Goal: Task Accomplishment & Management: Complete application form

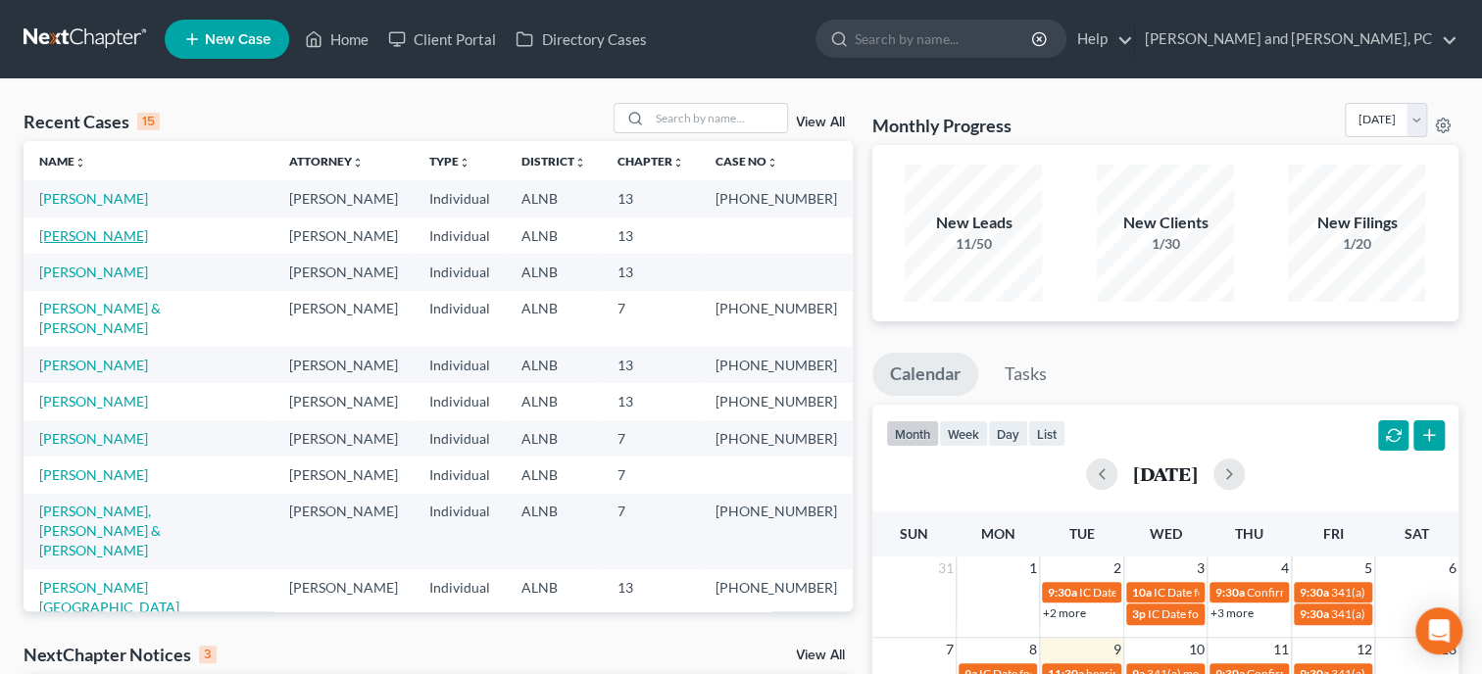
click at [64, 236] on link "[PERSON_NAME]" at bounding box center [93, 235] width 109 height 17
select select "6"
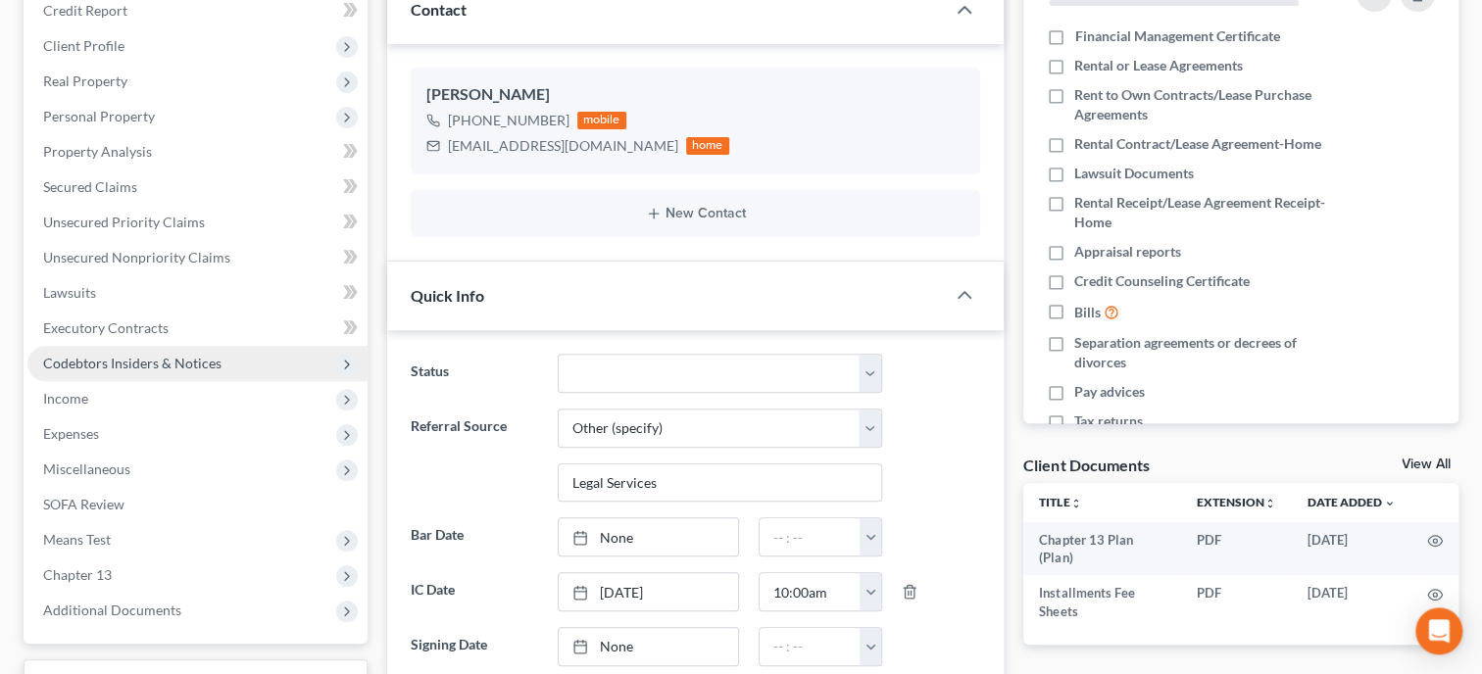
scroll to position [302, 0]
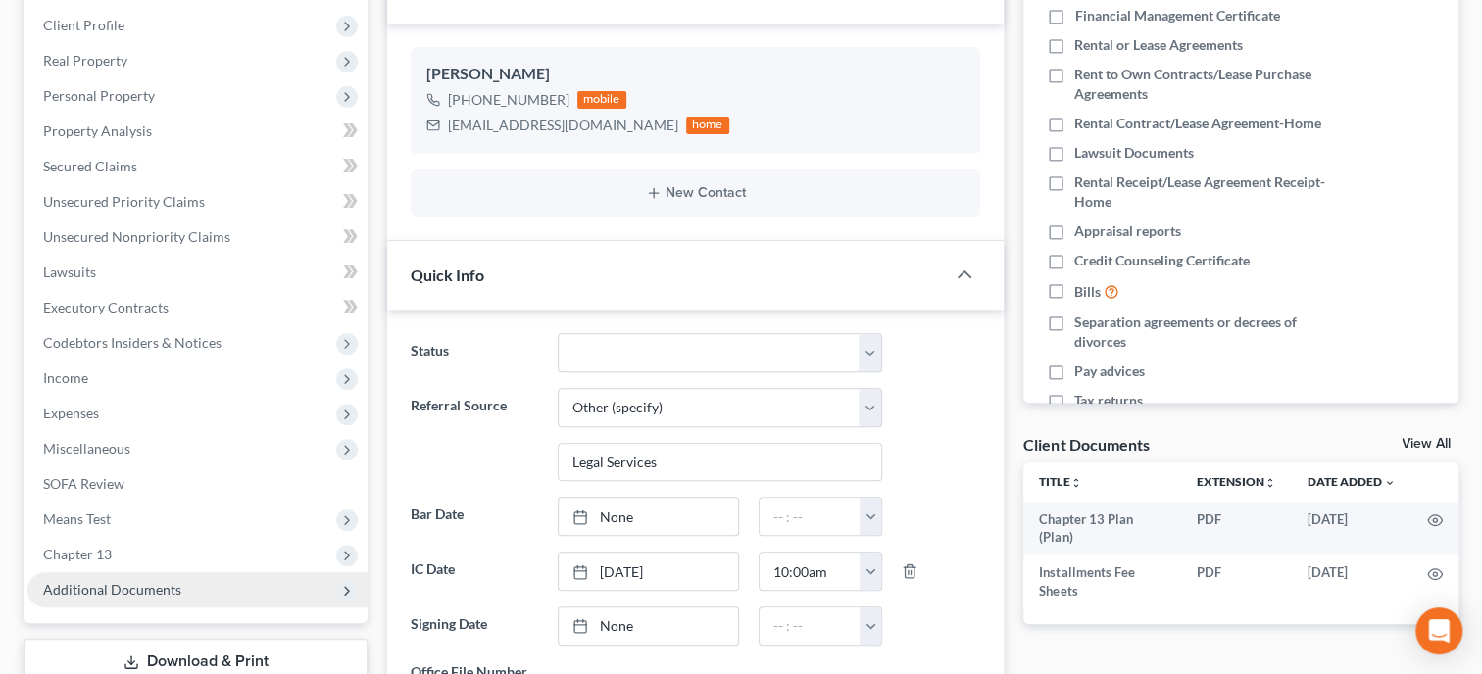
click at [94, 574] on span "Additional Documents" at bounding box center [197, 589] width 340 height 35
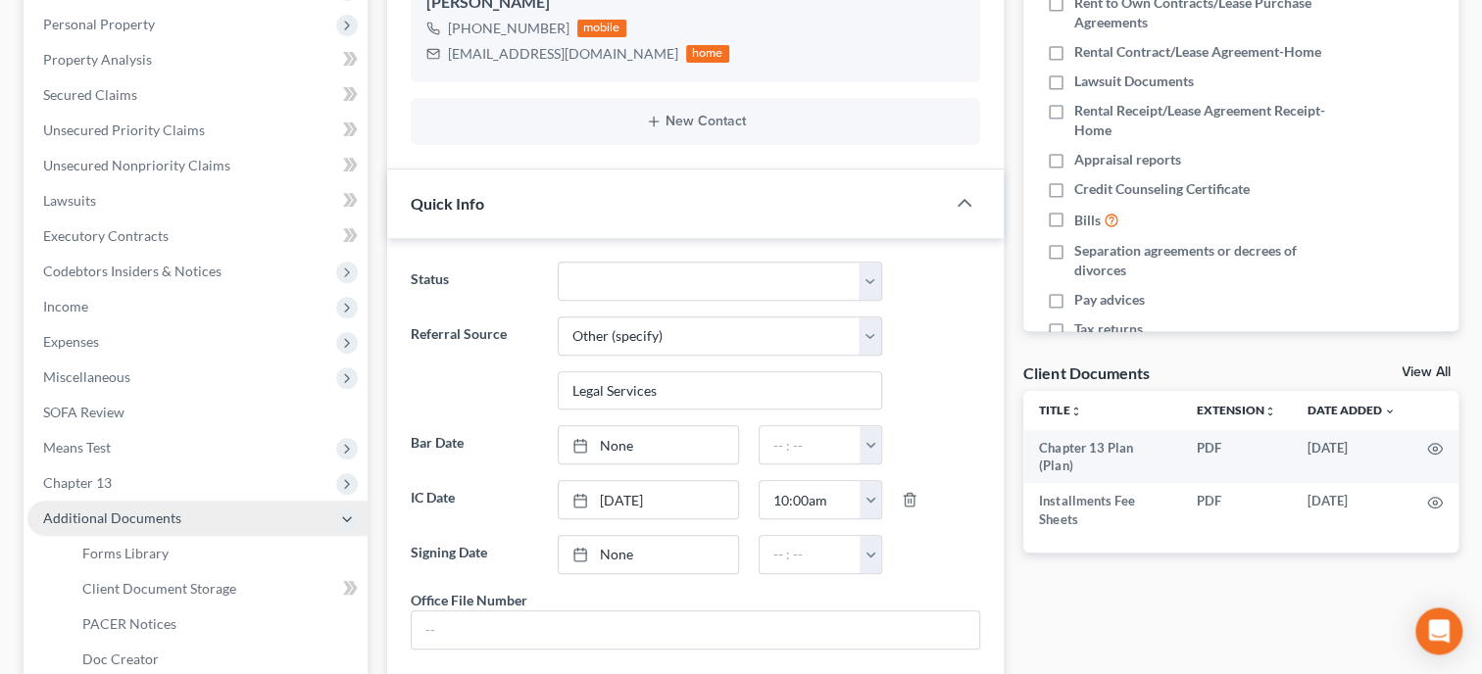
scroll to position [403, 0]
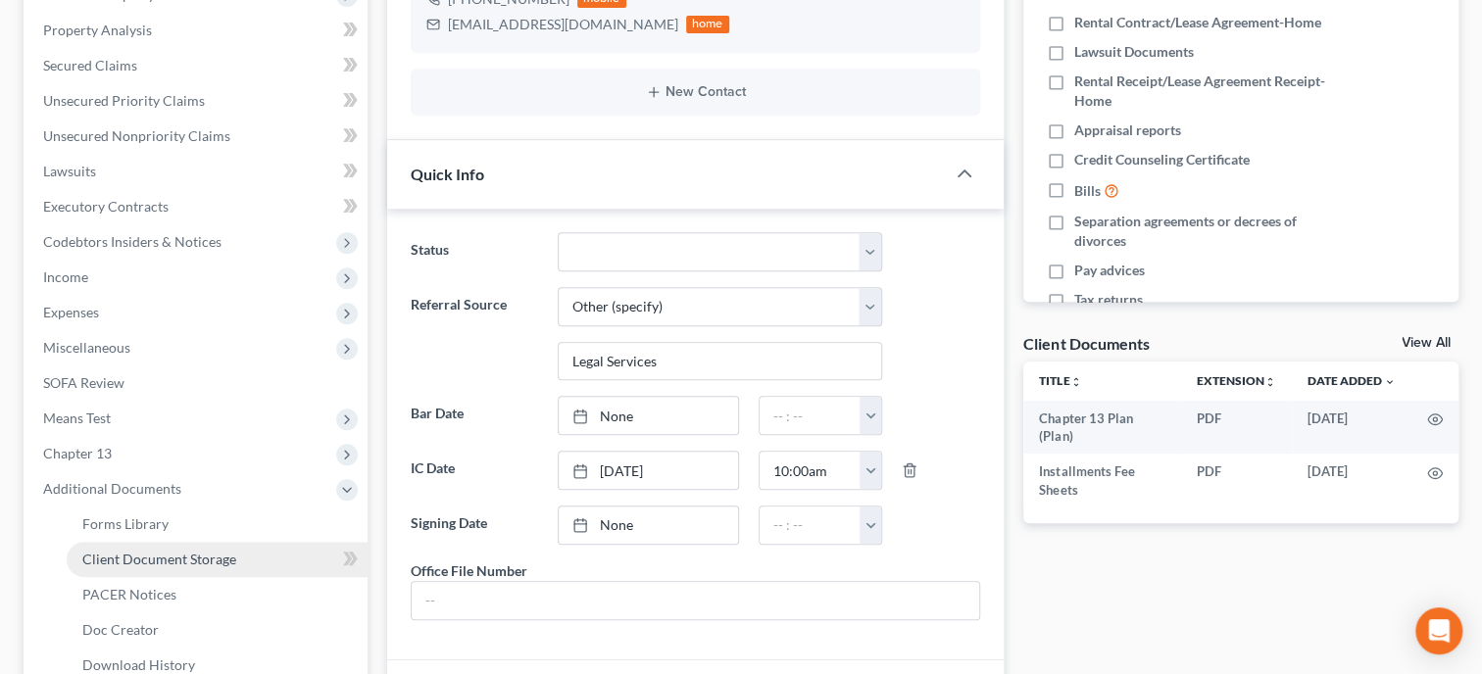
click at [107, 557] on span "Client Document Storage" at bounding box center [159, 559] width 154 height 17
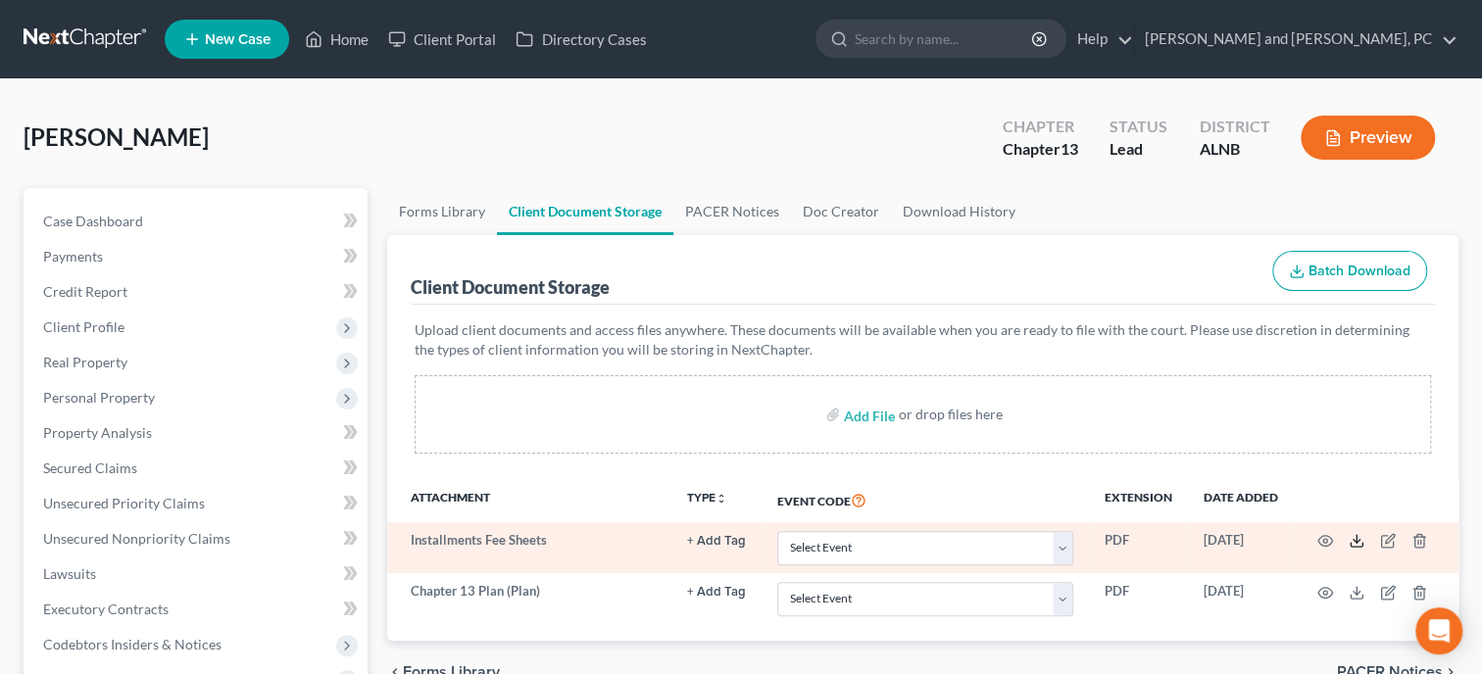
click at [1355, 537] on icon at bounding box center [1356, 541] width 16 height 16
click at [1423, 546] on icon "button" at bounding box center [1418, 541] width 9 height 13
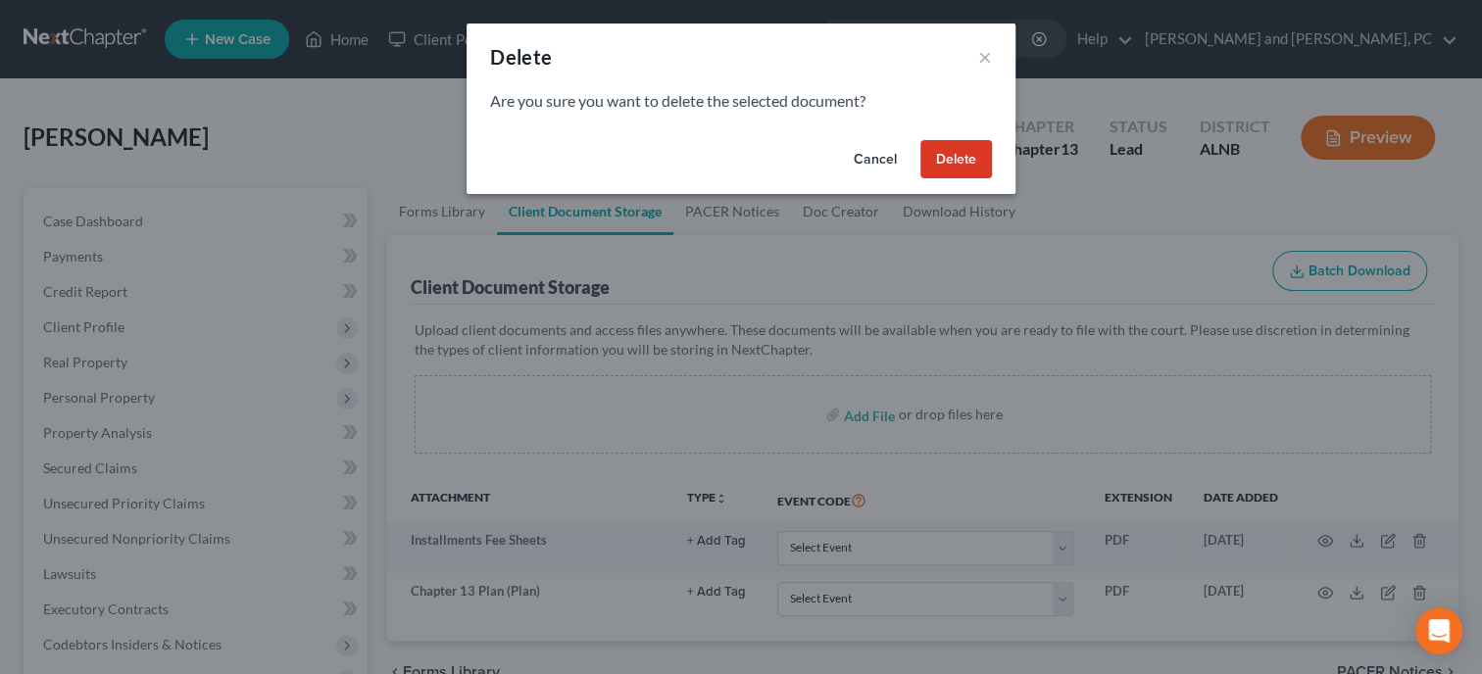
click at [949, 146] on button "Delete" at bounding box center [956, 159] width 72 height 39
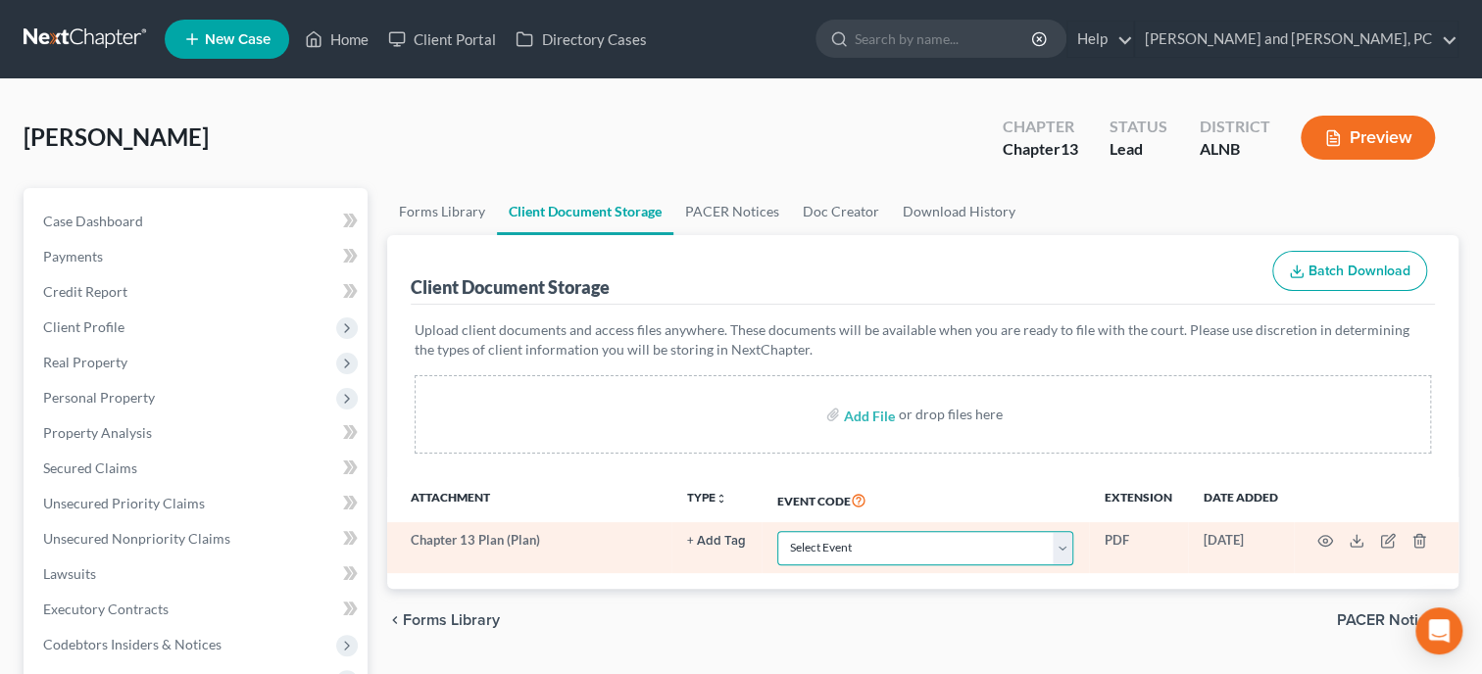
select select "10"
click option "Chapter 13 Plan" at bounding box center [0, 0] width 0 height 0
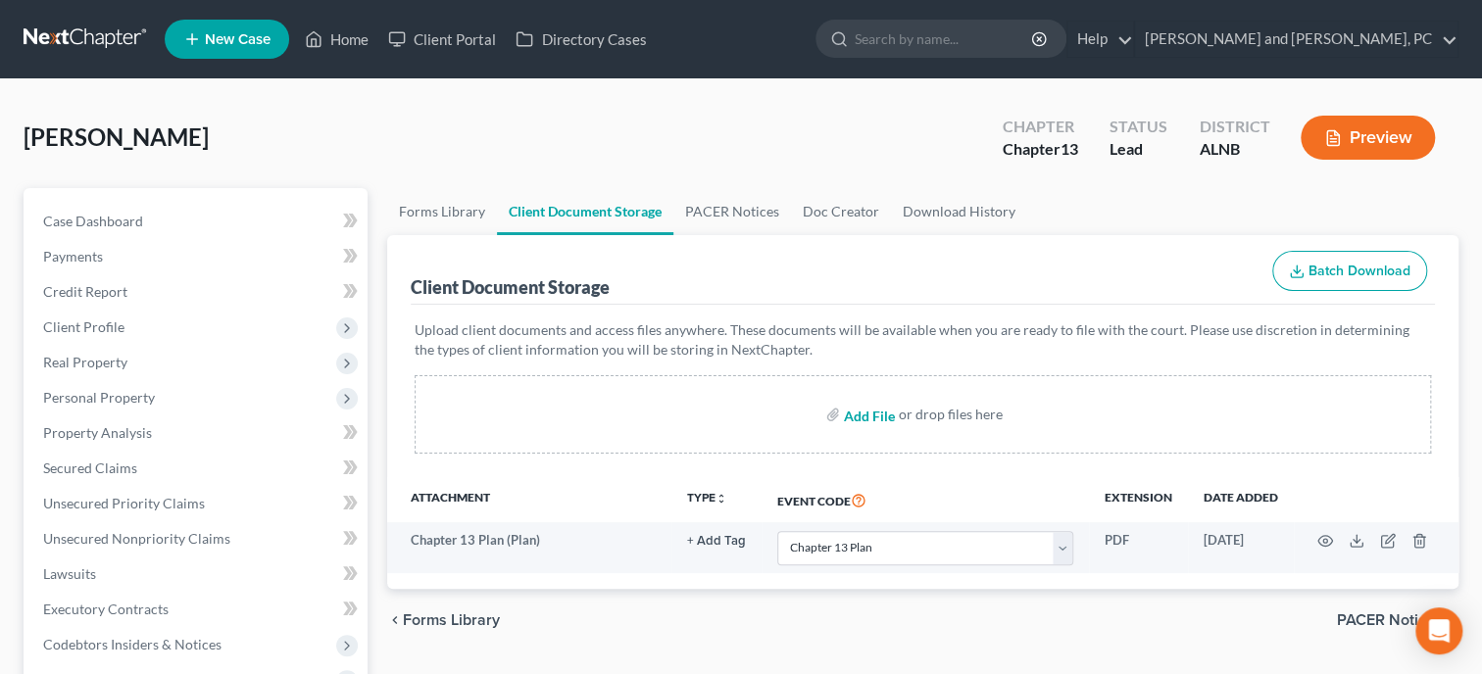
click at [866, 416] on input "file" at bounding box center [867, 414] width 47 height 35
type input "C:\fakepath\Application to Pay FF Installments.pdf"
select select "10"
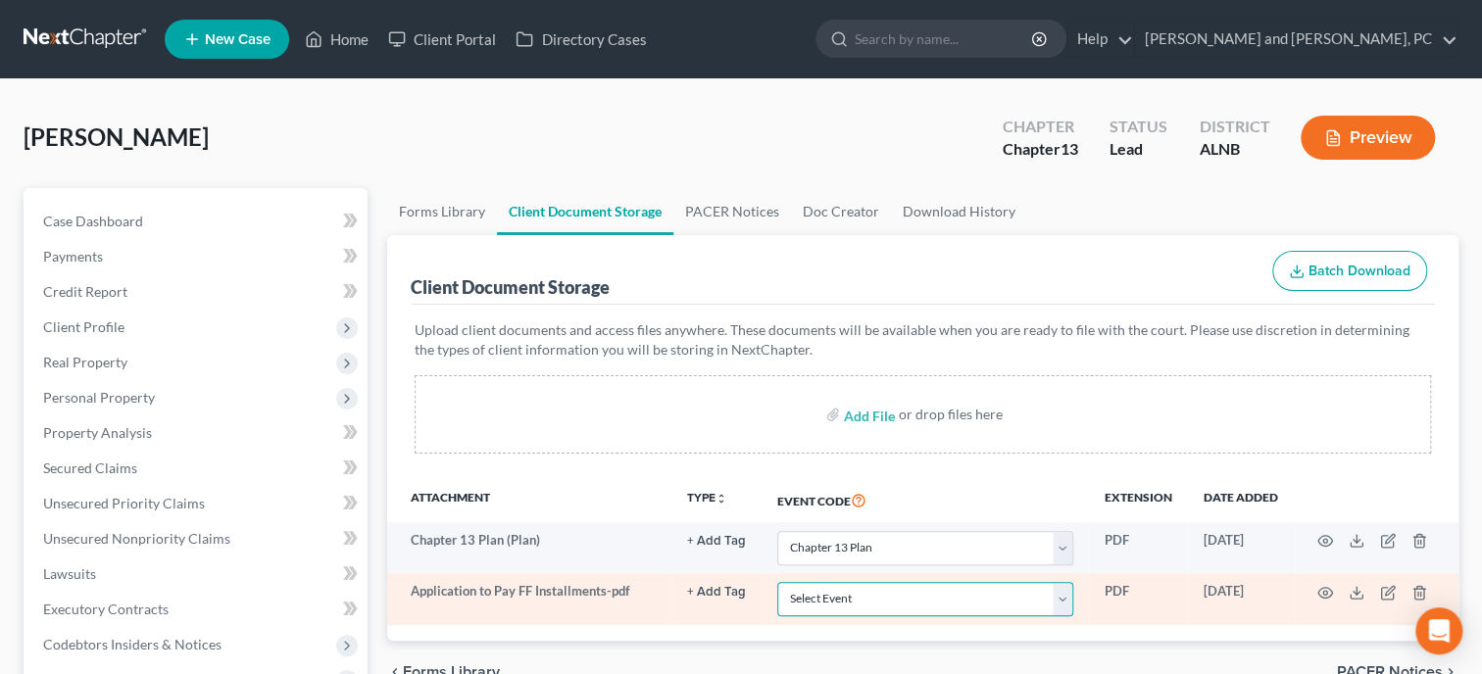
select select "23"
click option "Pay Filing Fee in Installments" at bounding box center [0, 0] width 0 height 0
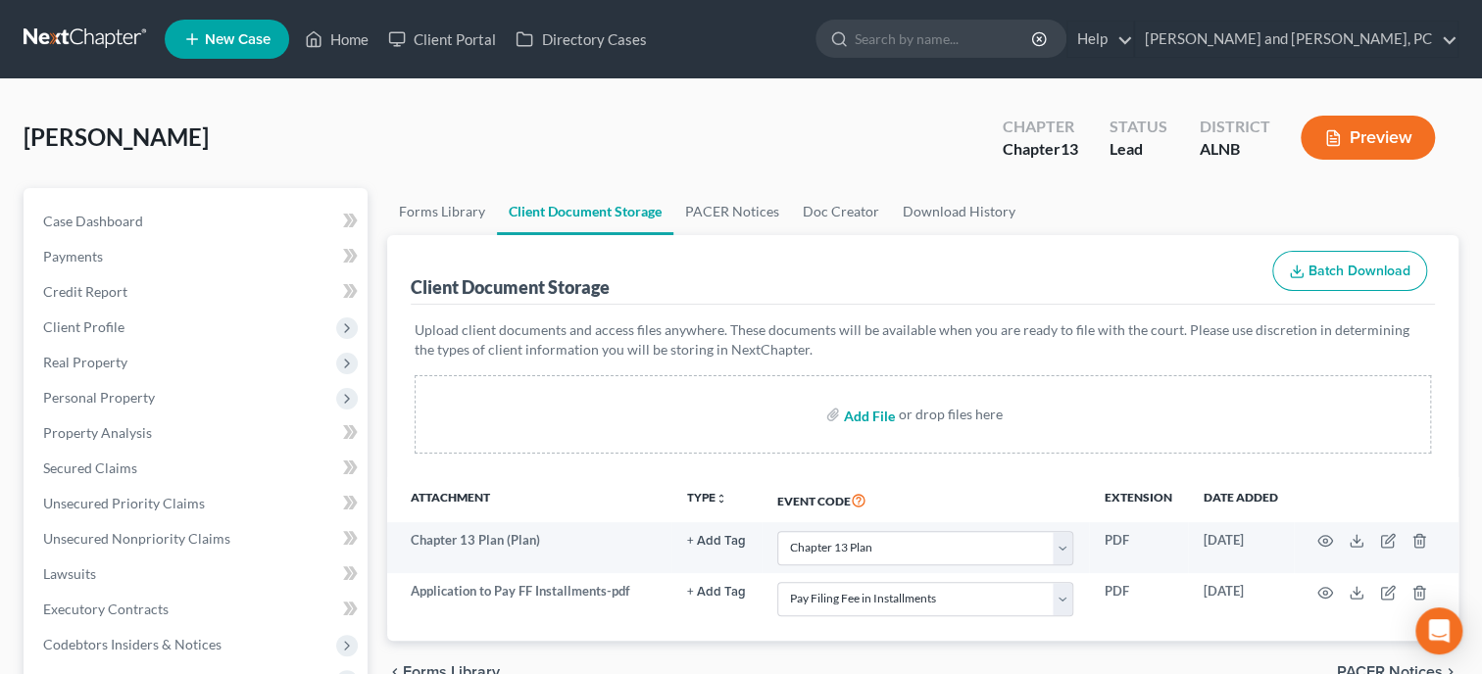
click at [871, 416] on input "file" at bounding box center [867, 414] width 47 height 35
type input "C:\fakepath\Awards Letter.pdf"
select select "10"
select select "23"
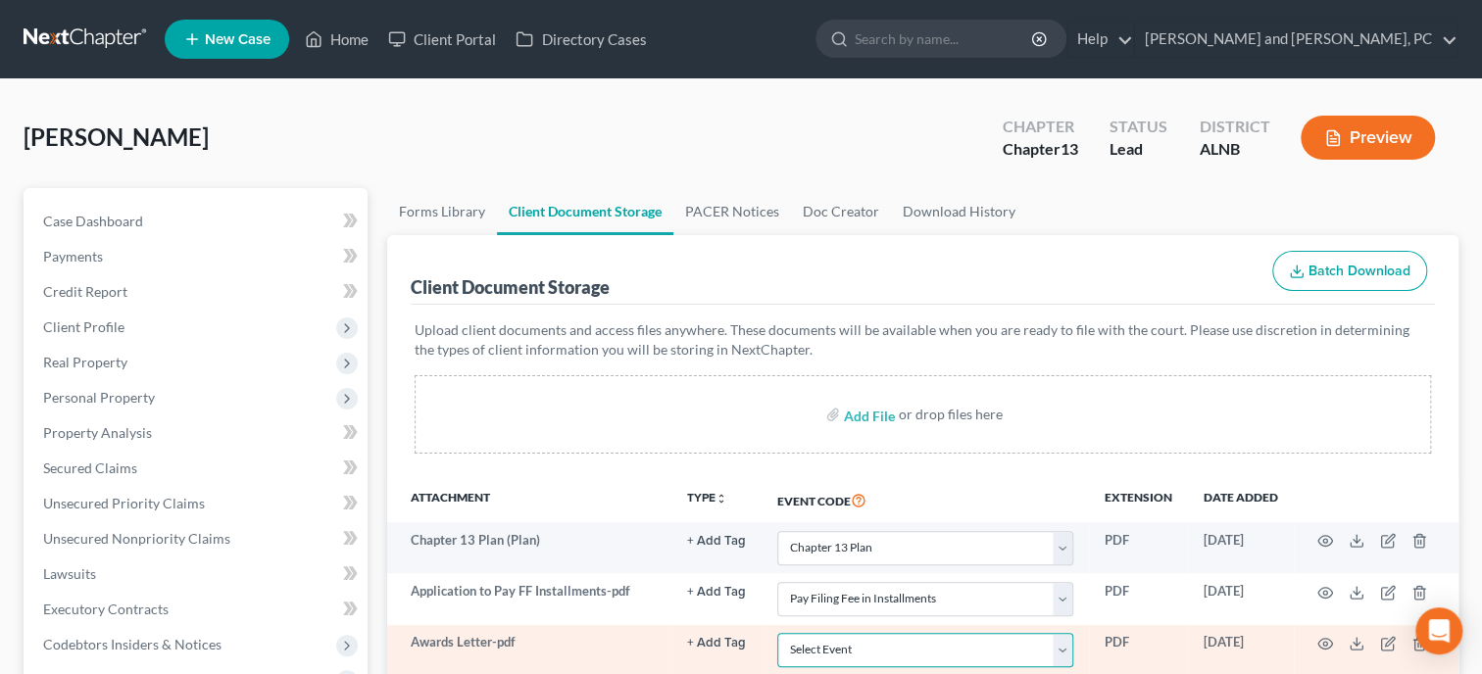
select select "19"
click option "Employee Income Records" at bounding box center [0, 0] width 0 height 0
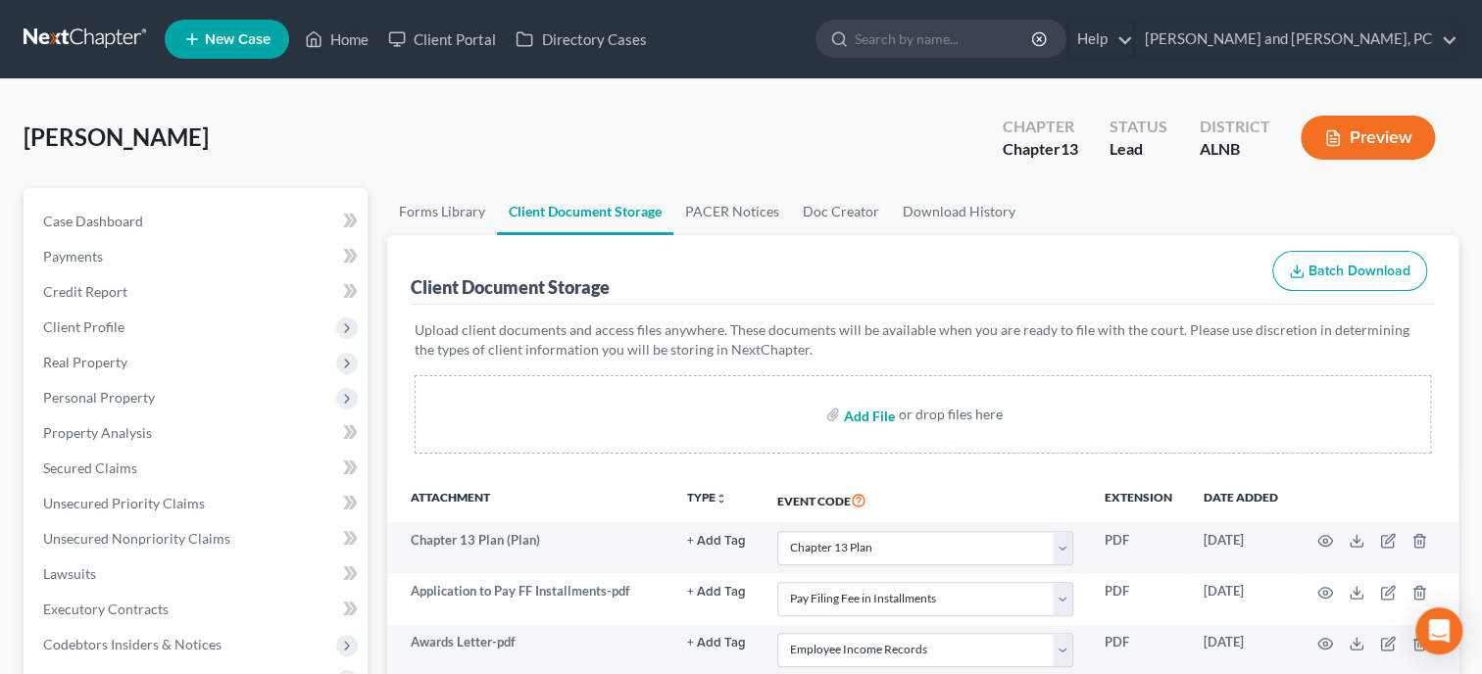
click at [872, 411] on input "file" at bounding box center [867, 414] width 47 height 35
type input "C:\fakepath\2024 Redacted.pdf"
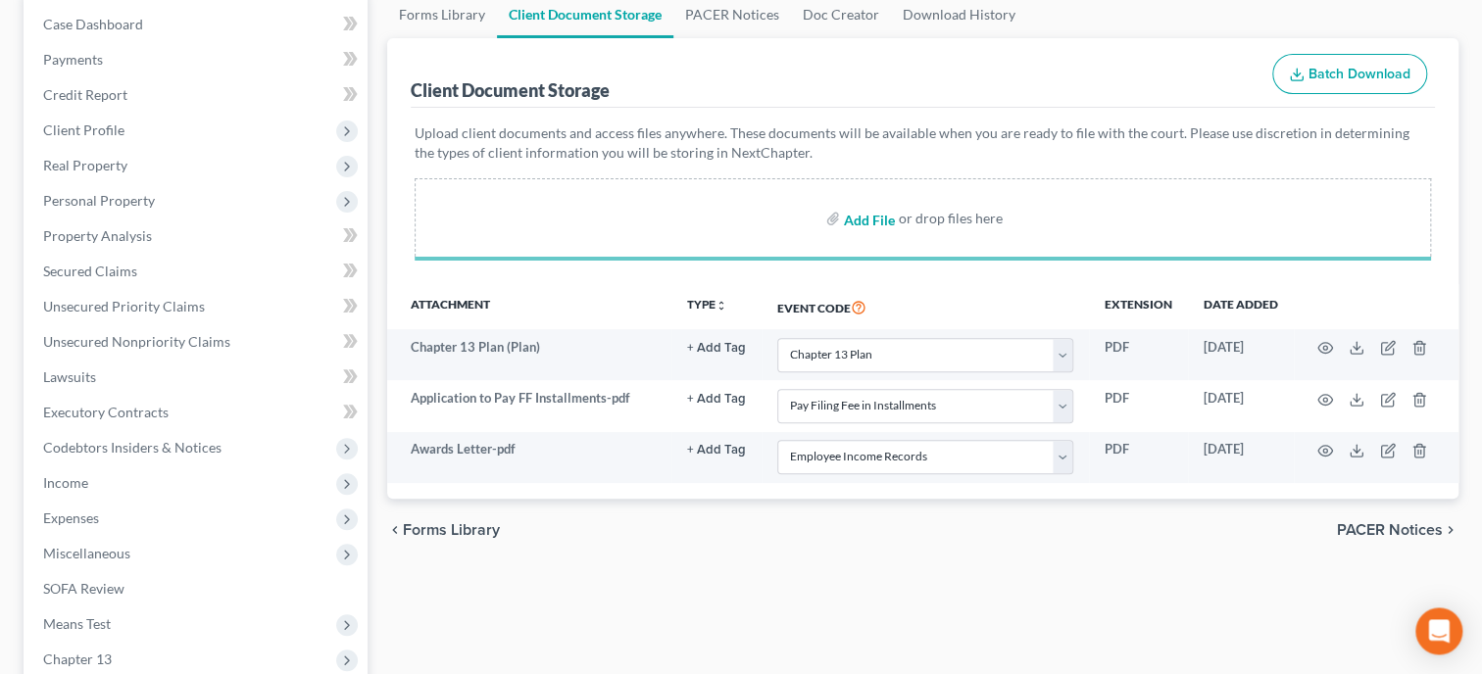
scroll to position [201, 0]
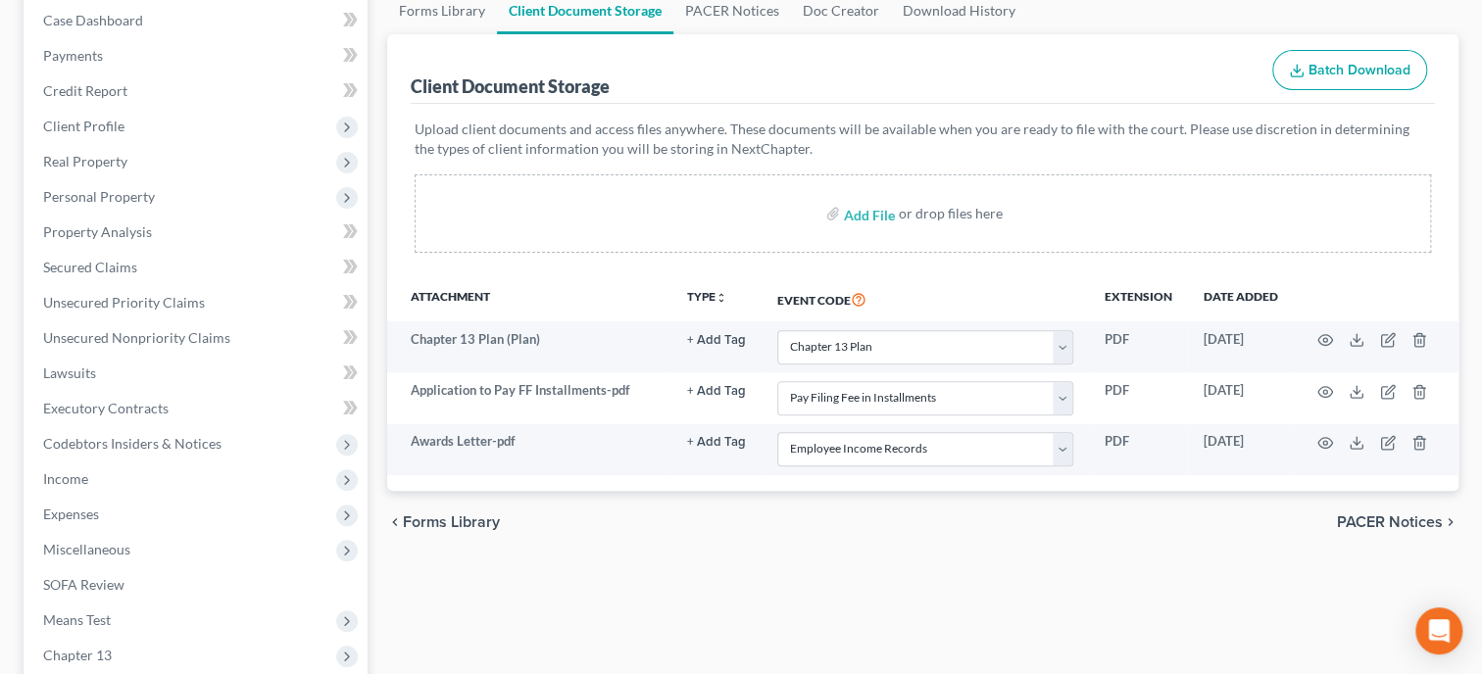
select select "10"
select select "23"
select select "19"
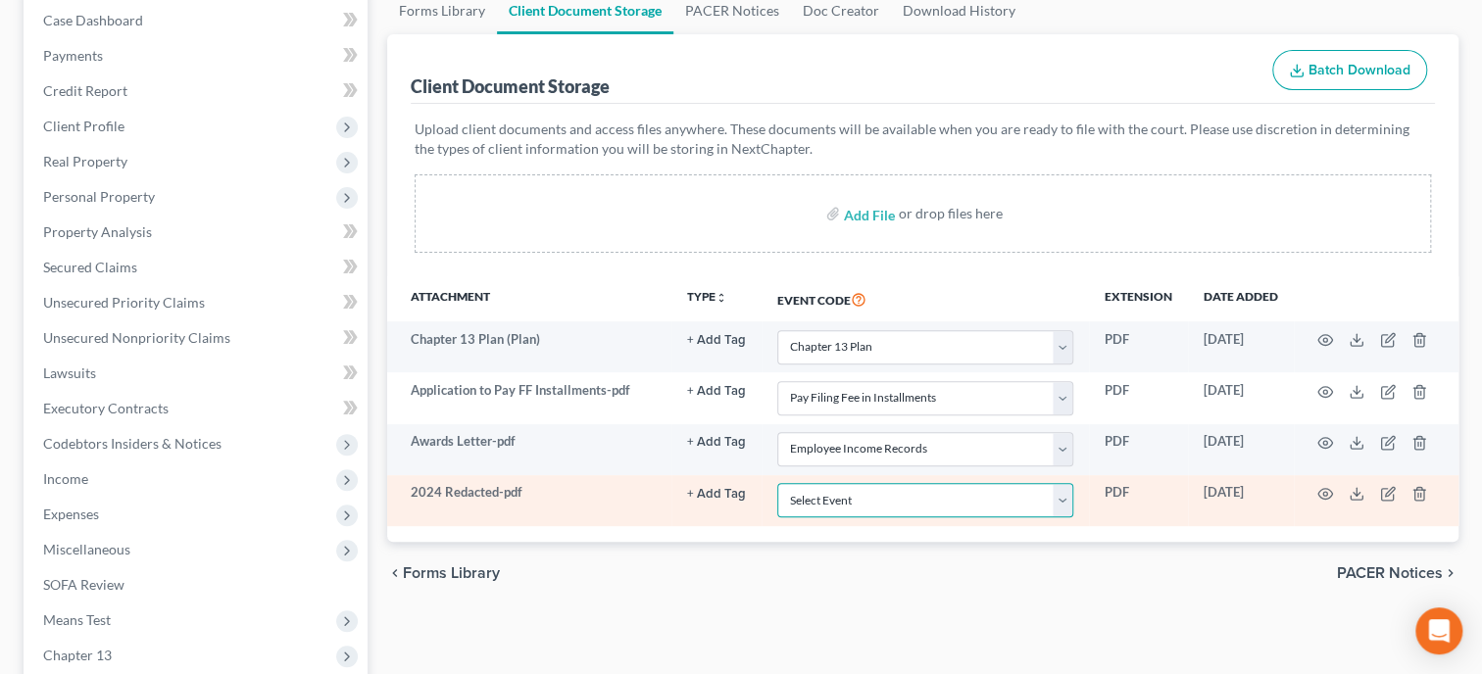
select select "40"
click option "Tax Documents" at bounding box center [0, 0] width 0 height 0
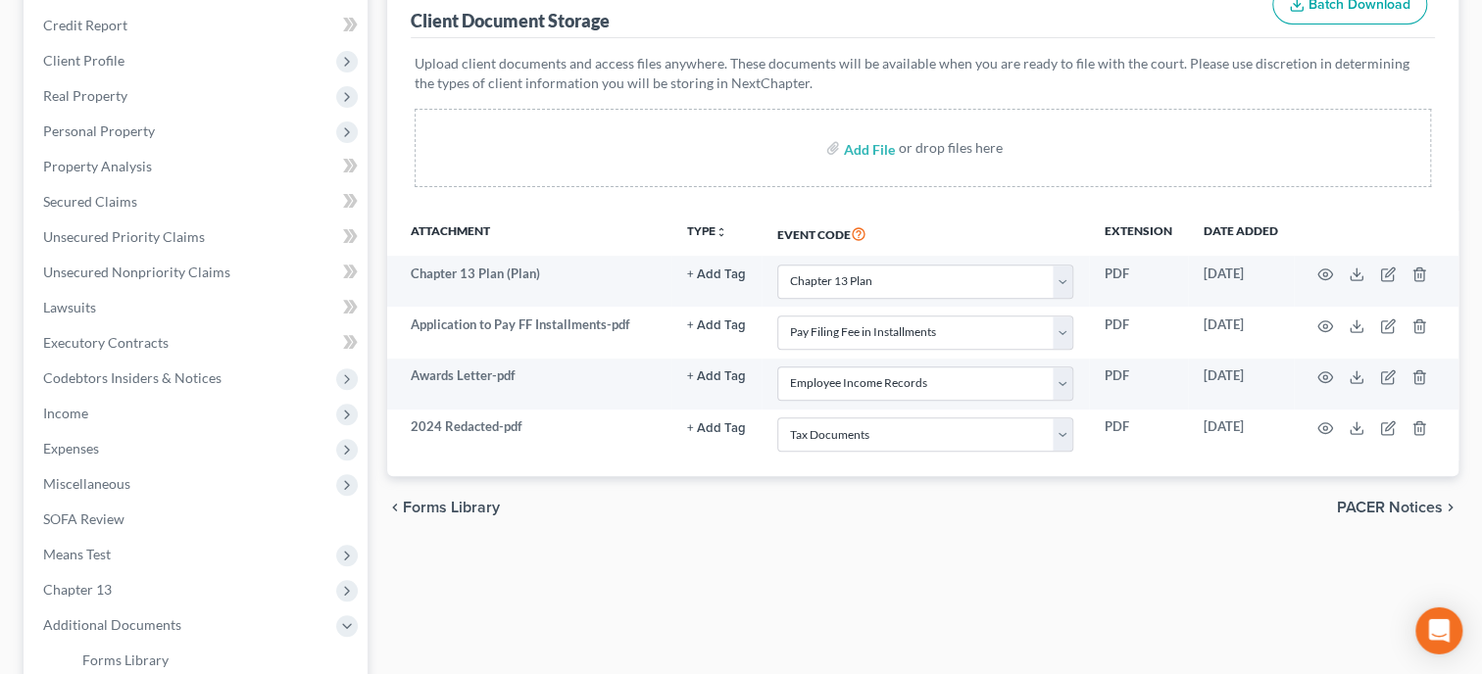
scroll to position [605, 0]
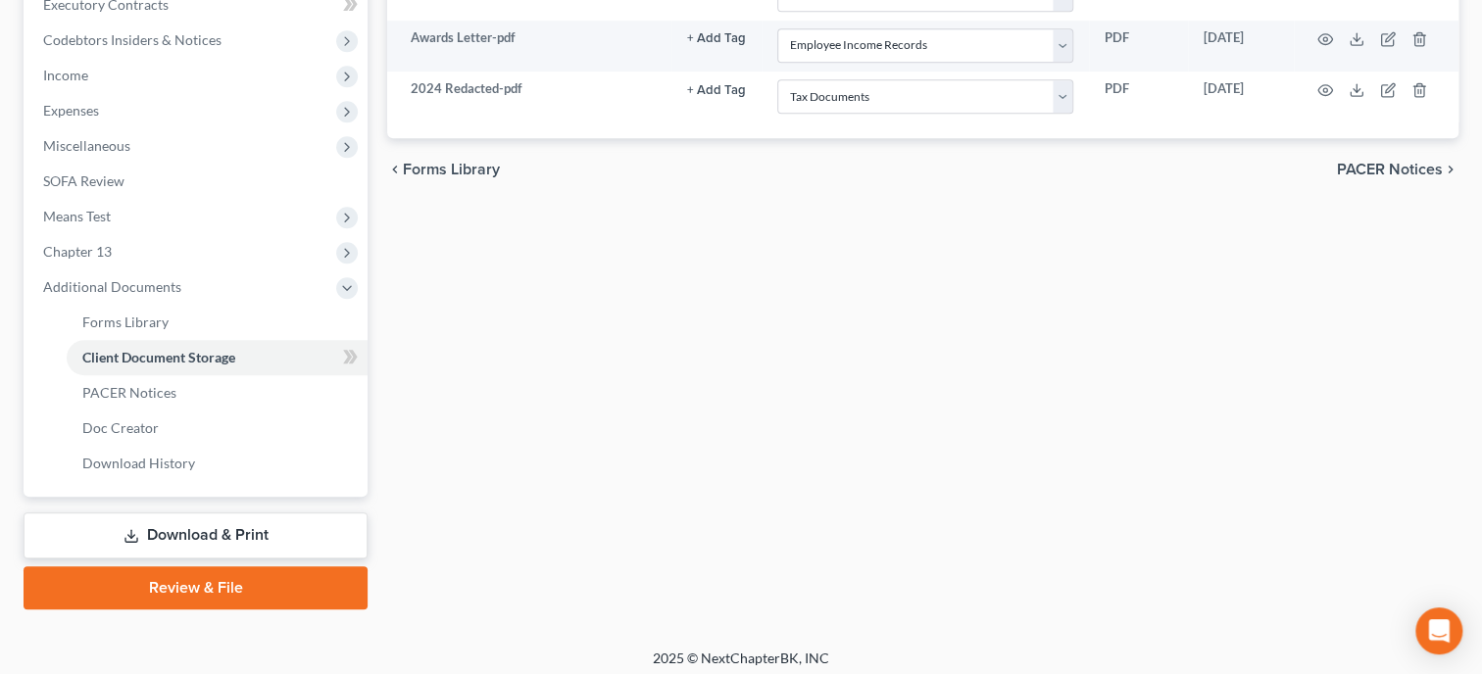
click at [205, 526] on link "Download & Print" at bounding box center [196, 535] width 344 height 46
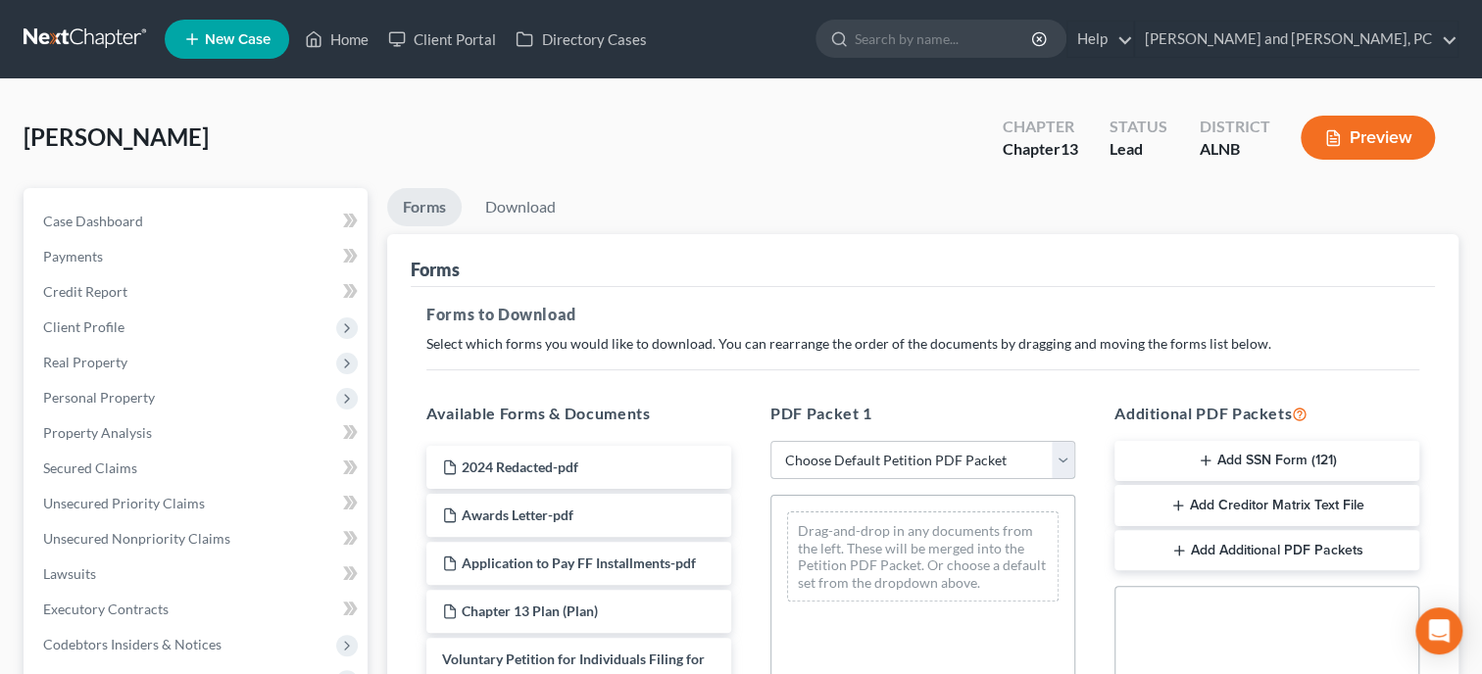
select select "0"
click option "Complete Bankruptcy Petition (all forms and schedules)" at bounding box center [0, 0] width 0 height 0
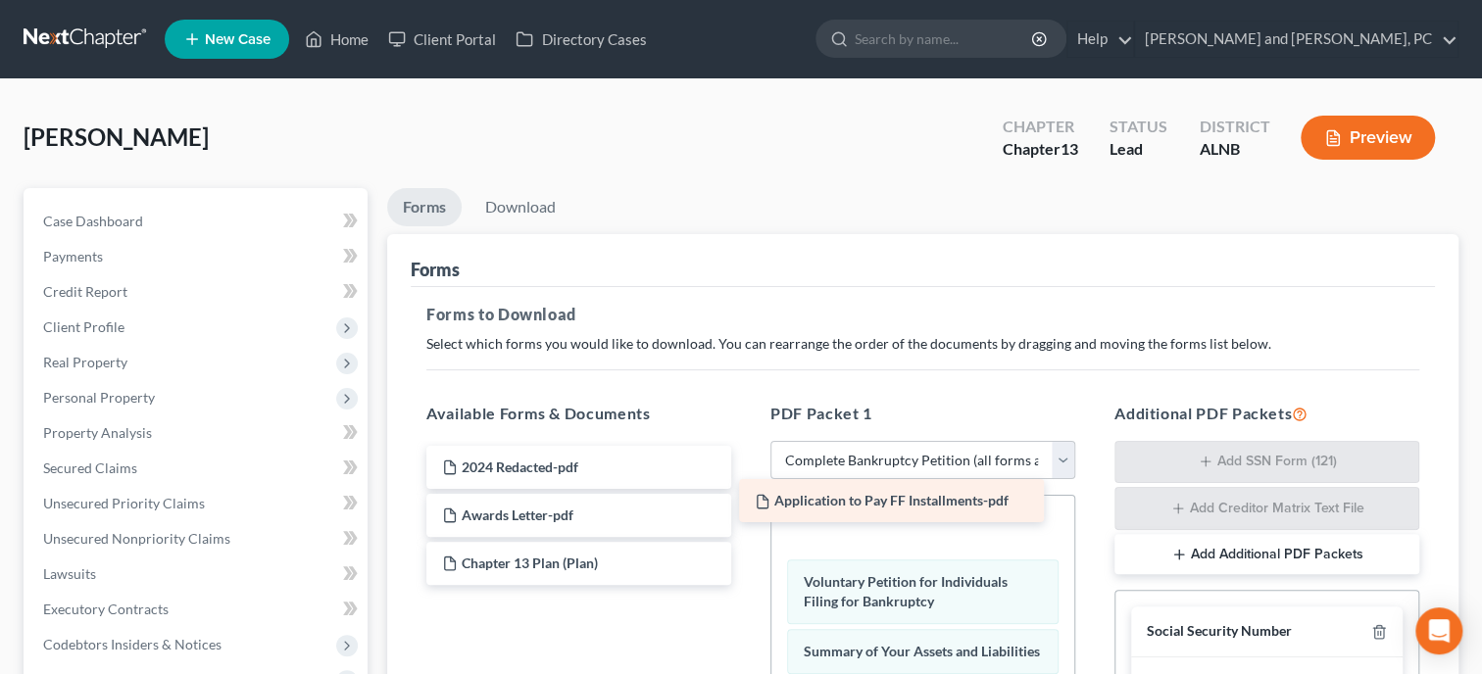
drag, startPoint x: 580, startPoint y: 557, endPoint x: 893, endPoint y: 496, distance: 318.4
click at [747, 496] on div "Application to Pay FF Installments-pdf 2024 Redacted-pdf Awards Letter-pdf Appl…" at bounding box center [579, 515] width 336 height 139
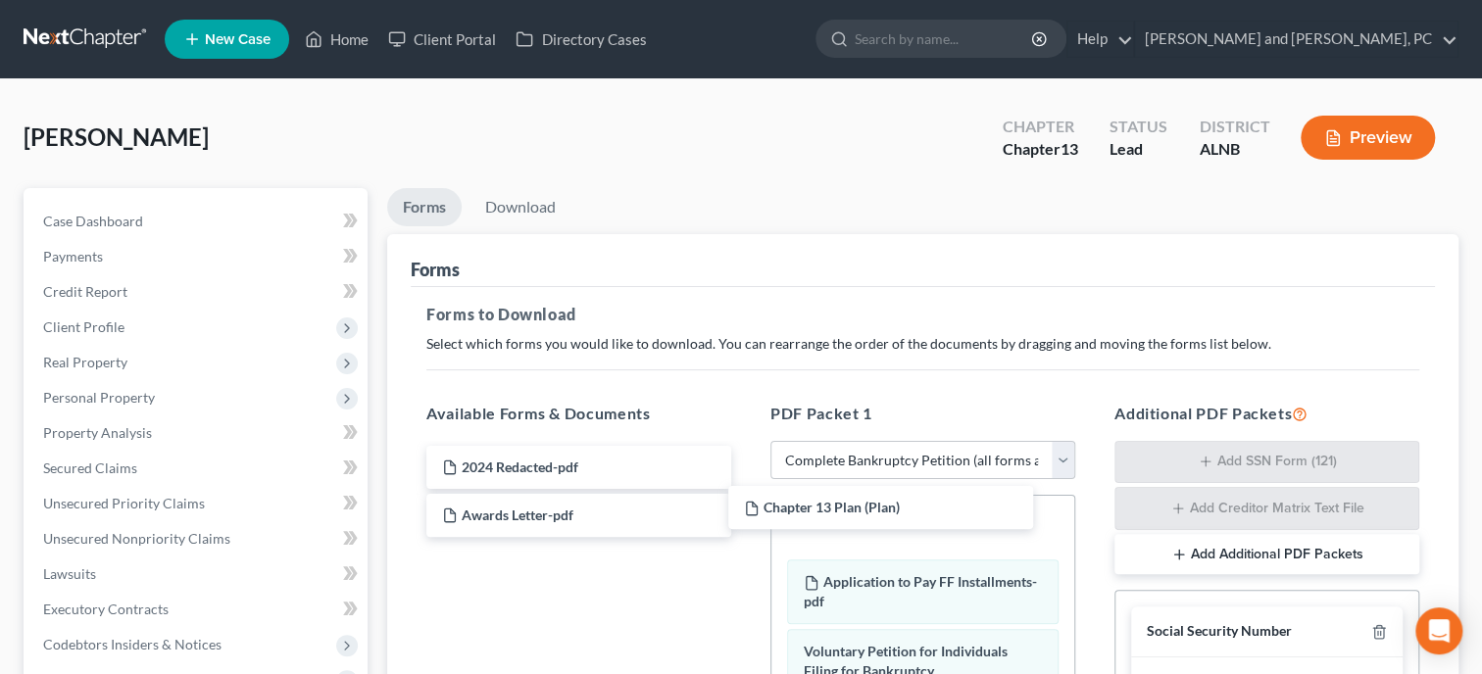
drag, startPoint x: 580, startPoint y: 568, endPoint x: 919, endPoint y: 504, distance: 345.1
click at [747, 514] on div "Chapter 13 Plan (Plan) 2024 Redacted-pdf Awards Letter-pdf Chapter 13 Plan (Pla…" at bounding box center [579, 491] width 336 height 91
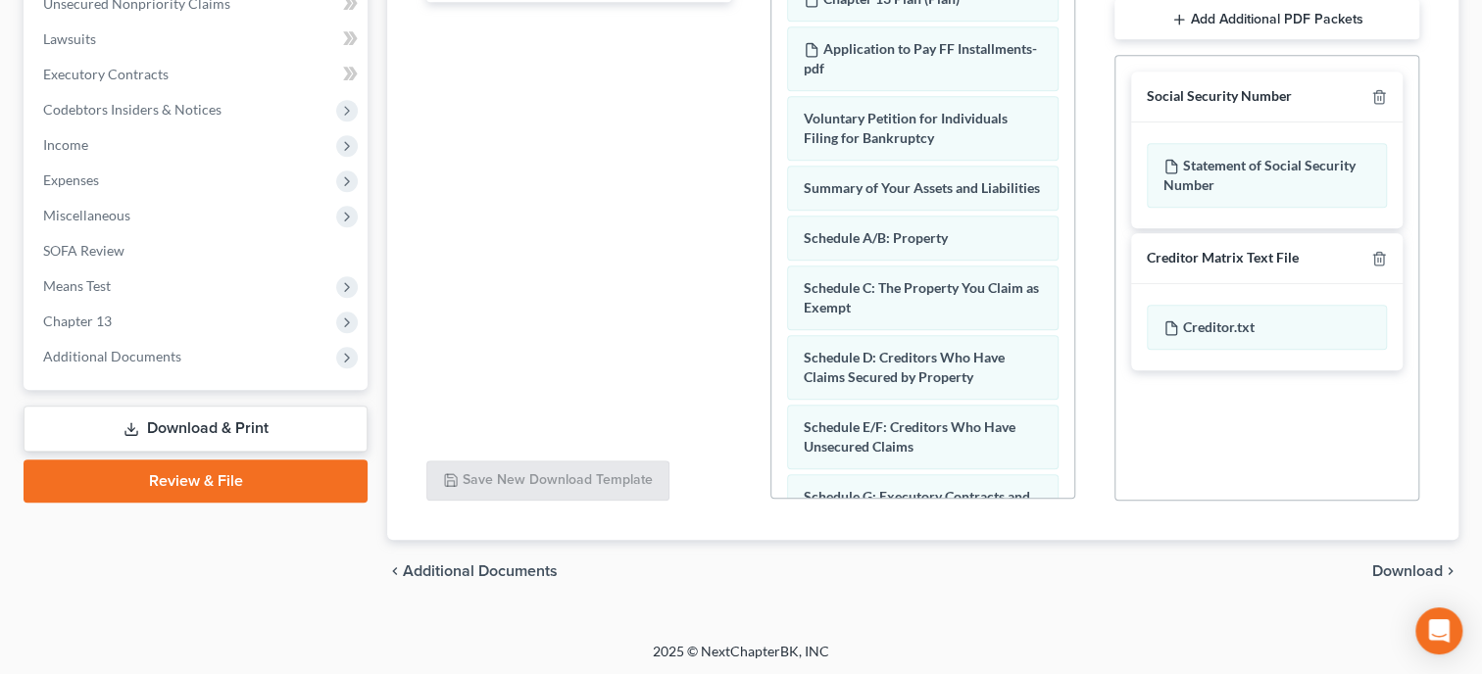
scroll to position [536, 0]
click at [1413, 570] on span "Download" at bounding box center [1407, 570] width 71 height 16
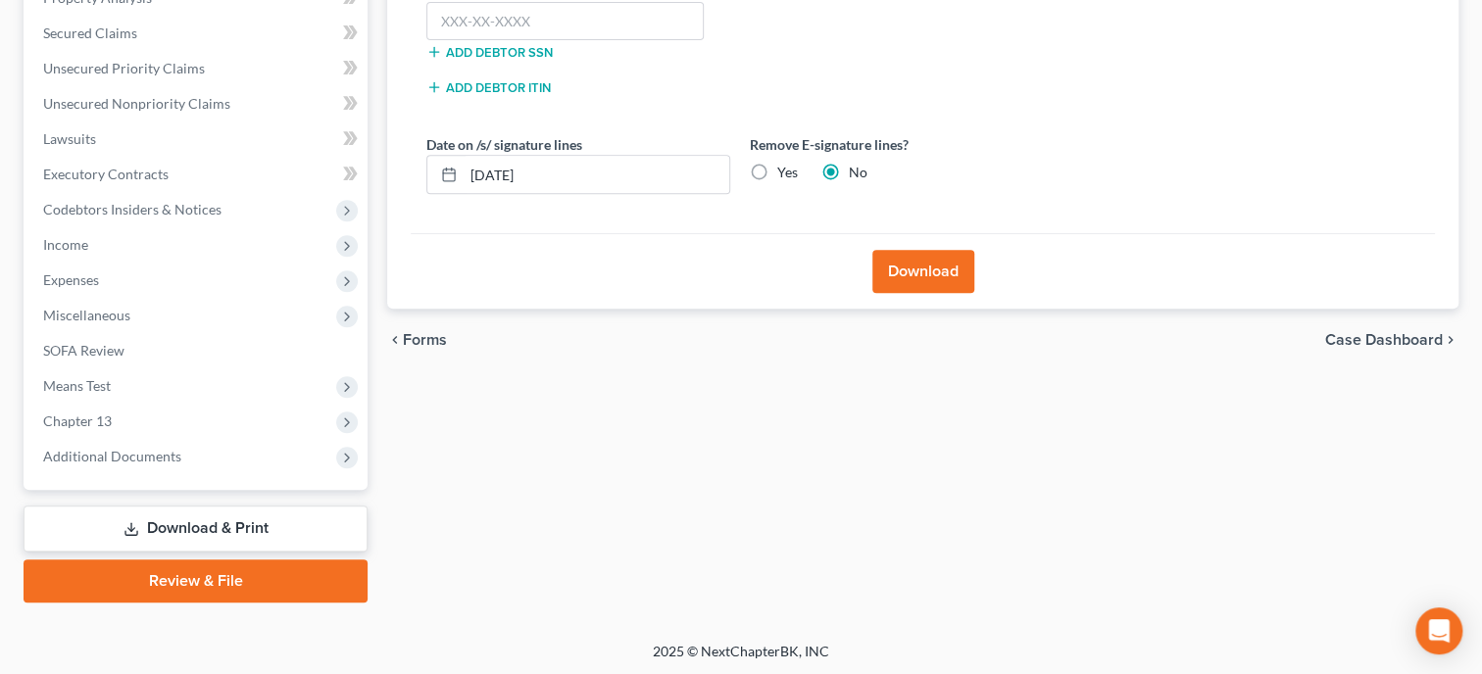
scroll to position [132, 0]
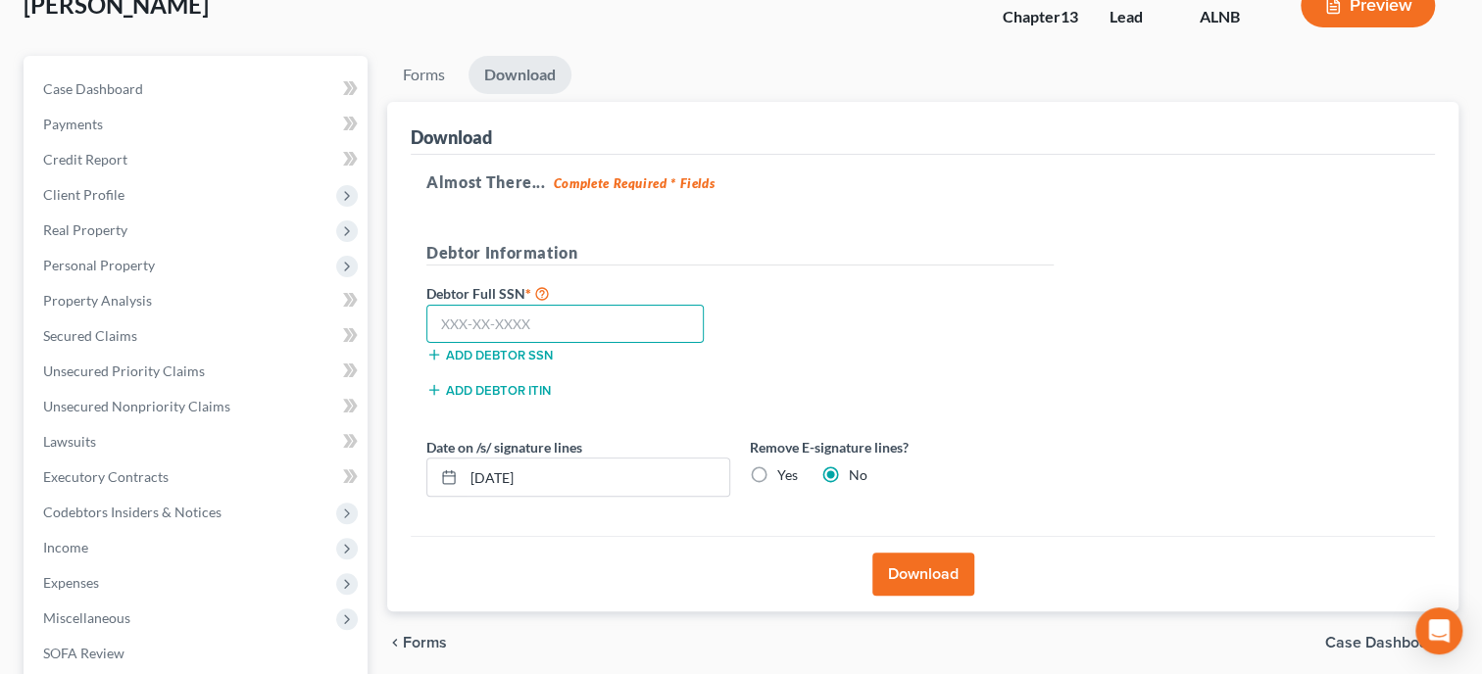
click at [590, 328] on input "text" at bounding box center [564, 324] width 277 height 39
type input "423-84-7009"
click at [892, 571] on button "Download" at bounding box center [923, 574] width 102 height 43
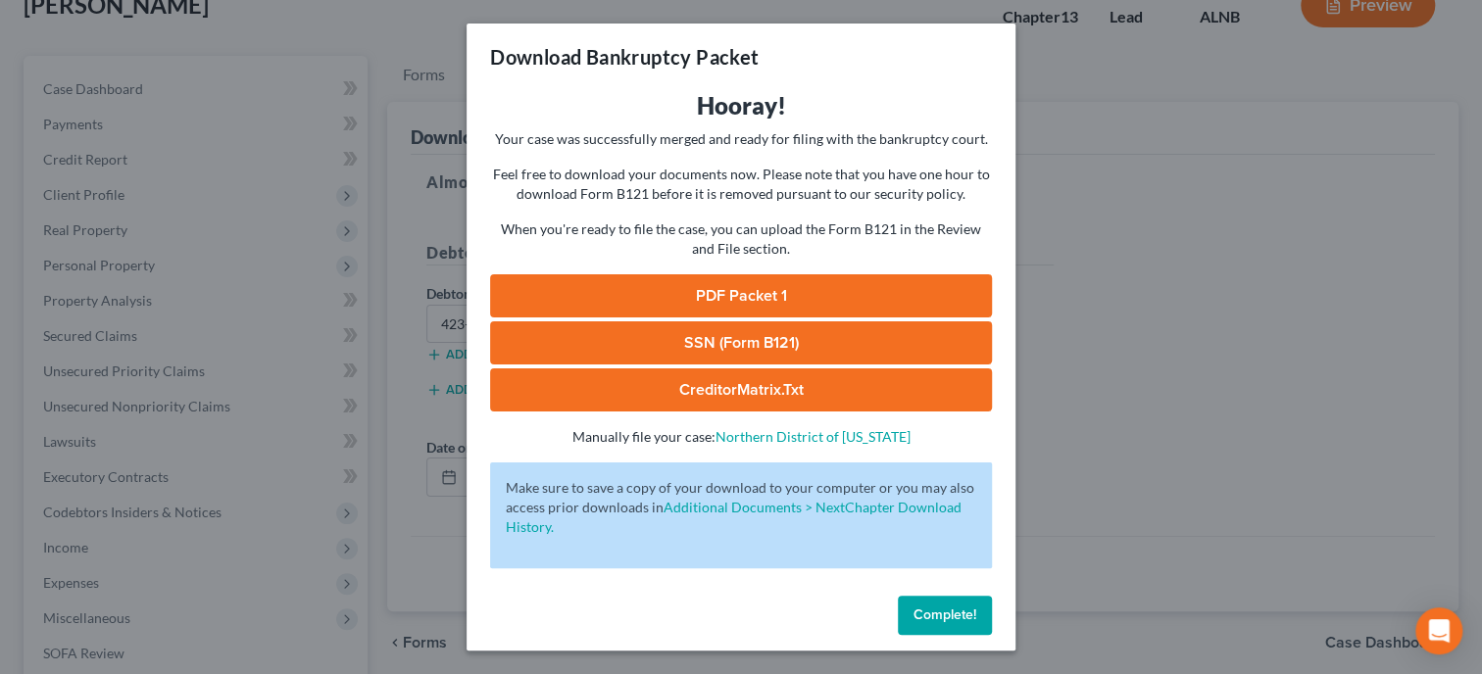
click at [775, 352] on link "SSN (Form B121)" at bounding box center [741, 342] width 502 height 43
click at [693, 303] on link "PDF Packet 1" at bounding box center [741, 295] width 502 height 43
click at [970, 615] on span "Complete!" at bounding box center [944, 615] width 63 height 17
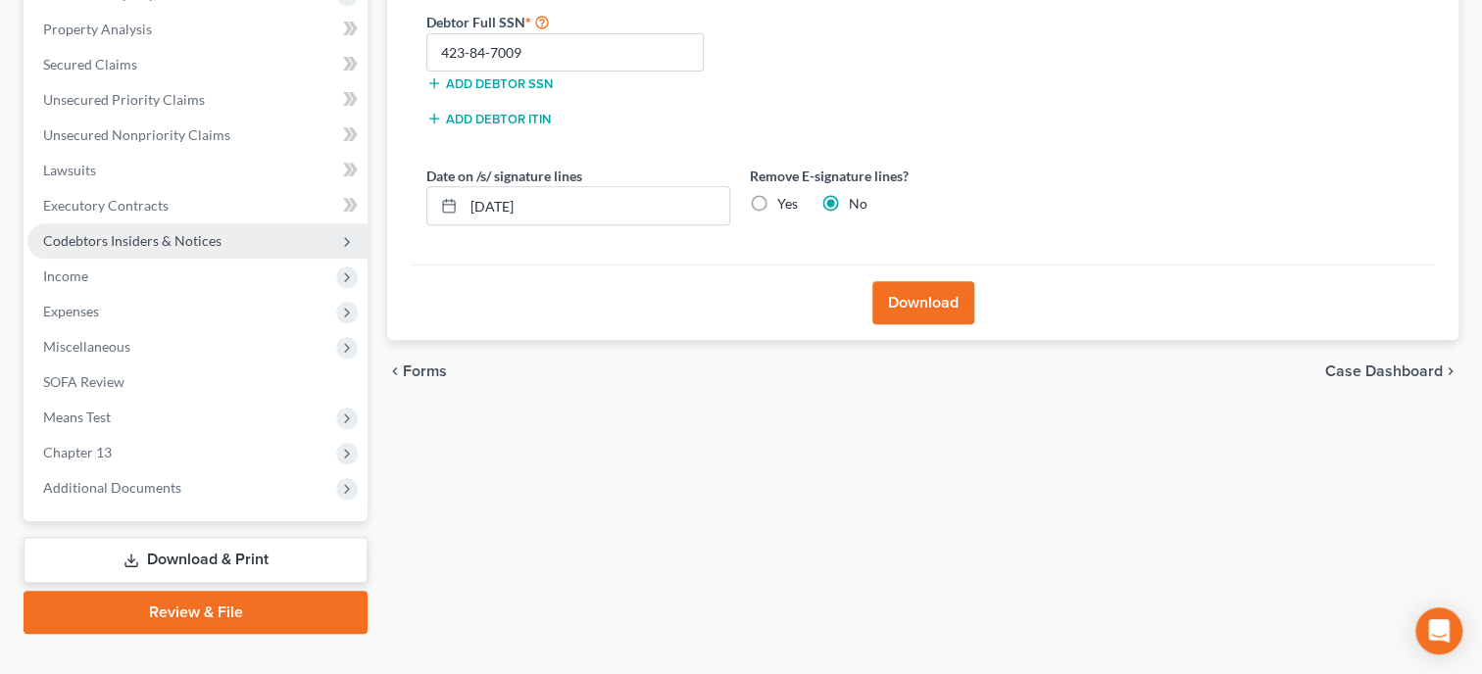
scroll to position [435, 0]
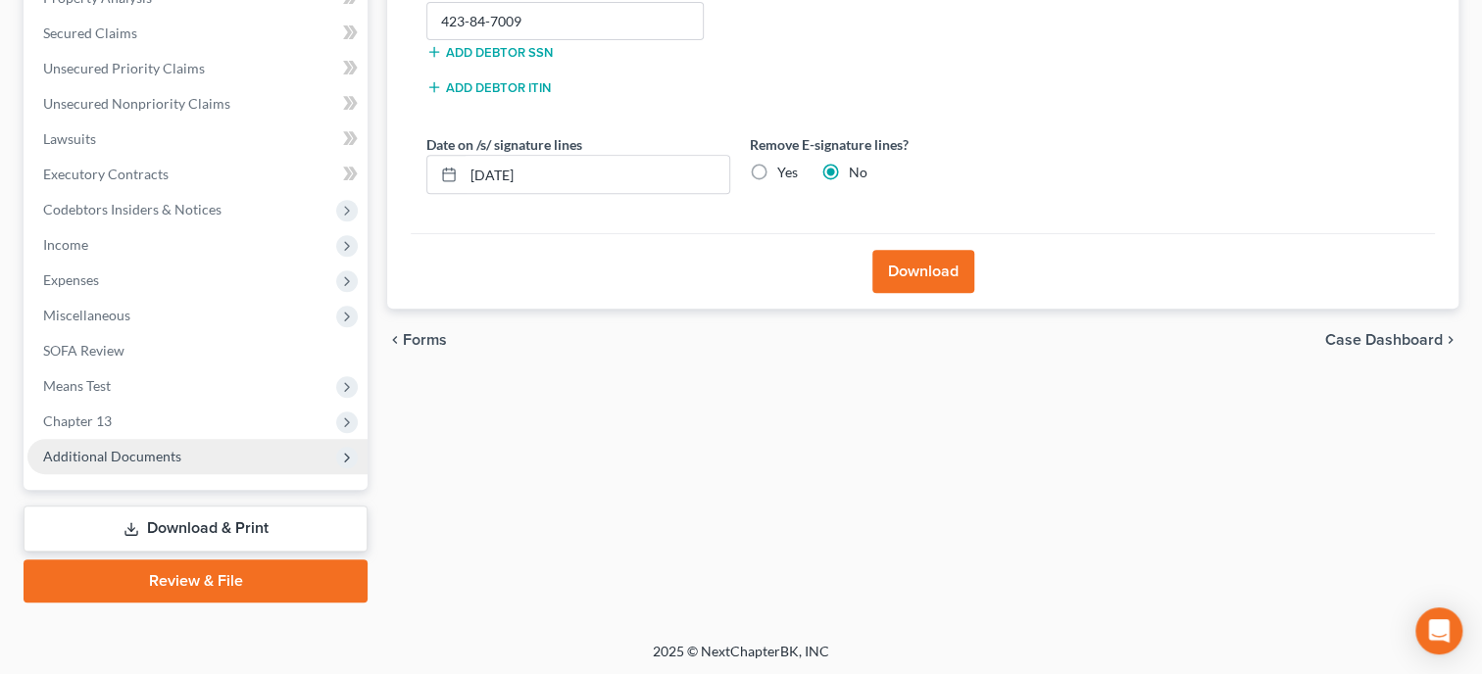
click at [137, 461] on span "Additional Documents" at bounding box center [112, 456] width 138 height 17
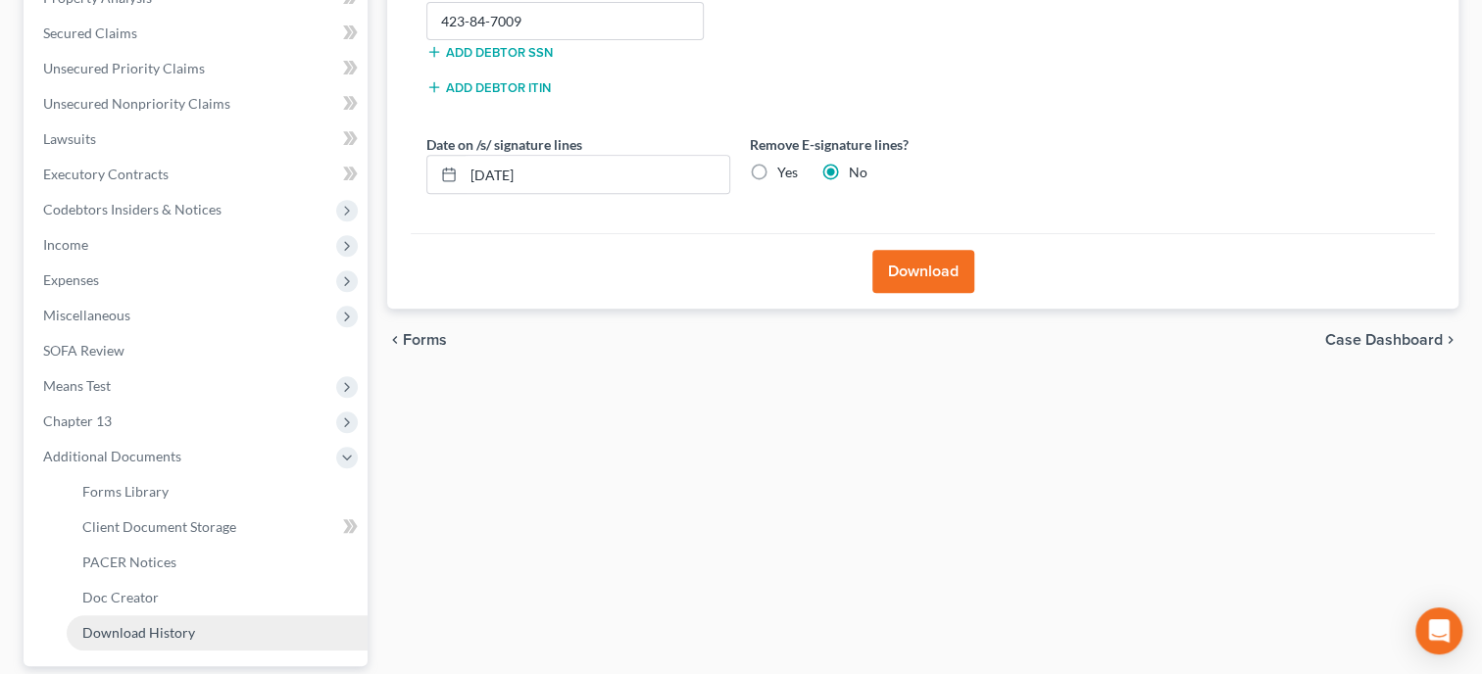
click at [167, 629] on span "Download History" at bounding box center [138, 632] width 113 height 17
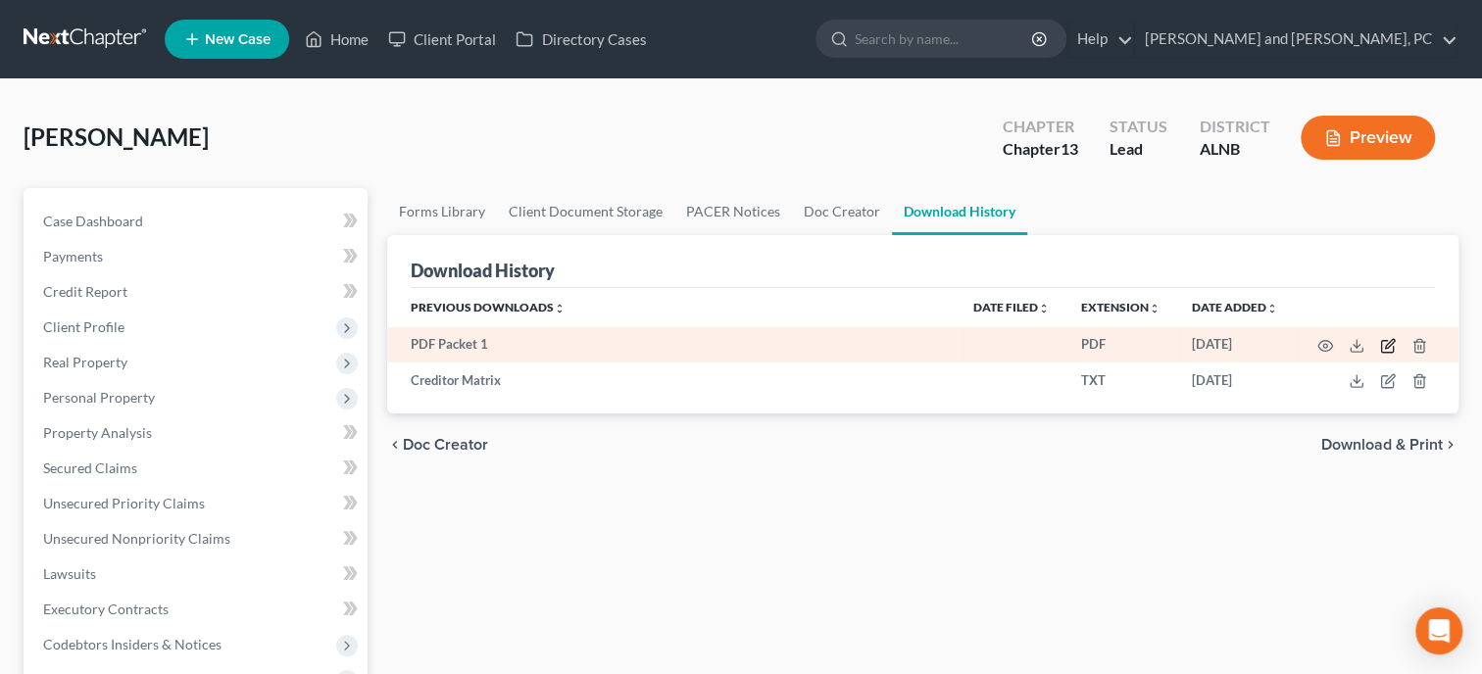
click at [1383, 347] on icon "button" at bounding box center [1388, 346] width 16 height 16
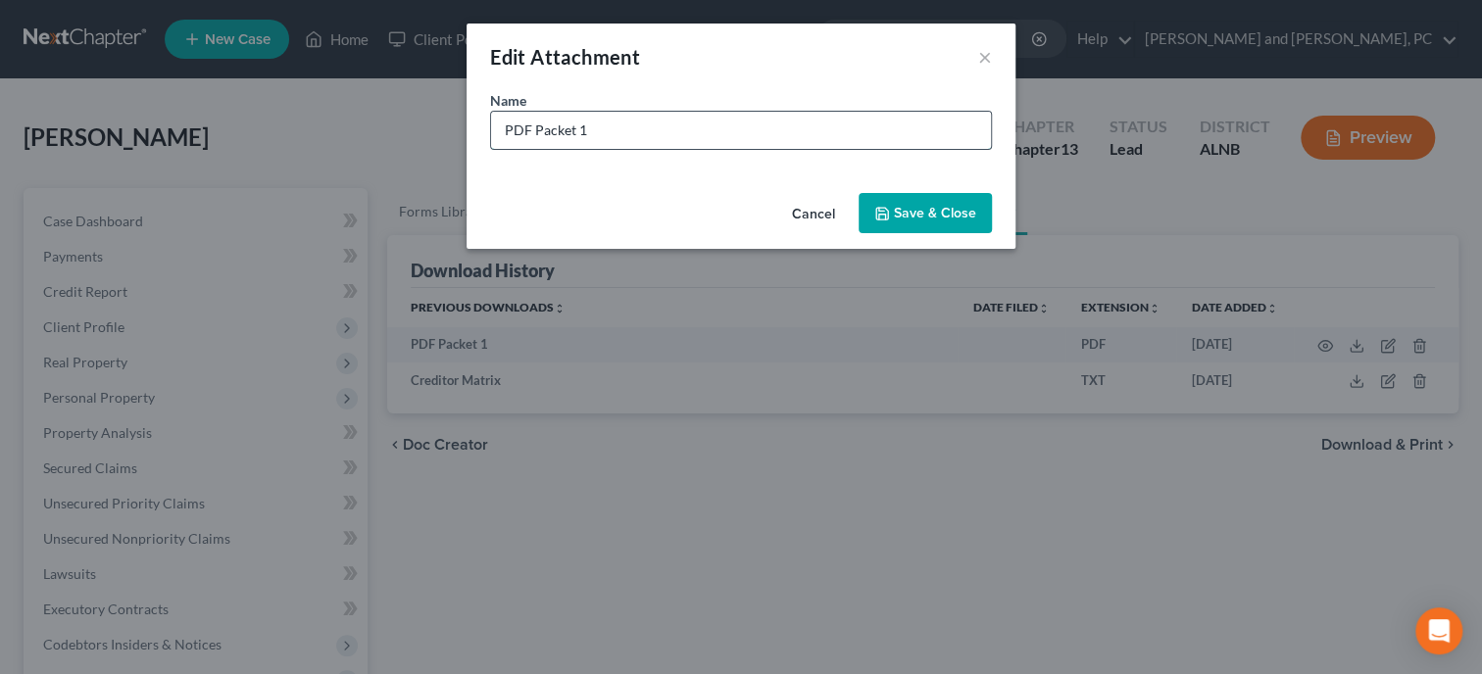
drag, startPoint x: 680, startPoint y: 121, endPoint x: 481, endPoint y: 124, distance: 199.0
click at [491, 124] on input "PDF Packet 1" at bounding box center [741, 130] width 500 height 37
type input "p"
type input "Petition"
click at [912, 212] on span "Save & Close" at bounding box center [935, 213] width 82 height 17
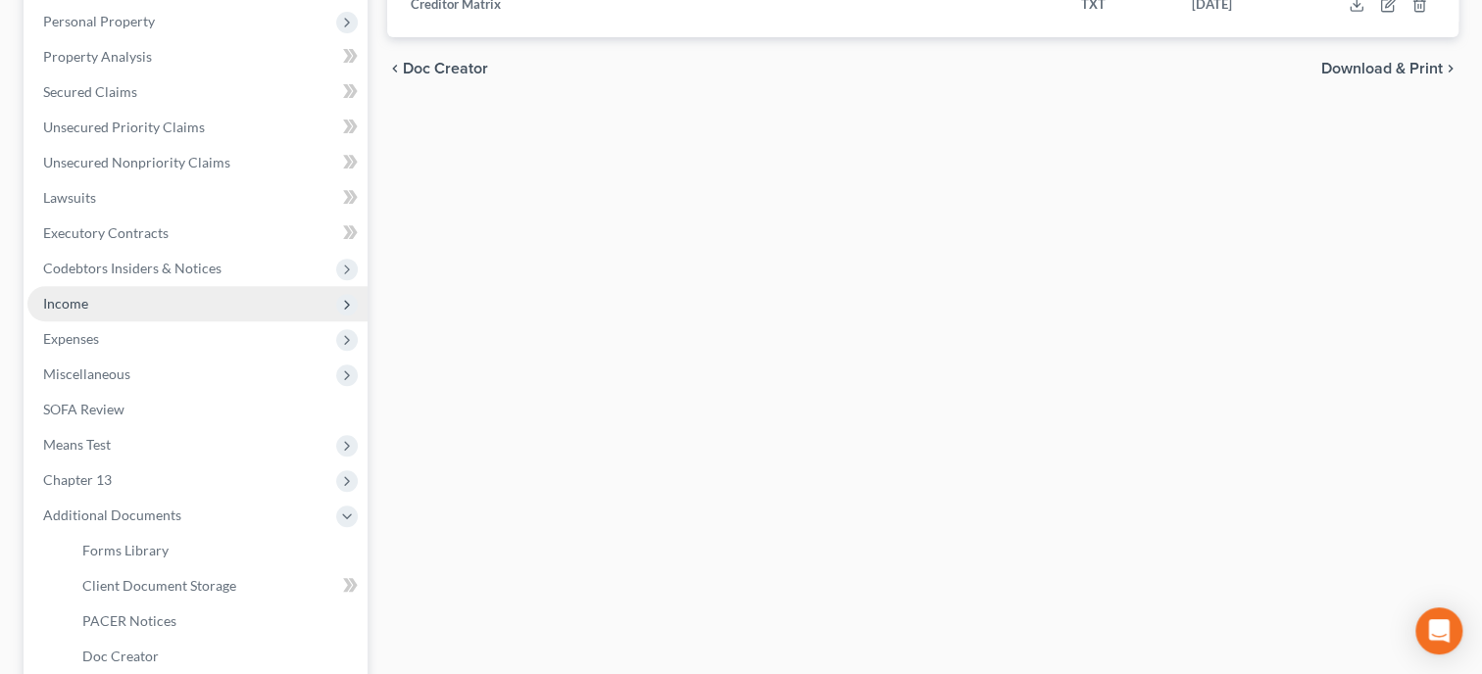
scroll to position [611, 0]
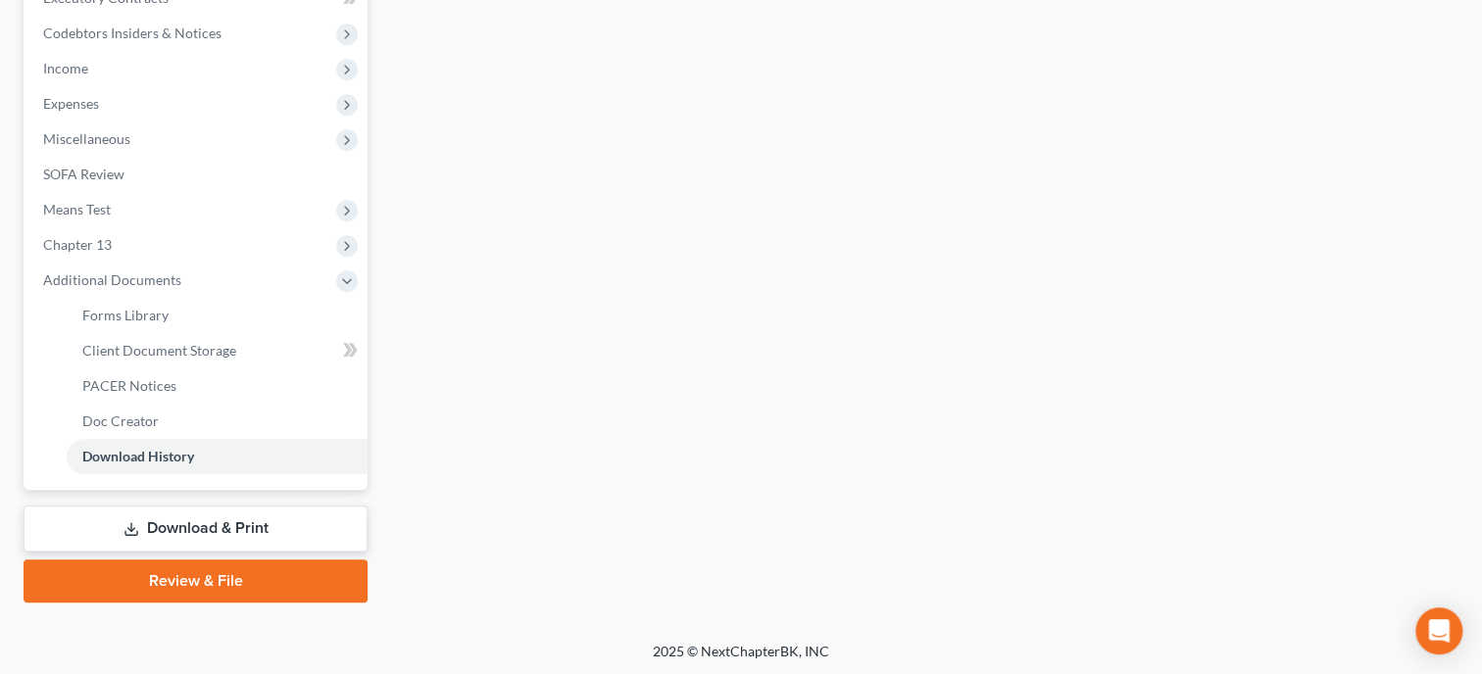
click at [201, 518] on link "Download & Print" at bounding box center [196, 529] width 344 height 46
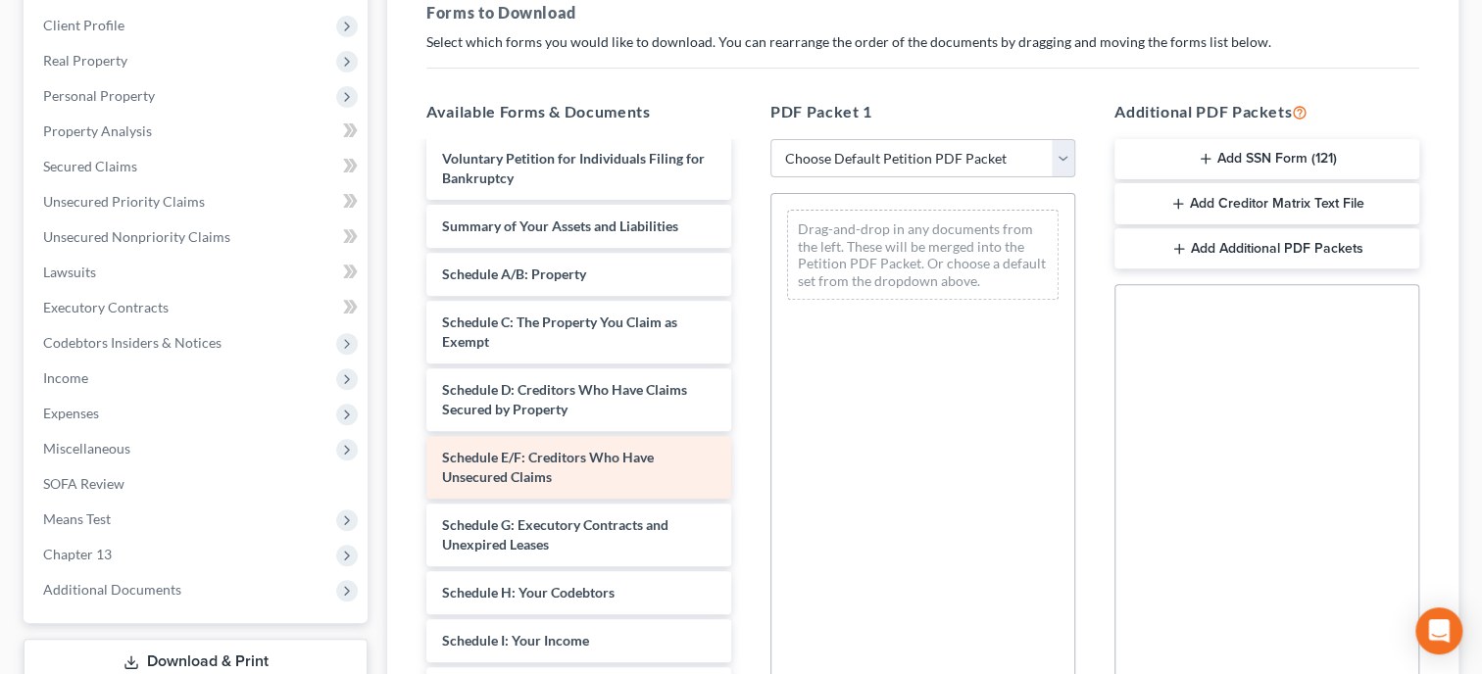
scroll to position [201, 0]
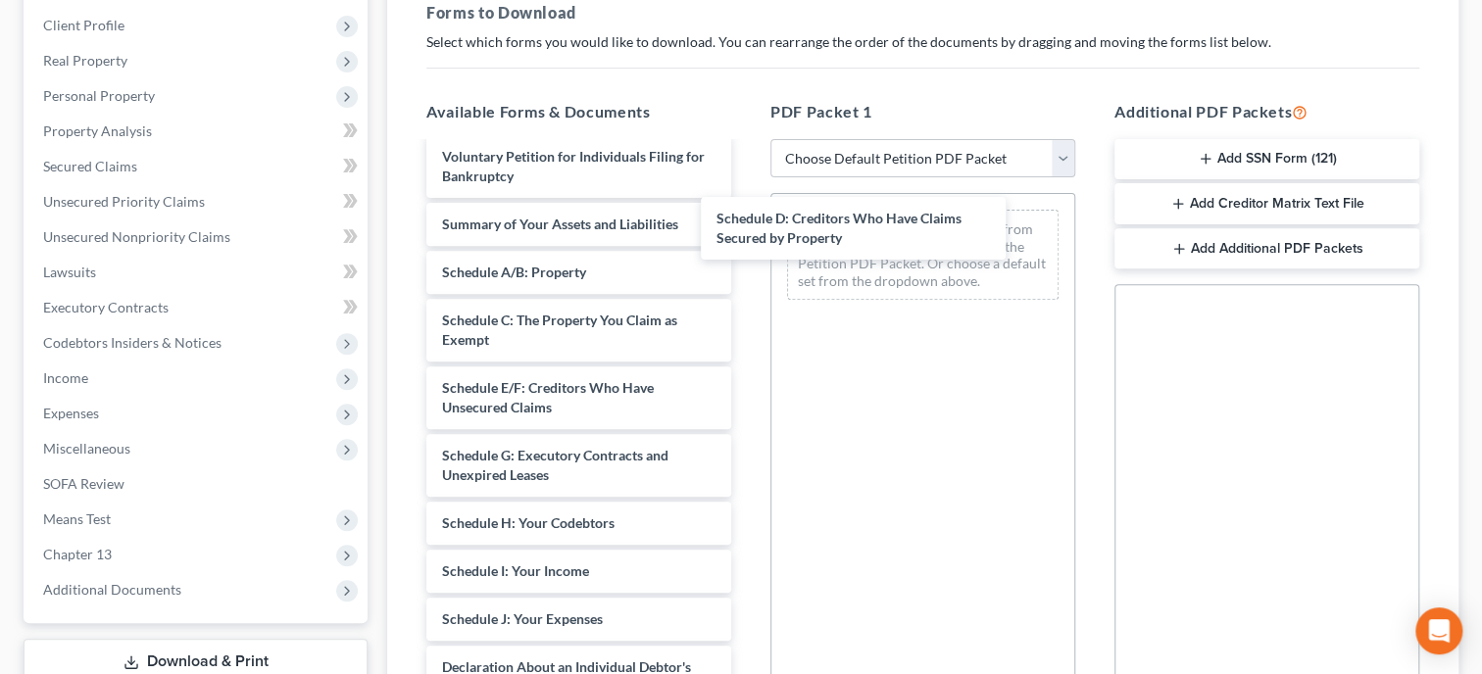
drag, startPoint x: 555, startPoint y: 406, endPoint x: 770, endPoint y: 302, distance: 239.3
click at [747, 239] on div "Schedule D: Creditors Who Have Claims Secured by Property 2024 Redacted-pdf Awa…" at bounding box center [579, 499] width 336 height 1112
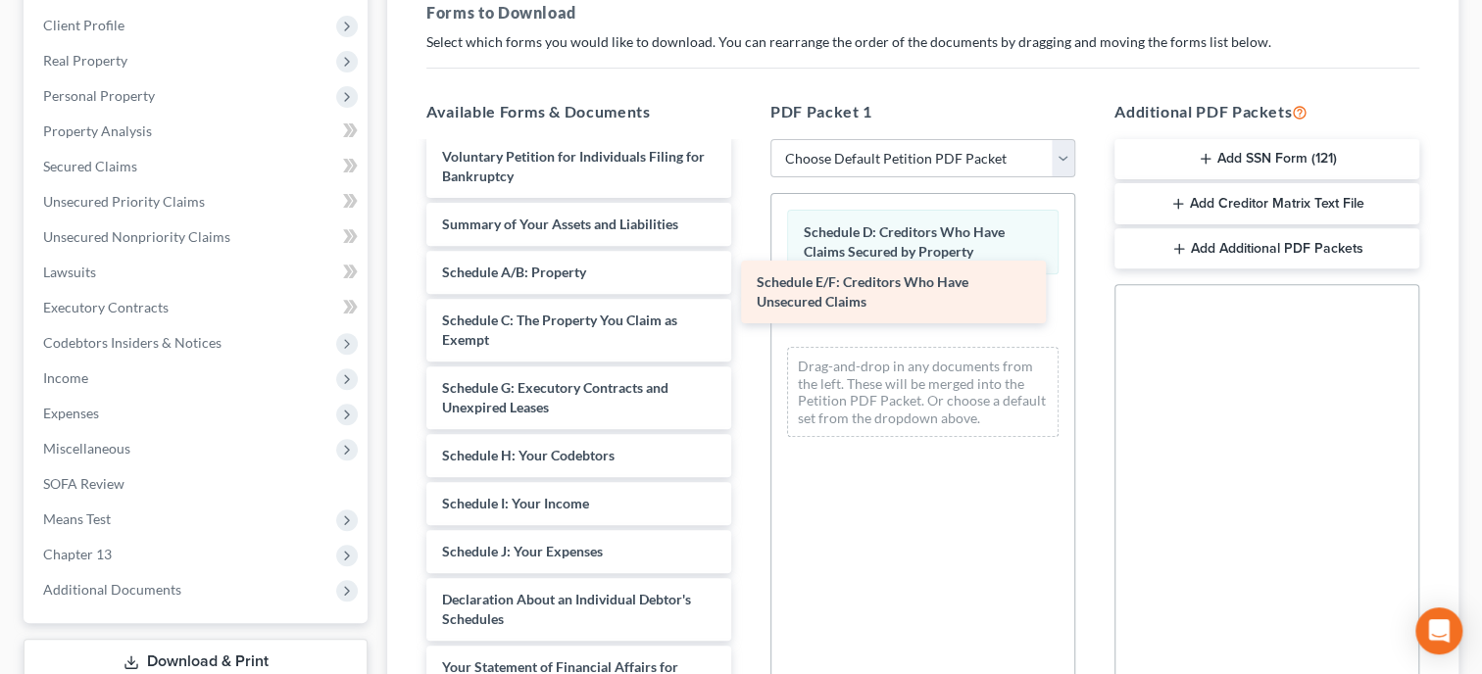
drag, startPoint x: 566, startPoint y: 403, endPoint x: 881, endPoint y: 300, distance: 330.9
click at [747, 300] on div "Schedule E/F: Creditors Who Have Unsecured Claims 2024 Redacted-pdf Awards Lett…" at bounding box center [579, 465] width 336 height 1045
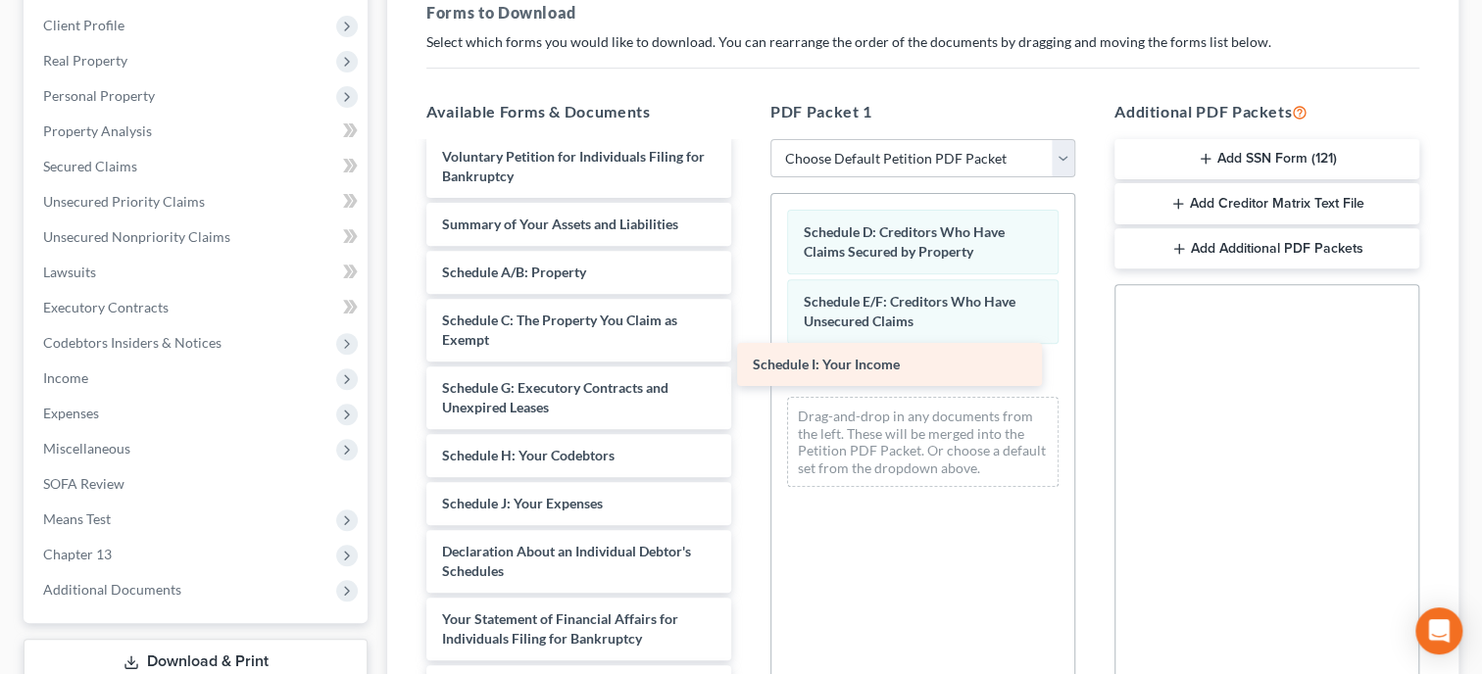
drag, startPoint x: 605, startPoint y: 498, endPoint x: 915, endPoint y: 362, distance: 339.2
click at [747, 362] on div "Schedule I: Your Income 2024 Redacted-pdf Awards Letter-pdf Application to Pay …" at bounding box center [579, 441] width 336 height 997
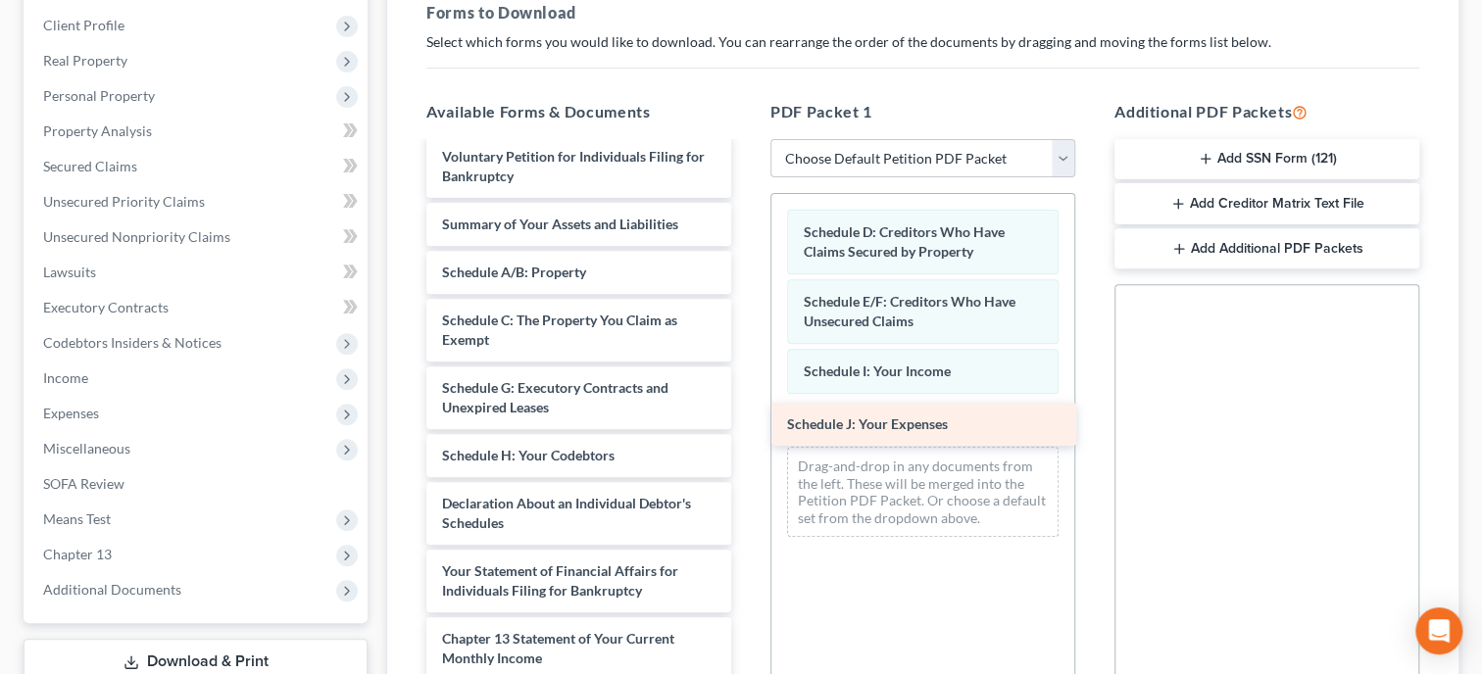
drag, startPoint x: 577, startPoint y: 507, endPoint x: 922, endPoint y: 429, distance: 353.5
click at [747, 429] on div "Schedule J: Your Expenses 2024 Redacted-pdf Awards Letter-pdf Application to Pa…" at bounding box center [579, 417] width 336 height 949
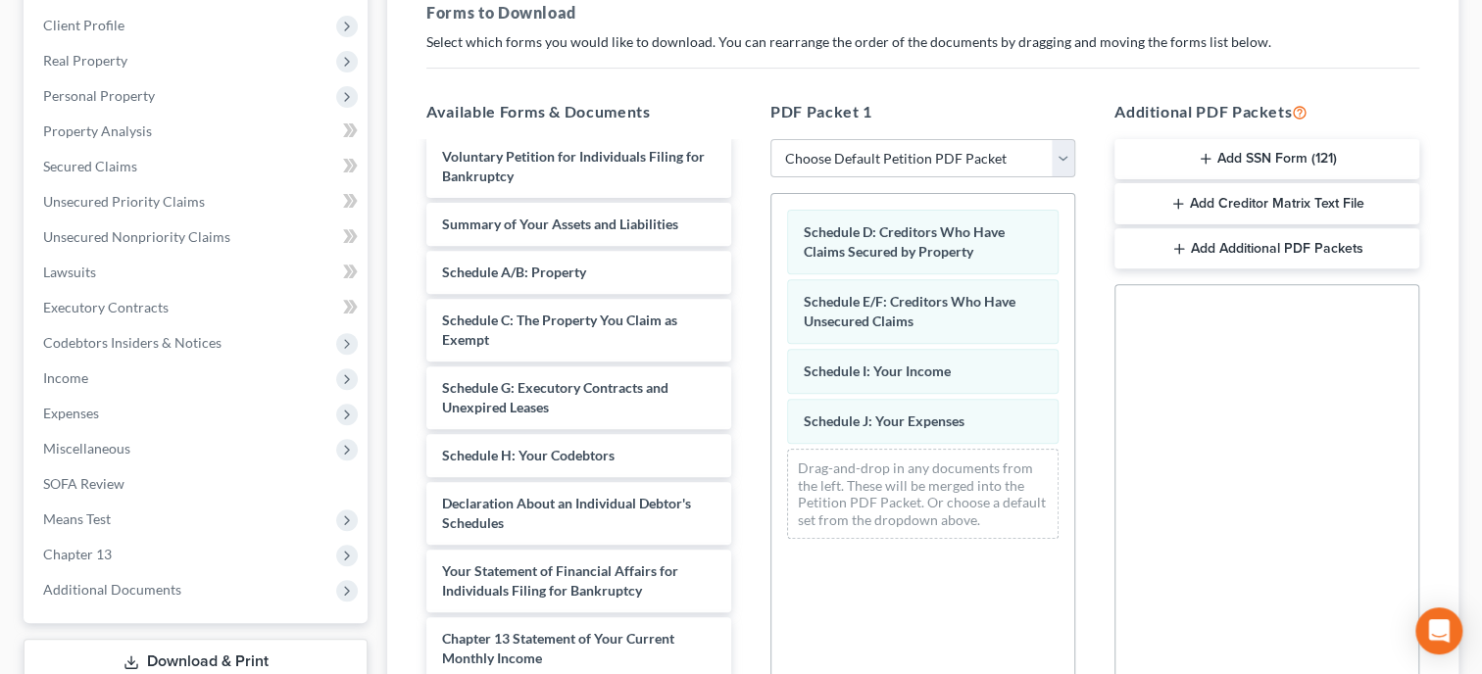
scroll to position [534, 0]
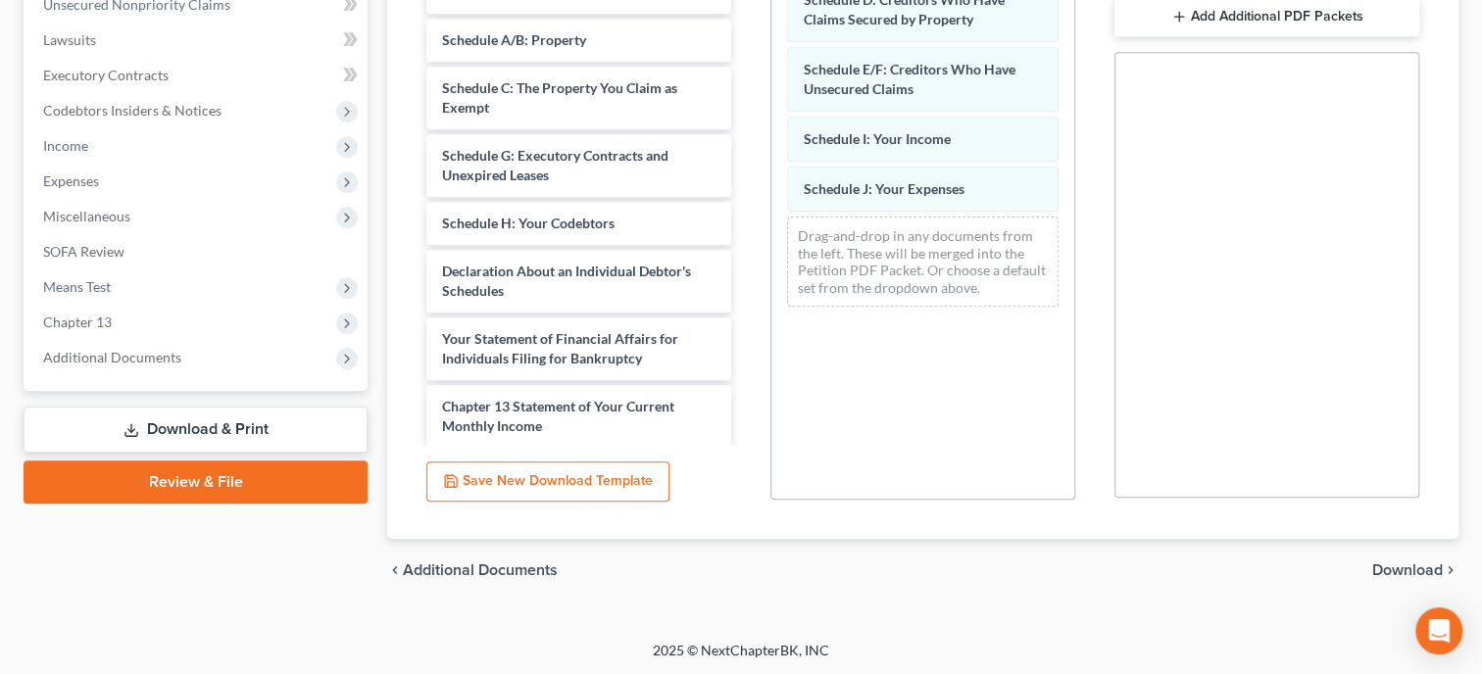
click at [1415, 569] on span "Download" at bounding box center [1407, 570] width 71 height 16
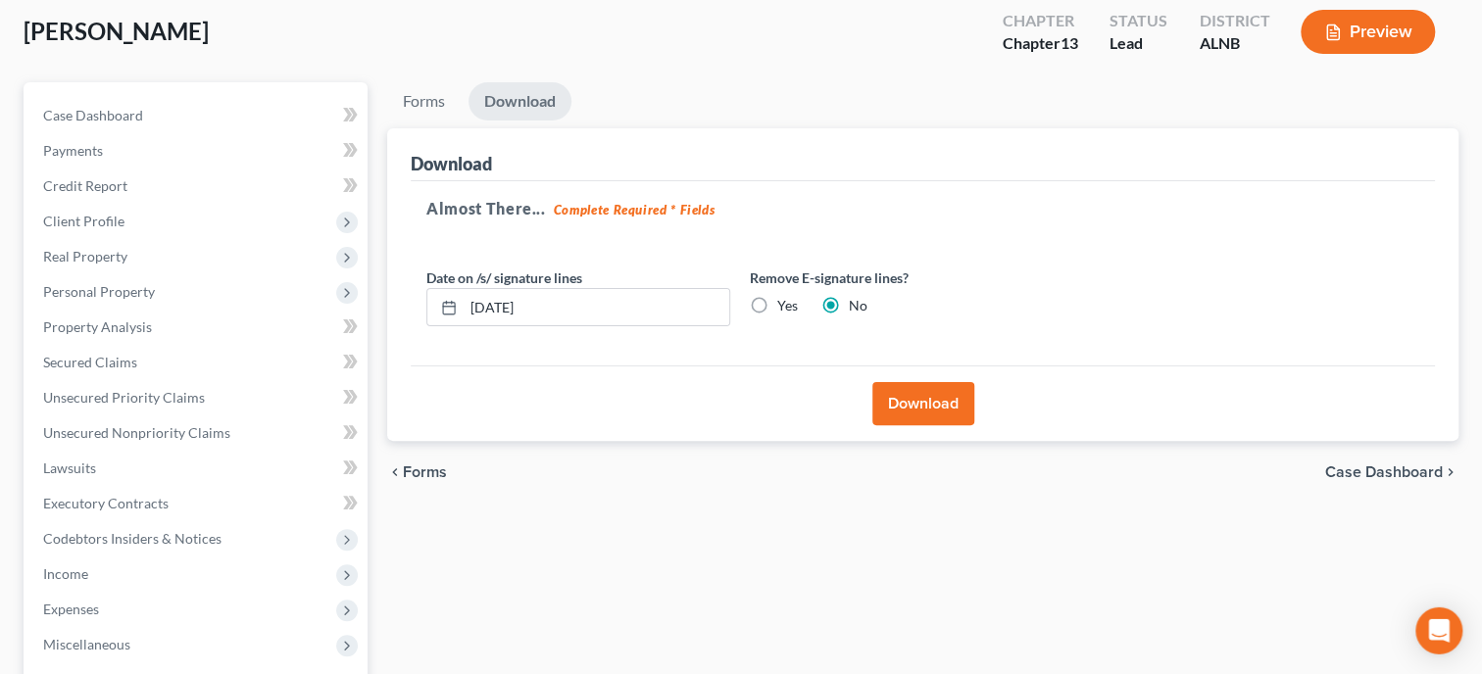
scroll to position [31, 0]
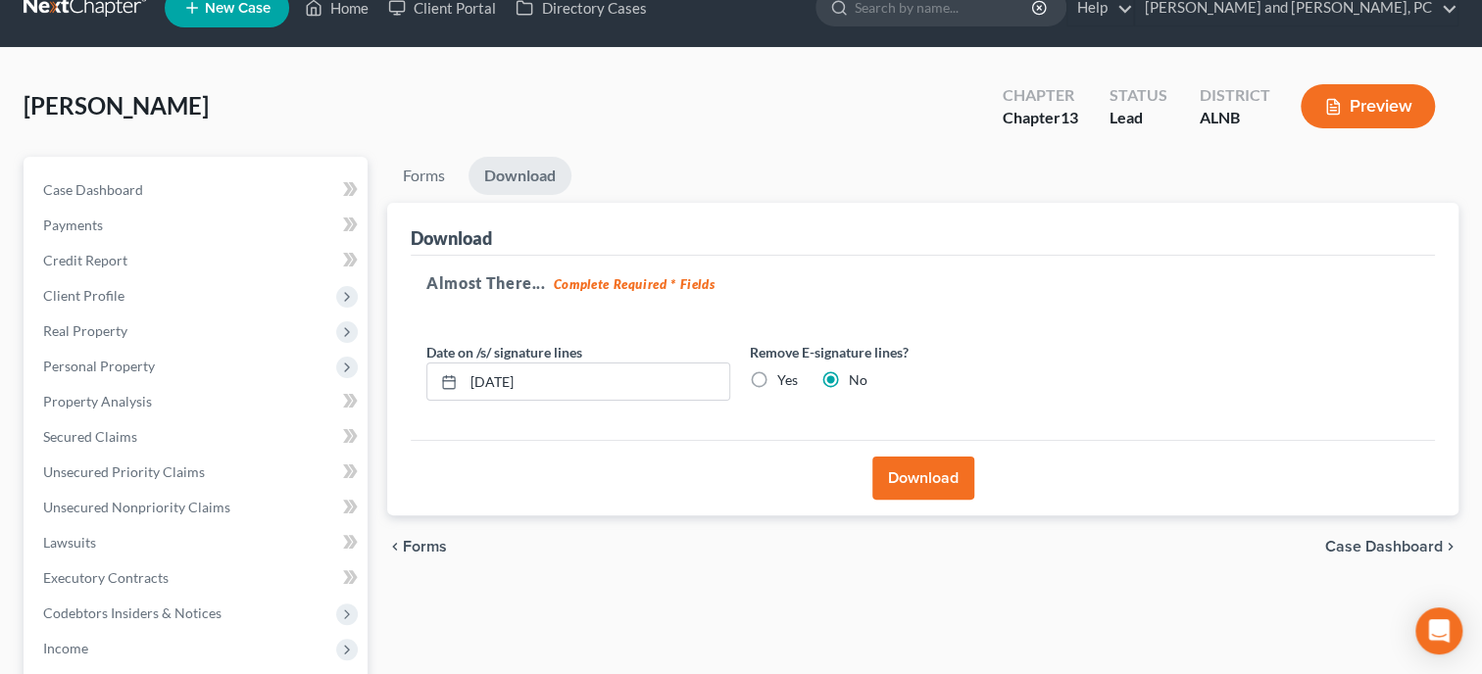
click at [924, 473] on button "Download" at bounding box center [923, 478] width 102 height 43
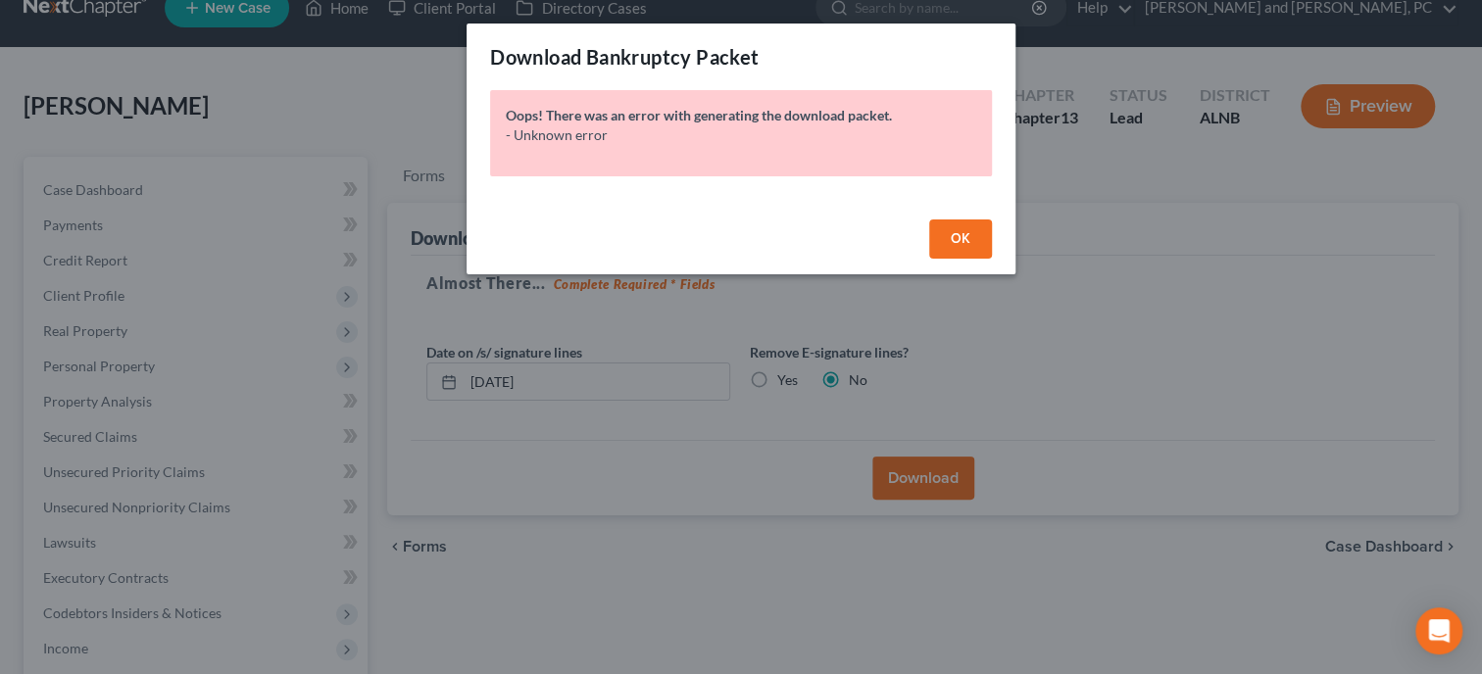
click at [953, 236] on span "OK" at bounding box center [960, 238] width 20 height 17
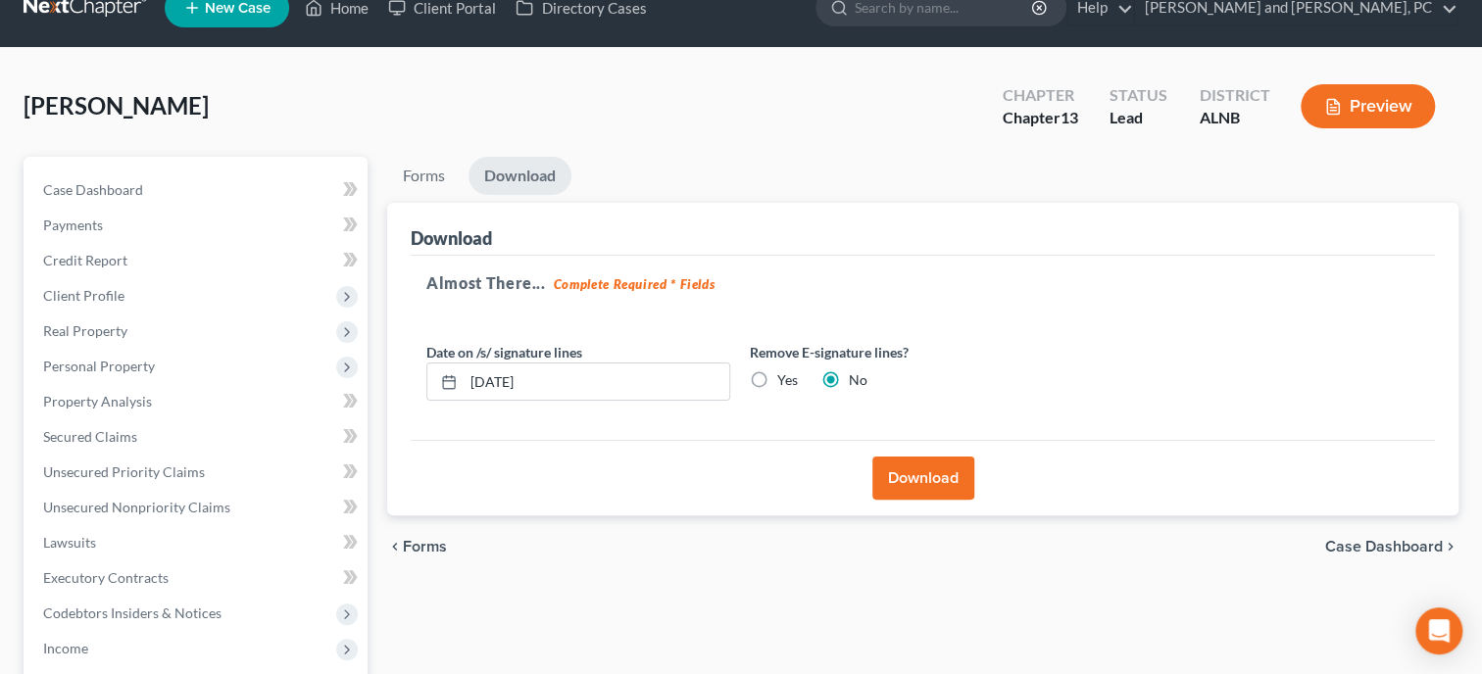
click at [913, 468] on button "Download" at bounding box center [923, 478] width 102 height 43
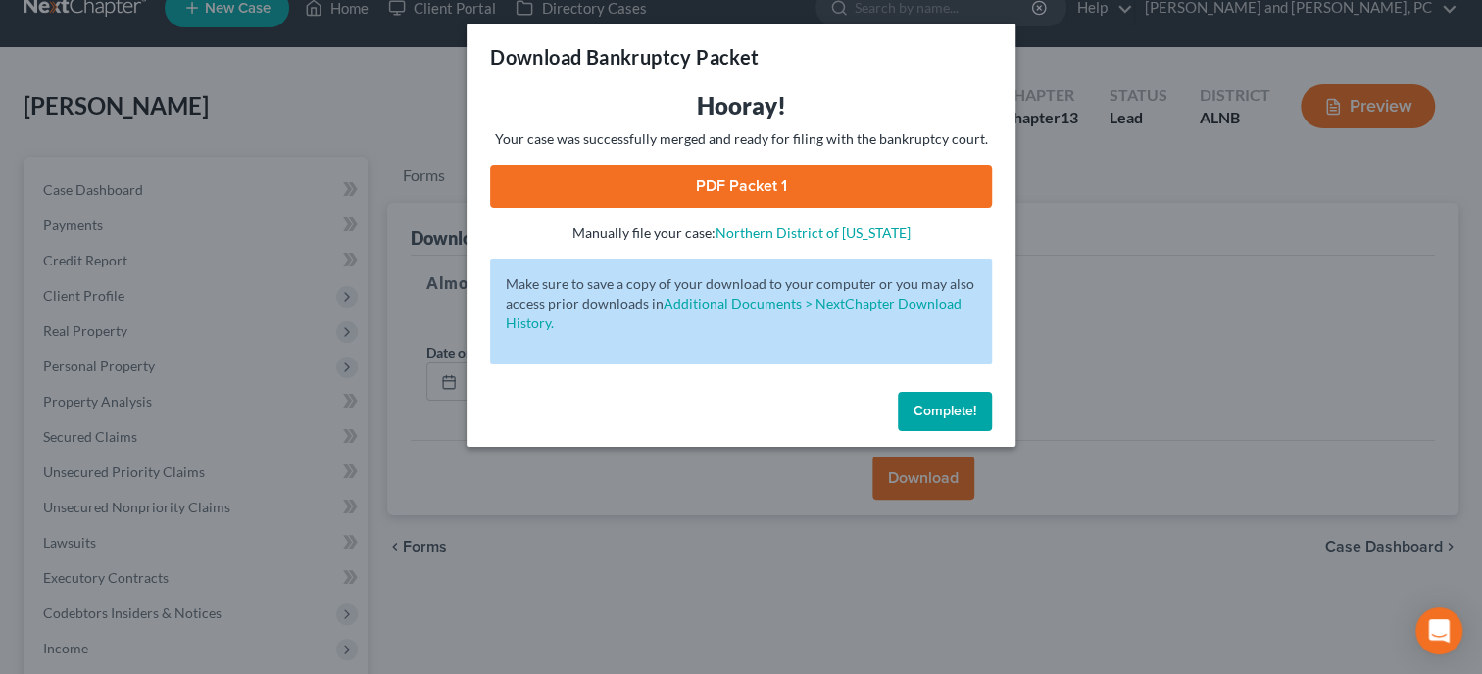
click at [768, 191] on link "PDF Packet 1" at bounding box center [741, 186] width 502 height 43
click at [994, 403] on div "Complete!" at bounding box center [740, 415] width 549 height 63
click at [971, 402] on button "Complete!" at bounding box center [945, 411] width 94 height 39
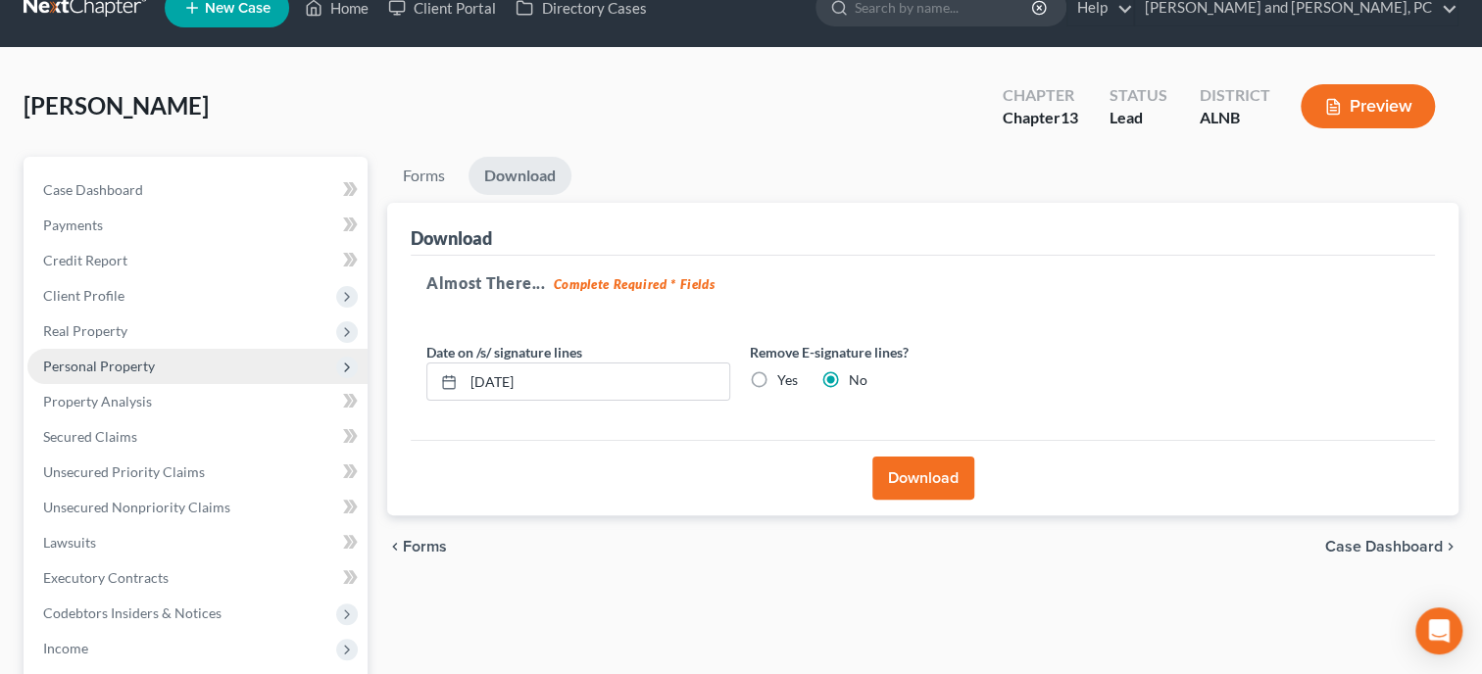
scroll to position [435, 0]
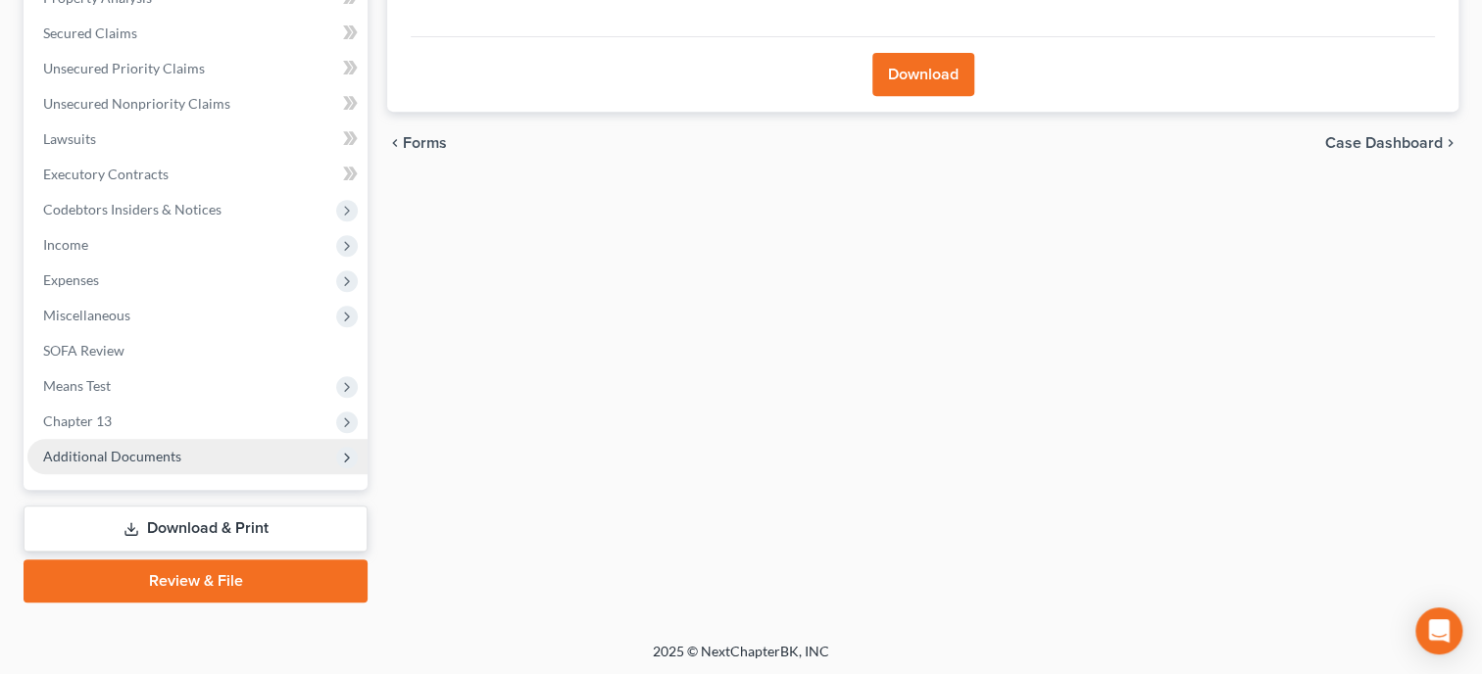
click at [190, 439] on span "Additional Documents" at bounding box center [197, 456] width 340 height 35
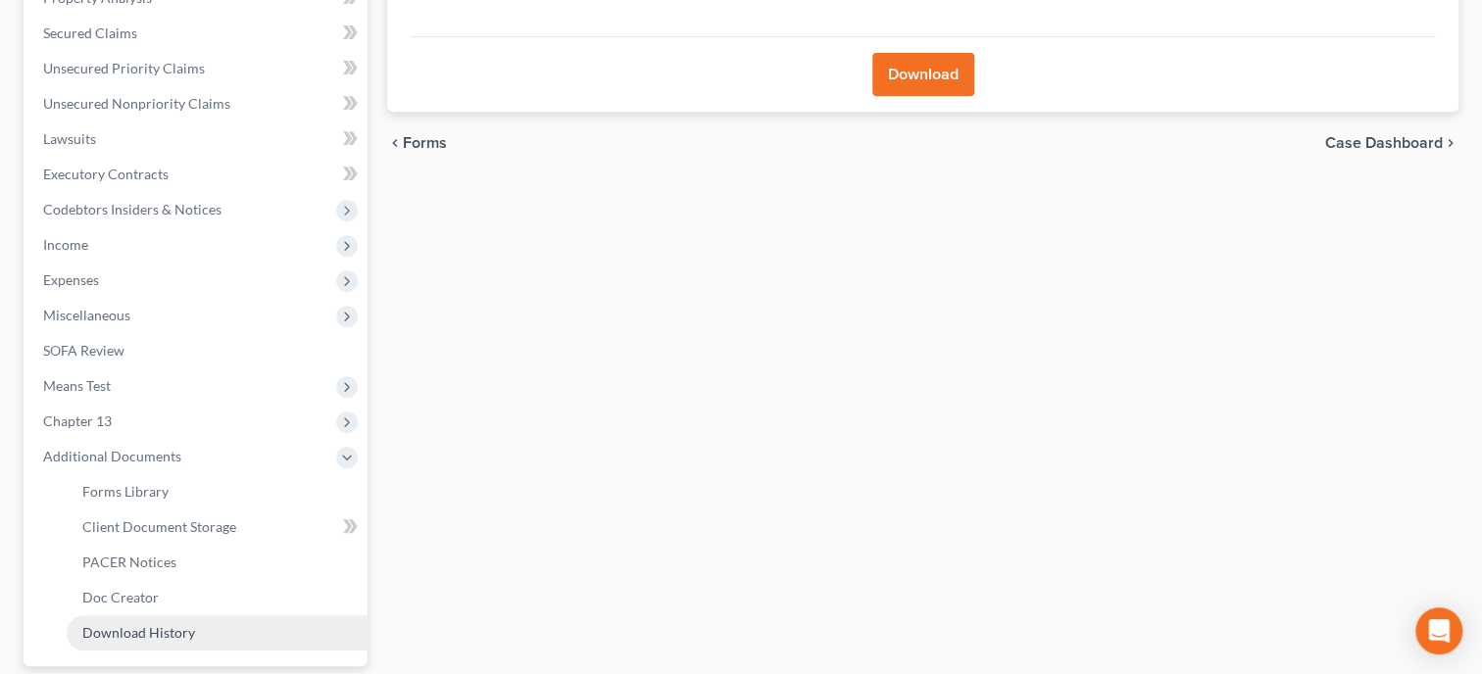
click at [162, 622] on link "Download History" at bounding box center [217, 632] width 301 height 35
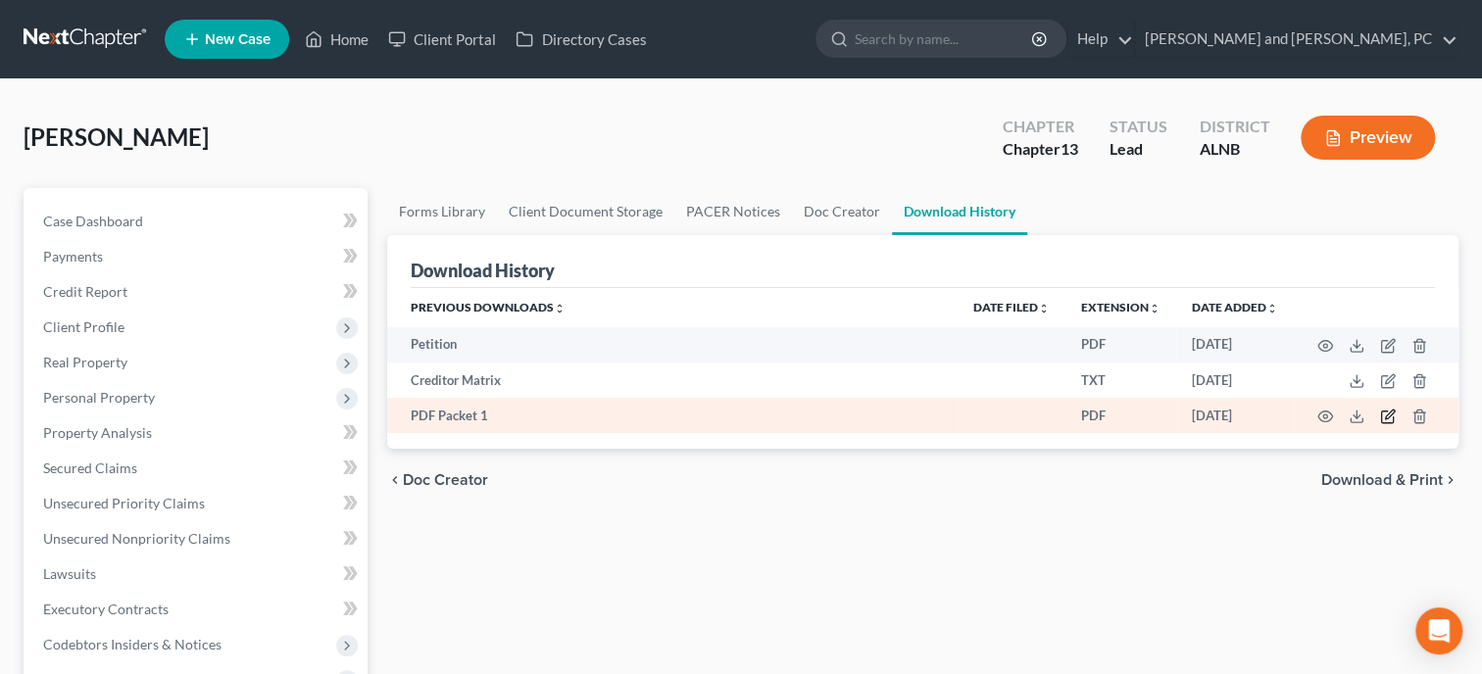
click at [1394, 421] on icon "button" at bounding box center [1388, 417] width 16 height 16
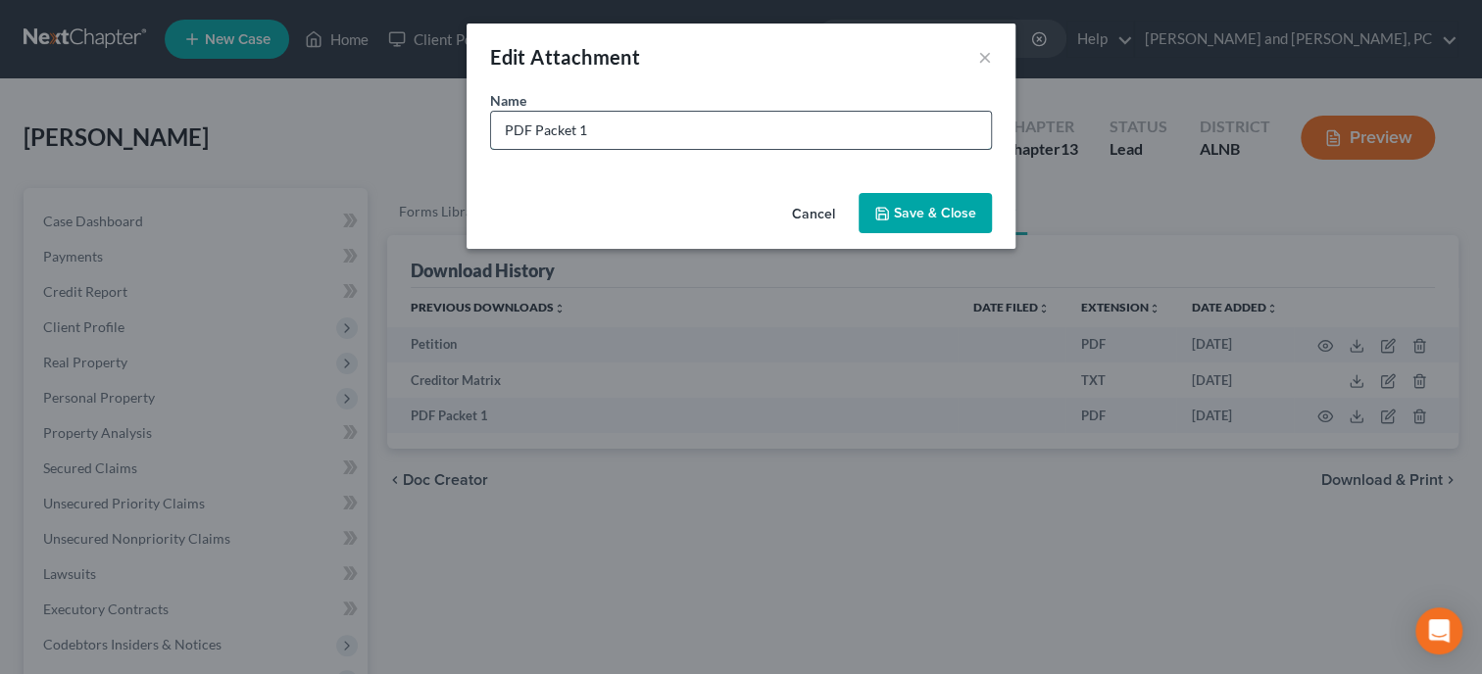
drag, startPoint x: 763, startPoint y: 138, endPoint x: 435, endPoint y: 136, distance: 328.3
click at [491, 136] on input "PDF Packet 1" at bounding box center [741, 130] width 500 height 37
type input "CC Schedules"
click at [918, 209] on span "Save & Close" at bounding box center [935, 213] width 82 height 17
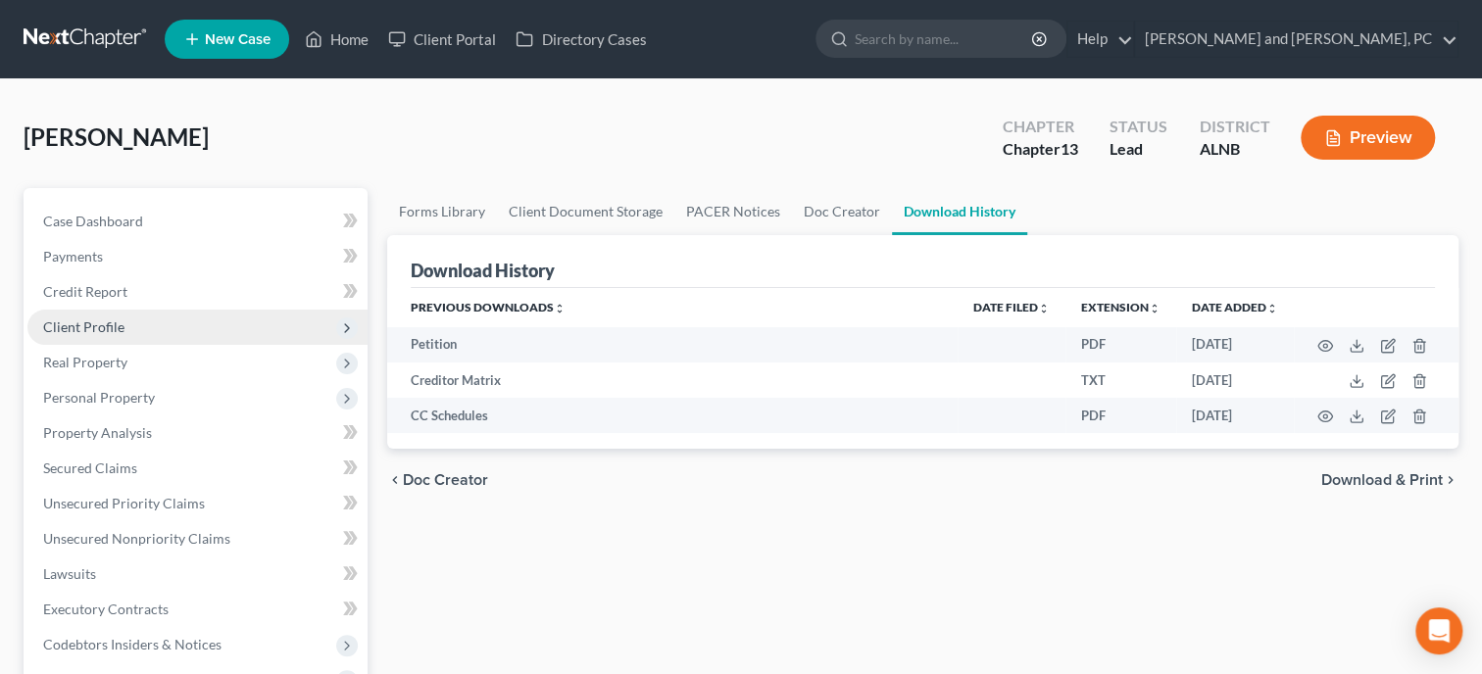
click at [122, 319] on span "Client Profile" at bounding box center [83, 326] width 81 height 17
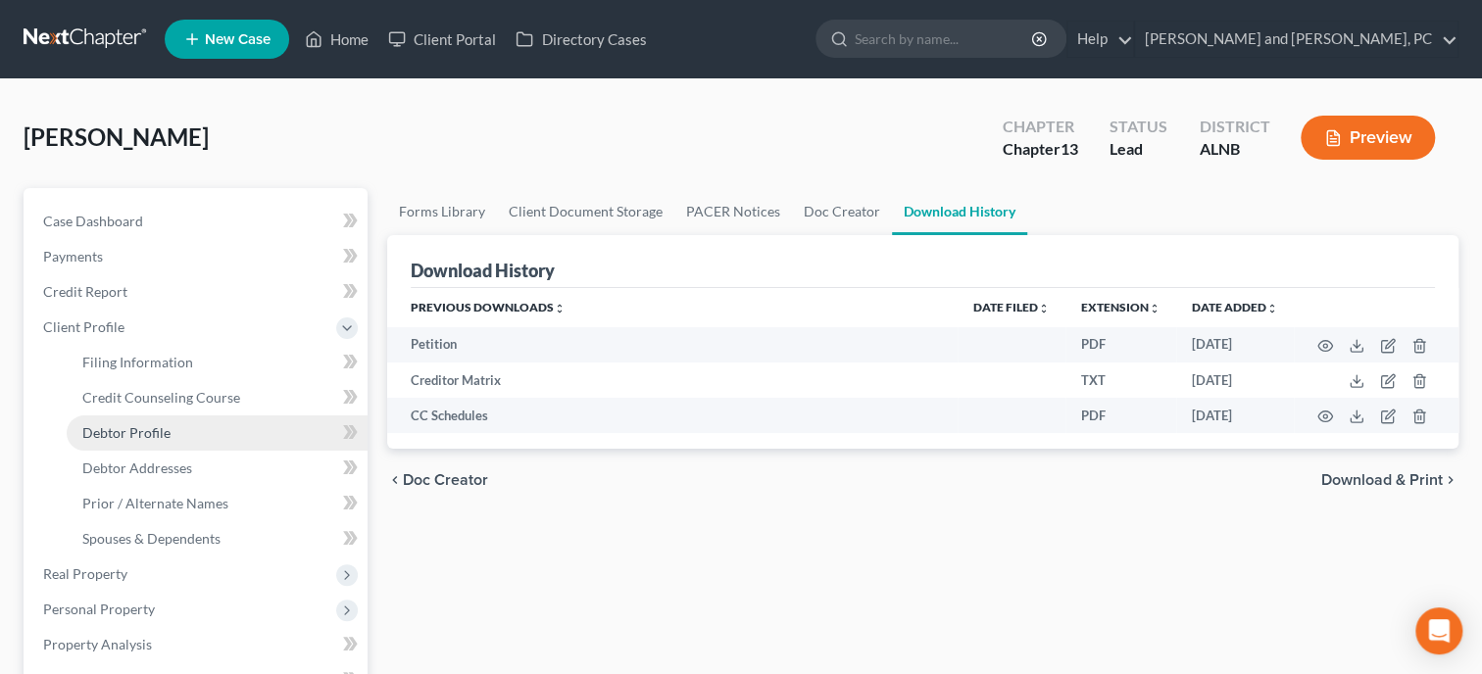
click at [143, 421] on link "Debtor Profile" at bounding box center [217, 432] width 301 height 35
select select "0"
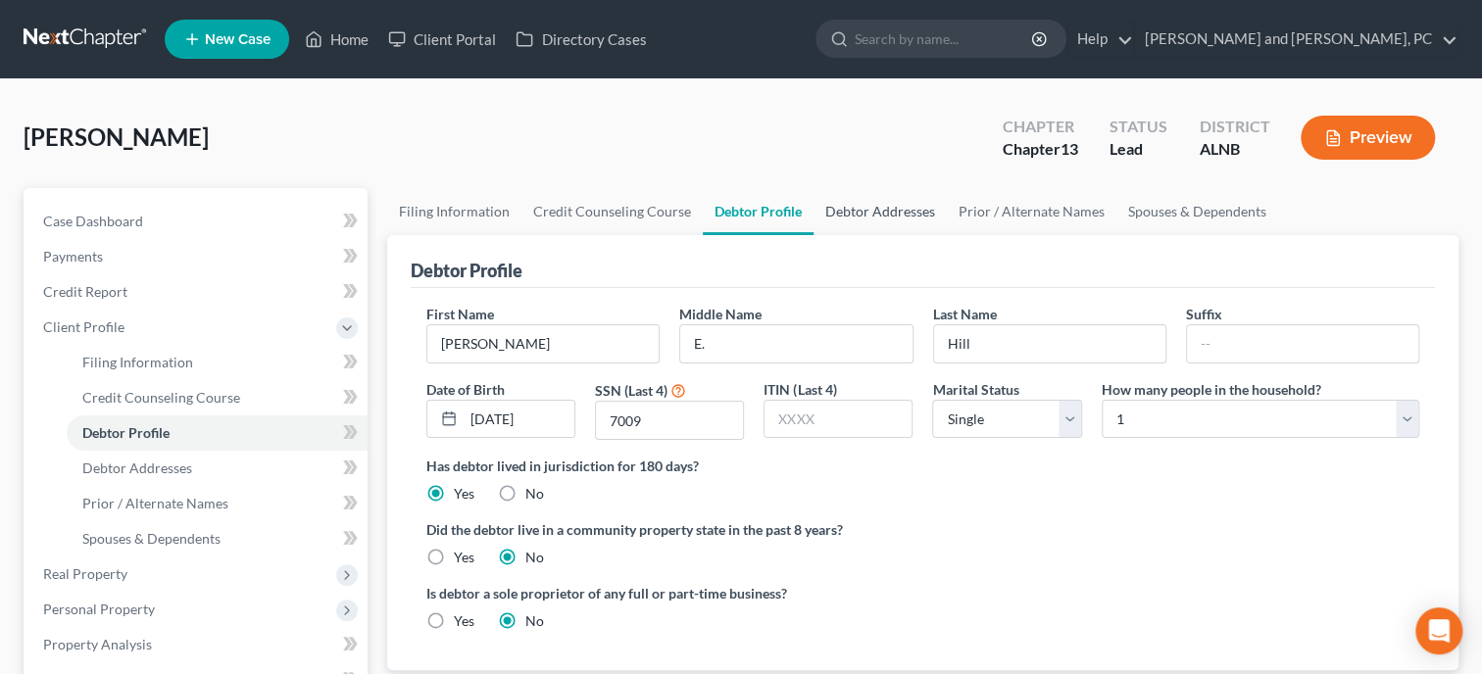
click at [862, 210] on link "Debtor Addresses" at bounding box center [879, 211] width 133 height 47
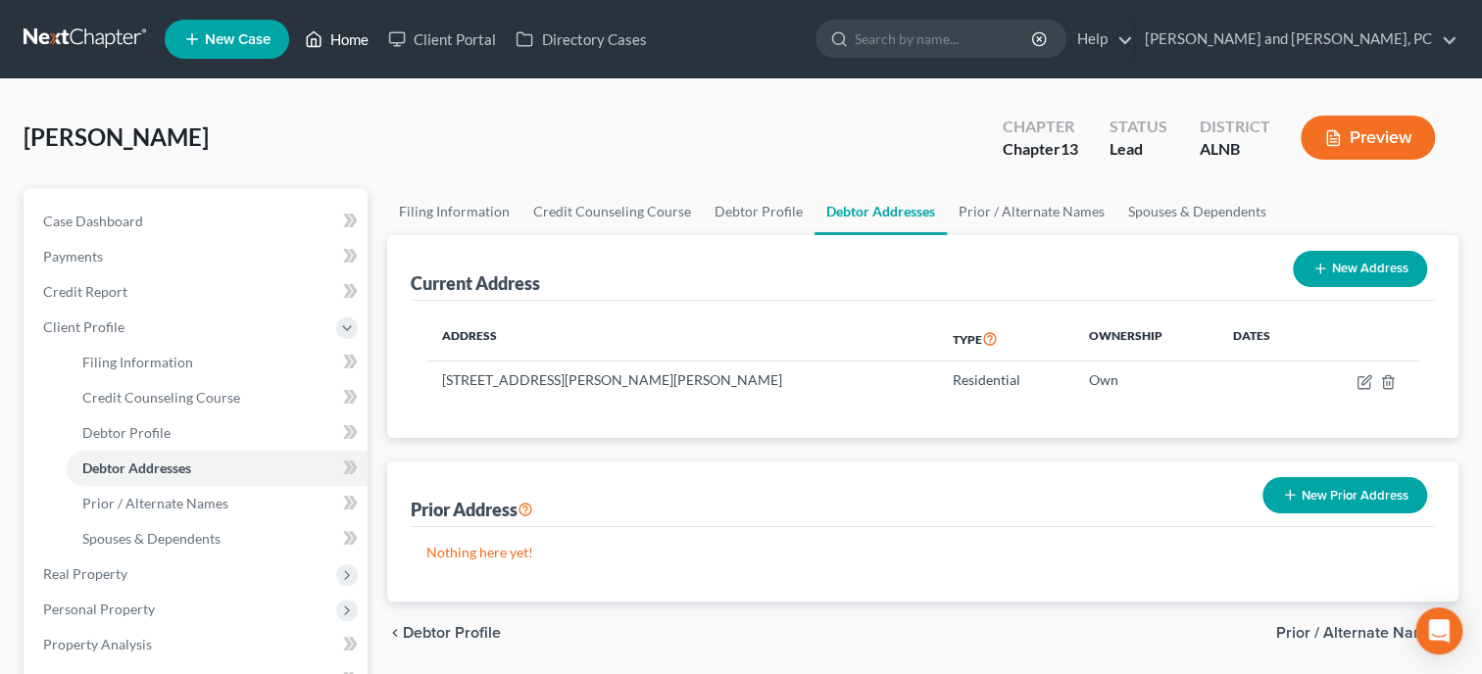
click at [350, 44] on link "Home" at bounding box center [336, 39] width 83 height 35
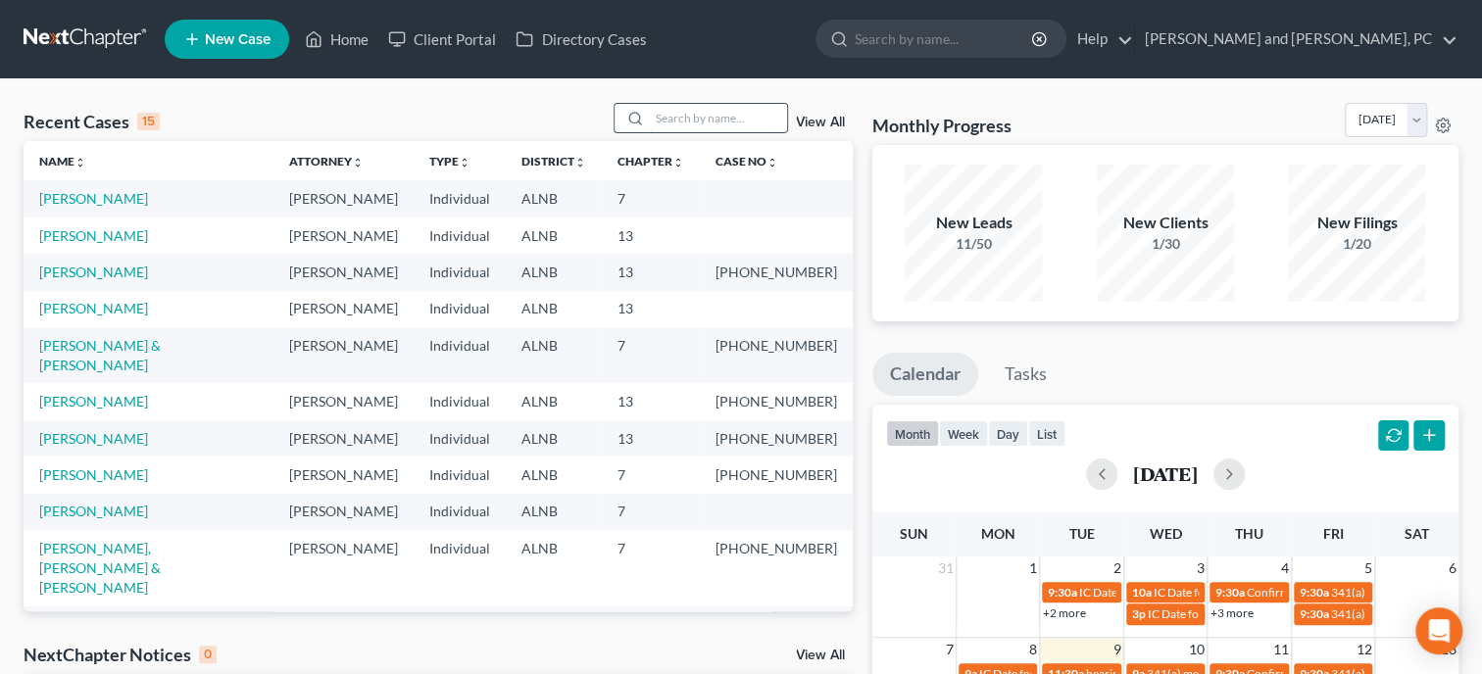
click at [684, 121] on input "search" at bounding box center [718, 118] width 137 height 28
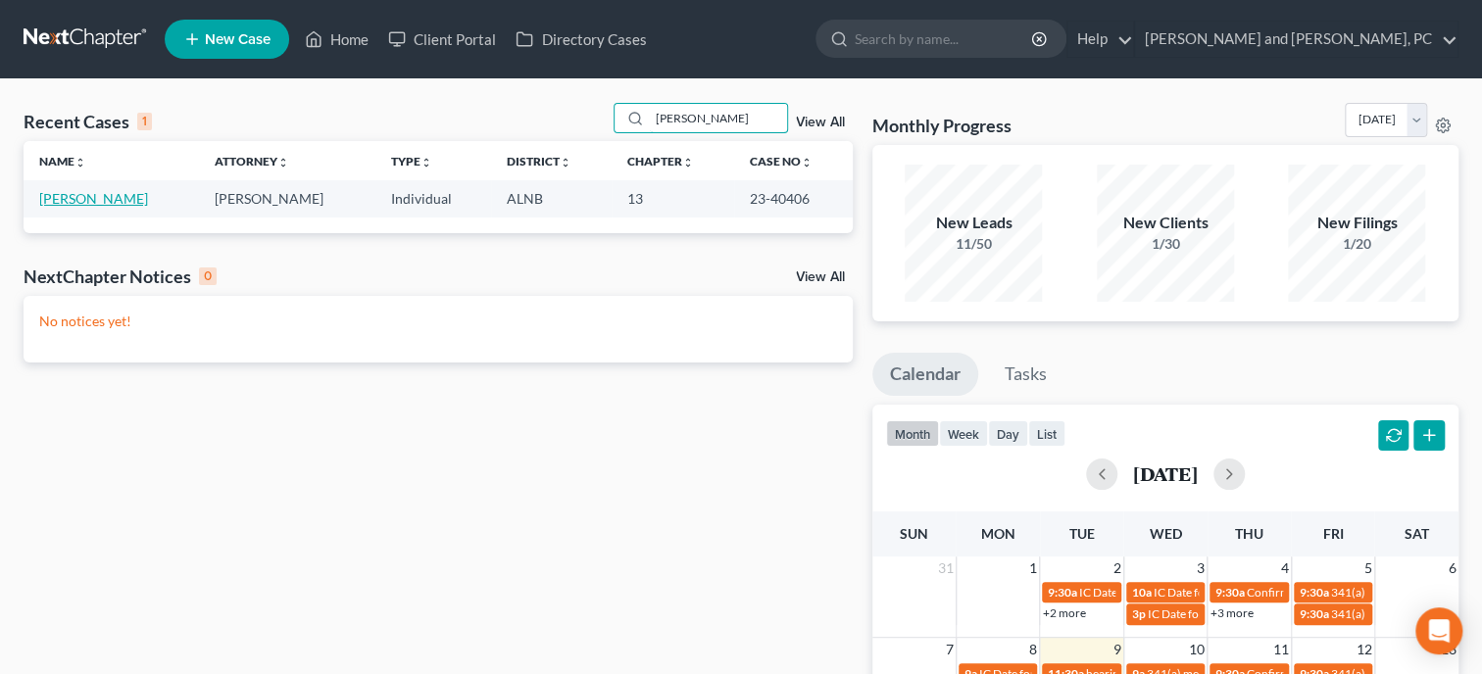
type input "[PERSON_NAME]"
click at [102, 194] on link "[PERSON_NAME]" at bounding box center [93, 198] width 109 height 17
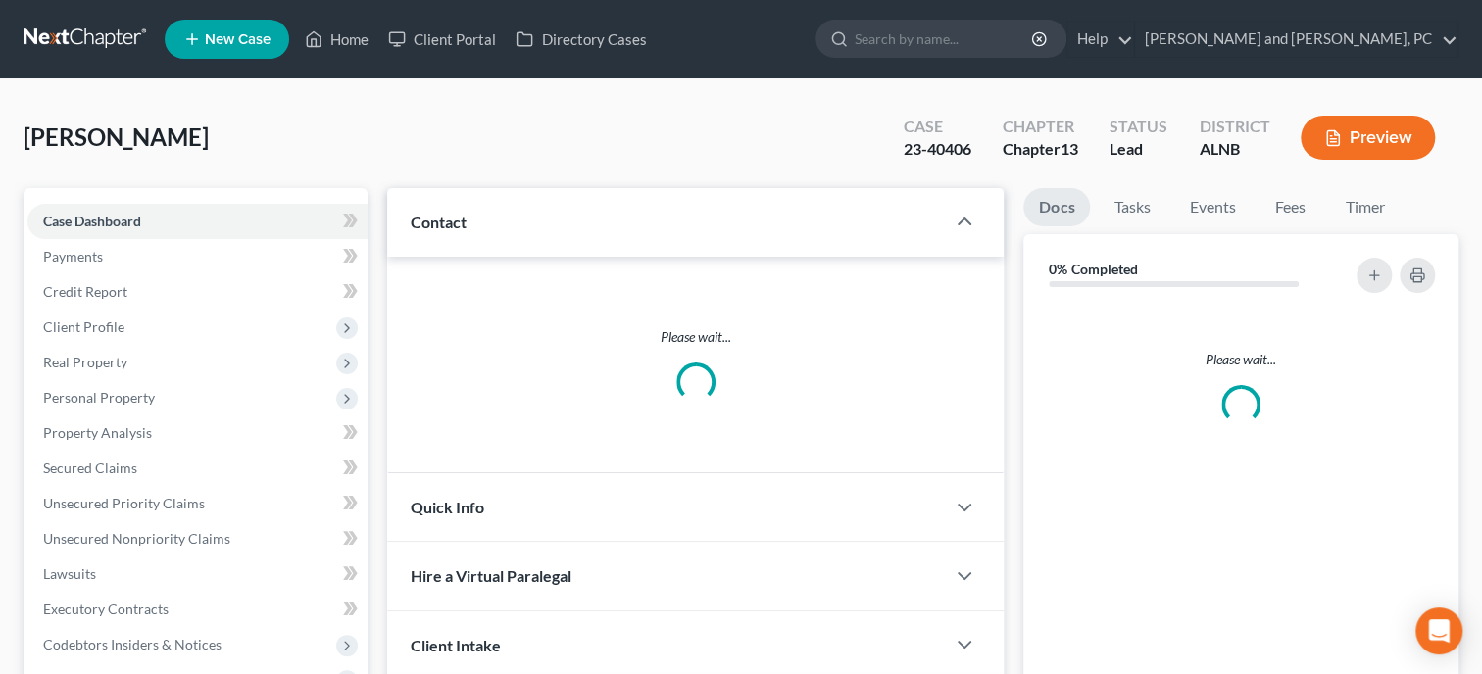
click at [99, 198] on div "Case Dashboard Payments Invoices Payments Payments Credit Report Client Profile…" at bounding box center [196, 556] width 344 height 737
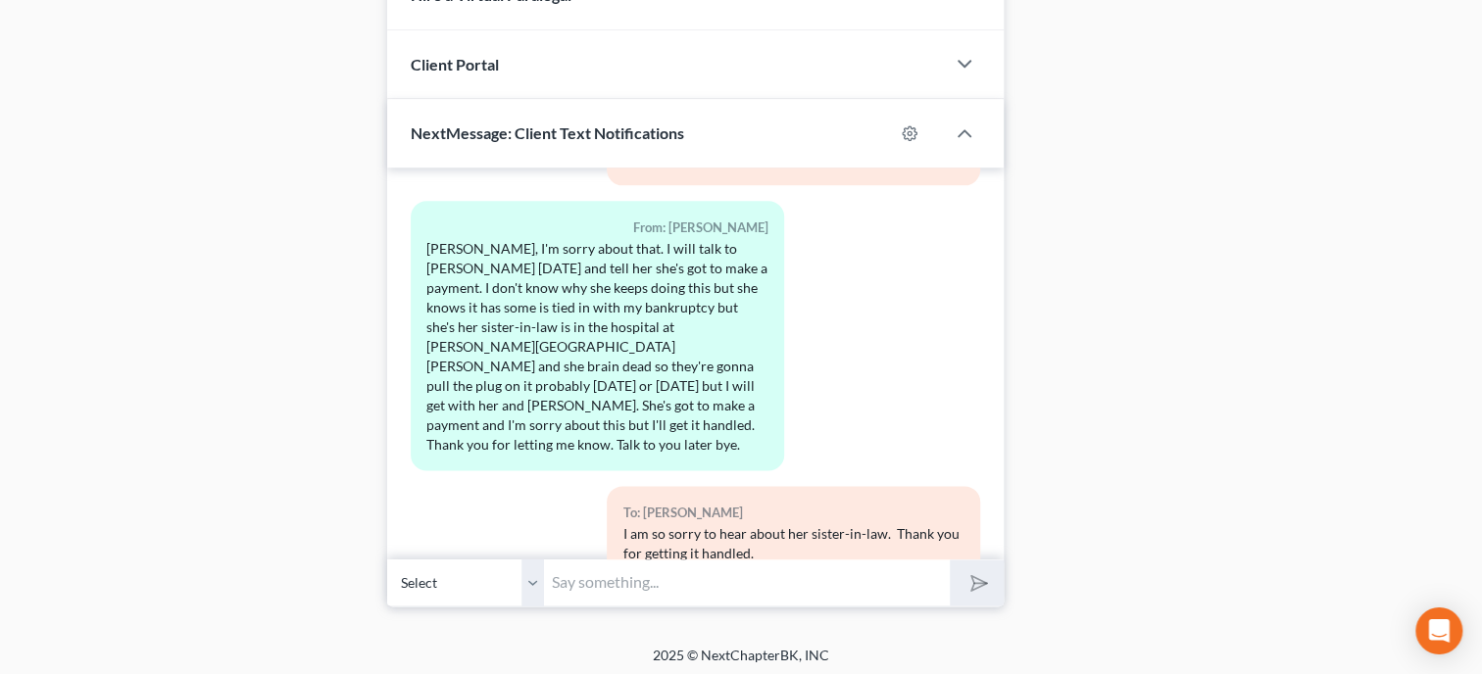
scroll to position [1326, 0]
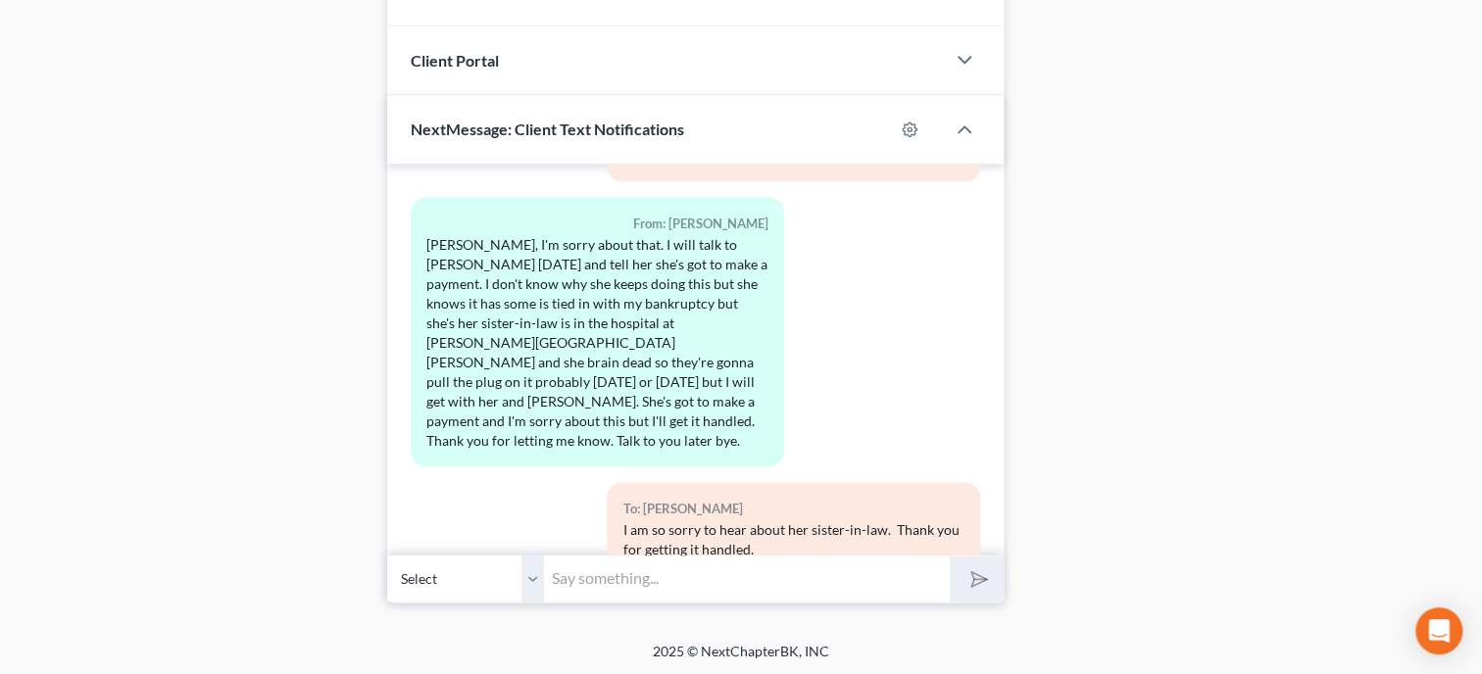
click at [622, 583] on input "text" at bounding box center [747, 579] width 406 height 48
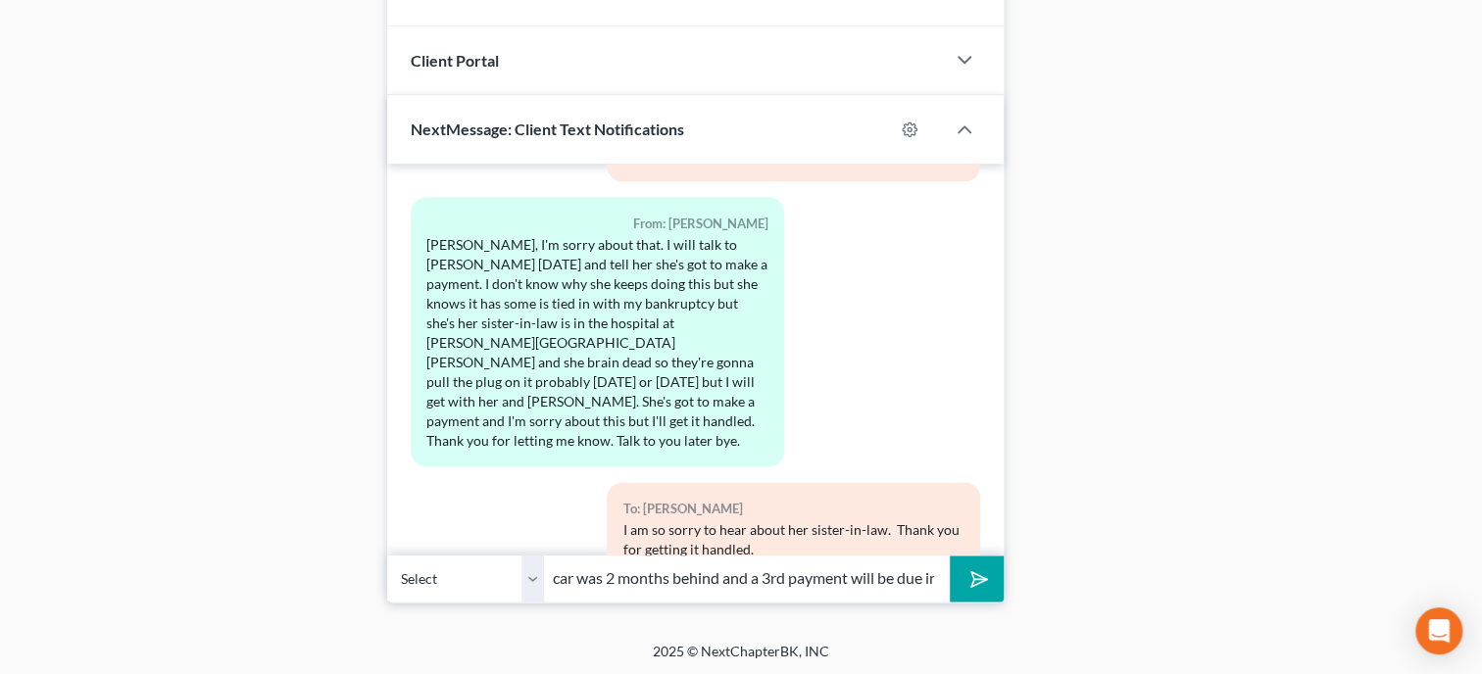
scroll to position [0, 392]
type input "Hey [PERSON_NAME], Hyundai just called and stated the car was 2 months behind a…"
click at [949, 556] on button "submit" at bounding box center [976, 579] width 54 height 46
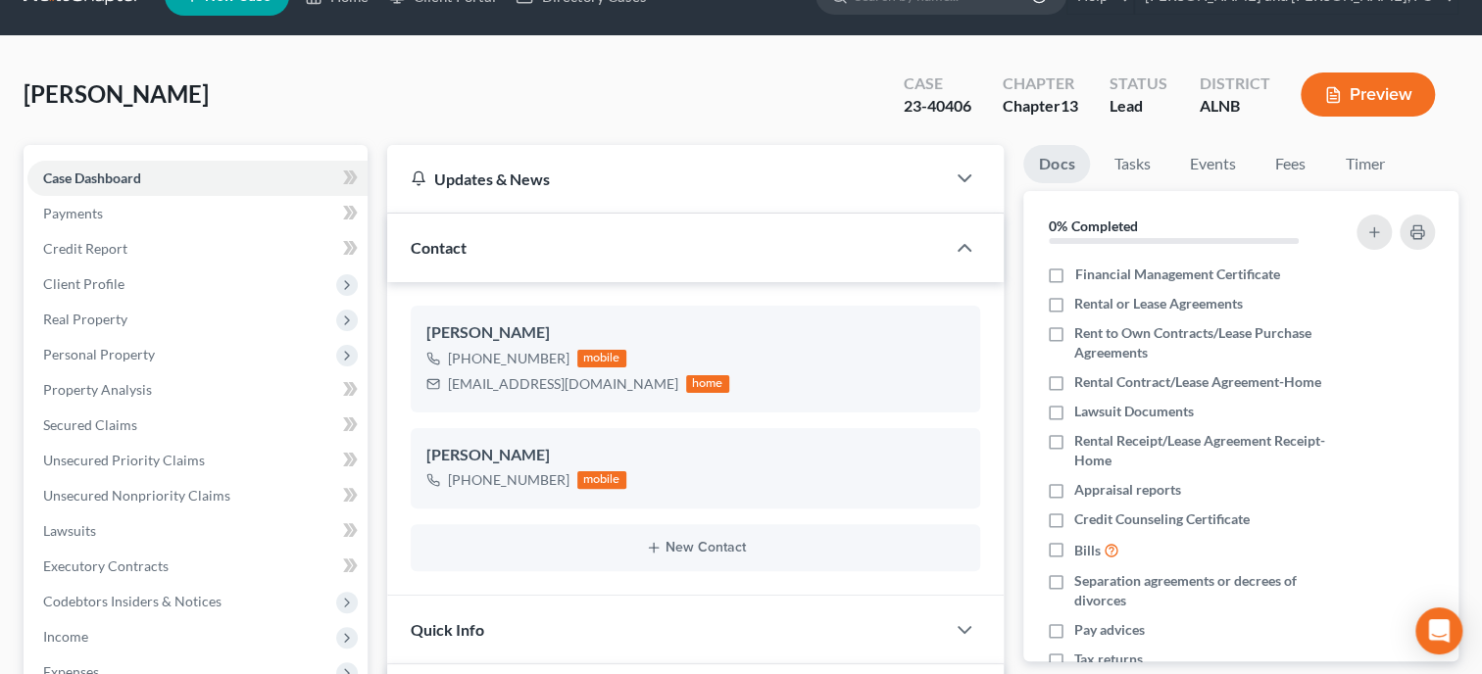
scroll to position [15, 0]
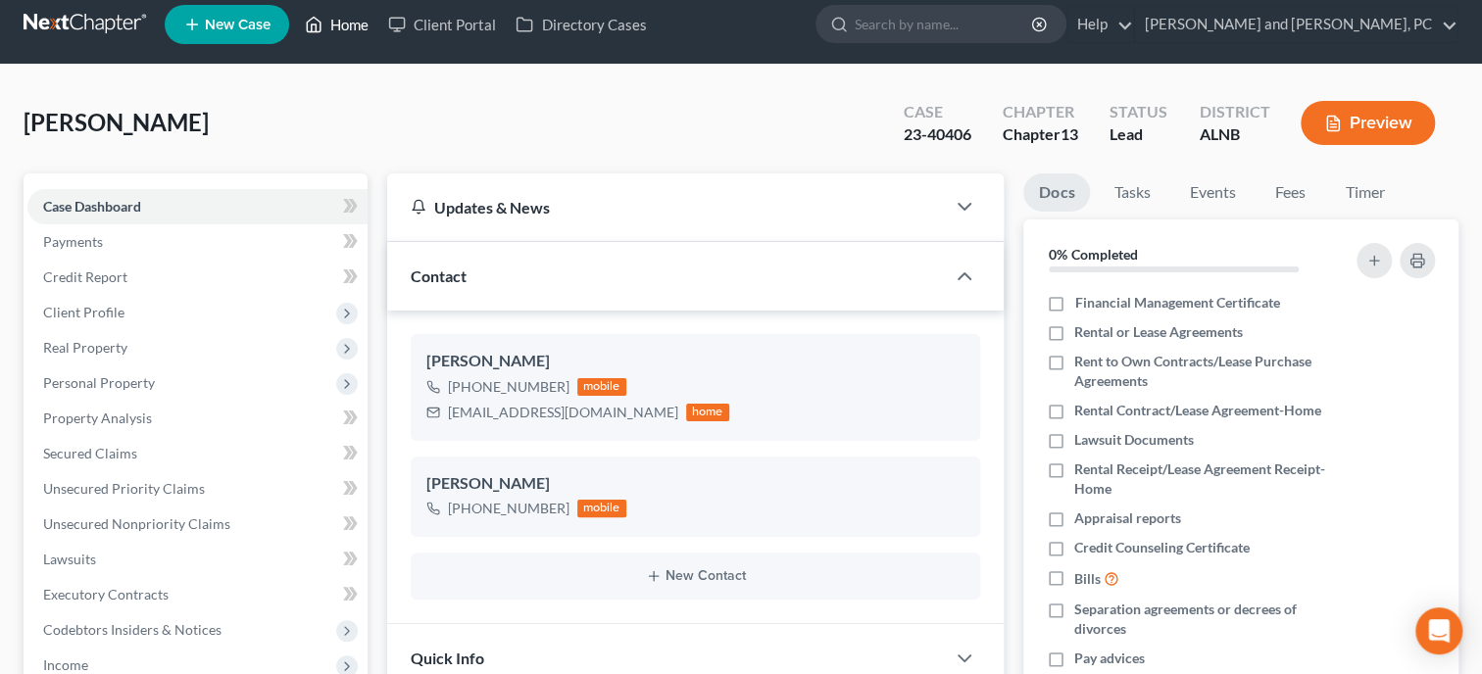
click at [343, 27] on link "Home" at bounding box center [336, 24] width 83 height 35
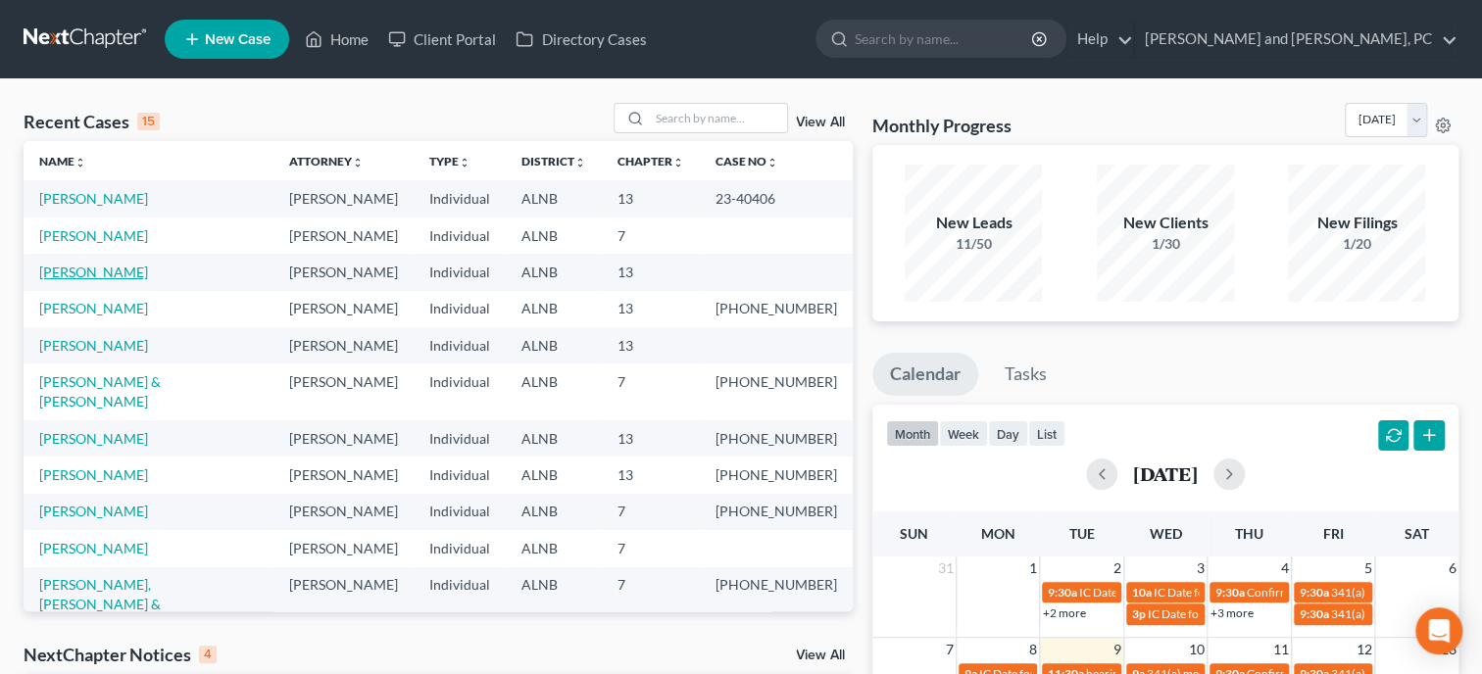
click at [85, 271] on link "[PERSON_NAME]" at bounding box center [93, 272] width 109 height 17
select select "6"
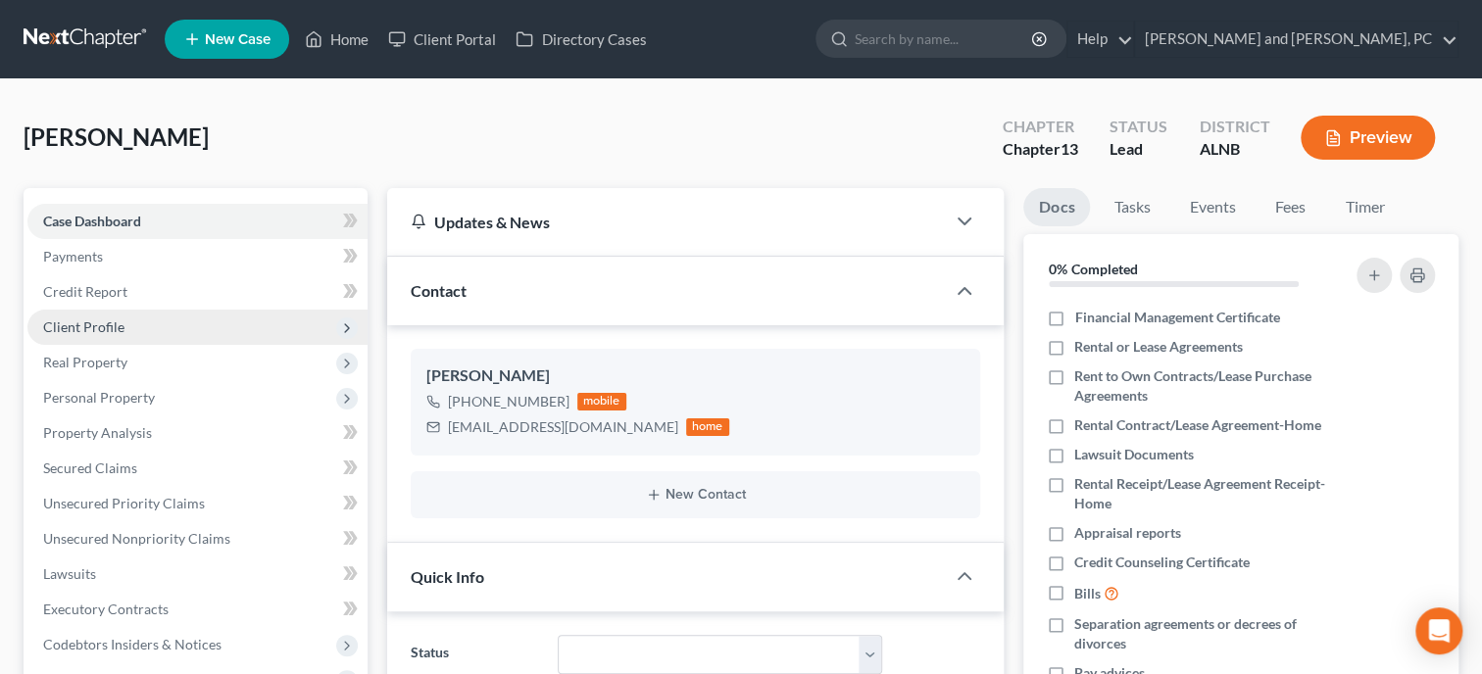
click at [103, 325] on span "Client Profile" at bounding box center [83, 326] width 81 height 17
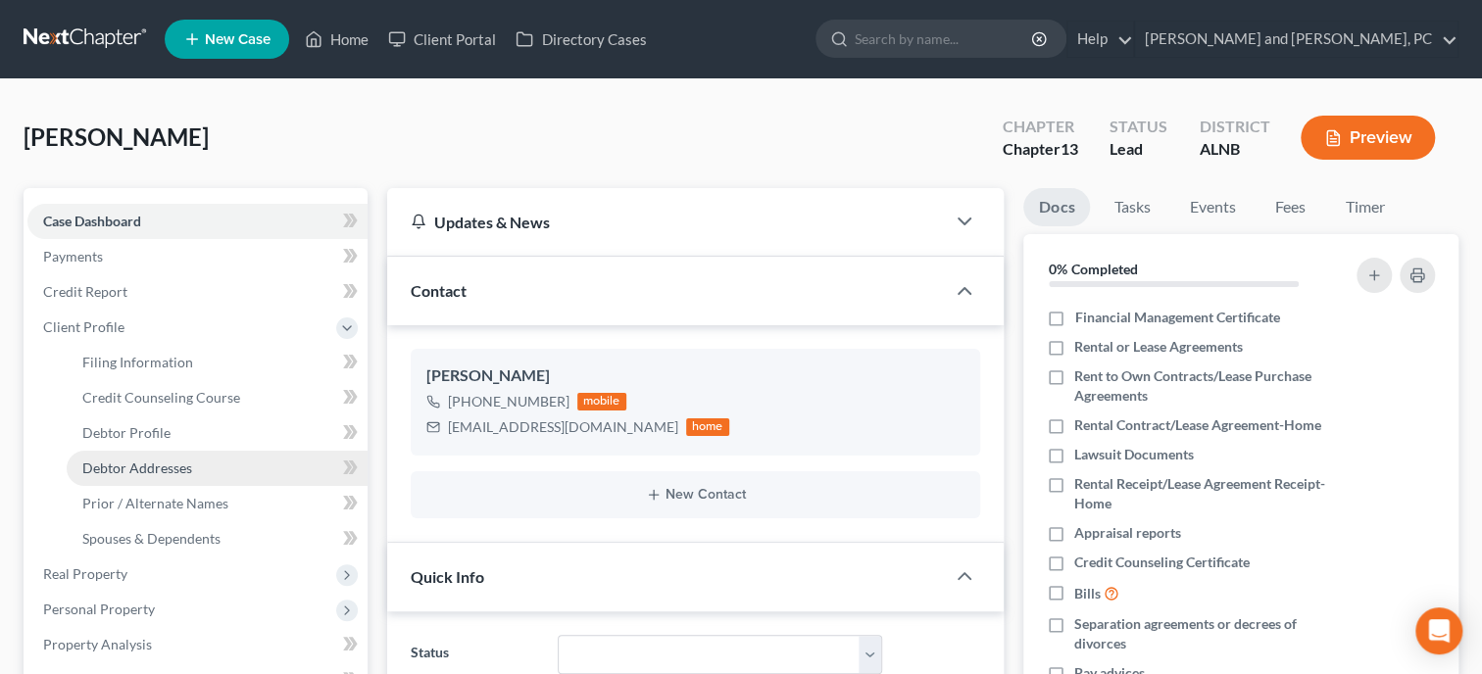
click at [138, 462] on span "Debtor Addresses" at bounding box center [137, 468] width 110 height 17
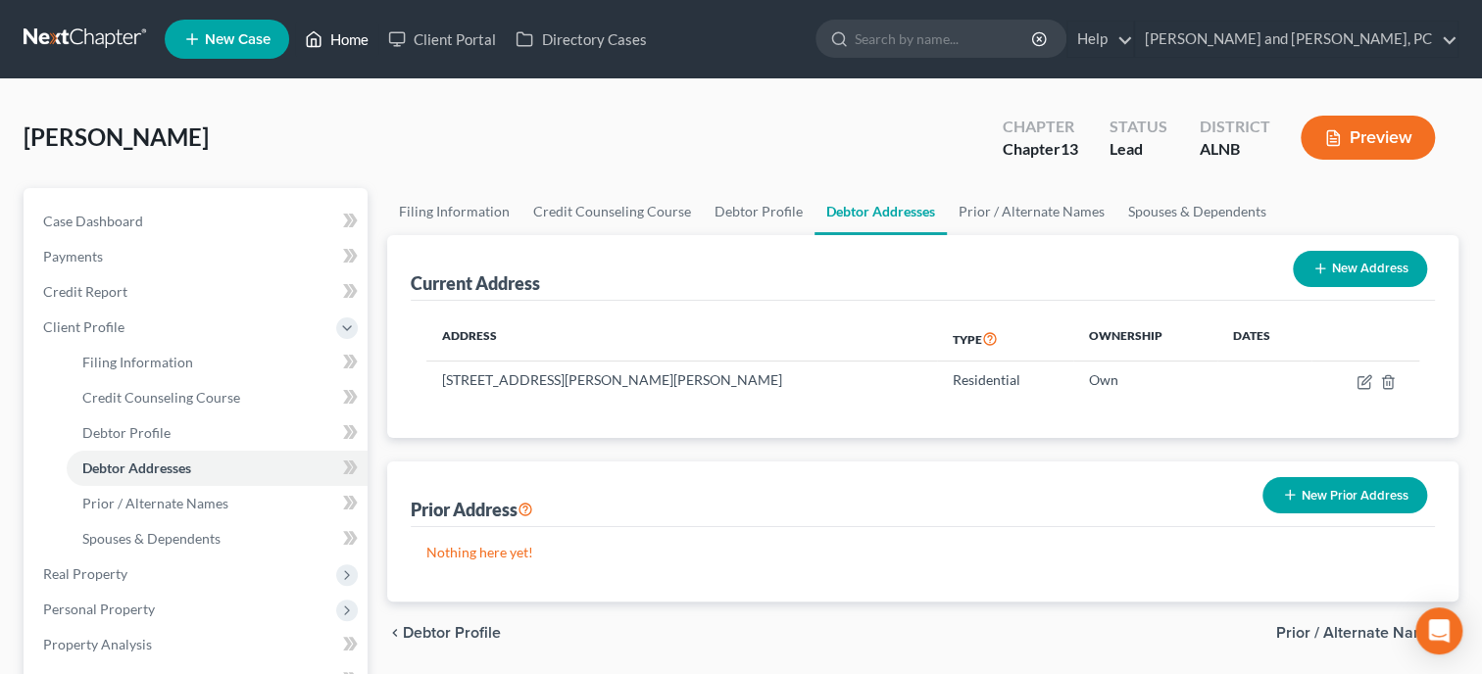
click at [346, 31] on link "Home" at bounding box center [336, 39] width 83 height 35
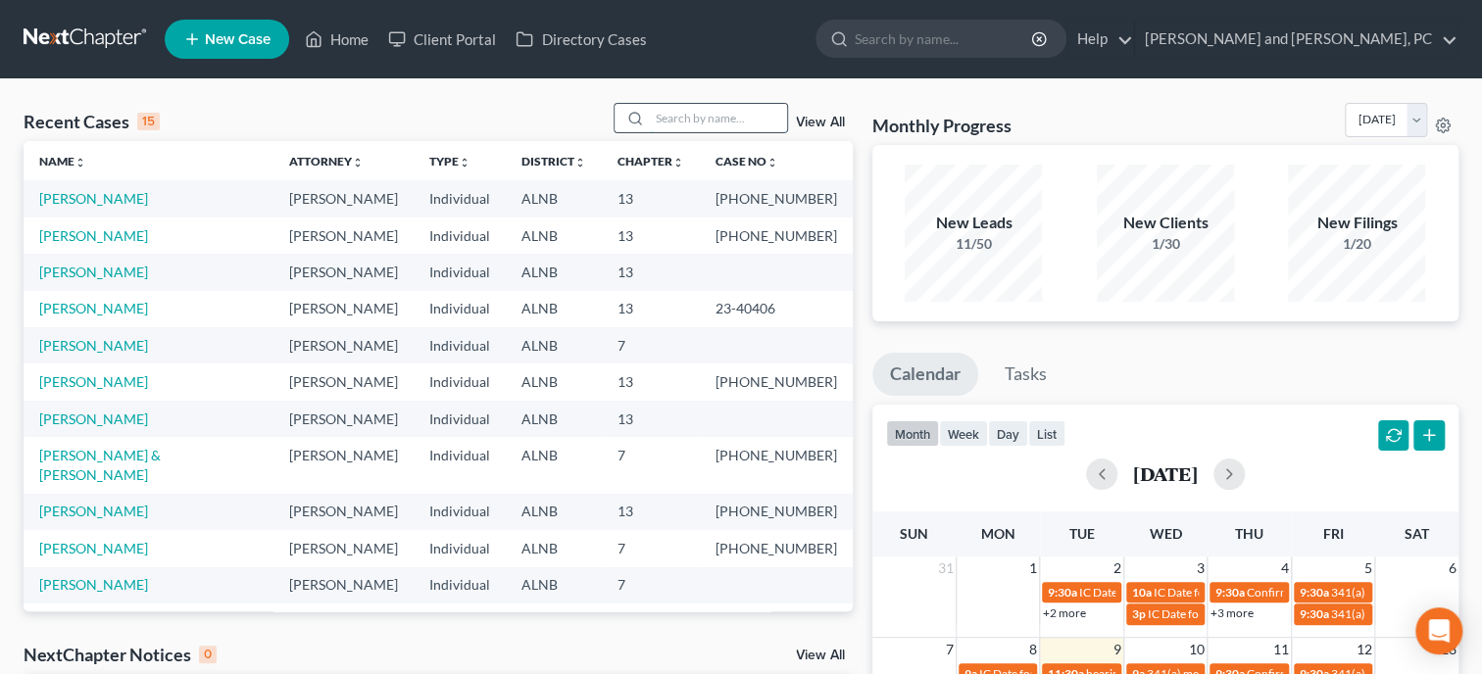
click at [667, 121] on input "search" at bounding box center [718, 118] width 137 height 28
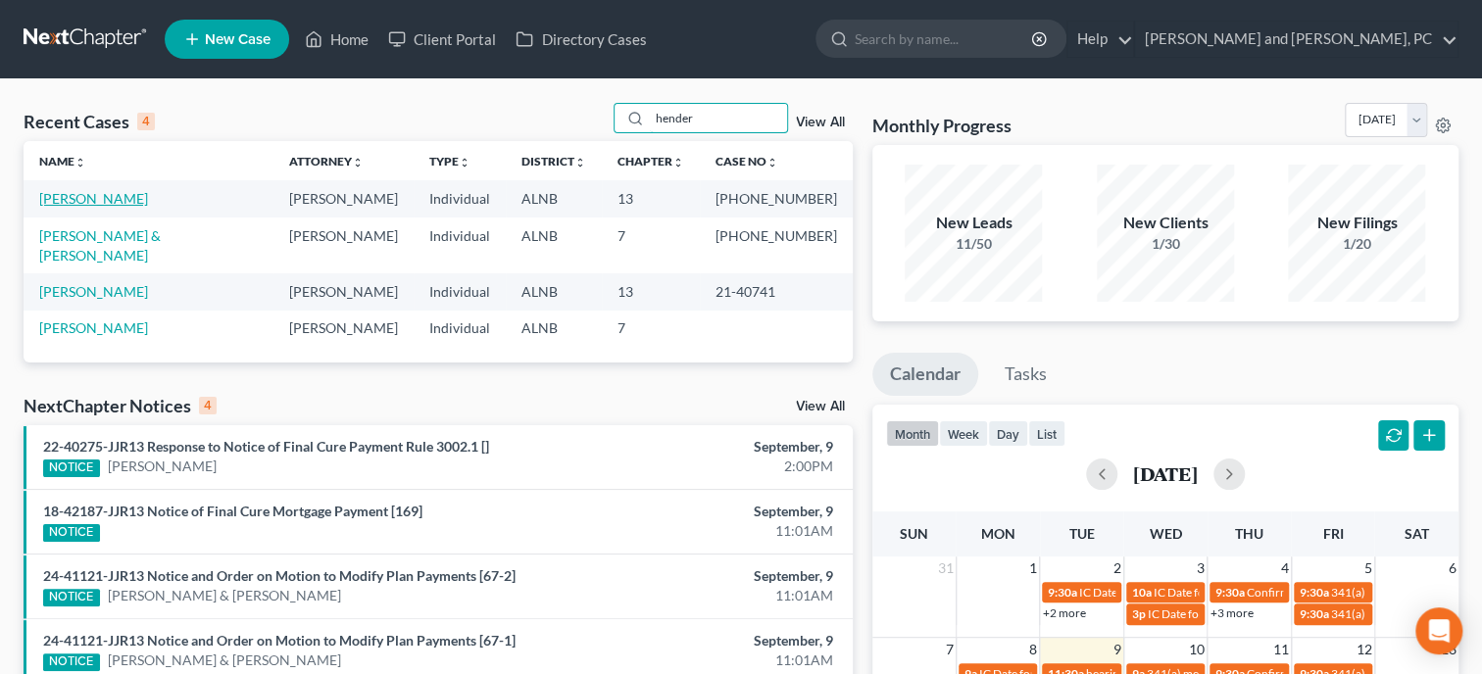
type input "hender"
click at [148, 197] on link "[PERSON_NAME]" at bounding box center [93, 198] width 109 height 17
select select "6"
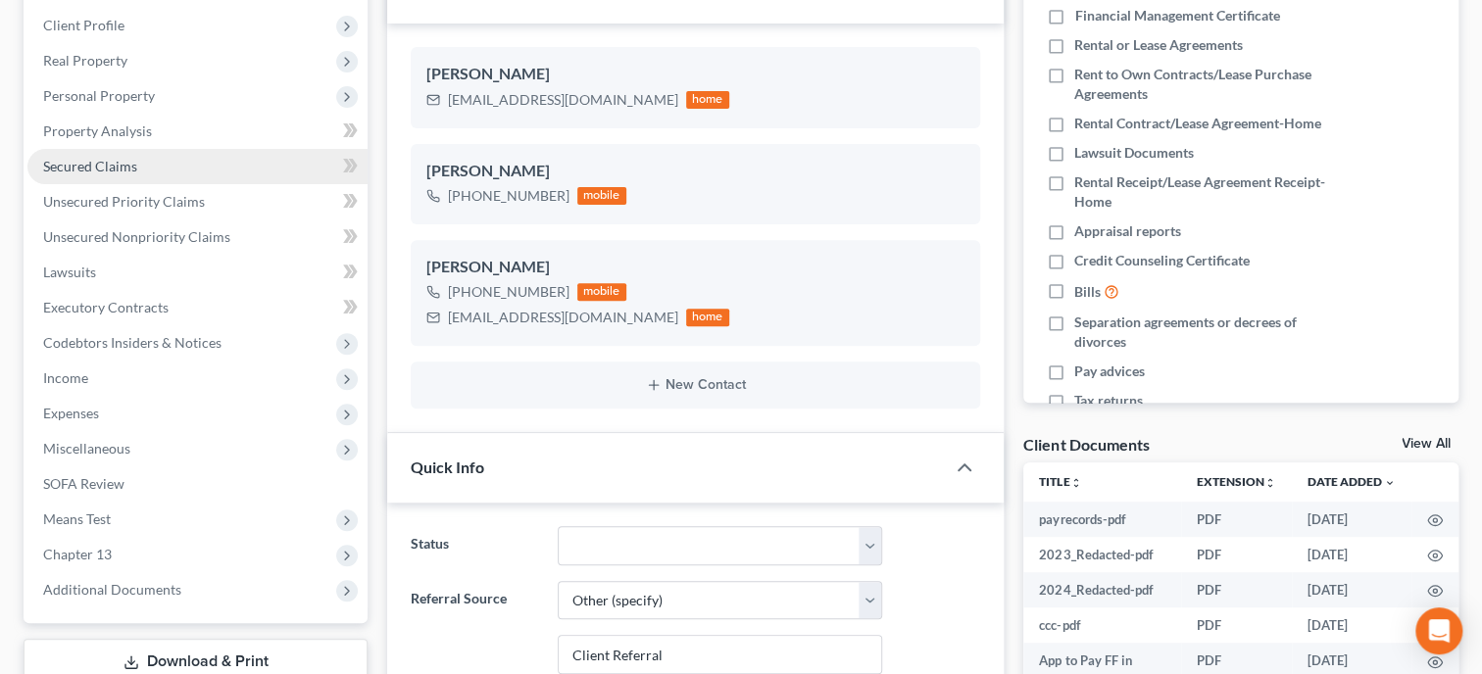
scroll to position [695, 0]
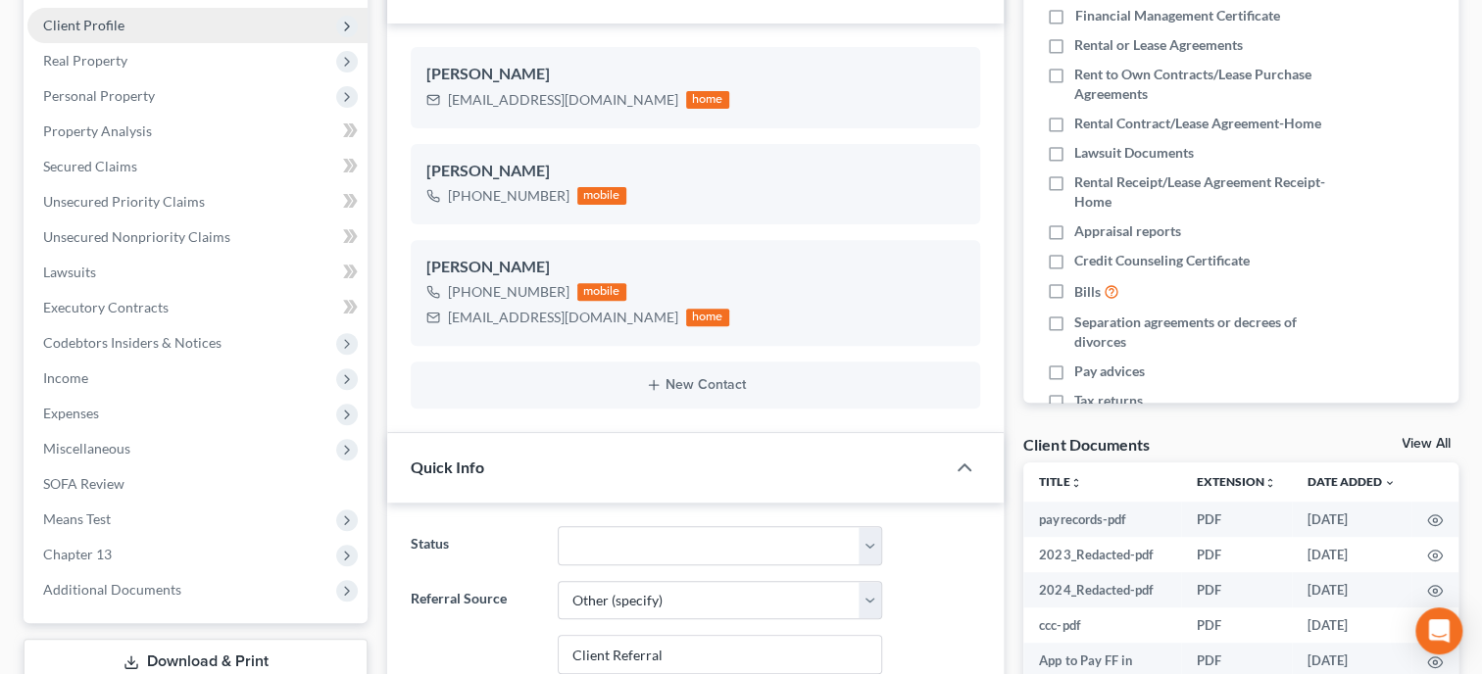
click at [146, 32] on span "Client Profile" at bounding box center [197, 25] width 340 height 35
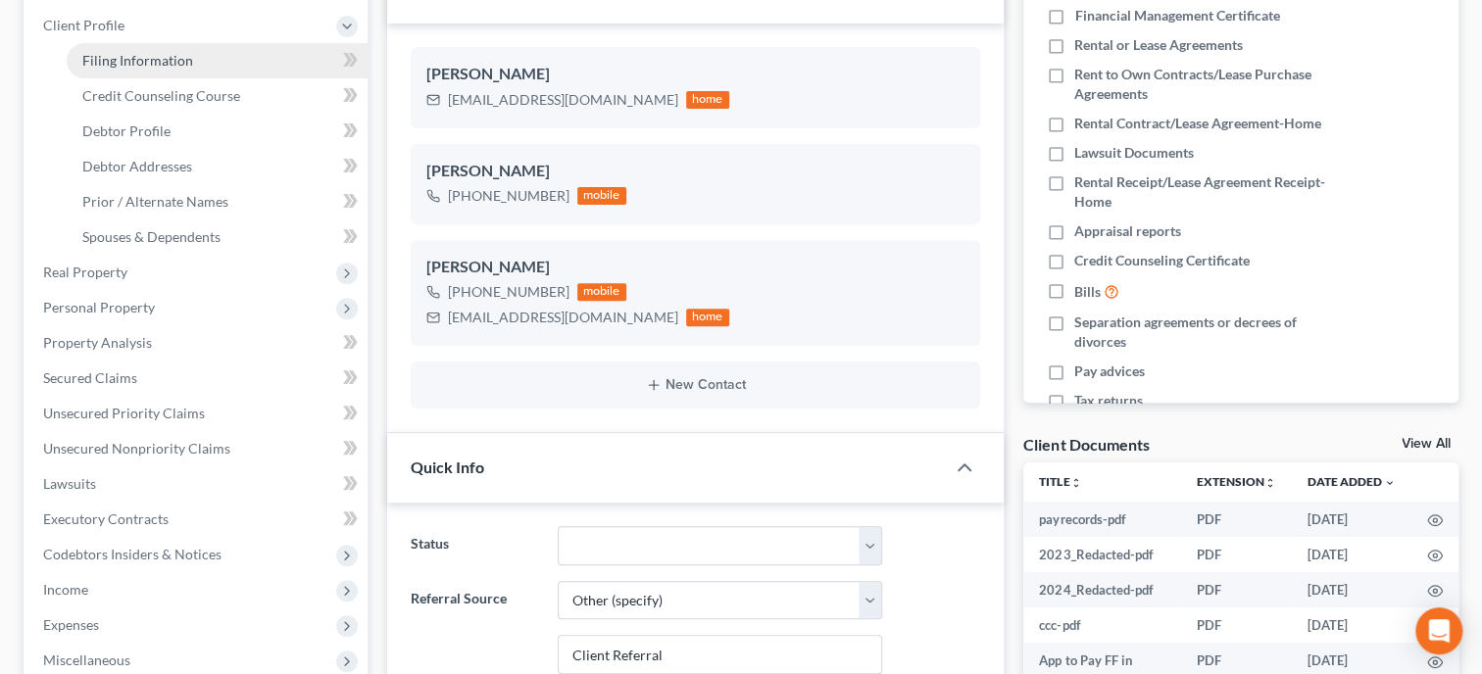
click at [146, 59] on span "Filing Information" at bounding box center [137, 60] width 111 height 17
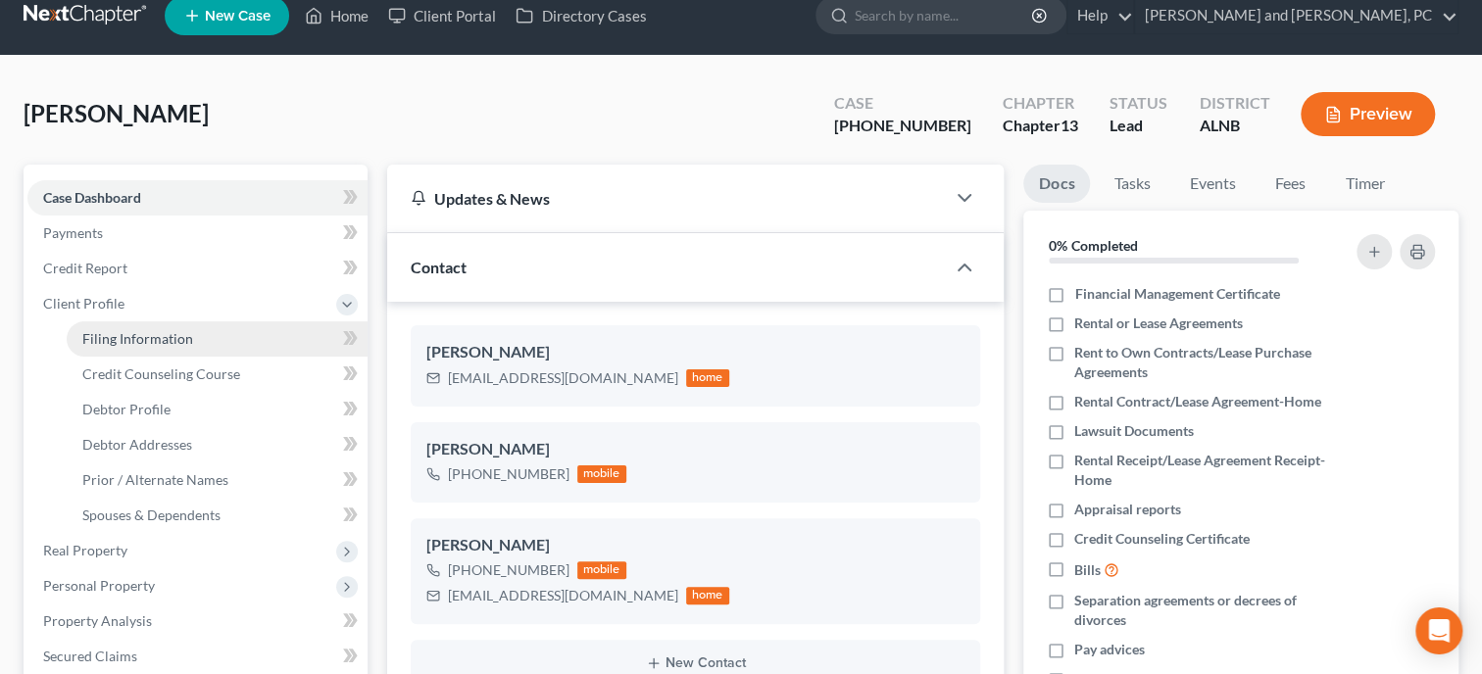
select select "1"
select select "0"
select select "3"
select select "1"
select select "0"
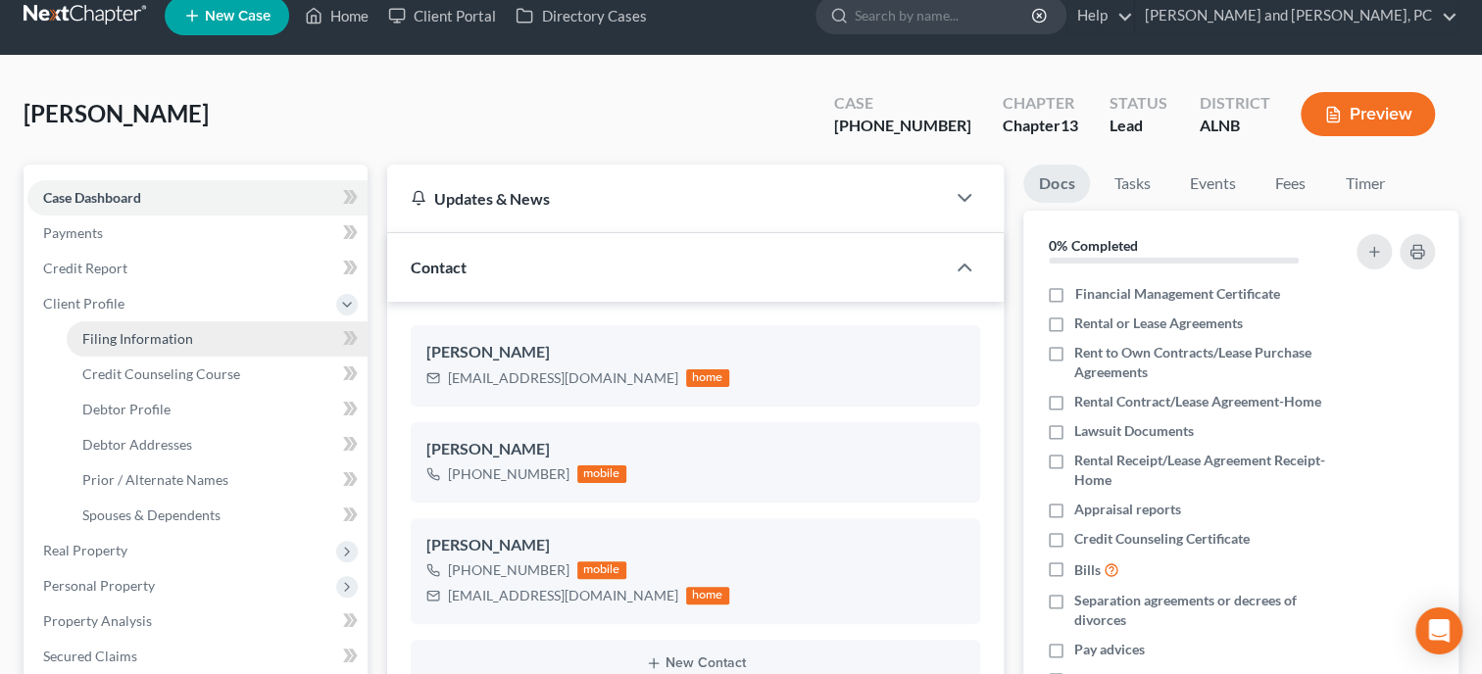
select select "0"
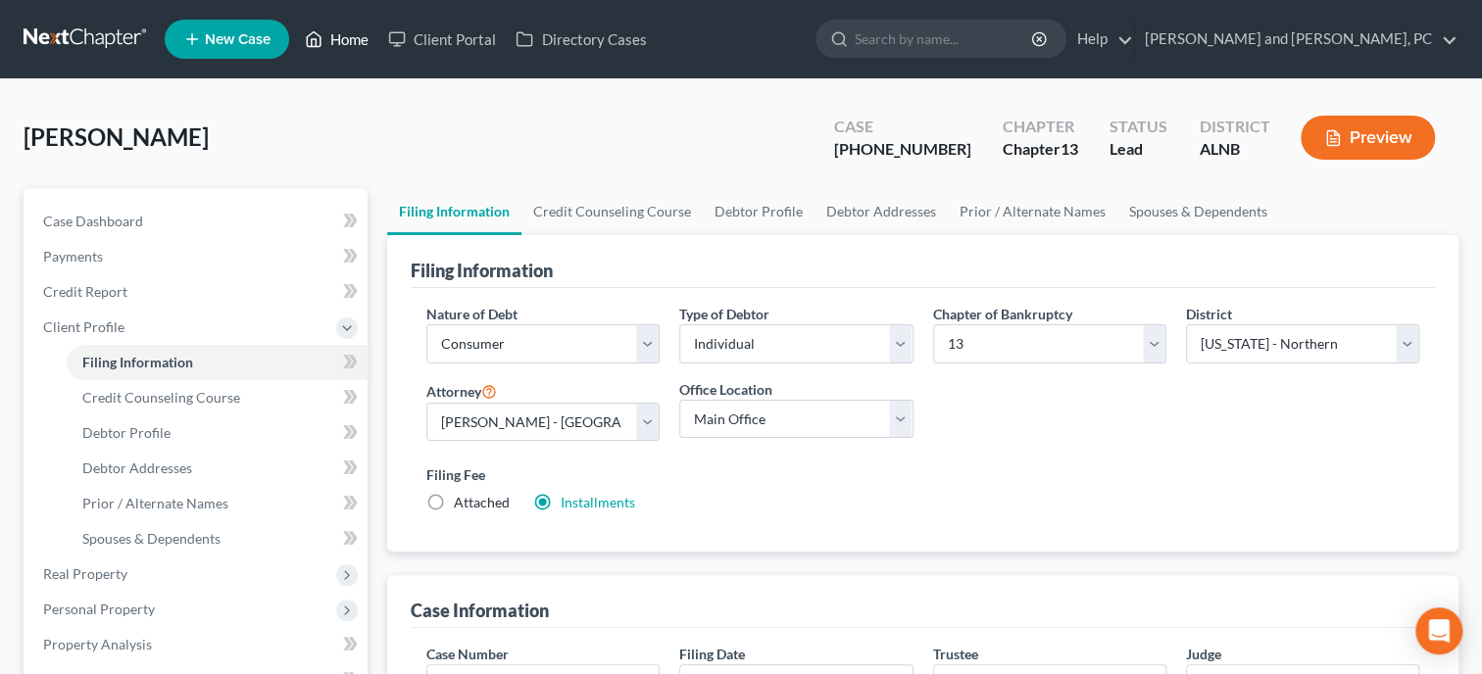
click at [361, 36] on link "Home" at bounding box center [336, 39] width 83 height 35
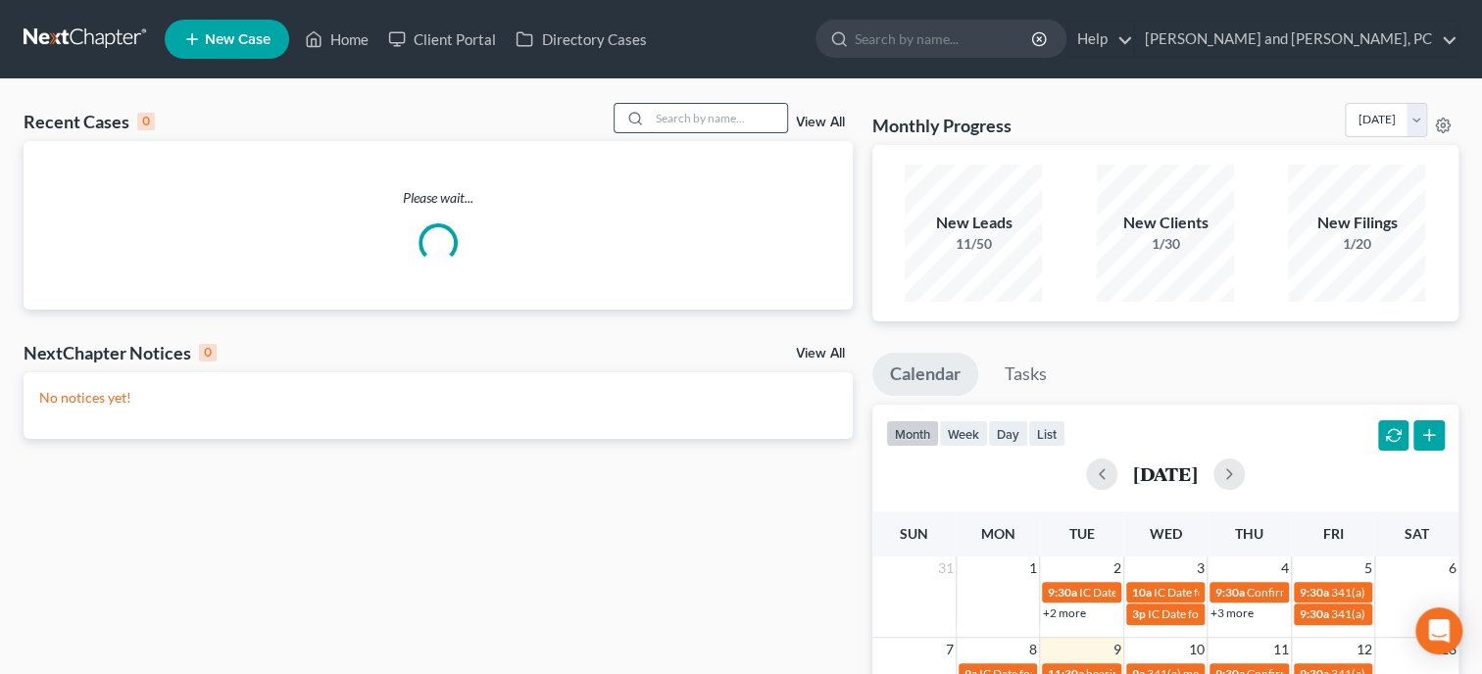
click at [712, 114] on input "search" at bounding box center [718, 118] width 137 height 28
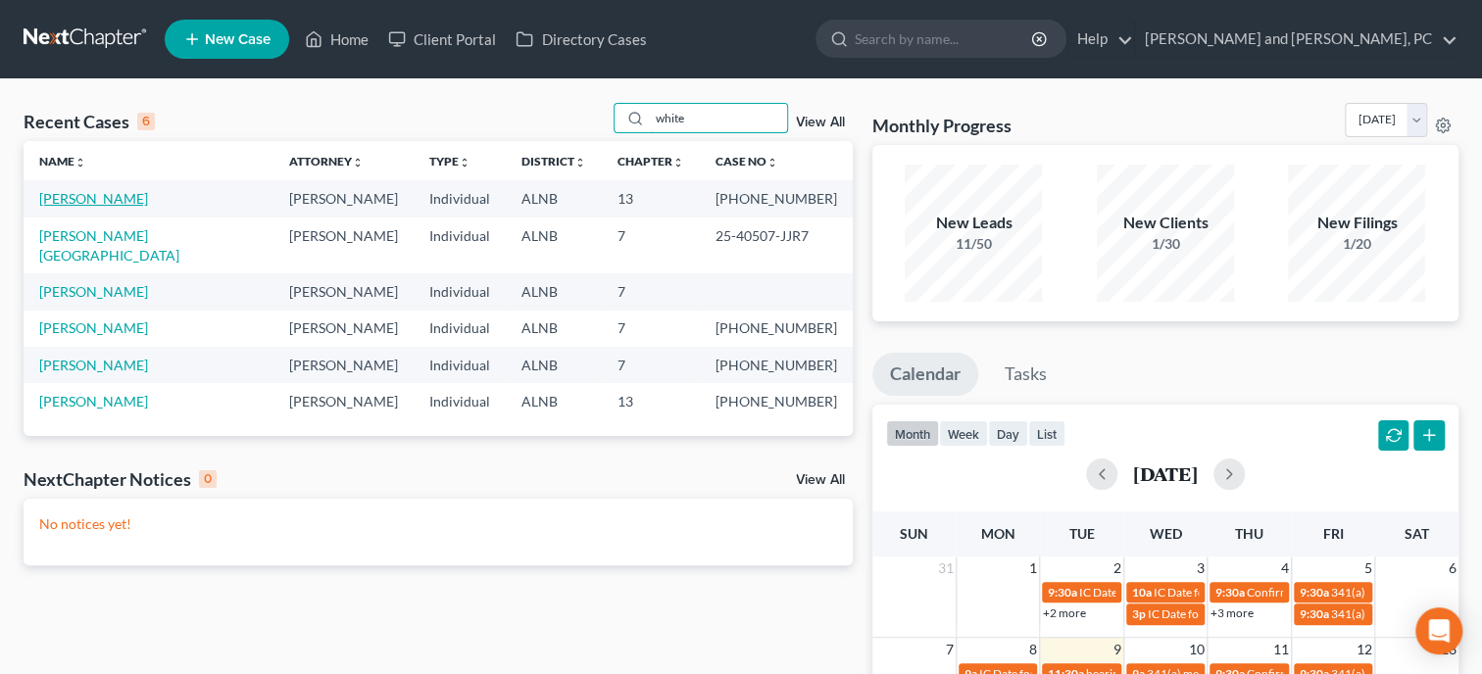
type input "white"
click at [81, 199] on link "[PERSON_NAME]" at bounding box center [93, 198] width 109 height 17
select select "6"
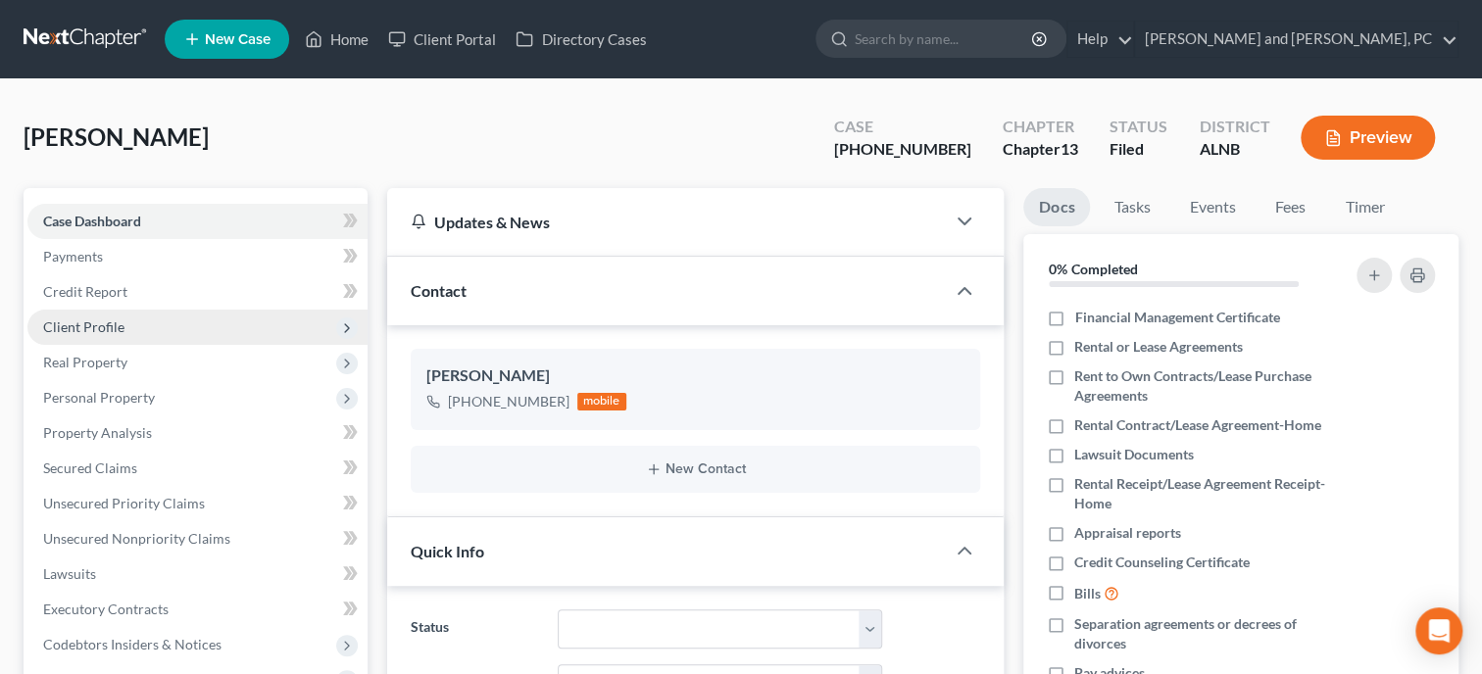
scroll to position [98, 0]
click at [126, 326] on span "Client Profile" at bounding box center [197, 327] width 340 height 35
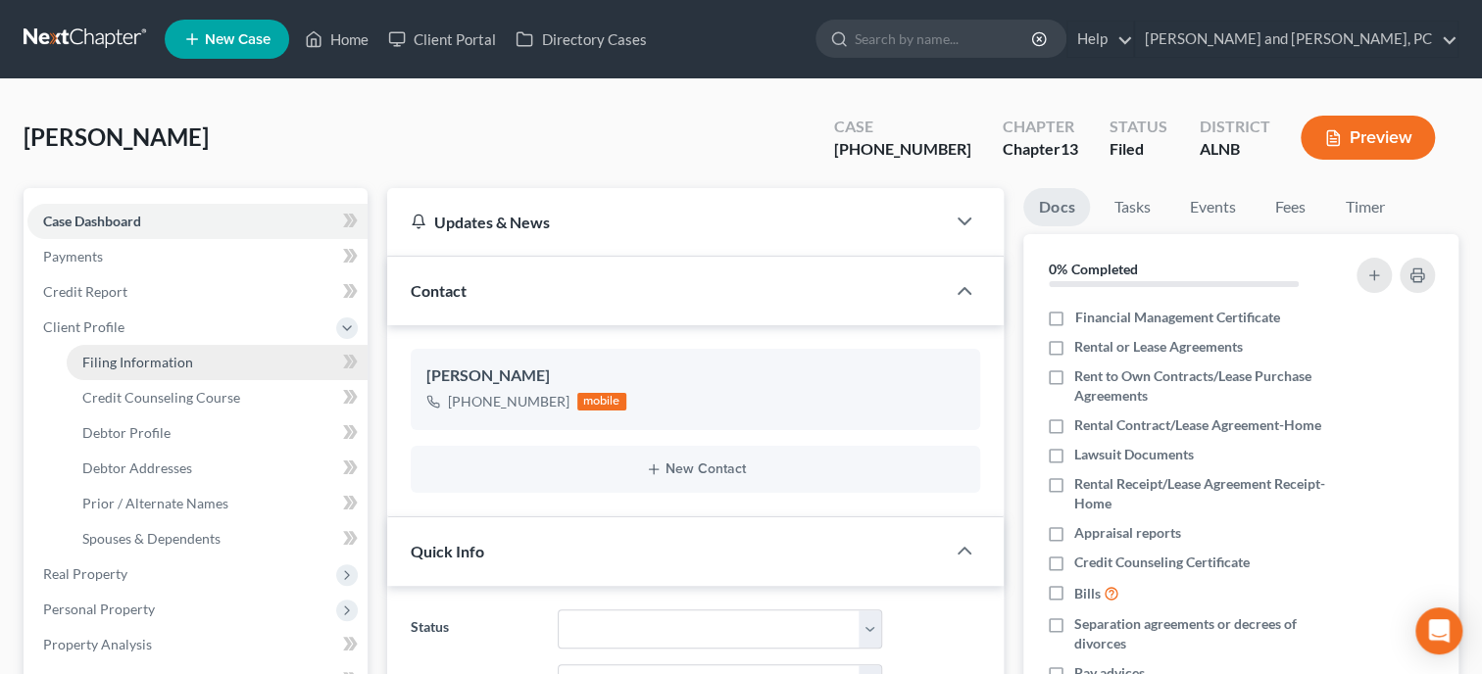
click at [136, 365] on span "Filing Information" at bounding box center [137, 362] width 111 height 17
select select "1"
select select "0"
select select "3"
select select "1"
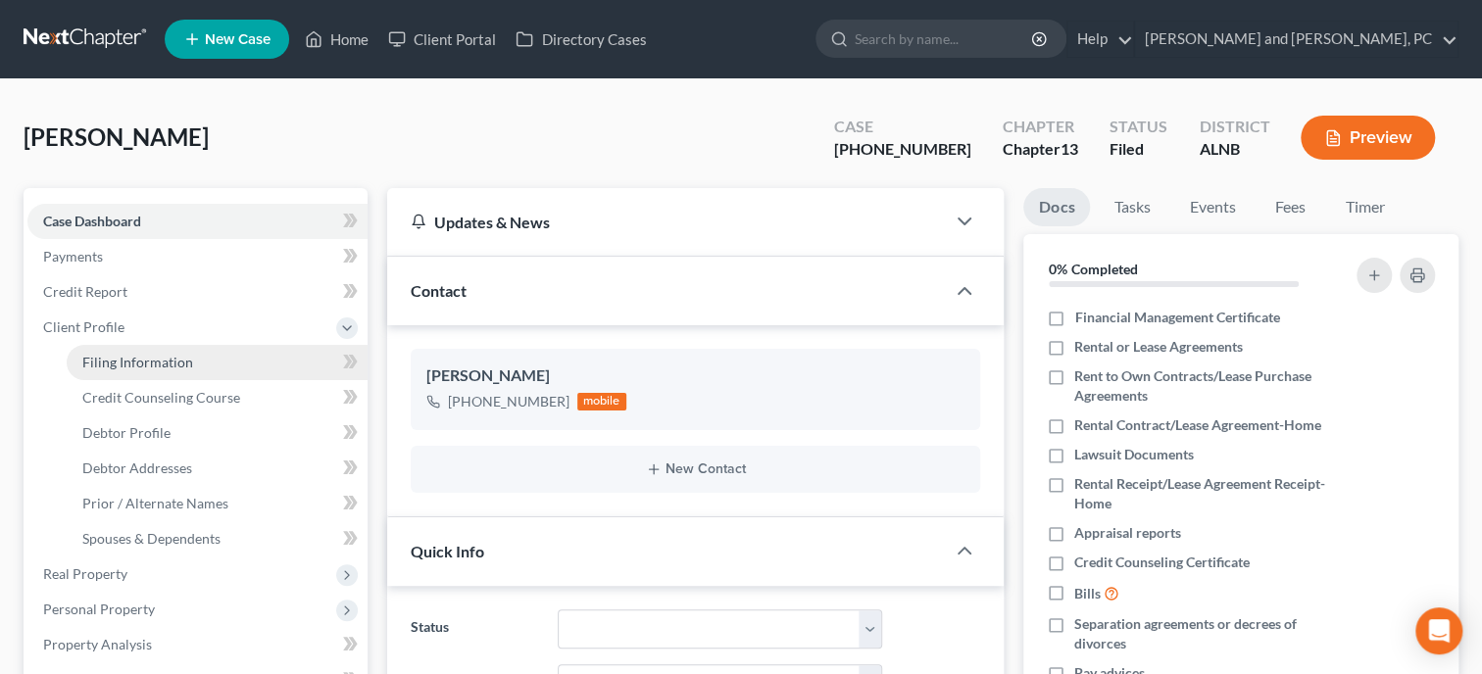
select select "0"
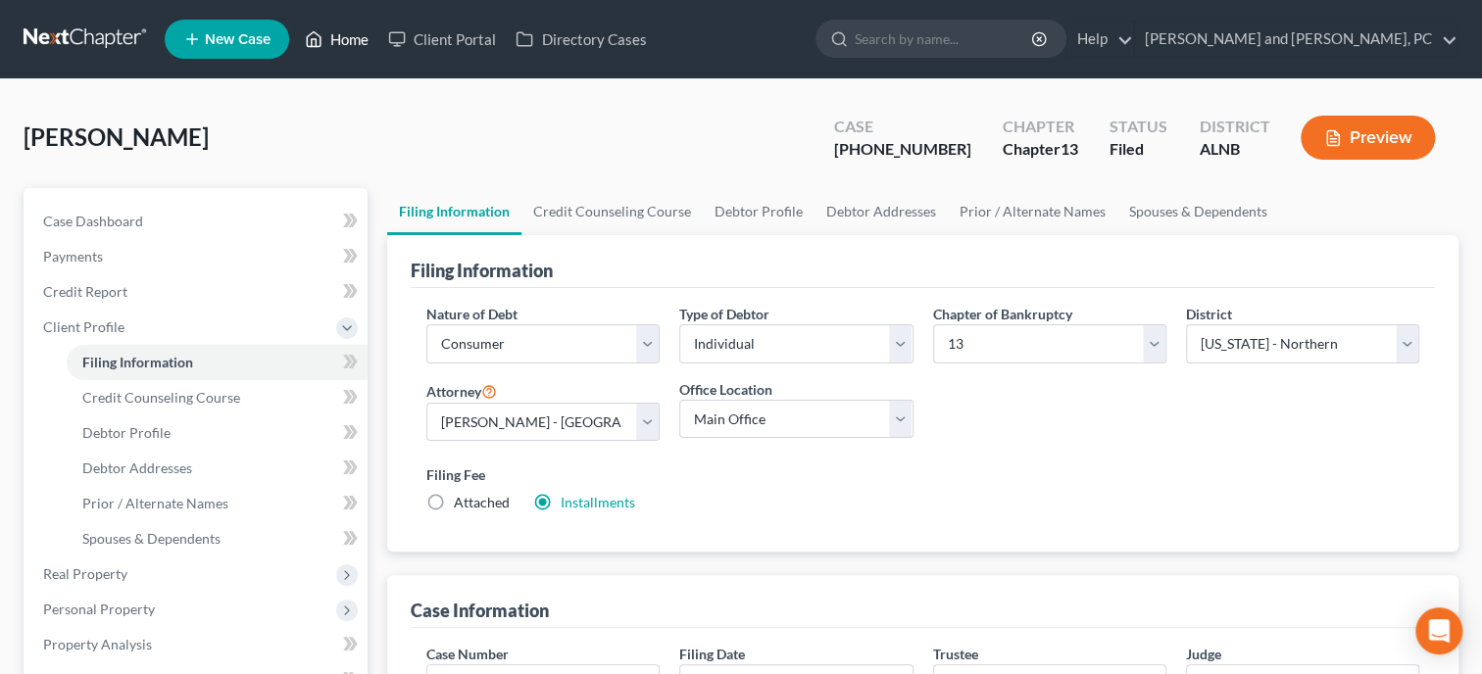
click at [338, 32] on link "Home" at bounding box center [336, 39] width 83 height 35
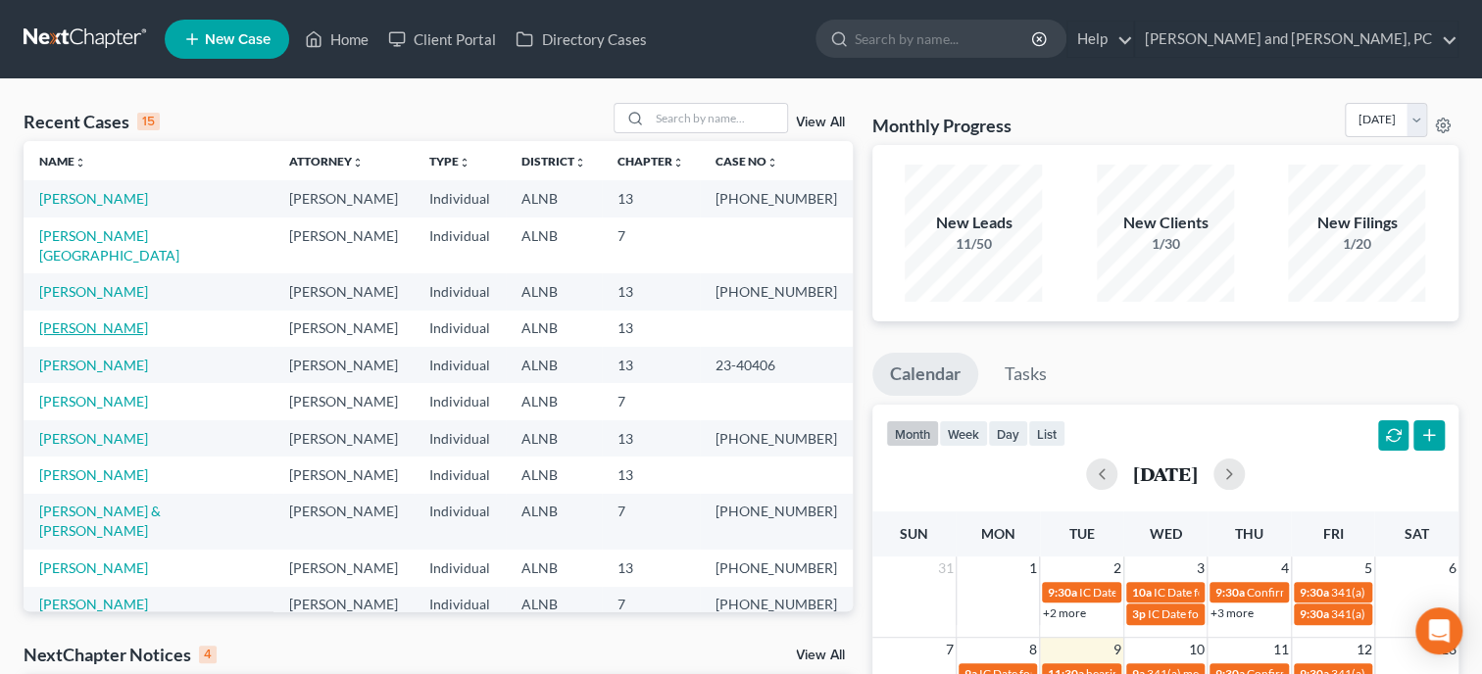
click at [92, 319] on link "[PERSON_NAME]" at bounding box center [93, 327] width 109 height 17
select select "6"
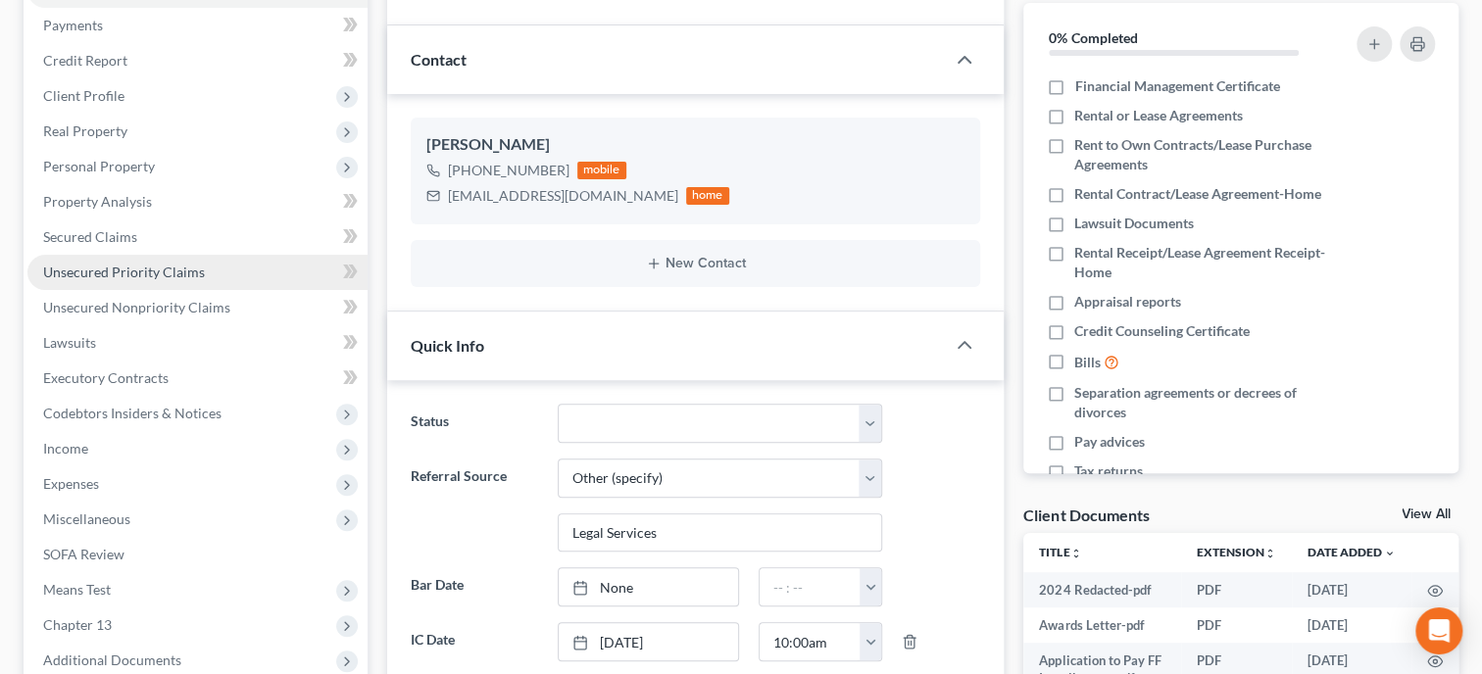
scroll to position [403, 0]
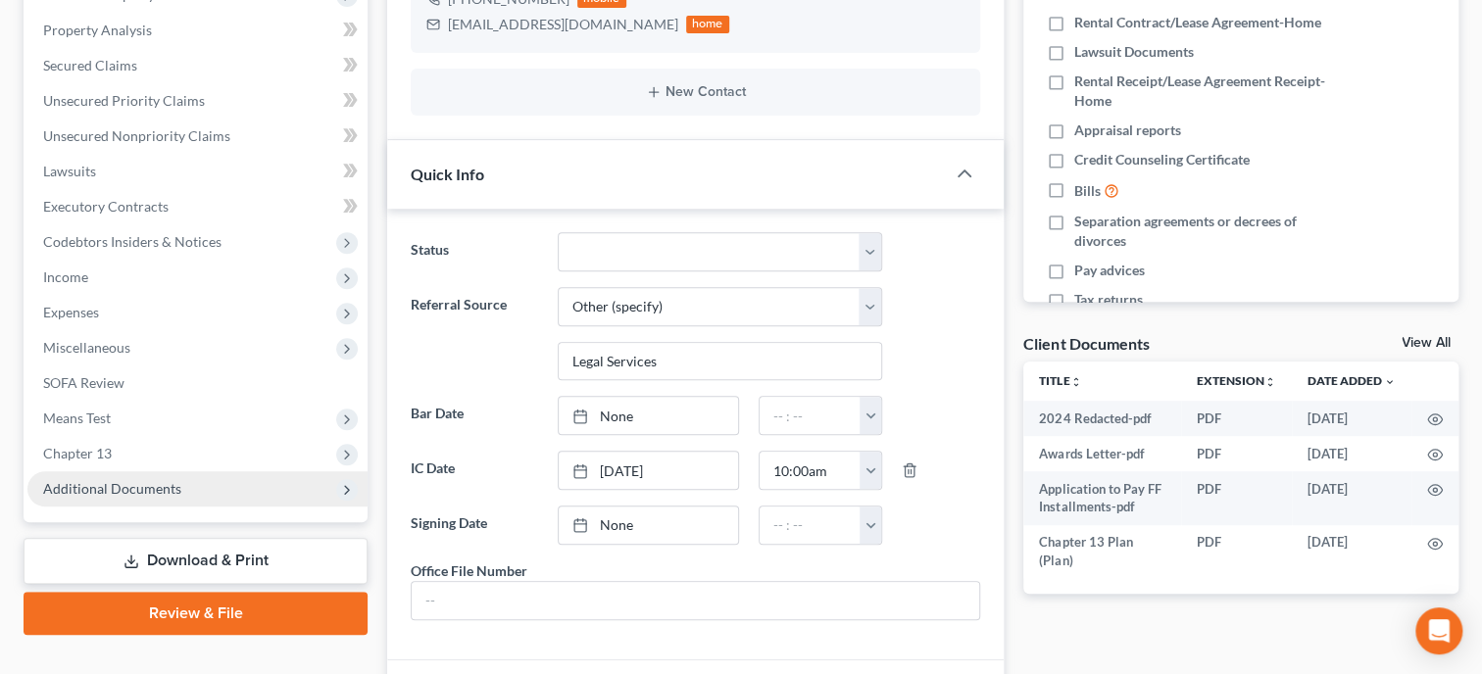
click at [83, 482] on span "Additional Documents" at bounding box center [112, 488] width 138 height 17
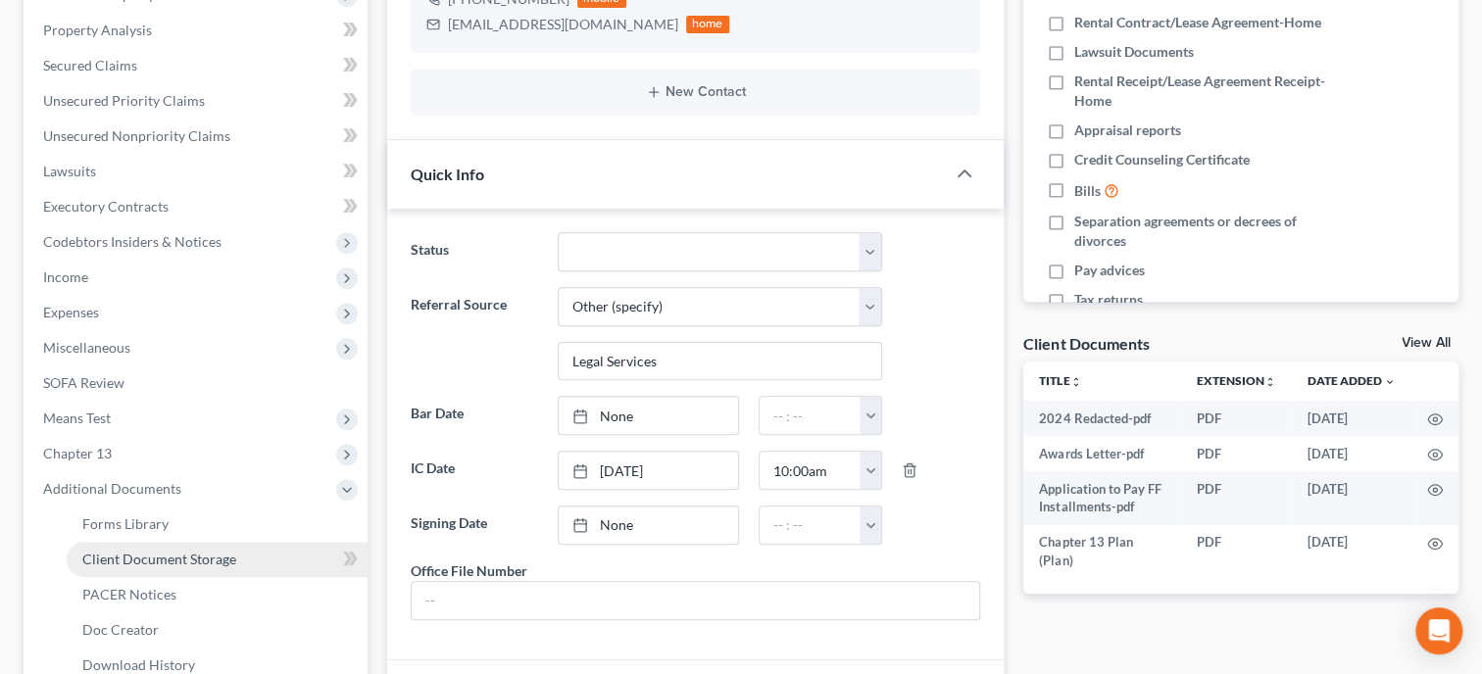
click at [91, 553] on span "Client Document Storage" at bounding box center [159, 559] width 154 height 17
select select "10"
select select "23"
select select "19"
select select "40"
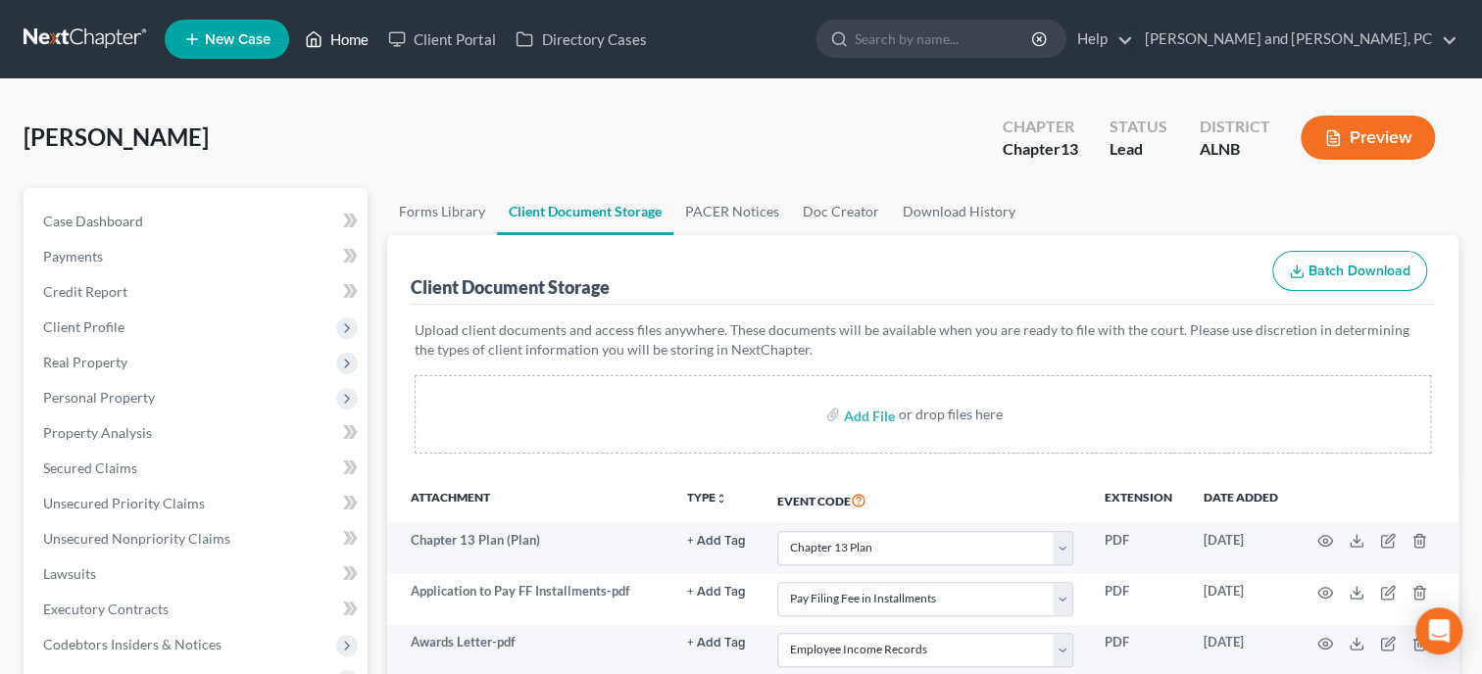
click at [352, 40] on link "Home" at bounding box center [336, 39] width 83 height 35
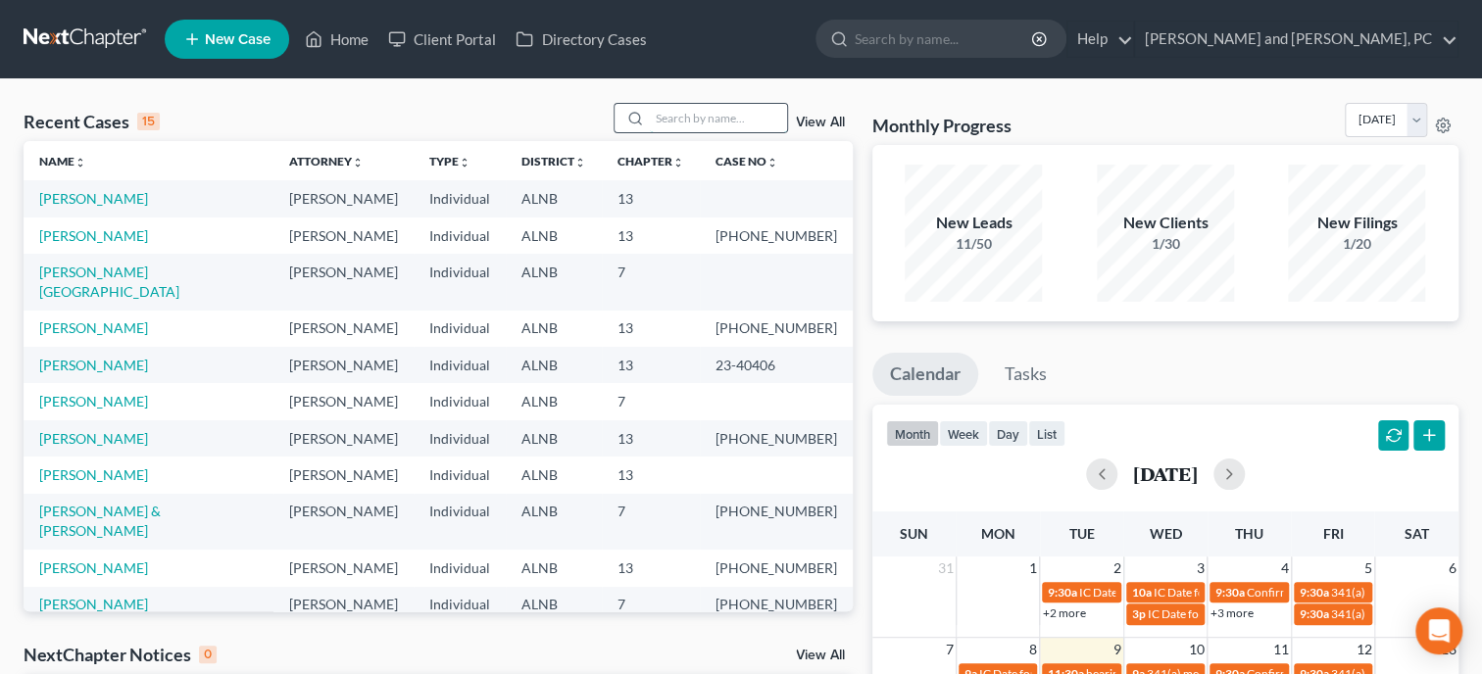
click at [708, 121] on input "search" at bounding box center [718, 118] width 137 height 28
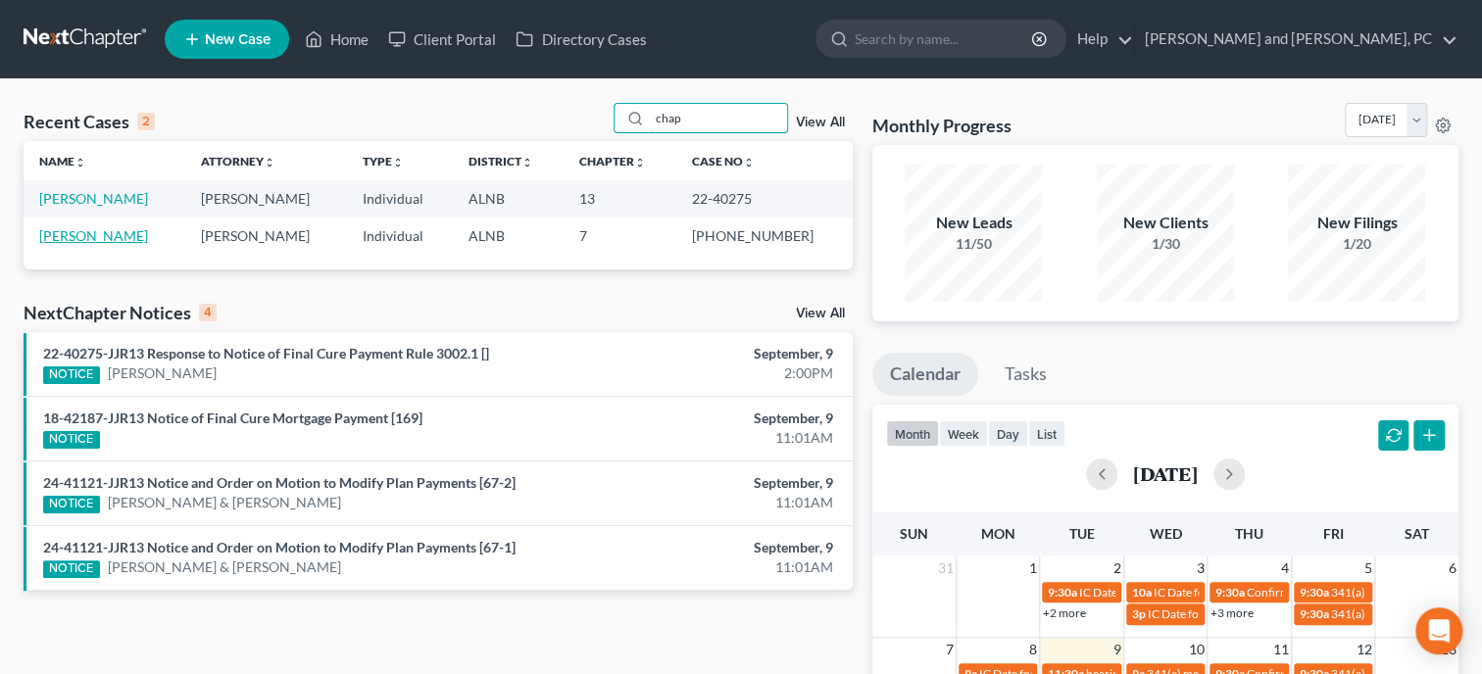
type input "chap"
click at [134, 237] on link "[PERSON_NAME]" at bounding box center [93, 235] width 109 height 17
select select "6"
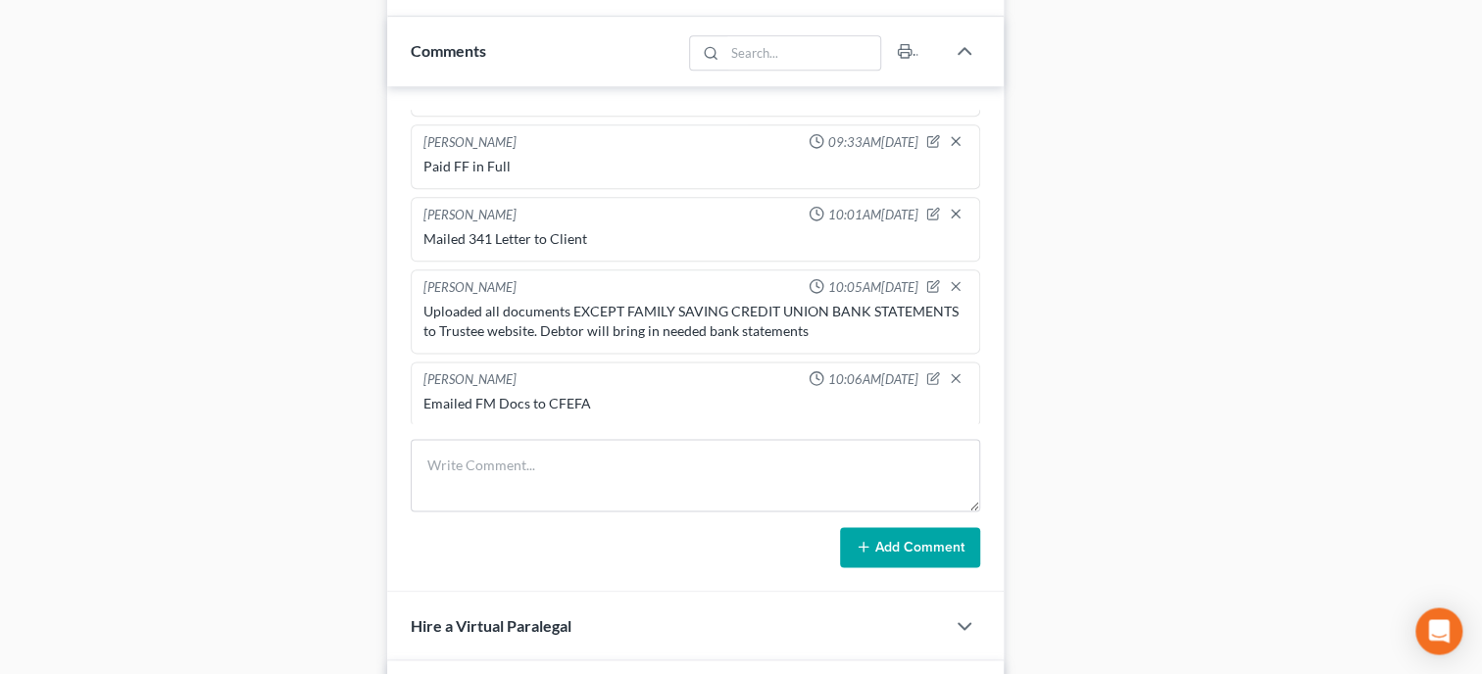
scroll to position [1310, 0]
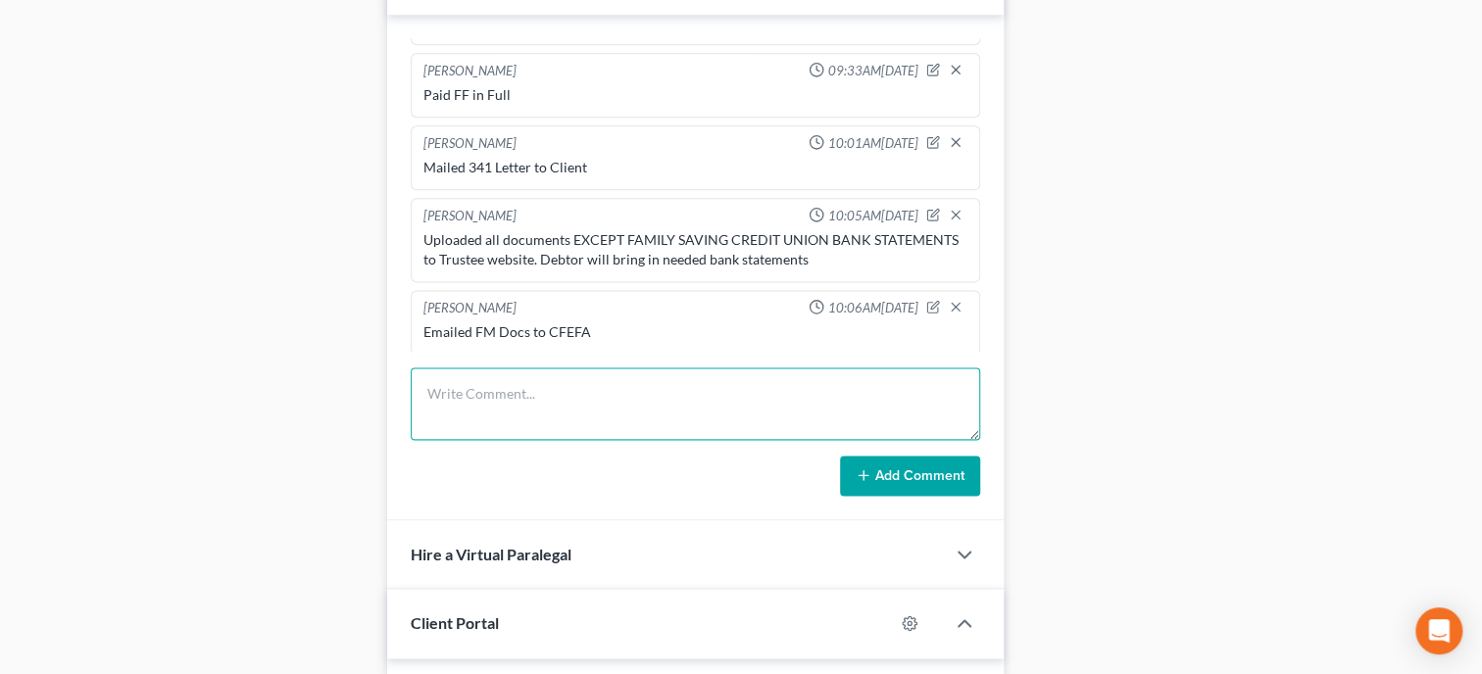
click at [530, 415] on textarea at bounding box center [695, 403] width 569 height 73
type textarea "Uploaded FSCU Bank Statement to Trustee website."
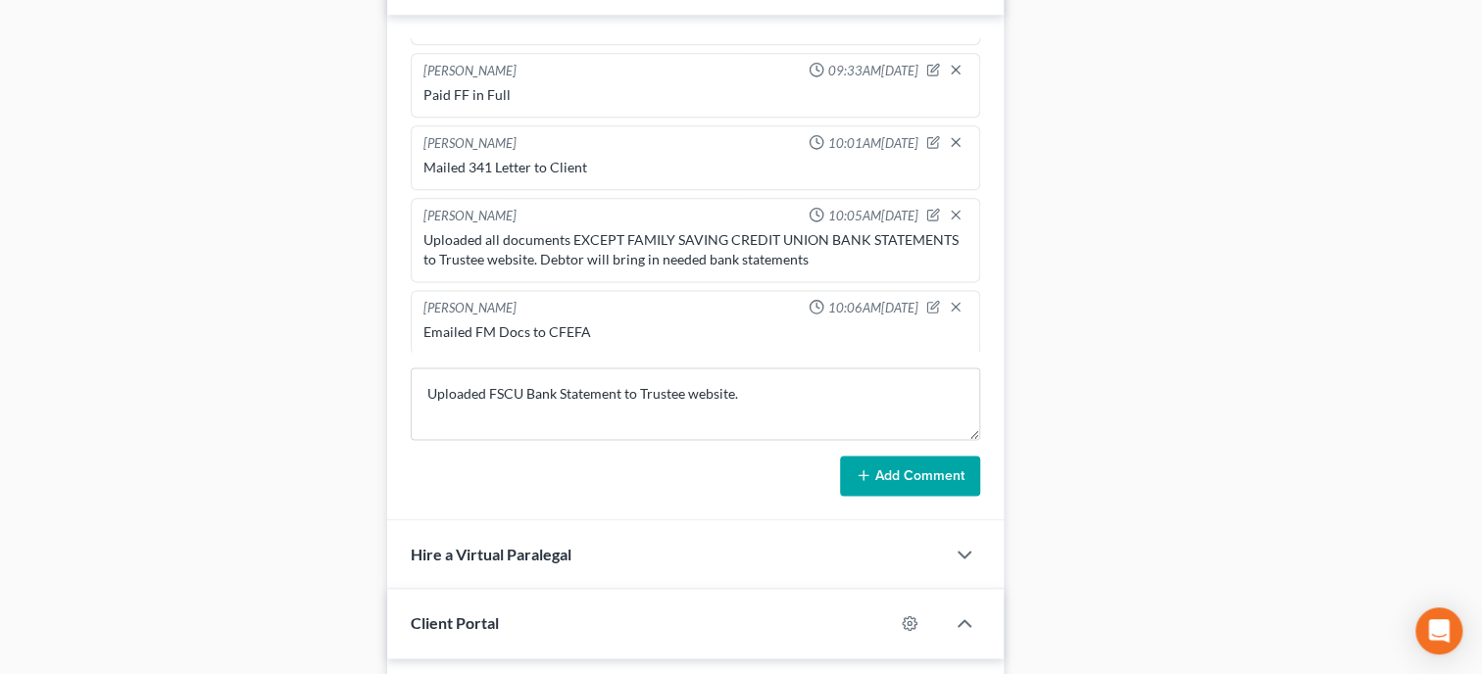
click at [902, 495] on button "Add Comment" at bounding box center [910, 476] width 140 height 41
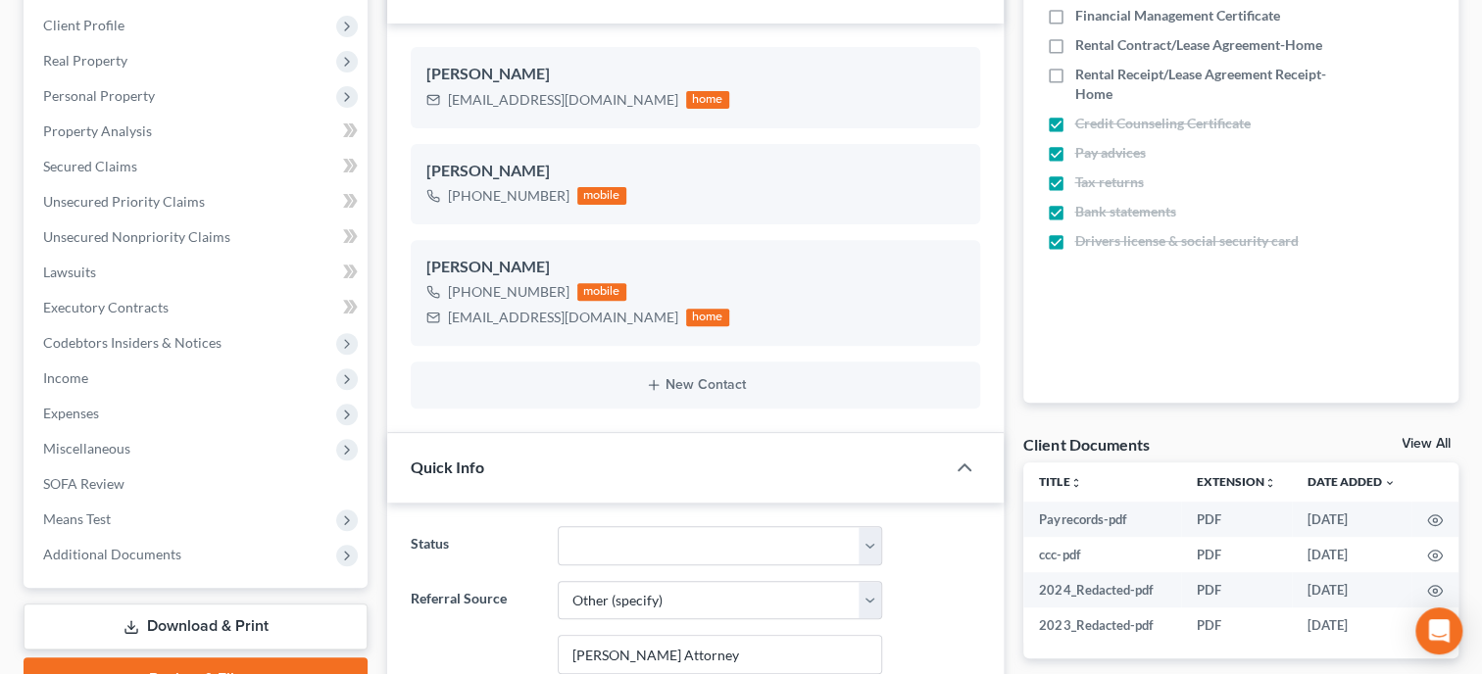
scroll to position [0, 0]
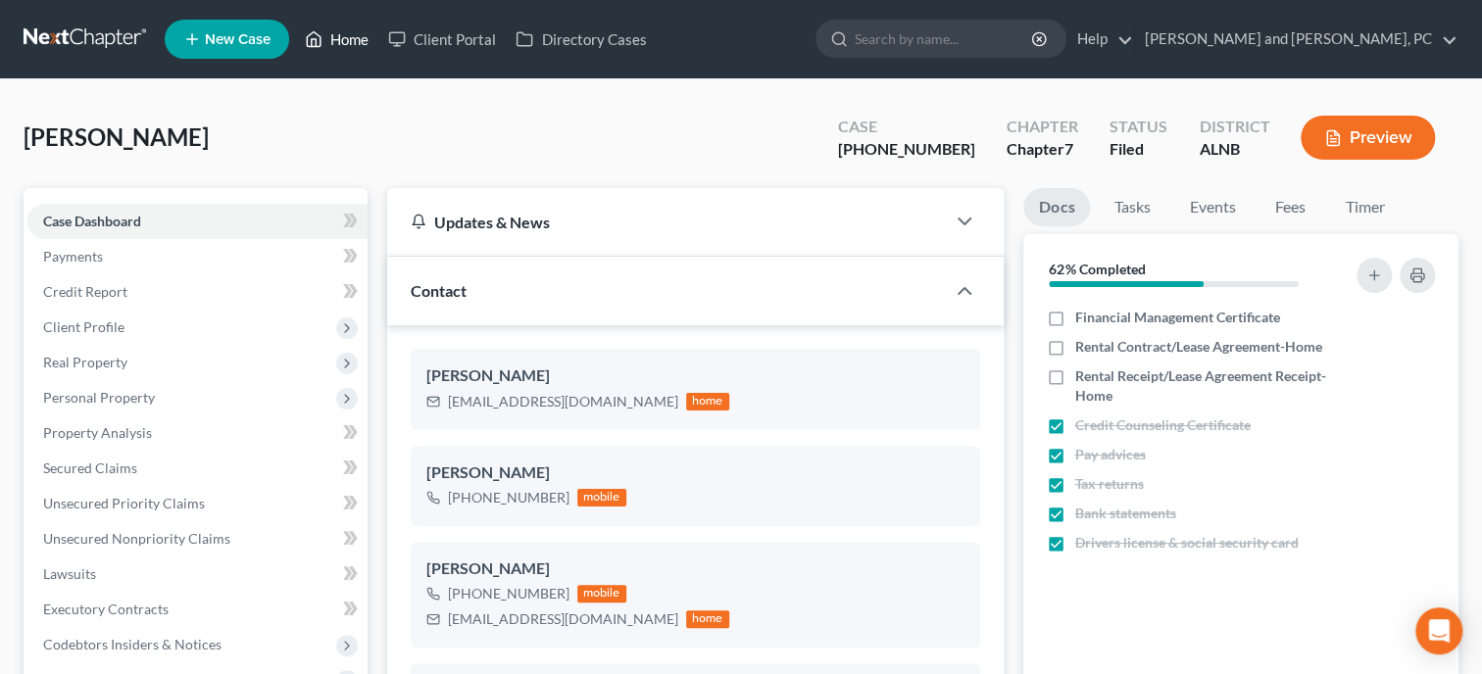
click at [368, 34] on link "Home" at bounding box center [336, 39] width 83 height 35
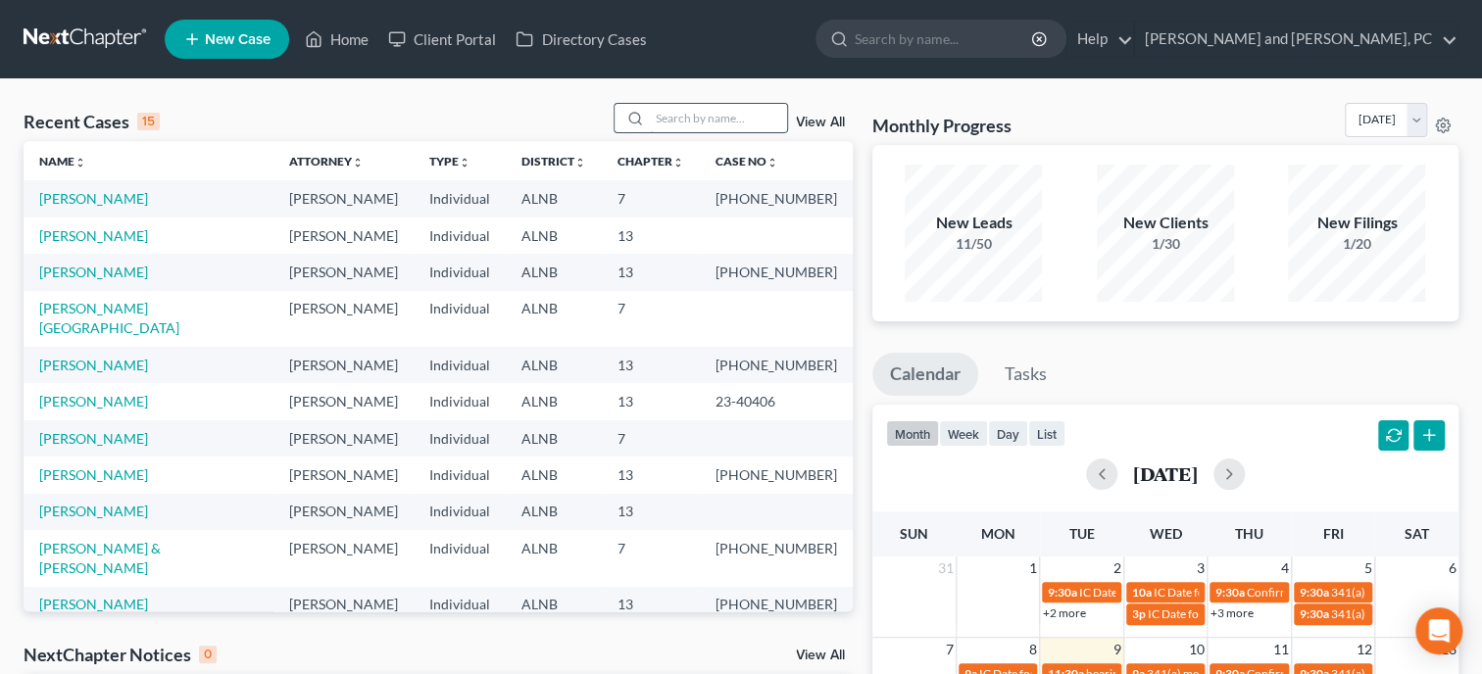
click at [686, 114] on input "search" at bounding box center [718, 118] width 137 height 28
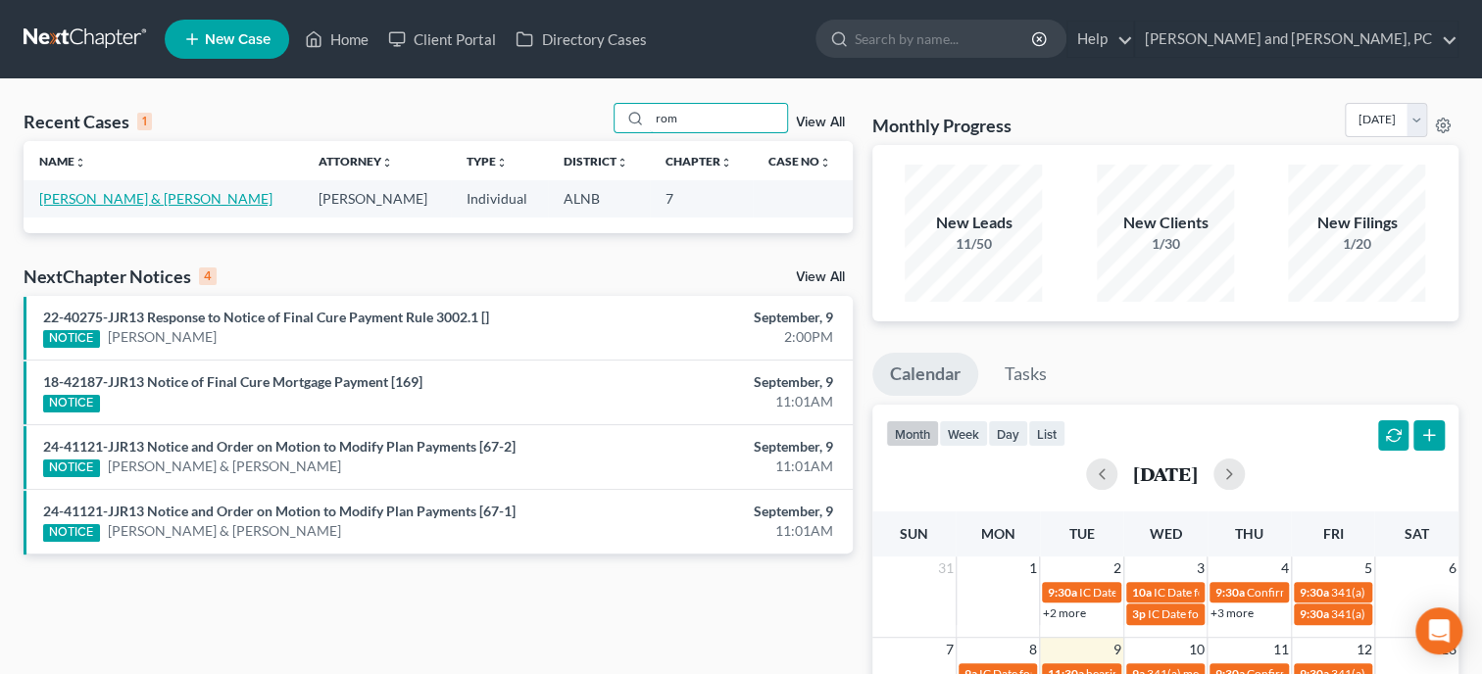
type input "rom"
click at [74, 201] on link "[PERSON_NAME] & [PERSON_NAME]" at bounding box center [155, 198] width 233 height 17
select select "6"
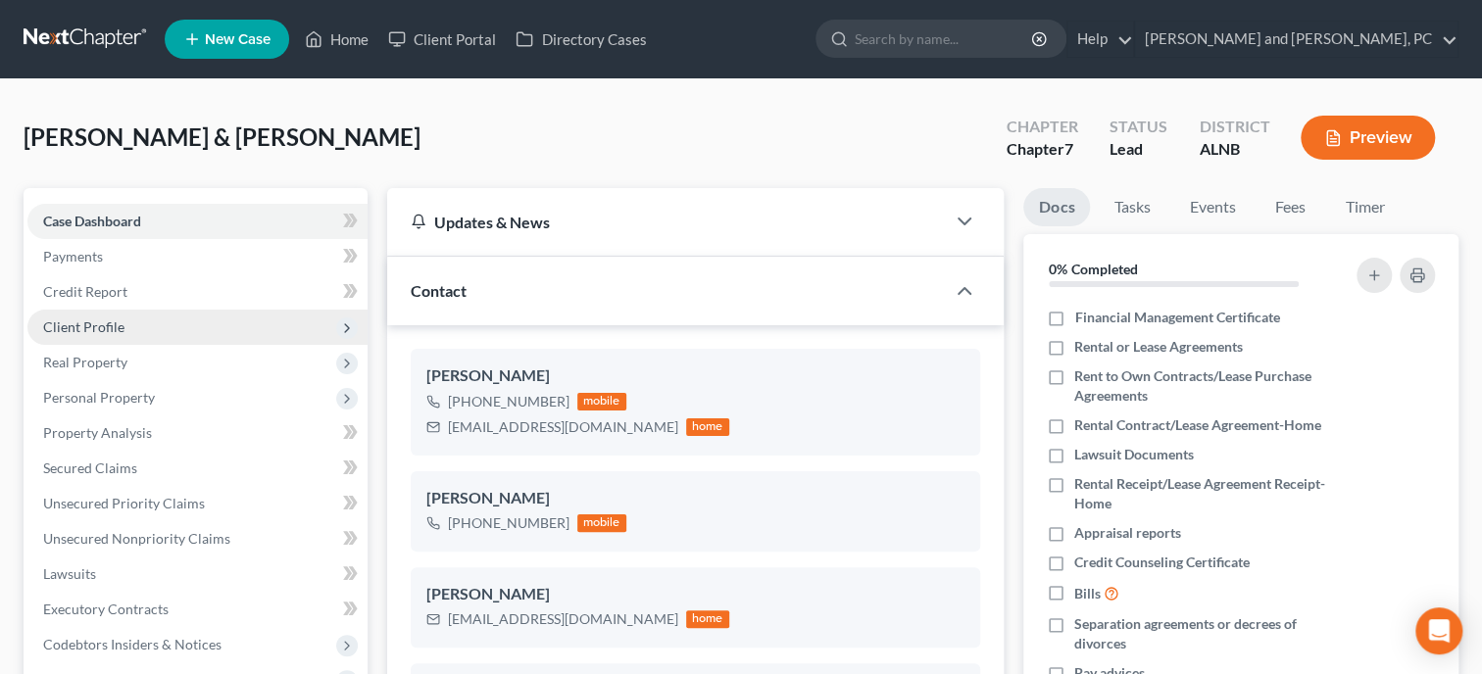
scroll to position [324, 0]
click at [103, 329] on span "Client Profile" at bounding box center [83, 326] width 81 height 17
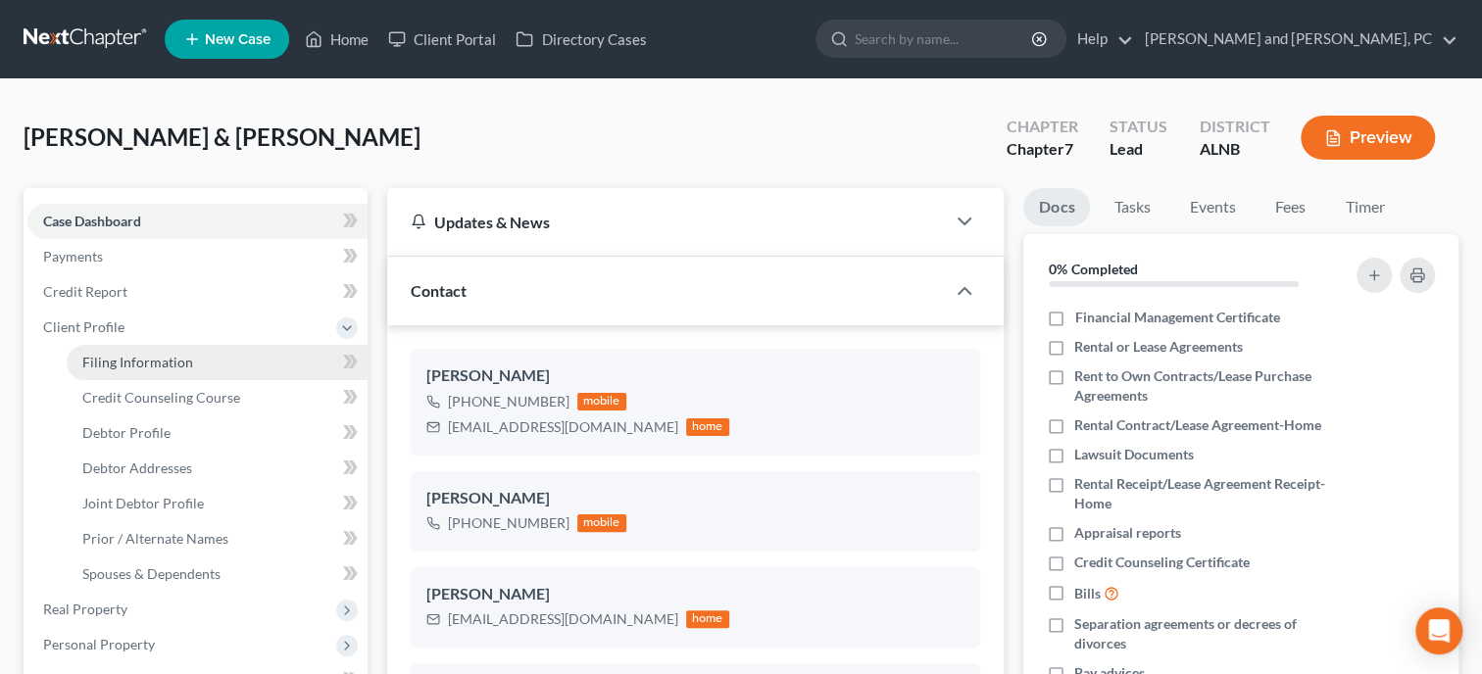
click at [117, 355] on span "Filing Information" at bounding box center [137, 362] width 111 height 17
select select "1"
select select "0"
select select "1"
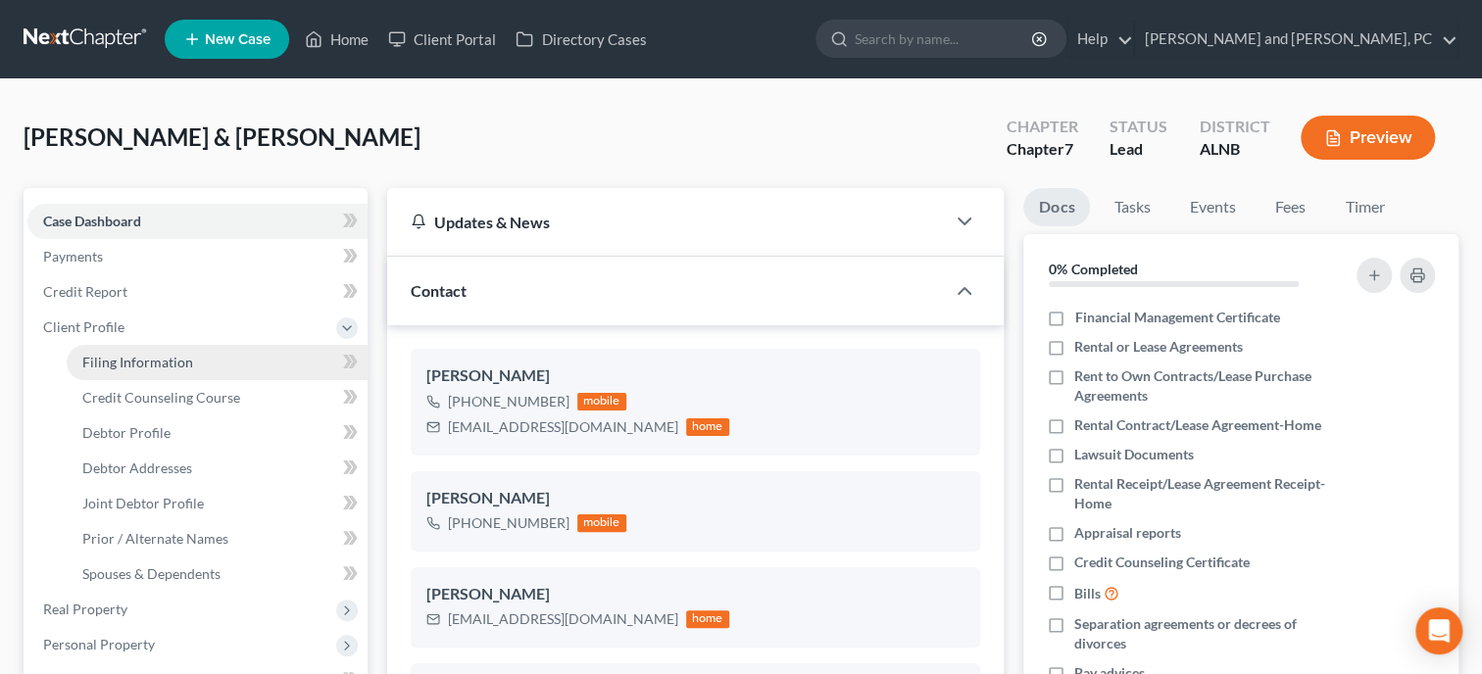
select select "0"
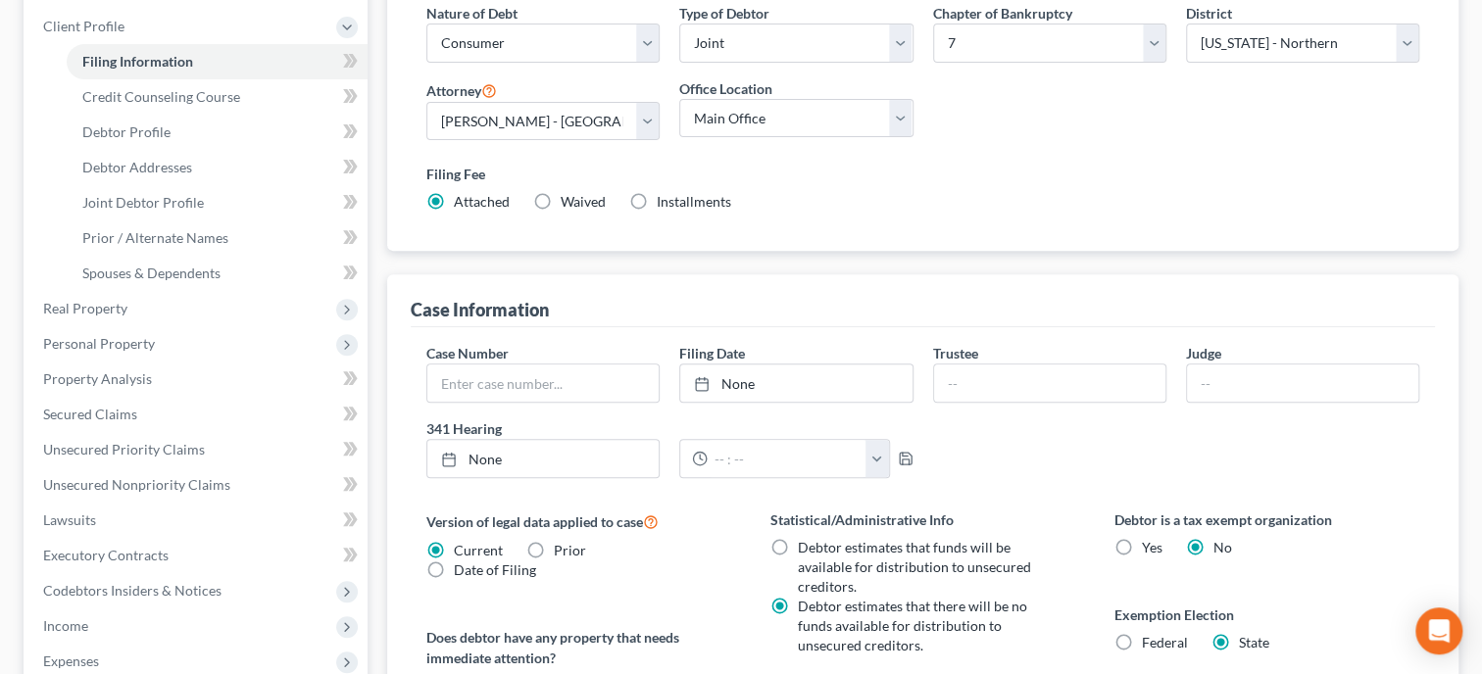
scroll to position [302, 0]
click at [964, 374] on input "text" at bounding box center [1049, 382] width 231 height 37
type input "[PERSON_NAME]"
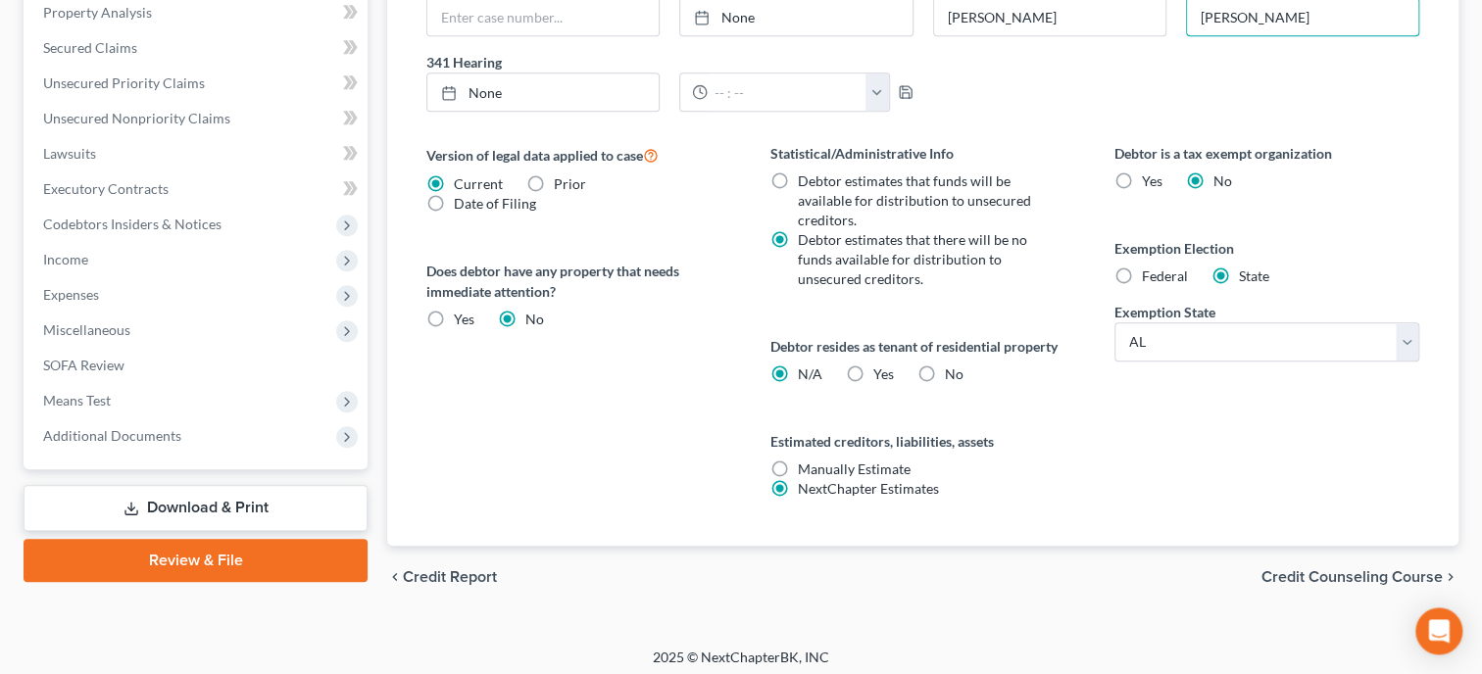
scroll to position [673, 0]
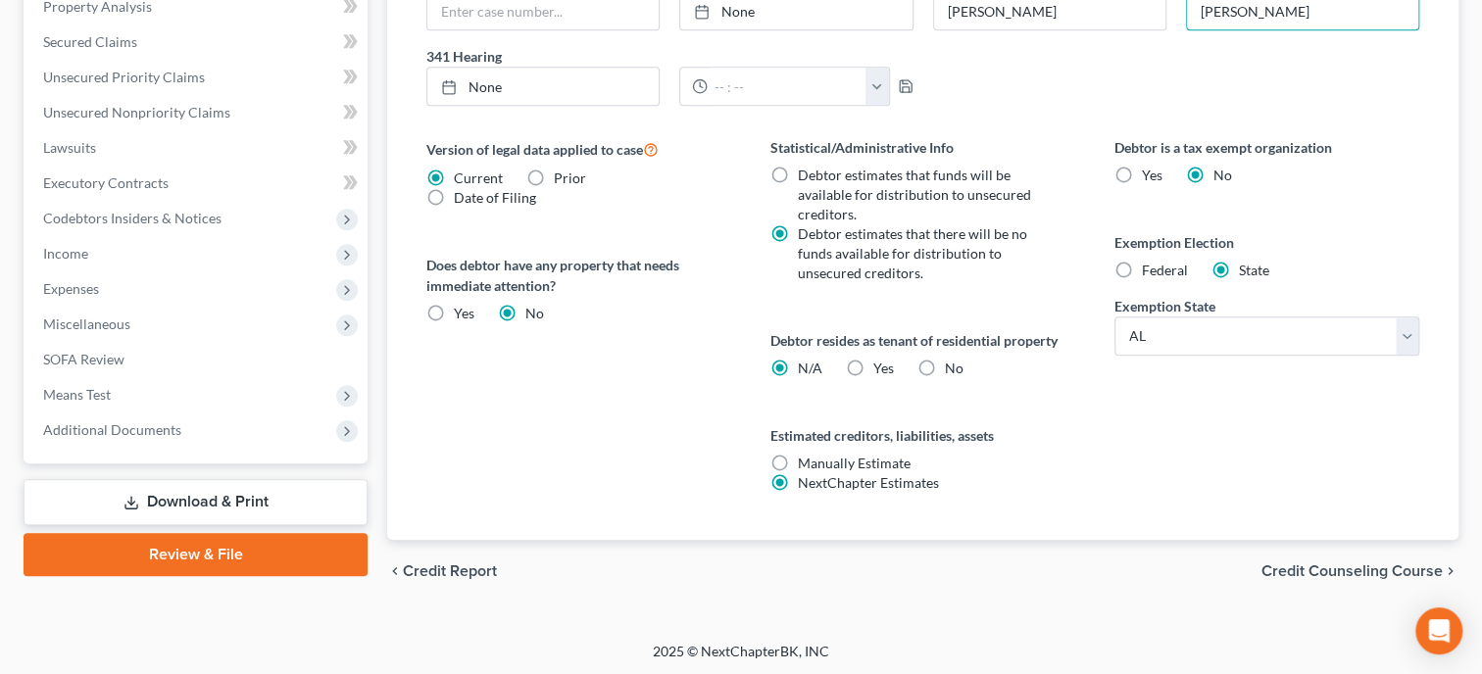
type input "[PERSON_NAME]"
click at [1305, 565] on span "Credit Counseling Course" at bounding box center [1351, 571] width 181 height 16
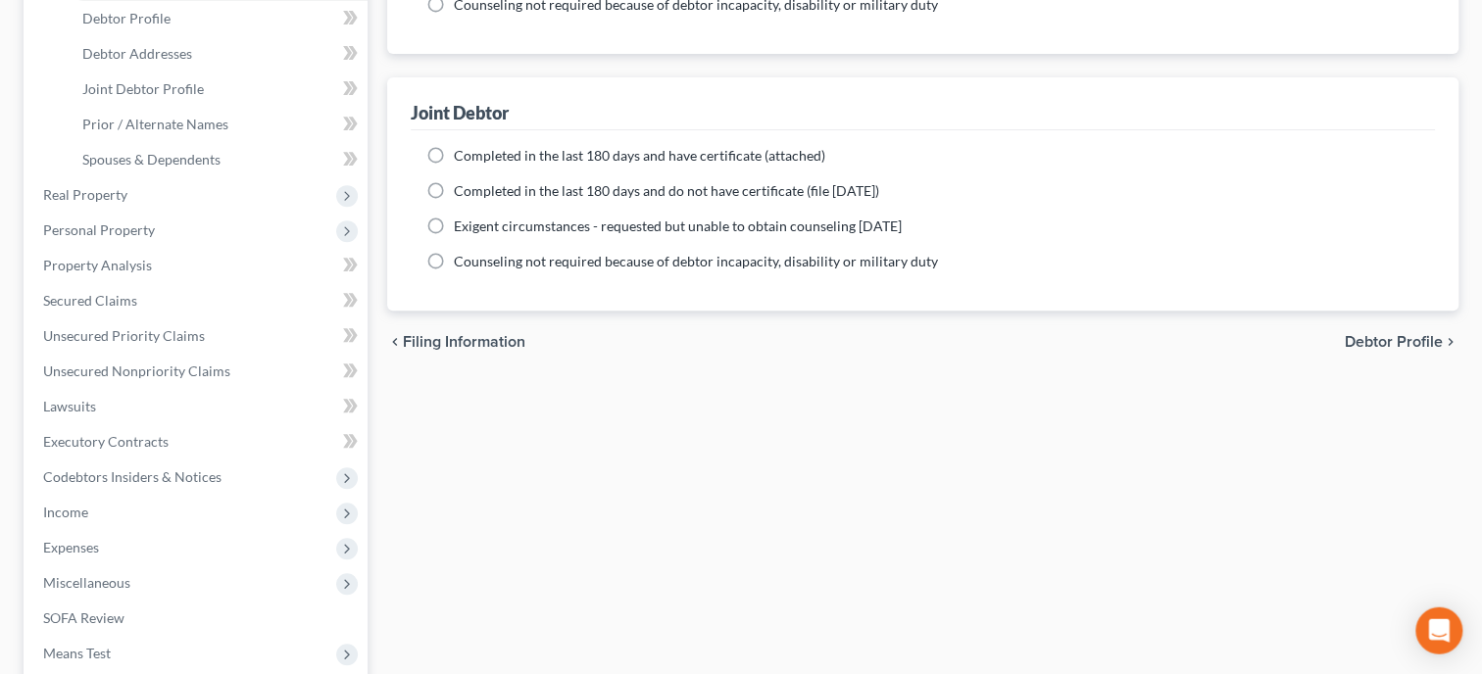
scroll to position [244, 0]
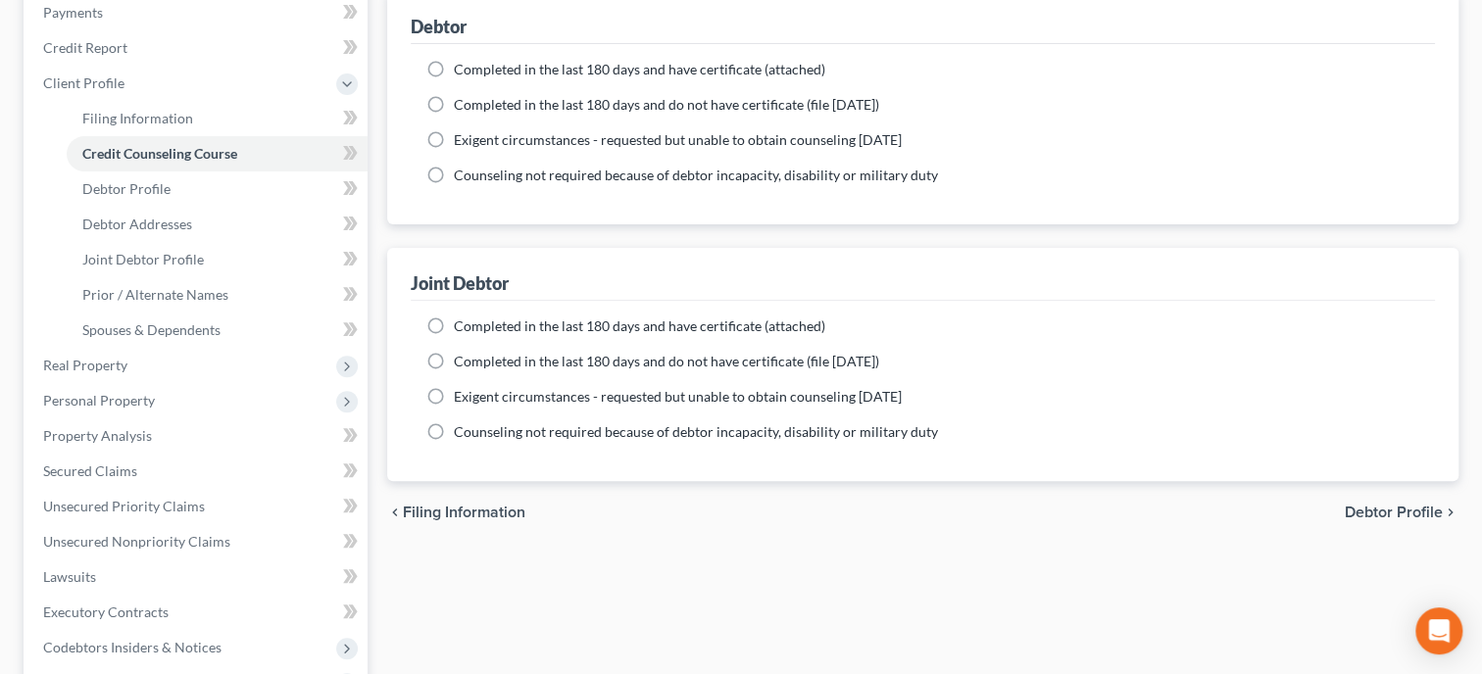
click at [526, 70] on span "Completed in the last 180 days and have certificate (attached)" at bounding box center [639, 69] width 371 height 17
click at [474, 70] on input "Completed in the last 180 days and have certificate (attached)" at bounding box center [468, 66] width 13 height 13
radio input "true"
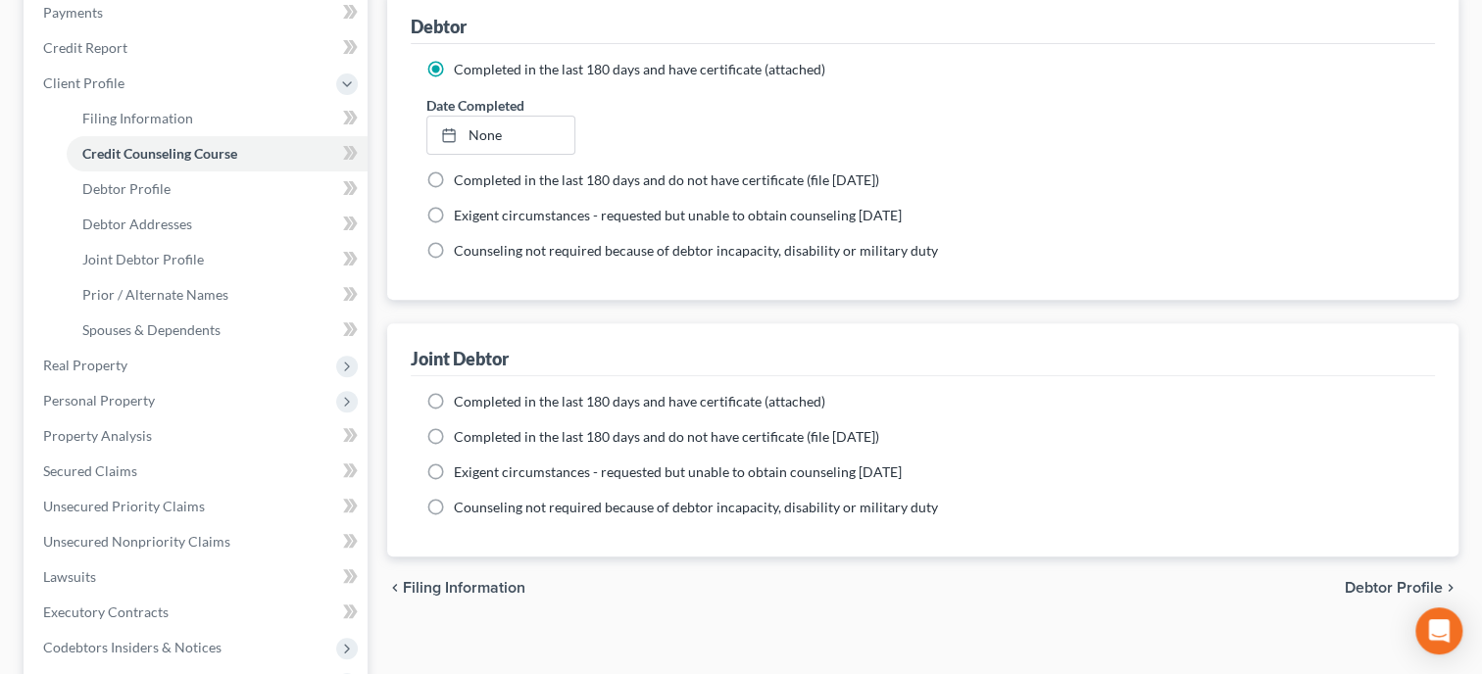
click at [536, 324] on div "Joint Debtor" at bounding box center [923, 349] width 1024 height 53
click at [528, 407] on span "Completed in the last 180 days and have certificate (attached)" at bounding box center [639, 401] width 371 height 17
click at [474, 405] on input "Completed in the last 180 days and have certificate (attached)" at bounding box center [468, 398] width 13 height 13
radio input "true"
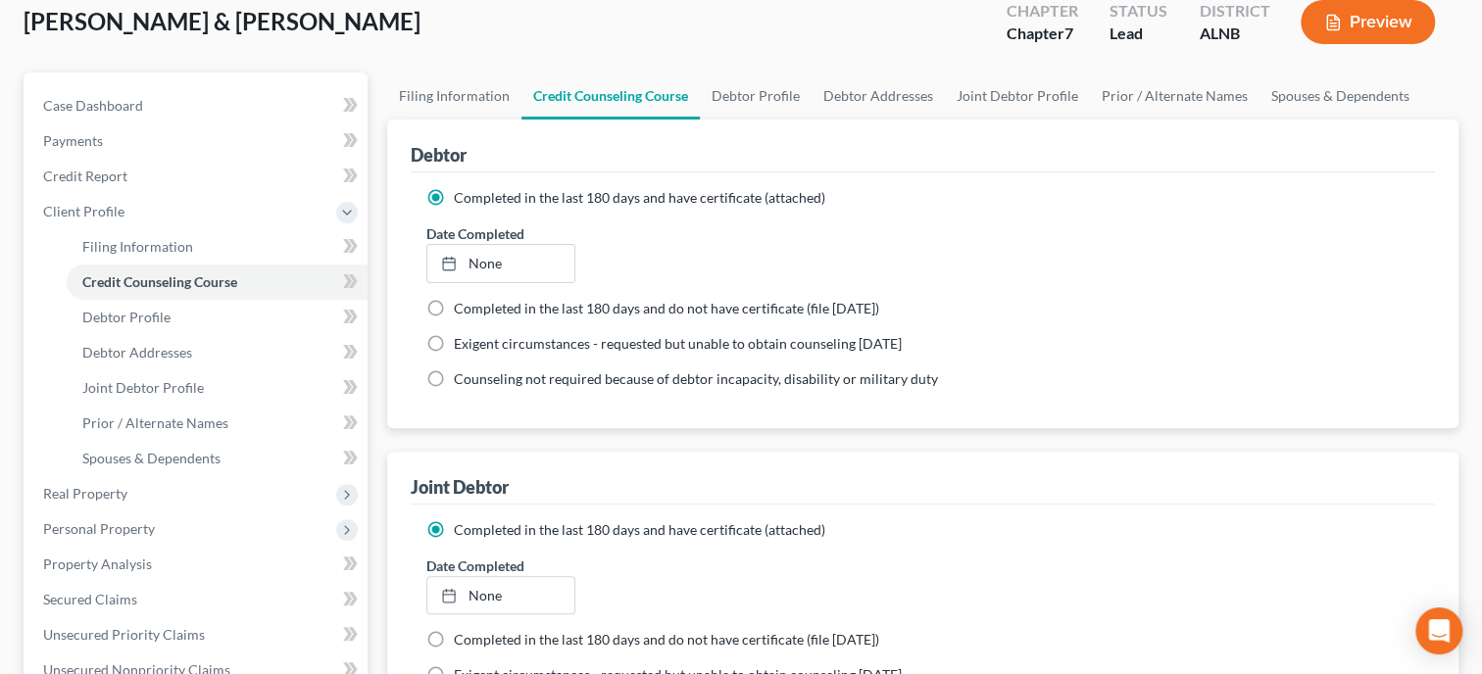
scroll to position [0, 0]
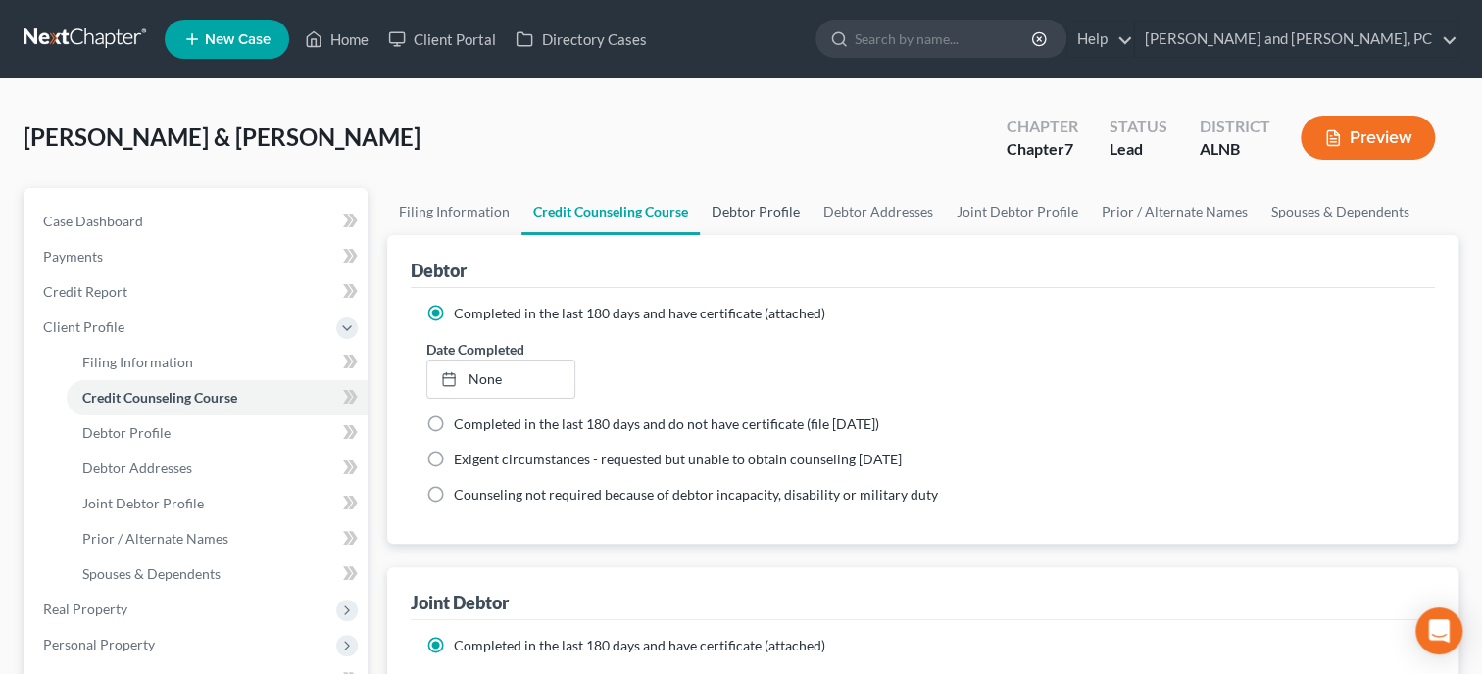
click at [742, 209] on link "Debtor Profile" at bounding box center [756, 211] width 112 height 47
select select "1"
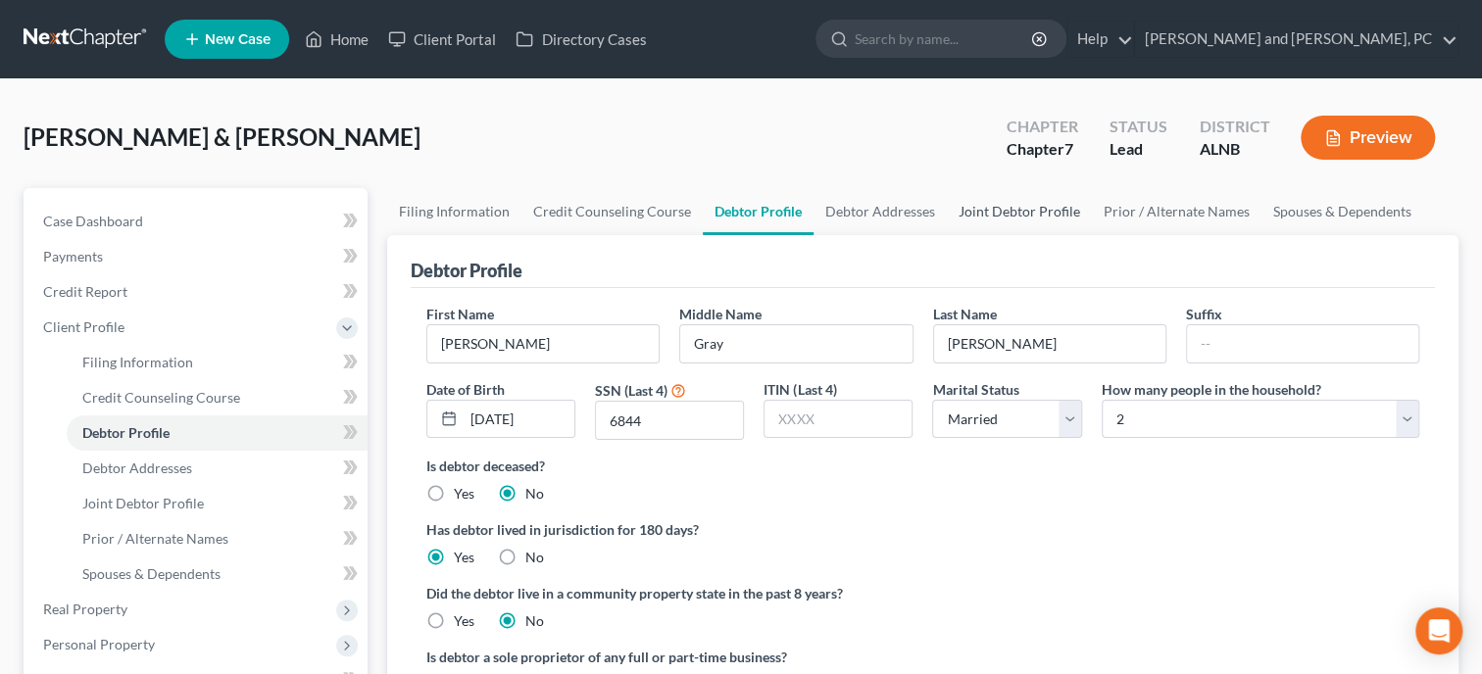
click at [957, 210] on link "Joint Debtor Profile" at bounding box center [1019, 211] width 145 height 47
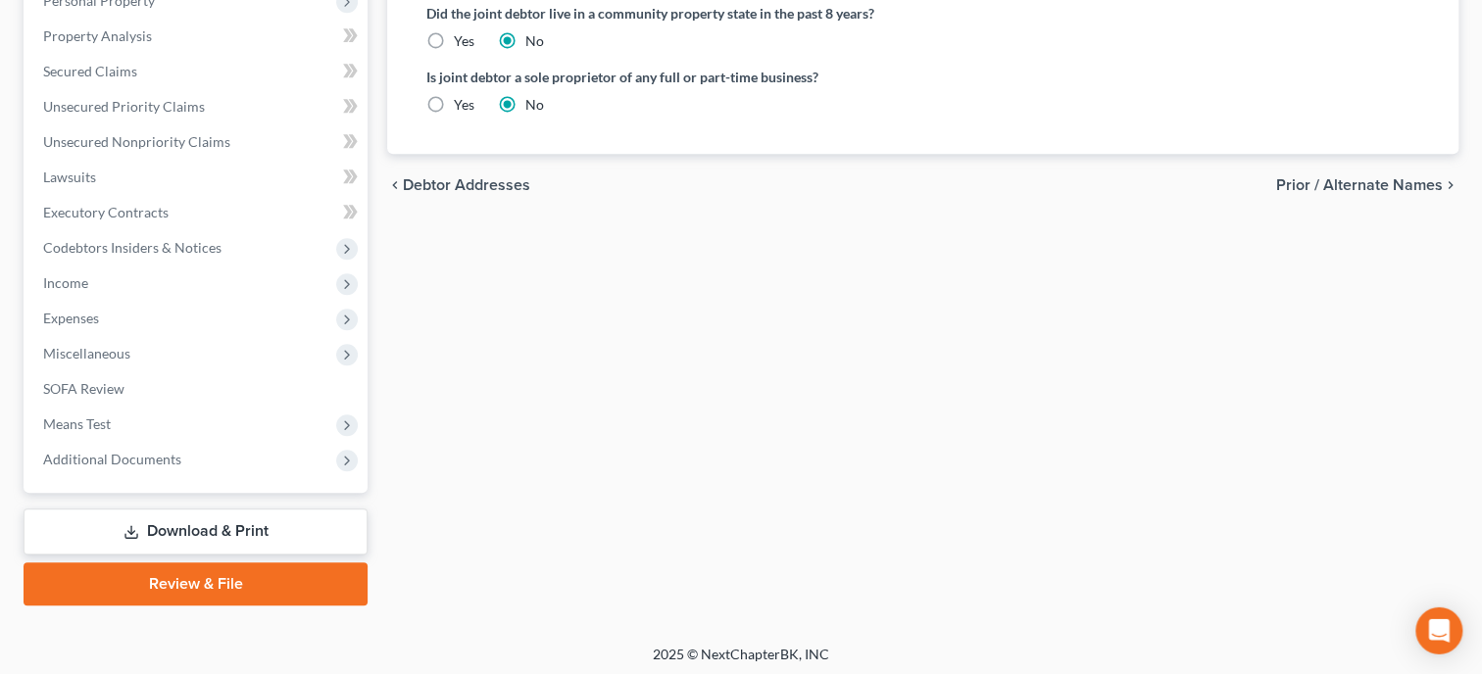
scroll to position [647, 0]
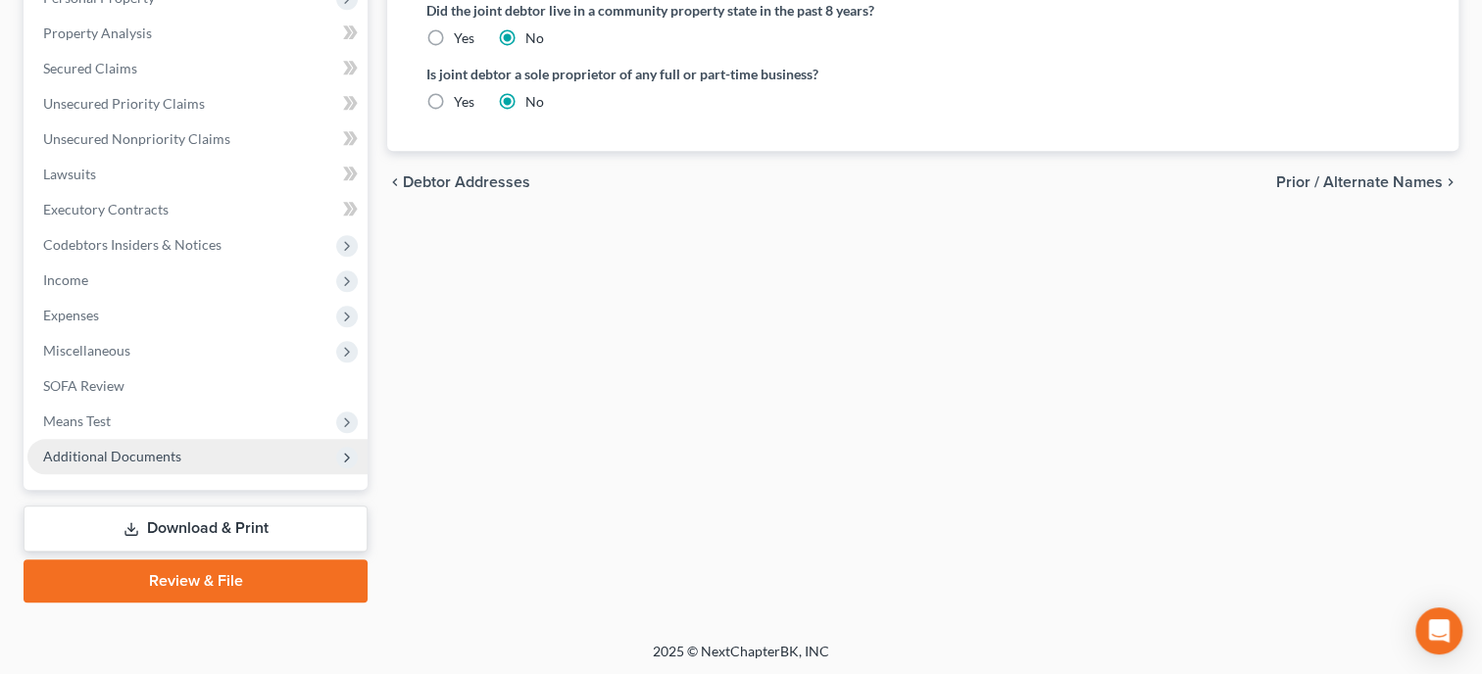
click at [220, 457] on span "Additional Documents" at bounding box center [197, 456] width 340 height 35
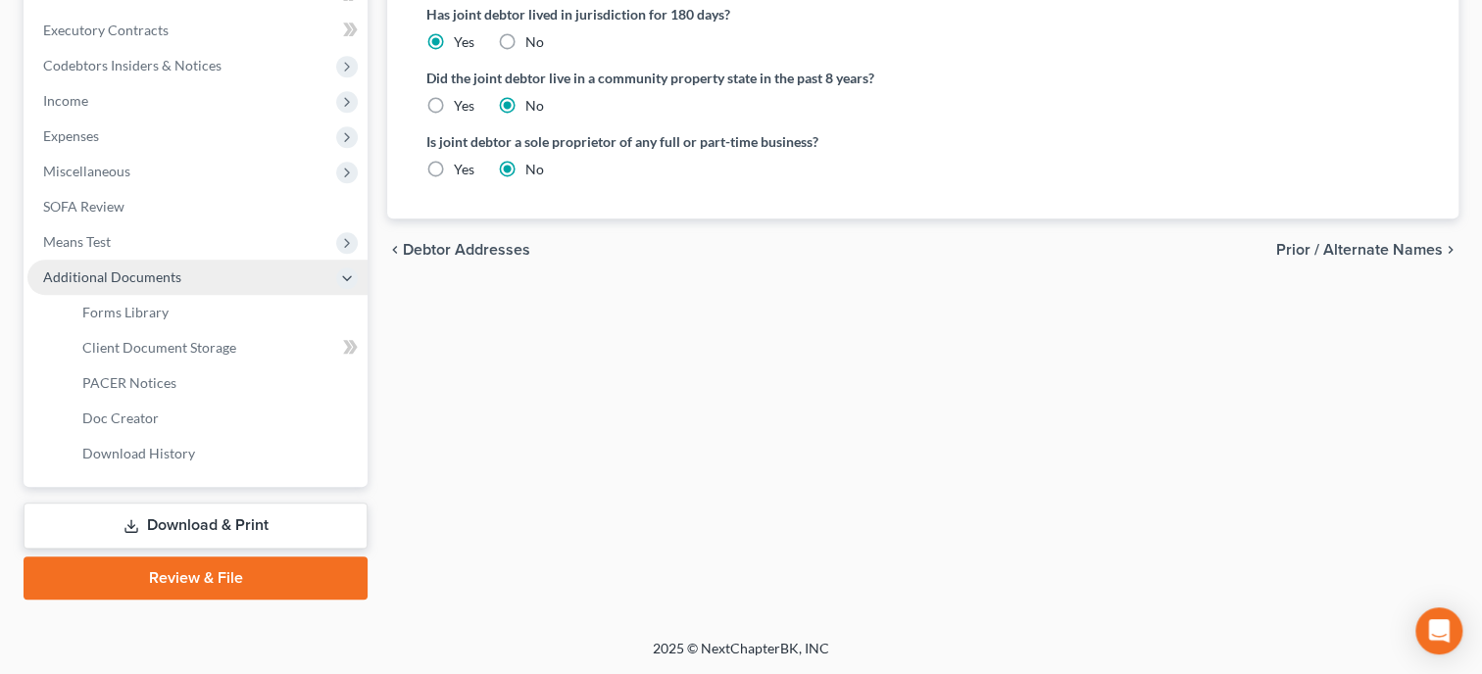
scroll to position [400, 0]
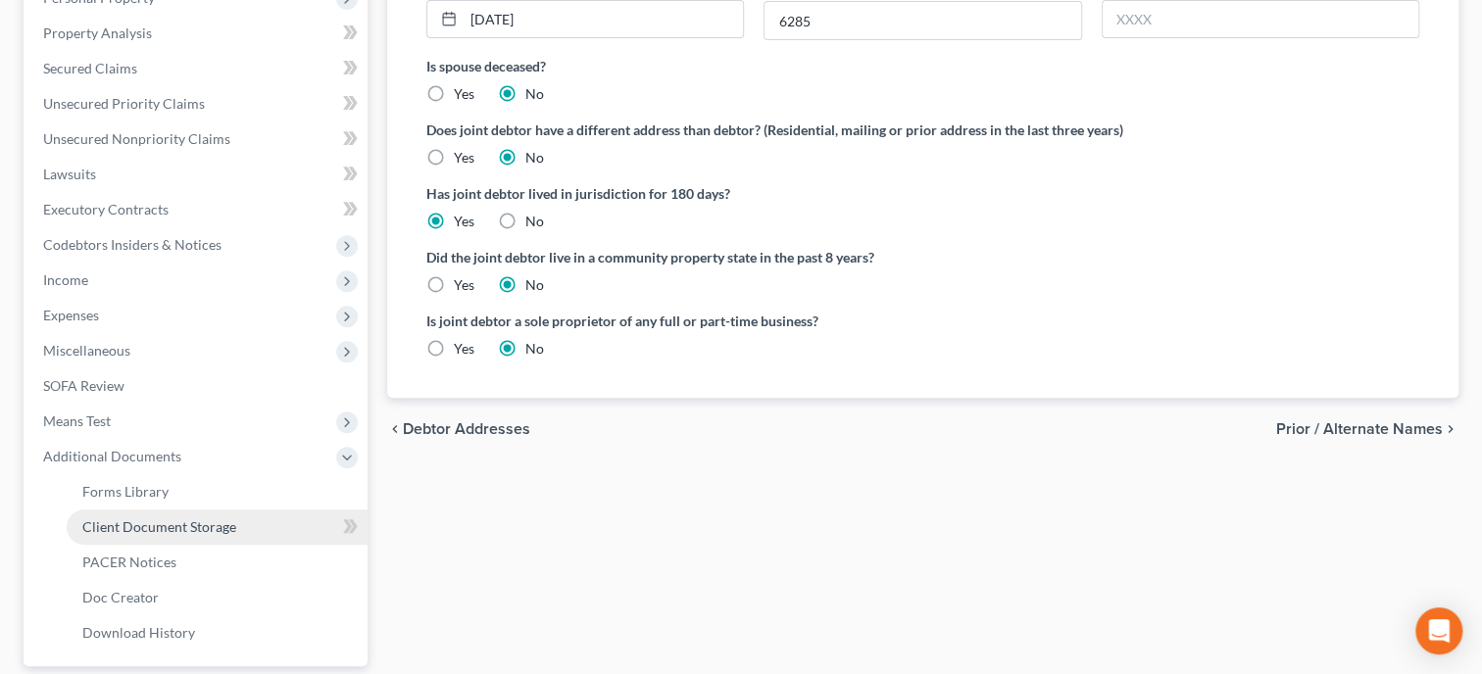
click at [217, 511] on link "Client Document Storage" at bounding box center [217, 527] width 301 height 35
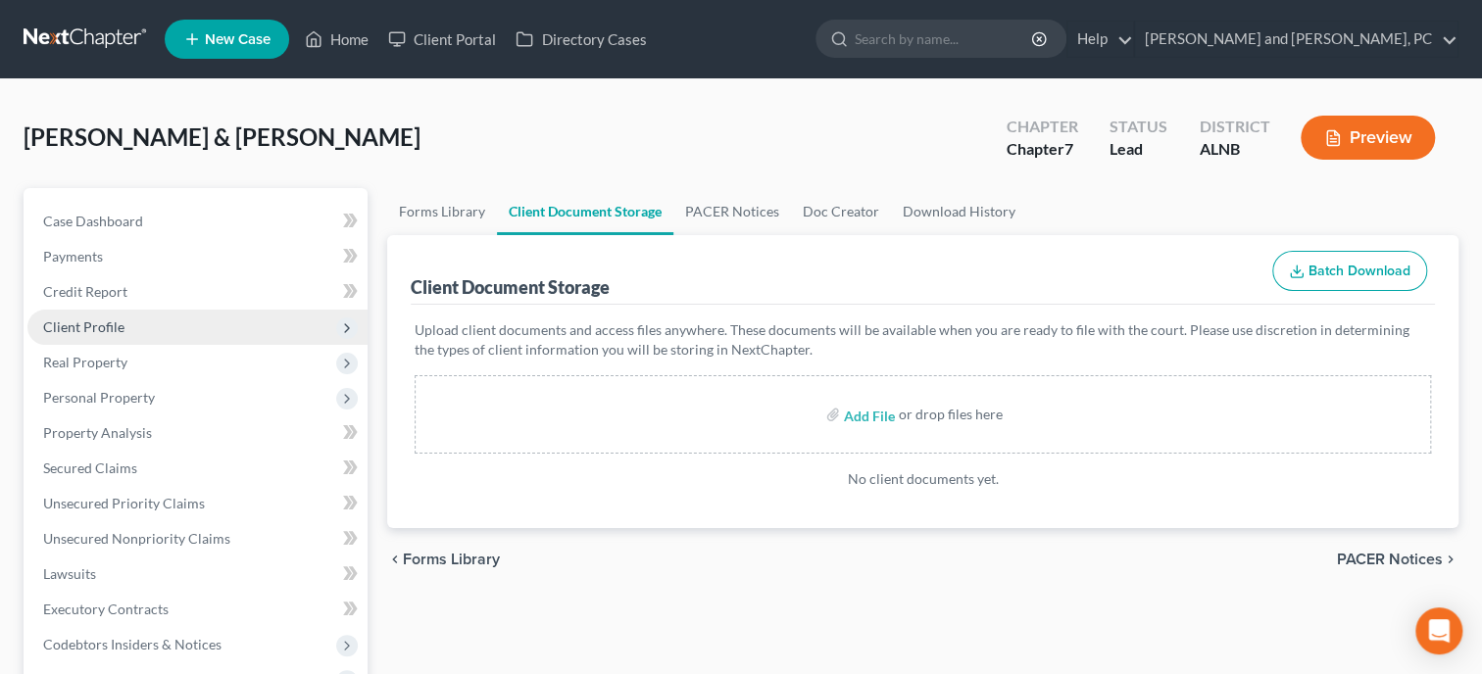
click at [121, 326] on span "Client Profile" at bounding box center [83, 326] width 81 height 17
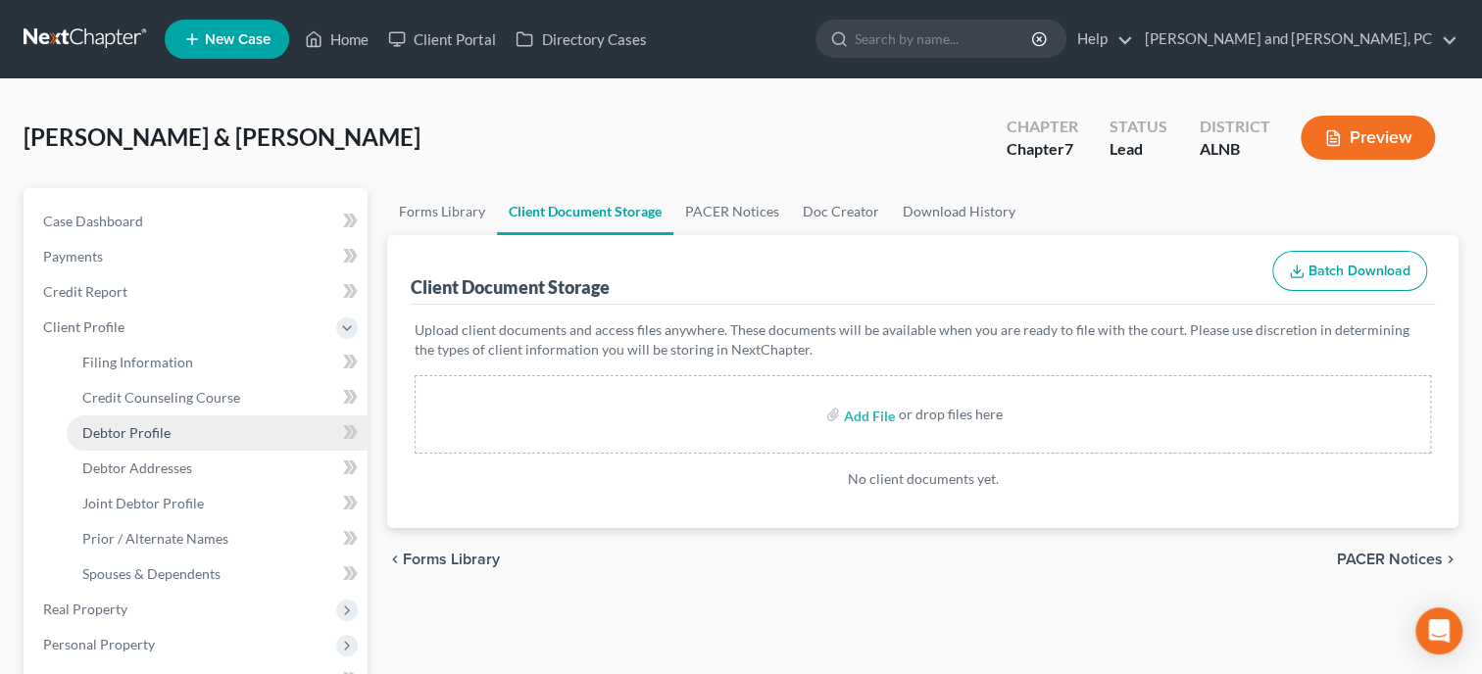
click at [152, 431] on span "Debtor Profile" at bounding box center [126, 432] width 88 height 17
select select "1"
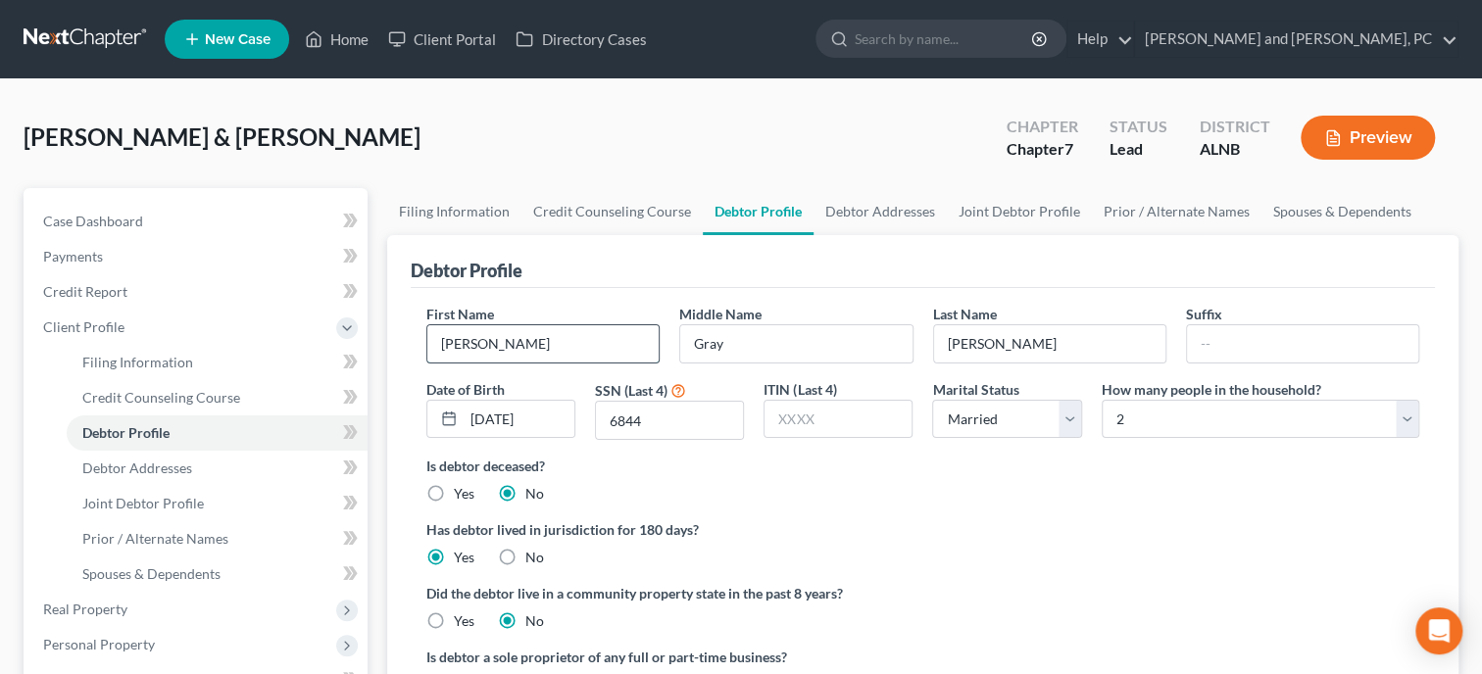
drag, startPoint x: 548, startPoint y: 347, endPoint x: 415, endPoint y: 352, distance: 132.4
click at [427, 352] on input "[PERSON_NAME]" at bounding box center [542, 343] width 231 height 37
type input "[PERSON_NAME]"
type input "[DATE]"
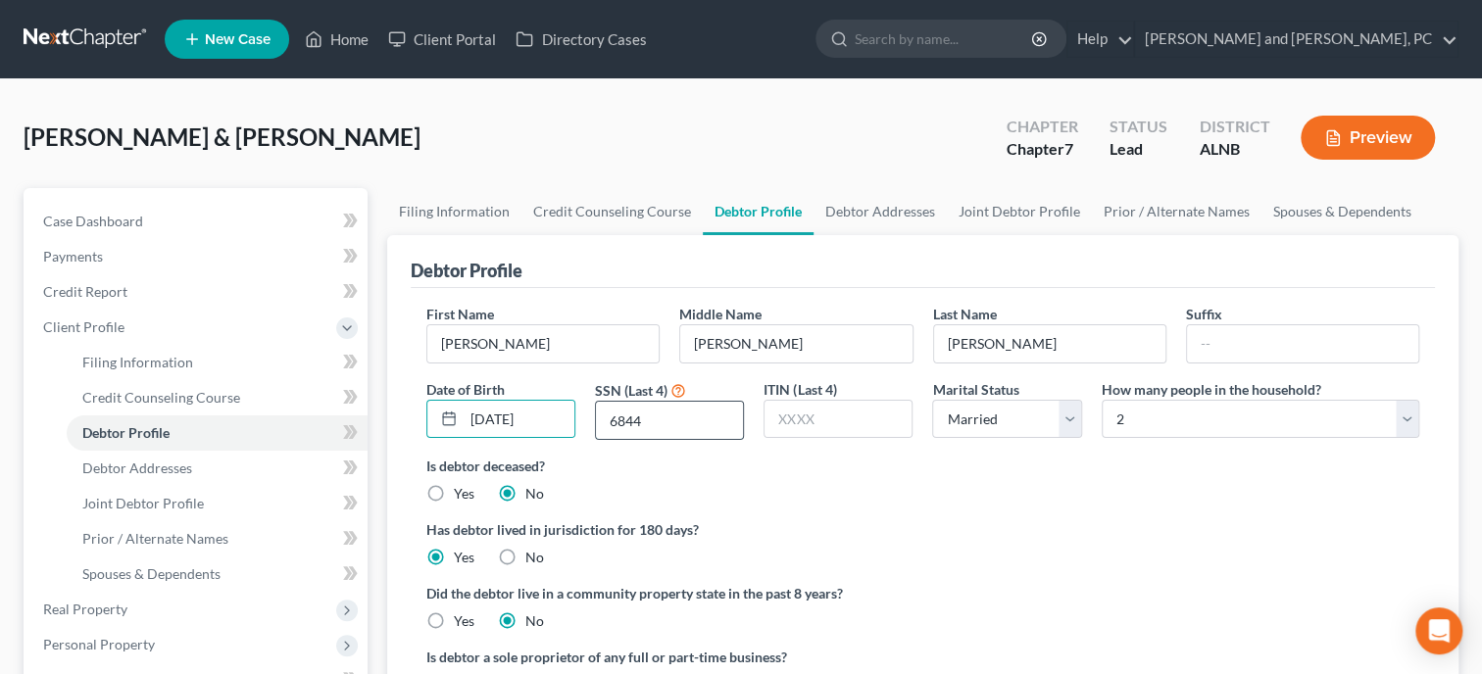
click at [662, 426] on input "6844" at bounding box center [669, 420] width 147 height 37
drag, startPoint x: 662, startPoint y: 426, endPoint x: 583, endPoint y: 444, distance: 81.3
click at [596, 439] on input "6844" at bounding box center [669, 420] width 147 height 37
type input "6285"
click at [1003, 220] on link "Joint Debtor Profile" at bounding box center [1019, 211] width 145 height 47
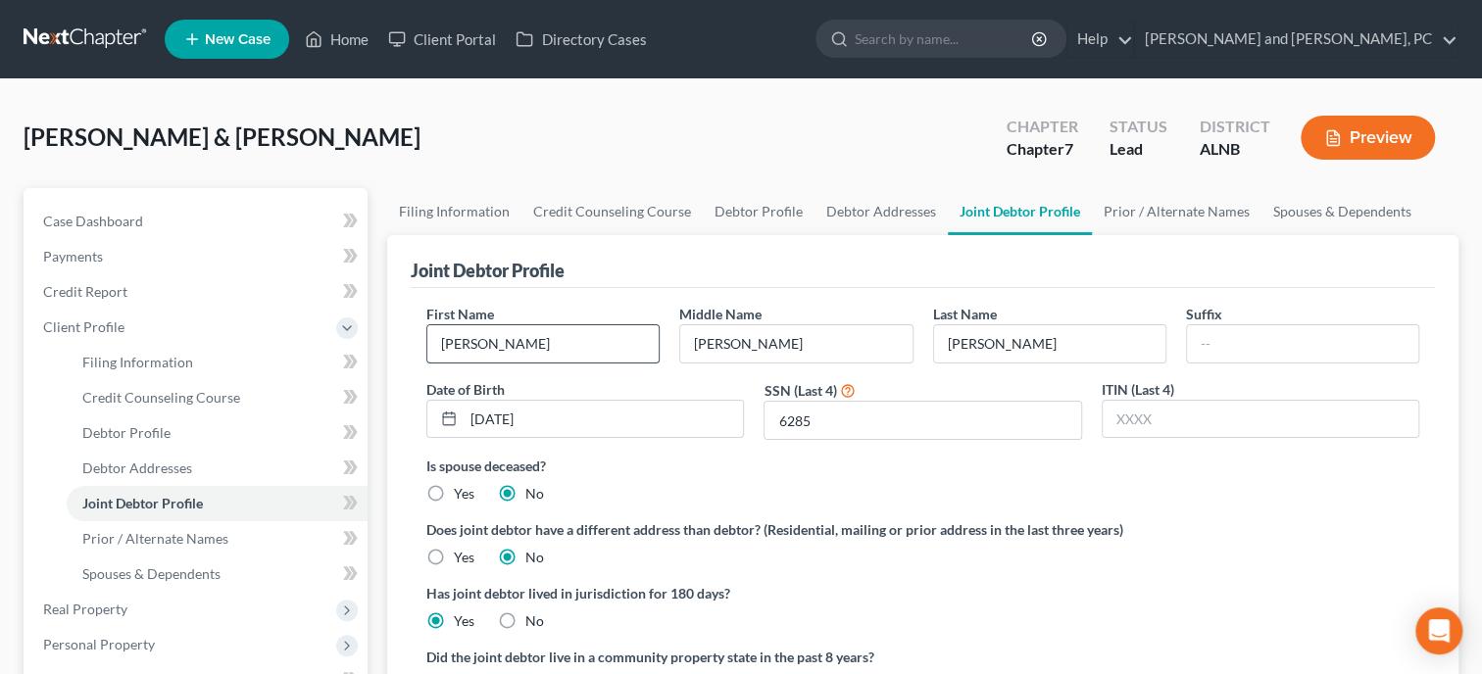
click at [496, 350] on input "[PERSON_NAME]" at bounding box center [542, 343] width 231 height 37
type input "R"
type input "[PERSON_NAME]"
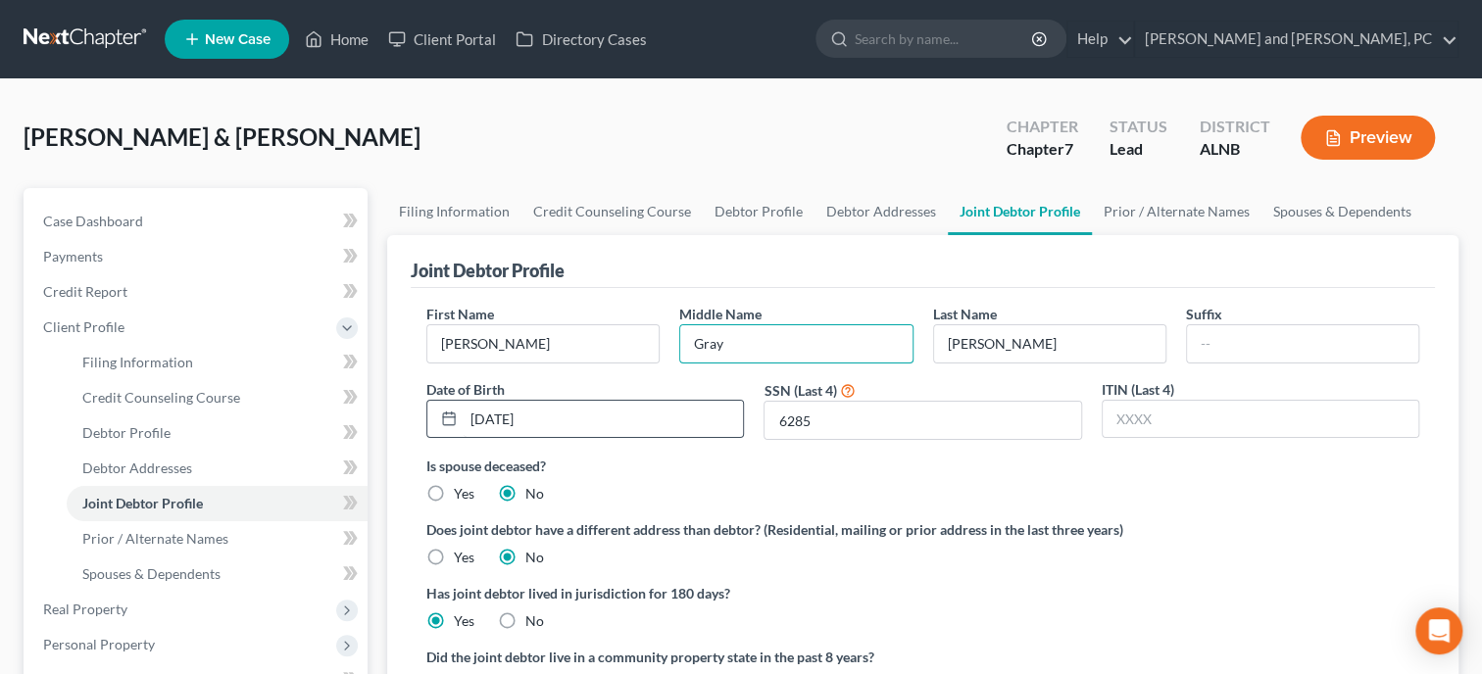
type input "Gray"
click at [578, 421] on input "[DATE]" at bounding box center [602, 419] width 279 height 37
drag, startPoint x: 578, startPoint y: 421, endPoint x: 443, endPoint y: 421, distance: 135.2
click at [463, 421] on input "[DATE]" at bounding box center [602, 419] width 279 height 37
type input "[DATE]"
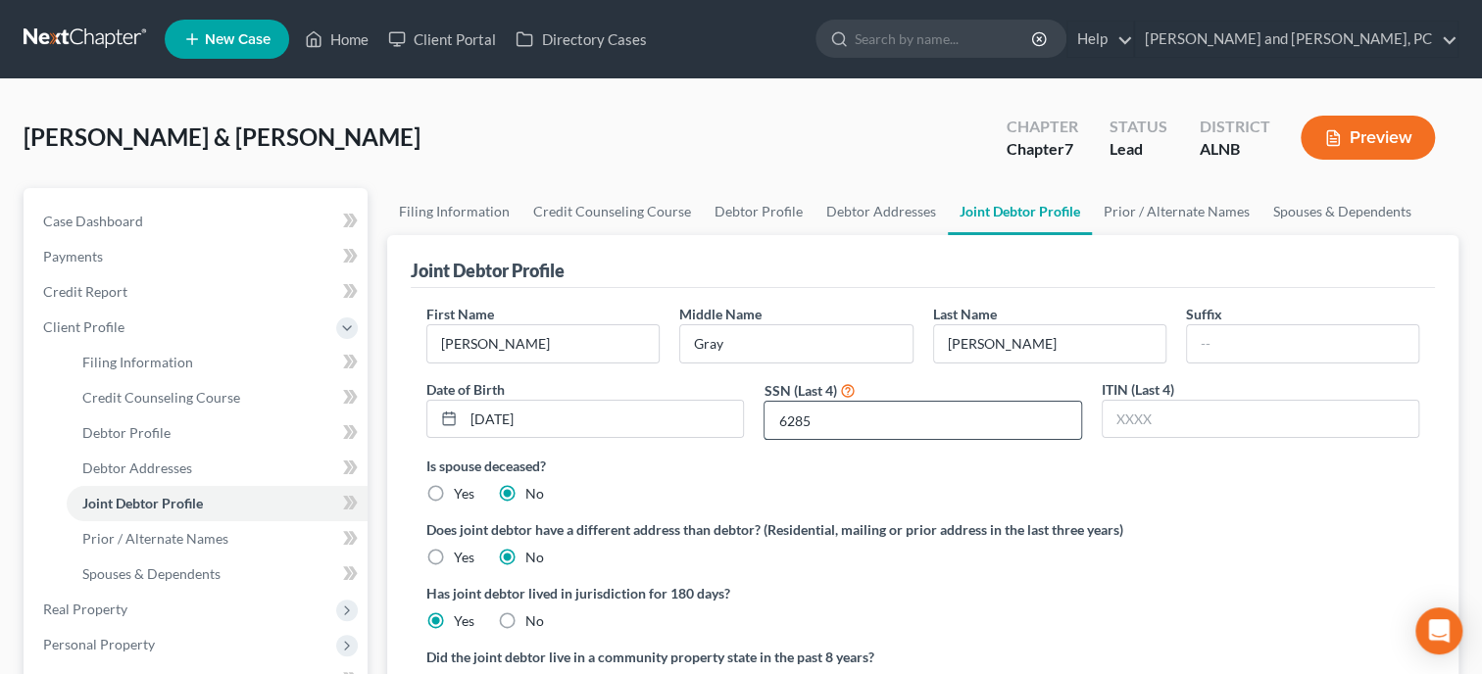
click at [824, 422] on input "6285" at bounding box center [922, 420] width 316 height 37
drag, startPoint x: 824, startPoint y: 422, endPoint x: 763, endPoint y: 422, distance: 60.8
click at [764, 422] on input "6285" at bounding box center [922, 420] width 316 height 37
type input "6844"
click at [780, 478] on div "Is spouse deceased? Yes No" at bounding box center [922, 480] width 993 height 48
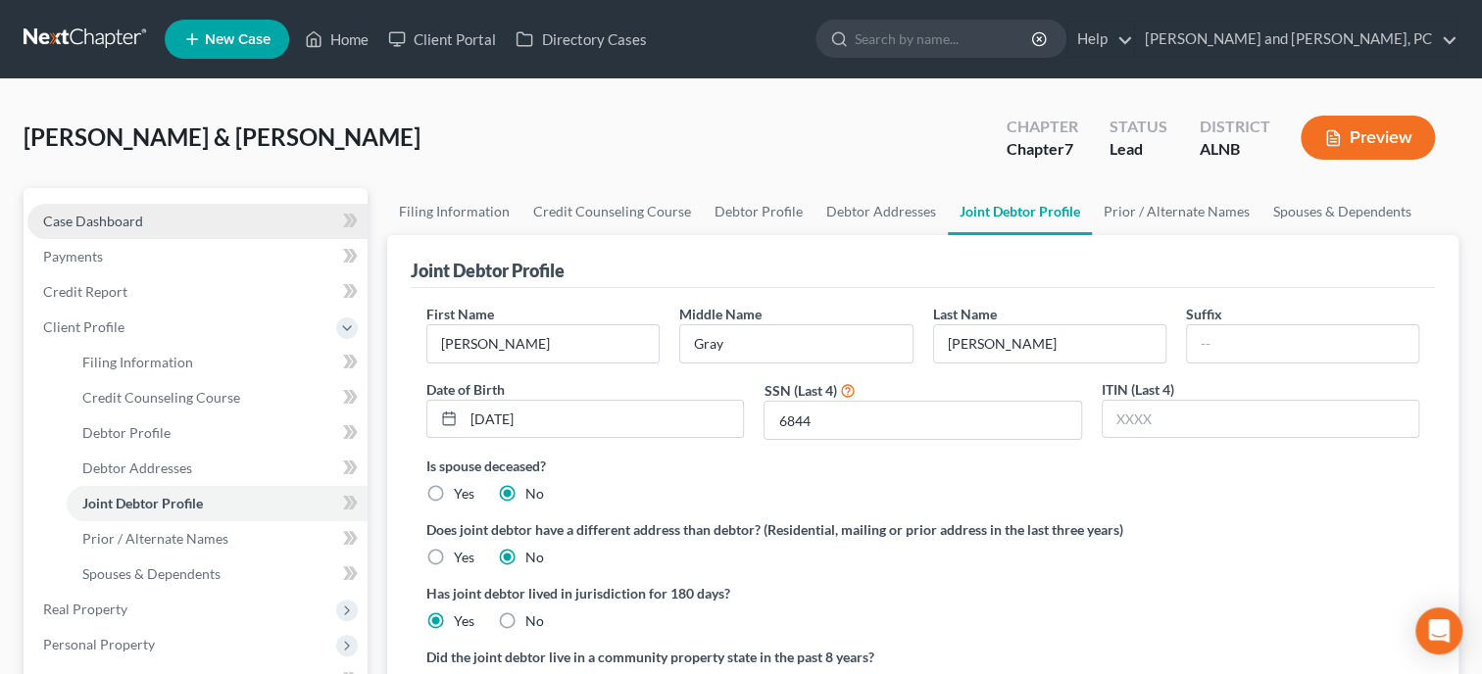
click at [103, 221] on span "Case Dashboard" at bounding box center [93, 221] width 100 height 17
select select "6"
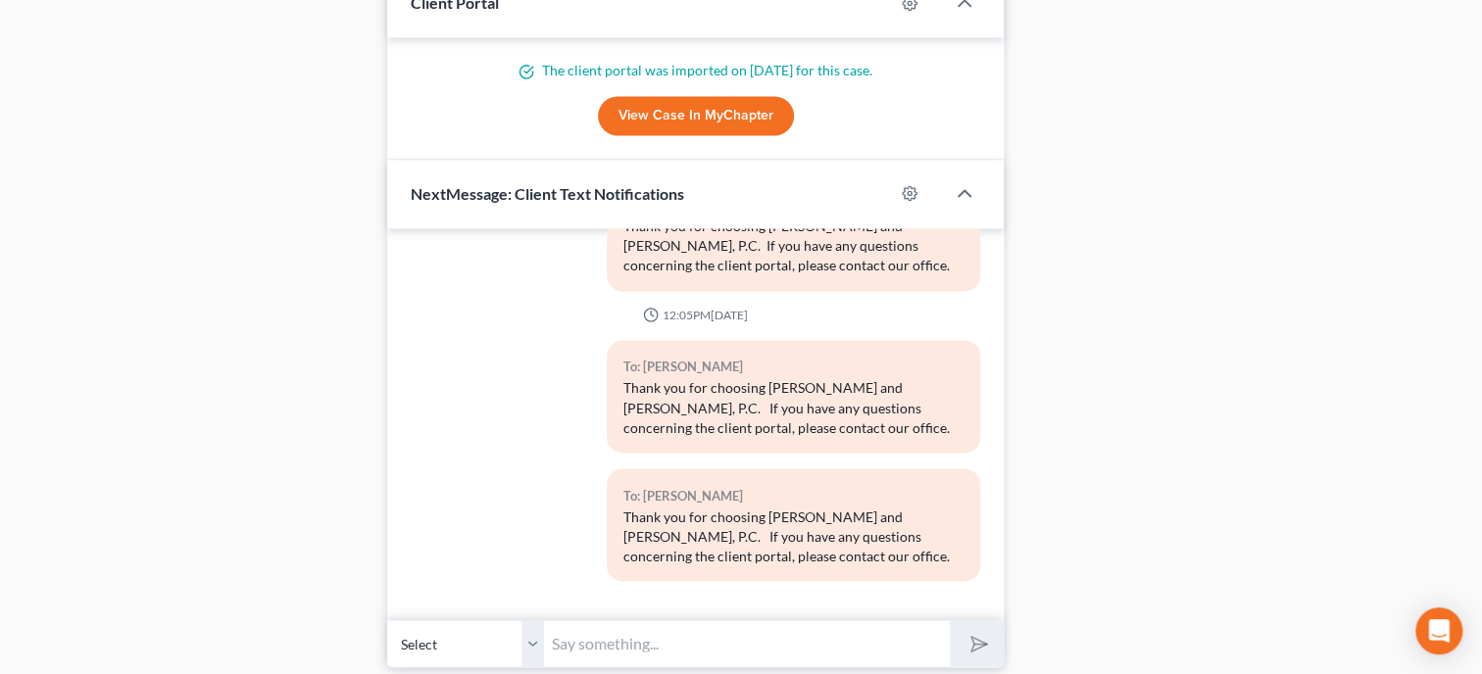
scroll to position [1797, 0]
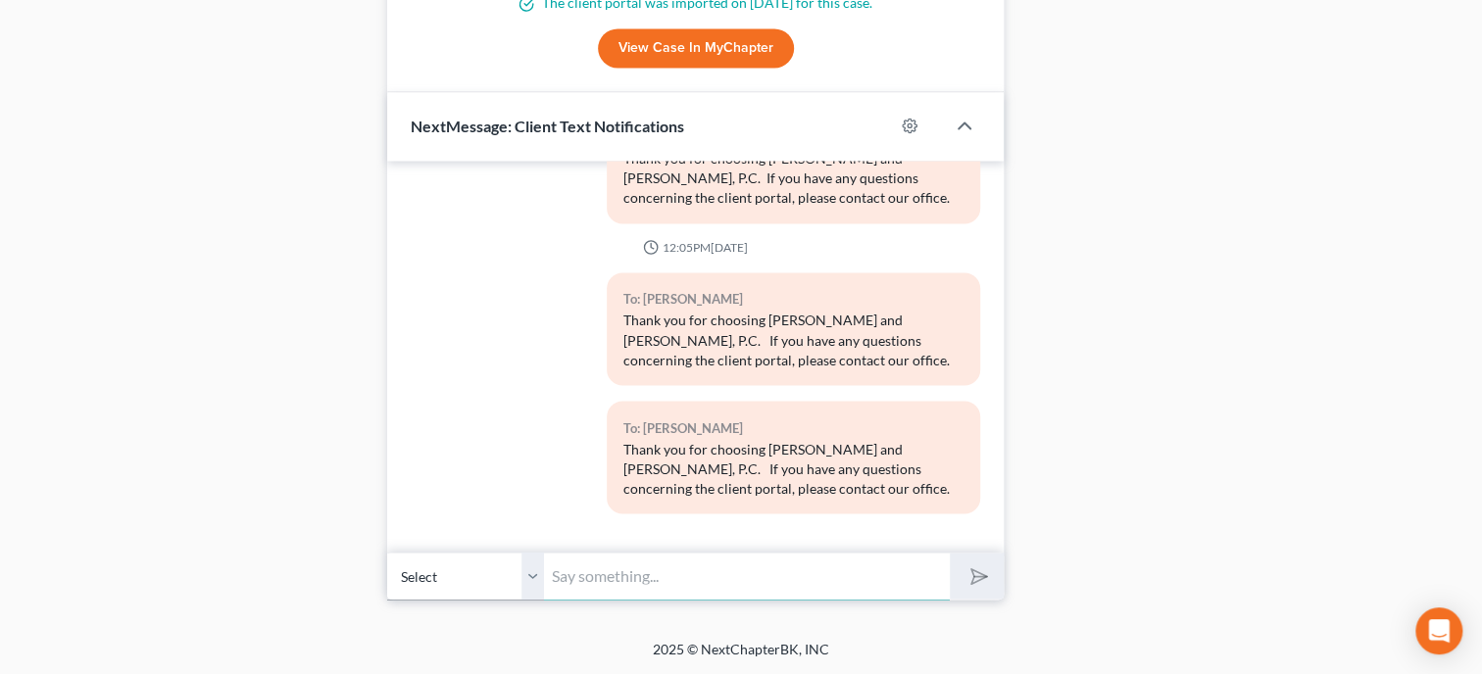
click at [592, 577] on input "text" at bounding box center [747, 576] width 406 height 48
type input "This is [PERSON_NAME] @ [PERSON_NAME] & [PERSON_NAME]. Can you give me your soc…"
click at [949, 553] on button "submit" at bounding box center [976, 576] width 54 height 46
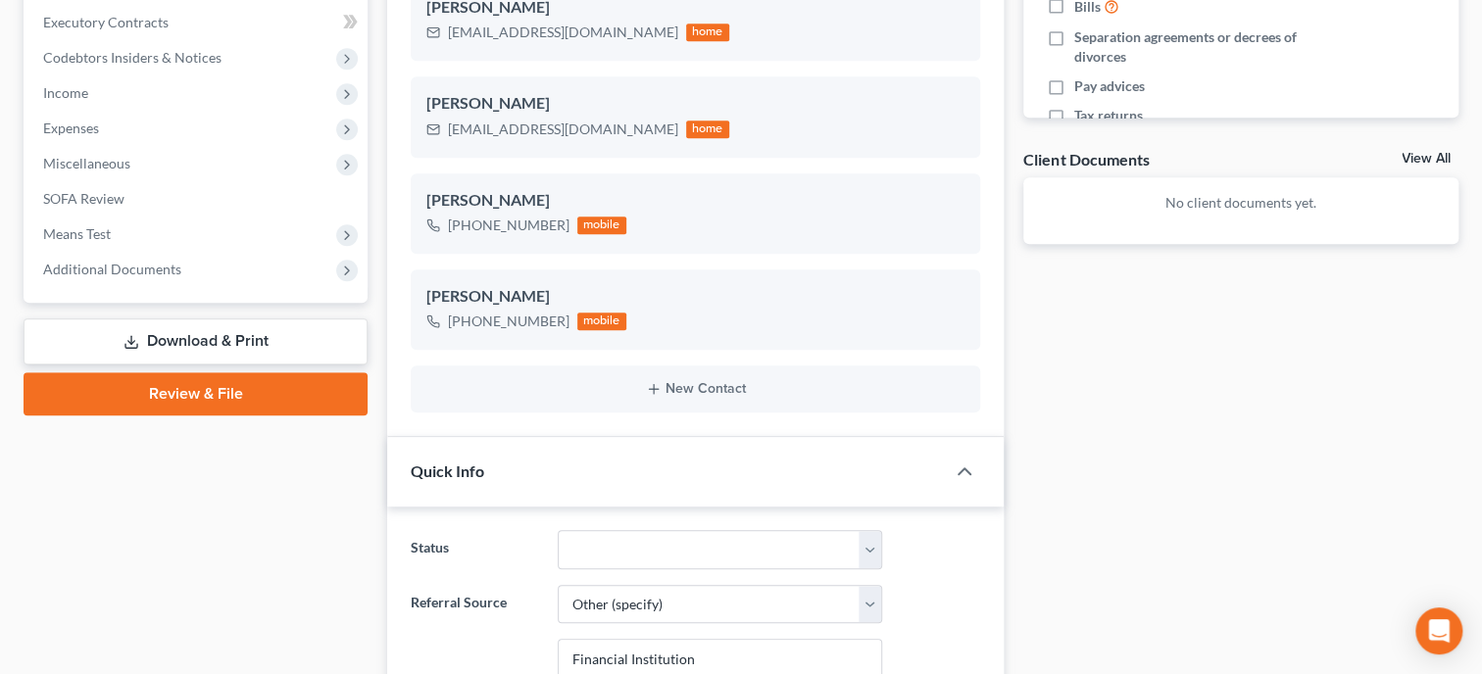
scroll to position [0, 0]
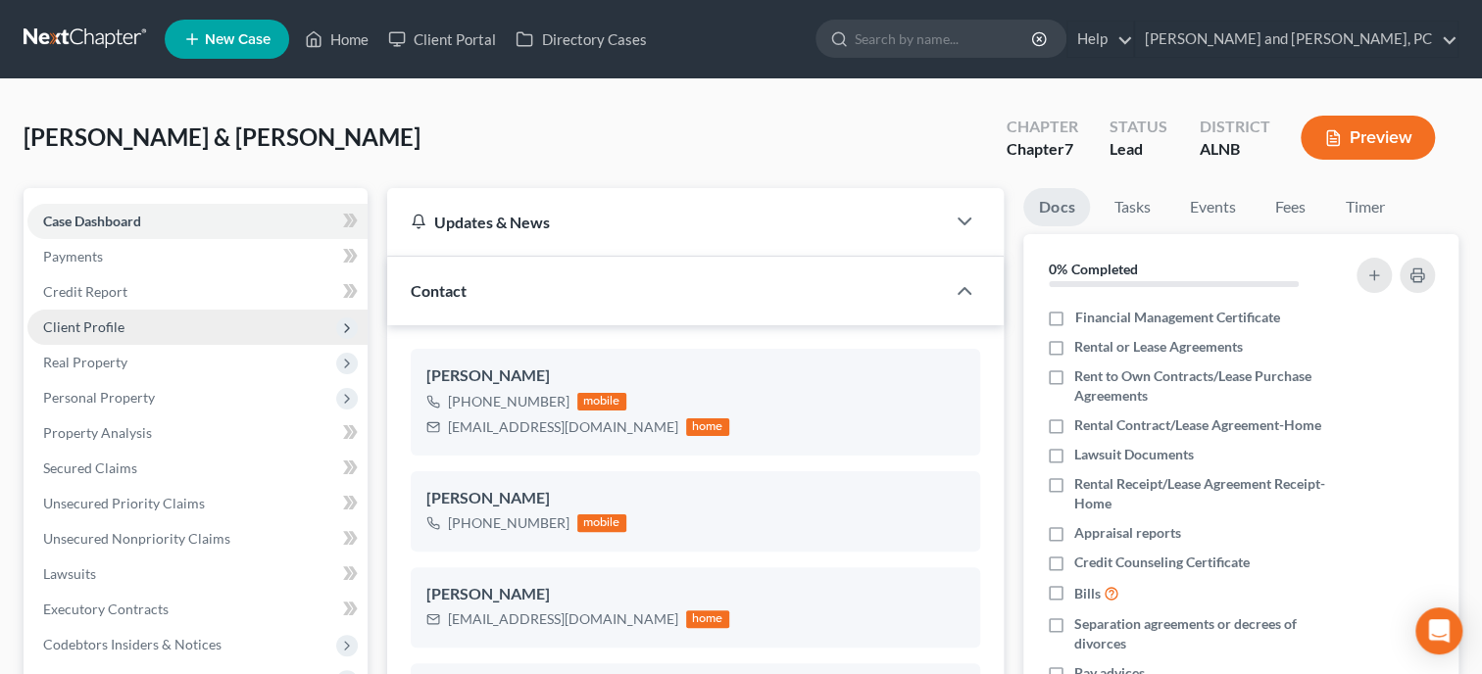
click at [168, 341] on span "Client Profile" at bounding box center [197, 327] width 340 height 35
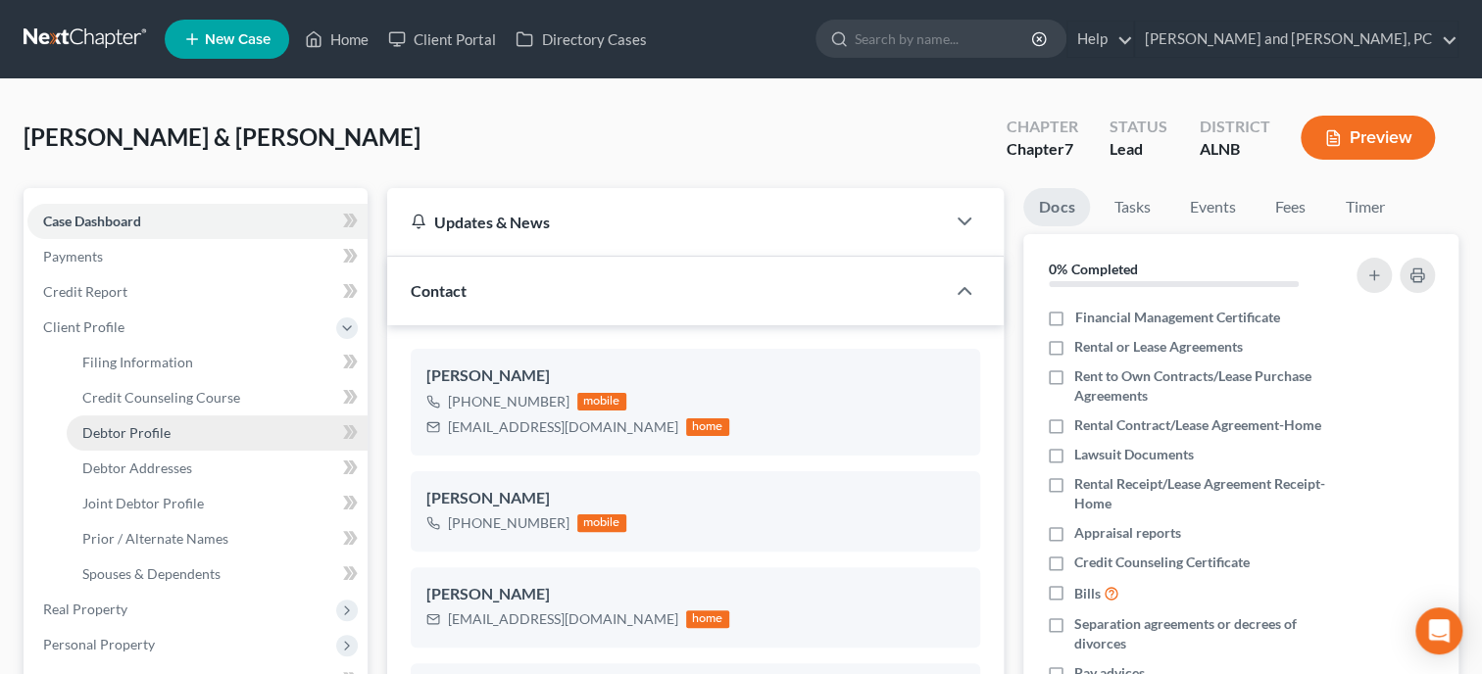
click at [163, 417] on link "Debtor Profile" at bounding box center [217, 432] width 301 height 35
select select "1"
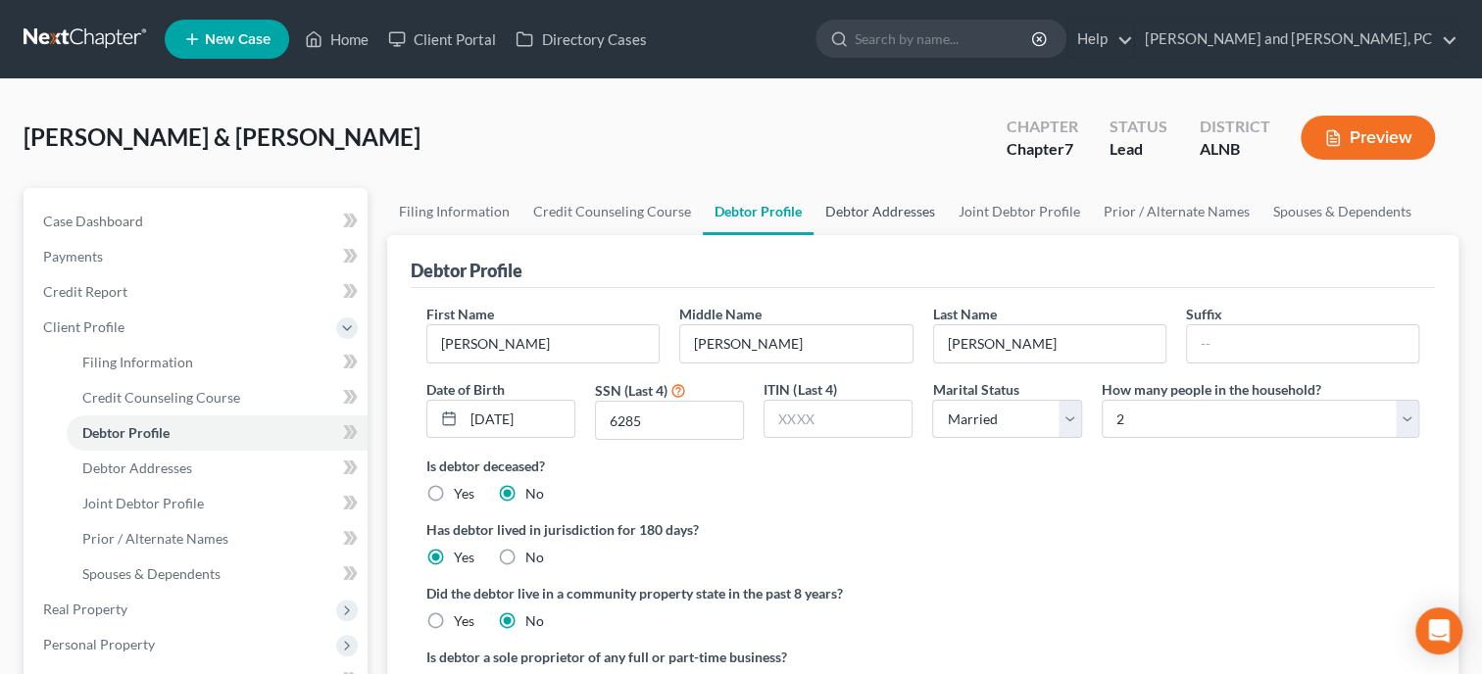
click at [848, 209] on link "Debtor Addresses" at bounding box center [879, 211] width 133 height 47
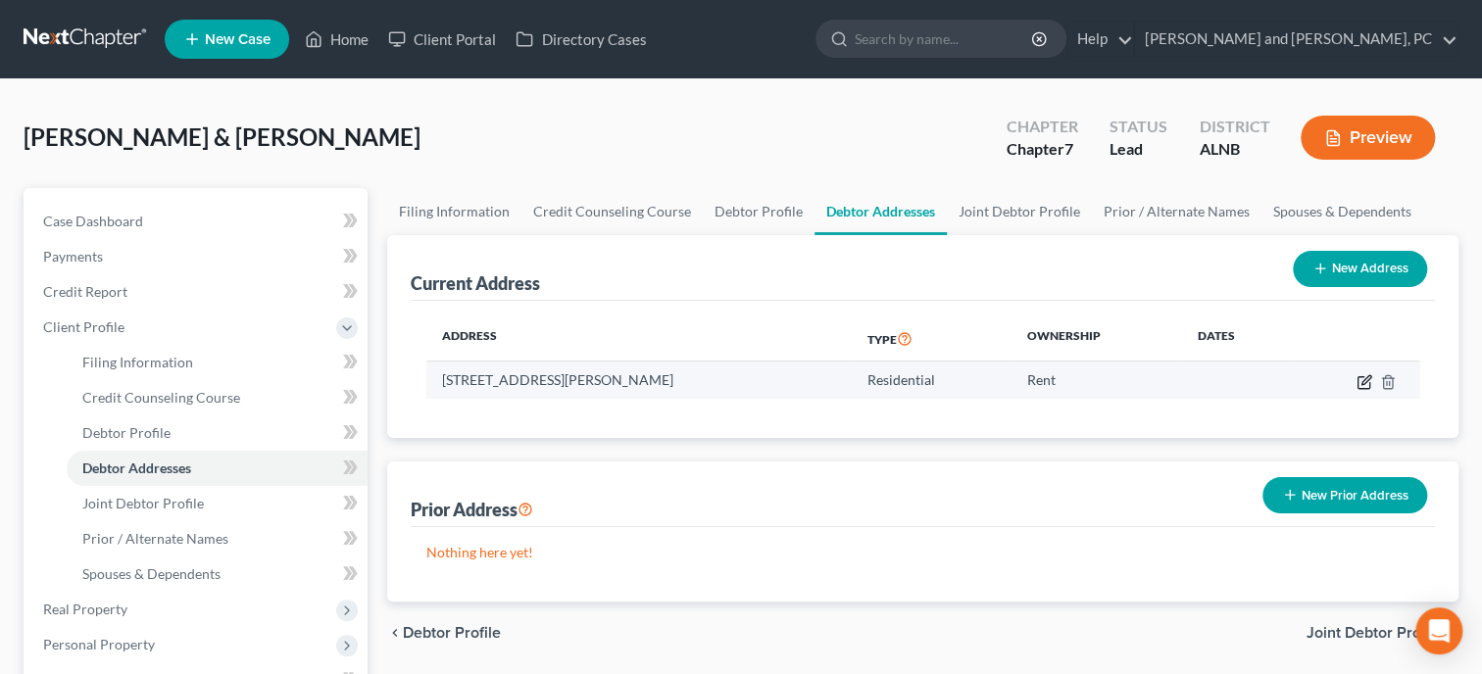
click at [1361, 382] on icon "button" at bounding box center [1365, 379] width 9 height 9
select select "0"
select select "27"
select select "0"
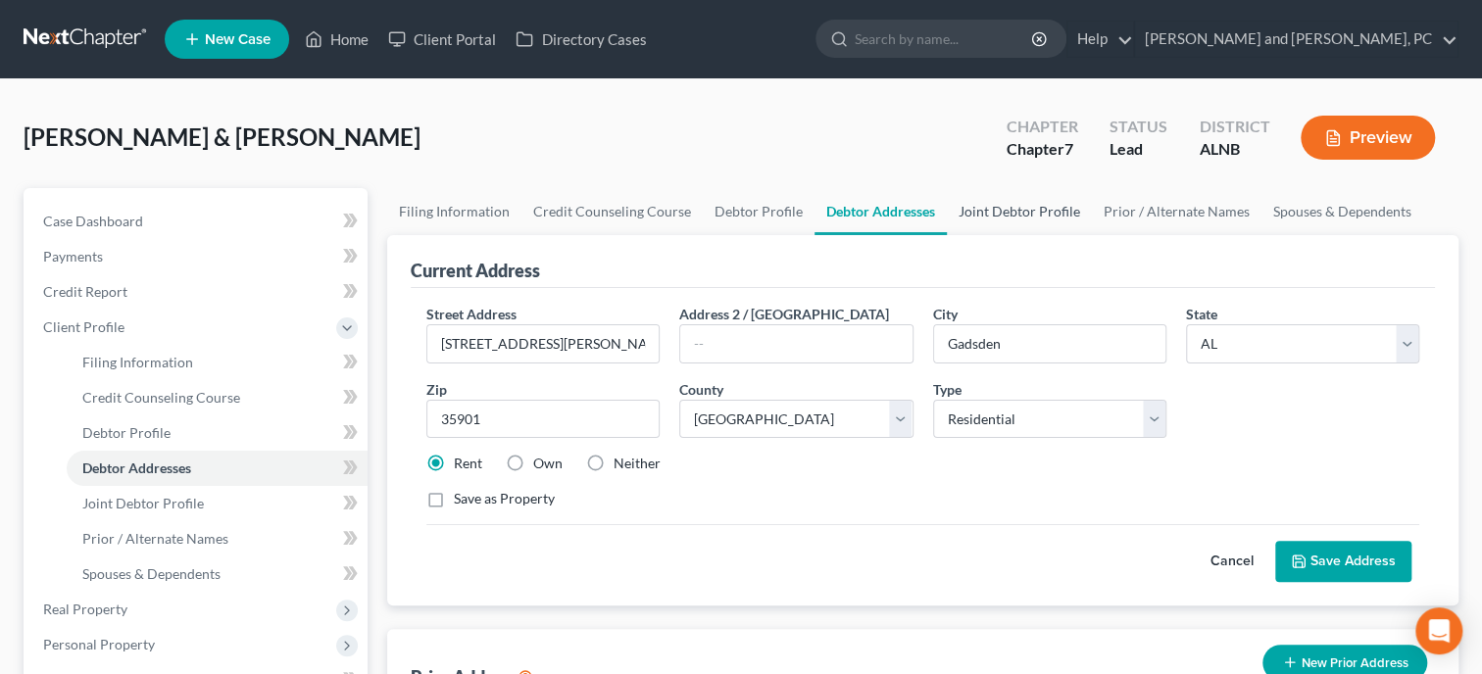
click at [1038, 216] on link "Joint Debtor Profile" at bounding box center [1019, 211] width 145 height 47
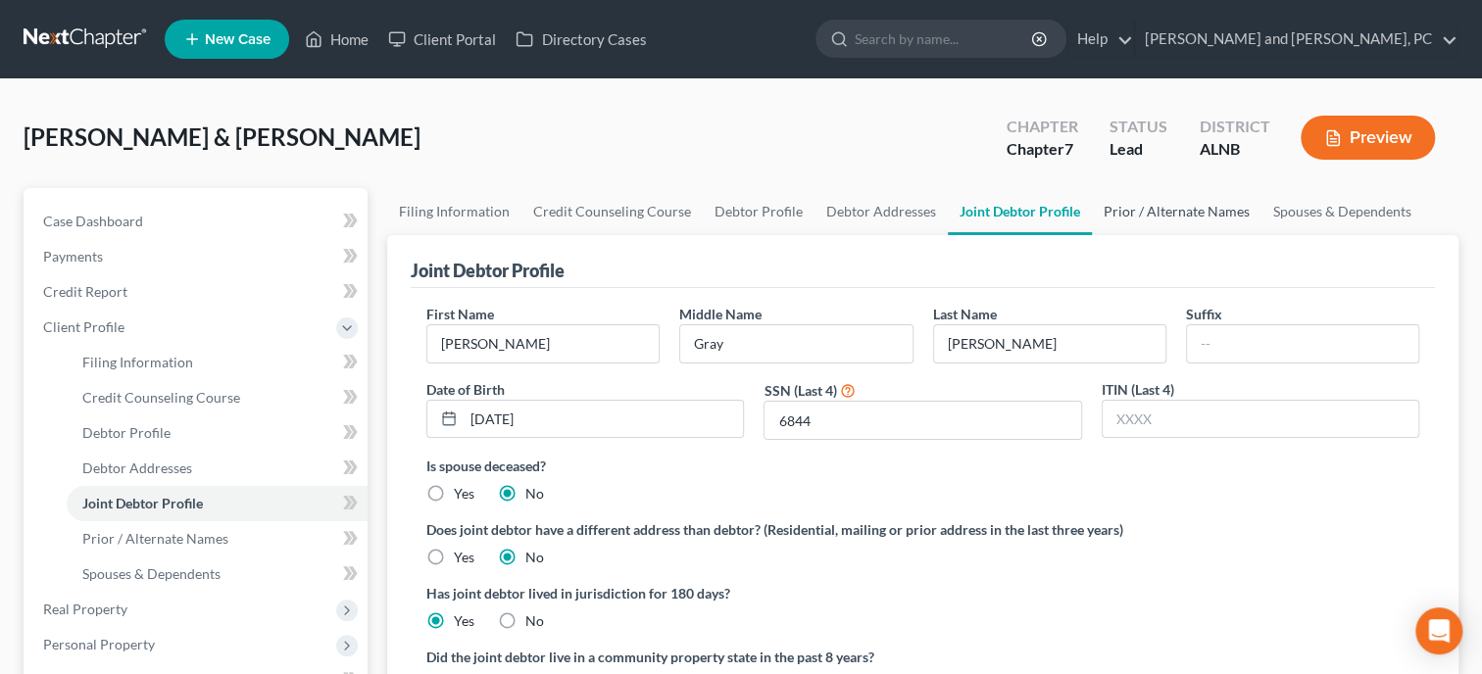
click at [1194, 208] on link "Prior / Alternate Names" at bounding box center [1177, 211] width 170 height 47
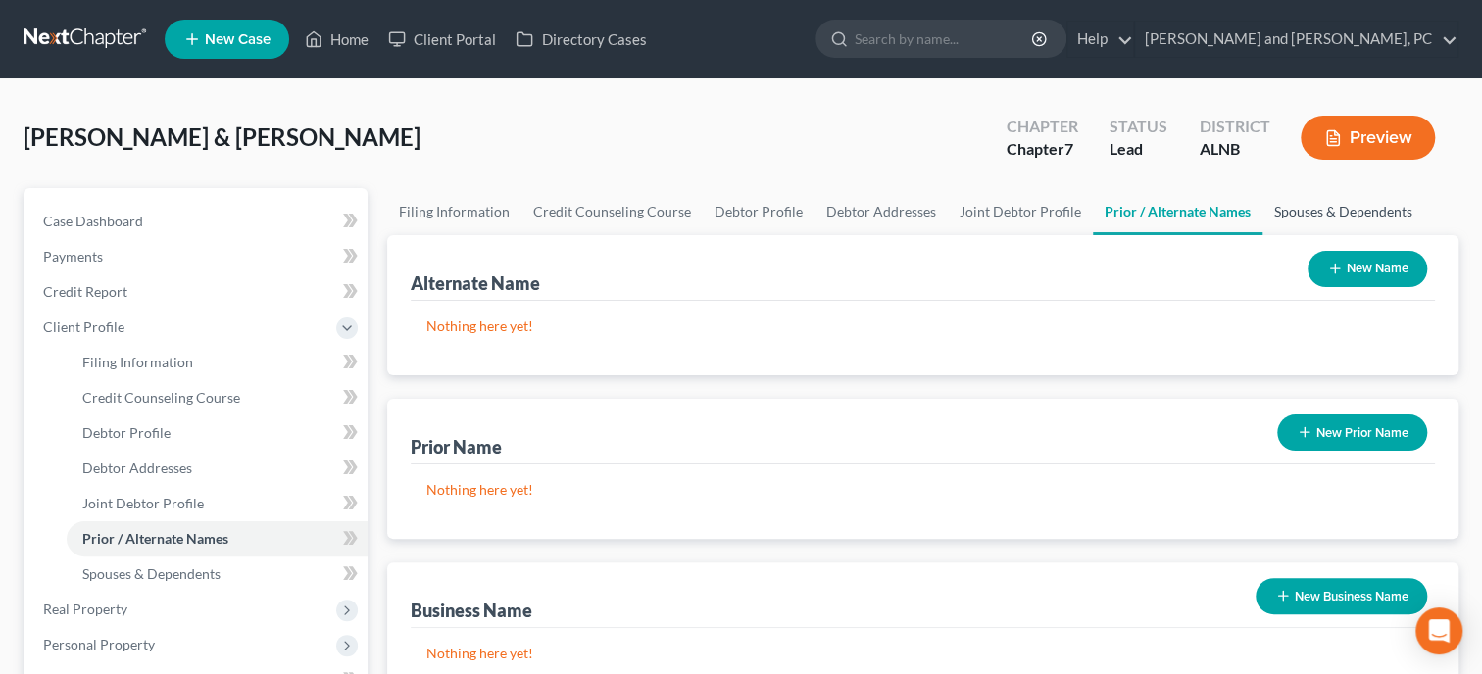
click at [1306, 208] on link "Spouses & Dependents" at bounding box center [1343, 211] width 162 height 47
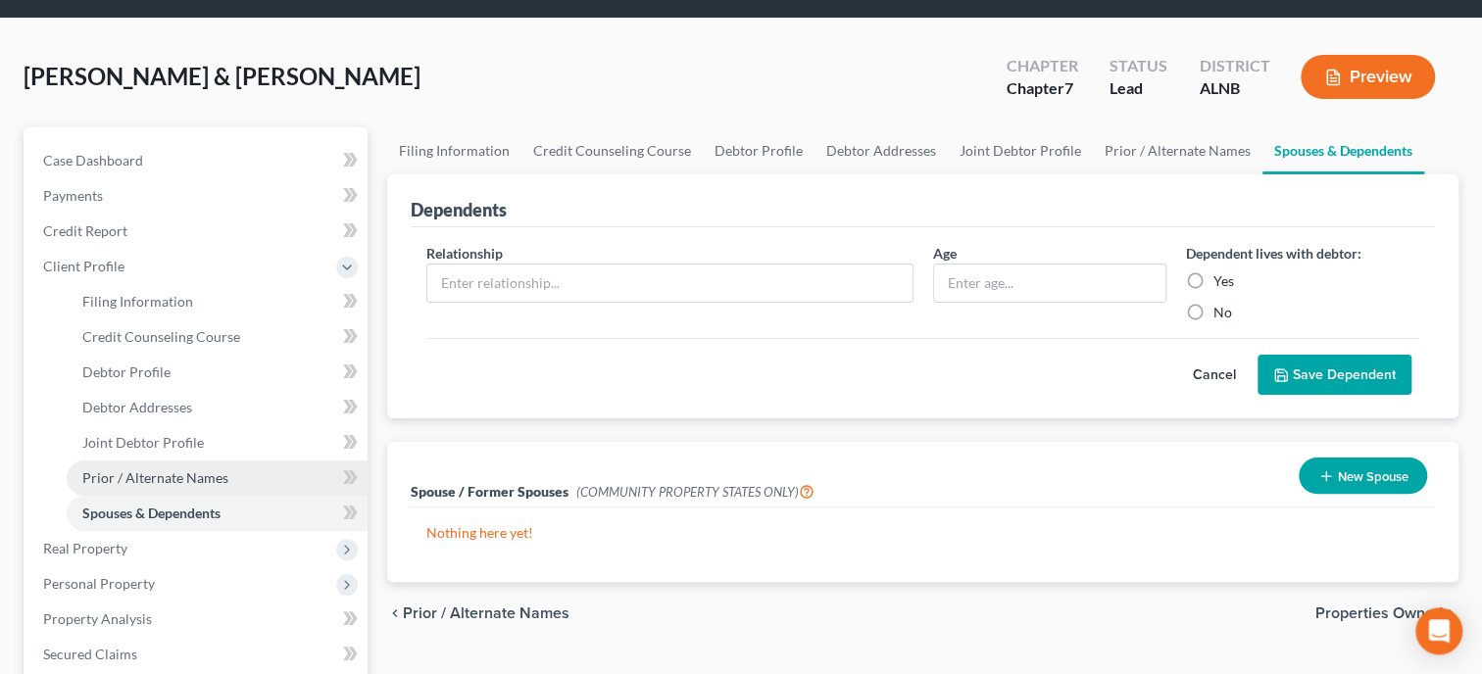
scroll to position [100, 0]
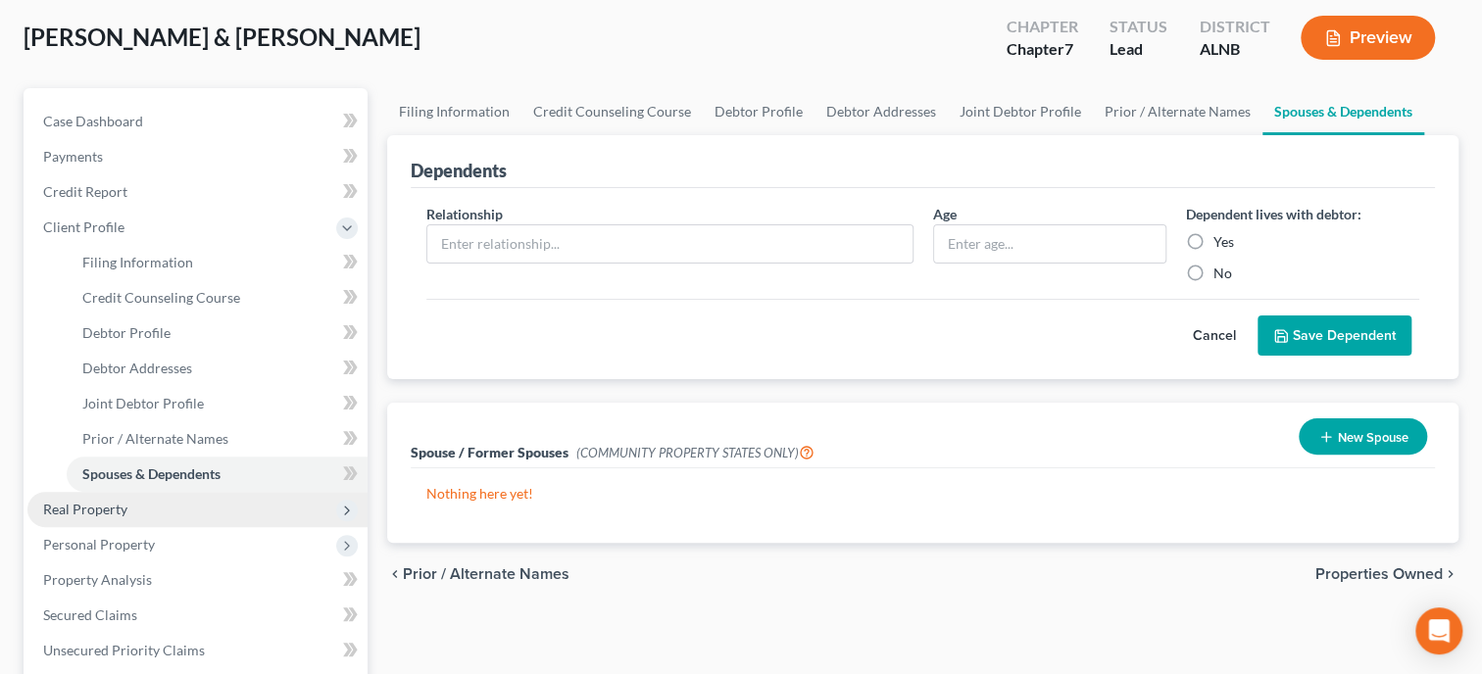
click at [137, 499] on span "Real Property" at bounding box center [197, 509] width 340 height 35
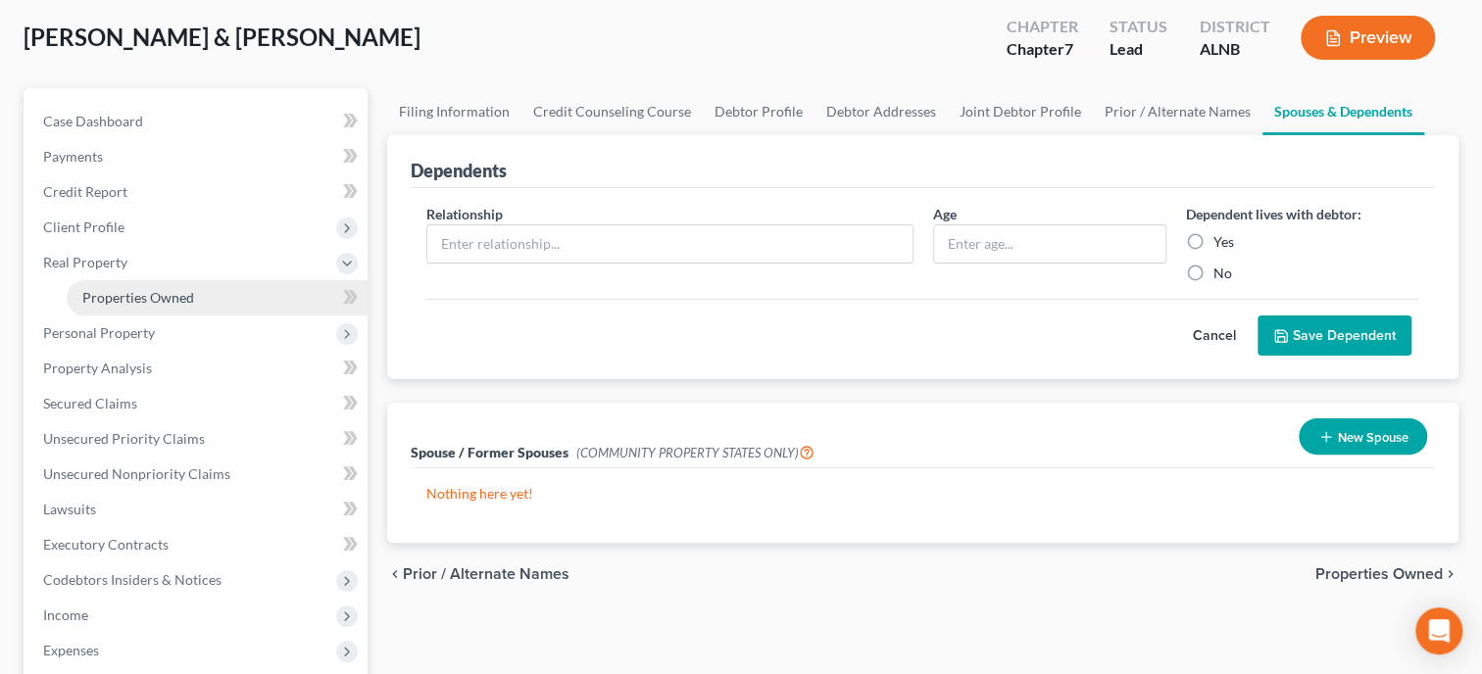
click at [177, 305] on link "Properties Owned" at bounding box center [217, 297] width 301 height 35
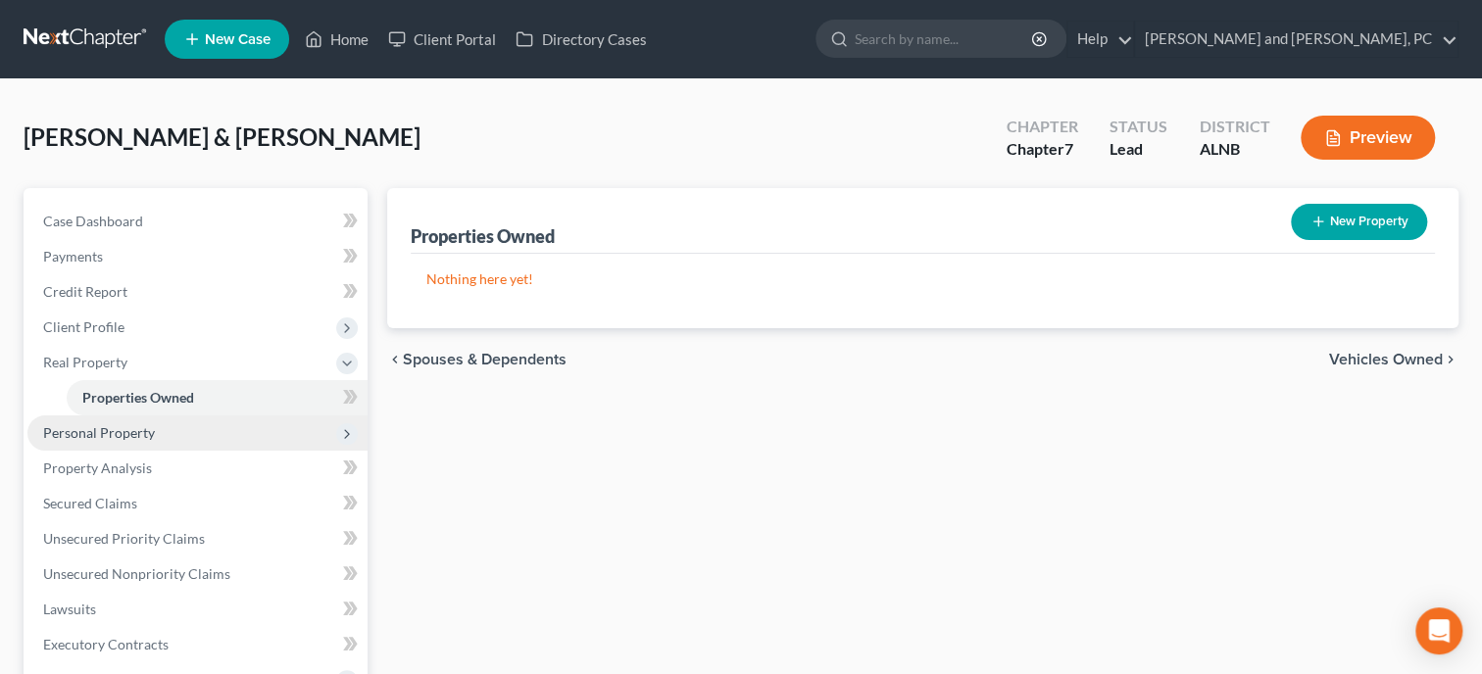
click at [207, 429] on span "Personal Property" at bounding box center [197, 432] width 340 height 35
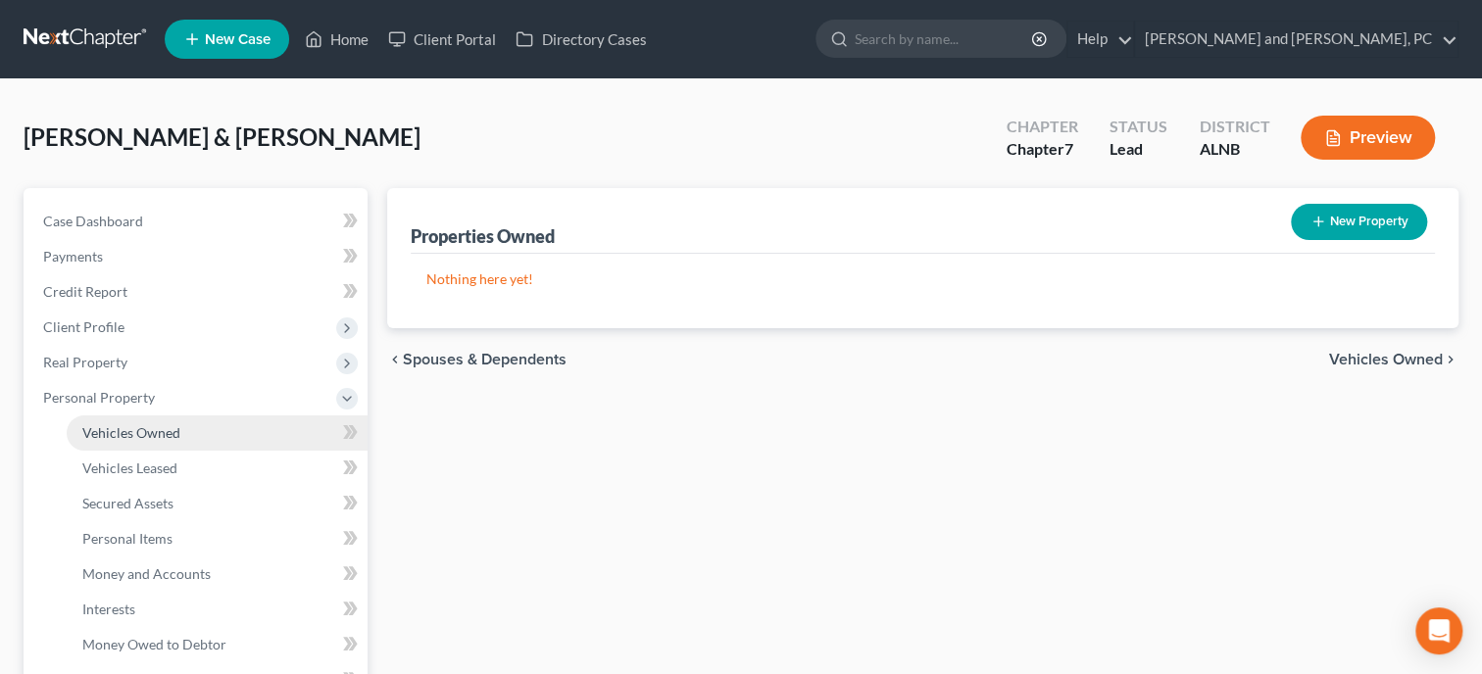
click at [203, 435] on link "Vehicles Owned" at bounding box center [217, 432] width 301 height 35
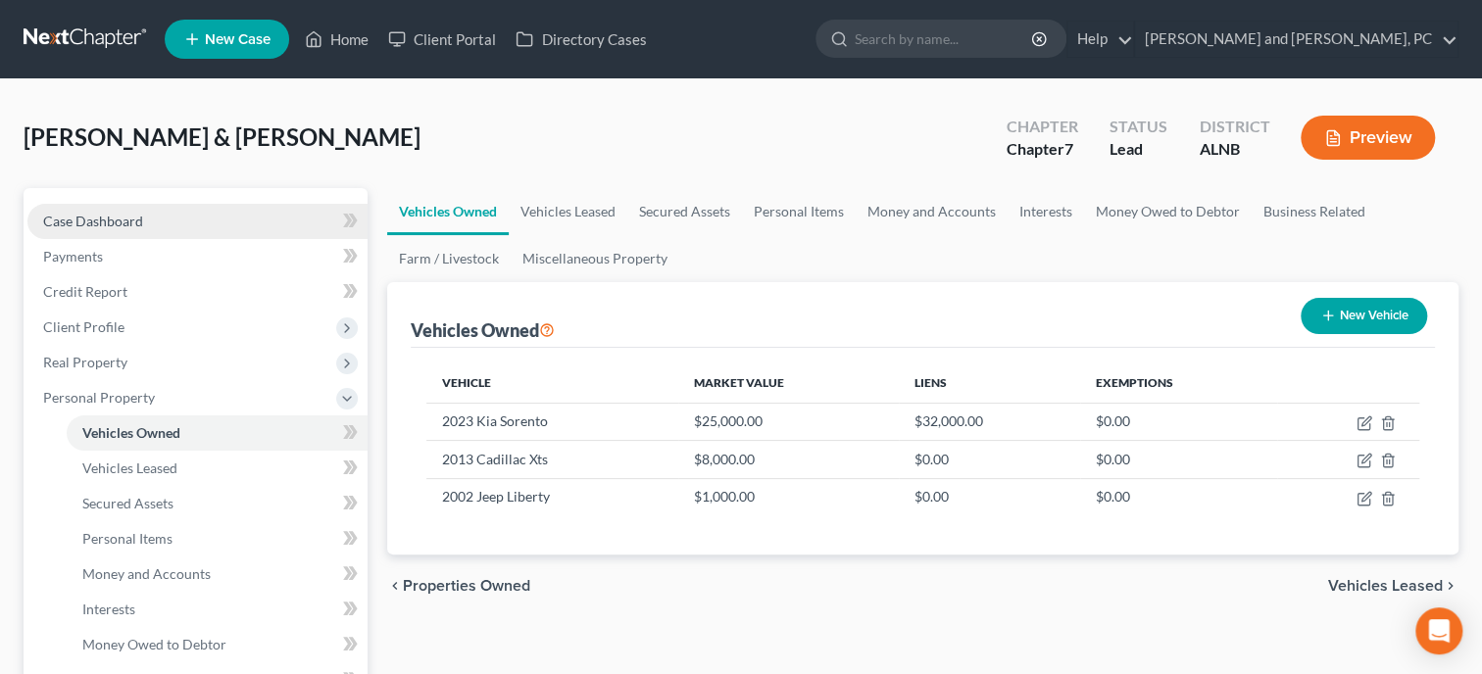
click at [109, 217] on span "Case Dashboard" at bounding box center [93, 221] width 100 height 17
select select "10"
select select "6"
select select "0"
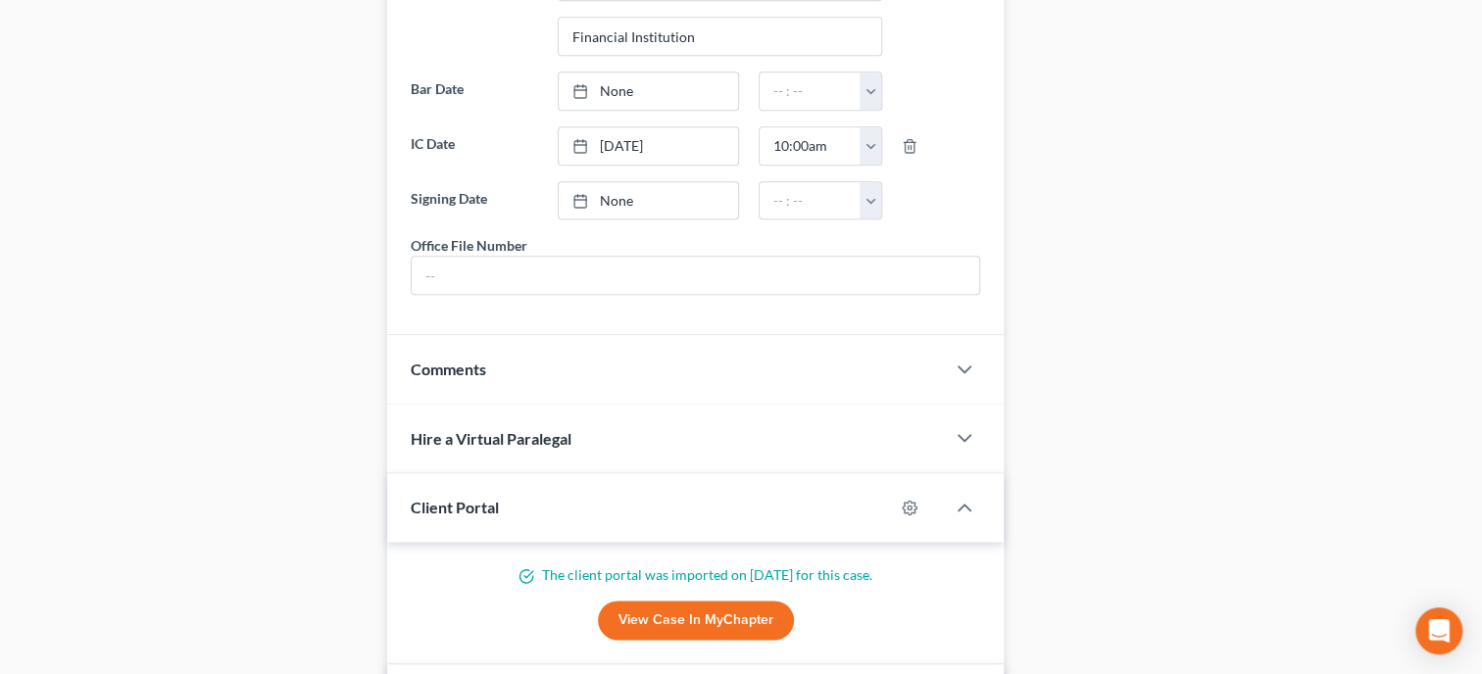
scroll to position [1797, 0]
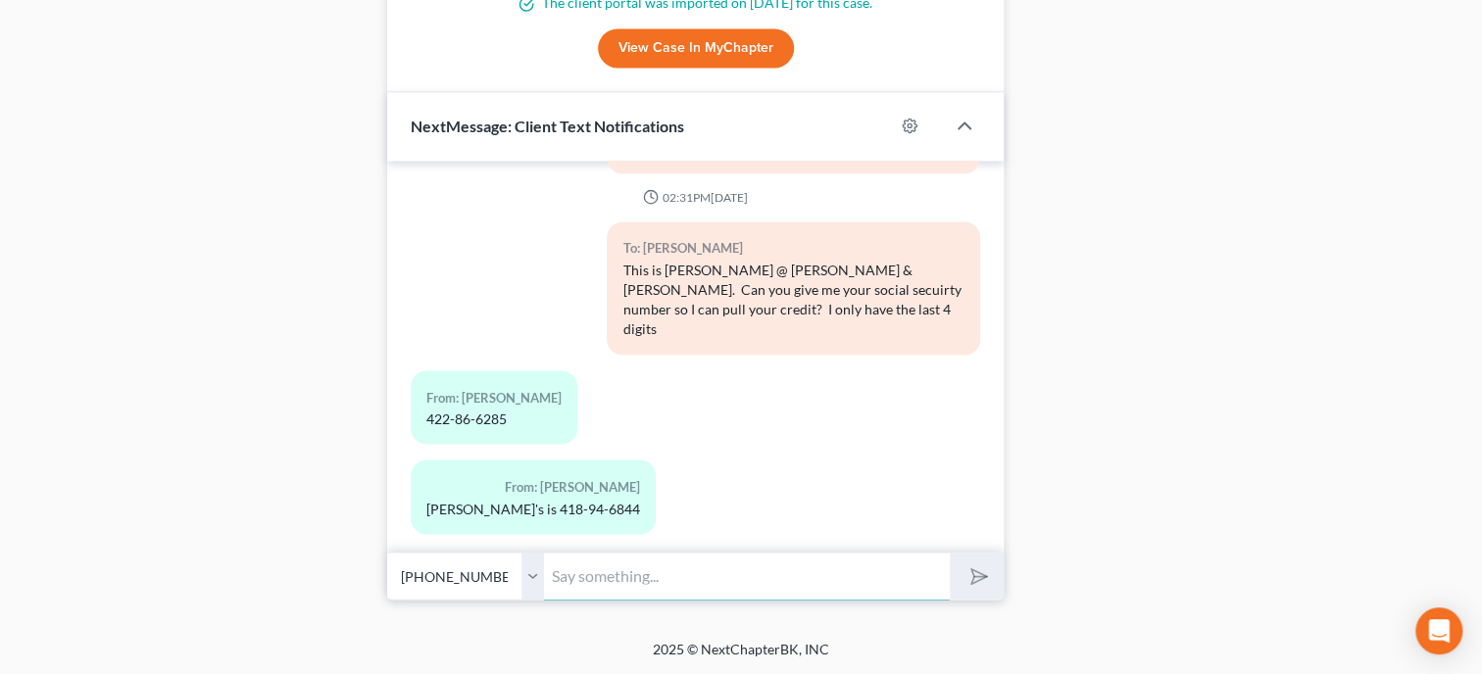
click at [779, 586] on input "text" at bounding box center [747, 576] width 406 height 48
type input "Thank you!"
click at [949, 553] on button "submit" at bounding box center [976, 576] width 54 height 46
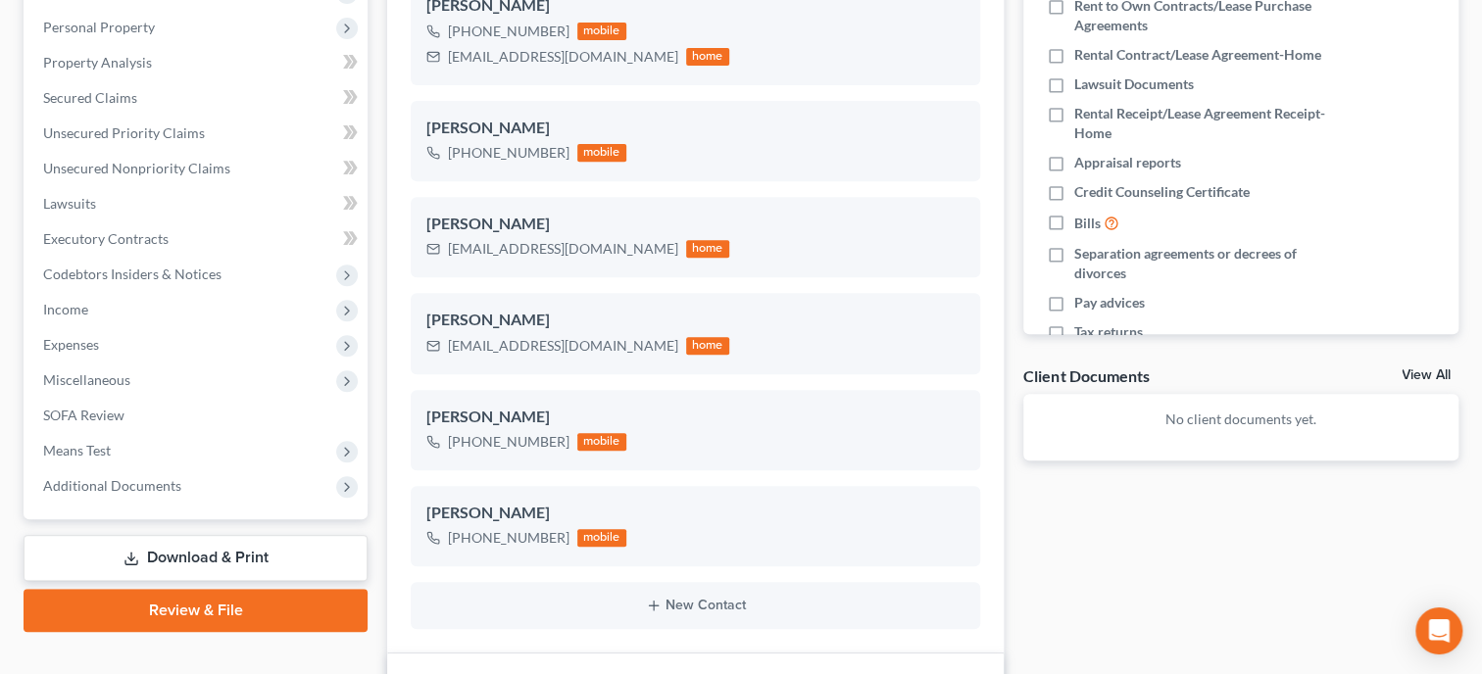
scroll to position [0, 0]
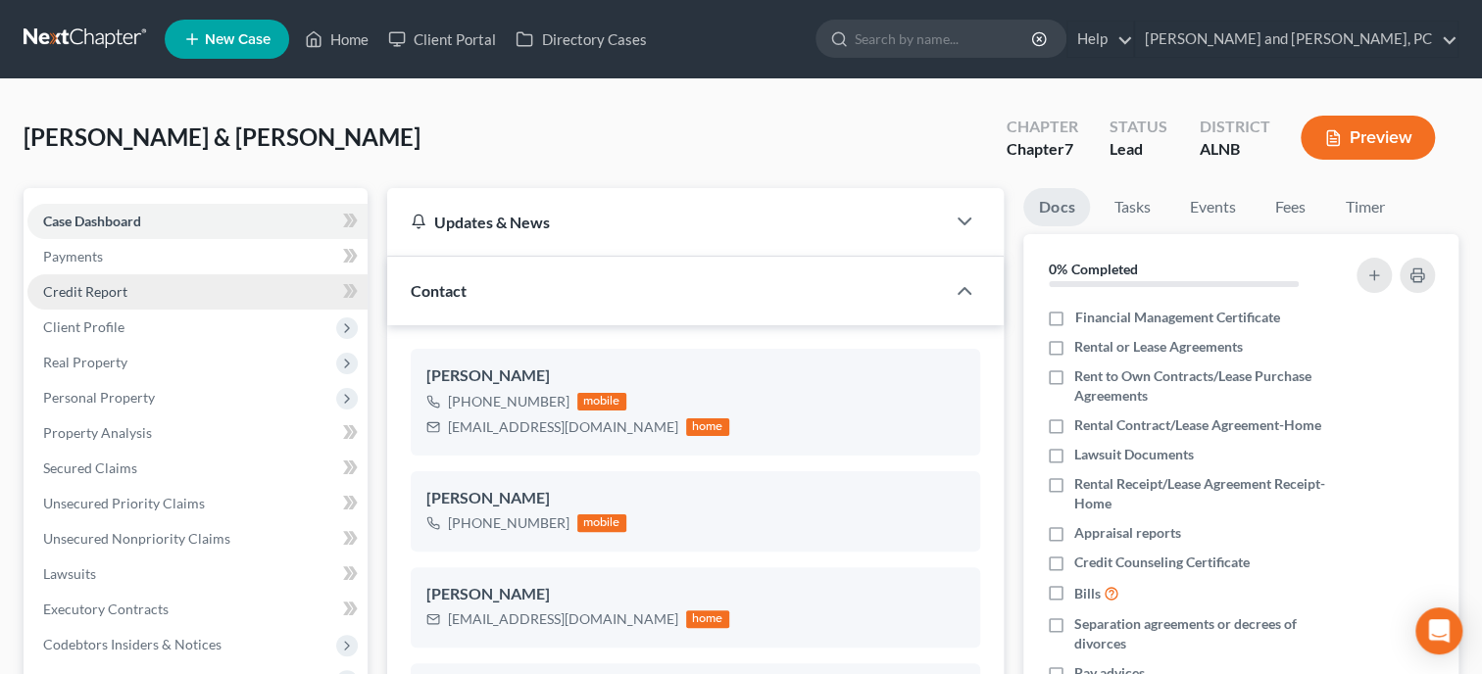
click at [100, 295] on span "Credit Report" at bounding box center [85, 291] width 84 height 17
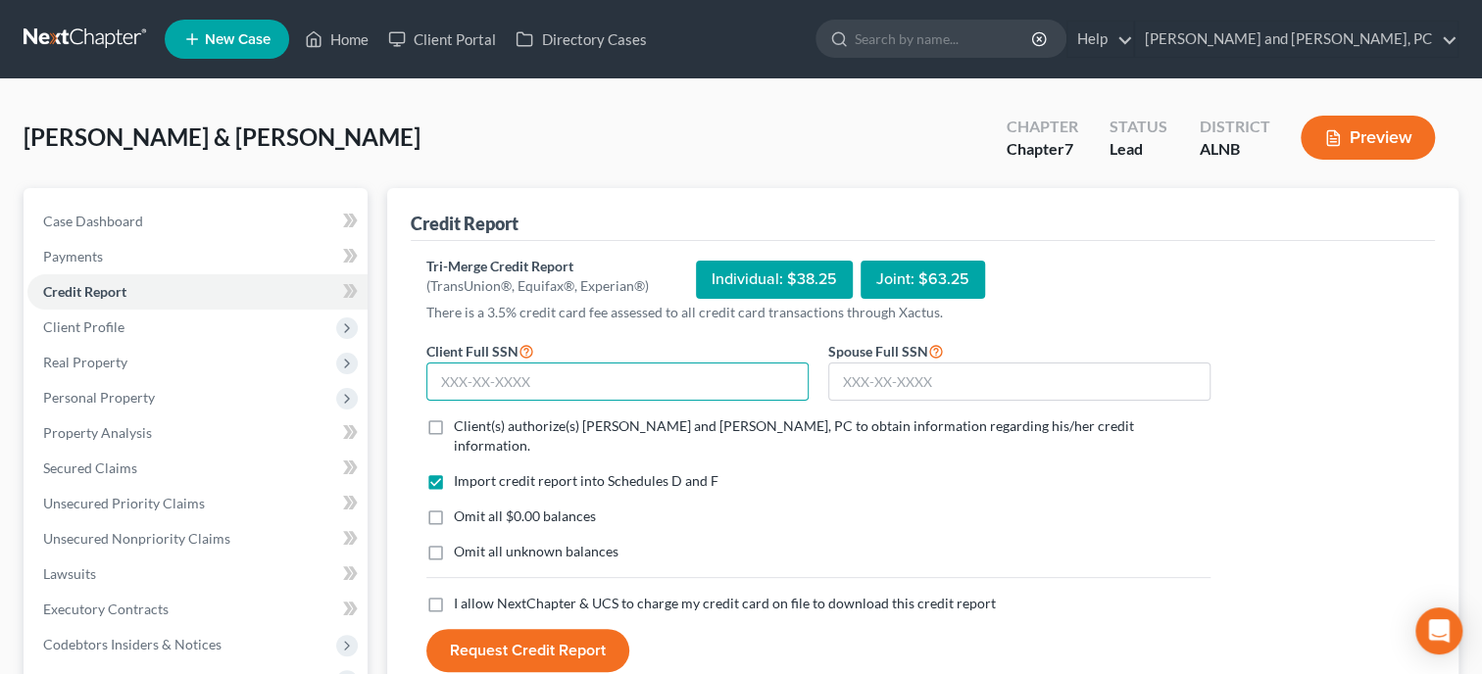
click at [452, 374] on input "text" at bounding box center [617, 382] width 382 height 39
type input "422-86-6285"
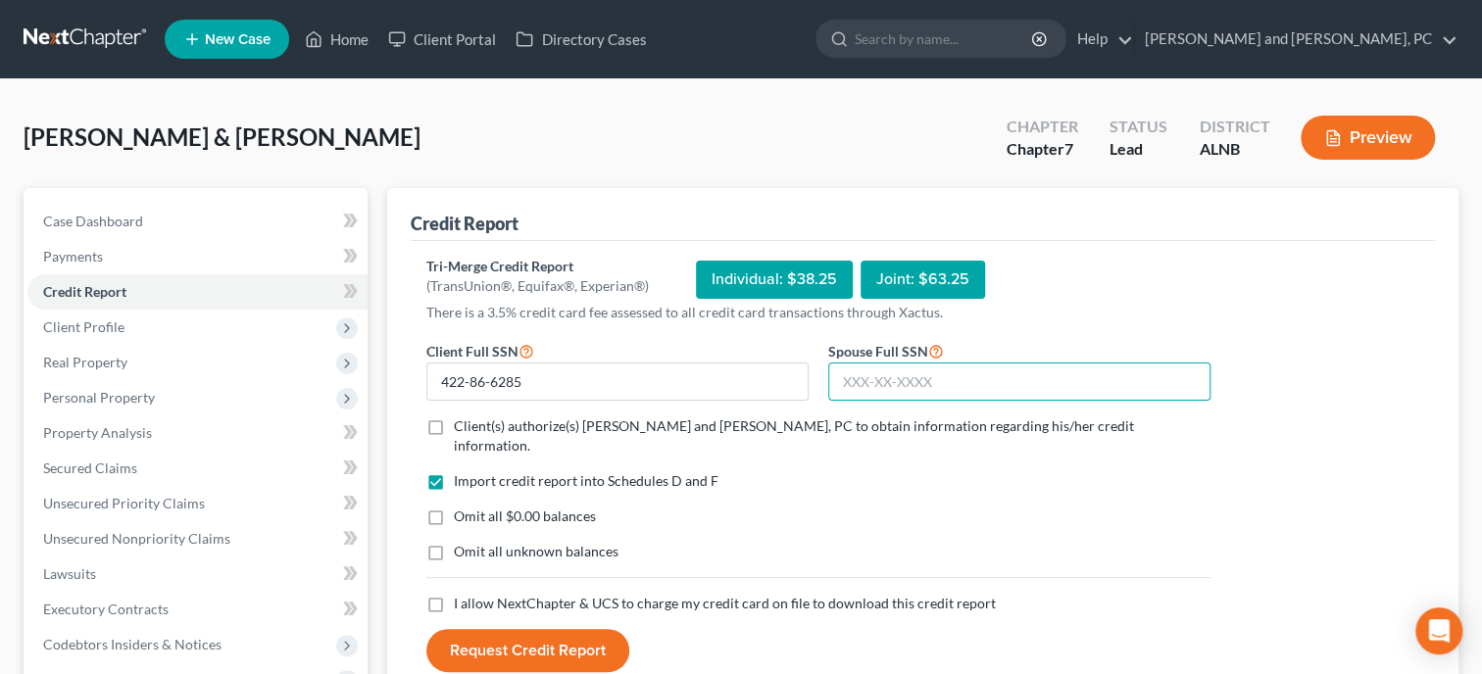
click at [846, 374] on input "text" at bounding box center [1019, 382] width 382 height 39
type input "418-94-6844"
click at [454, 429] on label "Client(s) authorize(s) [PERSON_NAME] and [PERSON_NAME], PC to obtain informatio…" at bounding box center [832, 435] width 756 height 39
click at [462, 429] on input "Client(s) authorize(s) [PERSON_NAME] and [PERSON_NAME], PC to obtain informatio…" at bounding box center [468, 422] width 13 height 13
checkbox input "true"
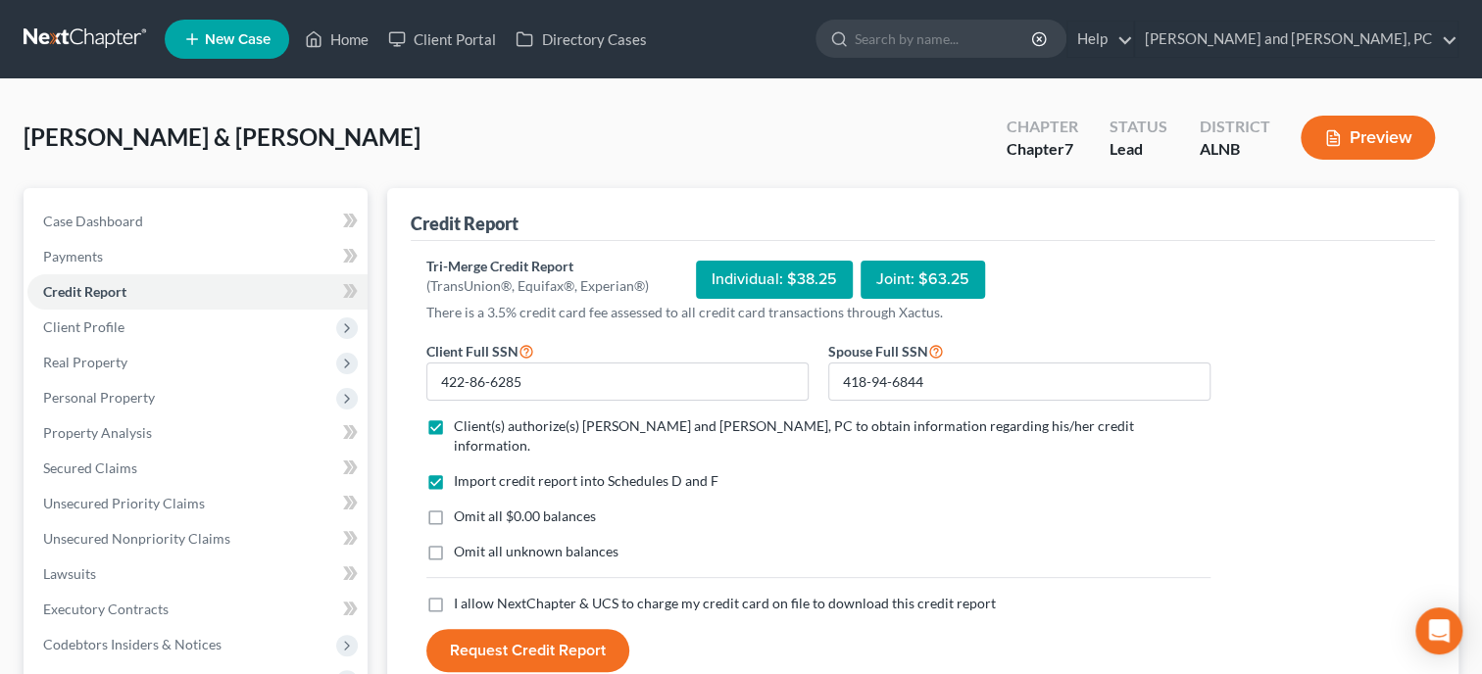
drag, startPoint x: 435, startPoint y: 501, endPoint x: 446, endPoint y: 592, distance: 91.8
click at [454, 507] on label "Omit all $0.00 balances" at bounding box center [525, 517] width 142 height 20
click at [462, 507] on input "Omit all $0.00 balances" at bounding box center [468, 513] width 13 height 13
checkbox input "true"
click at [454, 594] on label "I allow NextChapter & UCS to charge my credit card on file to download this cre…" at bounding box center [725, 604] width 542 height 20
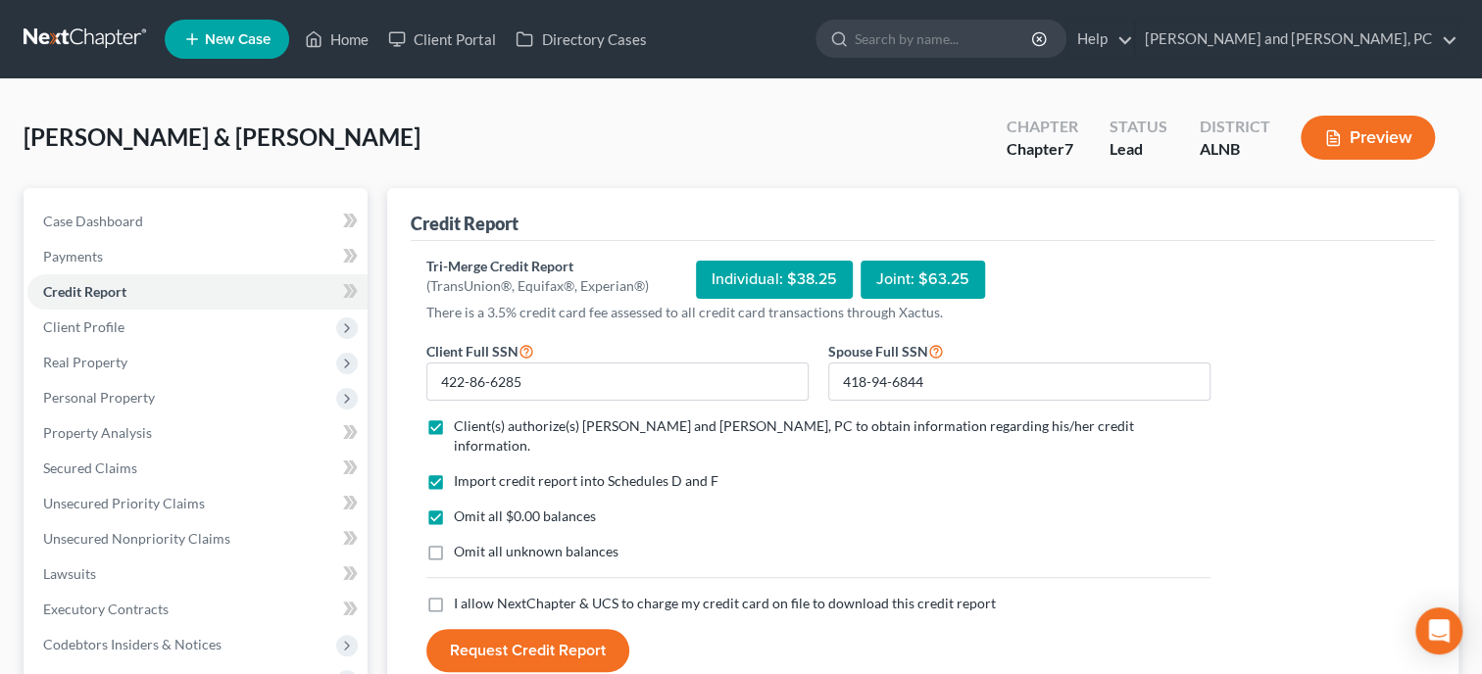
click at [462, 594] on input "I allow NextChapter & UCS to charge my credit card on file to download this cre…" at bounding box center [468, 600] width 13 height 13
checkbox input "true"
click at [487, 629] on button "Request Credit Report" at bounding box center [527, 650] width 203 height 43
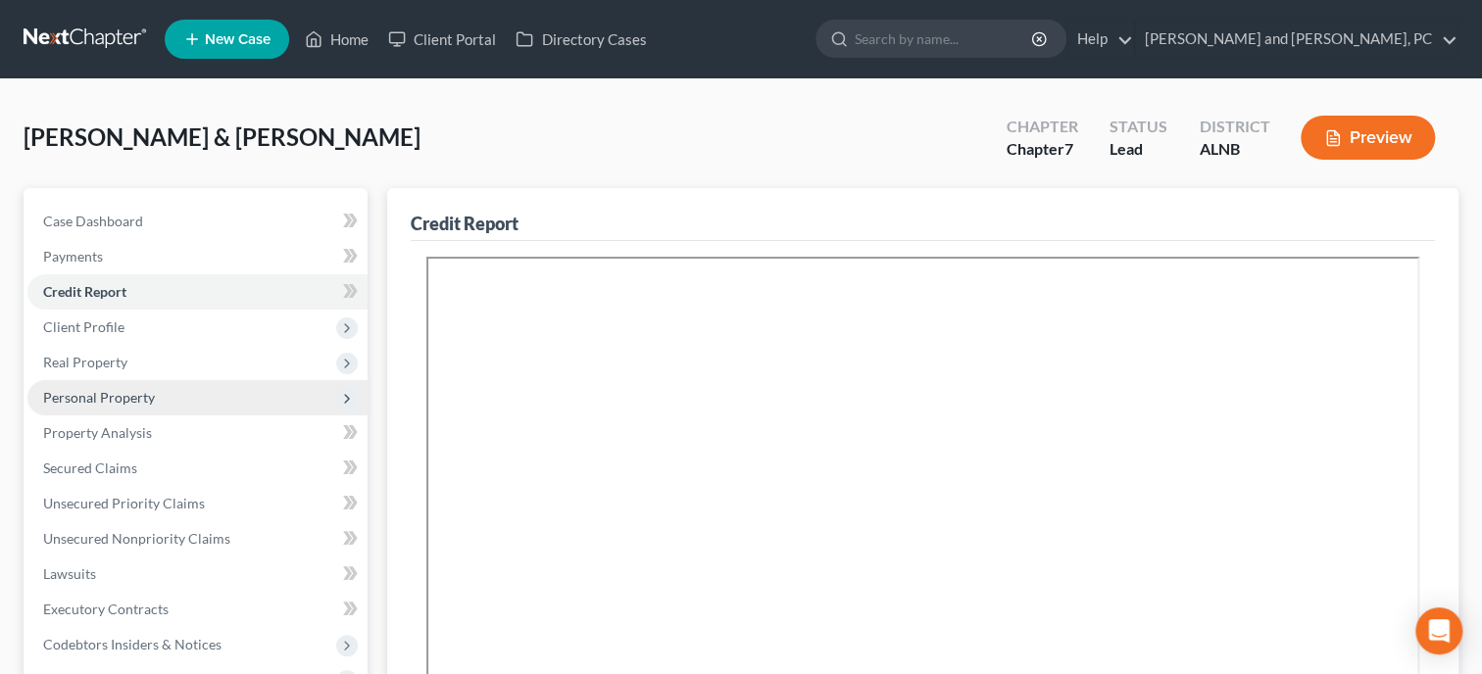
click at [108, 395] on span "Personal Property" at bounding box center [99, 397] width 112 height 17
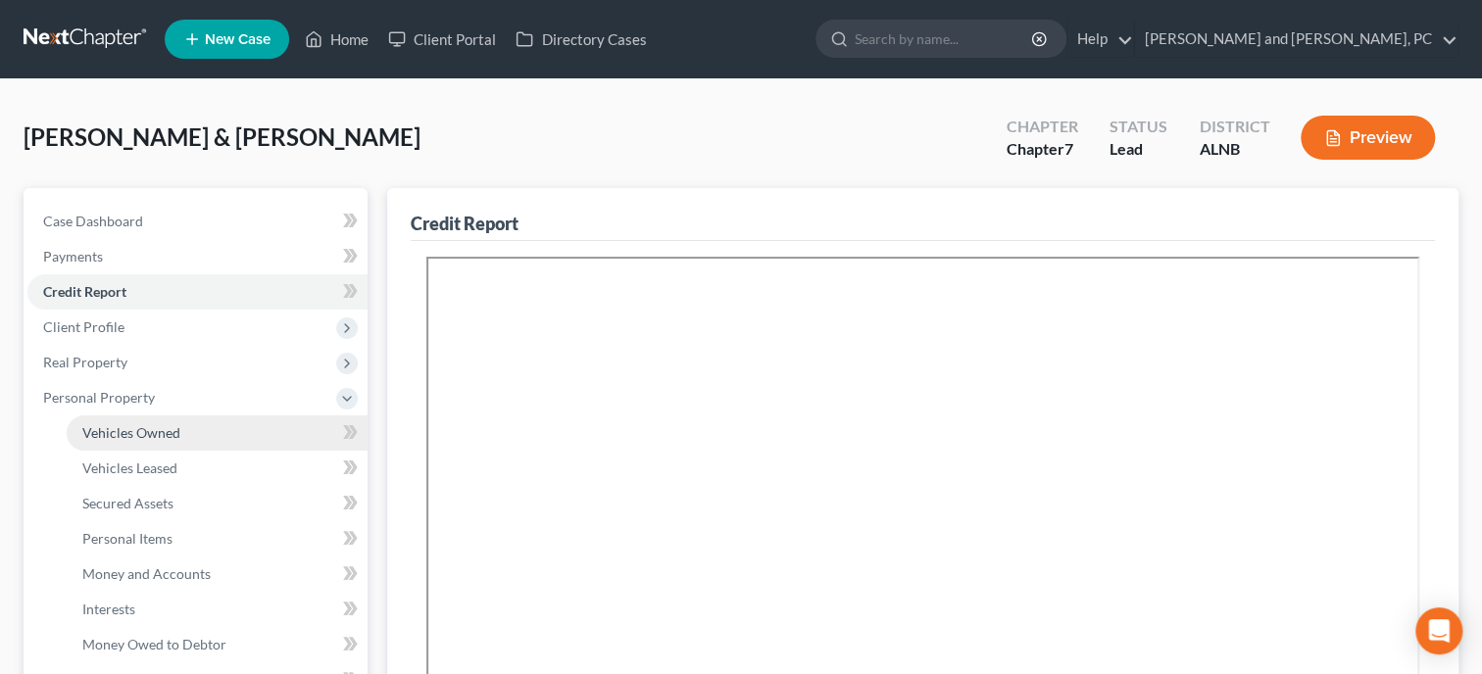
click at [116, 431] on span "Vehicles Owned" at bounding box center [131, 432] width 98 height 17
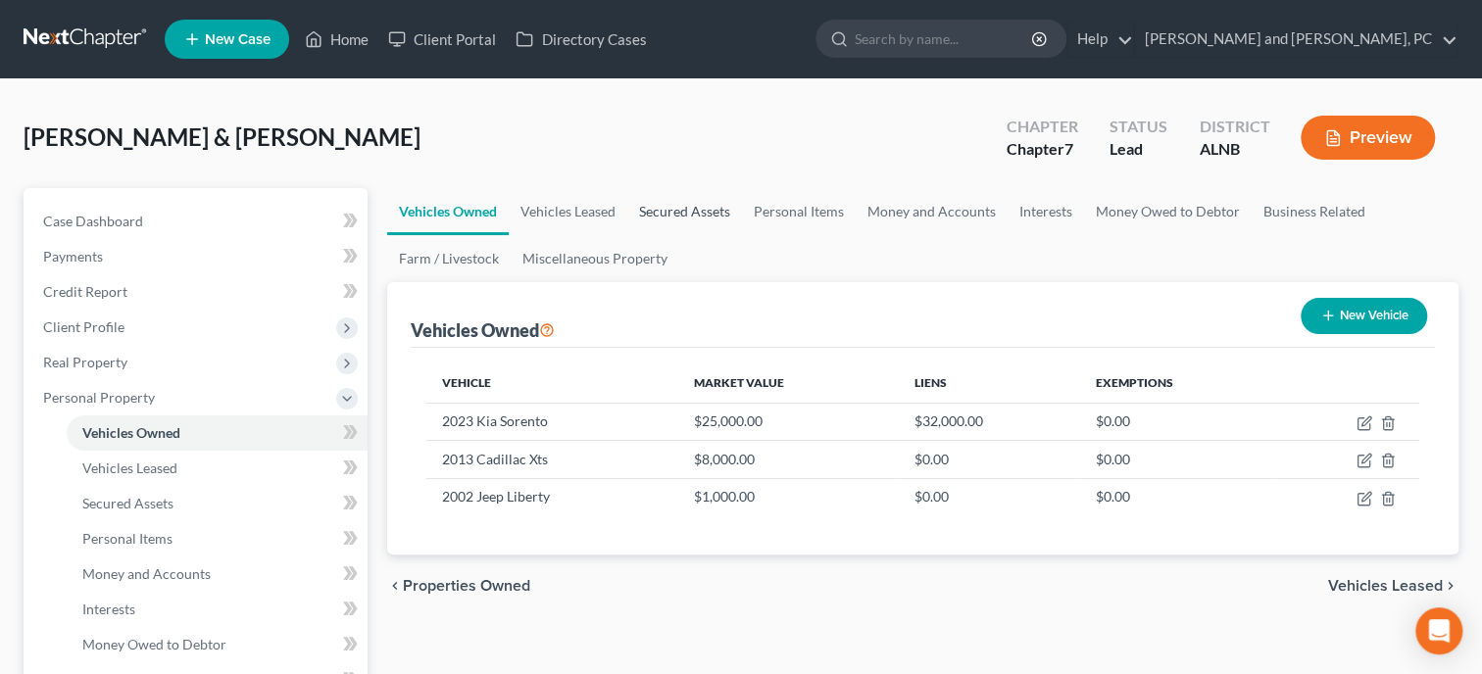
click at [708, 208] on link "Secured Assets" at bounding box center [684, 211] width 115 height 47
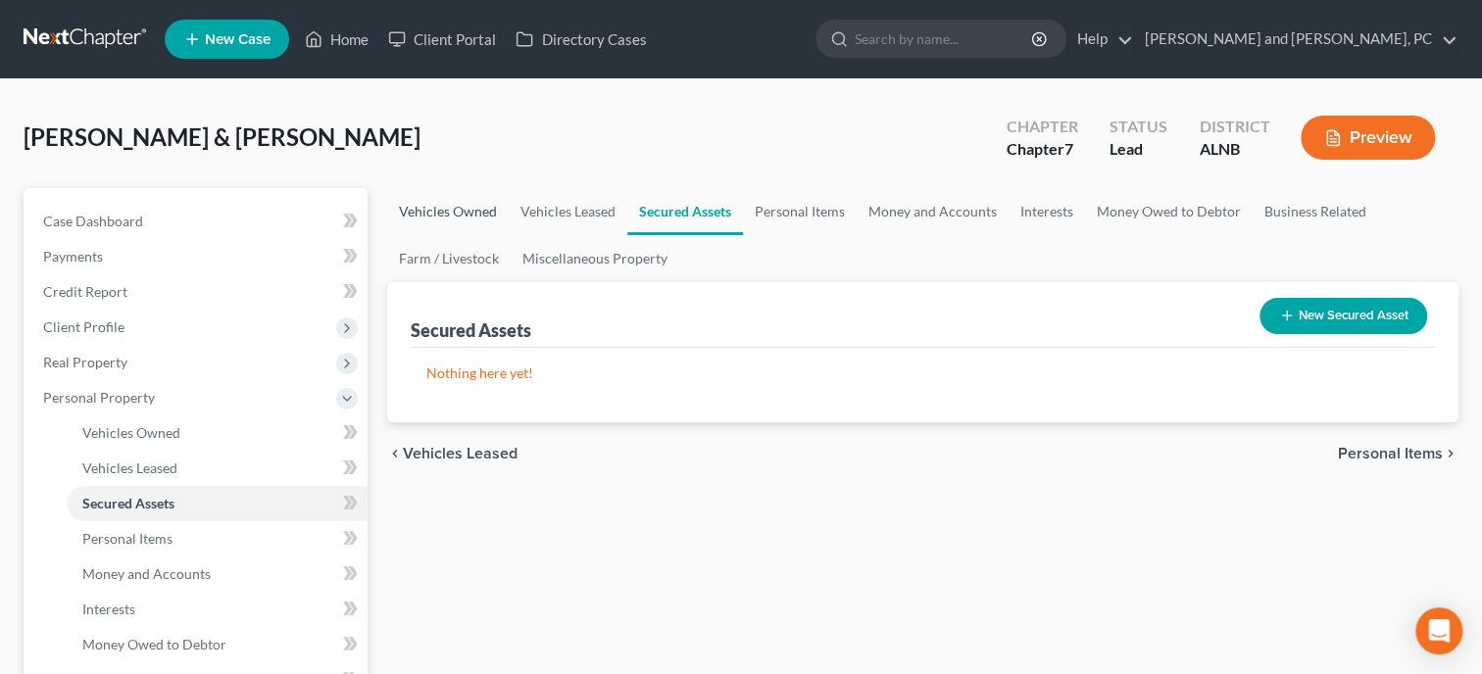
click at [487, 208] on link "Vehicles Owned" at bounding box center [448, 211] width 122 height 47
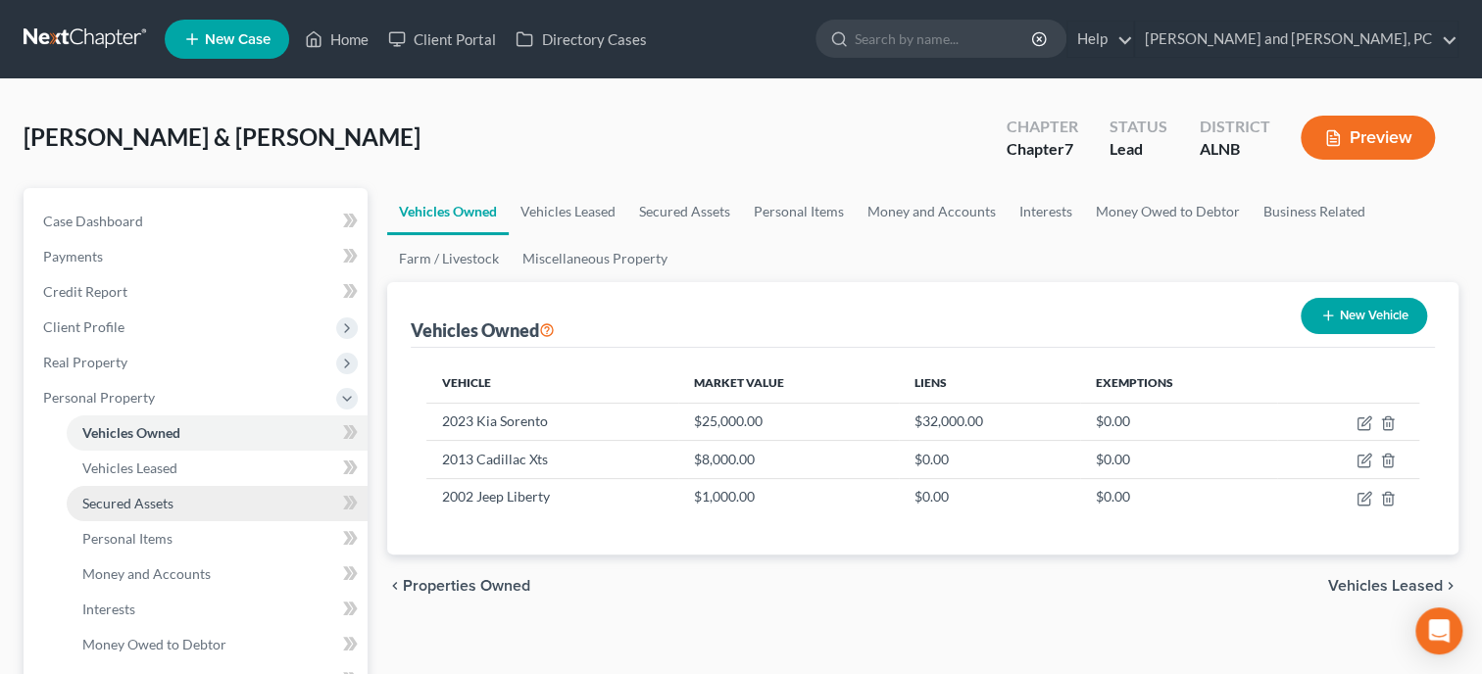
click at [133, 511] on link "Secured Assets" at bounding box center [217, 503] width 301 height 35
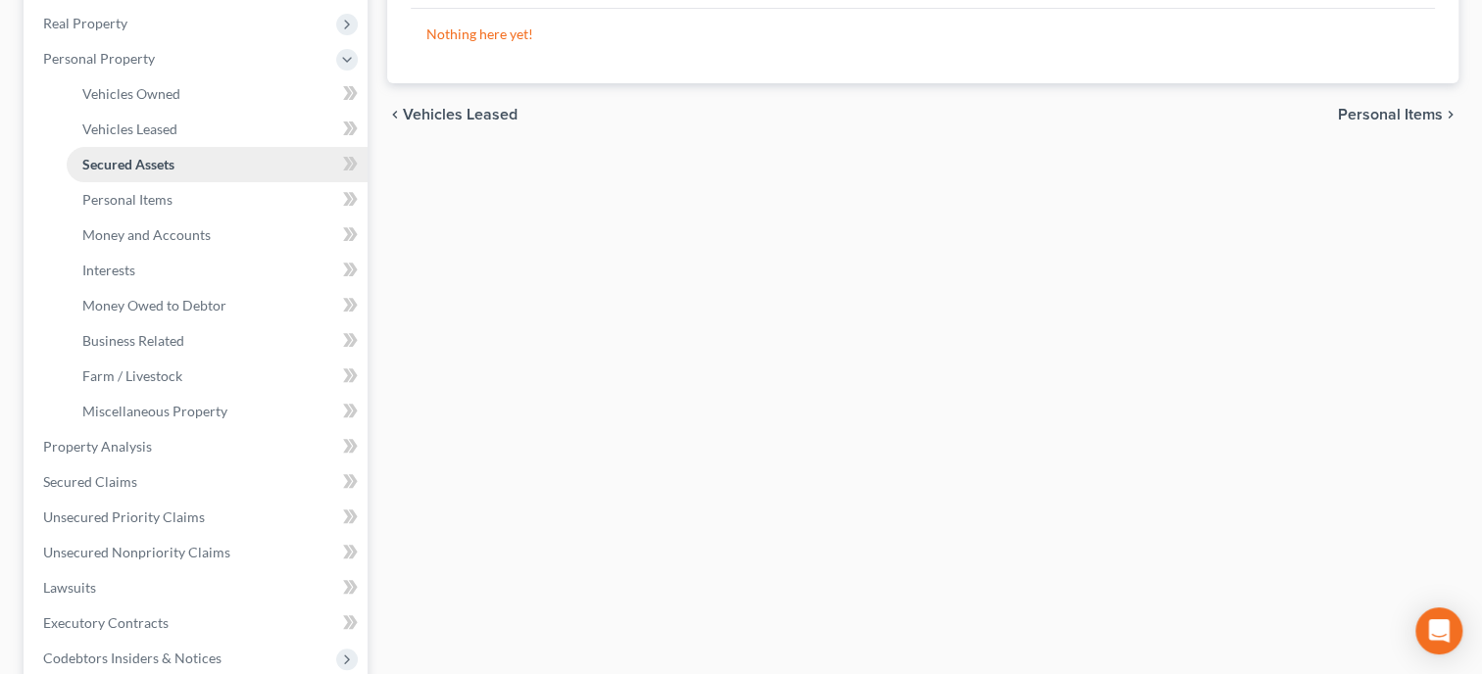
scroll to position [403, 0]
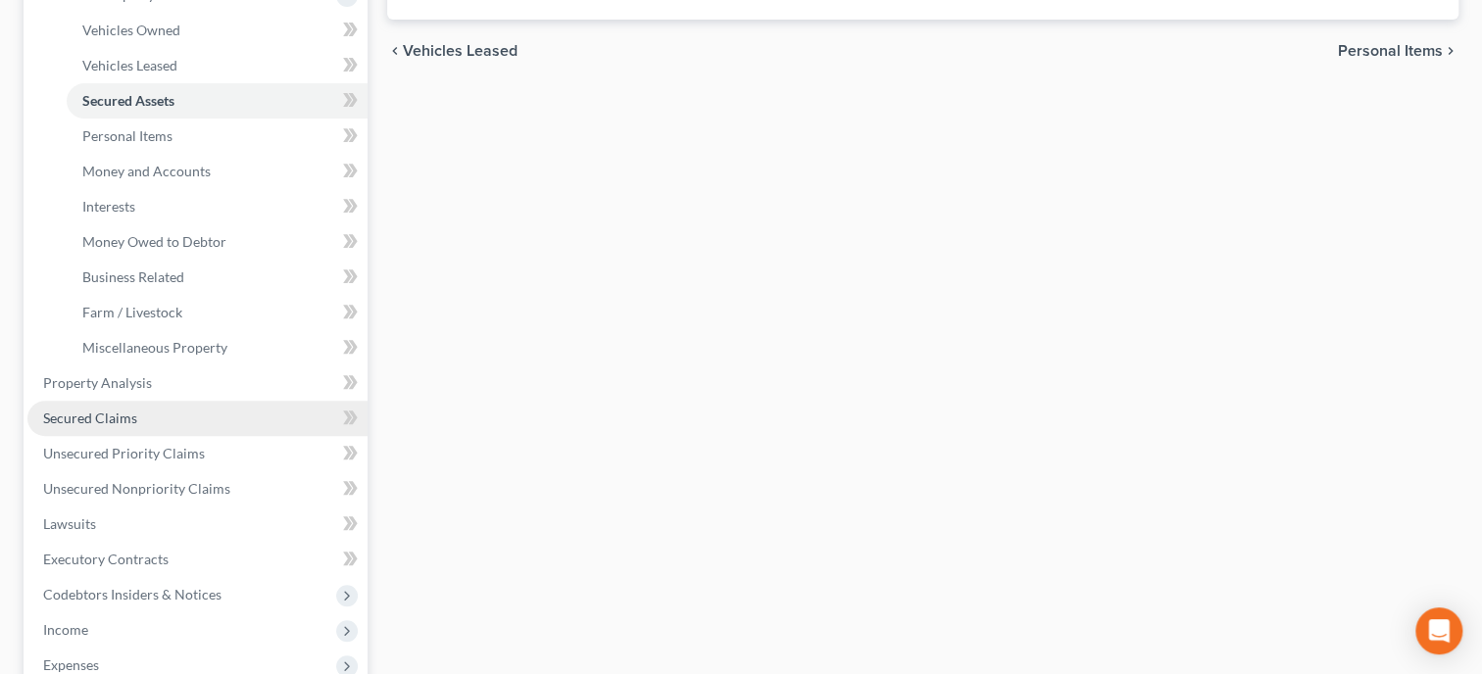
click at [140, 414] on link "Secured Claims" at bounding box center [197, 418] width 340 height 35
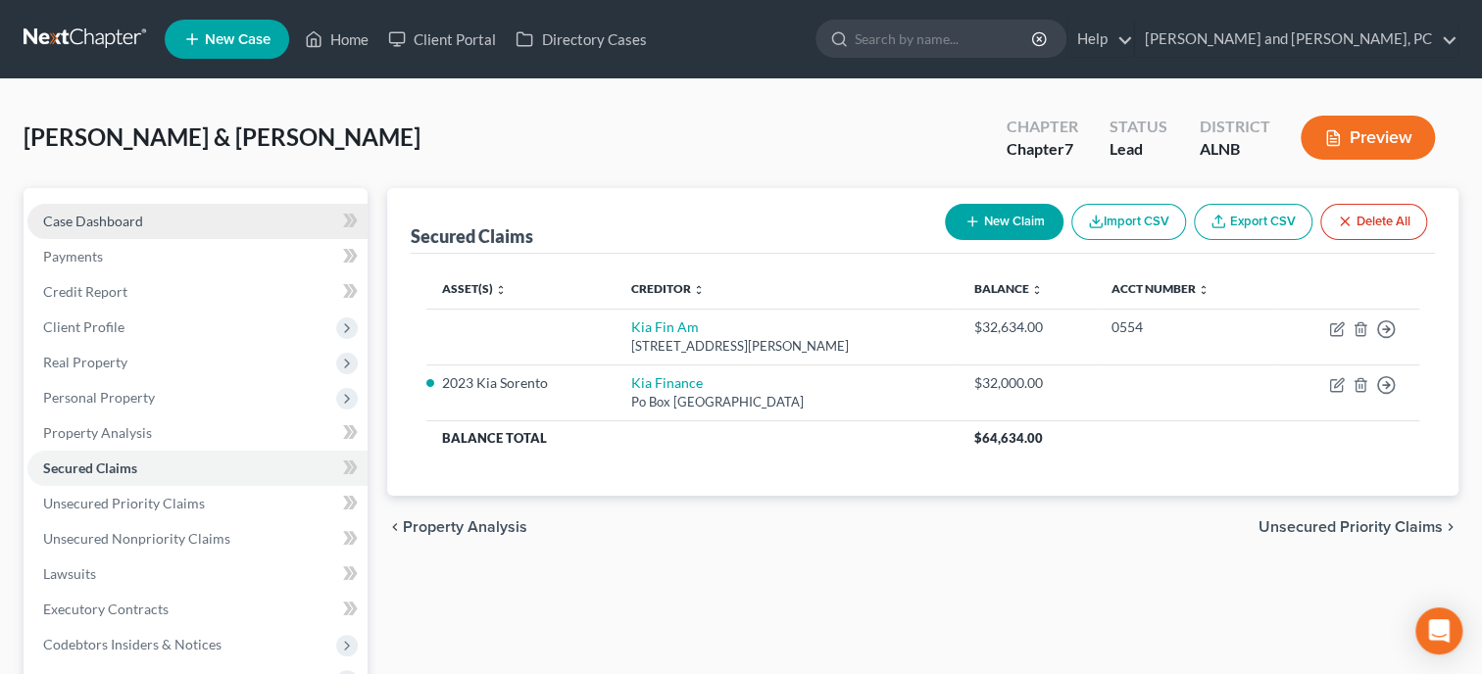
click at [132, 212] on link "Case Dashboard" at bounding box center [197, 221] width 340 height 35
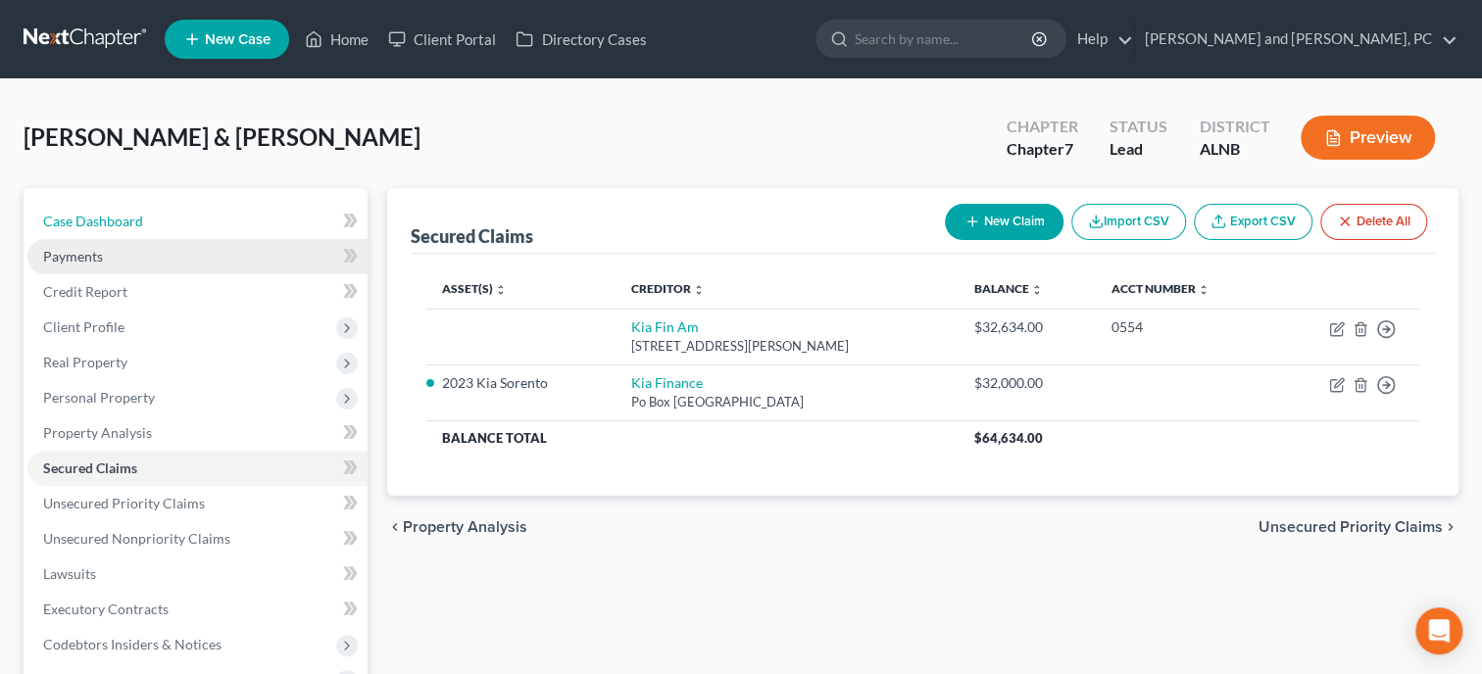
select select "10"
select select "6"
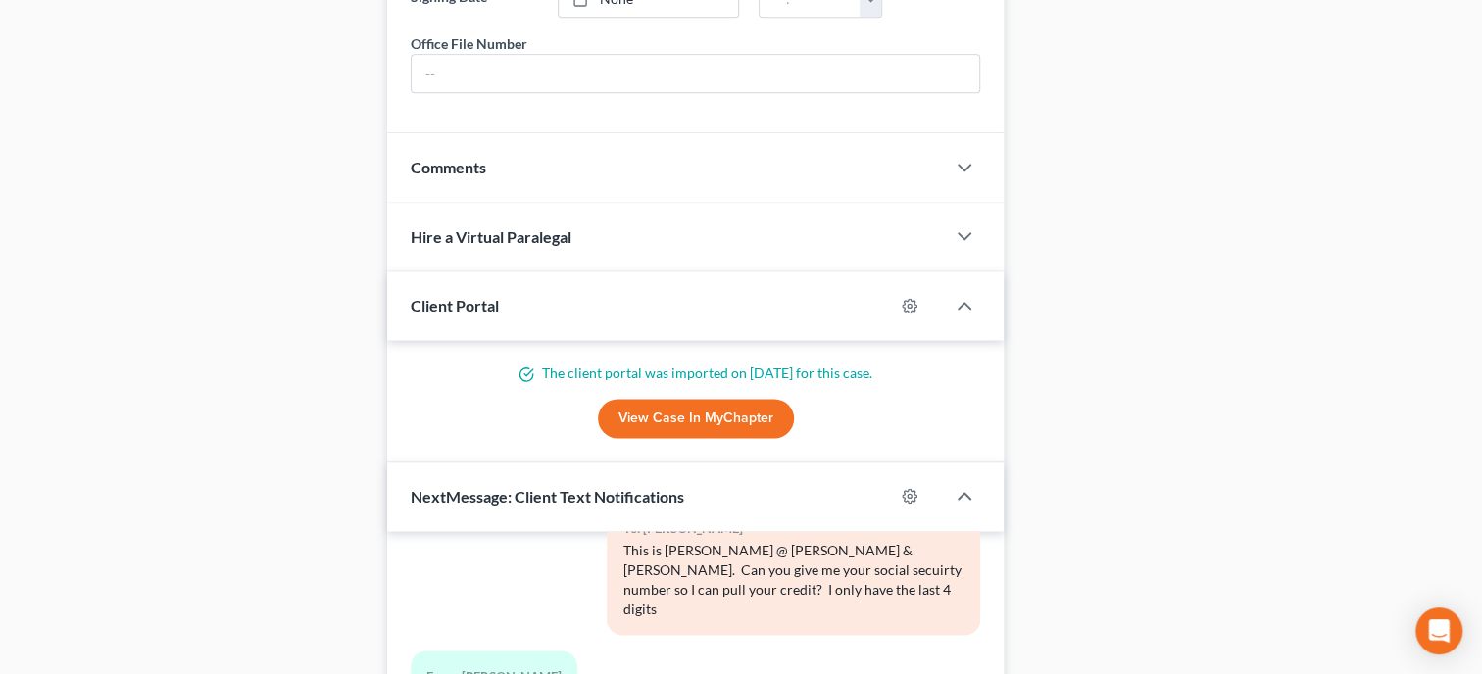
scroll to position [1797, 0]
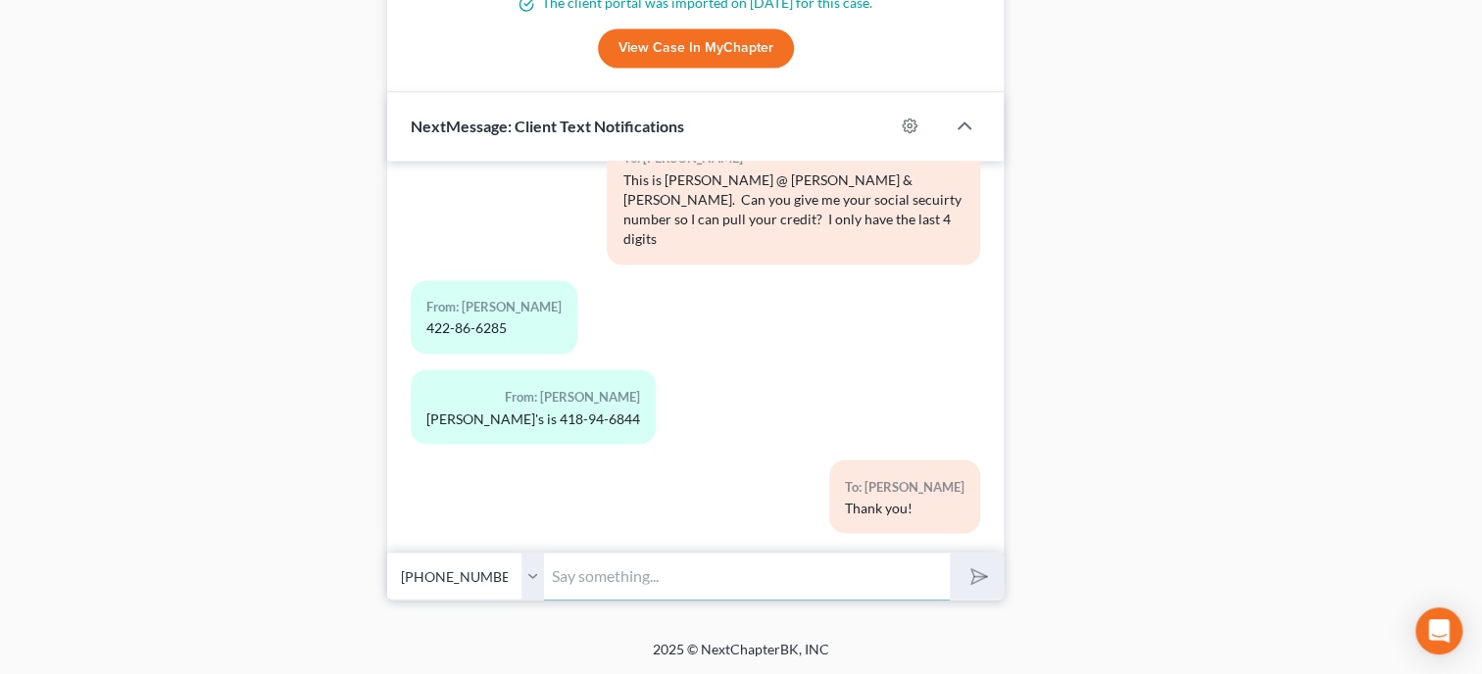
click at [588, 572] on input "text" at bounding box center [747, 576] width 406 height 48
type input "Also, can I get the year, make and model of the camper, please"
click at [949, 553] on button "submit" at bounding box center [976, 576] width 54 height 46
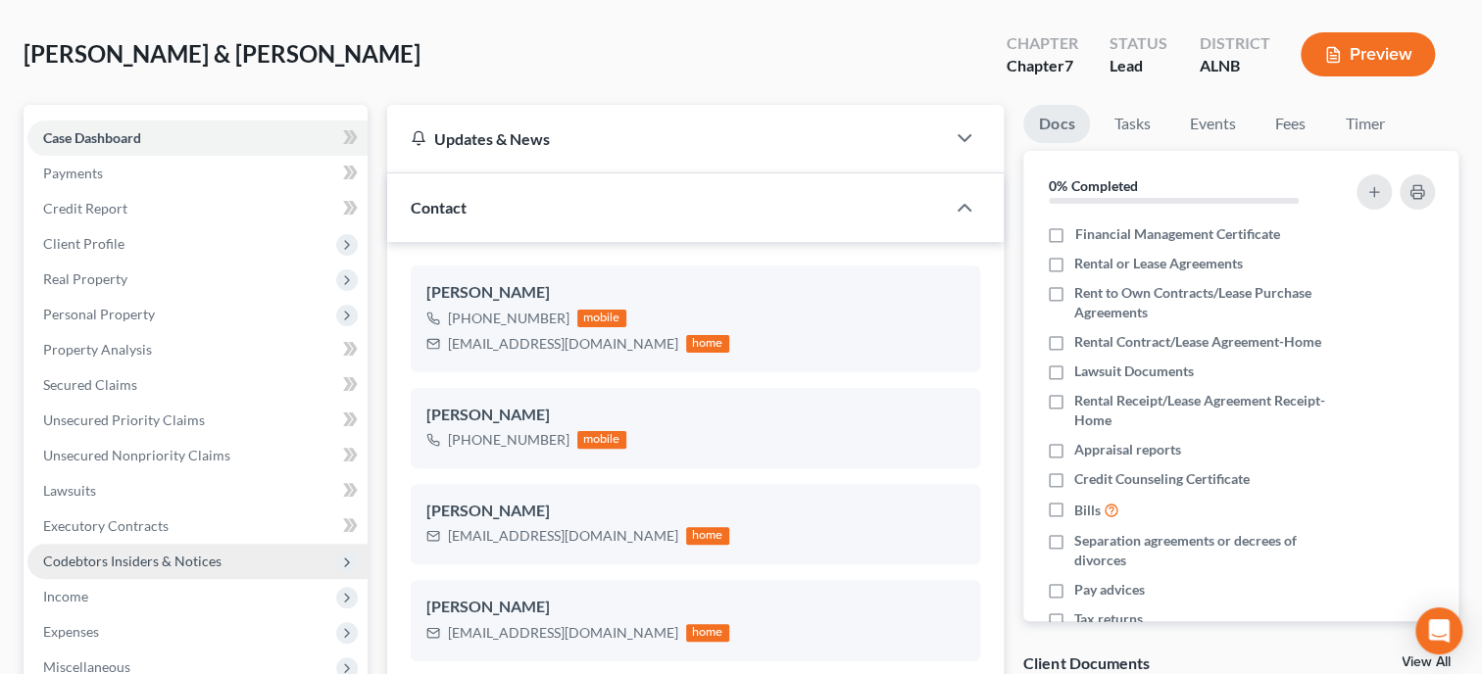
scroll to position [82, 0]
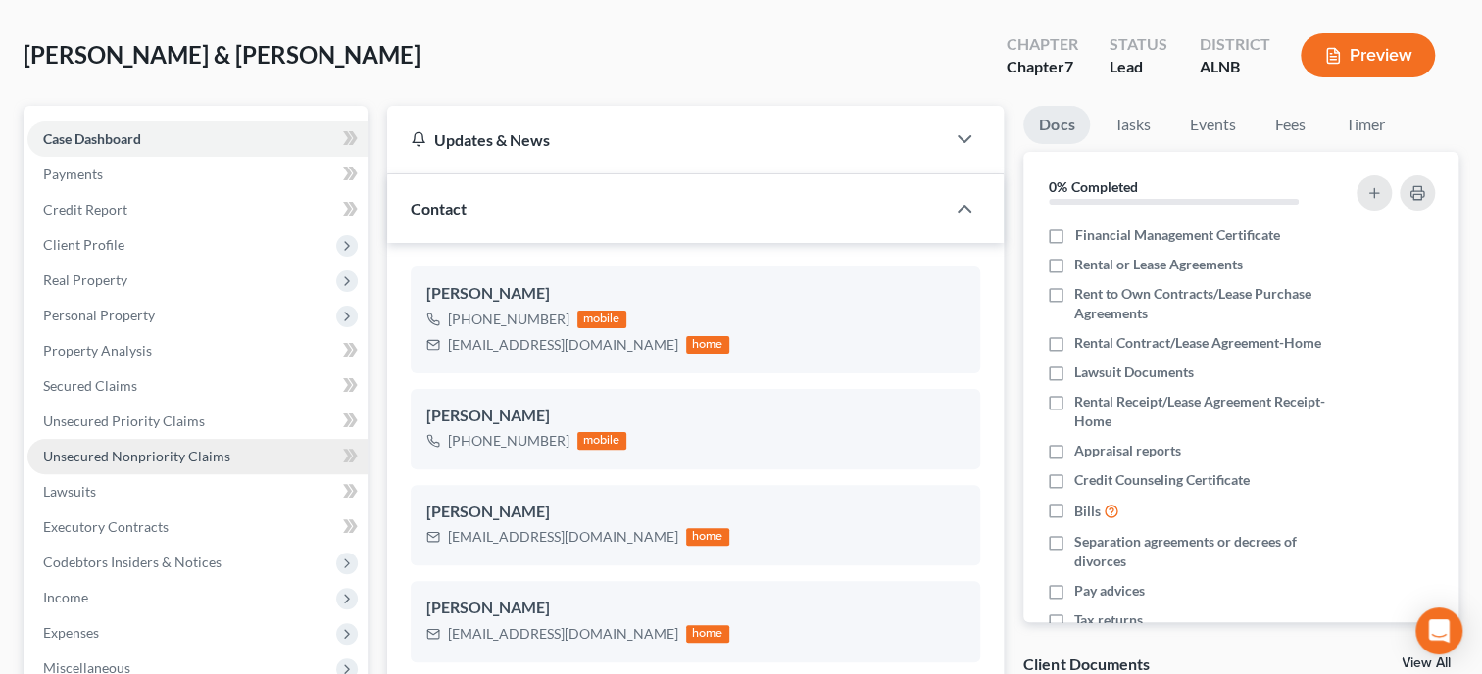
click at [134, 457] on span "Unsecured Nonpriority Claims" at bounding box center [136, 456] width 187 height 17
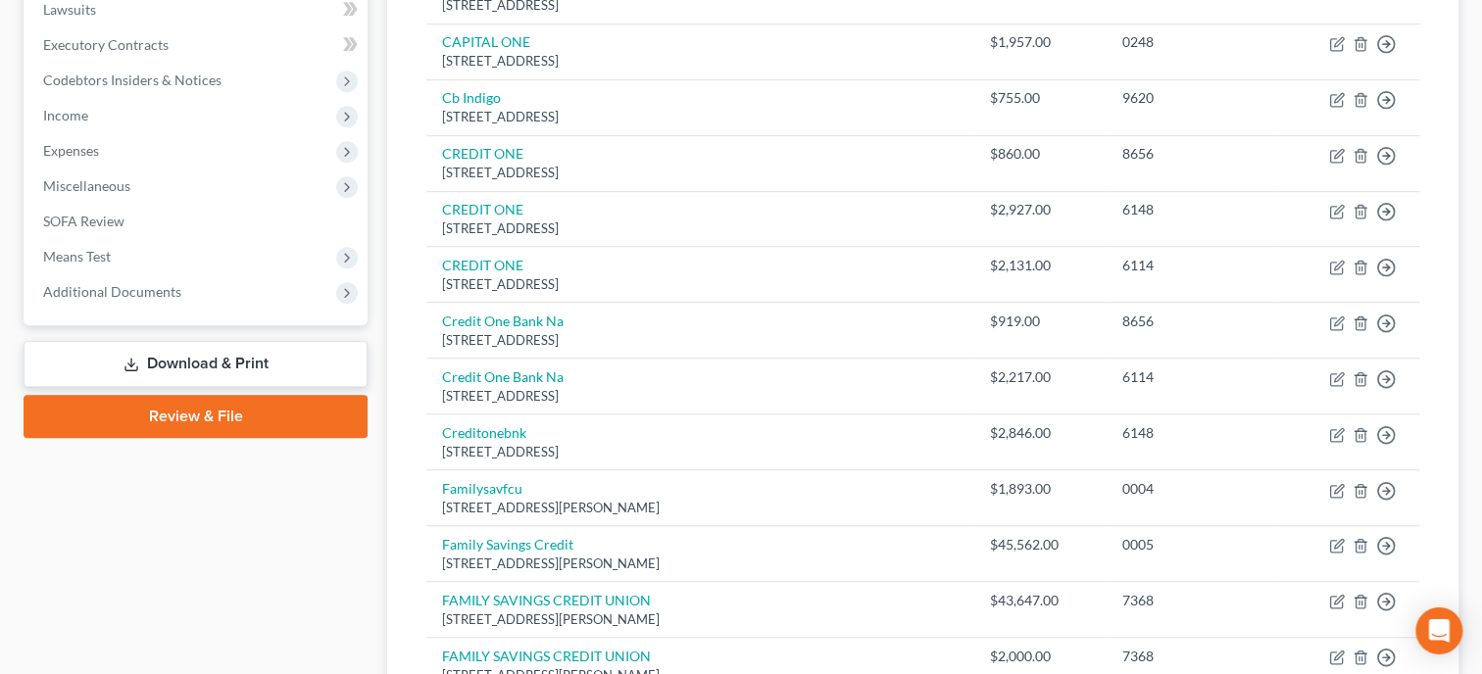
scroll to position [605, 0]
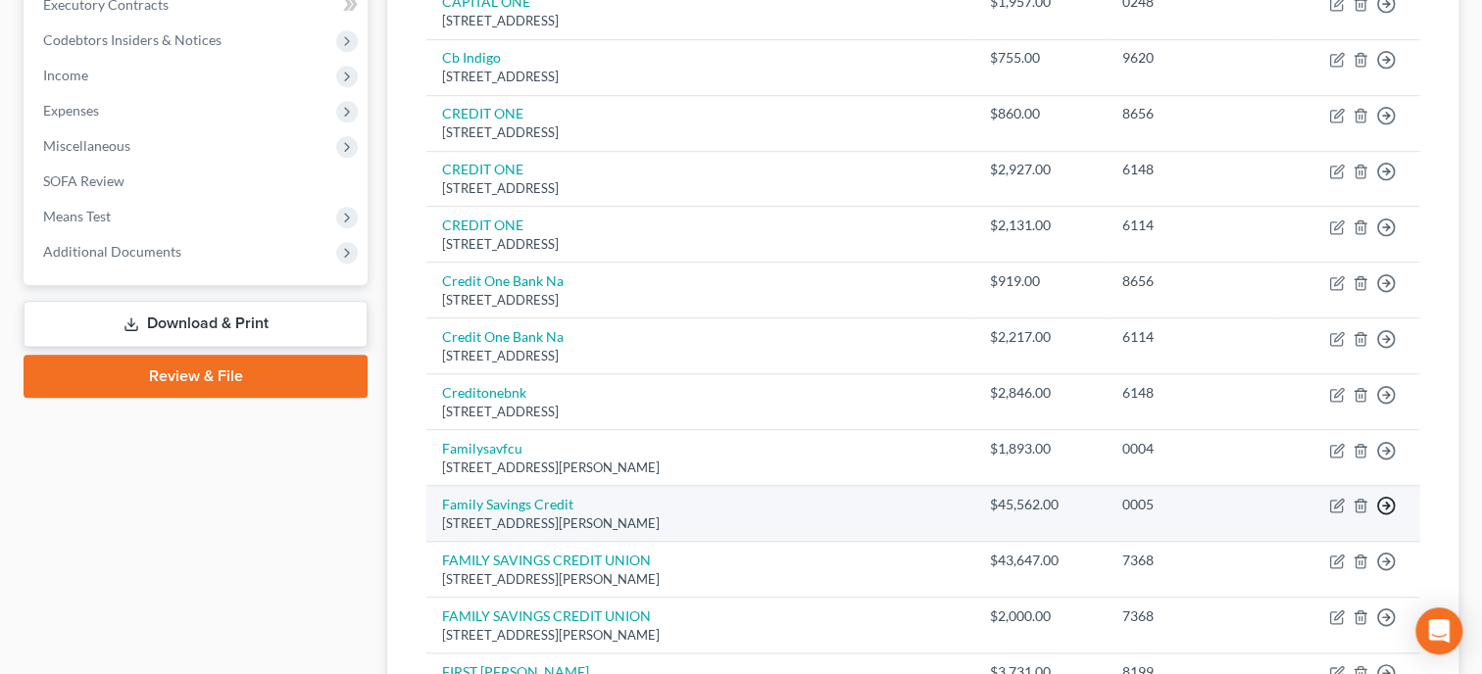
click at [1377, 509] on icon "button" at bounding box center [1386, 506] width 20 height 20
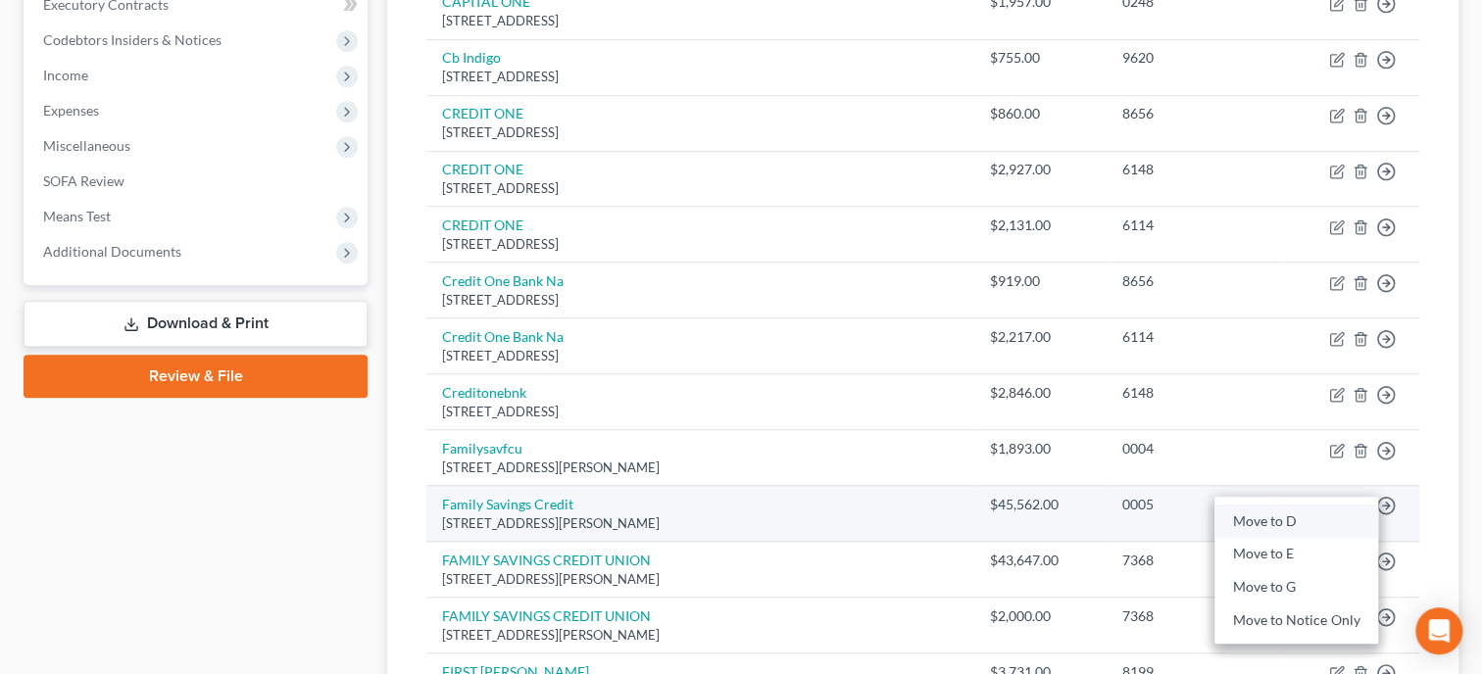
click at [1294, 512] on link "Move to D" at bounding box center [1296, 521] width 164 height 33
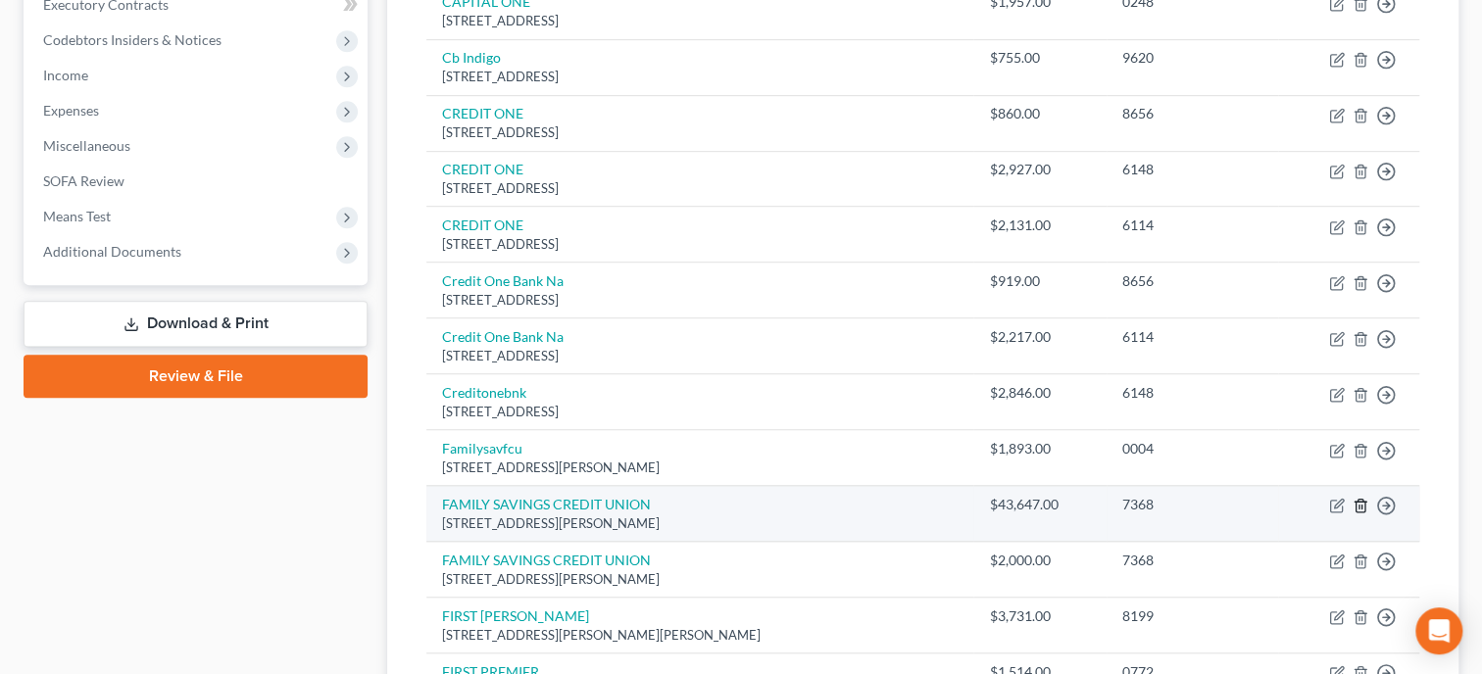
click at [1359, 506] on line "button" at bounding box center [1359, 508] width 0 height 4
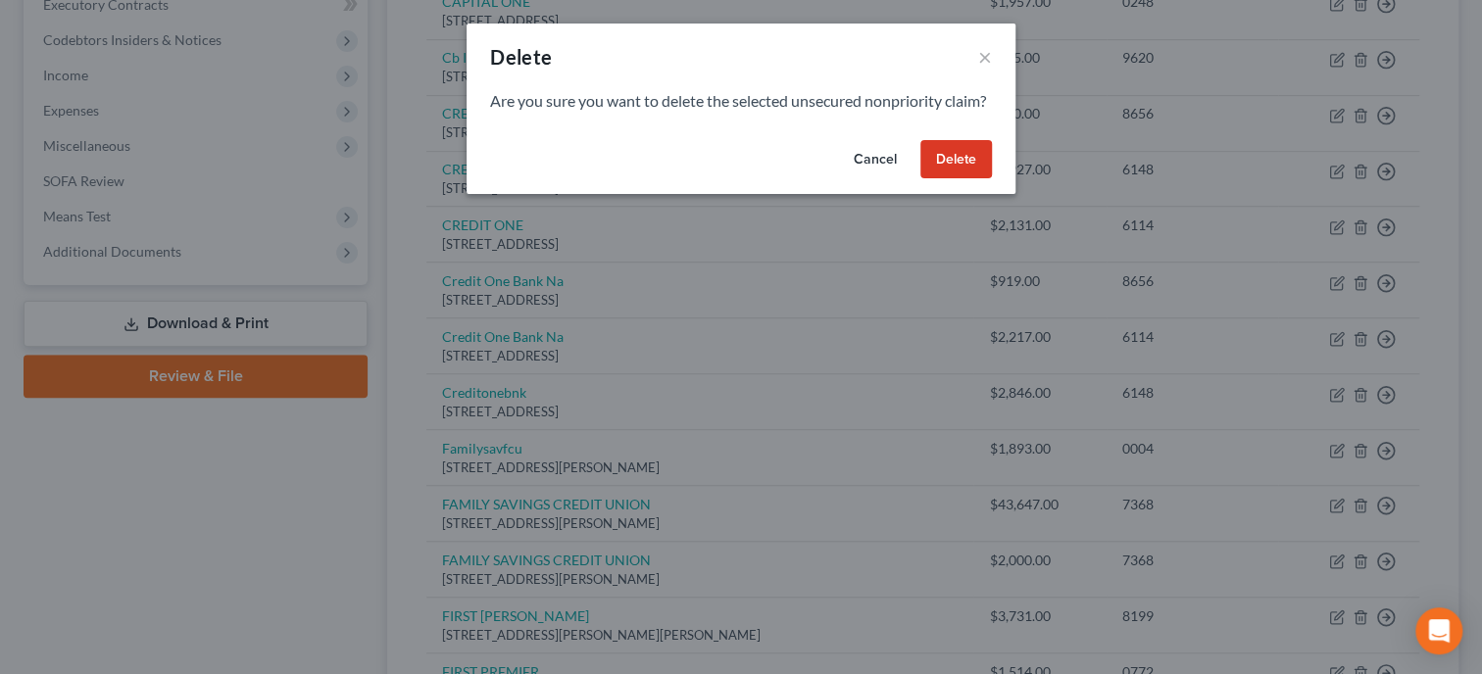
click at [971, 174] on button "Delete" at bounding box center [956, 159] width 72 height 39
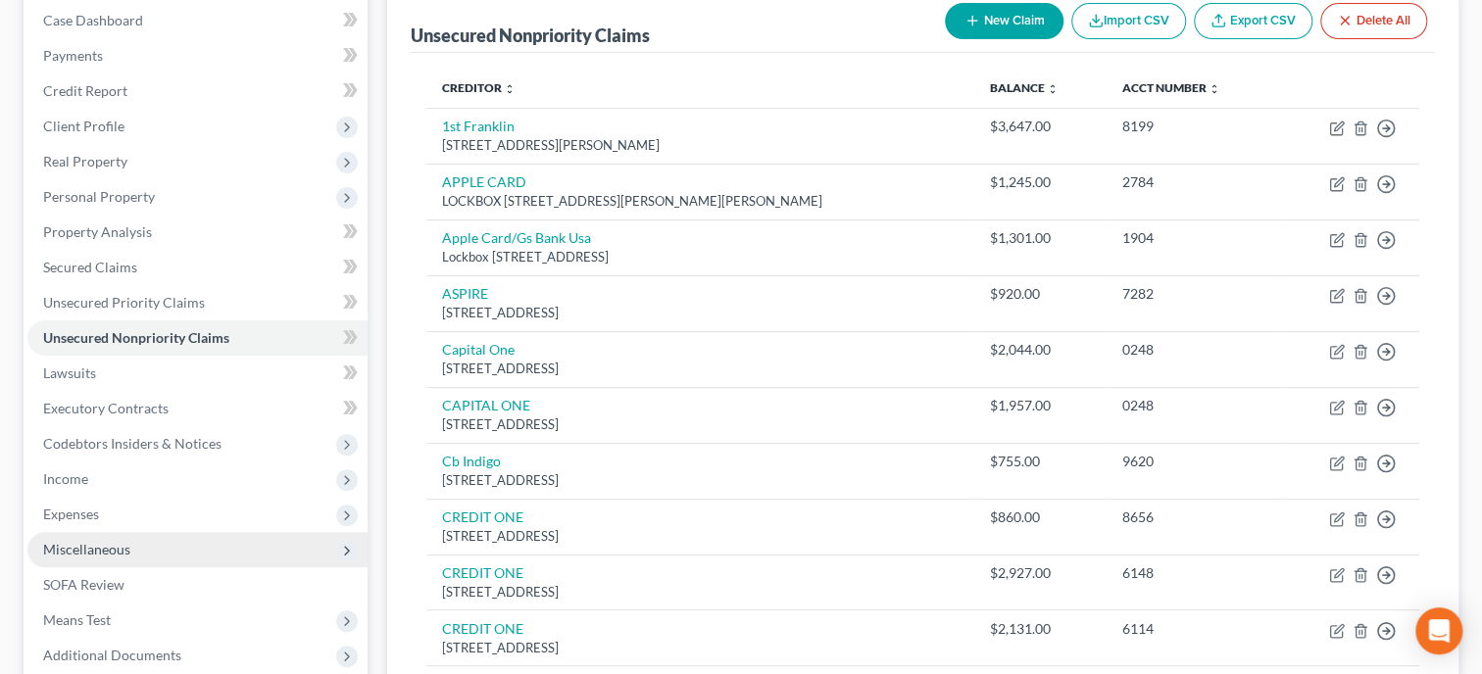
scroll to position [0, 0]
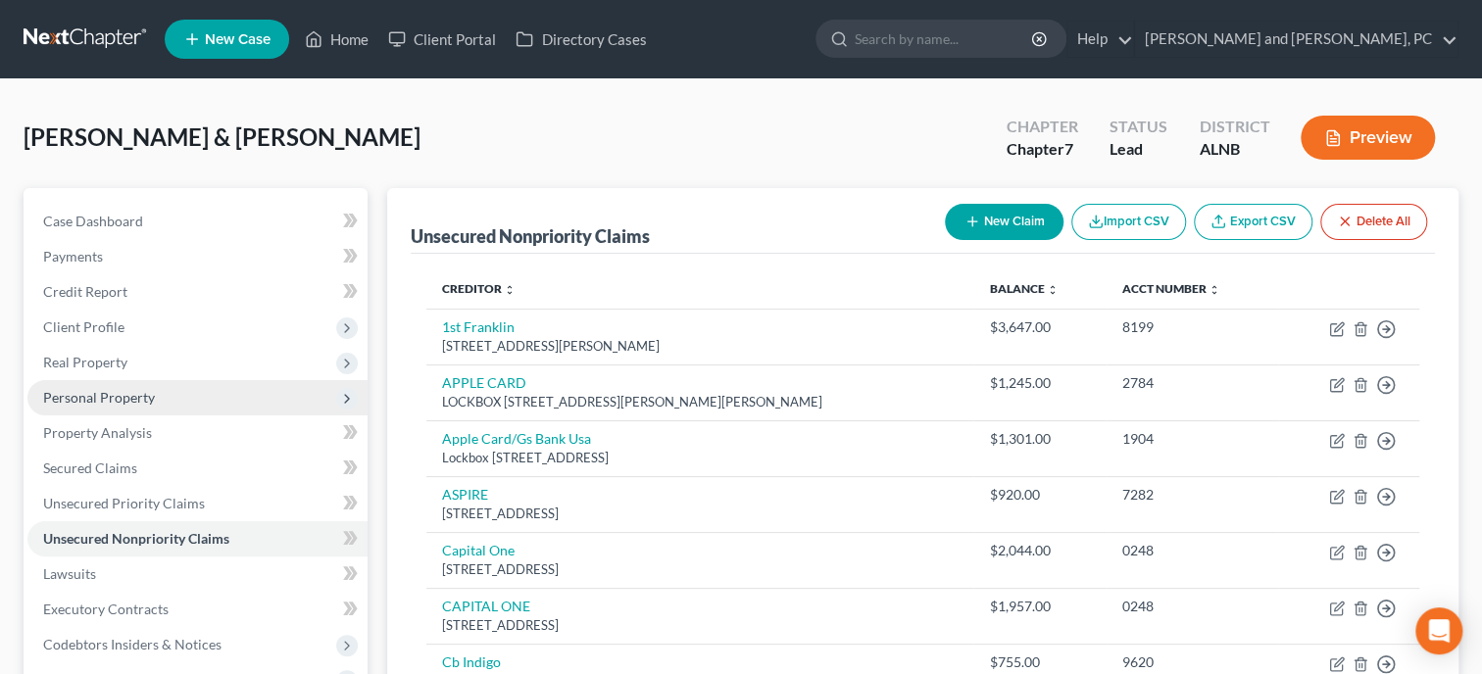
click at [133, 397] on span "Personal Property" at bounding box center [99, 397] width 112 height 17
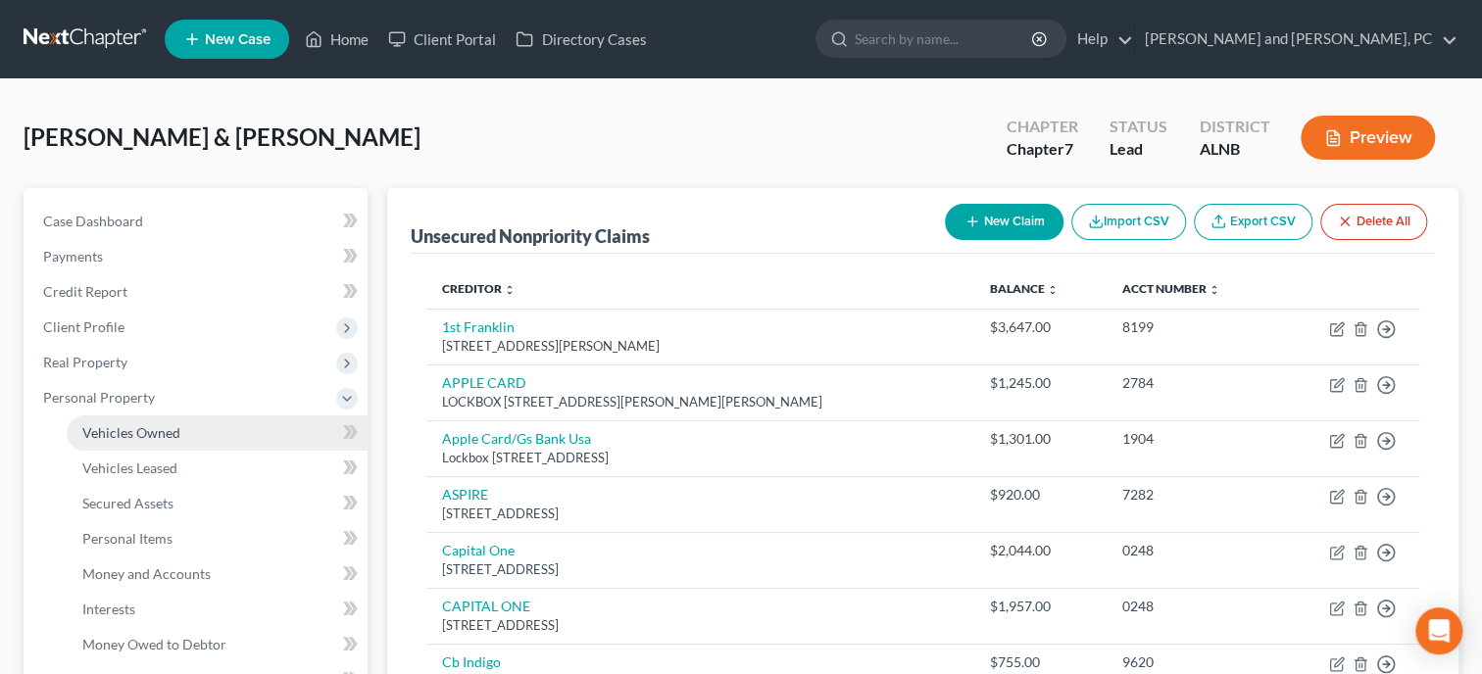
click at [136, 430] on span "Vehicles Owned" at bounding box center [131, 432] width 98 height 17
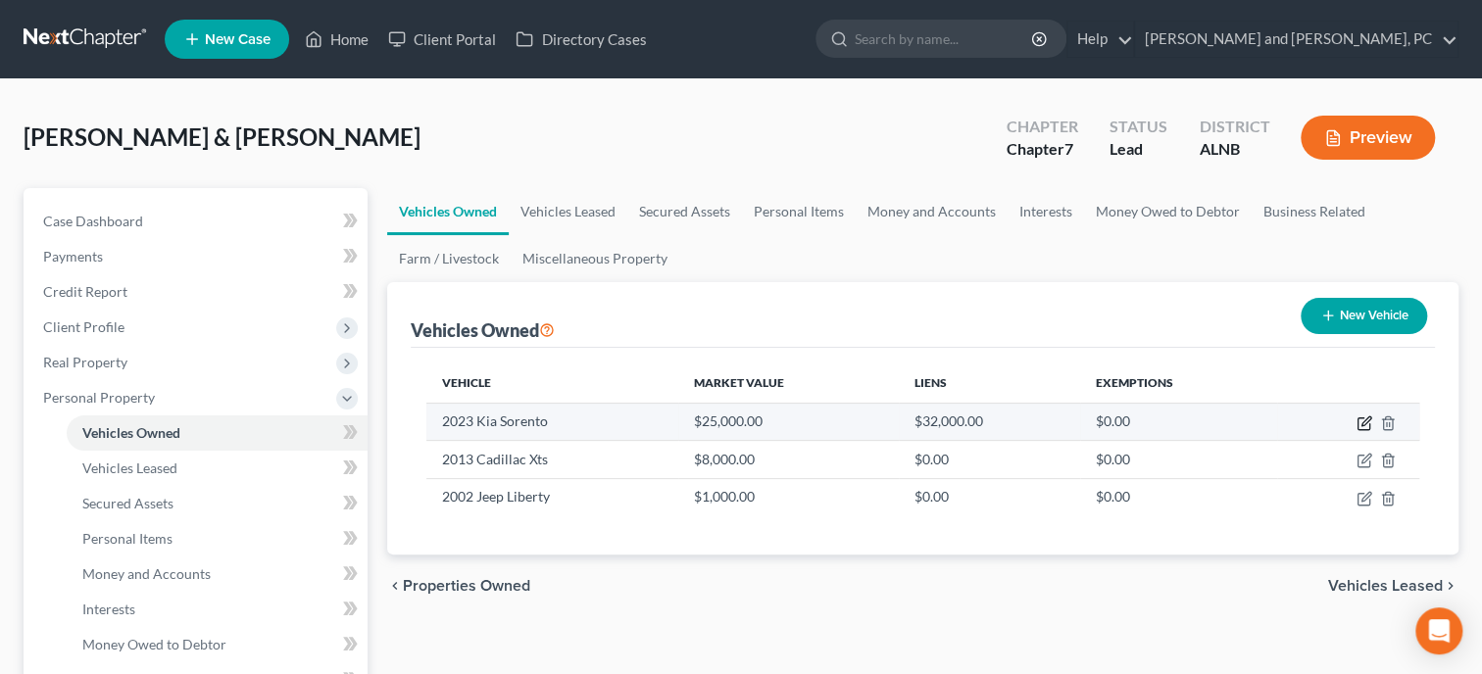
click at [1367, 416] on icon "button" at bounding box center [1365, 420] width 9 height 9
select select "0"
select select "3"
select select "0"
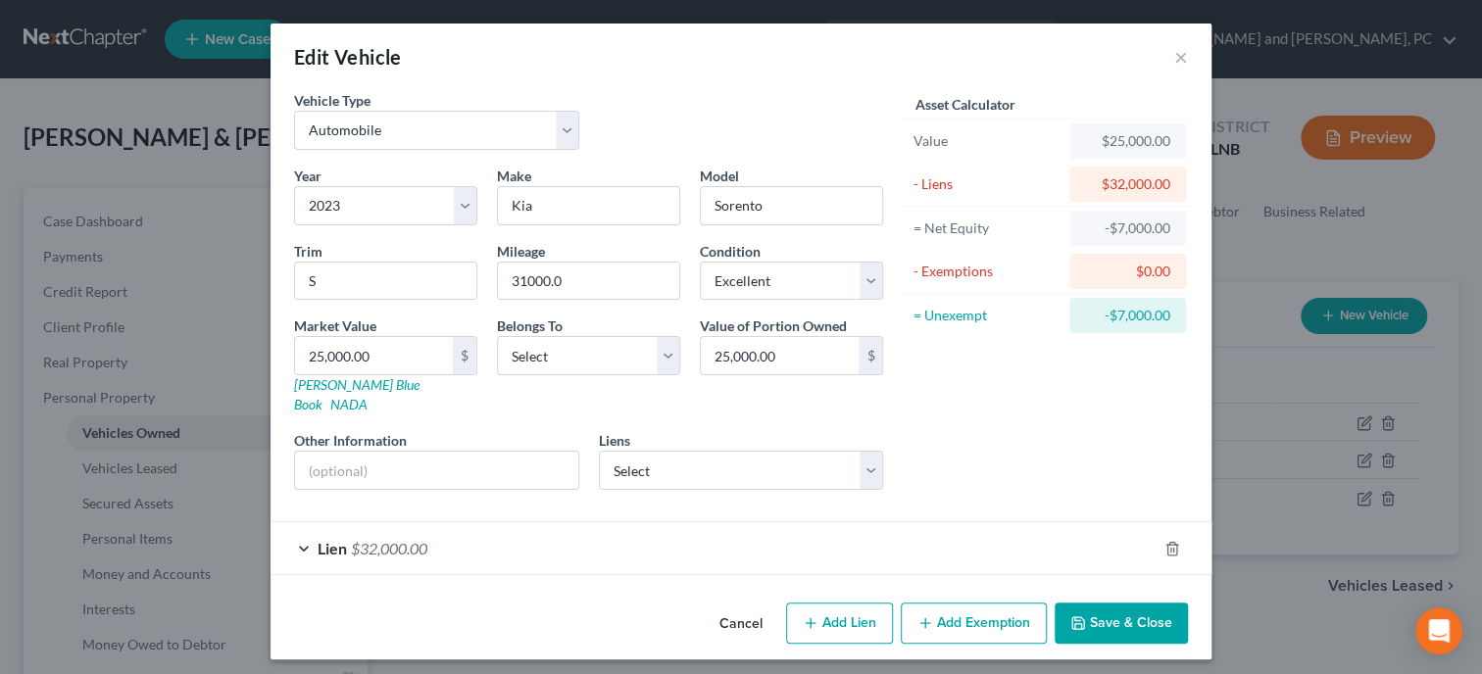
click at [578, 524] on div "Lien $32,000.00" at bounding box center [713, 548] width 886 height 52
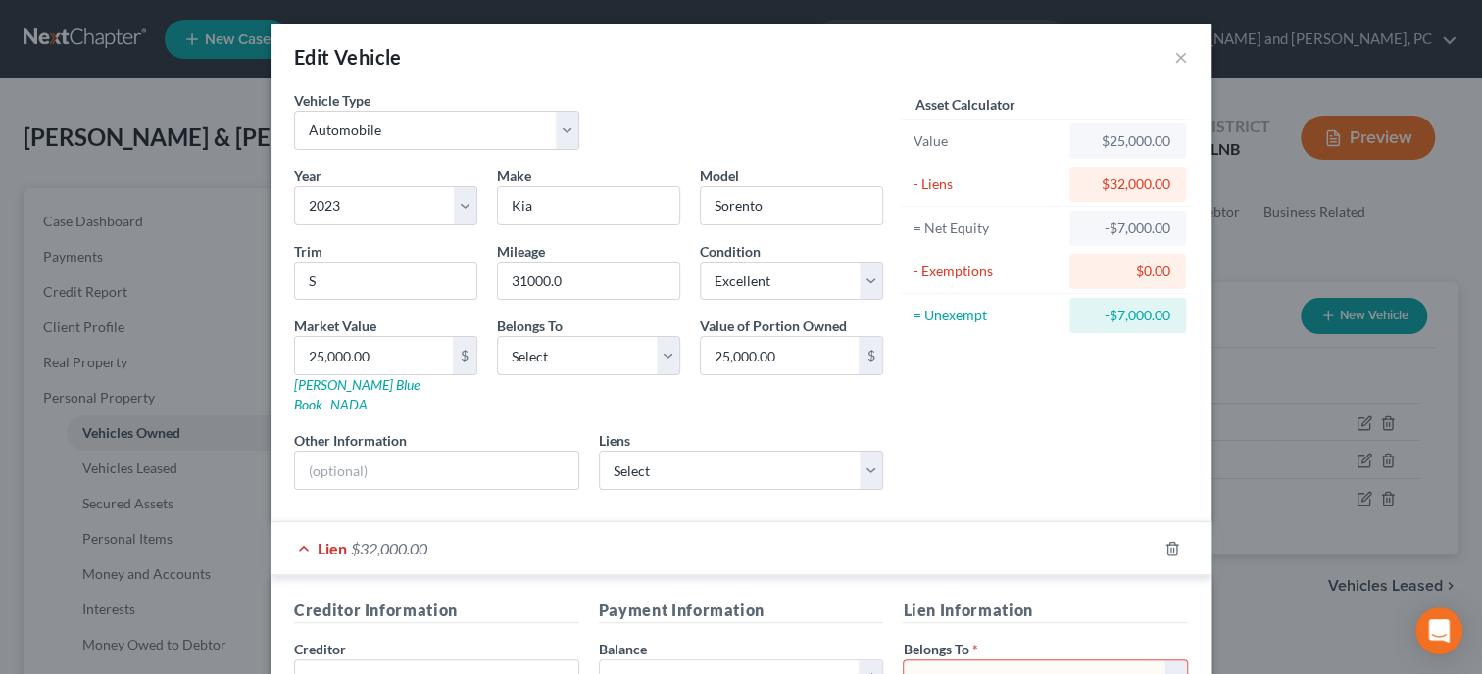
scroll to position [100, 0]
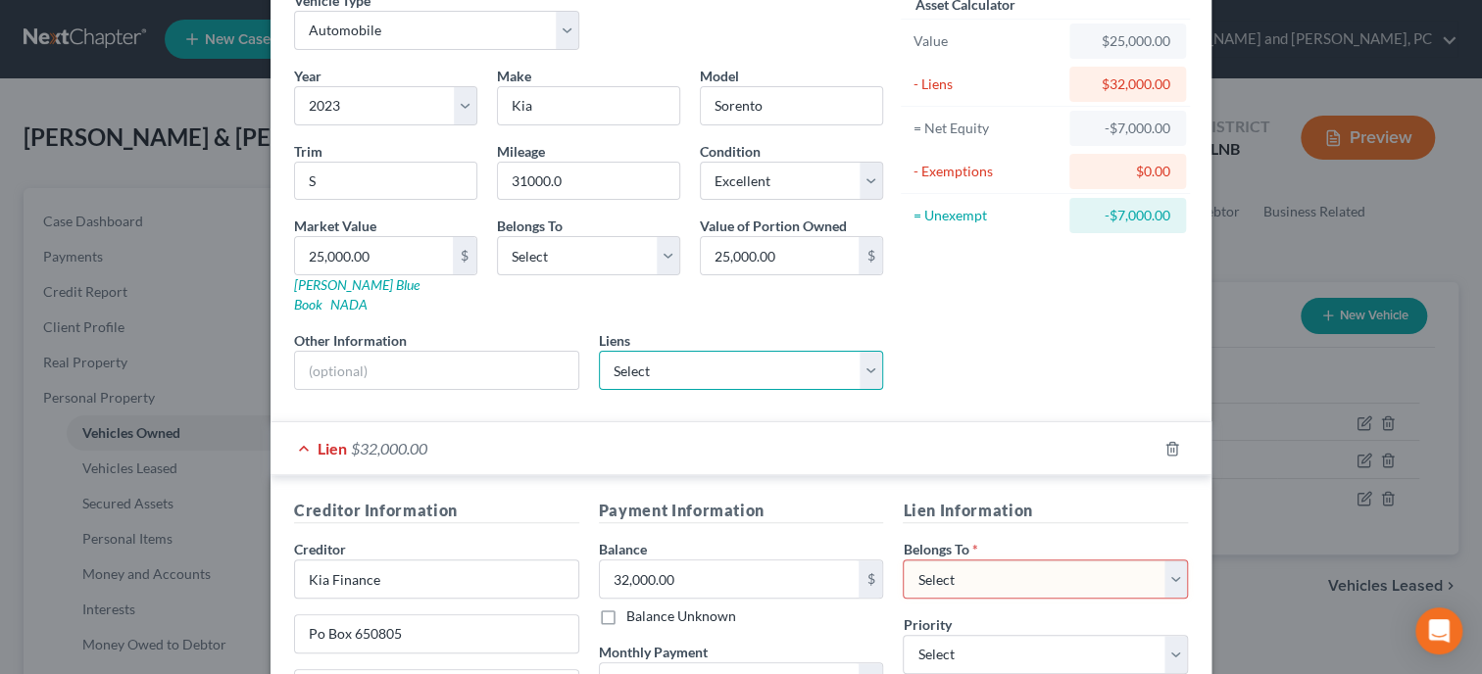
select select "1"
select select
select select "4"
select select "1"
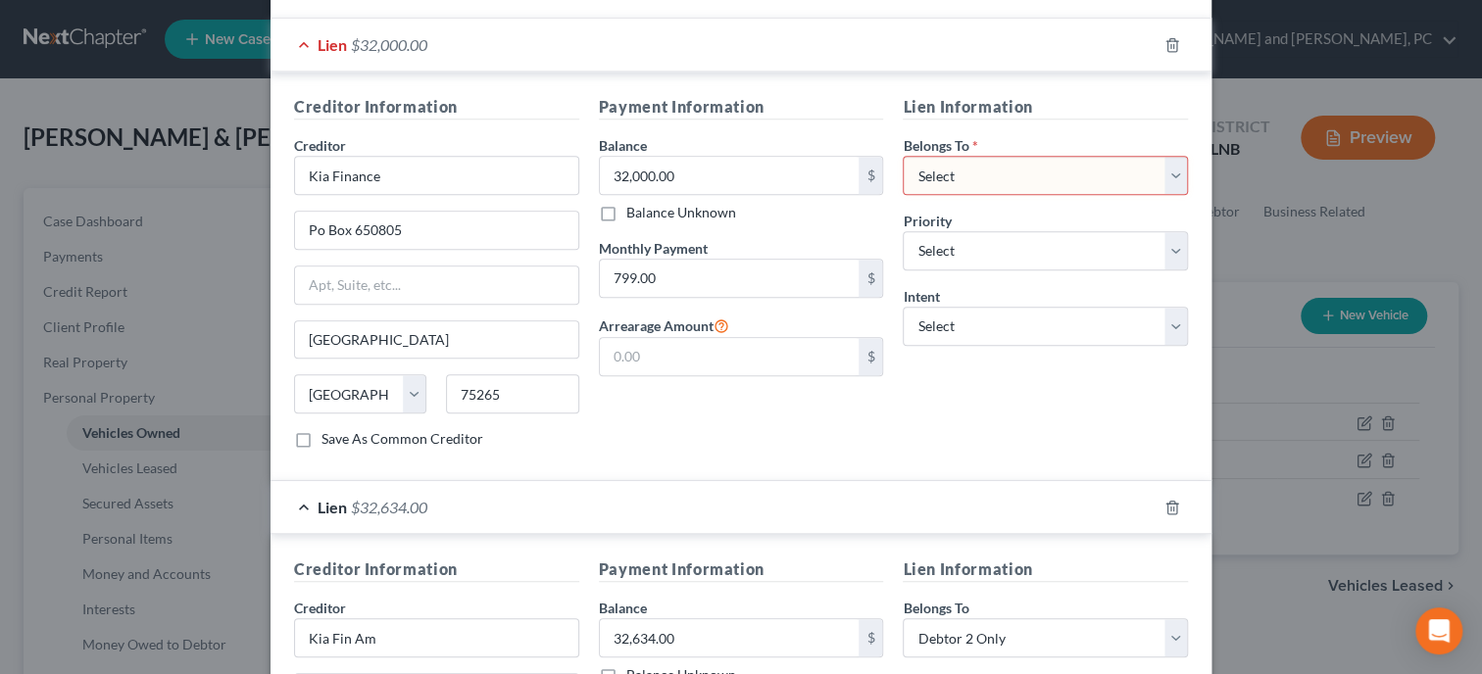
scroll to position [403, 0]
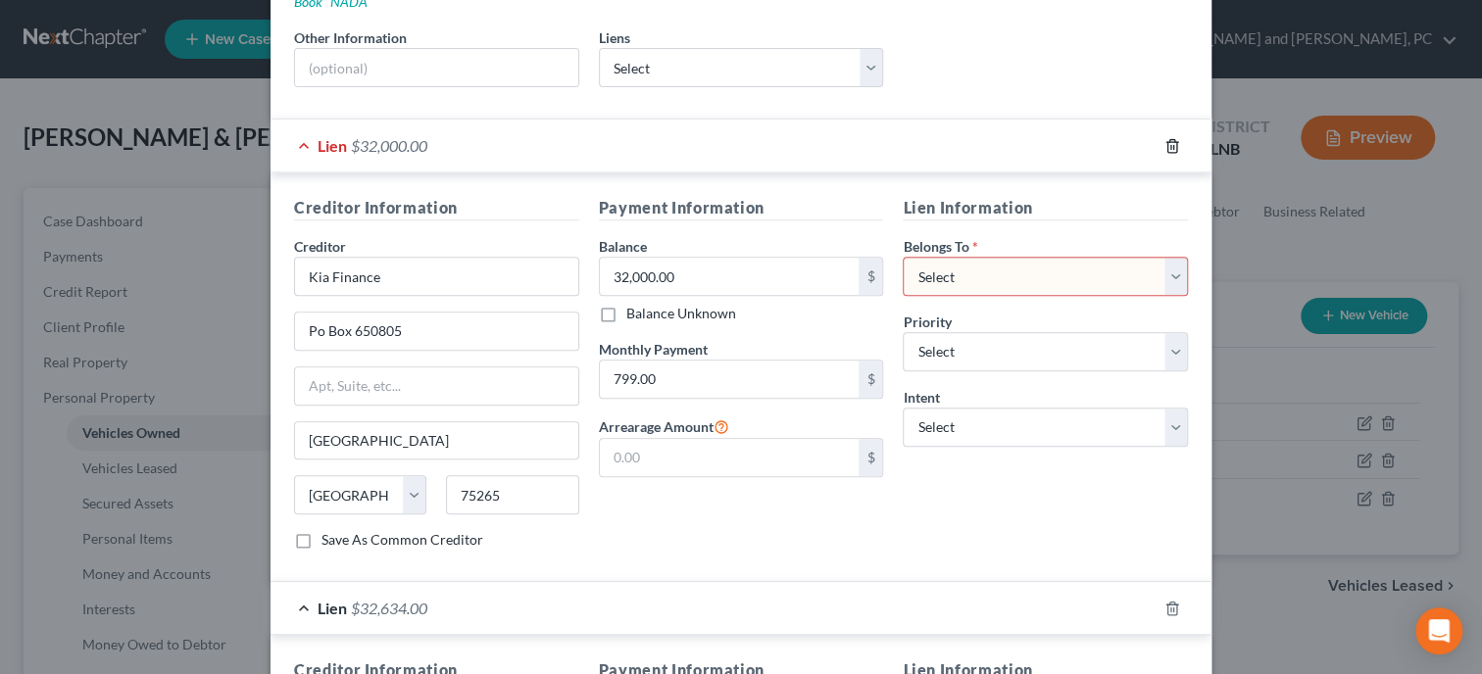
click at [1172, 138] on icon "button" at bounding box center [1172, 146] width 16 height 16
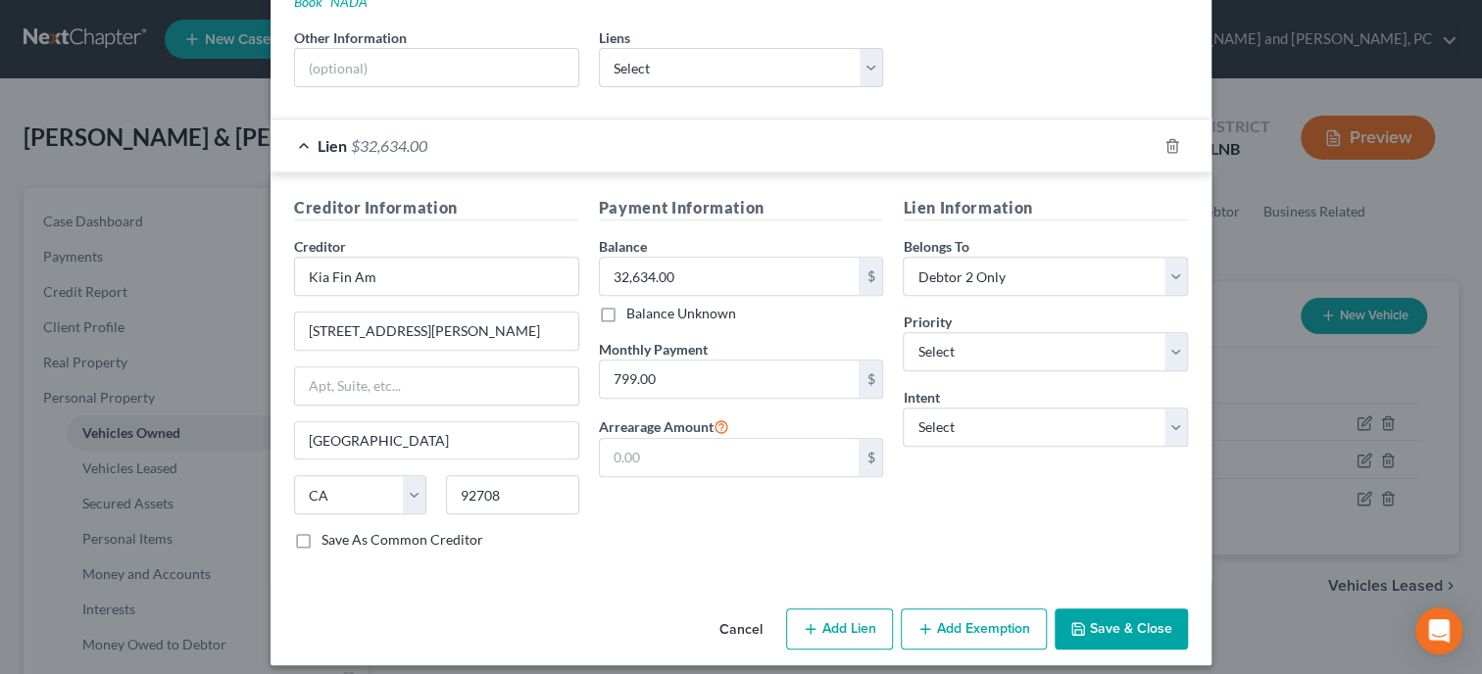
scroll to position [393, 0]
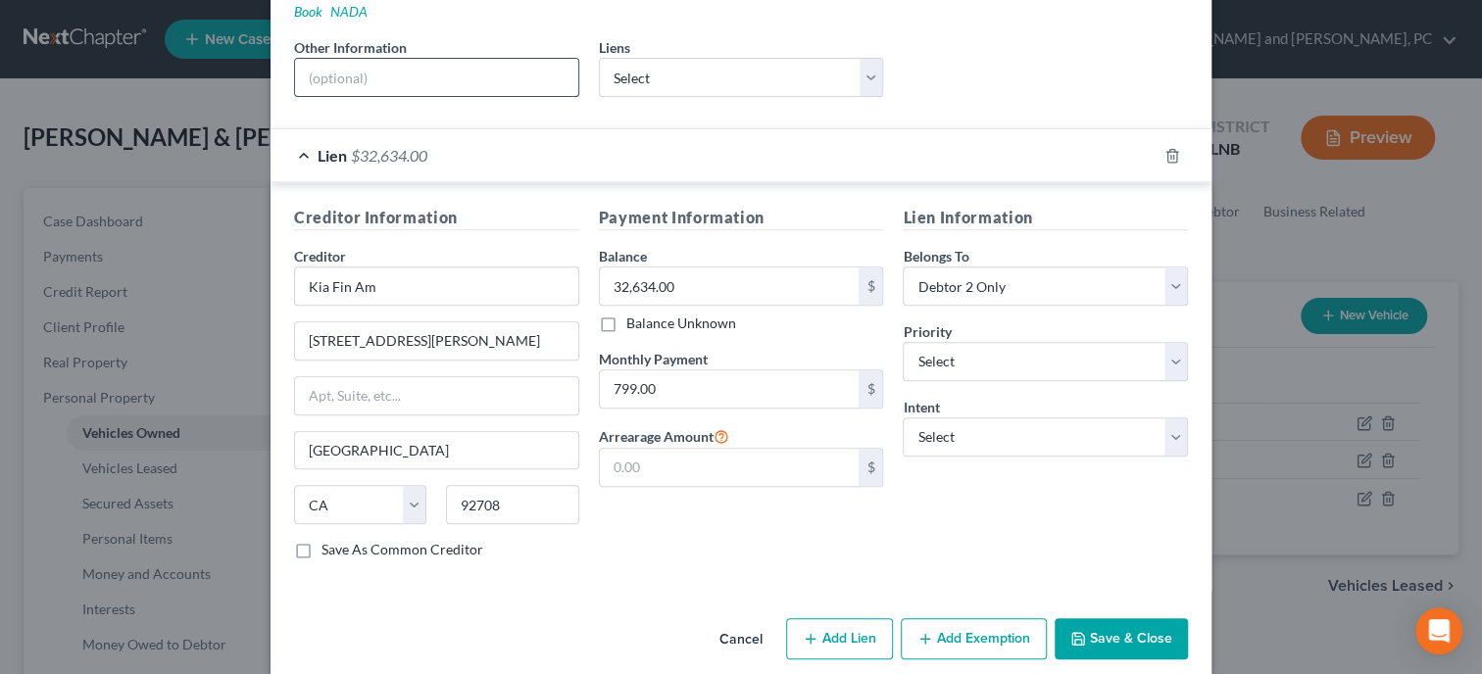
click at [372, 59] on input "text" at bounding box center [436, 77] width 283 height 37
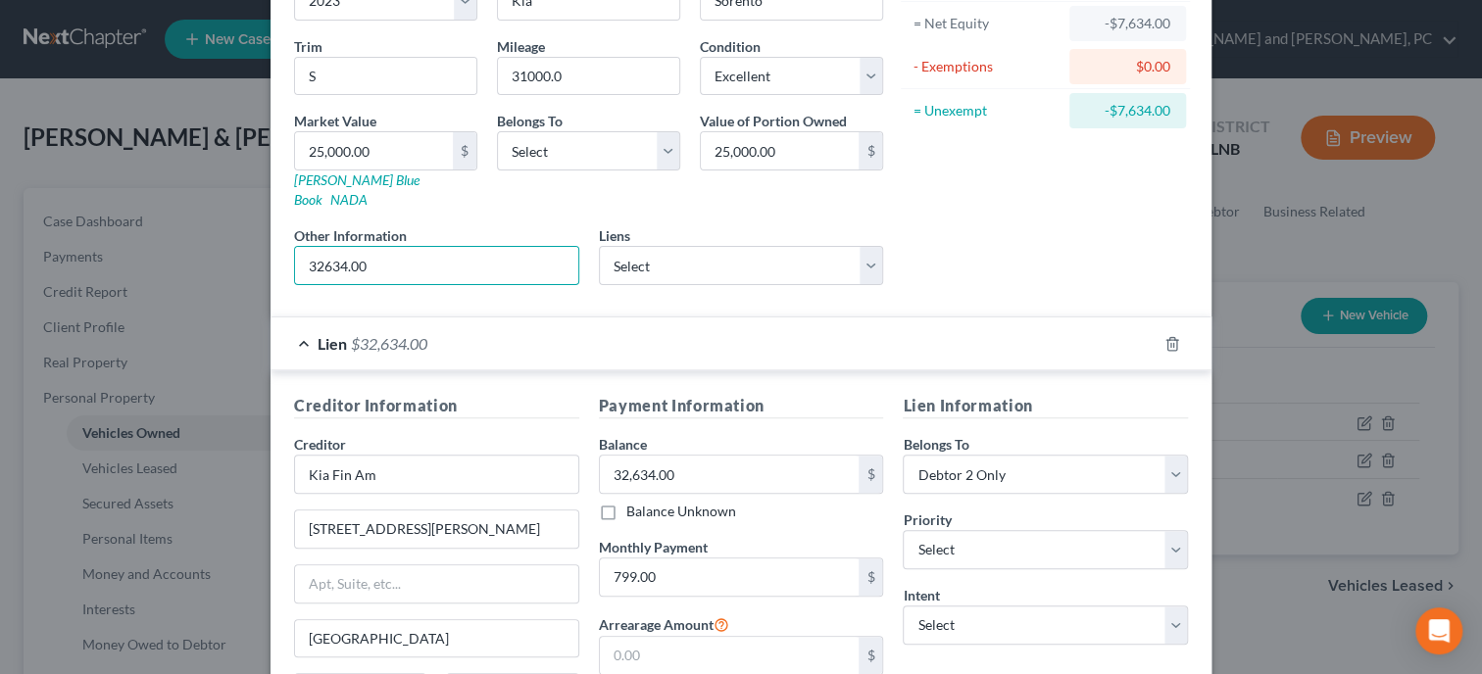
scroll to position [192, 0]
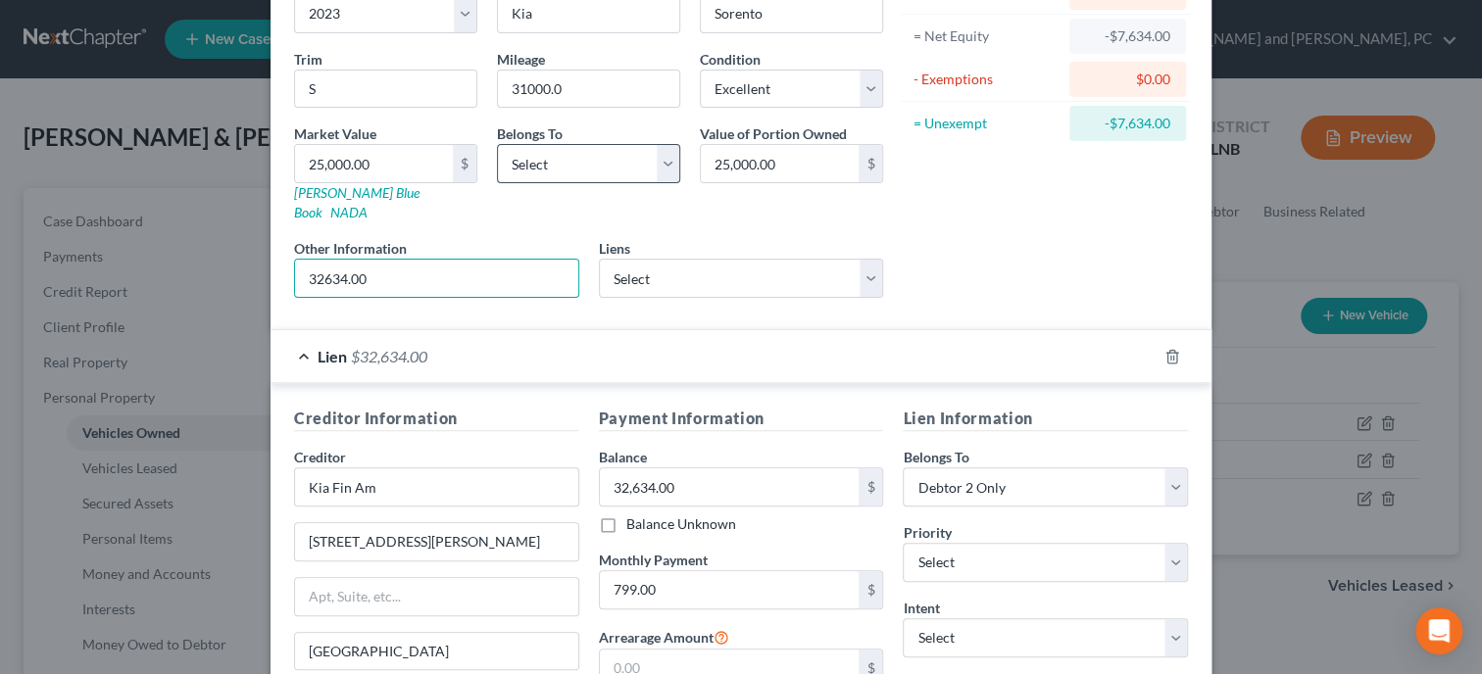
type input "32634.00"
click at [497, 144] on select "Select Debtor 1 Only Debtor 2 Only Debtor 1 And Debtor 2 Only At Least One Of T…" at bounding box center [588, 163] width 183 height 39
select select "1"
click option "Debtor 2 Only" at bounding box center [0, 0] width 0 height 0
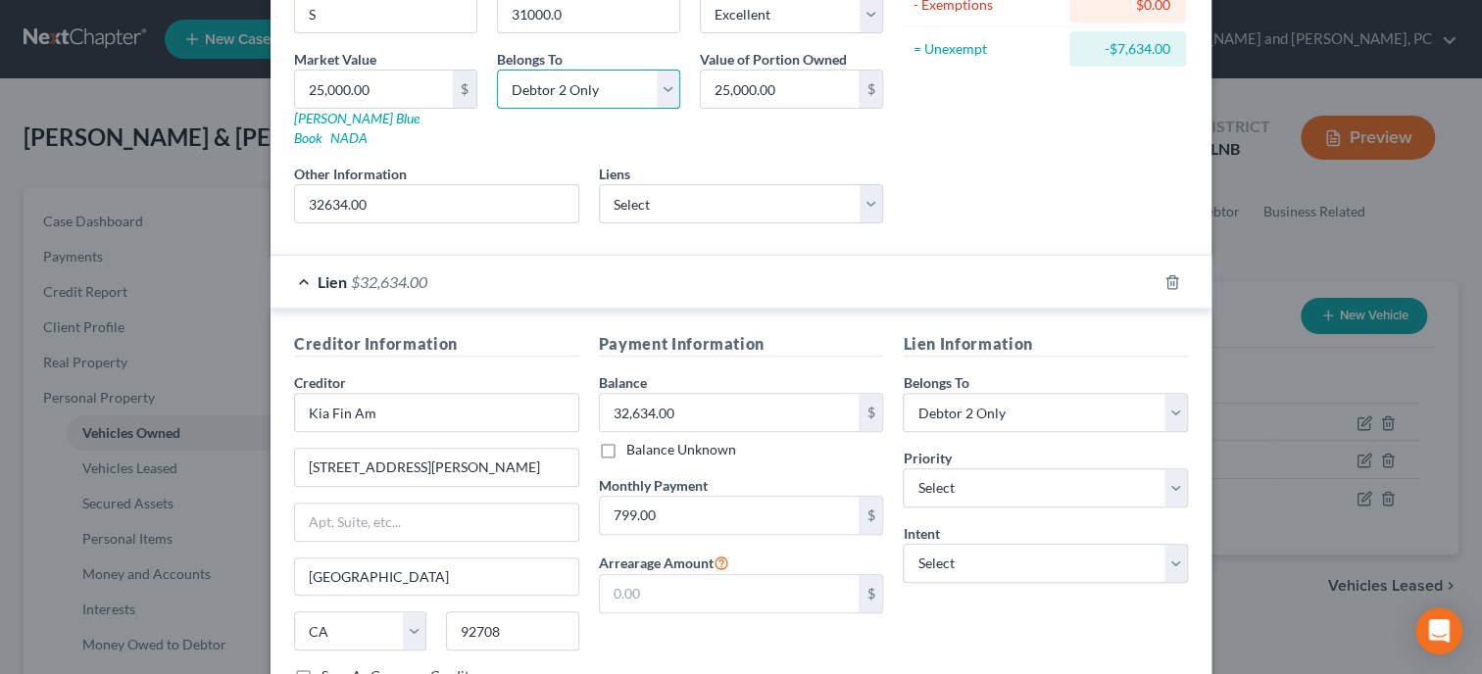
scroll to position [393, 0]
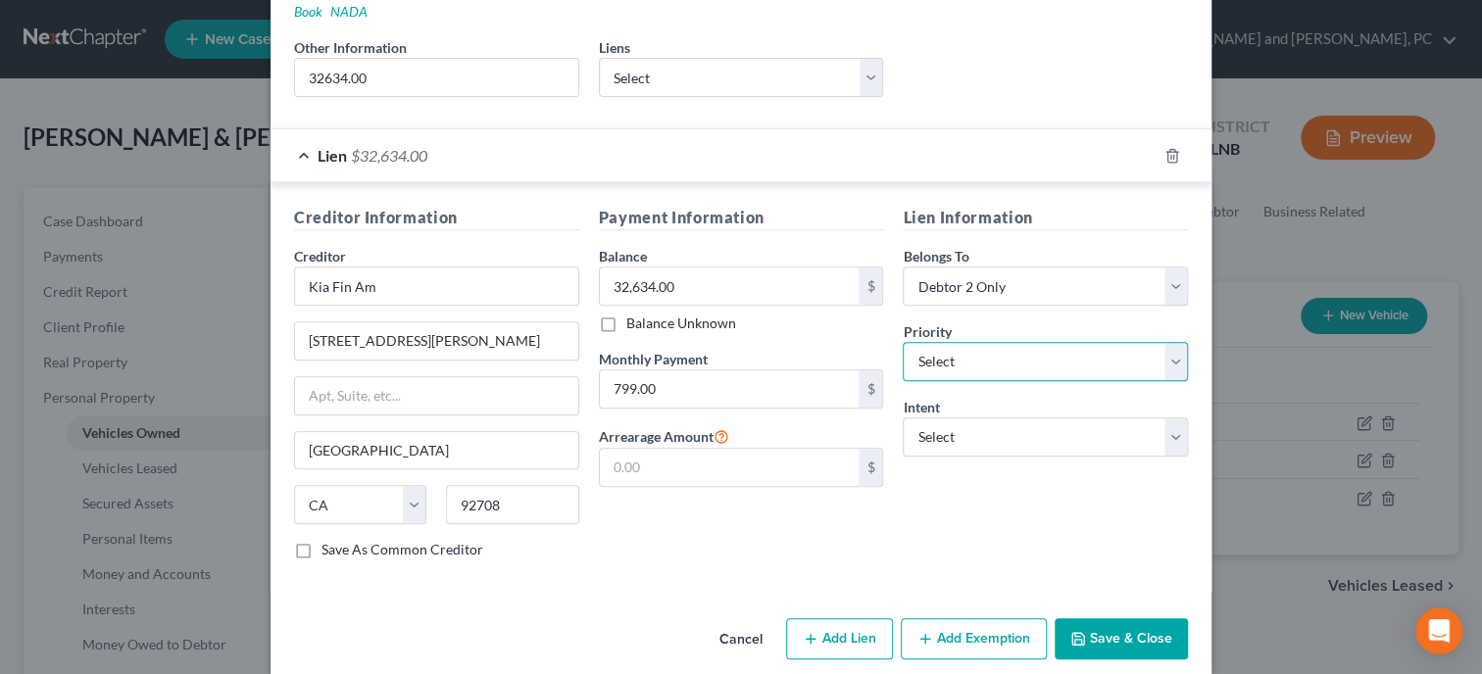
select select "0"
click option "1st" at bounding box center [0, 0] width 0 height 0
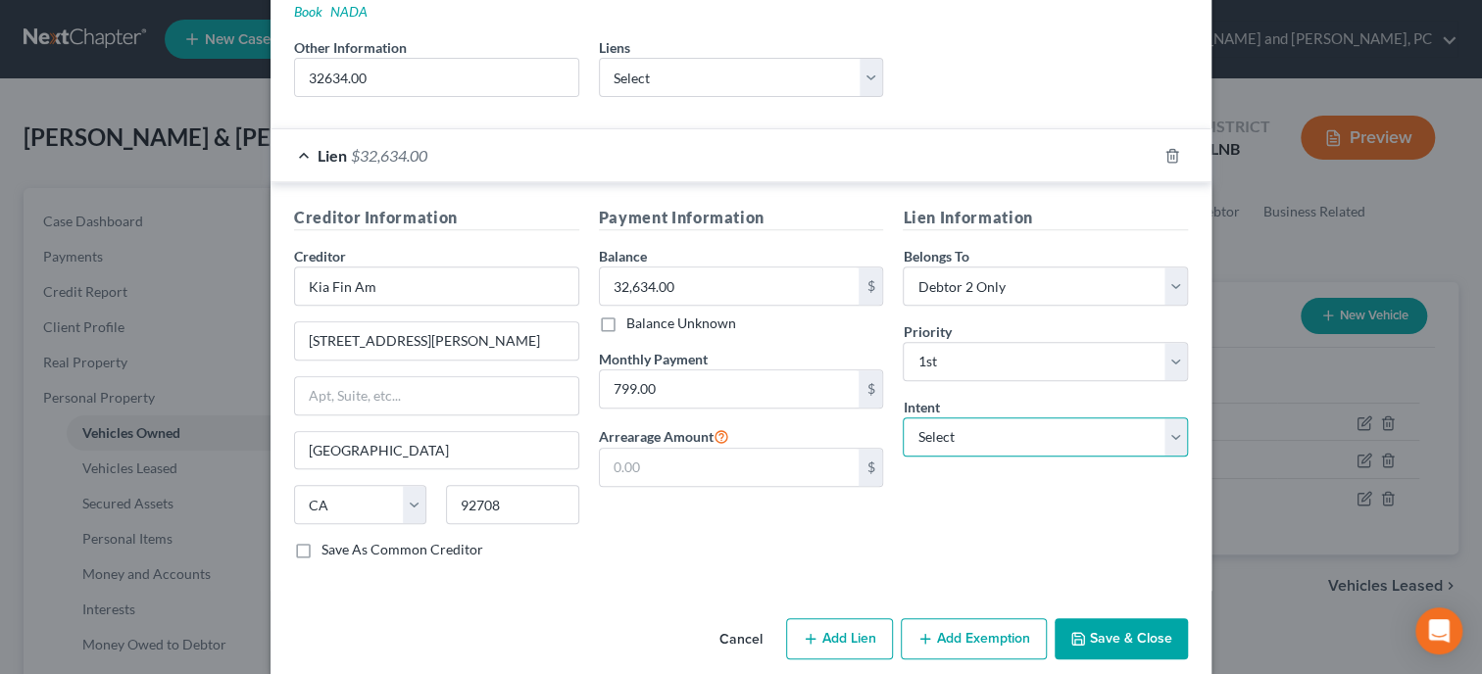
select select "2"
click option "Reaffirm" at bounding box center [0, 0] width 0 height 0
click at [1107, 618] on button "Save & Close" at bounding box center [1120, 638] width 133 height 41
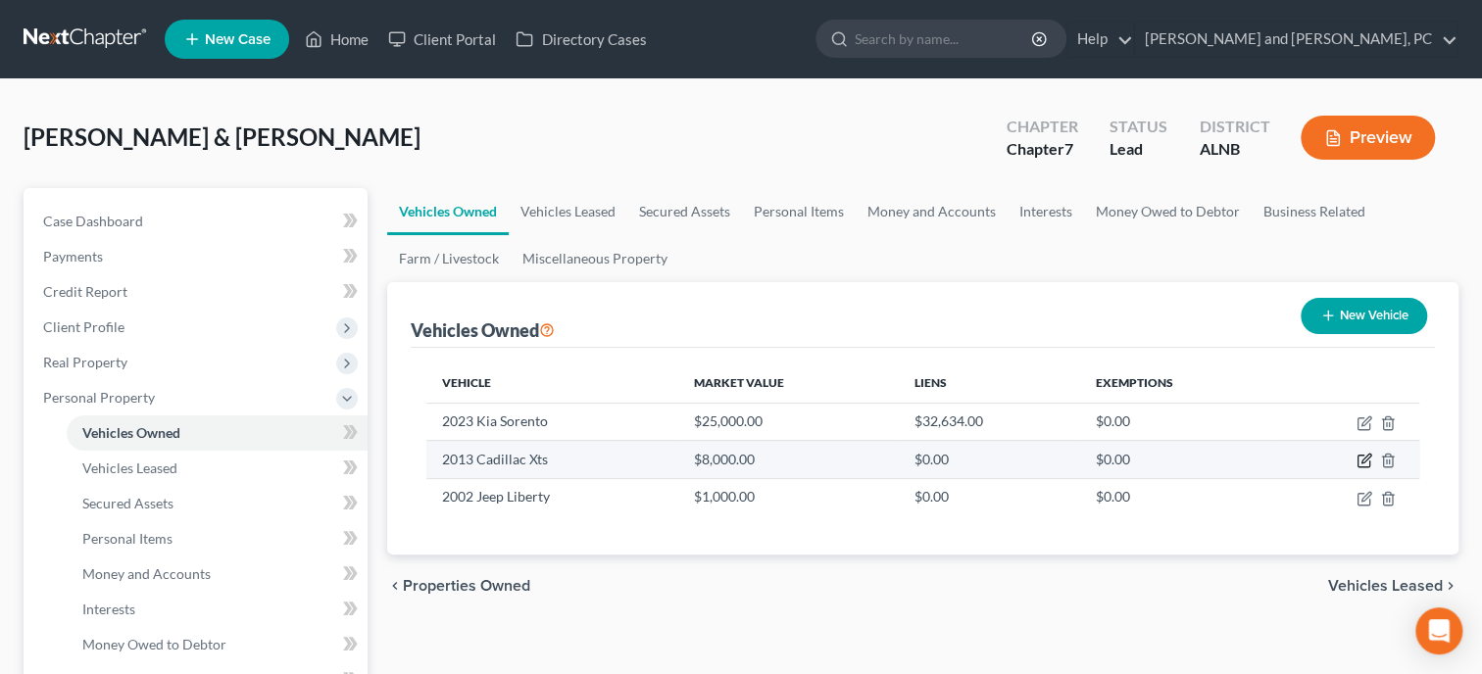
click at [1358, 460] on icon "button" at bounding box center [1364, 461] width 16 height 16
select select "0"
select select "13"
select select "2"
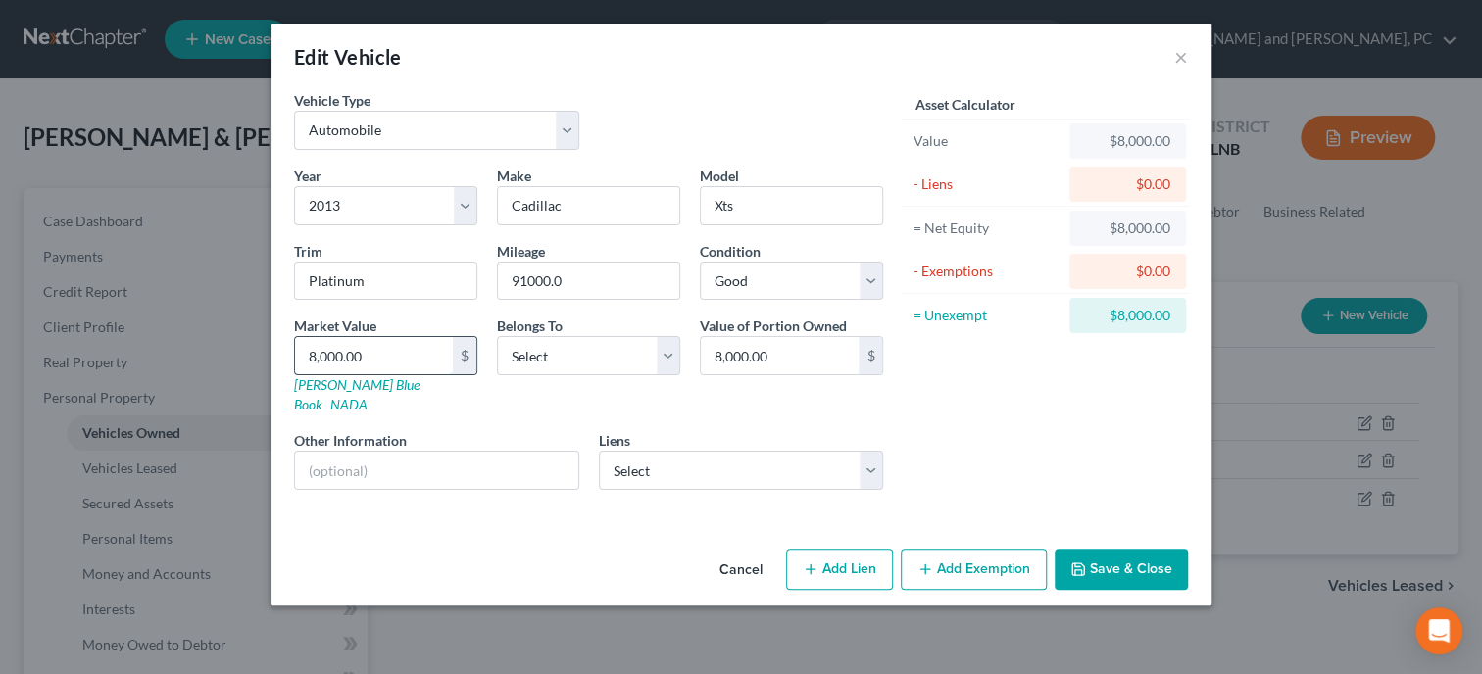
click at [406, 364] on input "8,000.00" at bounding box center [374, 355] width 158 height 37
type input "6"
type input "6.00"
type input "60"
type input "60.00"
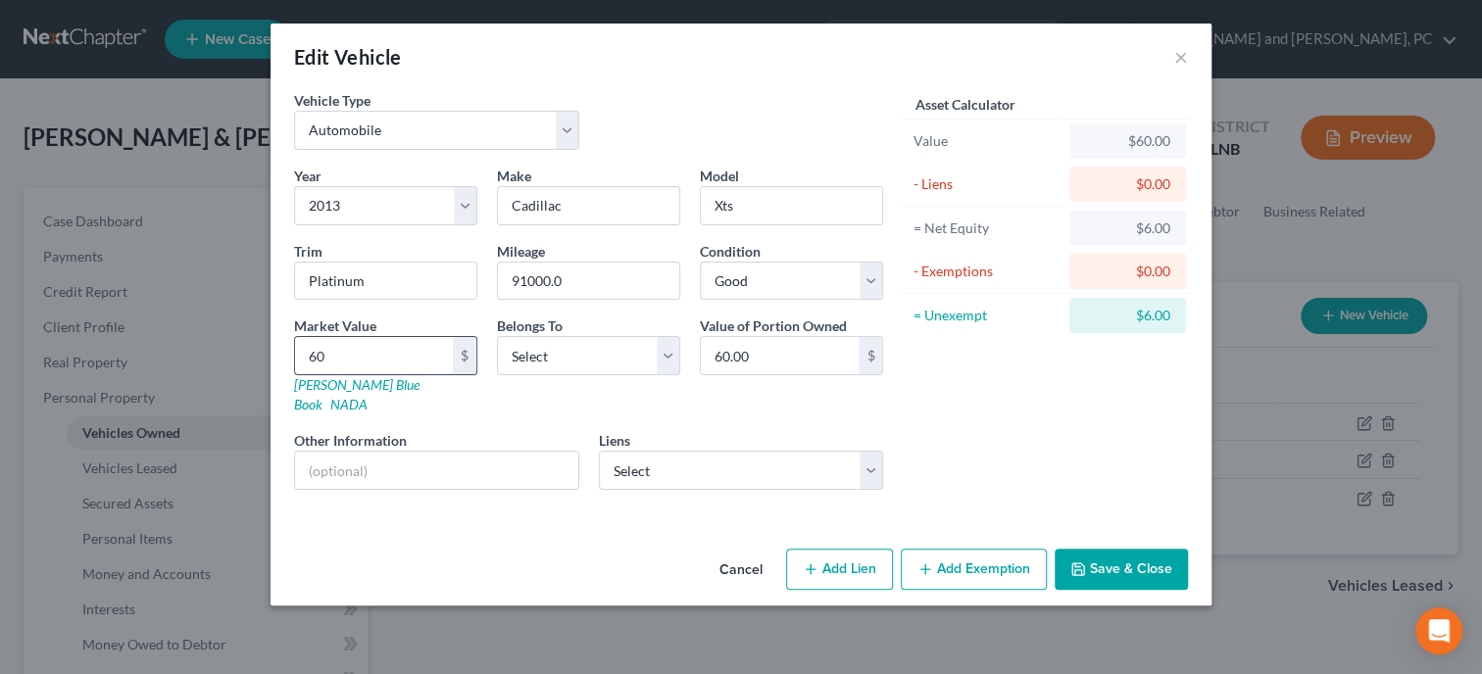
type input "600"
type input "600.00"
type input "6000"
type input "6,000.00"
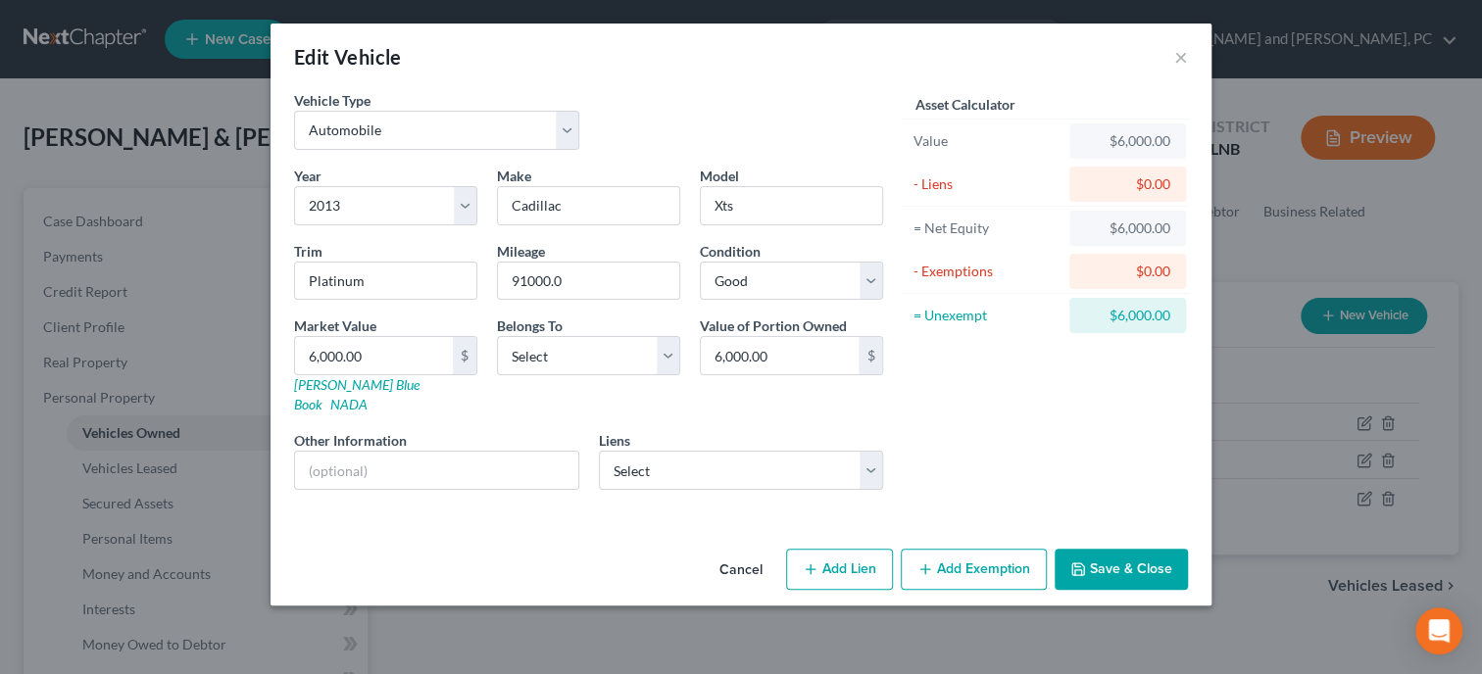
click at [960, 553] on button "Add Exemption" at bounding box center [973, 569] width 146 height 41
select select "2"
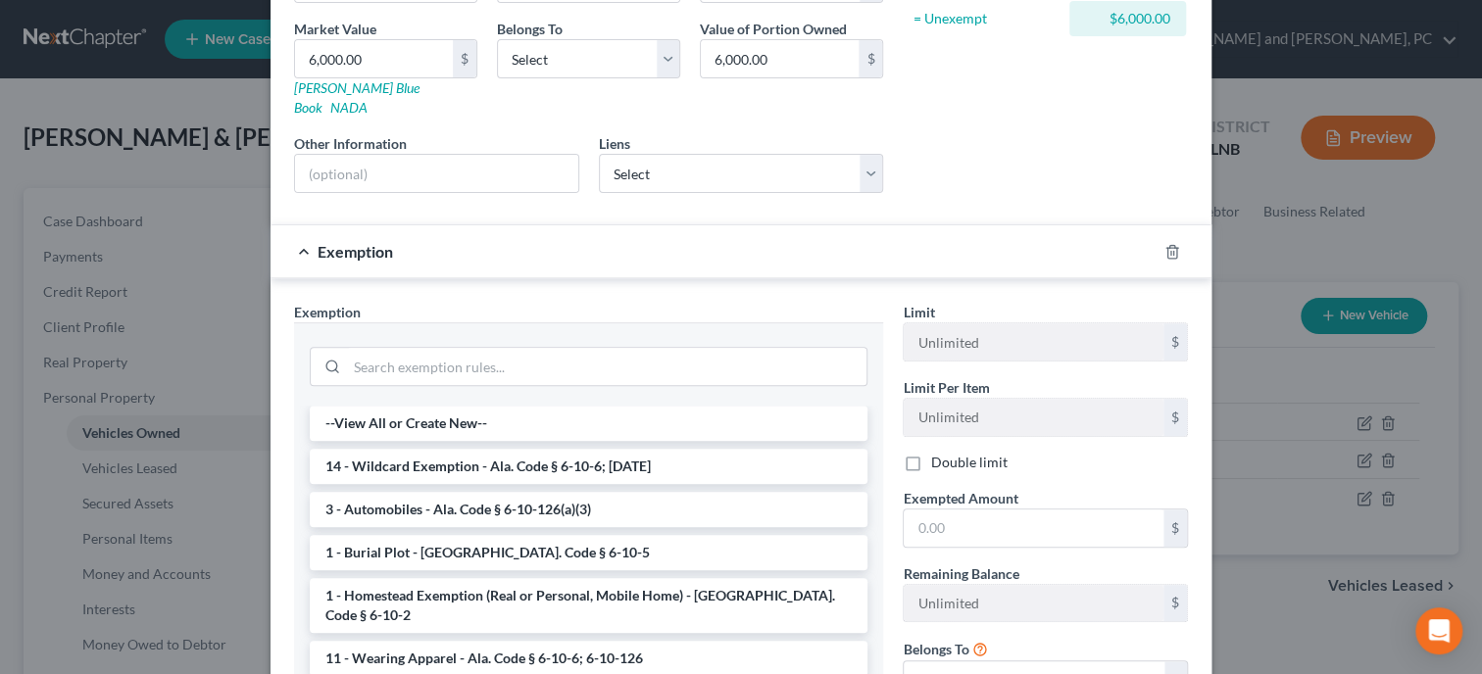
scroll to position [302, 0]
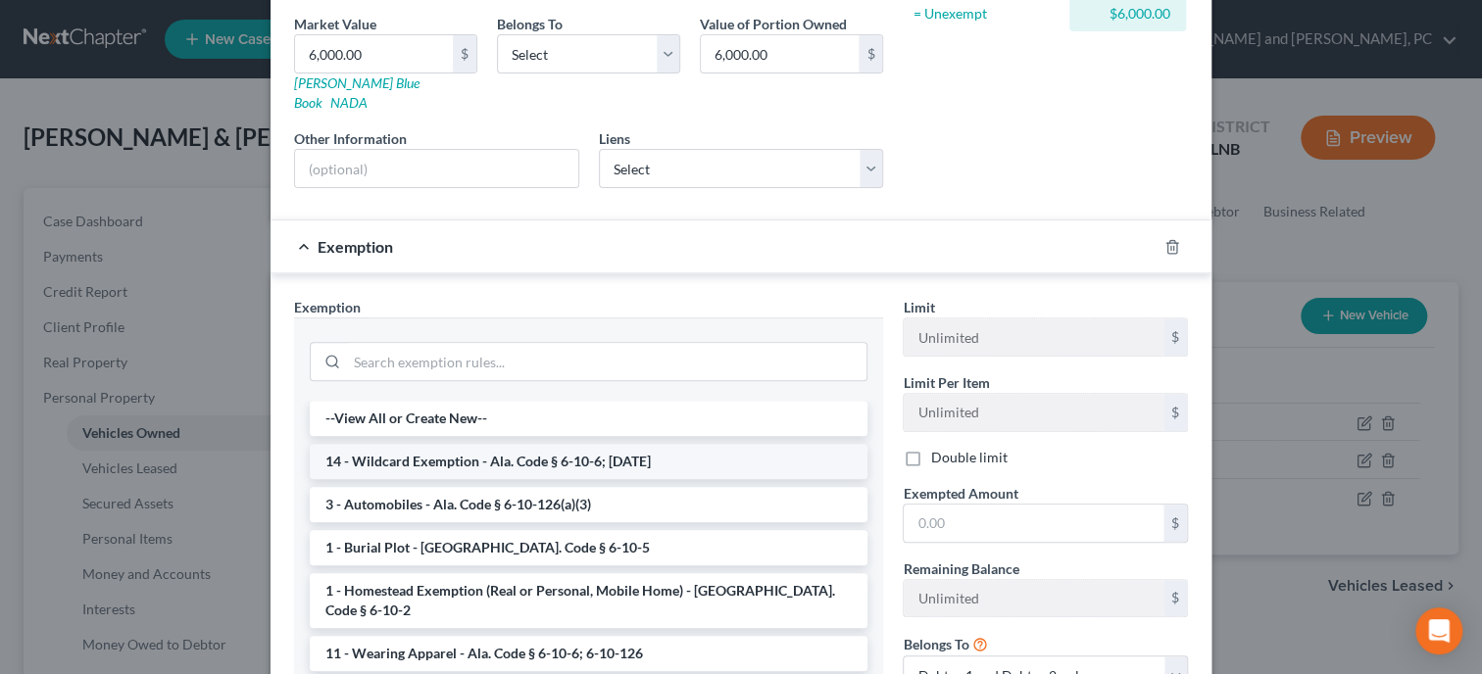
click at [636, 452] on li "14 - Wildcard Exemption - Ala. Code § 6-10-6; [DATE]" at bounding box center [589, 461] width 558 height 35
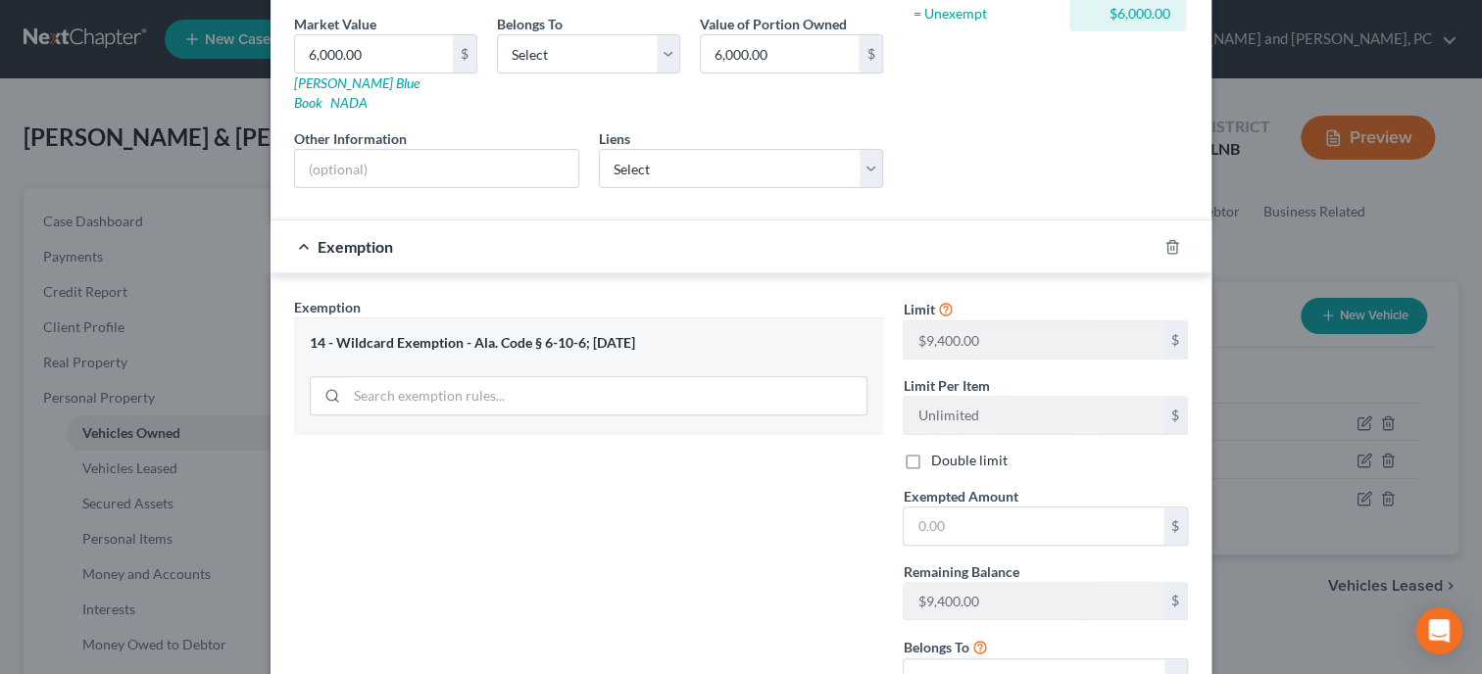
click at [930, 451] on label "Double limit" at bounding box center [968, 461] width 76 height 20
click at [938, 451] on input "Double limit" at bounding box center [944, 457] width 13 height 13
checkbox input "true"
click at [932, 512] on input "text" at bounding box center [1033, 526] width 260 height 37
type input "6,000.00"
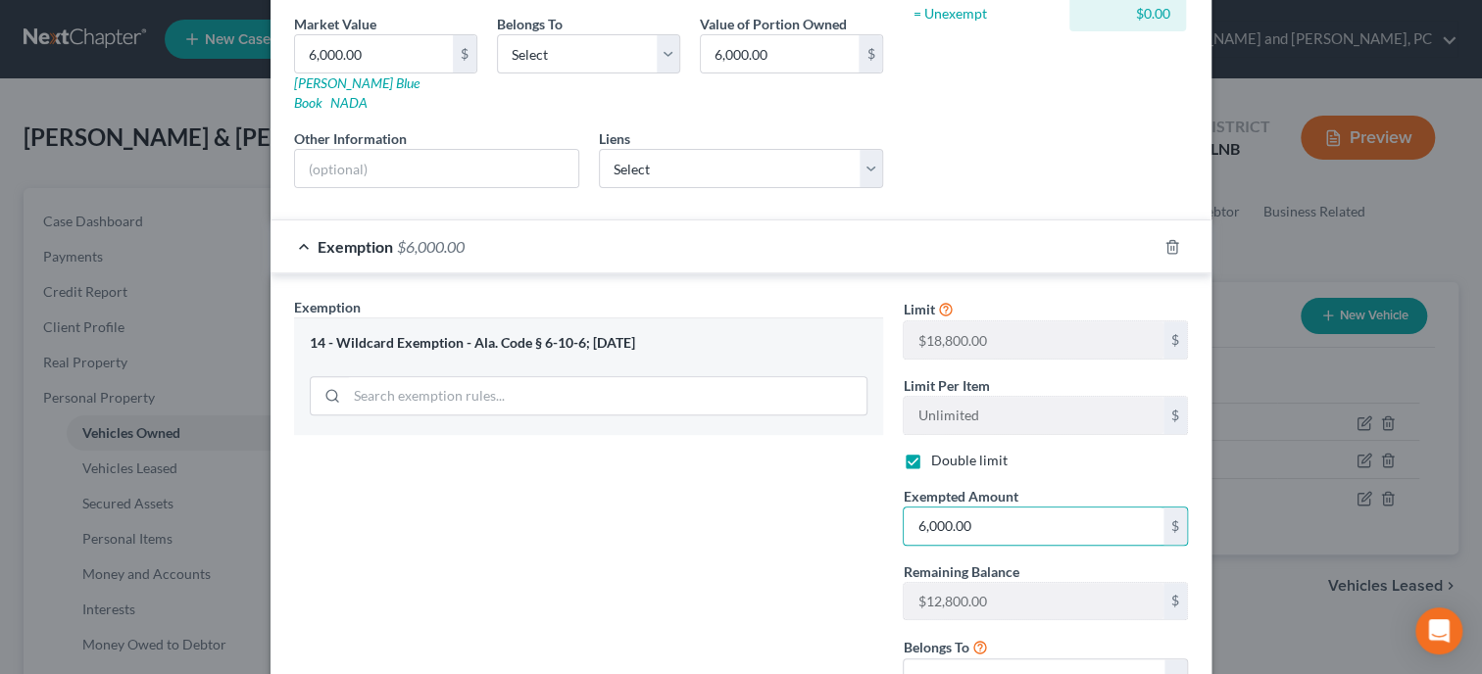
click at [739, 528] on div "Exemption Set must be selected for CA. Exemption * 14 - Wildcard Exemption - Al…" at bounding box center [588, 505] width 608 height 416
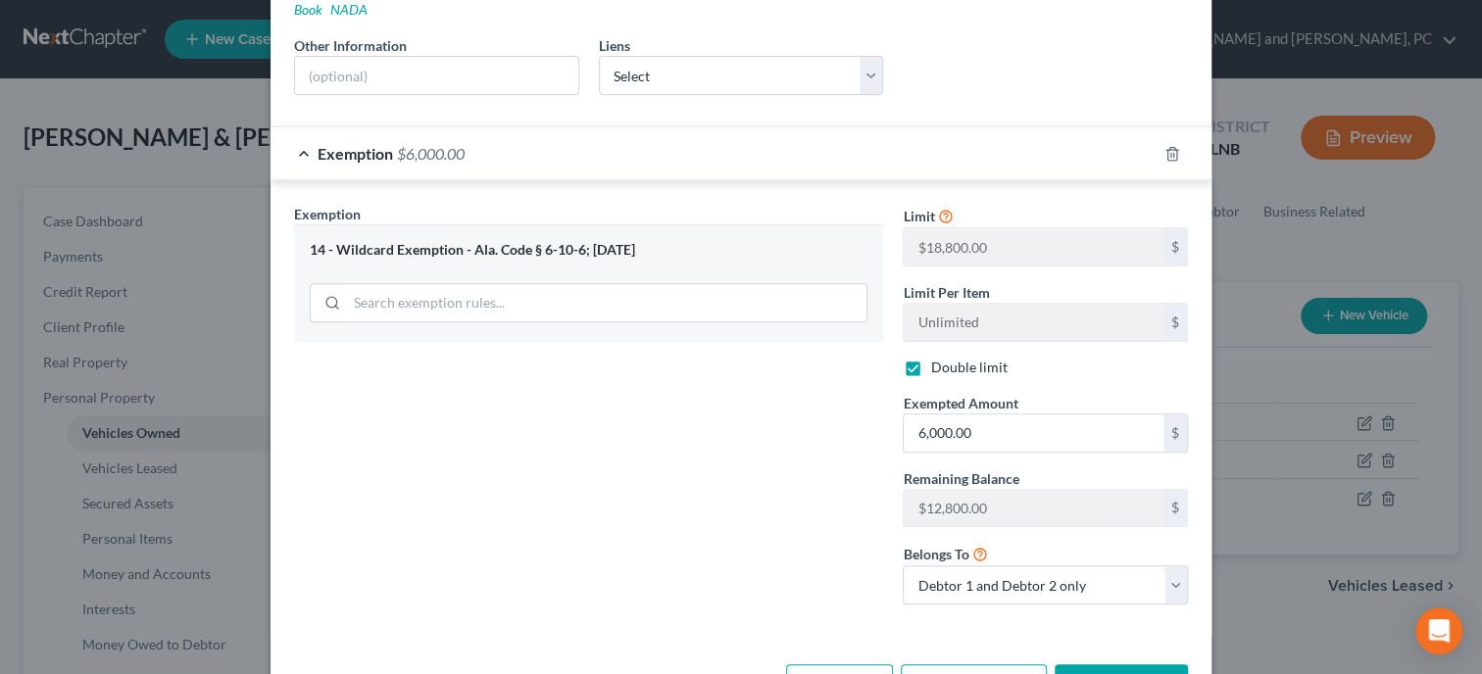
scroll to position [441, 0]
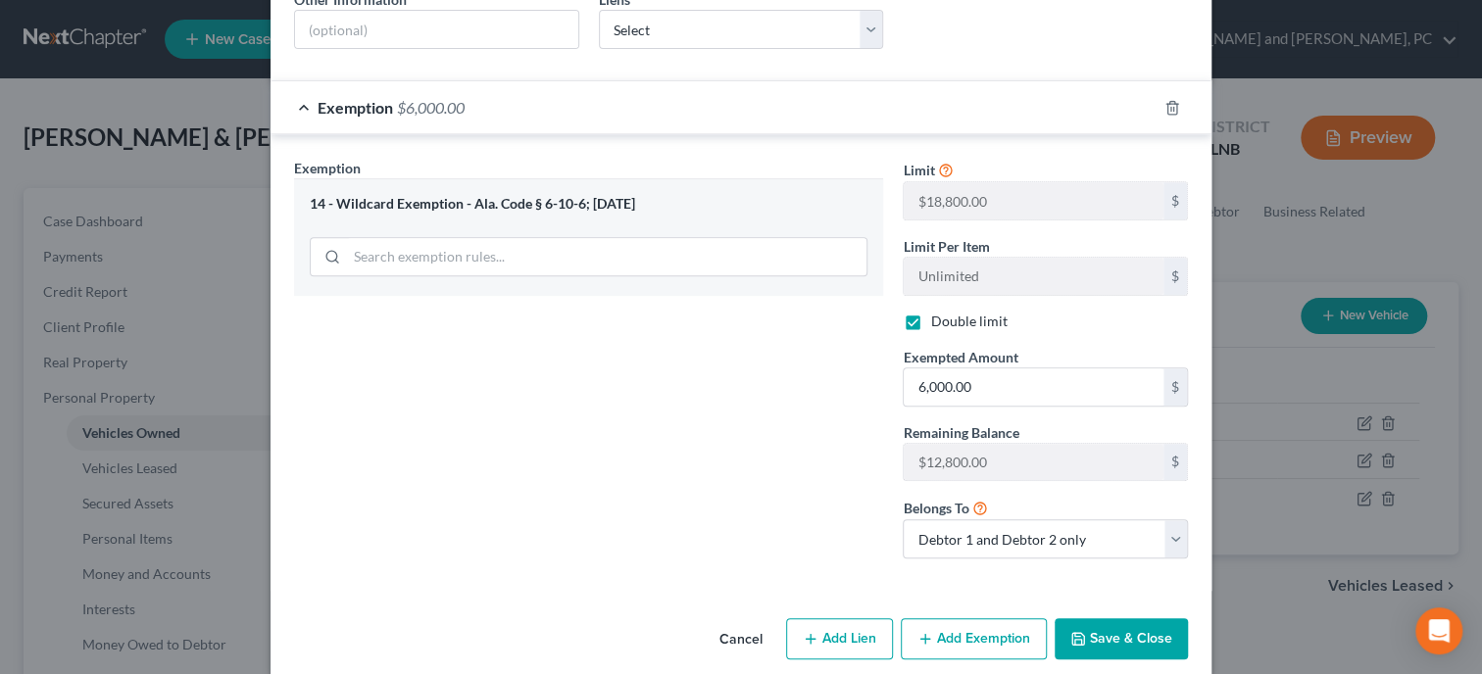
click at [1095, 618] on button "Save & Close" at bounding box center [1120, 638] width 133 height 41
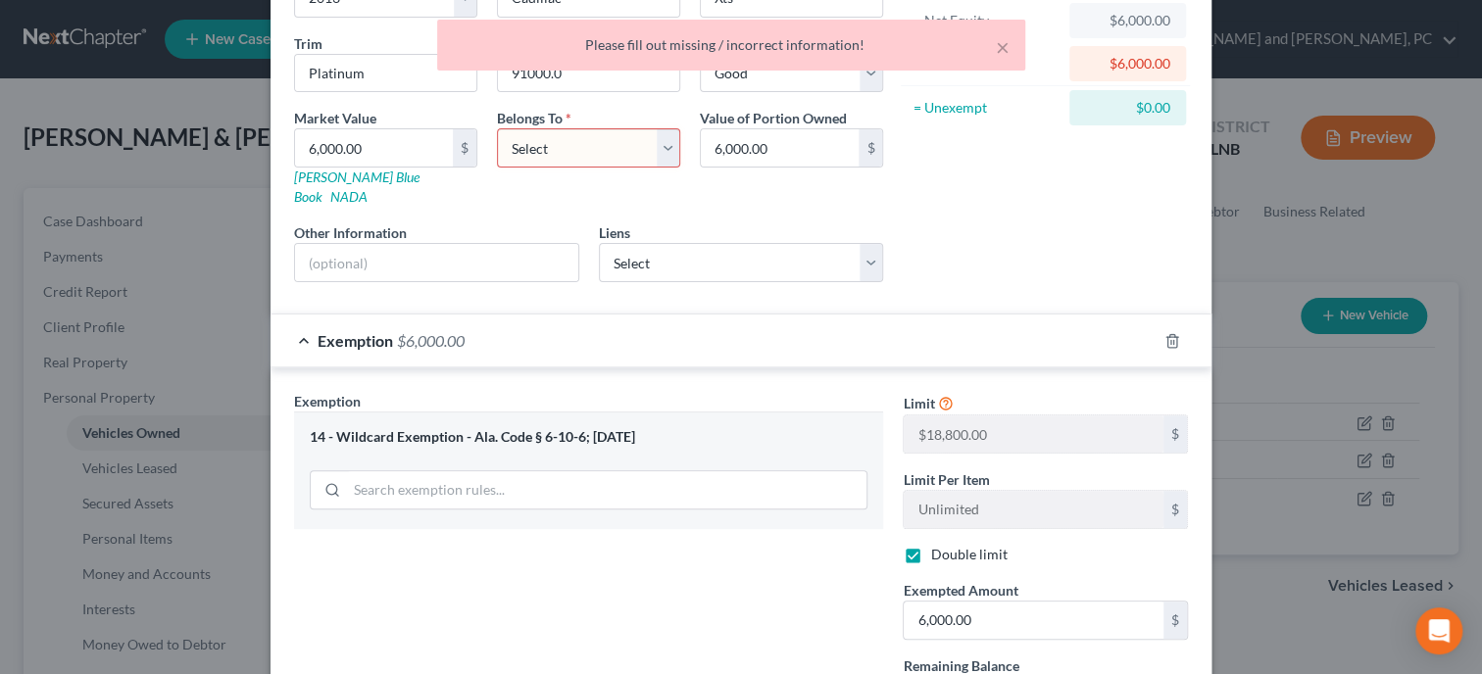
scroll to position [139, 0]
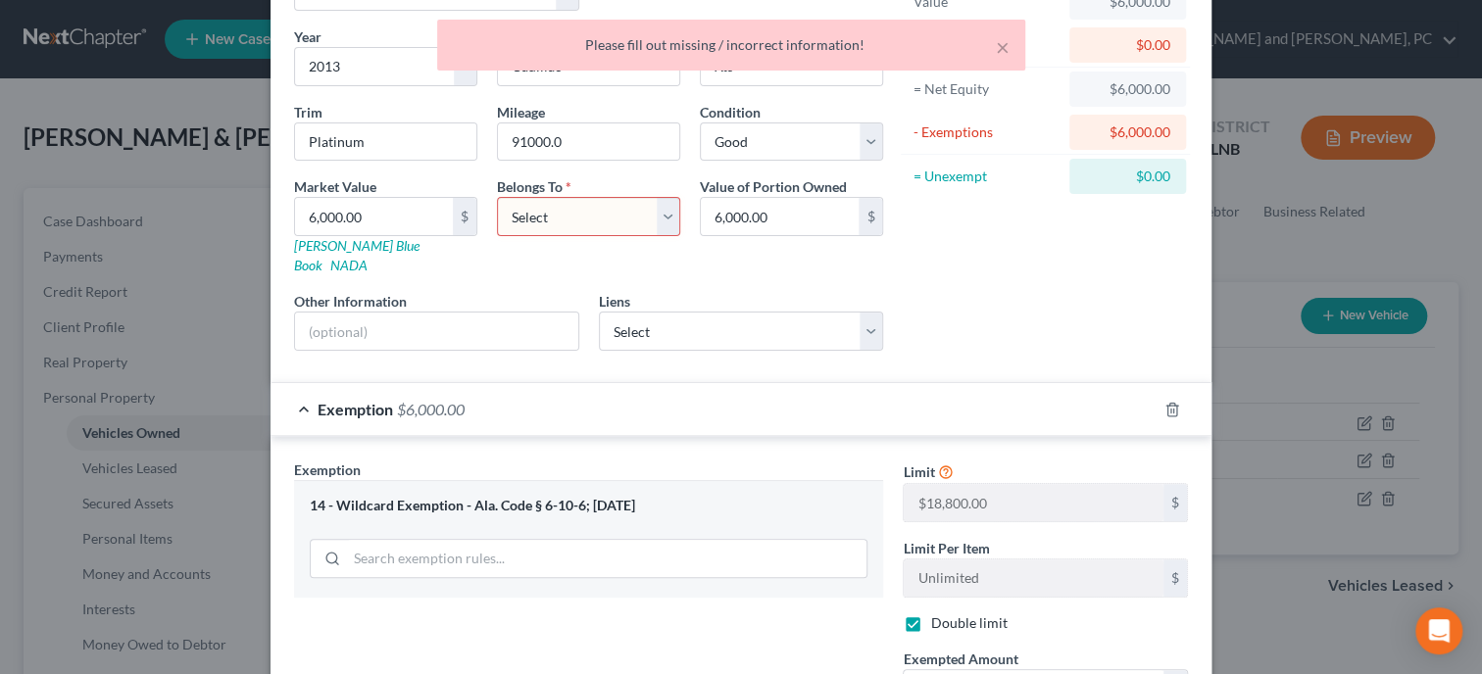
select select "2"
click option "Debtor 1 And Debtor 2 Only" at bounding box center [0, 0] width 0 height 0
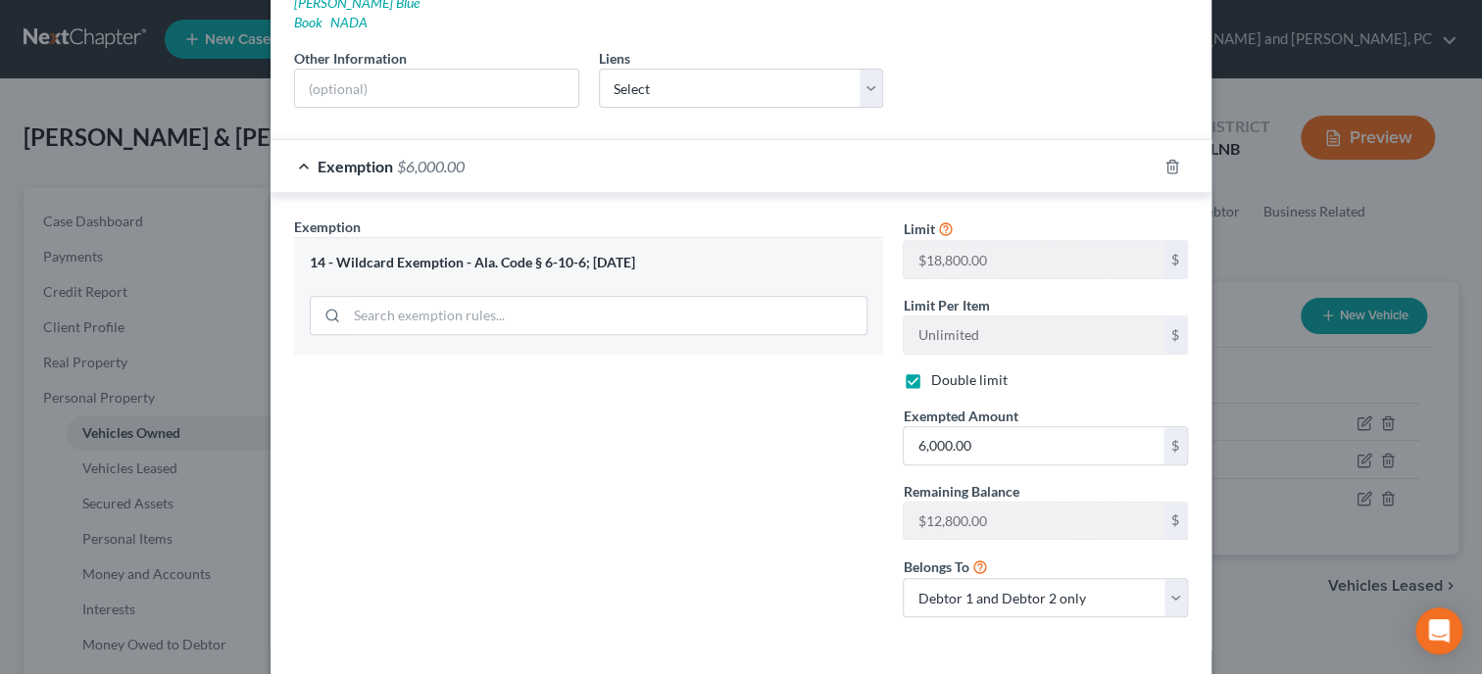
scroll to position [441, 0]
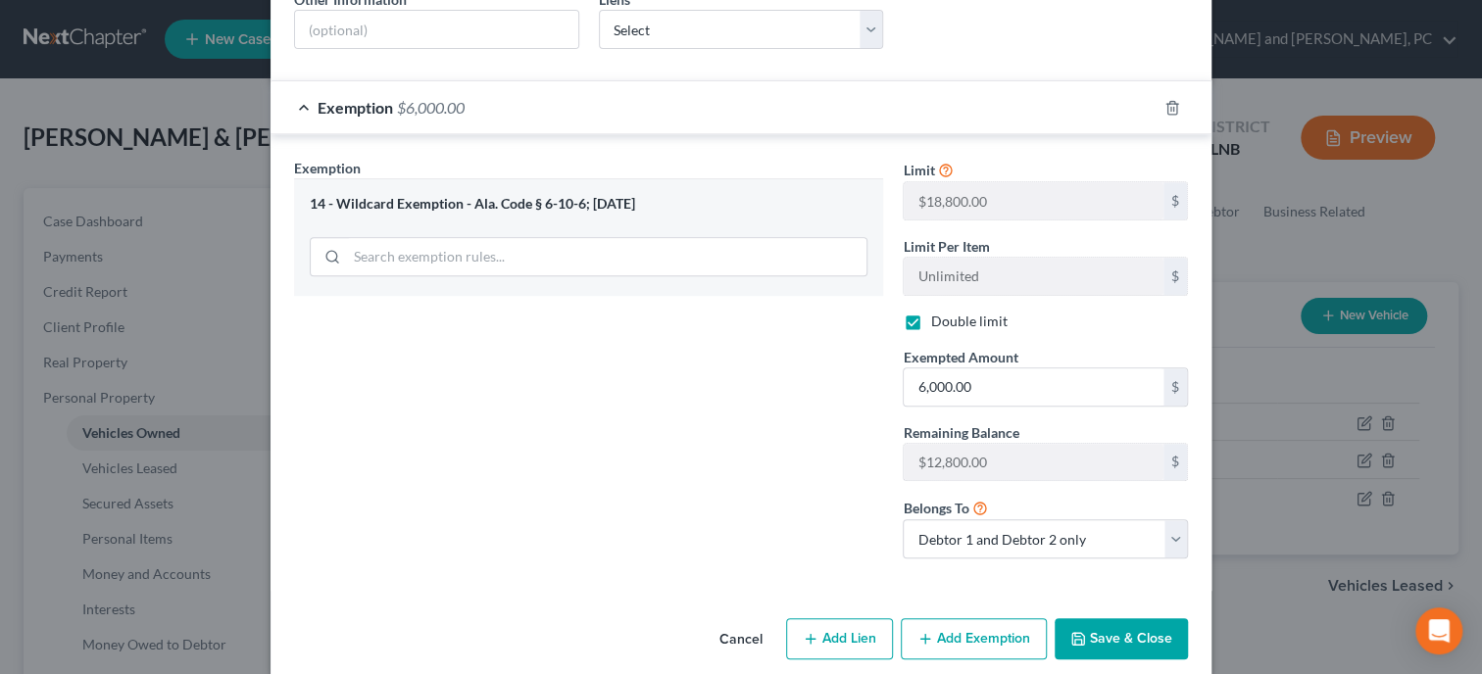
click at [1125, 618] on button "Save & Close" at bounding box center [1120, 638] width 133 height 41
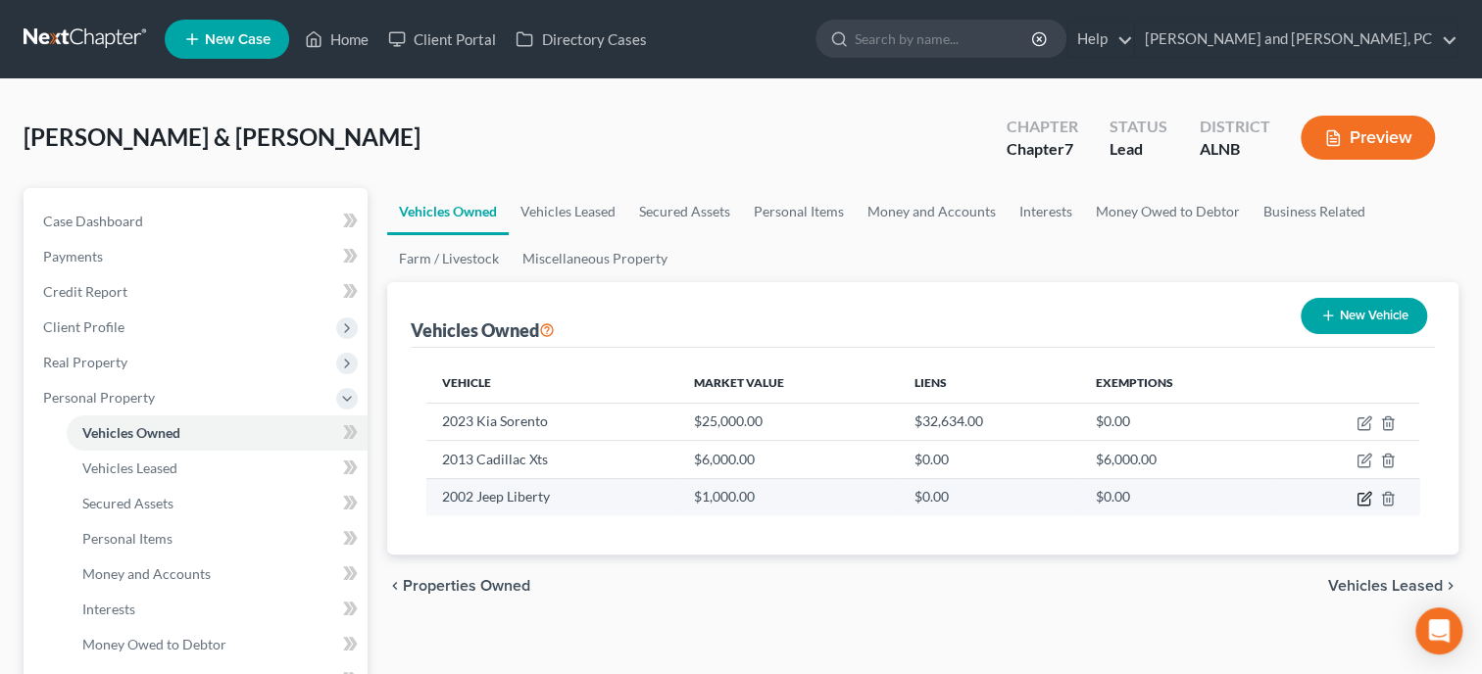
click at [1357, 500] on icon "button" at bounding box center [1363, 499] width 12 height 12
select select "0"
select select "24"
select select "3"
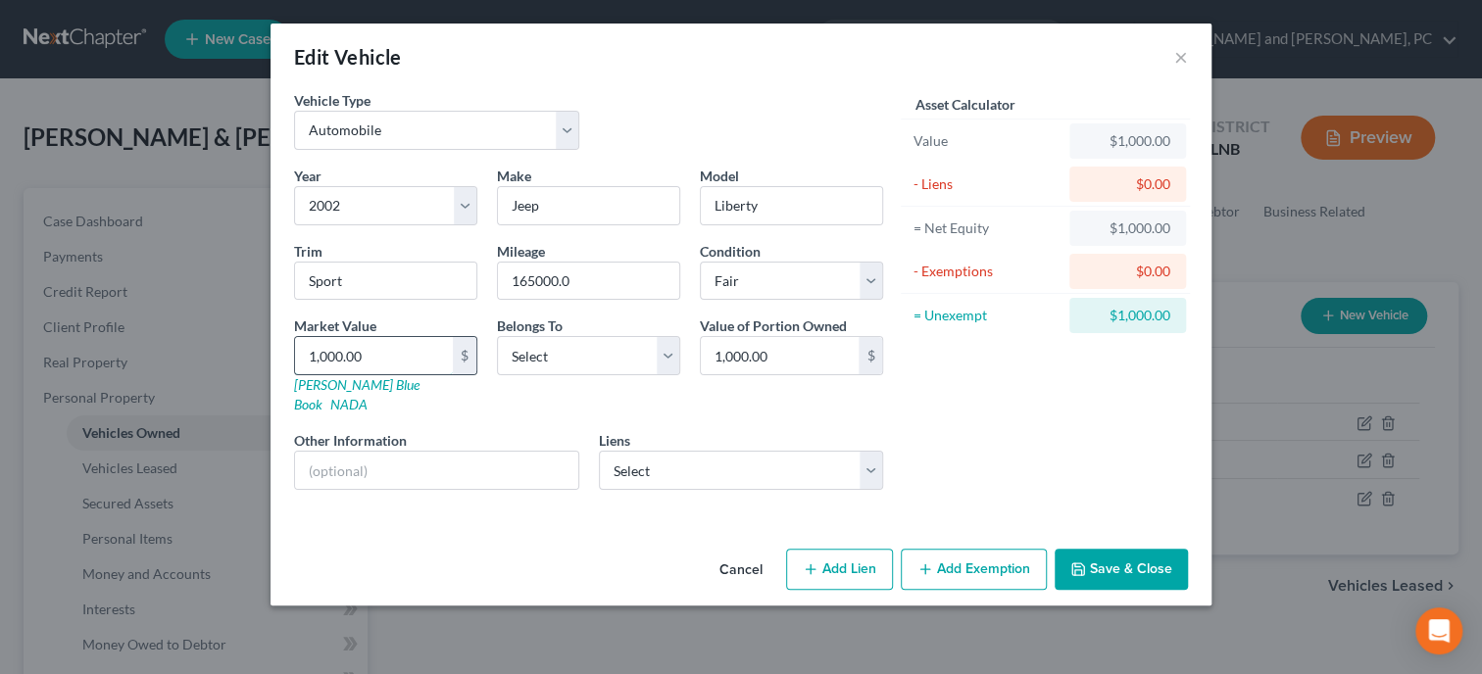
click at [449, 359] on input "1,000.00" at bounding box center [374, 355] width 158 height 37
type input "7"
type input "7.00"
type input "75"
type input "75.00"
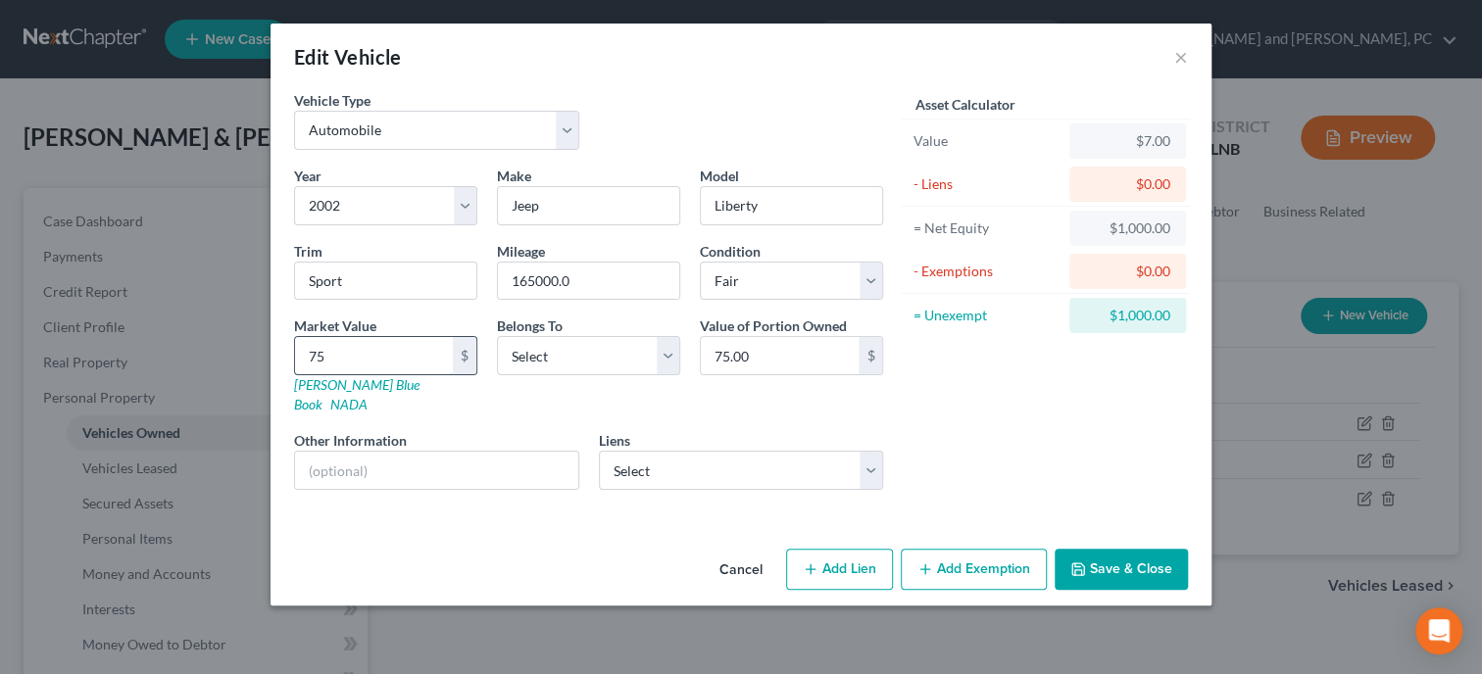
type input "750"
type input "750.00"
click at [998, 550] on button "Add Exemption" at bounding box center [973, 569] width 146 height 41
select select "2"
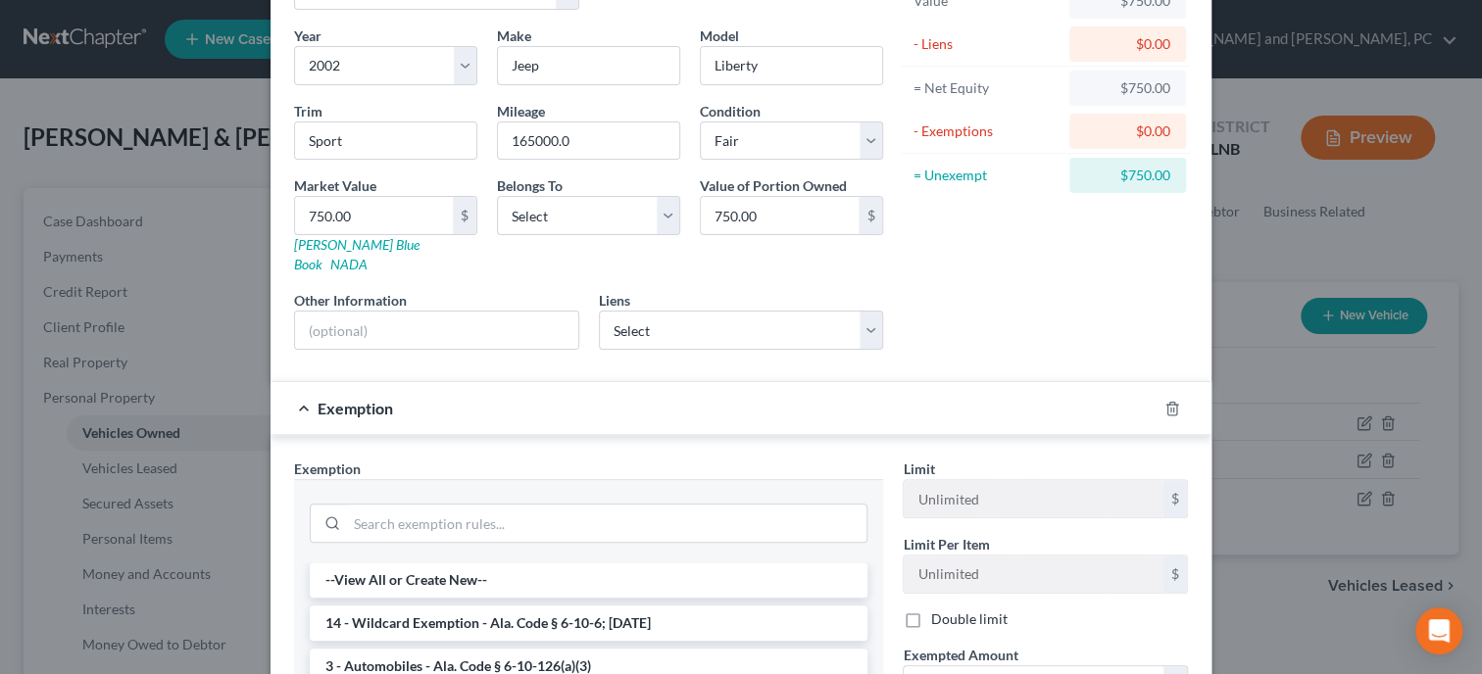
scroll to position [201, 0]
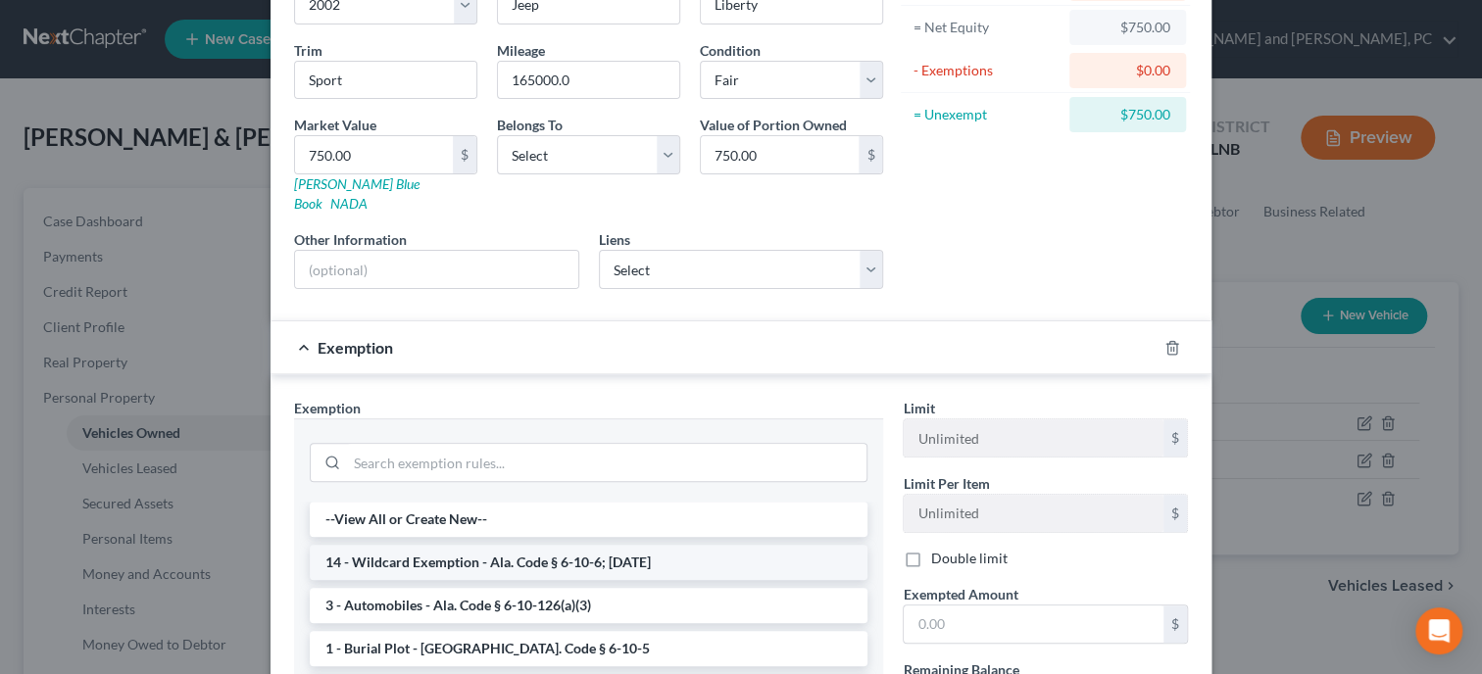
click at [693, 545] on li "14 - Wildcard Exemption - Ala. Code § 6-10-6; [DATE]" at bounding box center [589, 562] width 558 height 35
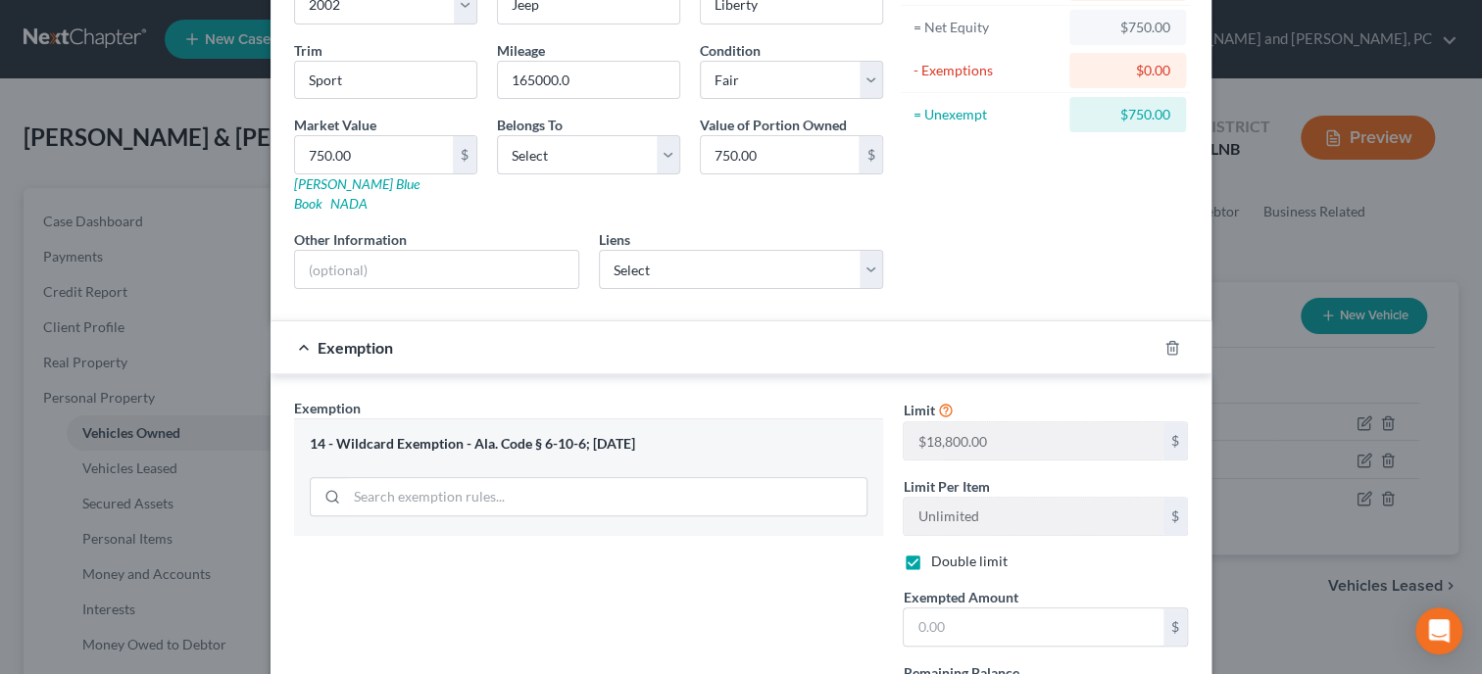
checkbox input "true"
click at [973, 611] on input "text" at bounding box center [1033, 626] width 260 height 37
type input "750.00"
click at [801, 624] on div "Exemption Set must be selected for CA. Exemption * 14 - Wildcard Exemption - Al…" at bounding box center [588, 606] width 608 height 416
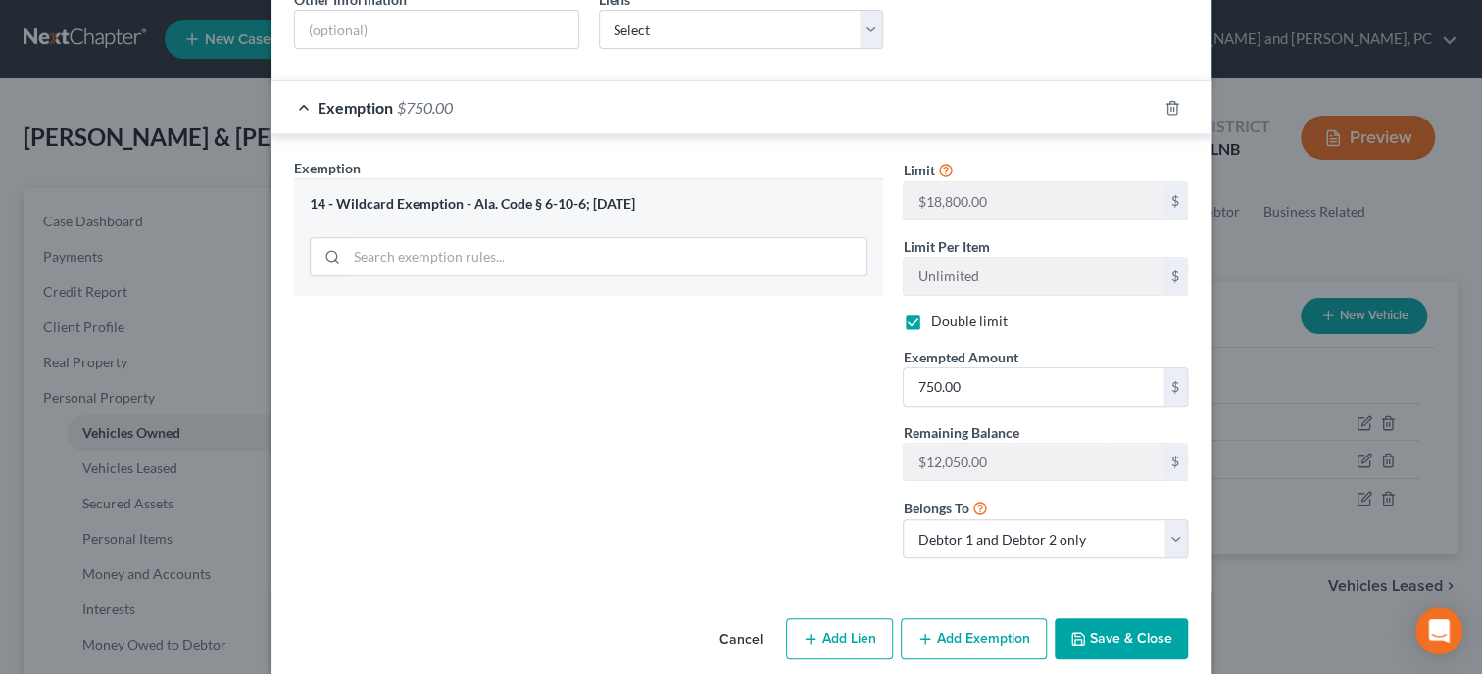
click at [1084, 631] on icon "button" at bounding box center [1078, 639] width 16 height 16
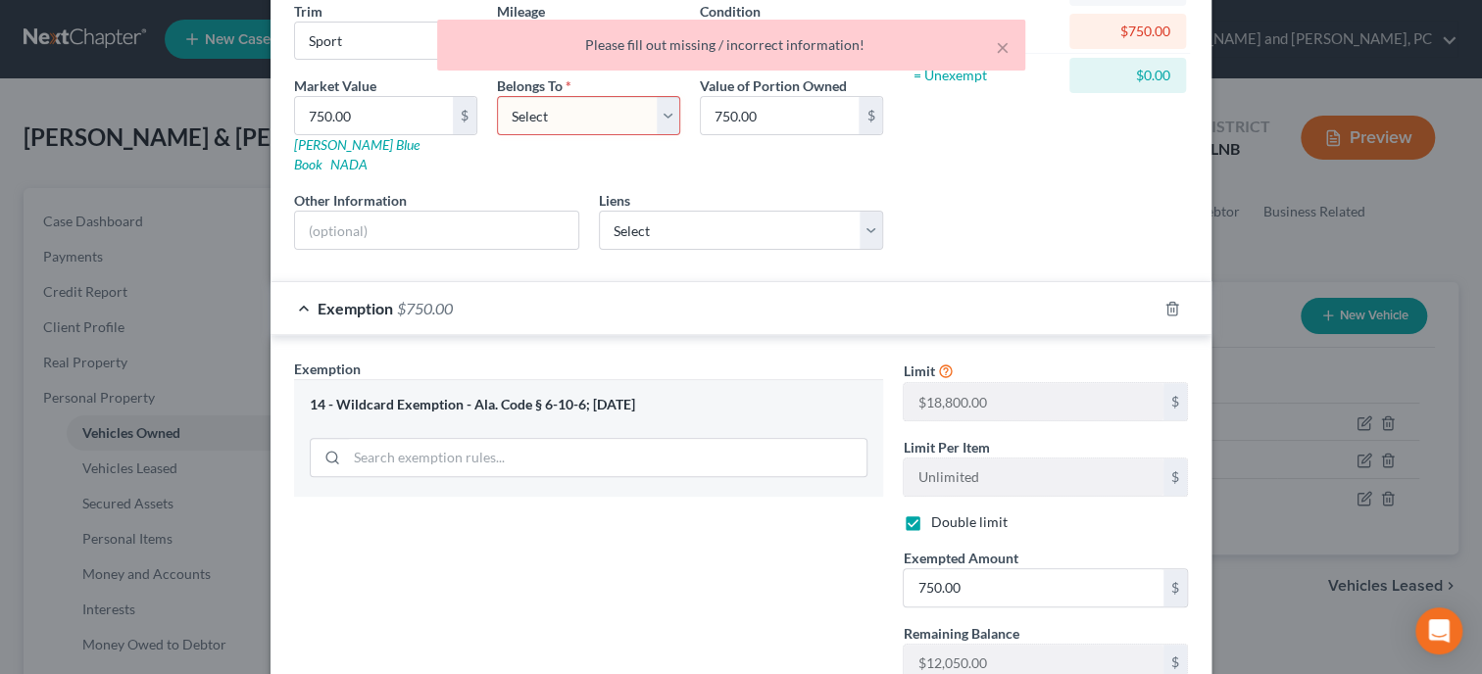
scroll to position [139, 0]
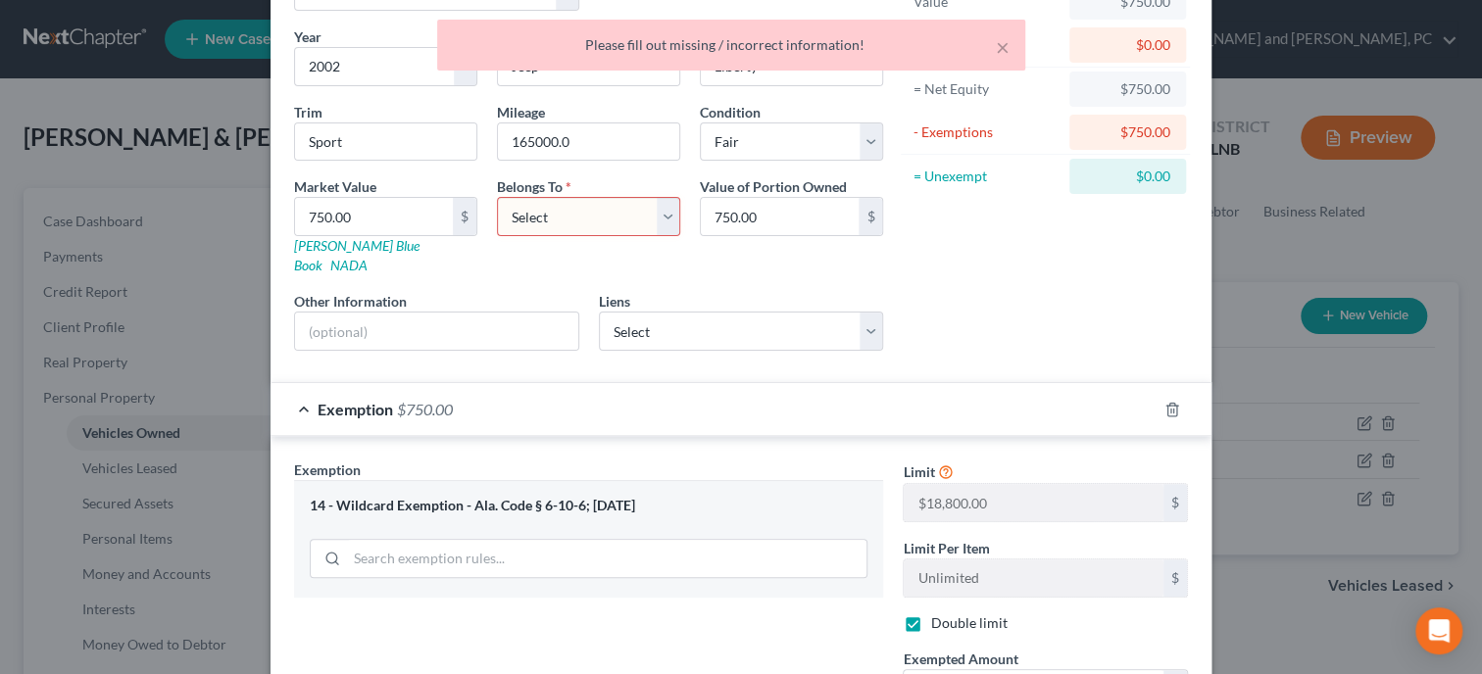
click at [497, 197] on select "Select Debtor 1 Only Debtor 2 Only Debtor 1 And Debtor 2 Only At Least One Of T…" at bounding box center [588, 216] width 183 height 39
select select "2"
click option "Debtor 1 And Debtor 2 Only" at bounding box center [0, 0] width 0 height 0
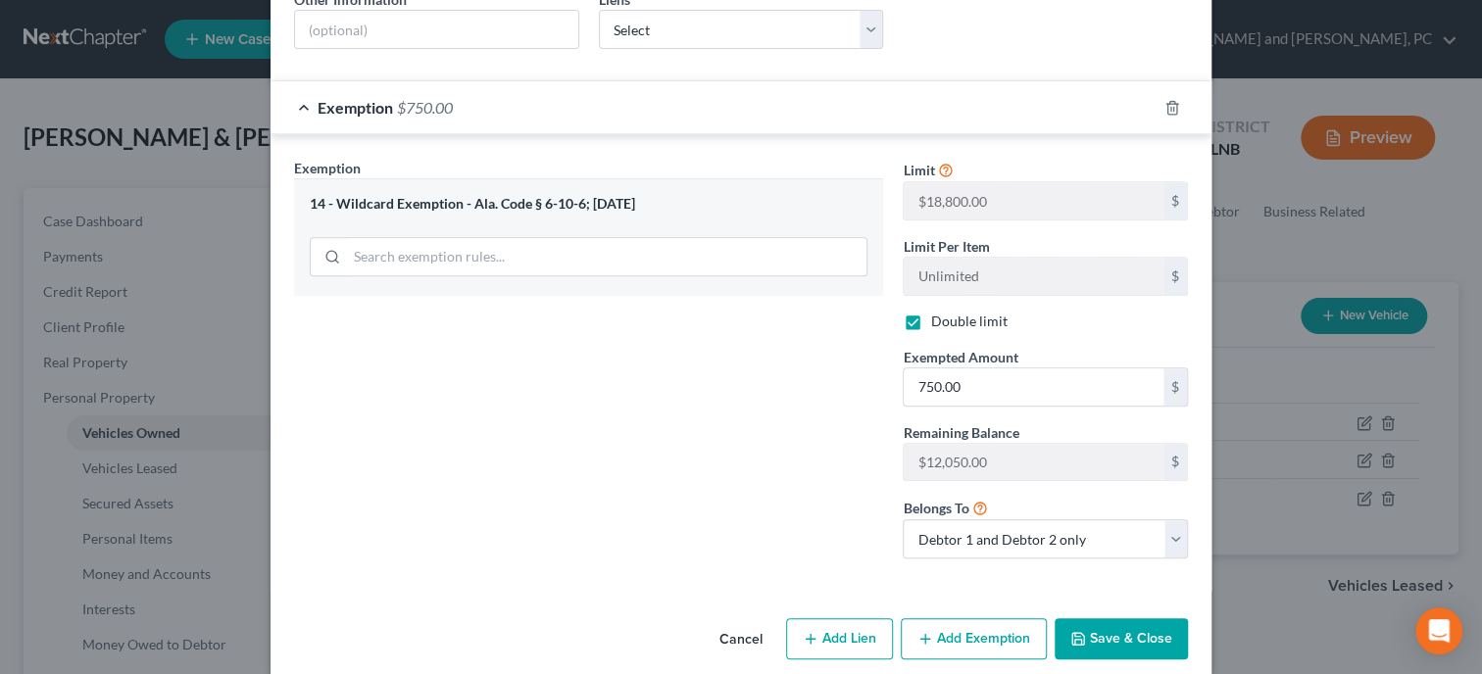
click at [1086, 631] on icon "button" at bounding box center [1078, 639] width 16 height 16
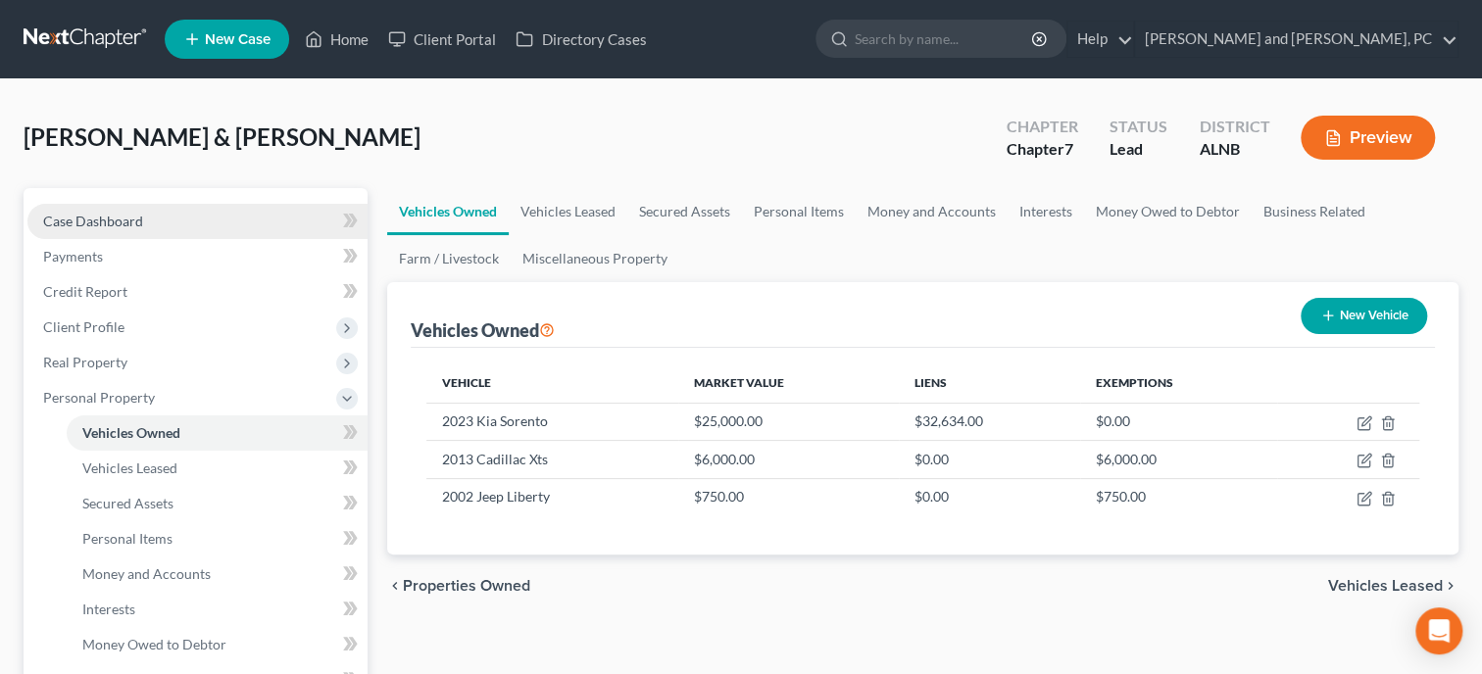
click at [140, 217] on span "Case Dashboard" at bounding box center [93, 221] width 100 height 17
select select "10"
select select "6"
select select "0"
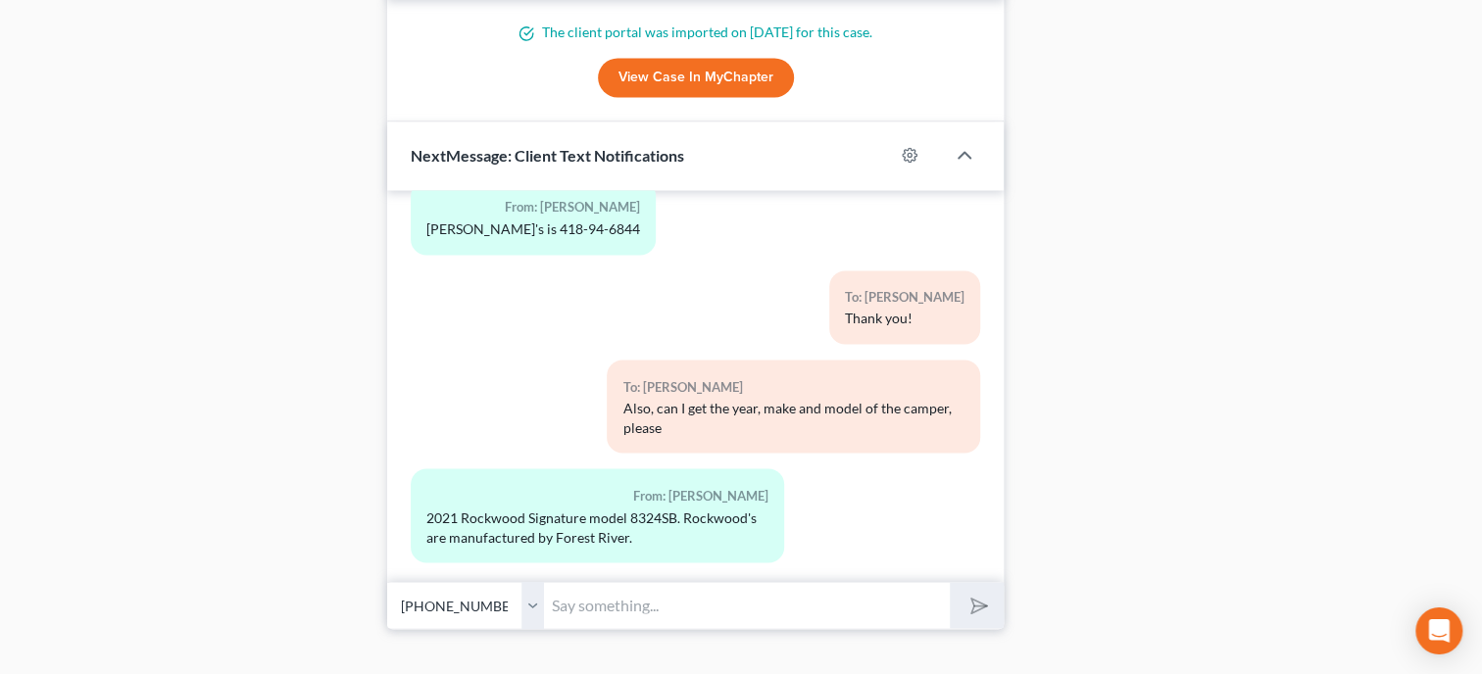
scroll to position [1797, 0]
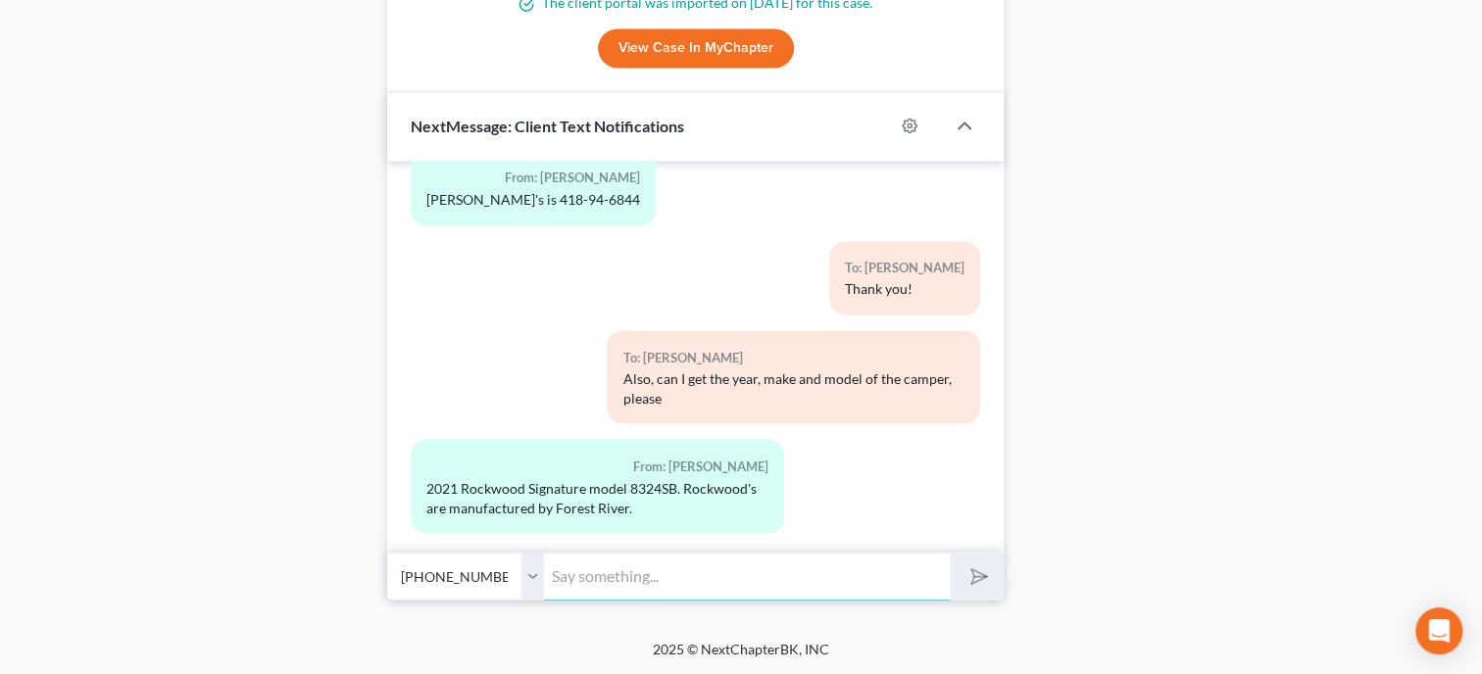
click at [786, 575] on input "text" at bounding box center [747, 576] width 406 height 48
type input "Thank you"
click at [949, 553] on button "submit" at bounding box center [976, 576] width 54 height 46
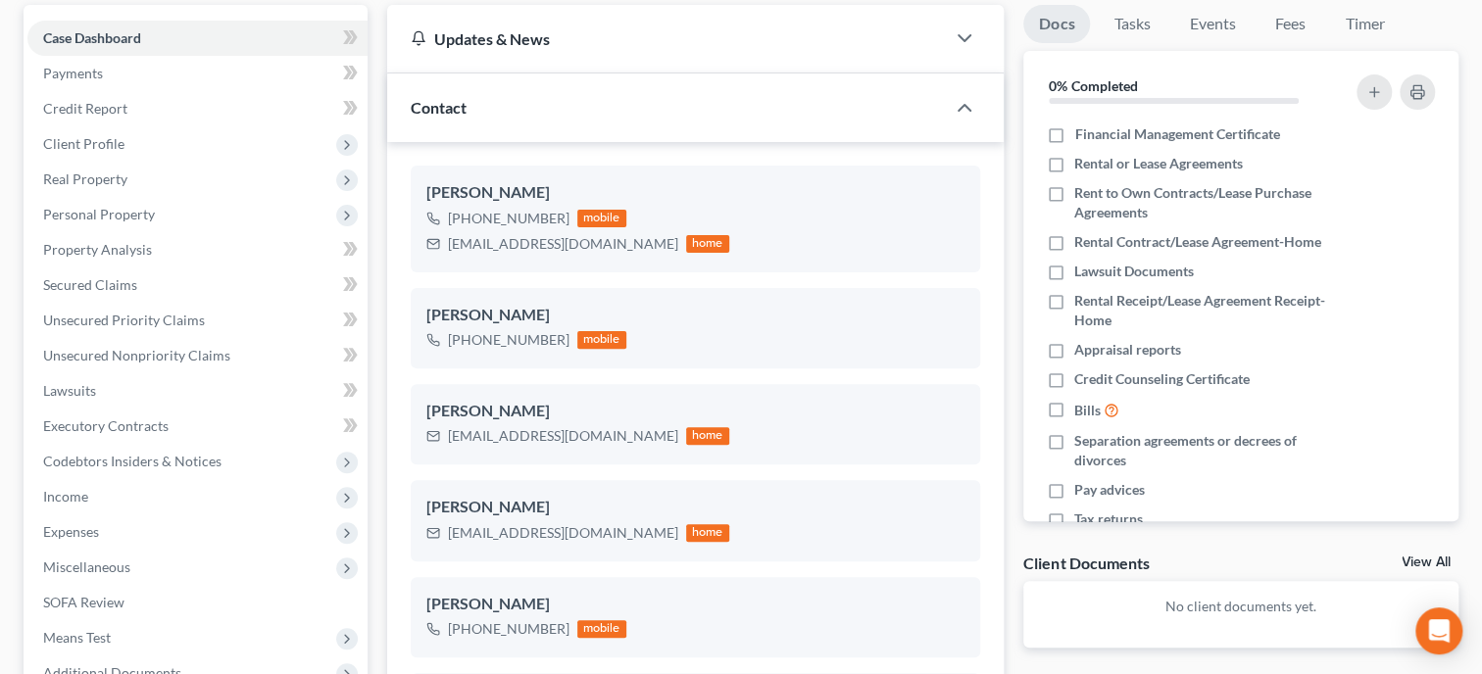
scroll to position [1062, 0]
click at [99, 201] on span "Personal Property" at bounding box center [197, 214] width 340 height 35
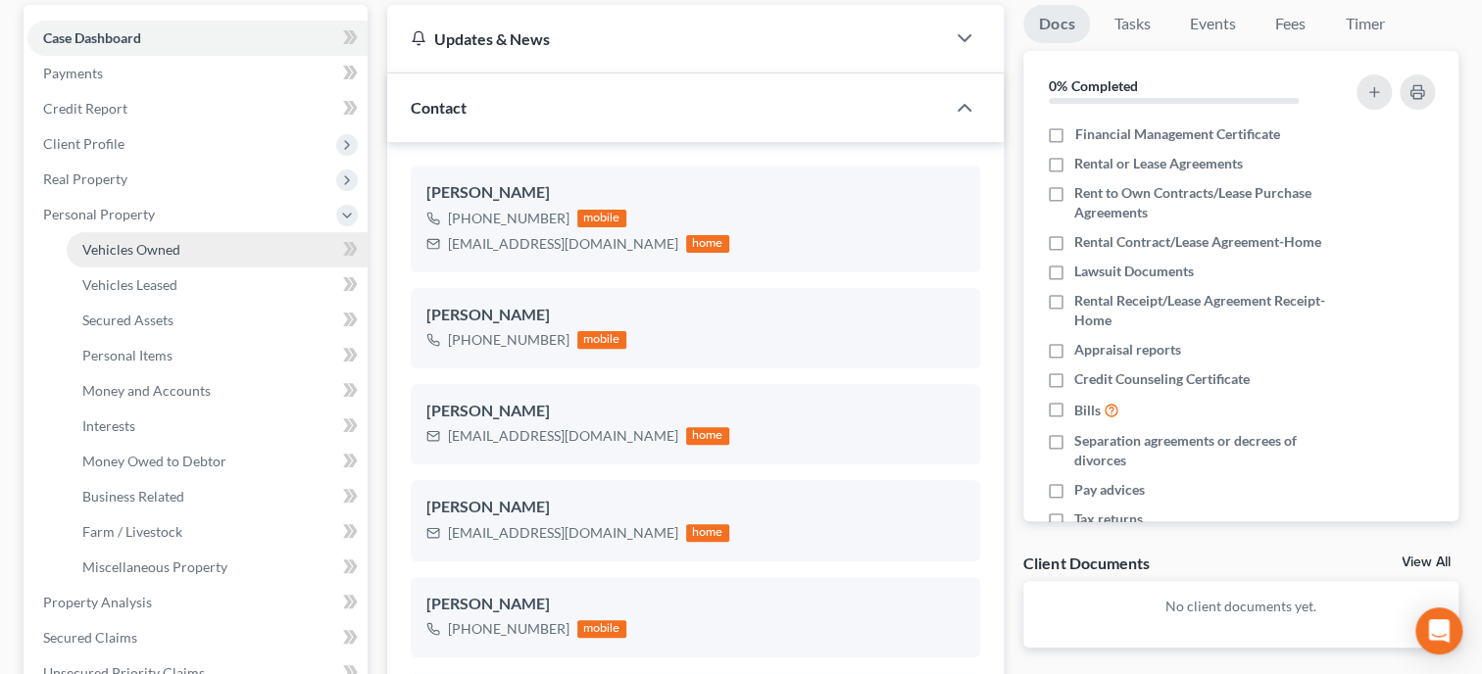
click at [109, 242] on span "Vehicles Owned" at bounding box center [131, 249] width 98 height 17
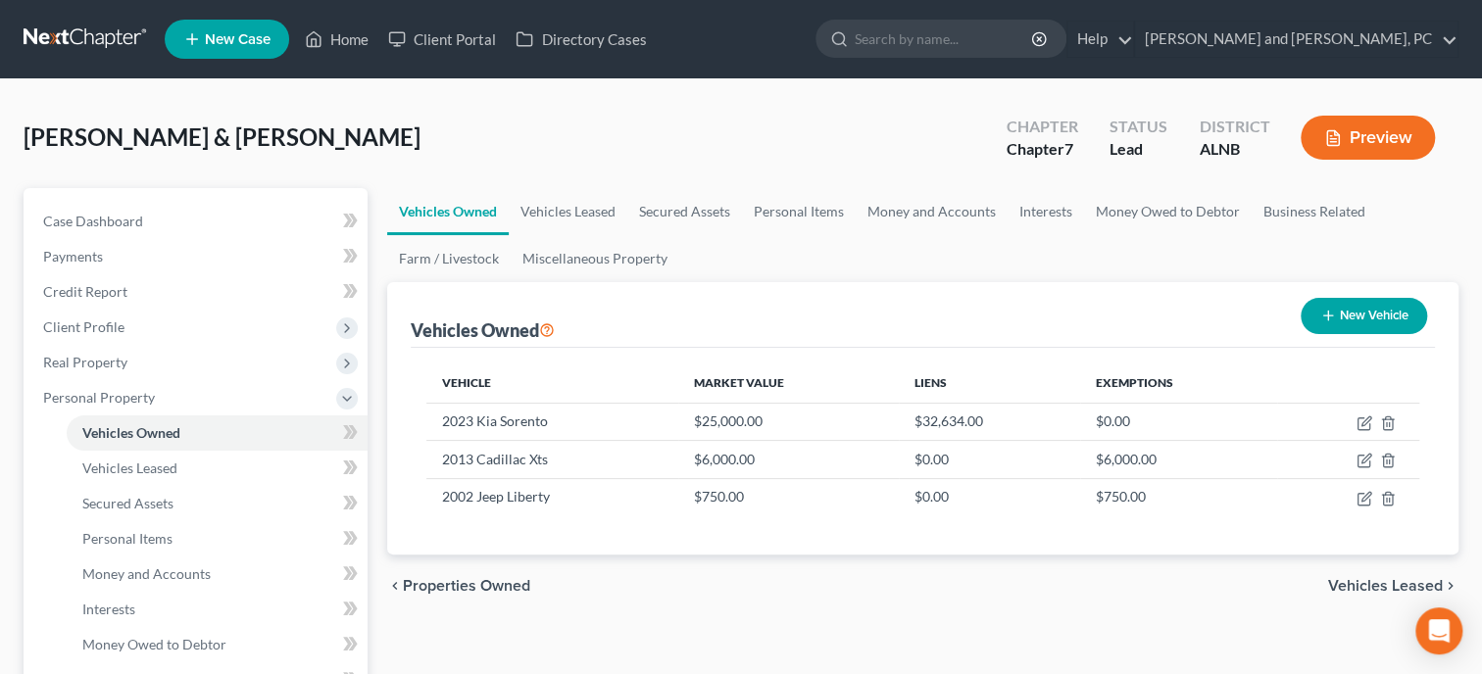
click at [1320, 311] on icon "button" at bounding box center [1328, 316] width 16 height 16
select select "0"
select select "2"
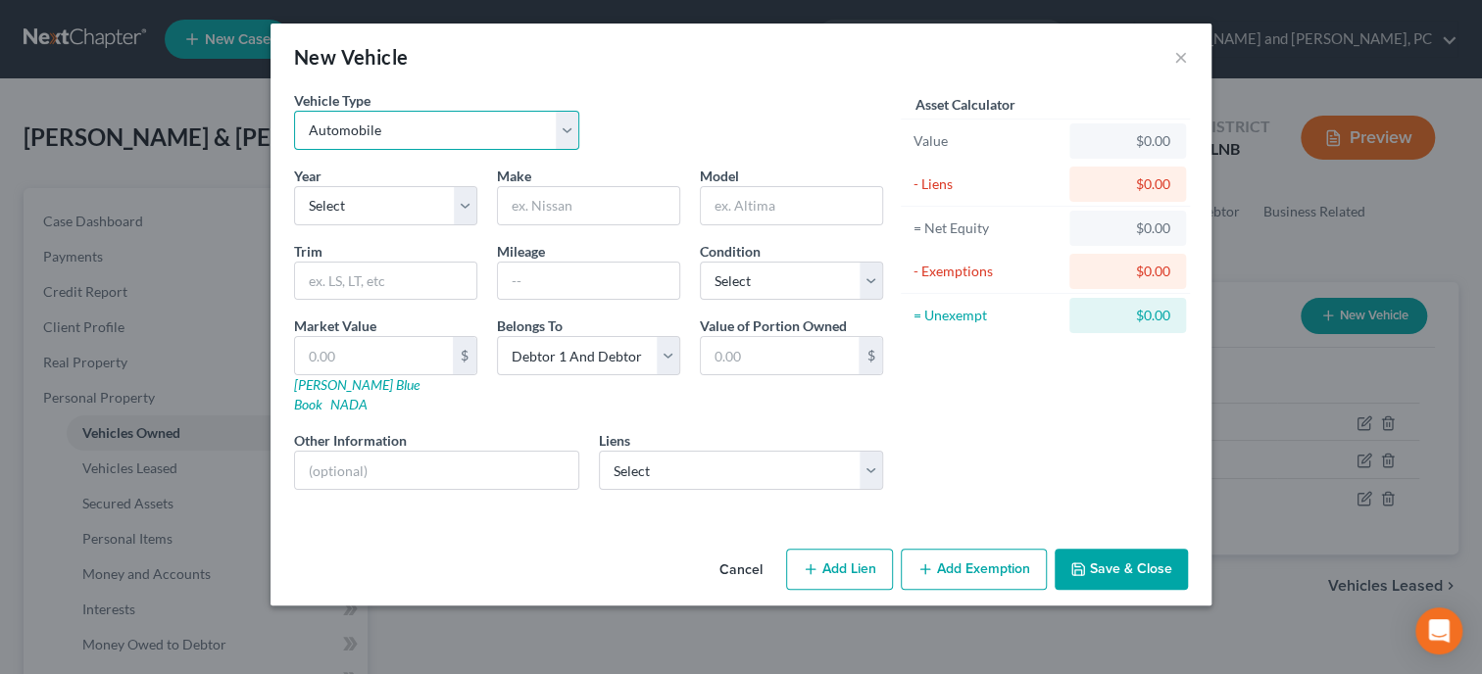
select select "7"
click option "Other Vehicle" at bounding box center [0, 0] width 0 height 0
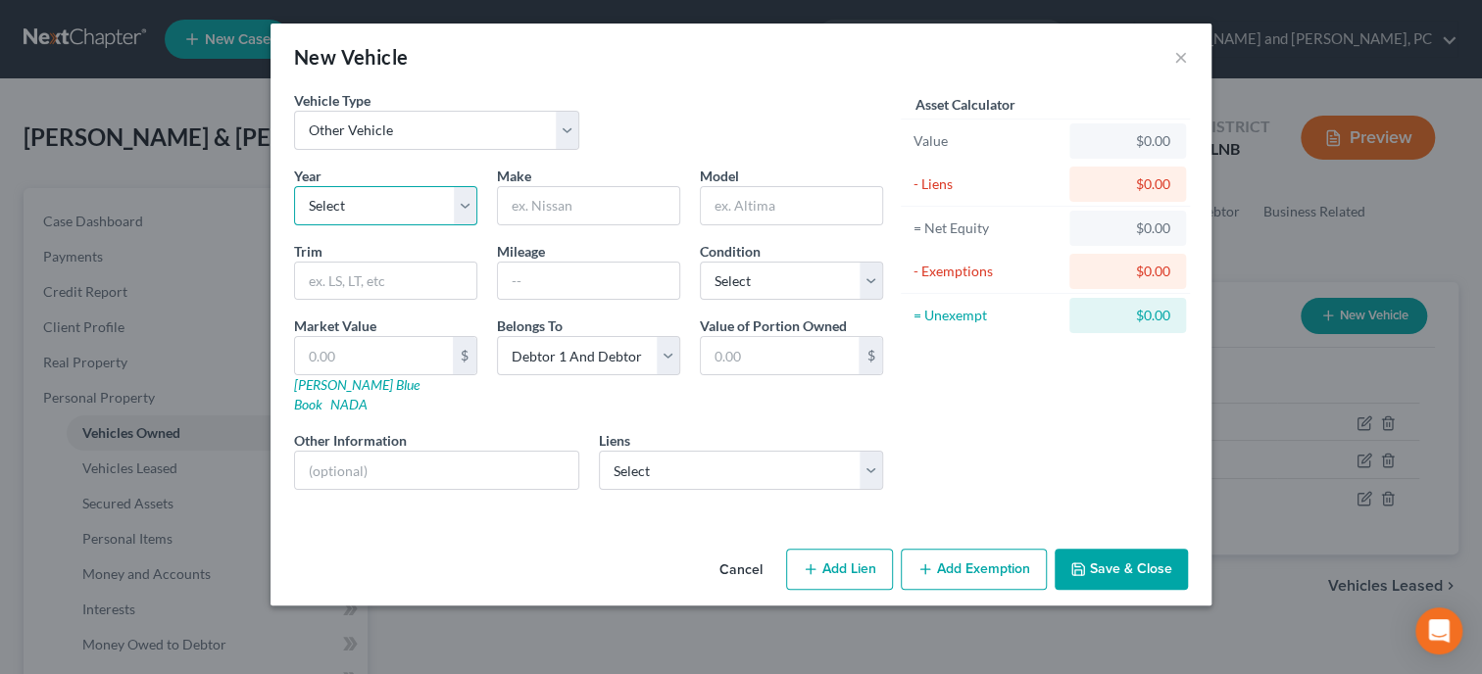
click at [294, 186] on select "Select 2026 2025 2024 2023 2022 2021 2020 2019 2018 2017 2016 2015 2014 2013 20…" at bounding box center [385, 205] width 183 height 39
select select "5"
click option "2021" at bounding box center [0, 0] width 0 height 0
click at [501, 203] on input "text" at bounding box center [588, 205] width 181 height 37
type input "Rockwood"
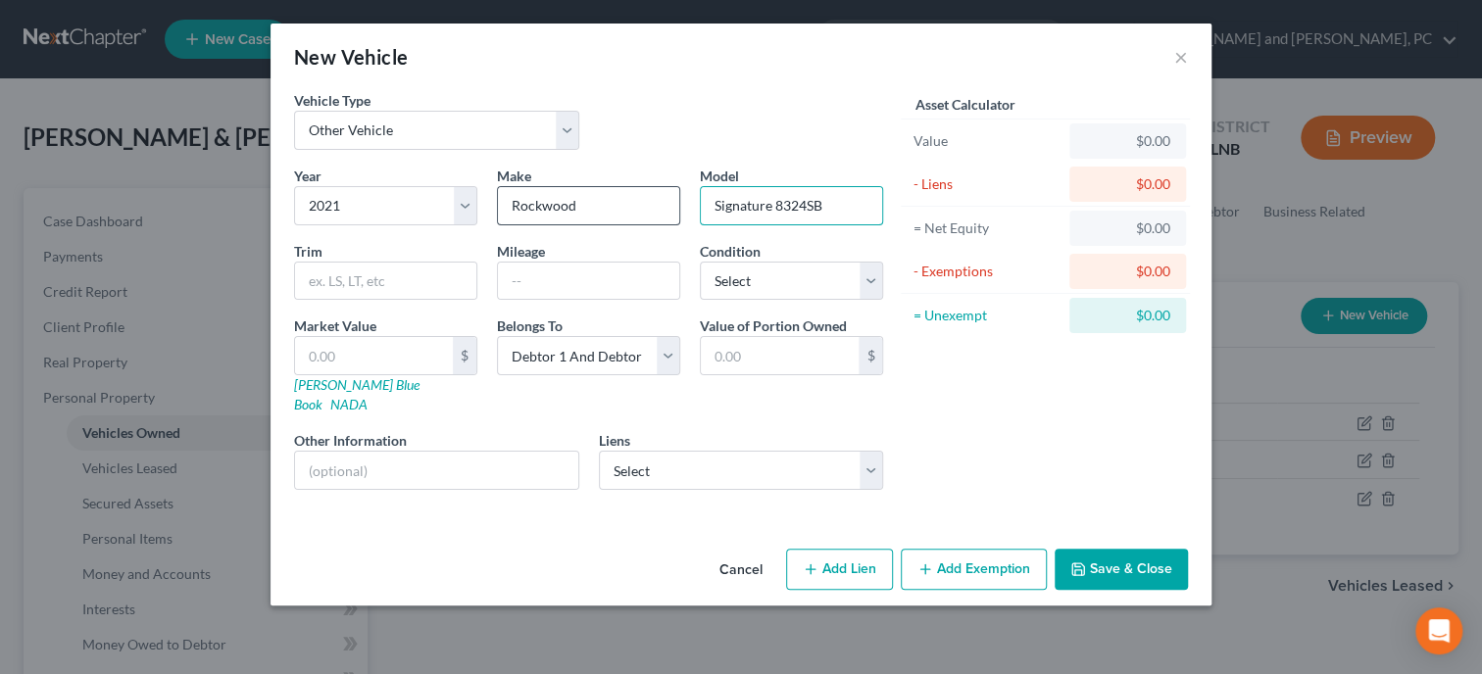
type input "Signature 8324SB"
click at [615, 214] on input "Rockwood" at bounding box center [588, 205] width 181 height 37
type input "Rockwood Signature"
click at [775, 206] on input "Signature 8324SB" at bounding box center [791, 205] width 181 height 37
type input "8324SB"
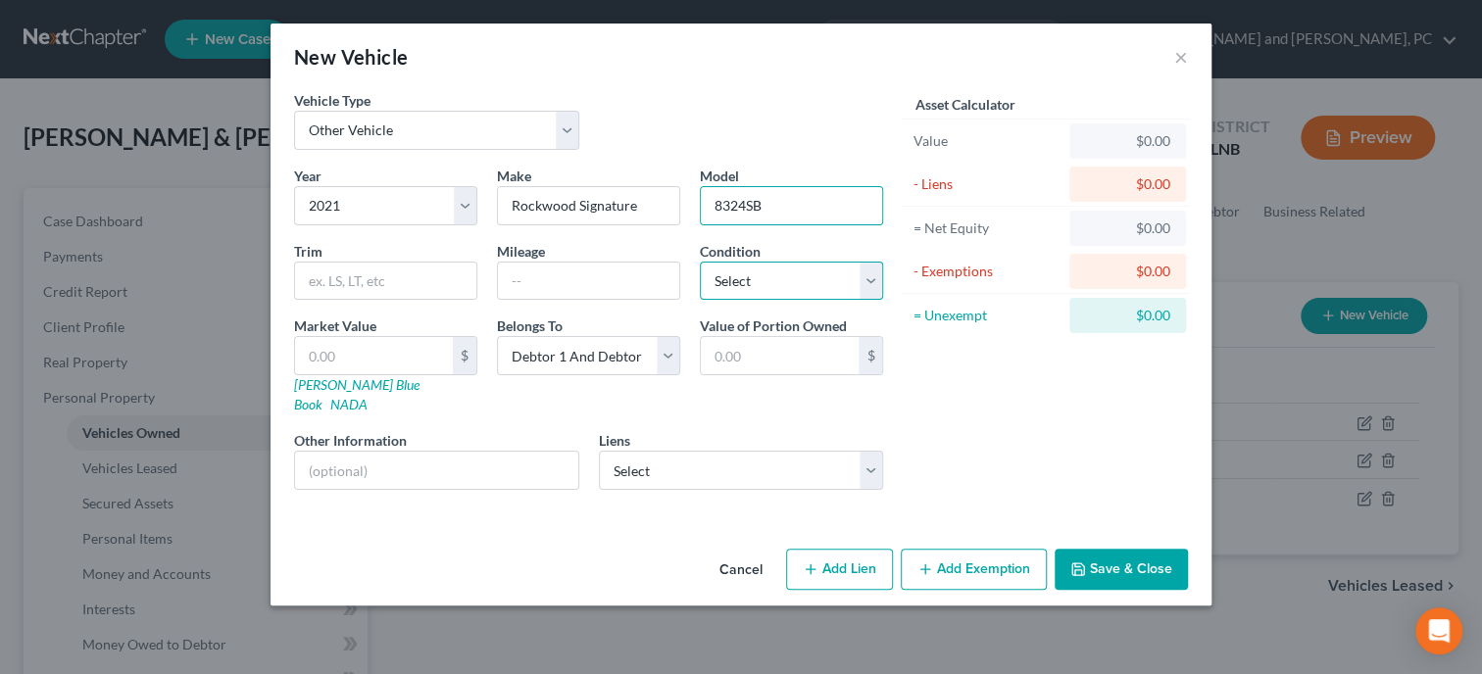
click at [700, 262] on select "Select Excellent Very Good Good Fair Poor" at bounding box center [791, 281] width 183 height 39
select select "1"
click option "Very Good" at bounding box center [0, 0] width 0 height 0
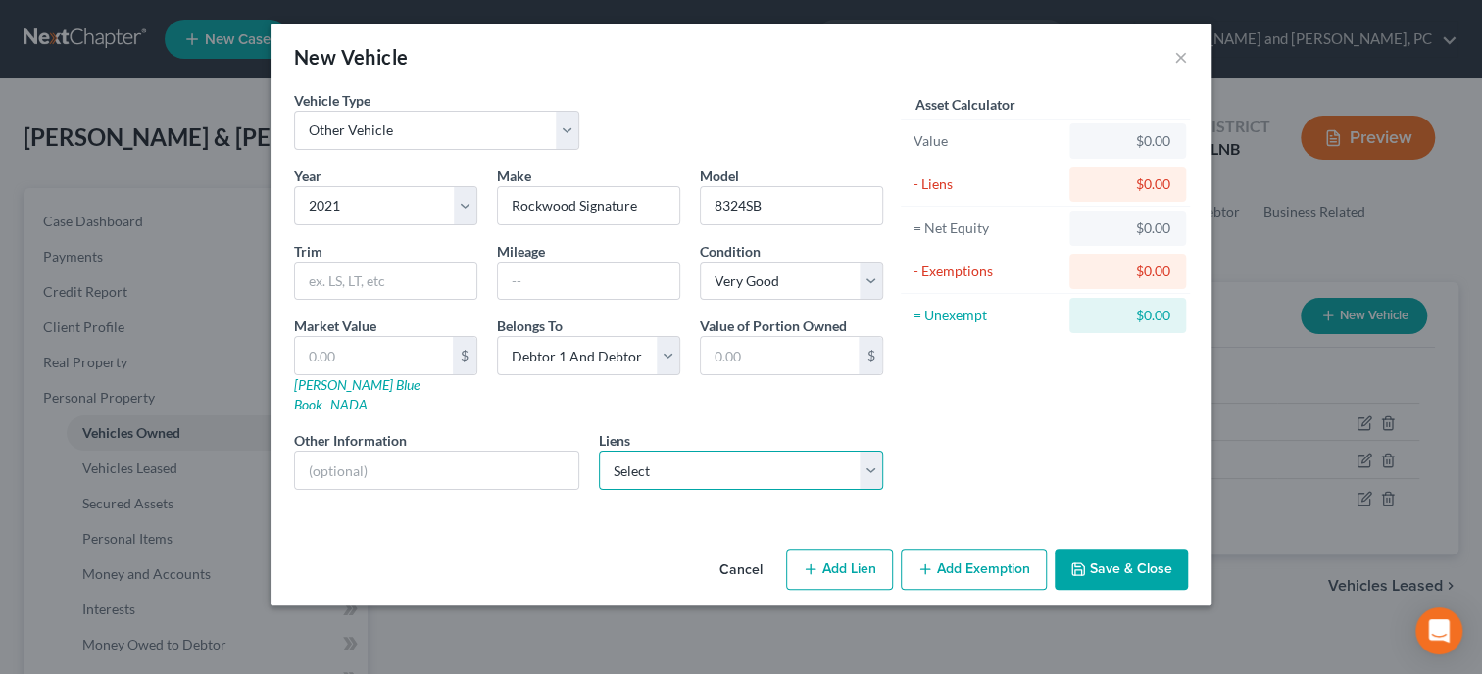
click at [599, 451] on select "Select Kia Finance - $32,000.00 Family Savings Credit - $45,562.00" at bounding box center [741, 470] width 285 height 39
select select "1"
select select
select select "0"
select select "1"
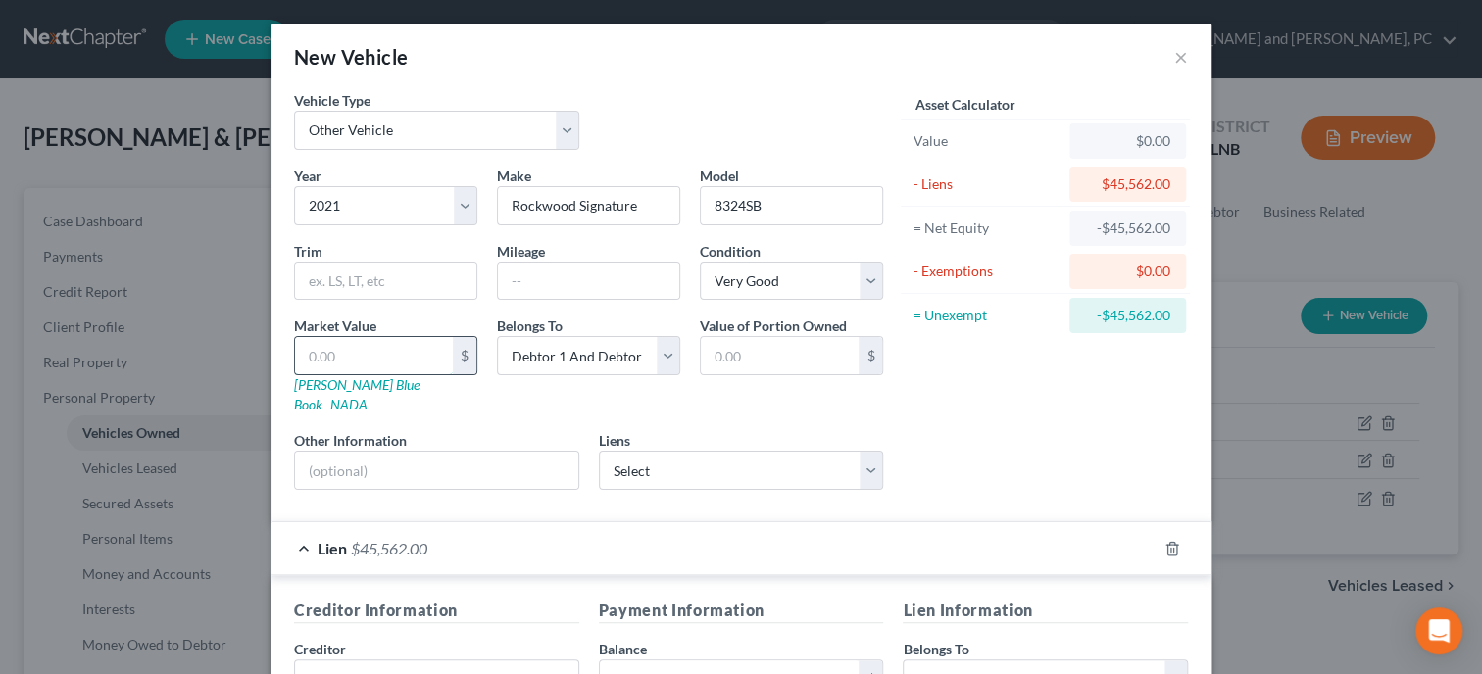
click at [333, 352] on input "text" at bounding box center [374, 355] width 158 height 37
type input "4"
type input "4.00"
type input "45"
type input "45.00"
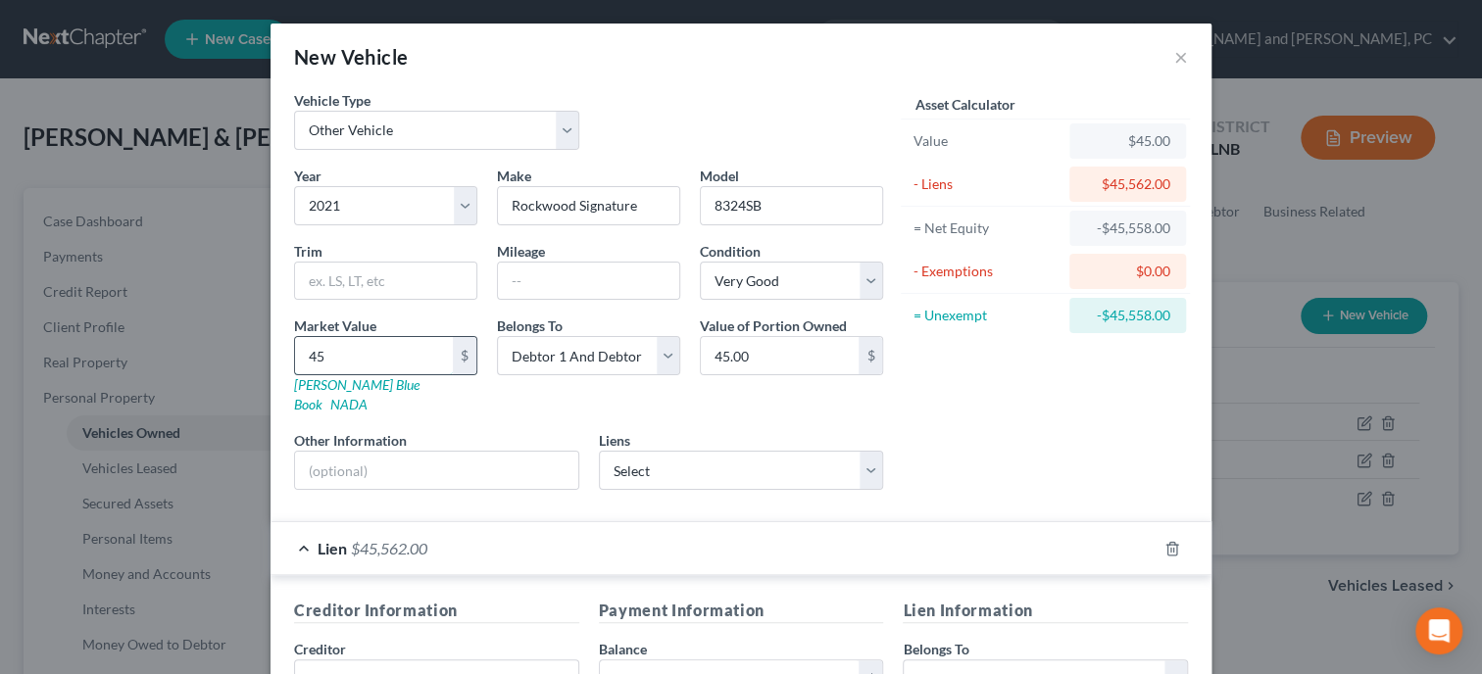
type input "455"
type input "455.00"
type input "4556"
type input "4,556.00"
type input "4,5562"
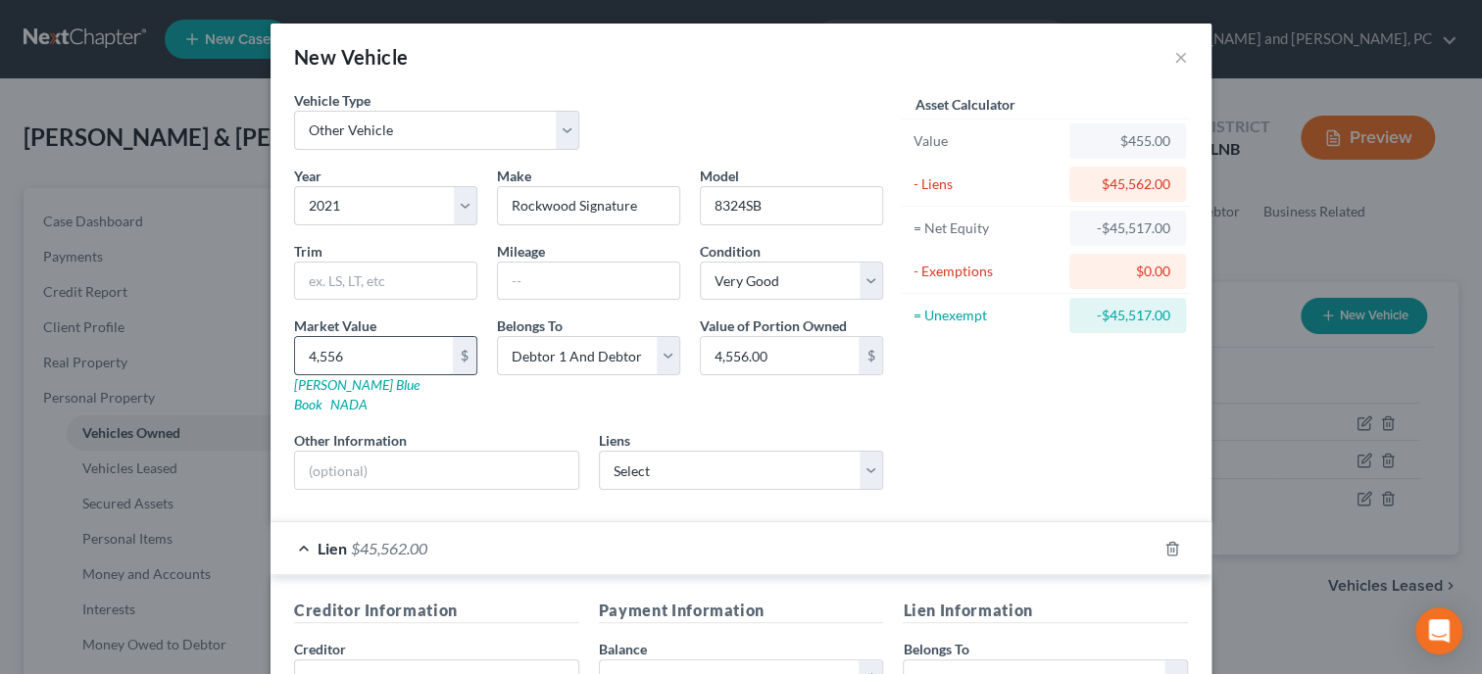
type input "45,562.00"
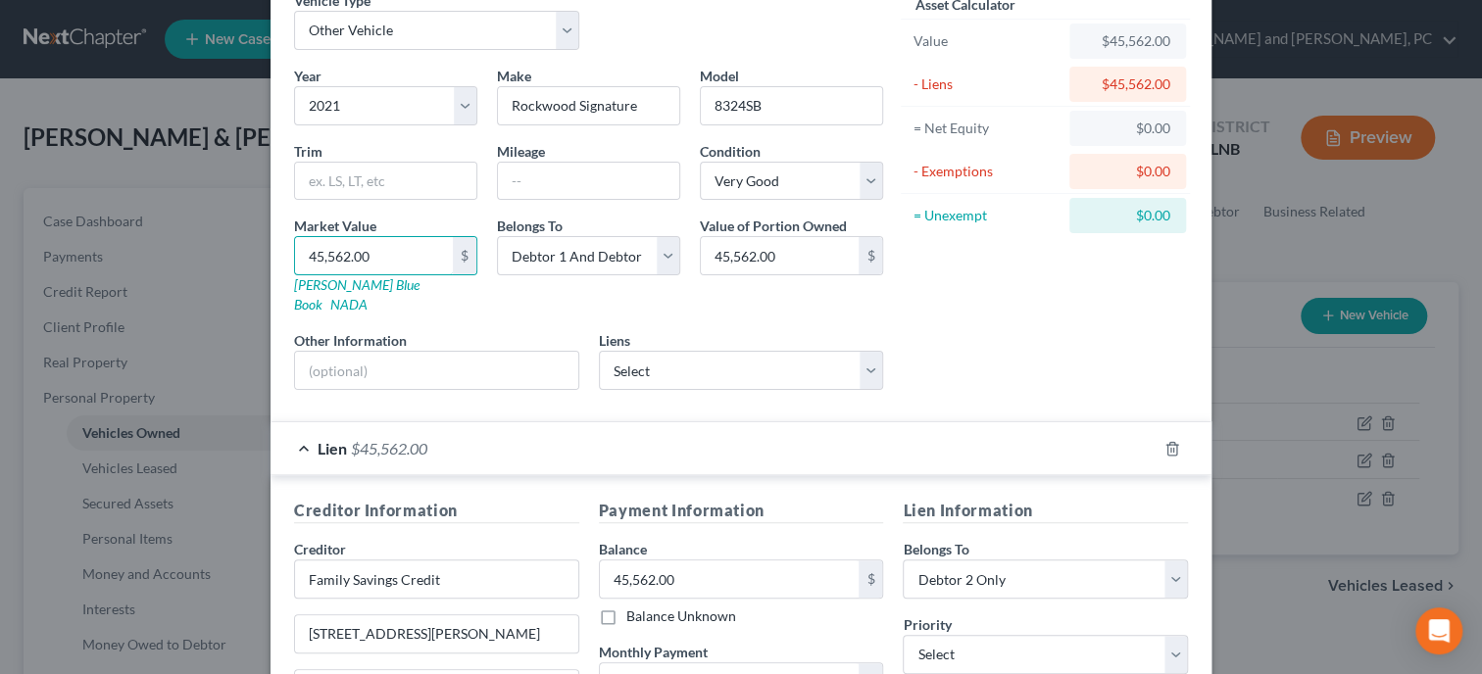
scroll to position [201, 0]
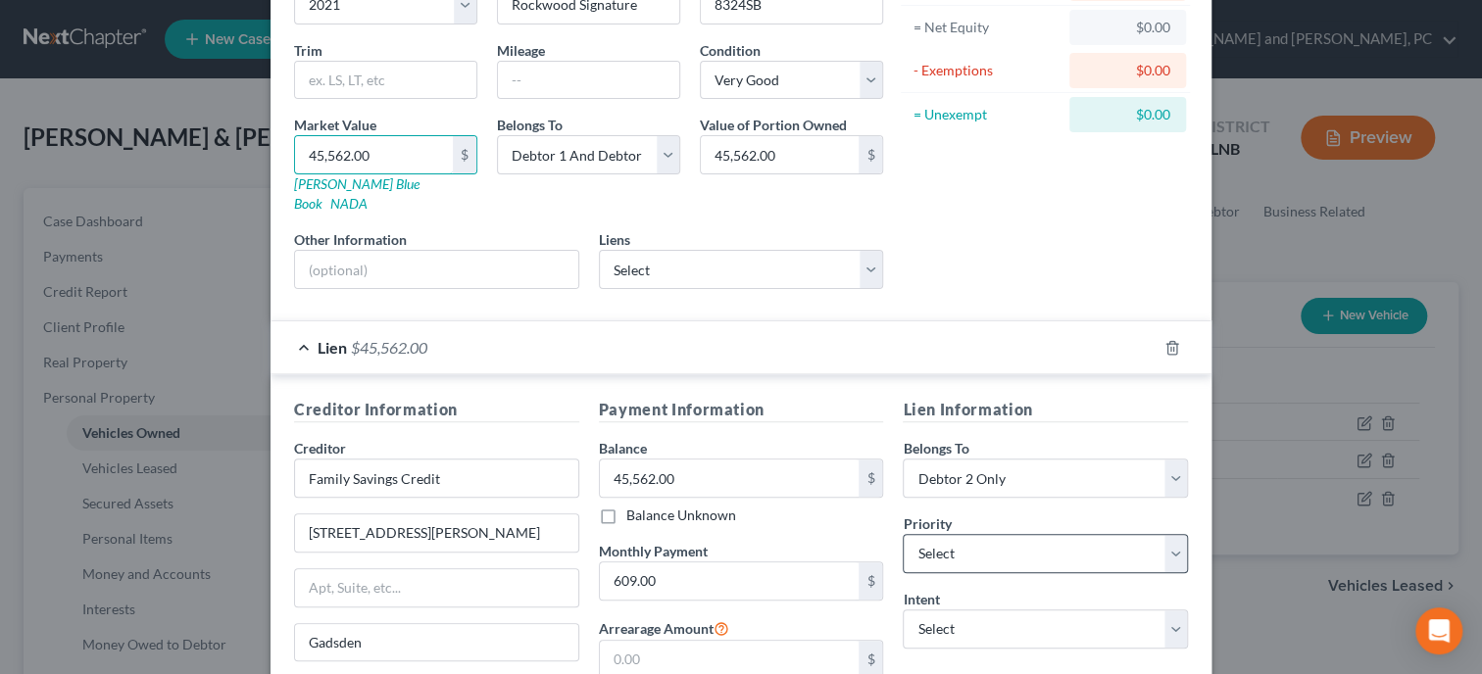
type input "45,562.00"
select select "0"
click option "1st" at bounding box center [0, 0] width 0 height 0
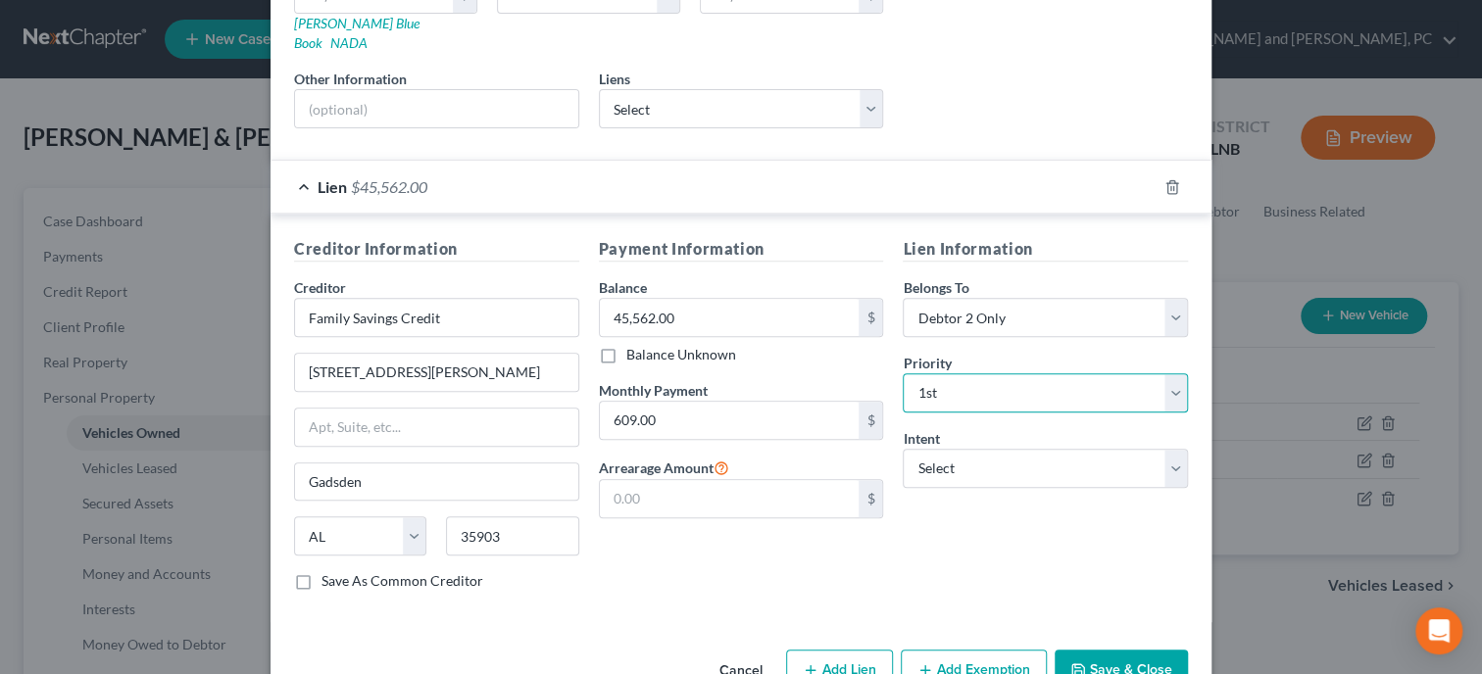
scroll to position [393, 0]
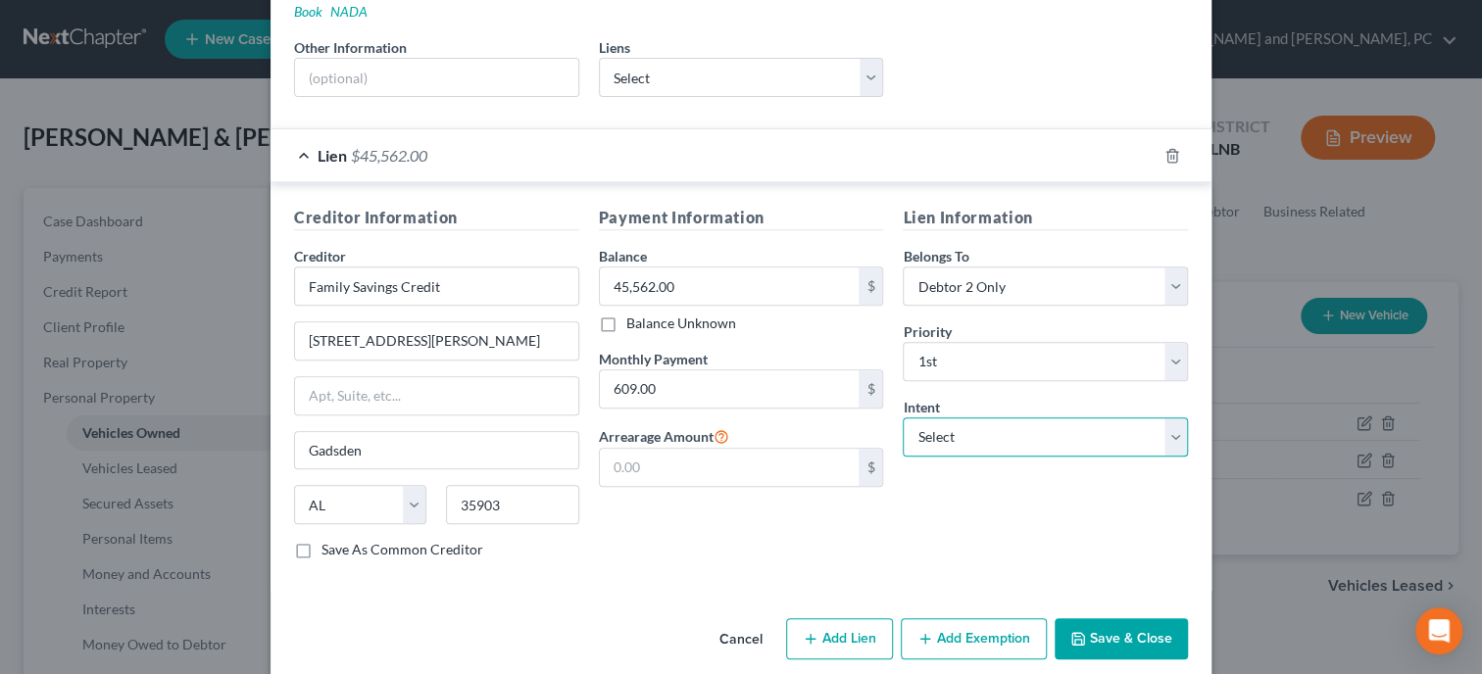
click at [902, 417] on select "Select Surrender Redeem Reaffirm Avoid Other" at bounding box center [1044, 436] width 285 height 39
select select "0"
click option "Surrender" at bounding box center [0, 0] width 0 height 0
click at [949, 521] on div "Lien Information Belongs To * Select Debtor 1 Only Debtor 2 Only Debtor 1 And D…" at bounding box center [1045, 390] width 305 height 369
click at [495, 267] on input "Family Savings Credit" at bounding box center [436, 286] width 285 height 39
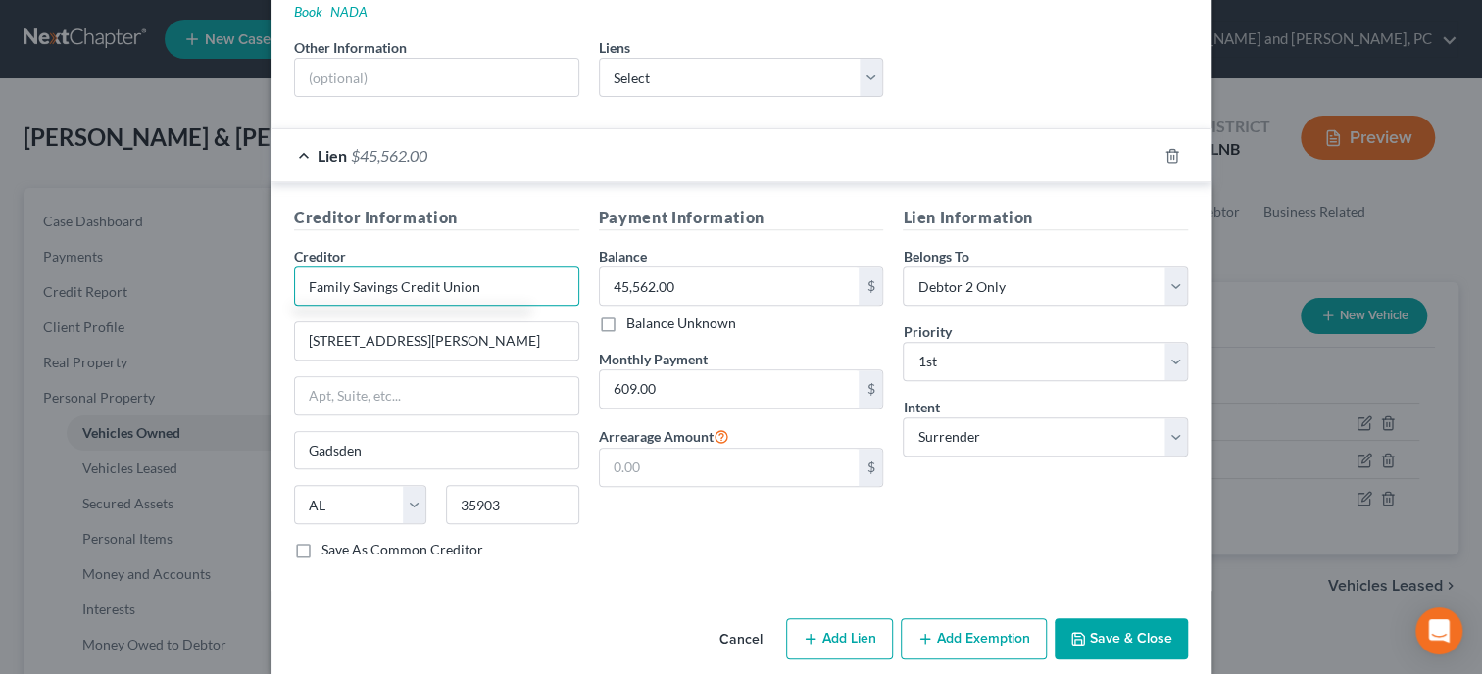
type input "Family Savings Credit Union"
click at [1085, 618] on button "Save & Close" at bounding box center [1120, 638] width 133 height 41
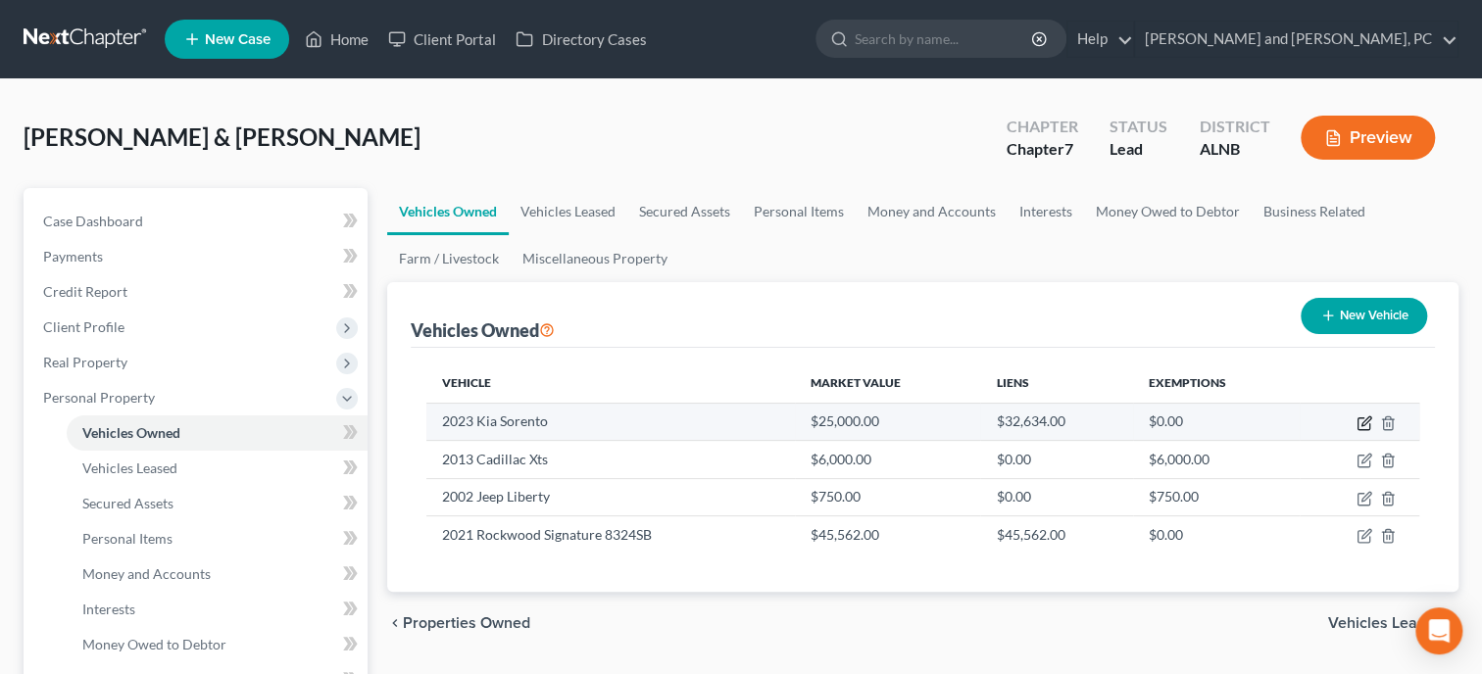
click at [1368, 421] on icon "button" at bounding box center [1365, 420] width 9 height 9
select select "0"
select select "3"
select select "0"
select select "1"
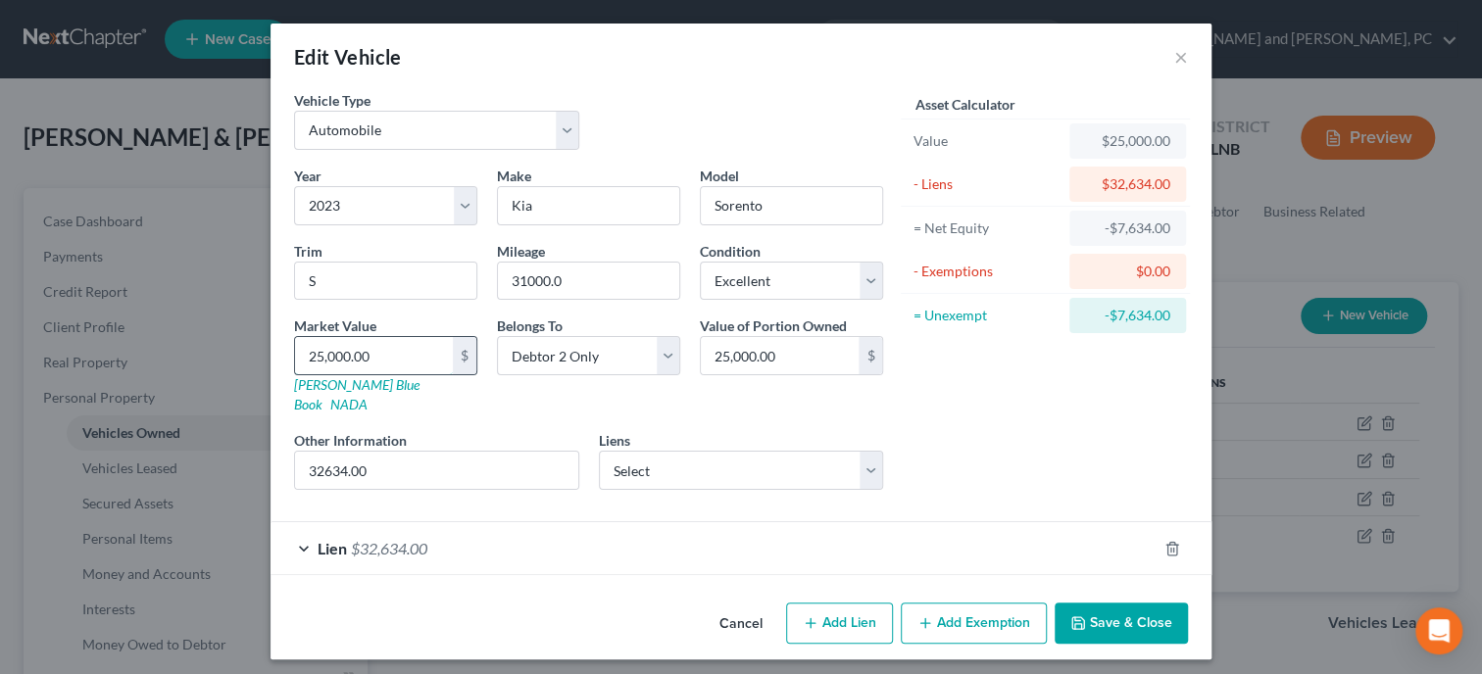
drag, startPoint x: 408, startPoint y: 360, endPoint x: 343, endPoint y: 363, distance: 64.7
click at [386, 360] on input "25,000.00" at bounding box center [374, 355] width 158 height 37
type input "3"
type input "3.00"
type input "32"
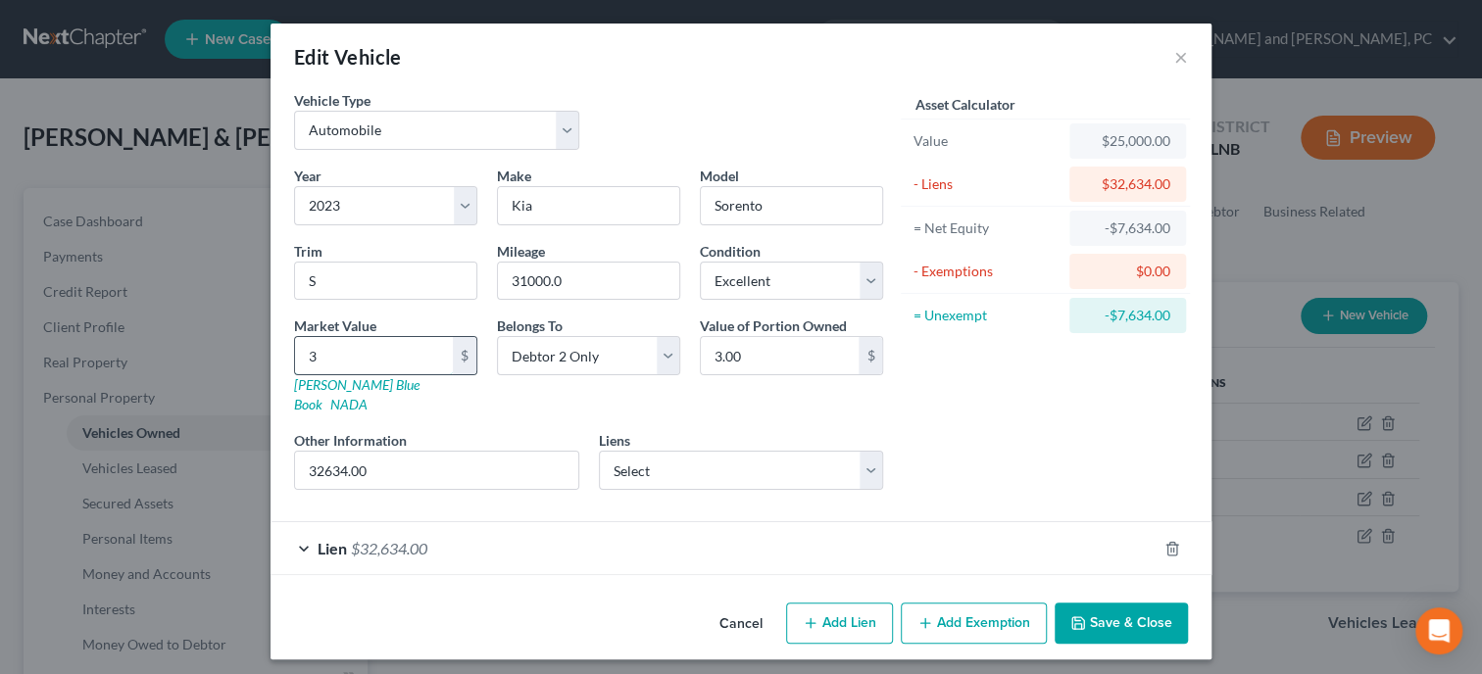
type input "32.00"
type input "326"
type input "326.00"
type input "3263"
type input "3,263.00"
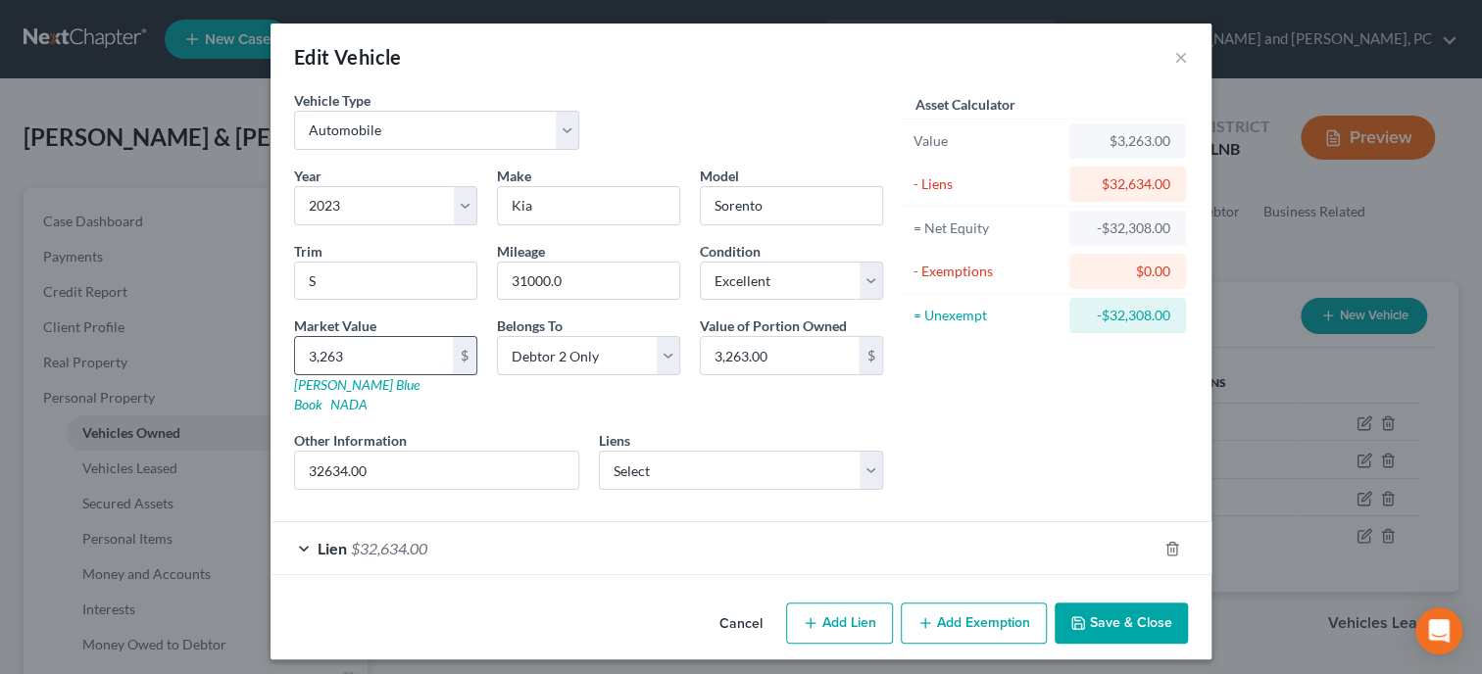
type input "3,2634"
type input "32,634.00"
drag, startPoint x: 381, startPoint y: 452, endPoint x: 281, endPoint y: 452, distance: 99.9
click at [295, 452] on input "32634.00" at bounding box center [436, 470] width 283 height 37
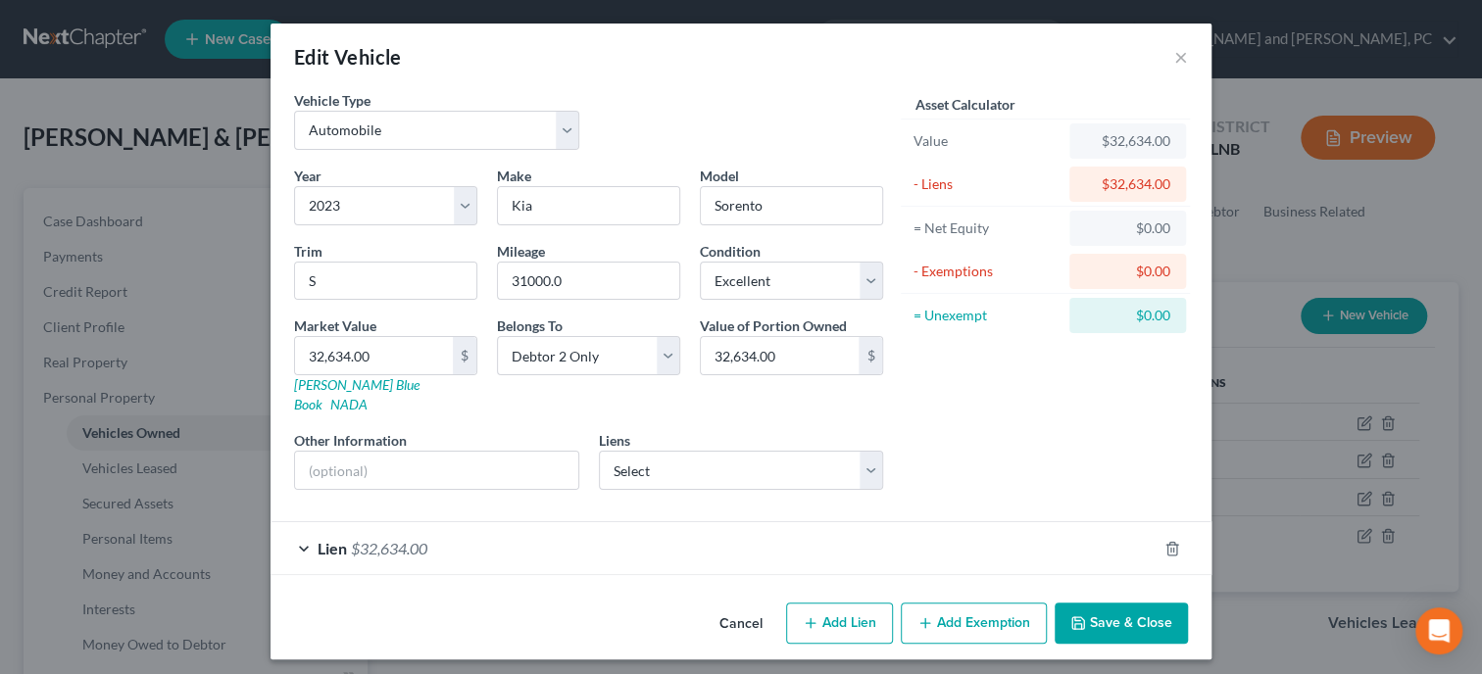
click at [543, 522] on div "Lien $32,634.00" at bounding box center [713, 548] width 886 height 52
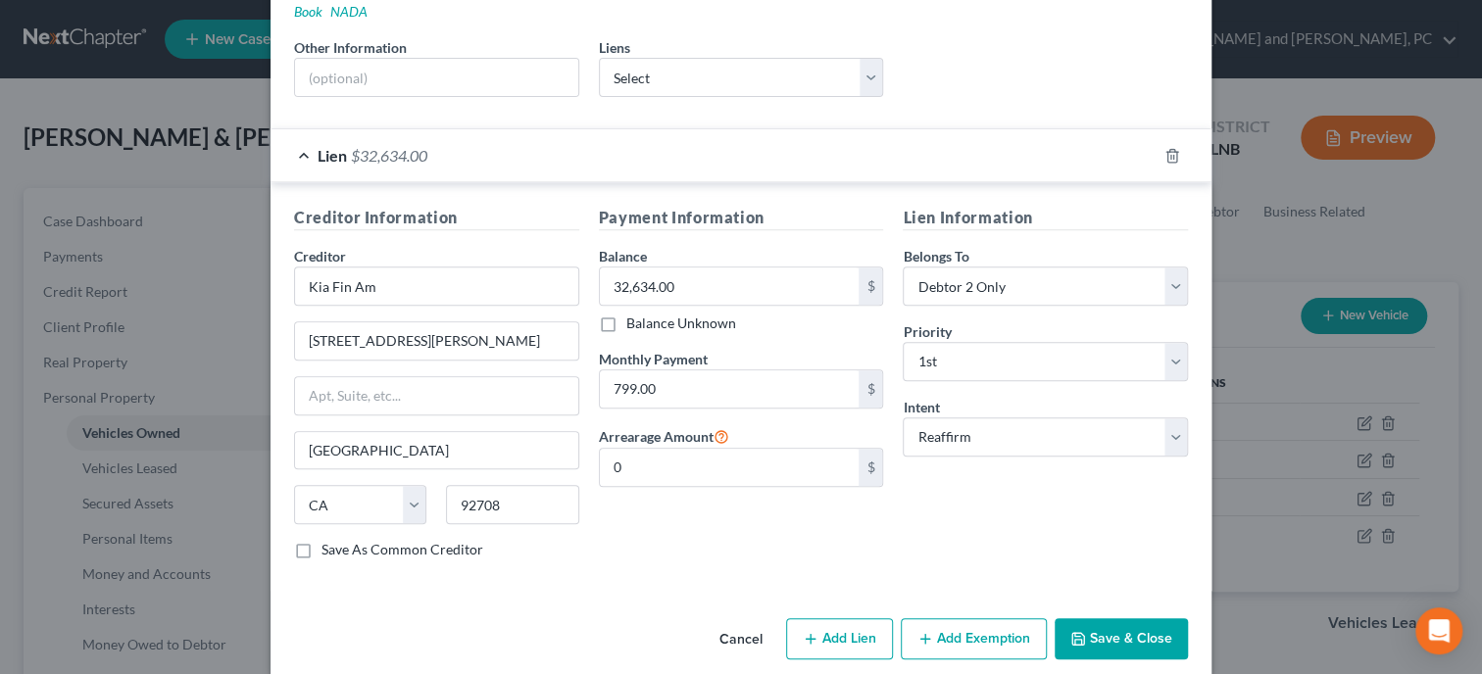
click at [1062, 618] on button "Save & Close" at bounding box center [1120, 638] width 133 height 41
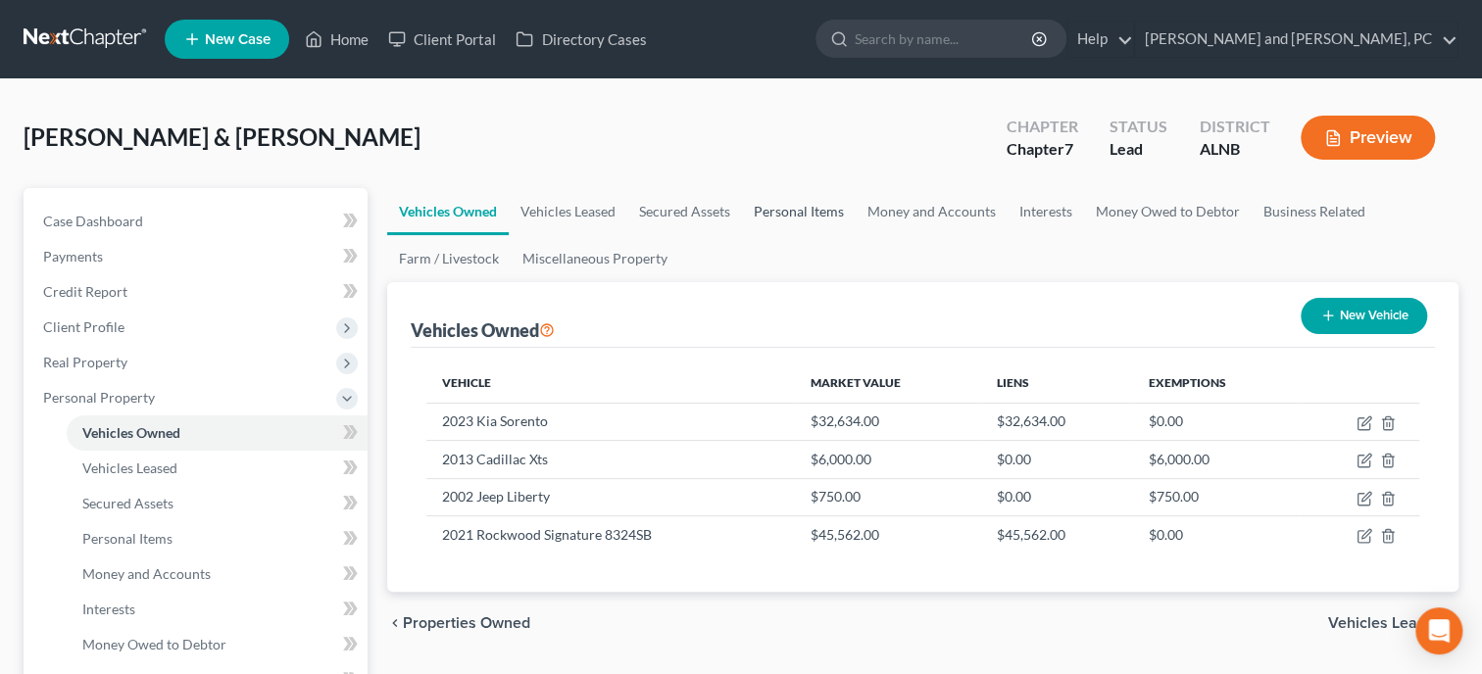
click at [794, 212] on link "Personal Items" at bounding box center [799, 211] width 114 height 47
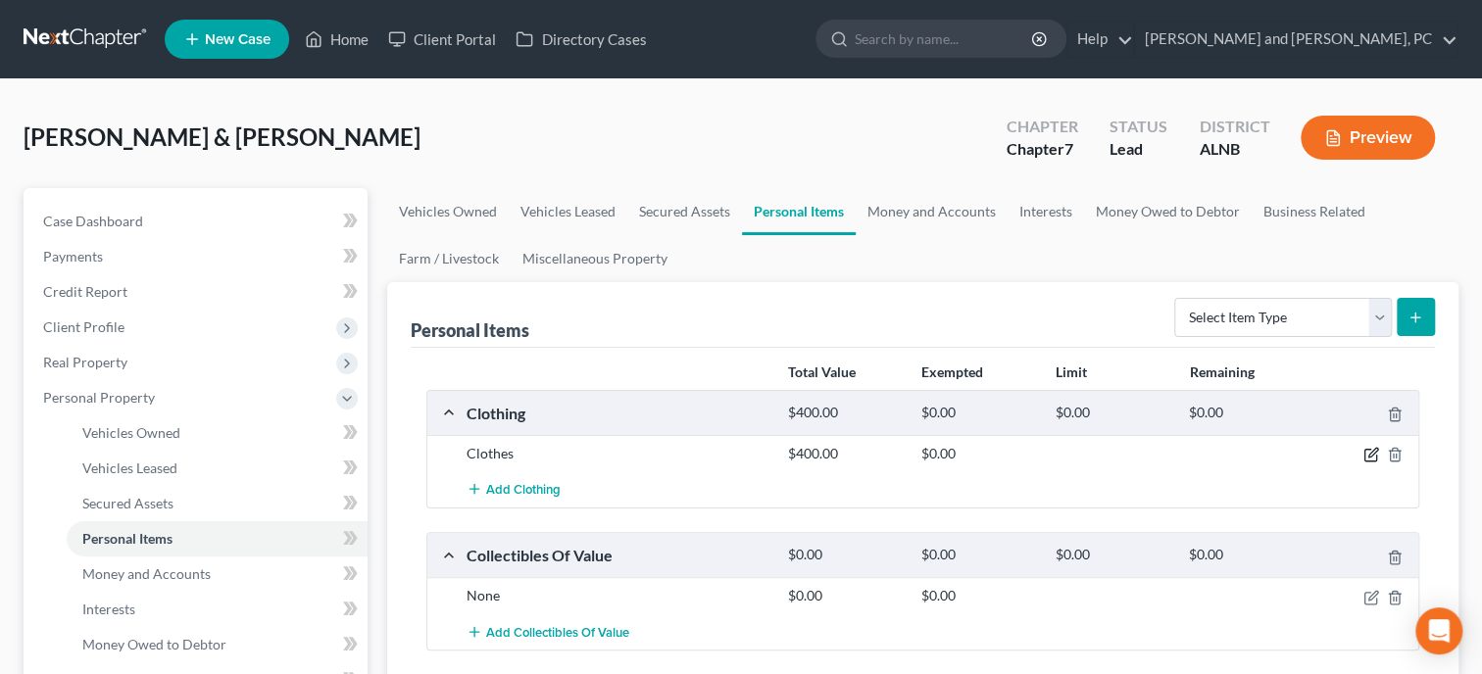
click at [1366, 457] on icon "button" at bounding box center [1371, 455] width 16 height 16
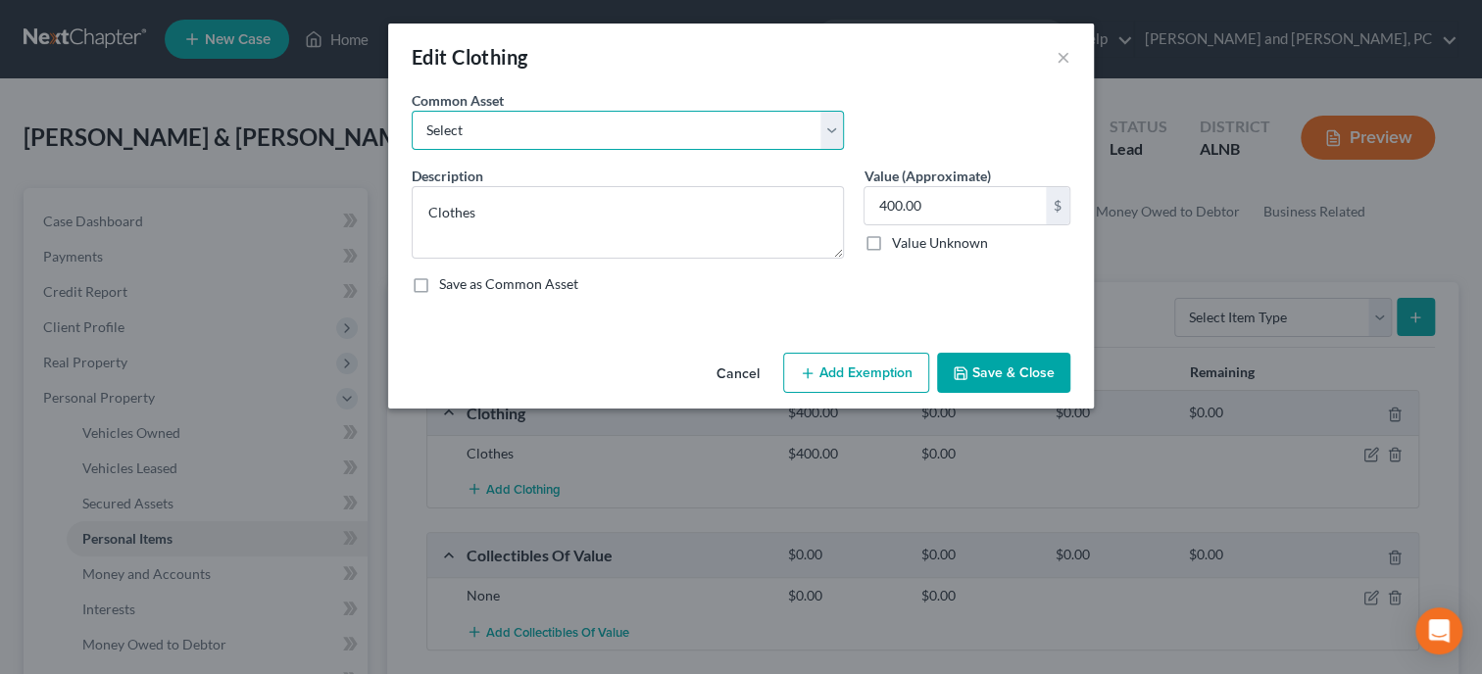
click at [412, 111] on select "Select Clothing Clothing Miscellaneous Clothing" at bounding box center [628, 130] width 432 height 39
select select "0"
click option "Clothing" at bounding box center [0, 0] width 0 height 0
type textarea "Clothing"
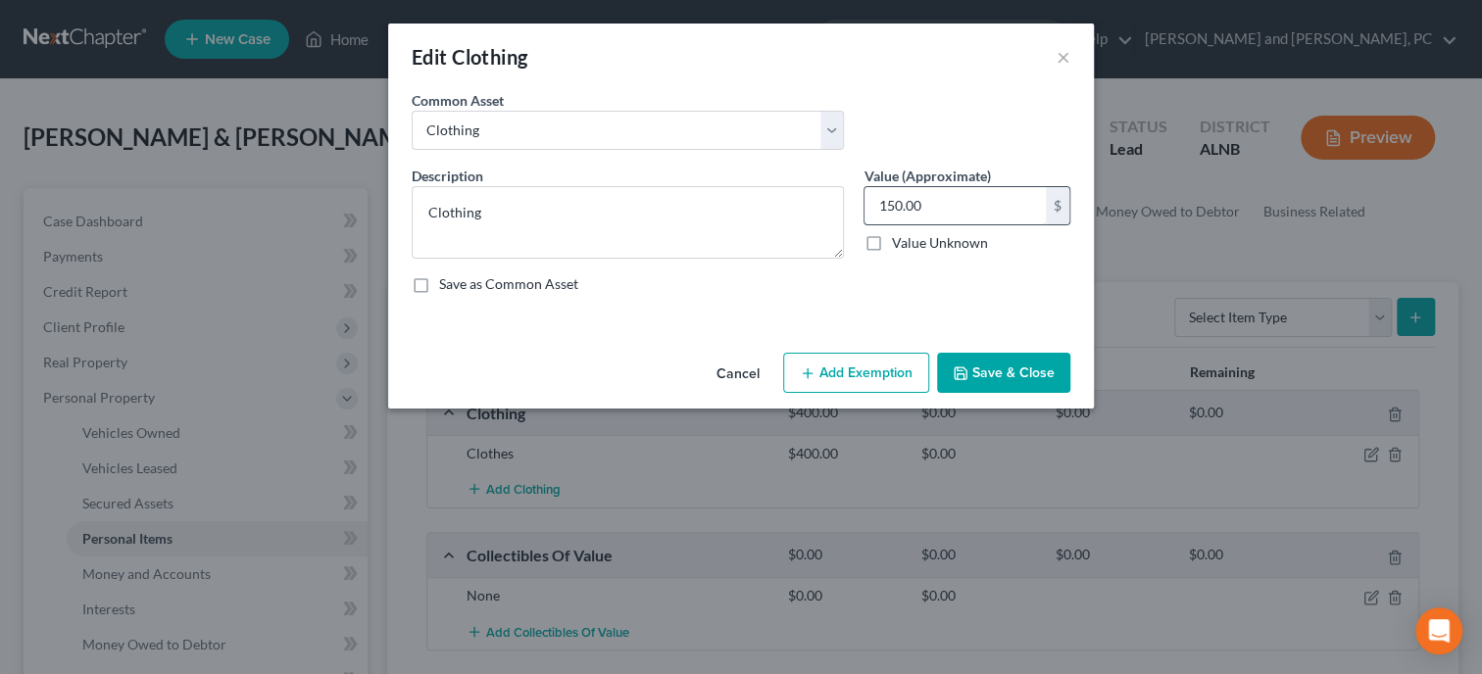
click at [937, 209] on input "150.00" at bounding box center [954, 205] width 181 height 37
type input "400.00"
click at [886, 365] on button "Add Exemption" at bounding box center [856, 373] width 146 height 41
select select "2"
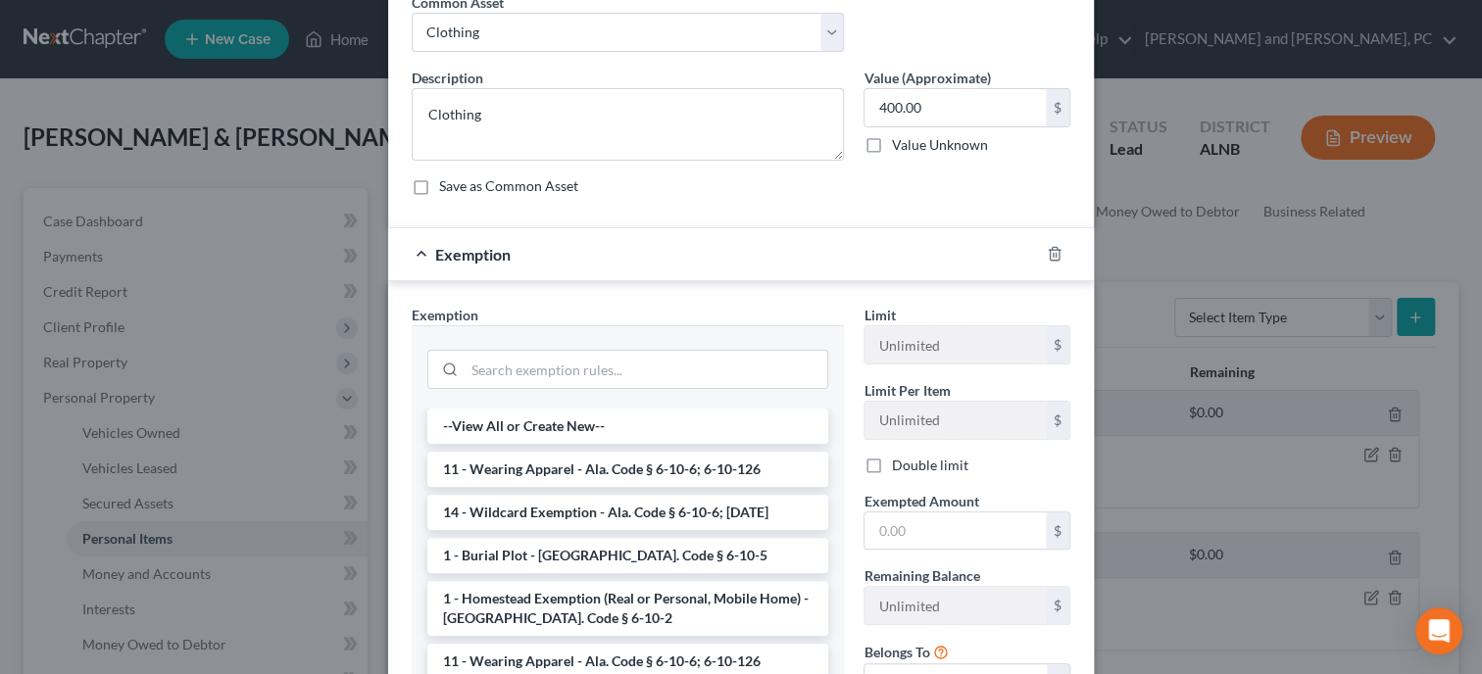
scroll to position [100, 0]
click at [657, 503] on li "14 - Wildcard Exemption - Ala. Code § 6-10-6; [DATE]" at bounding box center [627, 510] width 401 height 35
checkbox input "true"
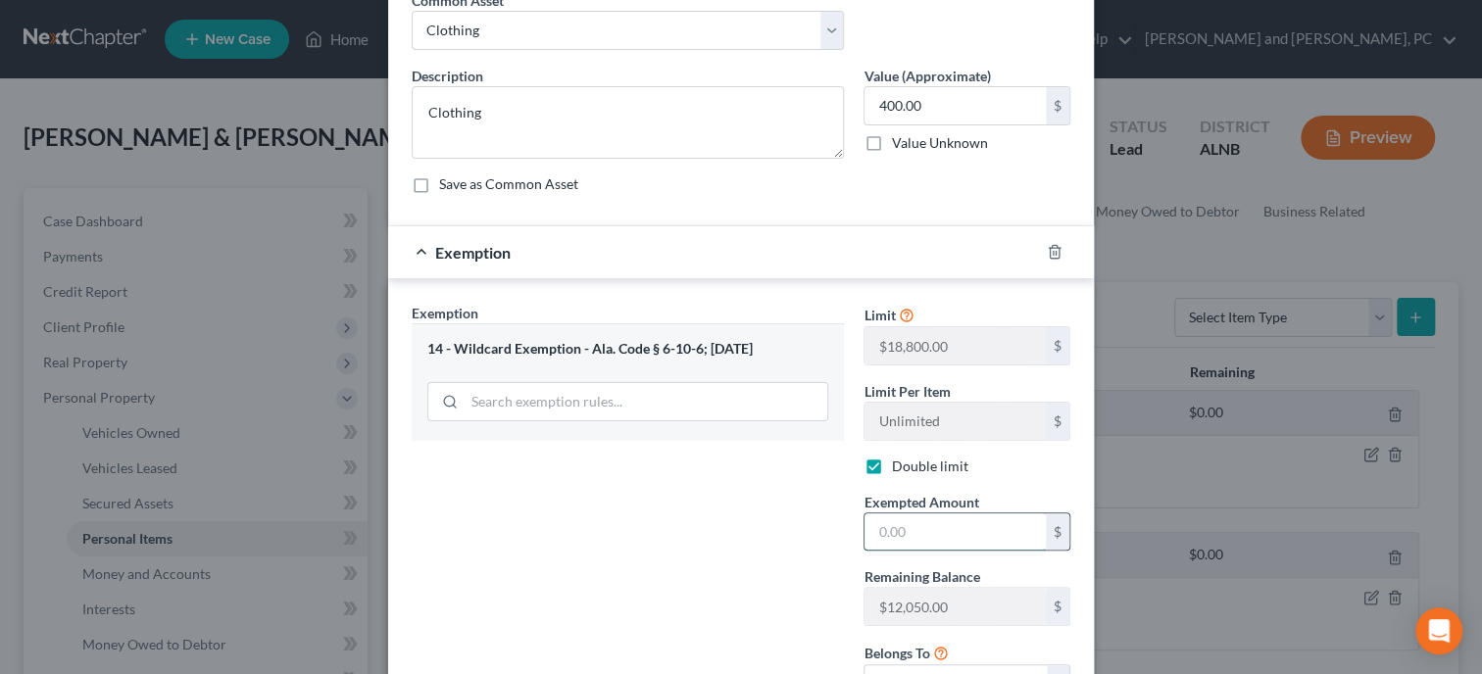
click at [910, 545] on input "text" at bounding box center [954, 531] width 181 height 37
type input "400.00"
click at [719, 553] on div "Exemption Set must be selected for CA. Exemption * 14 - Wildcard Exemption - Al…" at bounding box center [628, 511] width 452 height 416
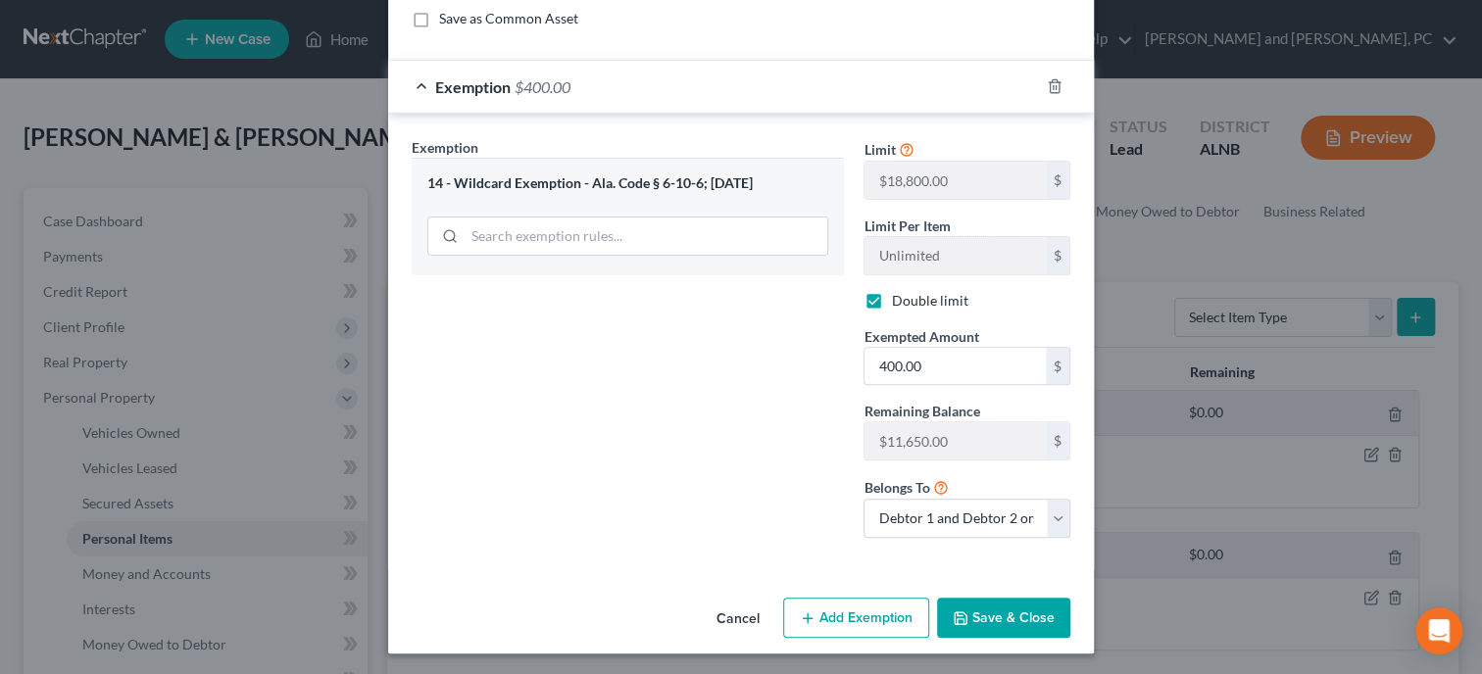
click at [971, 617] on button "Save & Close" at bounding box center [1003, 618] width 133 height 41
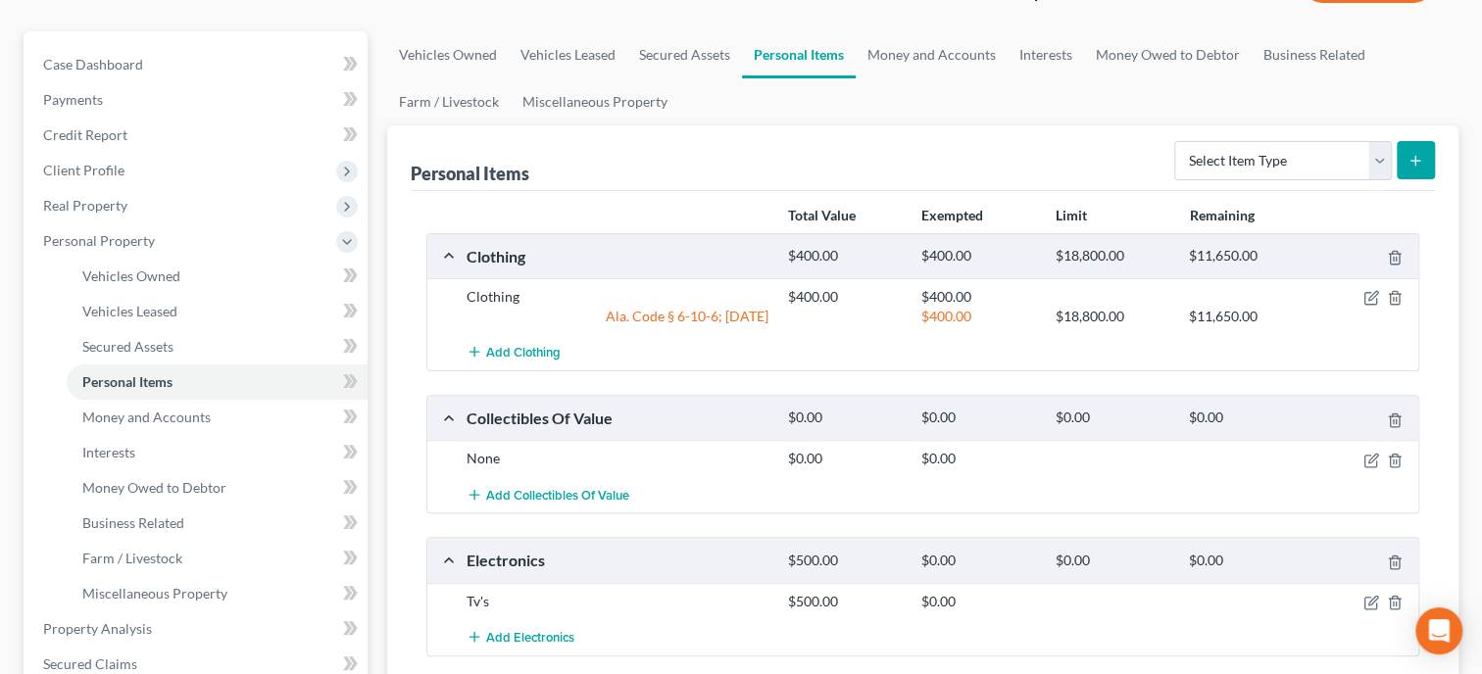
scroll to position [201, 0]
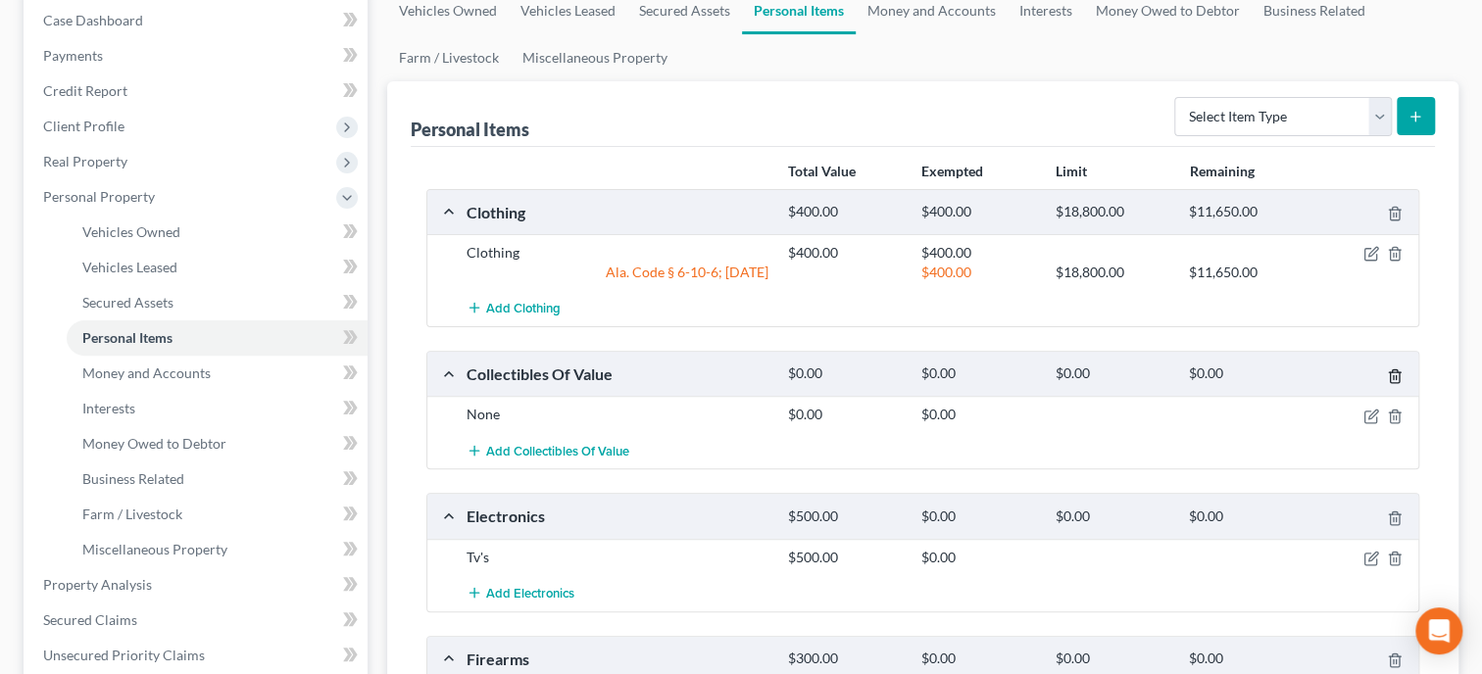
click at [1393, 379] on icon "button" at bounding box center [1393, 375] width 9 height 13
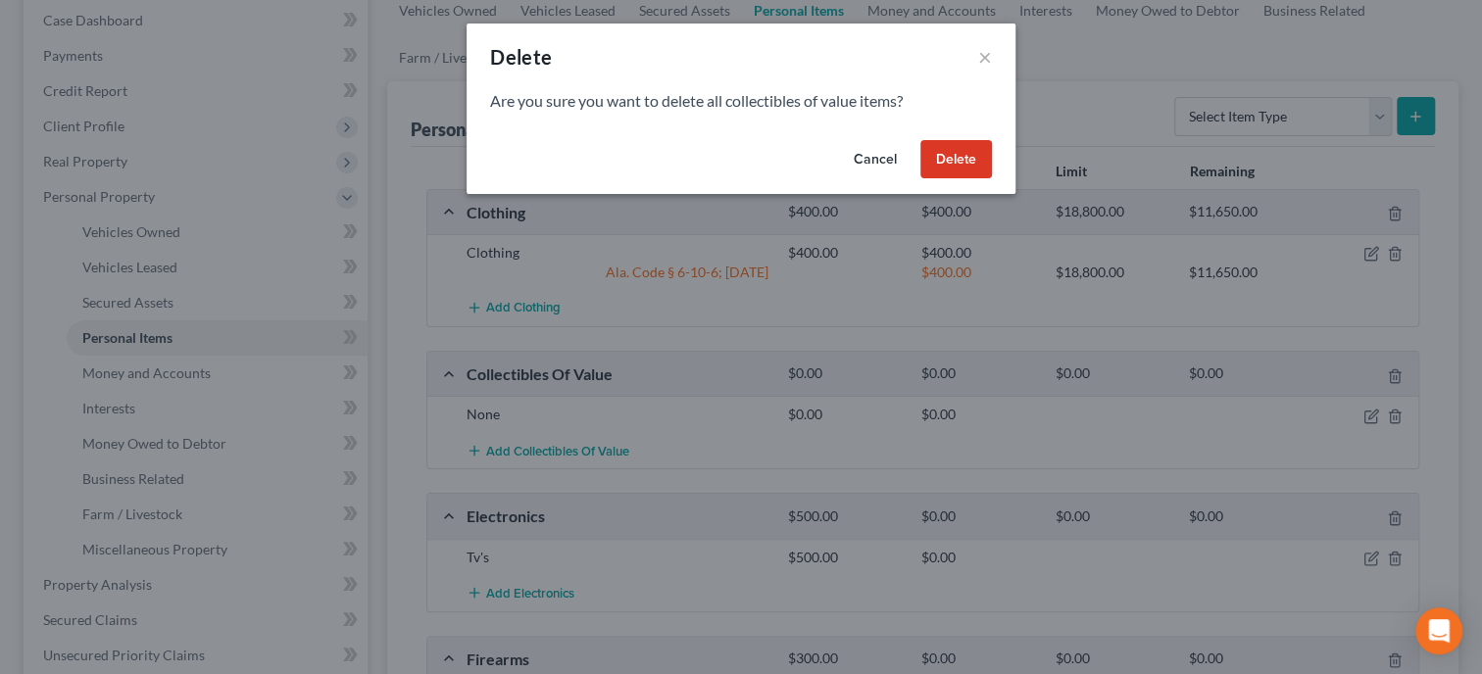
click at [959, 160] on button "Delete" at bounding box center [956, 159] width 72 height 39
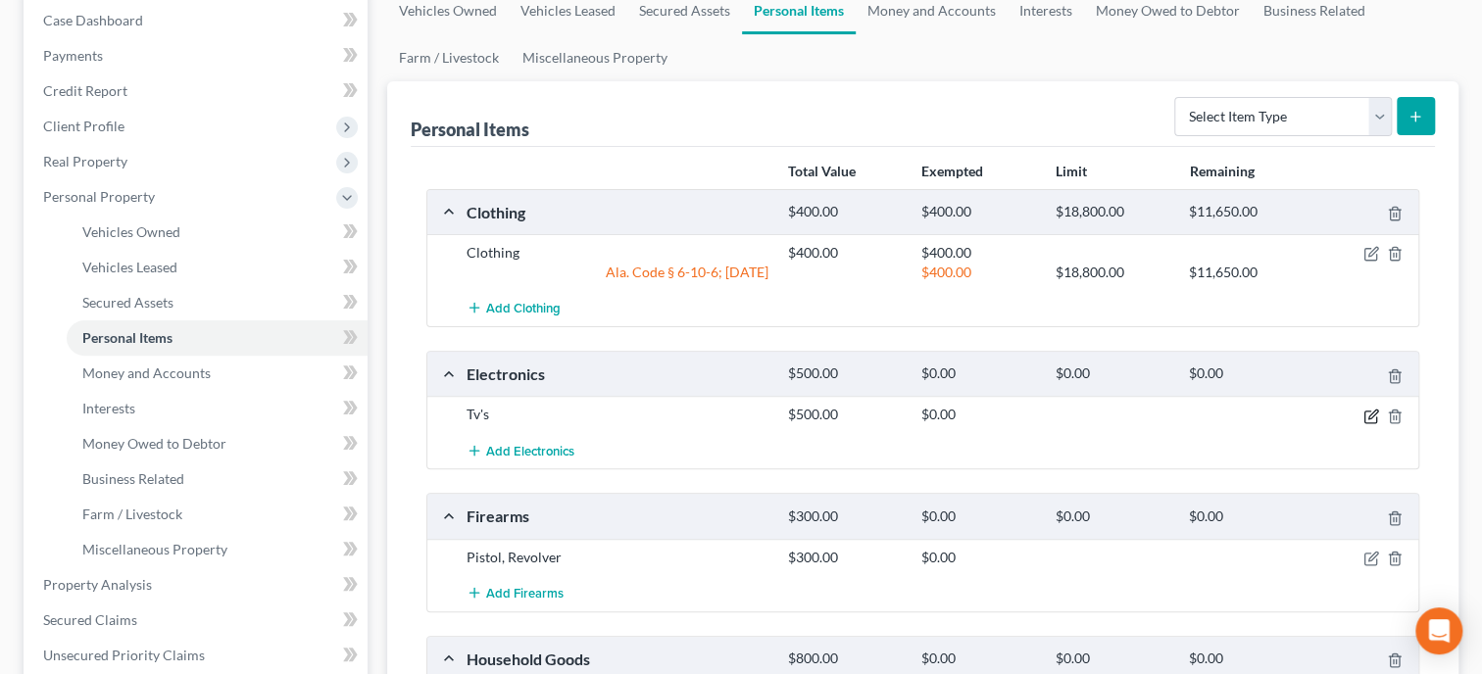
click at [1364, 415] on icon "button" at bounding box center [1370, 417] width 12 height 12
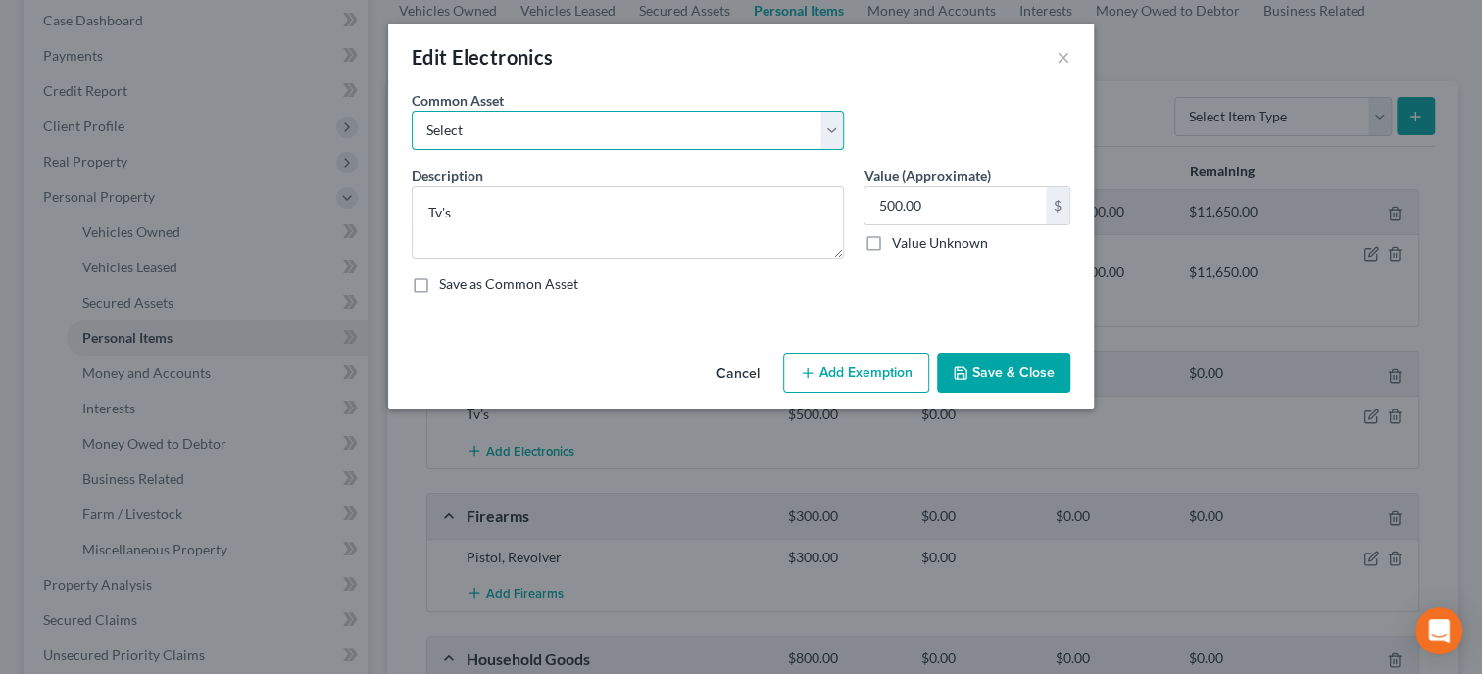
select select "0"
click option "Misc. Electronics" at bounding box center [0, 0] width 0 height 0
type textarea "Misc. Electronics"
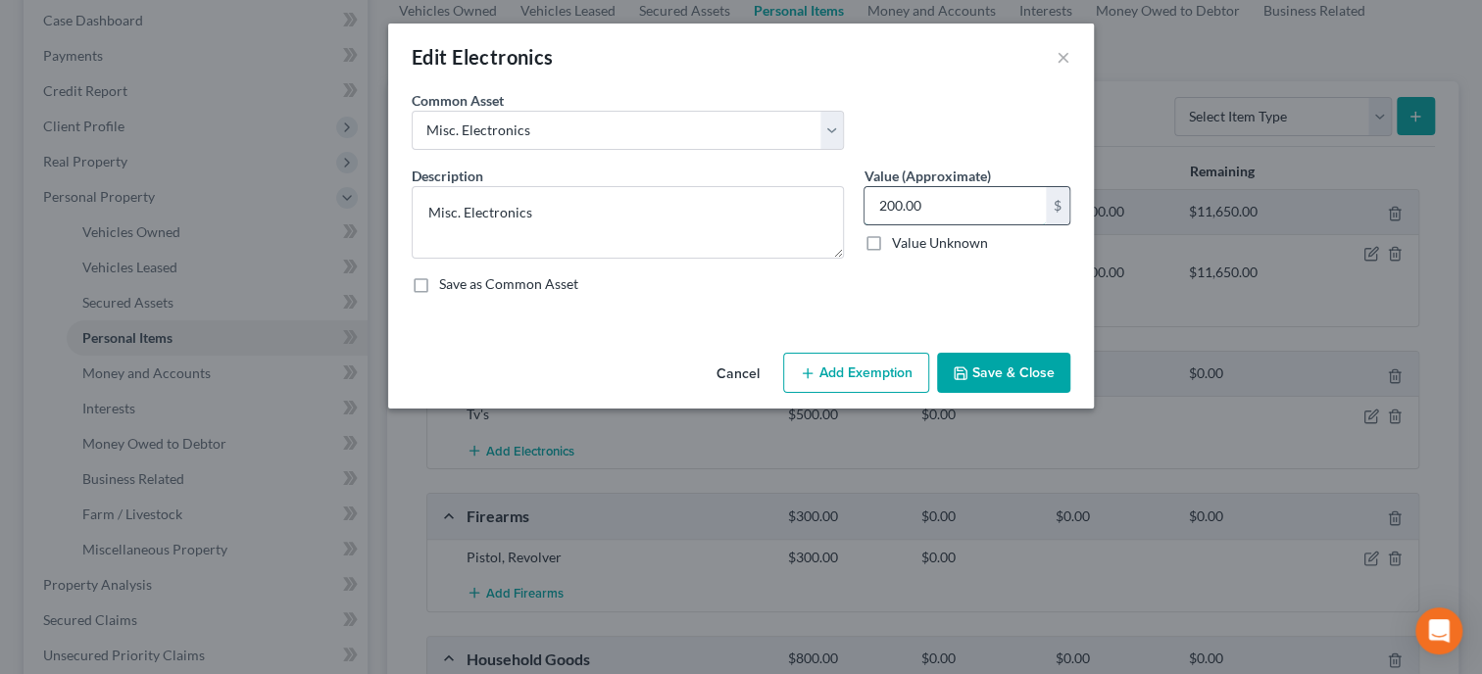
click at [935, 198] on input "200.00" at bounding box center [954, 205] width 181 height 37
type input "500.00"
click at [868, 366] on button "Add Exemption" at bounding box center [856, 373] width 146 height 41
select select "2"
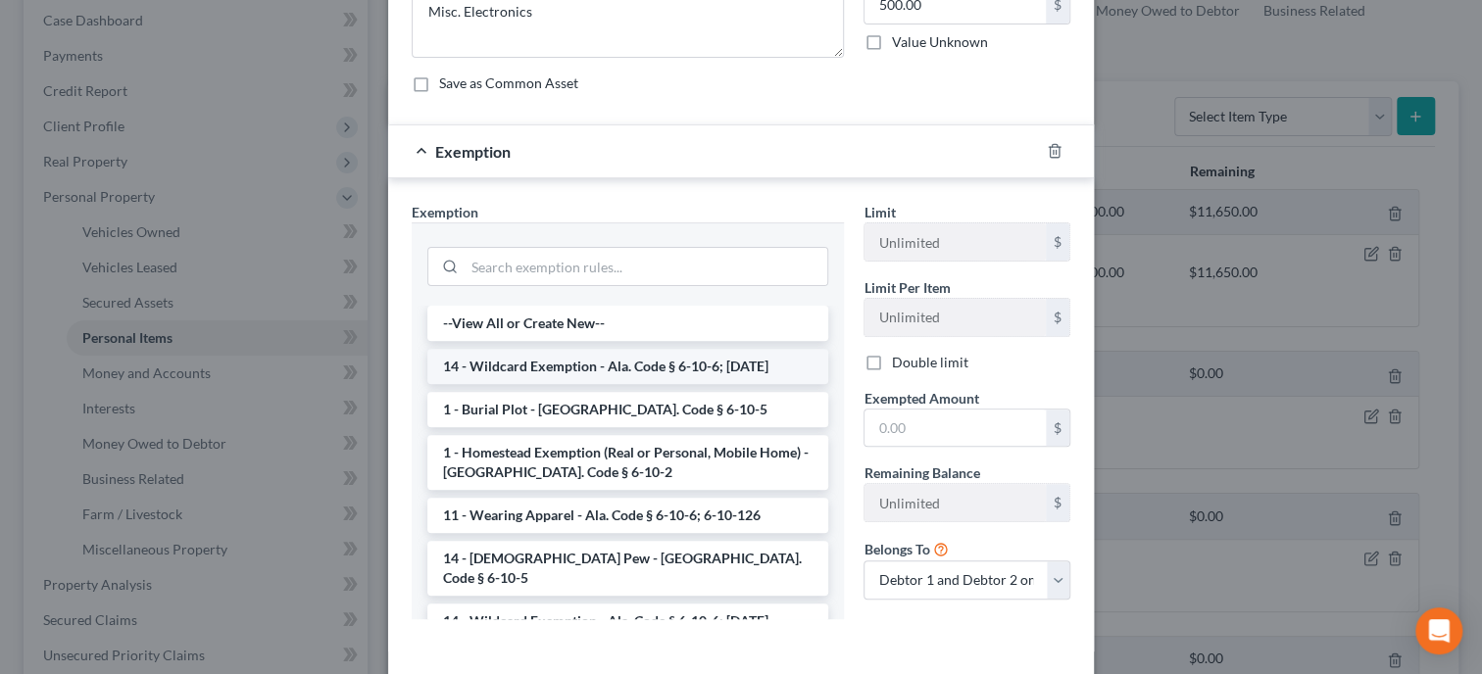
click at [722, 368] on li "14 - Wildcard Exemption - Ala. Code § 6-10-6; [DATE]" at bounding box center [627, 366] width 401 height 35
checkbox input "true"
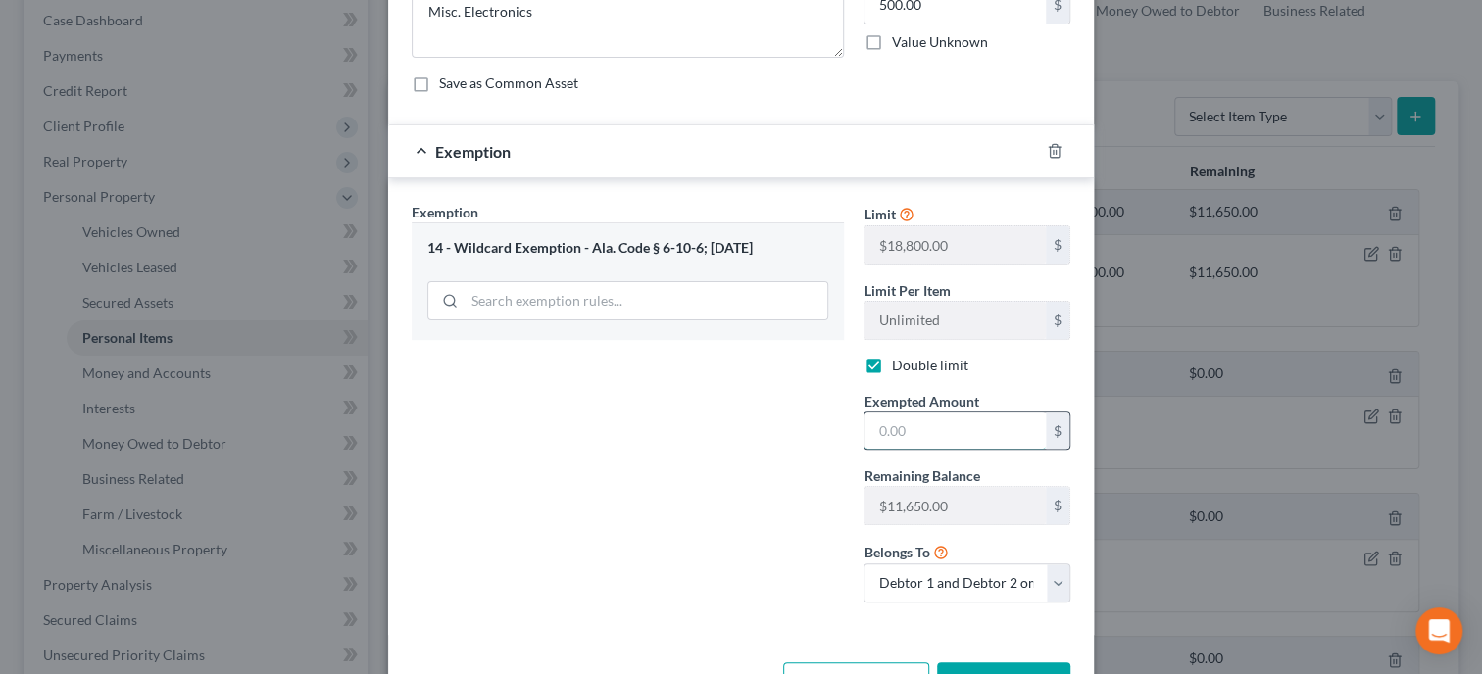
click at [891, 436] on input "text" at bounding box center [954, 431] width 181 height 37
click at [788, 456] on div "Exemption Set must be selected for CA. Exemption * 14 - Wildcard Exemption - Al…" at bounding box center [628, 410] width 452 height 416
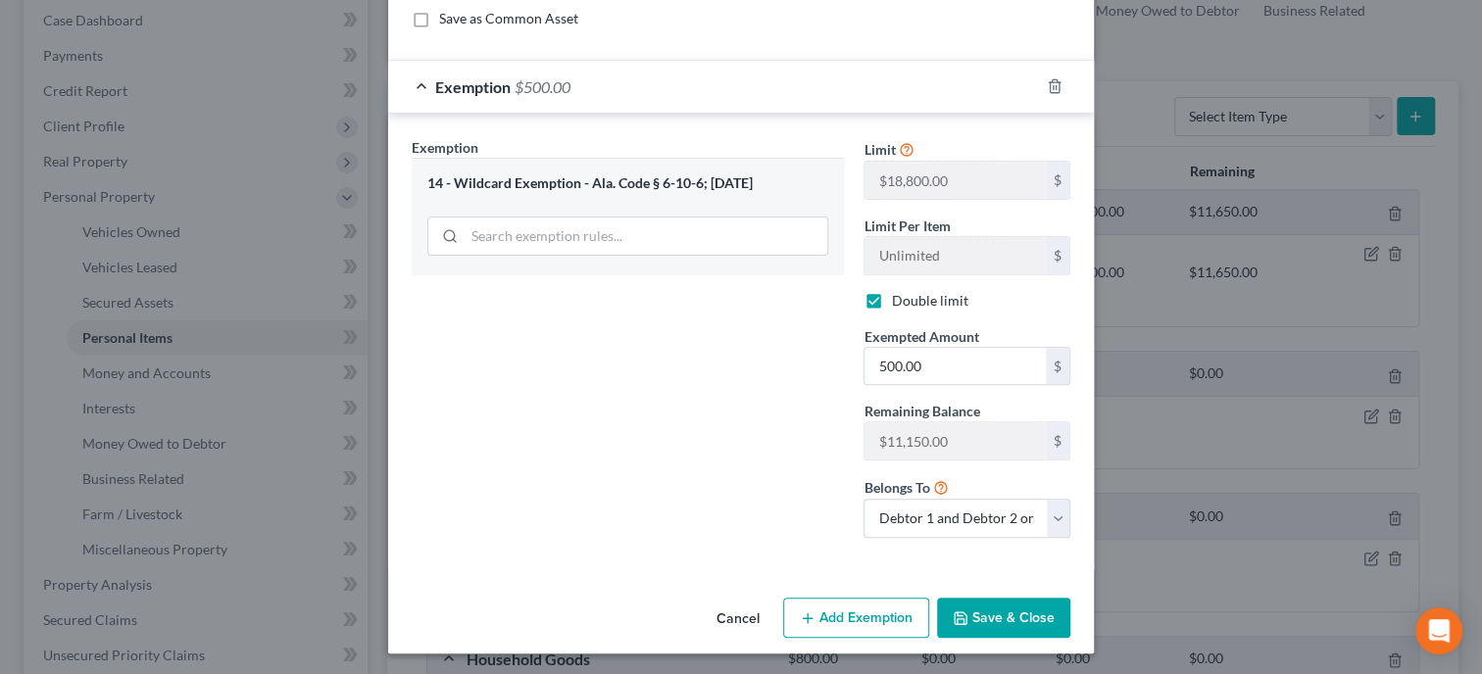
click at [981, 610] on button "Save & Close" at bounding box center [1003, 618] width 133 height 41
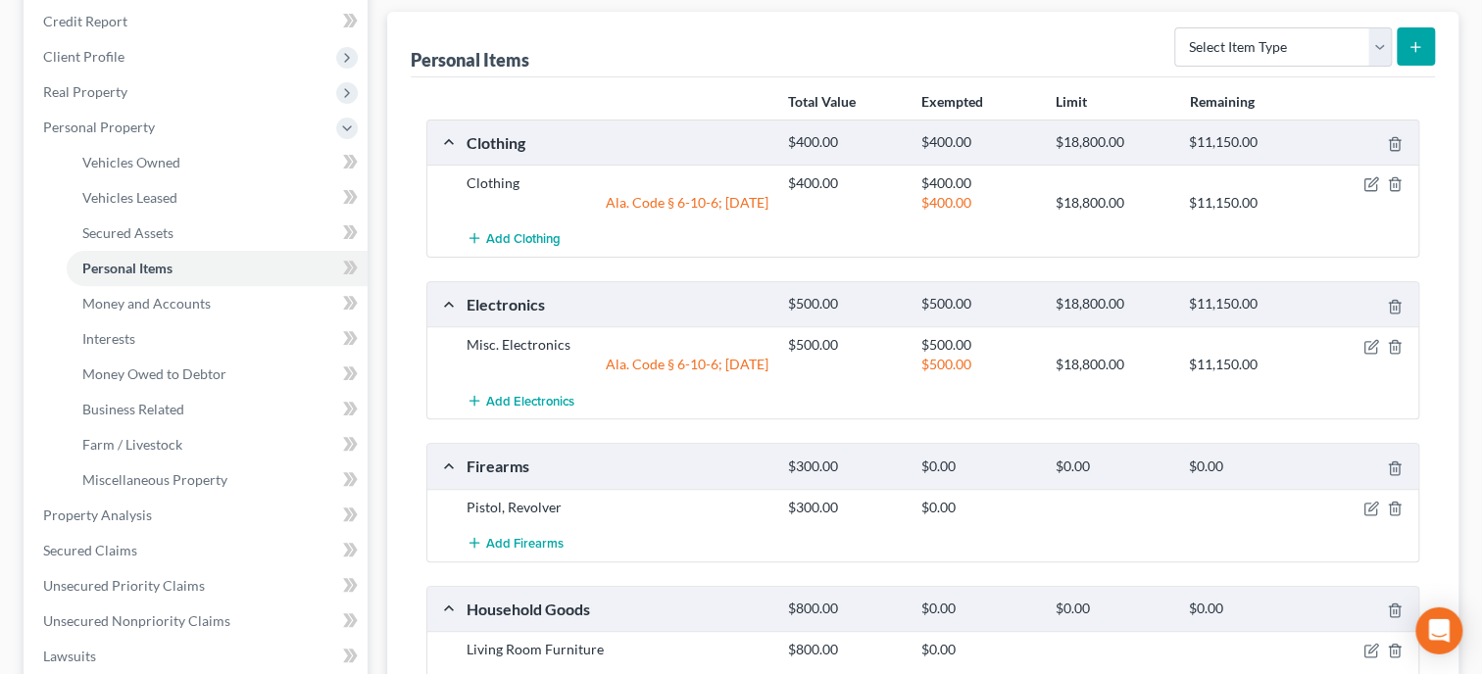
scroll to position [302, 0]
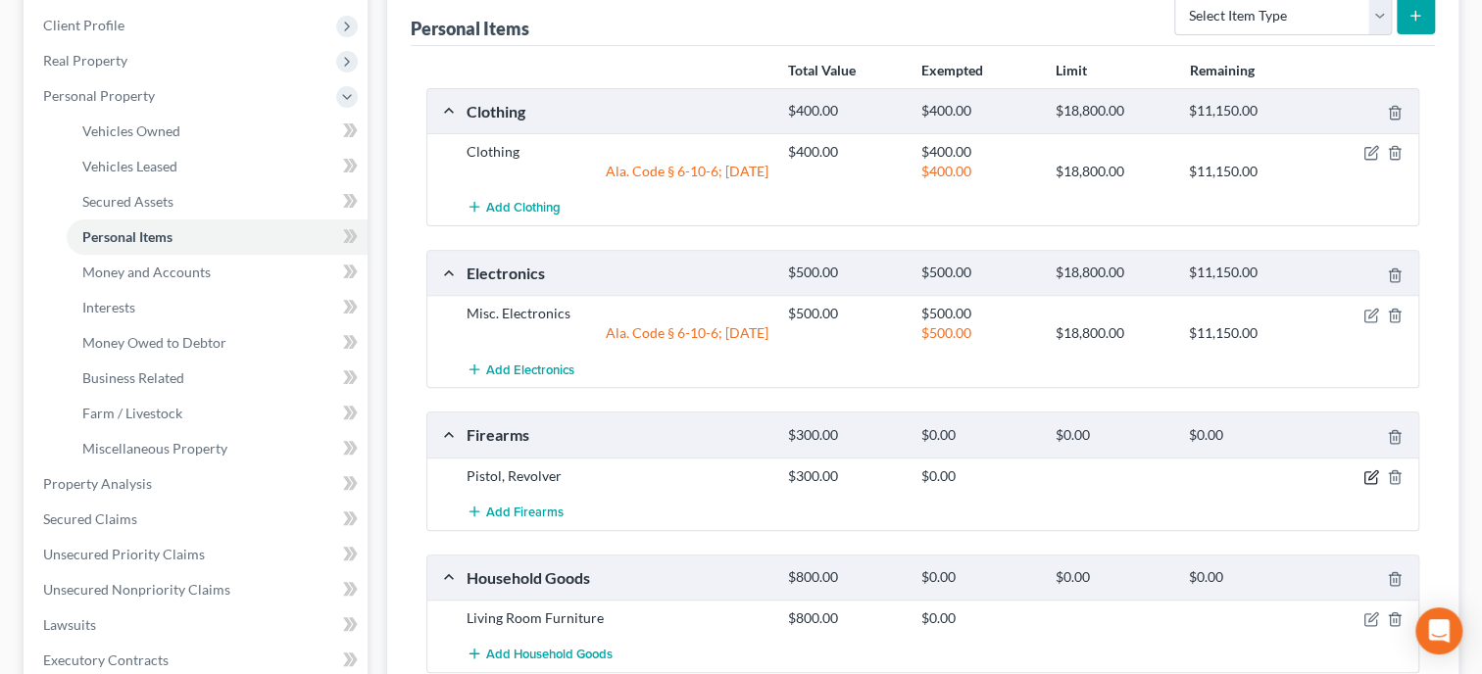
click at [1370, 478] on icon "button" at bounding box center [1371, 477] width 16 height 16
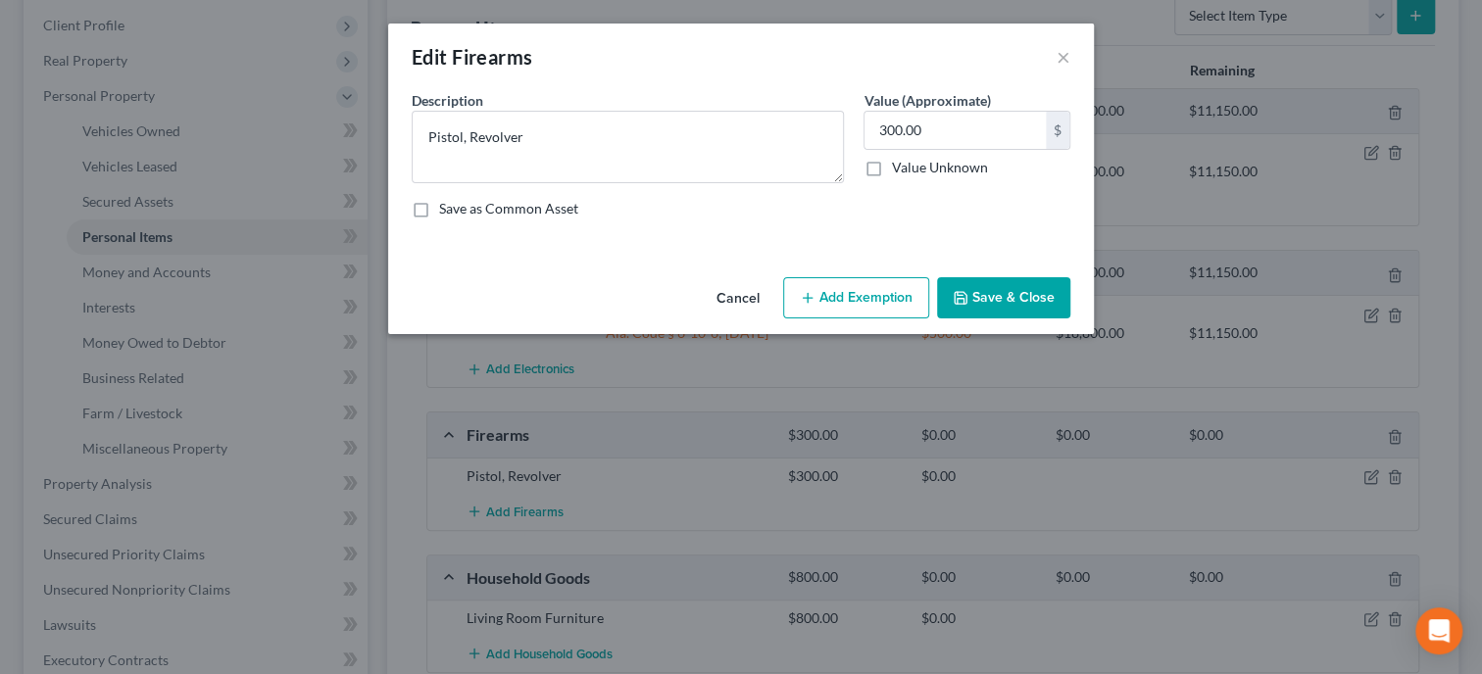
click at [886, 305] on button "Add Exemption" at bounding box center [856, 297] width 146 height 41
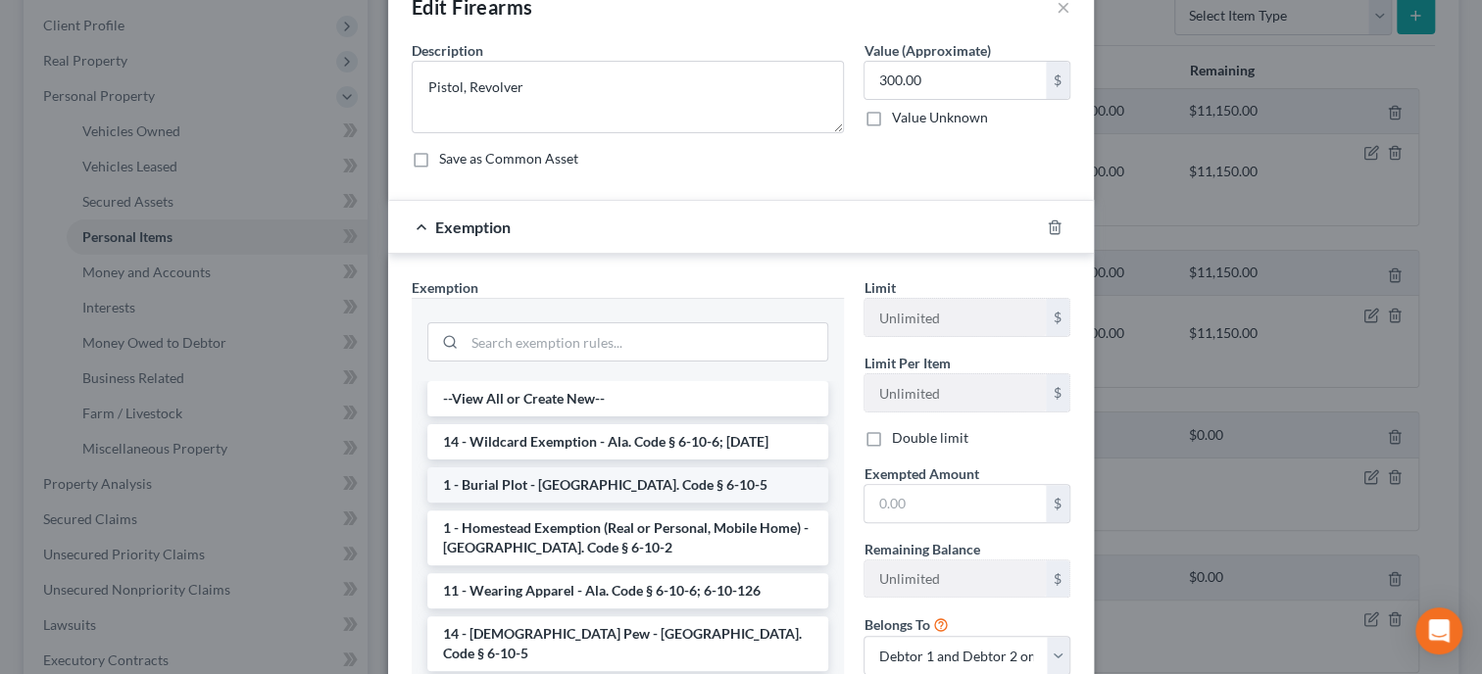
scroll to position [100, 0]
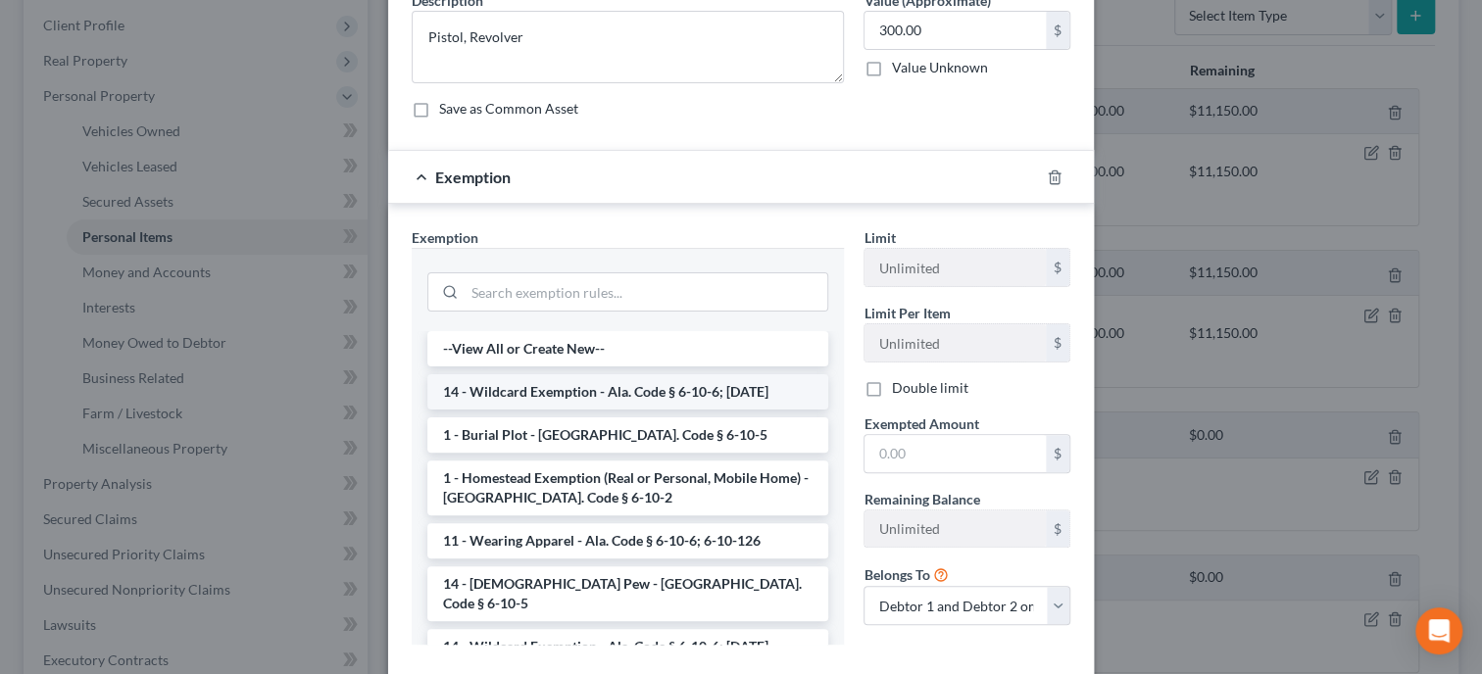
click at [697, 386] on li "14 - Wildcard Exemption - Ala. Code § 6-10-6; [DATE]" at bounding box center [627, 391] width 401 height 35
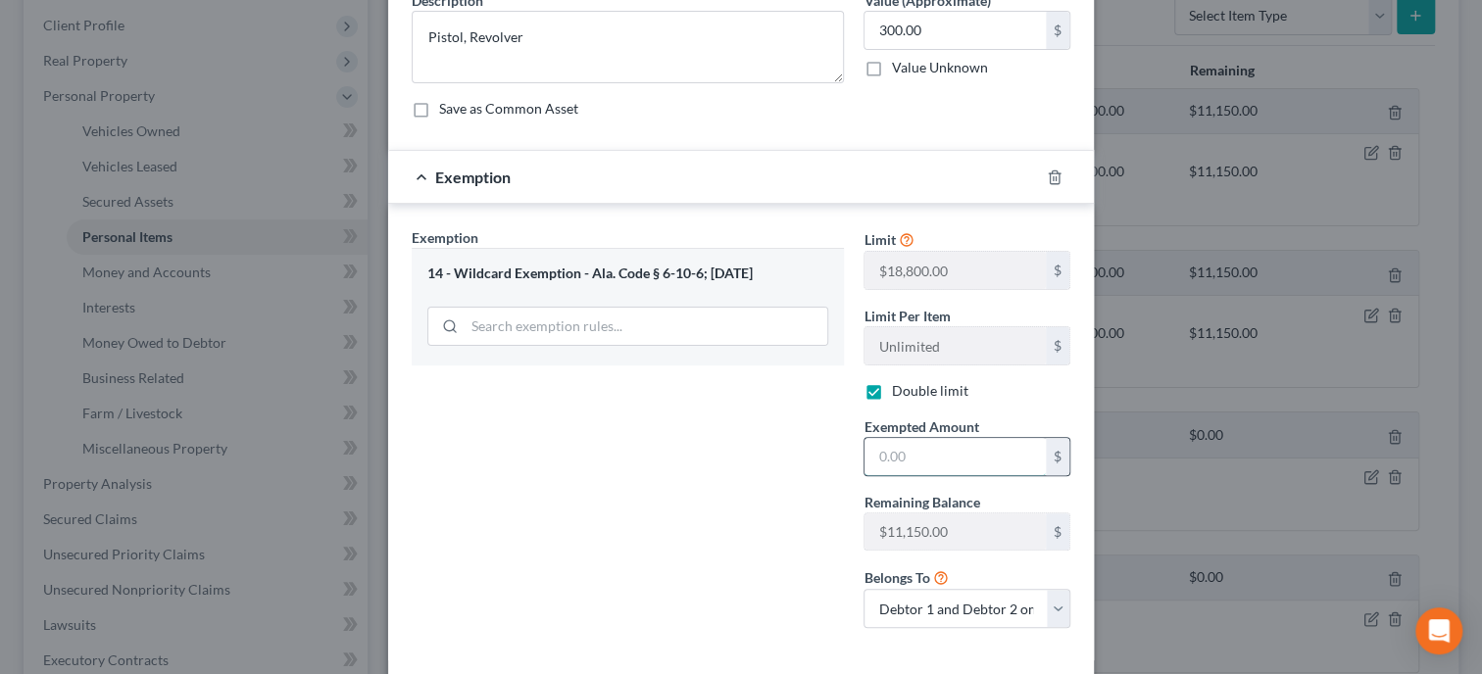
click at [905, 457] on input "text" at bounding box center [954, 456] width 181 height 37
click at [807, 476] on div "Exemption Set must be selected for CA. Exemption * 14 - Wildcard Exemption - Al…" at bounding box center [628, 435] width 452 height 416
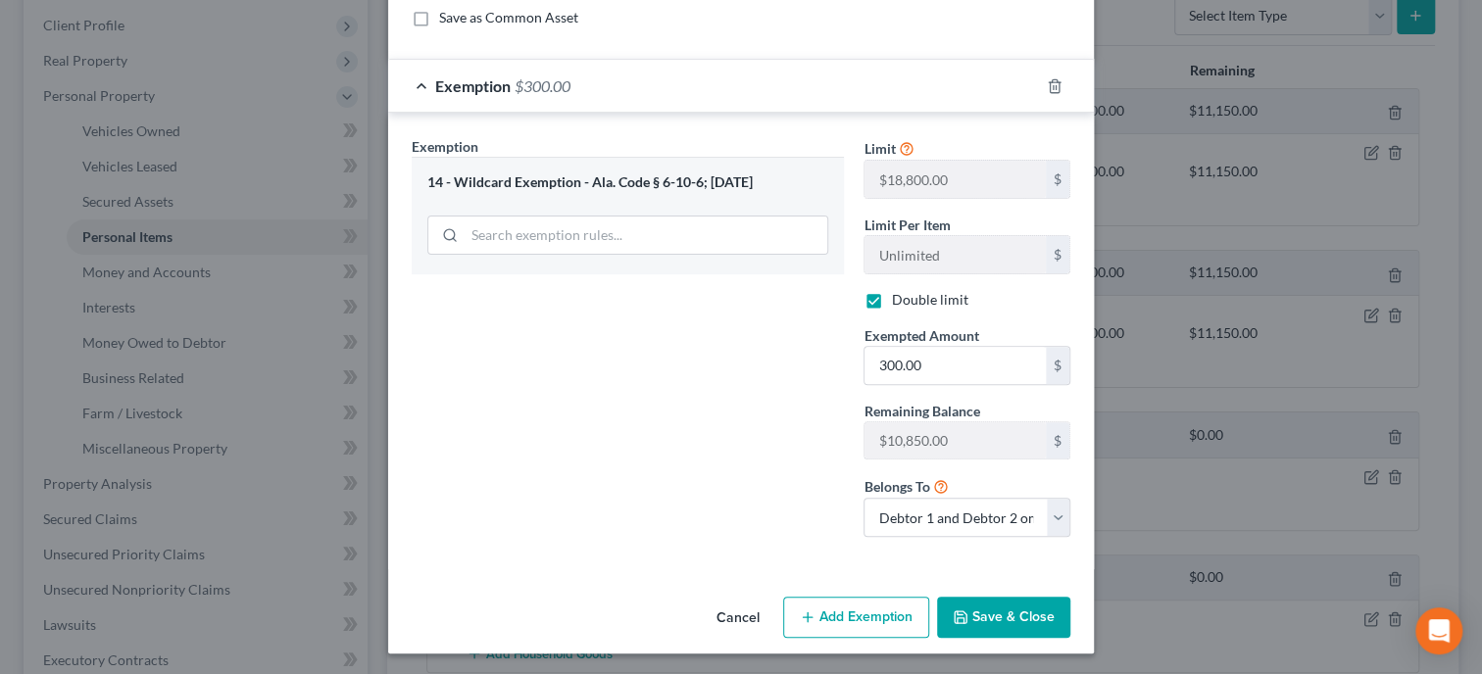
click at [998, 608] on button "Save & Close" at bounding box center [1003, 617] width 133 height 41
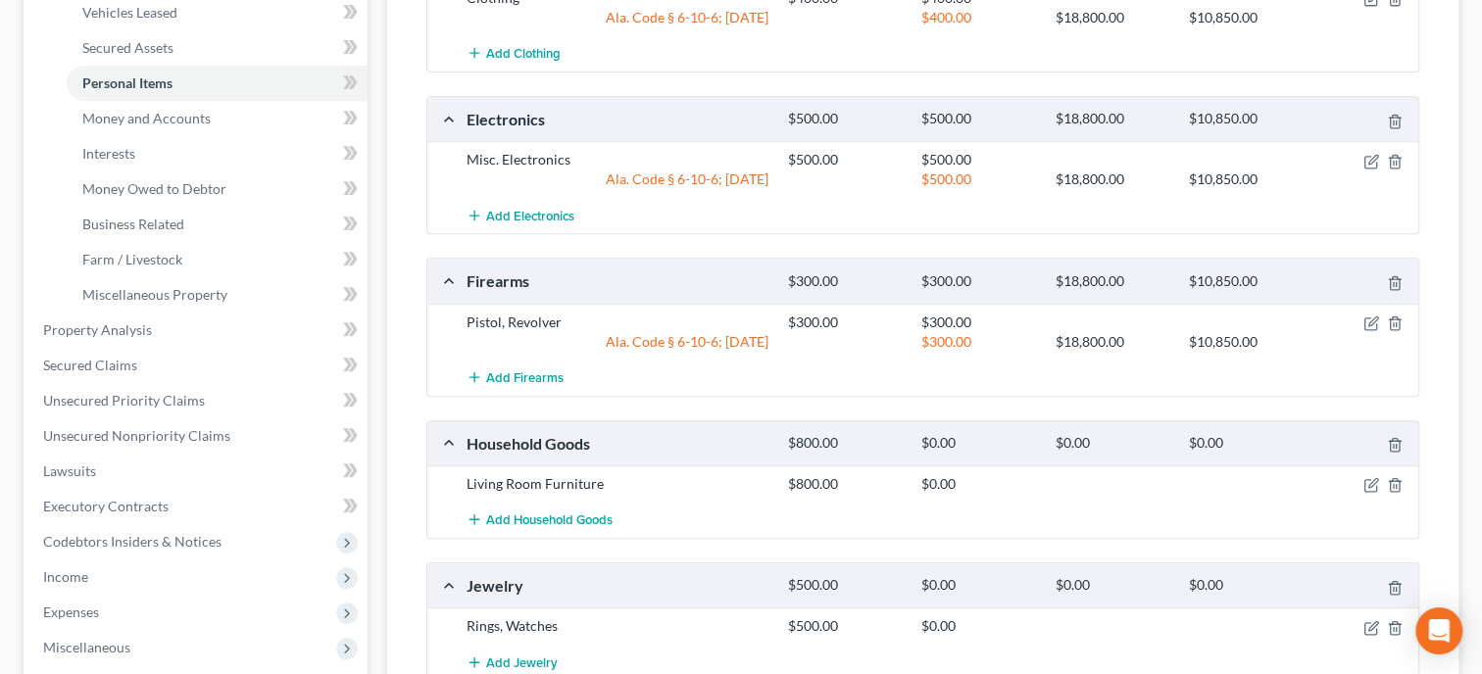
scroll to position [504, 0]
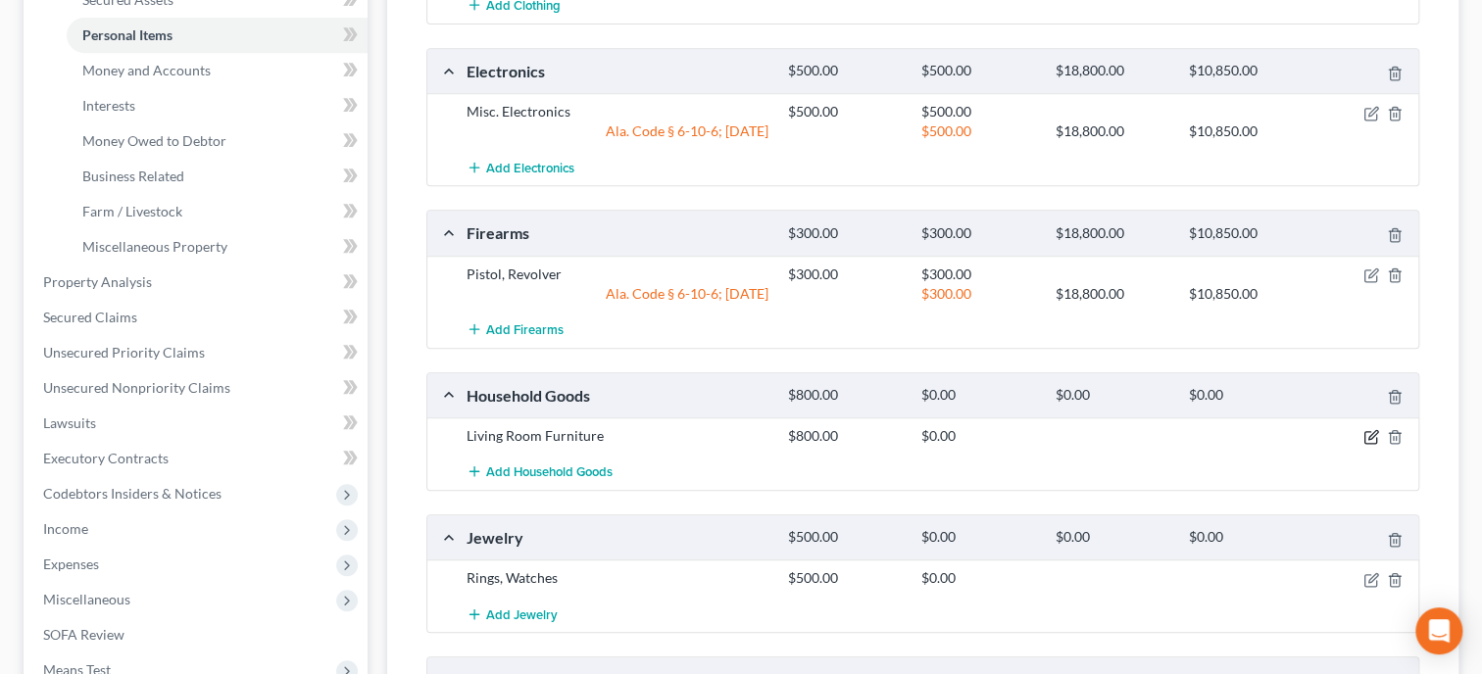
click at [1371, 434] on icon "button" at bounding box center [1371, 437] width 16 height 16
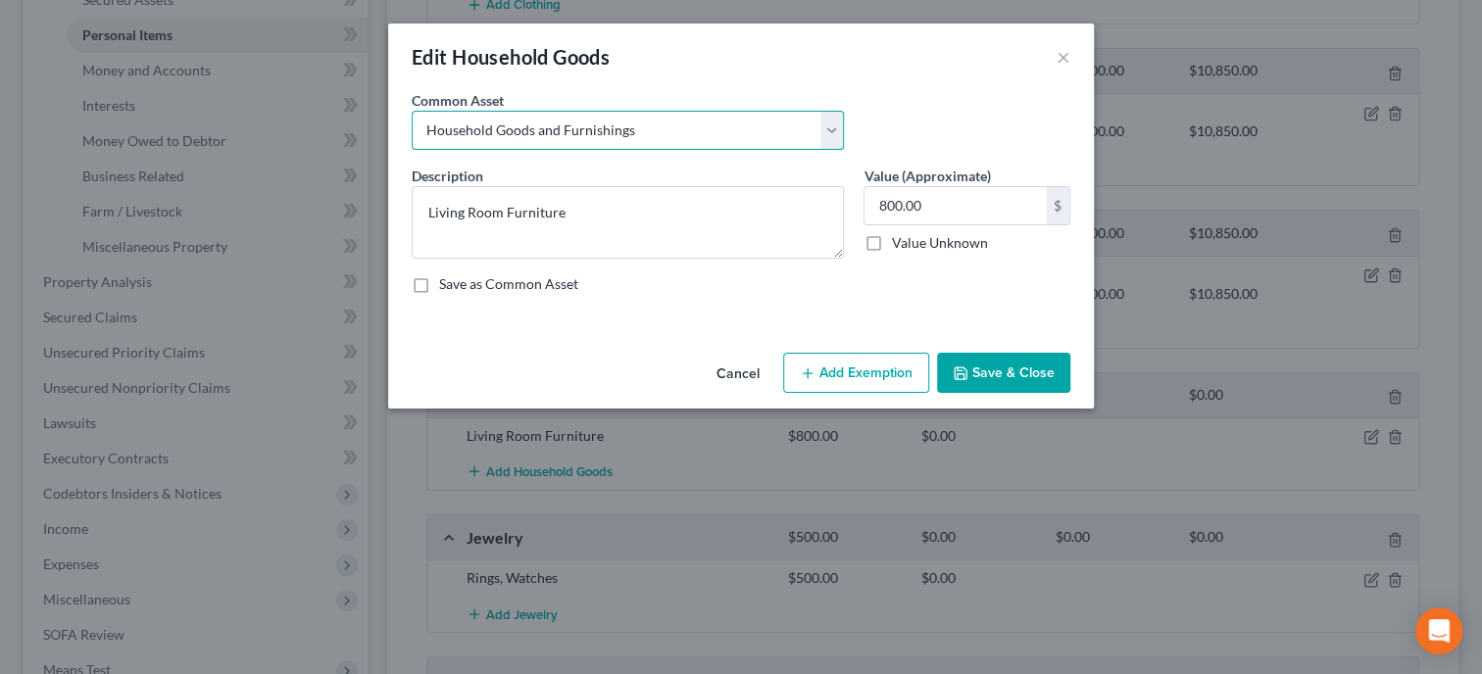
click option "Household Goods and Furnishings" at bounding box center [0, 0] width 0 height 0
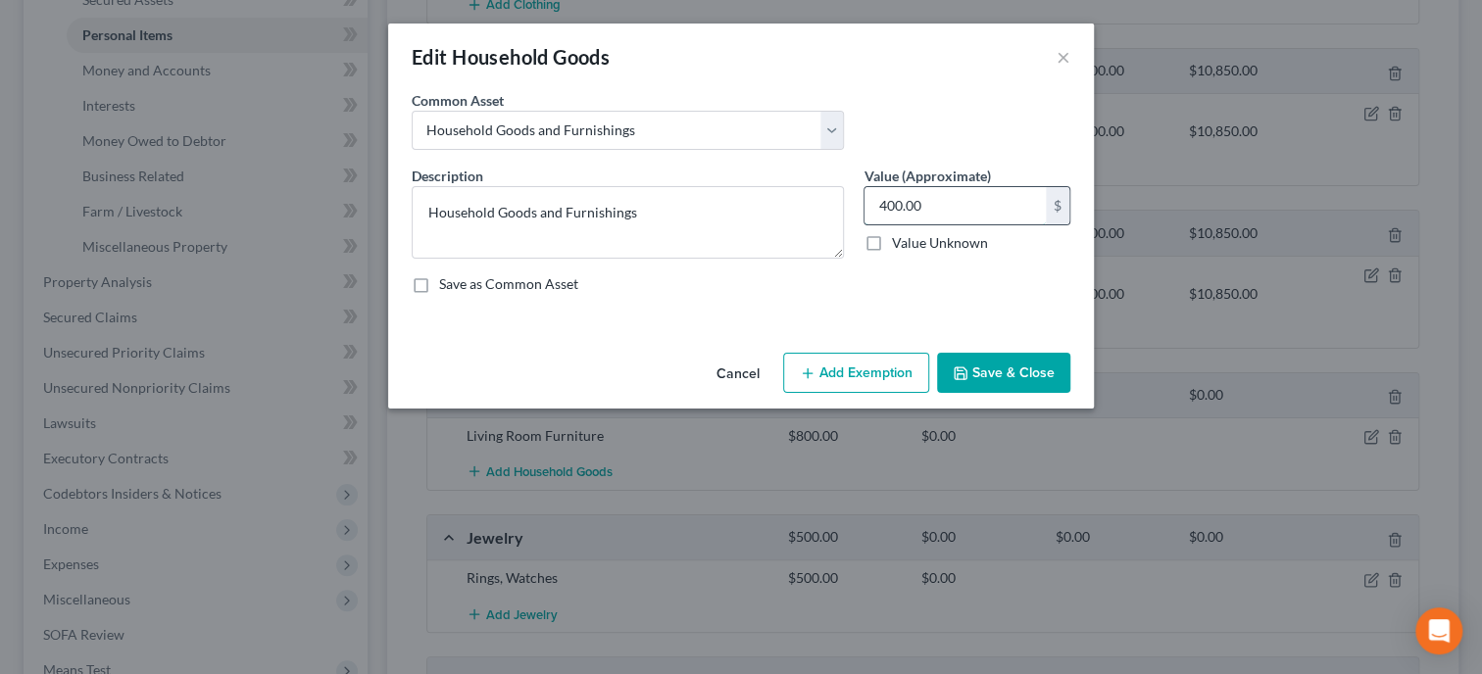
click at [939, 208] on input "400.00" at bounding box center [954, 205] width 181 height 37
click at [837, 373] on button "Add Exemption" at bounding box center [856, 373] width 146 height 41
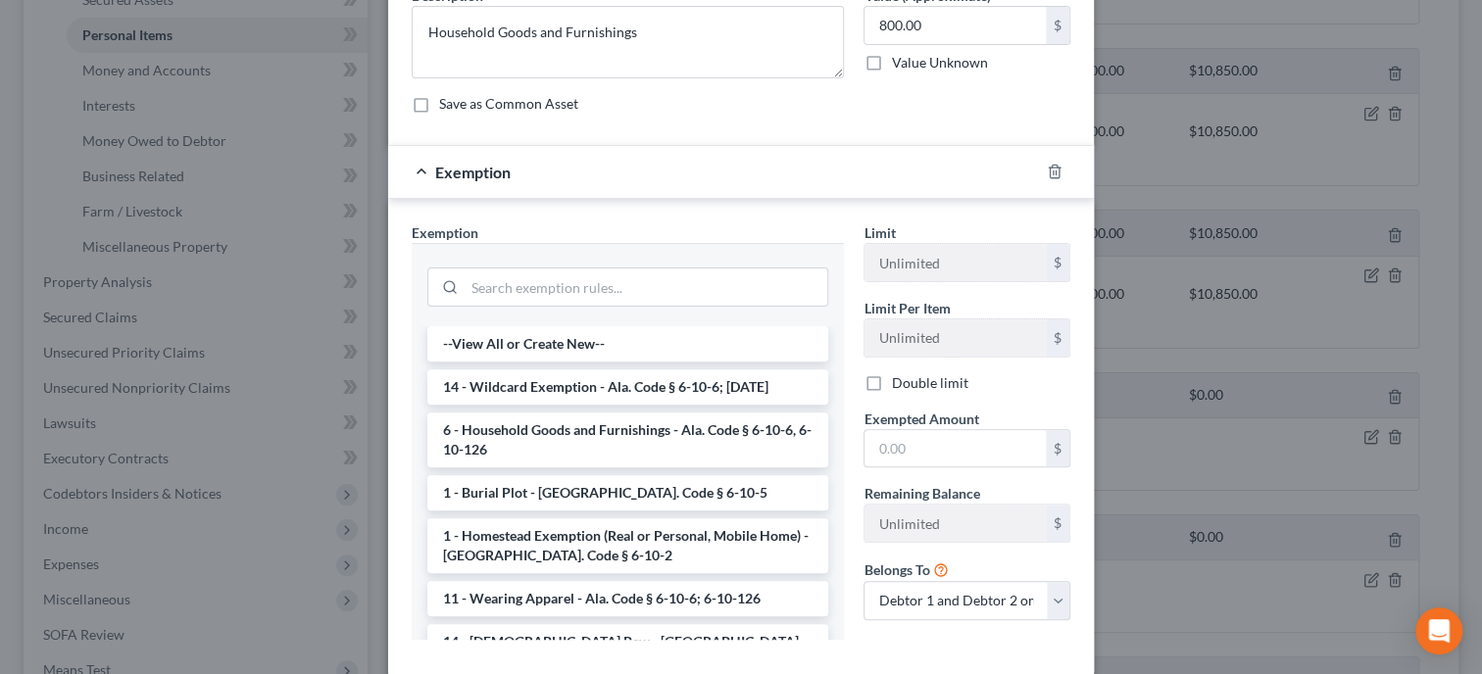
scroll to position [201, 0]
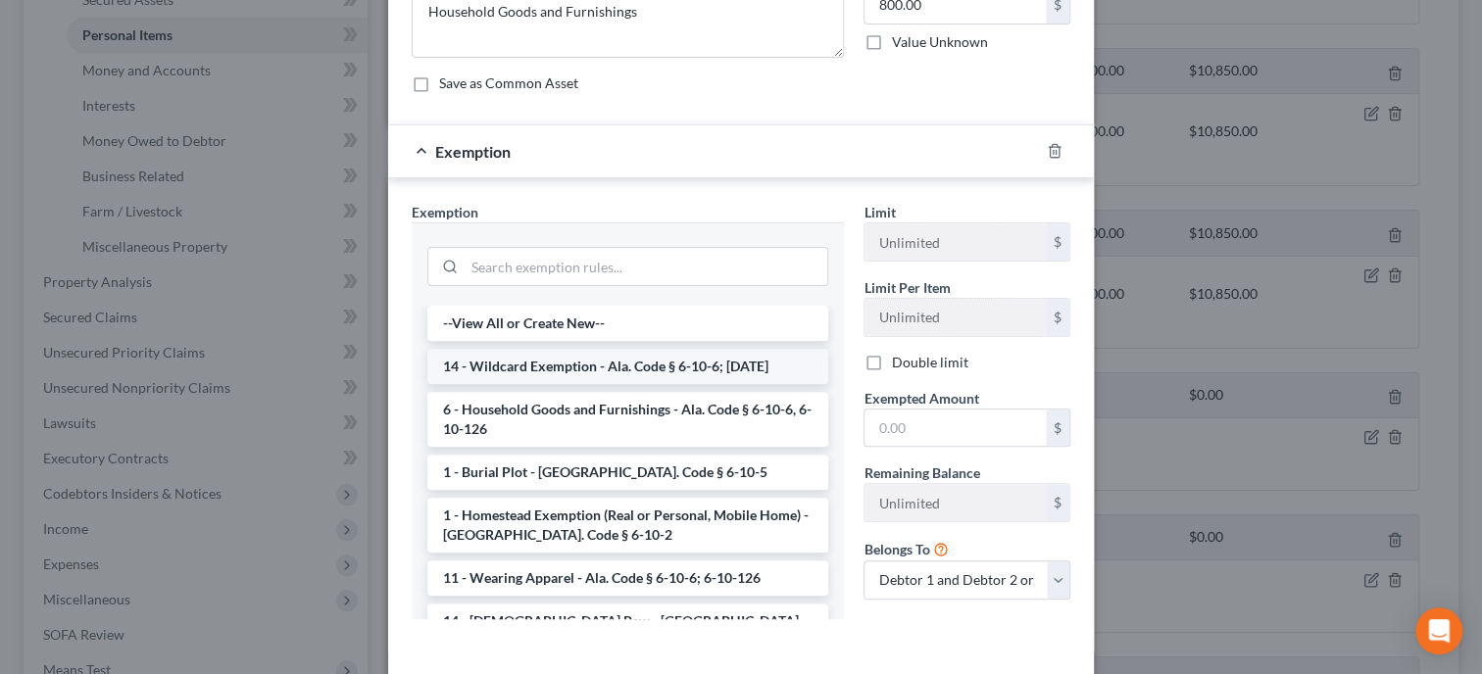
click at [685, 359] on li "14 - Wildcard Exemption - Ala. Code § 6-10-6; [DATE]" at bounding box center [627, 366] width 401 height 35
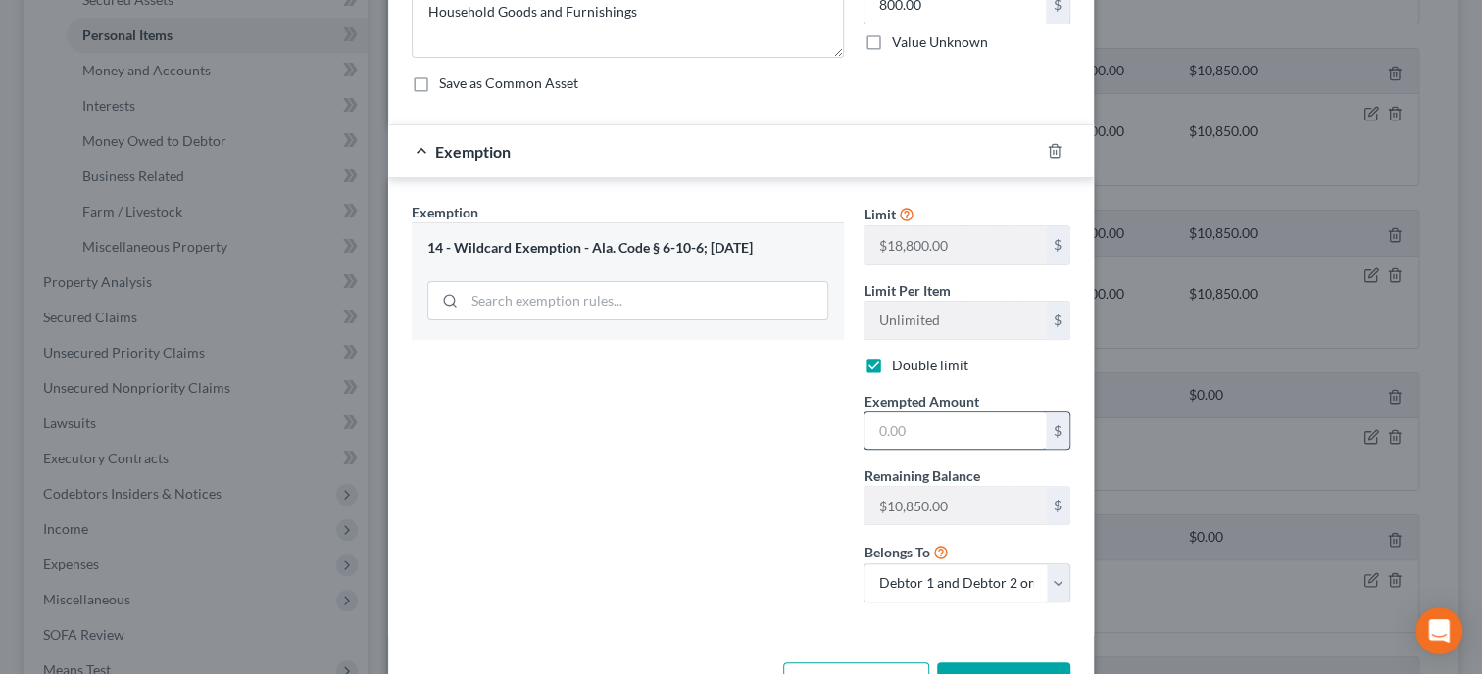
click at [926, 441] on input "text" at bounding box center [954, 431] width 181 height 37
click at [765, 441] on div "Exemption Set must be selected for CA. Exemption * 14 - Wildcard Exemption - Al…" at bounding box center [628, 410] width 452 height 416
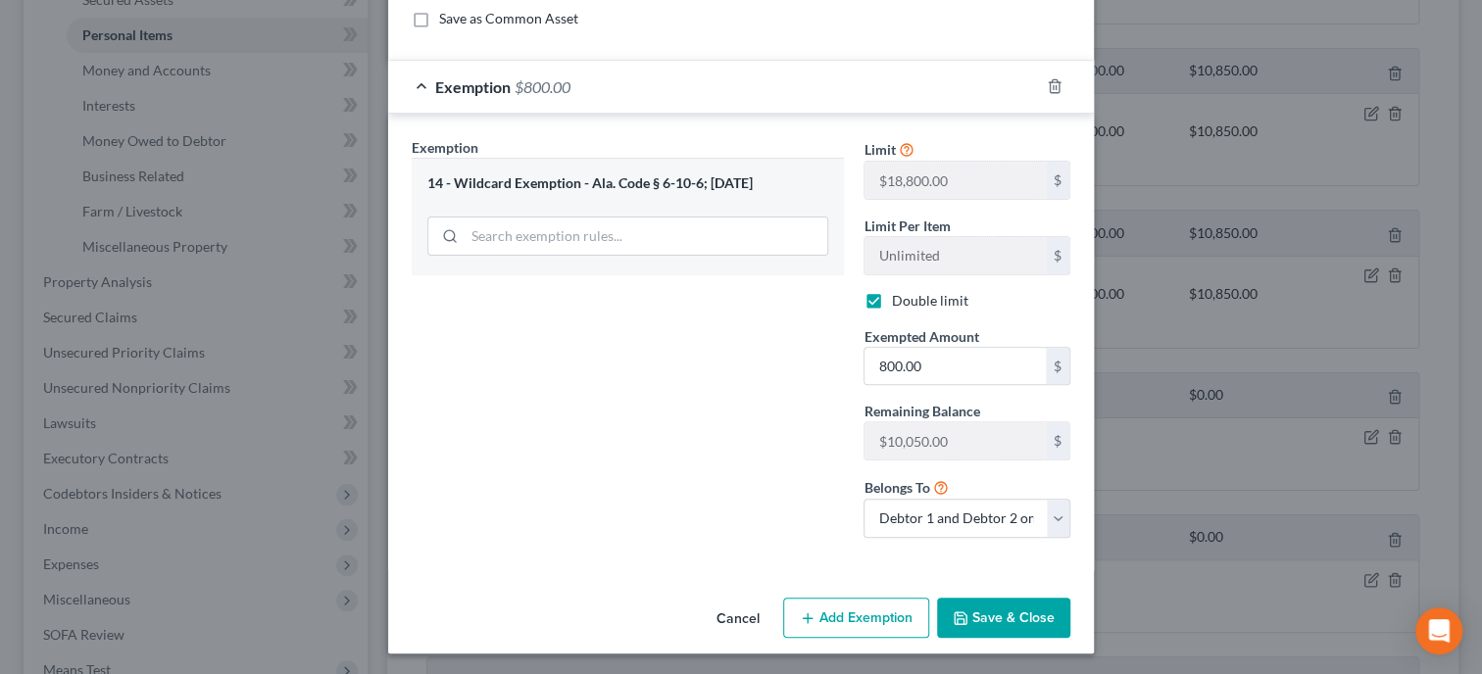
click at [988, 605] on button "Save & Close" at bounding box center [1003, 618] width 133 height 41
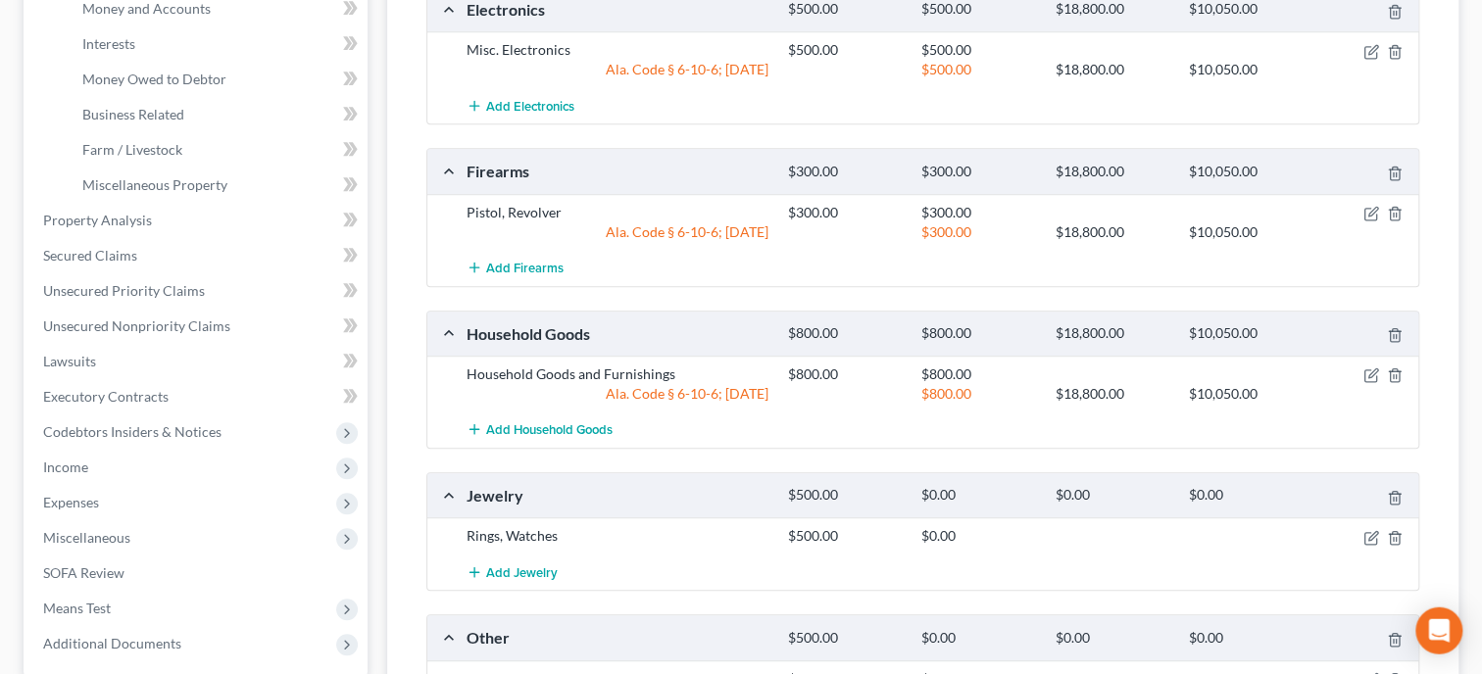
scroll to position [605, 0]
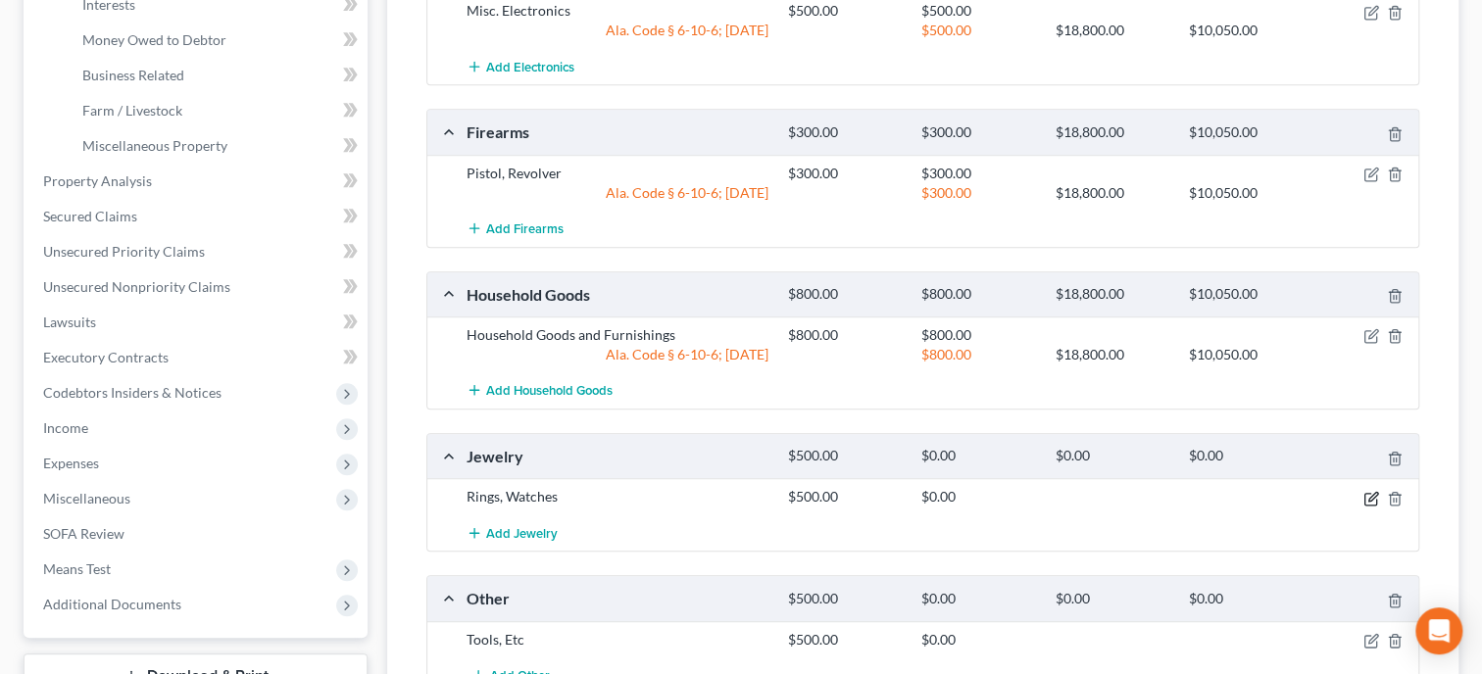
click at [1372, 493] on icon "button" at bounding box center [1371, 499] width 16 height 16
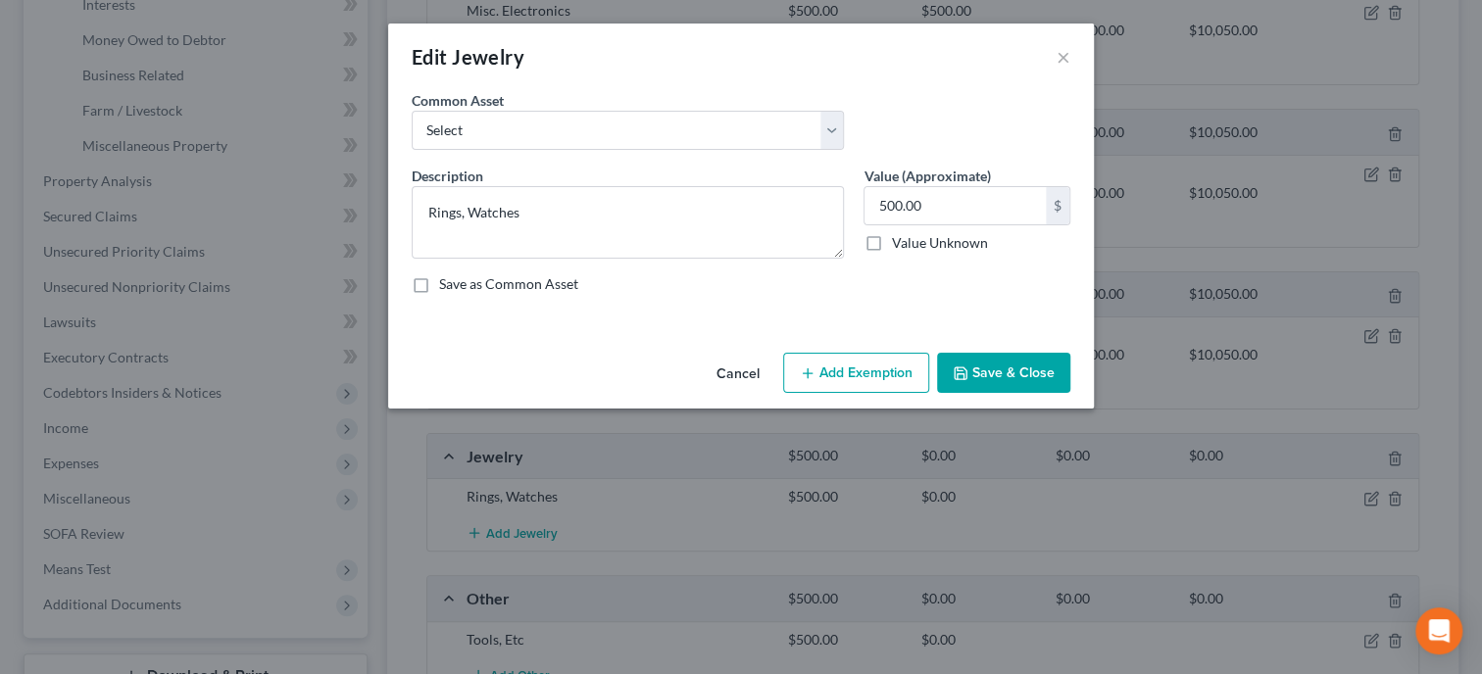
click at [814, 372] on icon "button" at bounding box center [808, 373] width 16 height 16
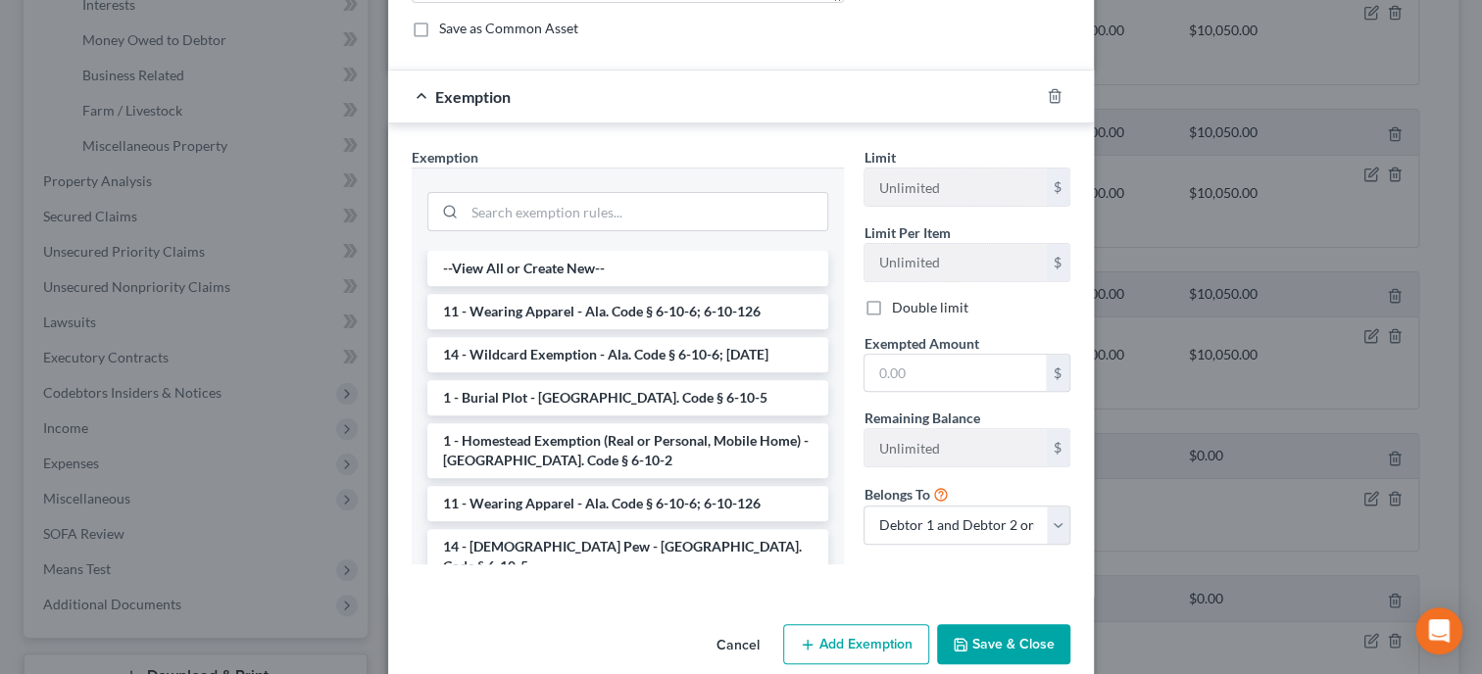
scroll to position [283, 0]
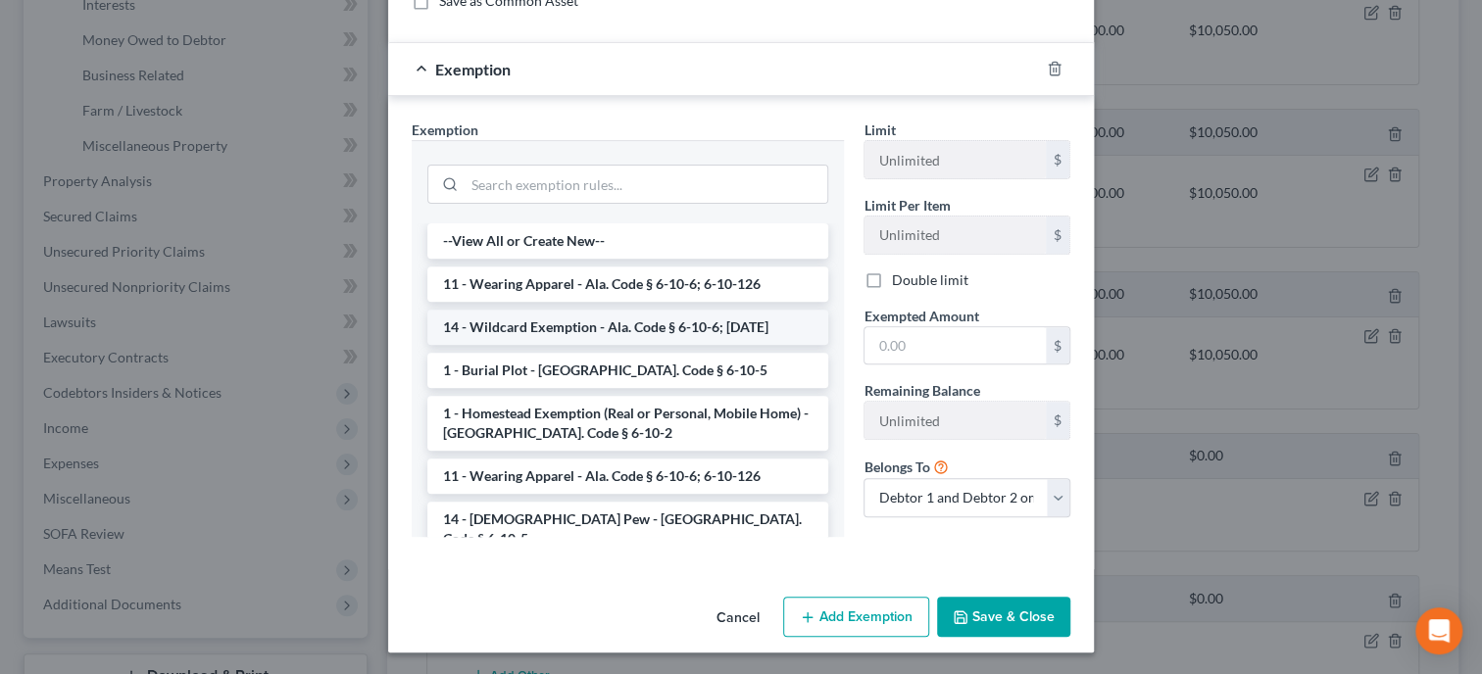
click at [606, 320] on li "14 - Wildcard Exemption - Ala. Code § 6-10-6; [DATE]" at bounding box center [627, 327] width 401 height 35
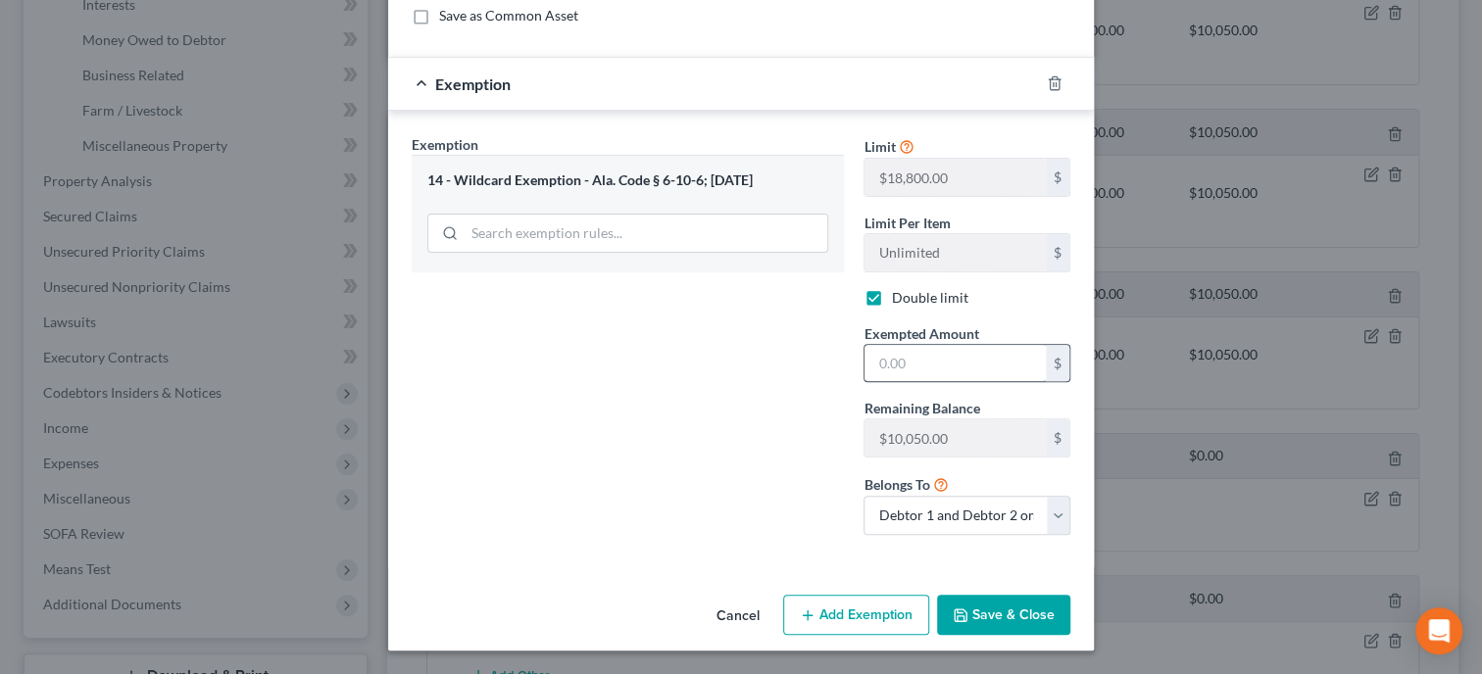
scroll to position [266, 0]
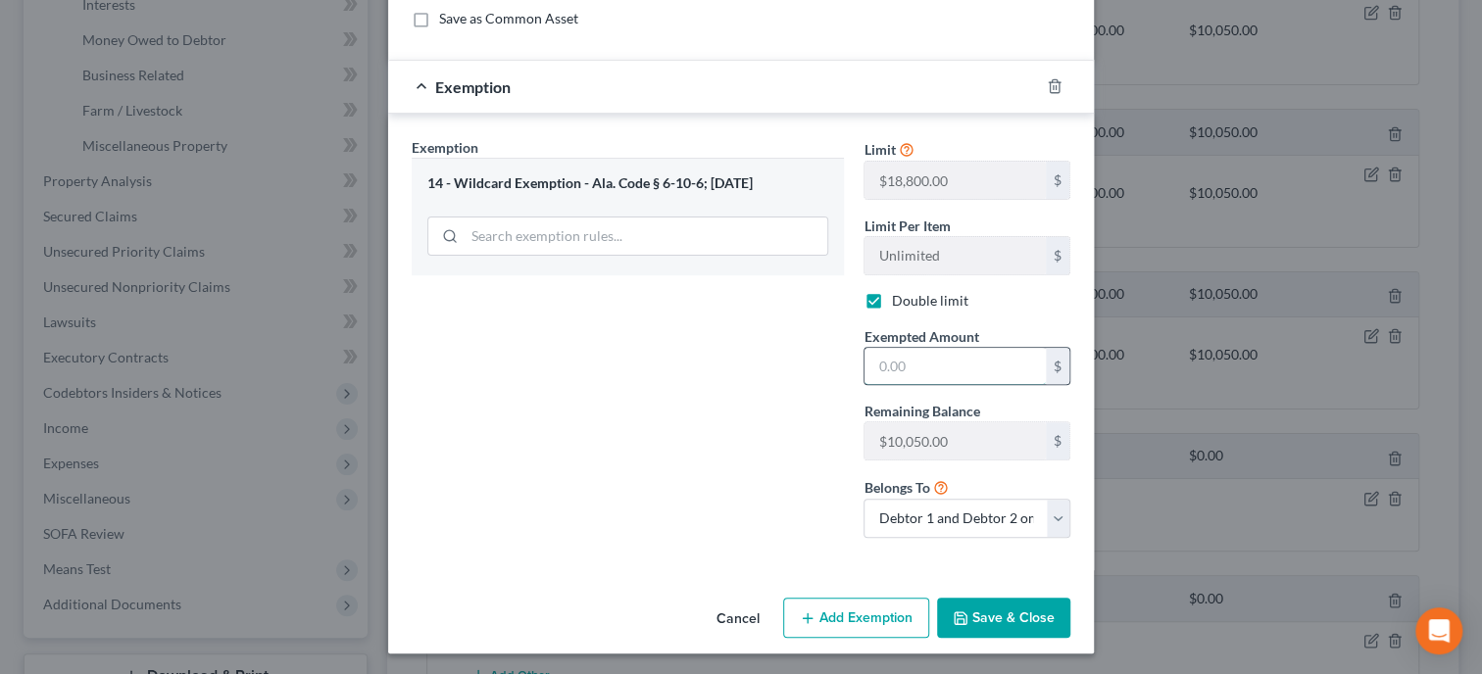
click at [881, 368] on input "text" at bounding box center [954, 366] width 181 height 37
click at [741, 386] on div "Exemption Set must be selected for CA. Exemption * 14 - Wildcard Exemption - Al…" at bounding box center [628, 345] width 452 height 416
click at [1027, 618] on button "Save & Close" at bounding box center [1003, 618] width 133 height 41
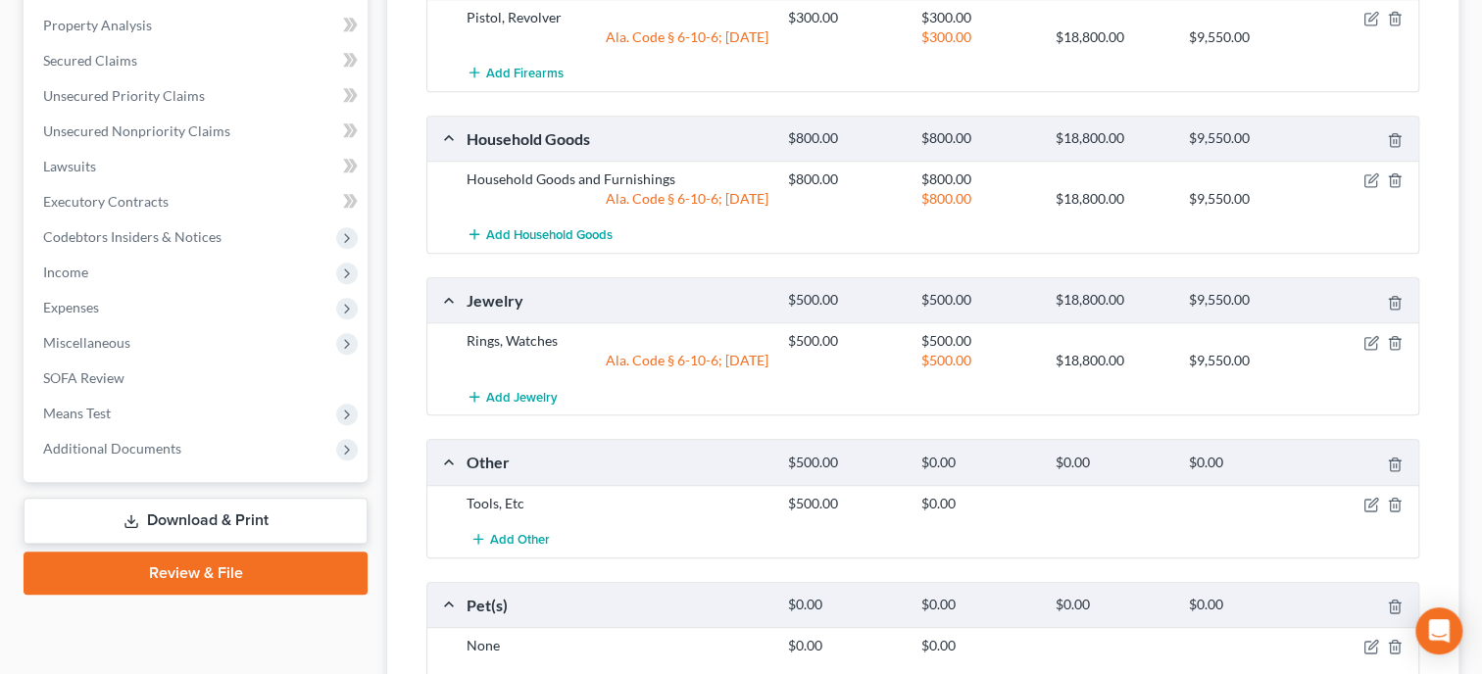
scroll to position [806, 0]
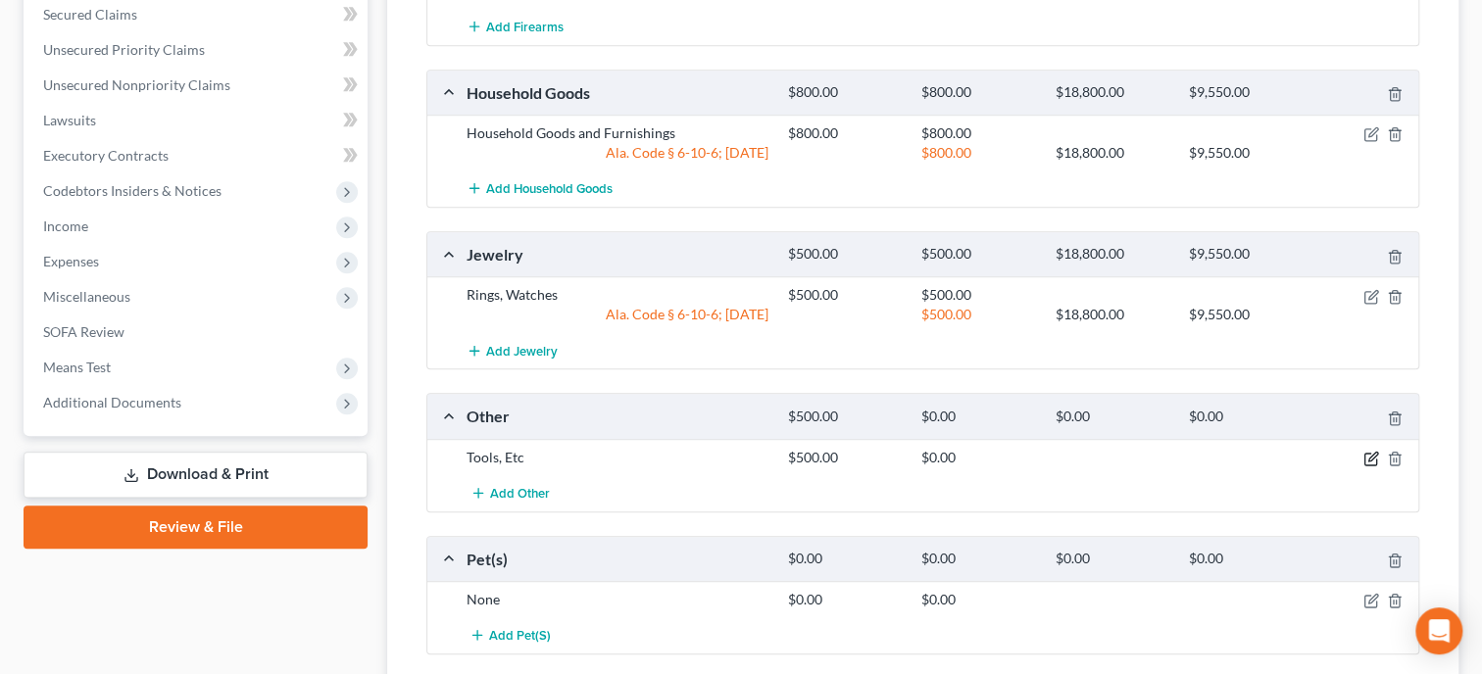
click at [1372, 453] on icon "button" at bounding box center [1371, 459] width 16 height 16
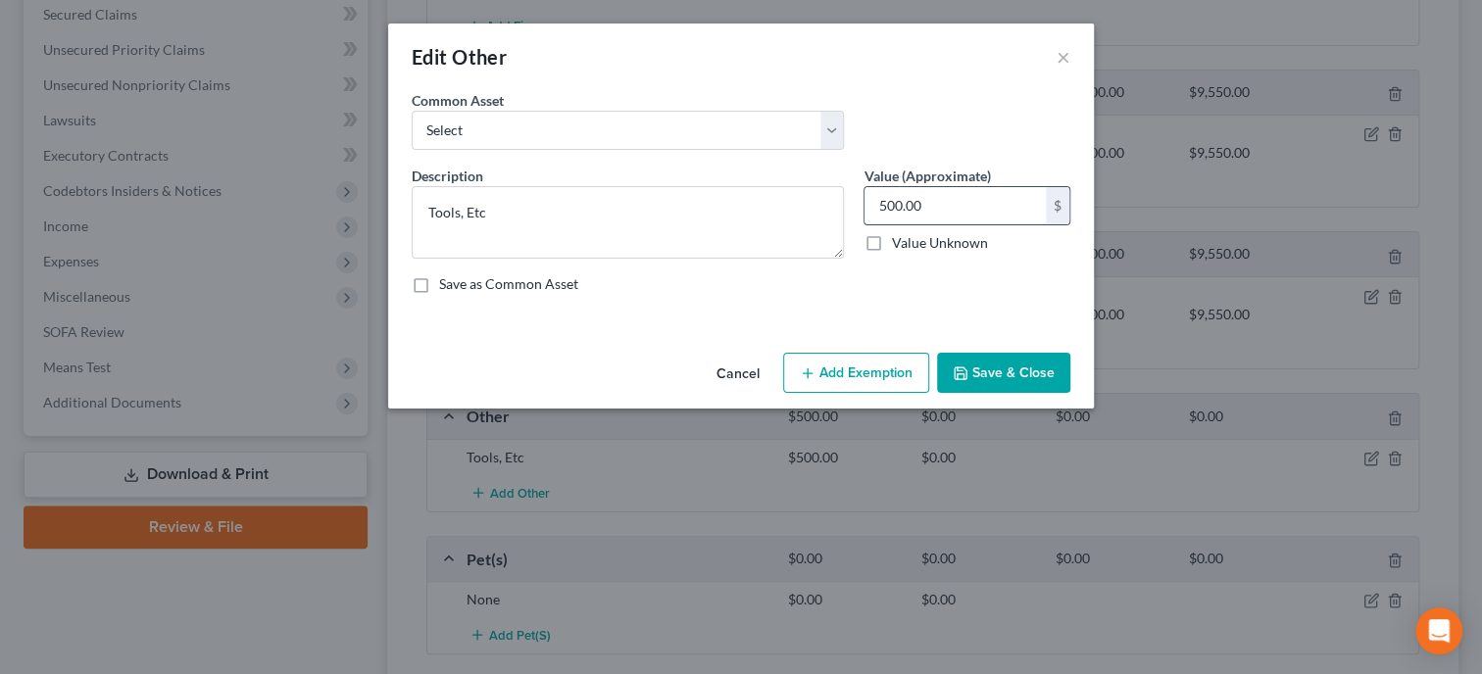
click at [962, 203] on input "500.00" at bounding box center [954, 205] width 181 height 37
click at [850, 367] on button "Add Exemption" at bounding box center [856, 373] width 146 height 41
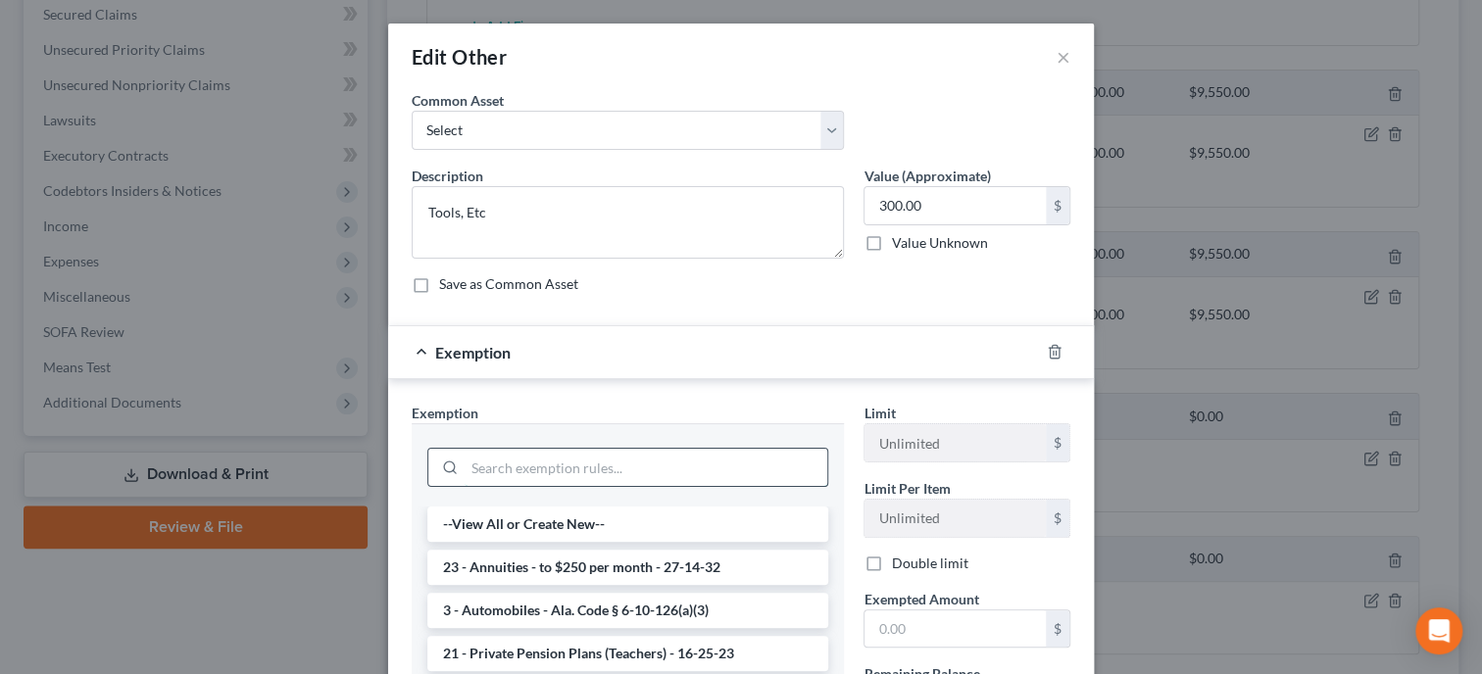
click at [565, 478] on input "search" at bounding box center [645, 467] width 363 height 37
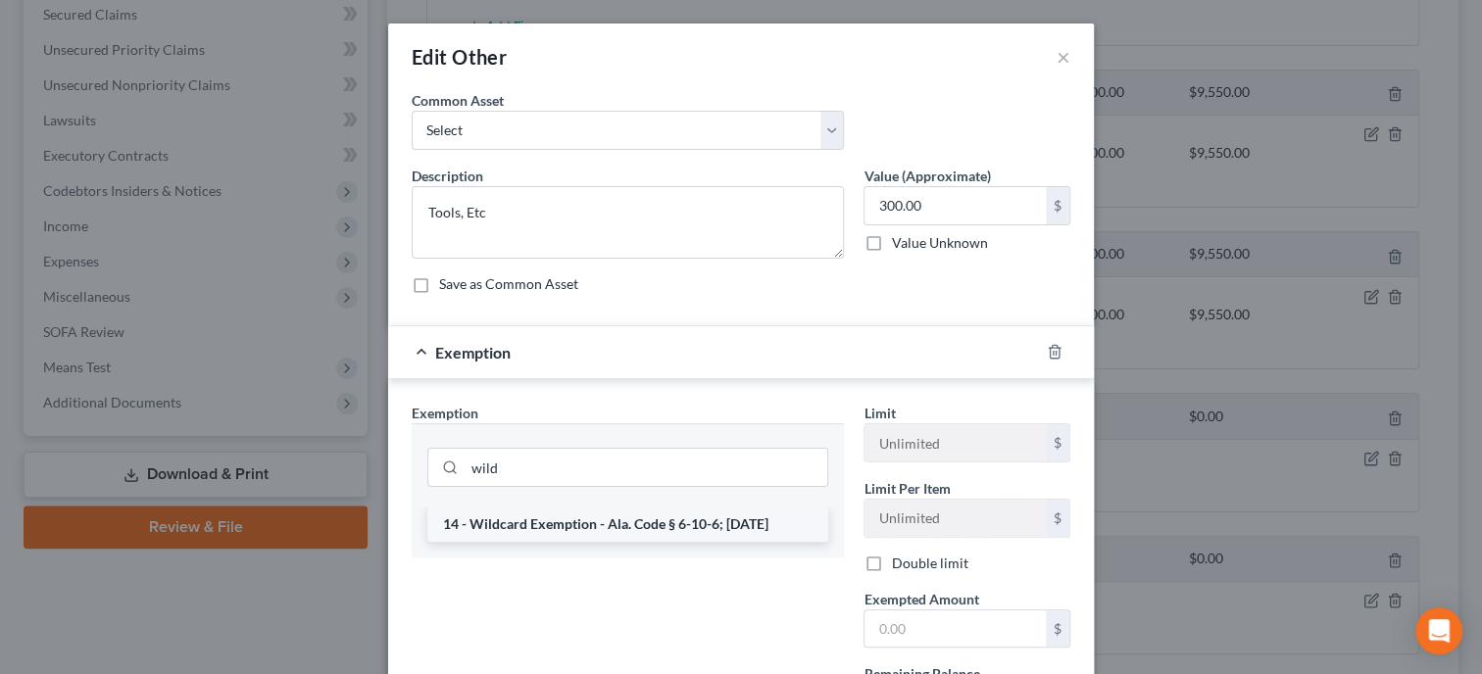
click at [570, 525] on li "14 - Wildcard Exemption - Ala. Code § 6-10-6; [DATE]" at bounding box center [627, 524] width 401 height 35
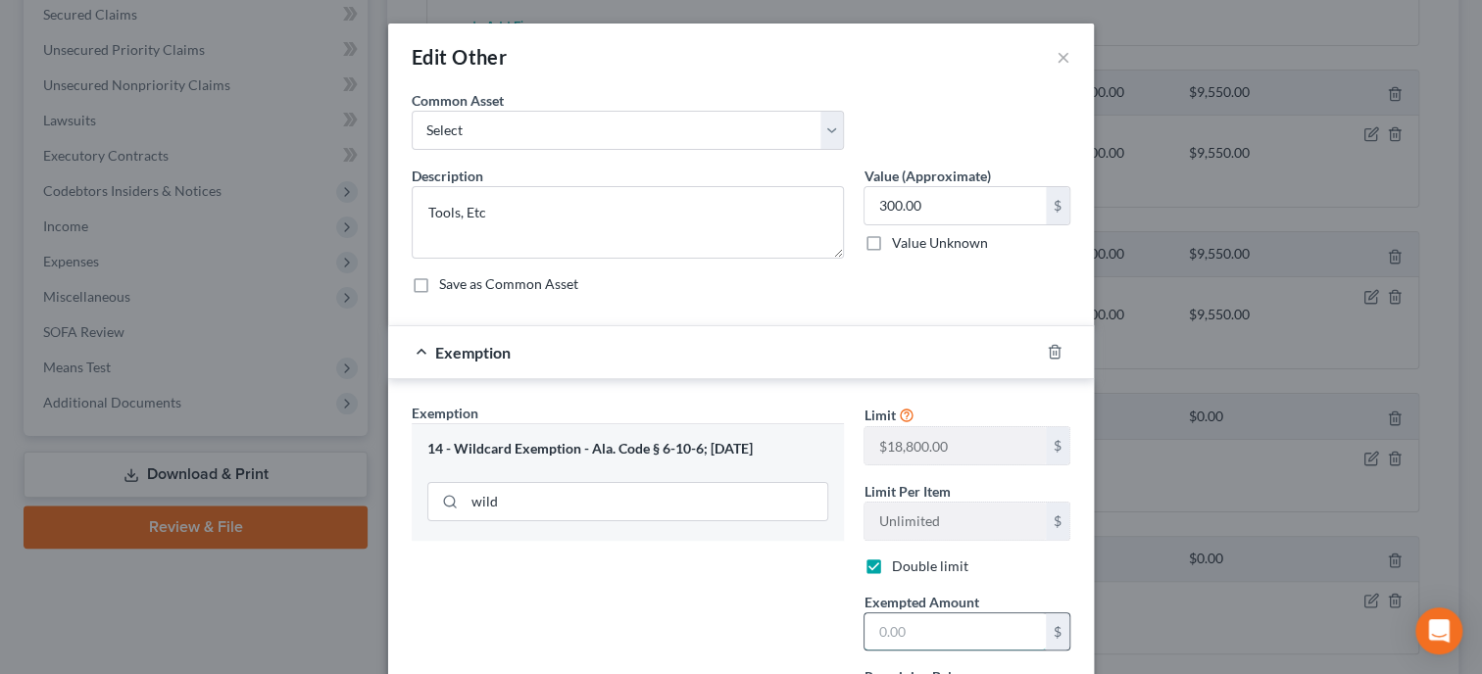
click at [883, 626] on input "text" at bounding box center [954, 631] width 181 height 37
click at [781, 615] on div "Exemption Set must be selected for CA. Exemption * 14 - Wildcard Exemption - Al…" at bounding box center [628, 611] width 452 height 416
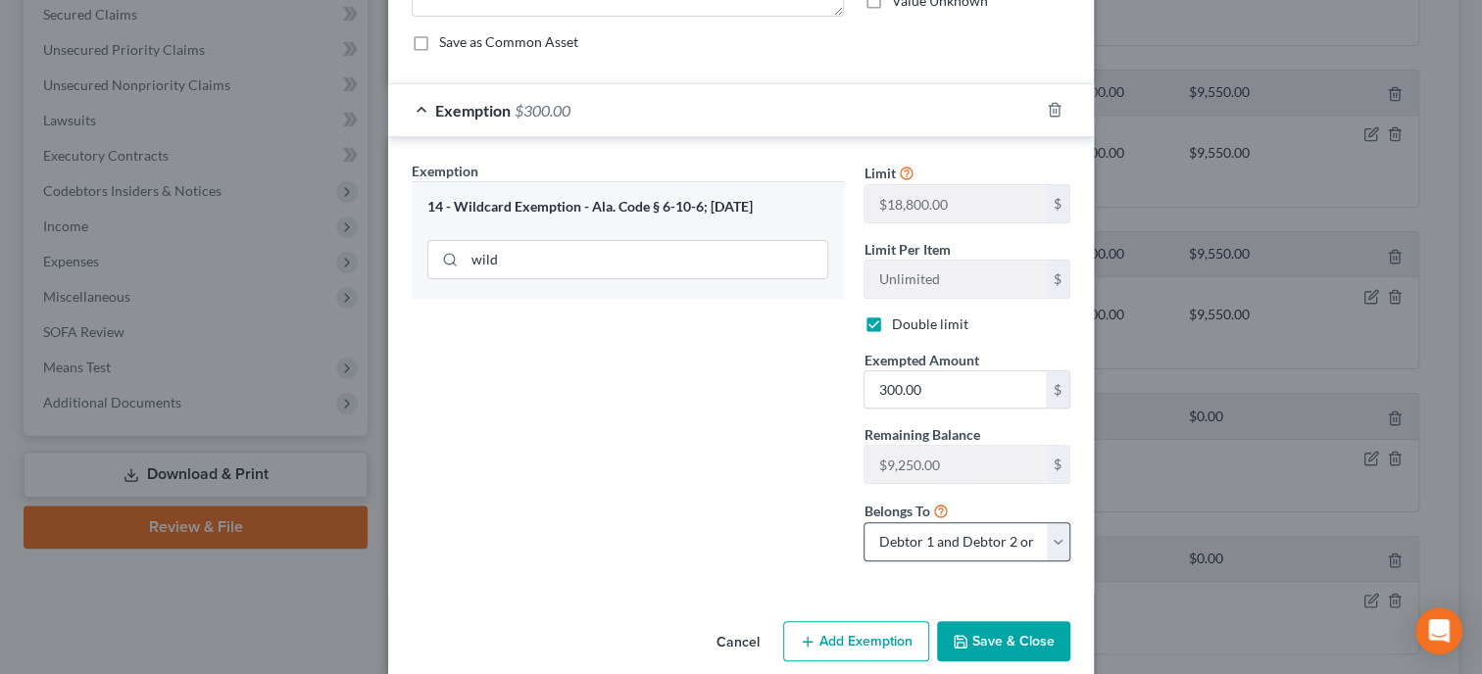
scroll to position [266, 0]
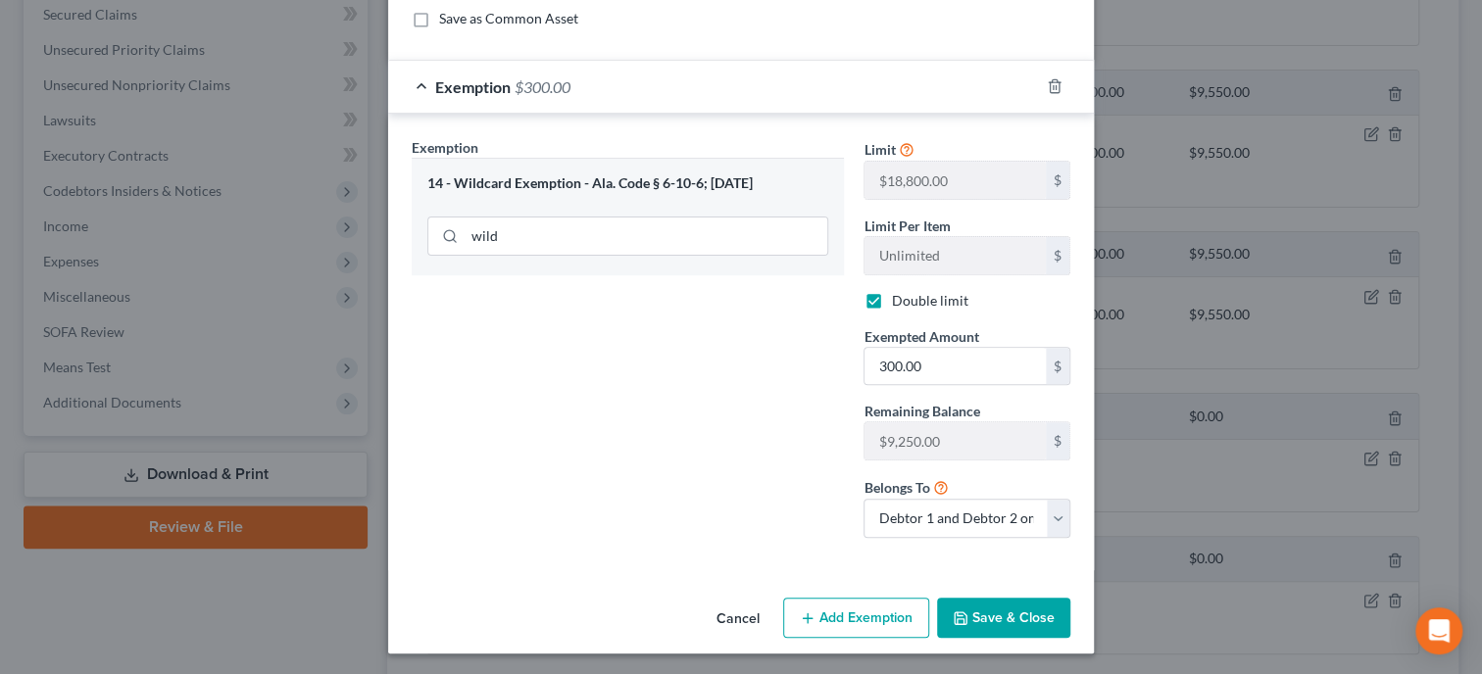
click at [995, 601] on button "Save & Close" at bounding box center [1003, 618] width 133 height 41
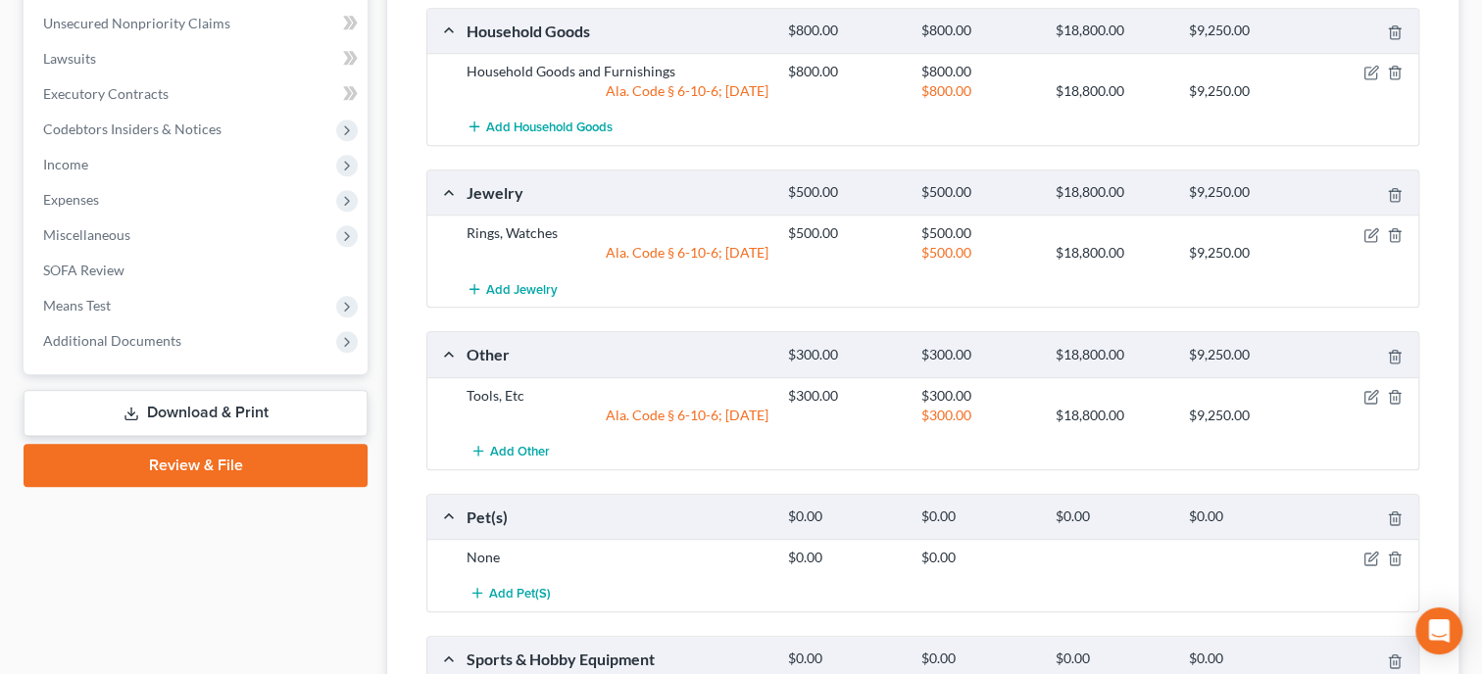
scroll to position [907, 0]
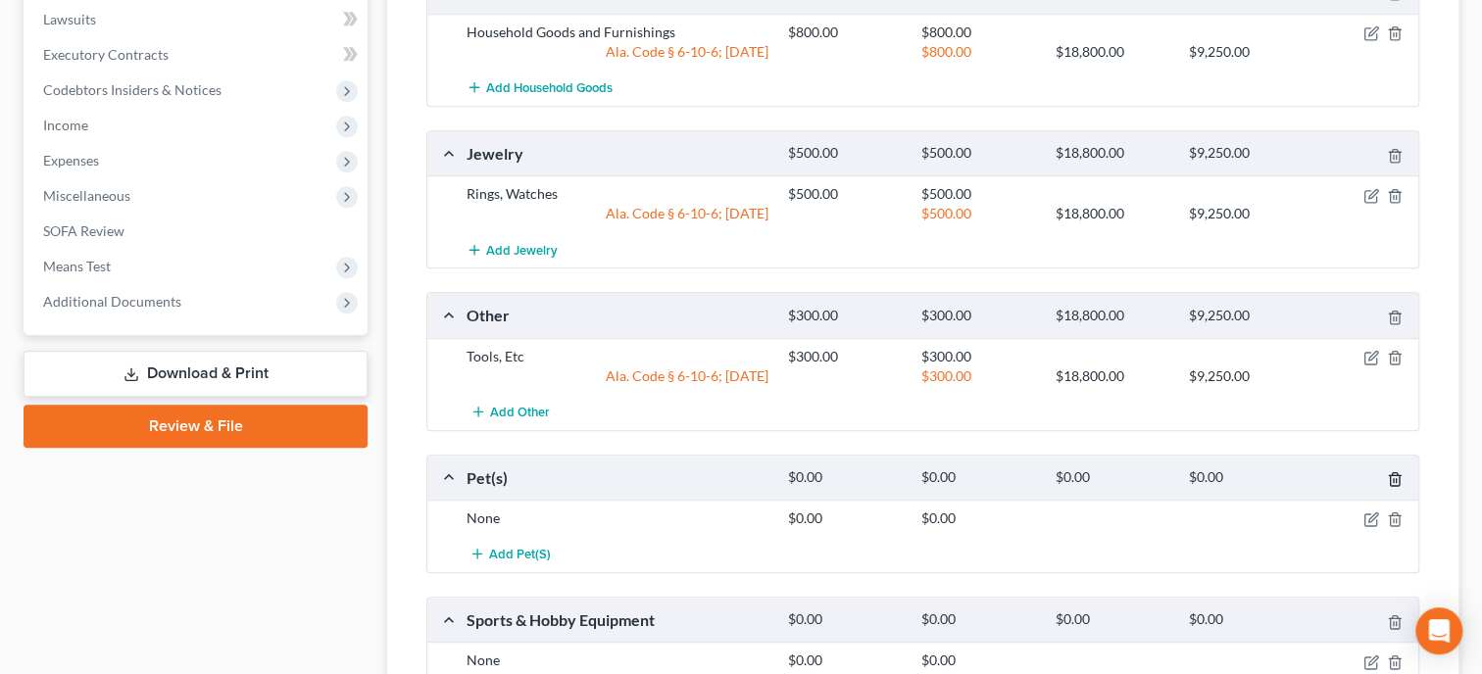
click at [1402, 476] on icon "button" at bounding box center [1395, 479] width 16 height 16
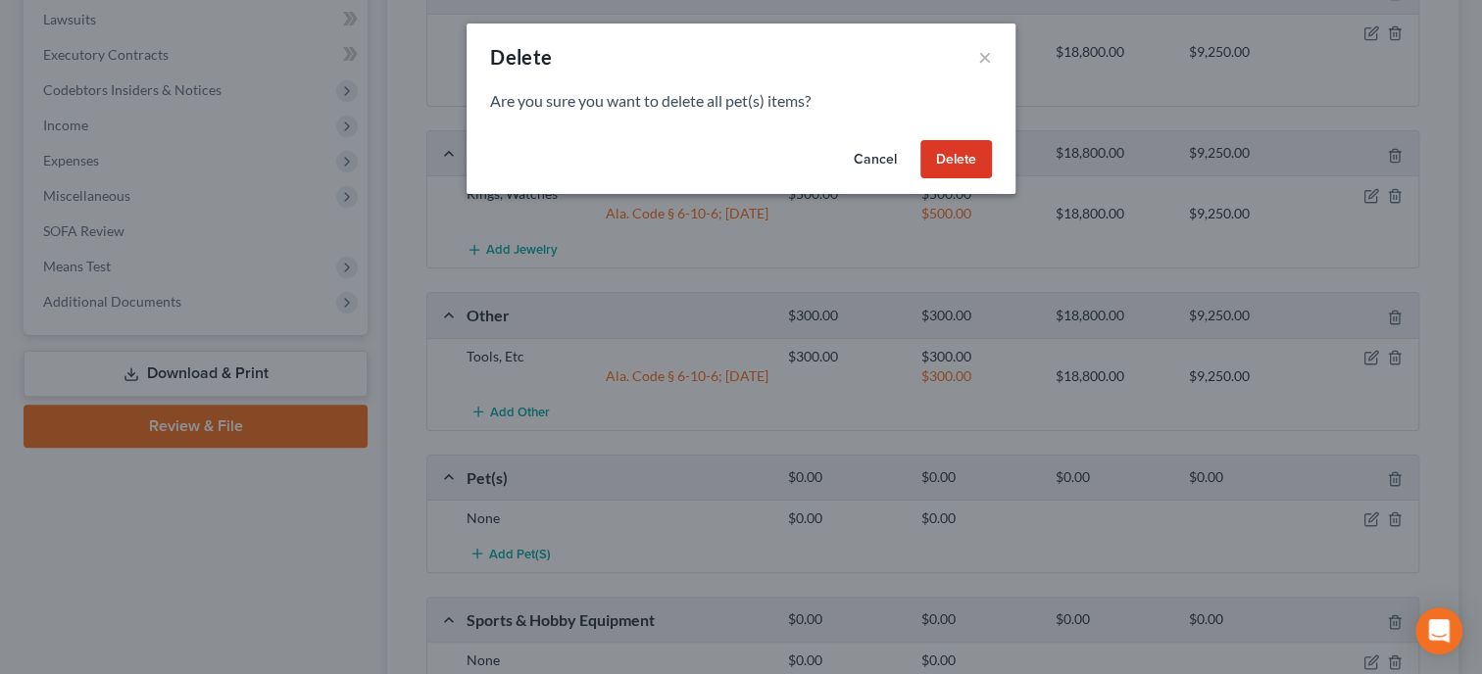
click at [959, 159] on button "Delete" at bounding box center [956, 159] width 72 height 39
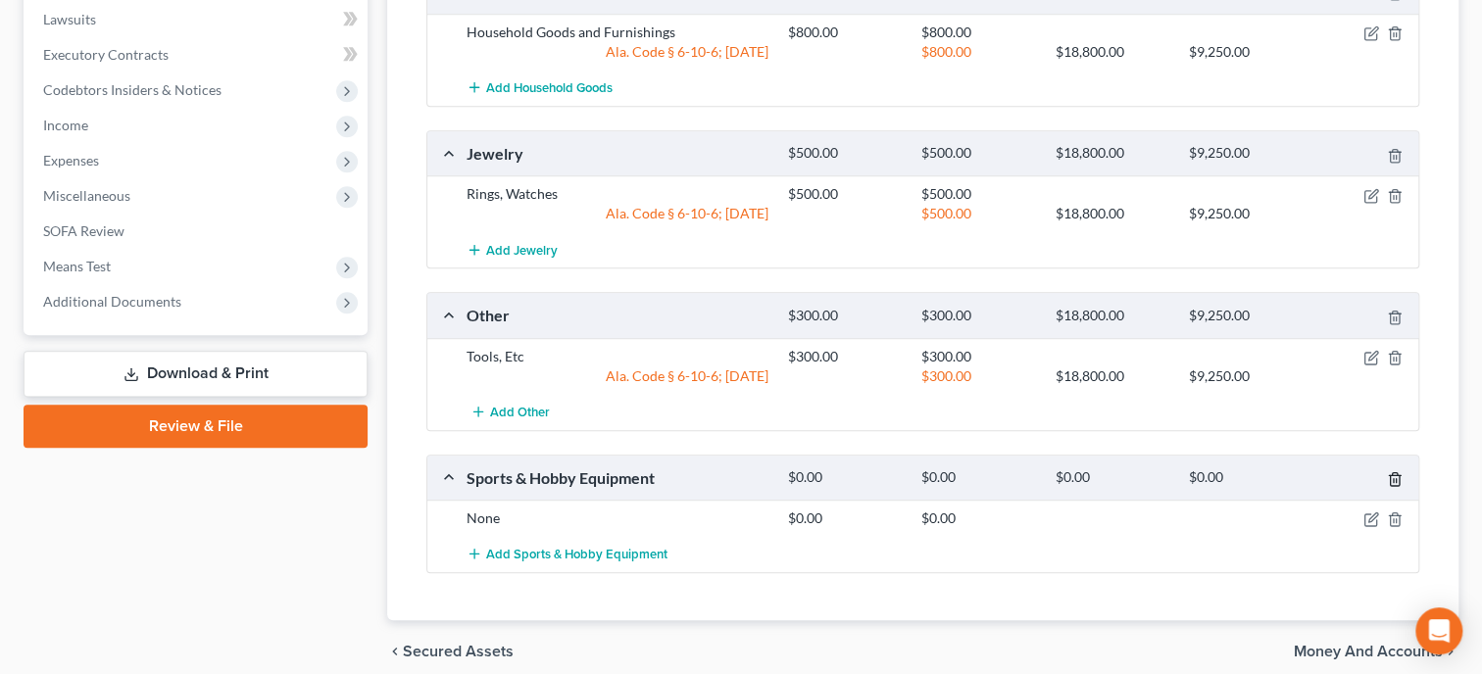
click at [1392, 478] on icon "button" at bounding box center [1395, 479] width 16 height 16
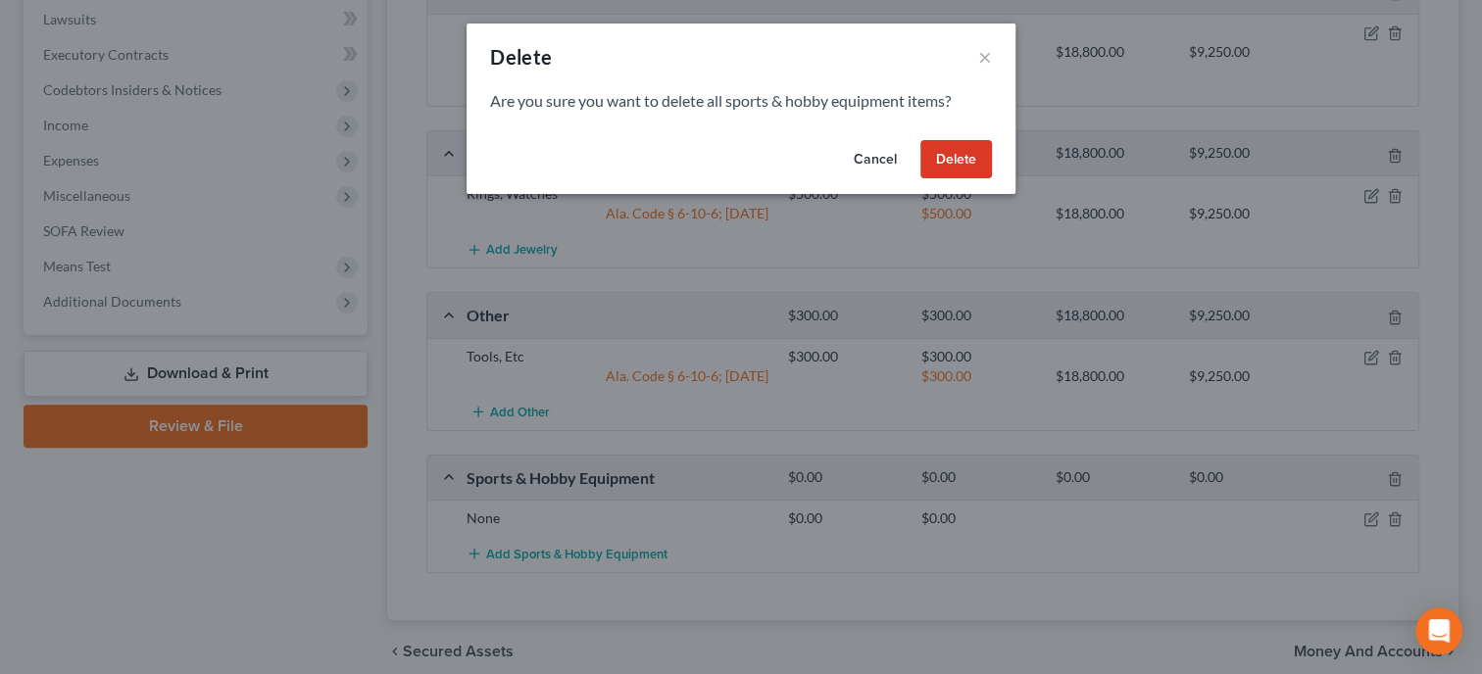
click at [971, 160] on button "Delete" at bounding box center [956, 159] width 72 height 39
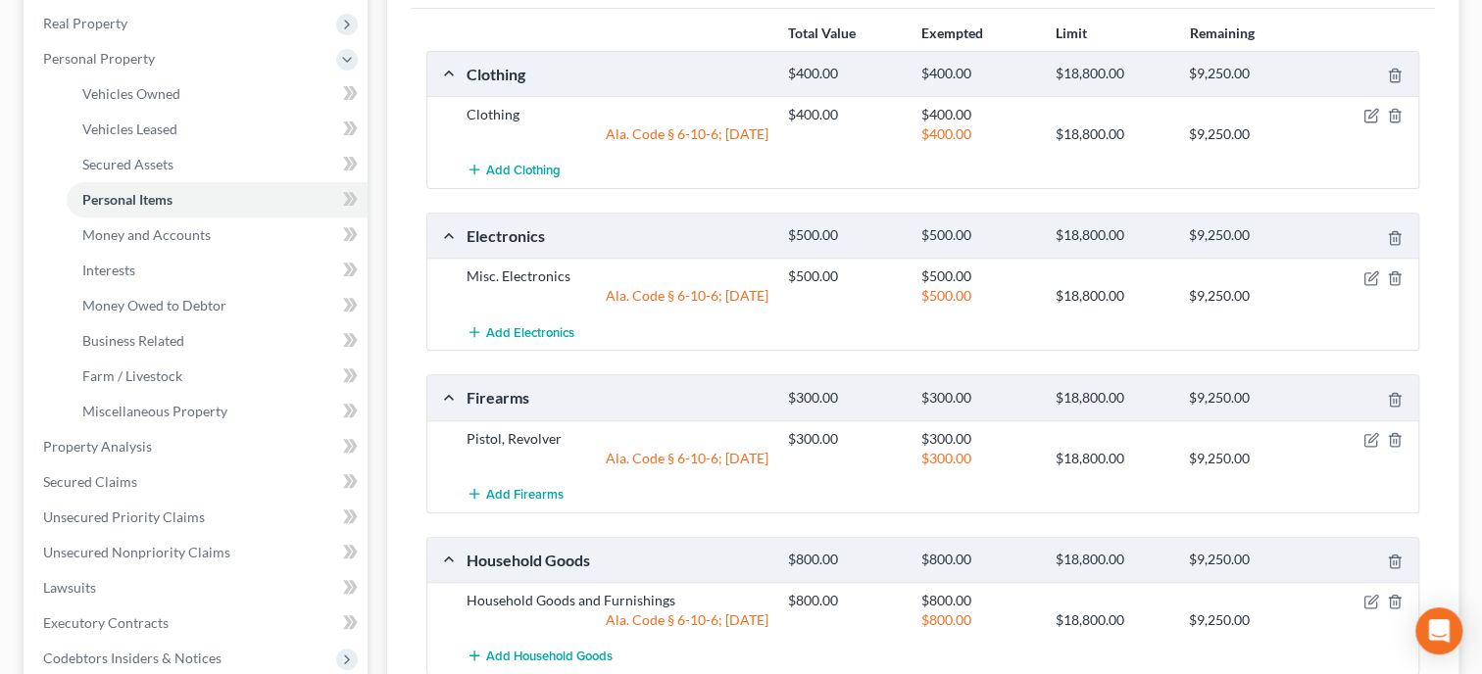
scroll to position [0, 0]
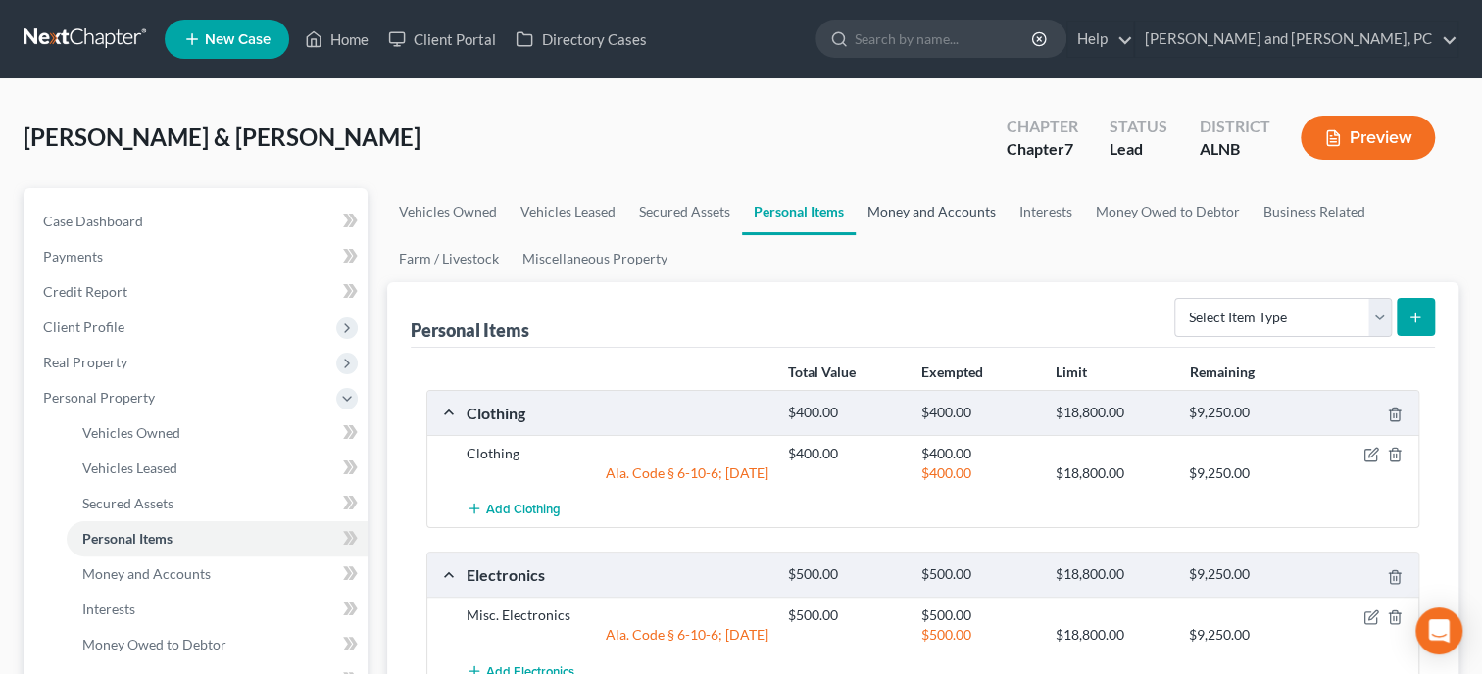
click at [897, 217] on link "Money and Accounts" at bounding box center [931, 211] width 152 height 47
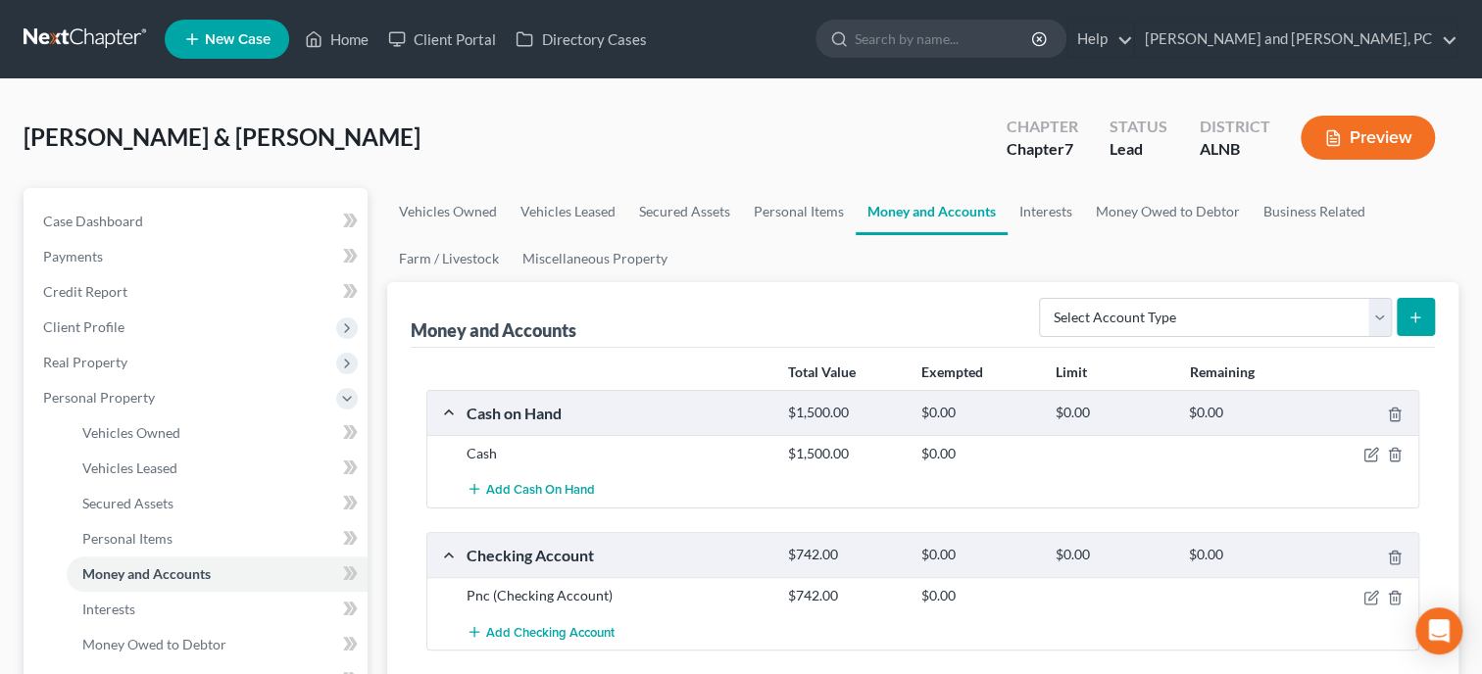
scroll to position [100, 0]
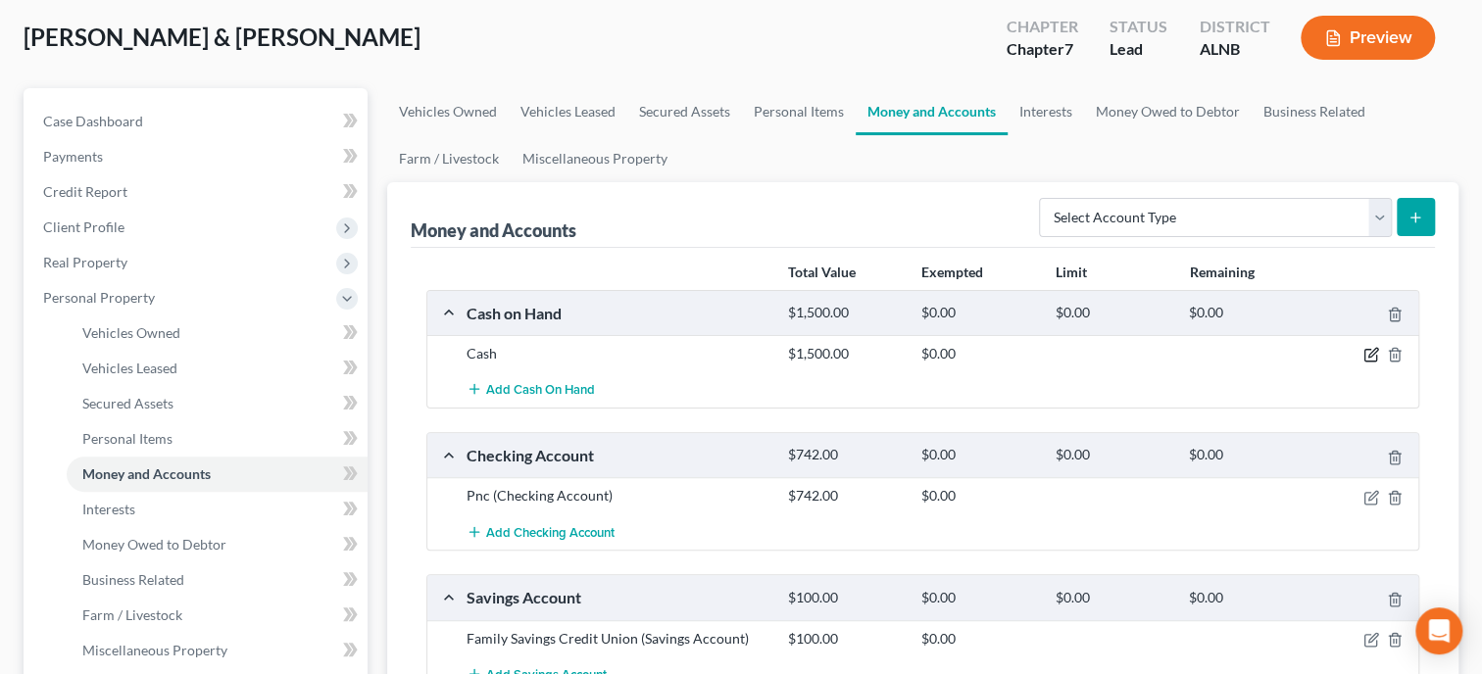
click at [1369, 355] on icon "button" at bounding box center [1372, 353] width 9 height 9
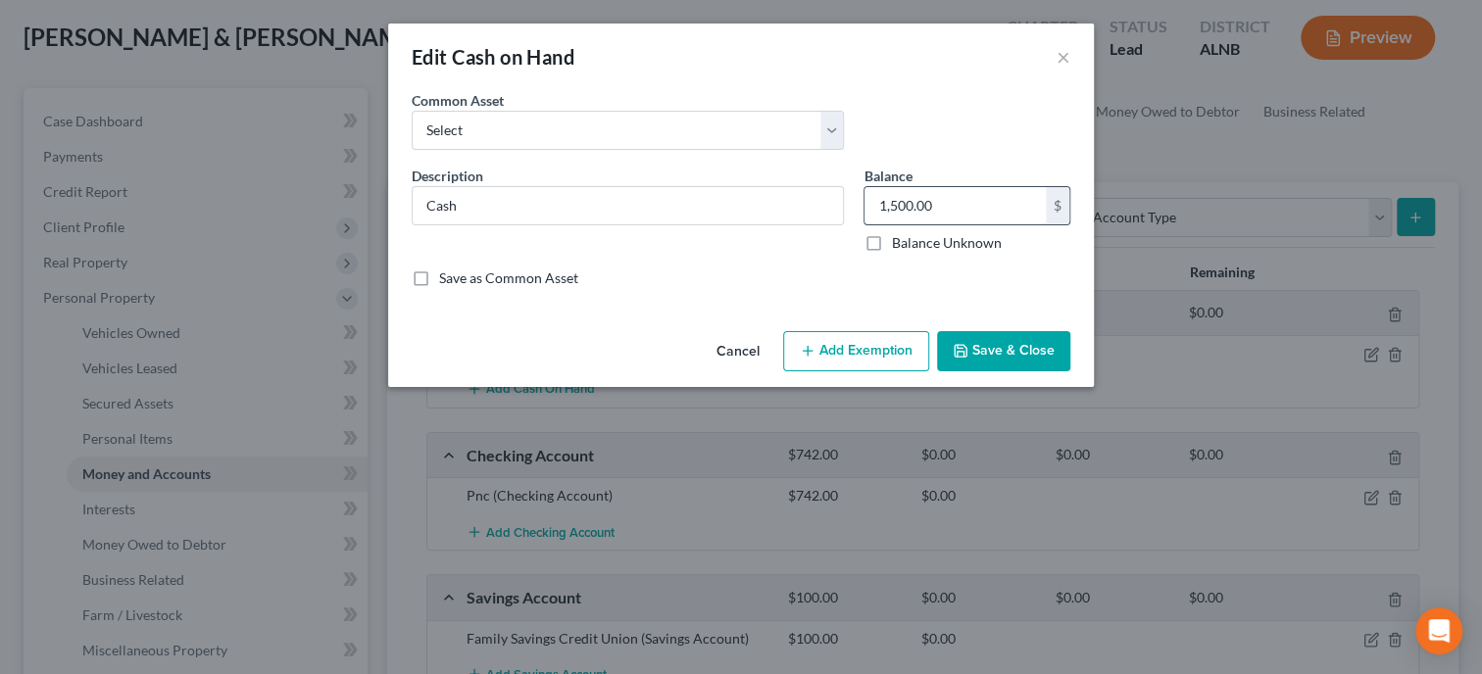
click at [1016, 208] on input "1,500.00" at bounding box center [954, 205] width 181 height 37
click at [891, 351] on button "Add Exemption" at bounding box center [856, 351] width 146 height 41
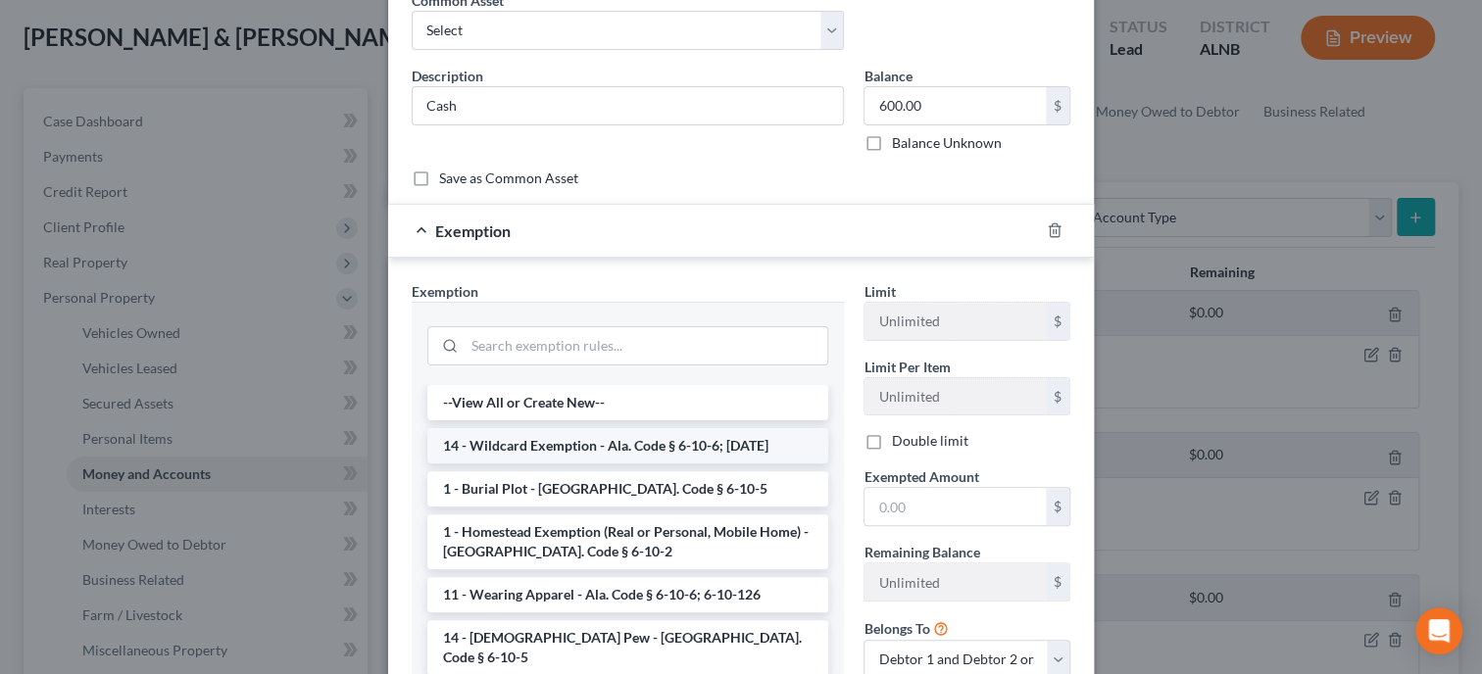
click at [736, 440] on li "14 - Wildcard Exemption - Ala. Code § 6-10-6; [DATE]" at bounding box center [627, 445] width 401 height 35
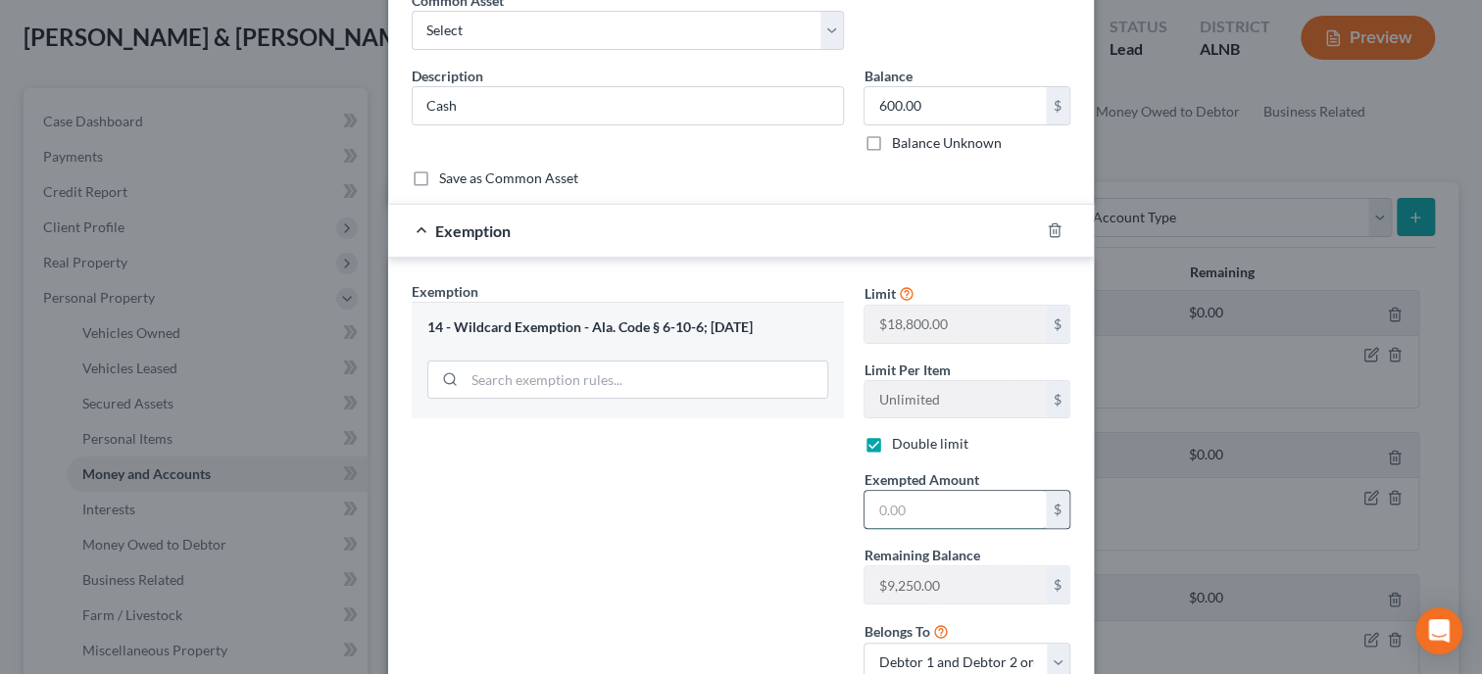
click at [904, 511] on input "text" at bounding box center [954, 509] width 181 height 37
click at [827, 512] on div "Exemption Set must be selected for CA. Exemption * 14 - Wildcard Exemption - Al…" at bounding box center [628, 489] width 452 height 416
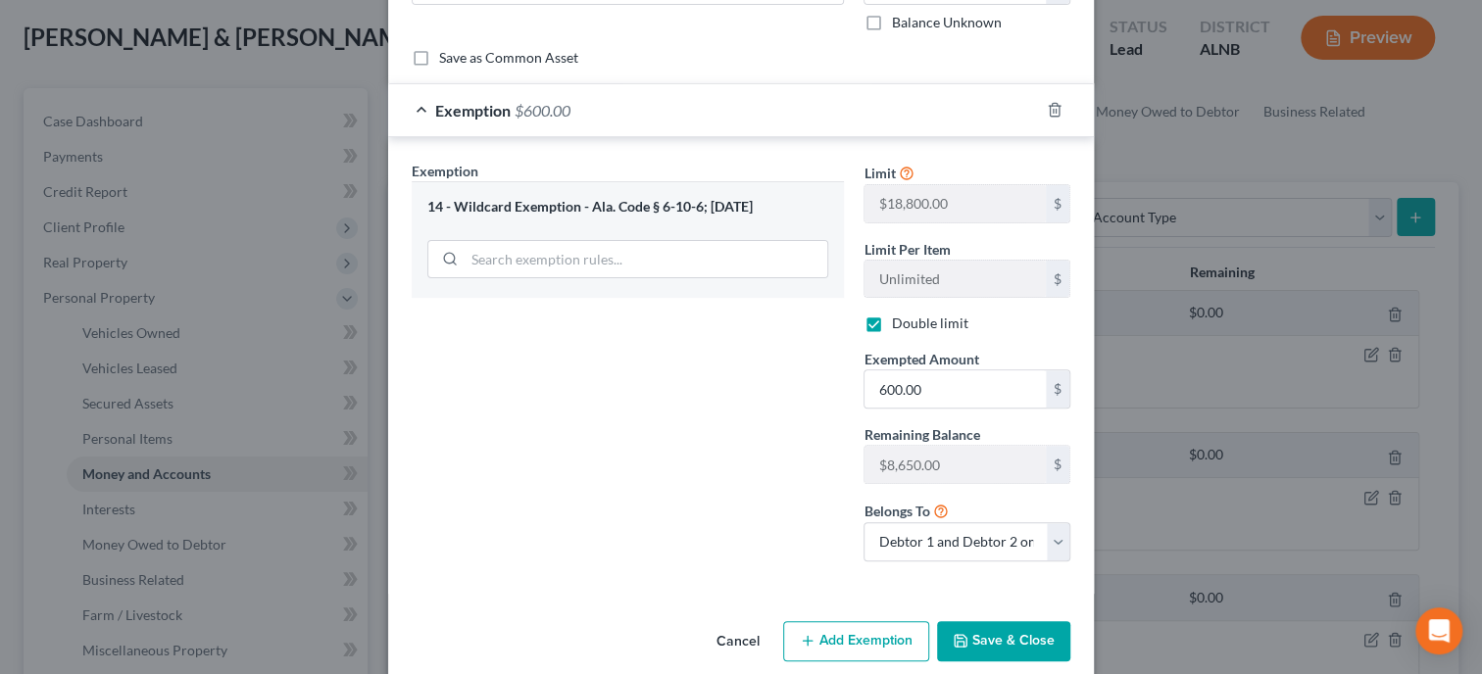
scroll to position [244, 0]
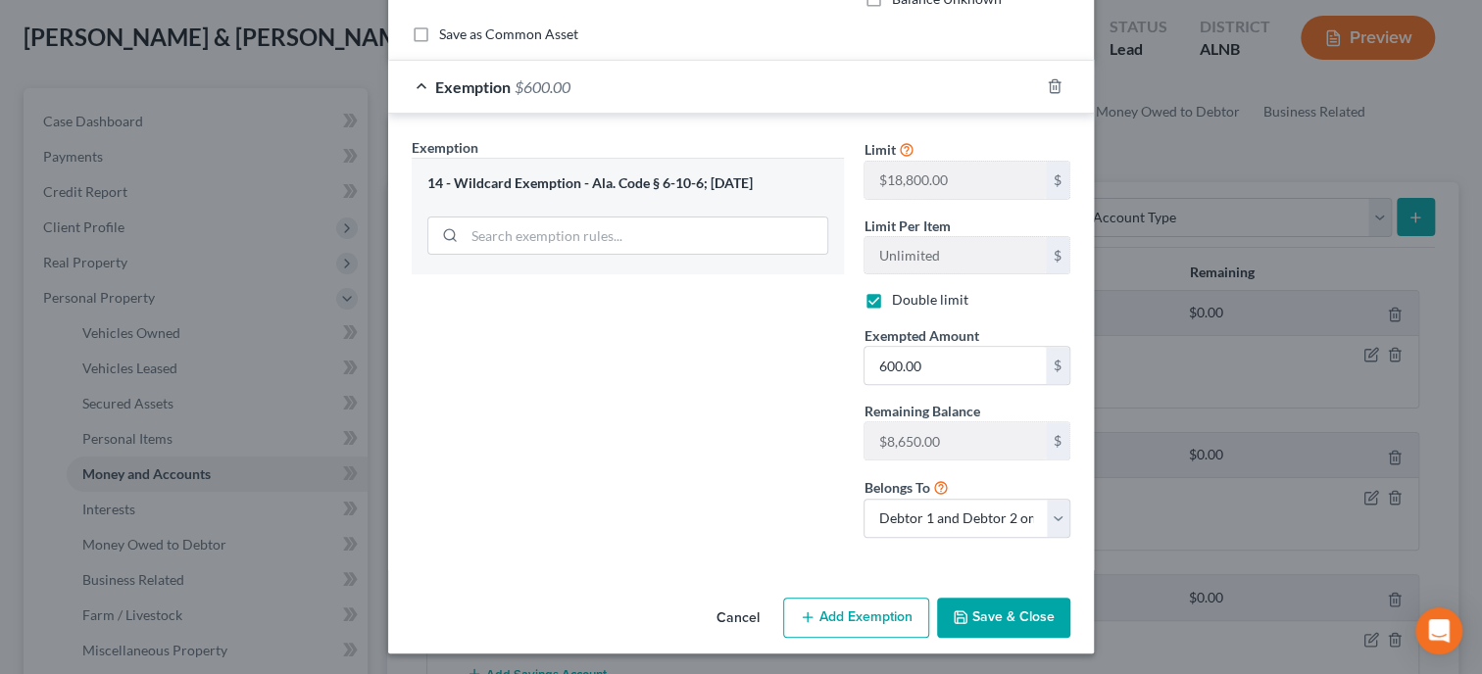
click at [990, 625] on button "Save & Close" at bounding box center [1003, 618] width 133 height 41
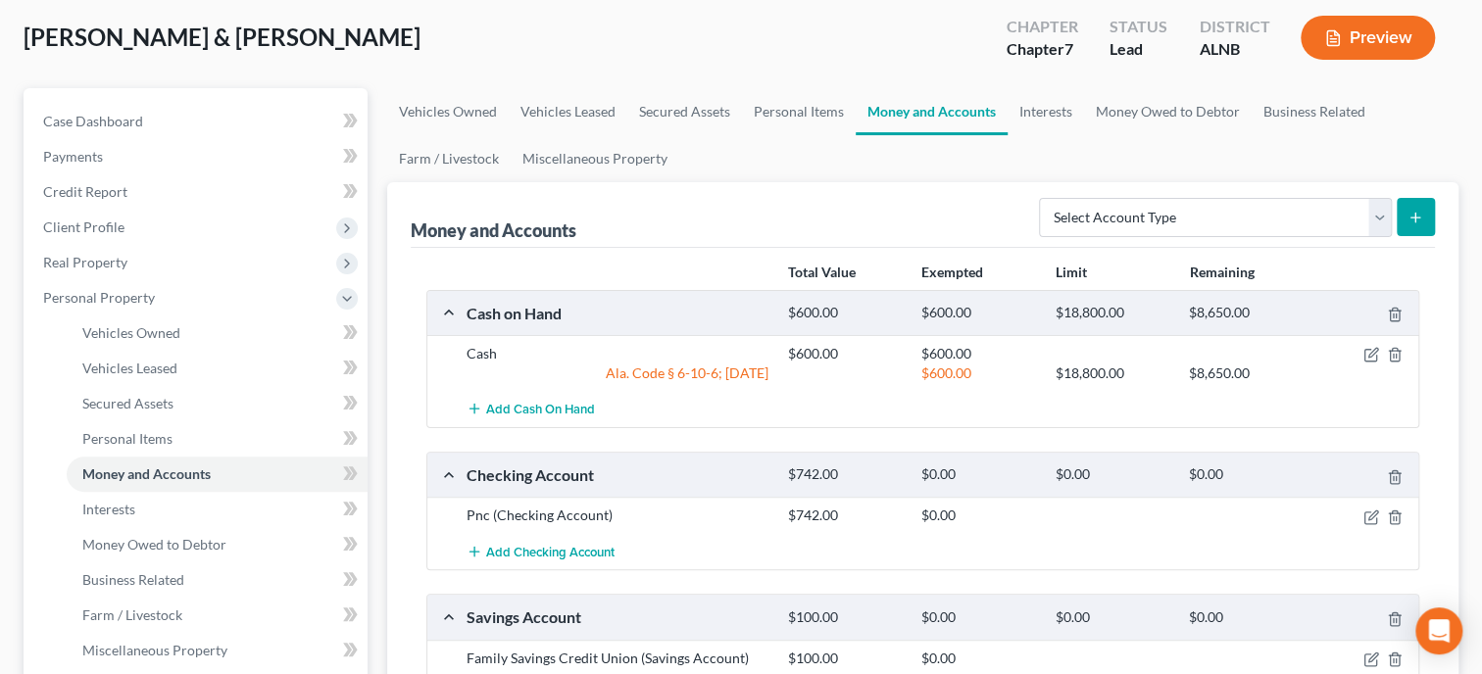
scroll to position [302, 0]
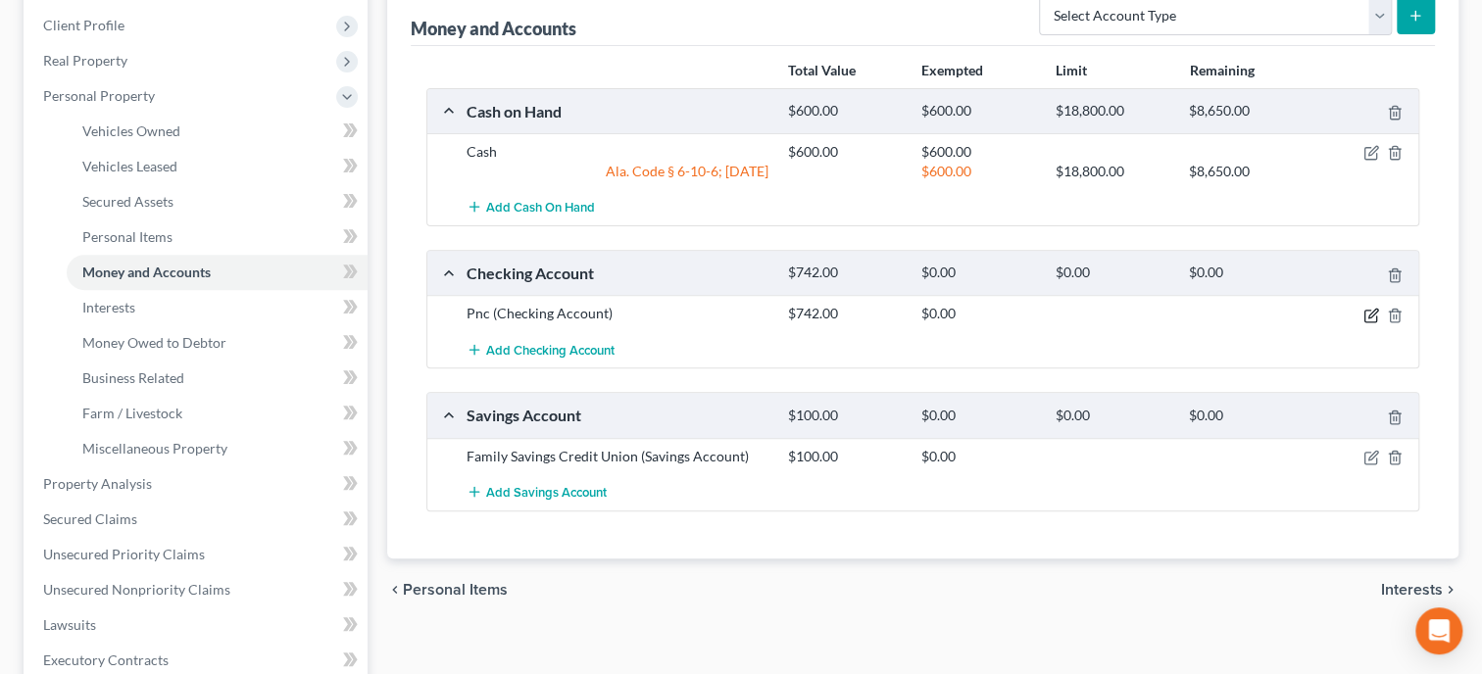
click at [1365, 313] on icon "button" at bounding box center [1371, 316] width 16 height 16
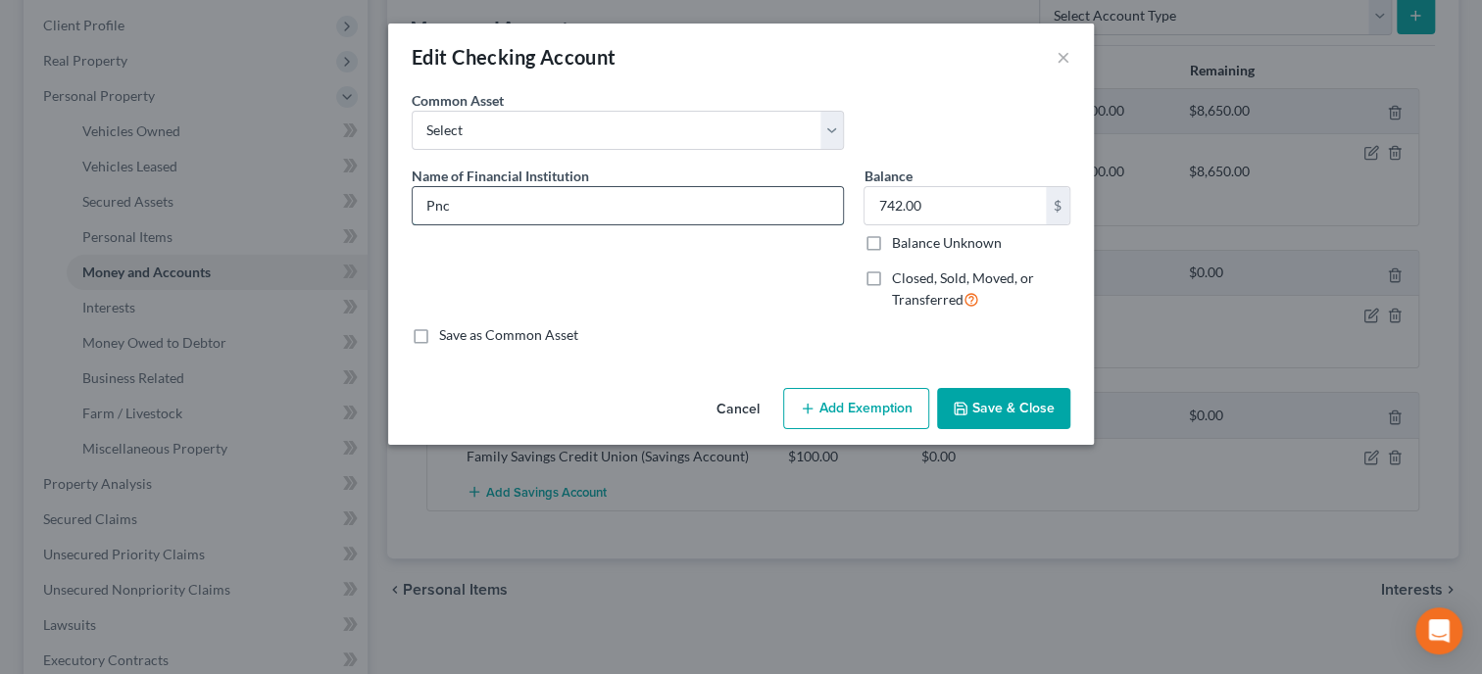
click at [571, 219] on input "Pnc" at bounding box center [628, 205] width 430 height 37
click at [835, 407] on button "Add Exemption" at bounding box center [856, 408] width 146 height 41
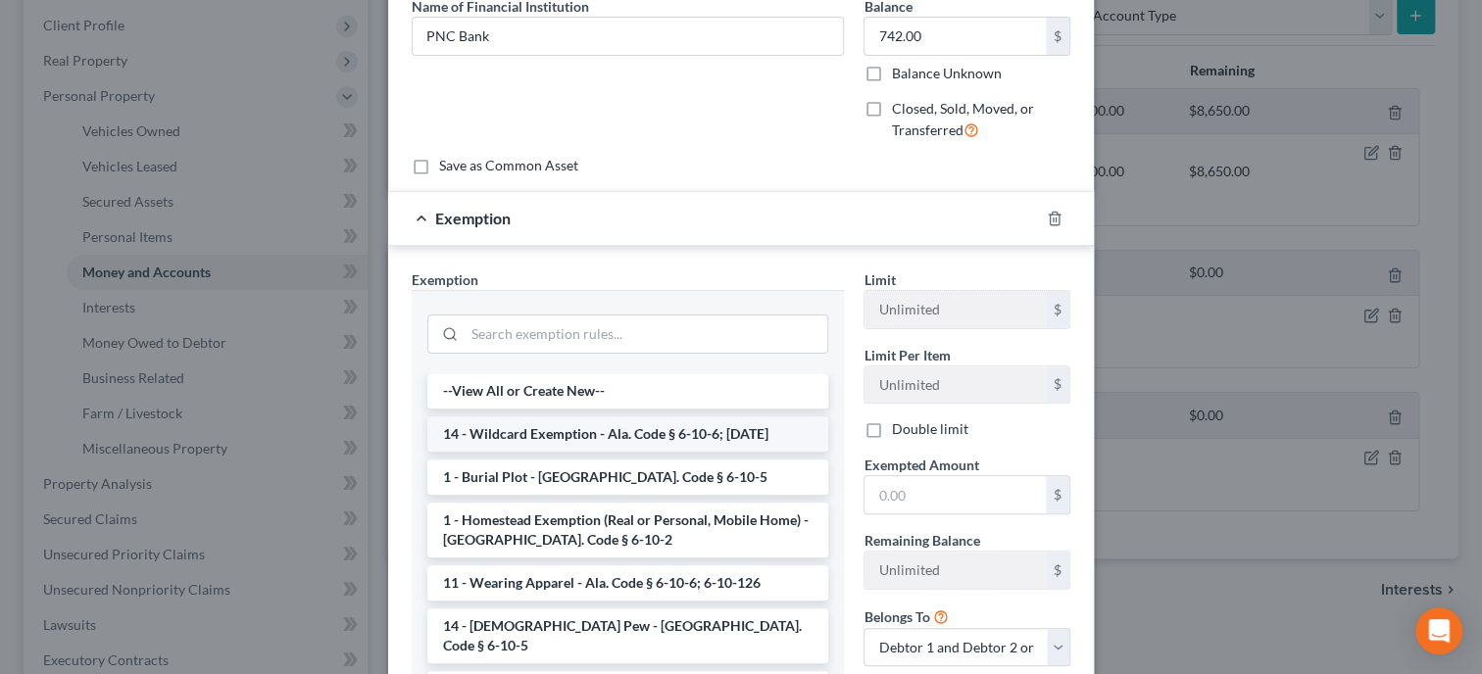
scroll to position [201, 0]
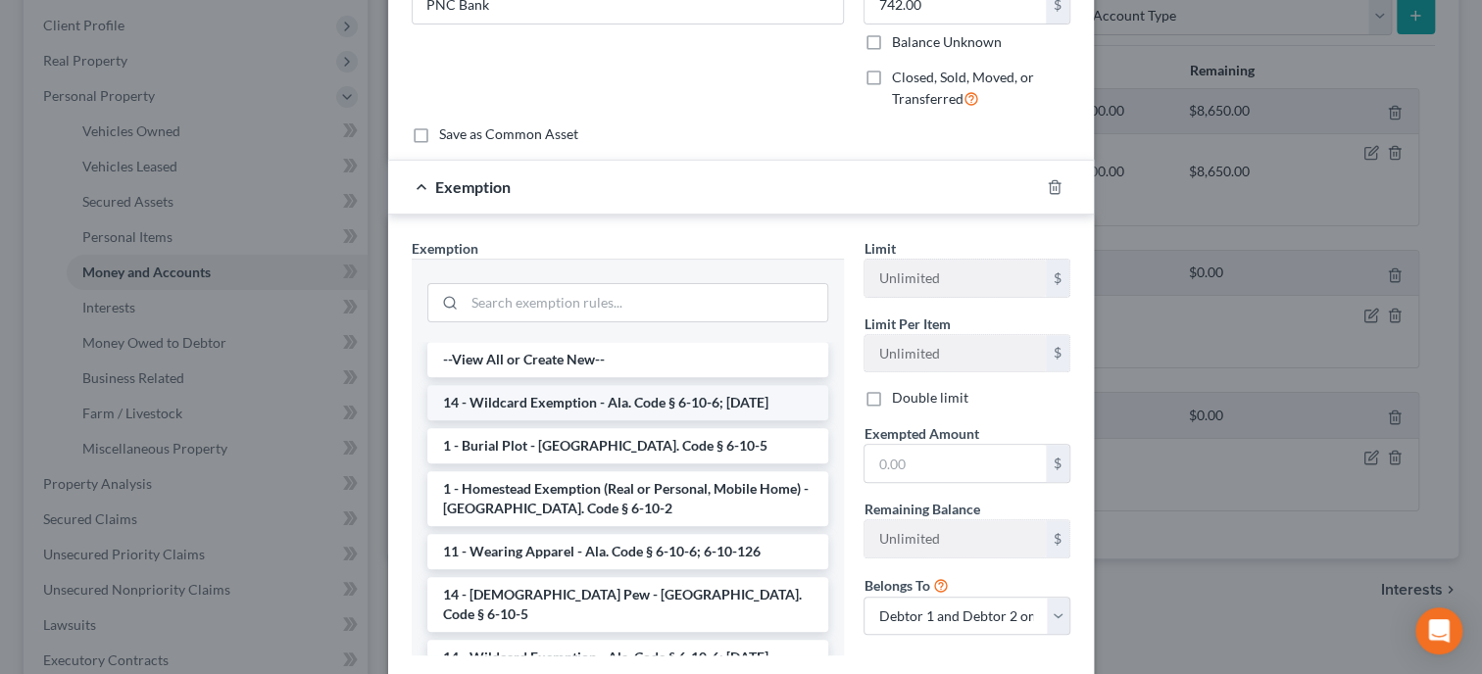
click at [731, 390] on li "14 - Wildcard Exemption - Ala. Code § 6-10-6; [DATE]" at bounding box center [627, 402] width 401 height 35
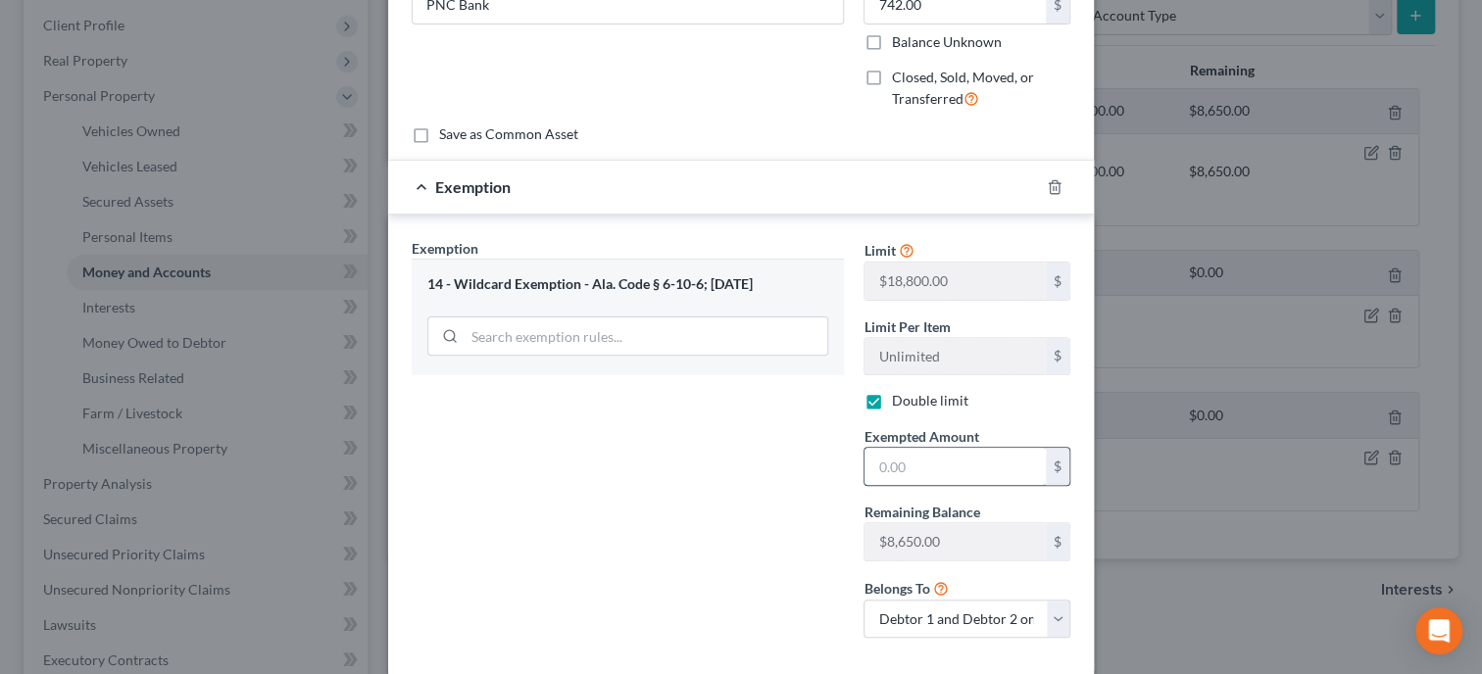
click at [902, 466] on input "text" at bounding box center [954, 466] width 181 height 37
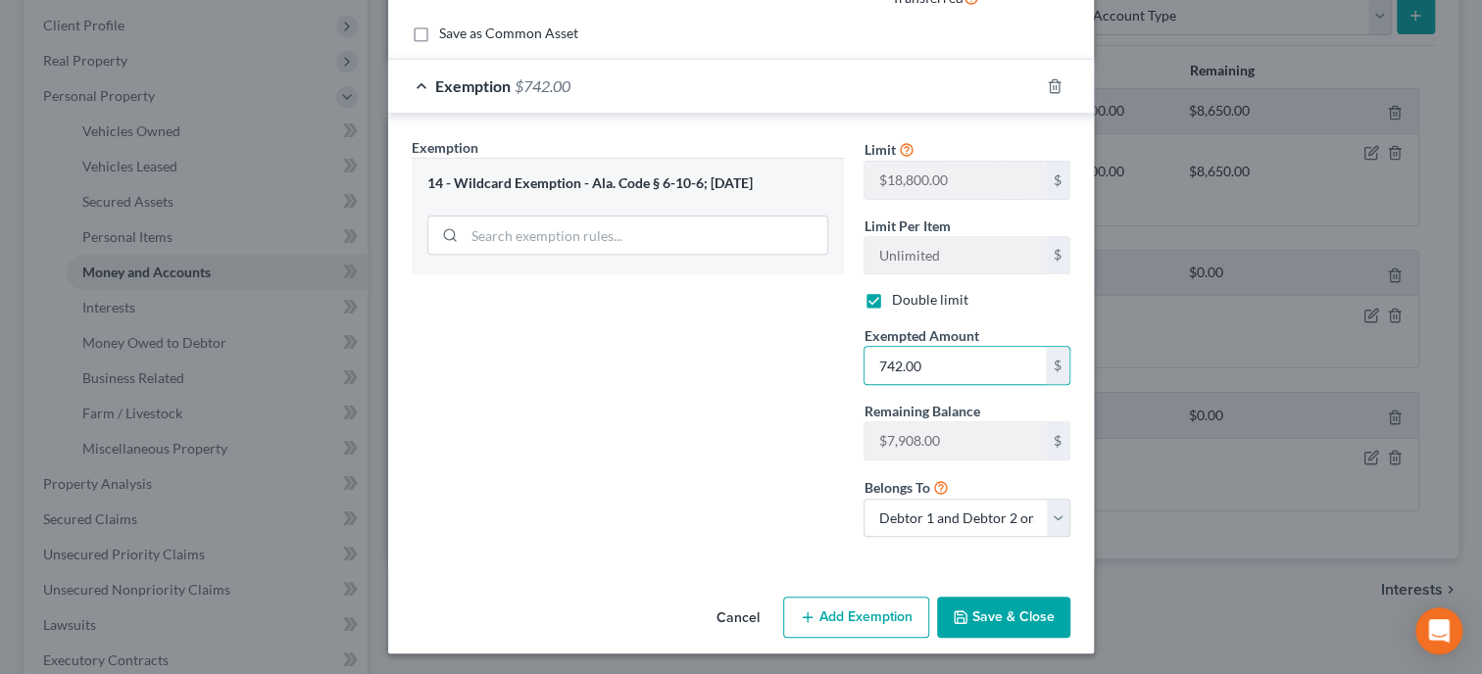
click at [980, 615] on button "Save & Close" at bounding box center [1003, 617] width 133 height 41
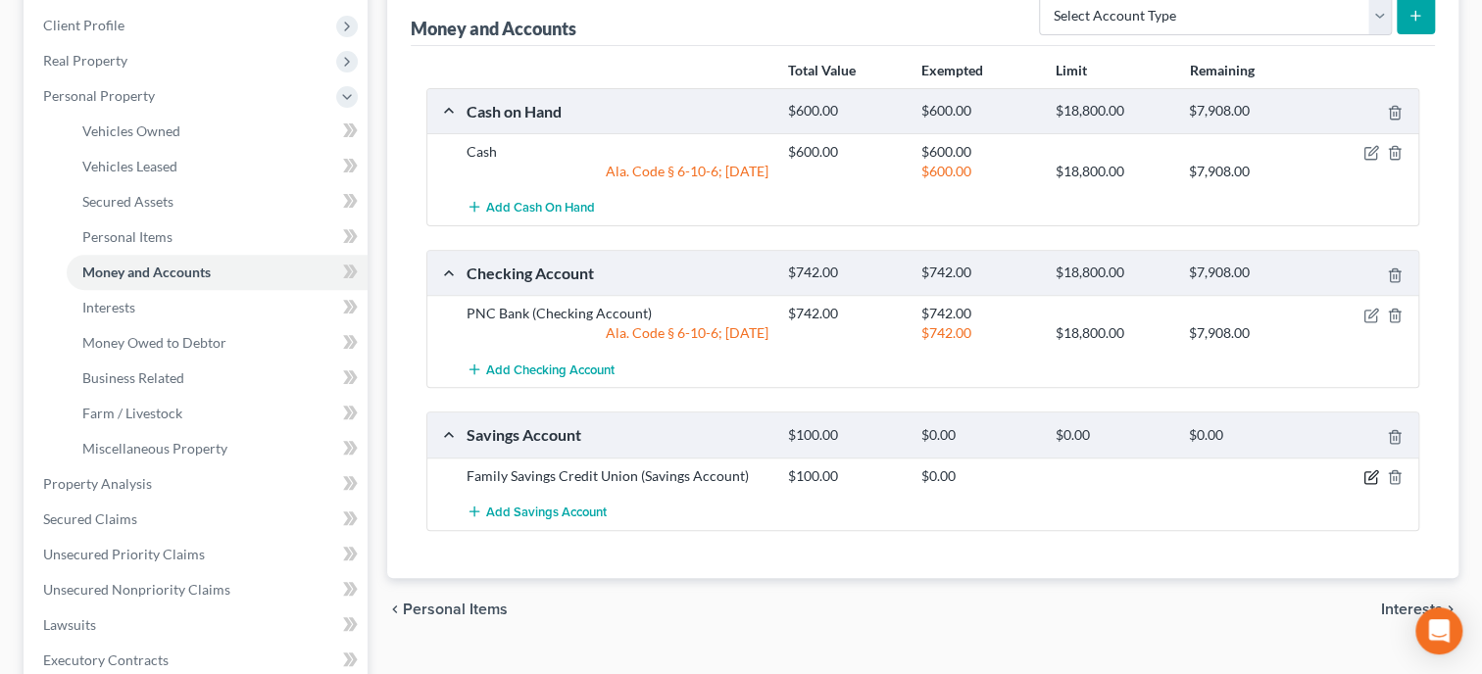
click at [1377, 472] on icon "button" at bounding box center [1371, 477] width 16 height 16
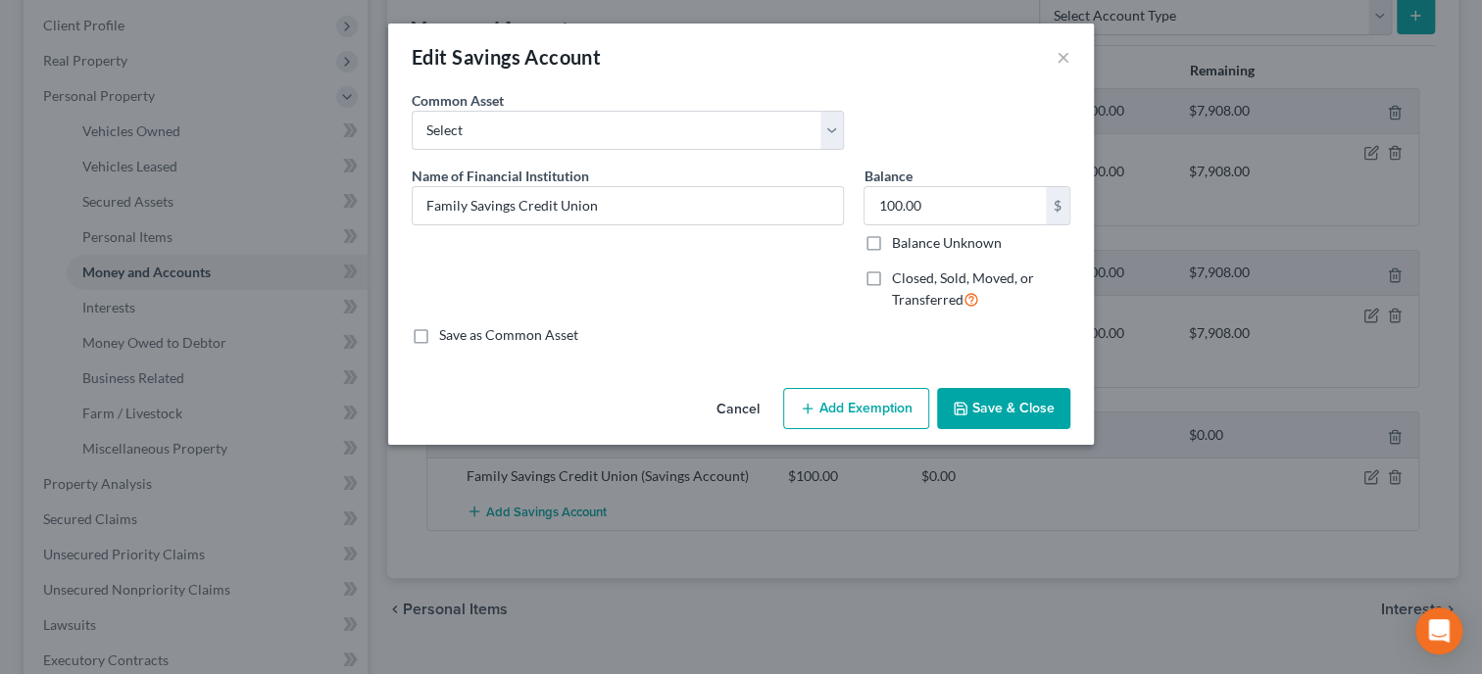
click at [860, 416] on button "Add Exemption" at bounding box center [856, 408] width 146 height 41
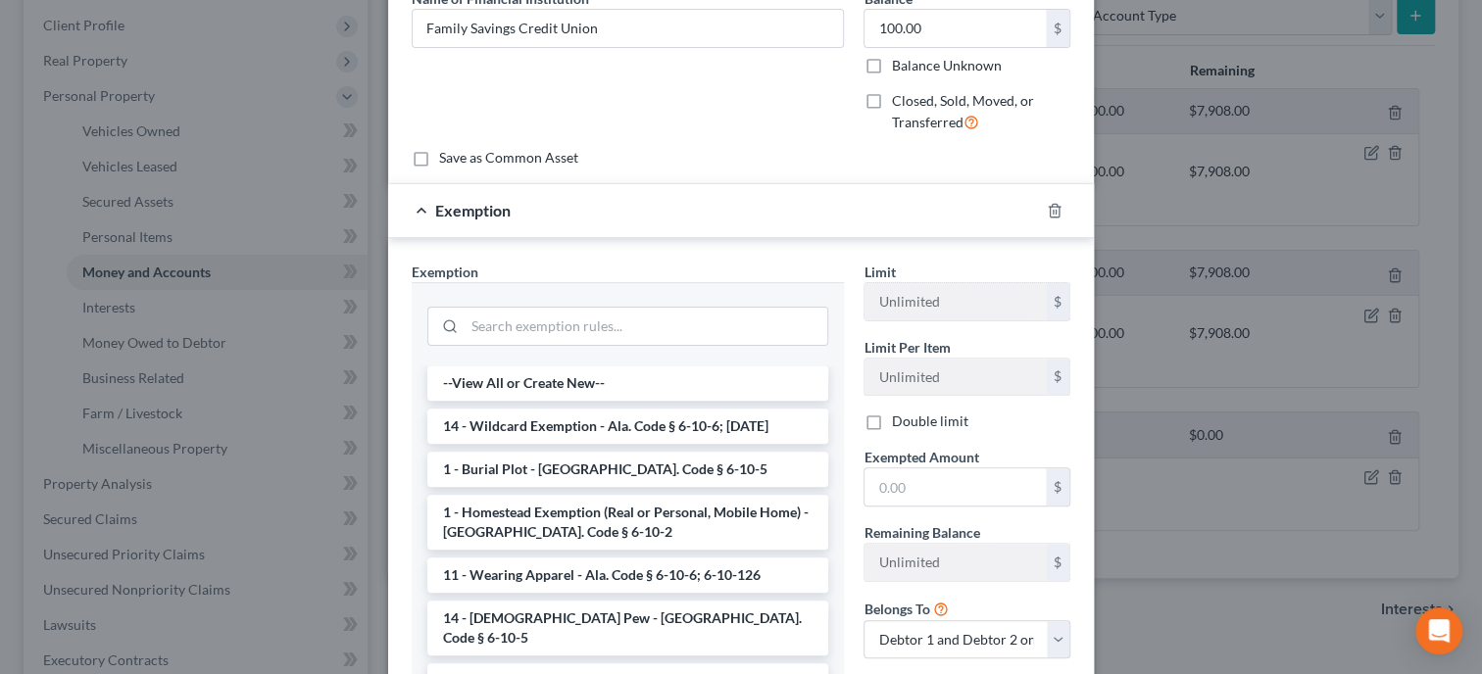
scroll to position [201, 0]
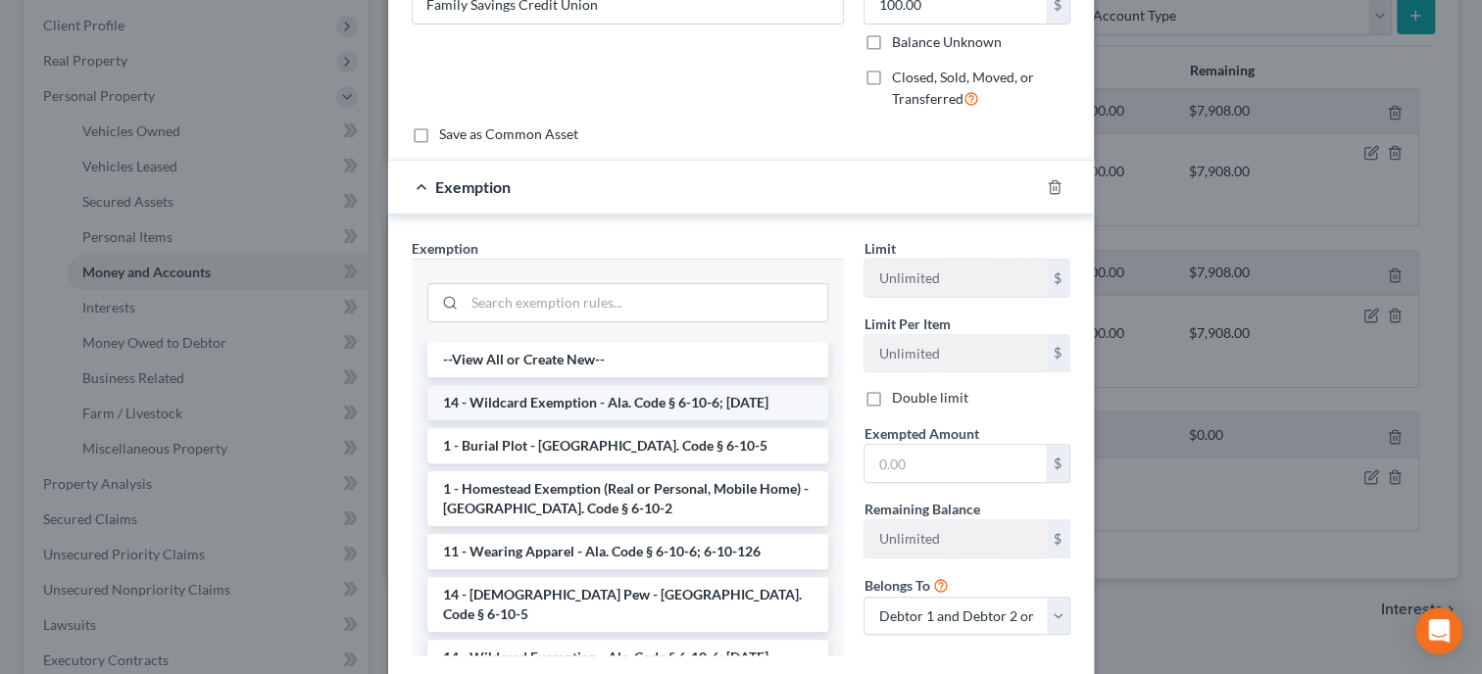
click at [674, 400] on li "14 - Wildcard Exemption - Ala. Code § 6-10-6; [DATE]" at bounding box center [627, 402] width 401 height 35
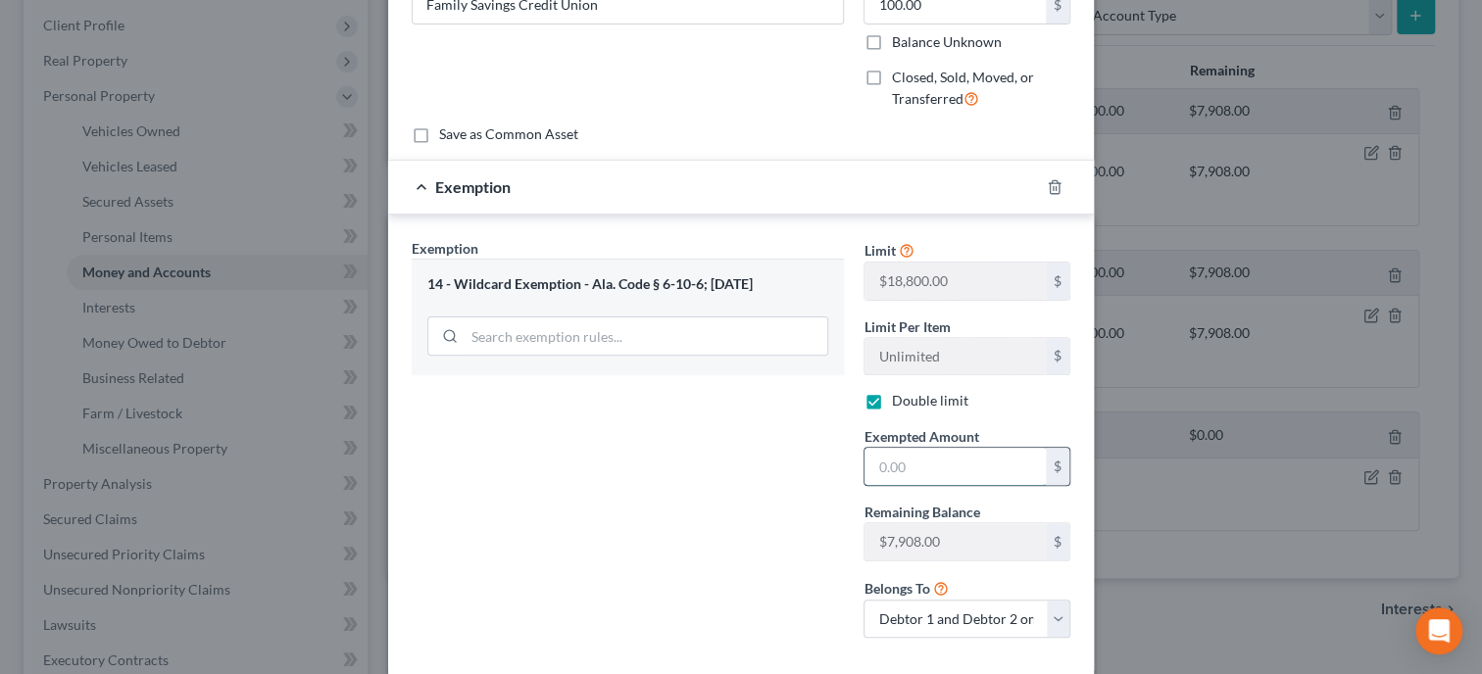
click at [952, 478] on input "text" at bounding box center [954, 466] width 181 height 37
click at [753, 485] on div "Exemption Set must be selected for CA. Exemption * 14 - Wildcard Exemption - Al…" at bounding box center [628, 446] width 452 height 416
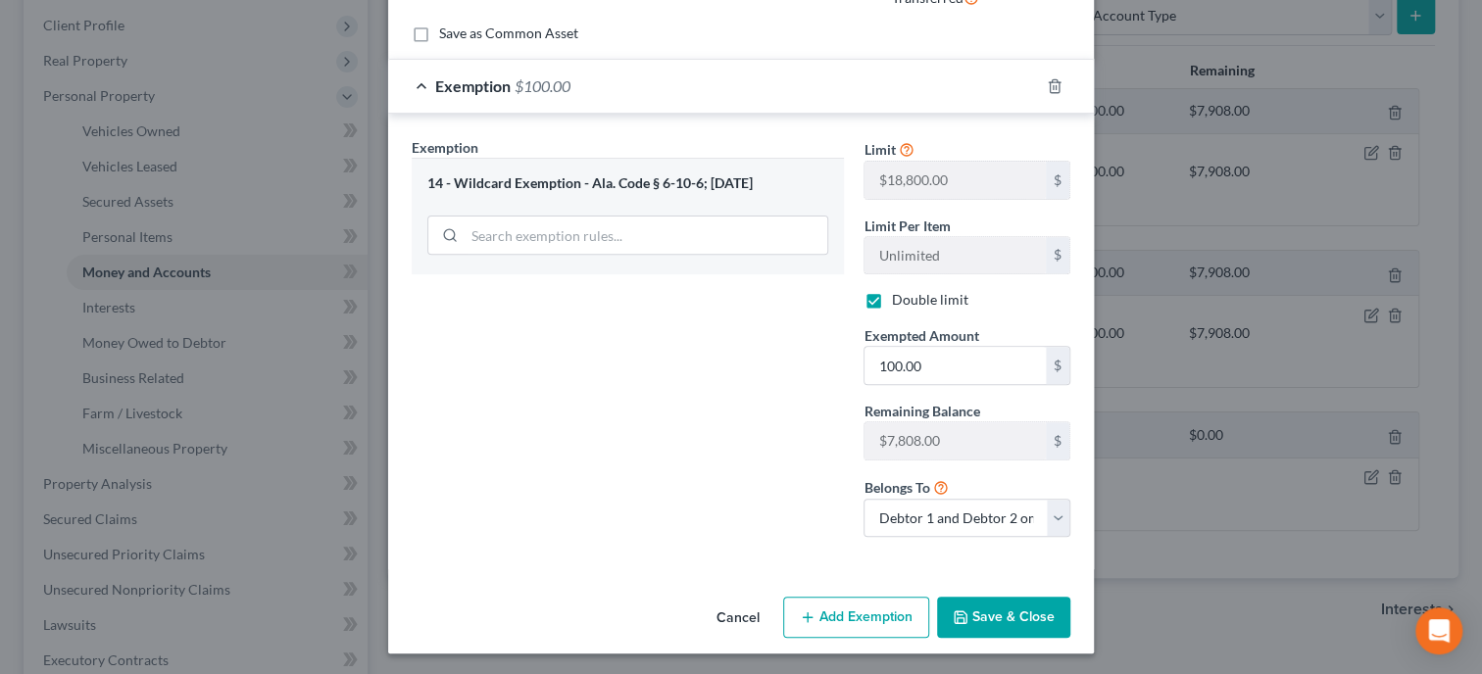
click at [962, 609] on icon "button" at bounding box center [960, 617] width 16 height 16
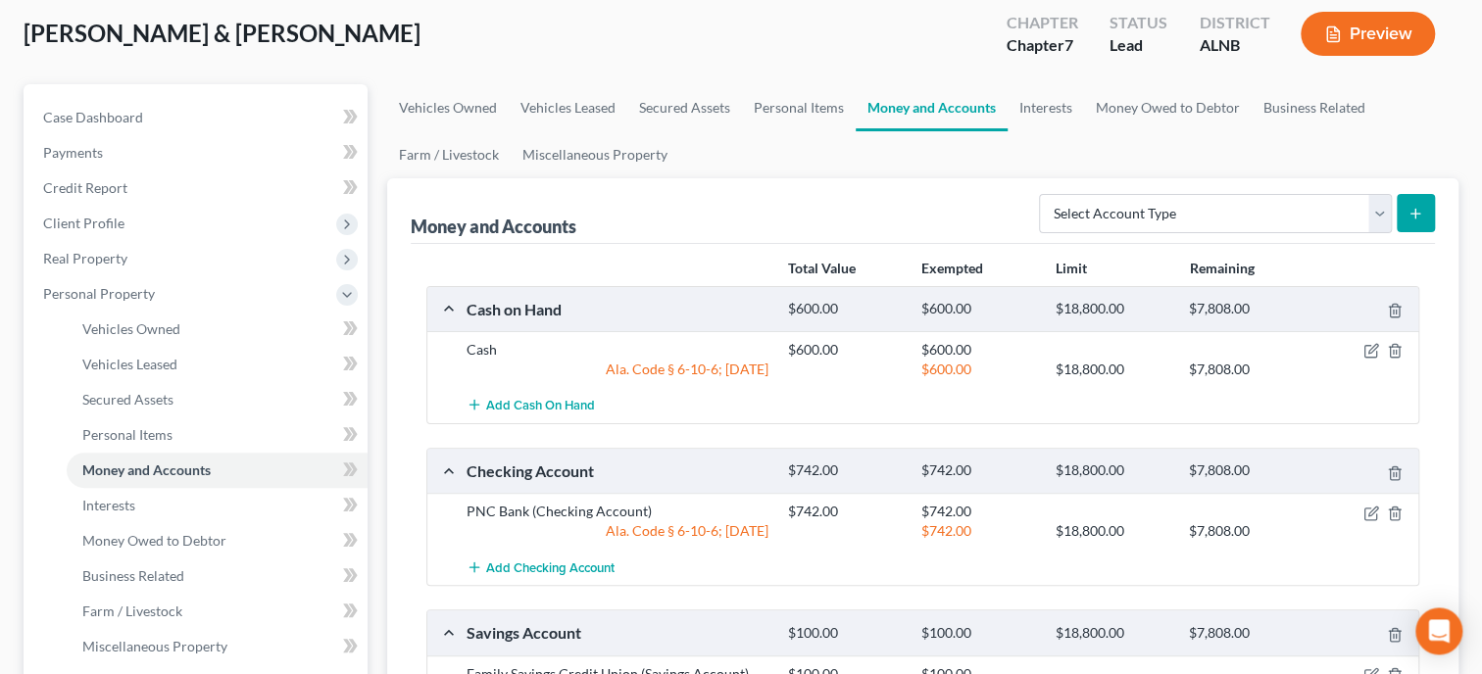
scroll to position [0, 0]
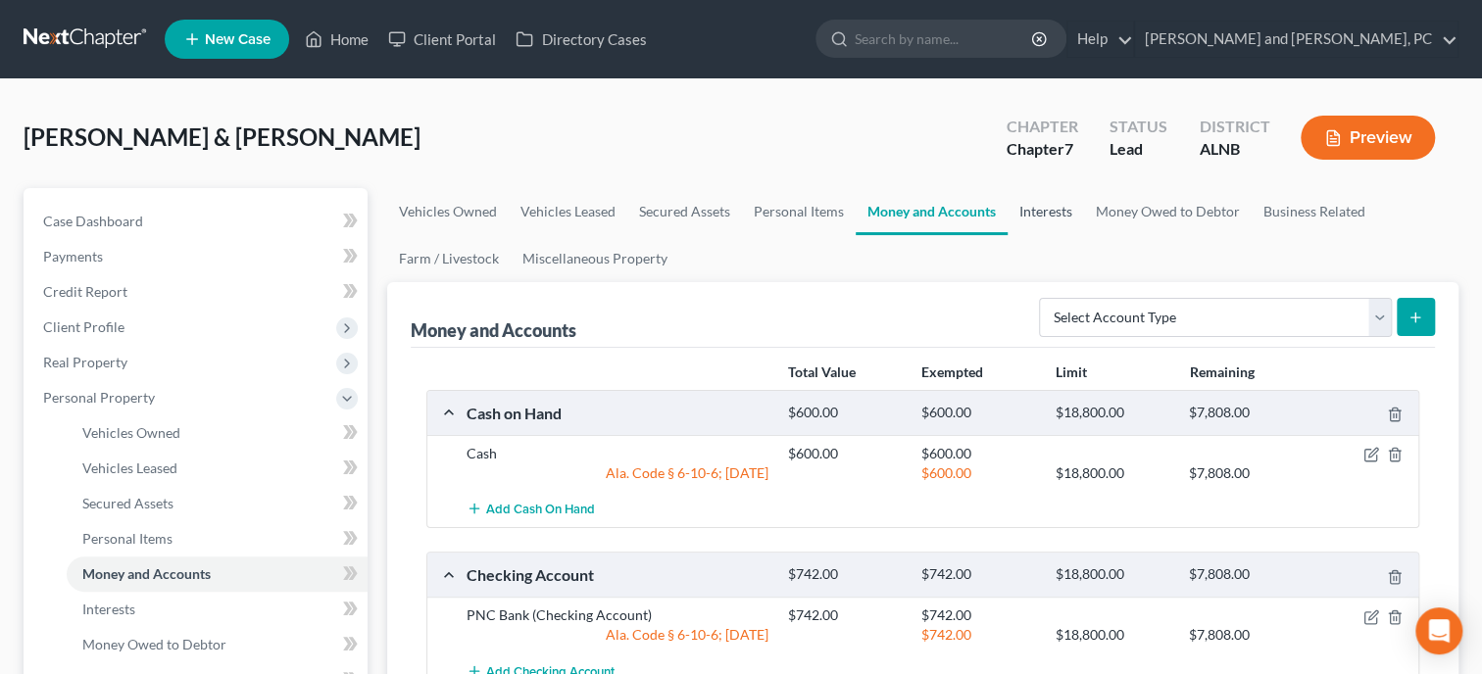
click at [1054, 206] on link "Interests" at bounding box center [1045, 211] width 76 height 47
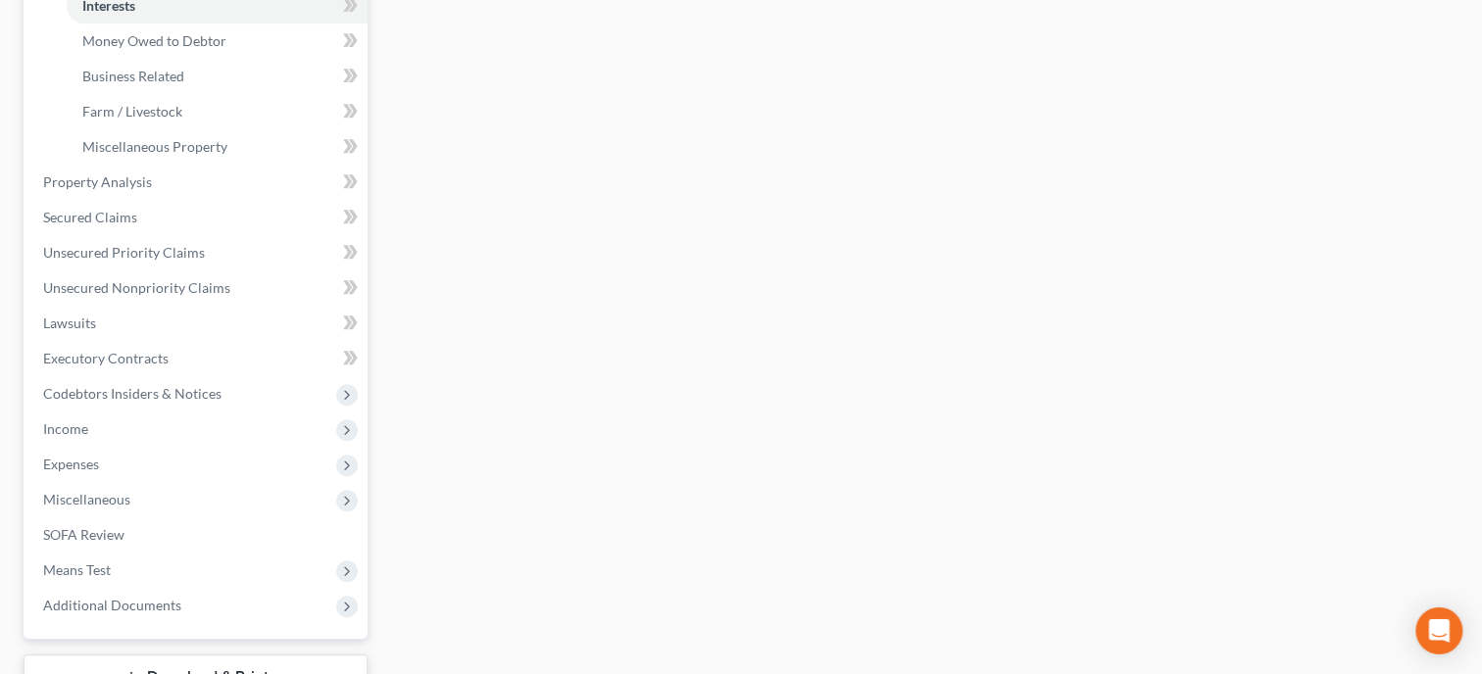
scroll to position [605, 0]
click at [173, 432] on span "Income" at bounding box center [197, 428] width 340 height 35
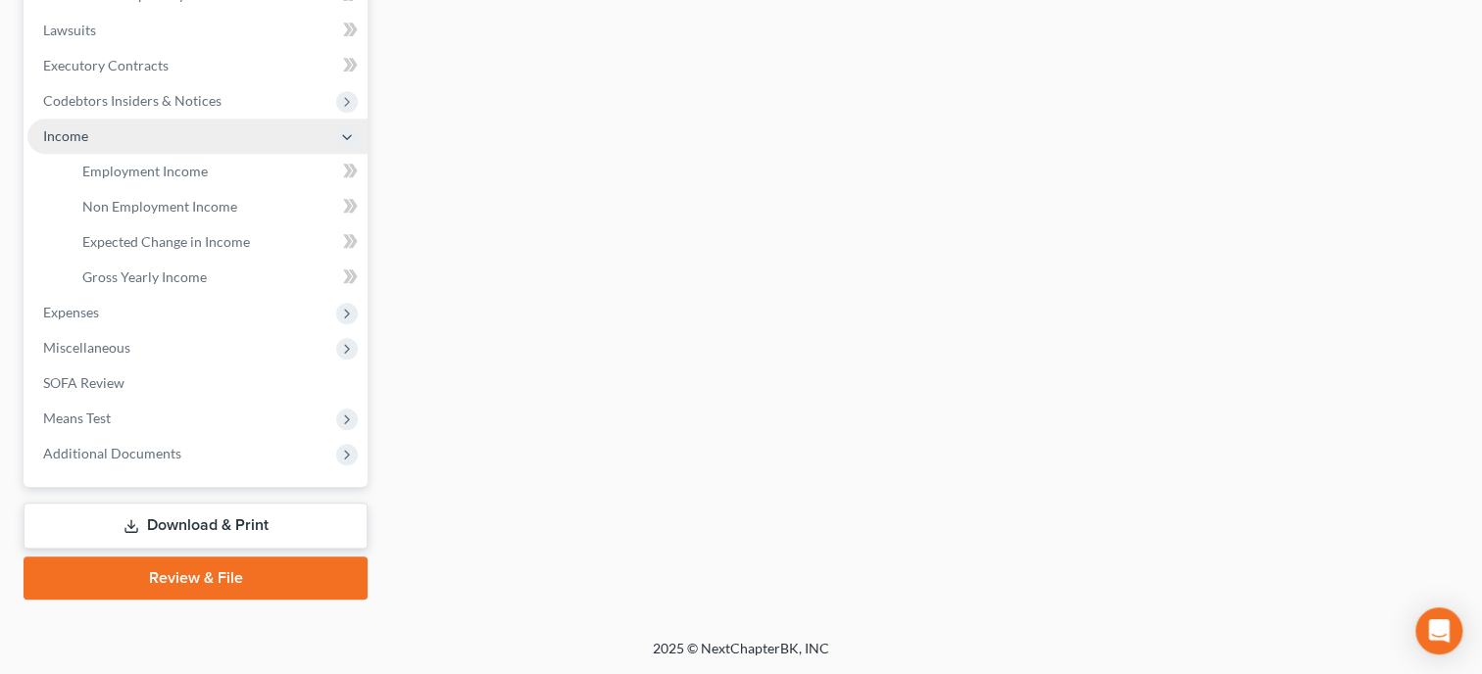
scroll to position [541, 0]
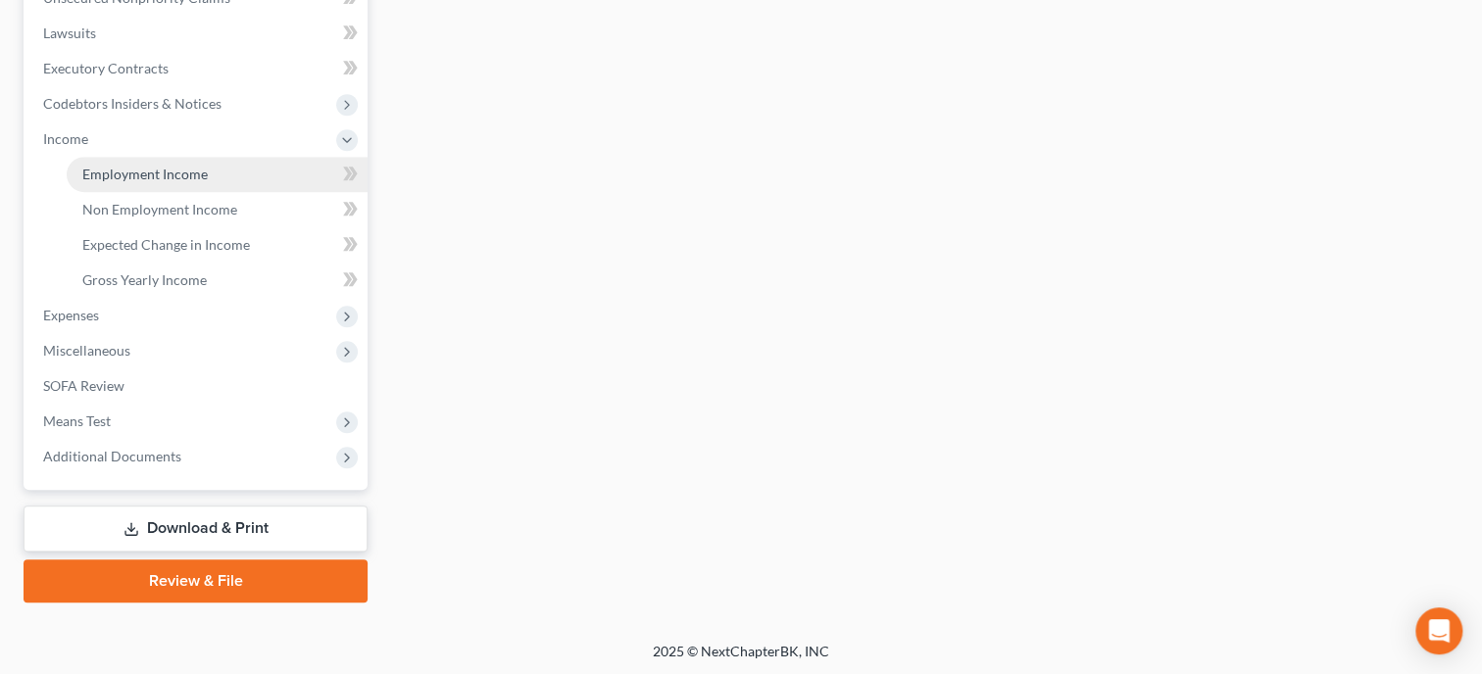
click at [176, 175] on span "Employment Income" at bounding box center [144, 174] width 125 height 17
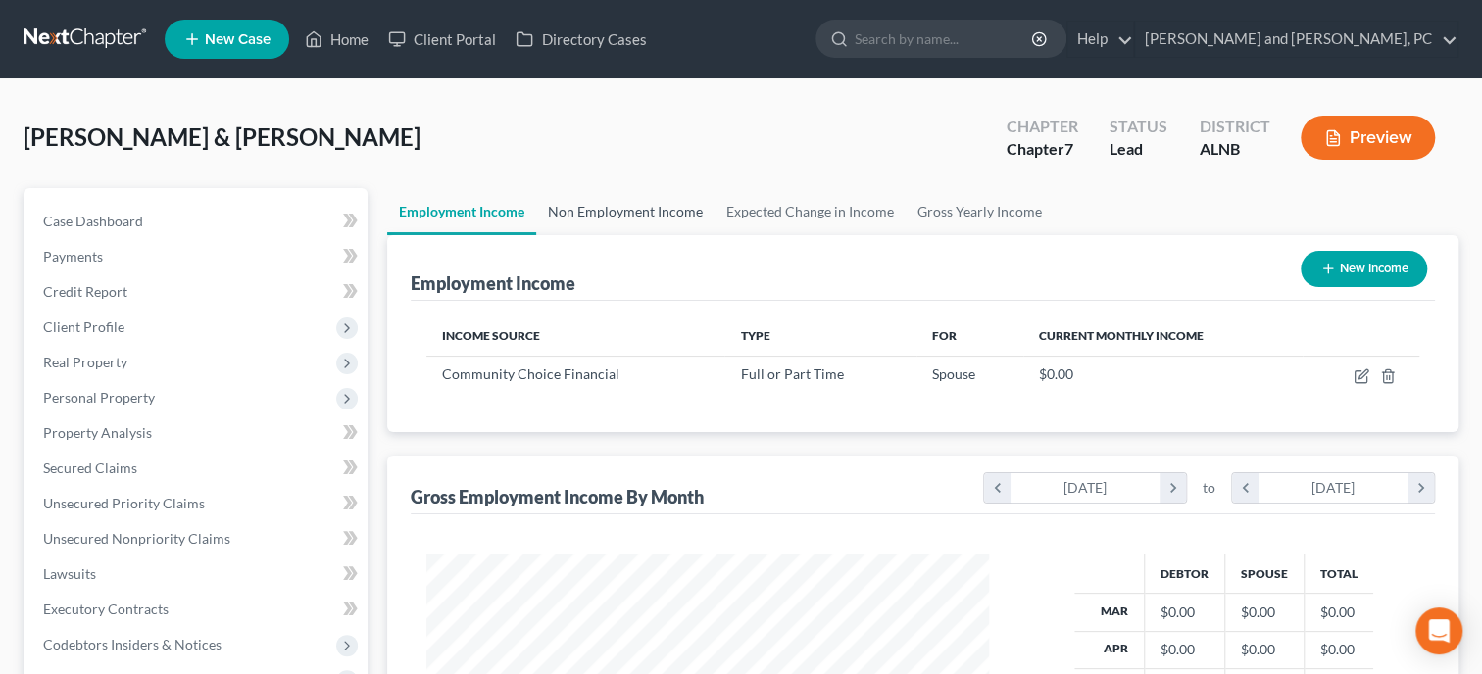
click at [681, 205] on link "Non Employment Income" at bounding box center [625, 211] width 178 height 47
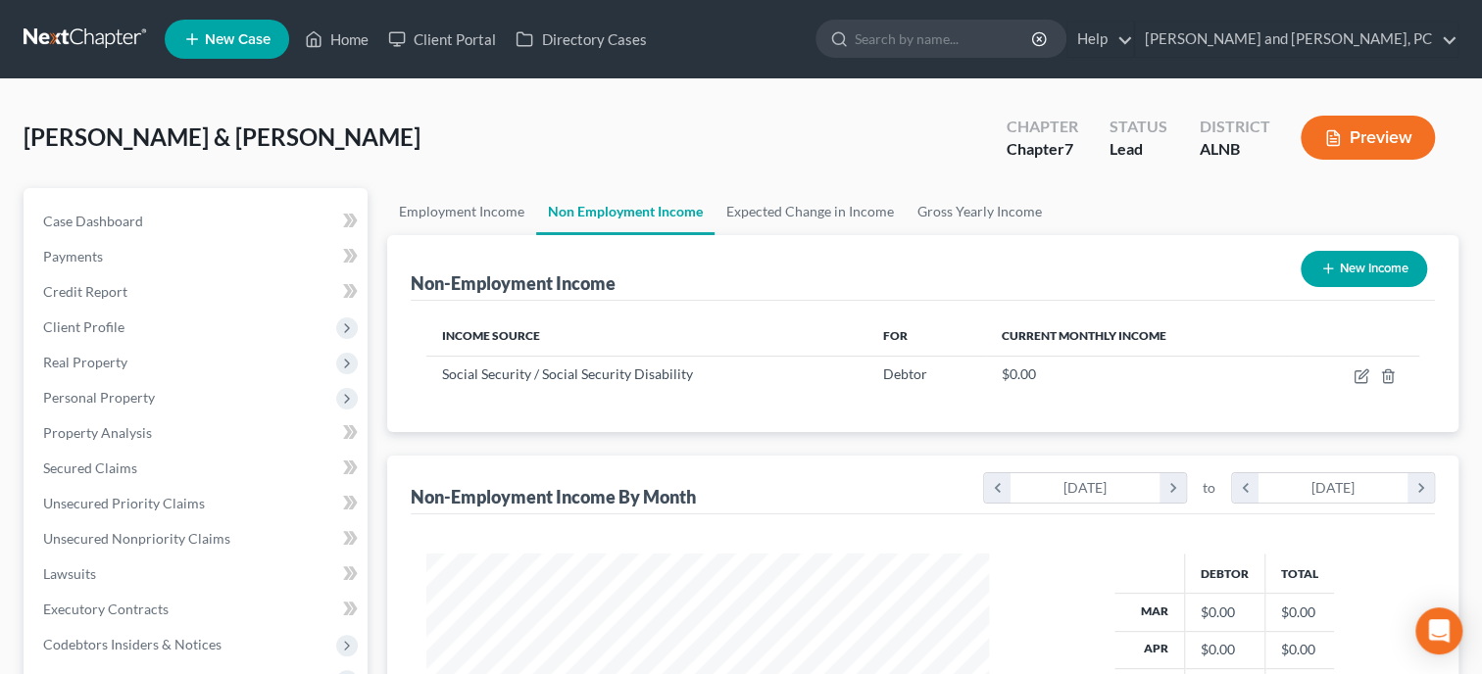
scroll to position [349, 602]
click at [511, 216] on link "Employment Income" at bounding box center [461, 211] width 149 height 47
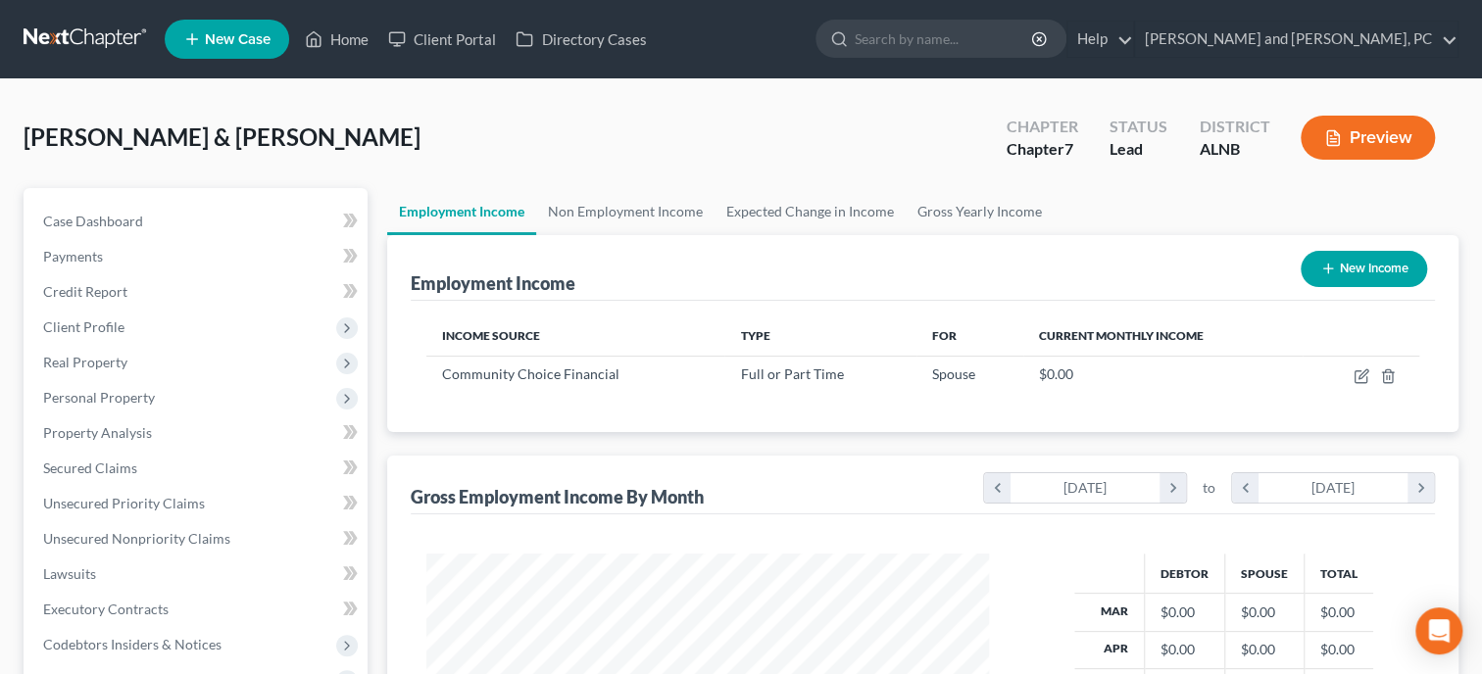
scroll to position [349, 602]
click at [583, 212] on link "Non Employment Income" at bounding box center [625, 211] width 178 height 47
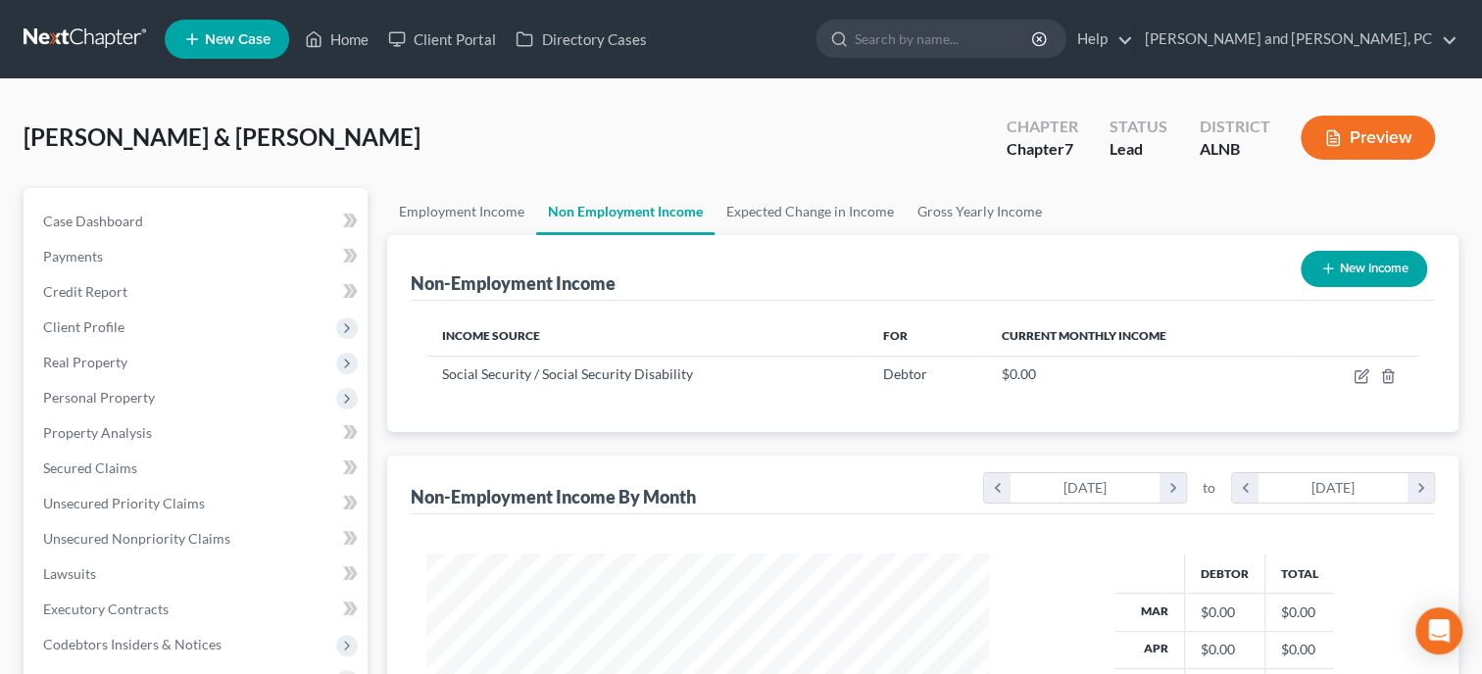
scroll to position [349, 602]
click at [1360, 378] on icon "button" at bounding box center [1361, 376] width 16 height 16
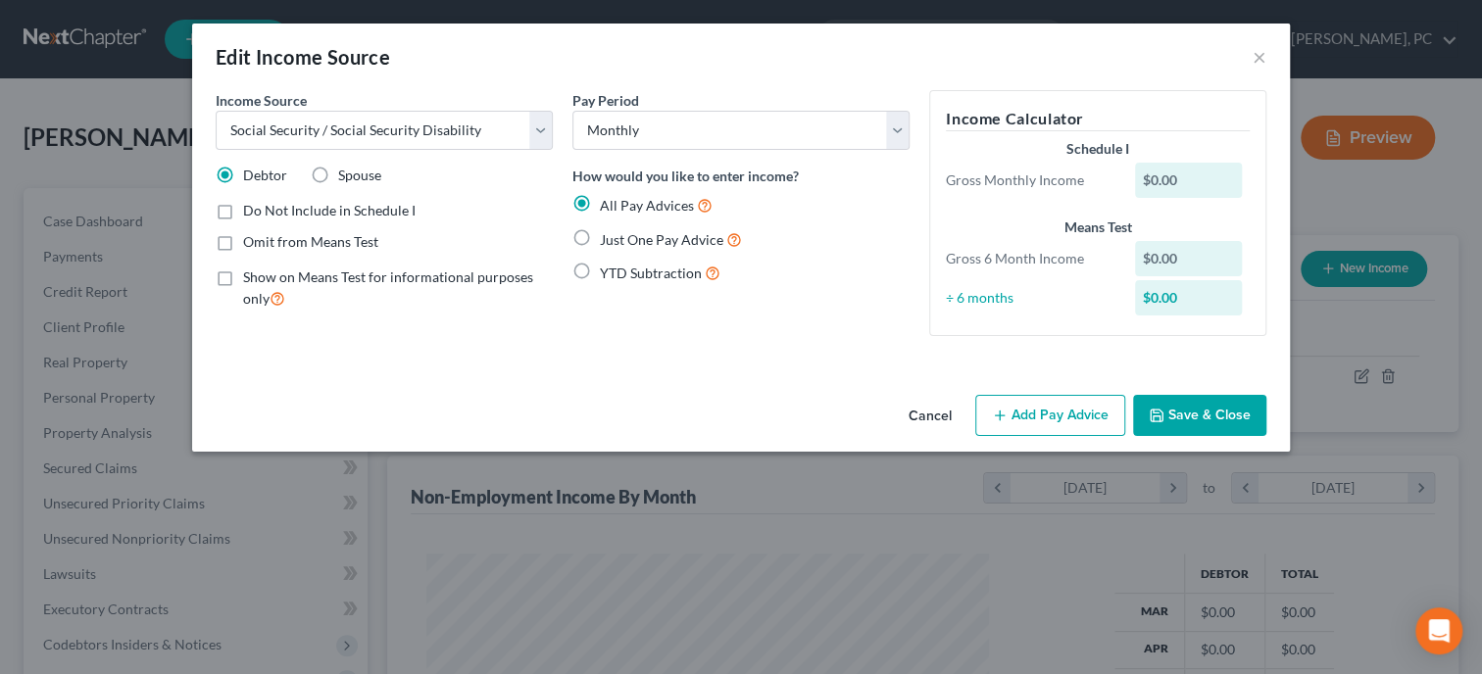
click at [243, 280] on label "Show on Means Test for informational purposes only" at bounding box center [398, 289] width 310 height 42
click at [251, 280] on input "Show on Means Test for informational purposes only" at bounding box center [257, 274] width 13 height 13
click at [599, 237] on div "Just One Pay Advice" at bounding box center [740, 239] width 337 height 23
click at [600, 233] on label "Just One Pay Advice" at bounding box center [671, 239] width 142 height 23
click at [608, 233] on input "Just One Pay Advice" at bounding box center [614, 234] width 13 height 13
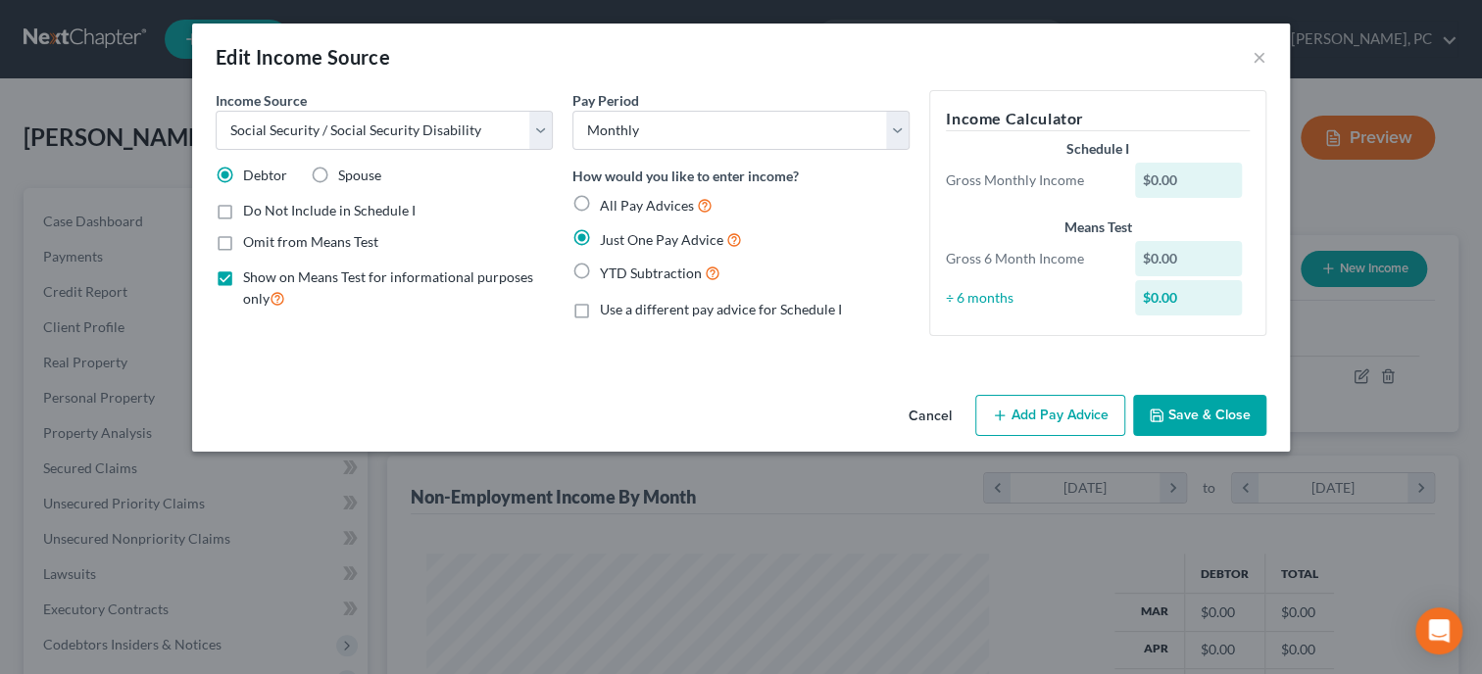
click at [1032, 416] on button "Add Pay Advice" at bounding box center [1050, 415] width 150 height 41
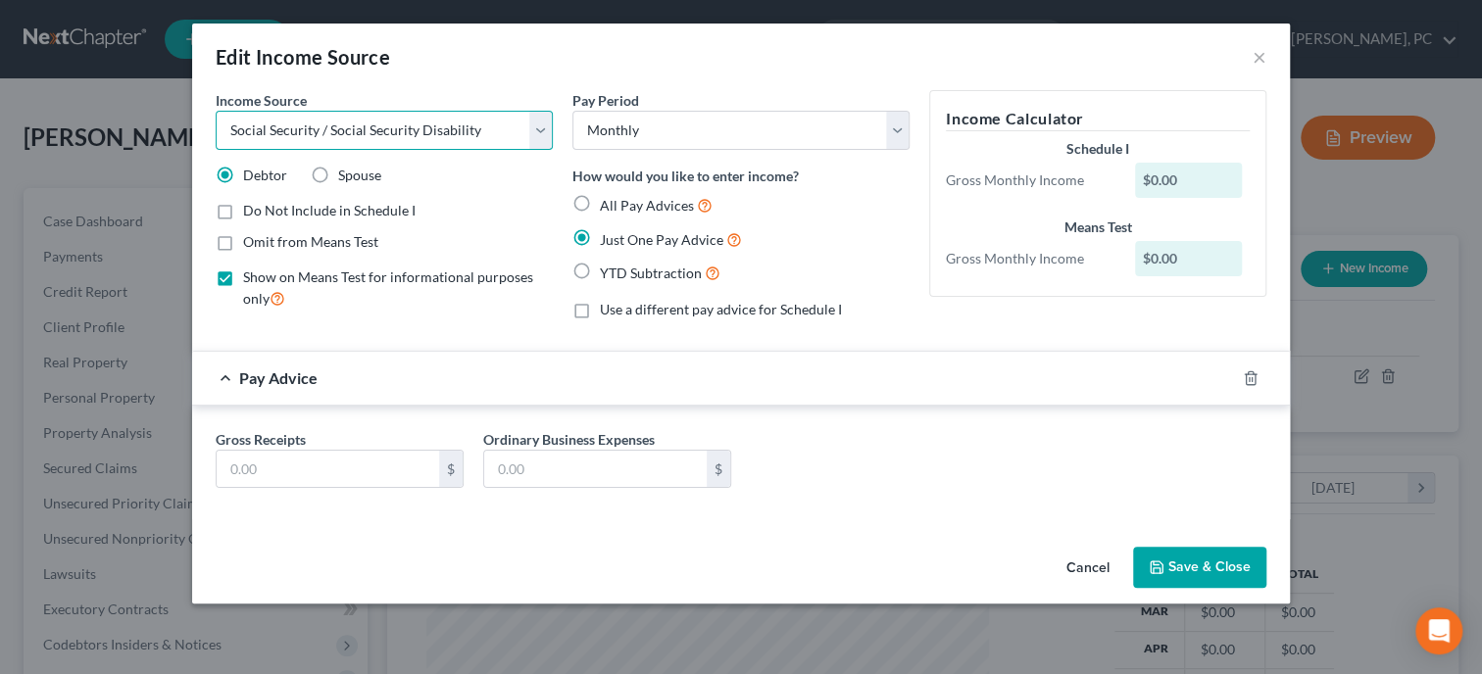
click at [530, 140] on select "Select Unemployment Disability (from employer) Pension Retirement Social Securi…" at bounding box center [384, 130] width 337 height 39
click at [318, 466] on input "text" at bounding box center [328, 469] width 222 height 37
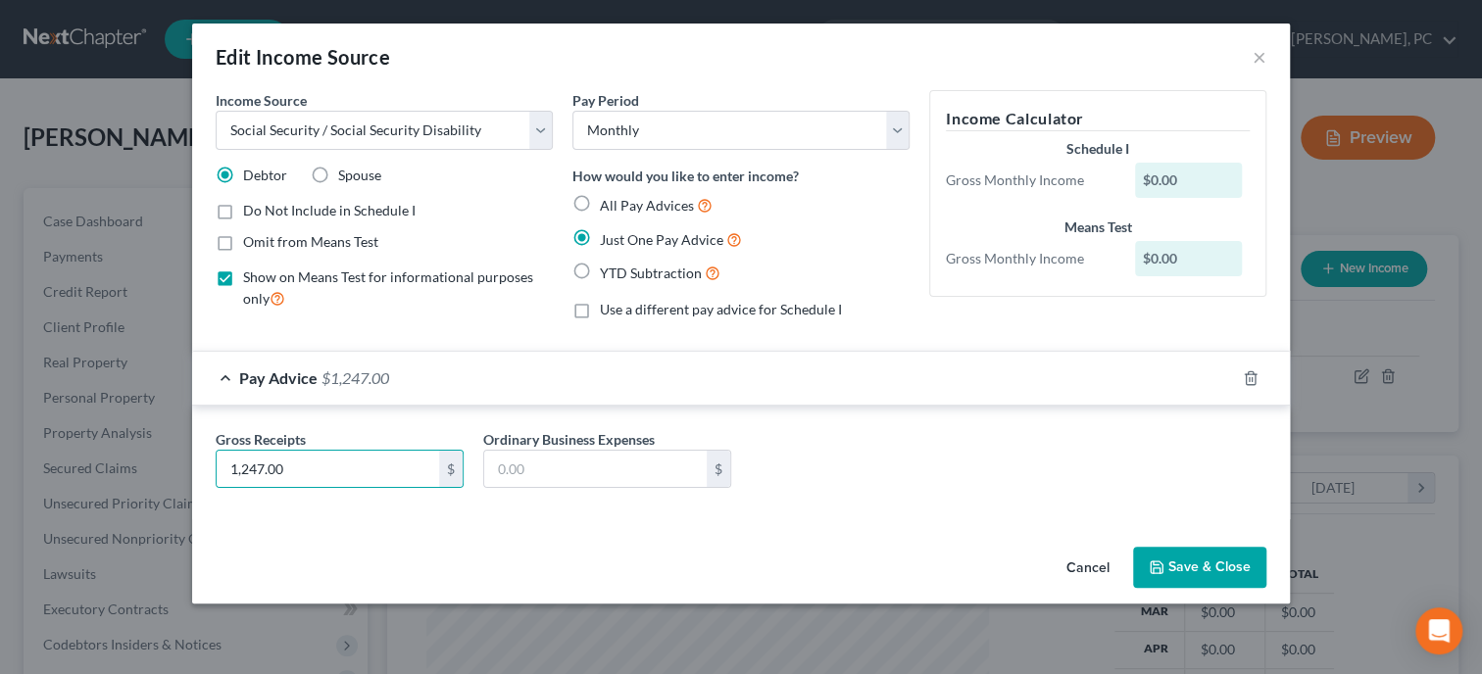
click at [1159, 565] on icon "button" at bounding box center [1156, 568] width 16 height 16
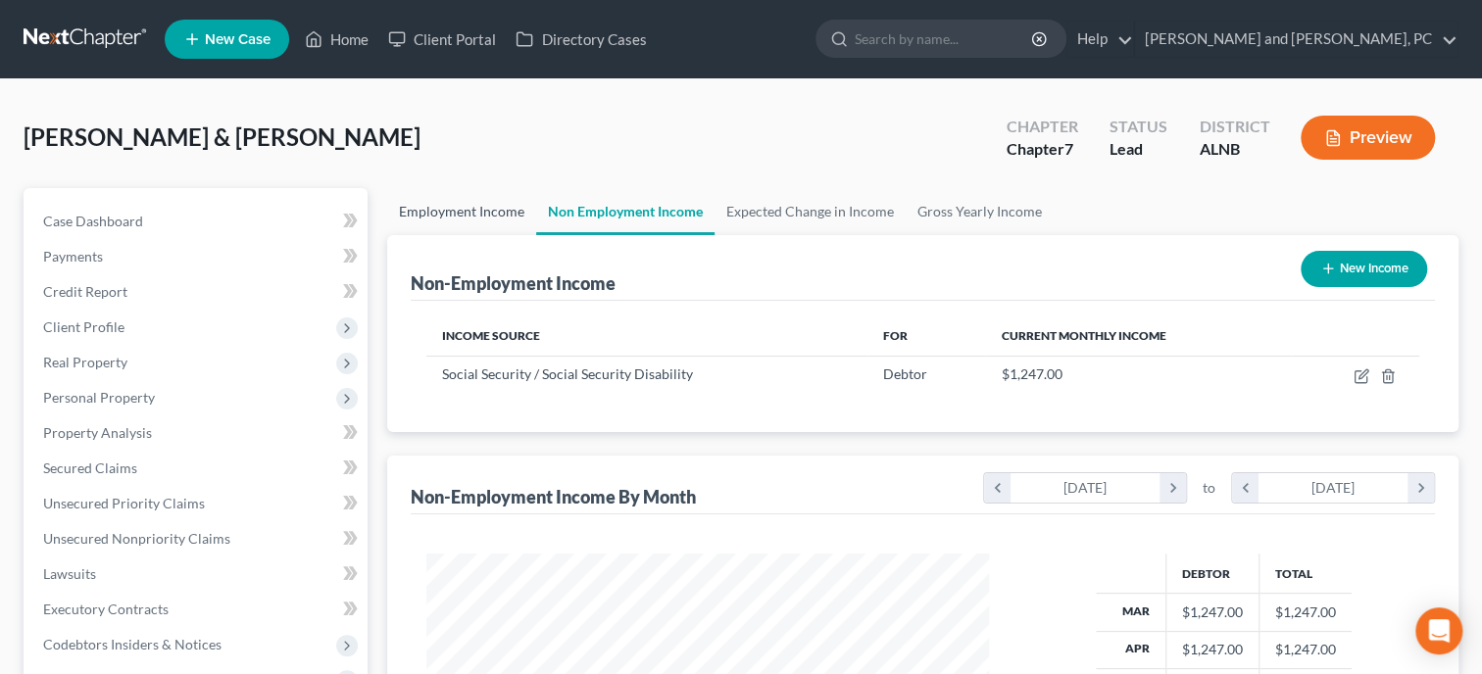
click at [472, 211] on link "Employment Income" at bounding box center [461, 211] width 149 height 47
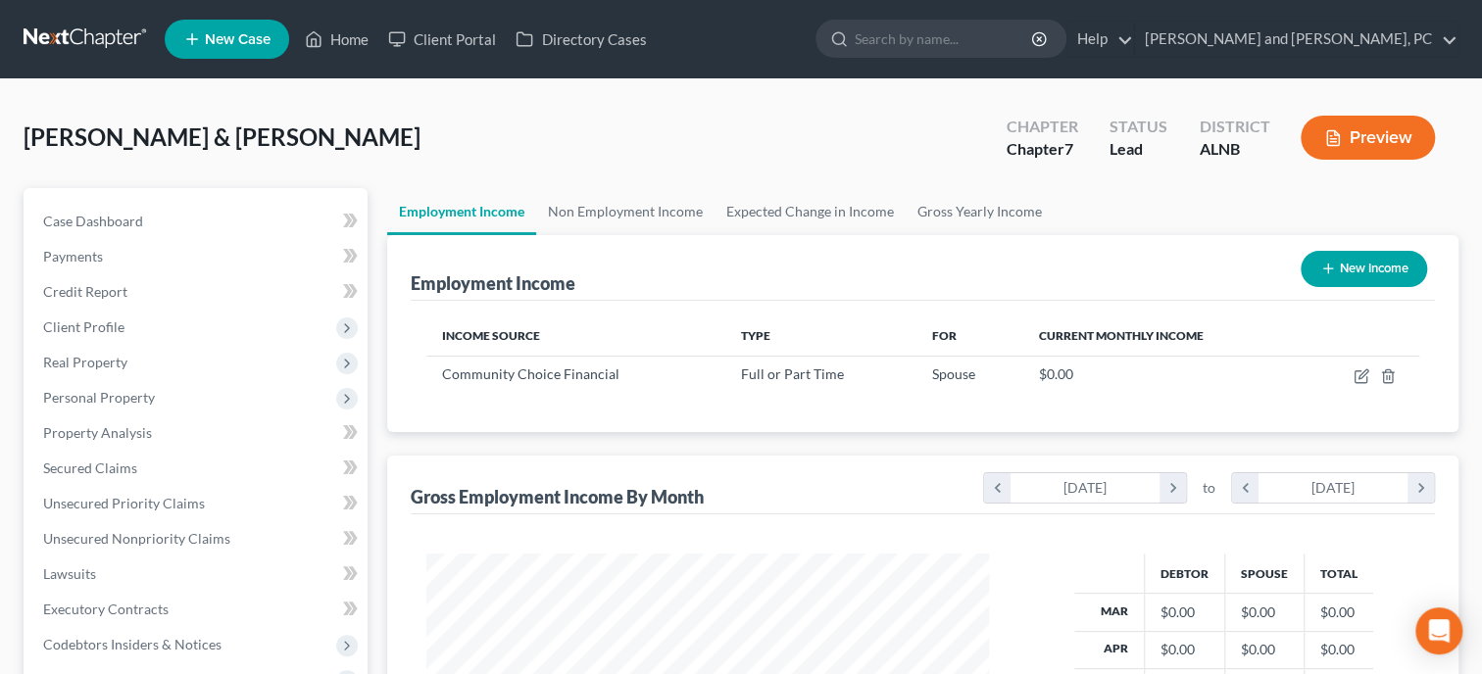
scroll to position [349, 602]
click at [1358, 379] on icon "button" at bounding box center [1361, 376] width 16 height 16
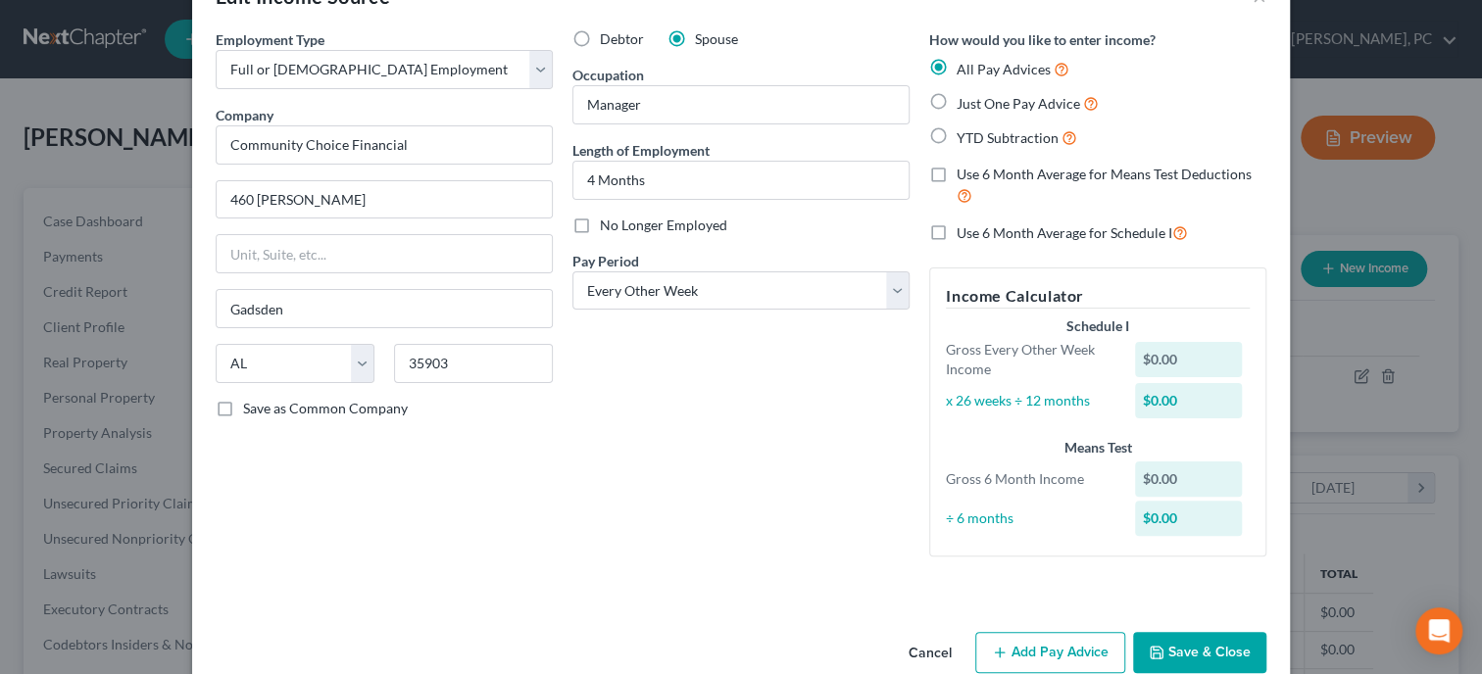
scroll to position [98, 0]
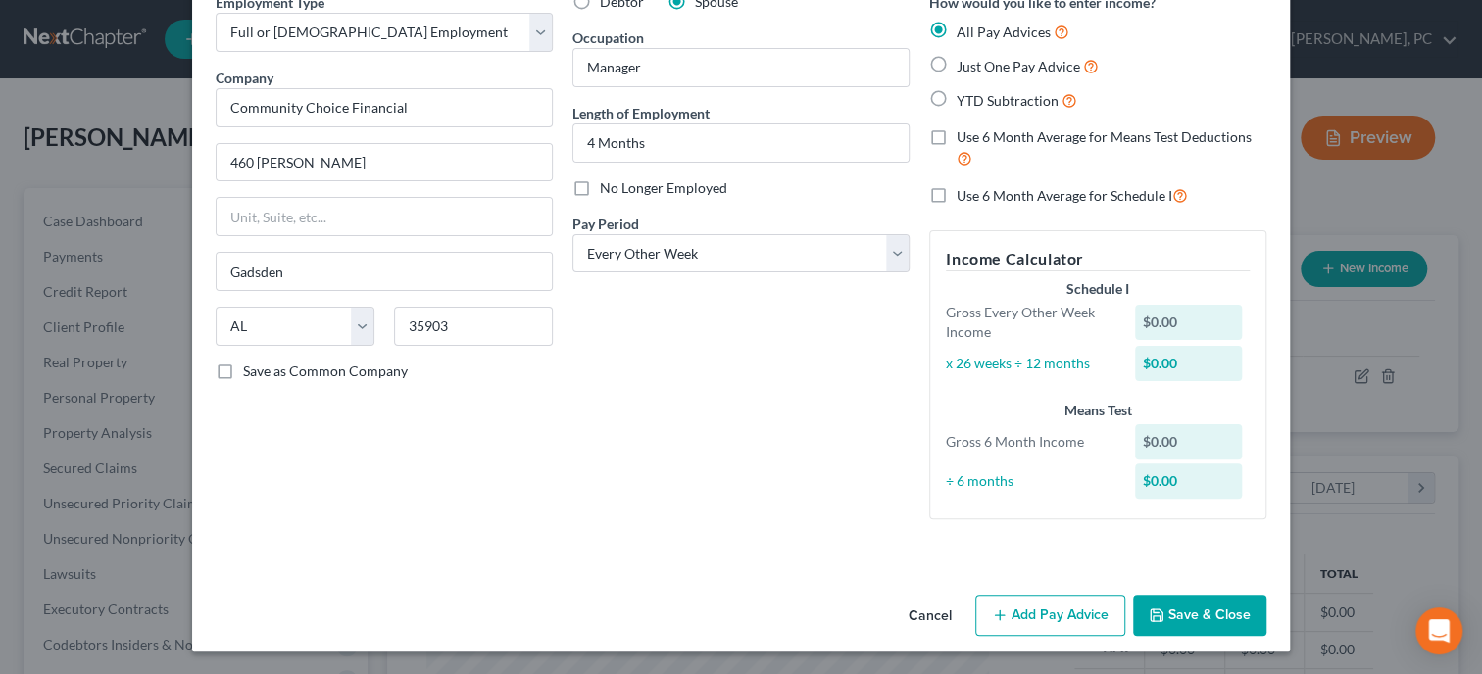
click at [938, 613] on button "Cancel" at bounding box center [930, 616] width 74 height 39
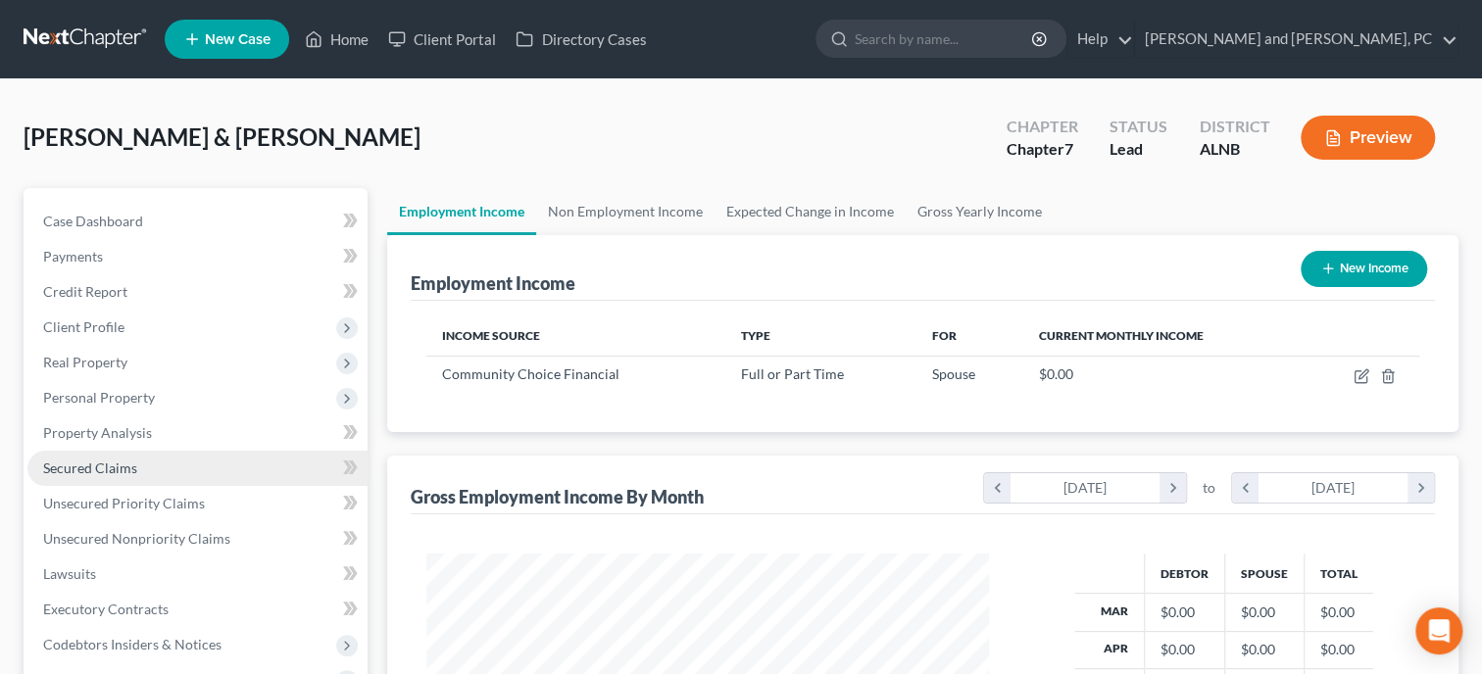
click at [103, 462] on span "Secured Claims" at bounding box center [90, 468] width 94 height 17
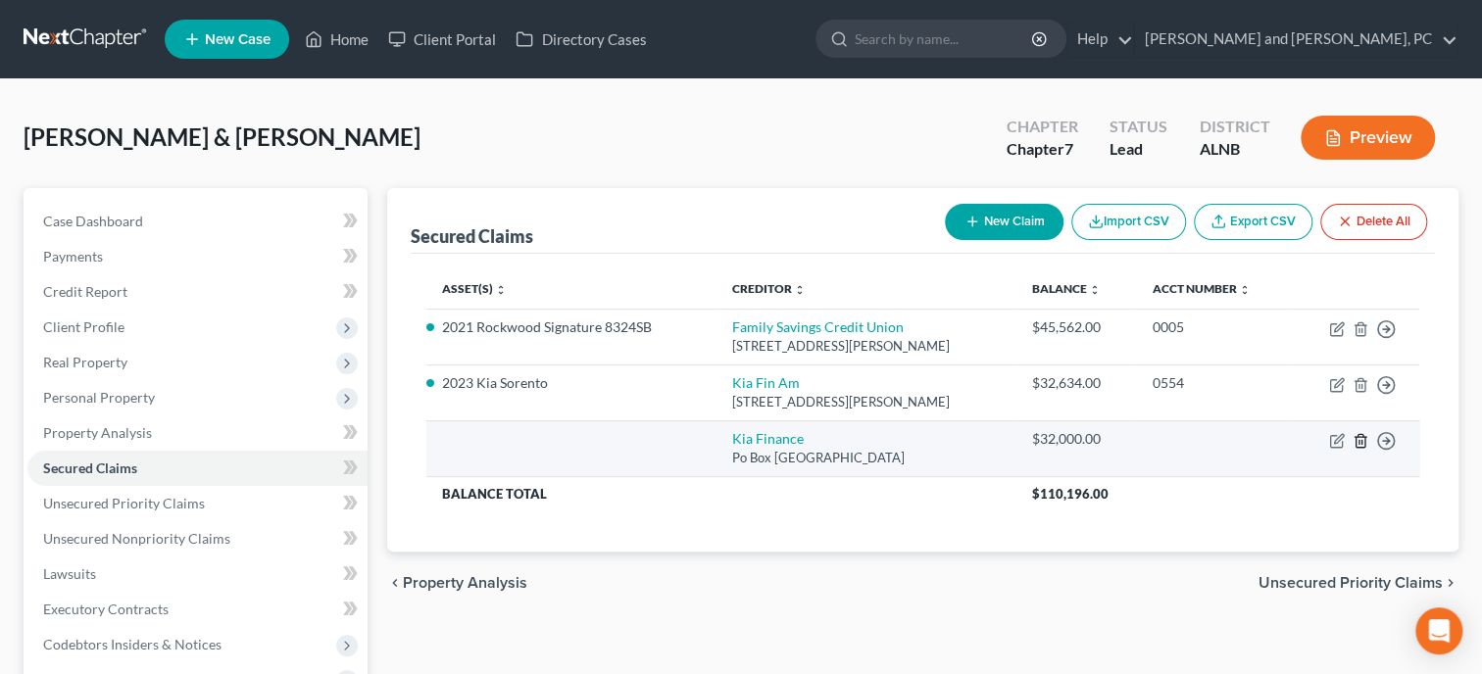
click at [1356, 438] on icon "button" at bounding box center [1360, 441] width 16 height 16
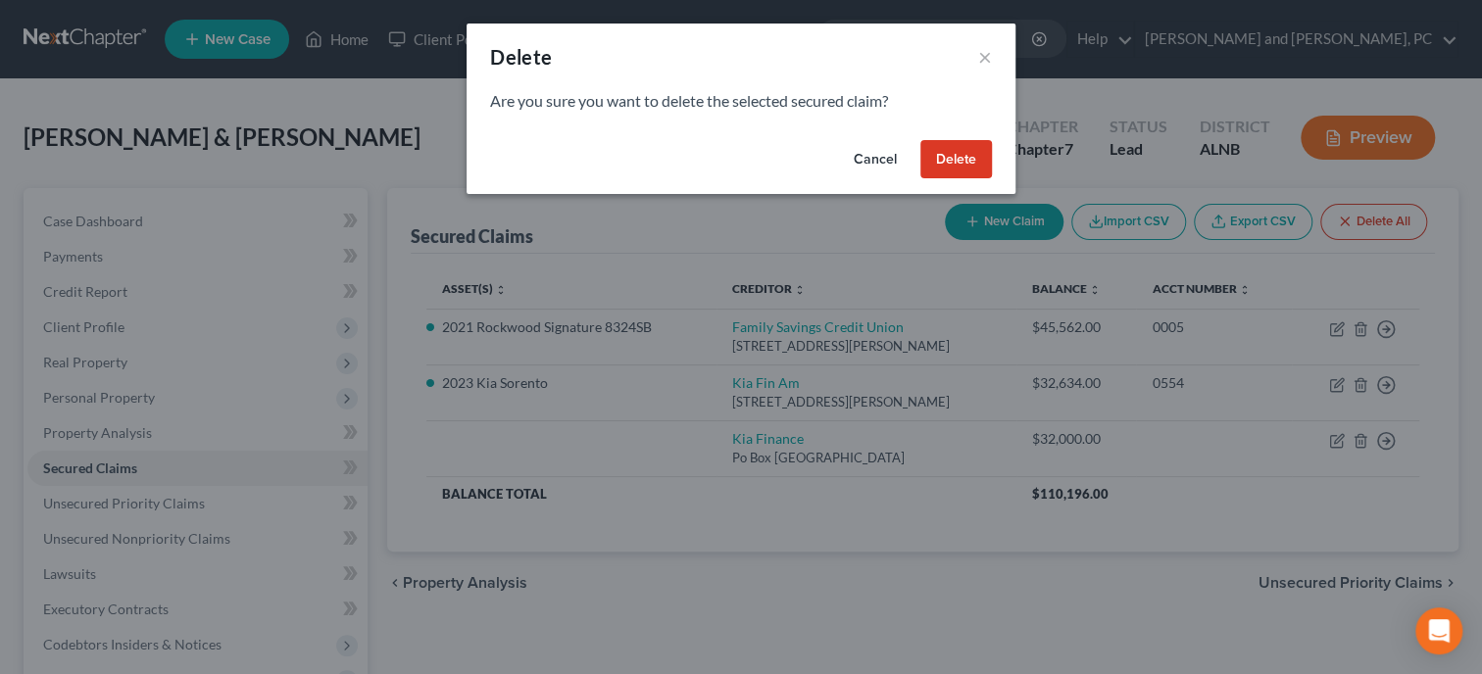
click at [987, 169] on button "Delete" at bounding box center [956, 159] width 72 height 39
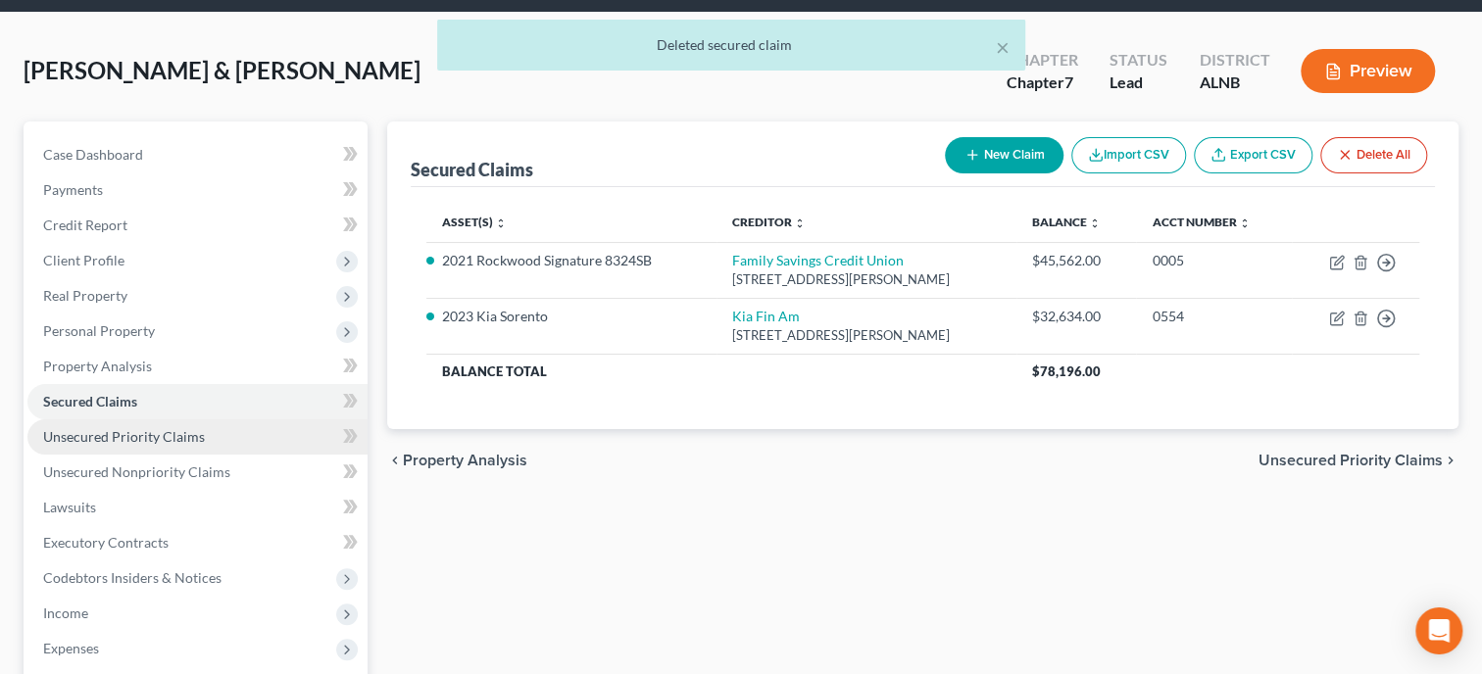
scroll to position [100, 0]
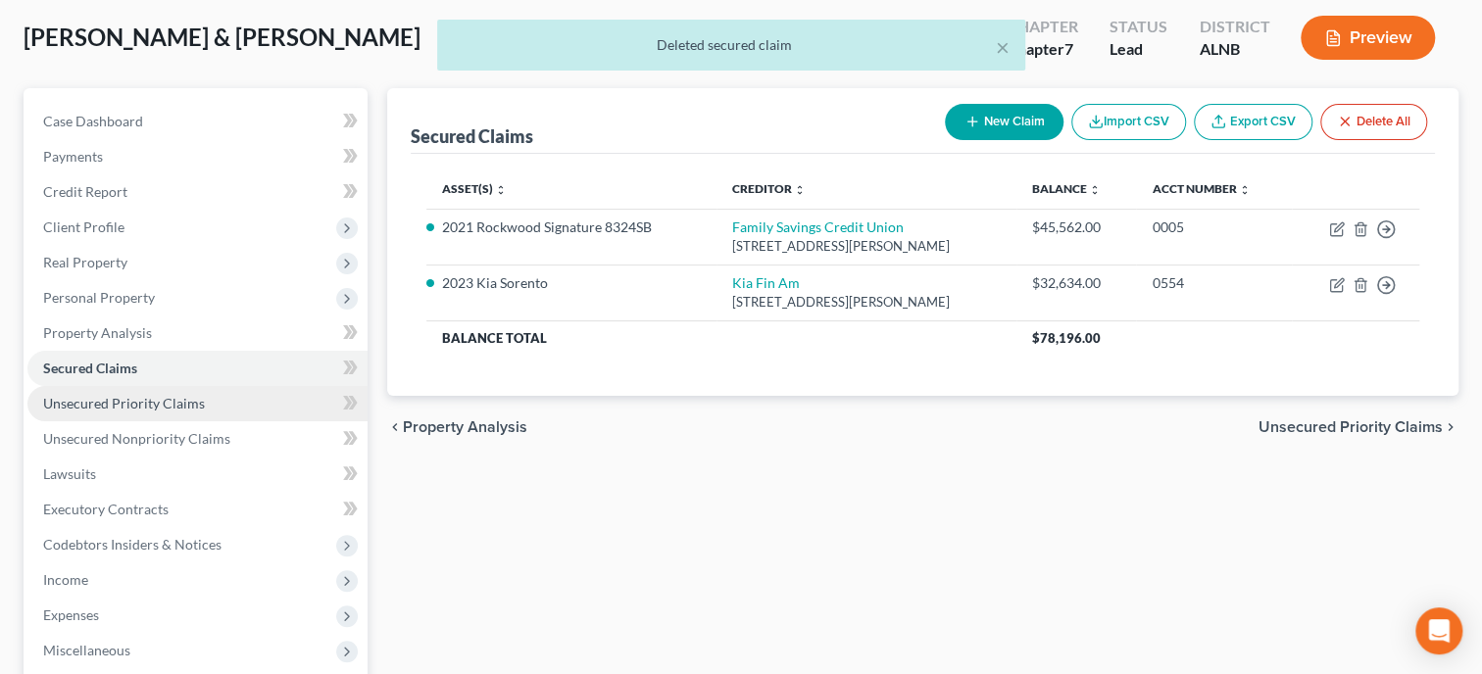
click at [140, 409] on span "Unsecured Priority Claims" at bounding box center [124, 403] width 162 height 17
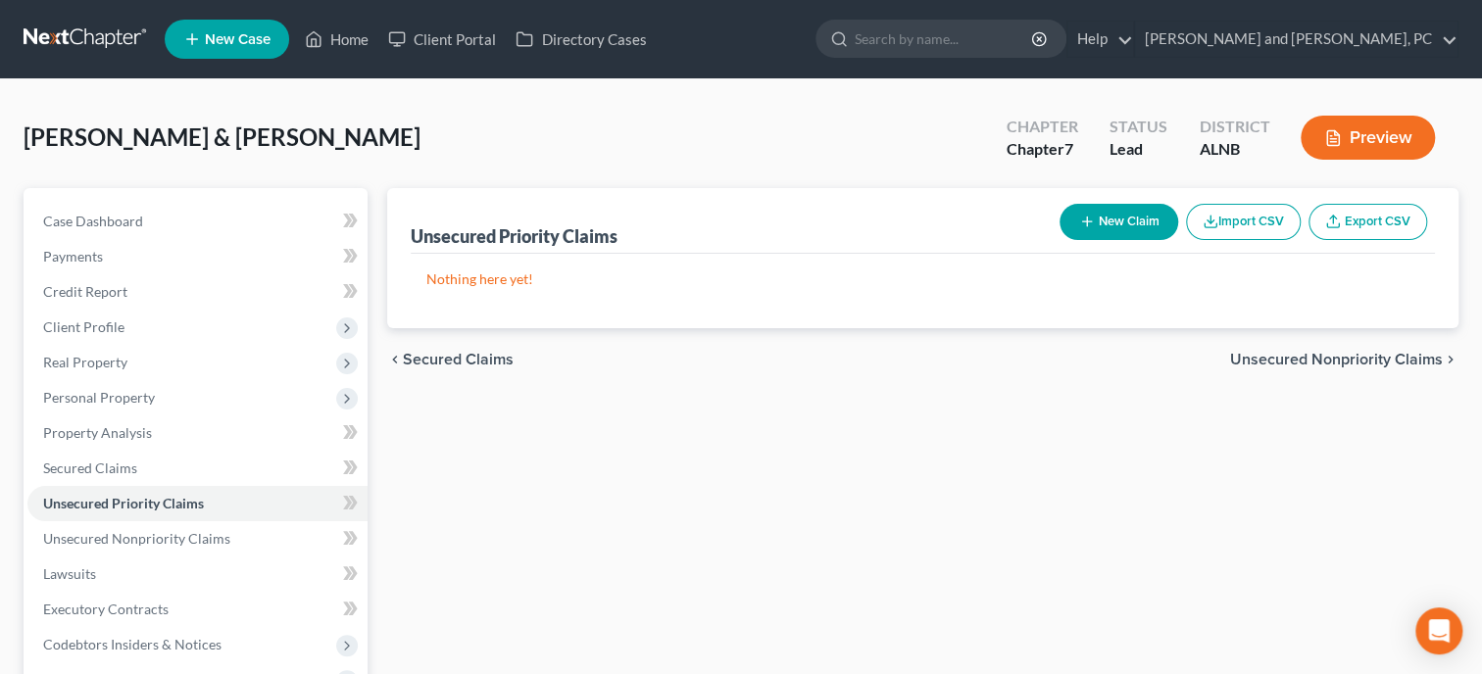
click at [1130, 220] on button "New Claim" at bounding box center [1118, 222] width 119 height 36
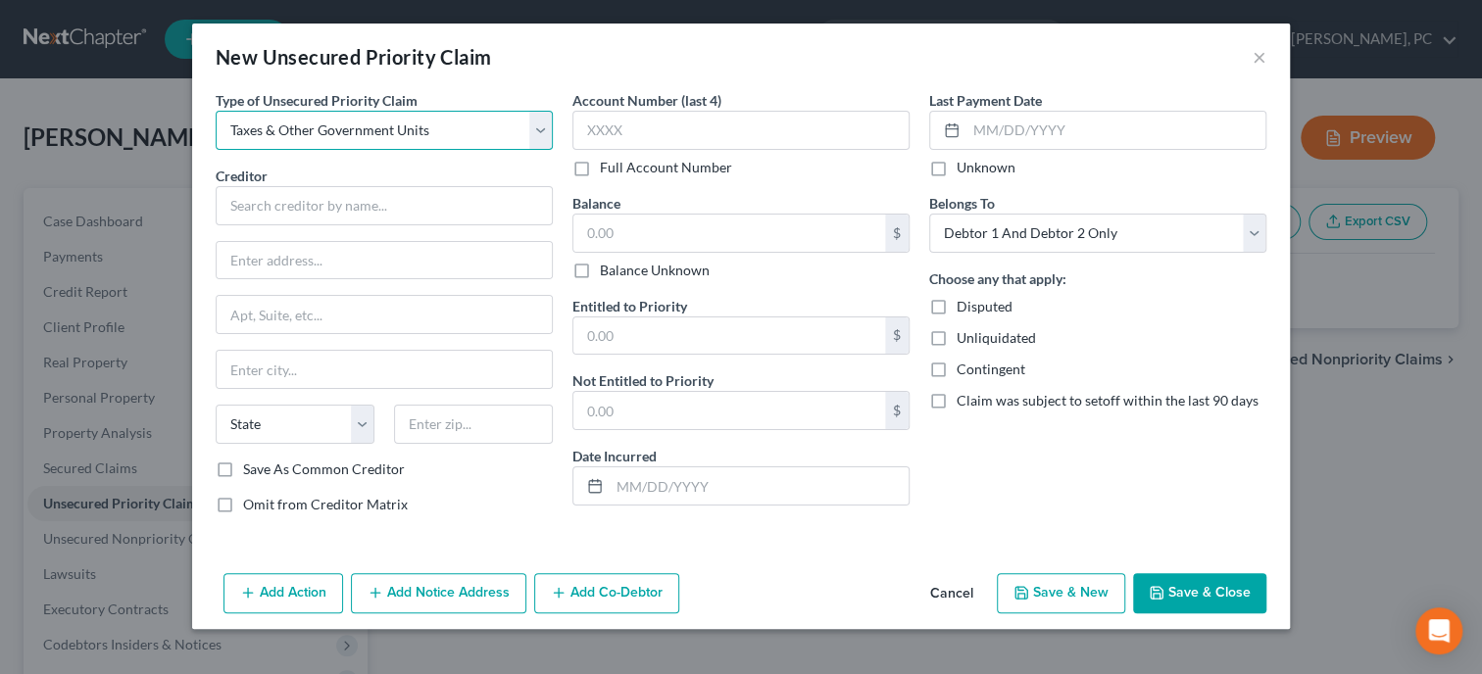
click option "Taxes & Other Government Units" at bounding box center [0, 0] width 0 height 0
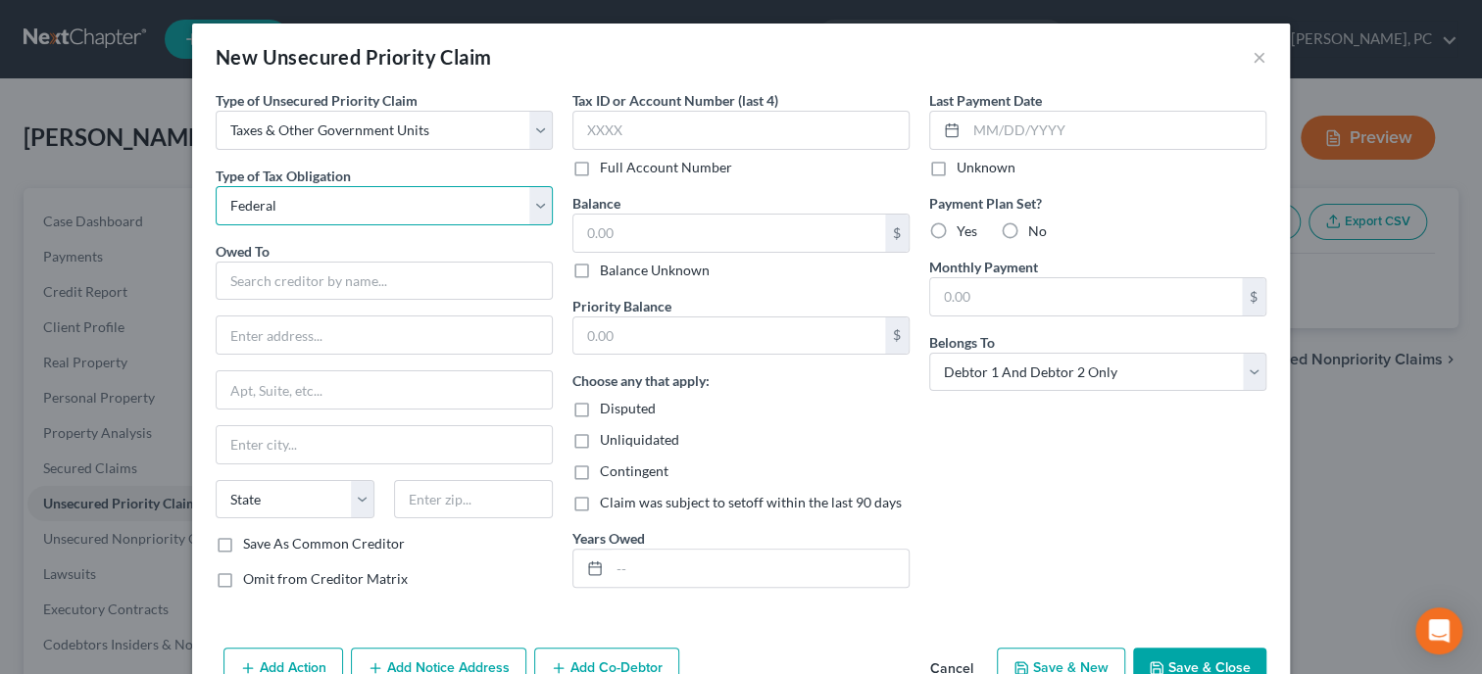
click option "Federal" at bounding box center [0, 0] width 0 height 0
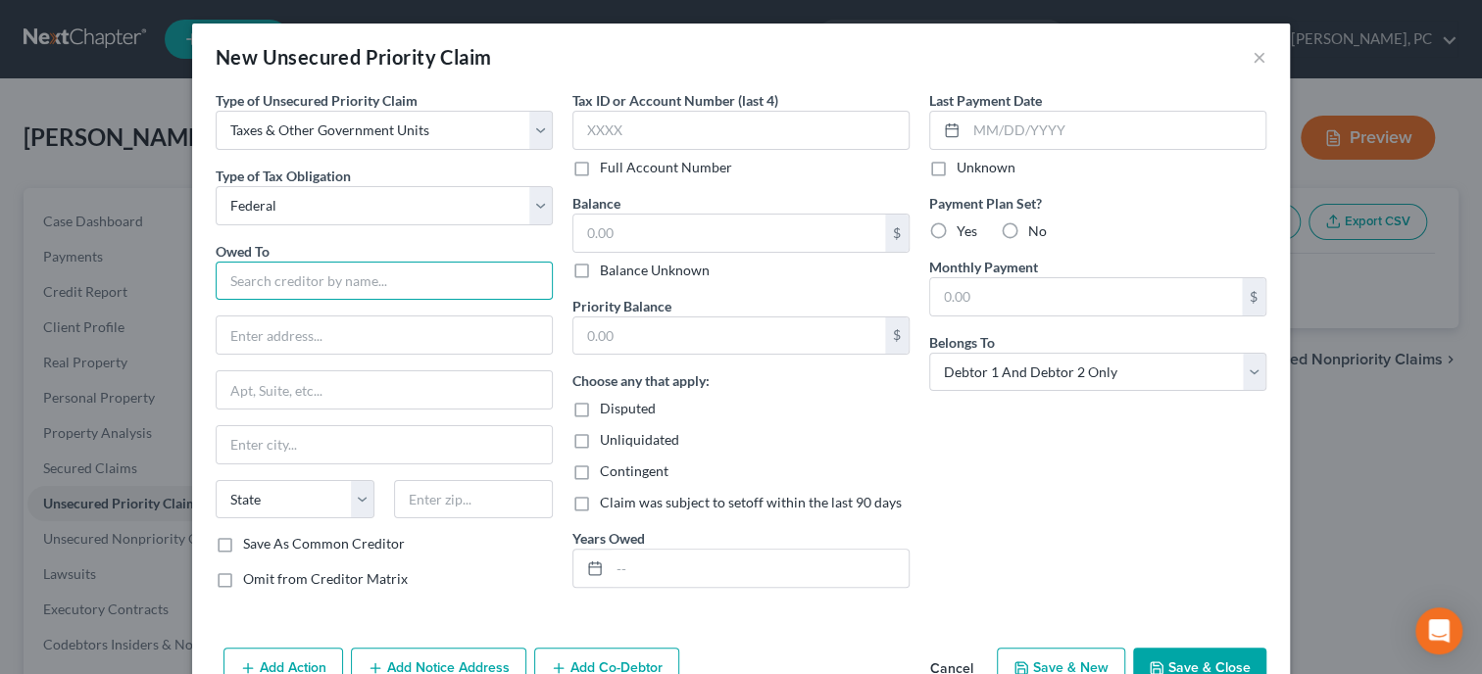
click at [296, 284] on input "text" at bounding box center [384, 281] width 337 height 39
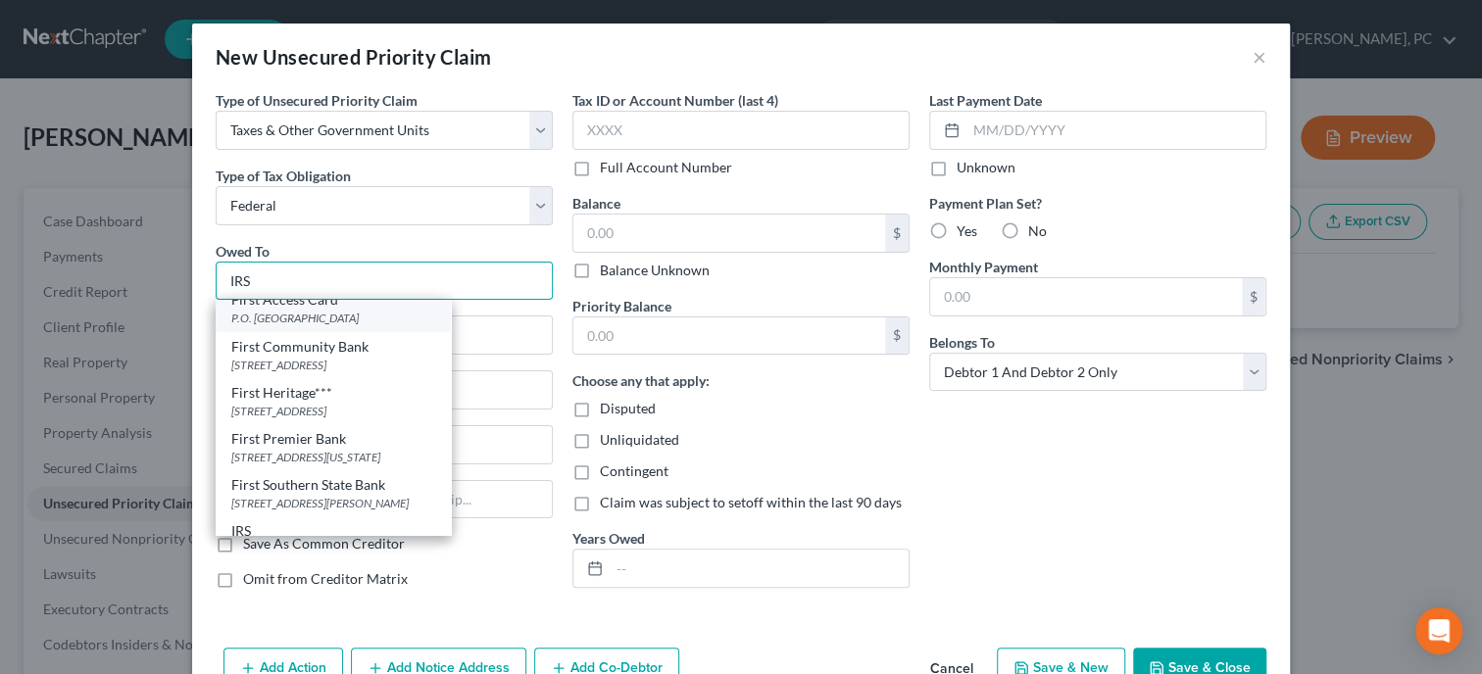
scroll to position [87, 0]
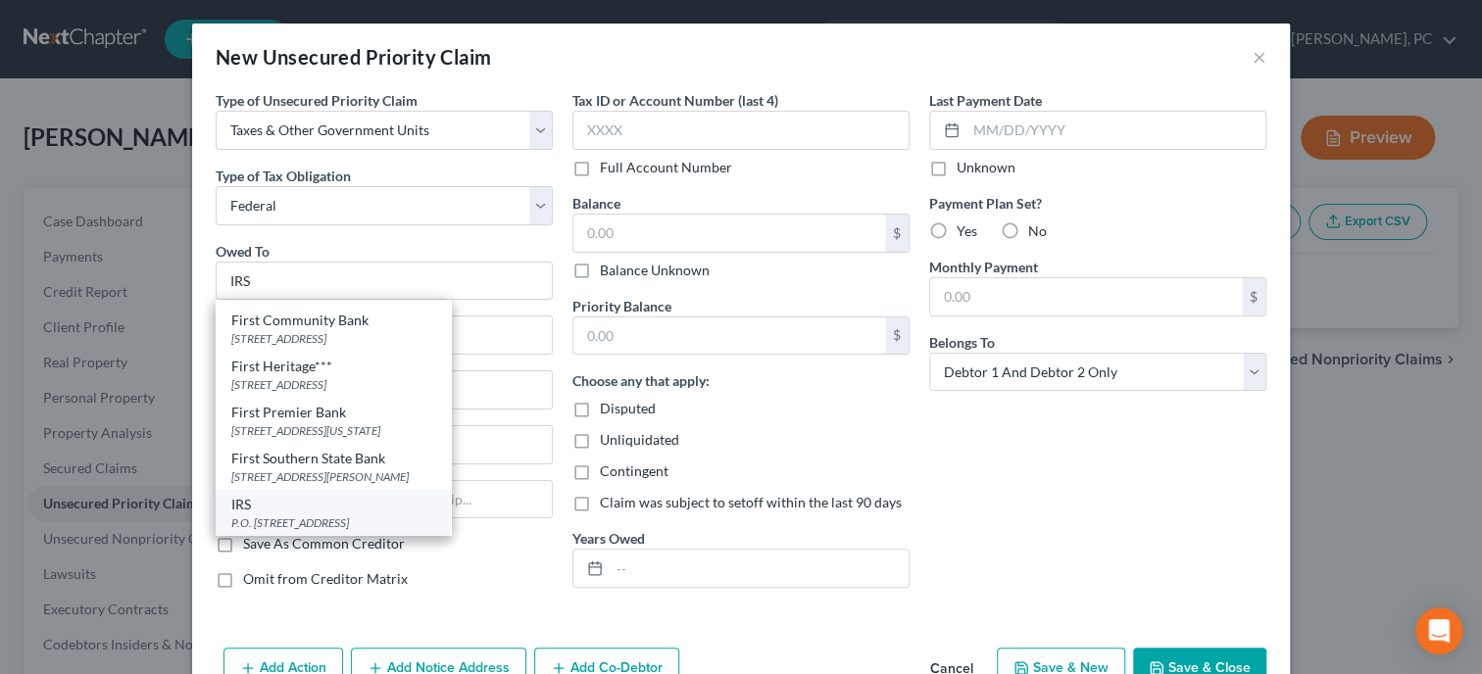
click at [300, 499] on div "IRS" at bounding box center [333, 505] width 204 height 20
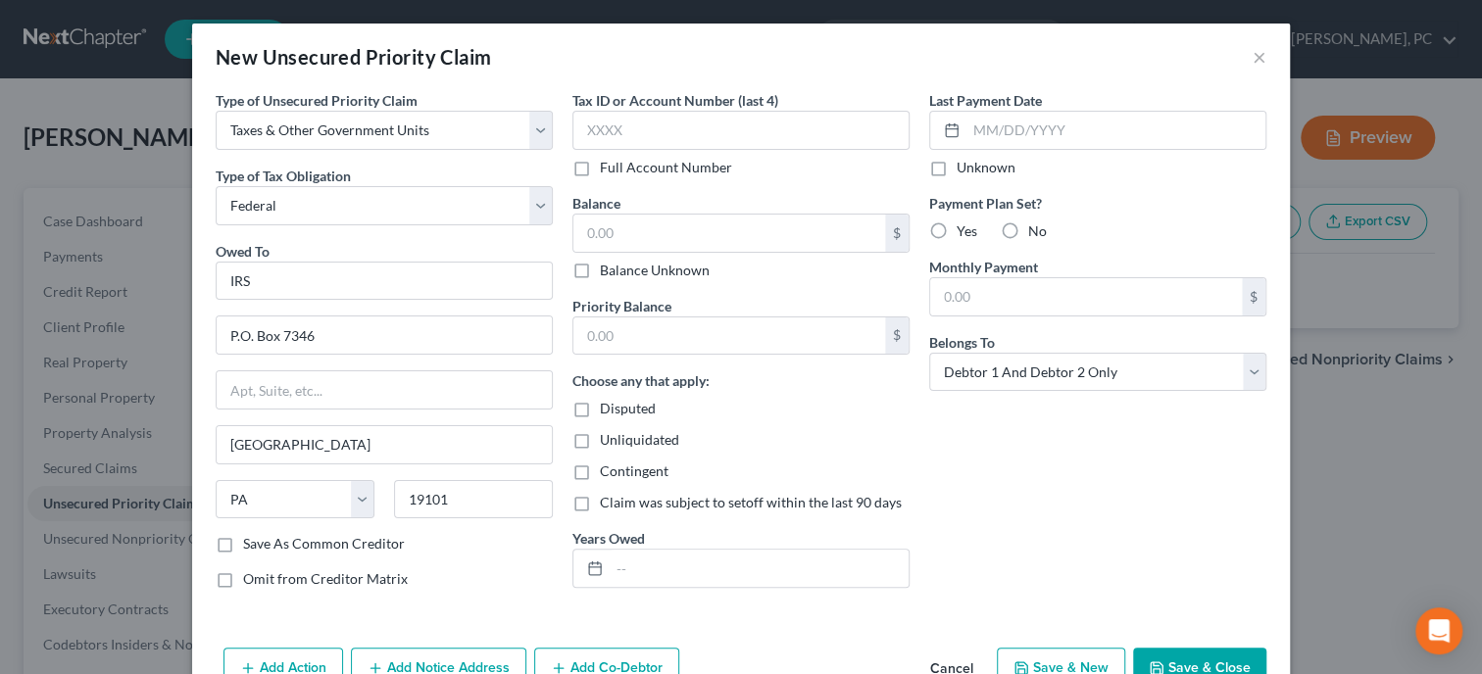
scroll to position [0, 0]
click at [631, 128] on input "text" at bounding box center [740, 130] width 337 height 39
click at [652, 236] on input "text" at bounding box center [729, 233] width 312 height 37
click at [661, 343] on input "text" at bounding box center [729, 335] width 312 height 37
click at [656, 577] on input "text" at bounding box center [758, 568] width 299 height 37
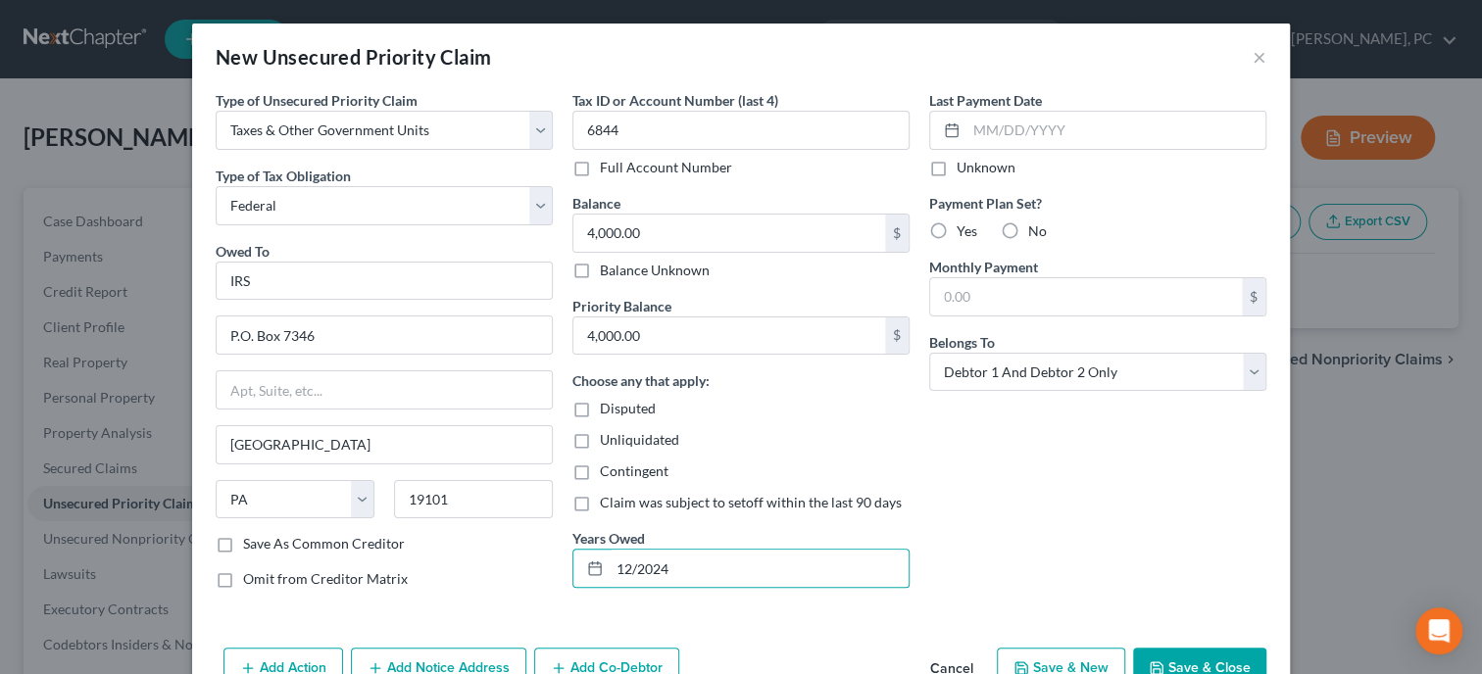
click at [1028, 224] on label "No" at bounding box center [1037, 231] width 19 height 20
click at [1036, 224] on input "No" at bounding box center [1042, 227] width 13 height 13
click at [956, 224] on label "Yes" at bounding box center [966, 231] width 21 height 20
click at [964, 224] on input "Yes" at bounding box center [970, 227] width 13 height 13
click at [1021, 297] on input "text" at bounding box center [1086, 296] width 312 height 37
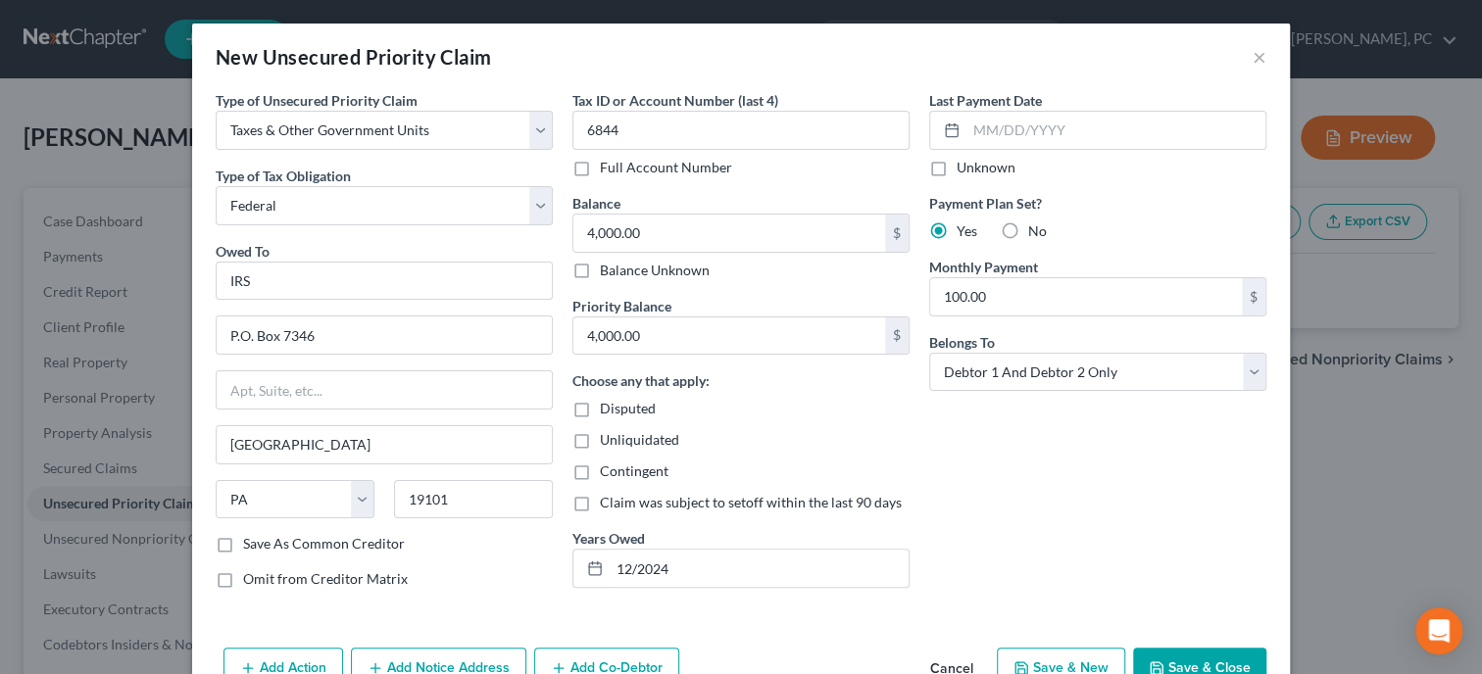
click at [1008, 429] on div "Last Payment Date Unknown Payment Plan Set? Yes No Monthly Payment 100.00 $ Bel…" at bounding box center [1097, 347] width 357 height 514
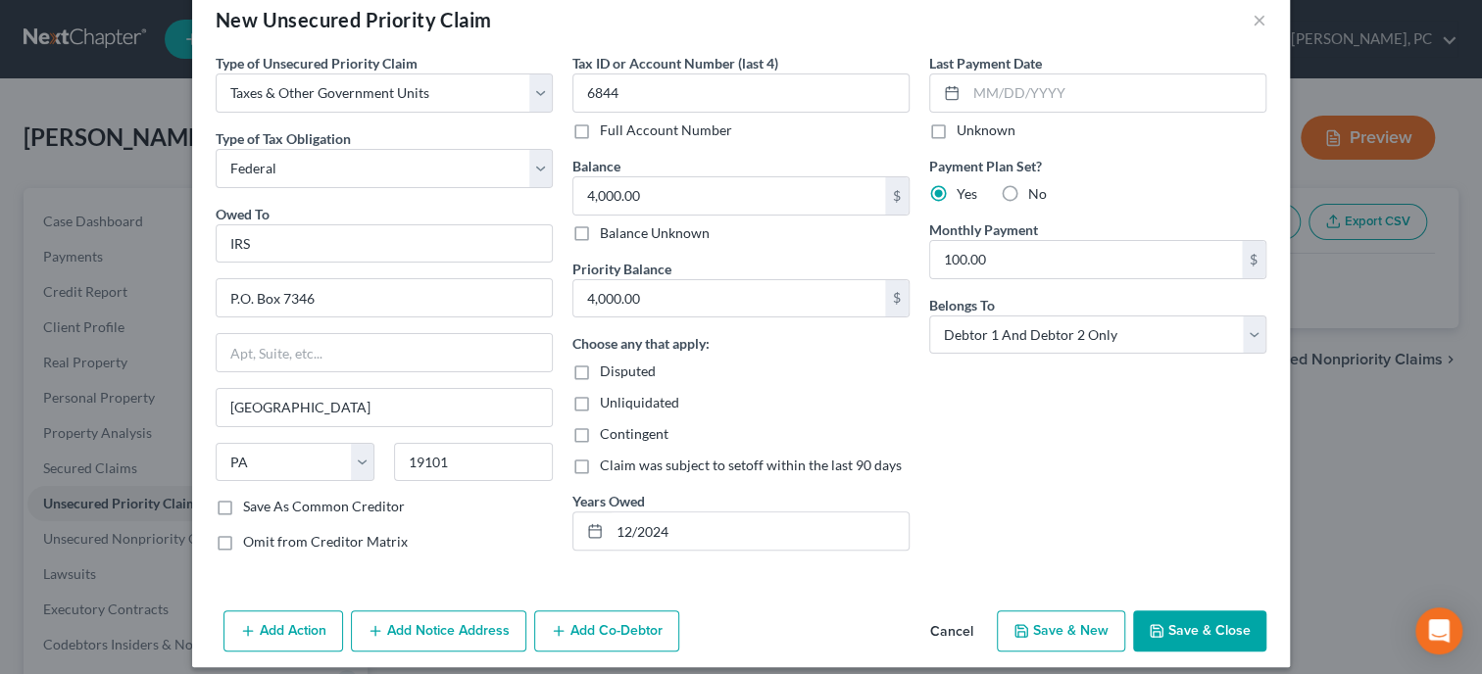
scroll to position [52, 0]
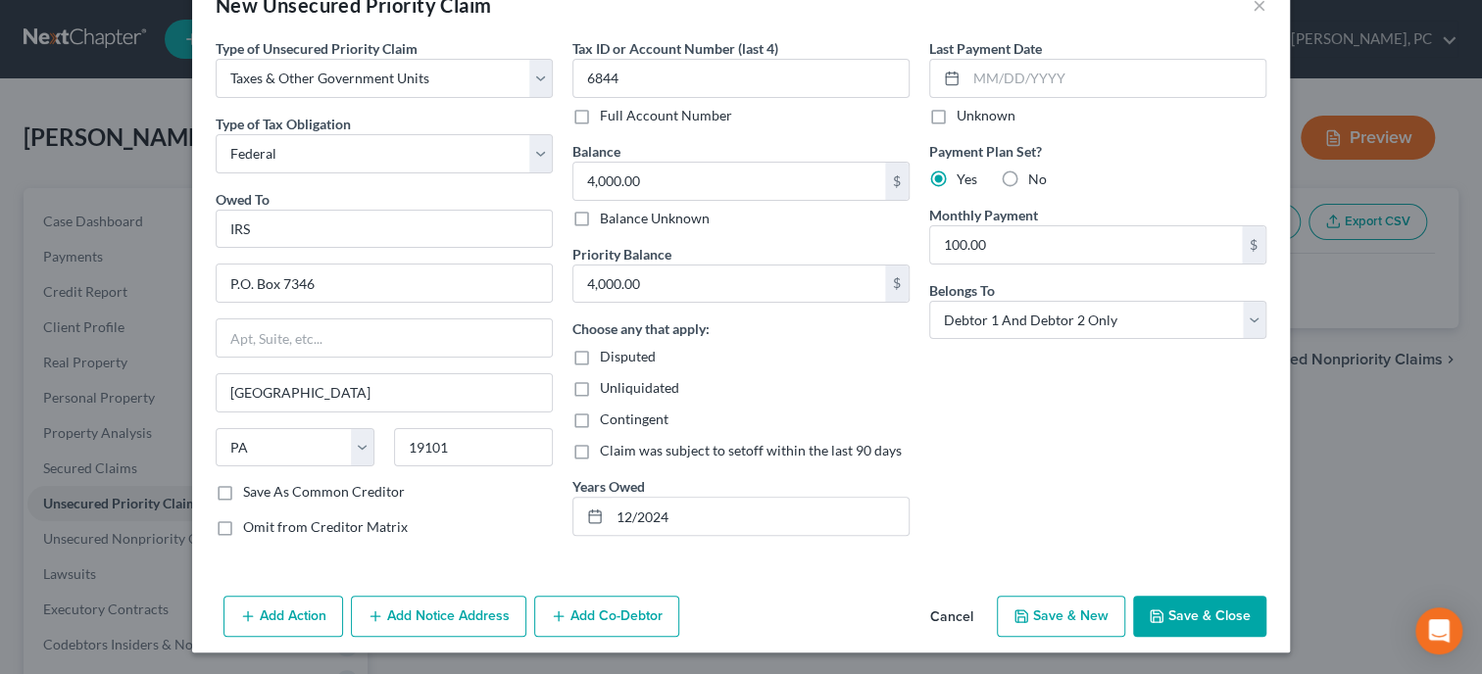
click at [1215, 619] on button "Save & Close" at bounding box center [1199, 616] width 133 height 41
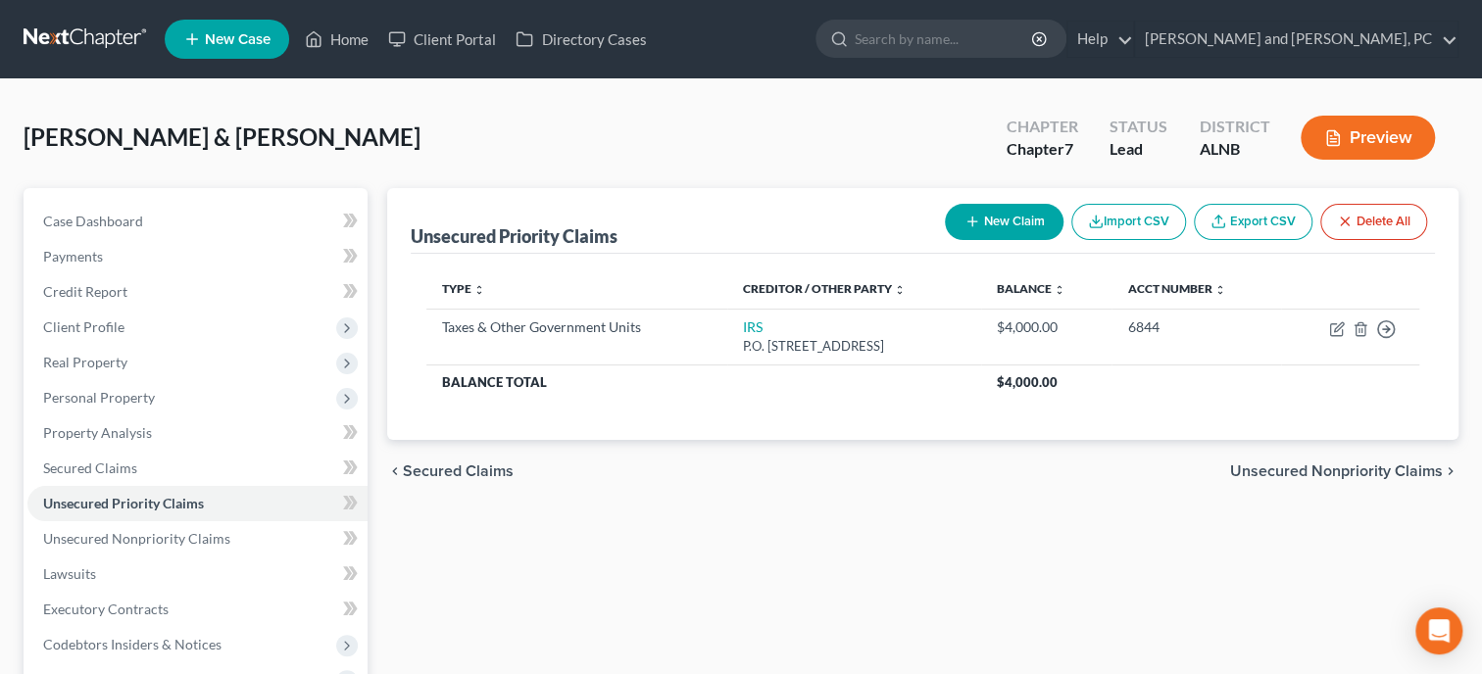
click at [998, 209] on button "New Claim" at bounding box center [1004, 222] width 119 height 36
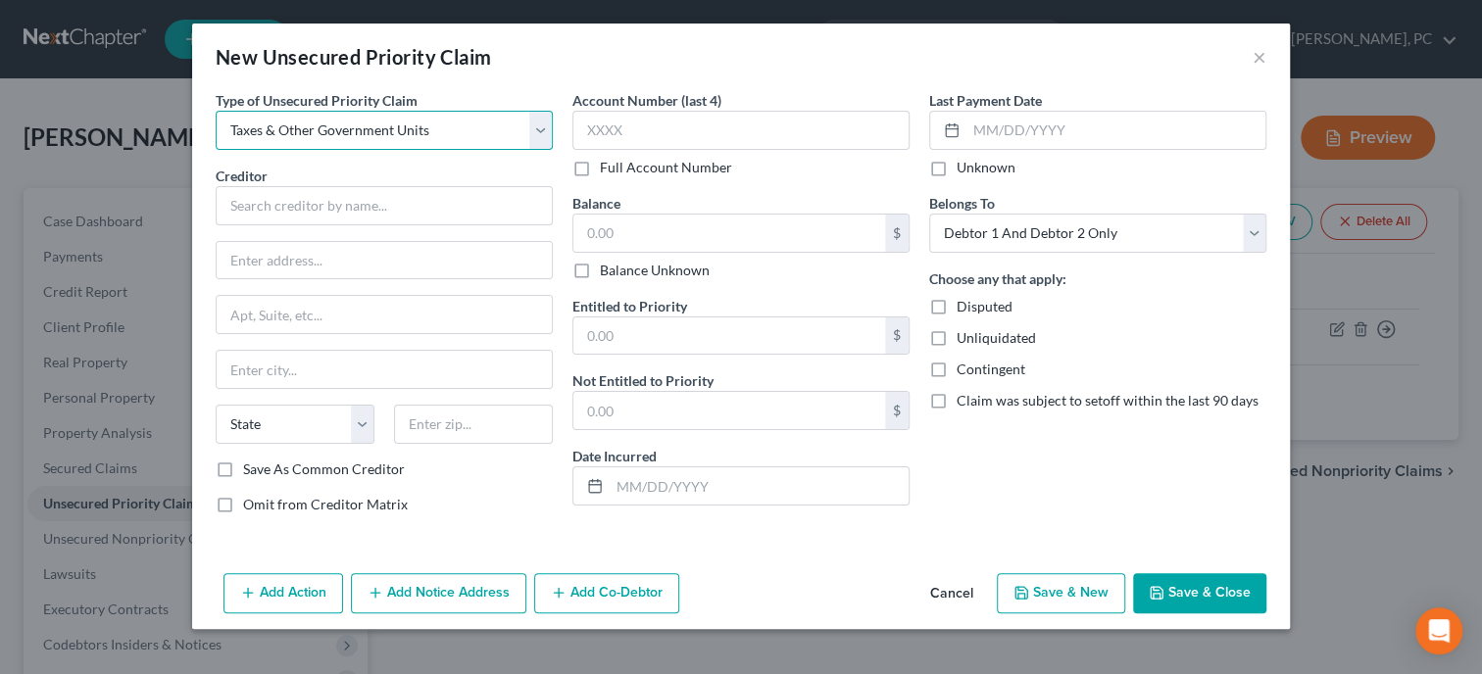
click option "Taxes & Other Government Units" at bounding box center [0, 0] width 0 height 0
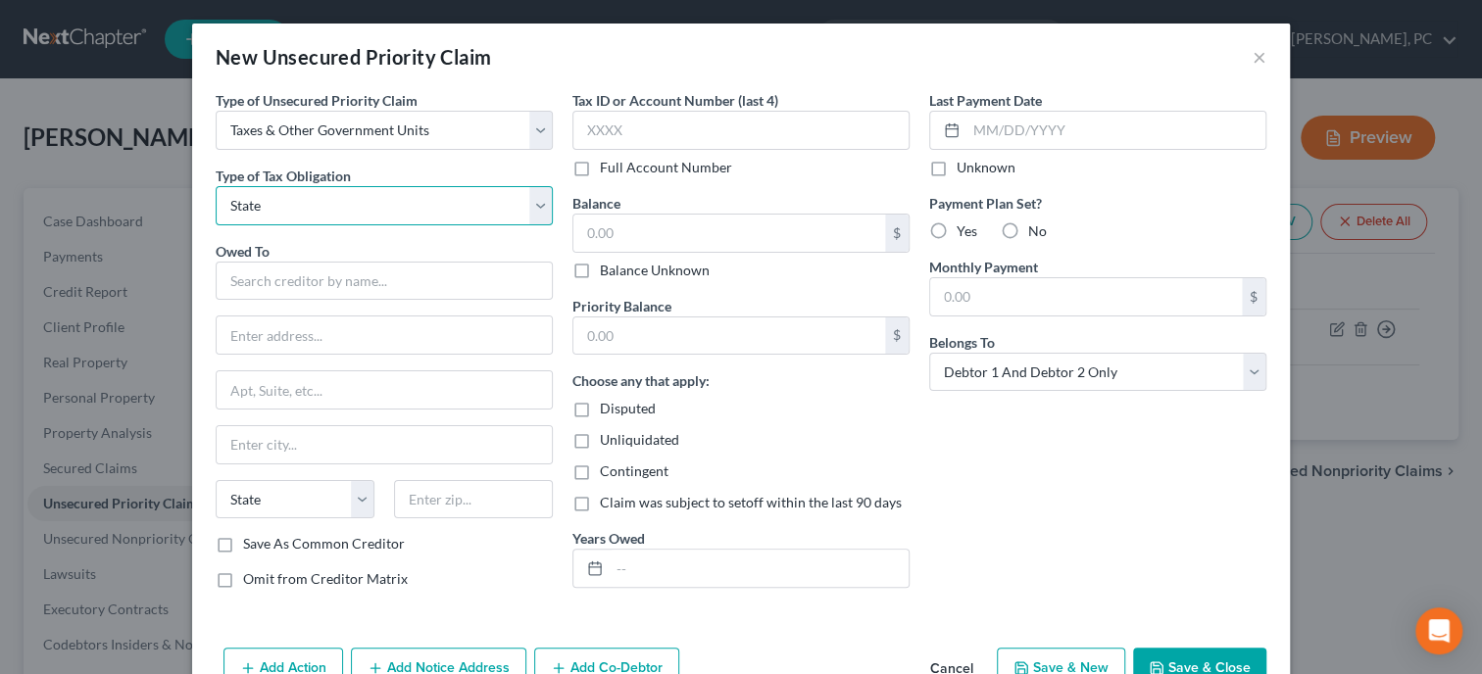
click option "State" at bounding box center [0, 0] width 0 height 0
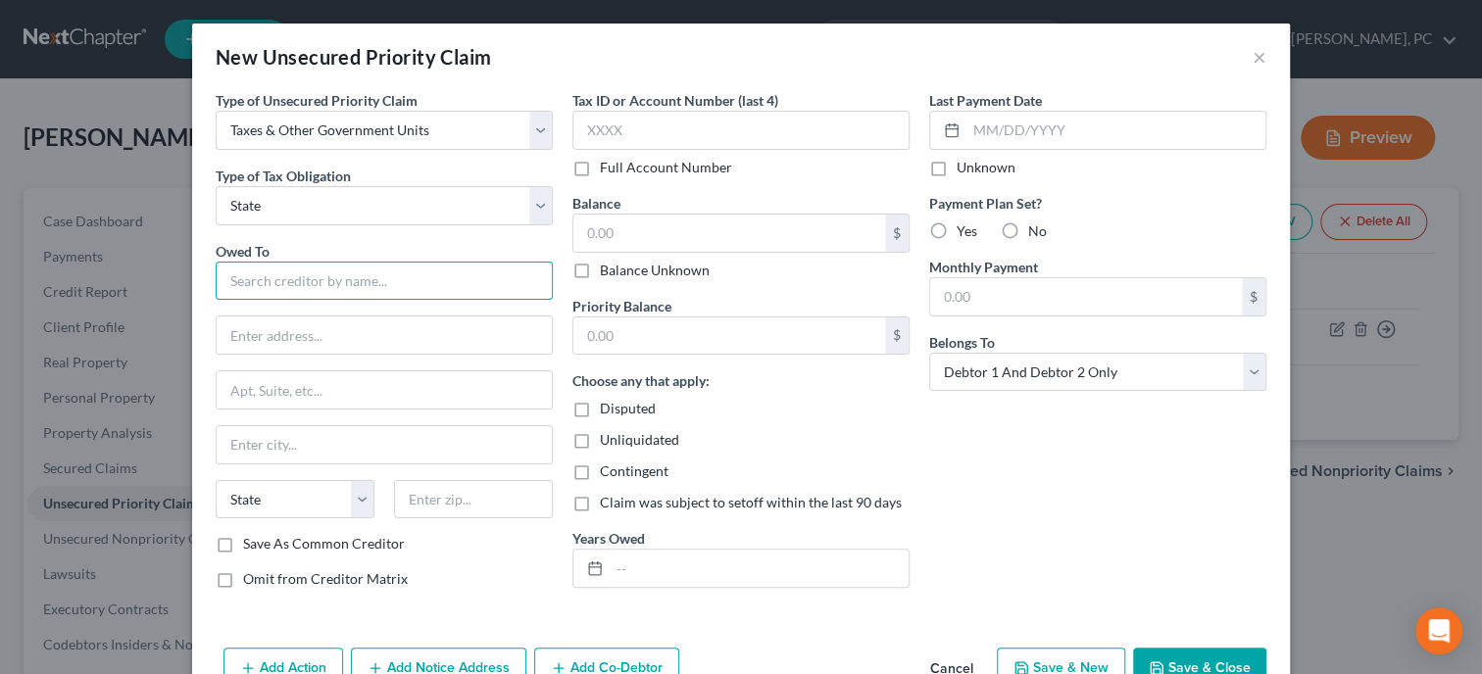
click at [373, 286] on input "text" at bounding box center [384, 281] width 337 height 39
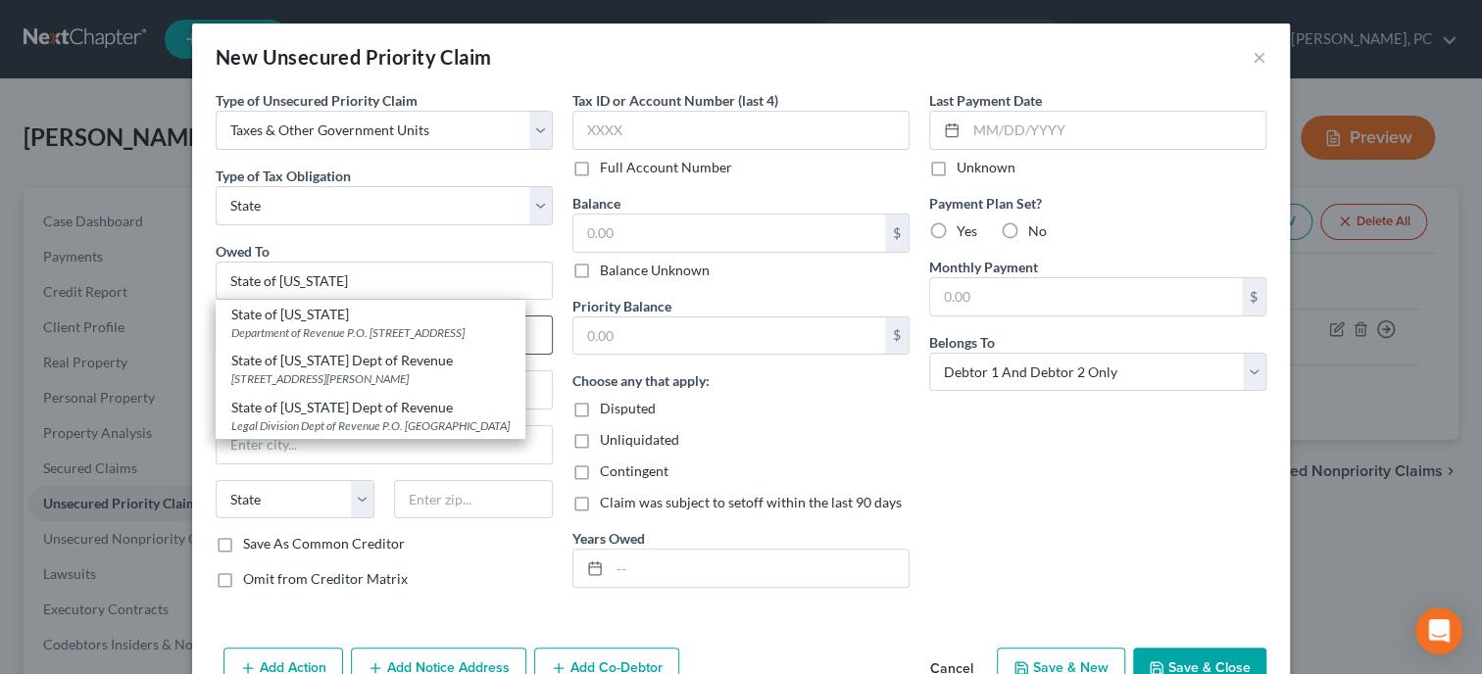
click at [336, 317] on div "State of [US_STATE]" at bounding box center [370, 315] width 278 height 20
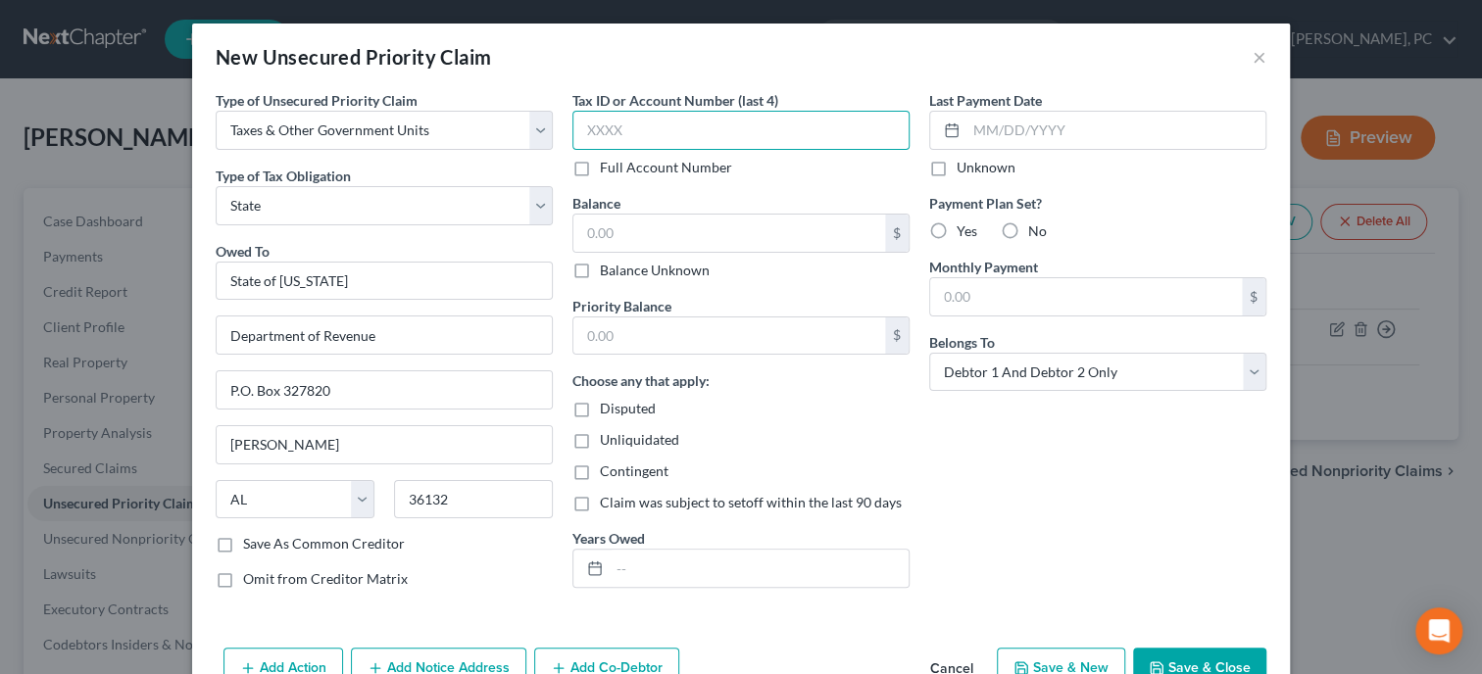
click at [638, 133] on input "text" at bounding box center [740, 130] width 337 height 39
click at [622, 228] on input "text" at bounding box center [729, 233] width 312 height 37
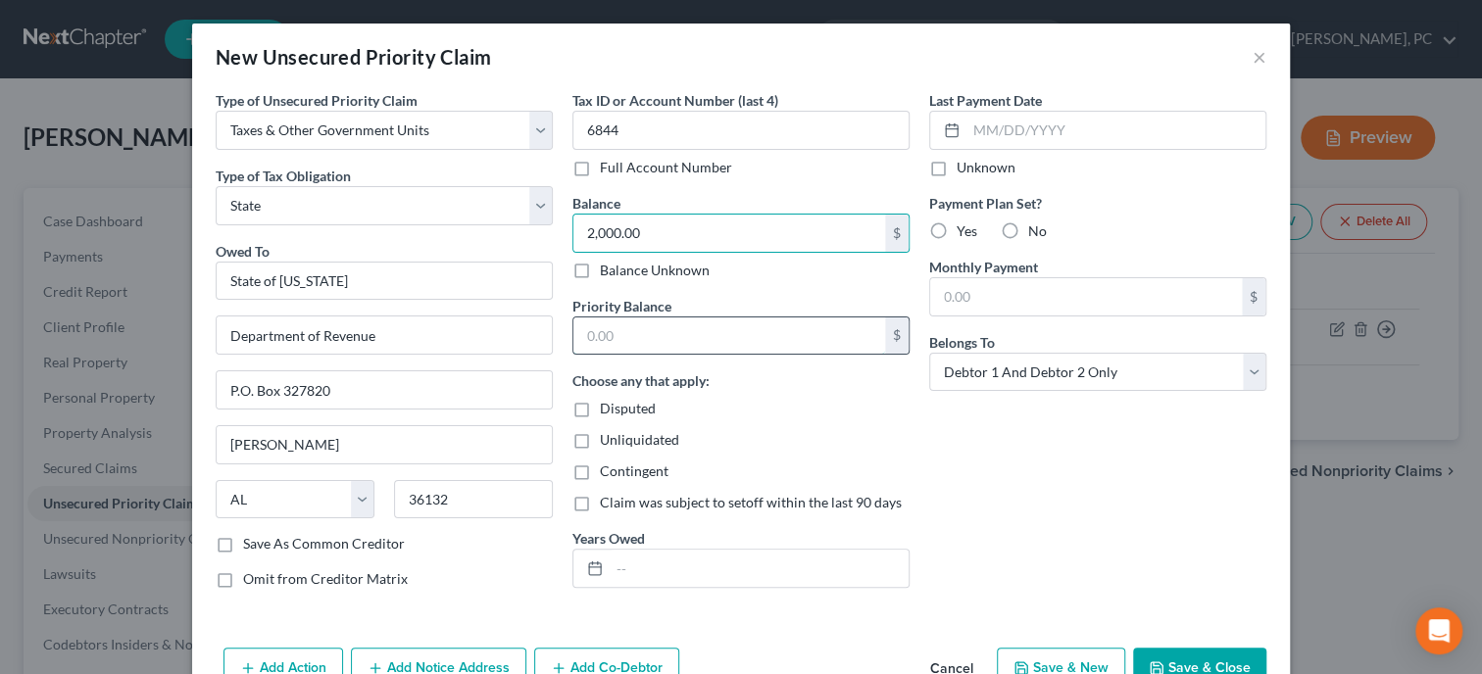
click at [614, 340] on input "text" at bounding box center [729, 335] width 312 height 37
click at [620, 560] on input "text" at bounding box center [758, 568] width 299 height 37
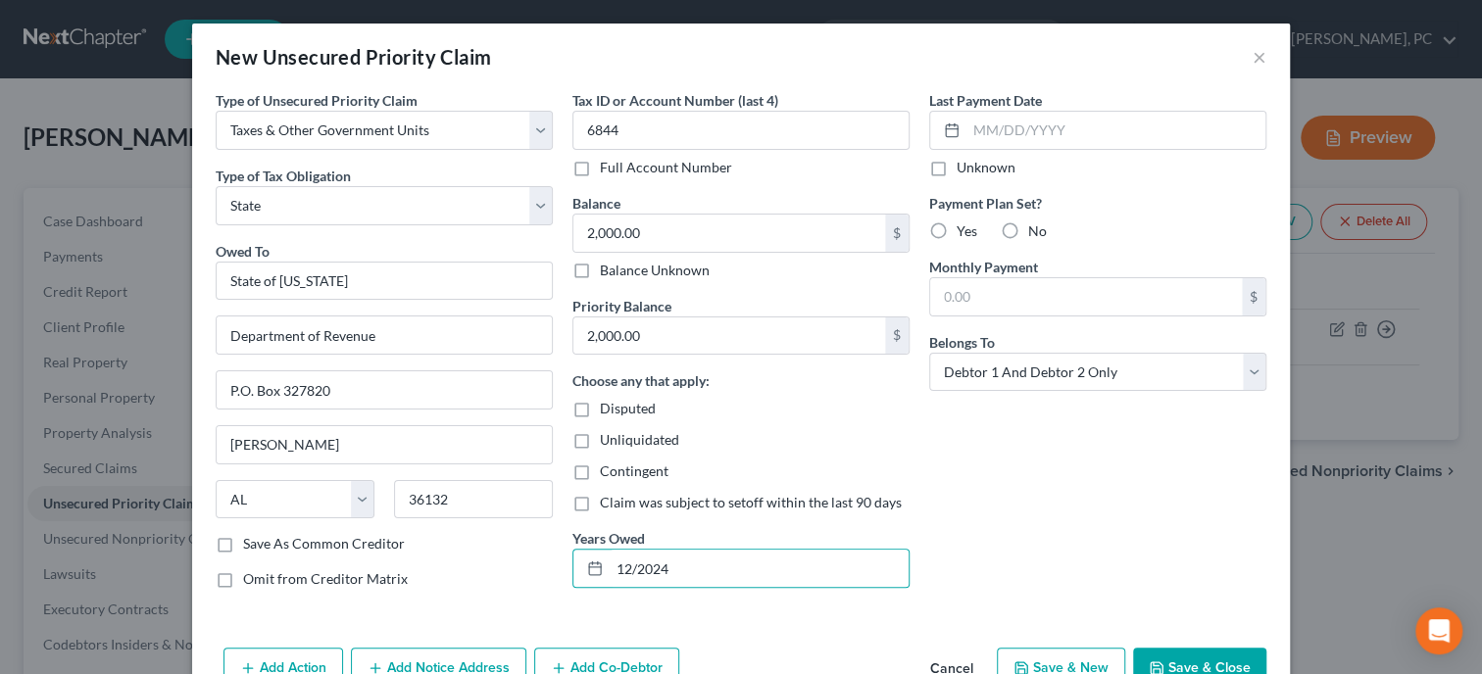
click at [956, 238] on label "Yes" at bounding box center [966, 231] width 21 height 20
click at [964, 234] on input "Yes" at bounding box center [970, 227] width 13 height 13
click at [958, 295] on input "text" at bounding box center [1086, 296] width 312 height 37
click at [962, 460] on div "Last Payment Date Unknown Payment Plan Set? Yes No Monthly Payment 50.00 $ Belo…" at bounding box center [1097, 347] width 357 height 514
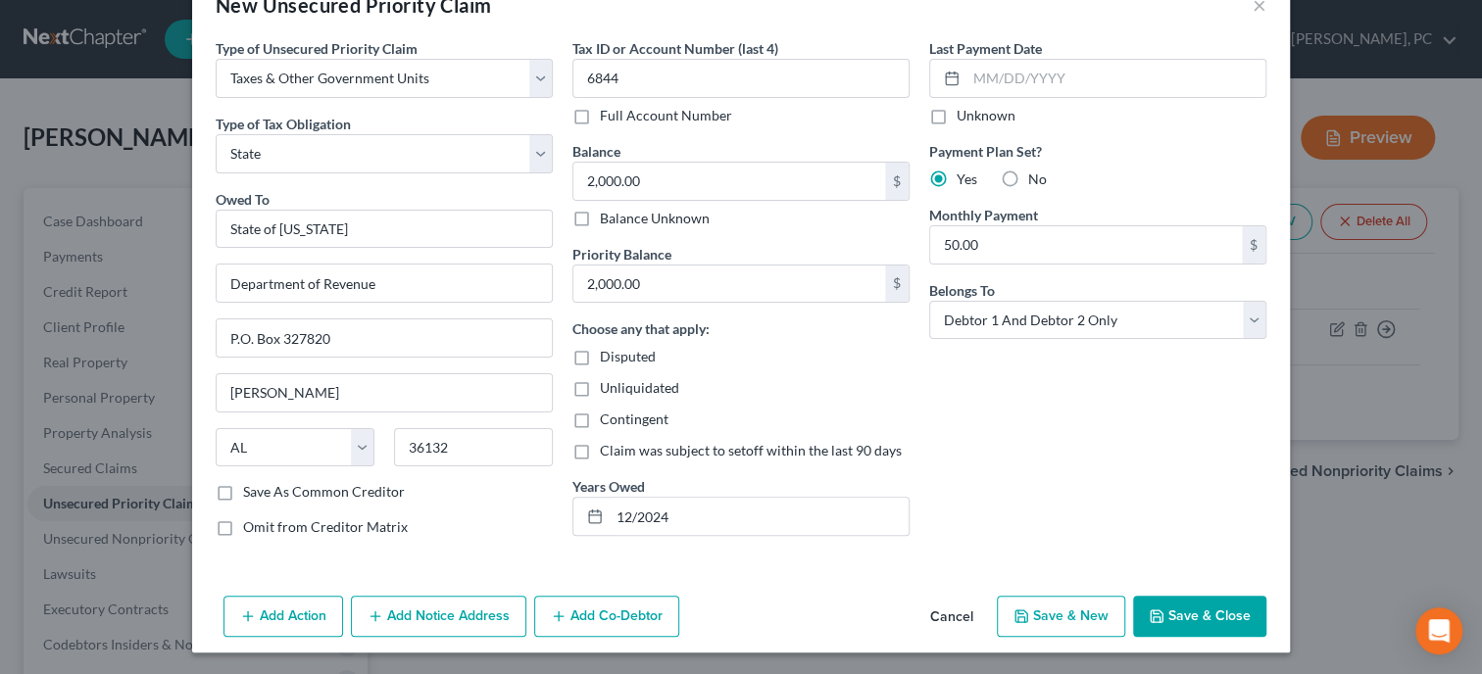
click at [1159, 609] on icon "button" at bounding box center [1156, 616] width 16 height 16
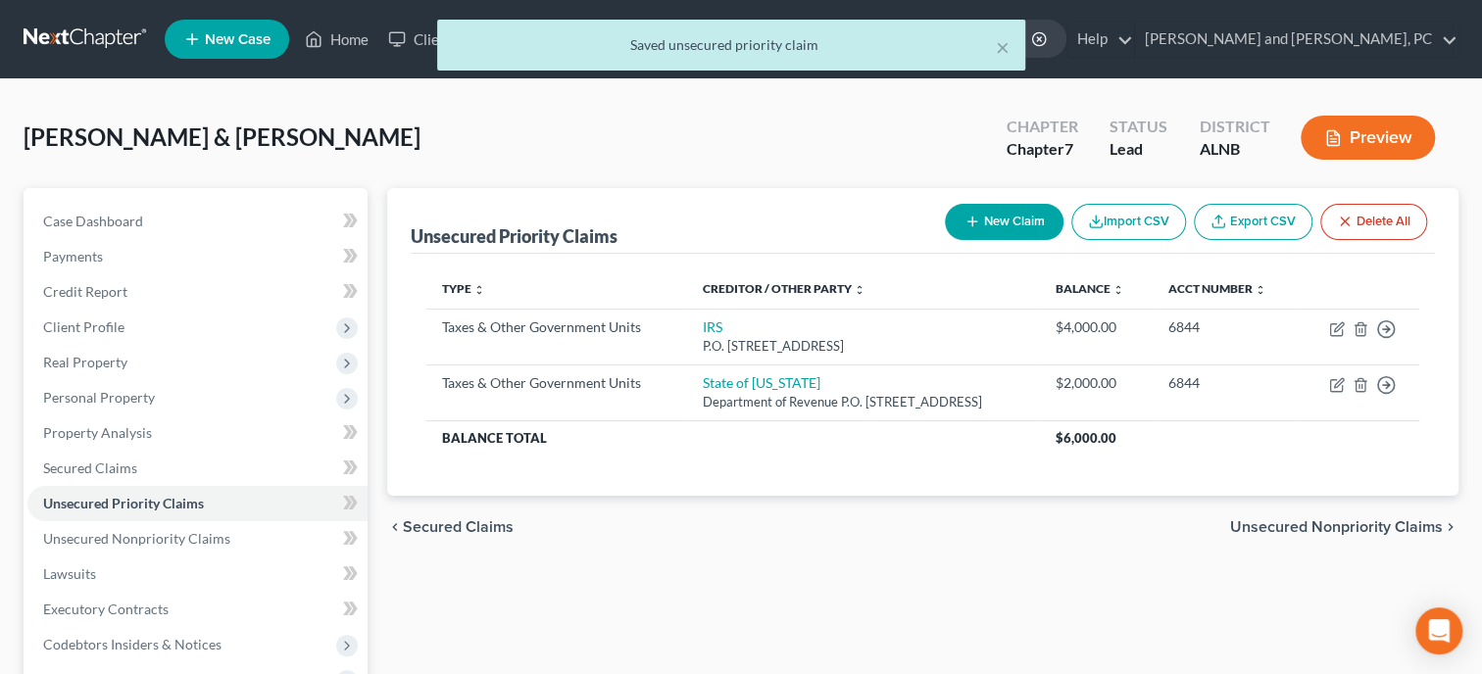
click at [581, 579] on div "Unsecured Priority Claims New Claim Import CSV Export CSV Delete All Type expan…" at bounding box center [922, 595] width 1091 height 814
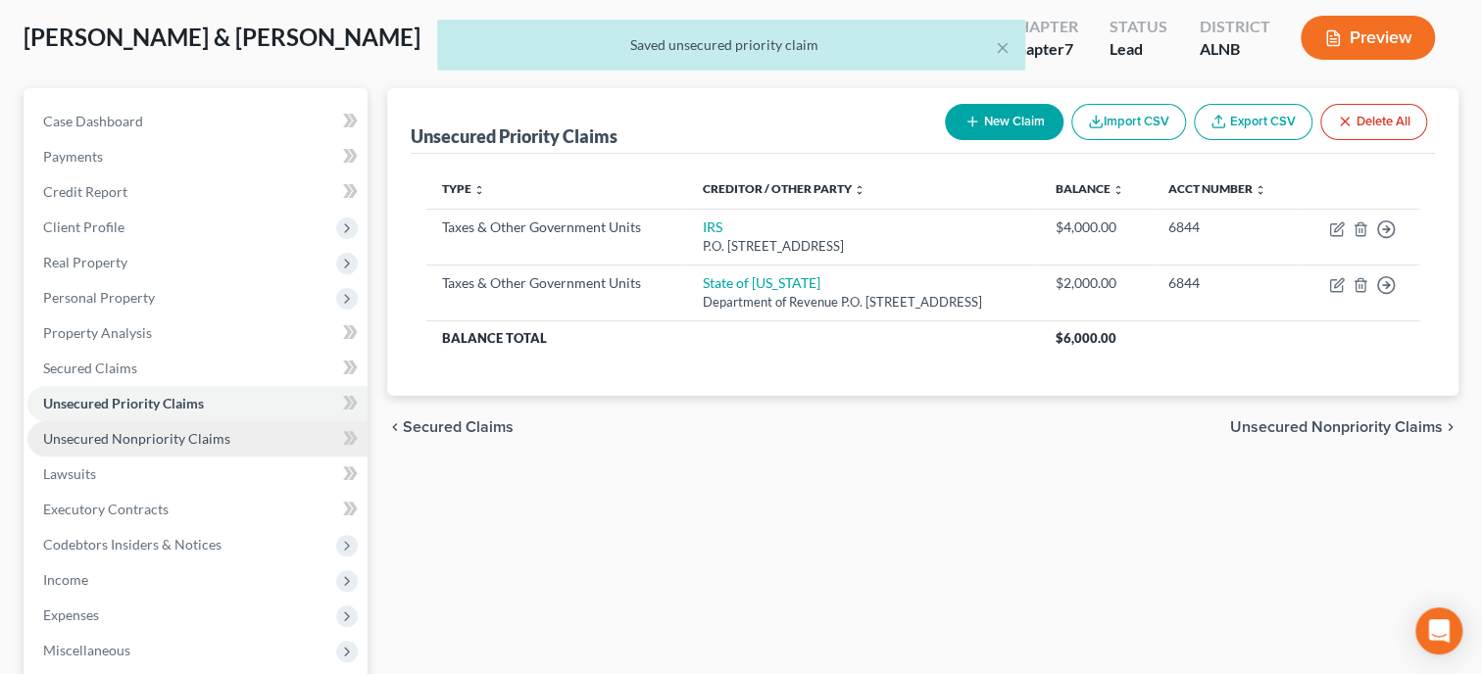
click at [125, 430] on span "Unsecured Nonpriority Claims" at bounding box center [136, 438] width 187 height 17
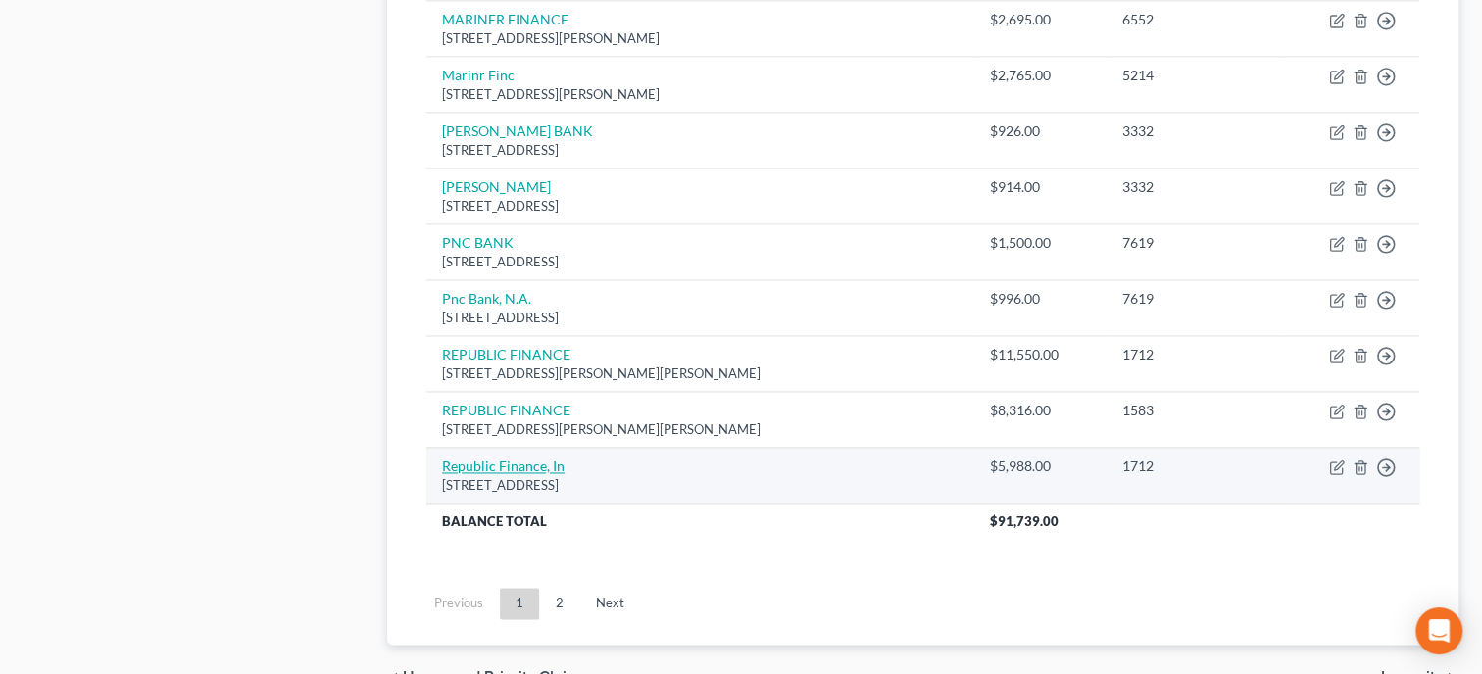
scroll to position [1512, 0]
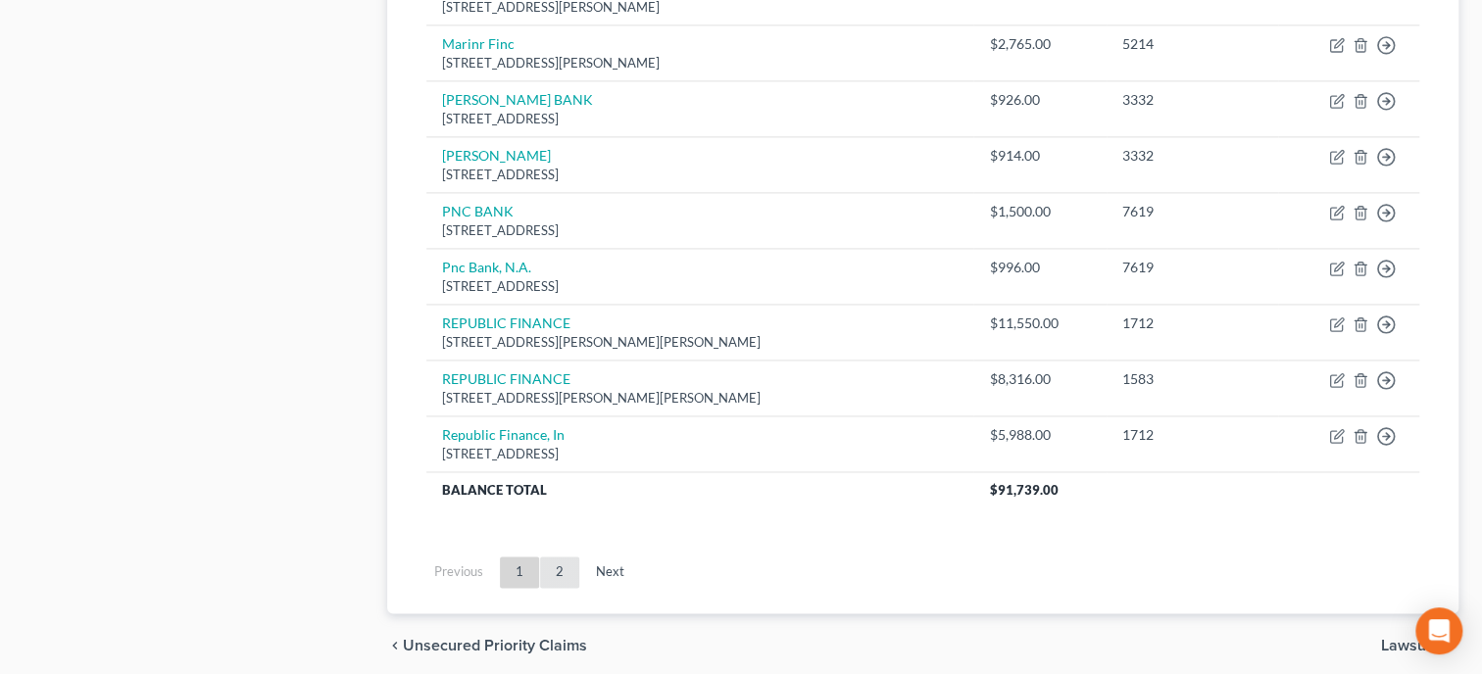
click at [559, 564] on link "2" at bounding box center [559, 572] width 39 height 31
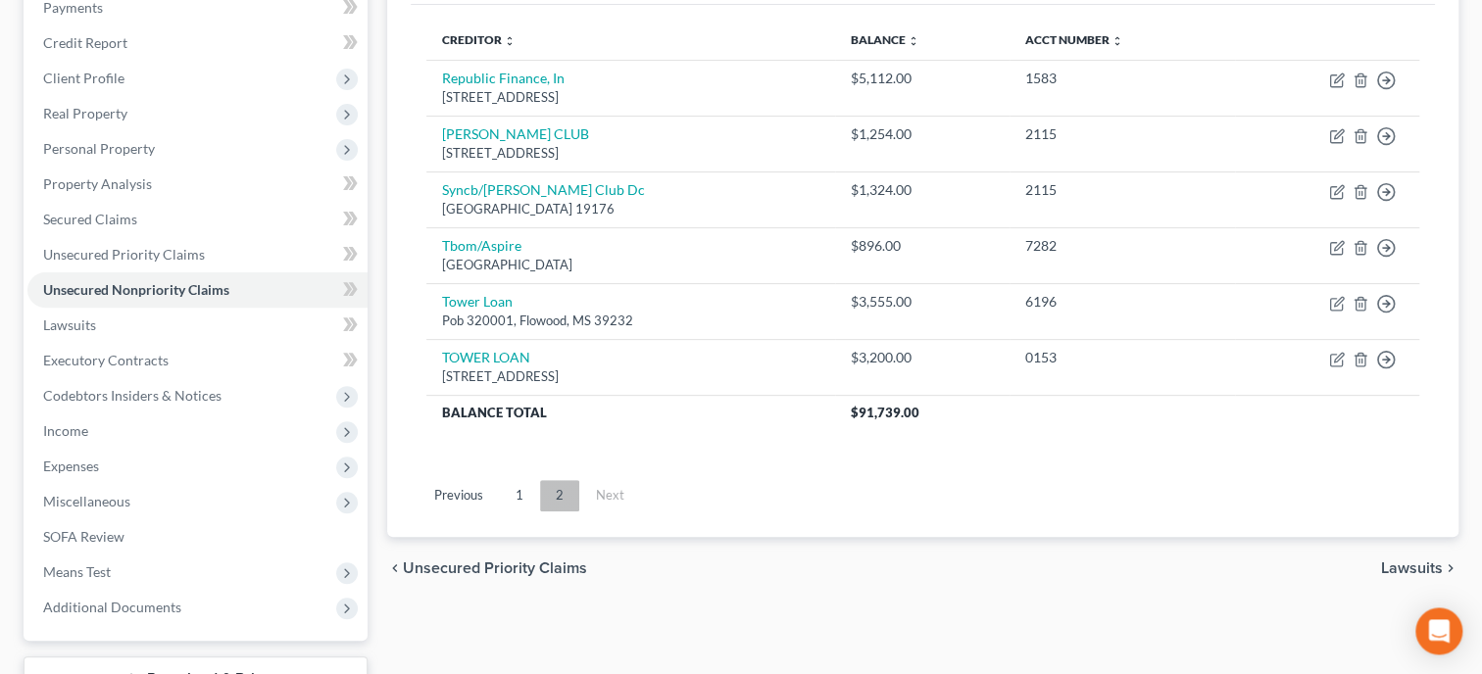
scroll to position [302, 0]
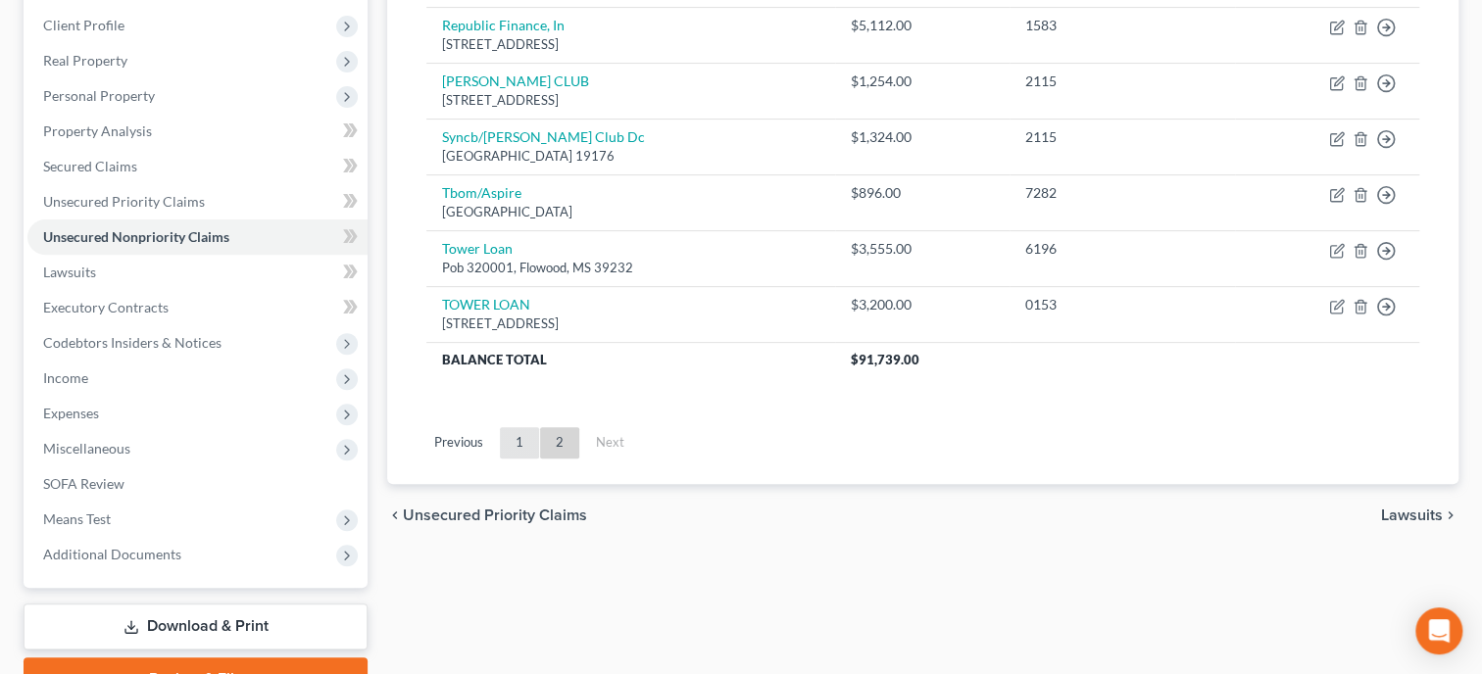
click at [522, 445] on link "1" at bounding box center [519, 442] width 39 height 31
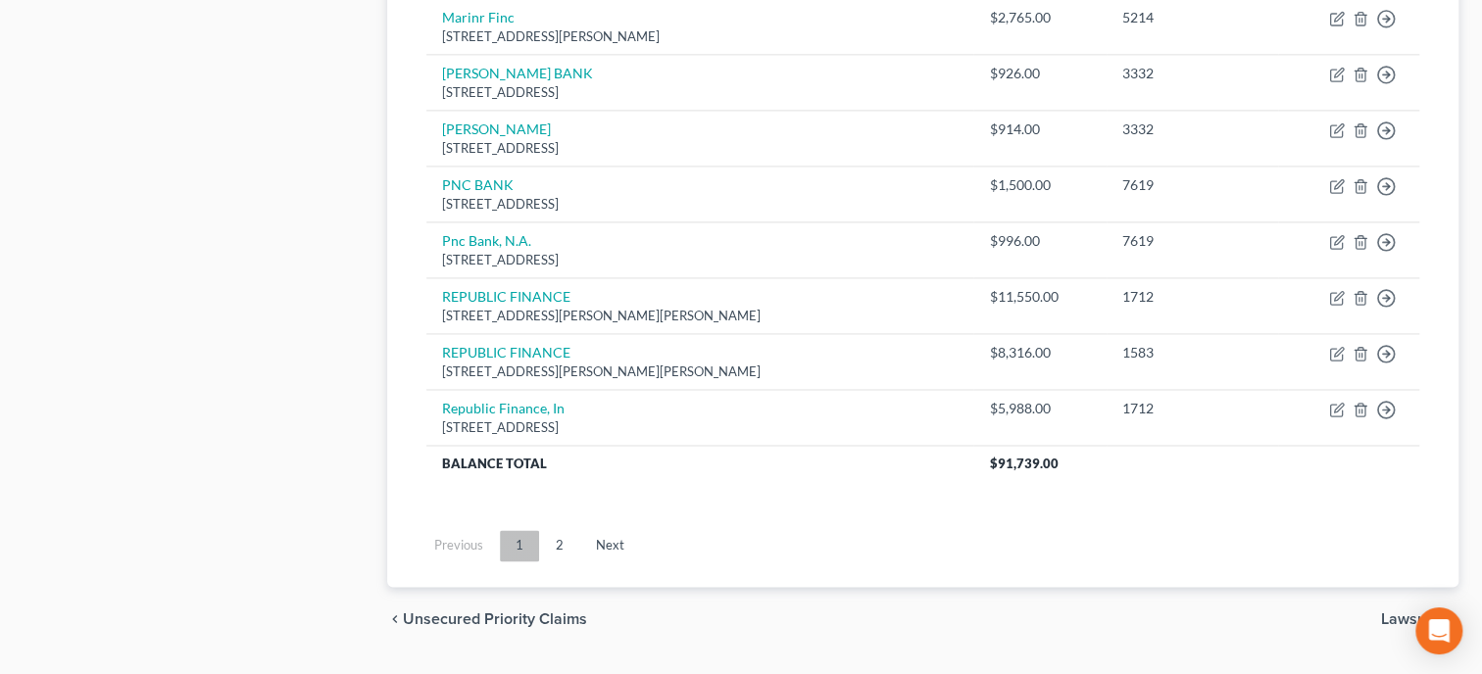
scroll to position [1582, 0]
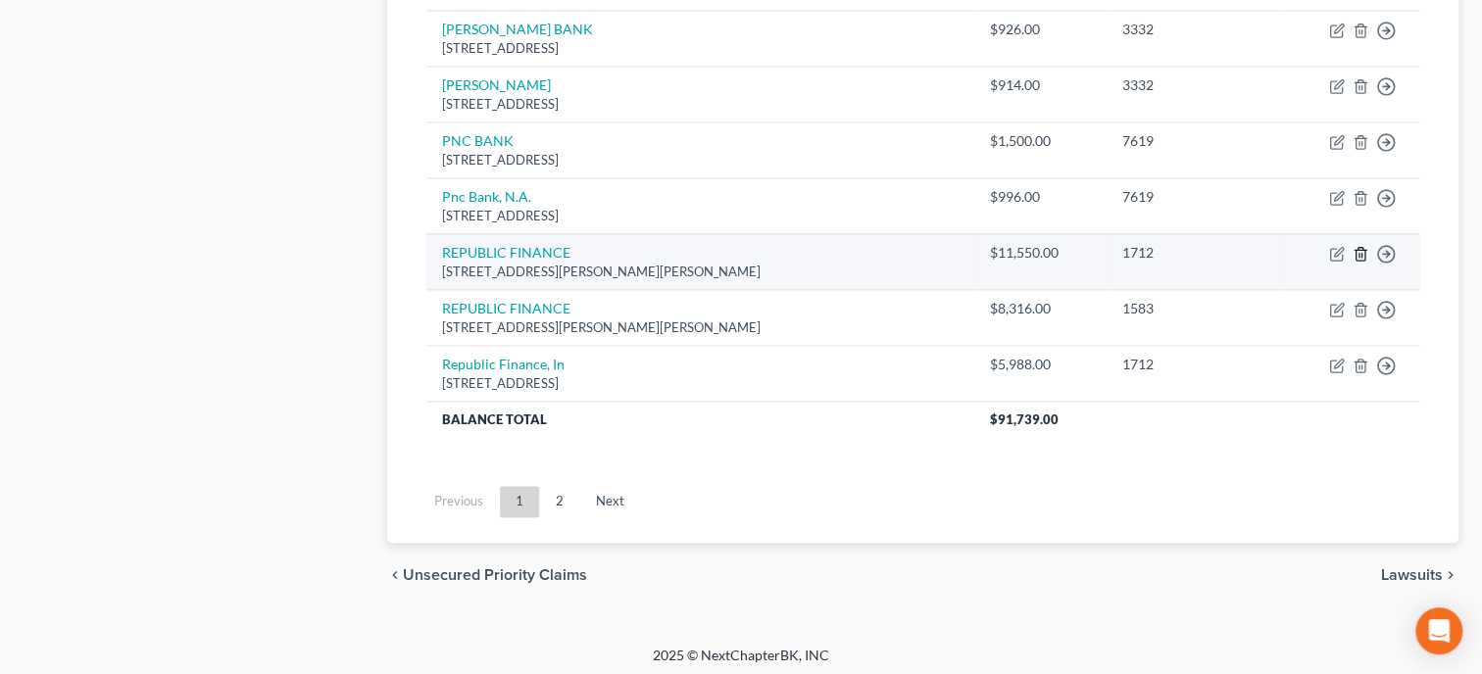
click at [1354, 247] on icon "button" at bounding box center [1360, 254] width 16 height 16
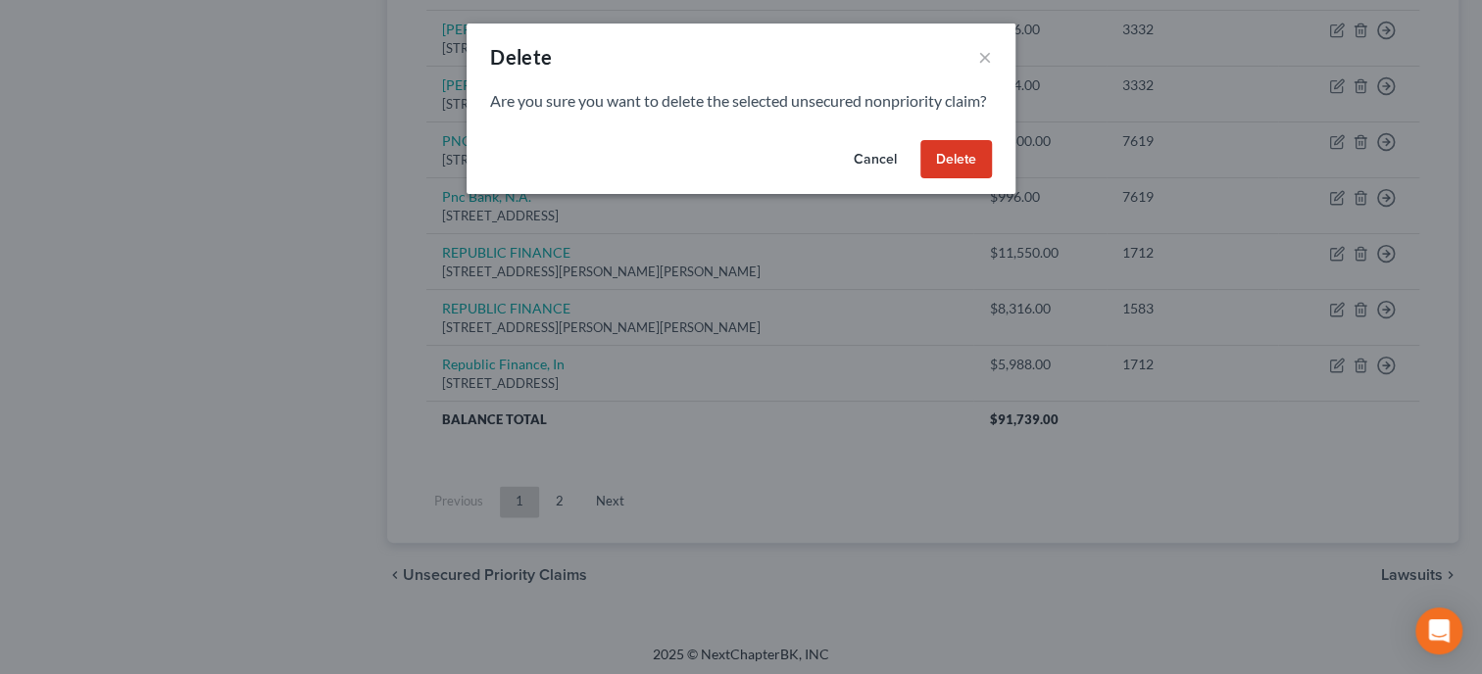
click at [945, 176] on button "Delete" at bounding box center [956, 159] width 72 height 39
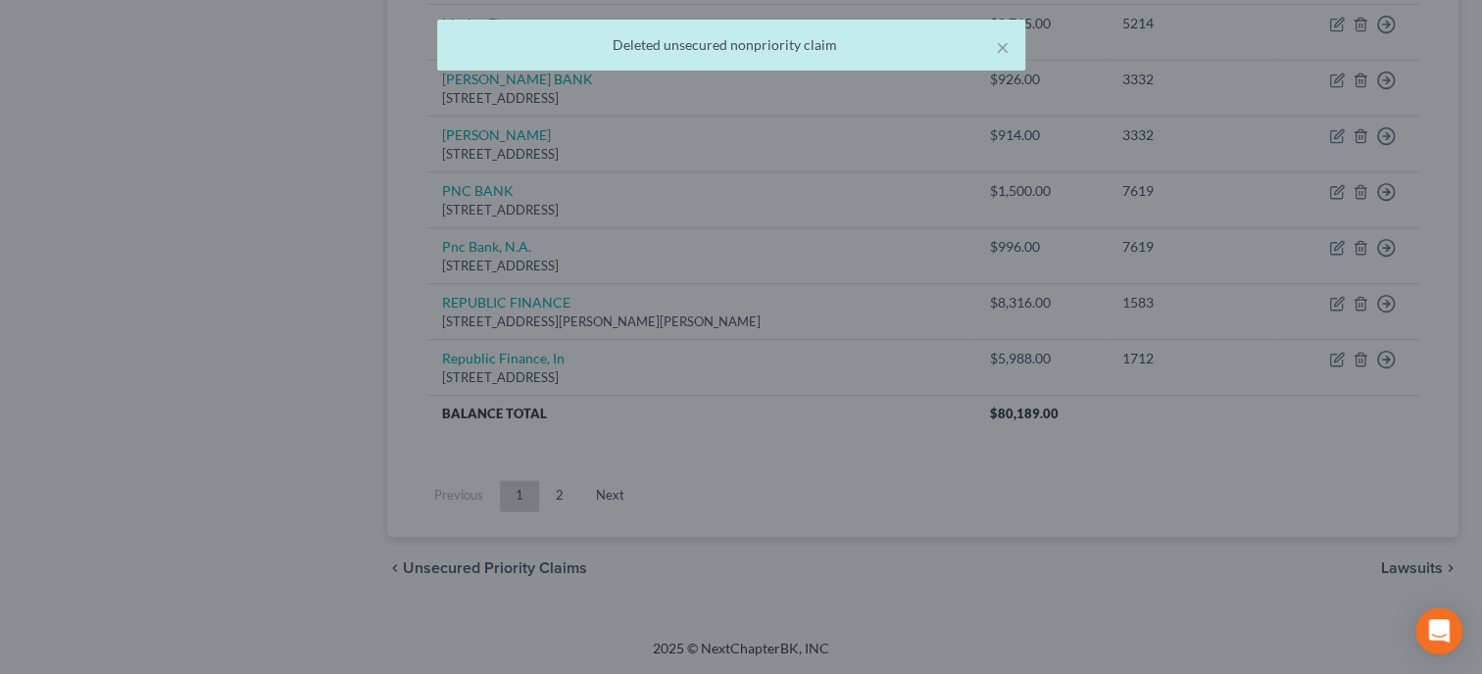
scroll to position [1527, 0]
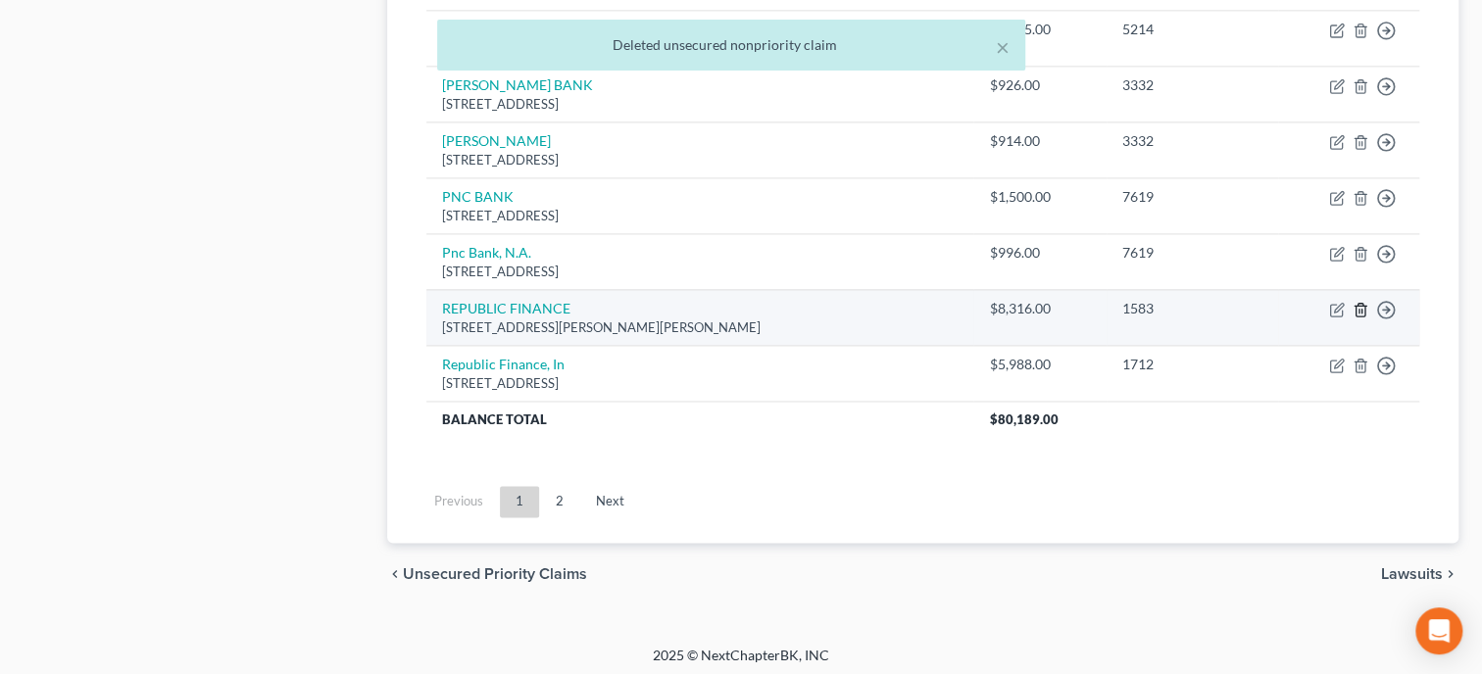
click at [1361, 309] on line "button" at bounding box center [1361, 311] width 0 height 4
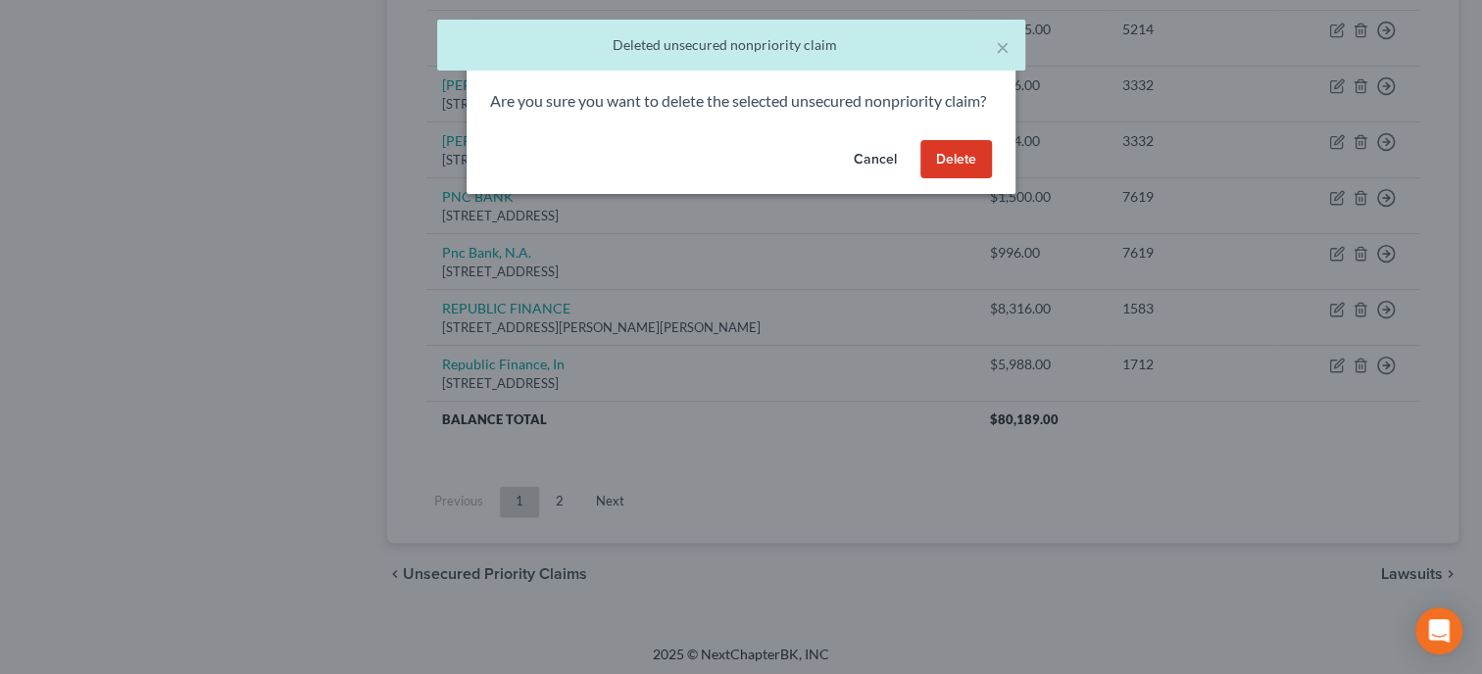
click at [966, 179] on button "Delete" at bounding box center [956, 159] width 72 height 39
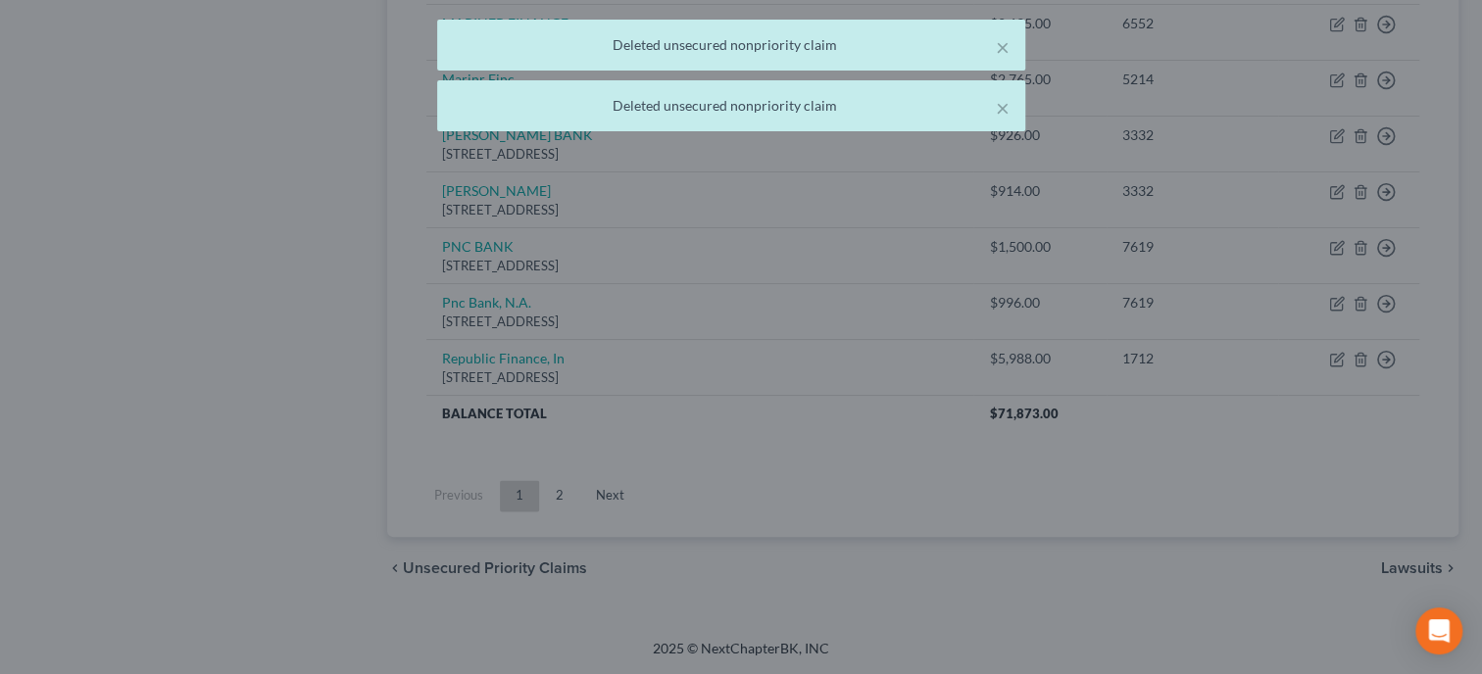
scroll to position [1471, 0]
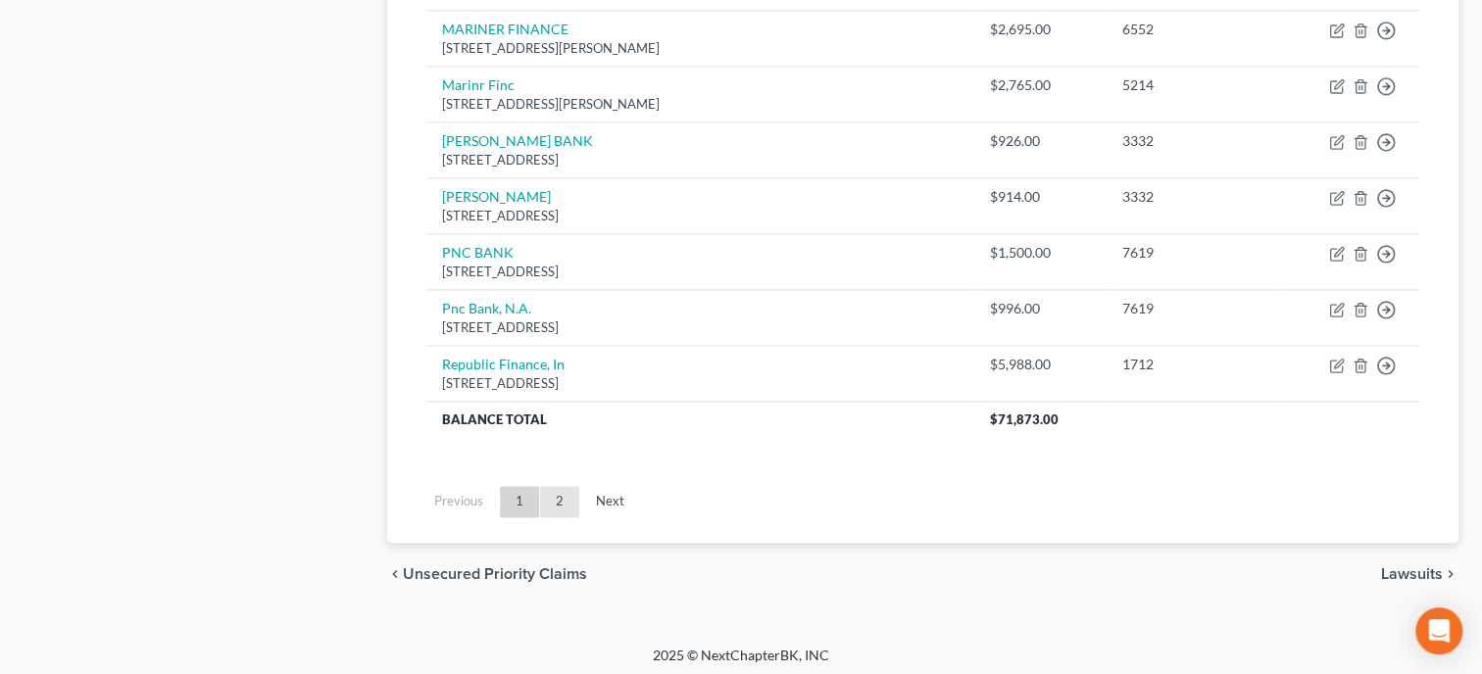
click at [566, 497] on link "2" at bounding box center [559, 501] width 39 height 31
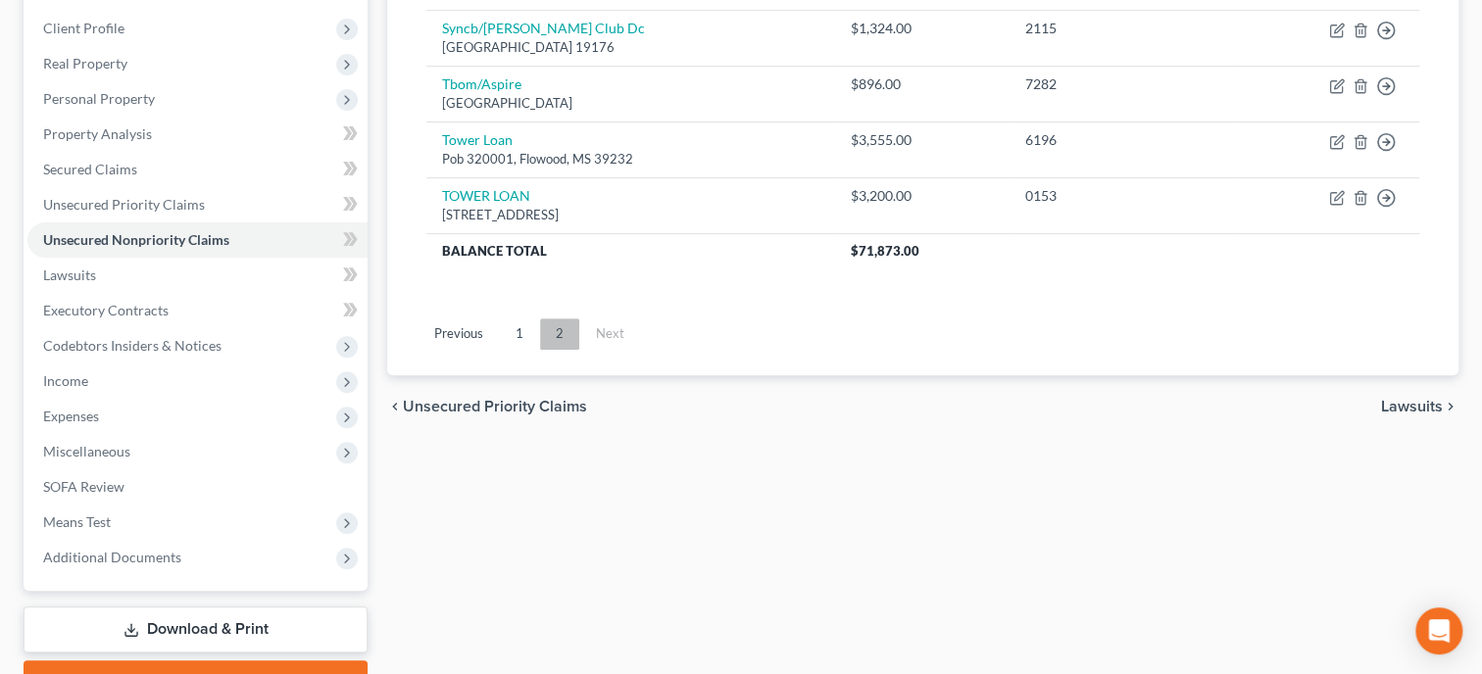
scroll to position [198, 0]
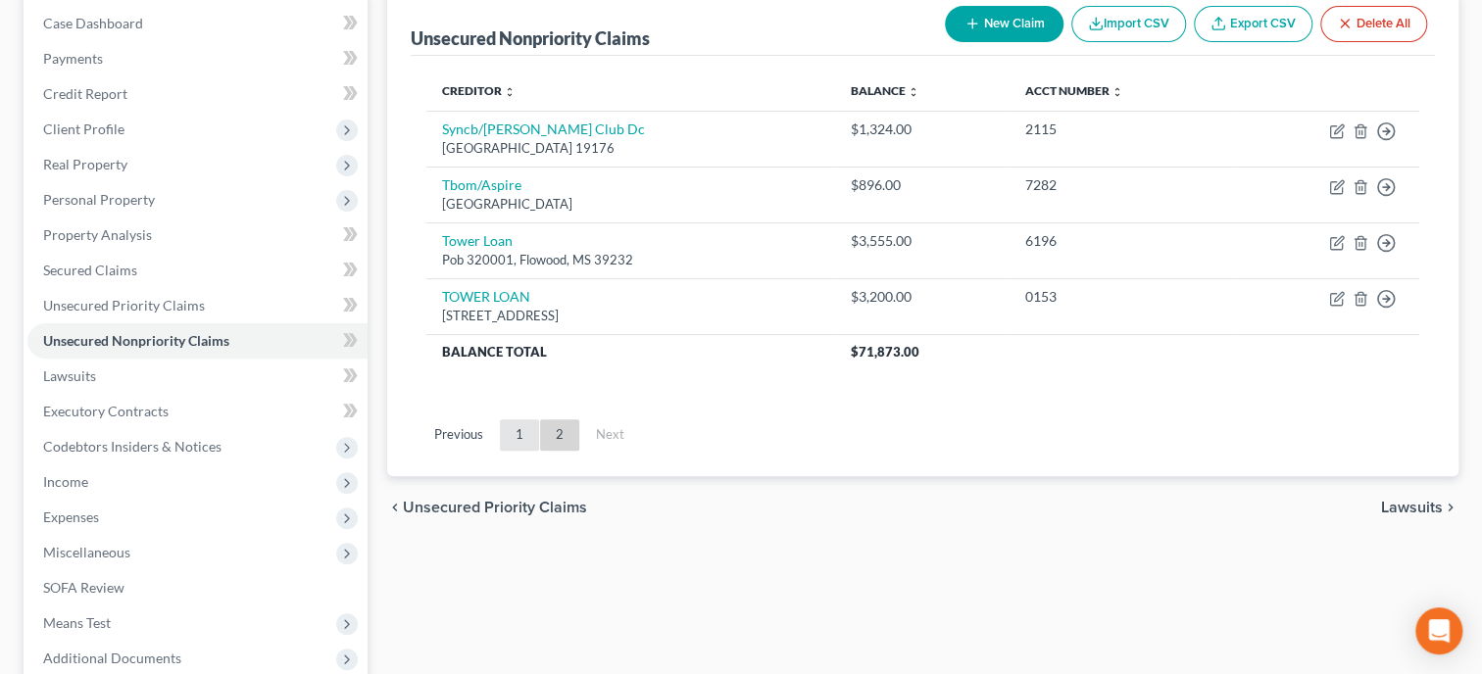
click at [527, 444] on link "1" at bounding box center [519, 434] width 39 height 31
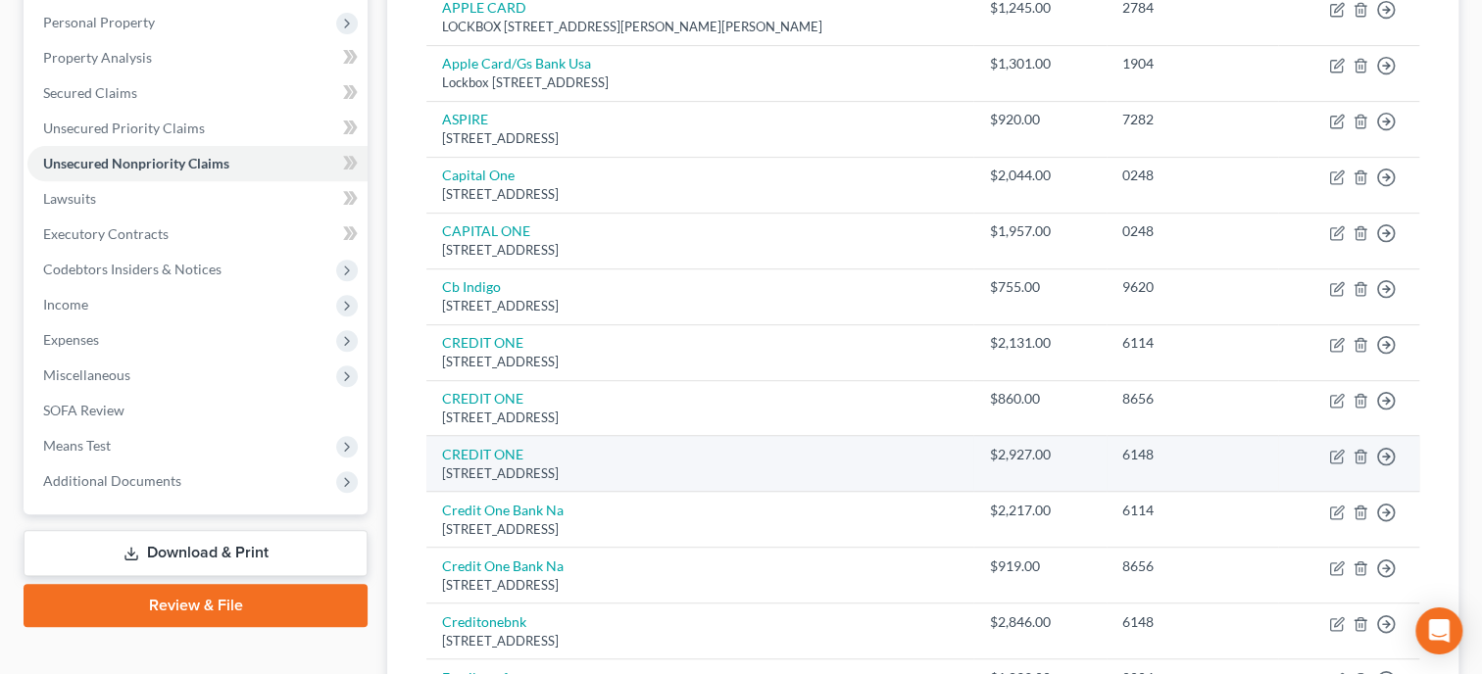
scroll to position [602, 0]
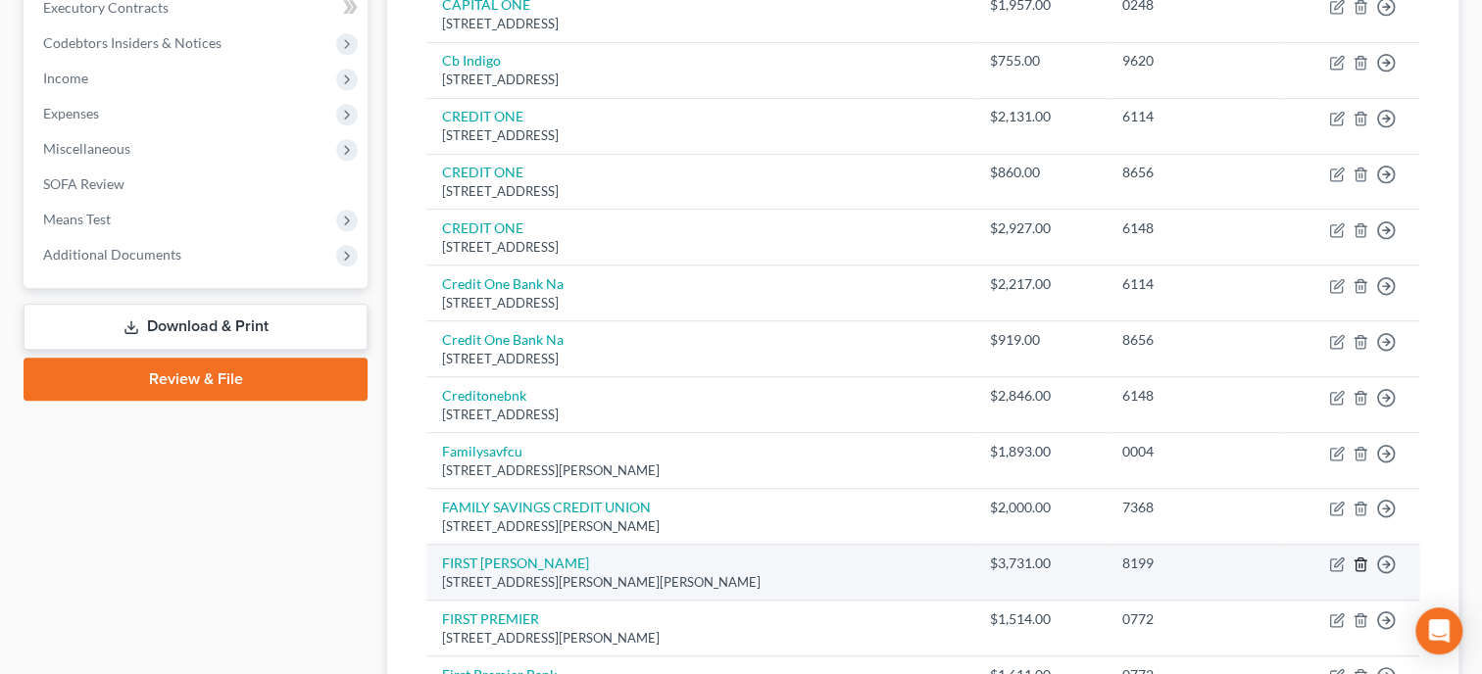
click at [1361, 564] on line "button" at bounding box center [1361, 566] width 0 height 4
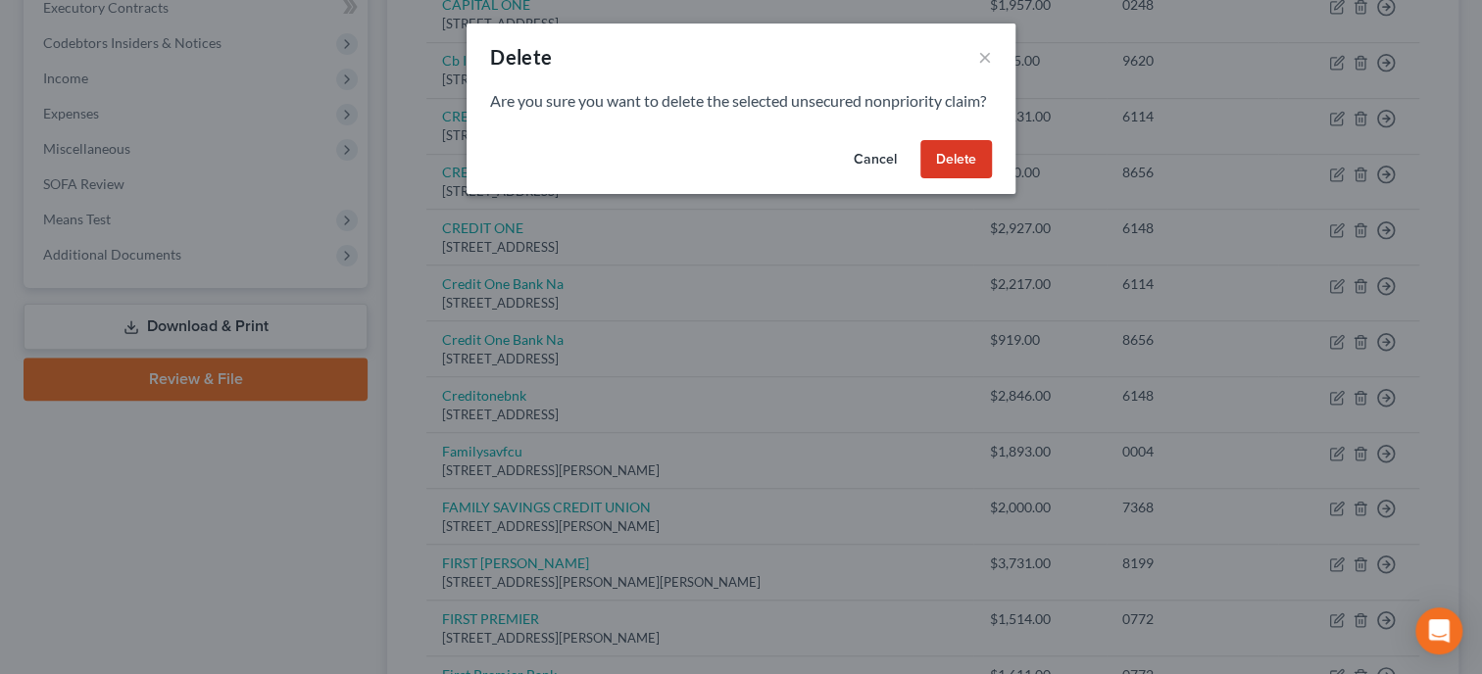
click at [973, 179] on button "Delete" at bounding box center [956, 159] width 72 height 39
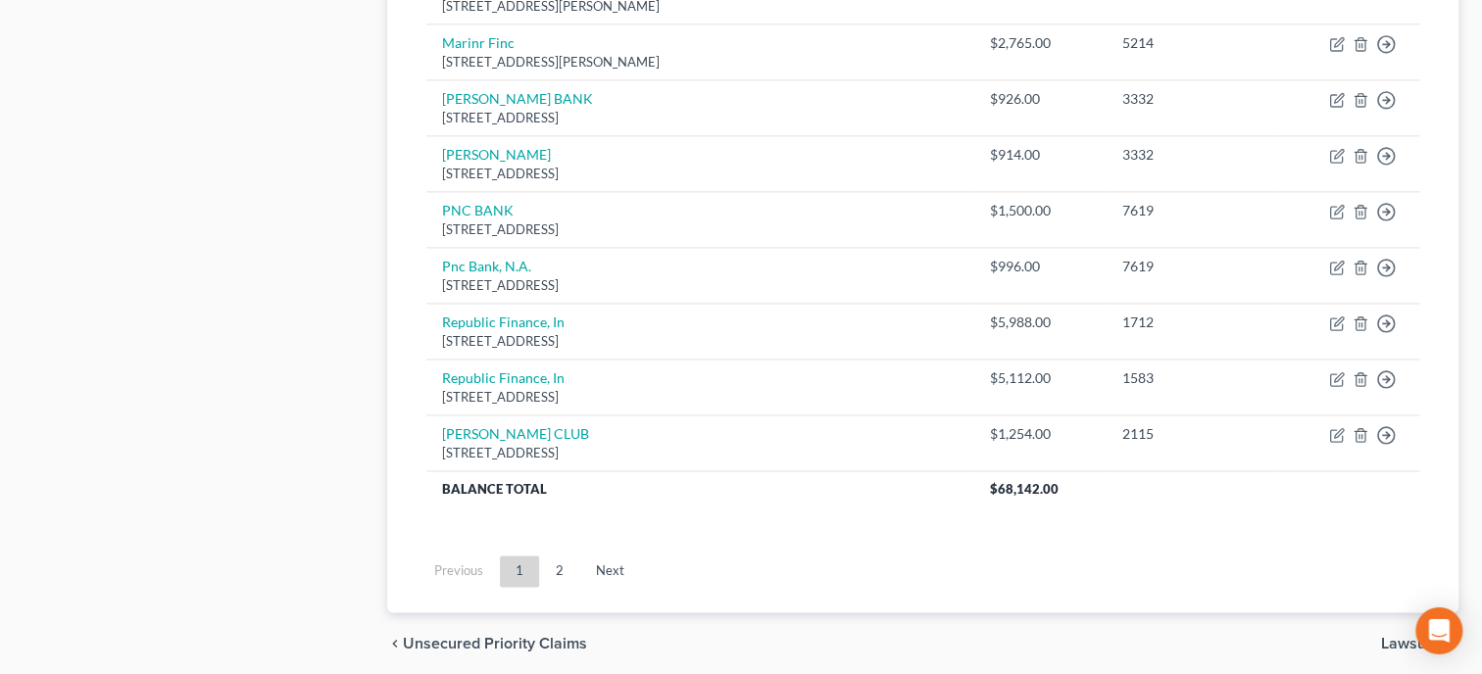
scroll to position [1509, 0]
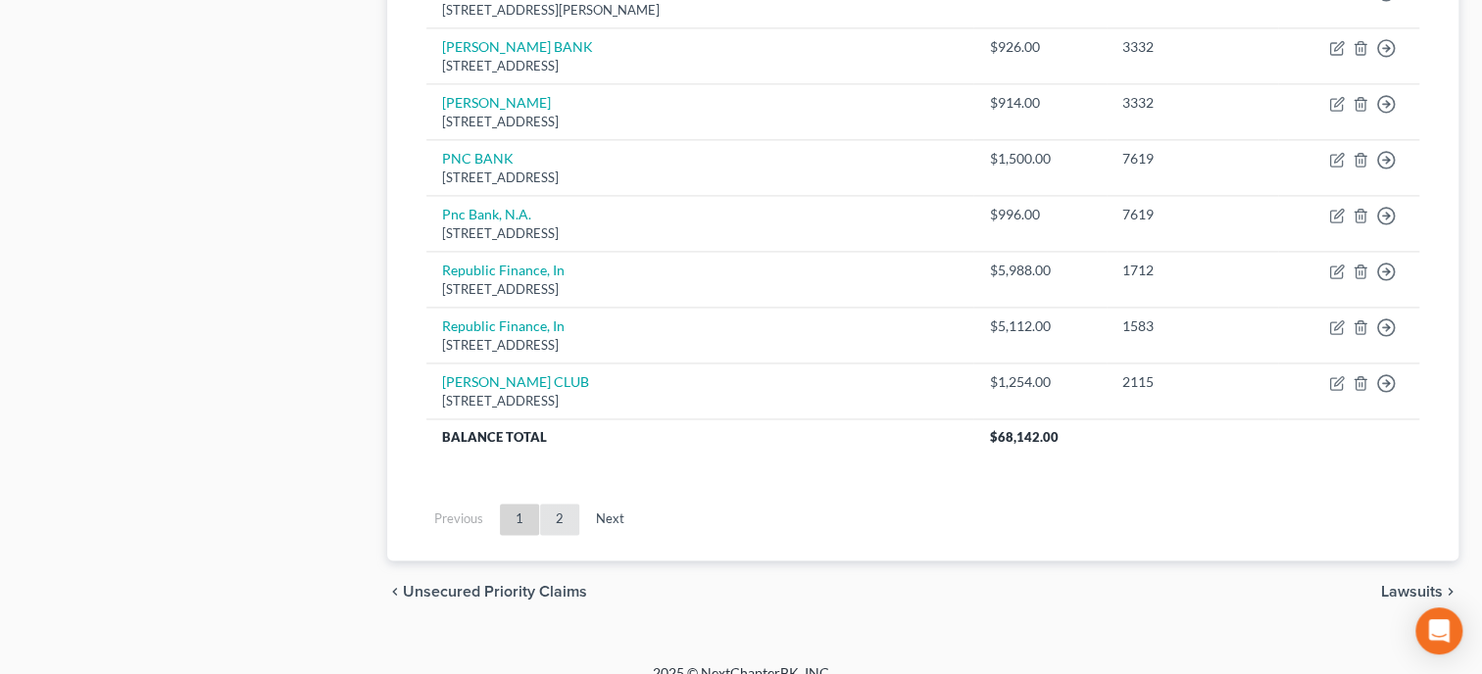
click at [557, 517] on link "2" at bounding box center [559, 519] width 39 height 31
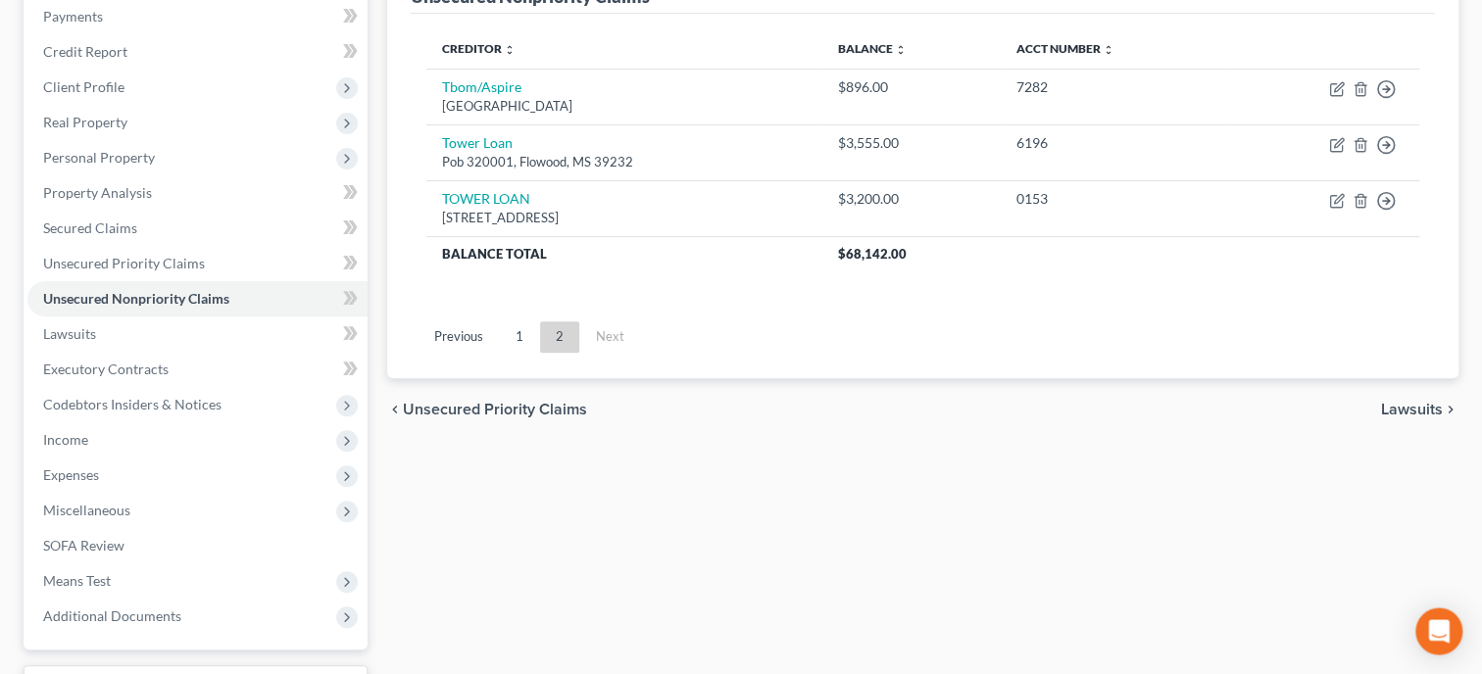
scroll to position [198, 0]
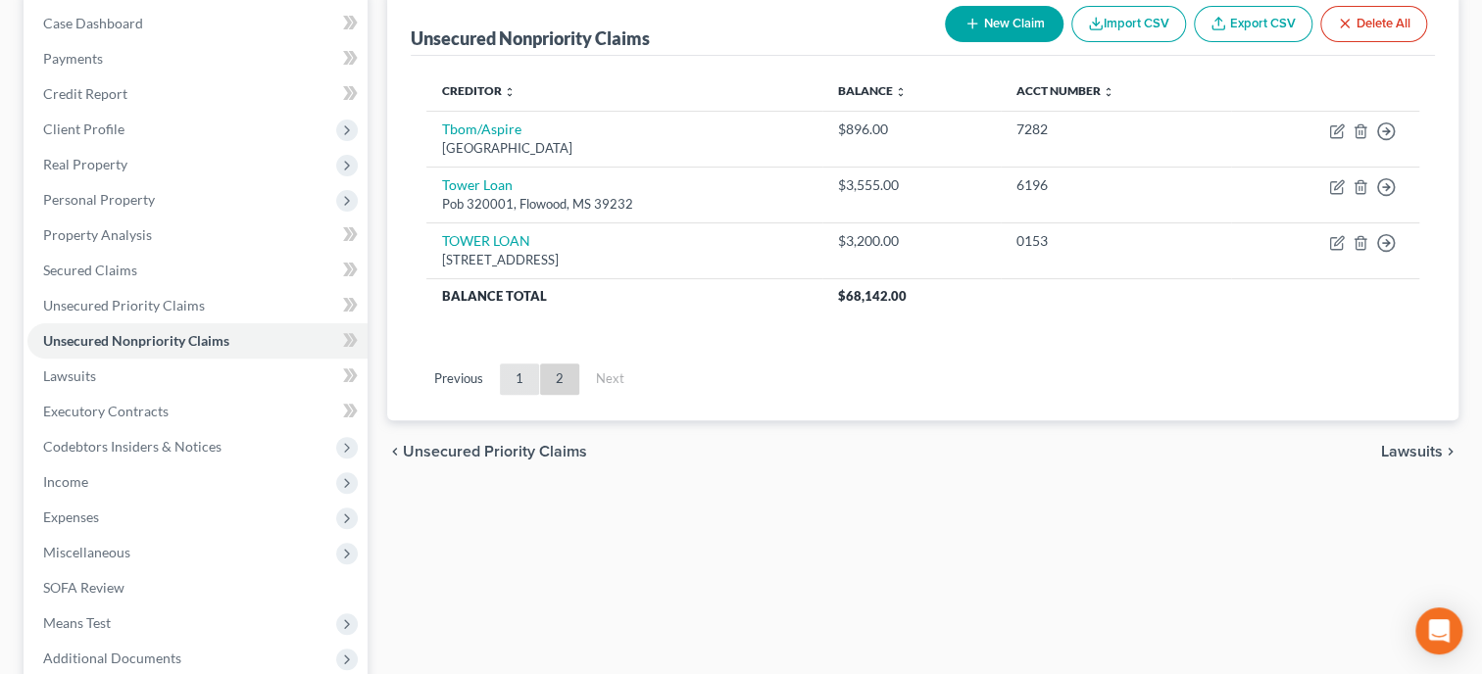
click at [516, 376] on link "1" at bounding box center [519, 379] width 39 height 31
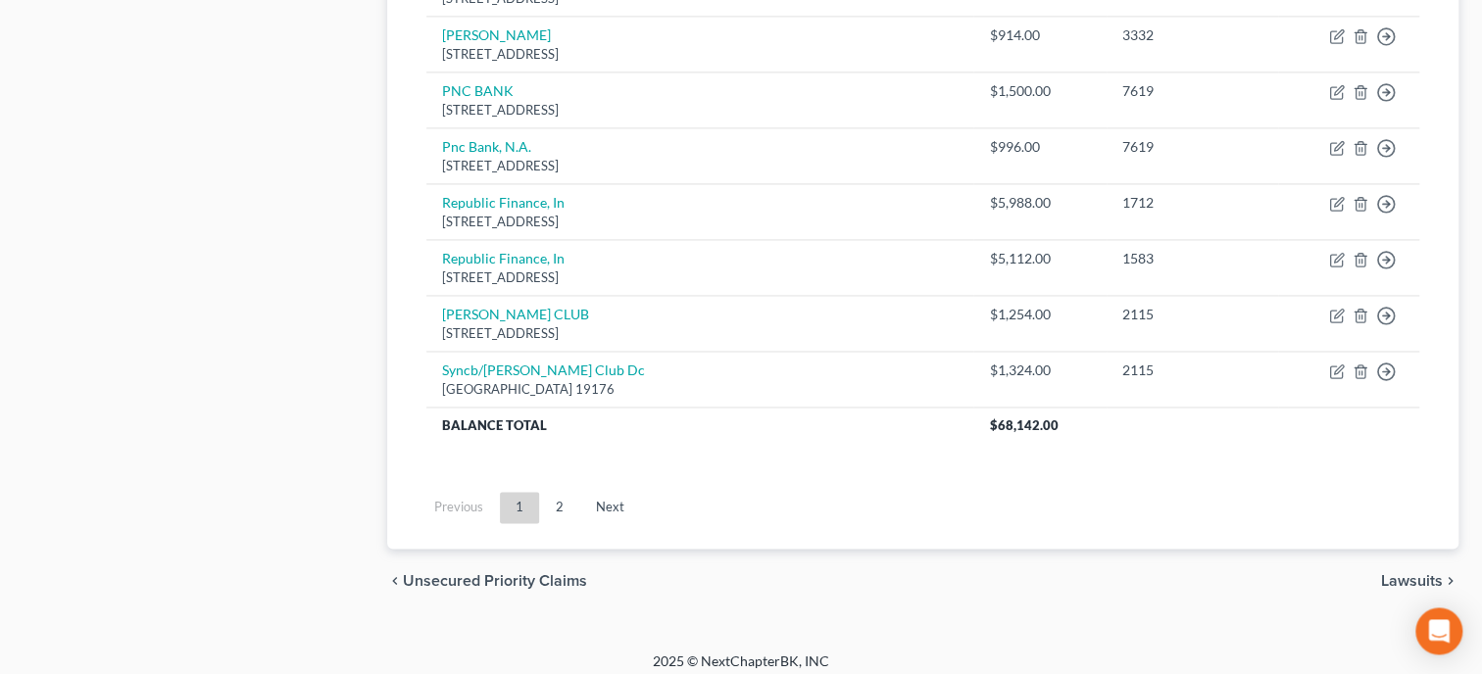
scroll to position [1582, 0]
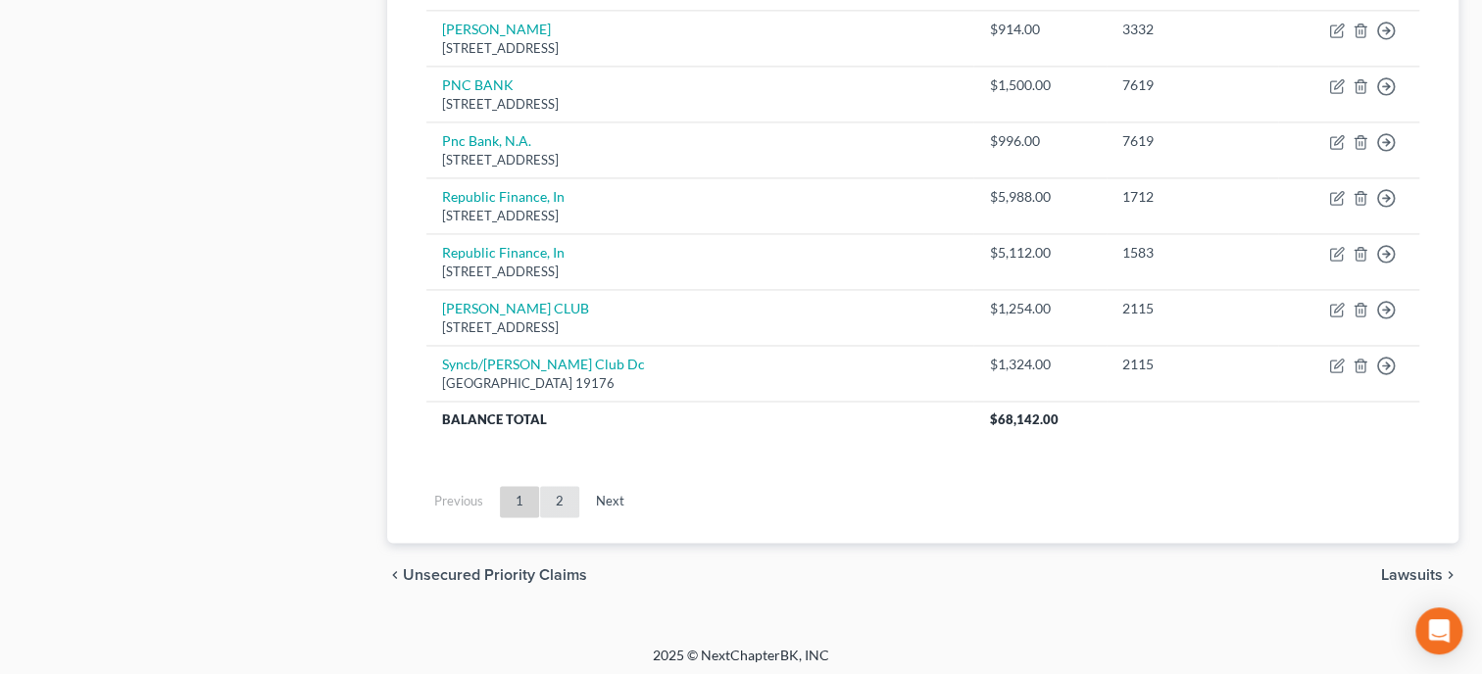
click at [574, 510] on link "2" at bounding box center [559, 501] width 39 height 31
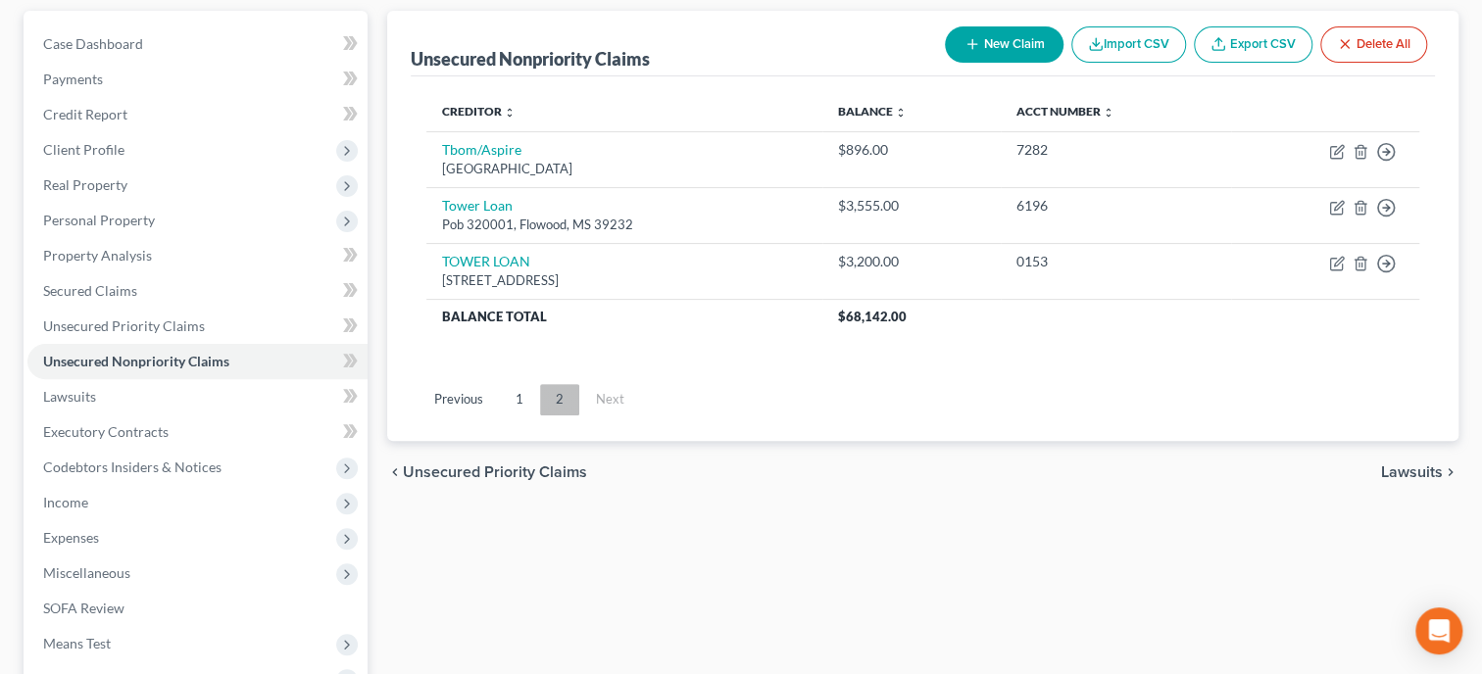
scroll to position [97, 0]
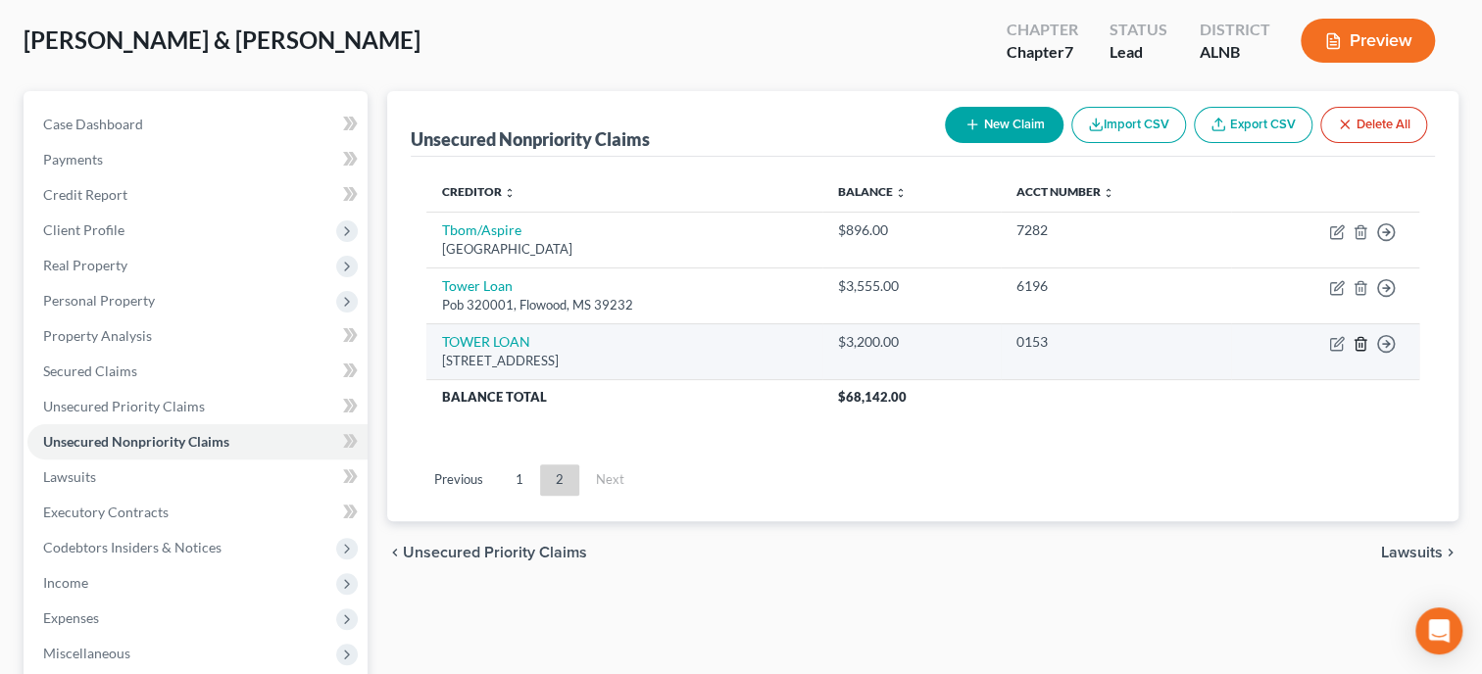
click at [1359, 343] on icon "button" at bounding box center [1360, 344] width 16 height 16
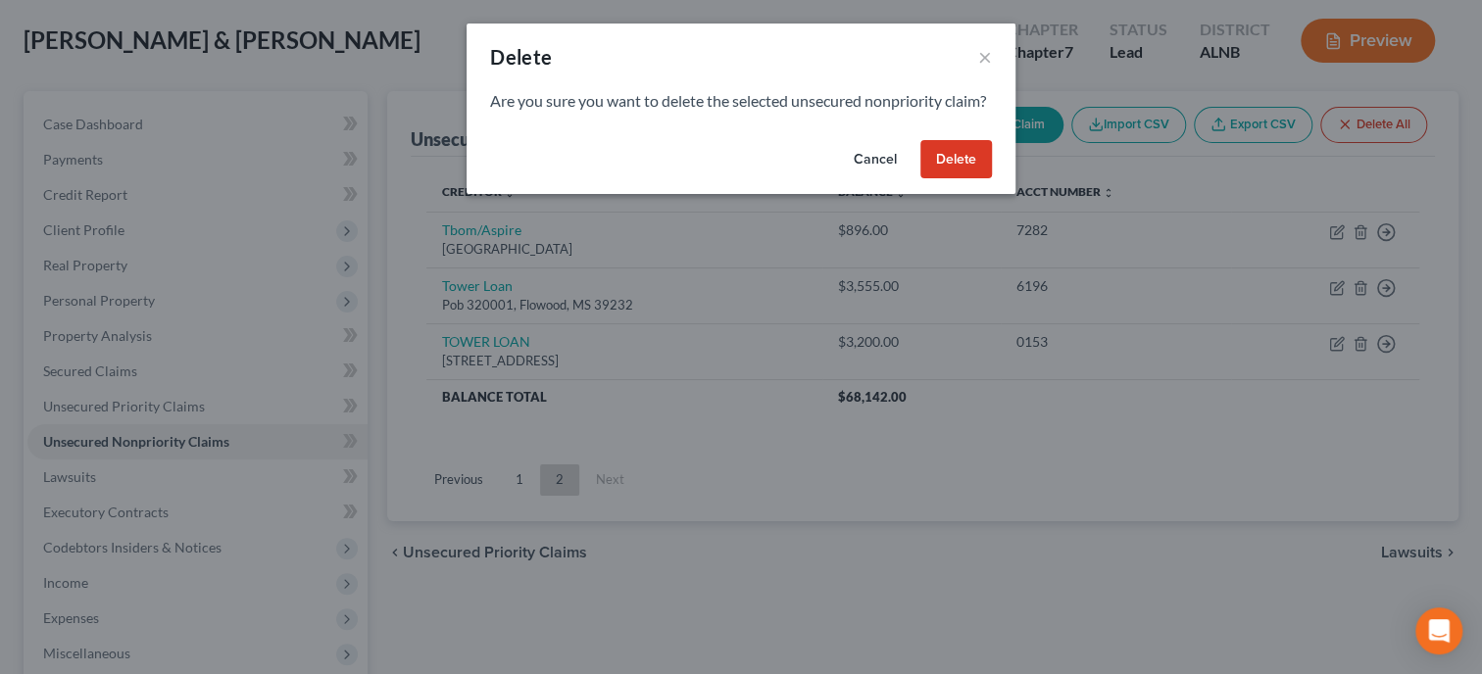
click at [953, 175] on button "Delete" at bounding box center [956, 159] width 72 height 39
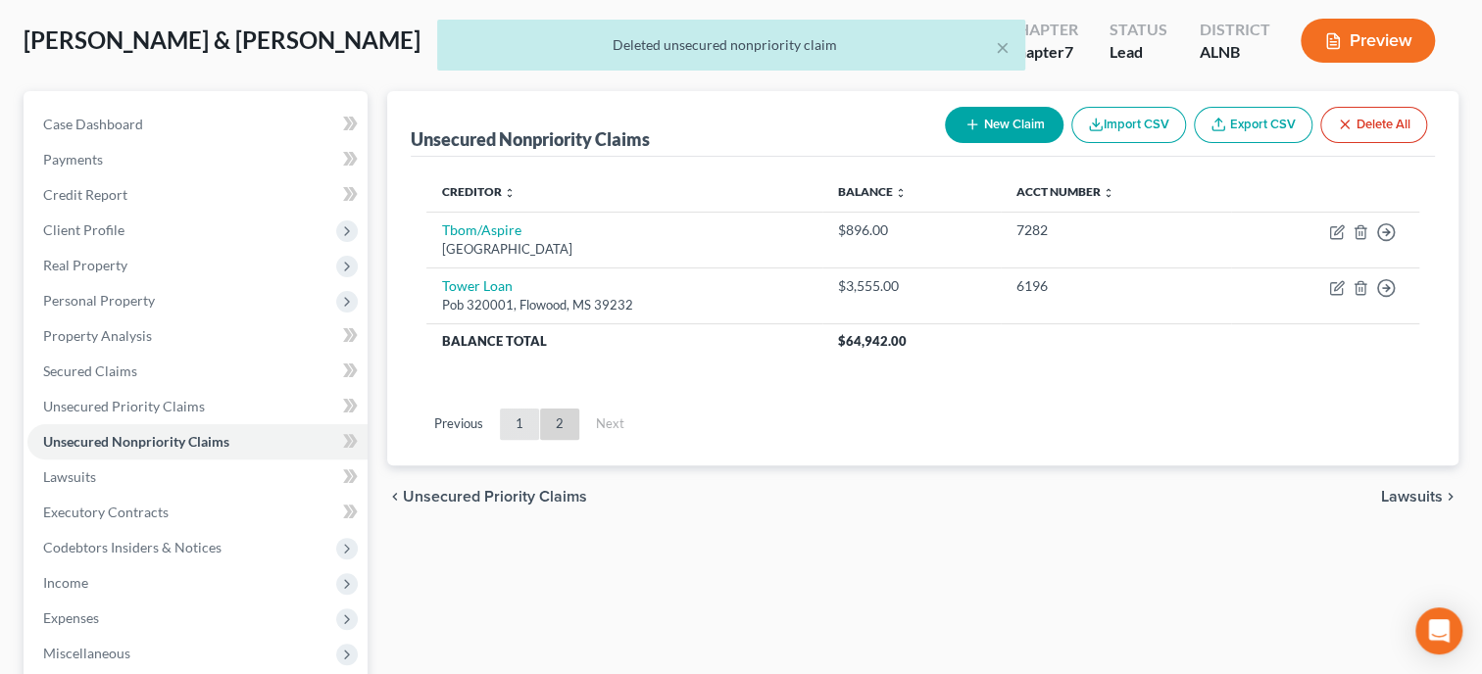
click at [512, 423] on link "1" at bounding box center [519, 424] width 39 height 31
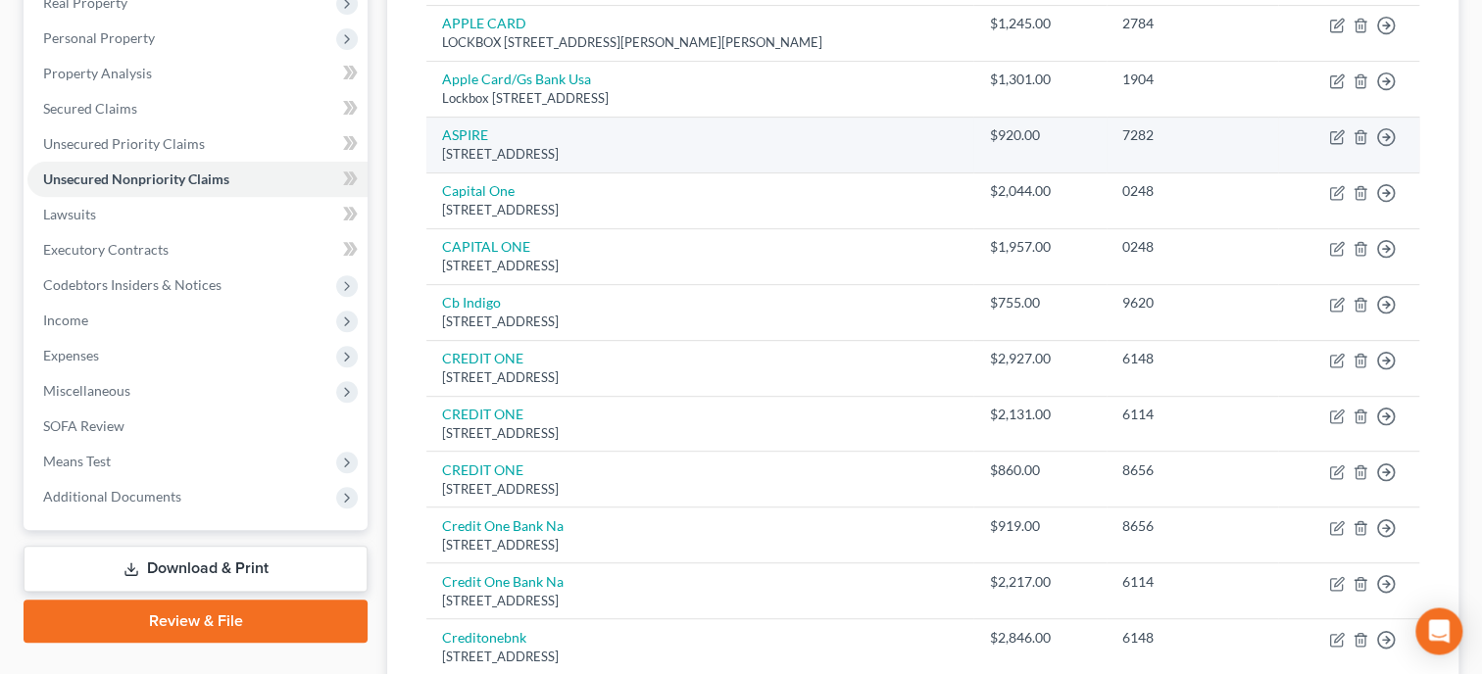
scroll to position [400, 0]
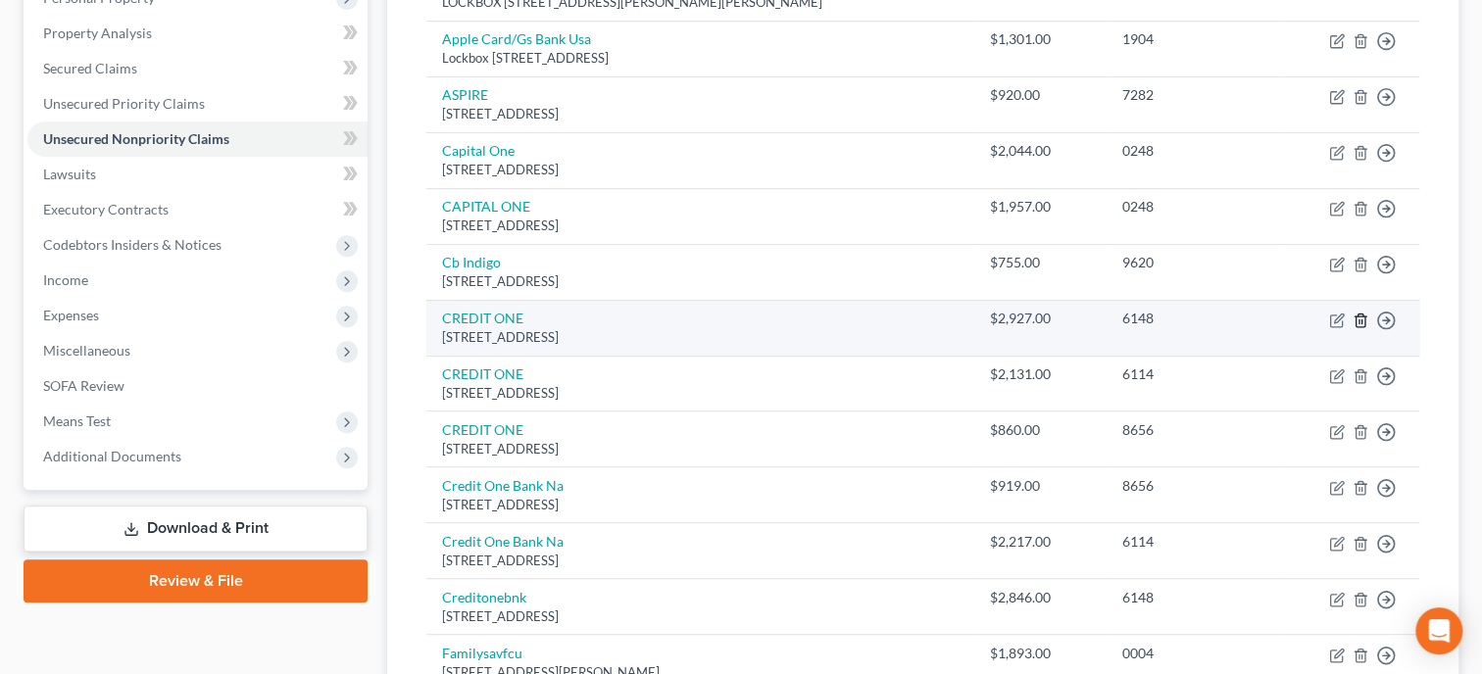
click at [1358, 316] on icon "button" at bounding box center [1360, 321] width 16 height 16
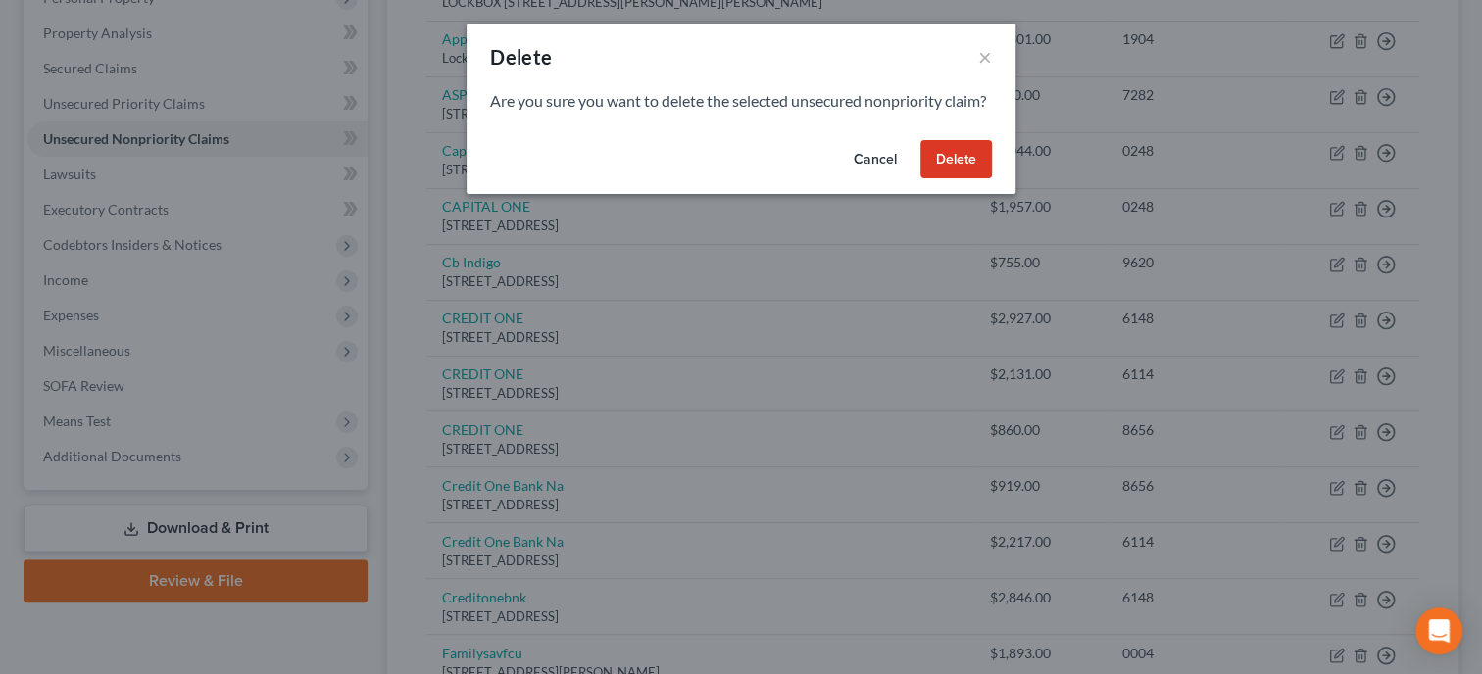
click at [980, 178] on button "Delete" at bounding box center [956, 159] width 72 height 39
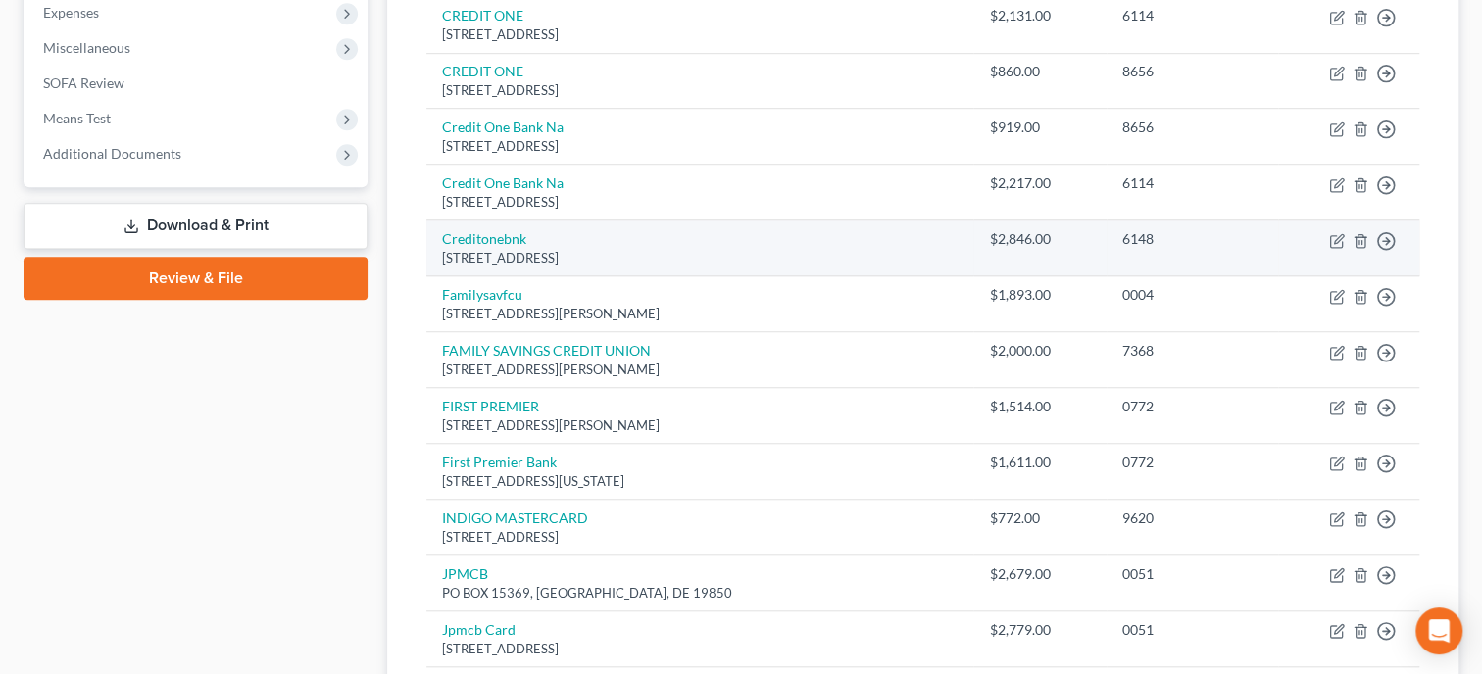
scroll to position [803, 0]
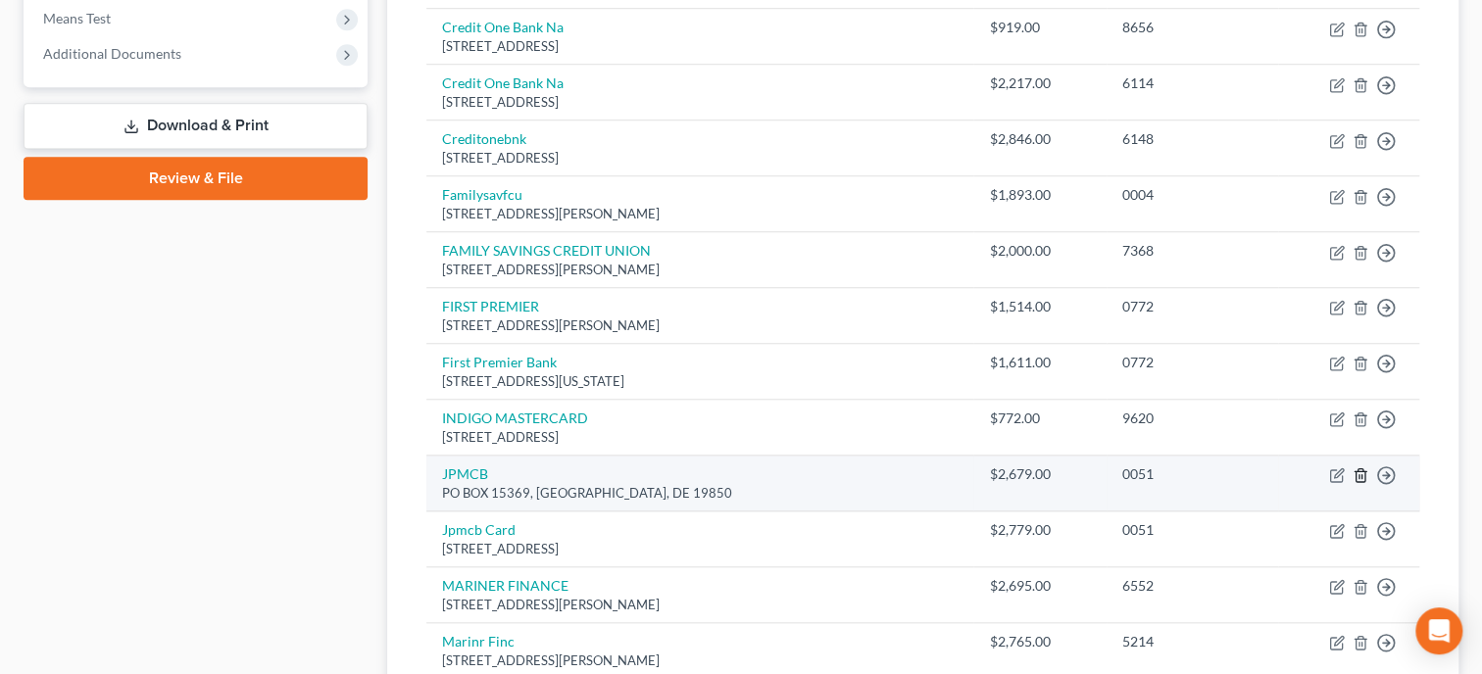
click at [1357, 470] on icon "button" at bounding box center [1360, 475] width 16 height 16
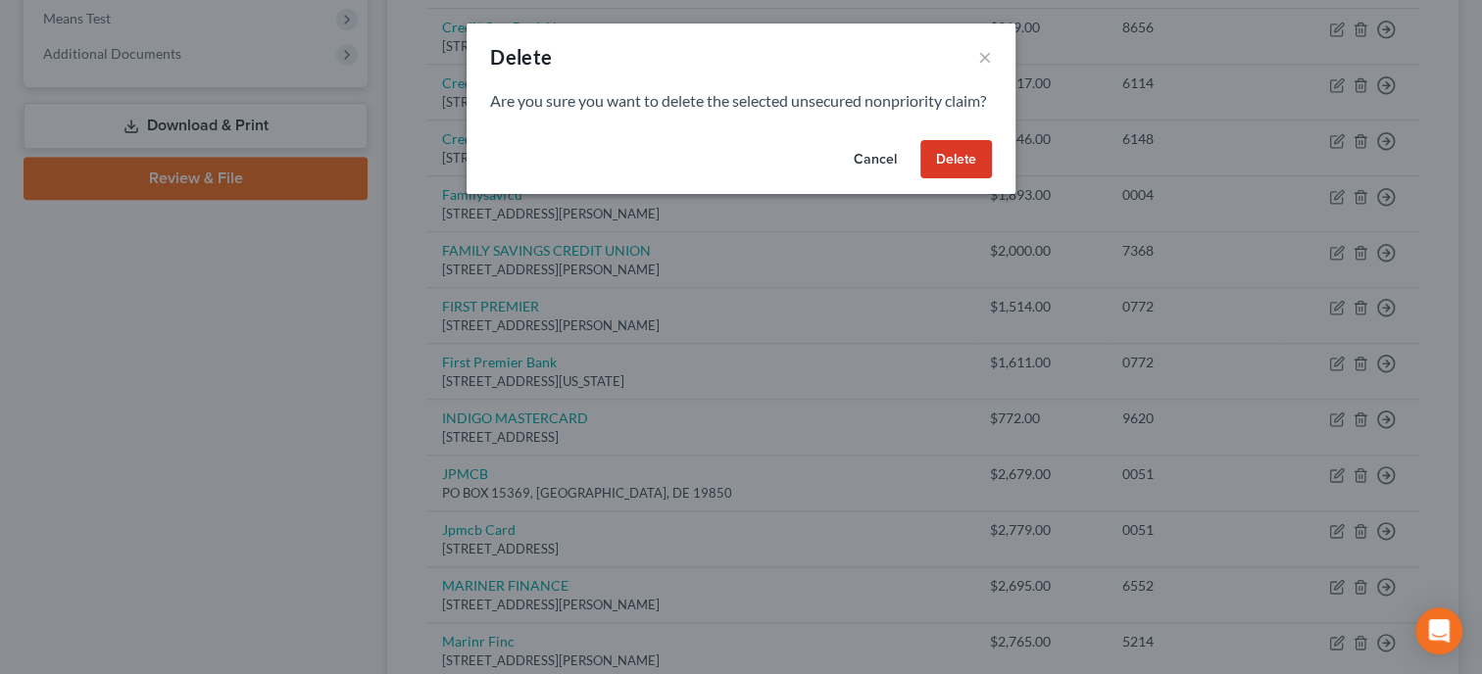
click at [976, 179] on button "Delete" at bounding box center [956, 159] width 72 height 39
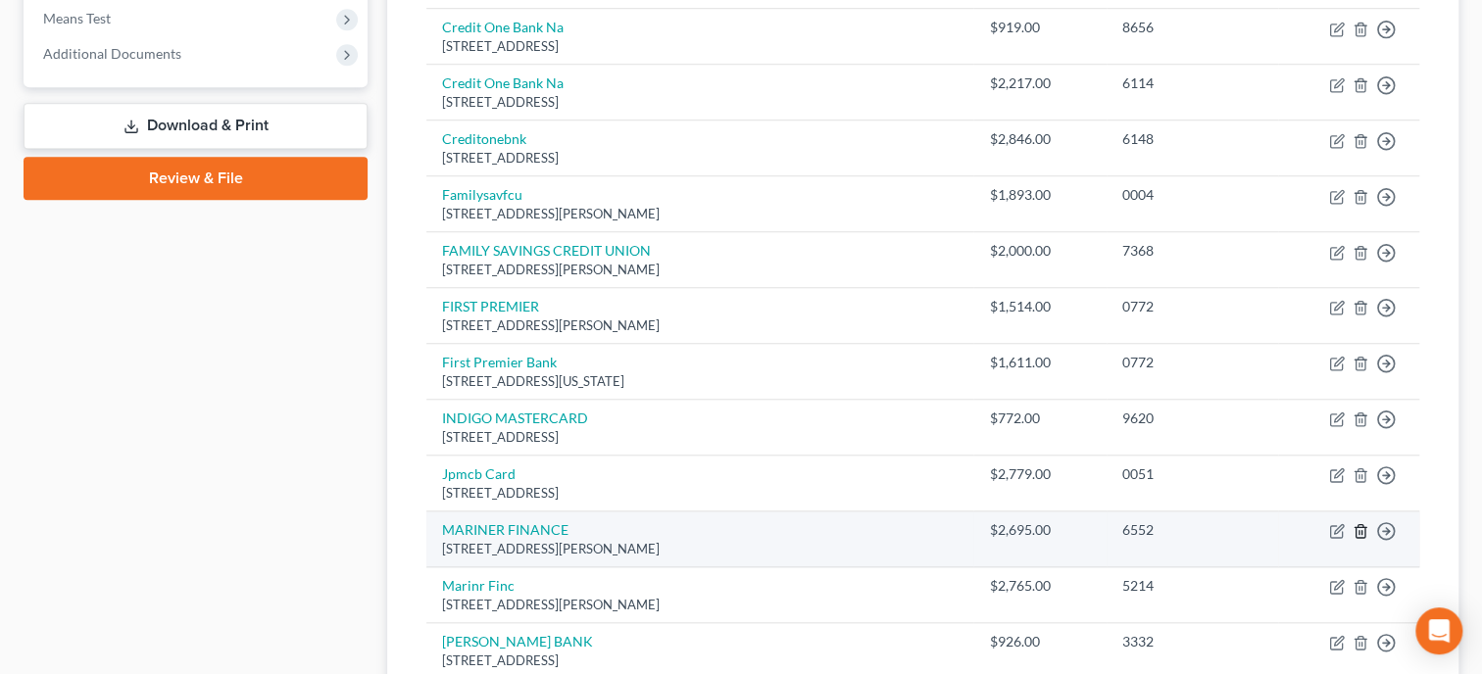
click at [1359, 531] on line "button" at bounding box center [1359, 533] width 0 height 4
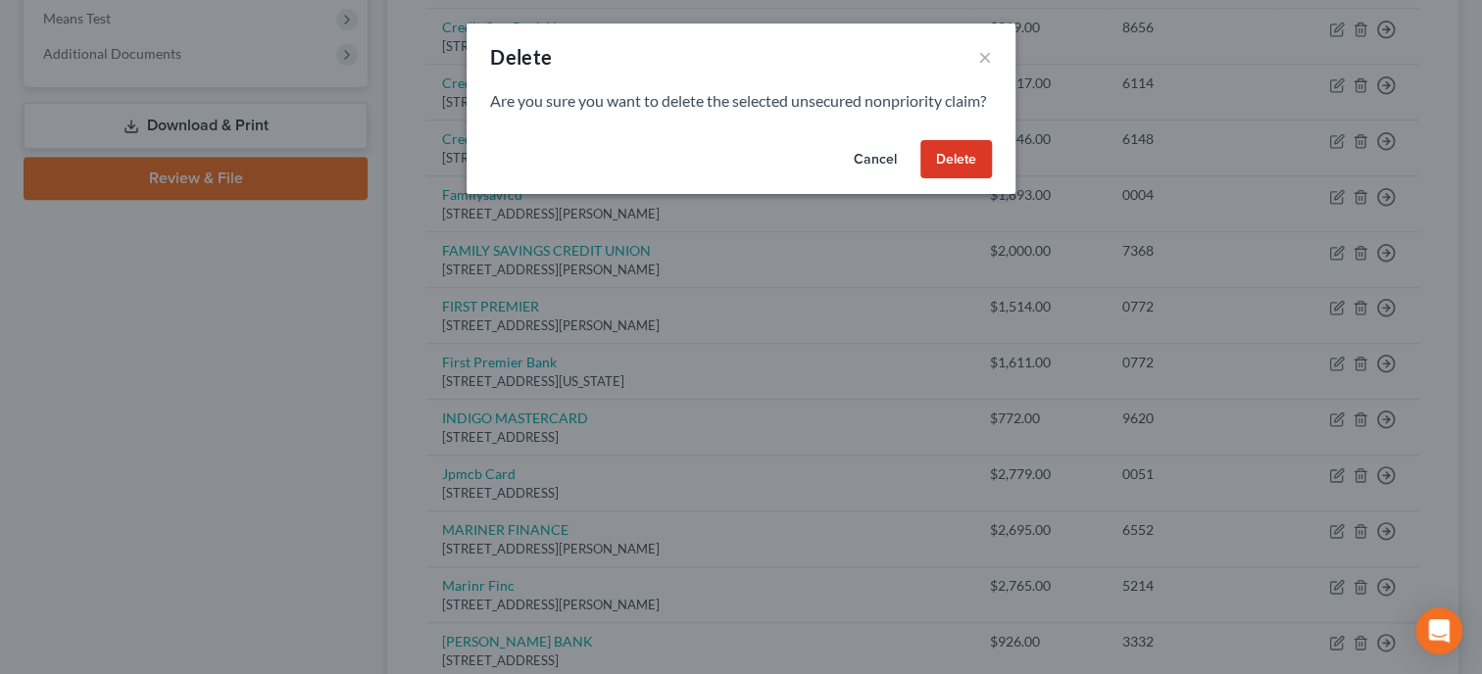
click at [969, 179] on button "Delete" at bounding box center [956, 159] width 72 height 39
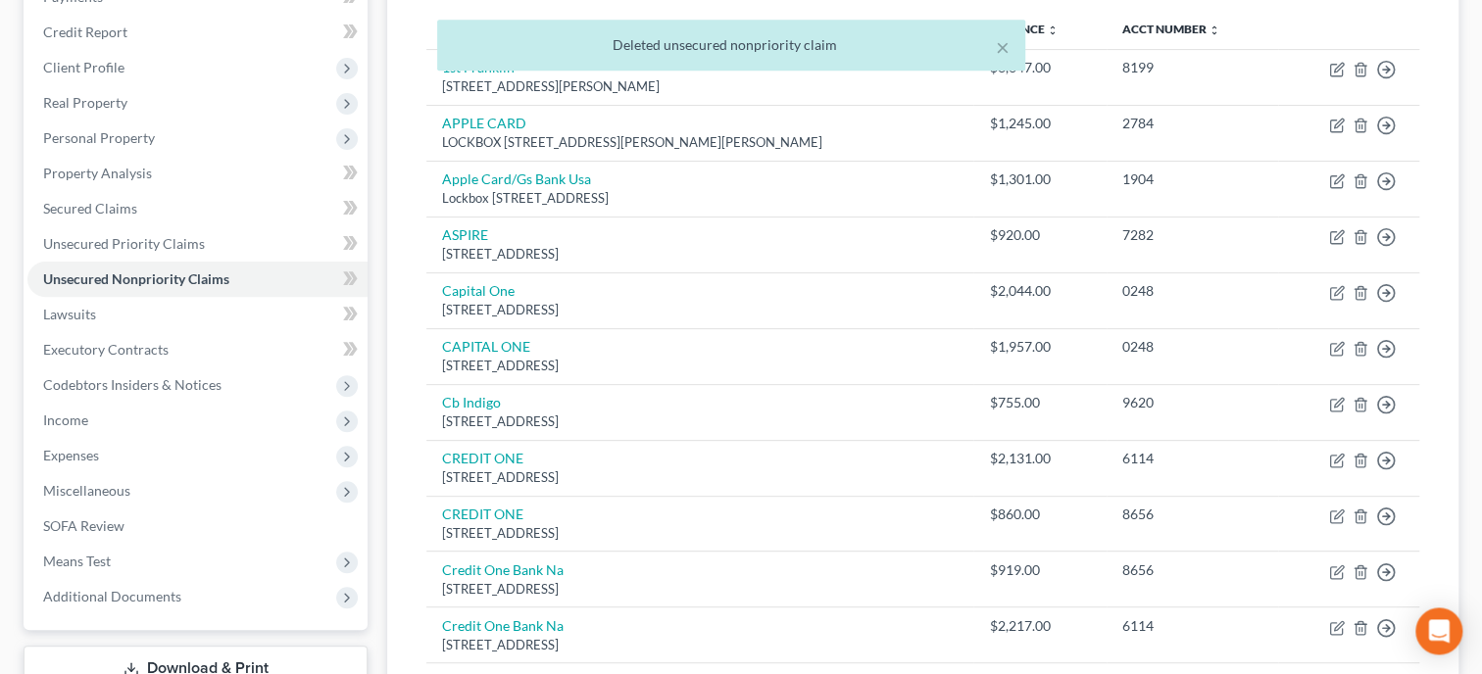
scroll to position [299, 0]
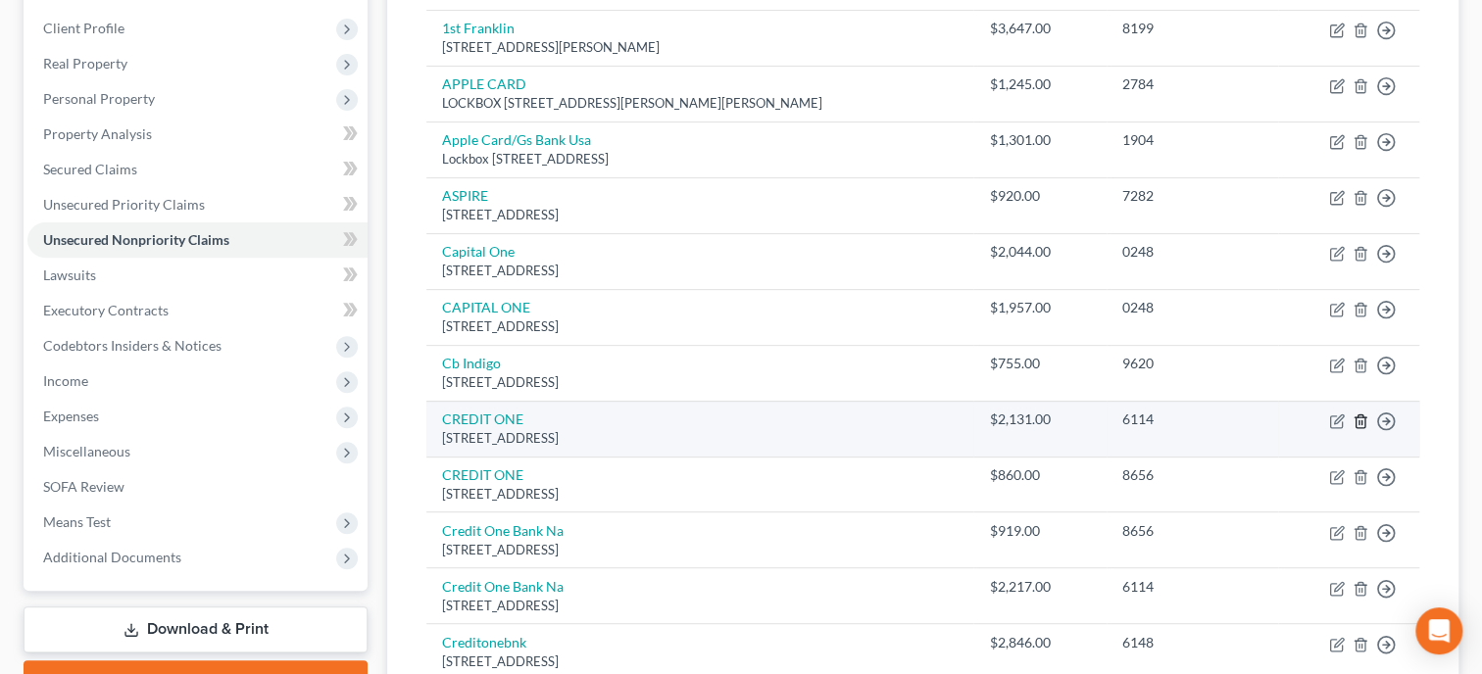
click at [1362, 414] on icon "button" at bounding box center [1359, 420] width 9 height 13
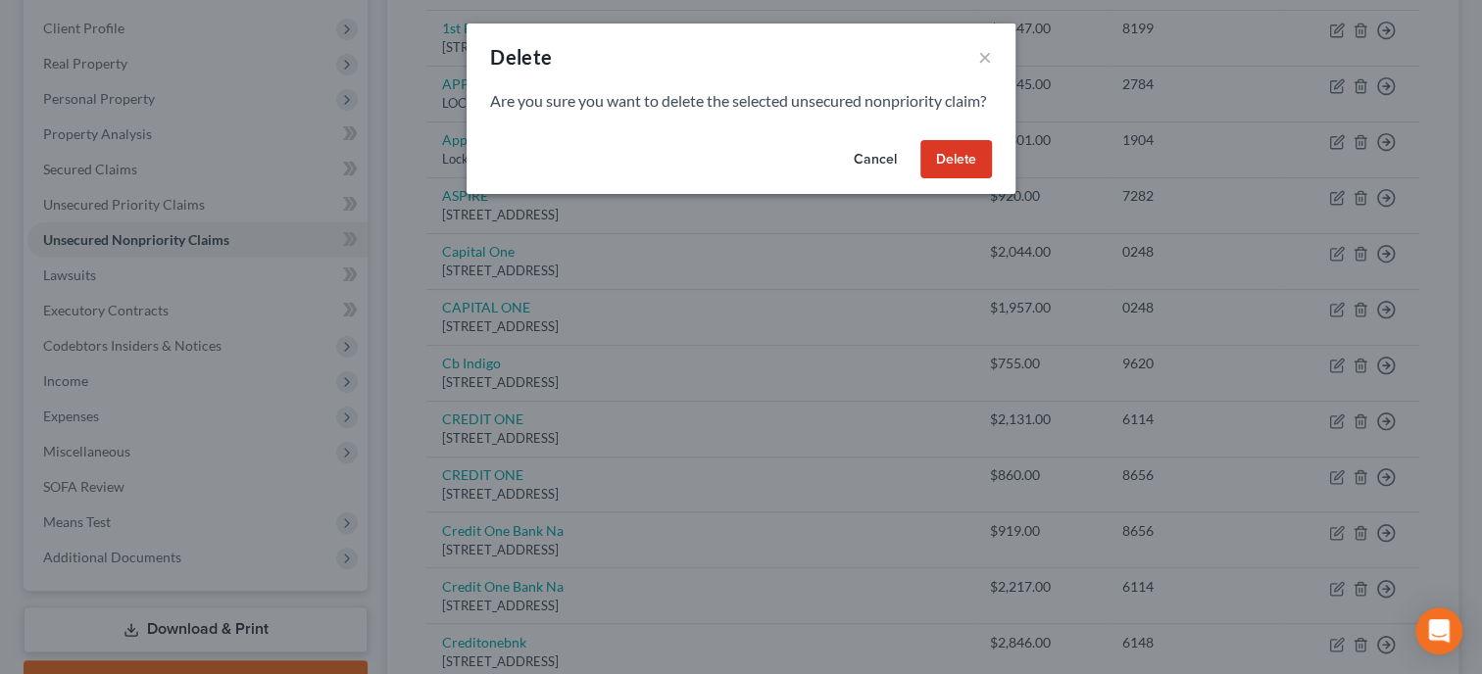
click at [966, 179] on button "Delete" at bounding box center [956, 159] width 72 height 39
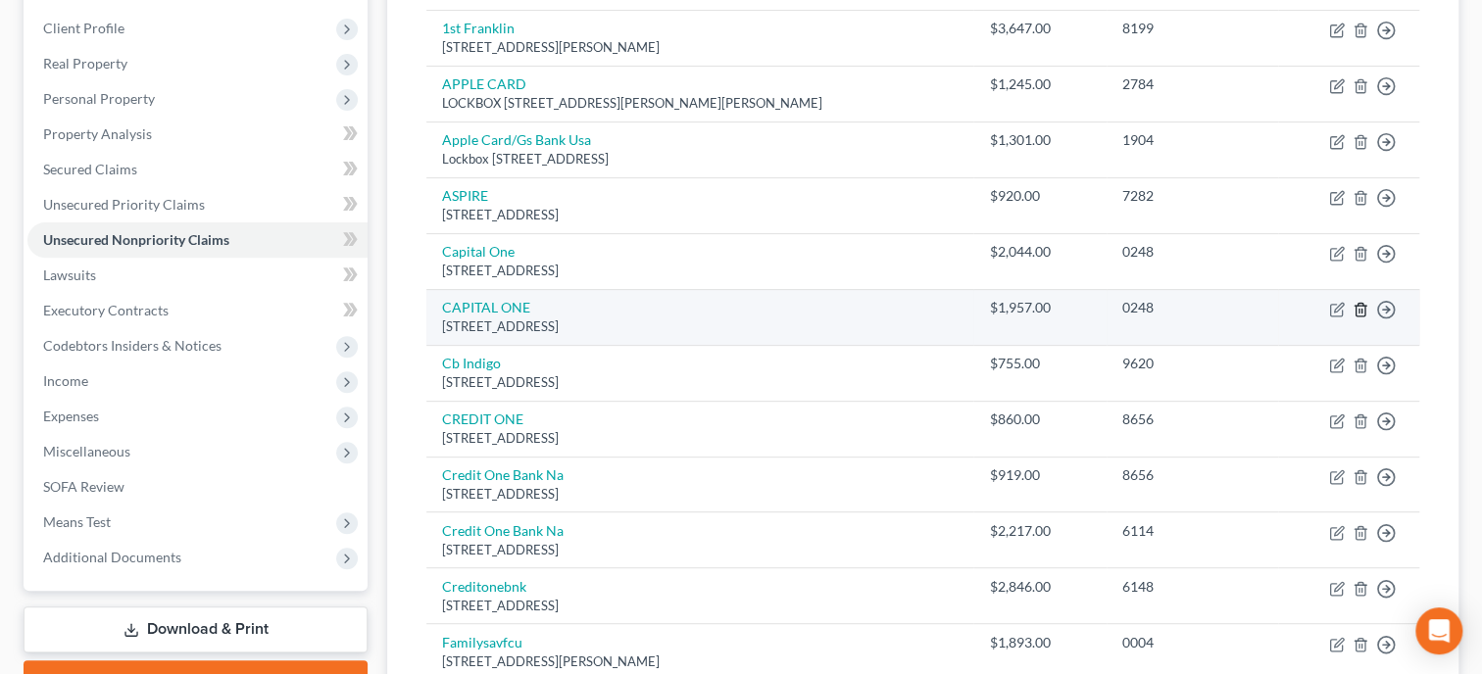
click at [1359, 313] on icon "button" at bounding box center [1360, 310] width 16 height 16
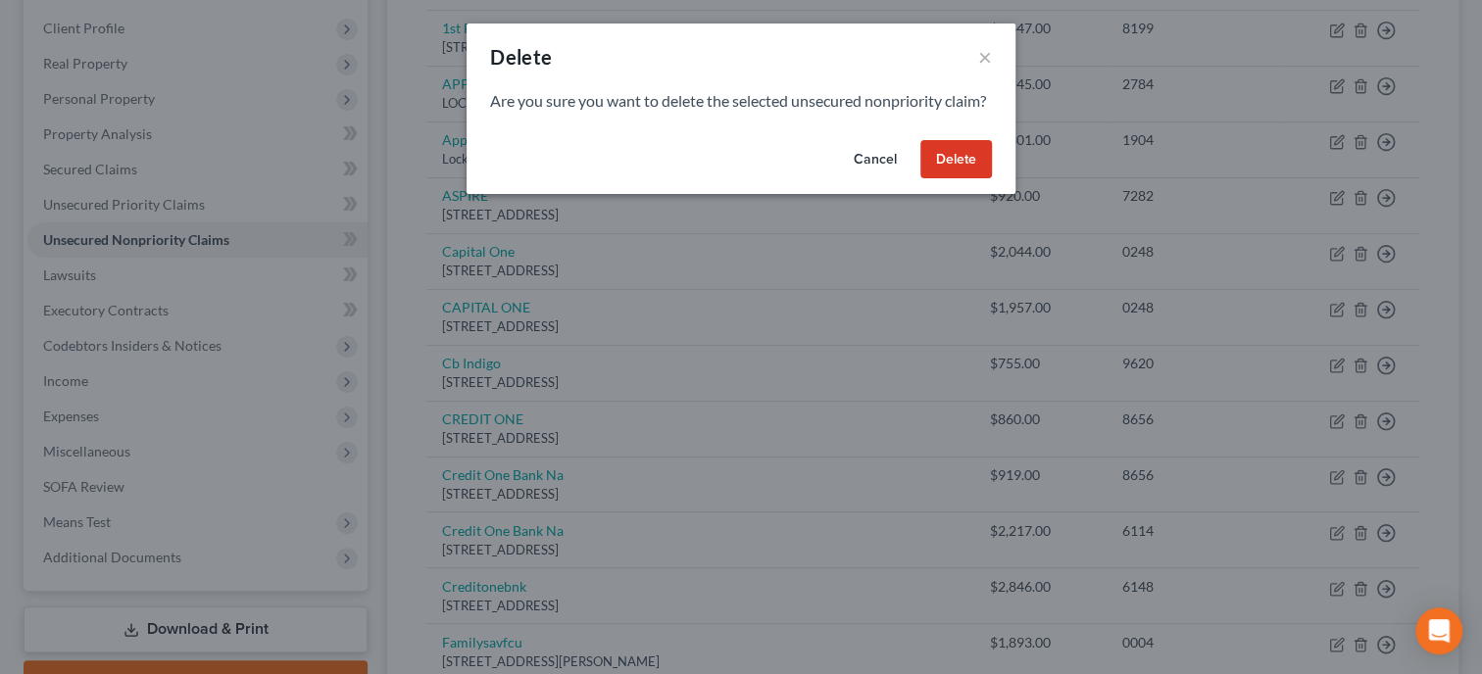
click at [969, 179] on button "Delete" at bounding box center [956, 159] width 72 height 39
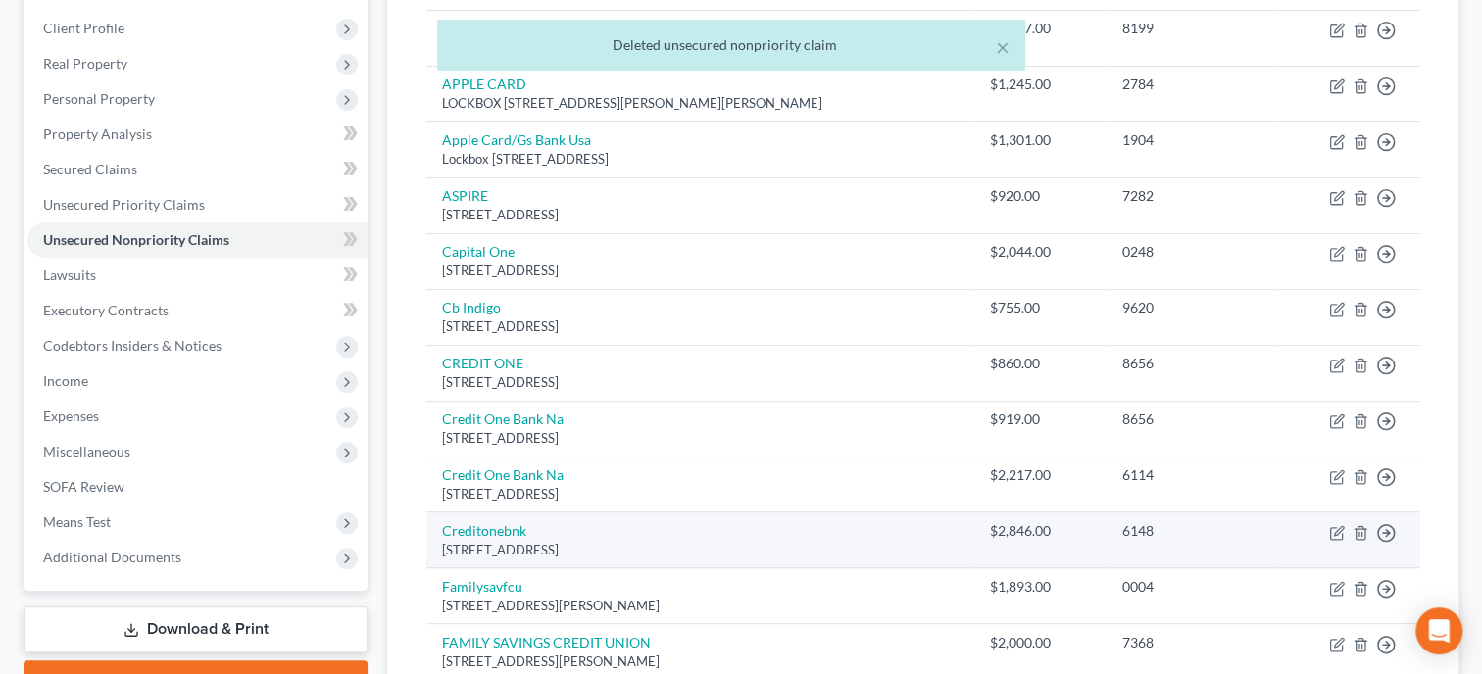
scroll to position [400, 0]
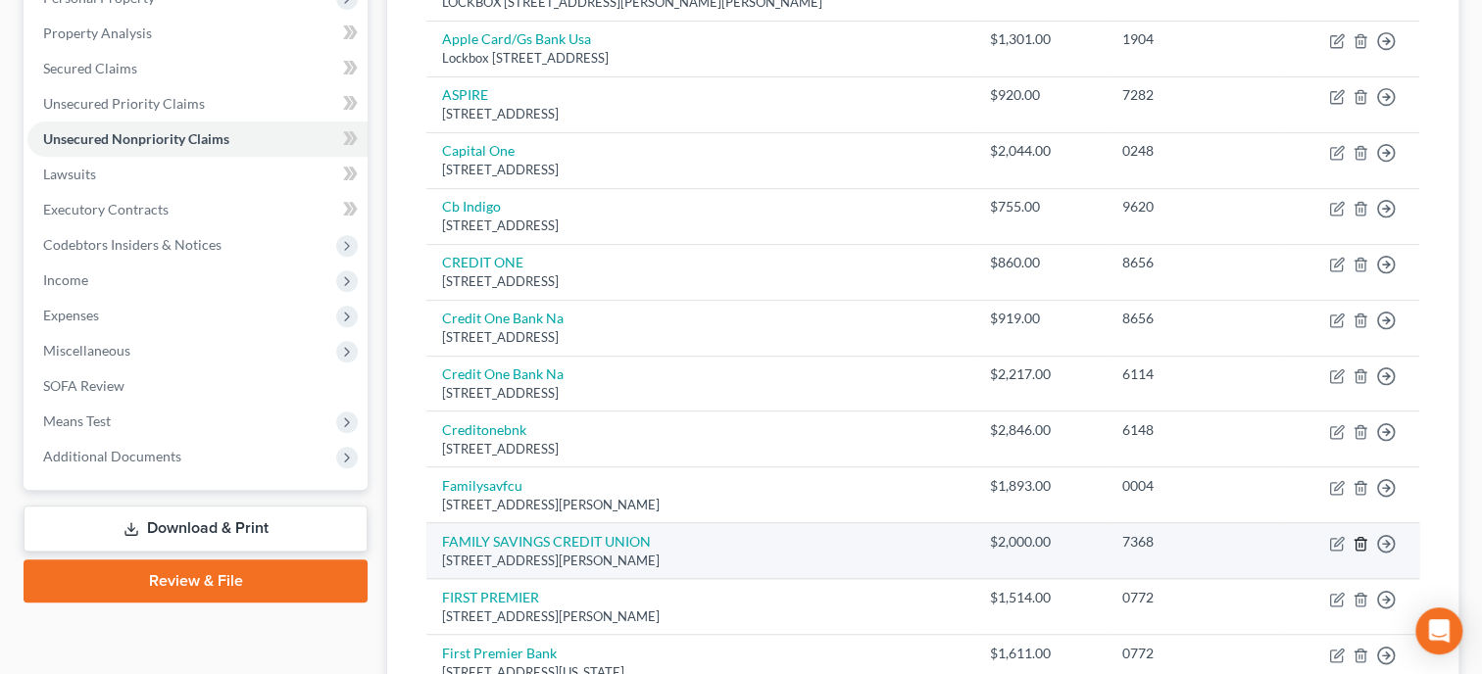
click at [1364, 545] on icon "button" at bounding box center [1359, 543] width 9 height 13
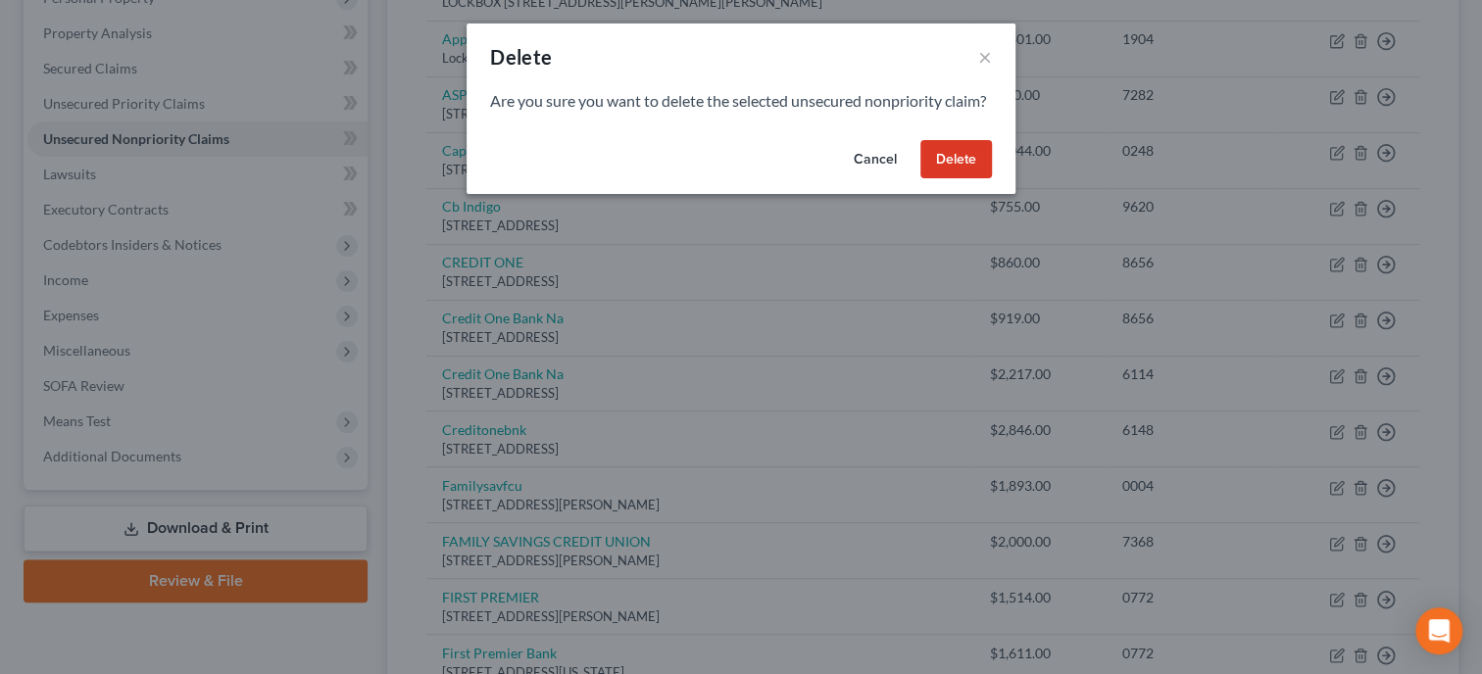
click at [969, 179] on button "Delete" at bounding box center [956, 159] width 72 height 39
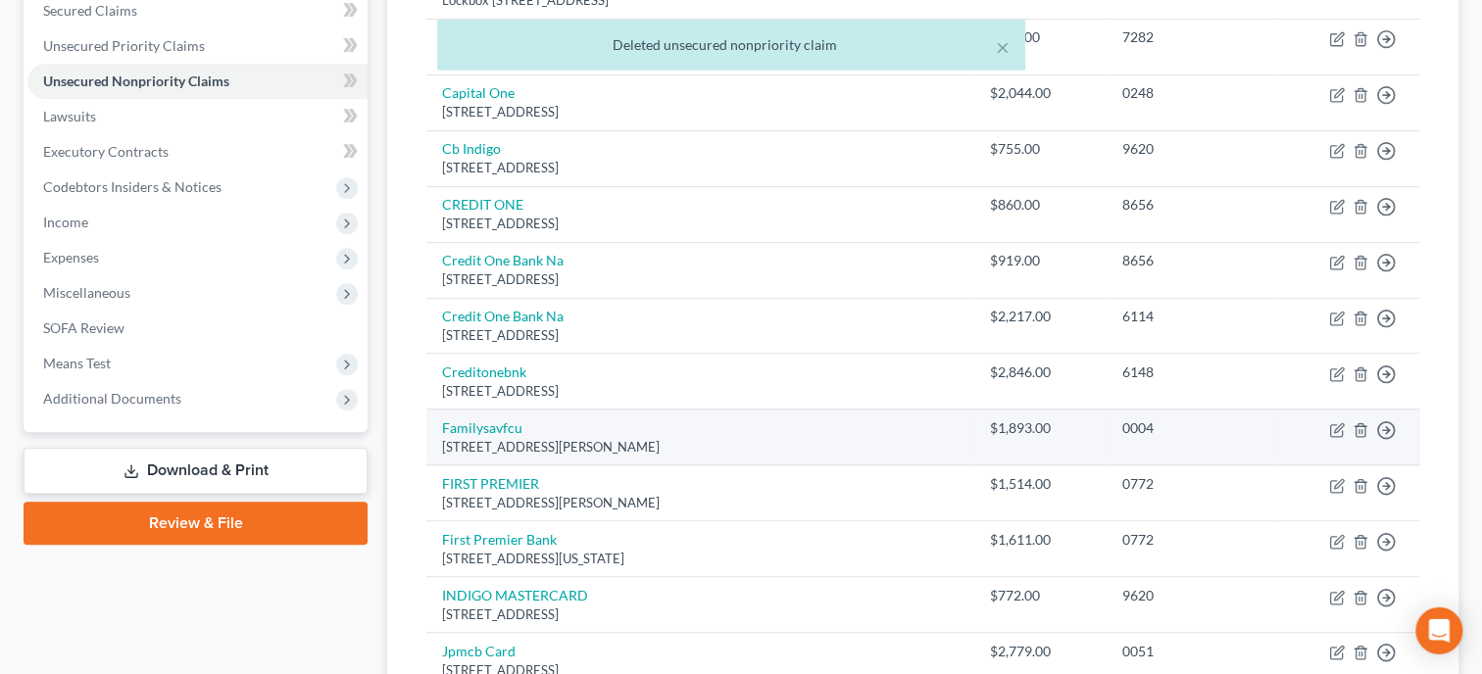
scroll to position [501, 0]
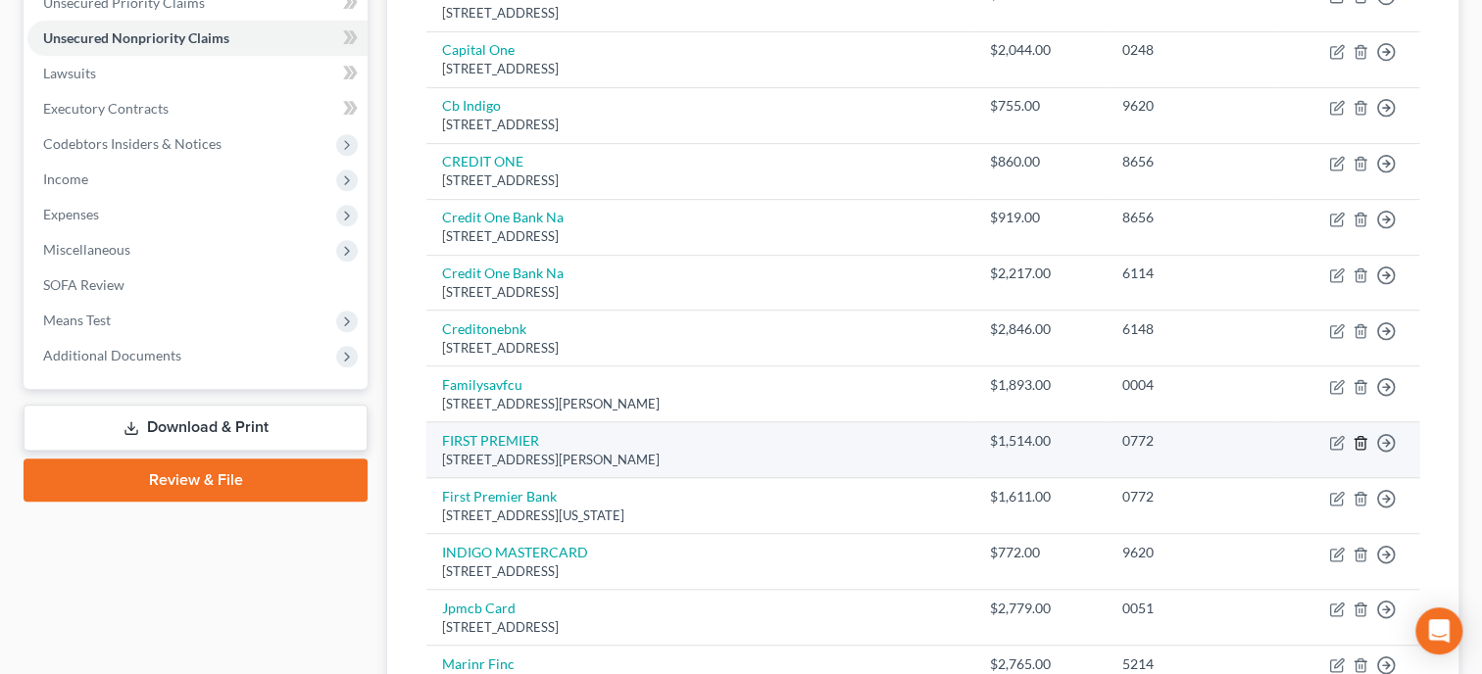
click at [1364, 435] on icon "button" at bounding box center [1360, 443] width 16 height 16
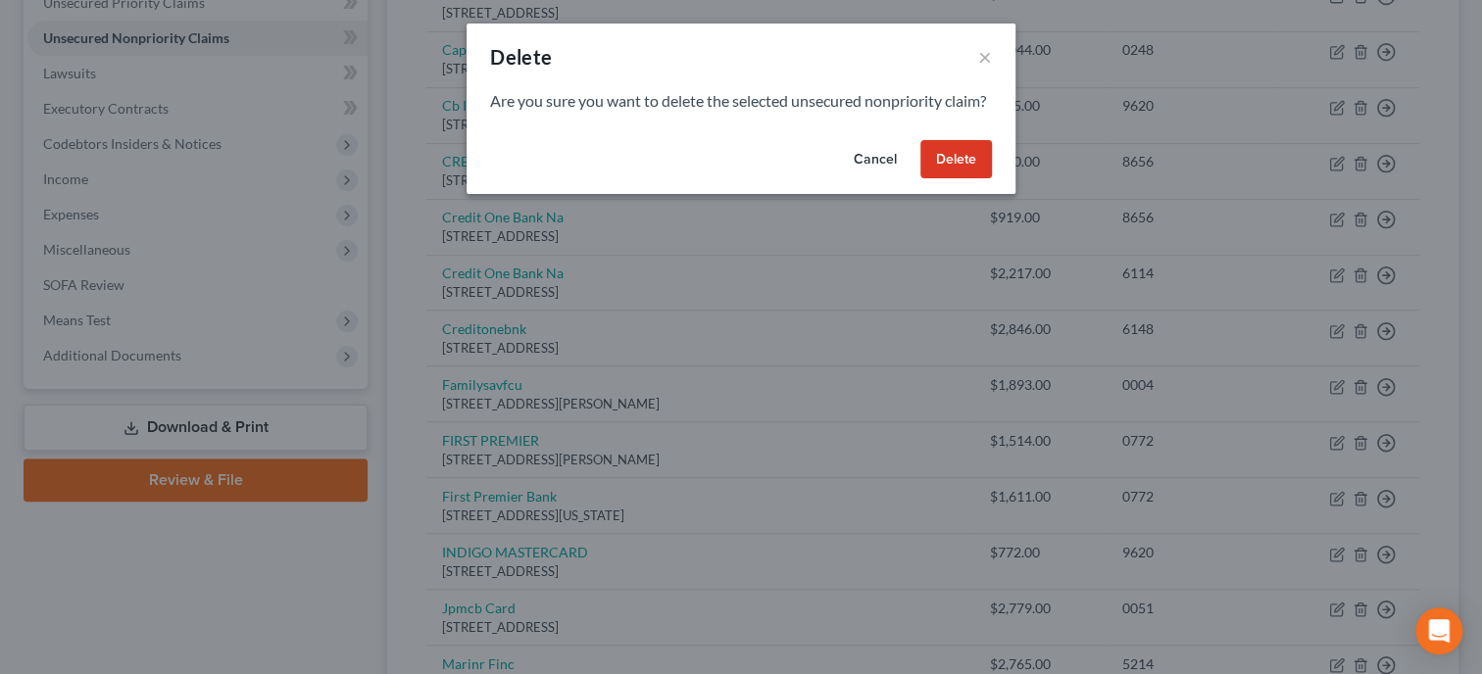
click at [949, 166] on button "Delete" at bounding box center [956, 159] width 72 height 39
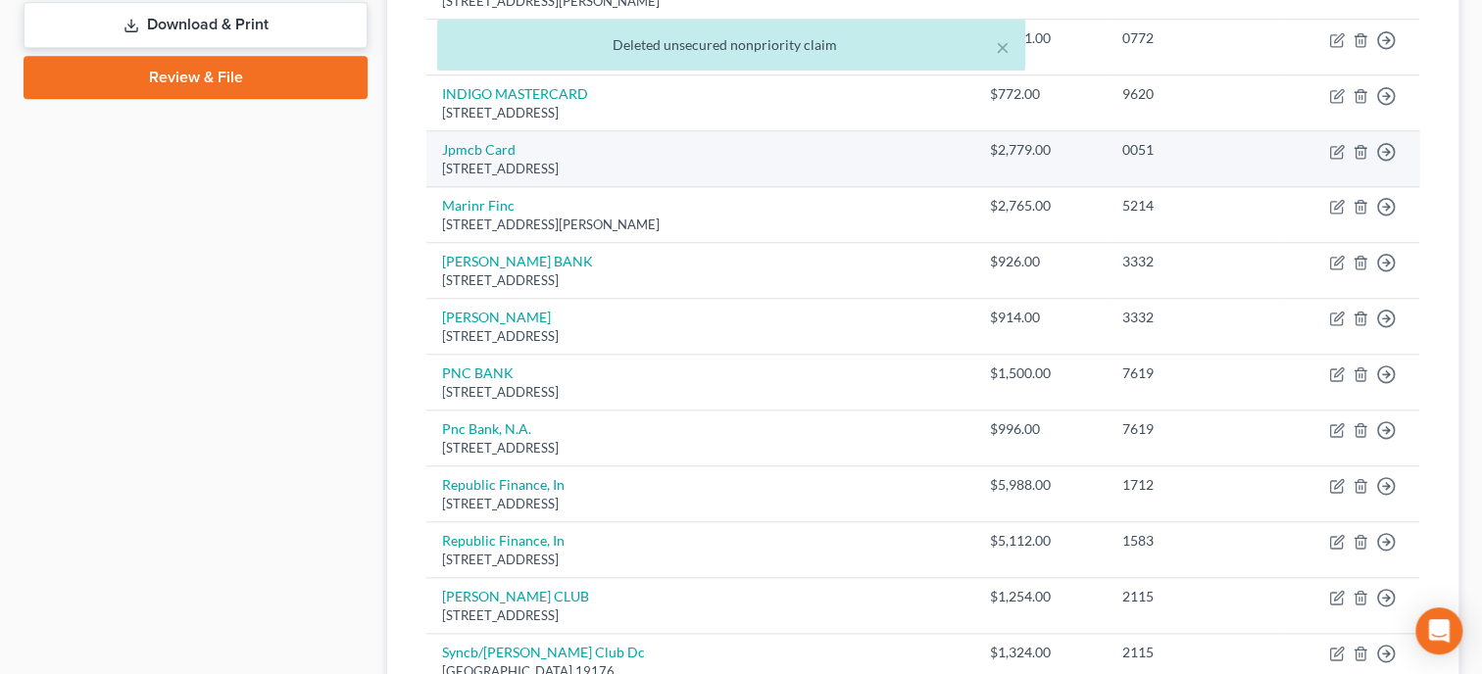
scroll to position [1004, 0]
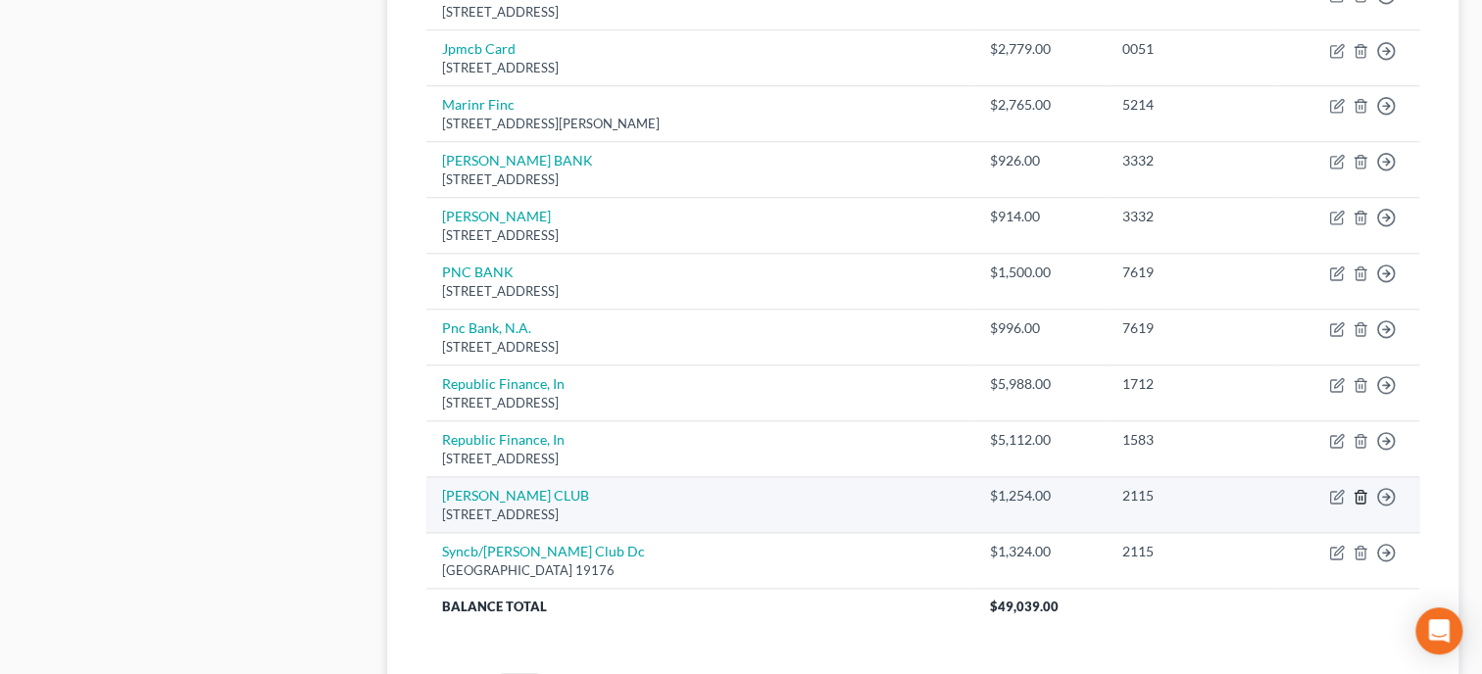
click at [1356, 493] on icon "button" at bounding box center [1360, 497] width 16 height 16
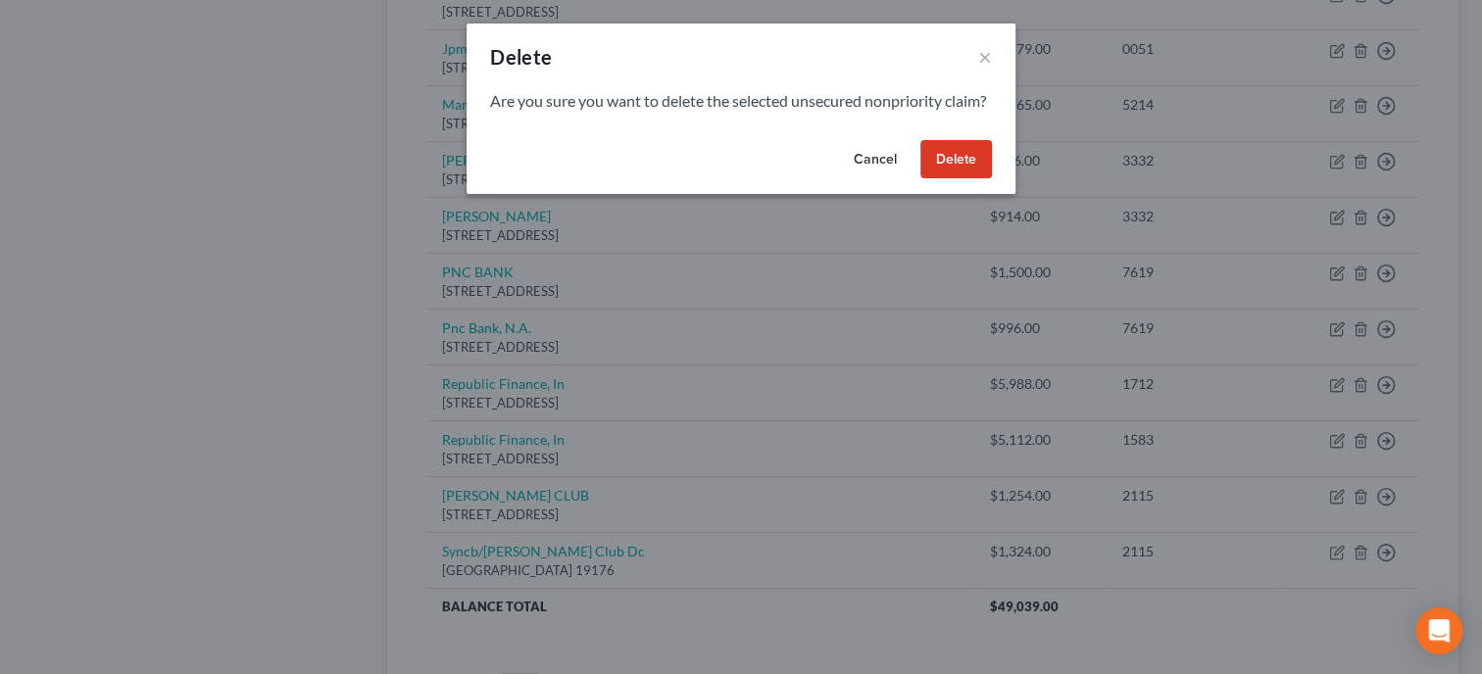
click at [947, 179] on button "Delete" at bounding box center [956, 159] width 72 height 39
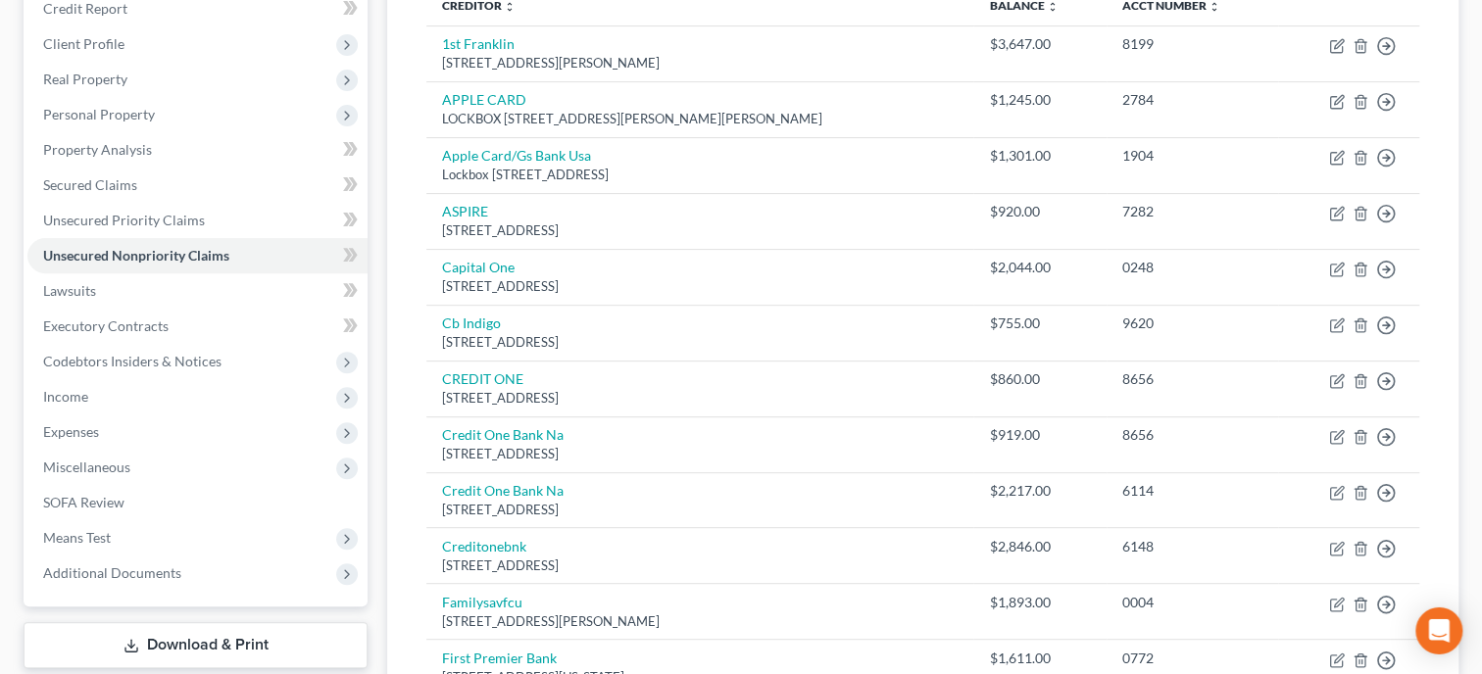
scroll to position [198, 0]
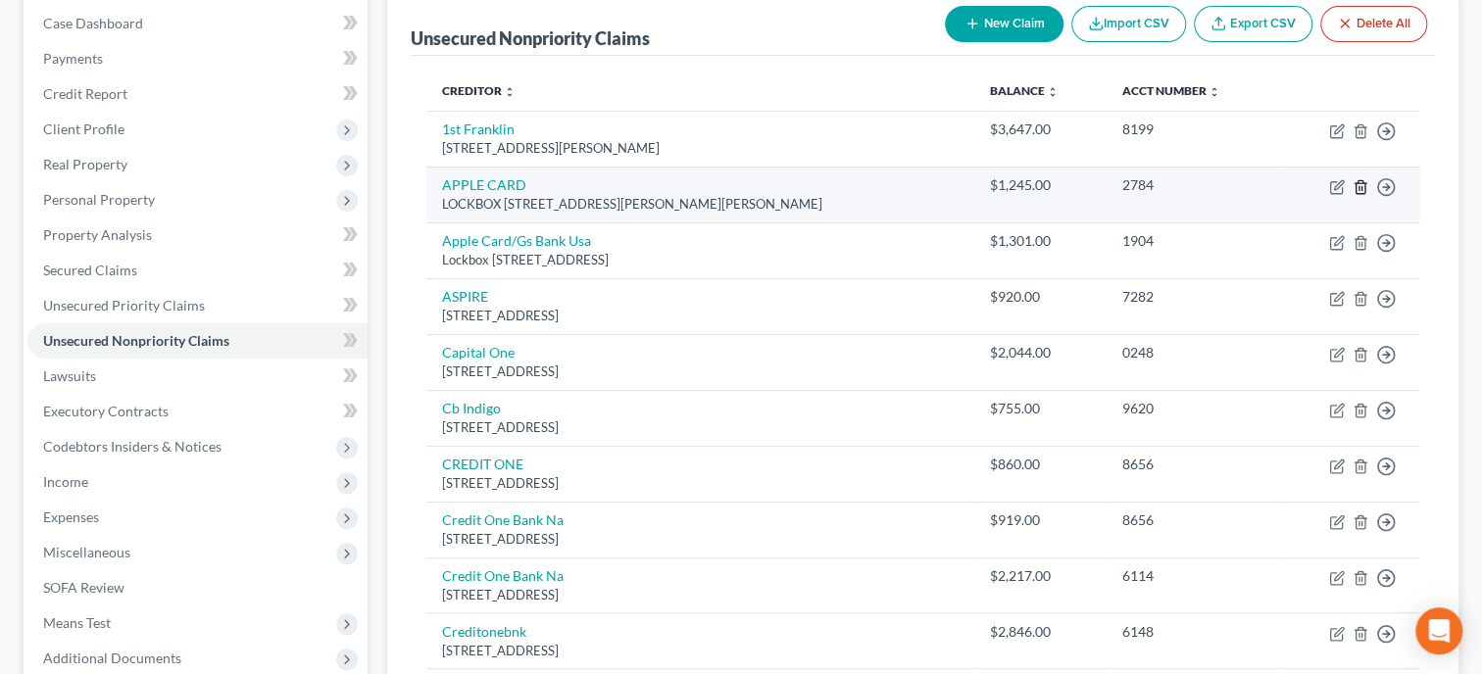
click at [1361, 186] on line "button" at bounding box center [1361, 188] width 0 height 4
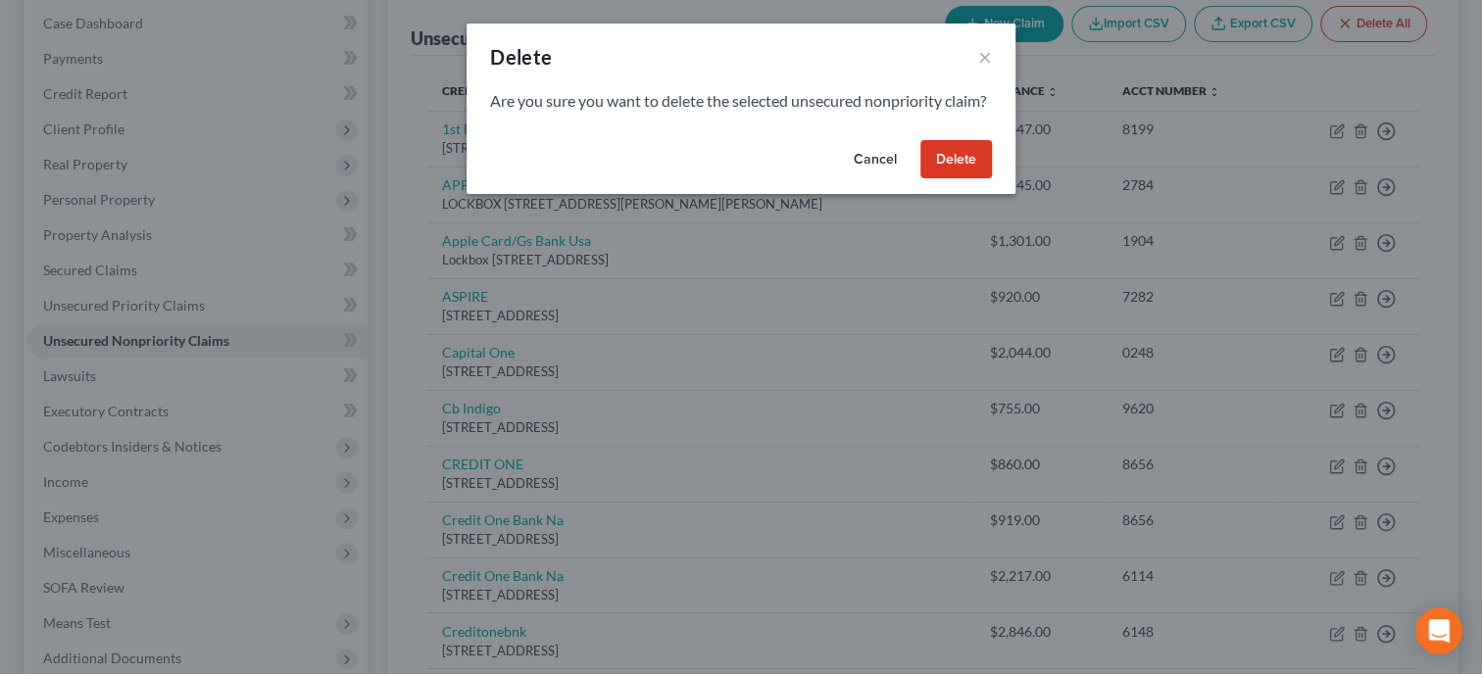
click at [973, 179] on button "Delete" at bounding box center [956, 159] width 72 height 39
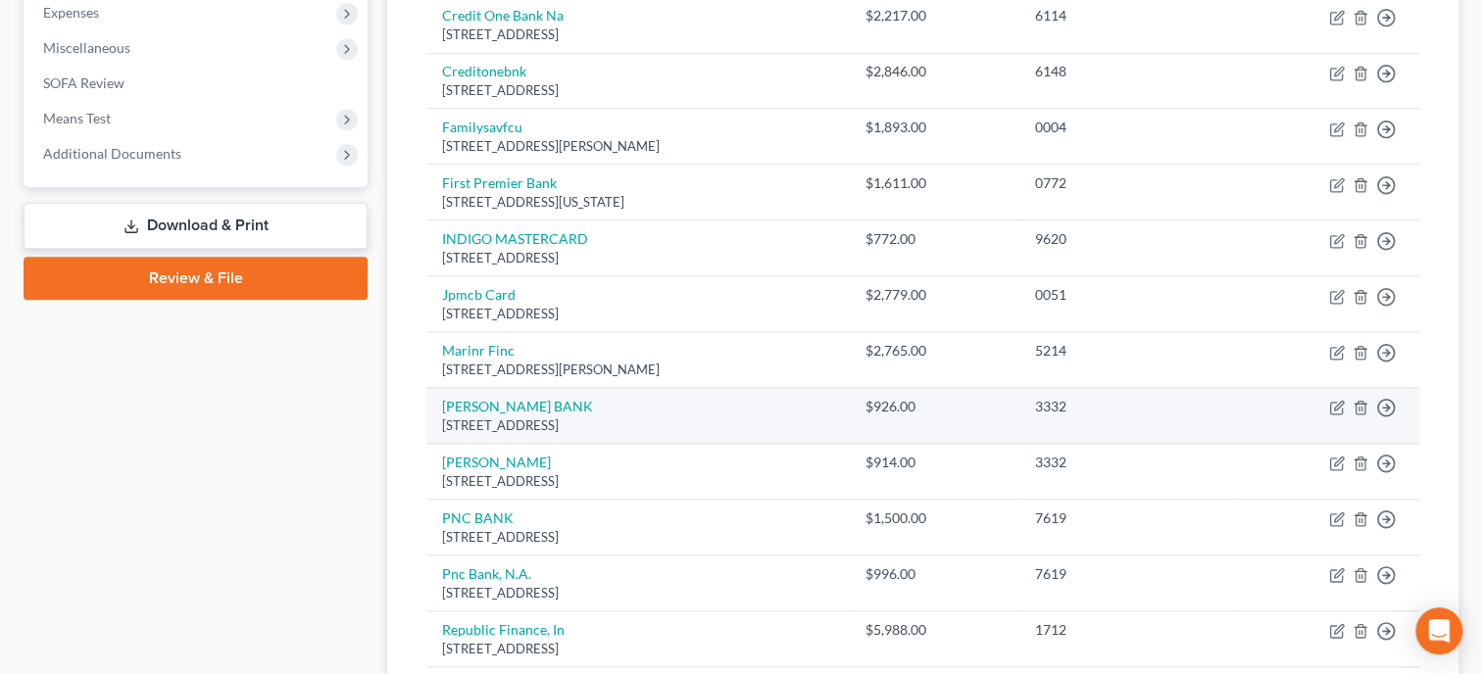
scroll to position [803, 0]
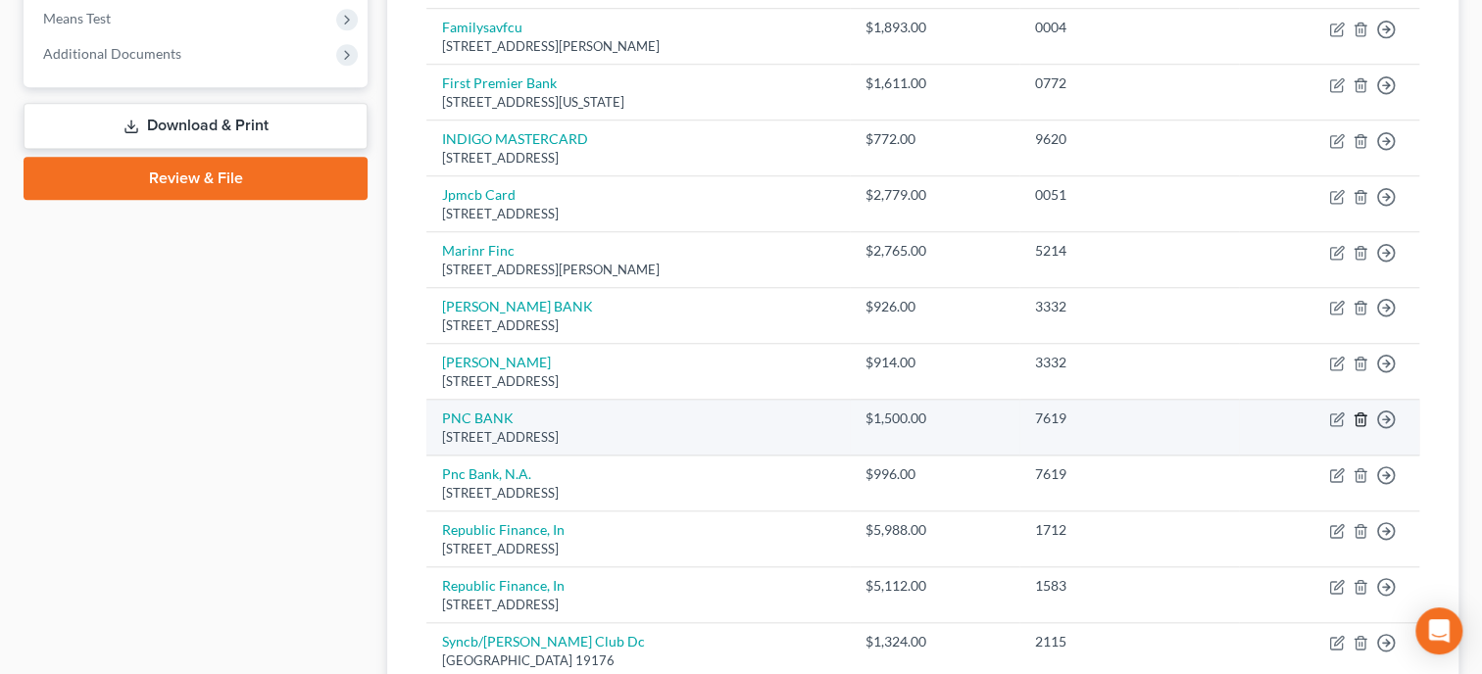
click at [1360, 415] on polyline "button" at bounding box center [1360, 415] width 12 height 0
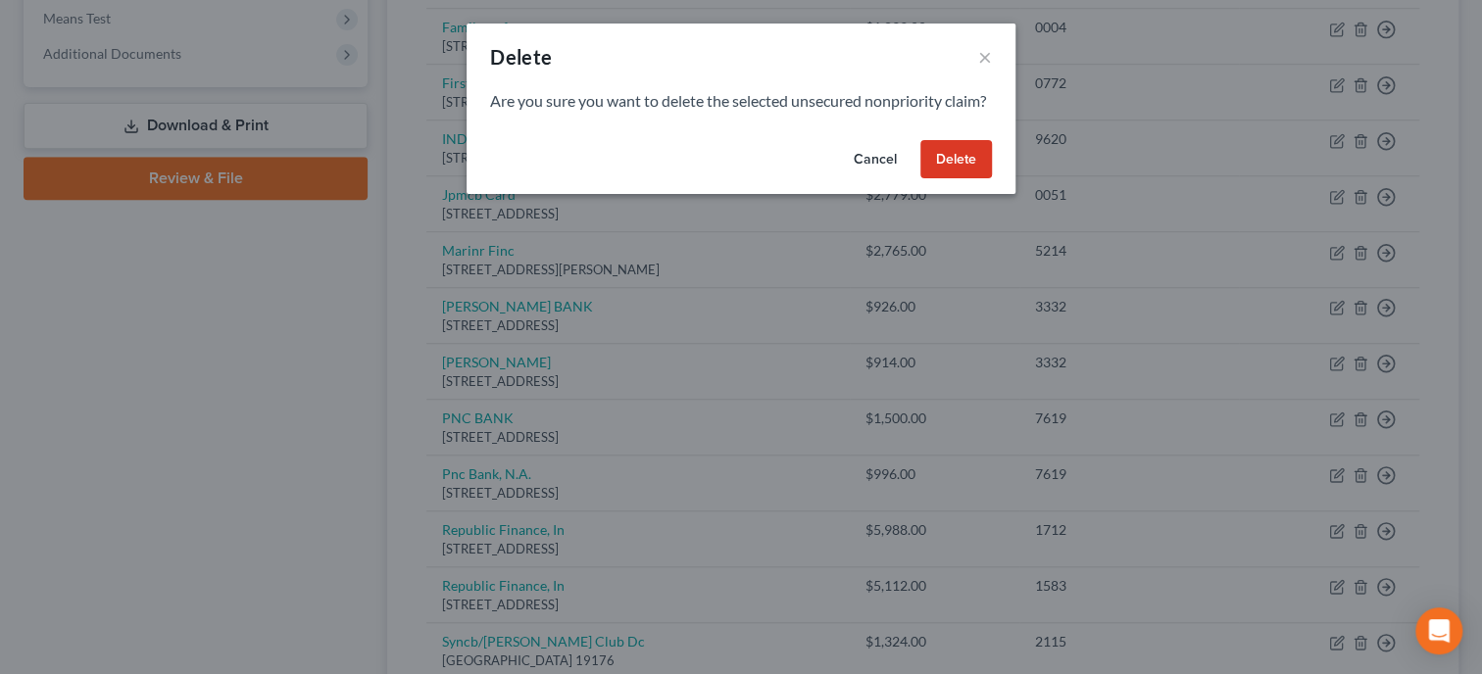
click at [941, 178] on button "Delete" at bounding box center [956, 159] width 72 height 39
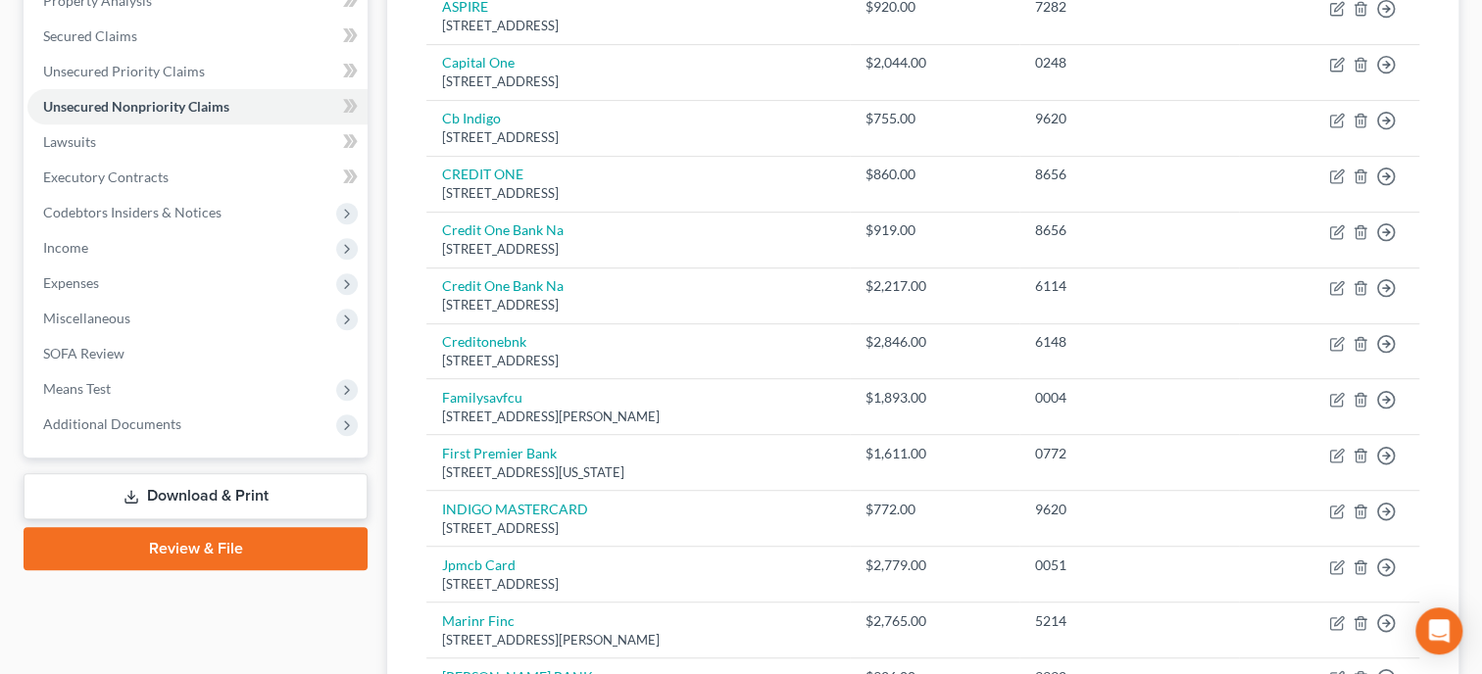
scroll to position [400, 0]
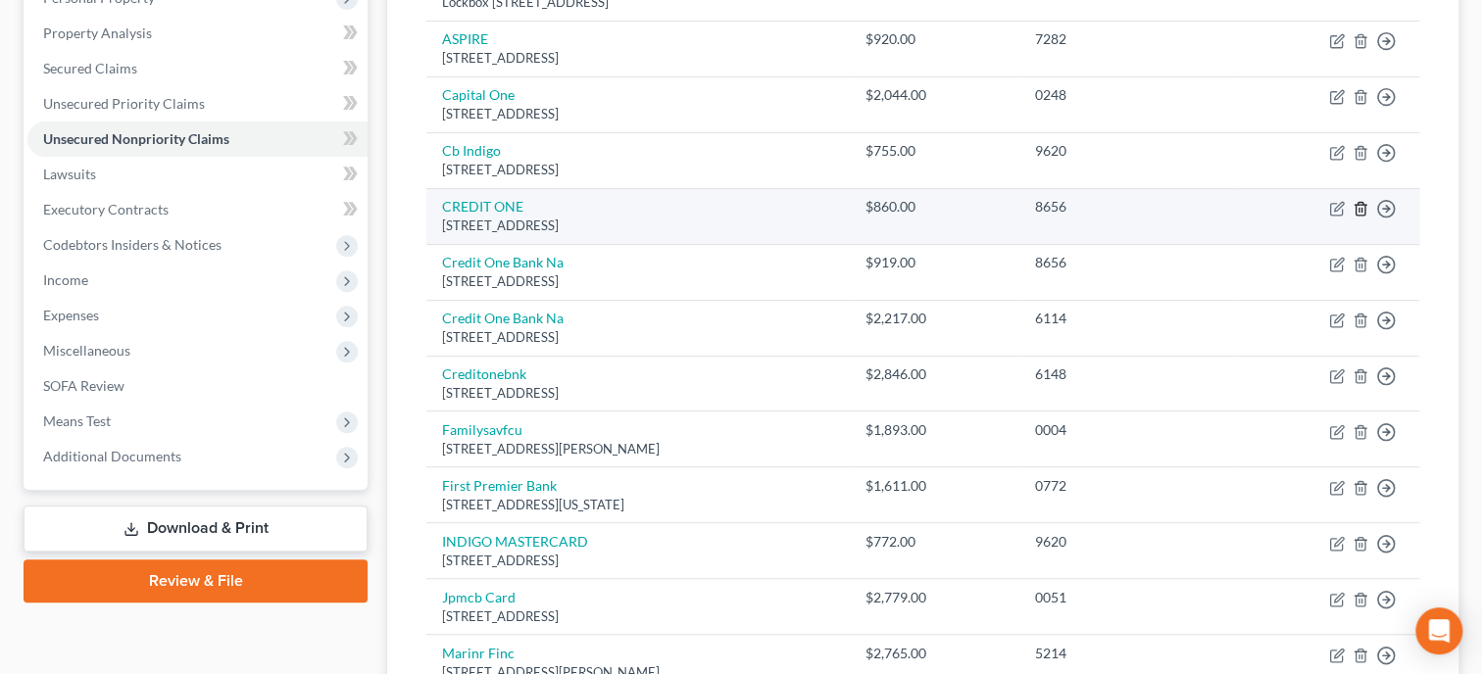
click at [1359, 204] on icon "button" at bounding box center [1360, 209] width 16 height 16
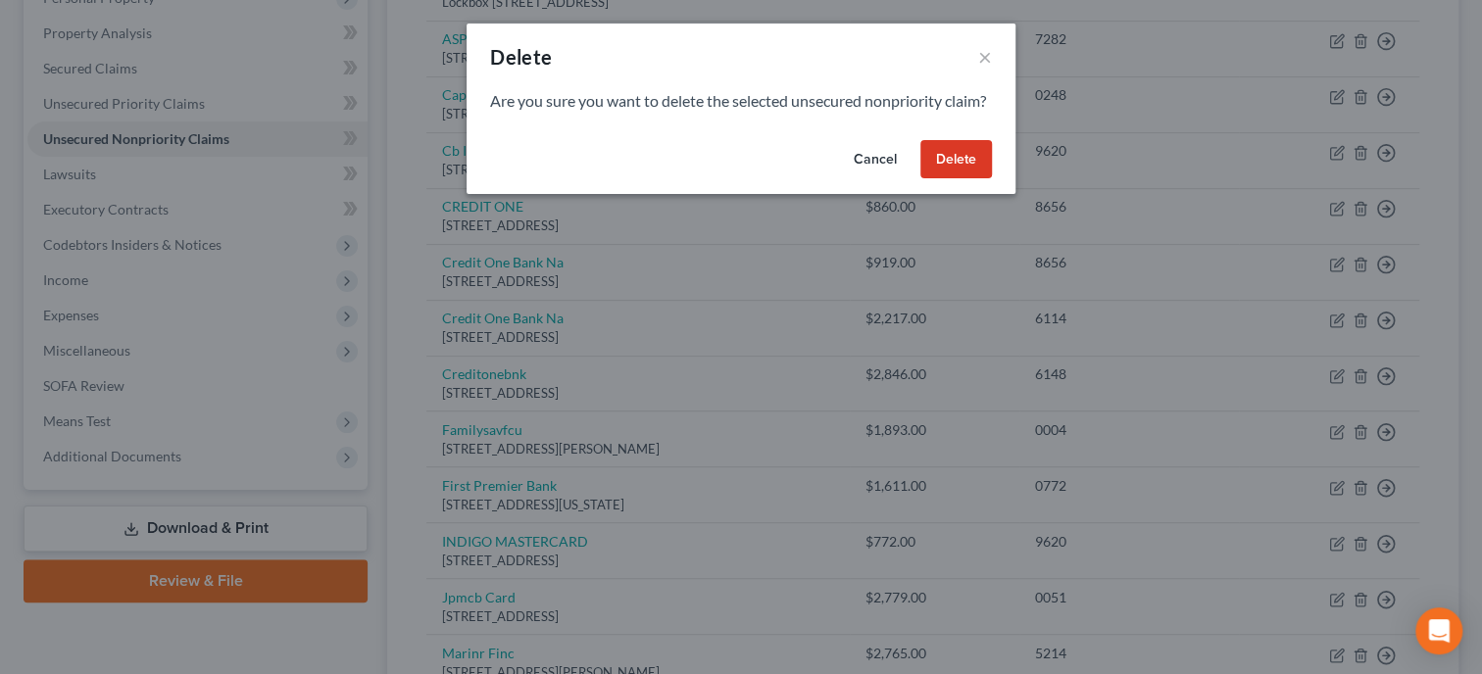
click at [967, 177] on button "Delete" at bounding box center [956, 159] width 72 height 39
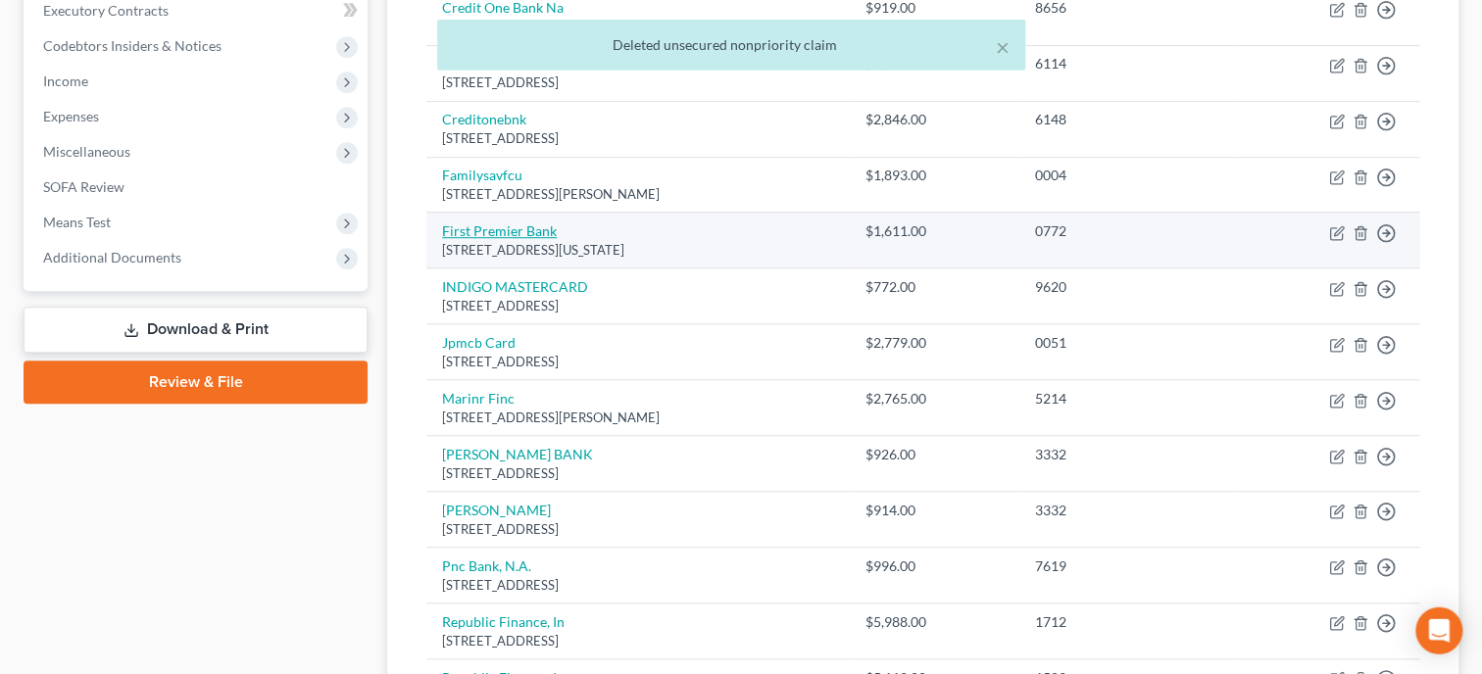
scroll to position [602, 0]
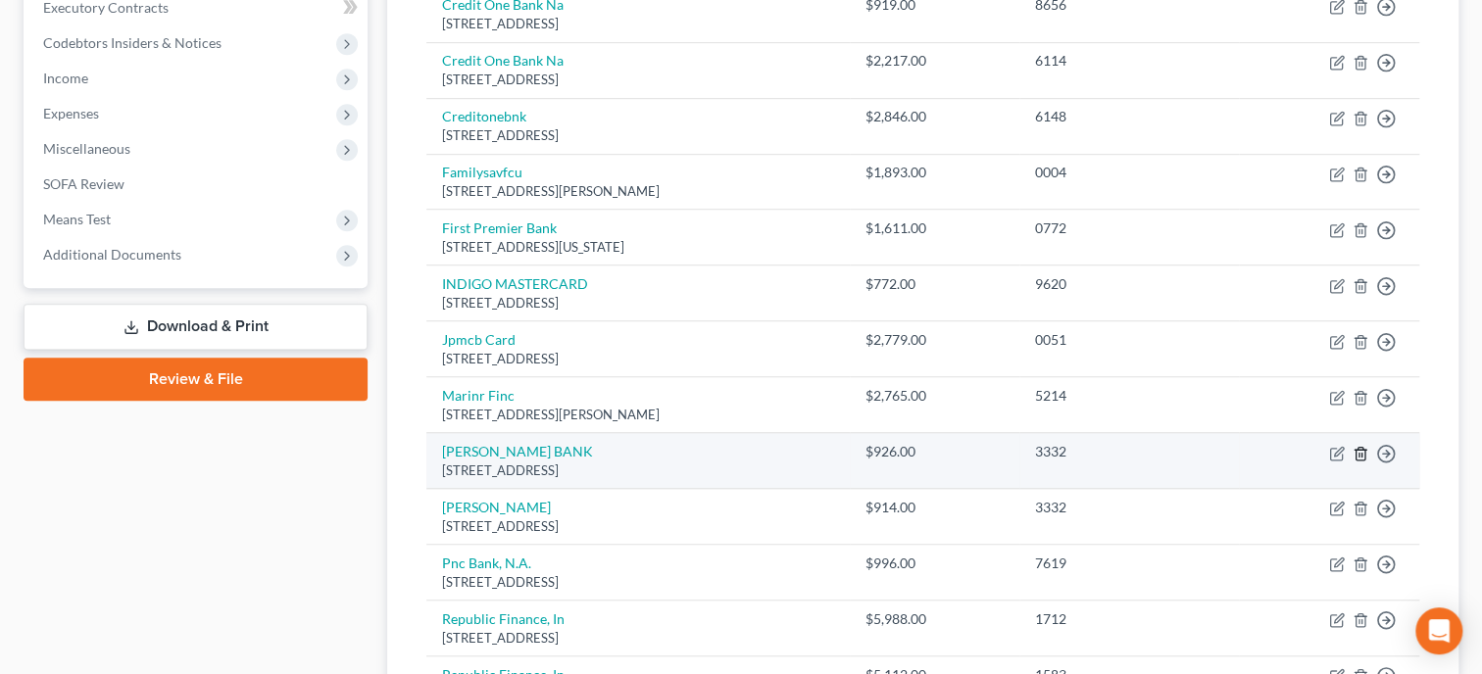
click at [1357, 448] on icon "button" at bounding box center [1360, 454] width 16 height 16
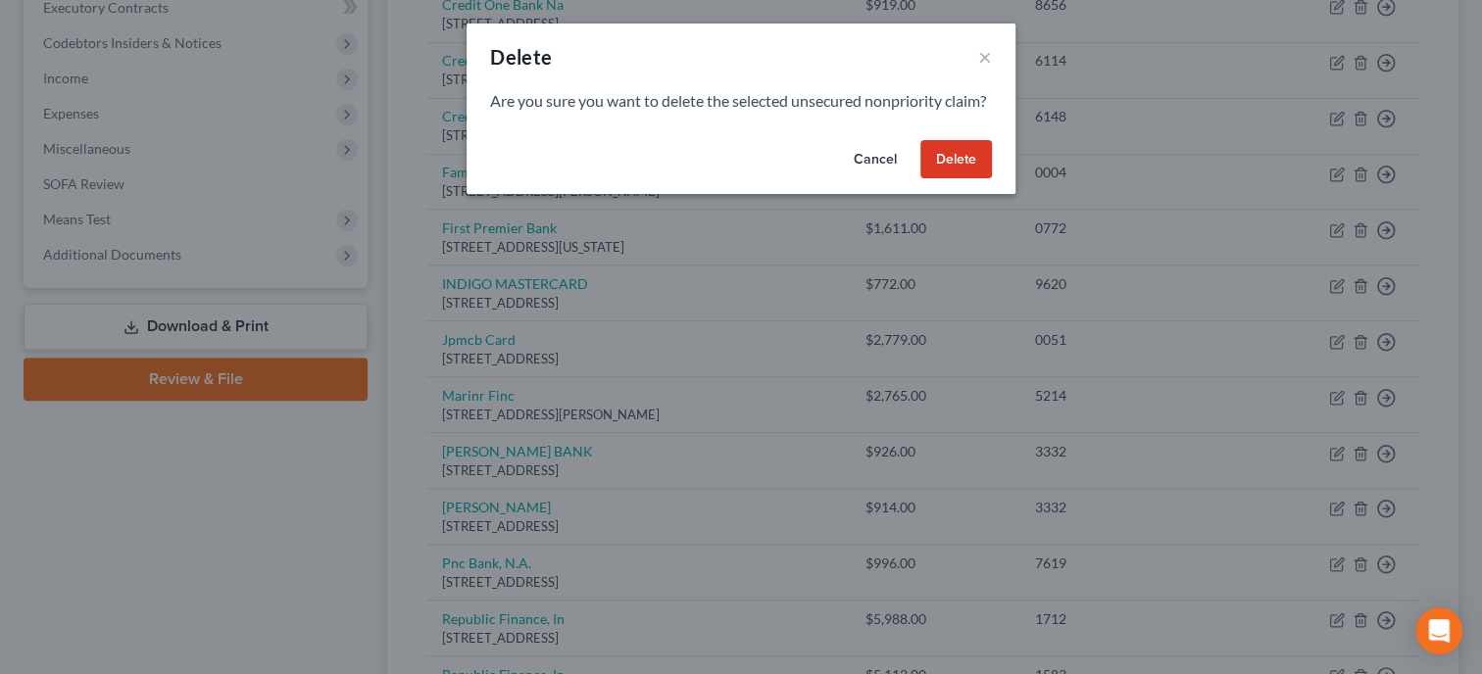
click at [937, 179] on button "Delete" at bounding box center [956, 159] width 72 height 39
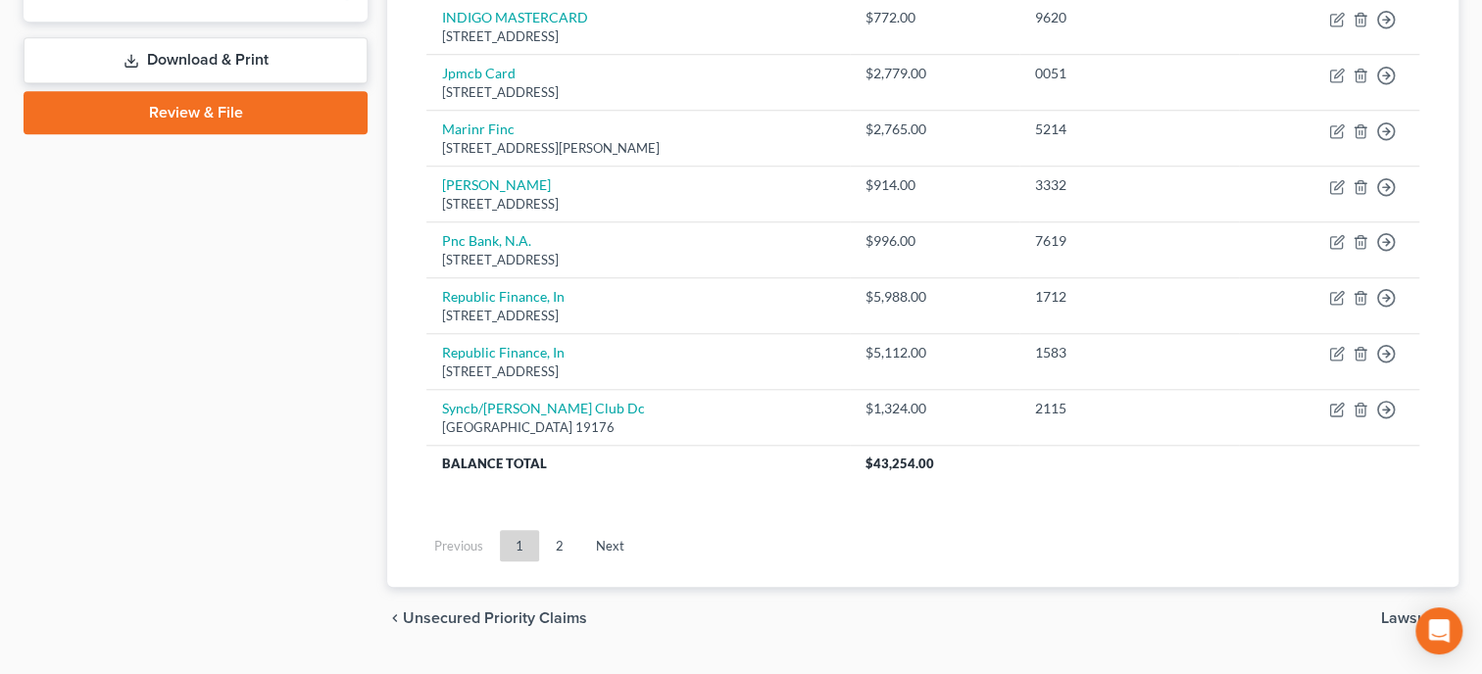
scroll to position [903, 0]
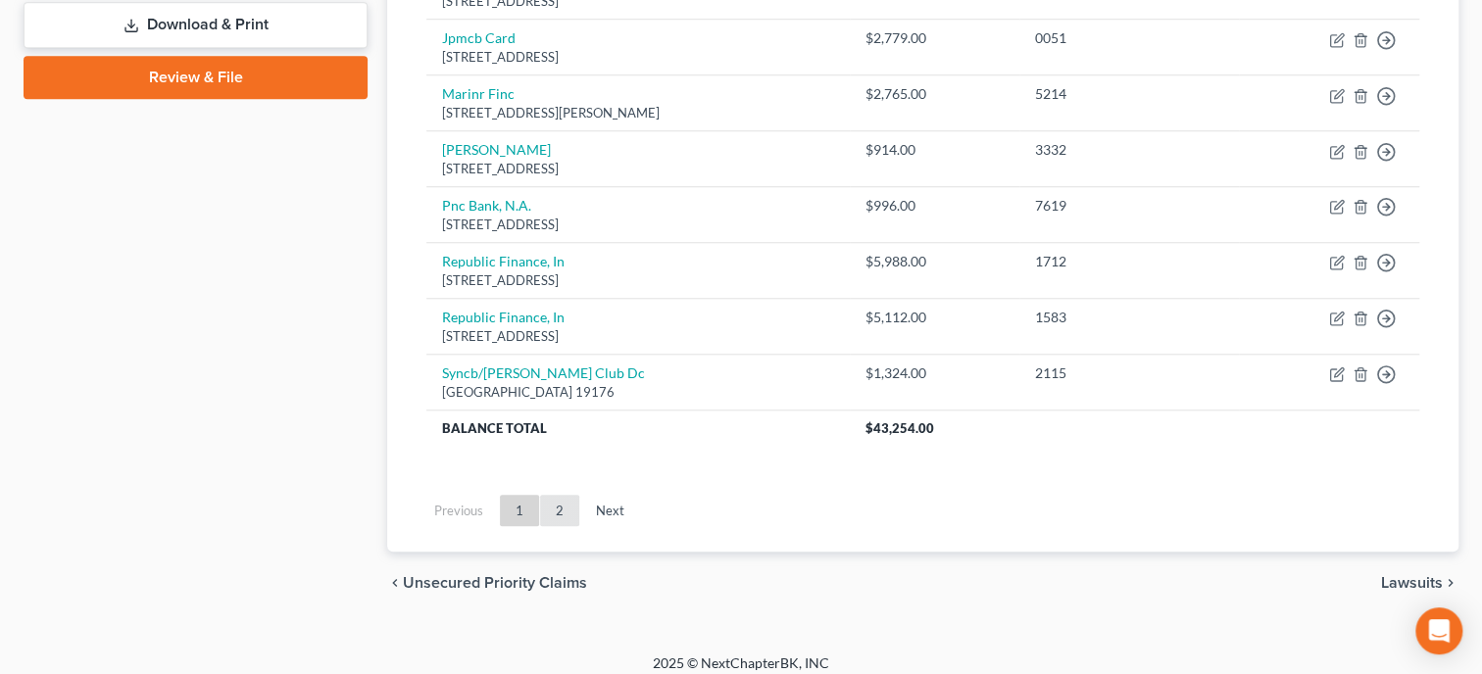
click at [562, 511] on link "2" at bounding box center [559, 510] width 39 height 31
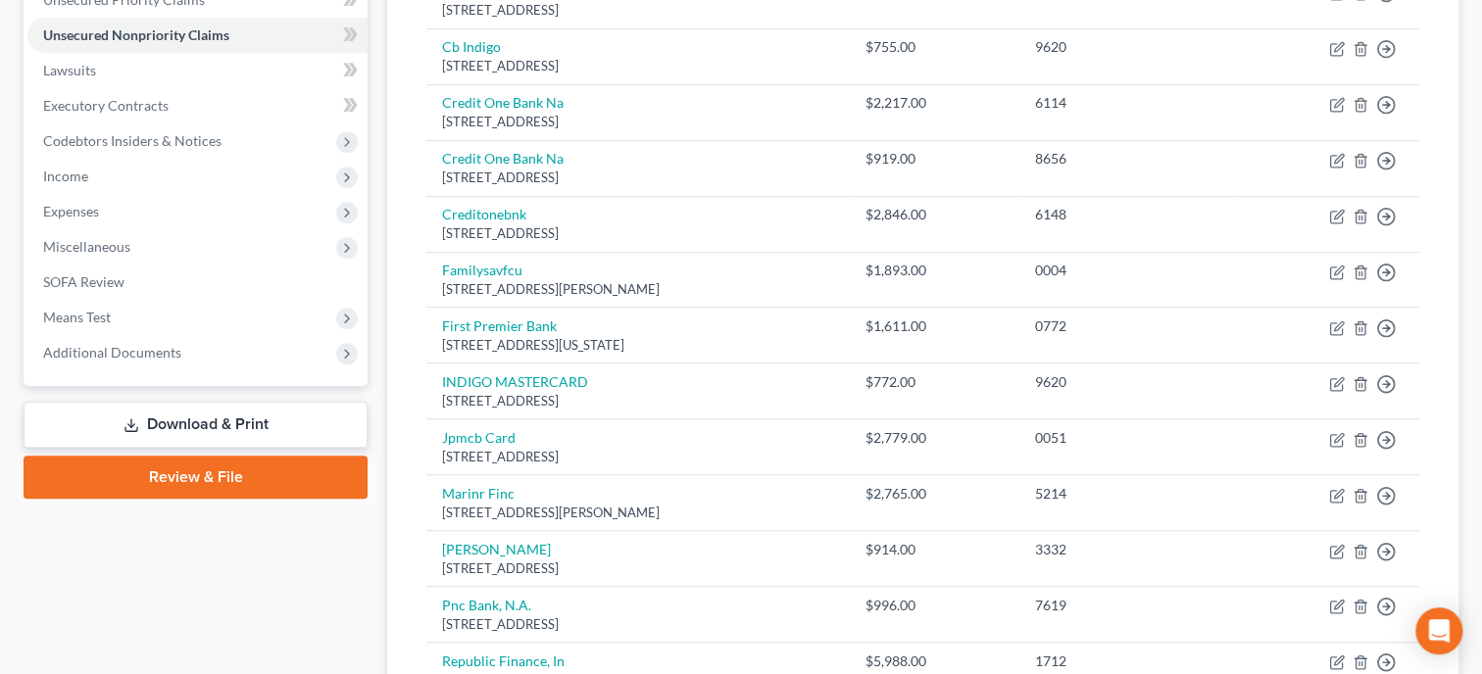
scroll to position [100, 0]
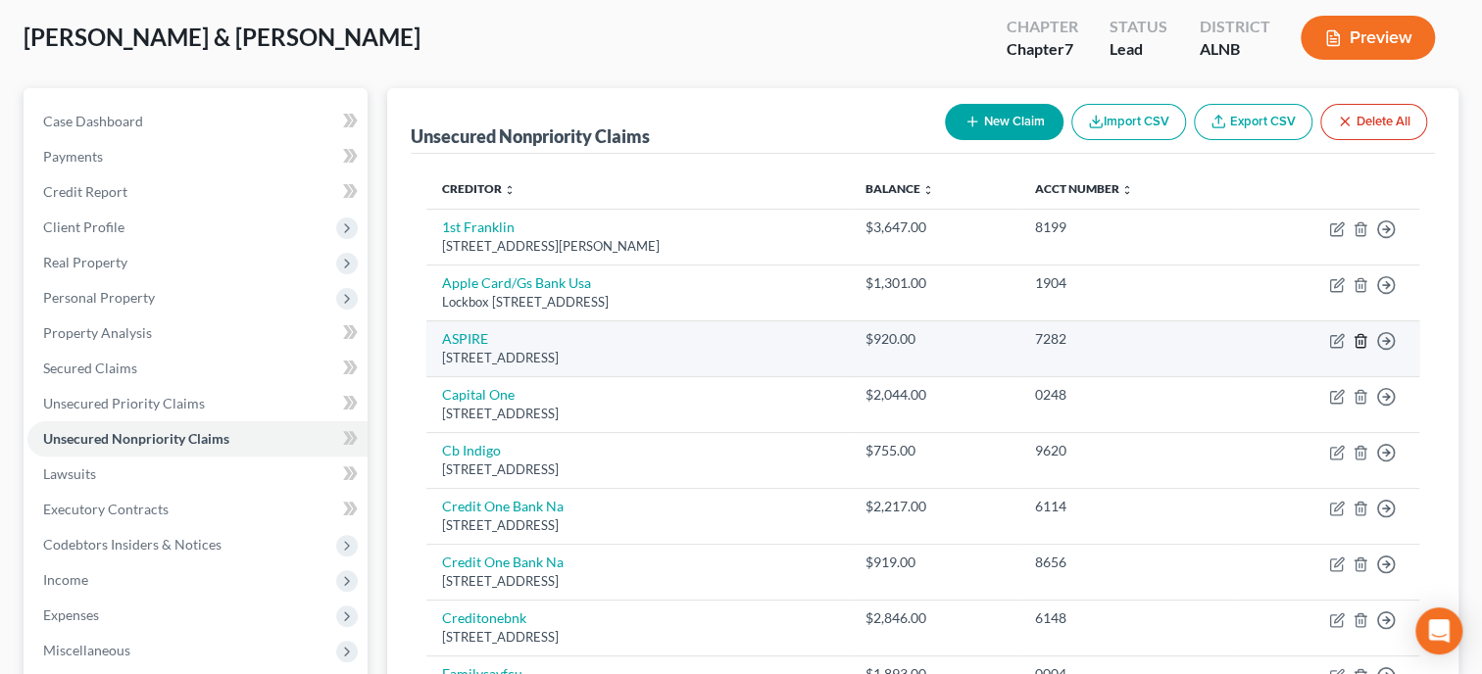
click at [1359, 340] on line "button" at bounding box center [1359, 342] width 0 height 4
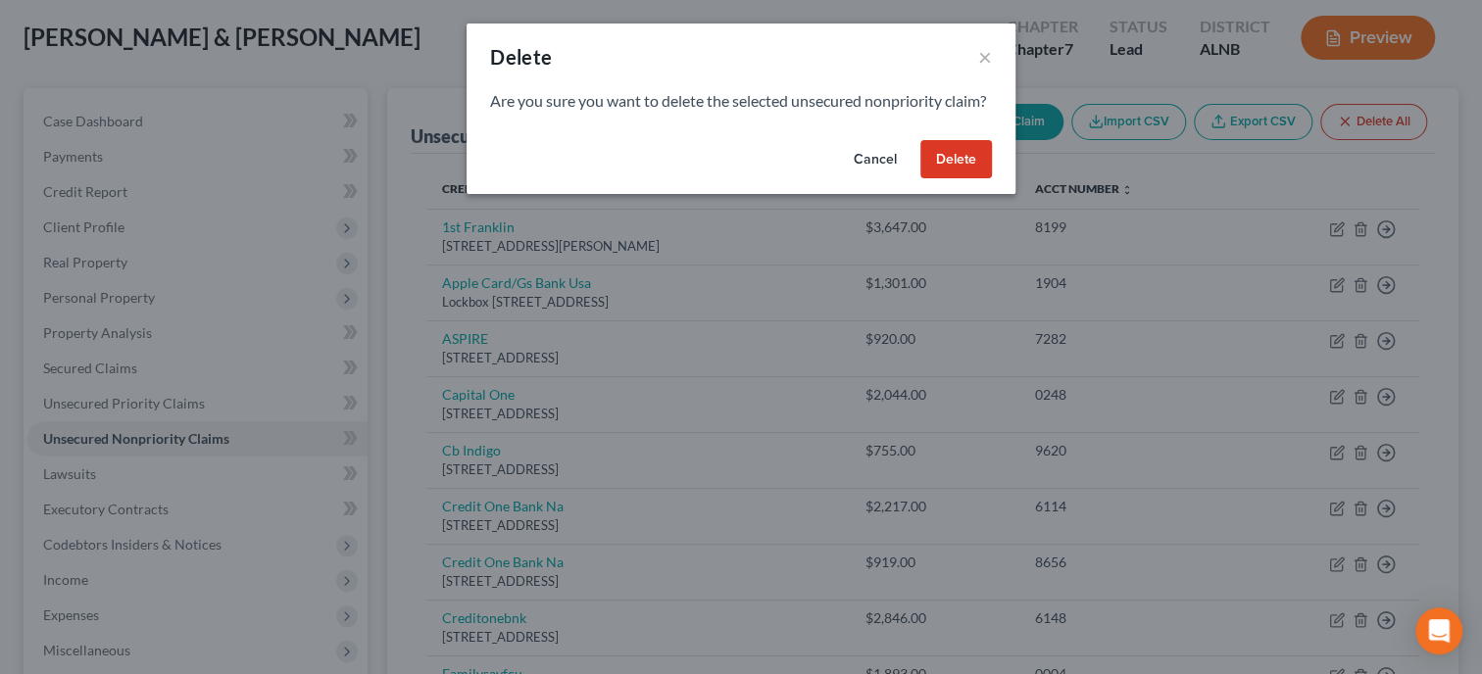
click at [949, 179] on button "Delete" at bounding box center [956, 159] width 72 height 39
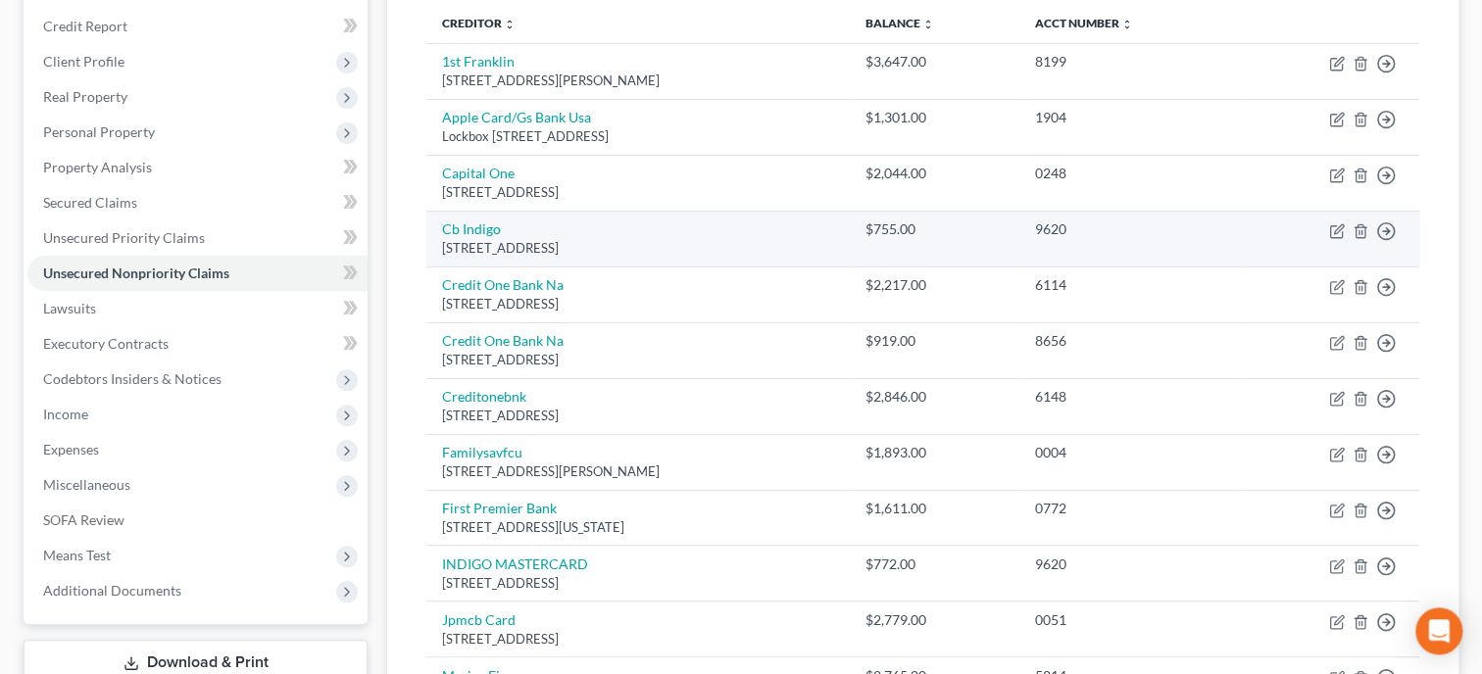
scroll to position [302, 0]
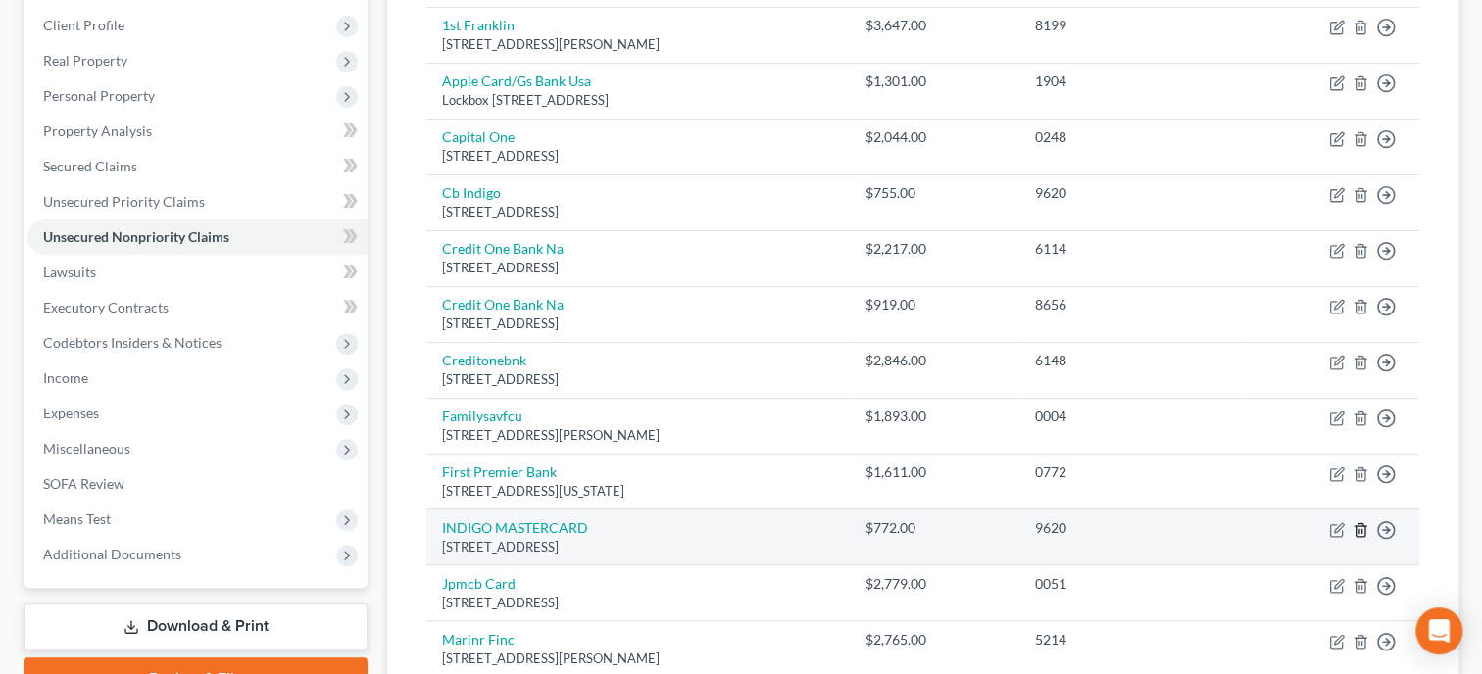
click at [1356, 523] on icon "button" at bounding box center [1359, 529] width 9 height 13
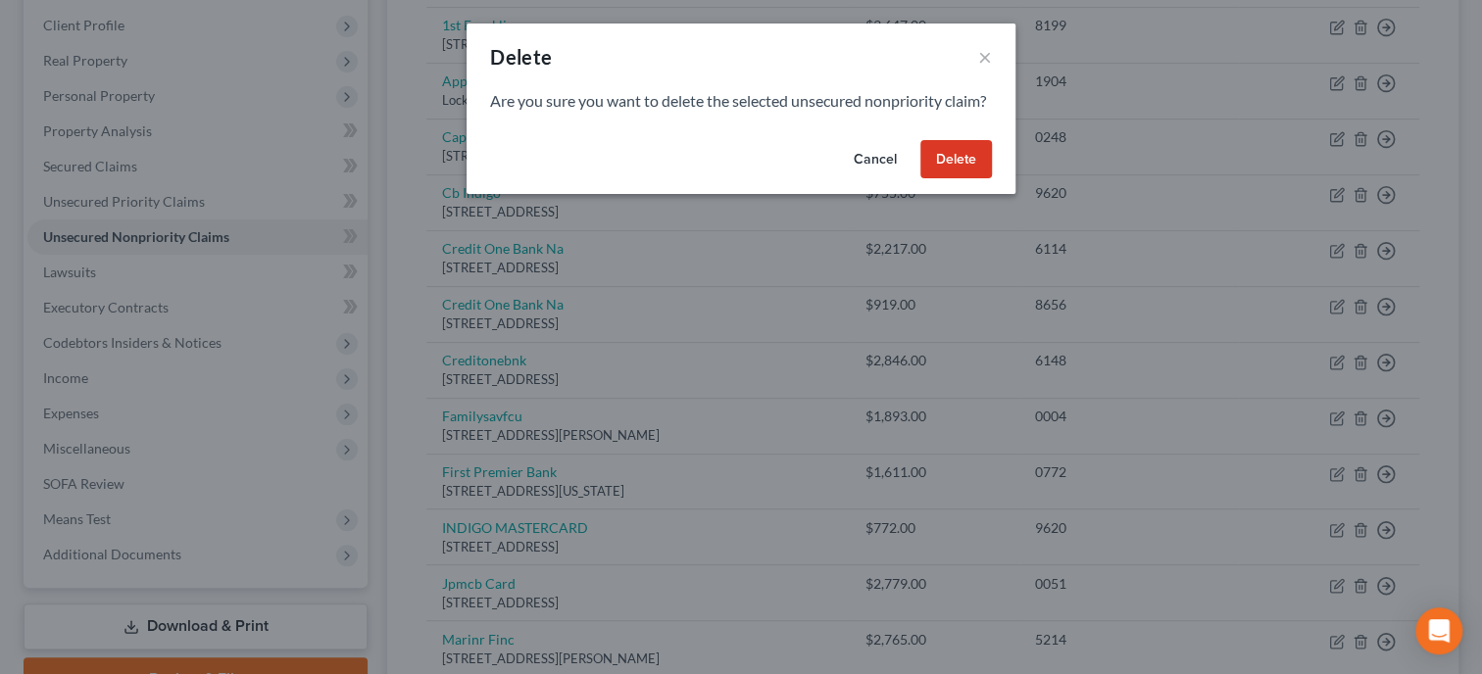
click at [974, 179] on button "Delete" at bounding box center [956, 159] width 72 height 39
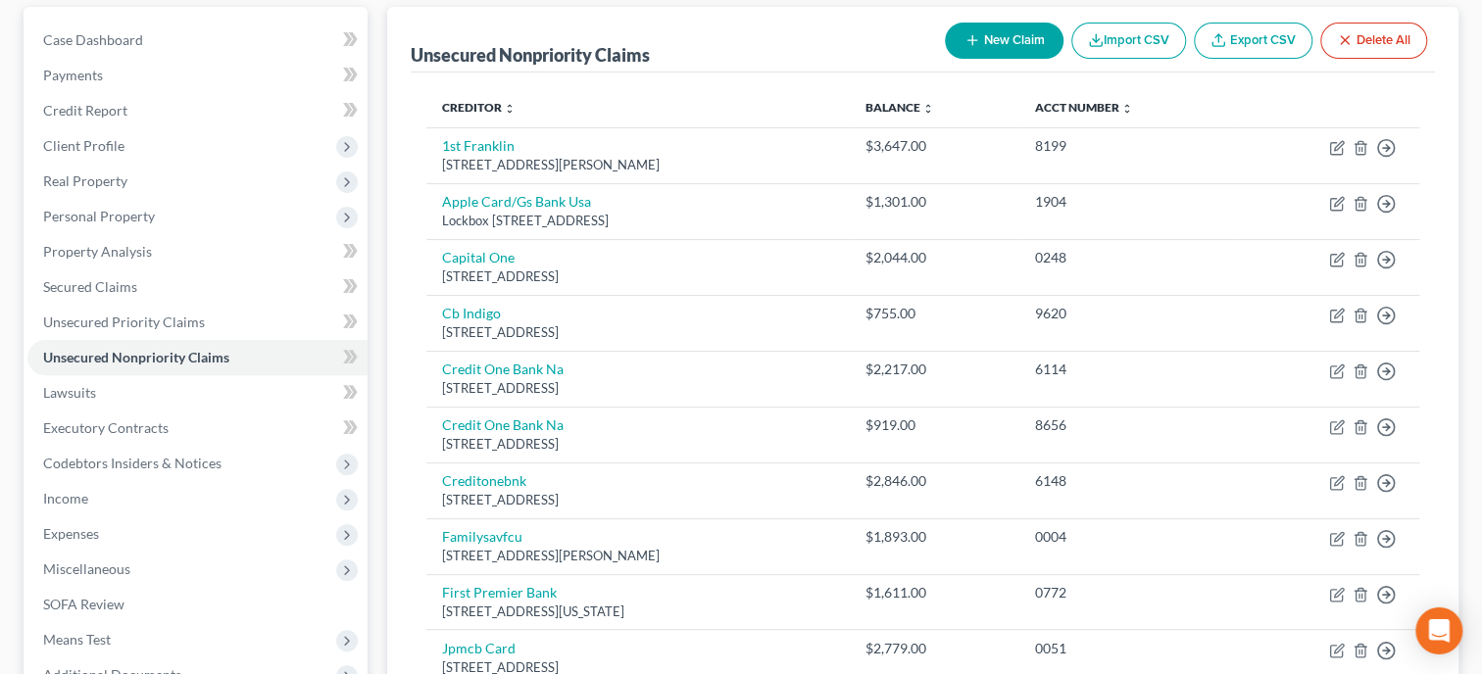
scroll to position [0, 0]
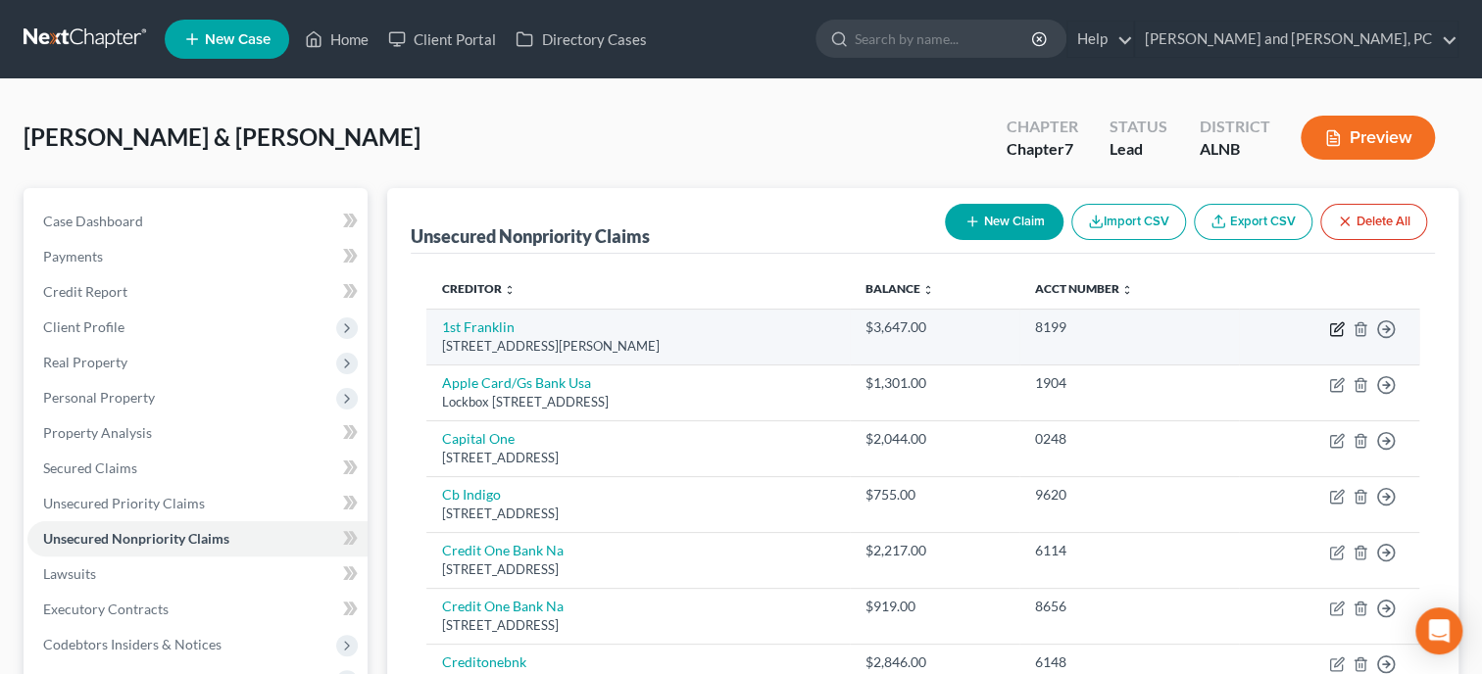
click at [1332, 330] on icon "button" at bounding box center [1337, 329] width 16 height 16
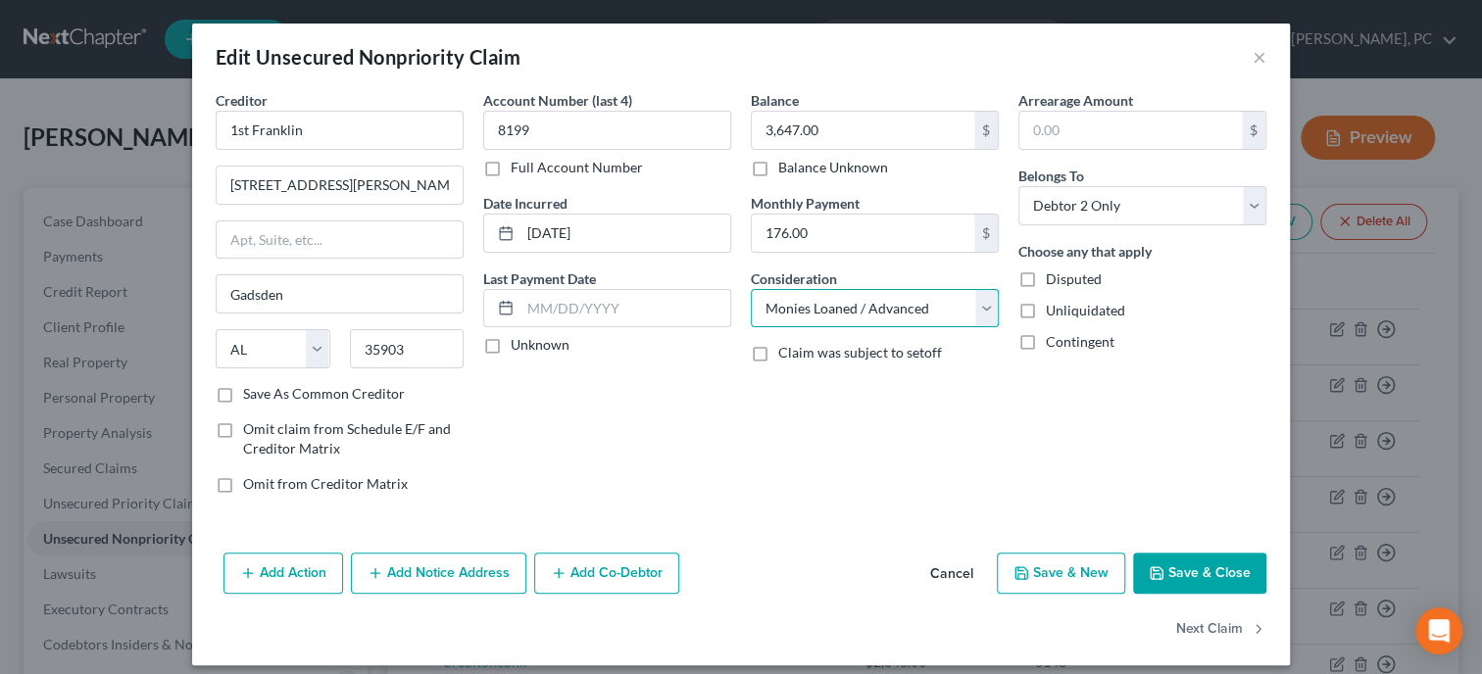
click option "Monies Loaned / Advanced" at bounding box center [0, 0] width 0 height 0
click at [1202, 565] on button "Save & Close" at bounding box center [1199, 573] width 133 height 41
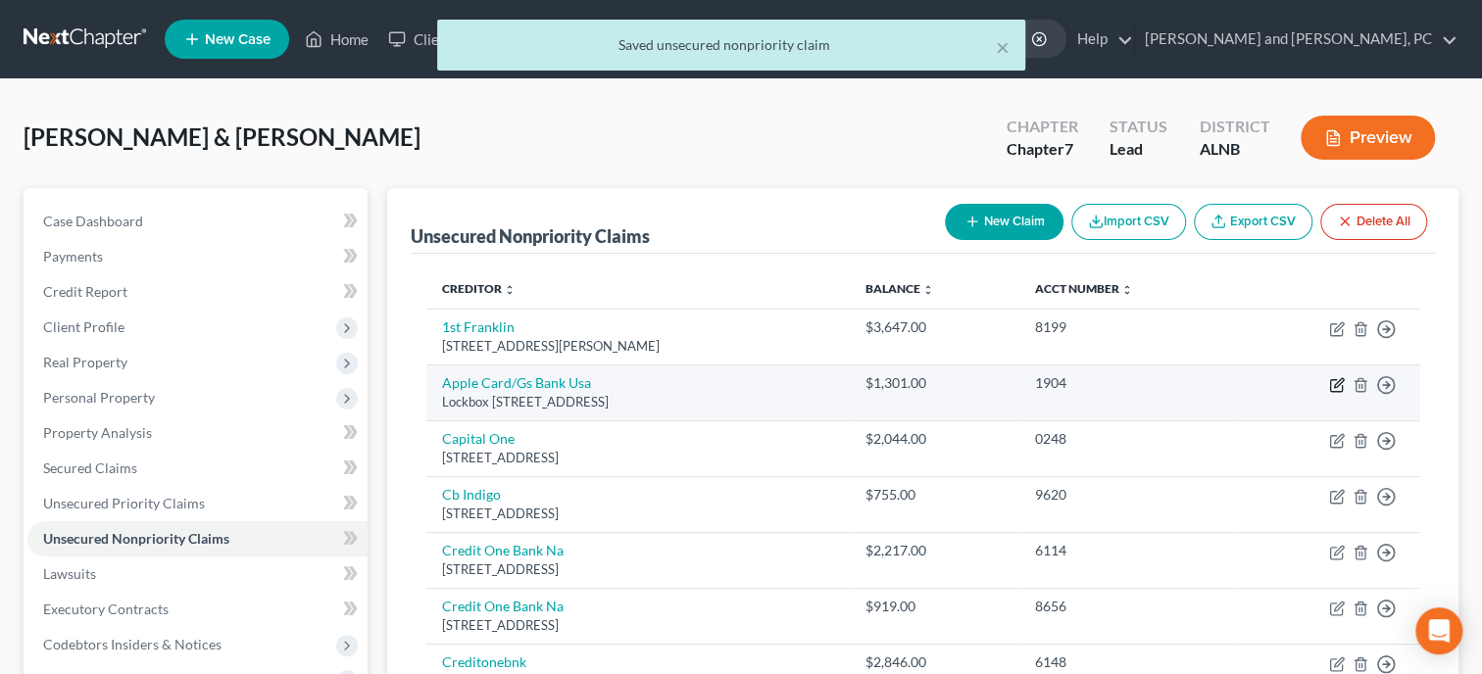
click at [1334, 385] on icon "button" at bounding box center [1338, 382] width 9 height 9
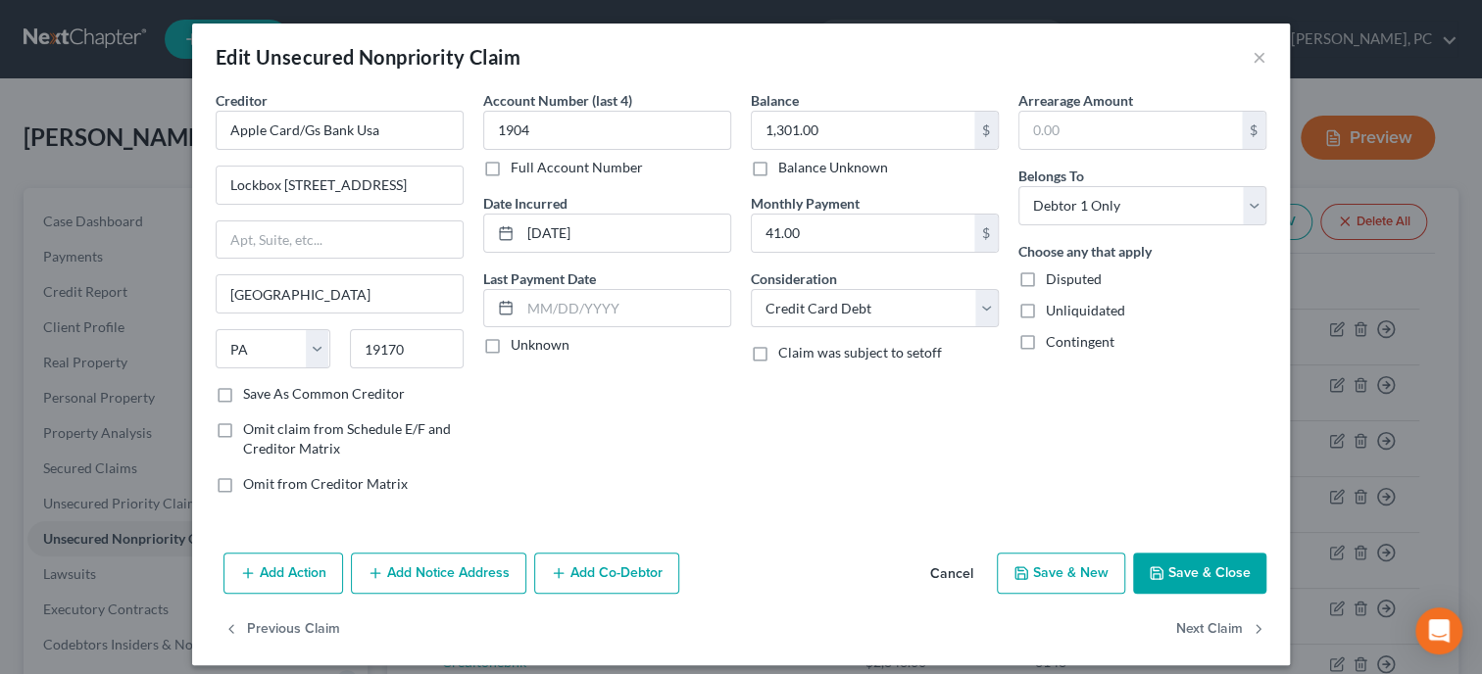
click at [1155, 573] on icon "button" at bounding box center [1156, 573] width 16 height 16
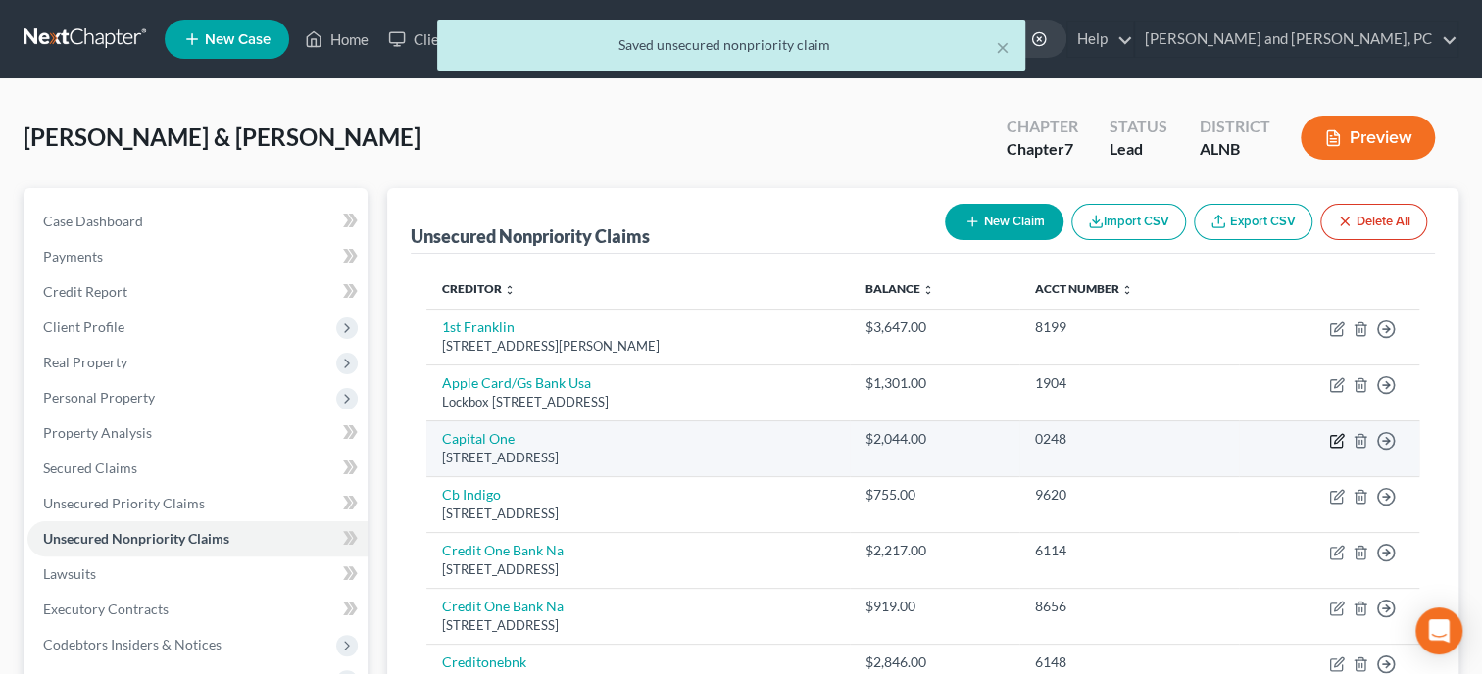
click at [1334, 443] on icon "button" at bounding box center [1337, 441] width 16 height 16
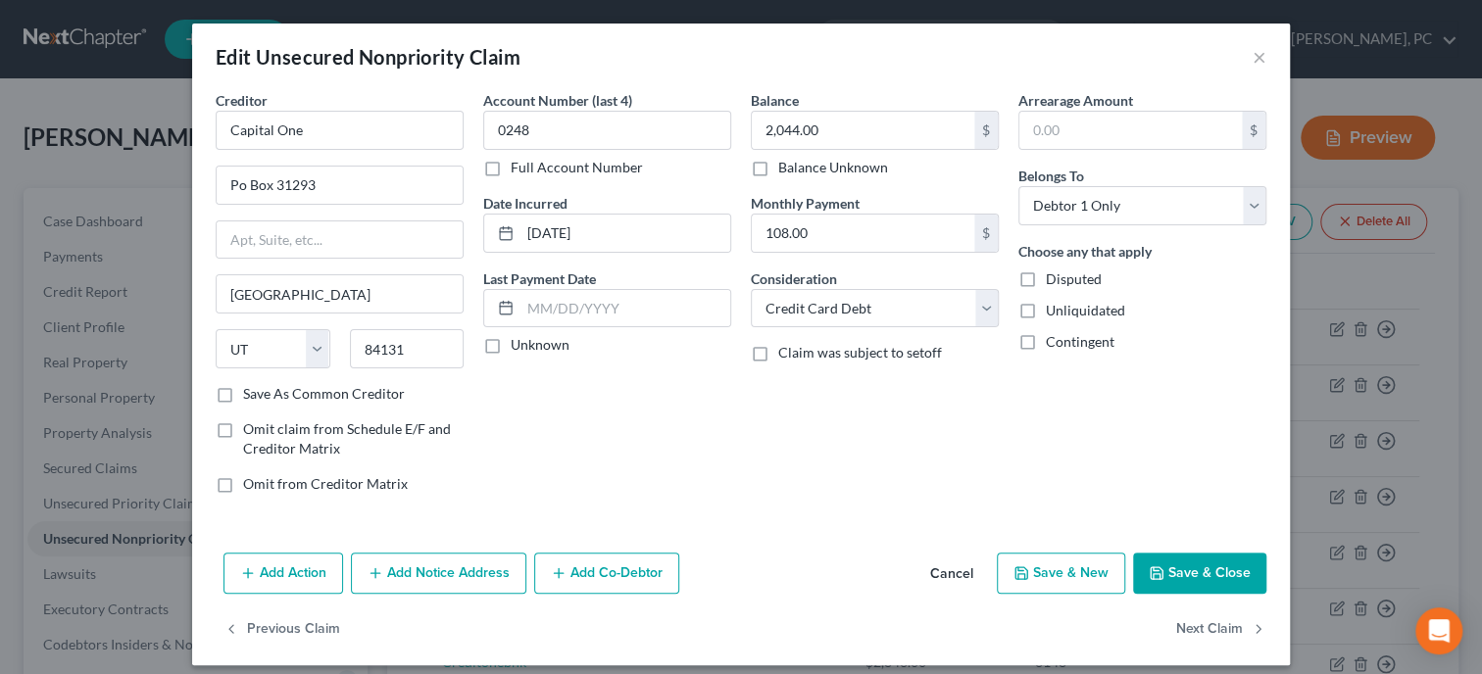
click at [1206, 568] on button "Save & Close" at bounding box center [1199, 573] width 133 height 41
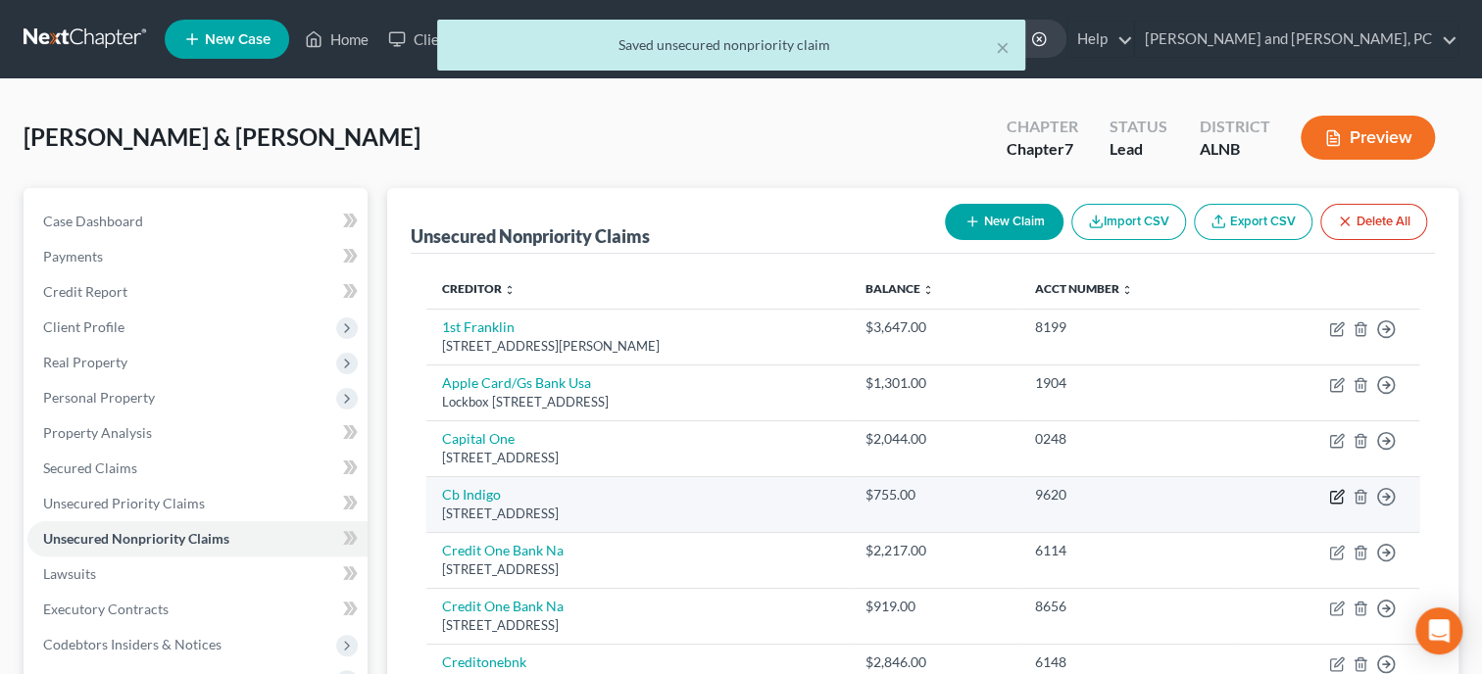
click at [1338, 493] on icon "button" at bounding box center [1338, 494] width 9 height 9
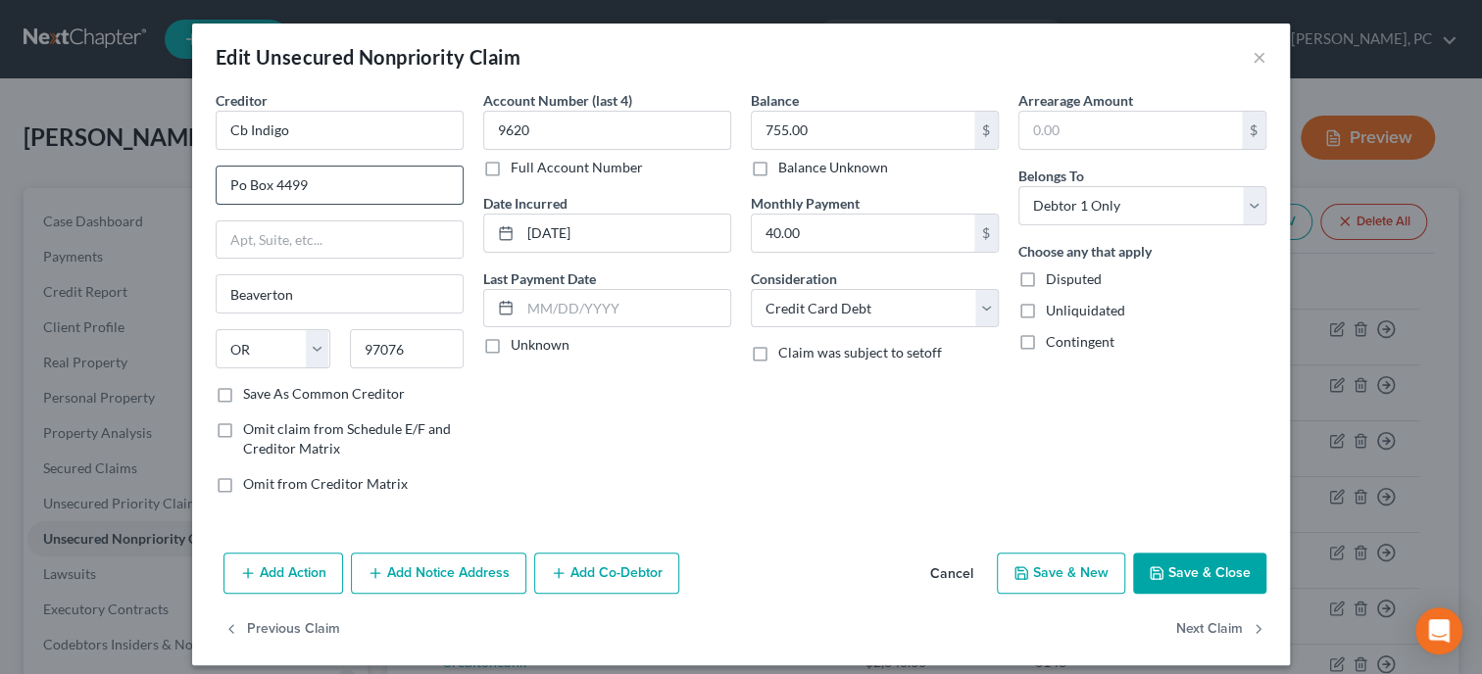
click at [237, 182] on input "Po Box 4499" at bounding box center [340, 185] width 246 height 37
click at [1216, 560] on button "Save & Close" at bounding box center [1199, 573] width 133 height 41
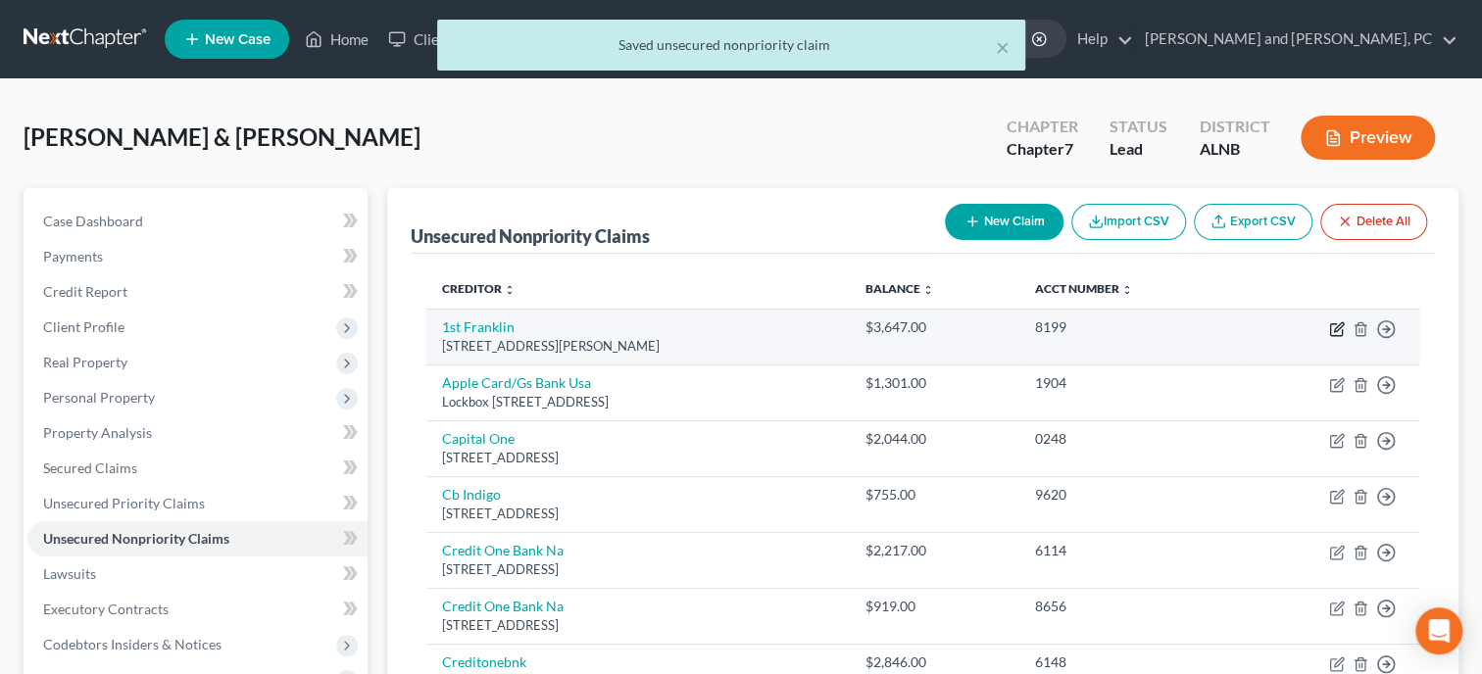
click at [1338, 335] on icon "button" at bounding box center [1337, 329] width 16 height 16
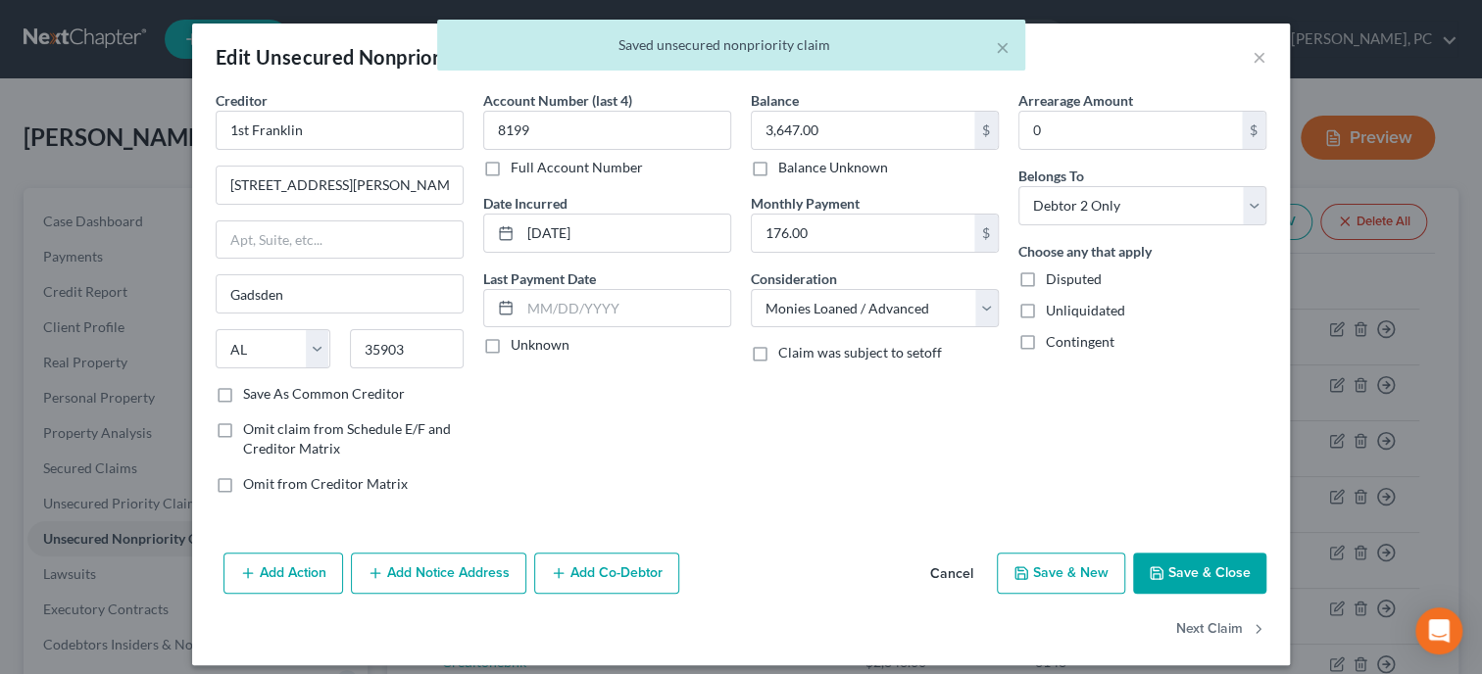
click at [1229, 578] on button "Save & Close" at bounding box center [1199, 573] width 133 height 41
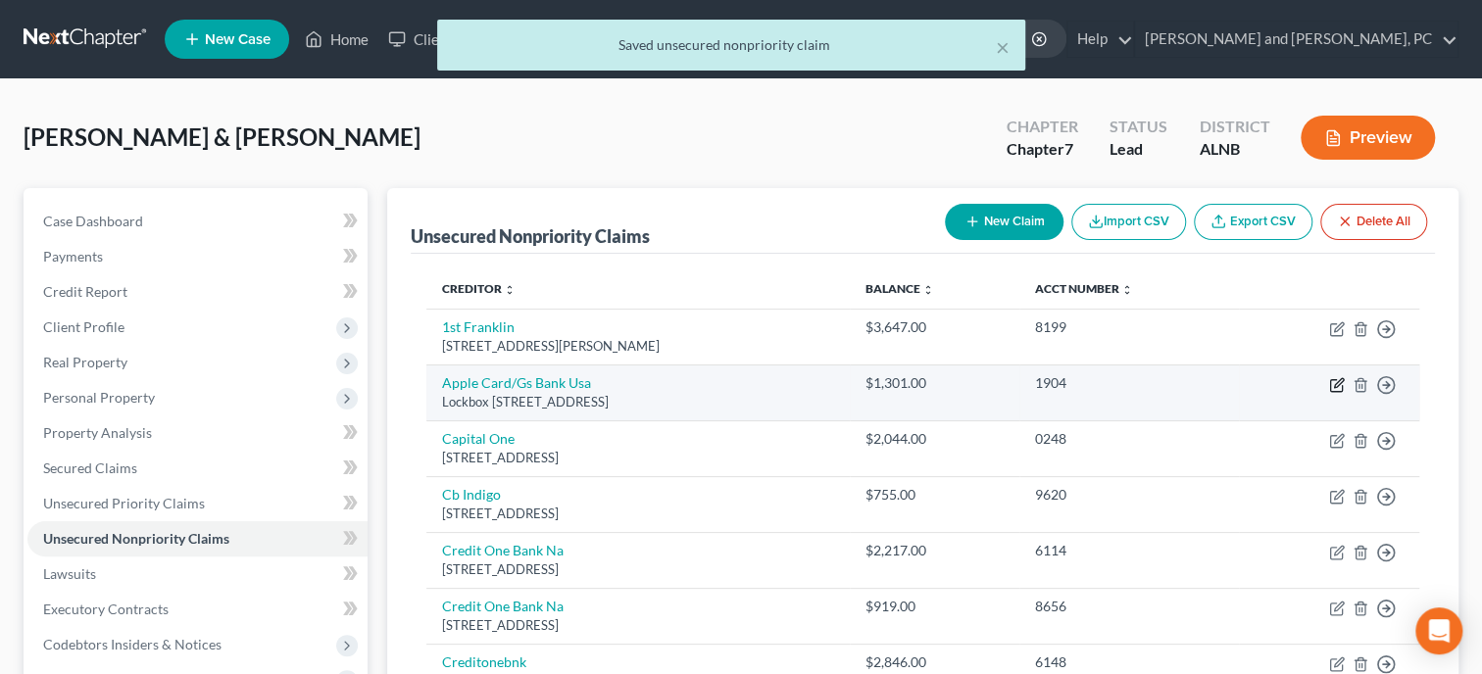
click at [1338, 385] on icon "button" at bounding box center [1338, 382] width 9 height 9
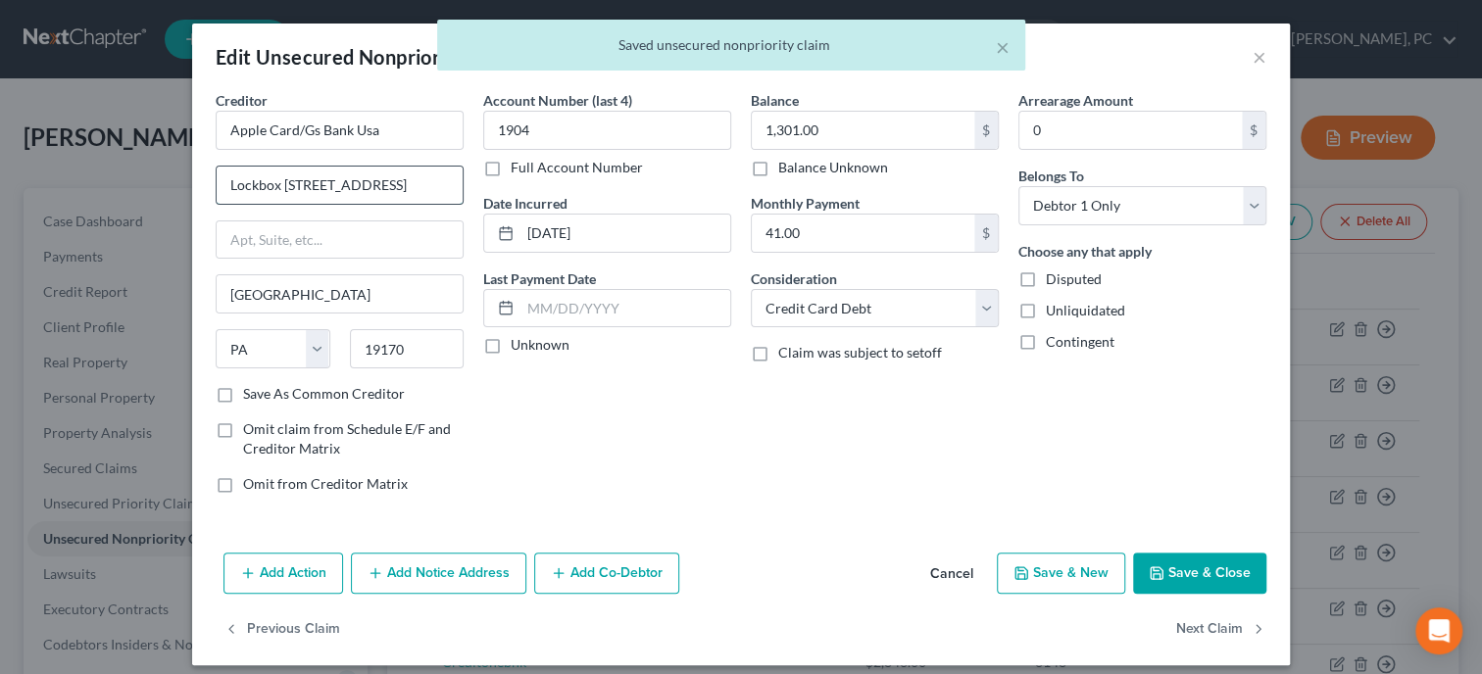
click at [259, 190] on input "Lockbox [STREET_ADDRESS]" at bounding box center [340, 185] width 246 height 37
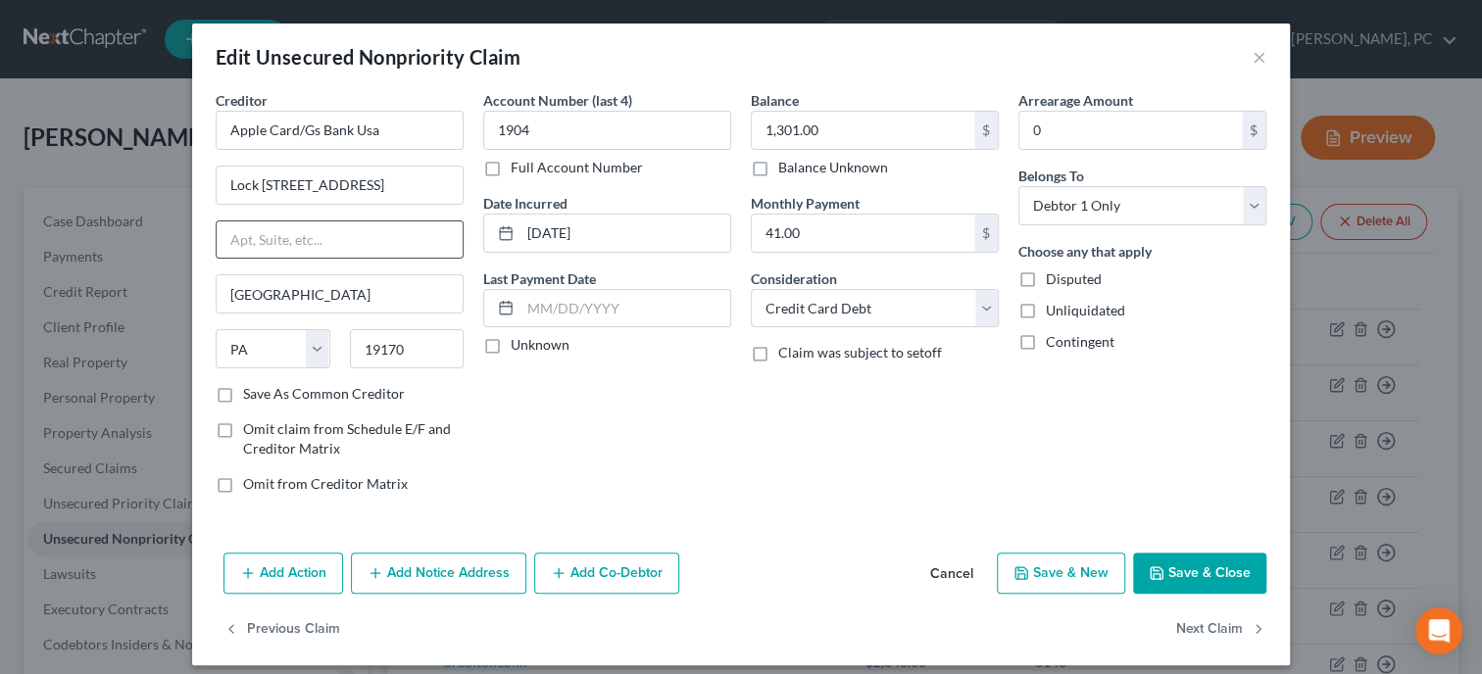
click at [296, 226] on input "text" at bounding box center [340, 239] width 246 height 37
click at [413, 189] on input "Lock [STREET_ADDRESS]" at bounding box center [340, 185] width 246 height 37
click at [1183, 565] on button "Save & Close" at bounding box center [1199, 573] width 133 height 41
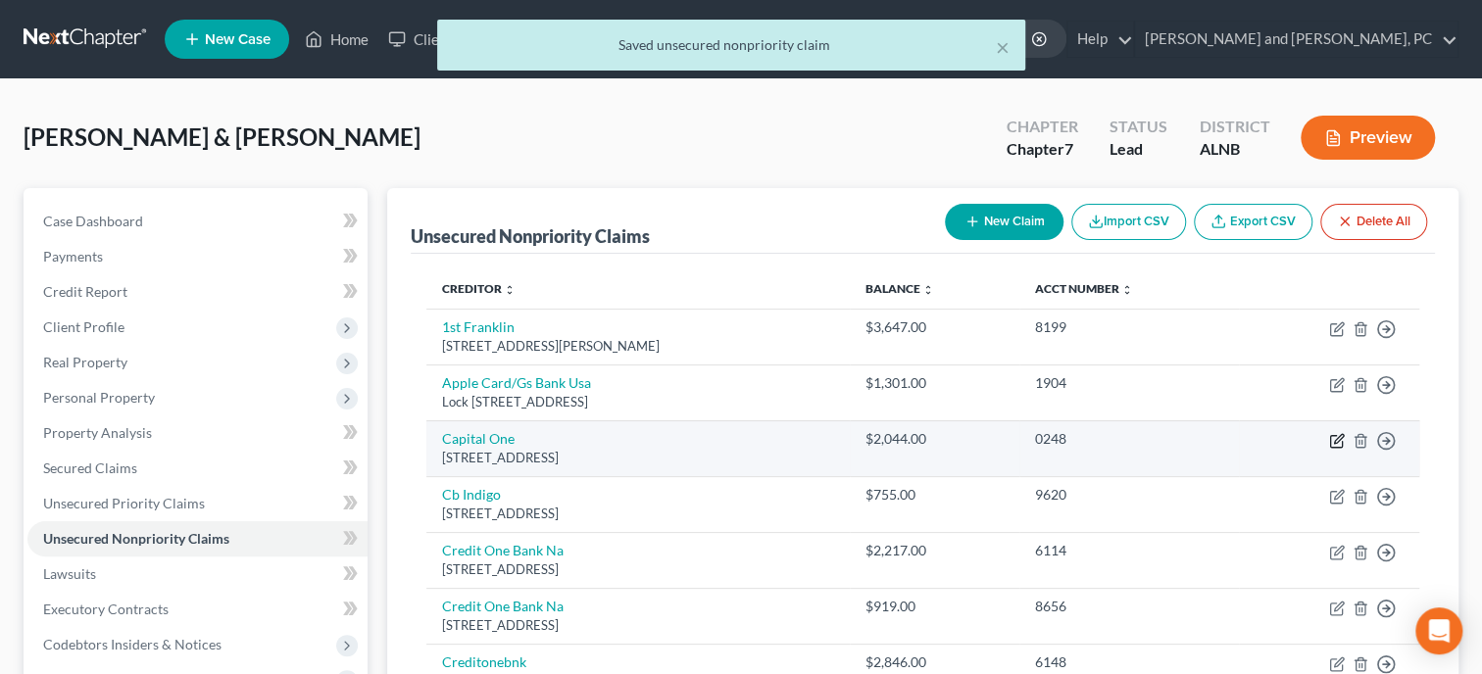
click at [1329, 439] on icon "button" at bounding box center [1337, 441] width 16 height 16
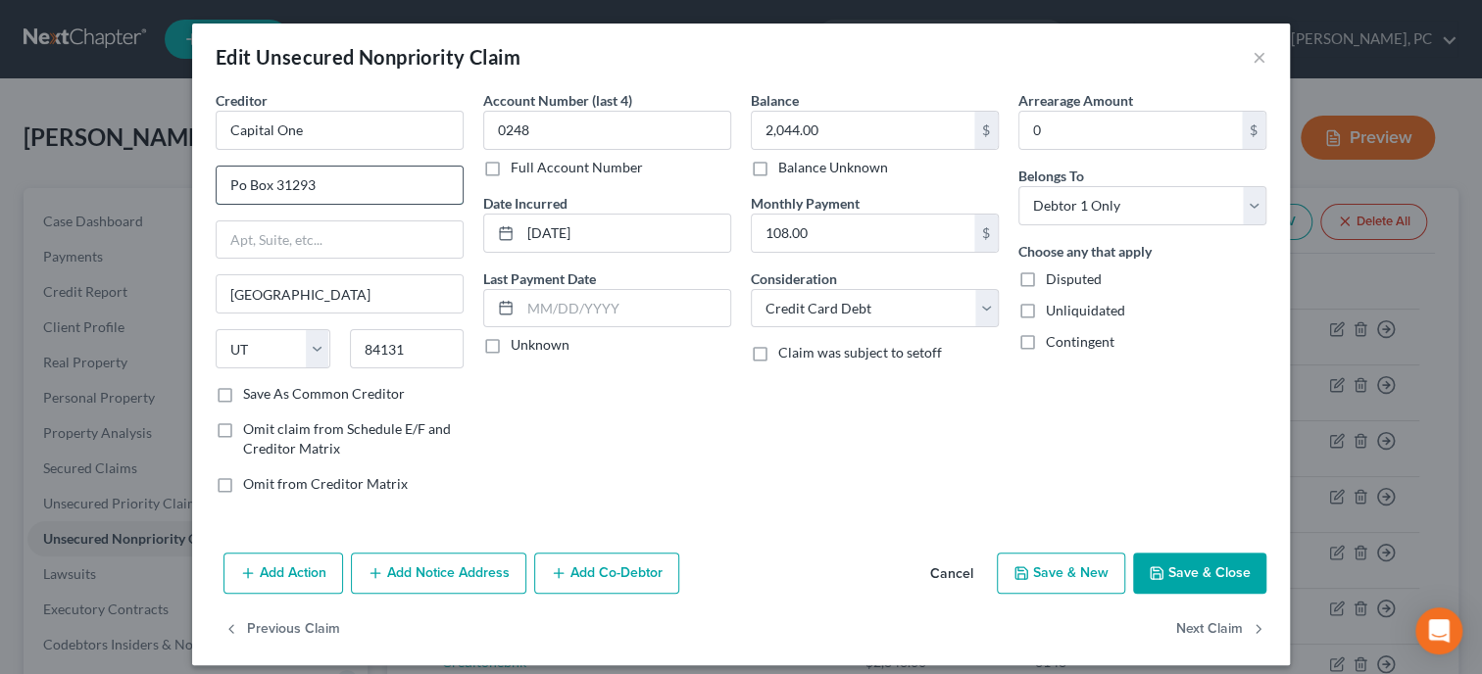
click at [242, 181] on input "Po Box 31293" at bounding box center [340, 185] width 246 height 37
click at [1169, 569] on button "Save & Close" at bounding box center [1199, 573] width 133 height 41
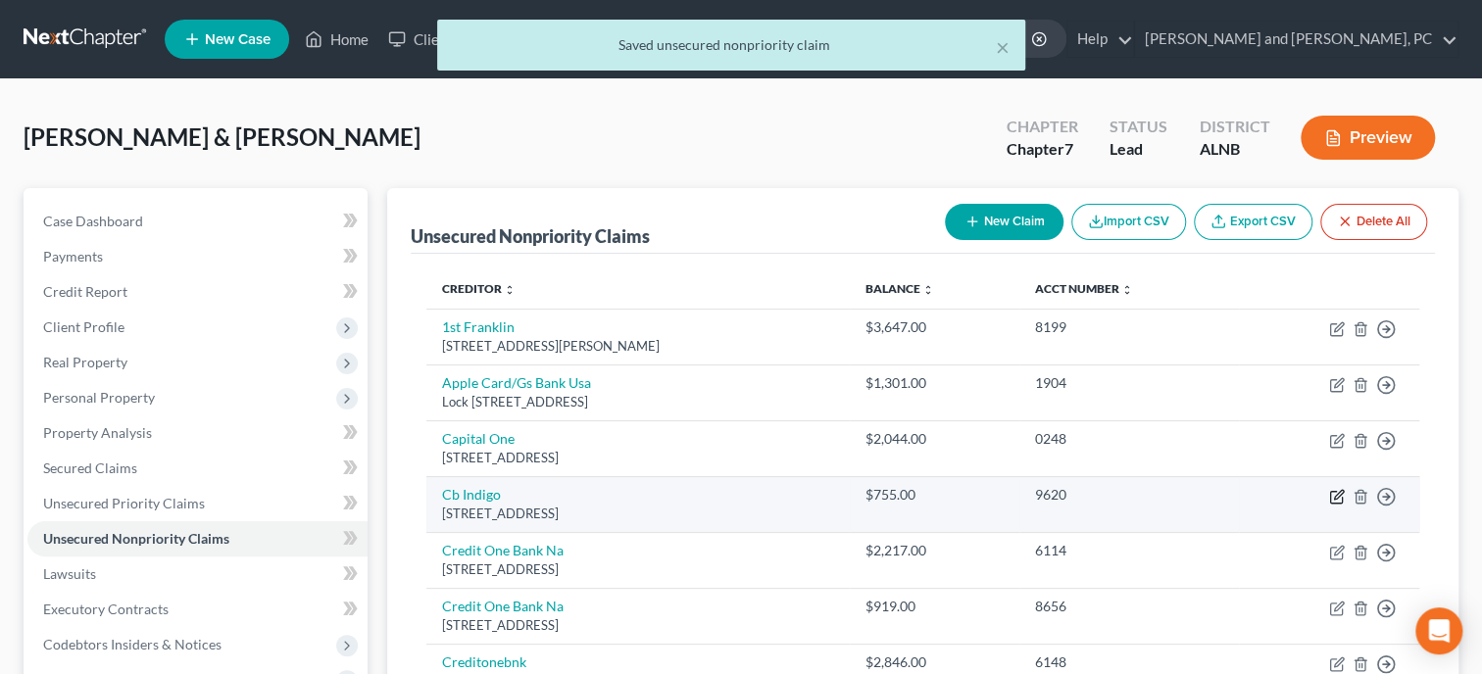
click at [1334, 494] on icon "button" at bounding box center [1337, 497] width 16 height 16
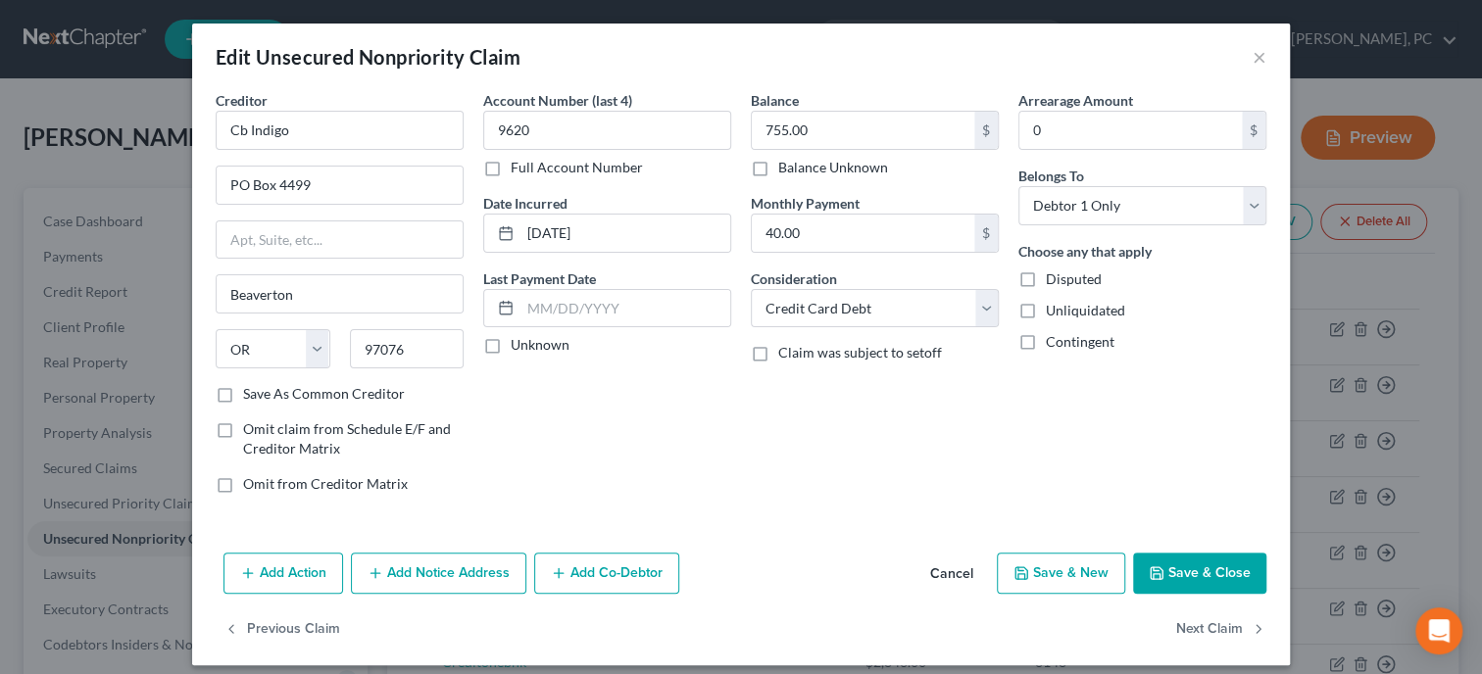
click at [1207, 574] on button "Save & Close" at bounding box center [1199, 573] width 133 height 41
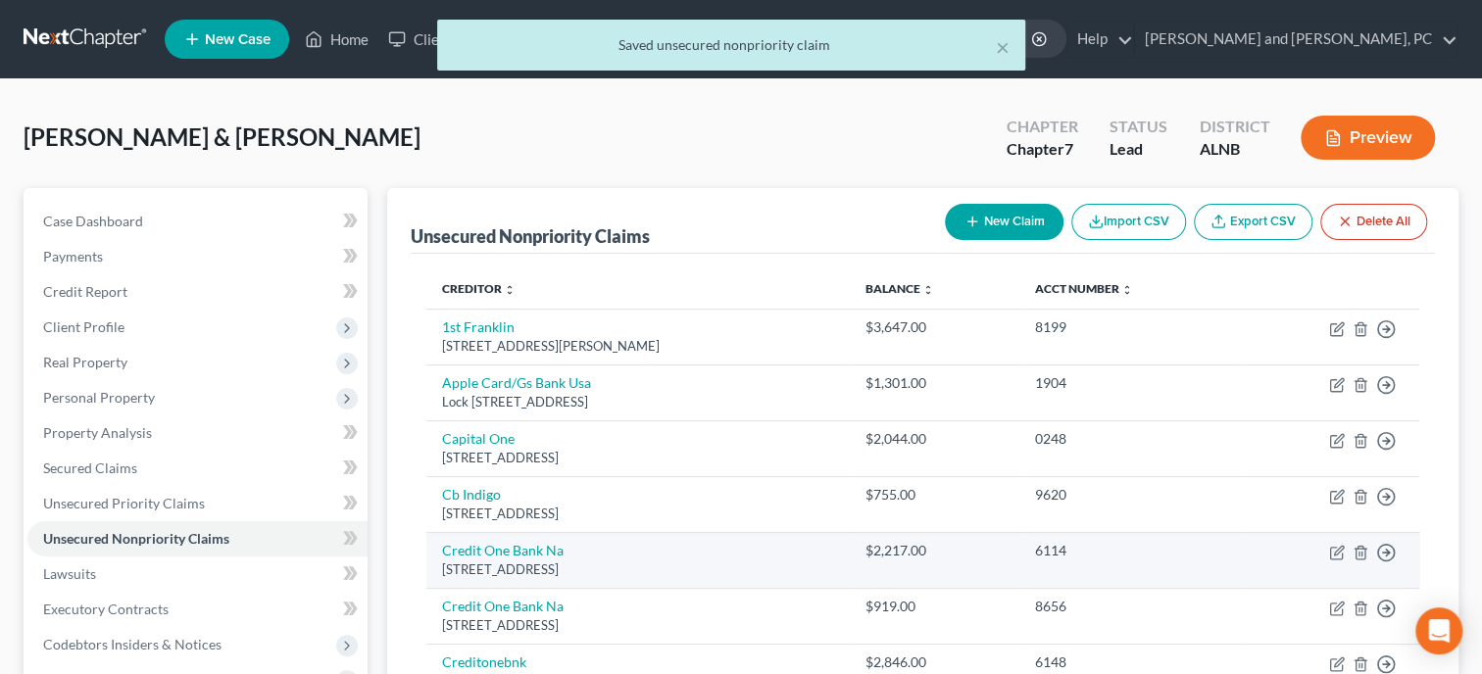
scroll to position [100, 0]
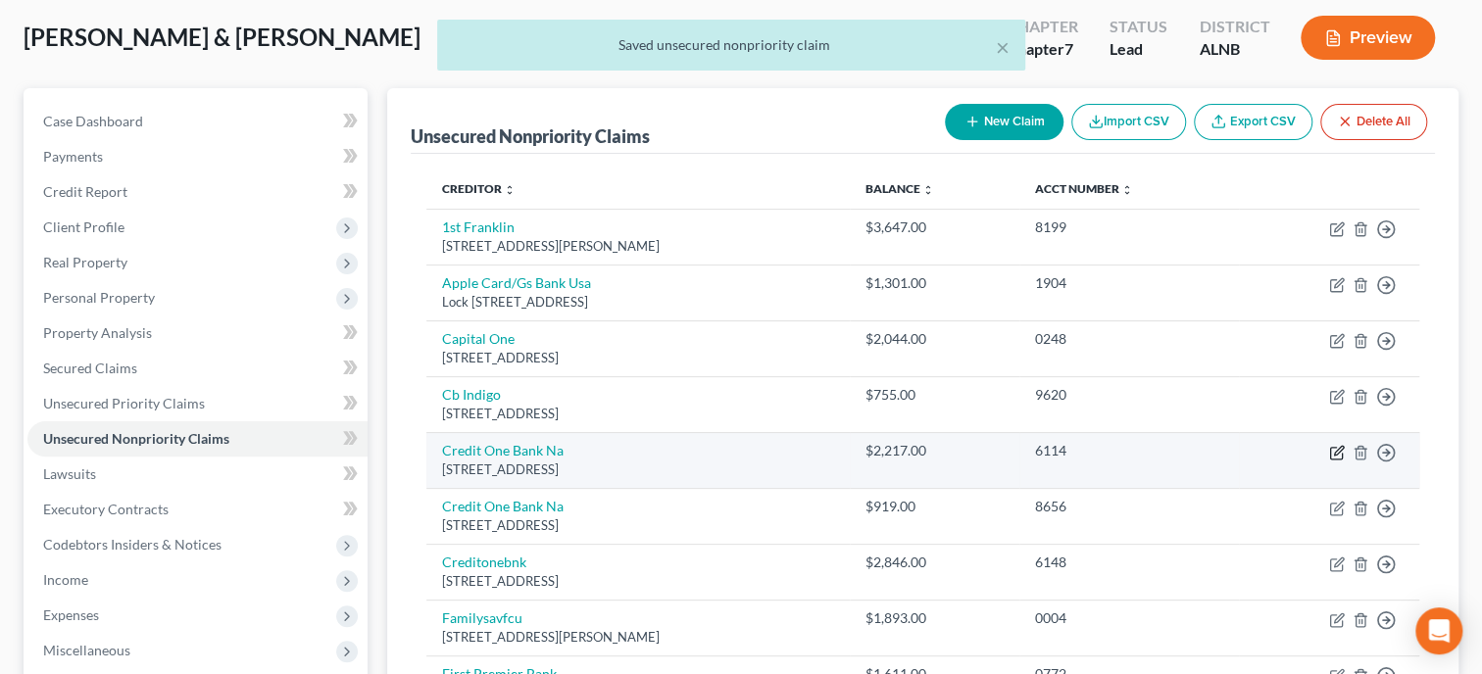
click at [1341, 447] on icon "button" at bounding box center [1338, 450] width 9 height 9
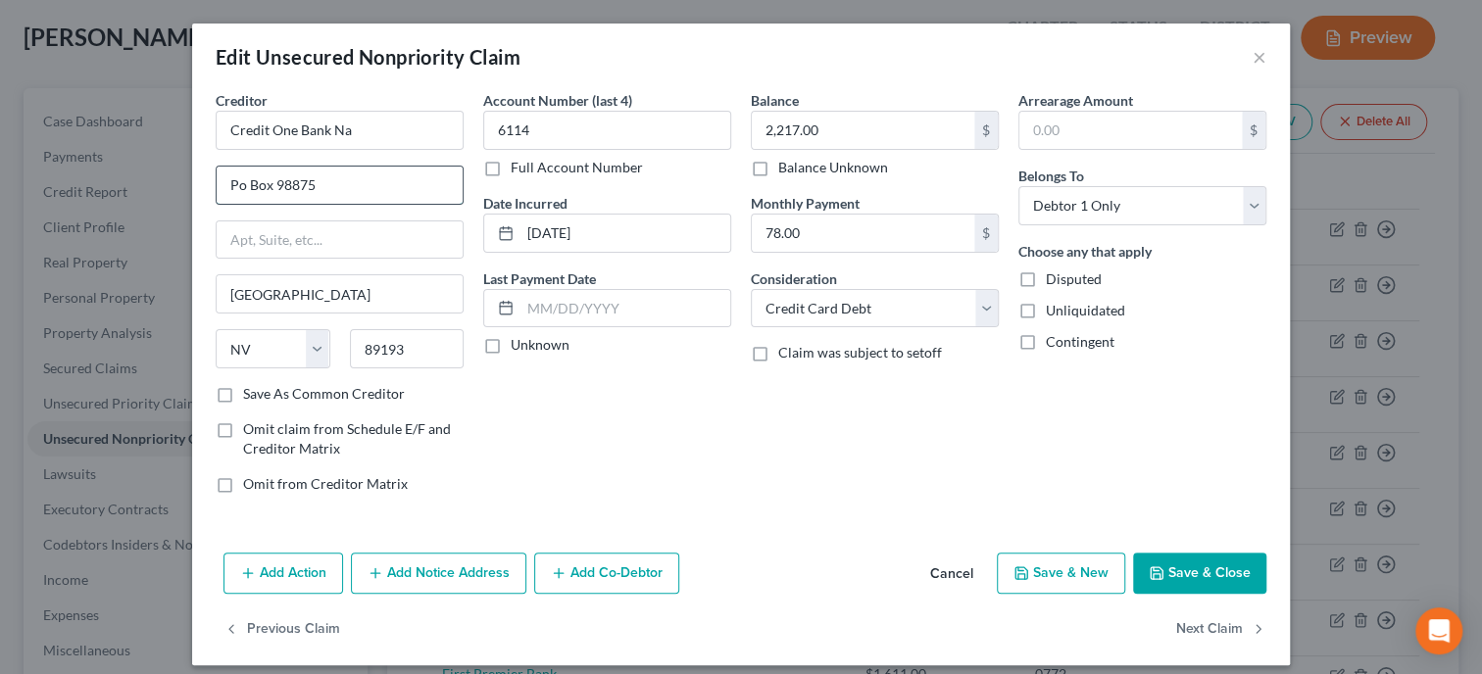
click at [238, 190] on input "Po Box 98875" at bounding box center [340, 185] width 246 height 37
click at [1219, 577] on button "Save & Close" at bounding box center [1199, 573] width 133 height 41
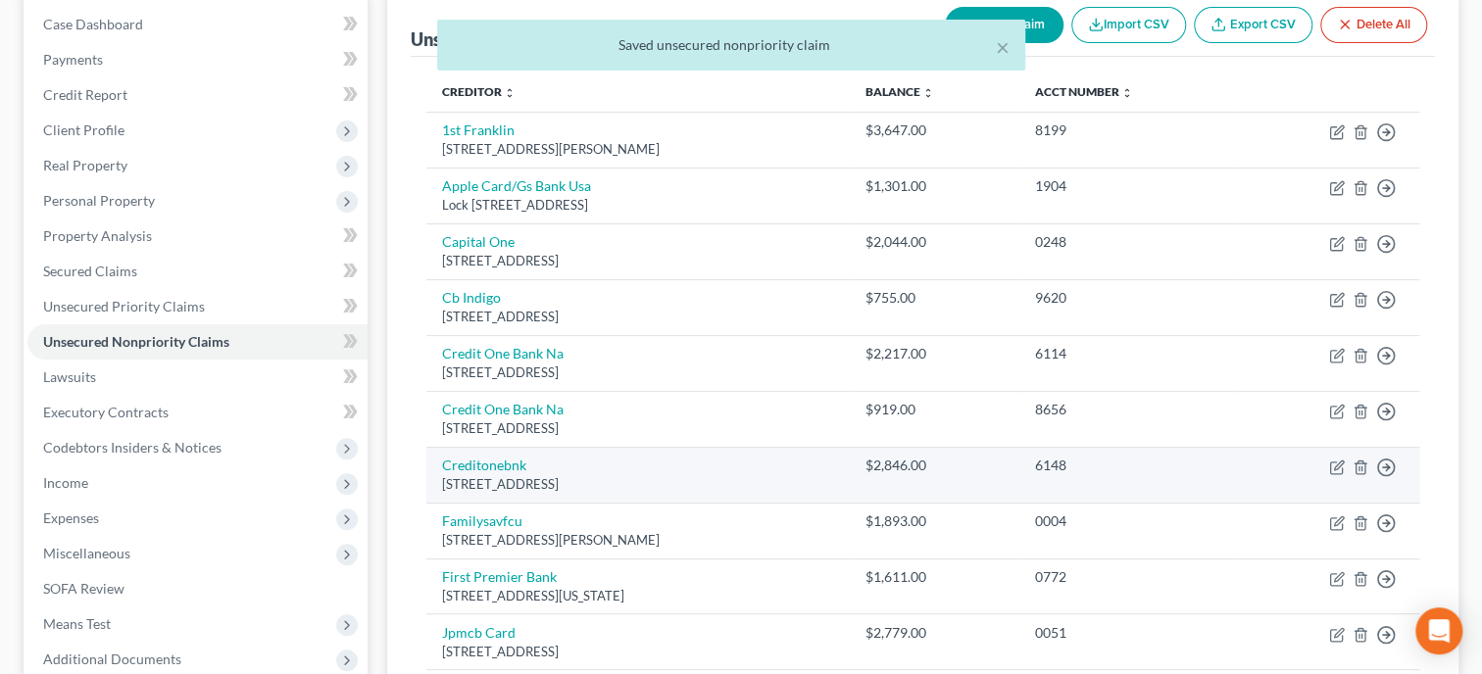
scroll to position [201, 0]
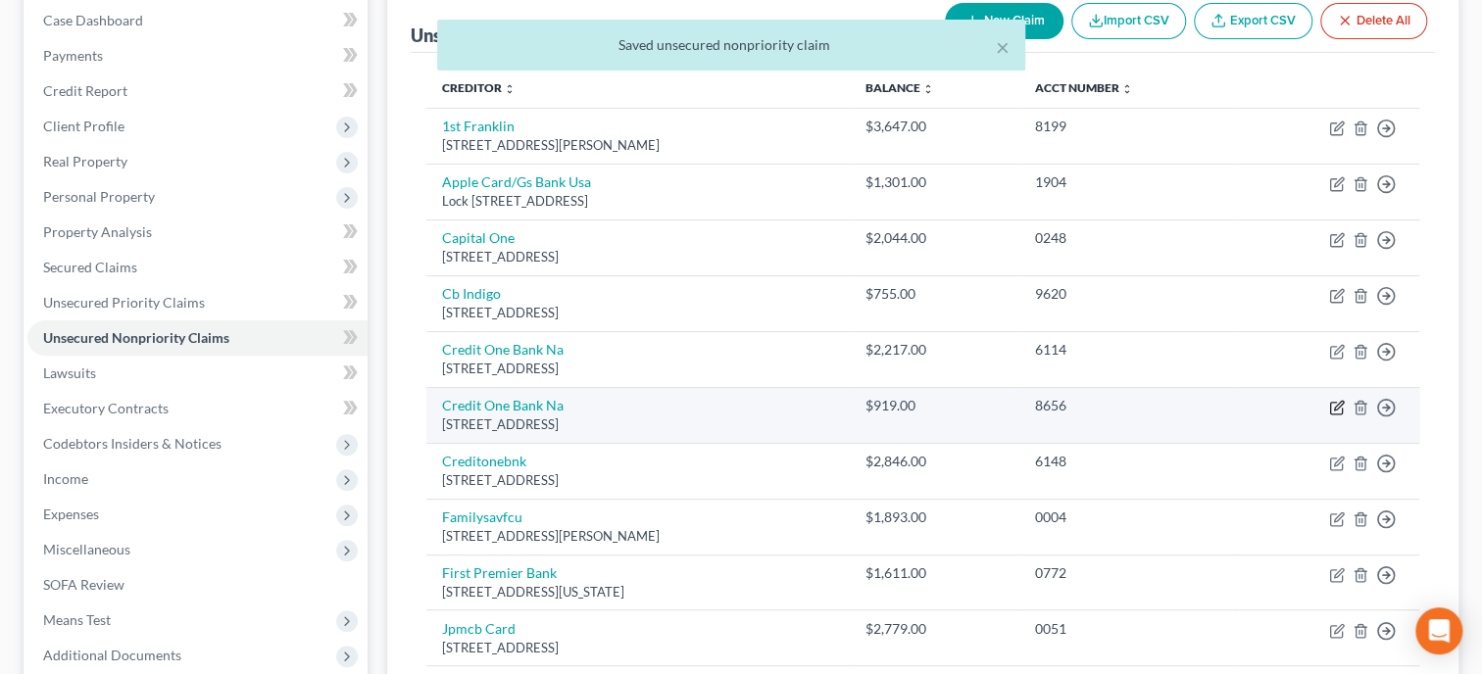
click at [1338, 409] on icon "button" at bounding box center [1337, 408] width 16 height 16
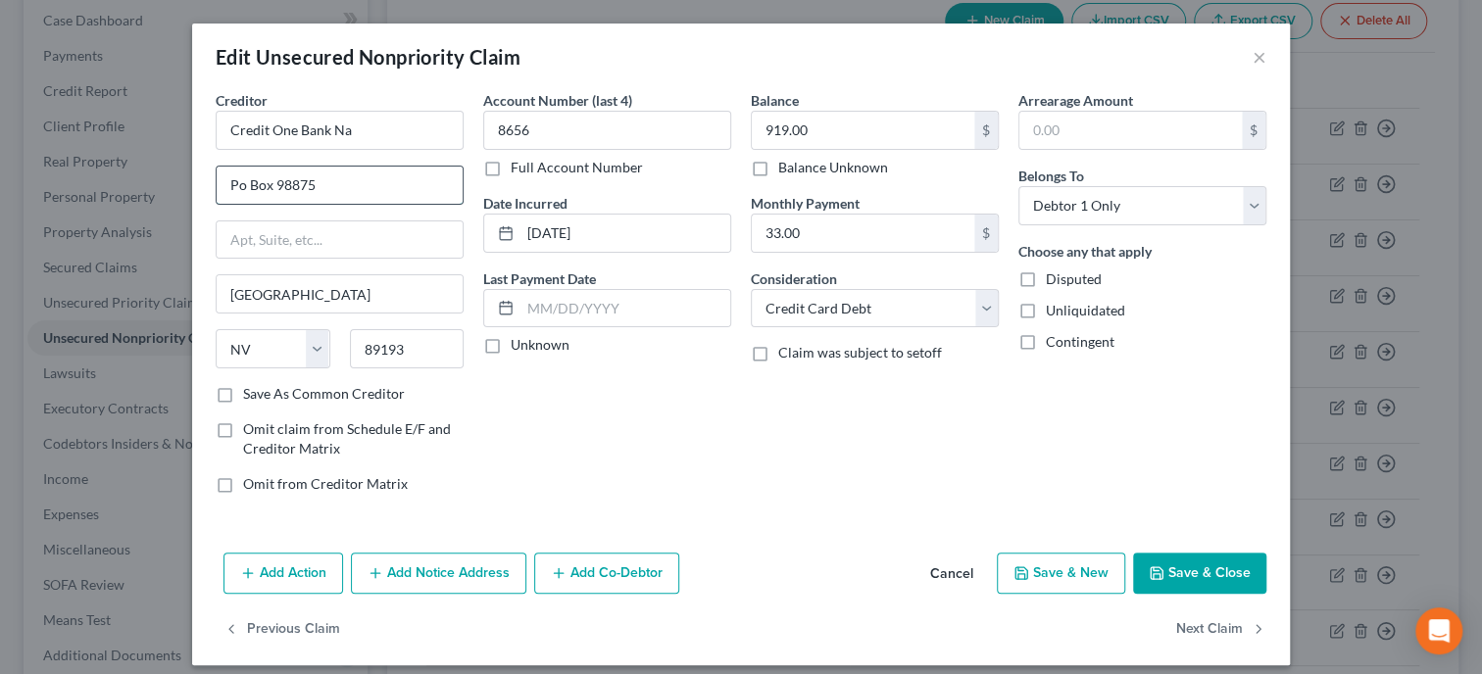
click at [241, 182] on input "Po Box 98875" at bounding box center [340, 185] width 246 height 37
click at [1188, 568] on button "Save & Close" at bounding box center [1199, 573] width 133 height 41
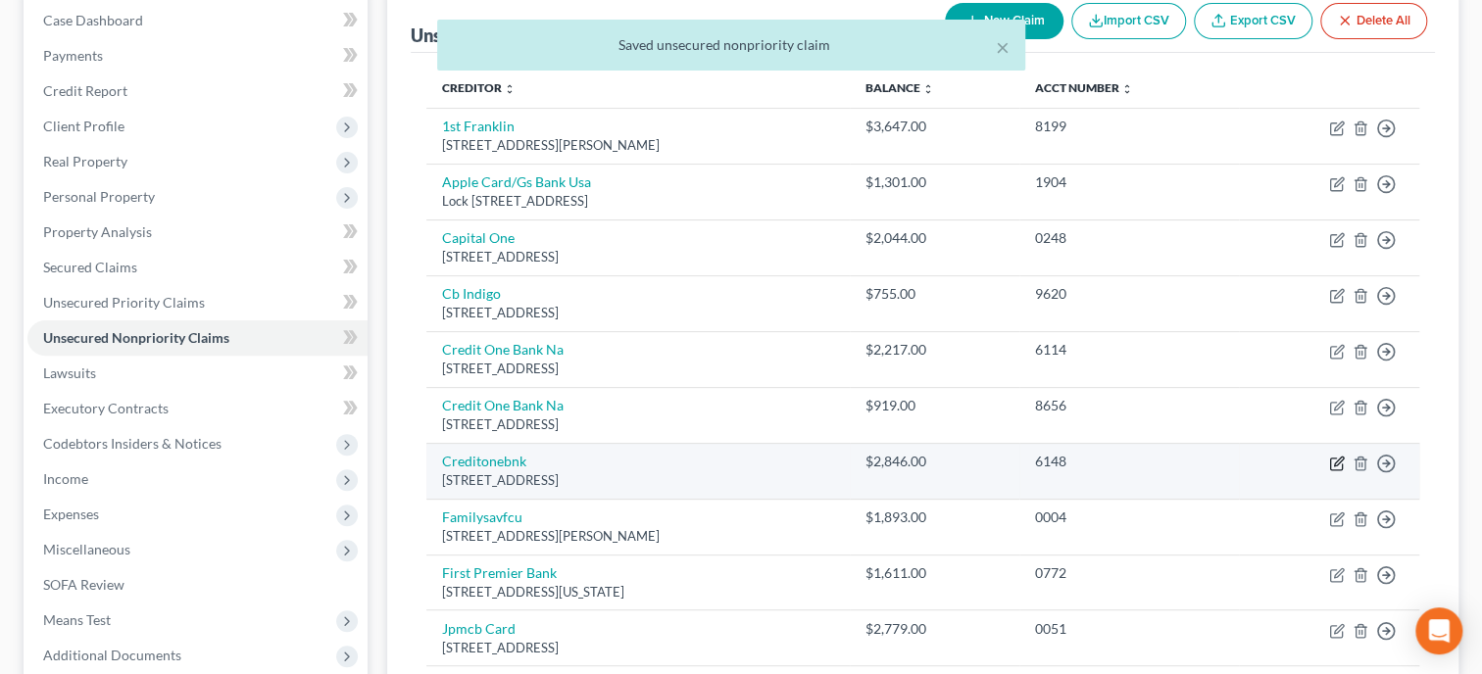
click at [1334, 464] on icon "button" at bounding box center [1337, 464] width 16 height 16
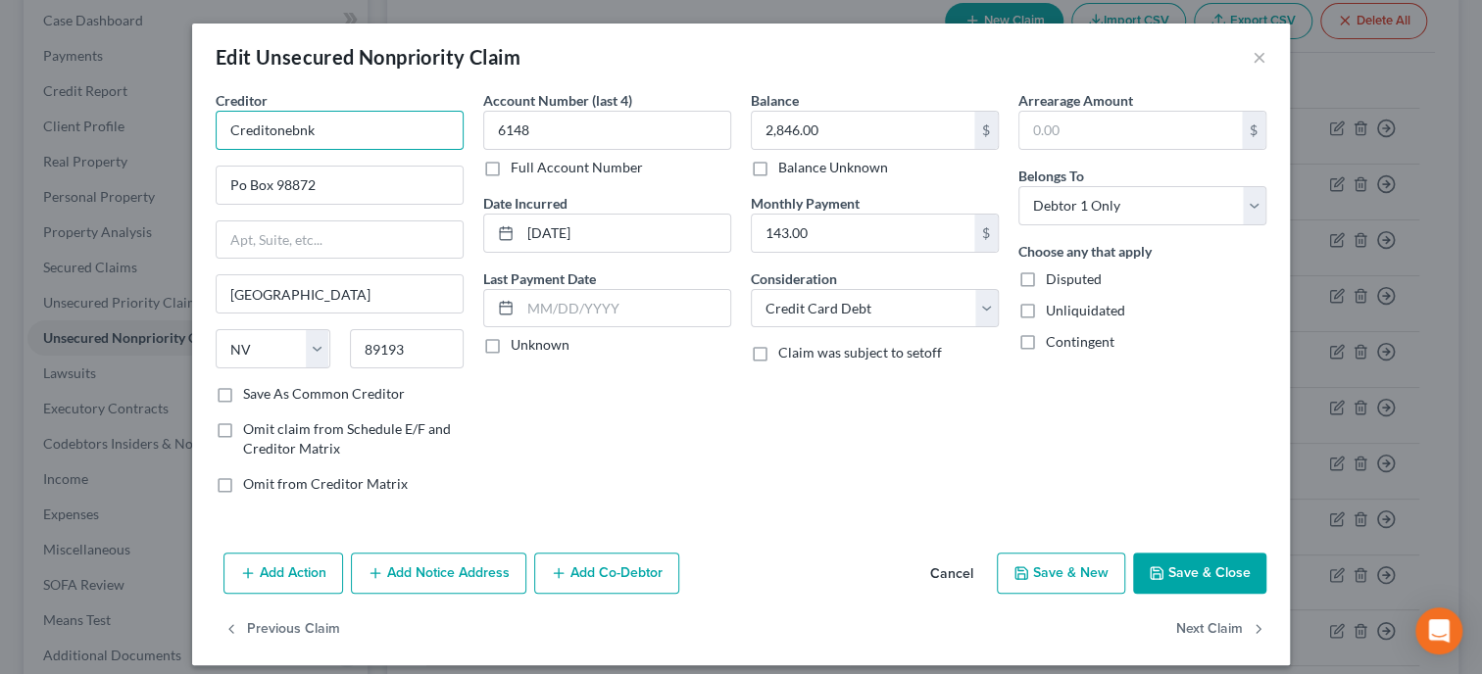
click at [269, 130] on input "Creditonebnk" at bounding box center [340, 130] width 248 height 39
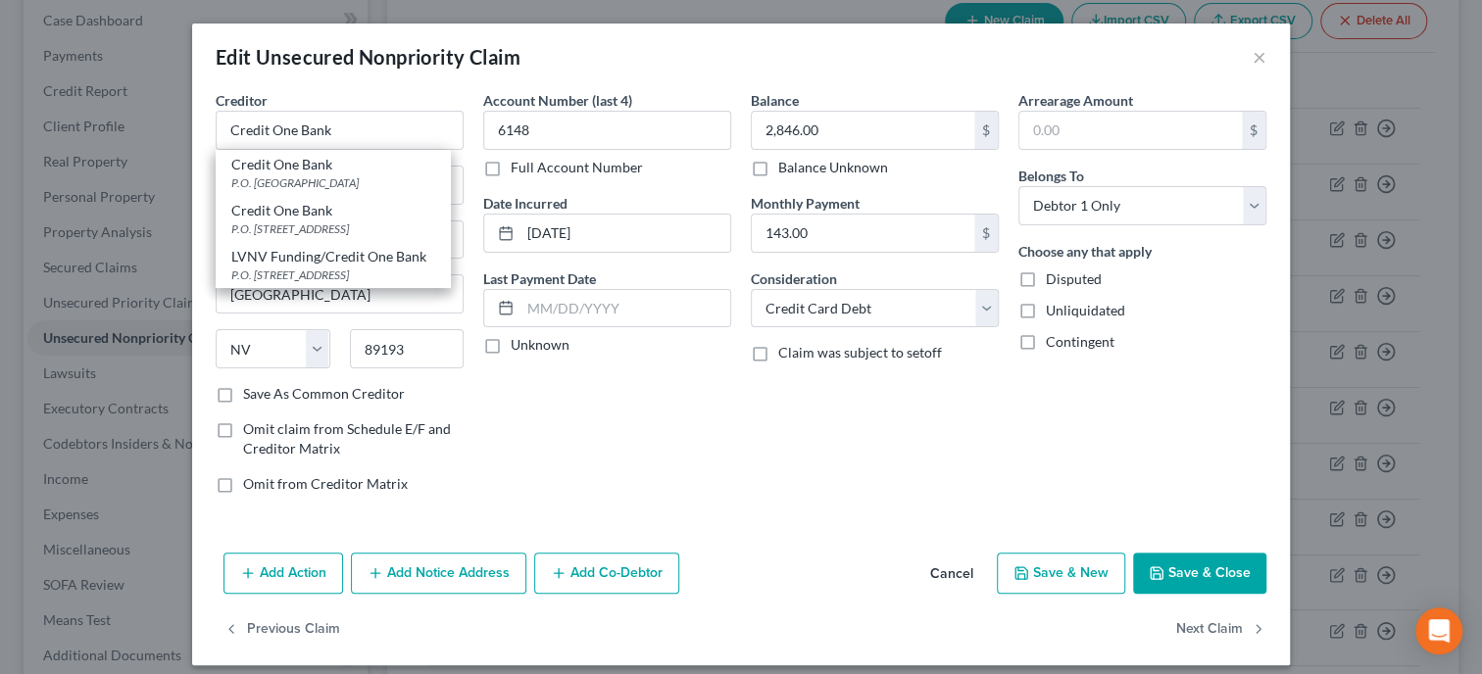
click at [1156, 578] on icon "button" at bounding box center [1156, 573] width 16 height 16
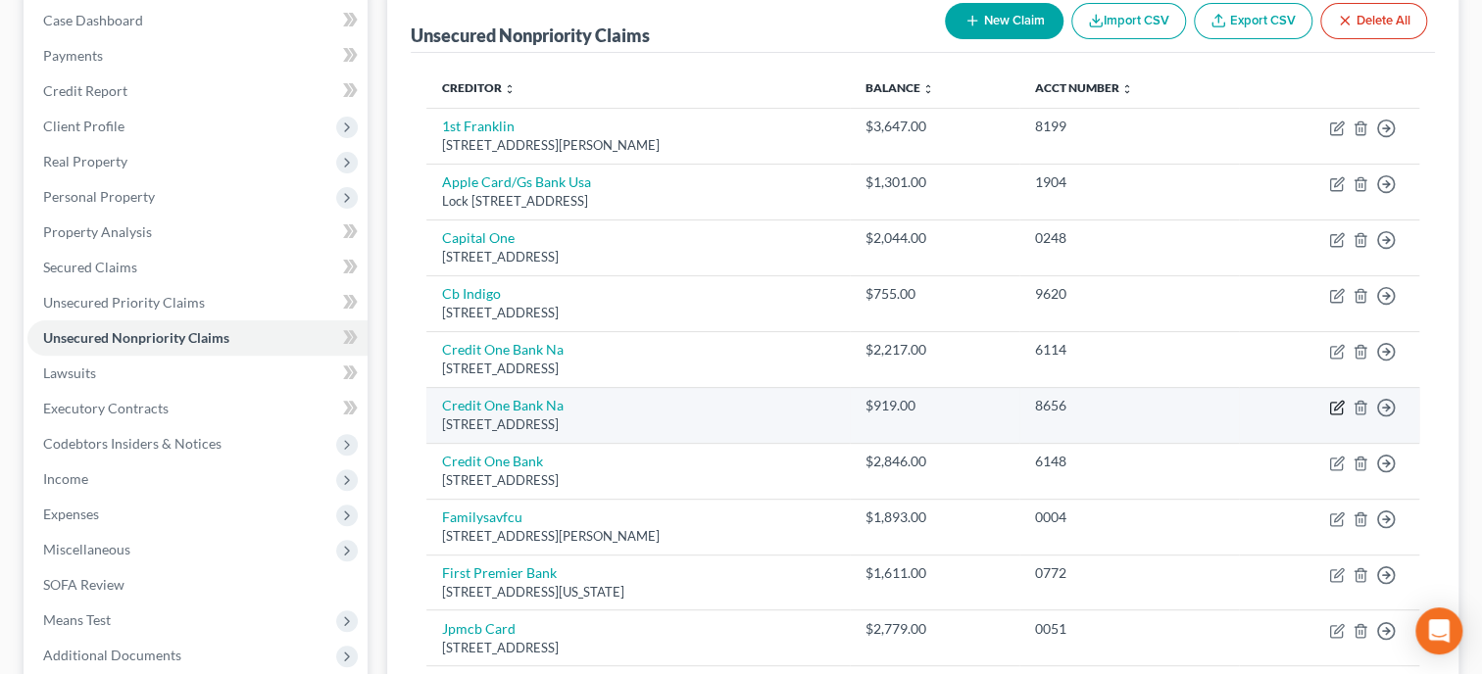
click at [1334, 407] on icon "button" at bounding box center [1338, 405] width 9 height 9
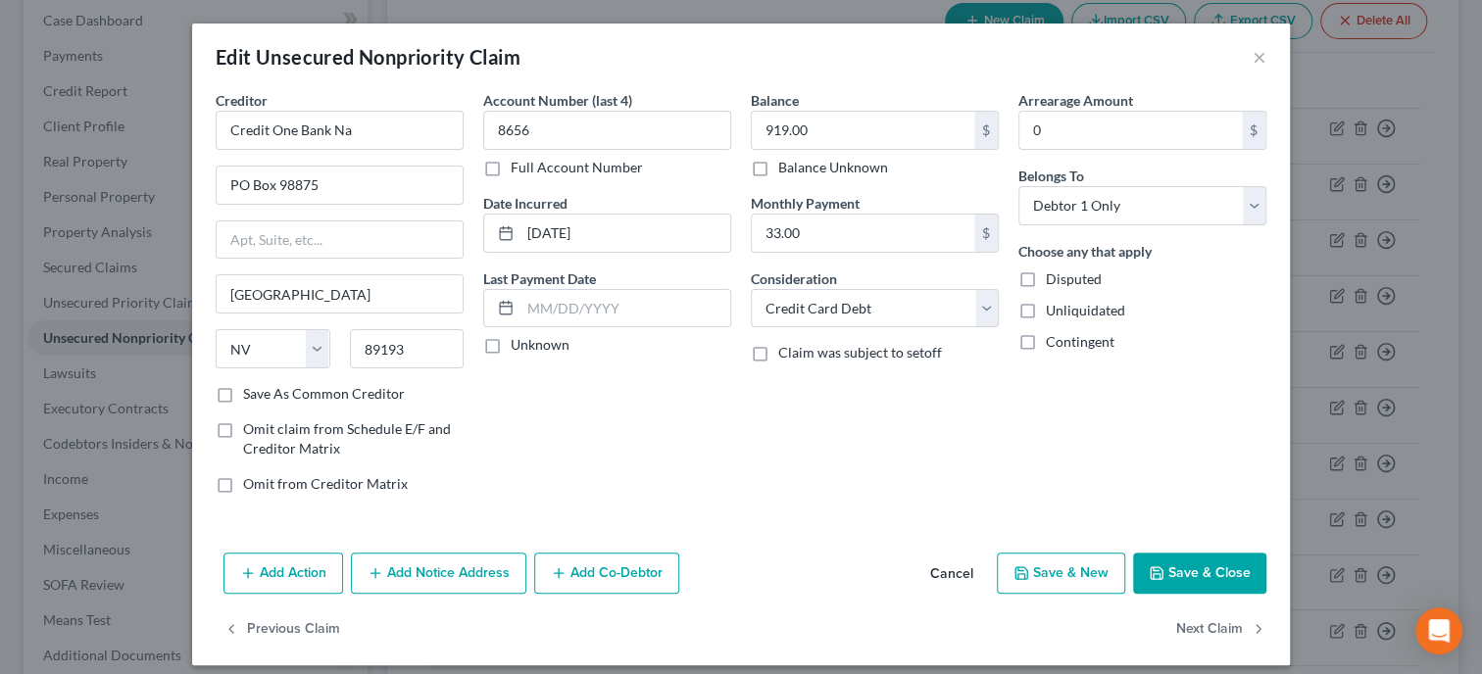
click at [1172, 554] on button "Save & Close" at bounding box center [1199, 573] width 133 height 41
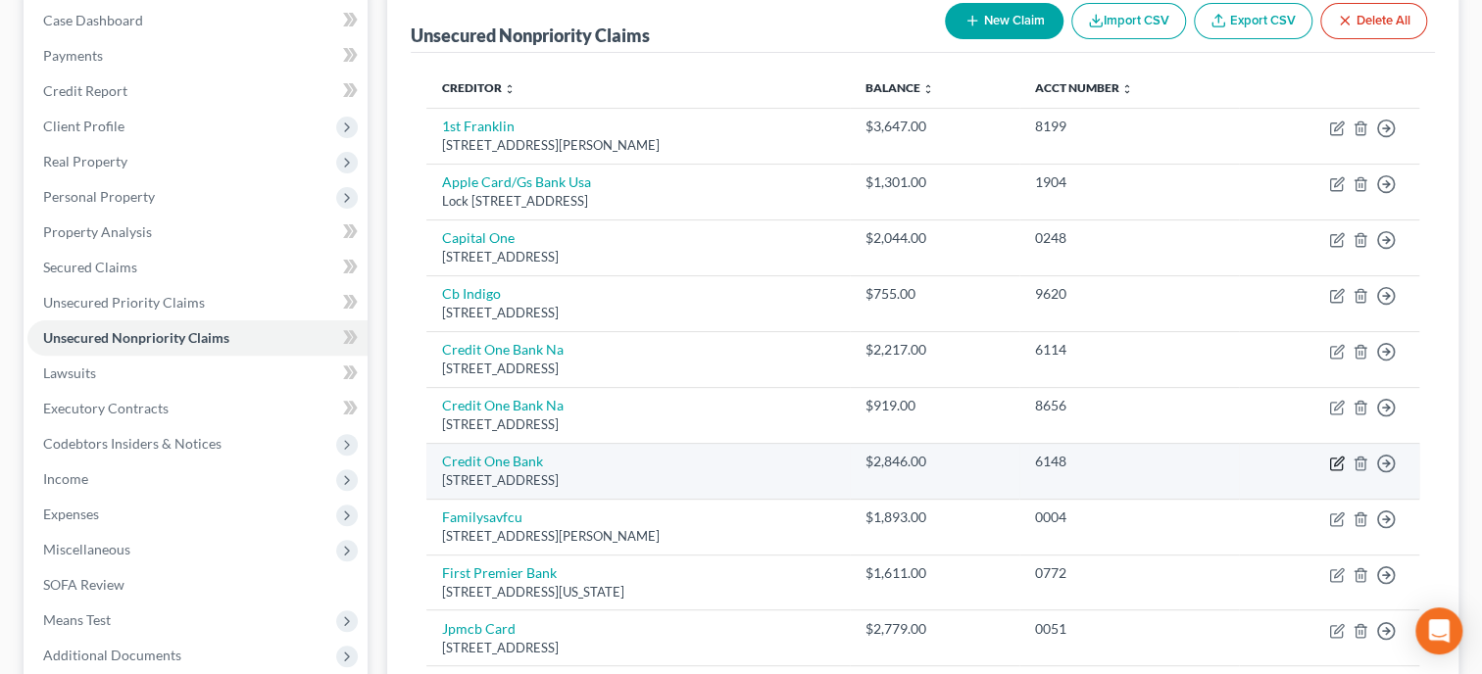
click at [1336, 458] on icon "button" at bounding box center [1337, 464] width 16 height 16
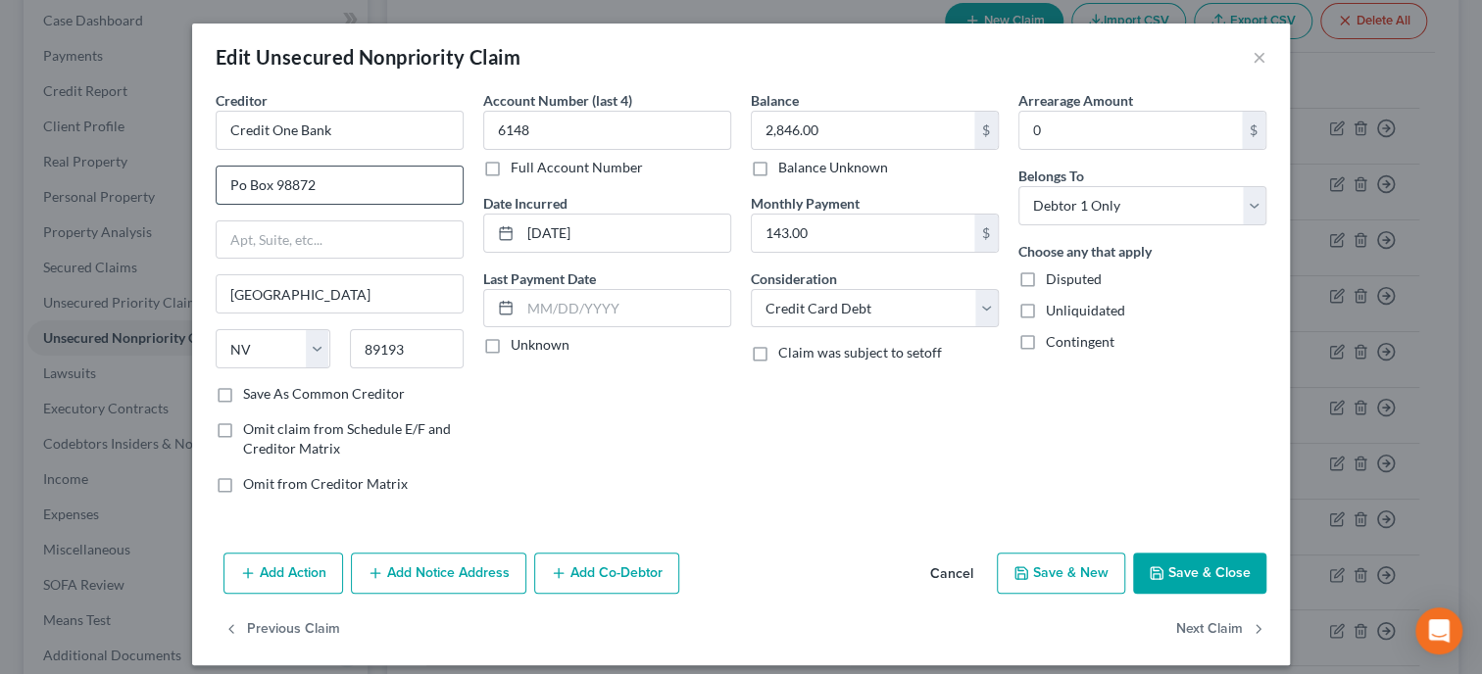
click at [236, 177] on input "Po Box 98872" at bounding box center [340, 185] width 246 height 37
click at [240, 188] on input "Po Box 98872" at bounding box center [340, 185] width 246 height 37
click at [1180, 569] on button "Save & Close" at bounding box center [1199, 573] width 133 height 41
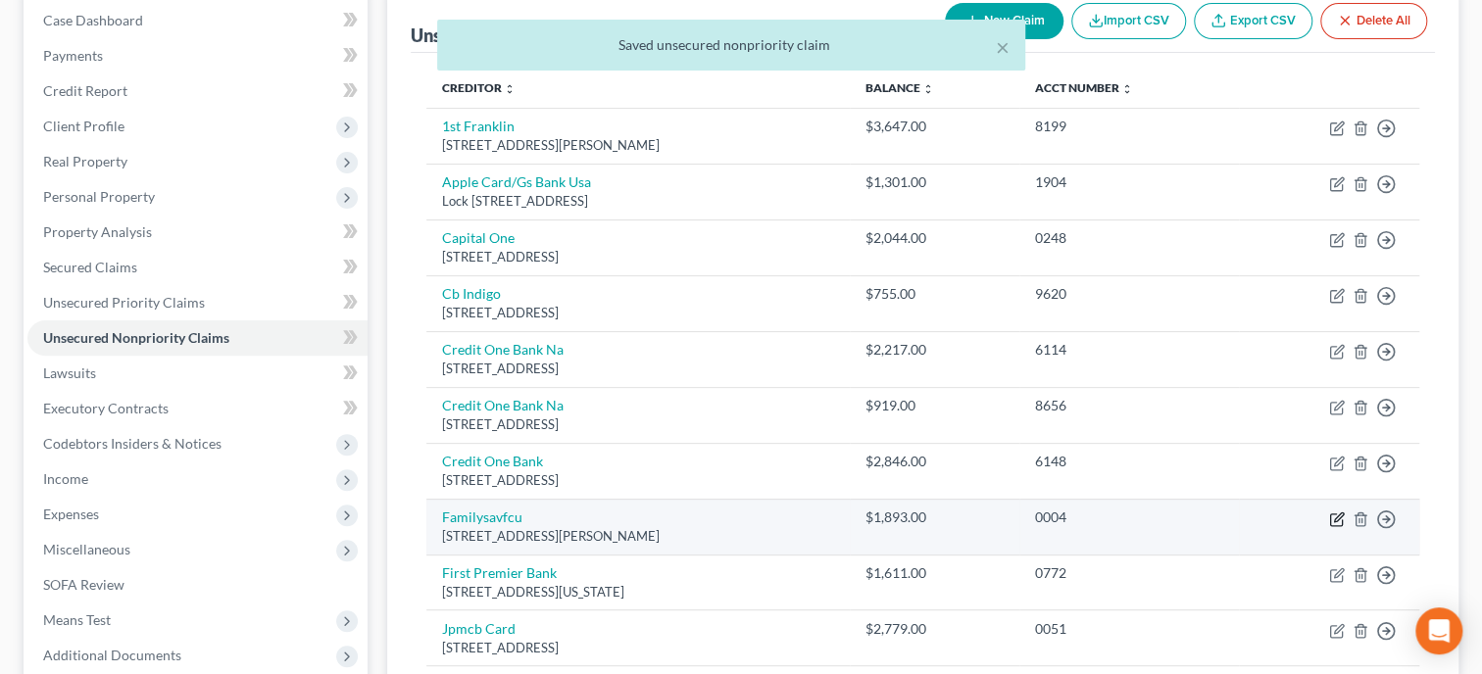
click at [1332, 513] on icon "button" at bounding box center [1336, 519] width 12 height 12
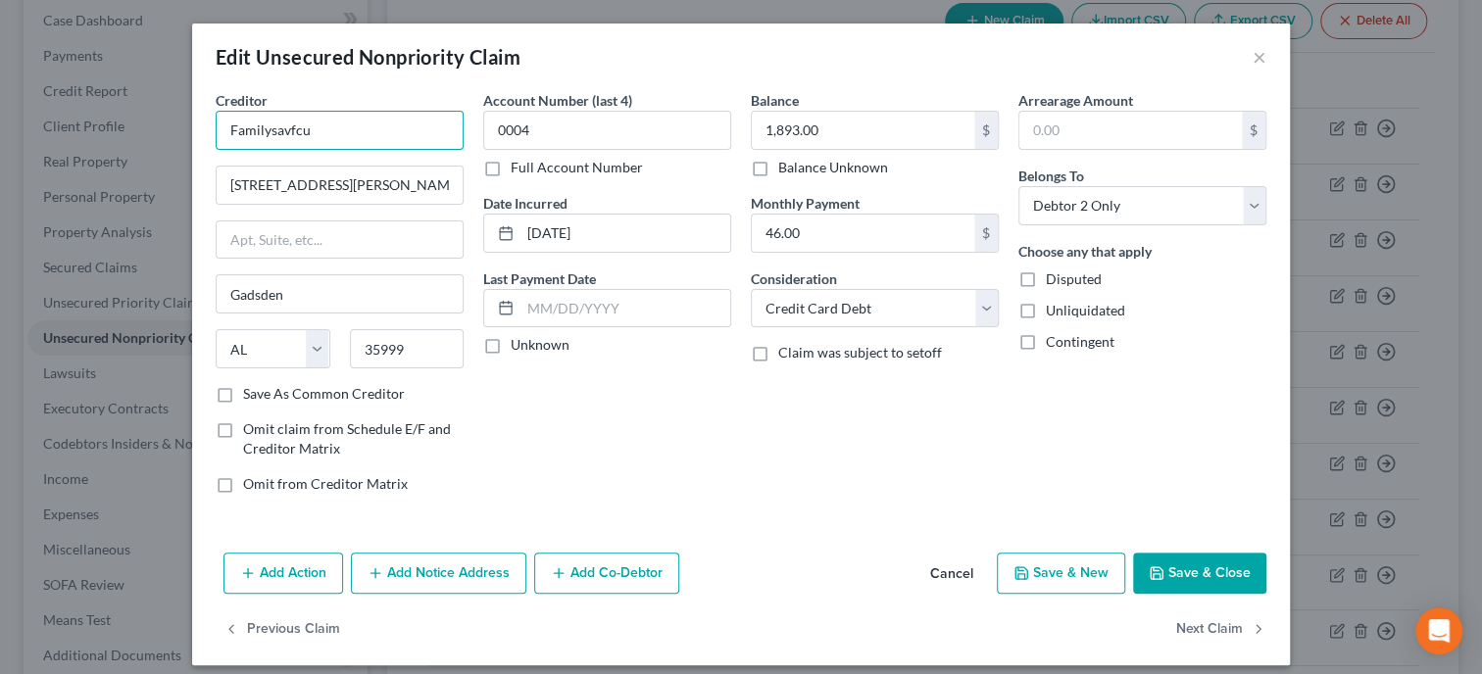
click at [269, 137] on input "Familysavfcu" at bounding box center [340, 130] width 248 height 39
click at [1194, 571] on button "Save & Close" at bounding box center [1199, 573] width 133 height 41
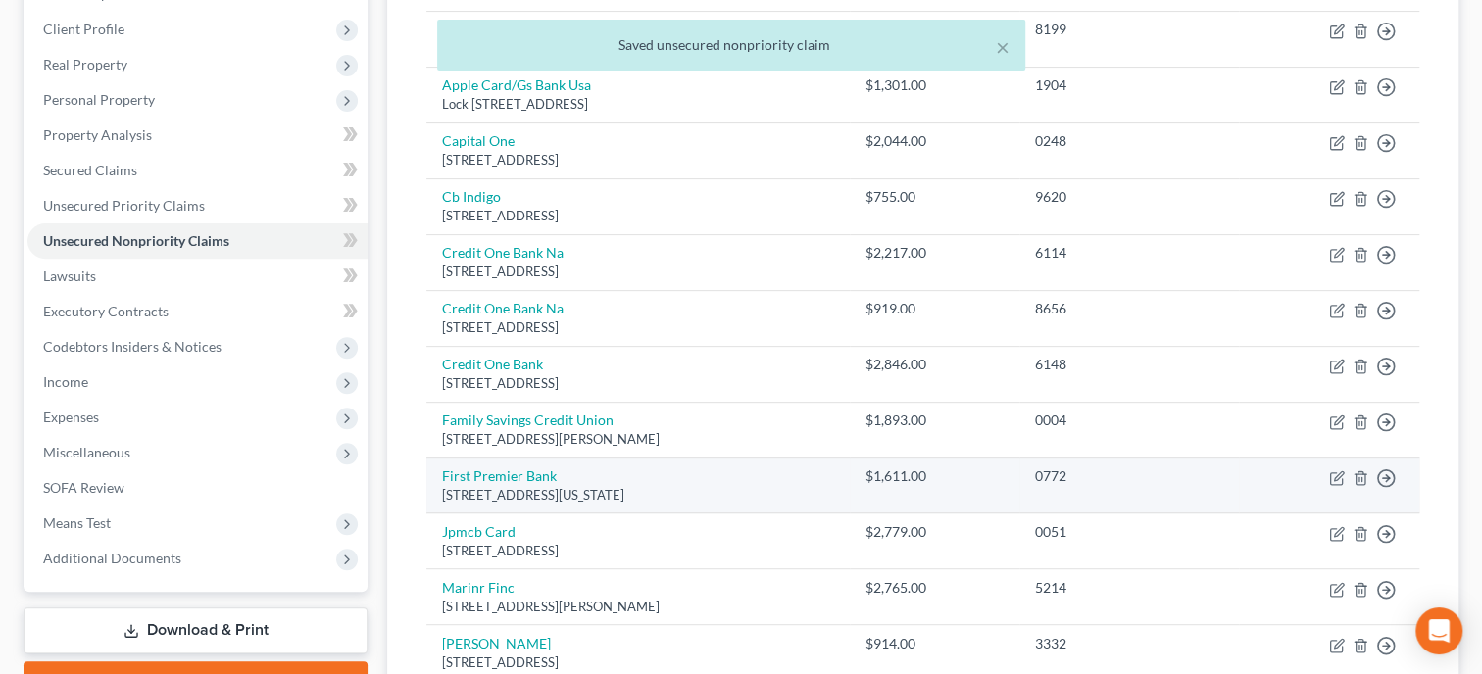
scroll to position [302, 0]
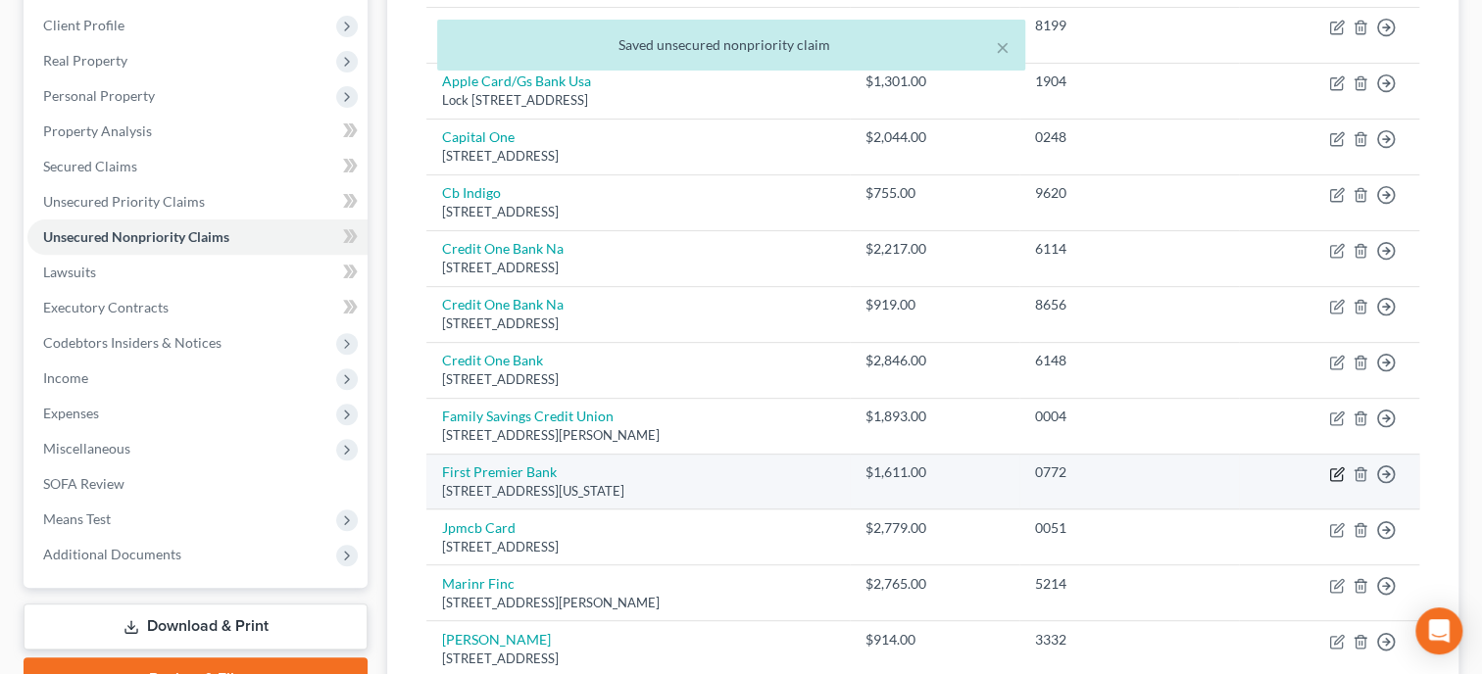
click at [1342, 468] on icon "button" at bounding box center [1338, 471] width 9 height 9
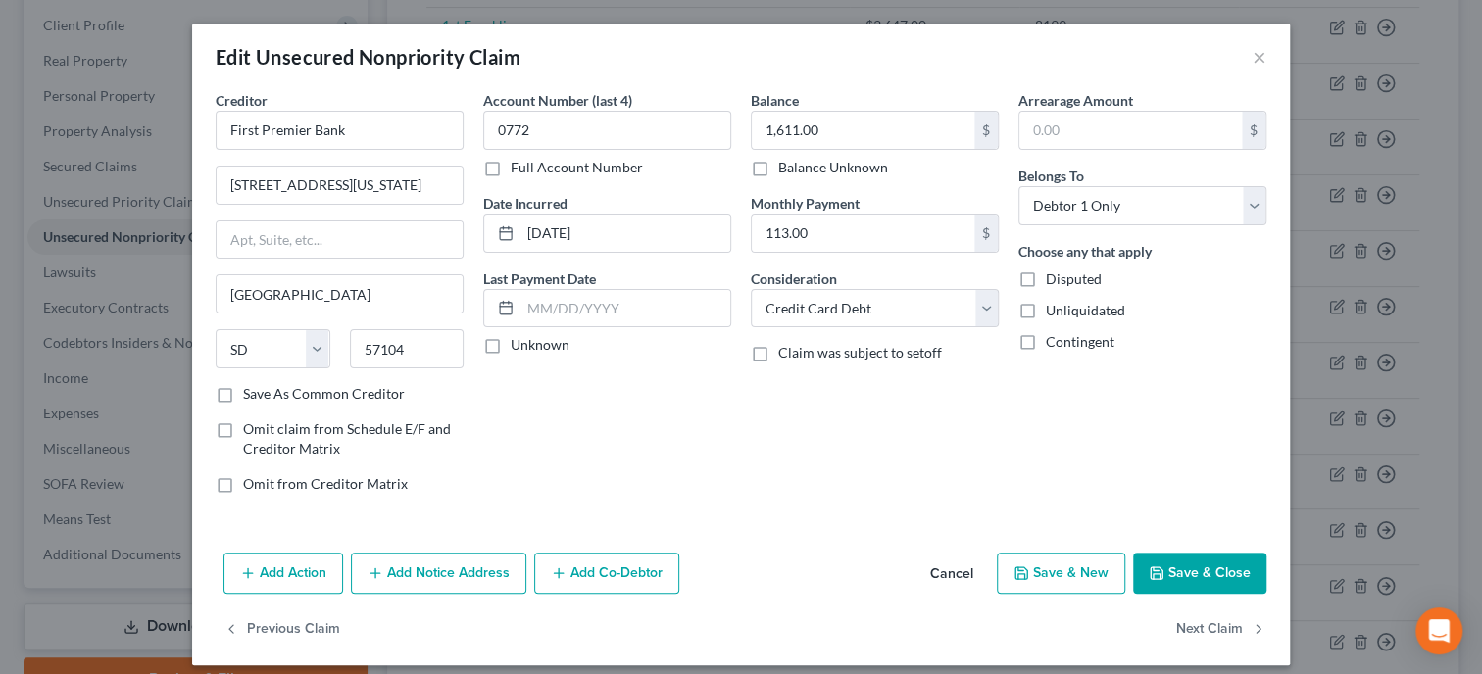
click at [1231, 560] on button "Save & Close" at bounding box center [1199, 573] width 133 height 41
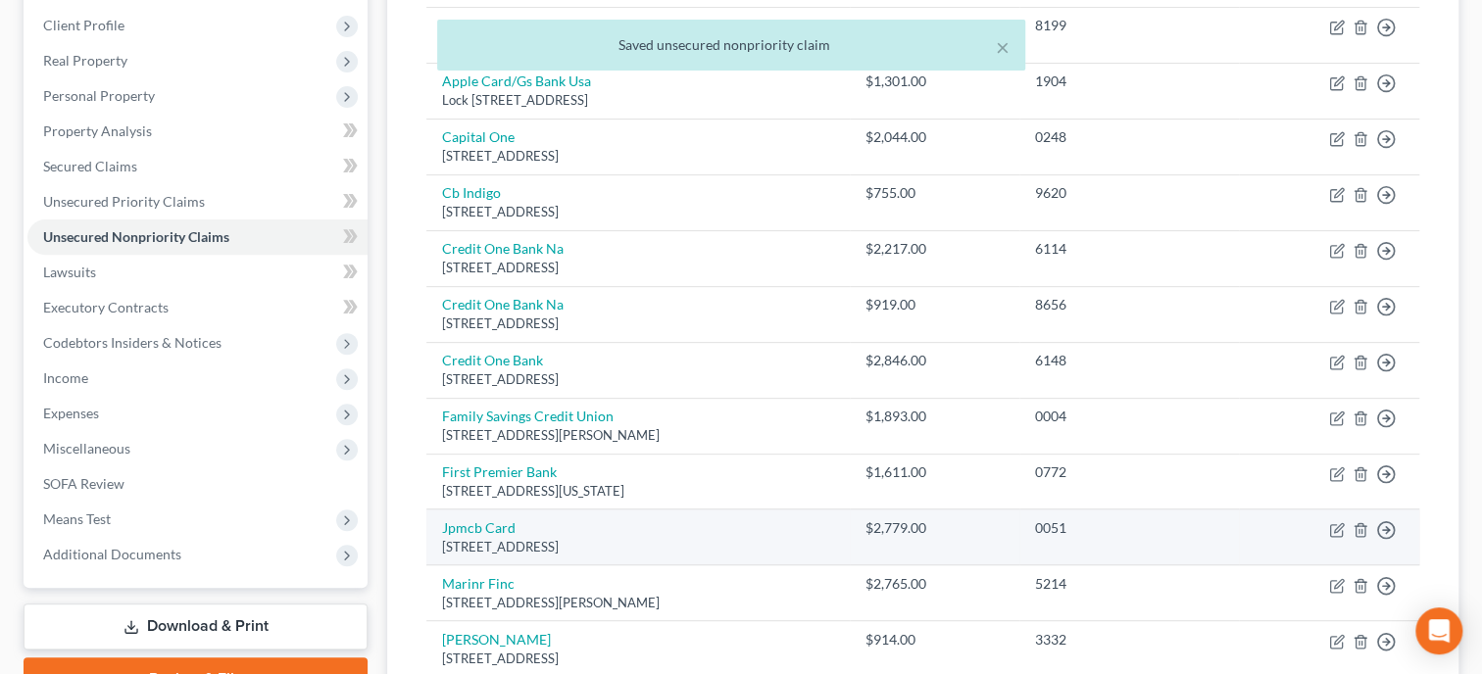
scroll to position [403, 0]
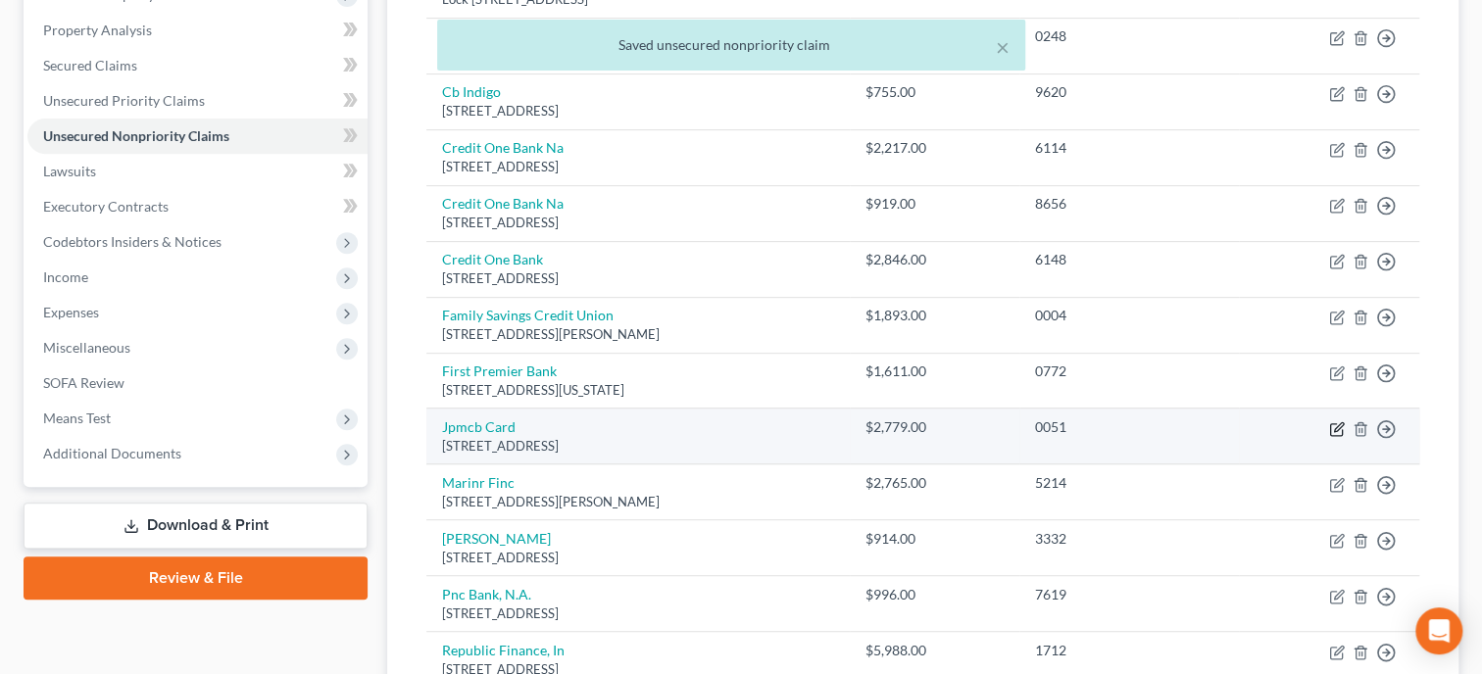
click at [1333, 428] on icon "button" at bounding box center [1337, 429] width 16 height 16
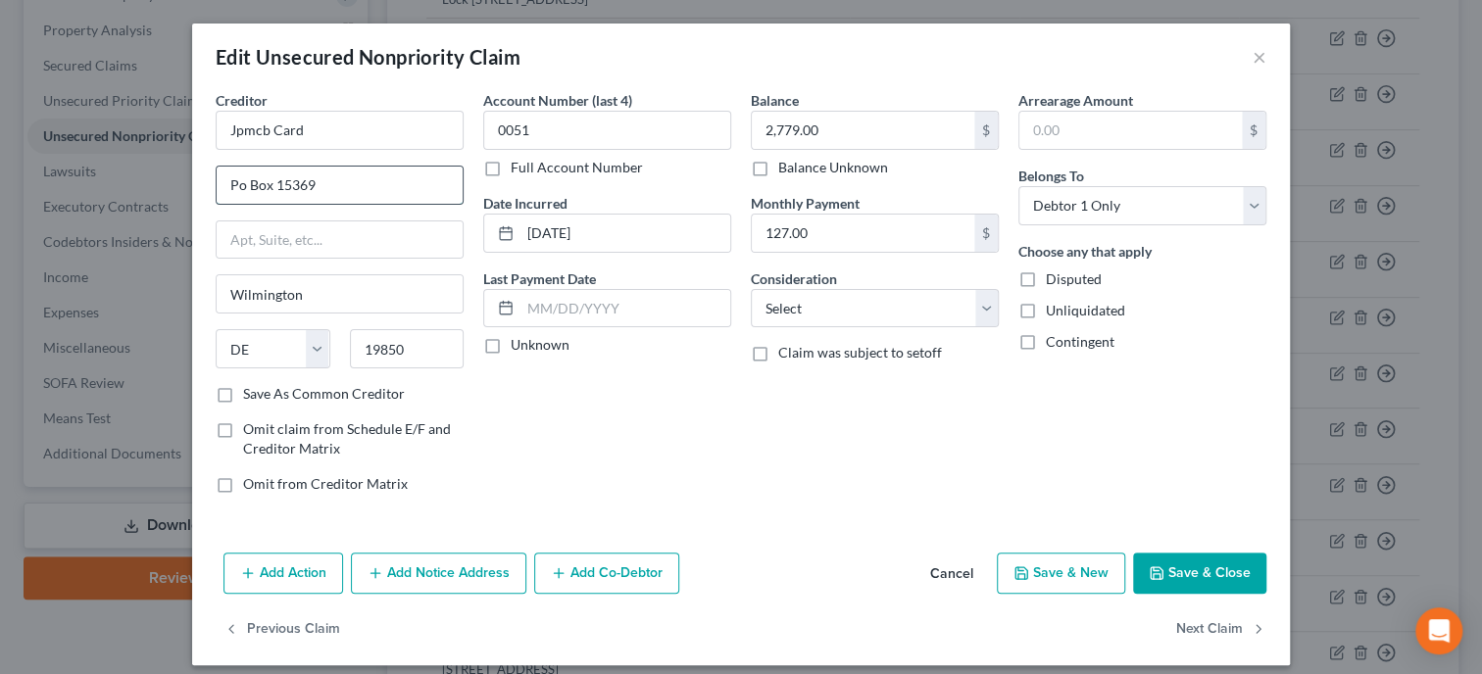
click at [234, 184] on input "Po Box 15369" at bounding box center [340, 185] width 246 height 37
click at [751, 289] on select "Select Cable / Satellite Services Collection Agency Credit Card Debt Debt Couns…" at bounding box center [875, 308] width 248 height 39
click option "Credit Card Debt" at bounding box center [0, 0] width 0 height 0
click at [1208, 564] on button "Save & Close" at bounding box center [1199, 573] width 133 height 41
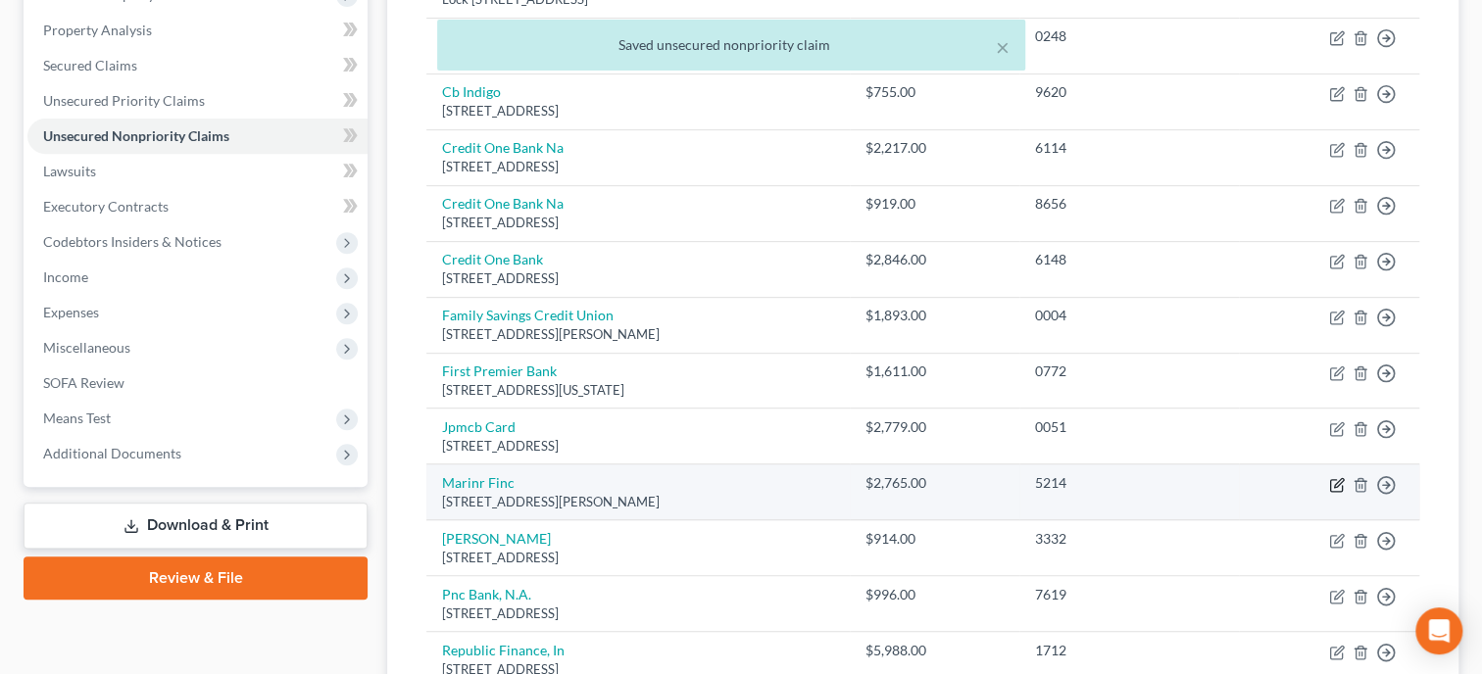
click at [1335, 482] on icon "button" at bounding box center [1338, 482] width 9 height 9
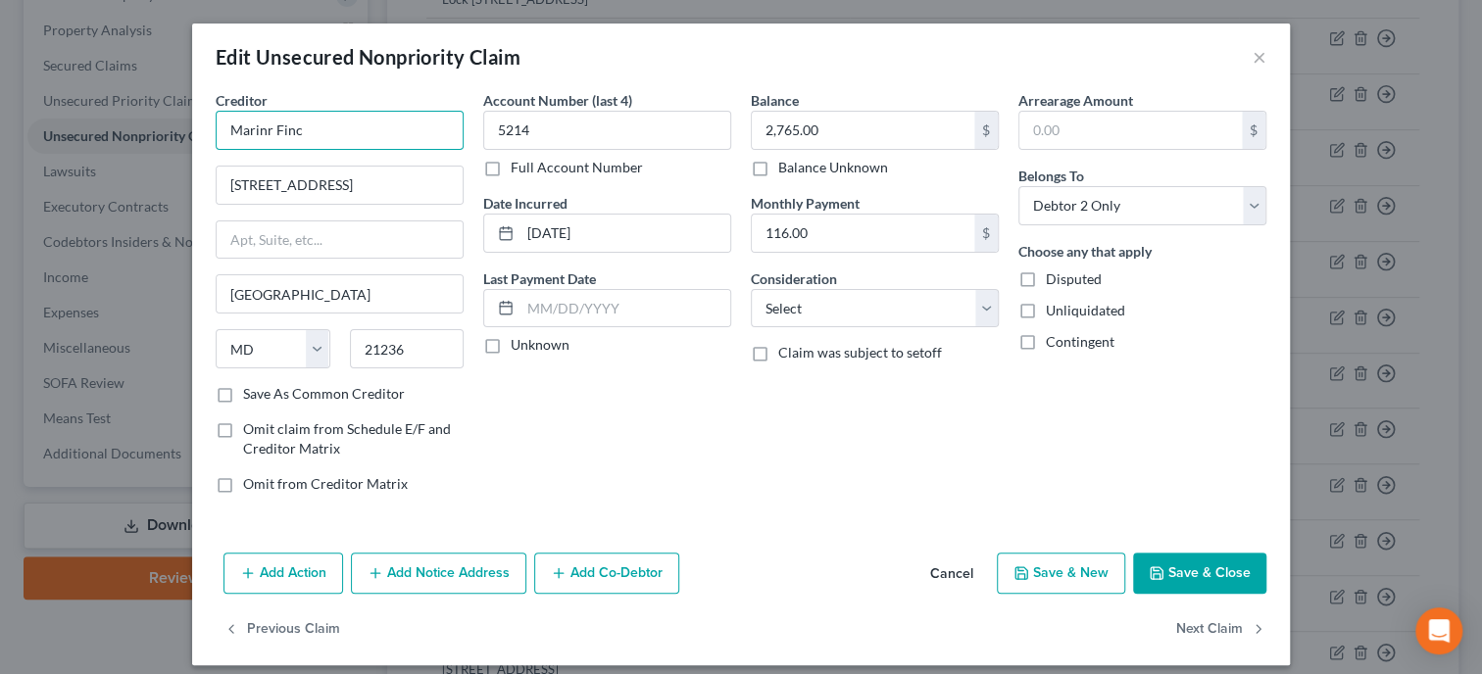
click at [268, 133] on input "Marinr Finc" at bounding box center [340, 130] width 248 height 39
click at [309, 126] on input "Mariner Finc" at bounding box center [340, 130] width 248 height 39
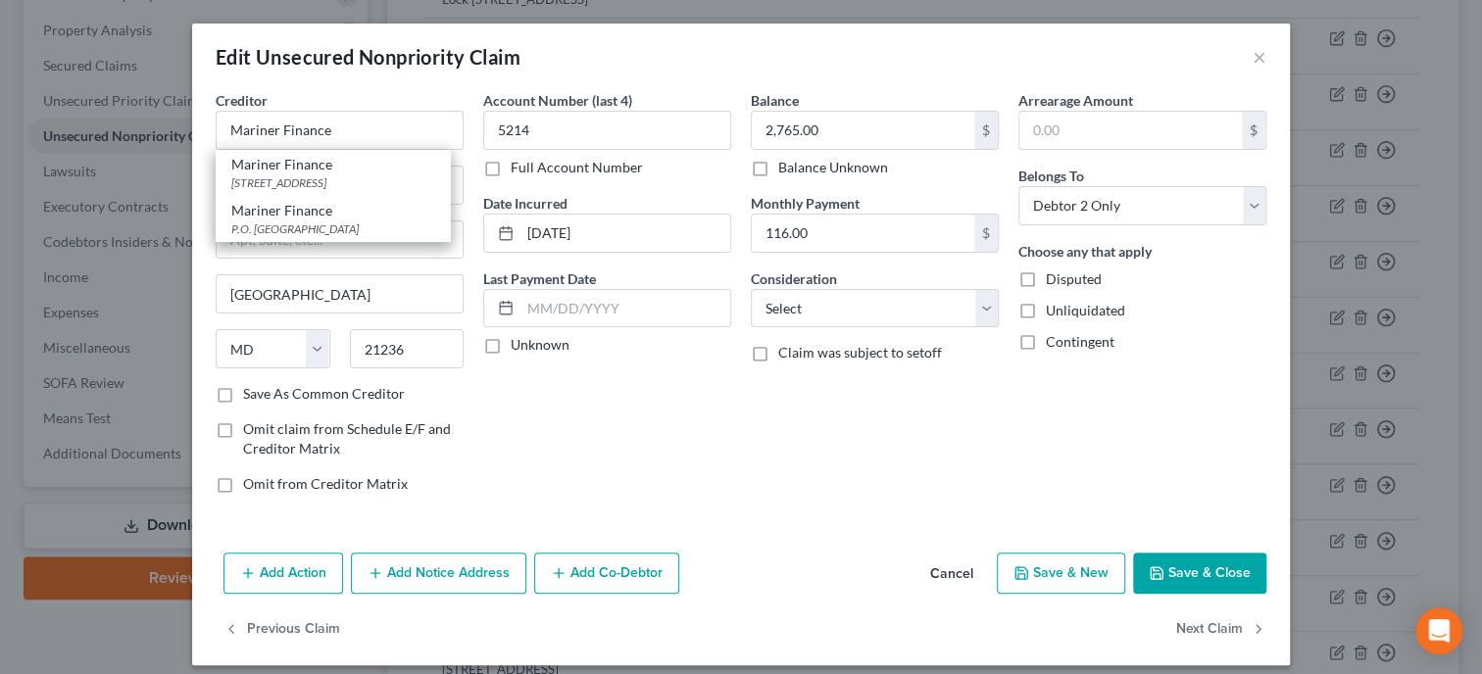
click at [575, 413] on div "Account Number (last 4) 5214 Full Account Number Date Incurred [DATE] Last Paym…" at bounding box center [607, 299] width 268 height 419
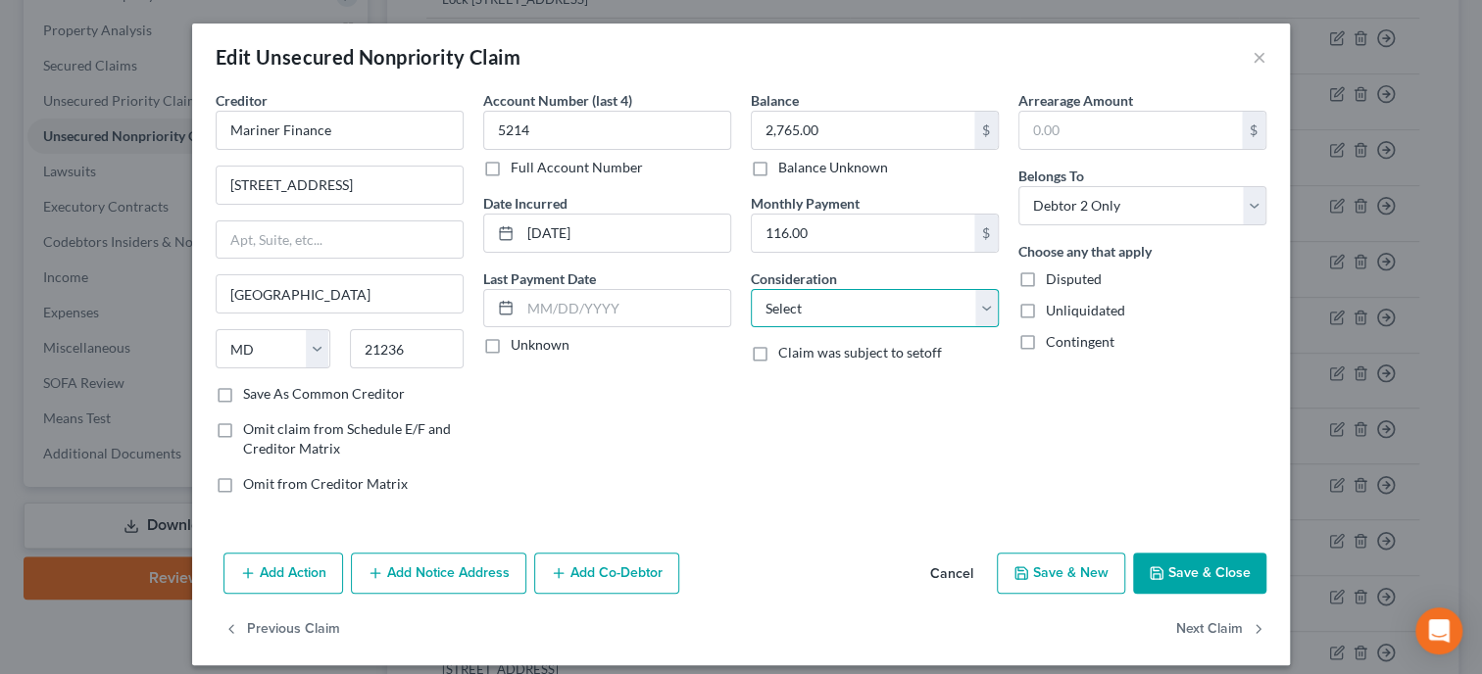
click at [751, 289] on select "Select Cable / Satellite Services Collection Agency Credit Card Debt Debt Couns…" at bounding box center [875, 308] width 248 height 39
click option "Monies Loaned / Advanced" at bounding box center [0, 0] width 0 height 0
click at [1185, 565] on button "Save & Close" at bounding box center [1199, 573] width 133 height 41
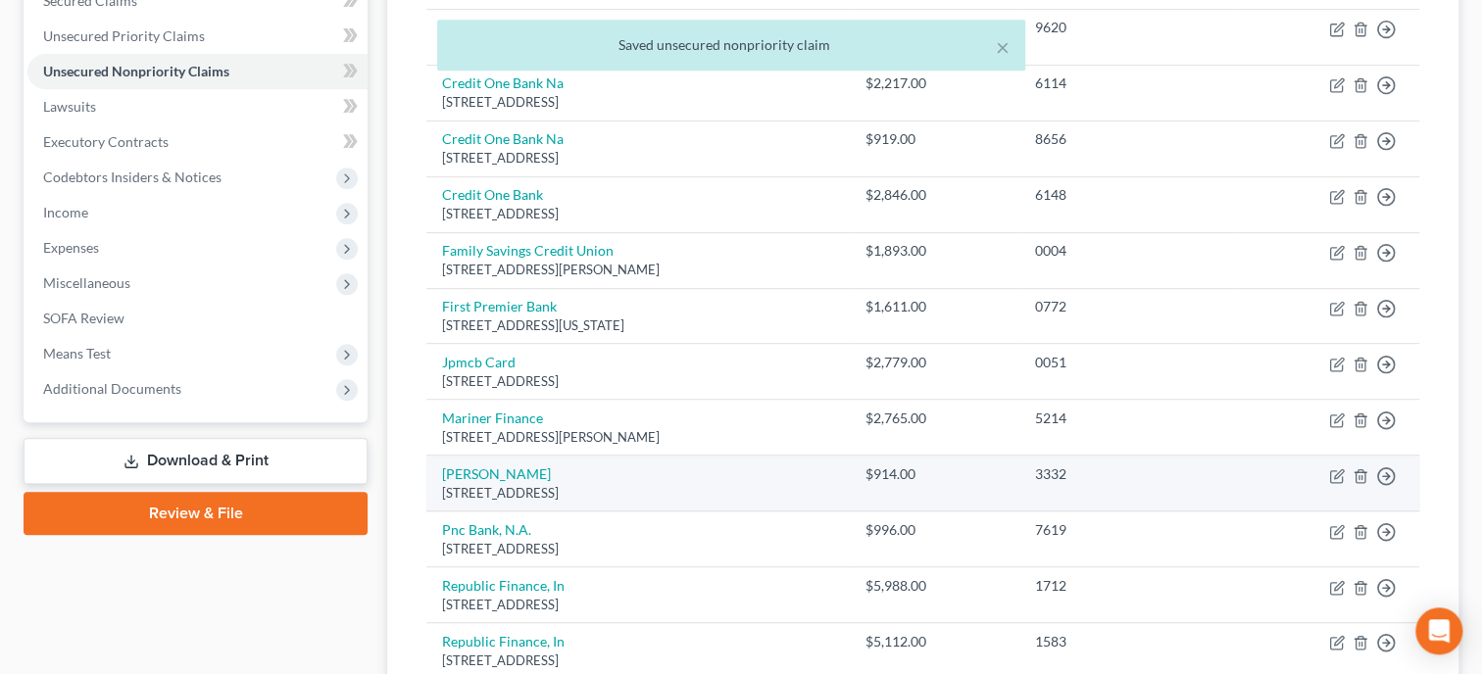
scroll to position [504, 0]
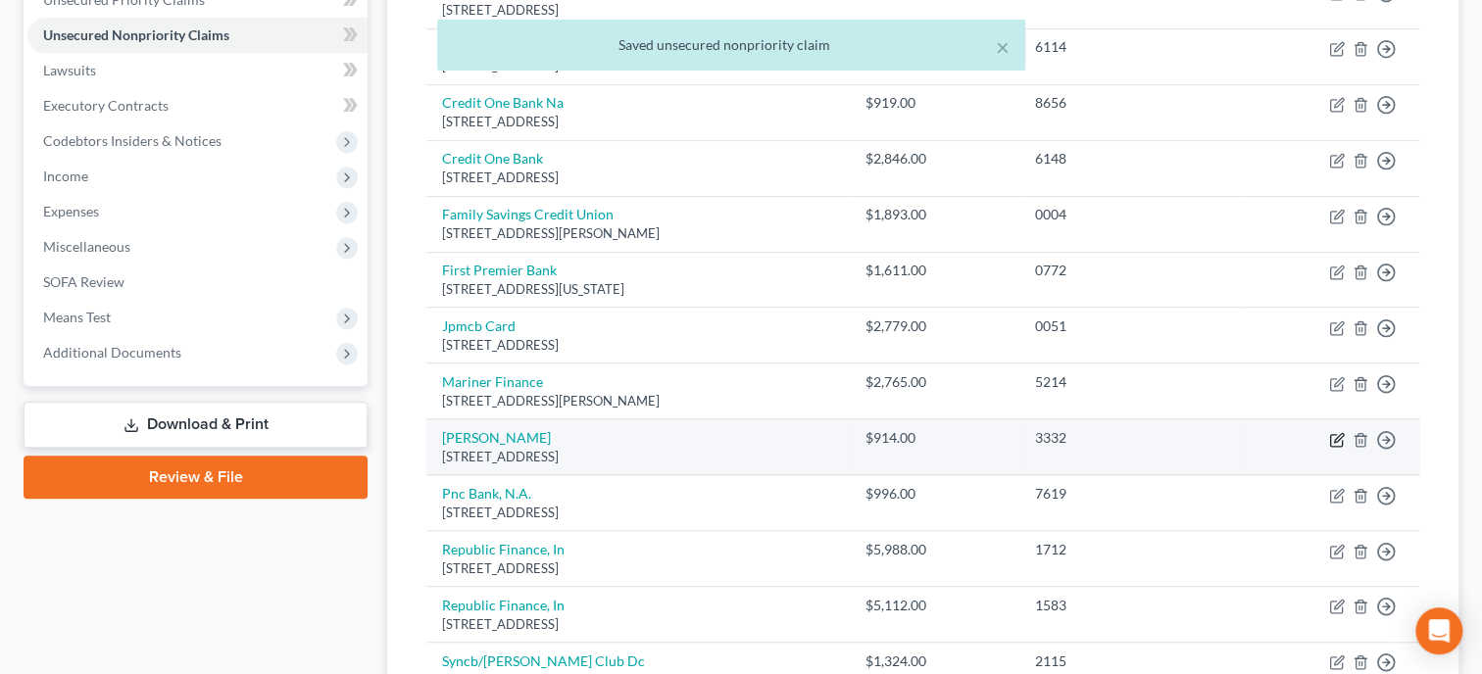
click at [1334, 443] on icon "button" at bounding box center [1337, 440] width 16 height 16
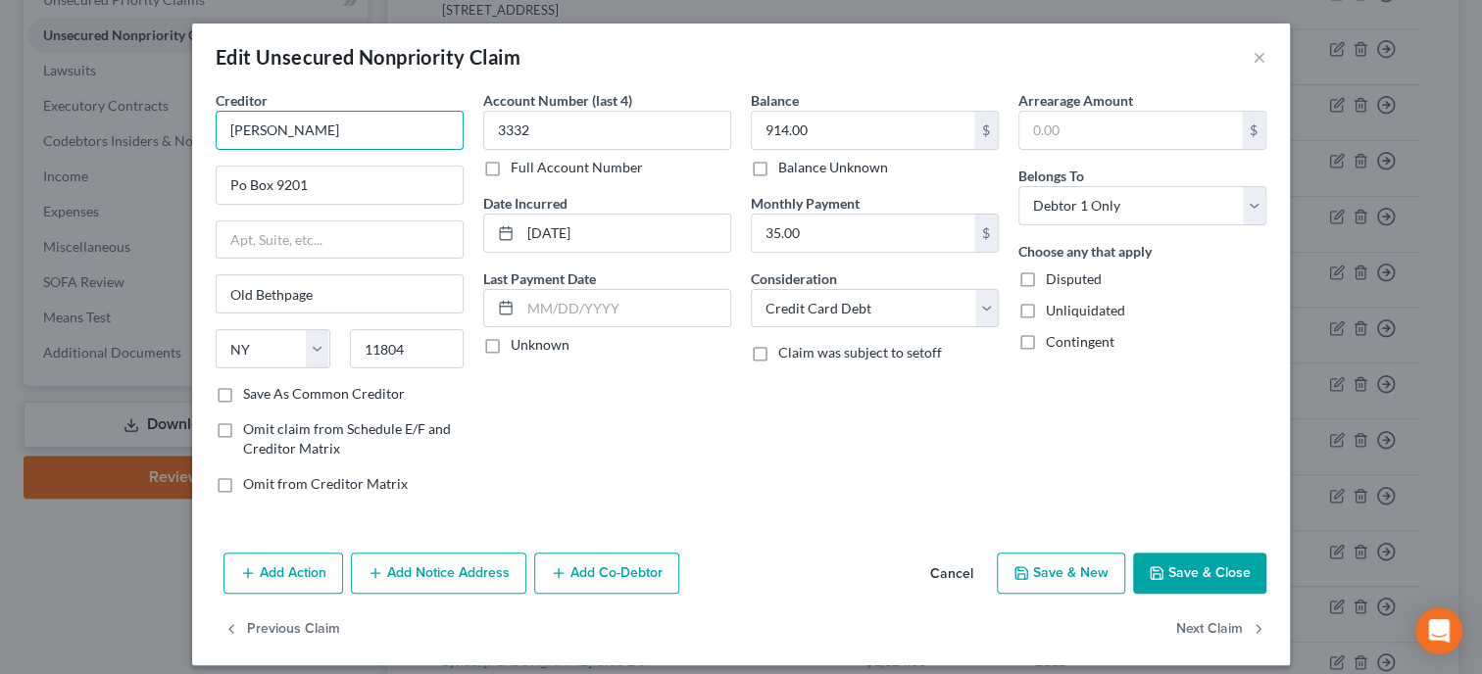
click at [300, 128] on input "[PERSON_NAME]" at bounding box center [340, 130] width 248 height 39
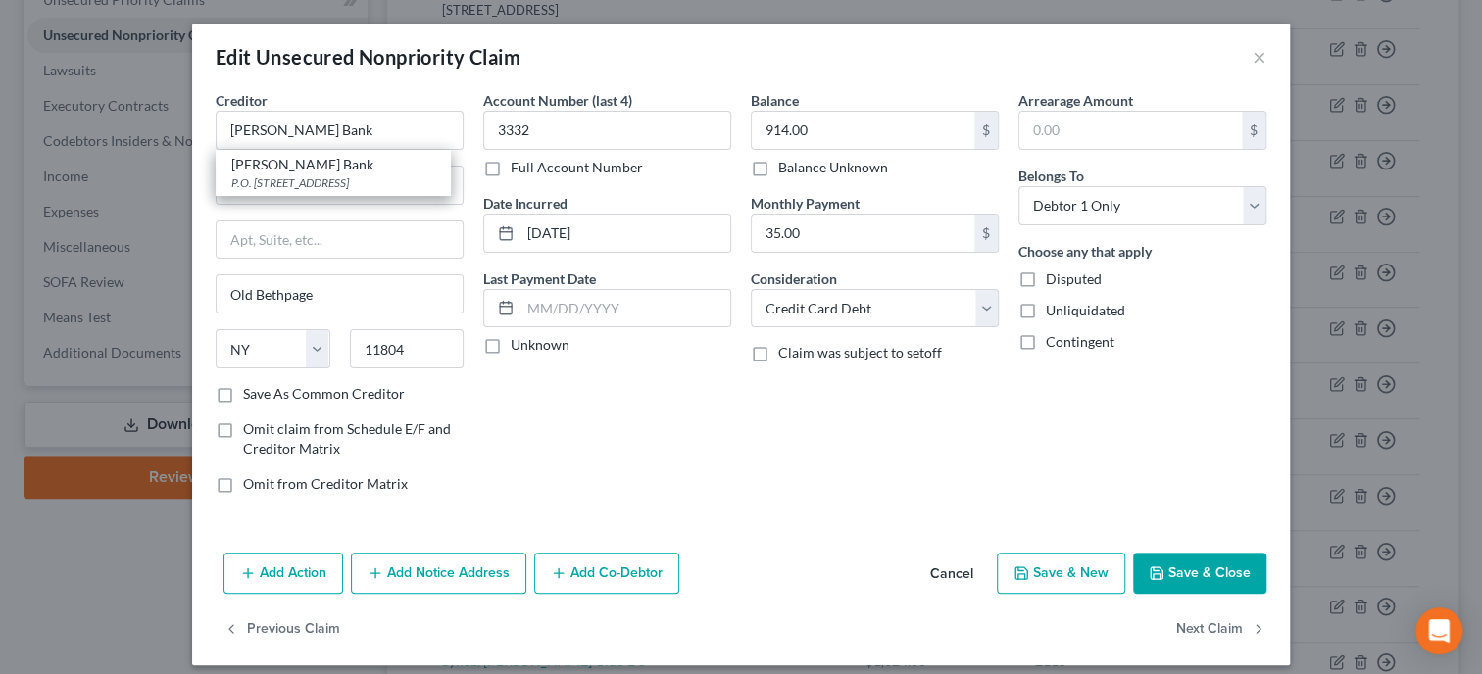
click at [331, 94] on div "Creditor * [PERSON_NAME] Bank [PERSON_NAME] Bank P.O. [STREET_ADDRESS]" at bounding box center [340, 120] width 248 height 60
click at [238, 187] on input "Po Box 9201" at bounding box center [340, 185] width 246 height 37
click at [1171, 570] on button "Save & Close" at bounding box center [1199, 573] width 133 height 41
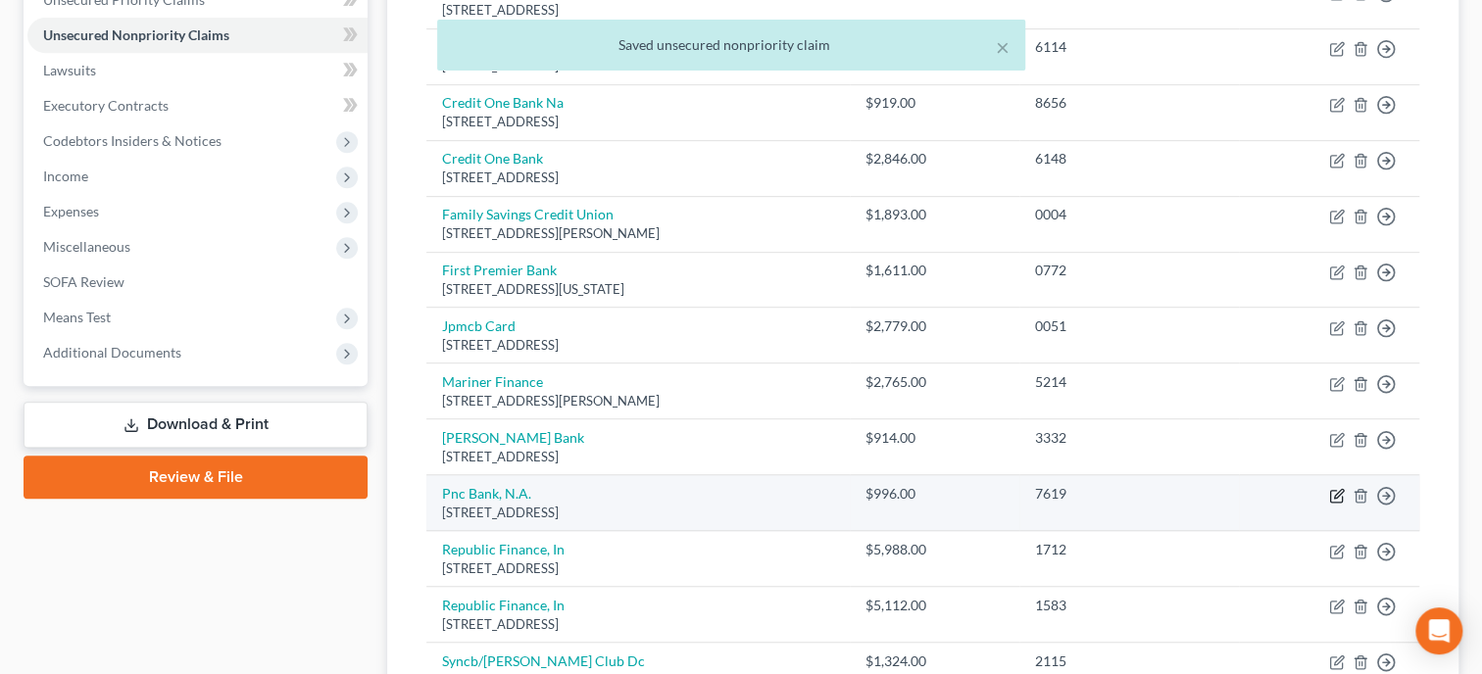
click at [1338, 496] on icon "button" at bounding box center [1337, 496] width 16 height 16
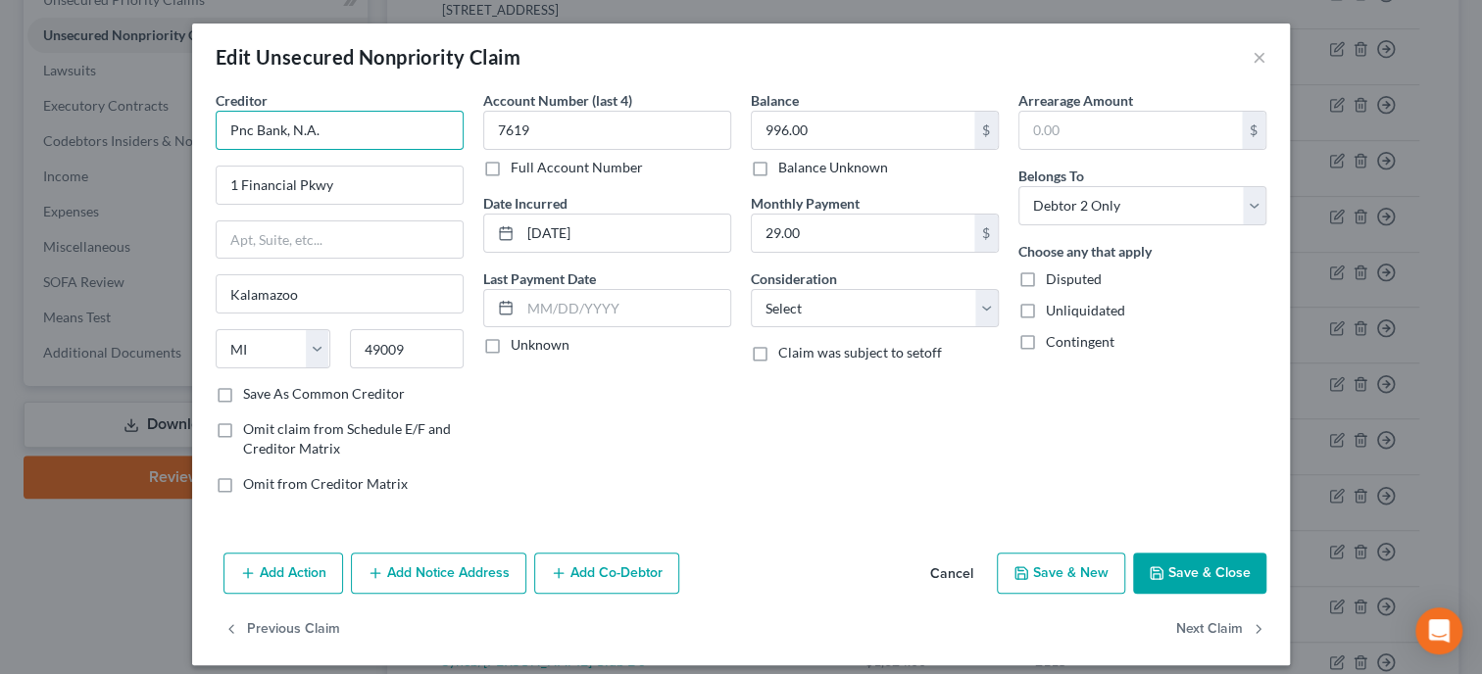
click at [238, 133] on input "Pnc Bank, N.A." at bounding box center [340, 130] width 248 height 39
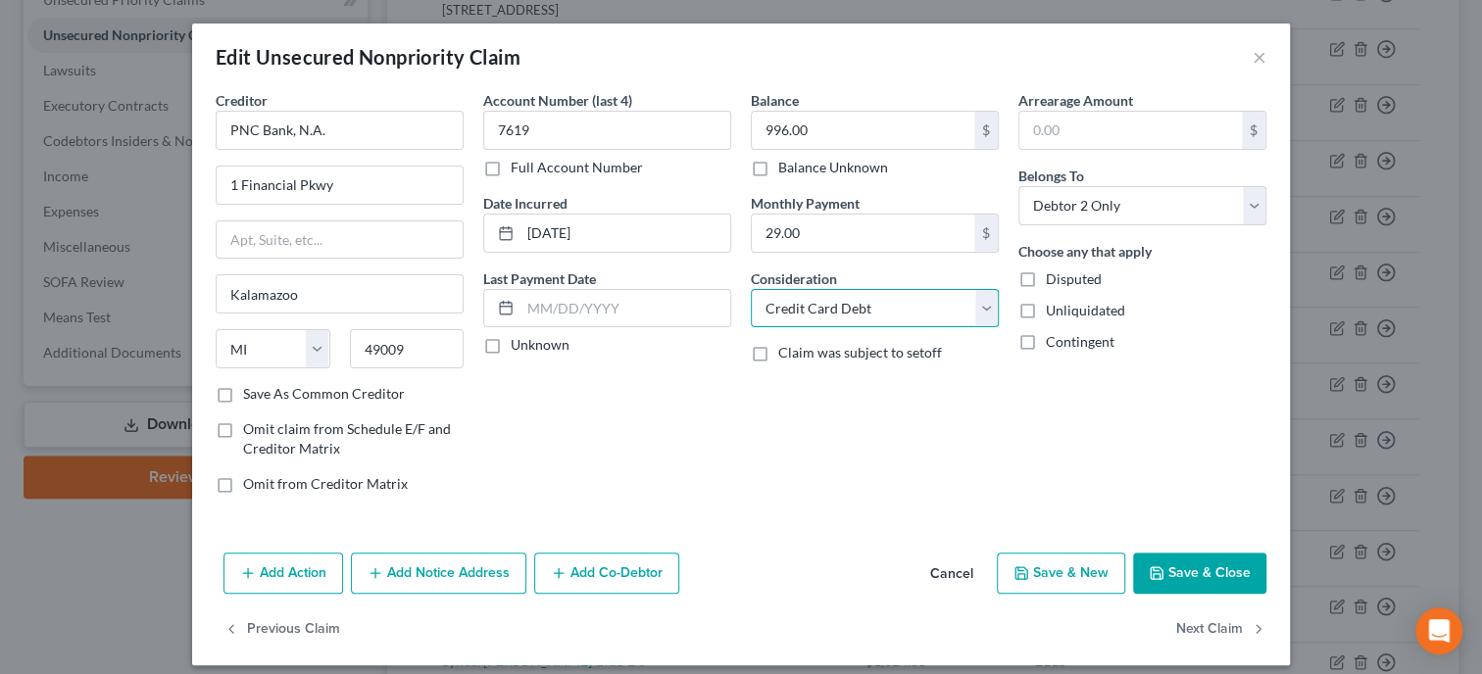
click option "Credit Card Debt" at bounding box center [0, 0] width 0 height 0
click at [1186, 564] on button "Save & Close" at bounding box center [1199, 573] width 133 height 41
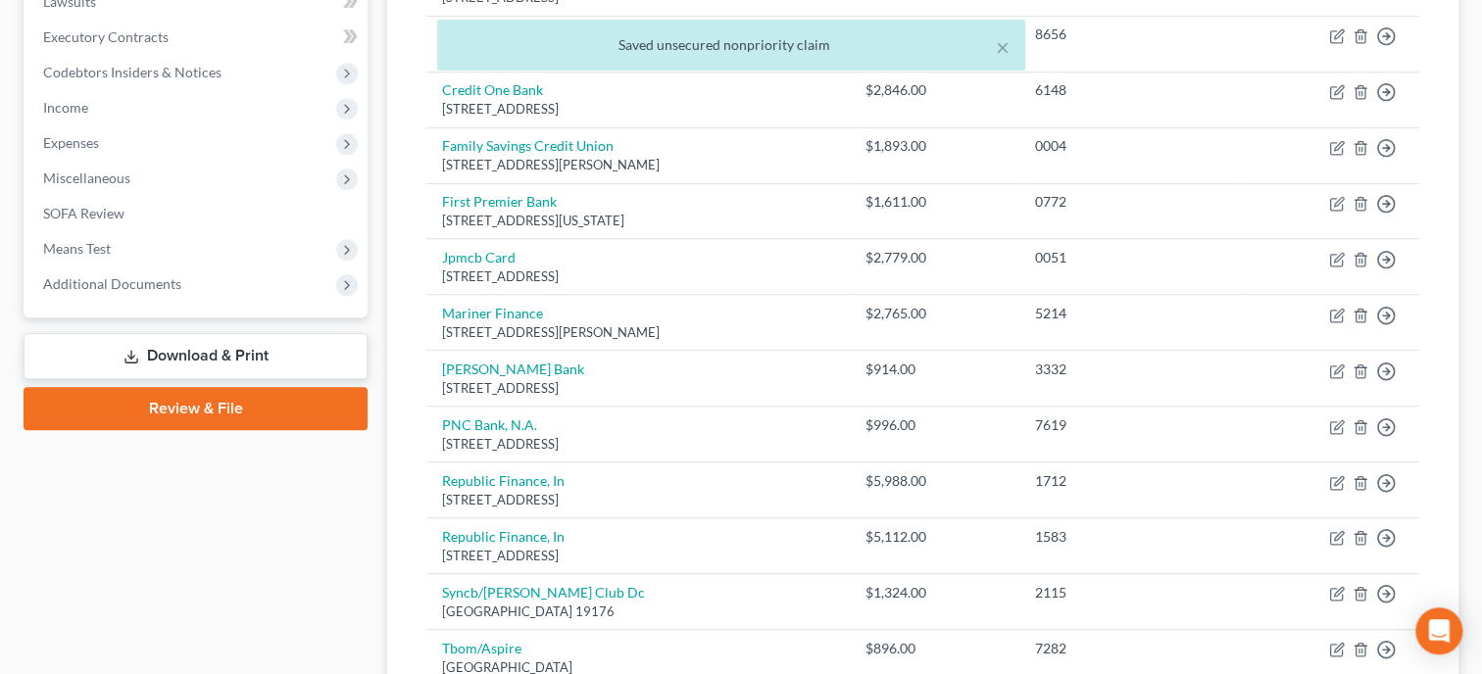
scroll to position [605, 0]
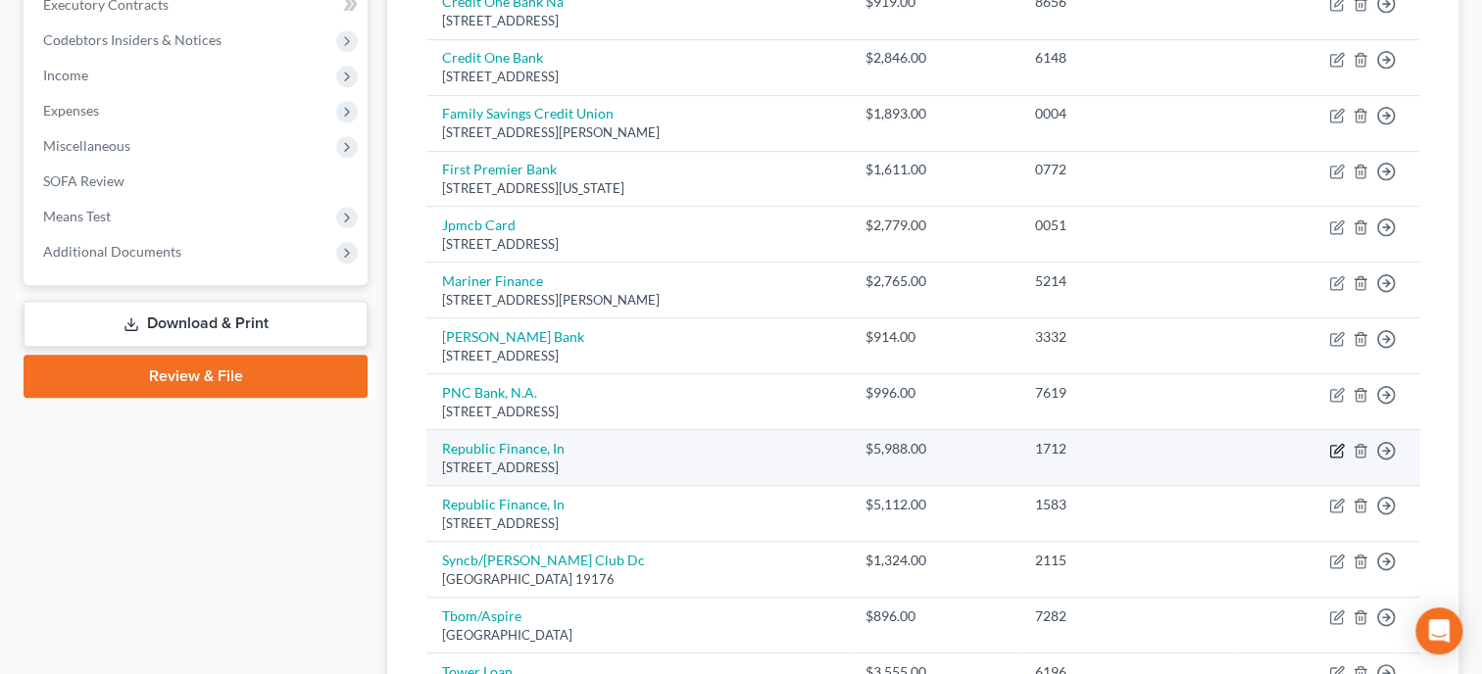
click at [1336, 448] on icon "button" at bounding box center [1337, 451] width 16 height 16
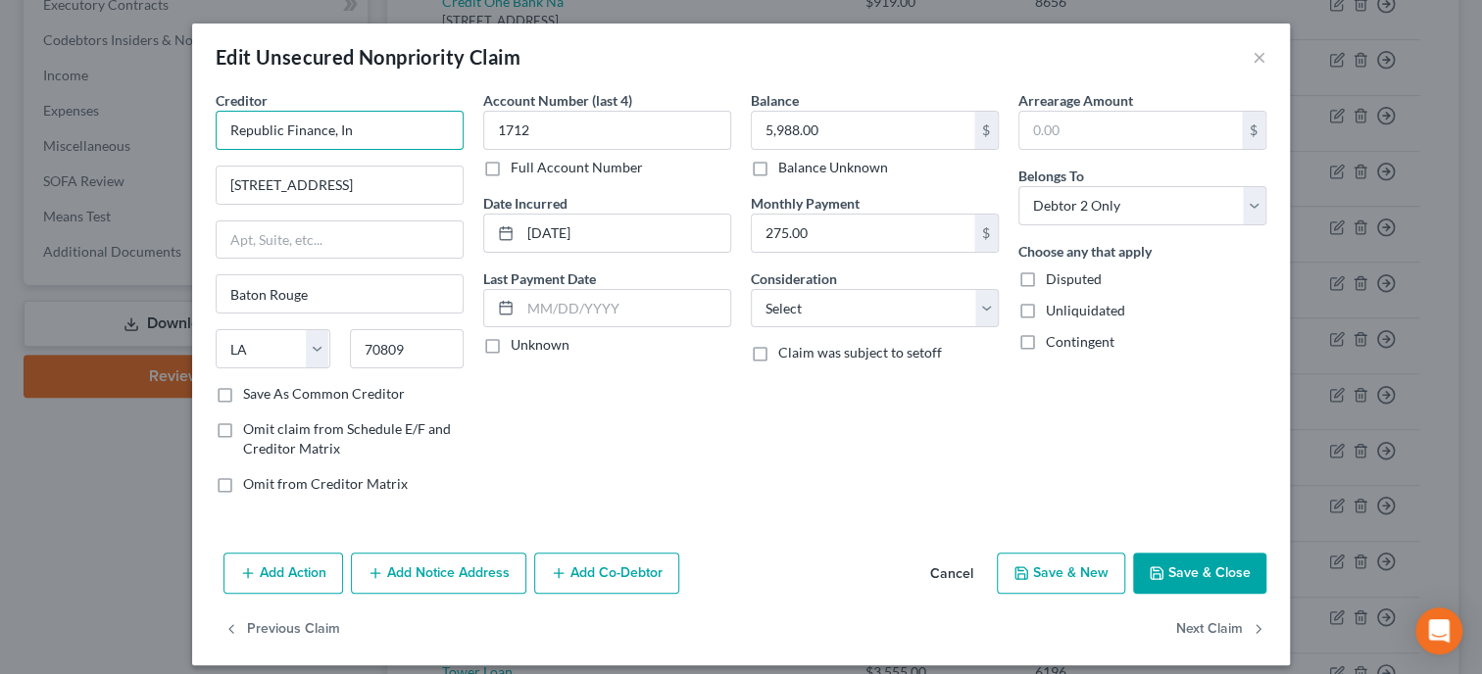
click at [419, 139] on input "Republic Finance, In" at bounding box center [340, 130] width 248 height 39
click at [1002, 493] on div "Balance 5,988.00 $ Balance Unknown Balance Undetermined 5,988.00 $ Balance Unkn…" at bounding box center [875, 299] width 268 height 419
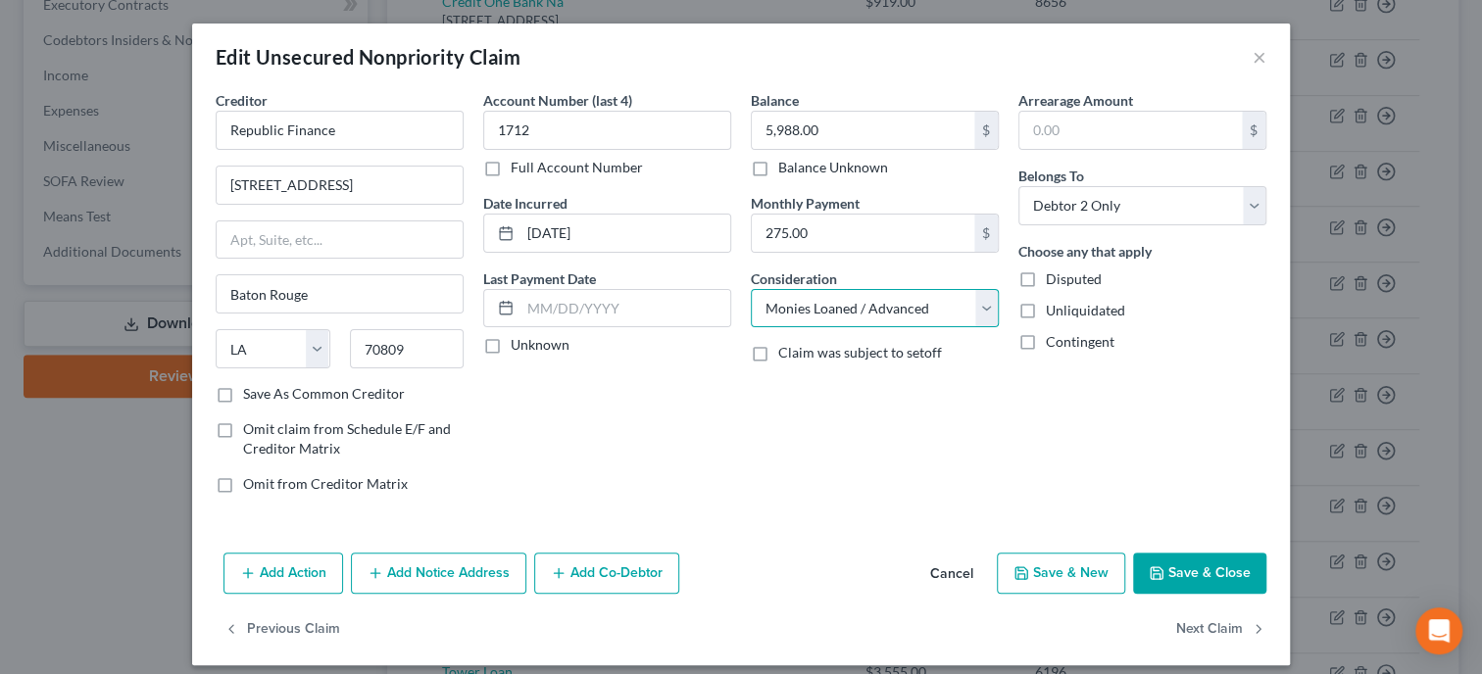
click option "Monies Loaned / Advanced" at bounding box center [0, 0] width 0 height 0
click at [1177, 565] on button "Save & Close" at bounding box center [1199, 573] width 133 height 41
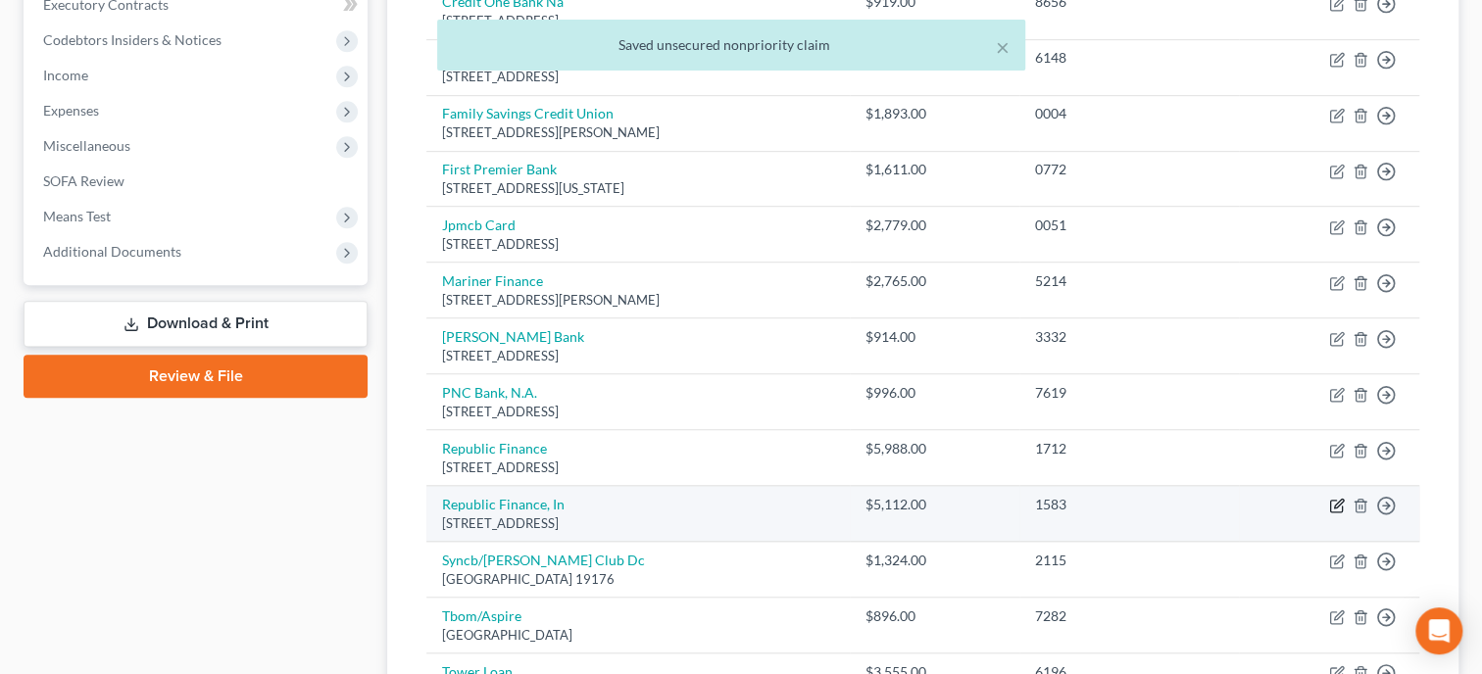
click at [1330, 504] on icon "button" at bounding box center [1336, 507] width 12 height 12
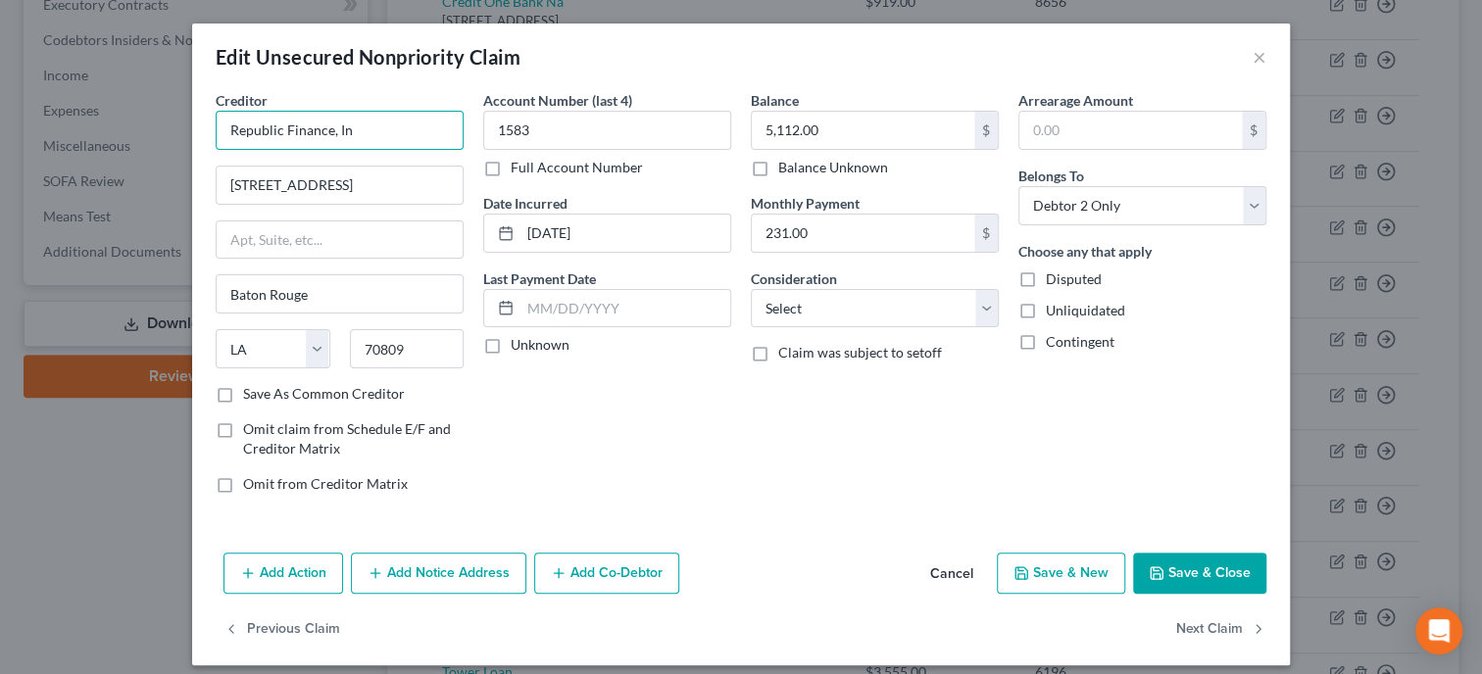
click at [407, 131] on input "Republic Finance, In" at bounding box center [340, 130] width 248 height 39
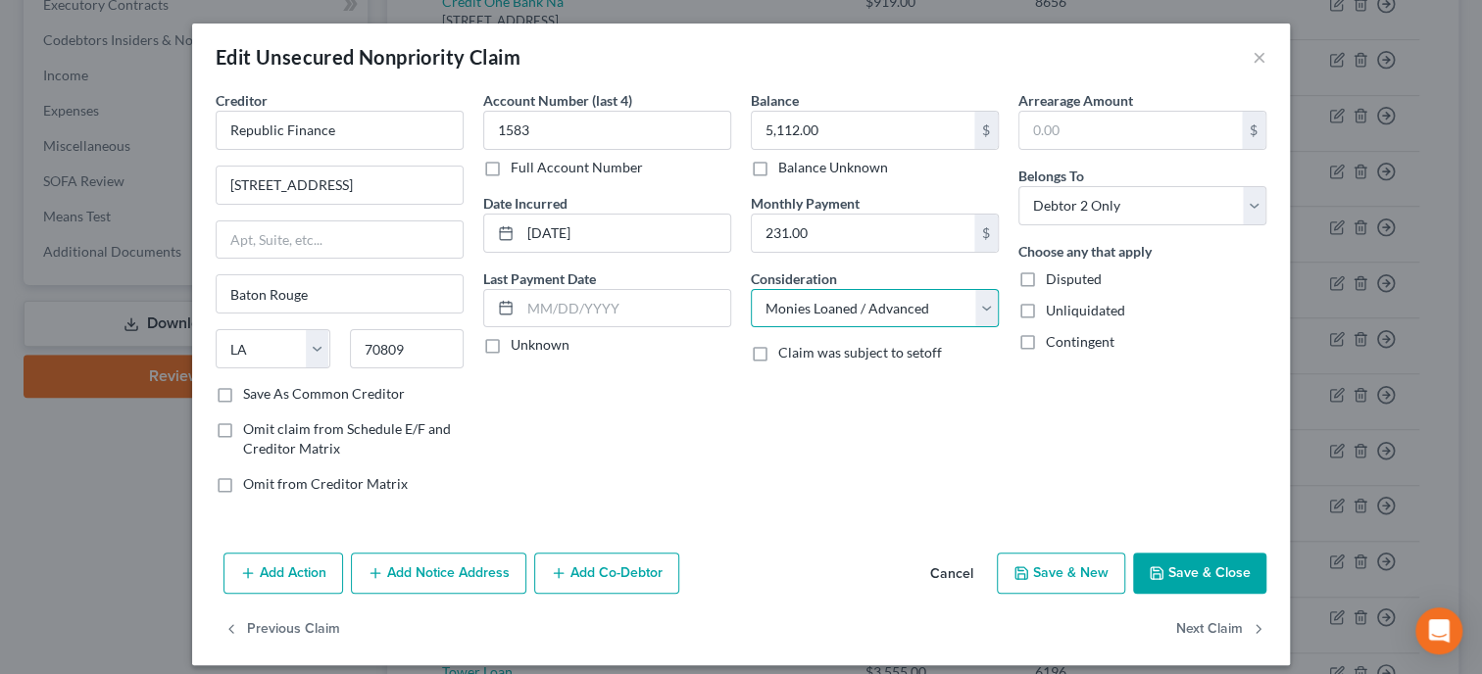
click option "Monies Loaned / Advanced" at bounding box center [0, 0] width 0 height 0
click at [1185, 580] on button "Save & Close" at bounding box center [1199, 573] width 133 height 41
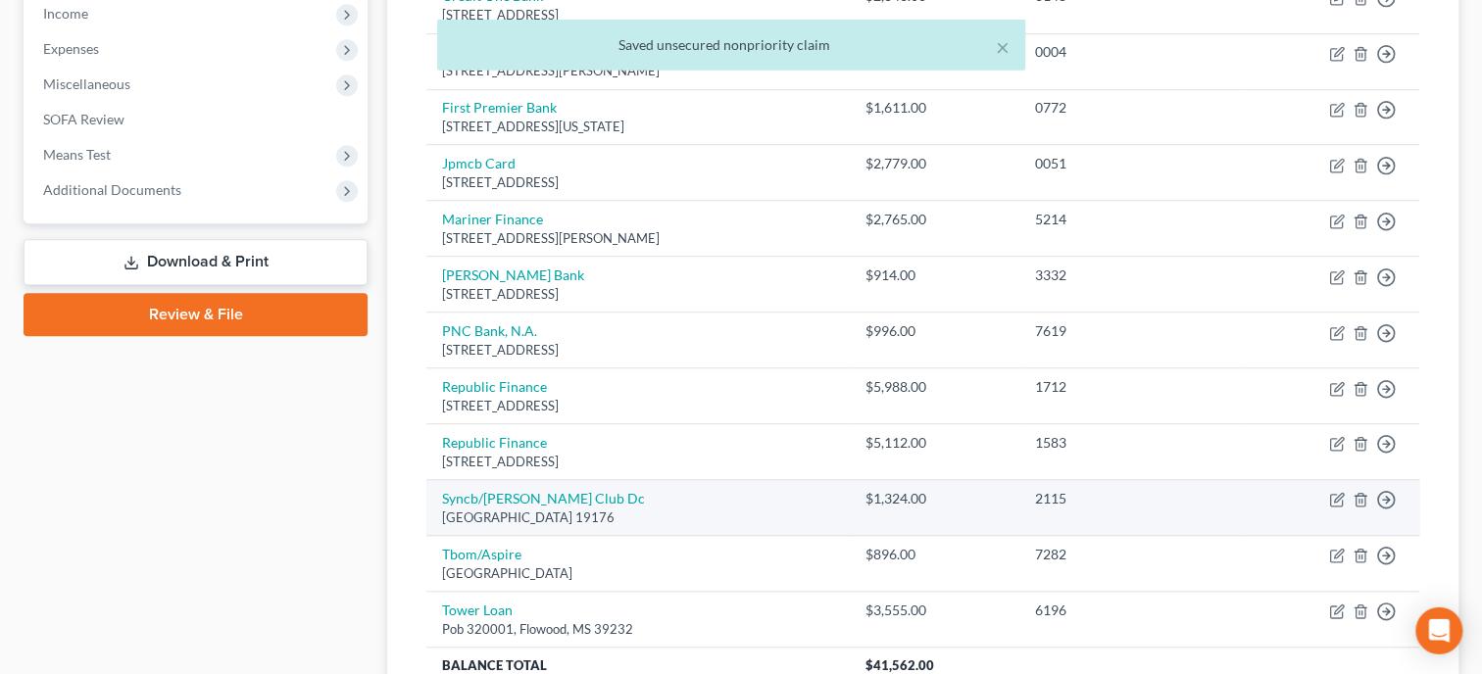
scroll to position [706, 0]
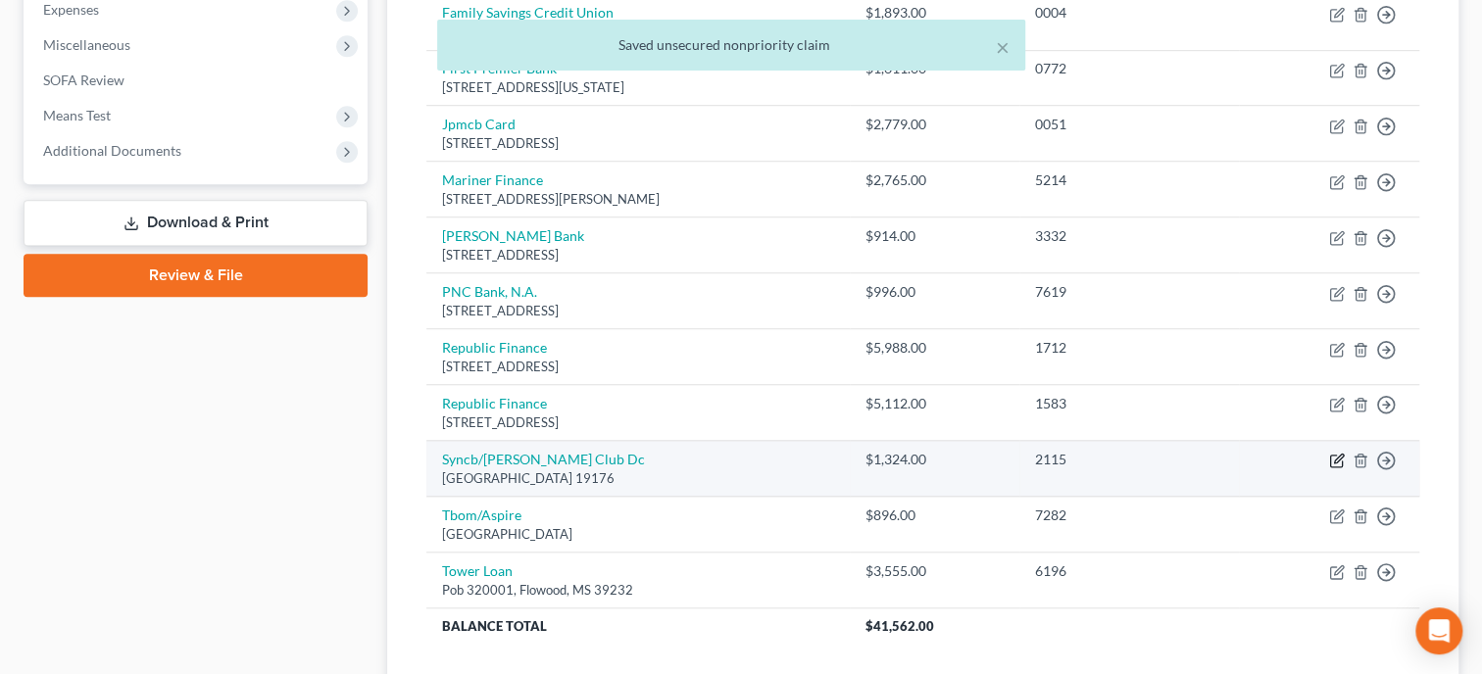
click at [1334, 455] on icon "button" at bounding box center [1337, 461] width 16 height 16
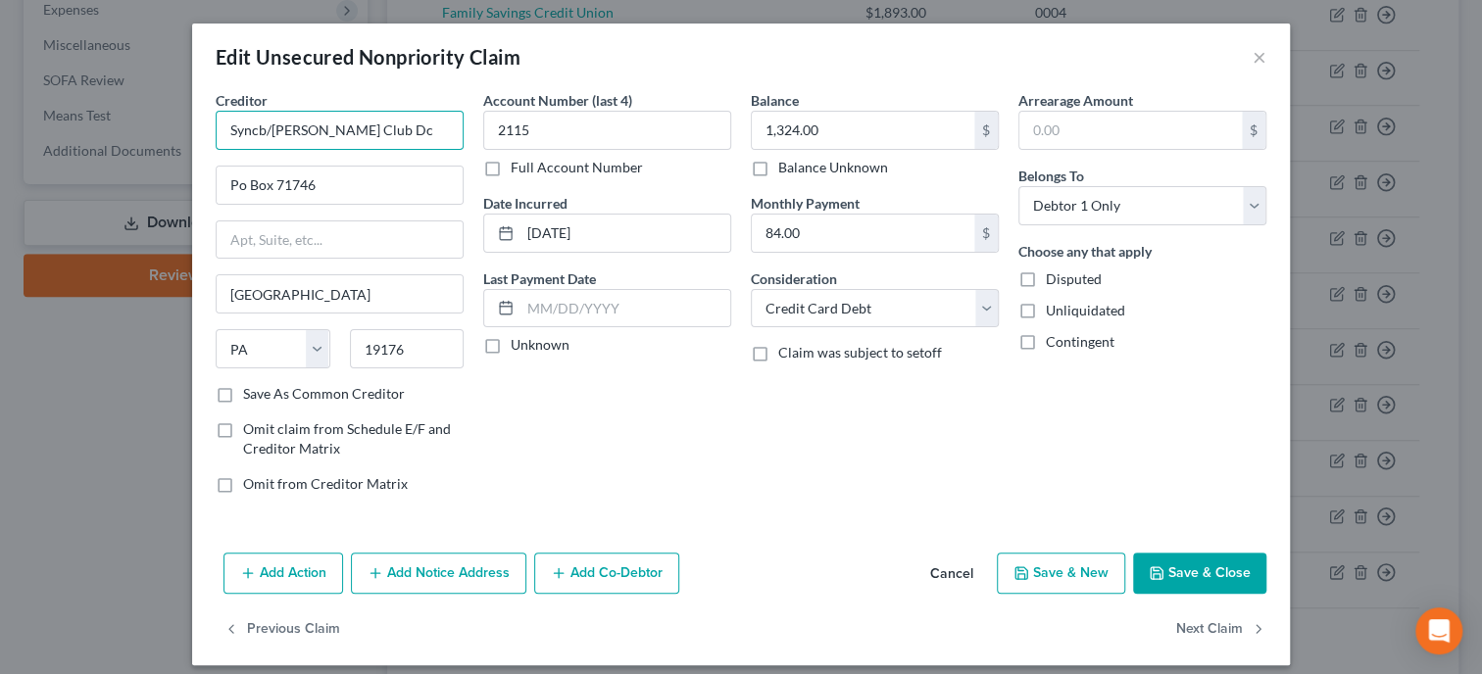
click at [408, 127] on input "Syncb/[PERSON_NAME] Club Dc" at bounding box center [340, 130] width 248 height 39
click at [243, 185] on input "Po Box 71746" at bounding box center [340, 185] width 246 height 37
click at [1162, 553] on button "Save & Close" at bounding box center [1199, 573] width 133 height 41
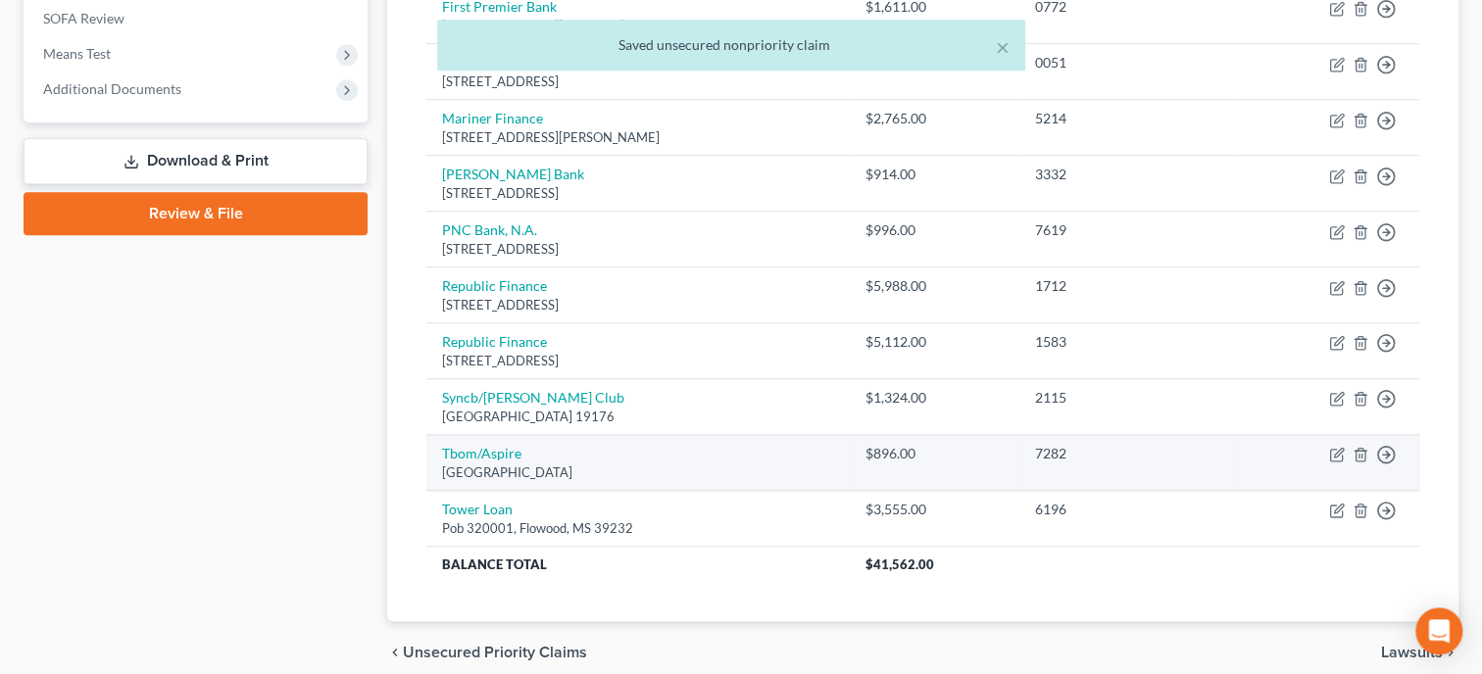
scroll to position [806, 0]
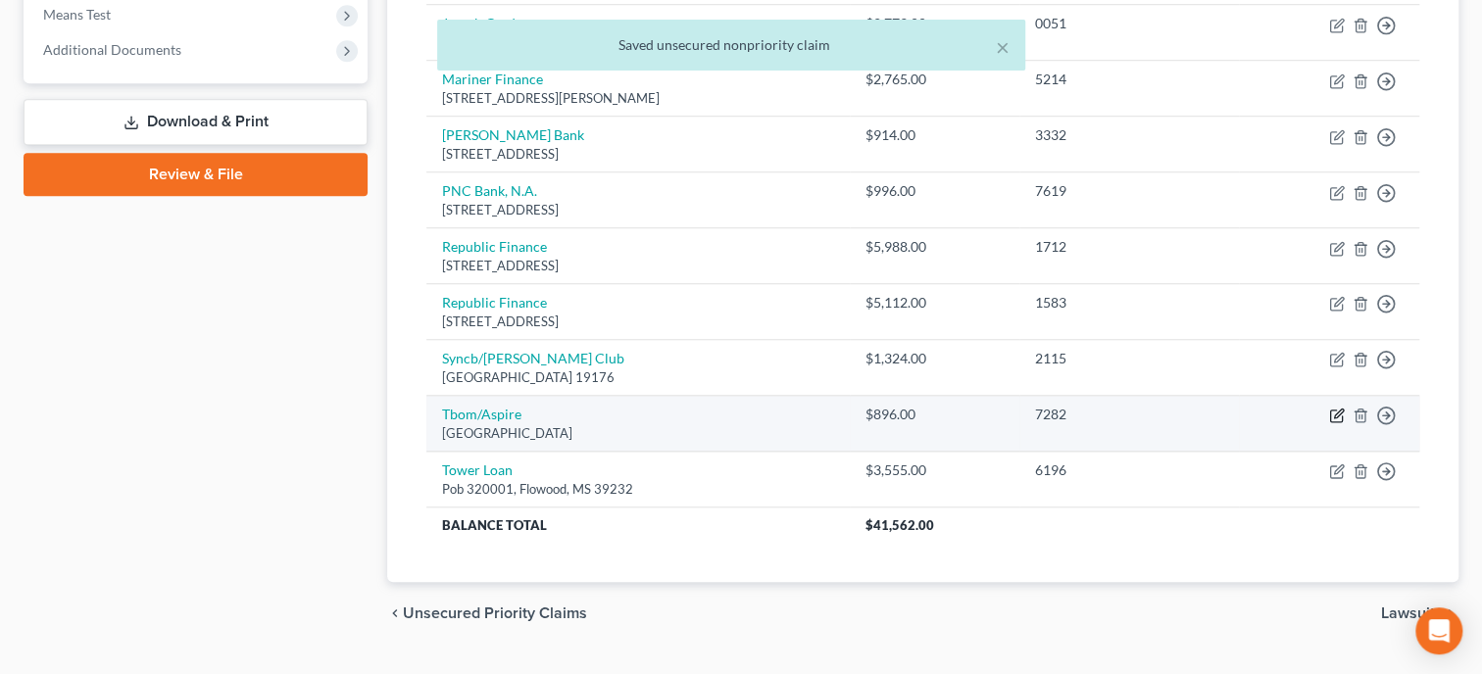
click at [1334, 412] on icon "button" at bounding box center [1337, 416] width 16 height 16
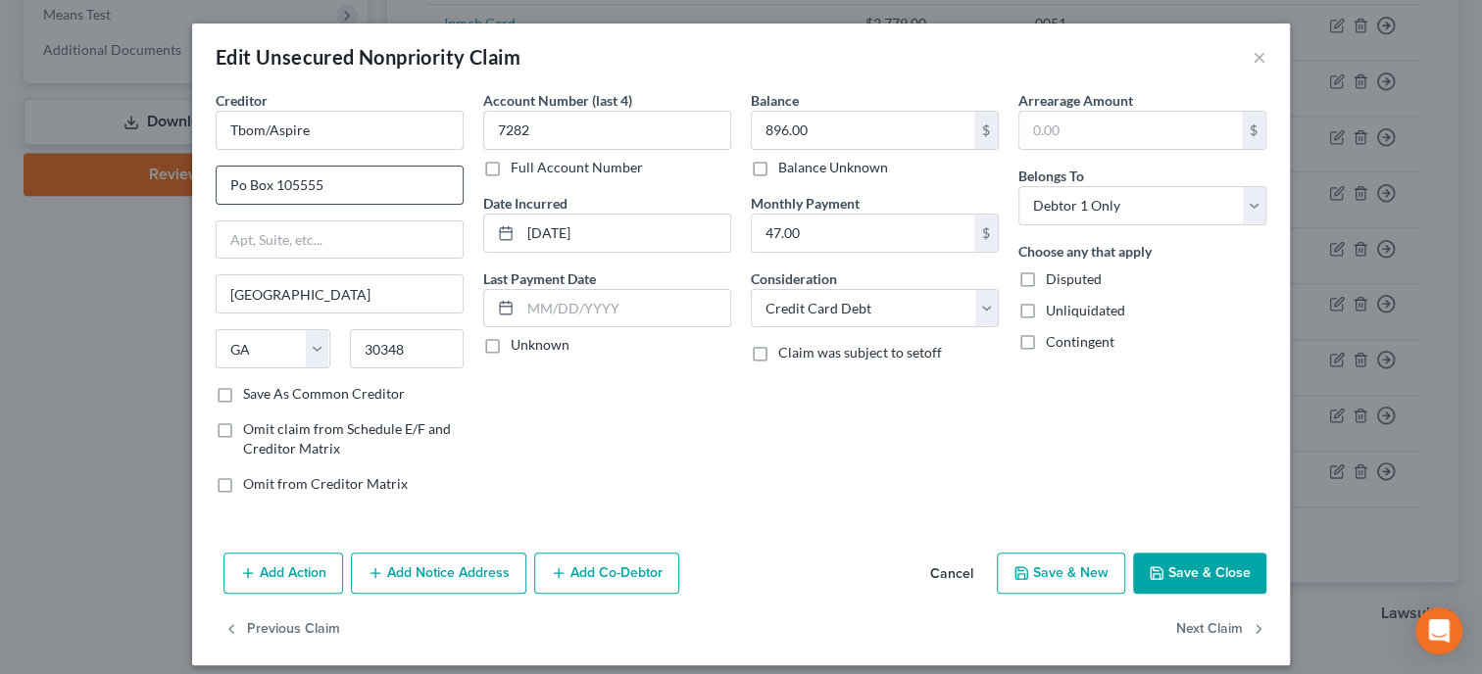
click at [238, 187] on input "Po Box 105555" at bounding box center [340, 185] width 246 height 37
click at [1168, 574] on button "Save & Close" at bounding box center [1199, 573] width 133 height 41
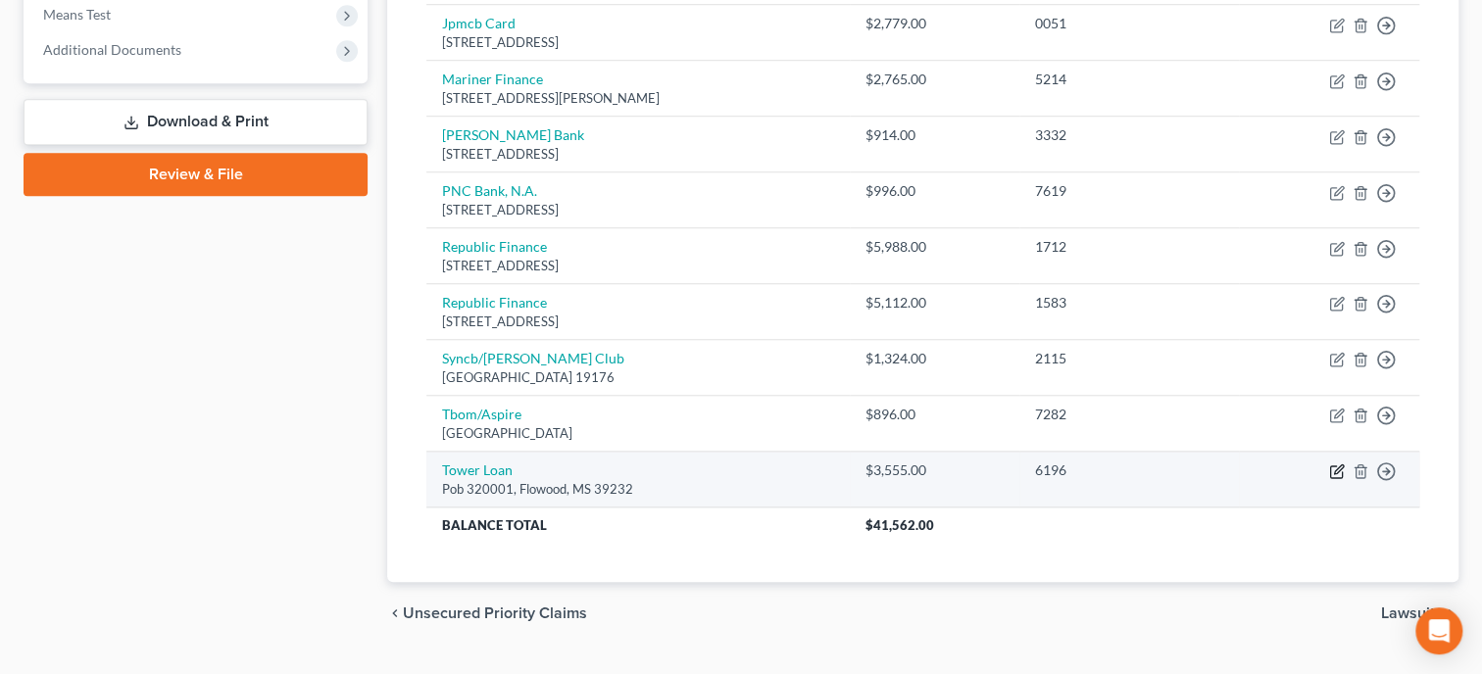
click at [1333, 469] on icon "button" at bounding box center [1337, 471] width 16 height 16
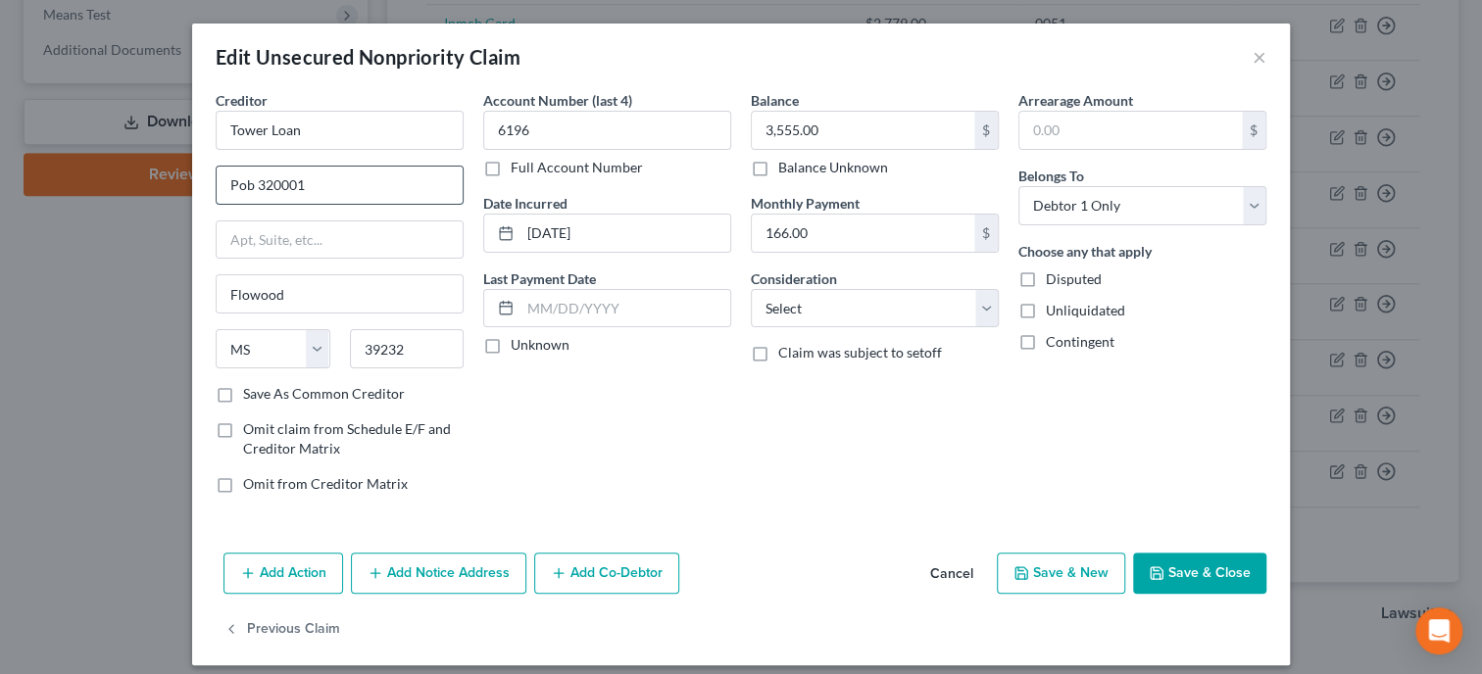
click at [247, 186] on input "Pob 320001" at bounding box center [340, 185] width 246 height 37
click at [253, 177] on input "PO b 320001" at bounding box center [340, 185] width 246 height 37
click at [751, 289] on select "Select Cable / Satellite Services Collection Agency Credit Card Debt Debt Couns…" at bounding box center [875, 308] width 248 height 39
click option "Monies Loaned / Advanced" at bounding box center [0, 0] width 0 height 0
click at [1150, 560] on button "Save & Close" at bounding box center [1199, 573] width 133 height 41
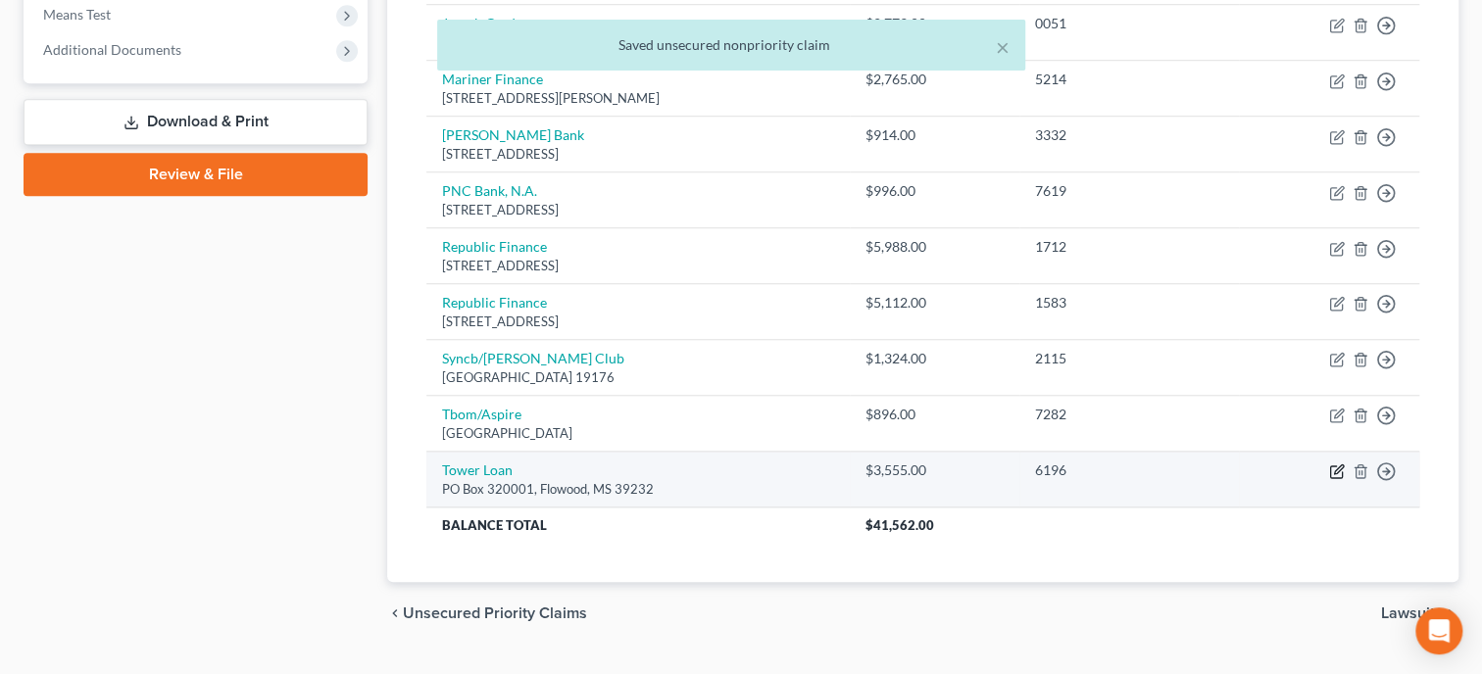
click at [1341, 467] on icon "button" at bounding box center [1337, 471] width 16 height 16
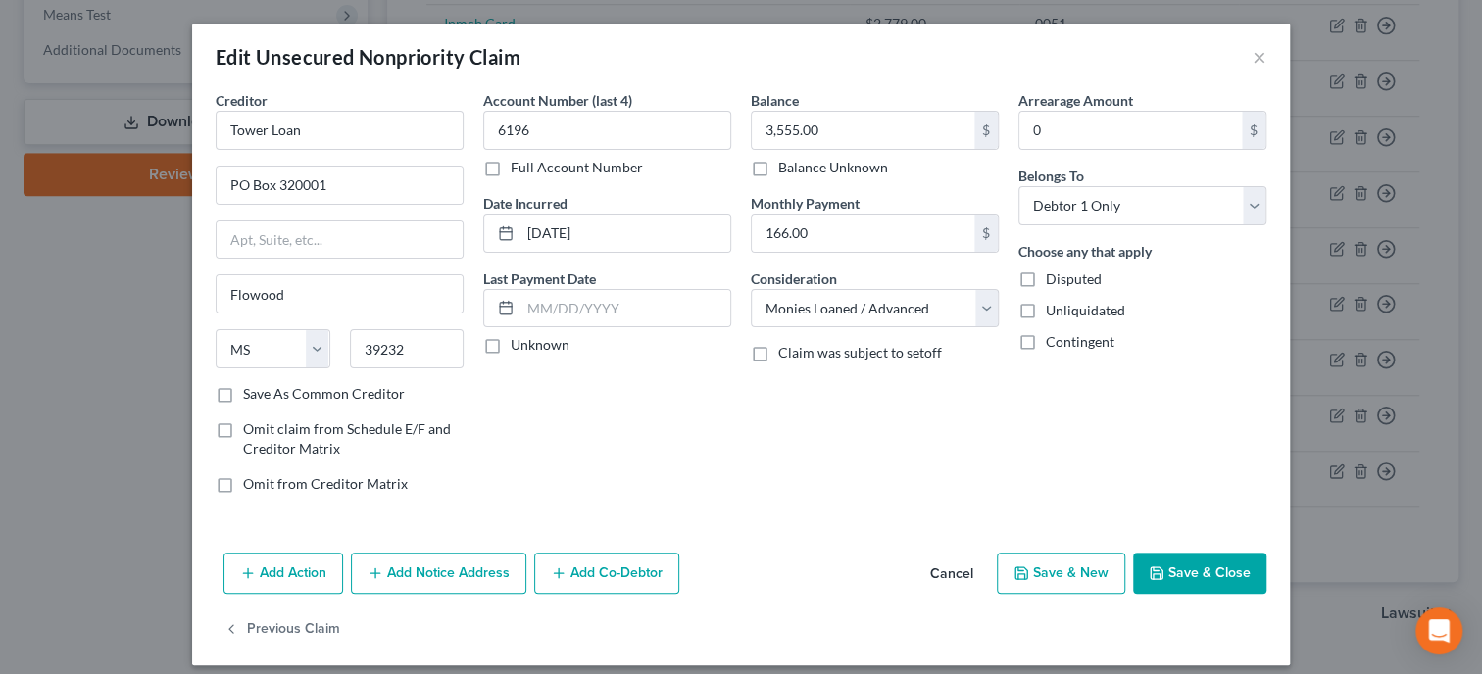
click at [1193, 576] on button "Save & Close" at bounding box center [1199, 573] width 133 height 41
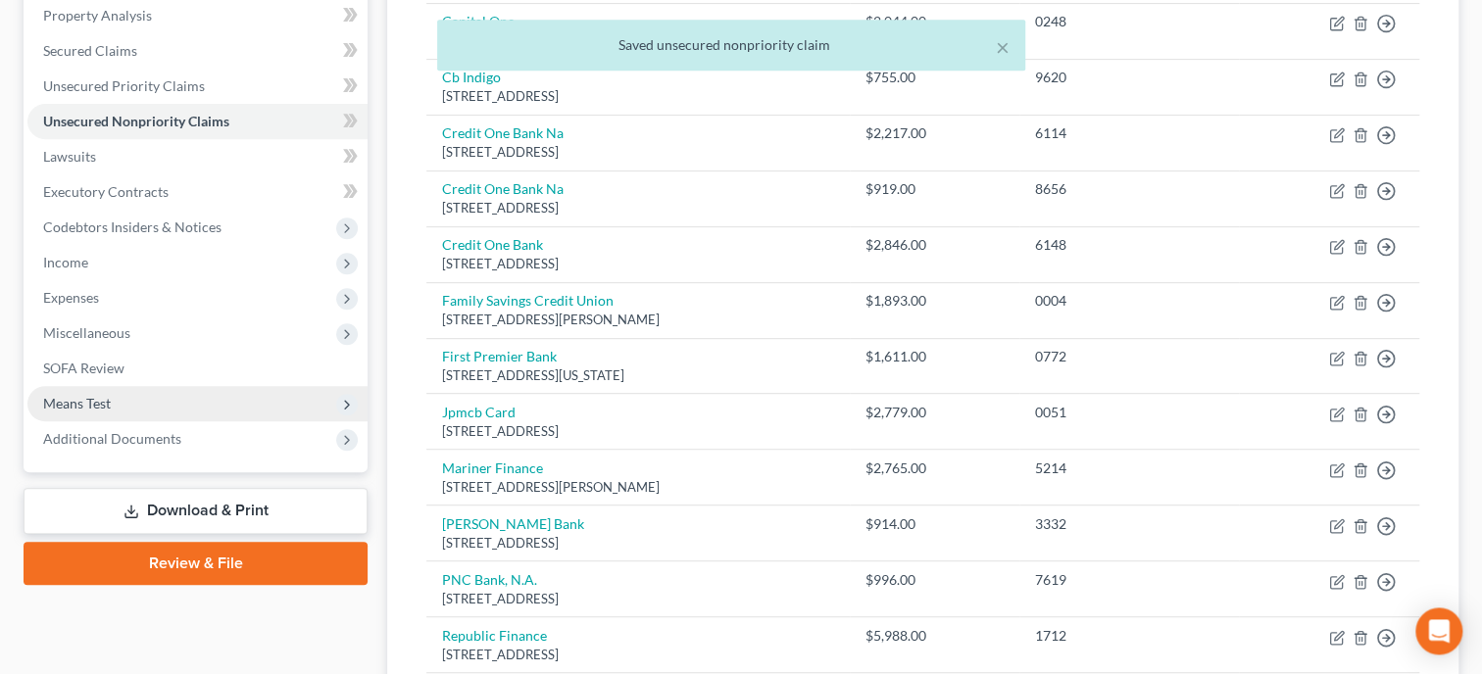
scroll to position [403, 0]
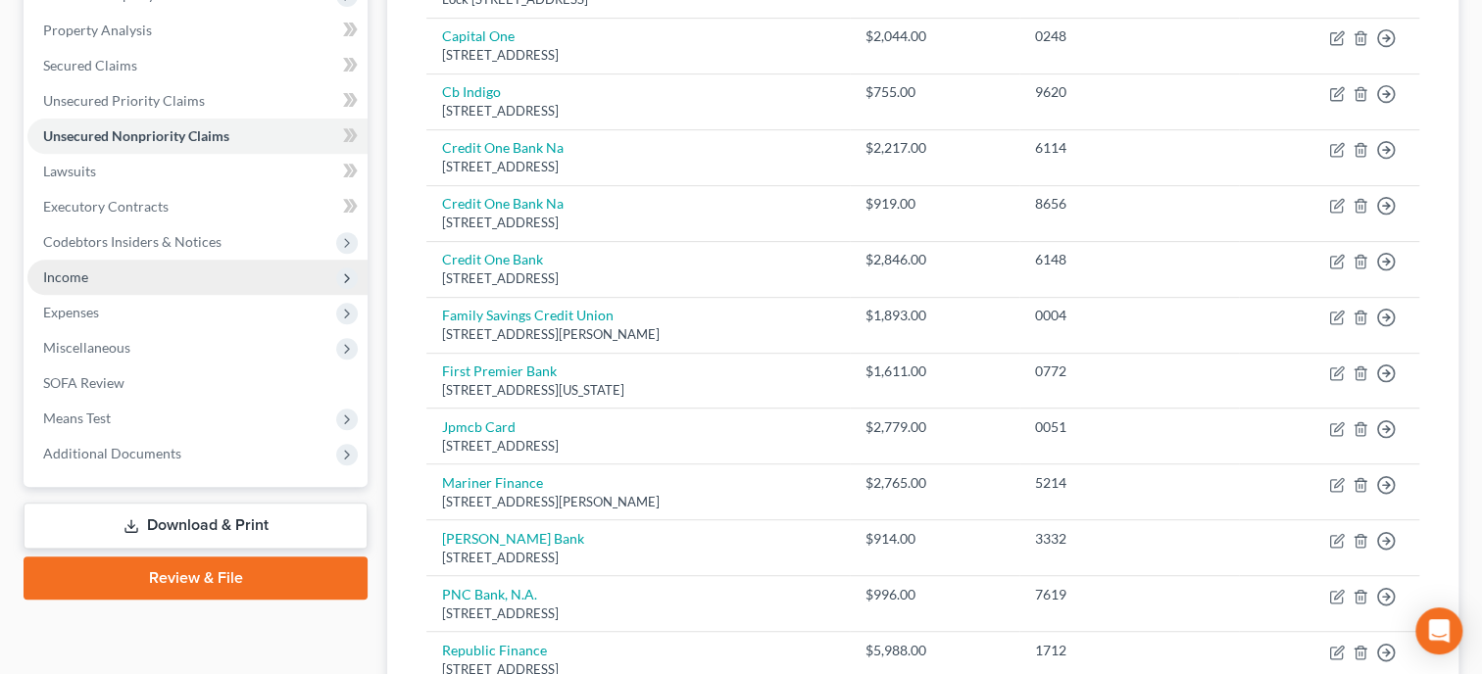
click at [85, 286] on span "Income" at bounding box center [197, 277] width 340 height 35
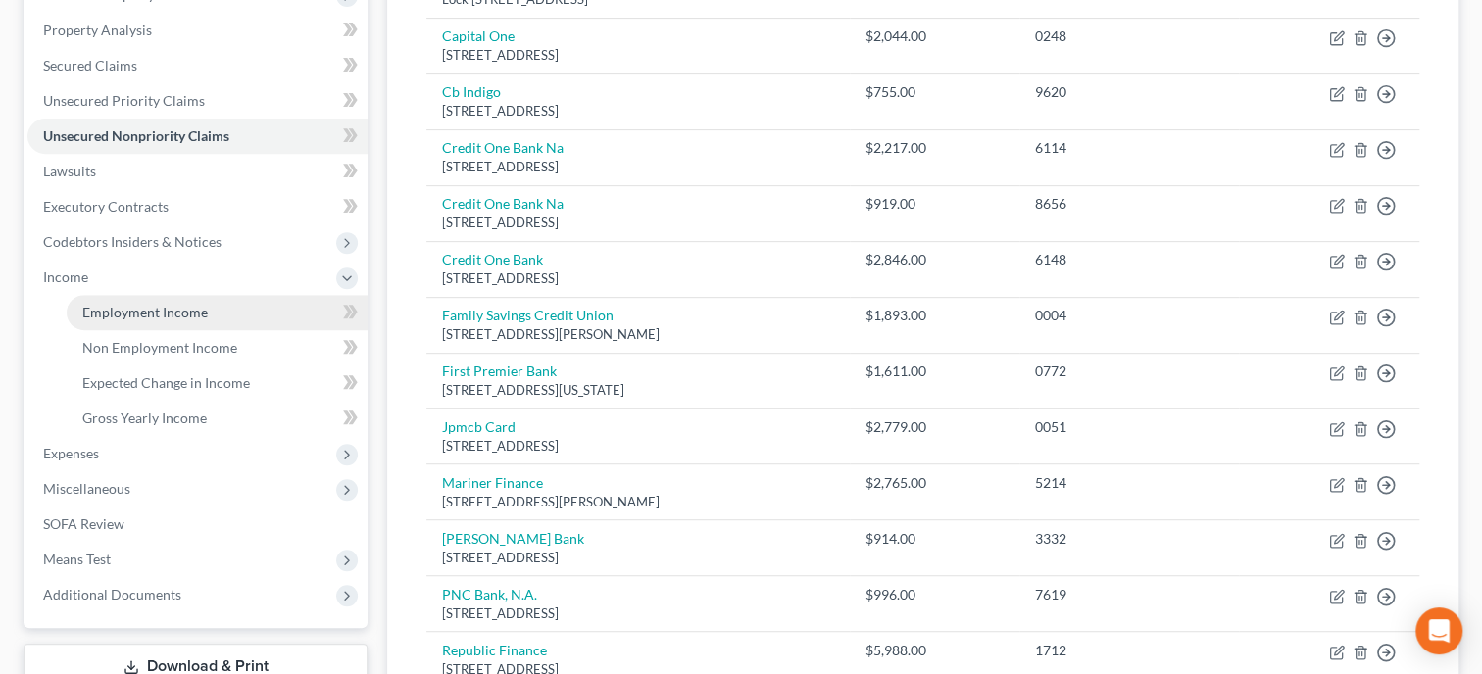
click at [94, 310] on span "Employment Income" at bounding box center [144, 312] width 125 height 17
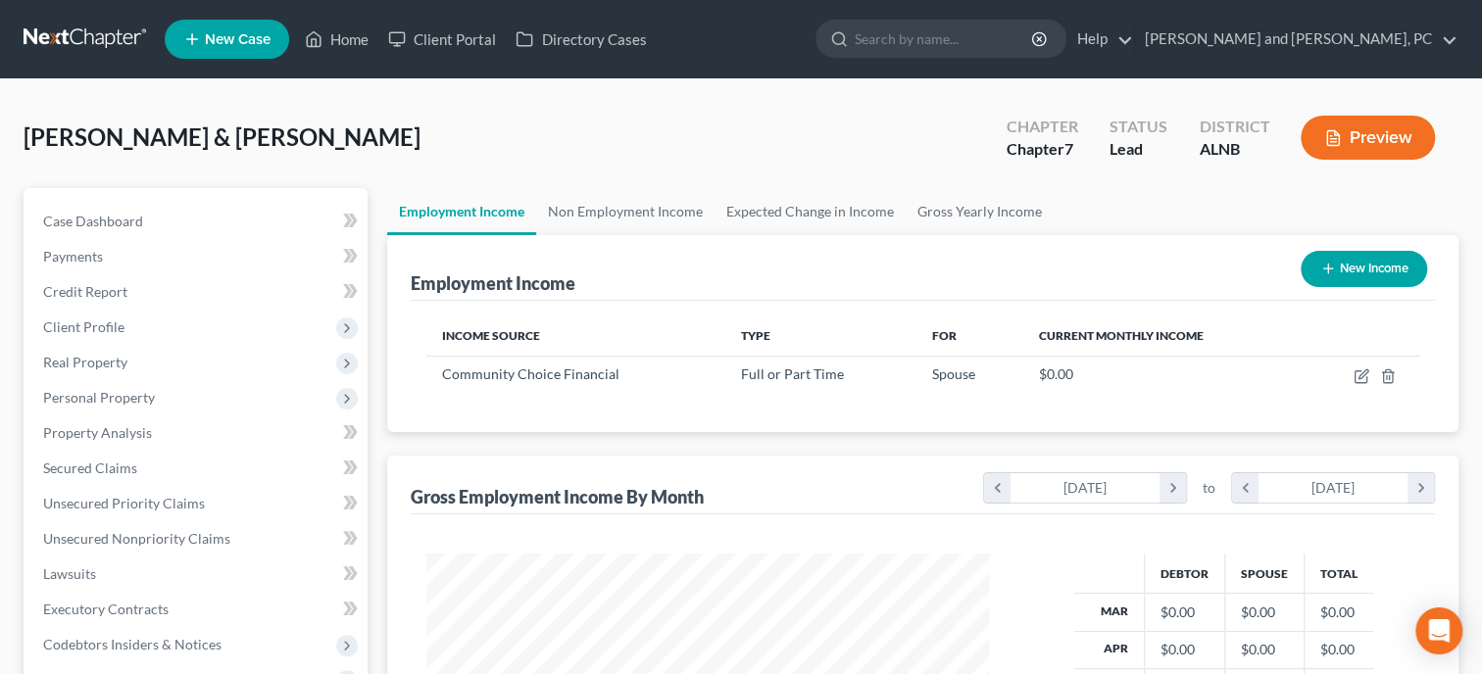
scroll to position [349, 602]
click at [1355, 373] on icon "button" at bounding box center [1361, 376] width 16 height 16
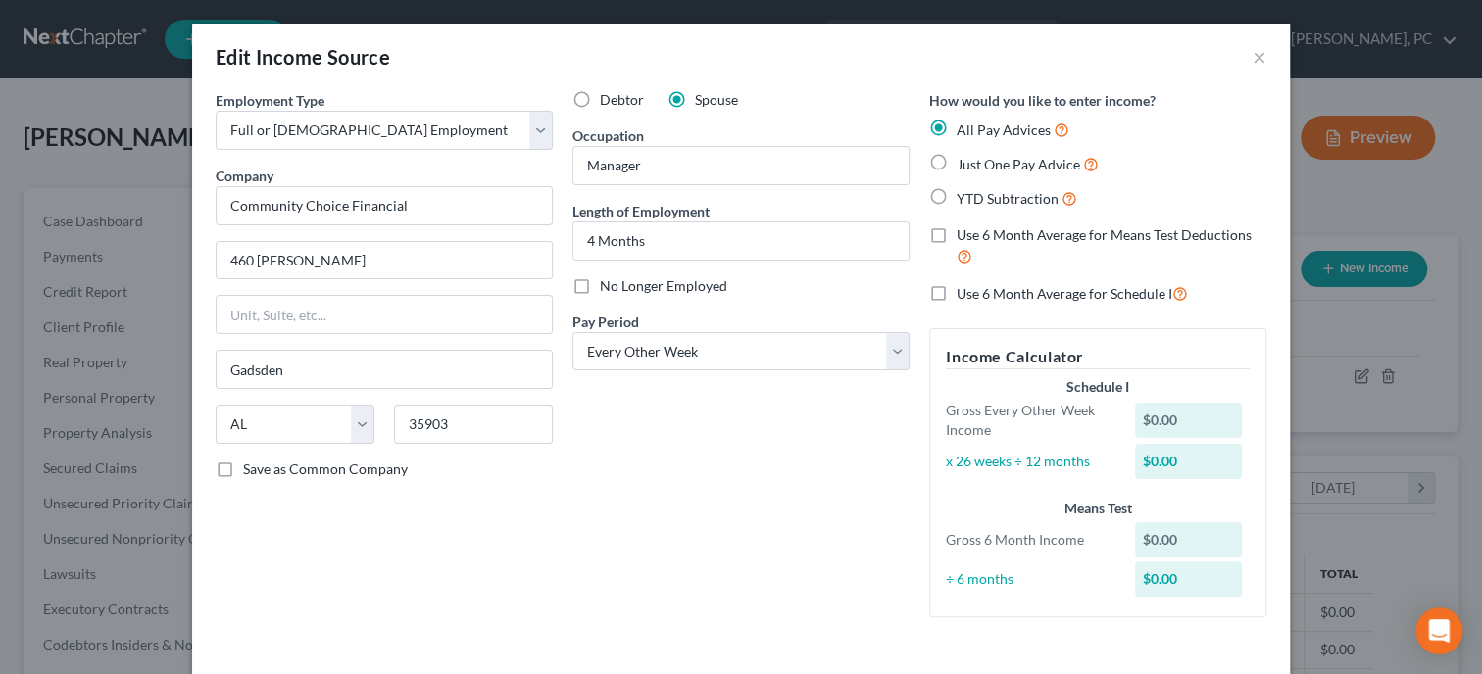
click at [956, 167] on label "Just One Pay Advice" at bounding box center [1027, 164] width 142 height 23
click at [964, 166] on input "Just One Pay Advice" at bounding box center [970, 159] width 13 height 13
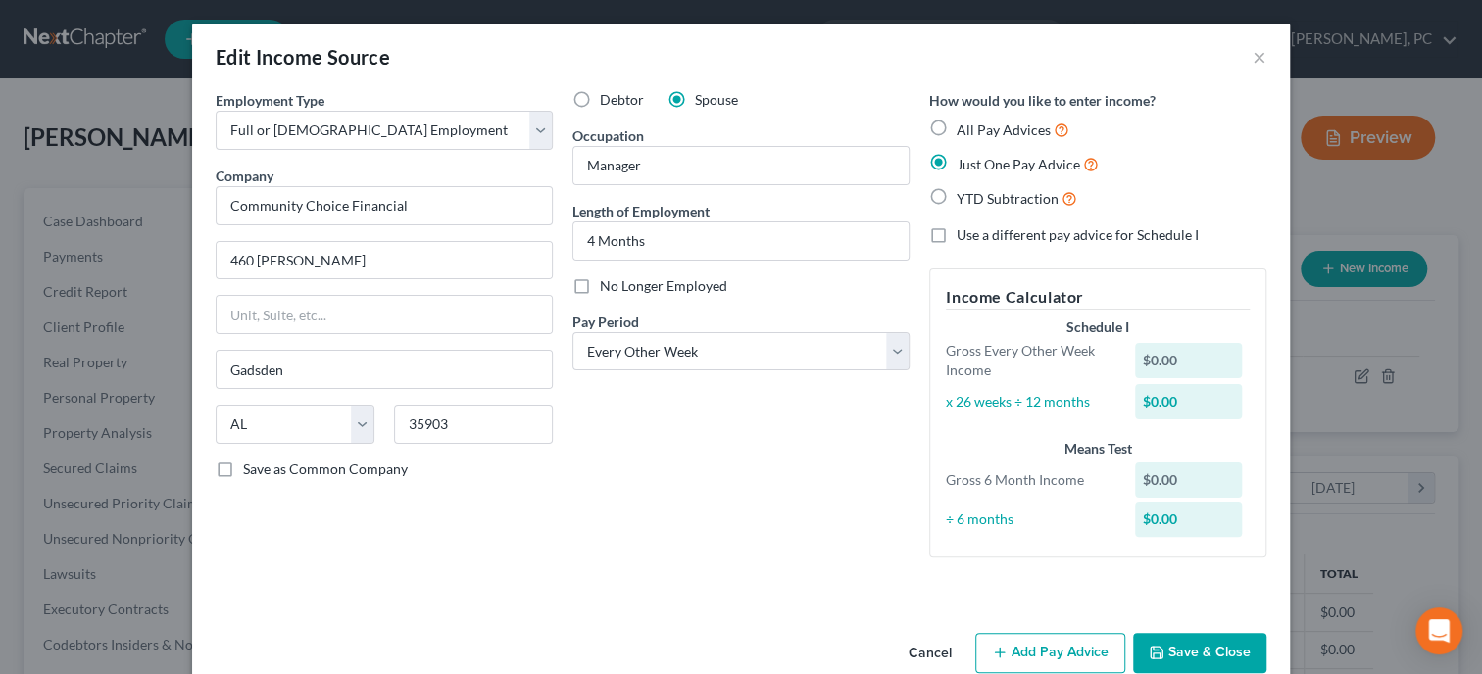
scroll to position [38, 0]
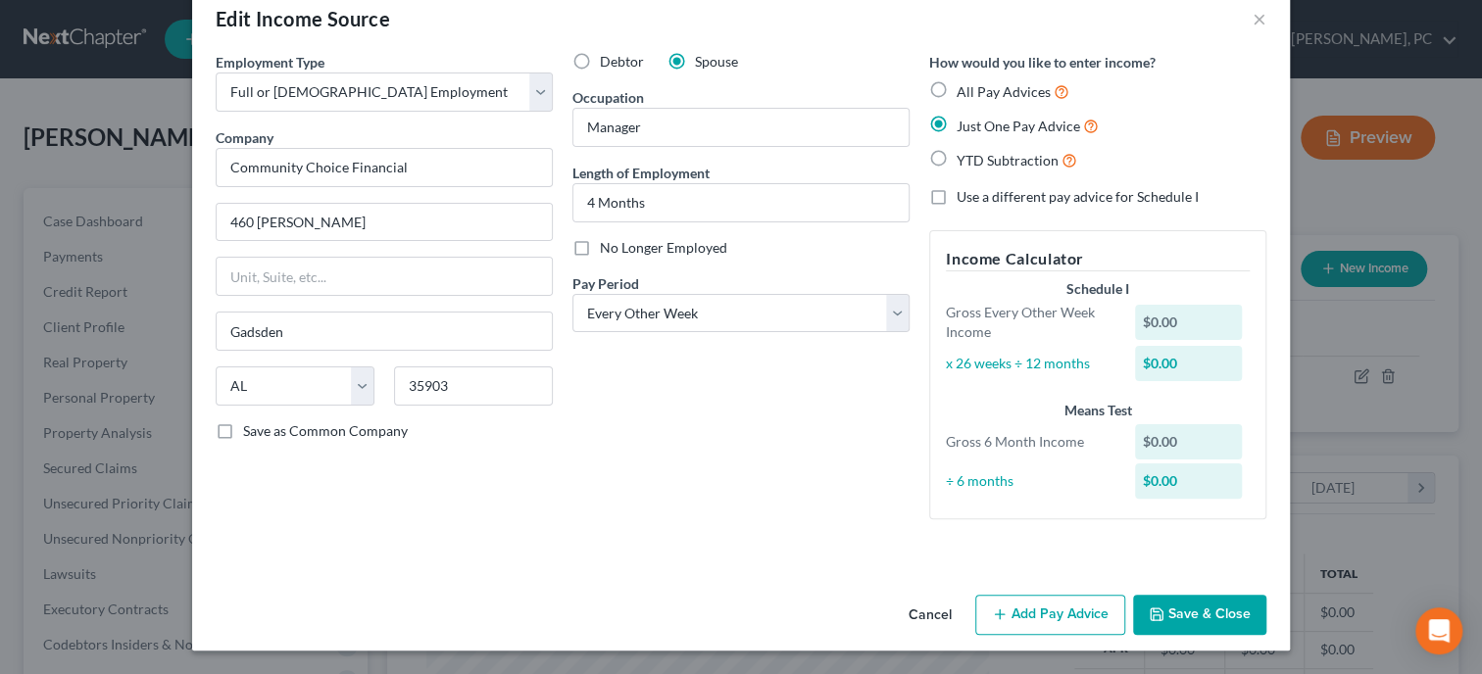
click at [1020, 613] on button "Add Pay Advice" at bounding box center [1050, 615] width 150 height 41
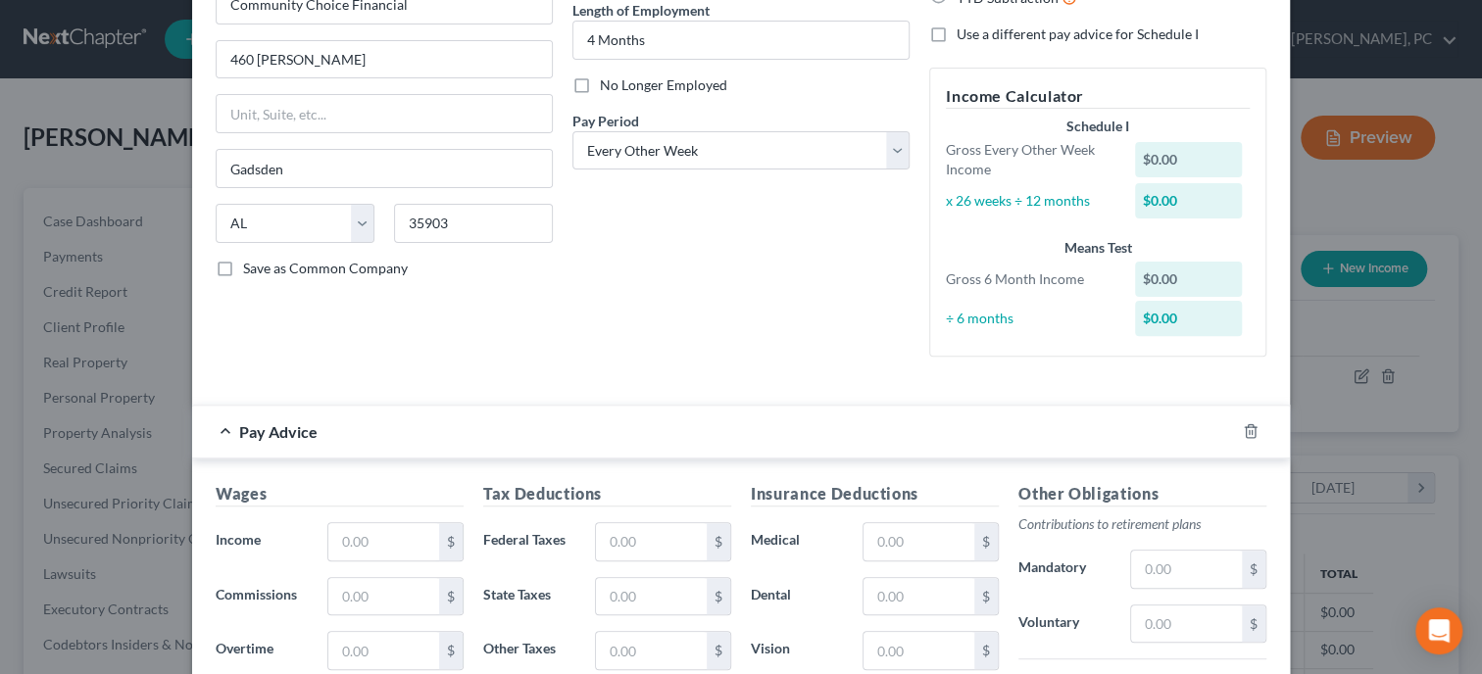
scroll to position [441, 0]
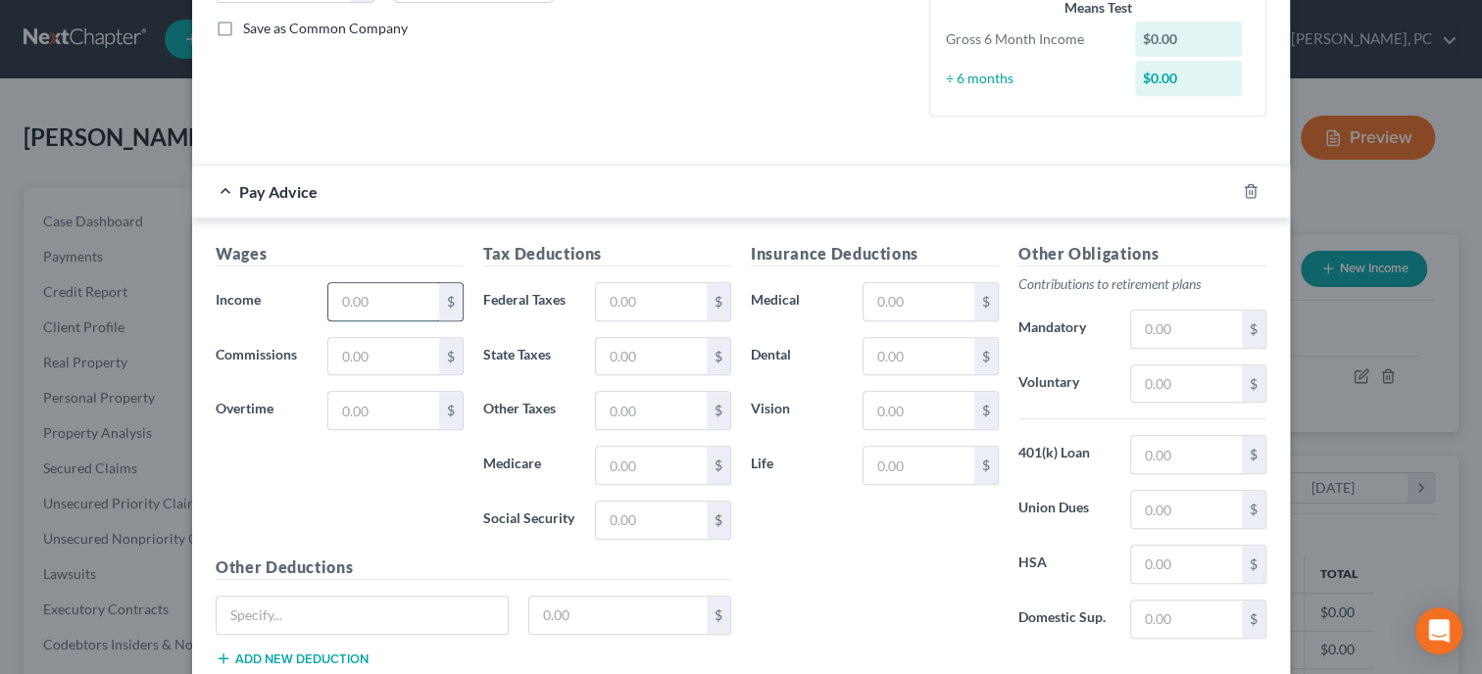
click at [344, 292] on input "text" at bounding box center [383, 301] width 111 height 37
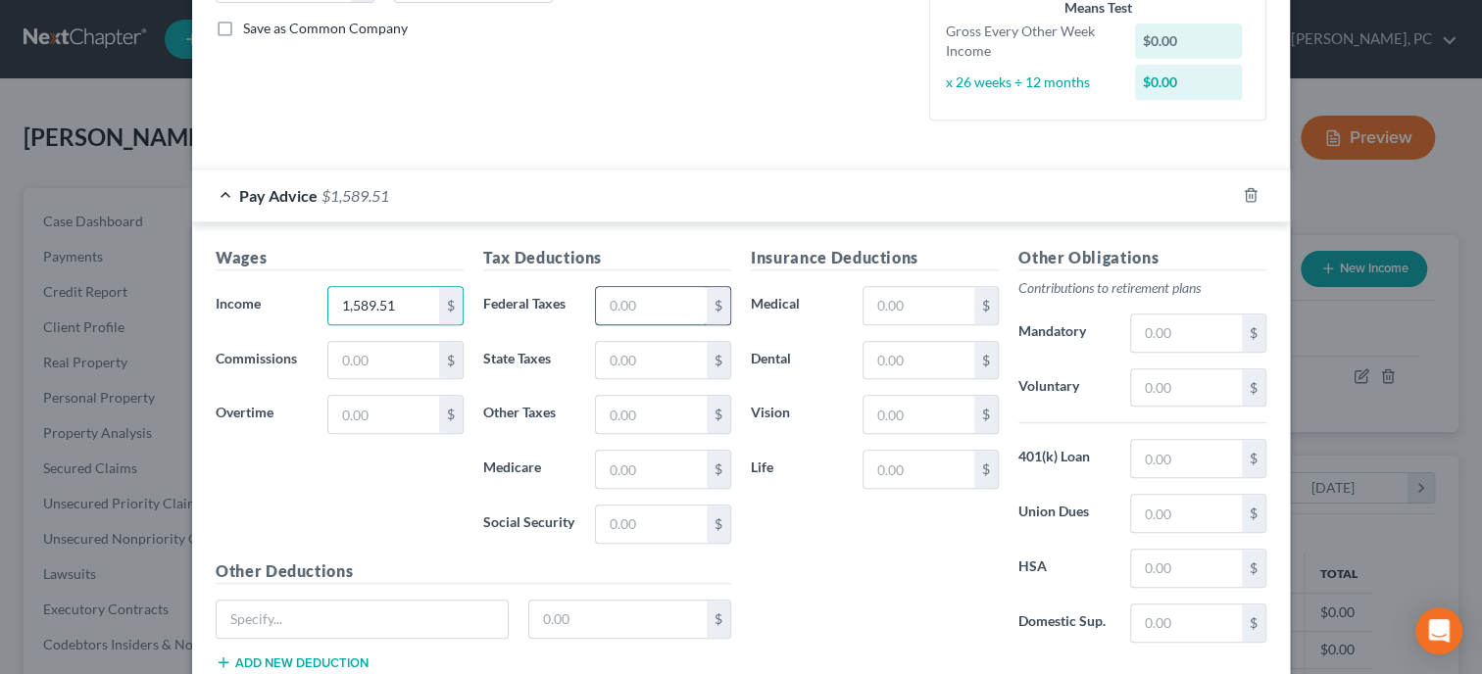
click at [624, 316] on input "text" at bounding box center [651, 305] width 111 height 37
click at [870, 291] on input "text" at bounding box center [918, 305] width 111 height 37
click at [879, 348] on input "text" at bounding box center [918, 360] width 111 height 37
click at [888, 412] on input "text" at bounding box center [918, 414] width 111 height 37
click at [607, 295] on input "text" at bounding box center [651, 305] width 111 height 37
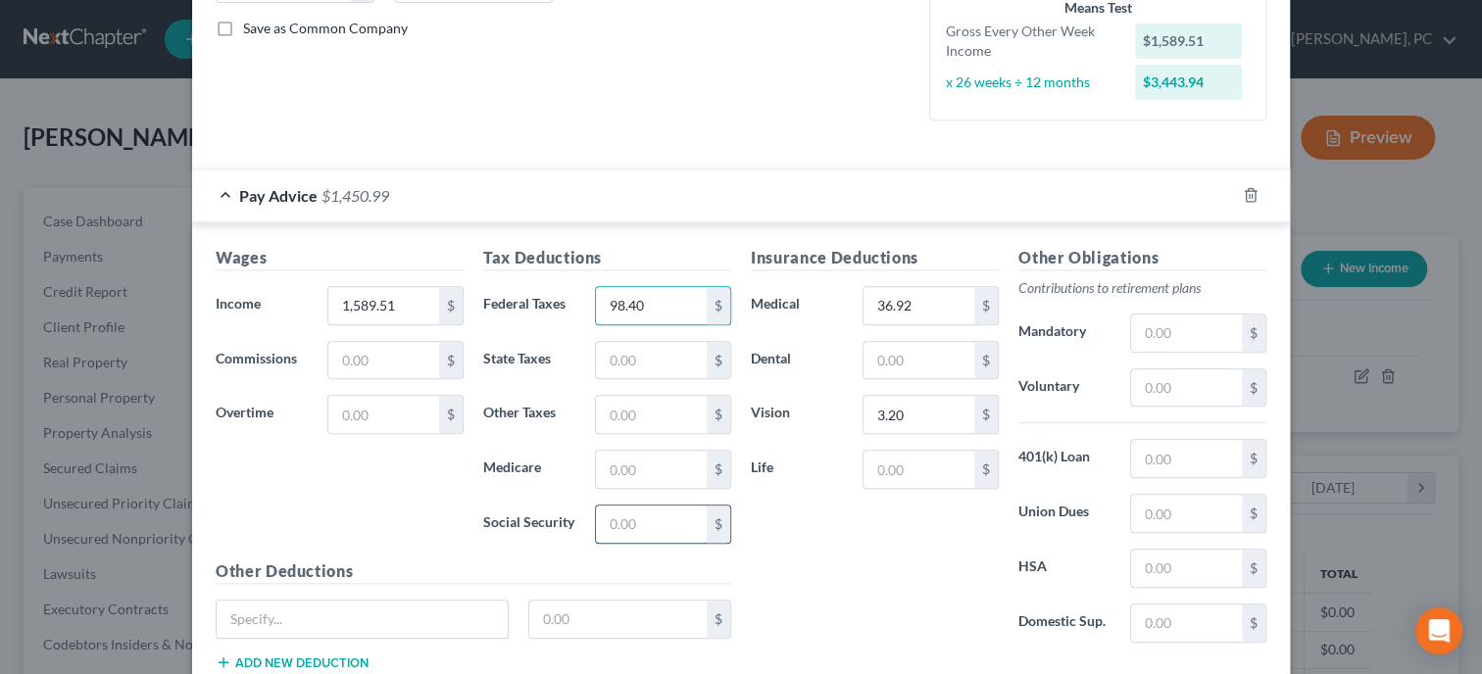
click at [644, 512] on input "text" at bounding box center [651, 524] width 111 height 37
click at [643, 462] on input "text" at bounding box center [651, 469] width 111 height 37
click at [636, 357] on input "text" at bounding box center [651, 360] width 111 height 37
click at [775, 553] on div "Insurance Deductions Medical 36.92 $ Dental $ Vision 3.20 $ Life $" at bounding box center [875, 452] width 268 height 413
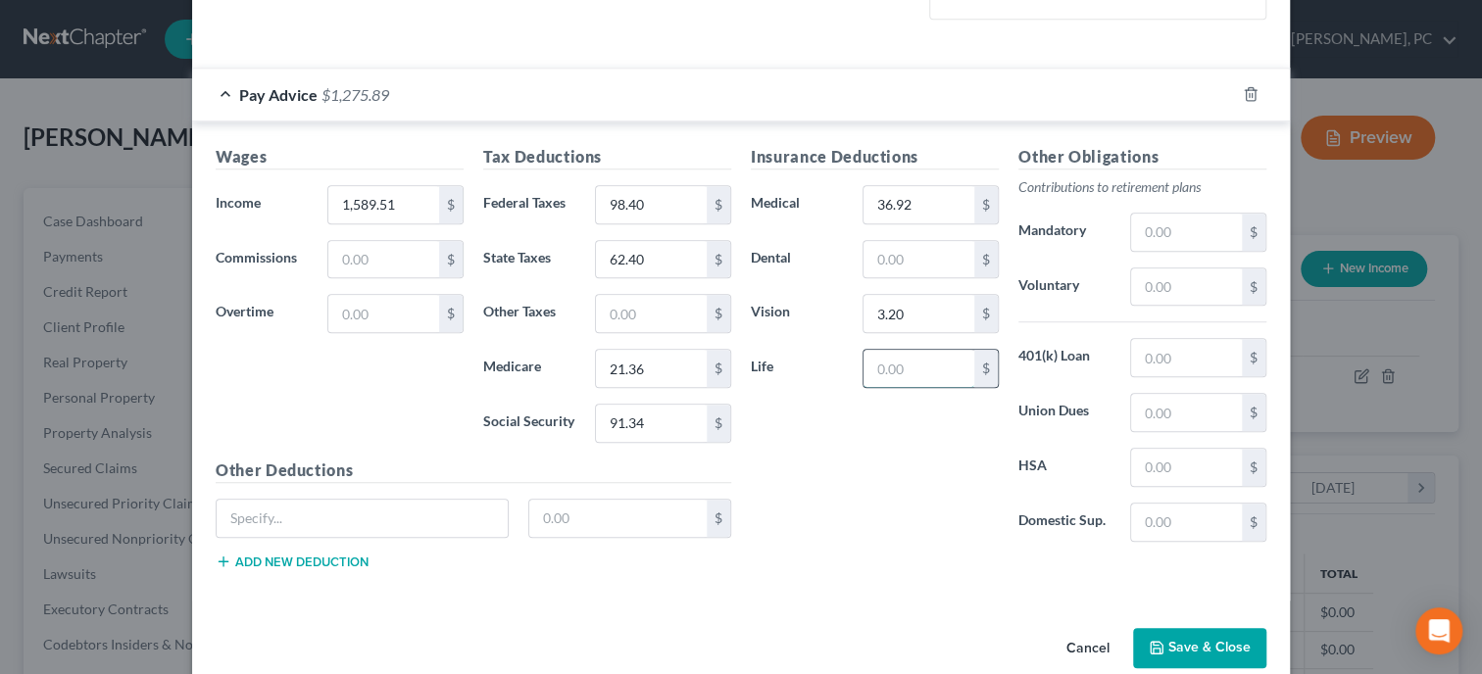
click at [918, 350] on input "text" at bounding box center [918, 368] width 111 height 37
click at [431, 500] on input "text" at bounding box center [362, 518] width 291 height 37
click at [367, 554] on button "Add new deduction" at bounding box center [292, 562] width 153 height 16
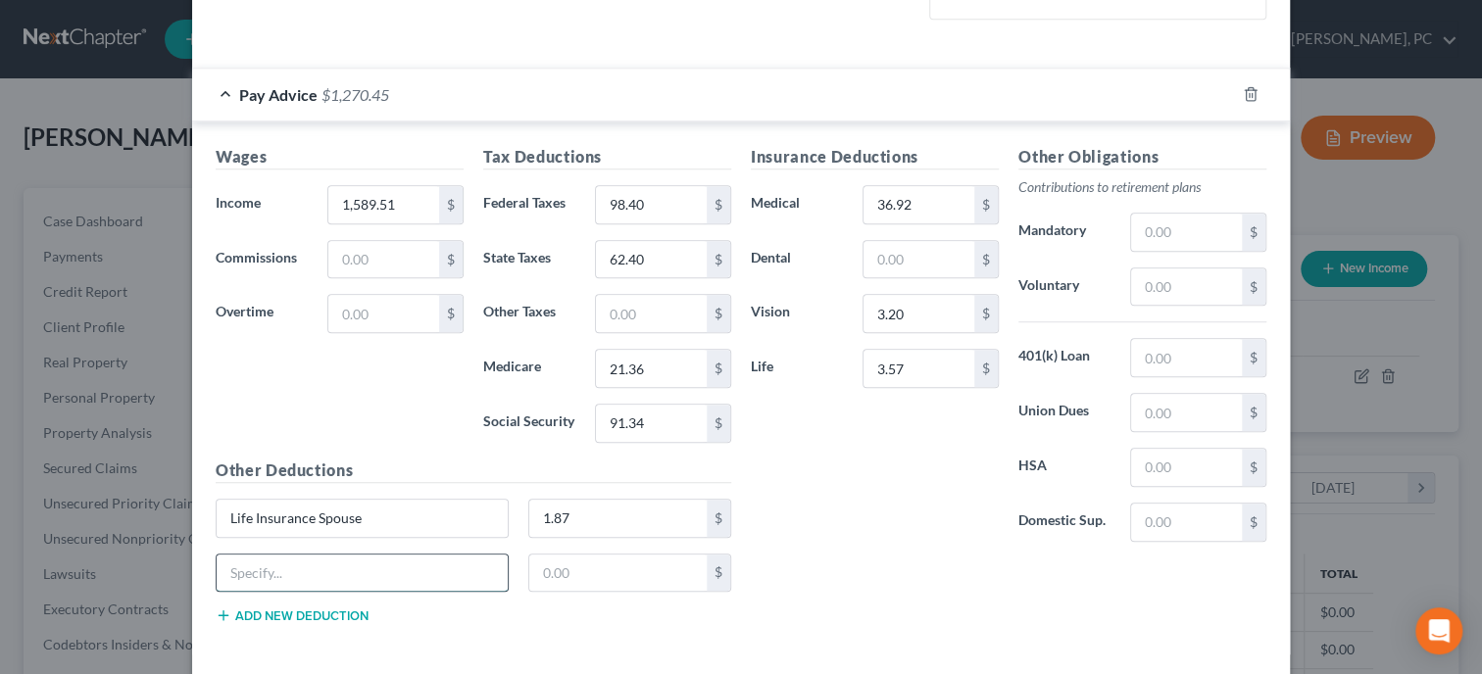
click at [357, 557] on input "text" at bounding box center [362, 573] width 291 height 37
click at [294, 617] on button "Add new deduction" at bounding box center [292, 616] width 153 height 16
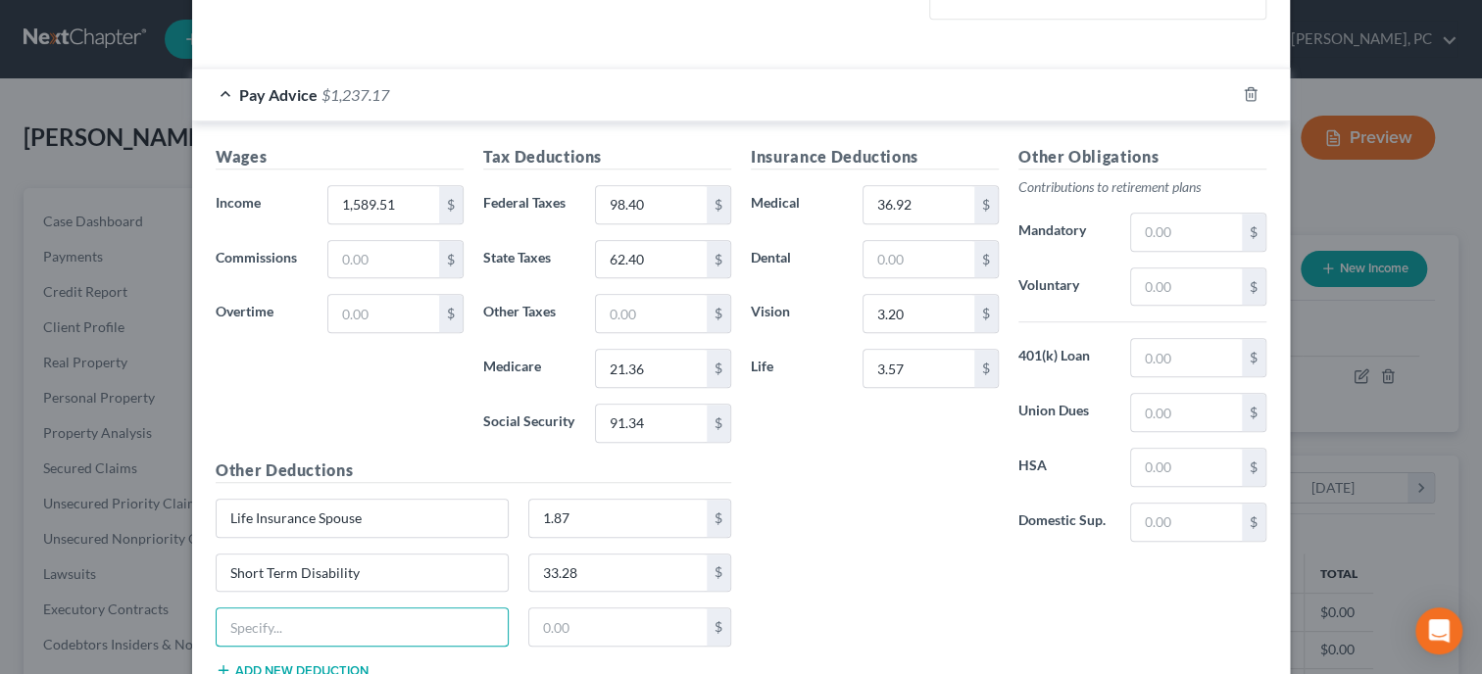
click at [294, 617] on input "text" at bounding box center [362, 626] width 291 height 37
click at [1015, 607] on div "Insurance Deductions Medical 36.92 $ Dental $ Vision 3.20 $ Life 3.57 $ Other O…" at bounding box center [1008, 419] width 535 height 549
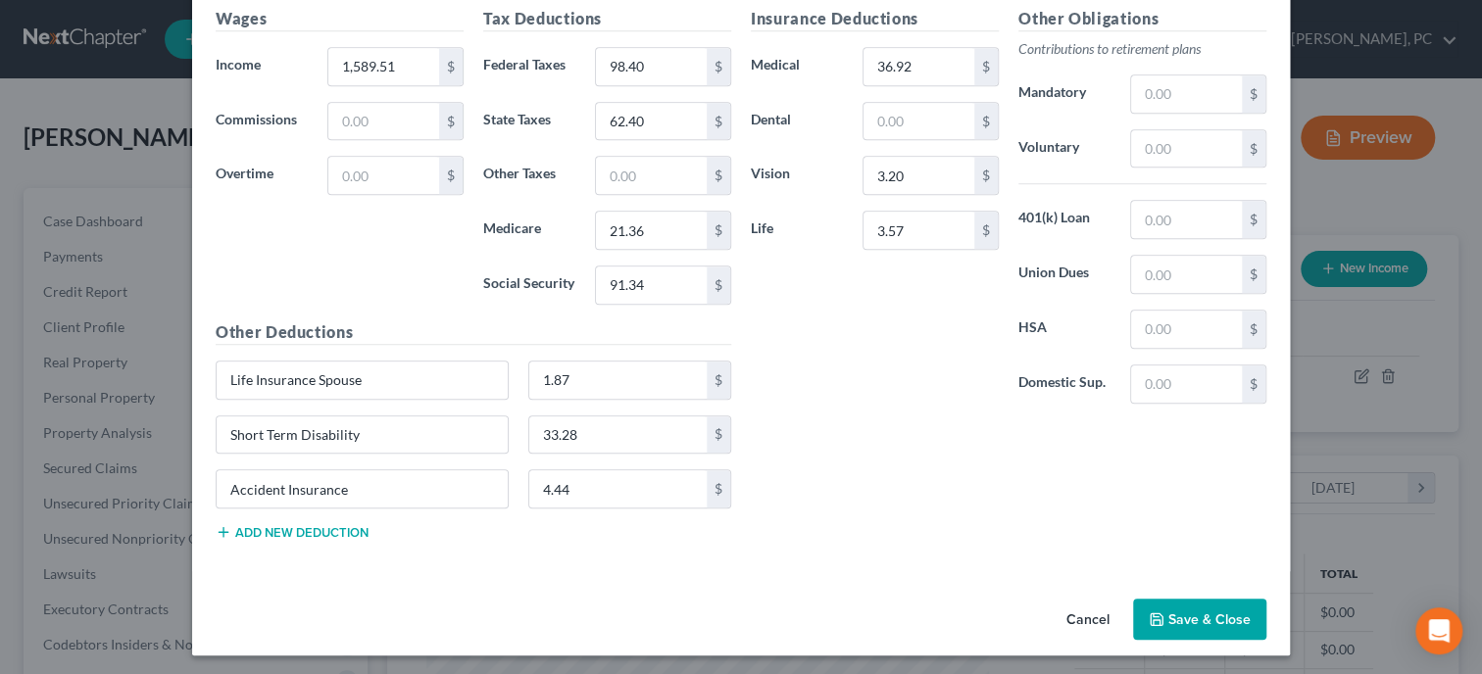
click at [1208, 631] on button "Save & Close" at bounding box center [1199, 619] width 133 height 41
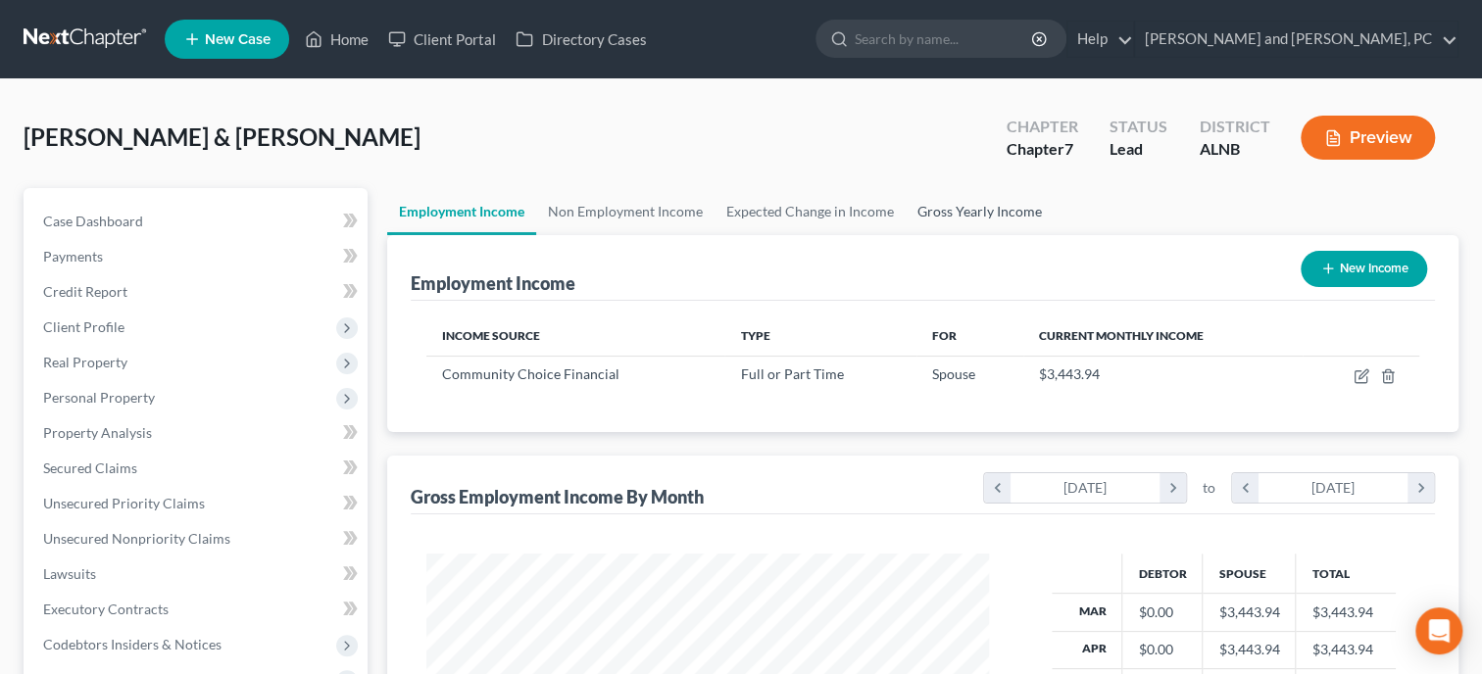
click at [973, 217] on link "Gross Yearly Income" at bounding box center [979, 211] width 148 height 47
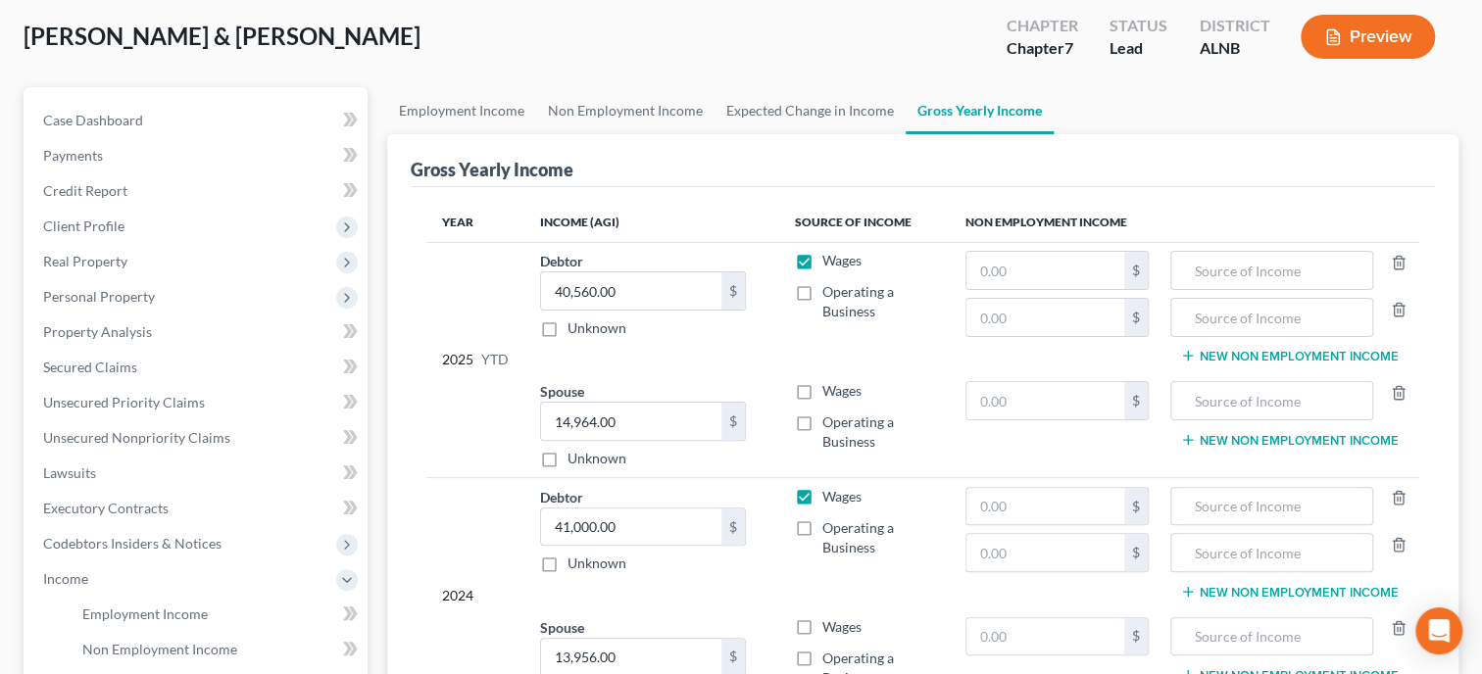
scroll to position [100, 0]
click at [1024, 412] on input "text" at bounding box center [1044, 401] width 157 height 37
drag, startPoint x: 679, startPoint y: 427, endPoint x: 697, endPoint y: 428, distance: 17.7
click at [687, 428] on input "14,964.00" at bounding box center [631, 422] width 180 height 37
click at [1184, 397] on input "text" at bounding box center [1271, 401] width 181 height 37
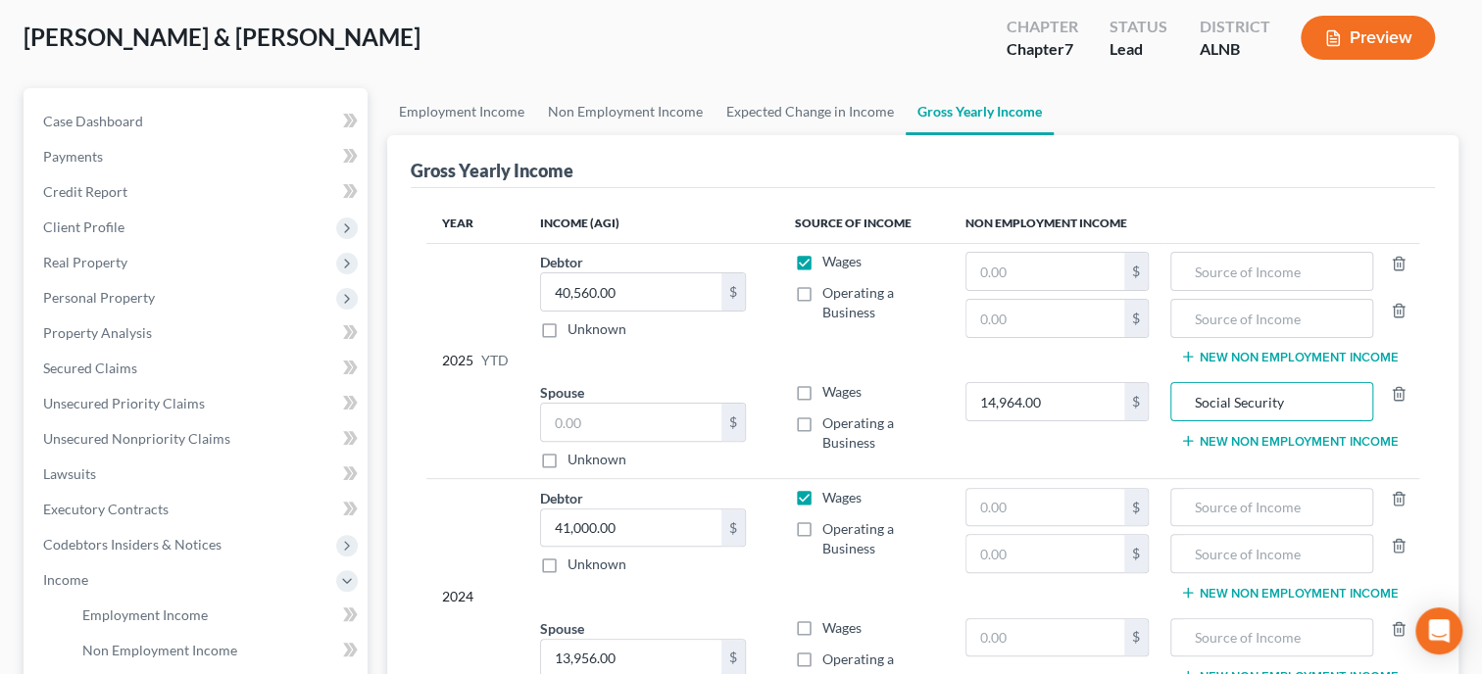
scroll to position [201, 0]
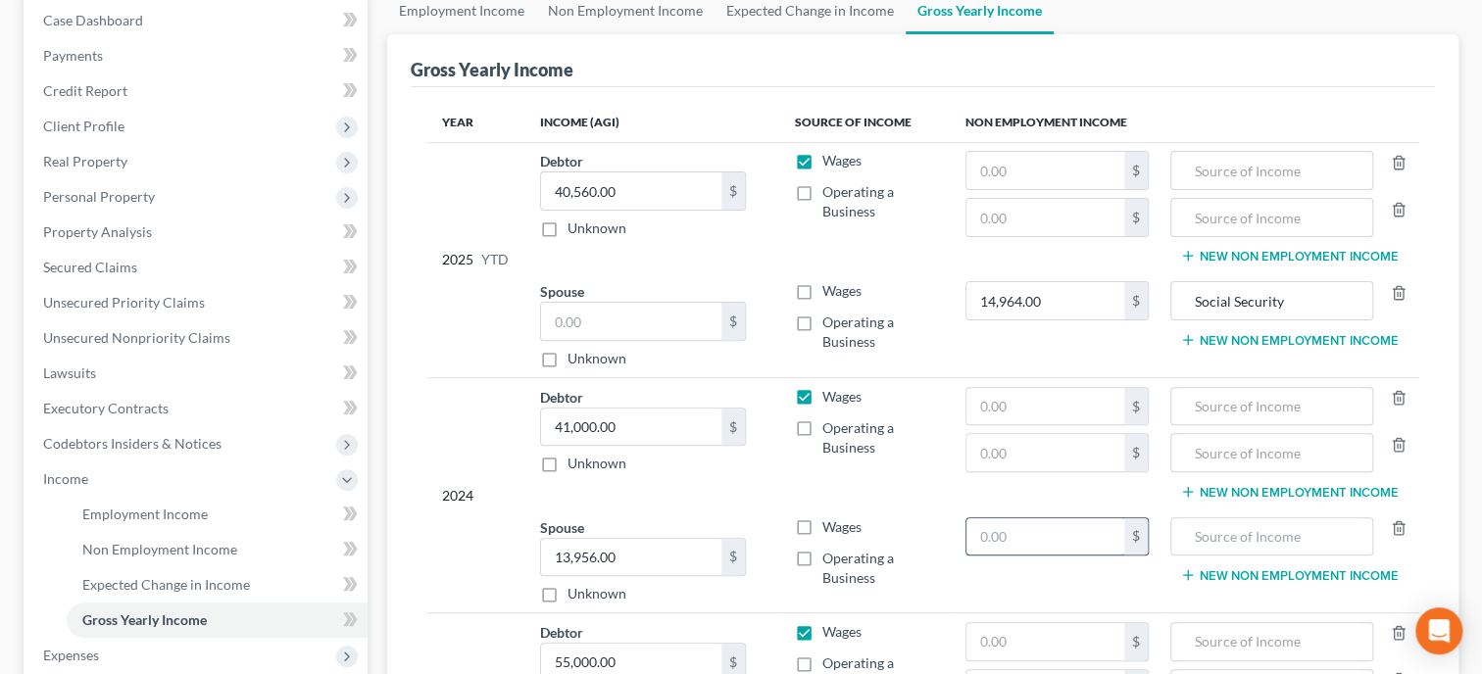
click at [968, 529] on input "text" at bounding box center [1044, 536] width 157 height 37
drag, startPoint x: 670, startPoint y: 565, endPoint x: 665, endPoint y: 577, distance: 12.7
click at [665, 576] on input "13,956.00" at bounding box center [631, 557] width 180 height 37
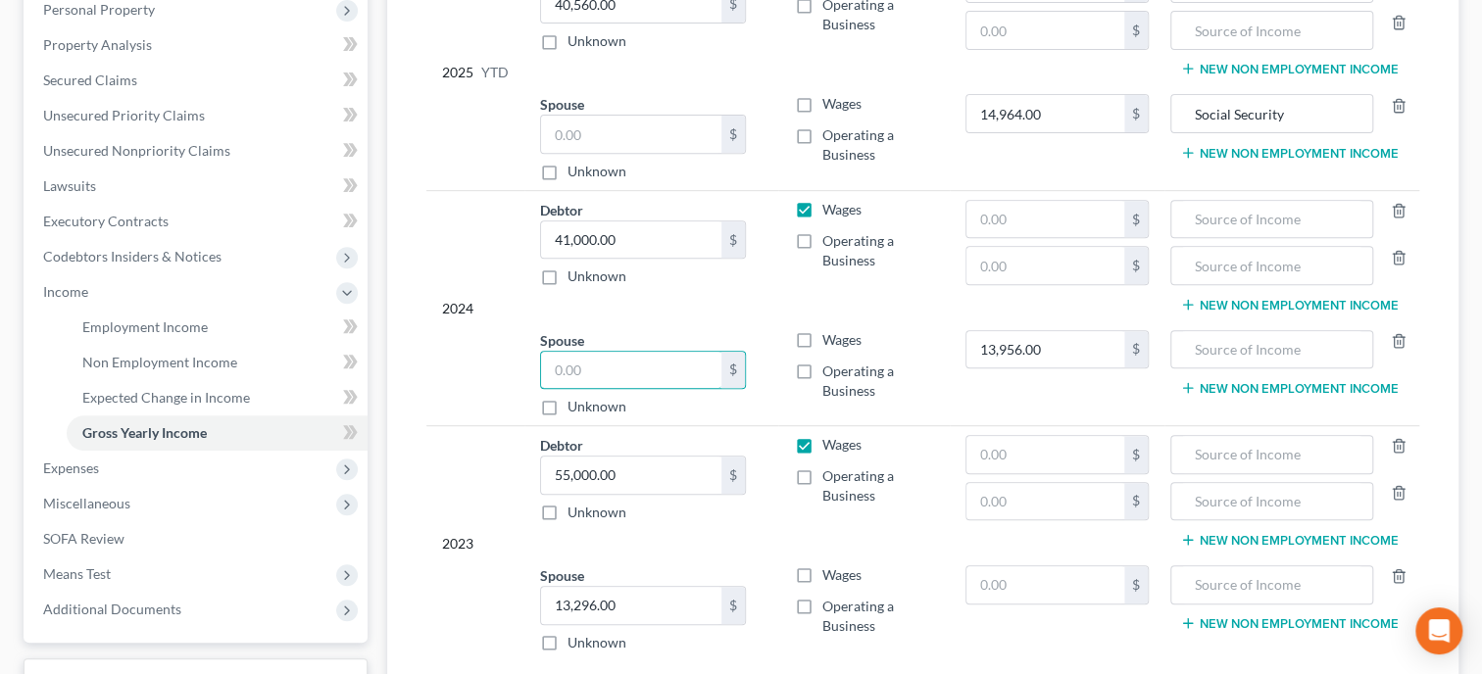
scroll to position [403, 0]
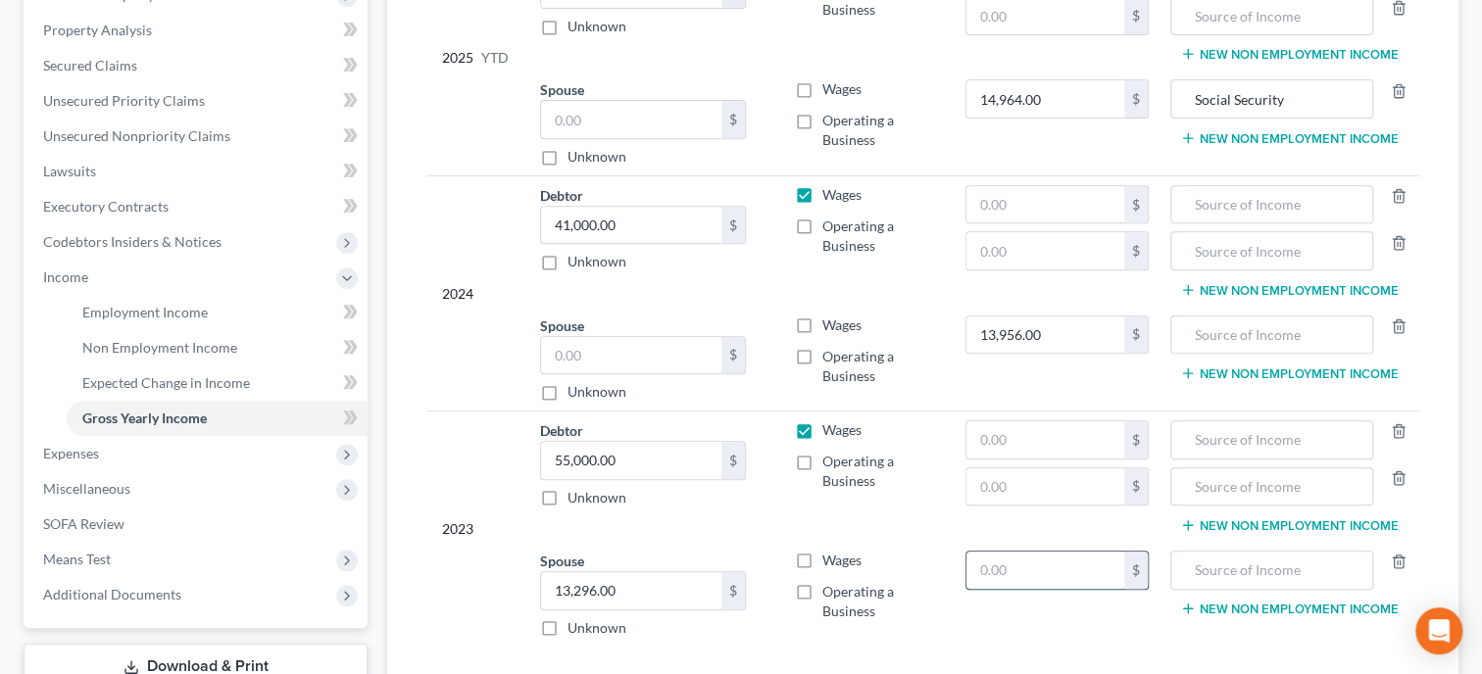
click at [969, 561] on input "text" at bounding box center [1044, 570] width 157 height 37
click at [1211, 330] on input "text" at bounding box center [1271, 334] width 181 height 37
click at [1244, 573] on input "text" at bounding box center [1271, 570] width 181 height 37
drag, startPoint x: 655, startPoint y: 596, endPoint x: 668, endPoint y: 593, distance: 14.0
click at [668, 593] on input "13,296.00" at bounding box center [631, 590] width 180 height 37
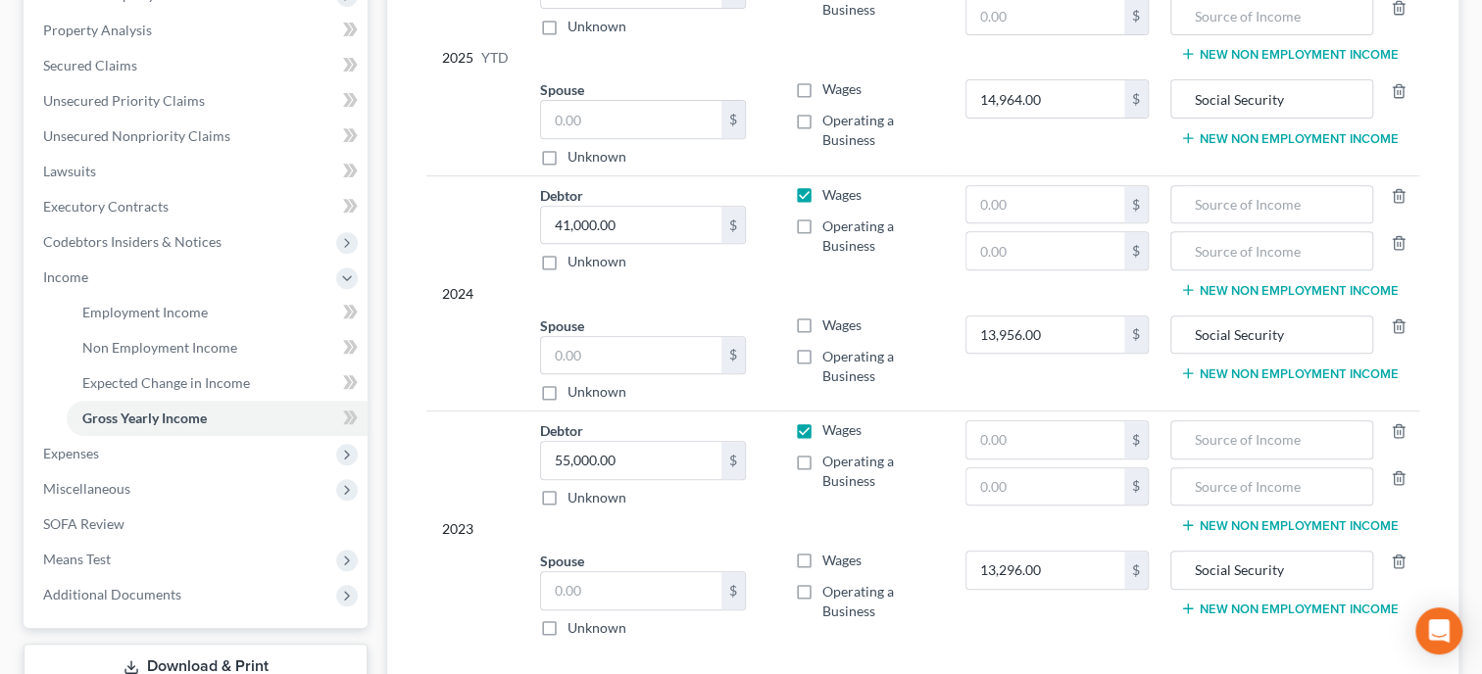
click at [744, 649] on div "Year Income (AGI) Source of Income Non Employment Income 2025 YTD Debtor 40,560…" at bounding box center [923, 285] width 1024 height 800
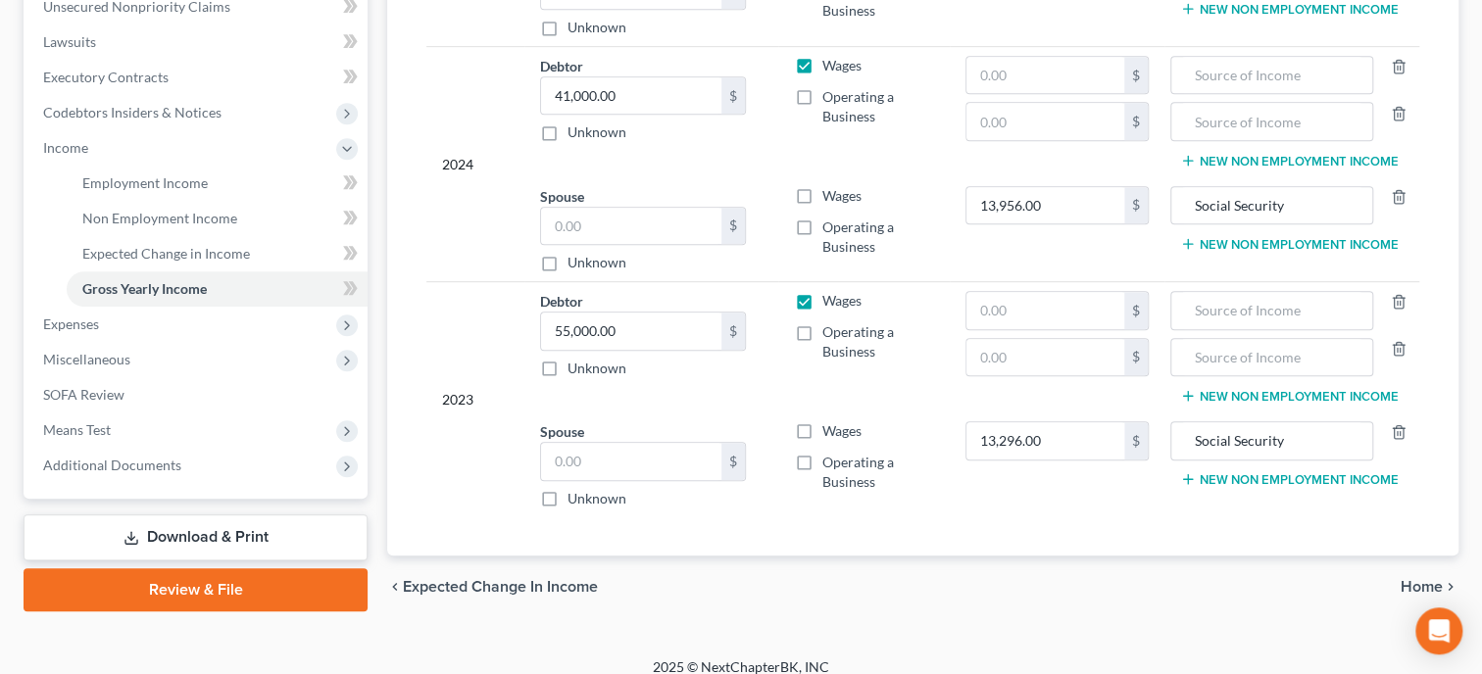
scroll to position [546, 0]
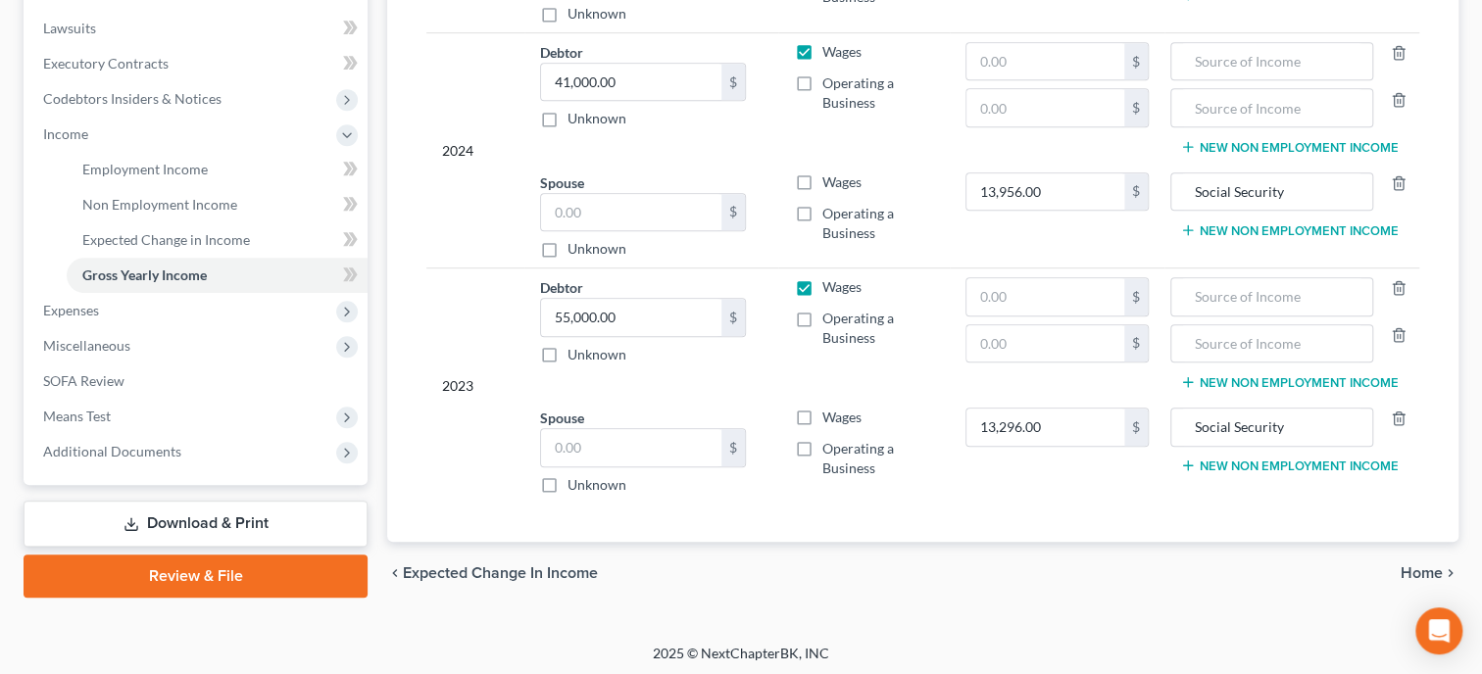
click at [1409, 569] on span "Home" at bounding box center [1421, 573] width 42 height 16
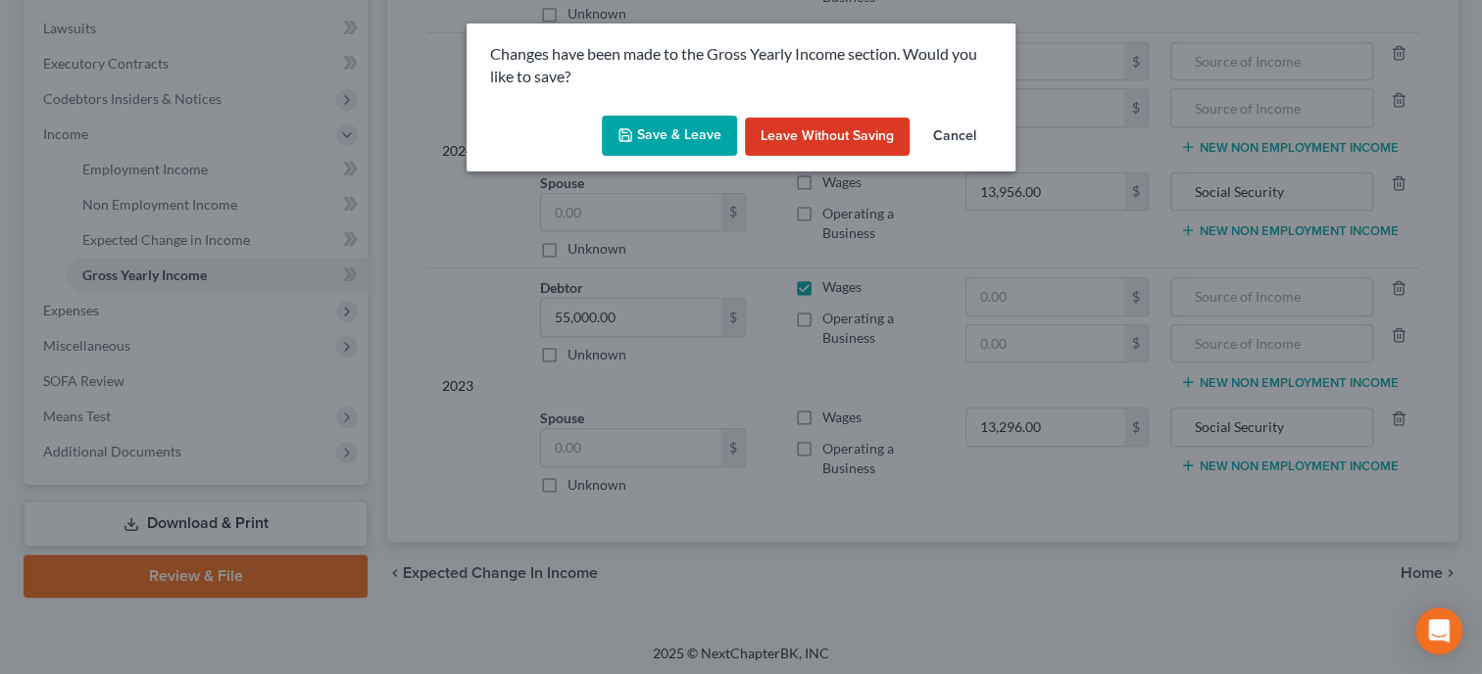
click at [678, 130] on button "Save & Leave" at bounding box center [669, 136] width 135 height 41
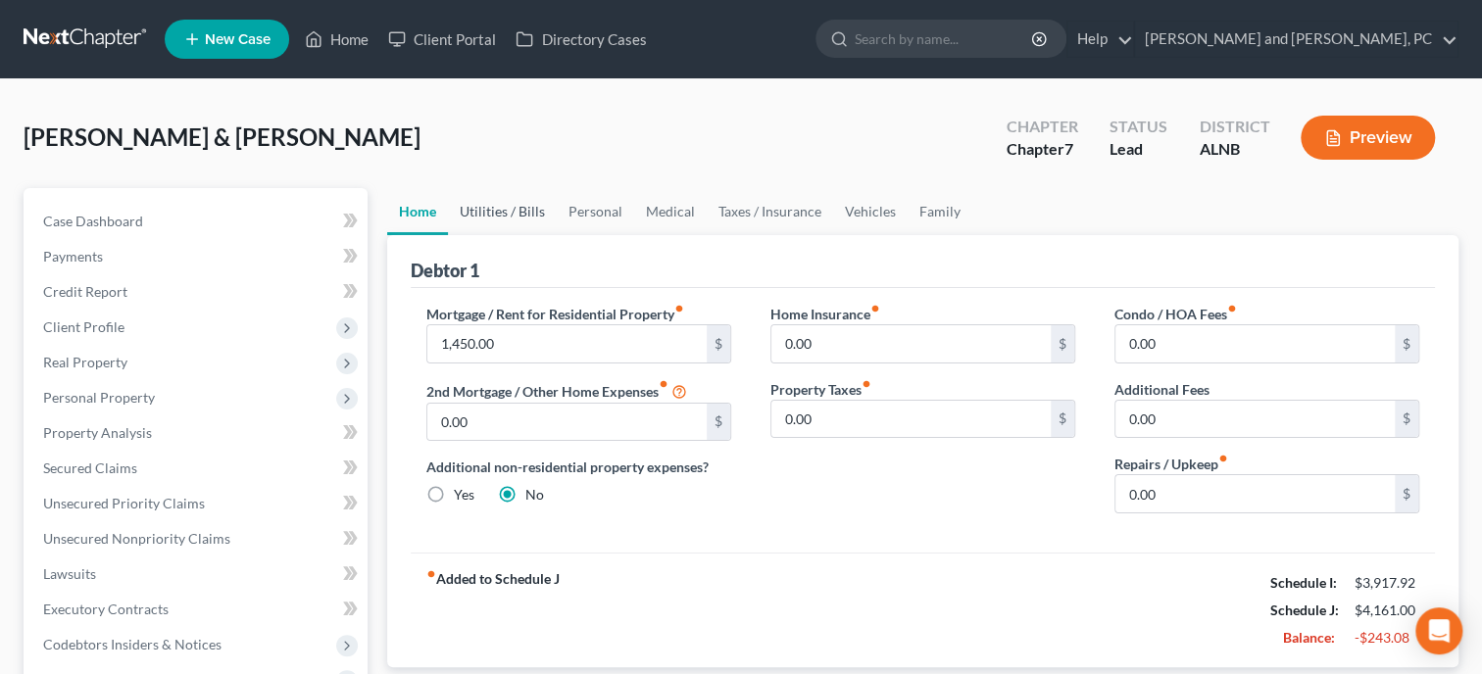
click at [526, 217] on link "Utilities / Bills" at bounding box center [502, 211] width 109 height 47
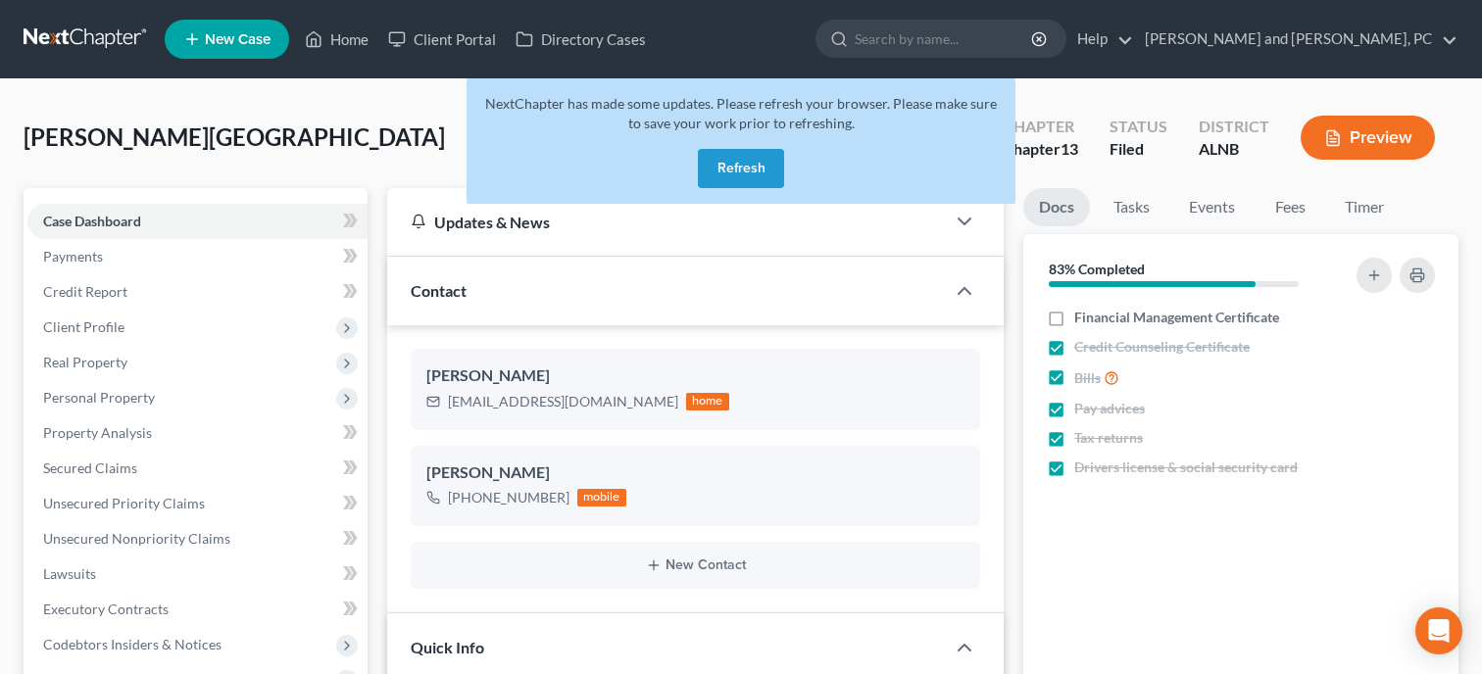
select select "6"
select select "1"
select select "0"
click at [770, 164] on button "Refresh" at bounding box center [741, 168] width 86 height 39
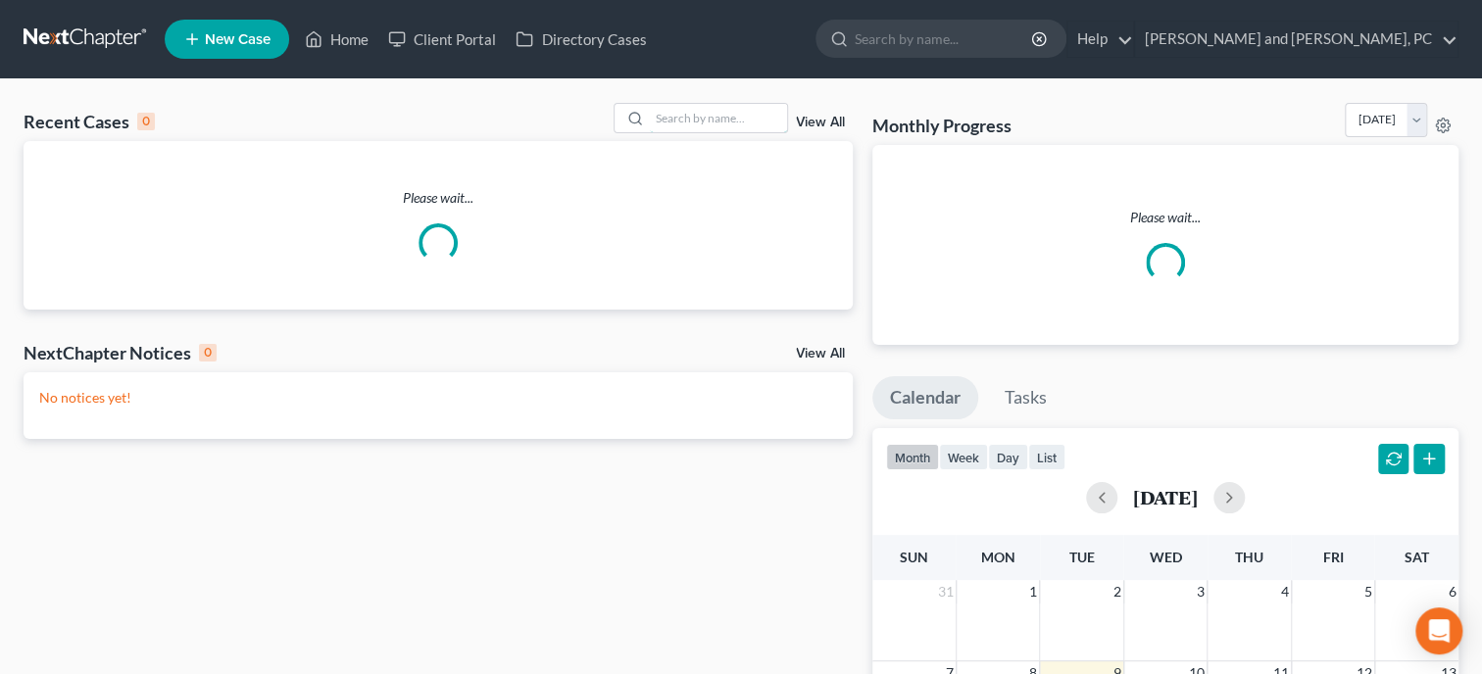
click at [705, 120] on input "search" at bounding box center [718, 118] width 137 height 28
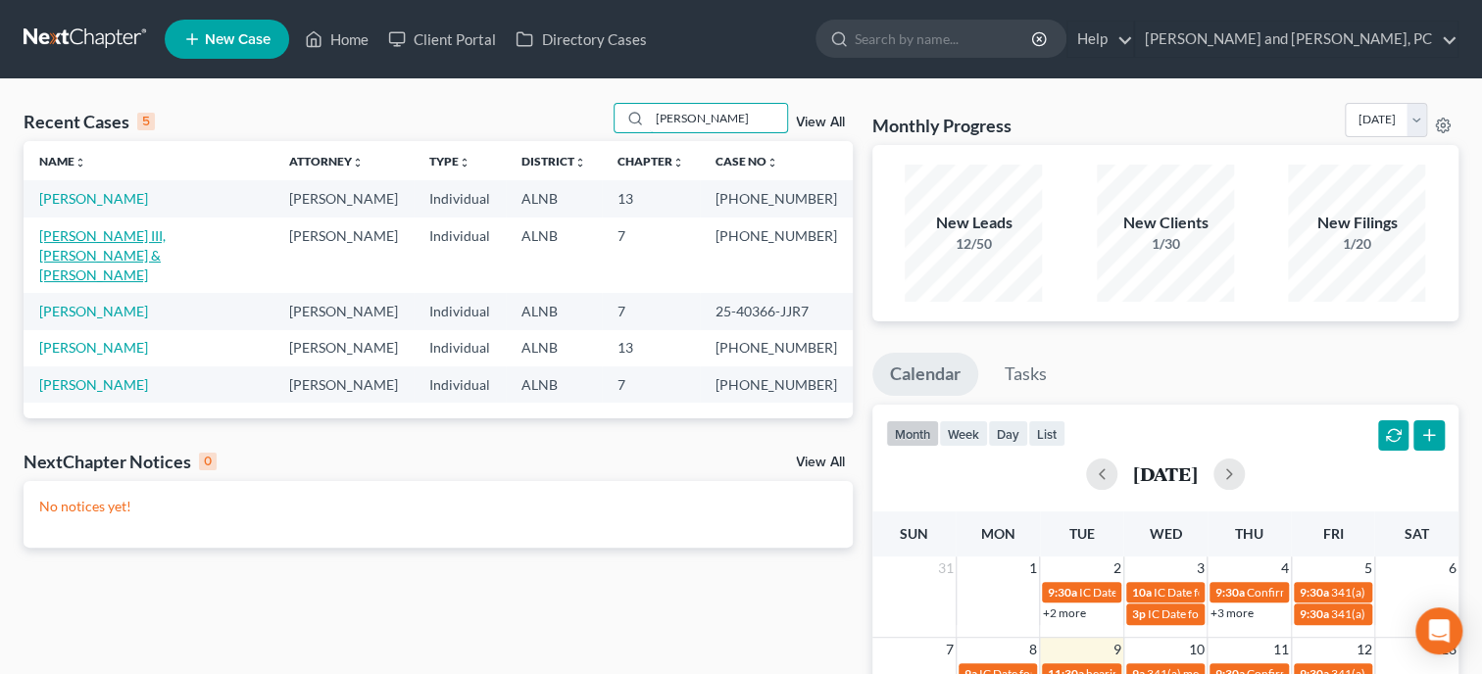
type input "bishop"
click at [128, 230] on link "Bishop III, Harold & Bishop, Alicia" at bounding box center [102, 255] width 126 height 56
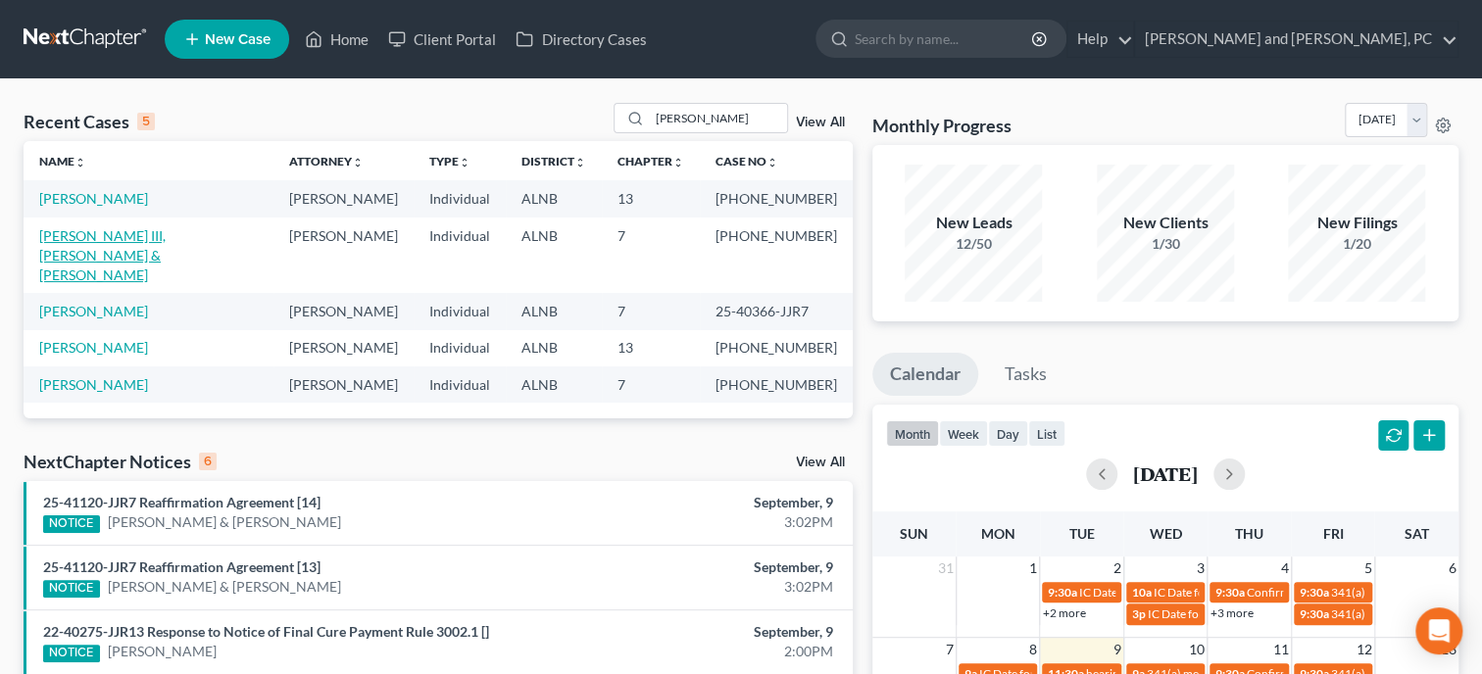
select select "1"
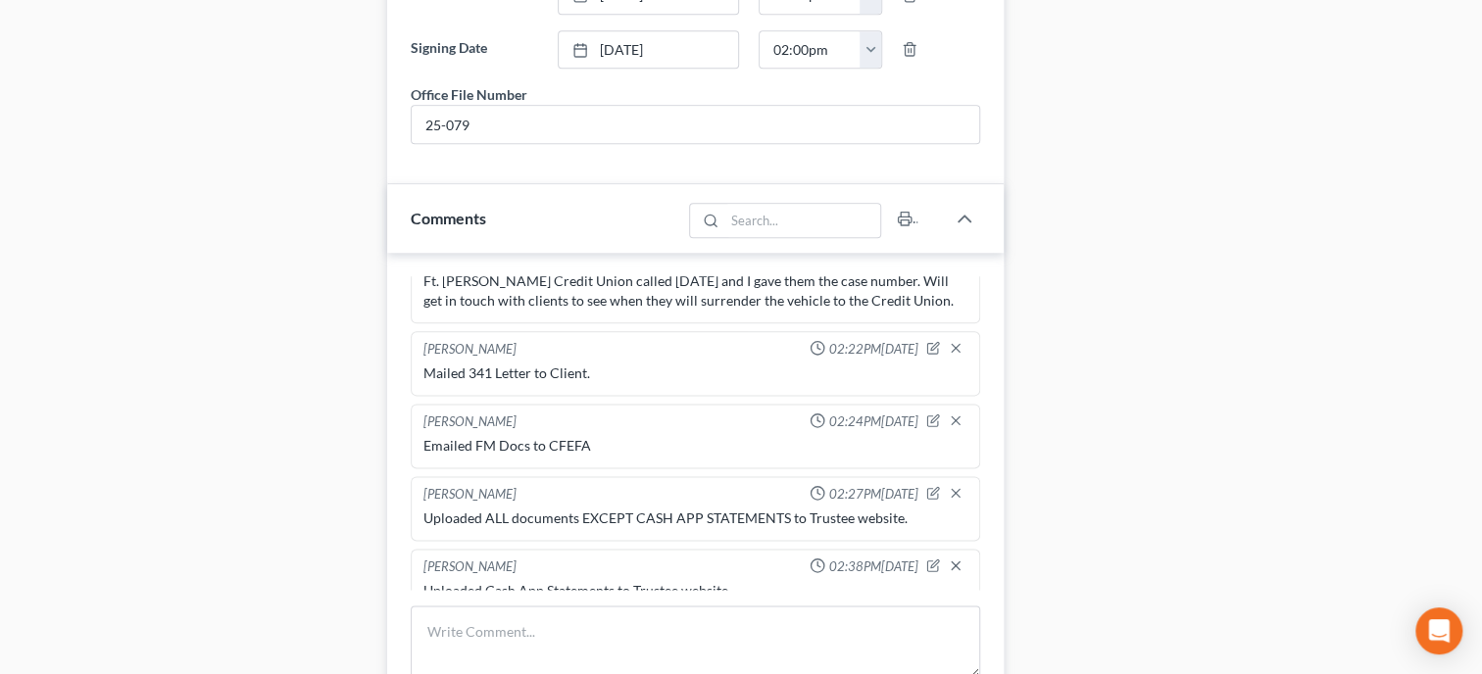
scroll to position [1310, 0]
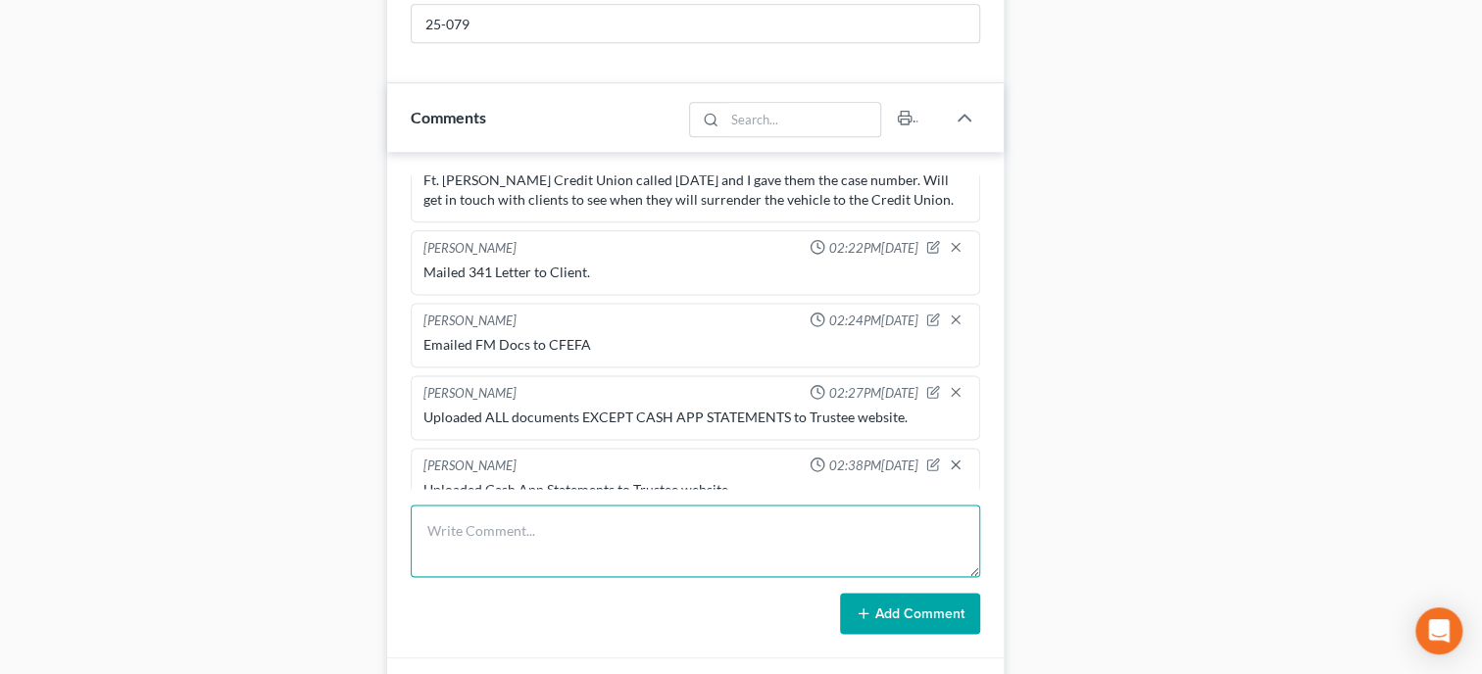
click at [477, 574] on textarea at bounding box center [695, 541] width 569 height 73
type textarea "Paid 1st FF installment in the amount of 85.00. Balance: 253.00"
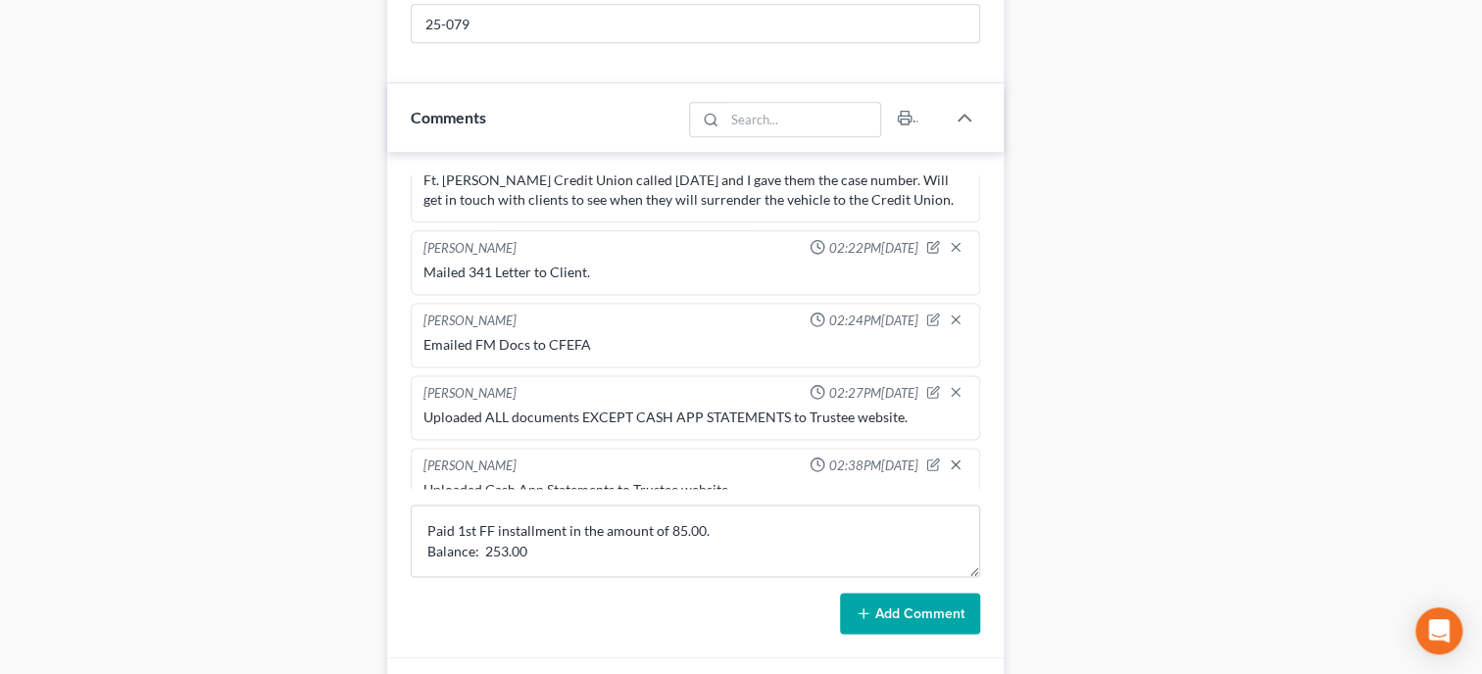
click at [864, 620] on button "Add Comment" at bounding box center [910, 613] width 140 height 41
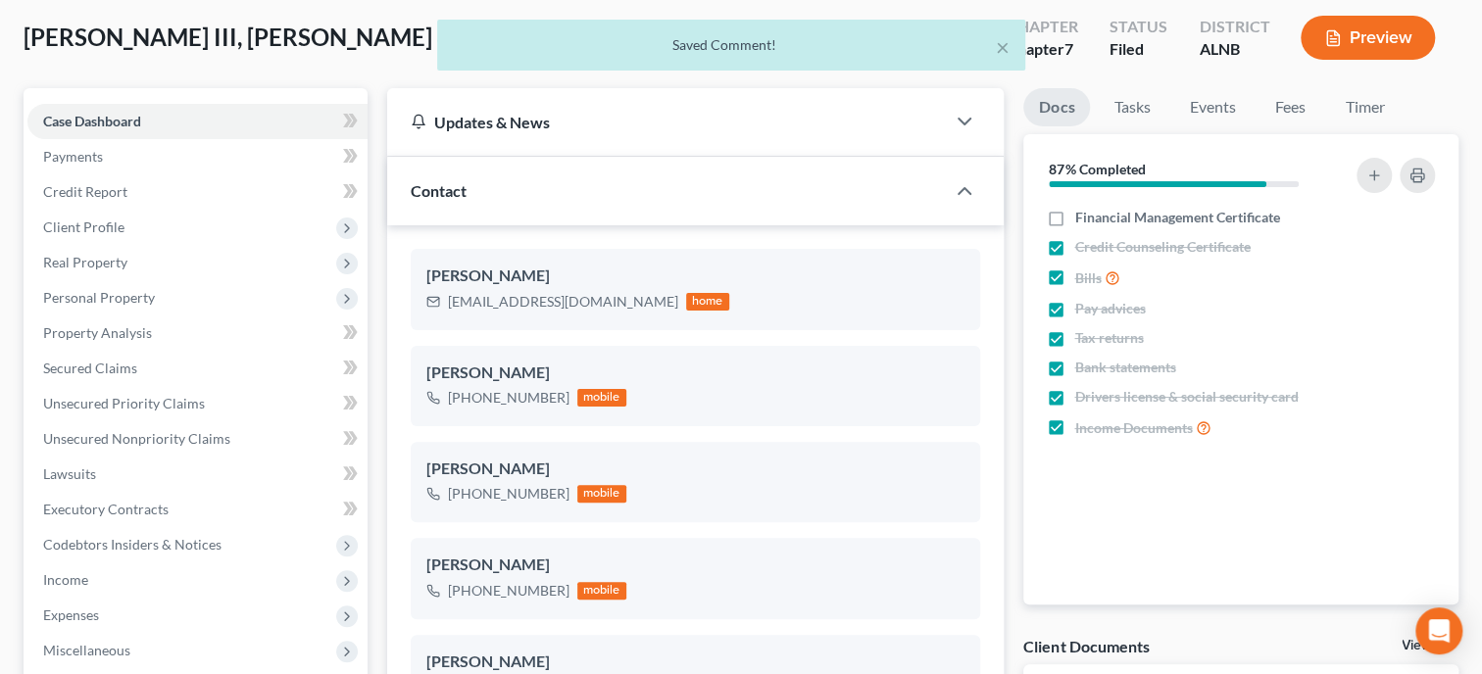
scroll to position [0, 0]
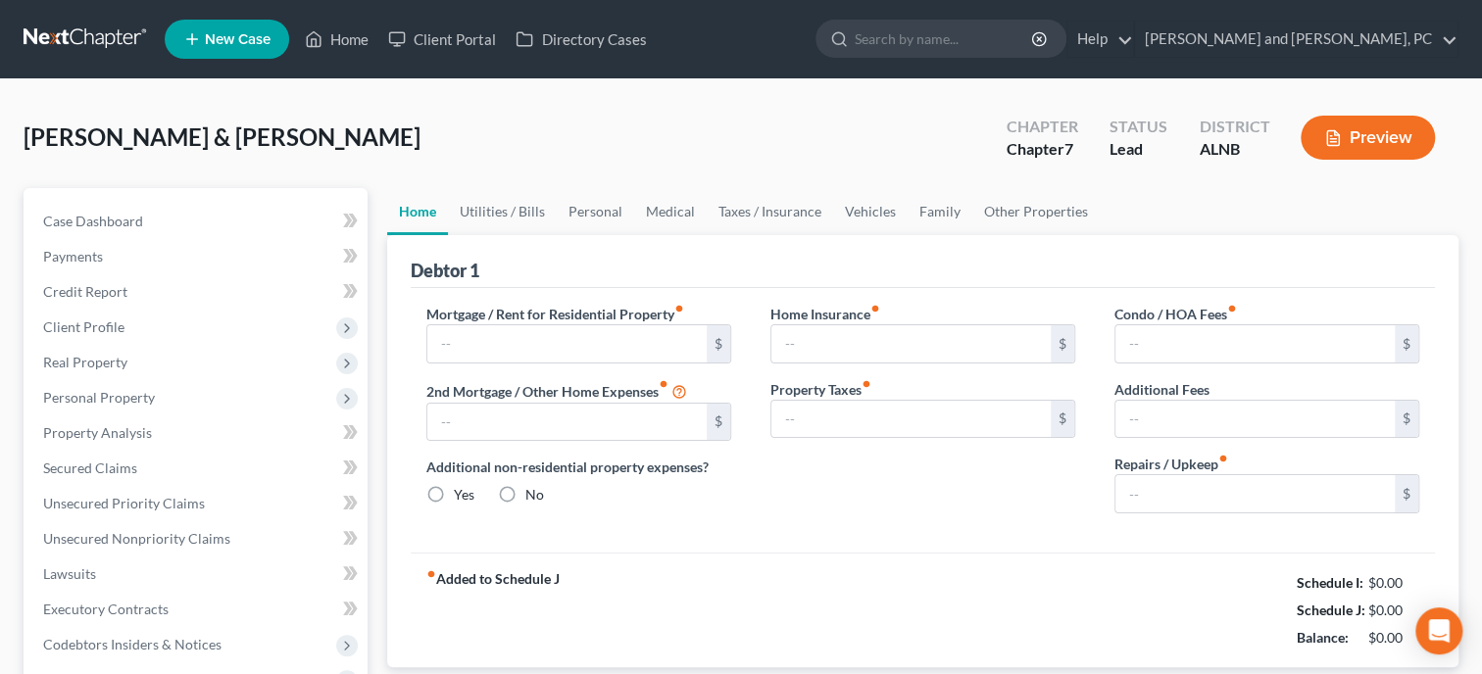
type input "1,450.00"
type input "0.00"
radio input "true"
type input "0.00"
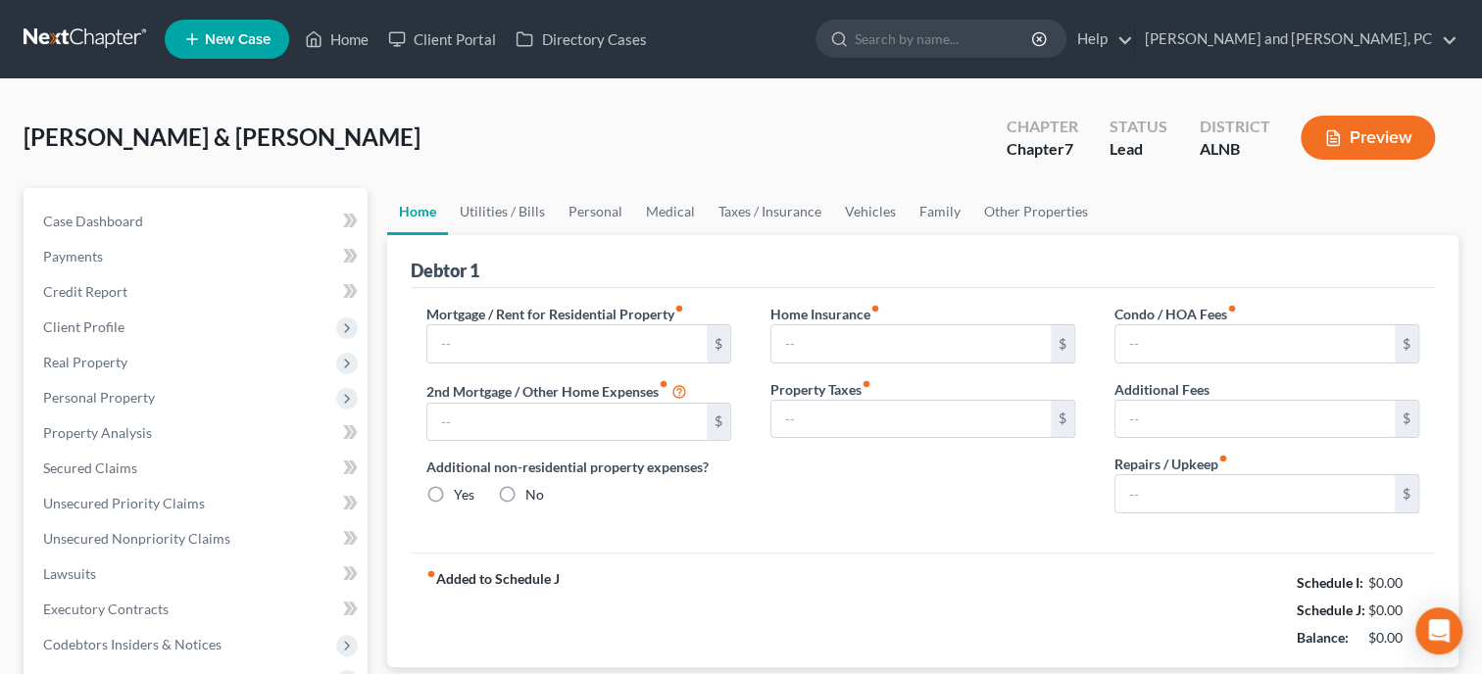
type input "0.00"
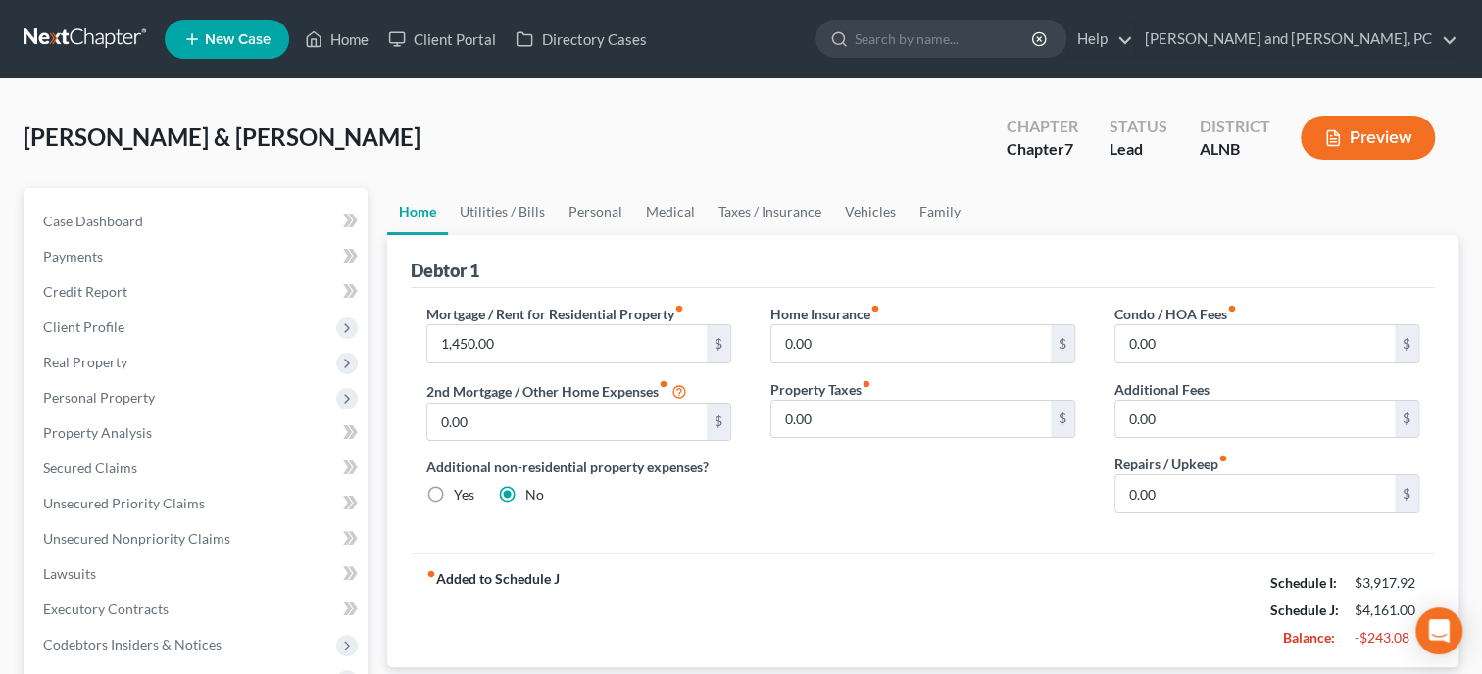
scroll to position [100, 0]
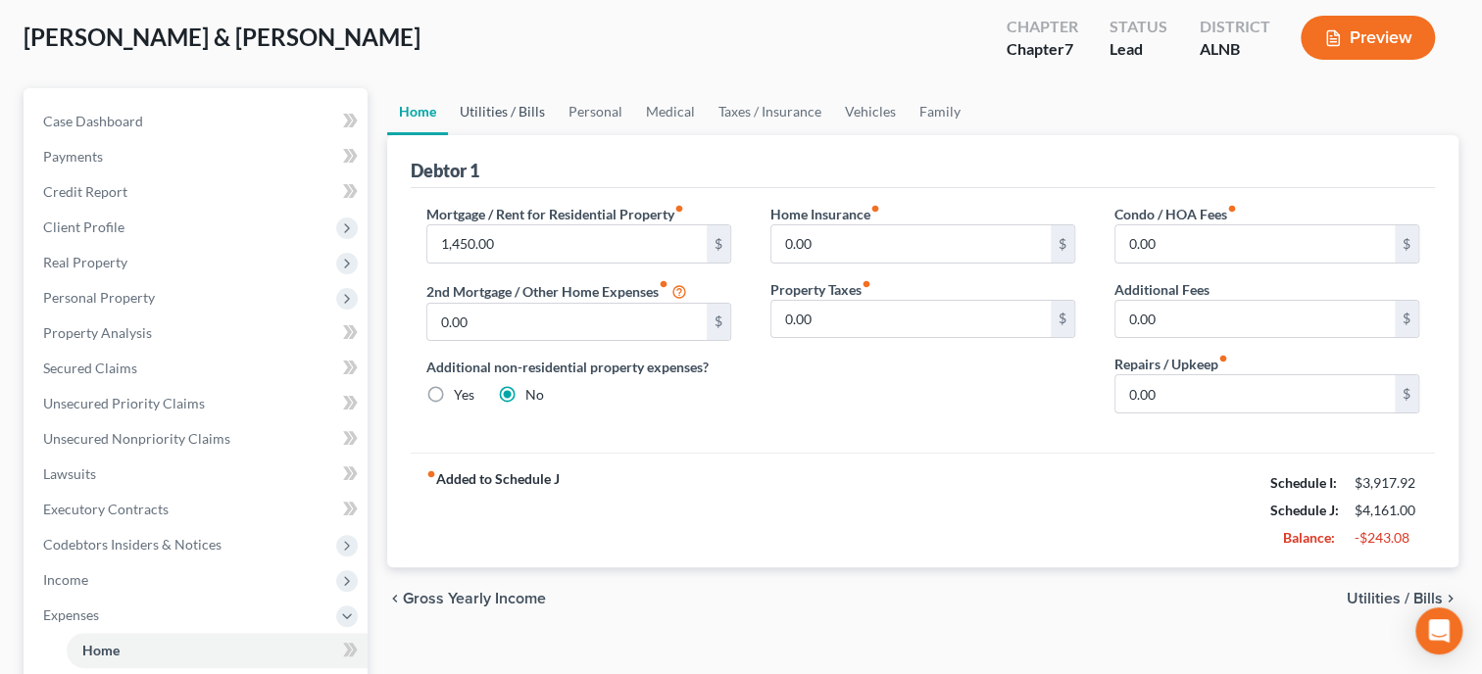
click at [525, 116] on link "Utilities / Bills" at bounding box center [502, 111] width 109 height 47
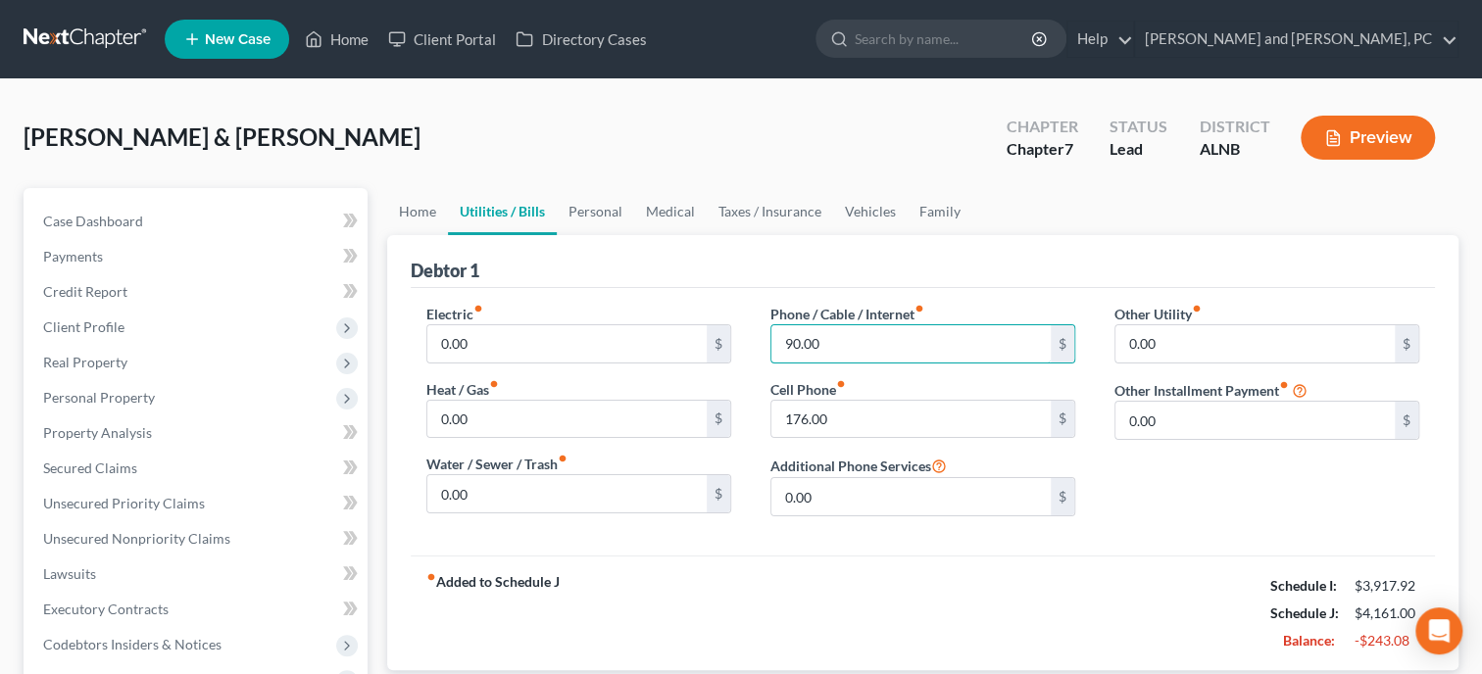
drag, startPoint x: 866, startPoint y: 341, endPoint x: 880, endPoint y: 378, distance: 39.7
click at [880, 378] on div "Phone / Cable / Internet fiber_manual_record 90.00 $ Cell Phone fiber_manual_re…" at bounding box center [923, 418] width 344 height 228
type input "125.00"
click at [886, 414] on input "176.00" at bounding box center [910, 419] width 279 height 37
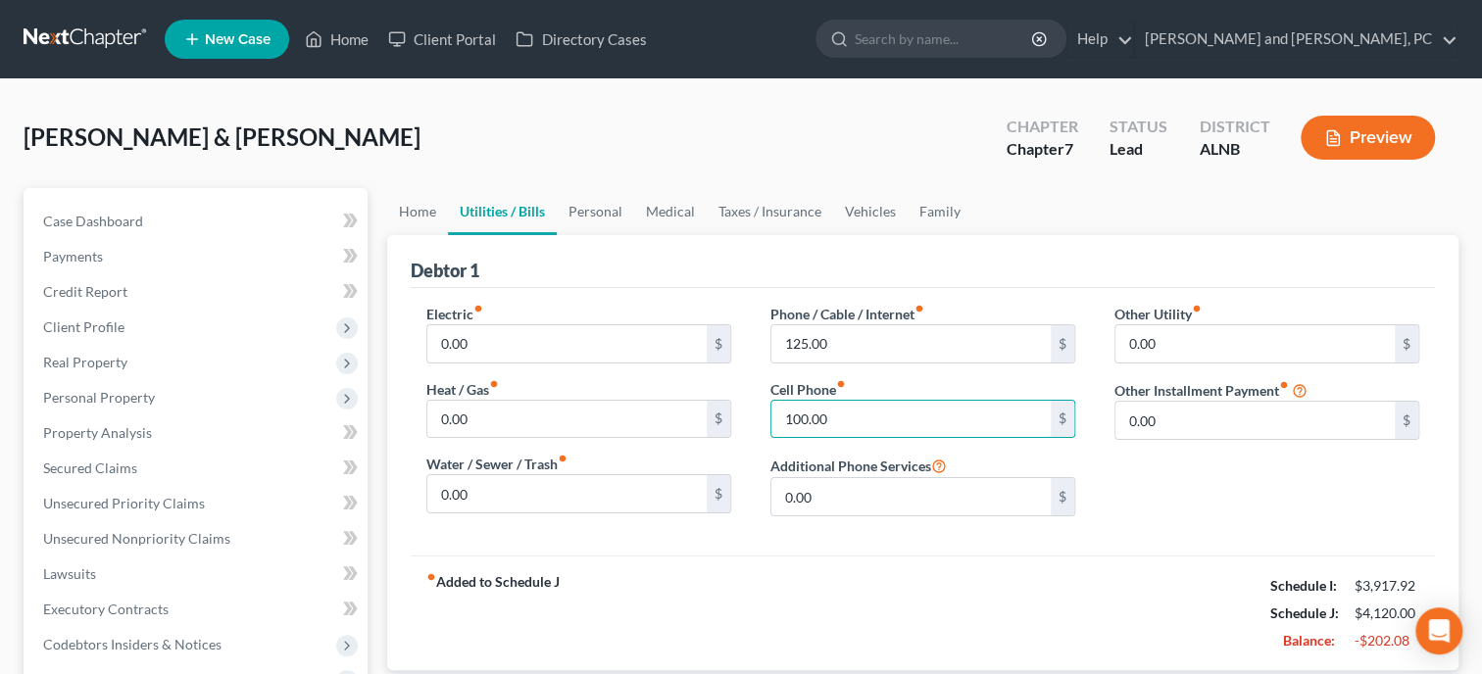
type input "100.00"
click at [1220, 515] on div "Other Utility fiber_manual_record 0.00 $ Other Installment Payment fiber_manual…" at bounding box center [1267, 418] width 344 height 228
click at [606, 216] on link "Personal" at bounding box center [595, 211] width 77 height 47
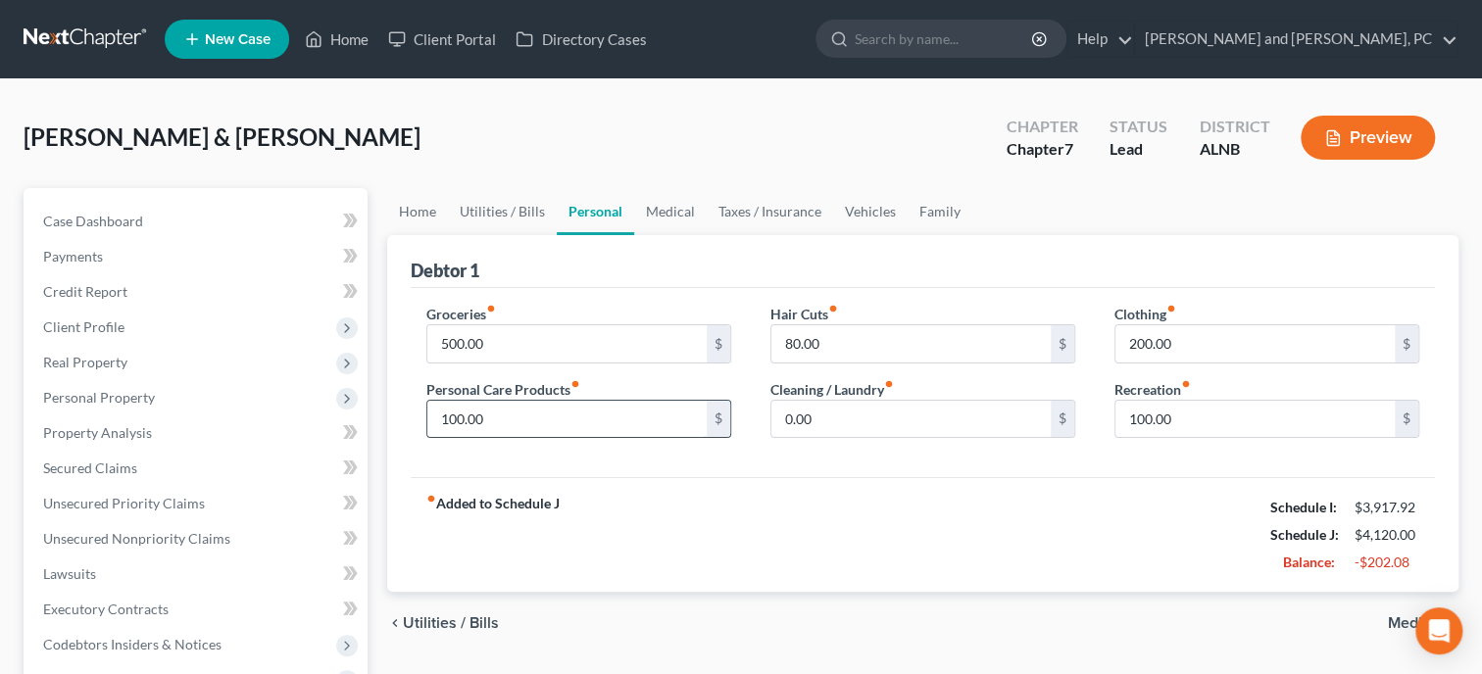
click at [580, 426] on input "100.00" at bounding box center [566, 419] width 279 height 37
type input "80.00"
click at [862, 355] on input "80.00" at bounding box center [910, 343] width 279 height 37
type input "30.00"
click at [851, 517] on div "fiber_manual_record Added to Schedule J Schedule I: $3,917.92 Schedule J: $4,05…" at bounding box center [923, 534] width 1024 height 115
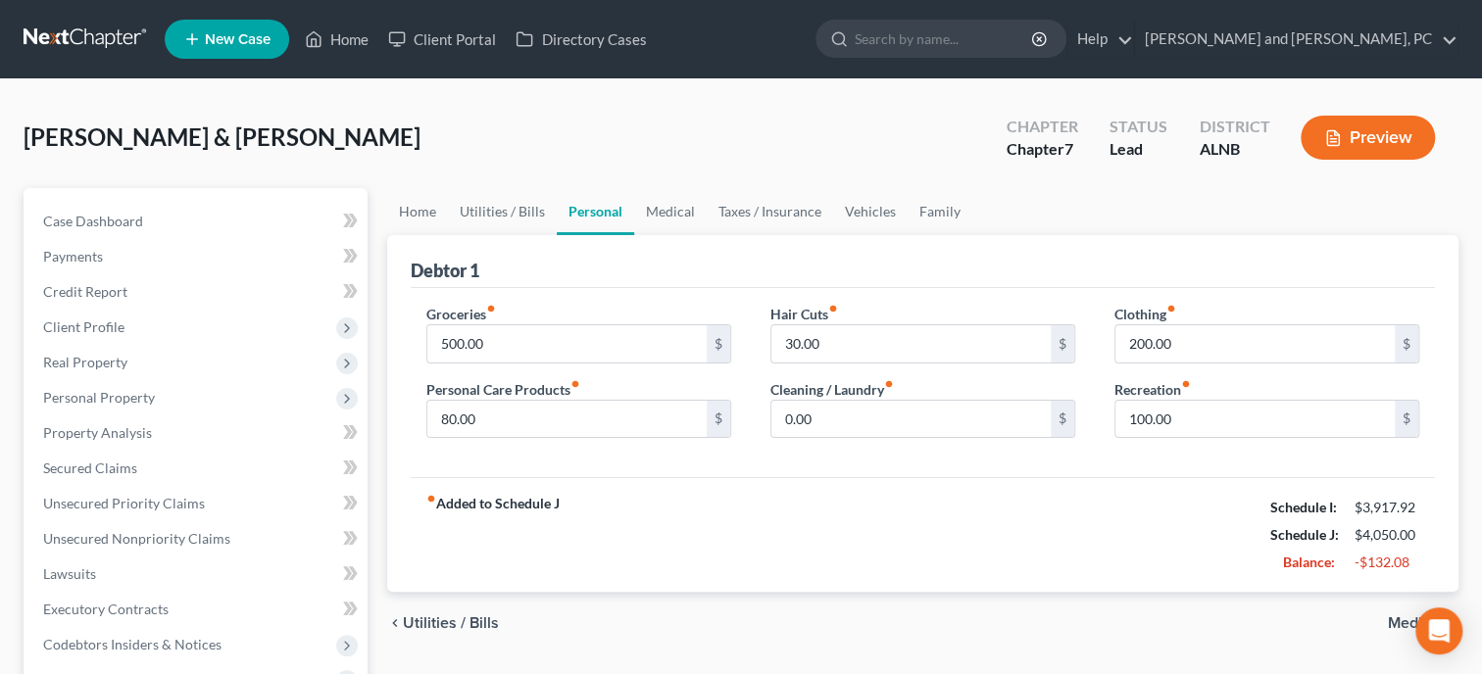
click at [1217, 364] on div "Clothing fiber_manual_record 200.00 $ Recreation fiber_manual_record 100.00 $" at bounding box center [1267, 379] width 344 height 151
click at [1214, 343] on input "200.00" at bounding box center [1254, 343] width 279 height 37
type input "157.00"
click at [1163, 518] on div "fiber_manual_record Added to Schedule J Schedule I: $3,917.92 Schedule J: $4,00…" at bounding box center [923, 534] width 1024 height 115
click at [676, 208] on link "Medical" at bounding box center [670, 211] width 73 height 47
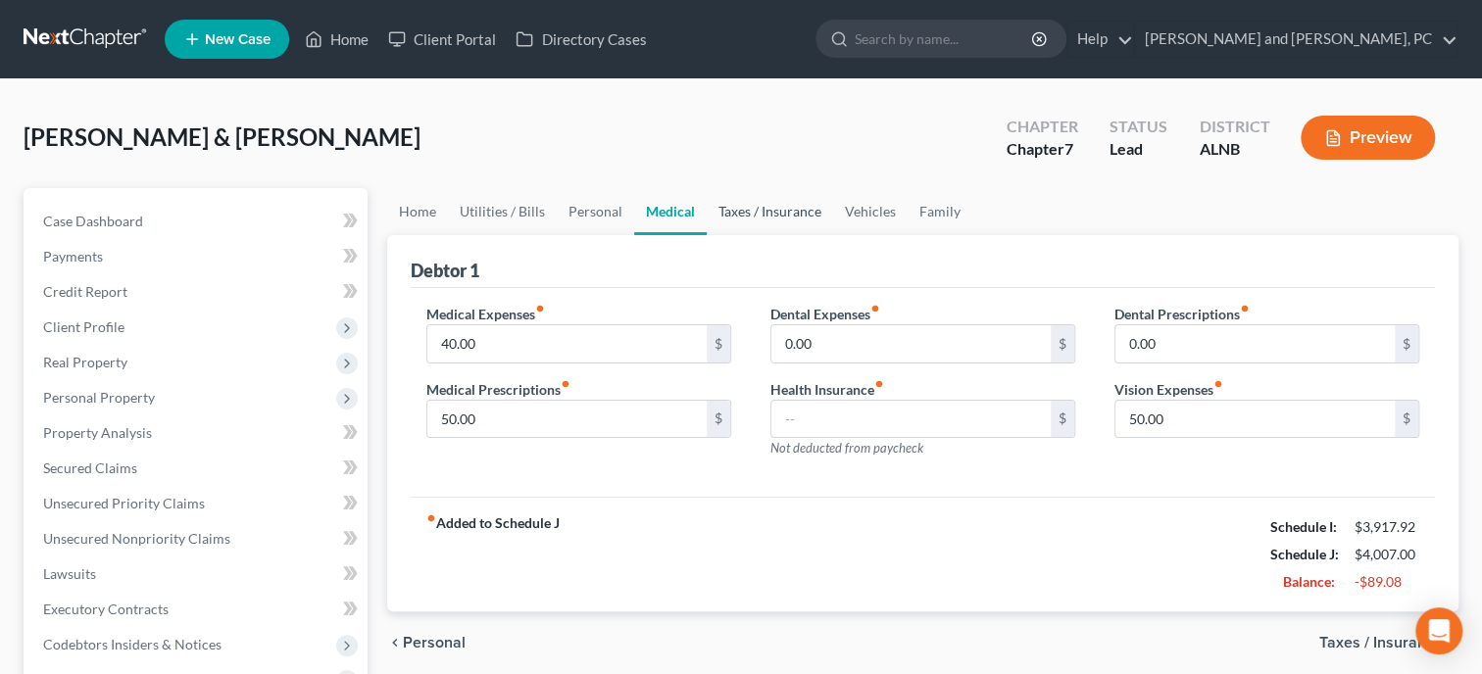
click at [737, 208] on link "Taxes / Insurance" at bounding box center [769, 211] width 126 height 47
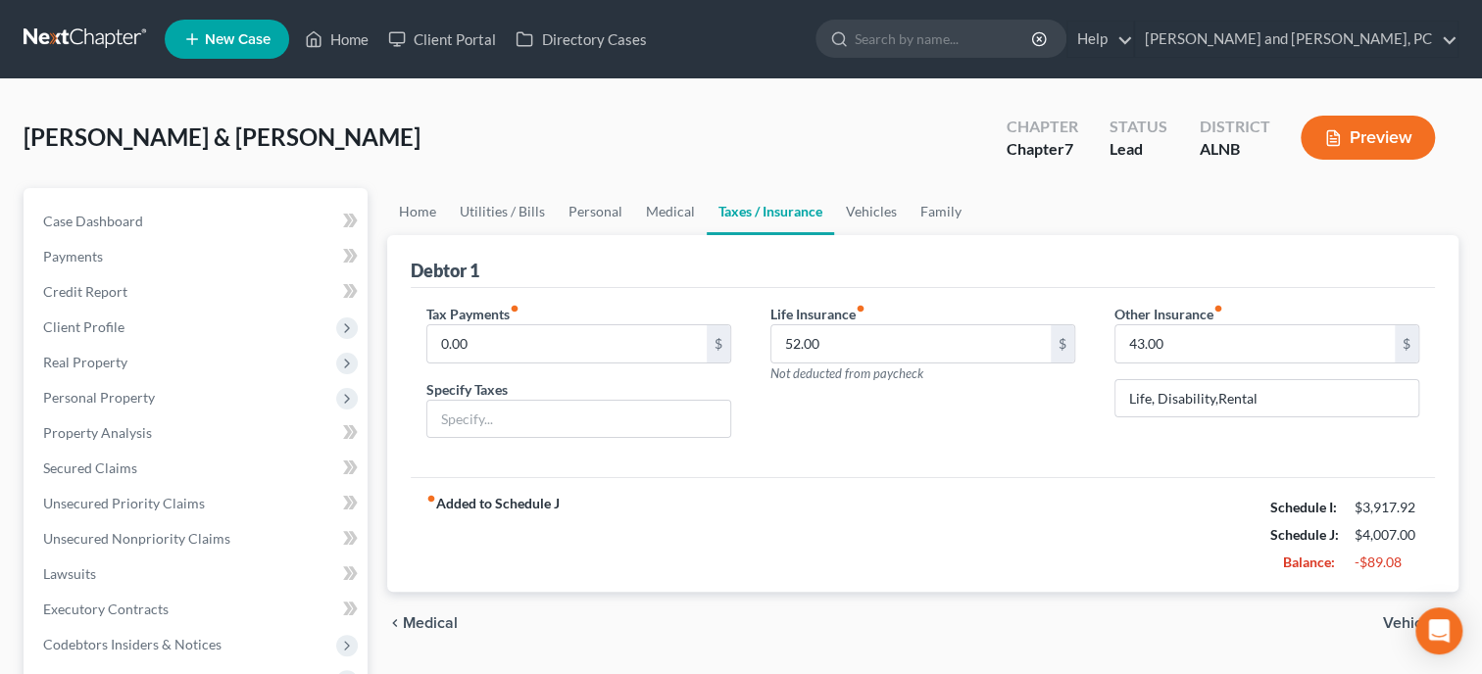
click at [893, 322] on div "Life Insurance fiber_manual_record 52.00 $ Not deducted from paycheck" at bounding box center [922, 343] width 305 height 79
click at [893, 330] on input "52.00" at bounding box center [910, 343] width 279 height 37
click at [1214, 348] on input "43.00" at bounding box center [1254, 343] width 279 height 37
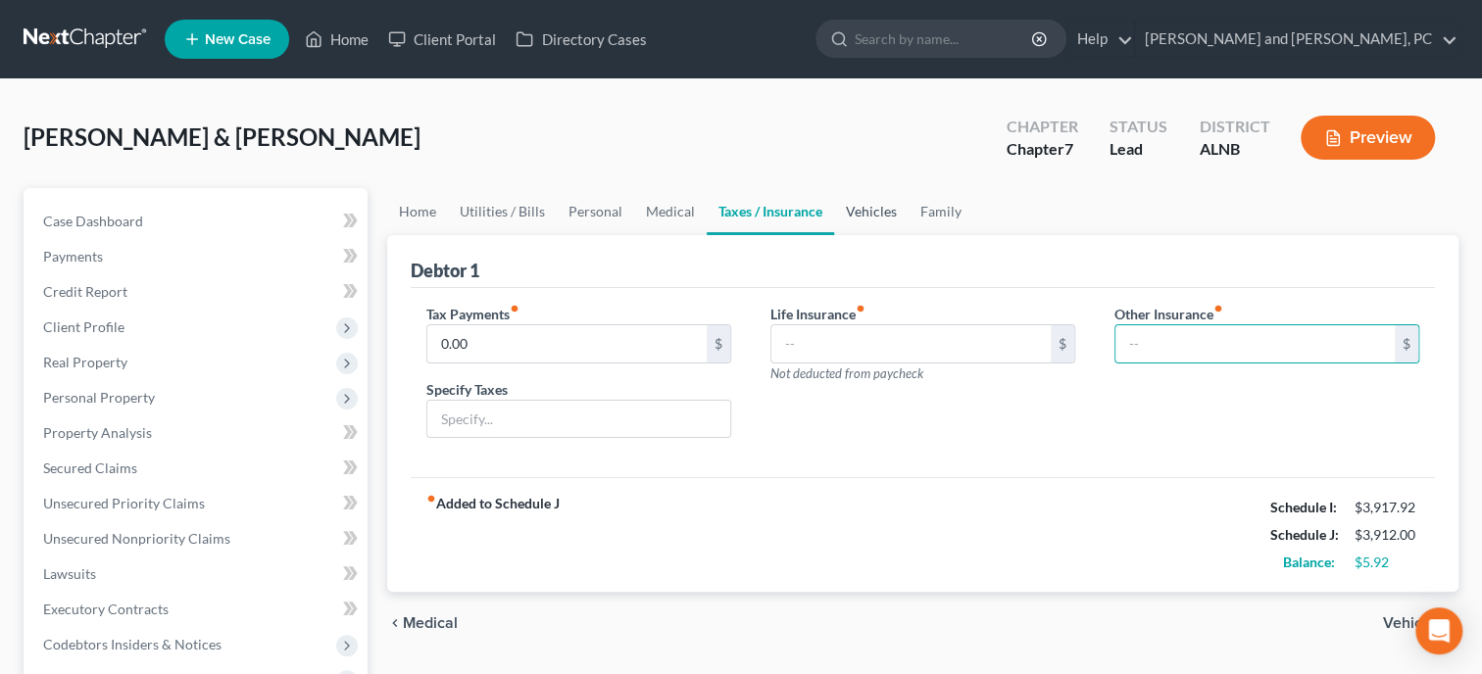
click at [877, 219] on link "Vehicles" at bounding box center [871, 211] width 74 height 47
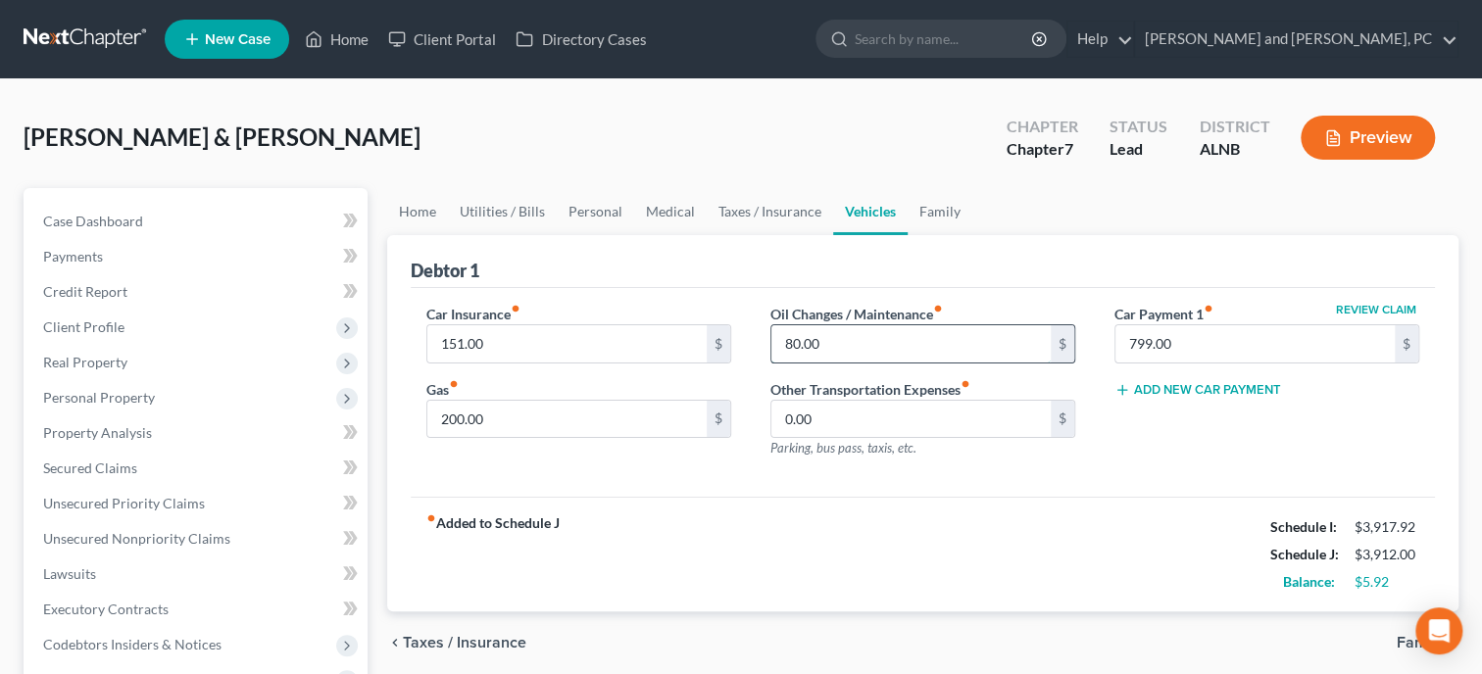
click at [864, 342] on input "80.00" at bounding box center [910, 343] width 279 height 37
click at [827, 333] on input "30.00" at bounding box center [910, 343] width 279 height 37
type input "45.00"
click at [926, 218] on link "Family" at bounding box center [939, 211] width 65 height 47
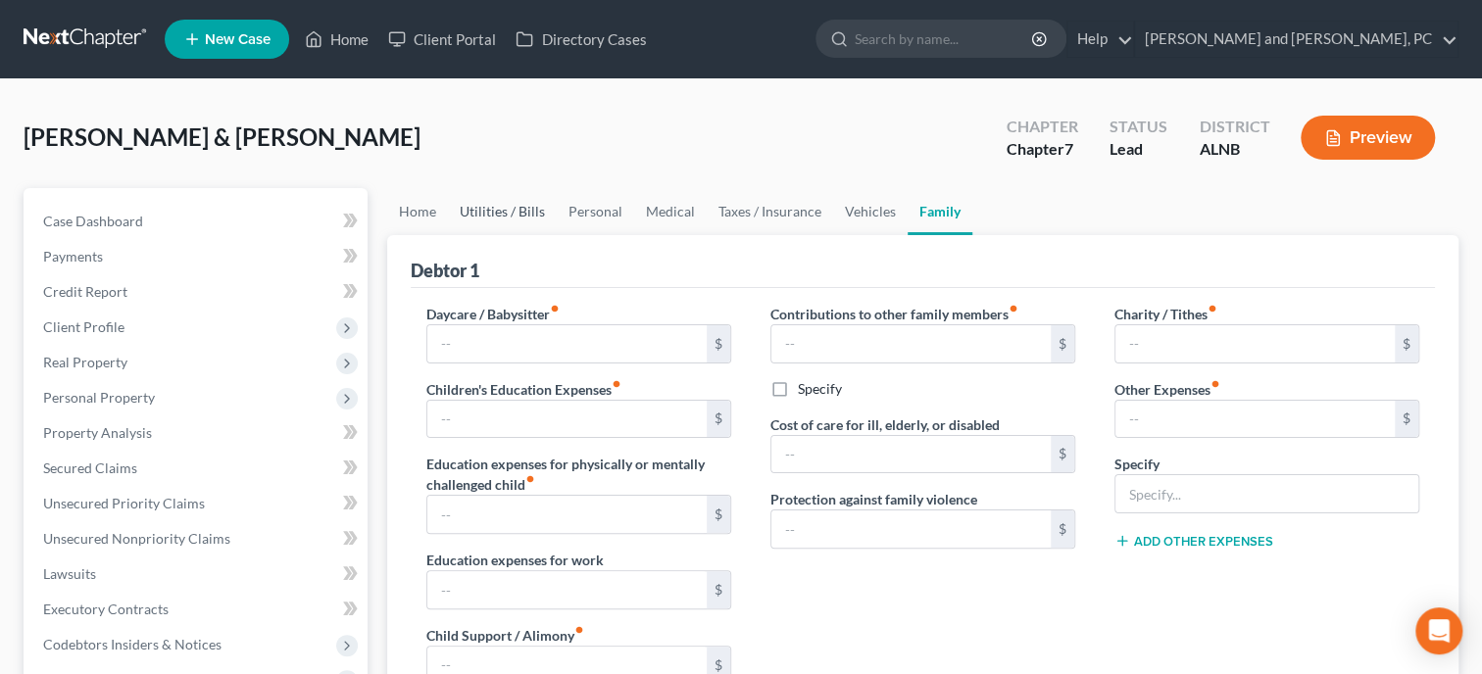
click at [478, 211] on link "Utilities / Bills" at bounding box center [502, 211] width 109 height 47
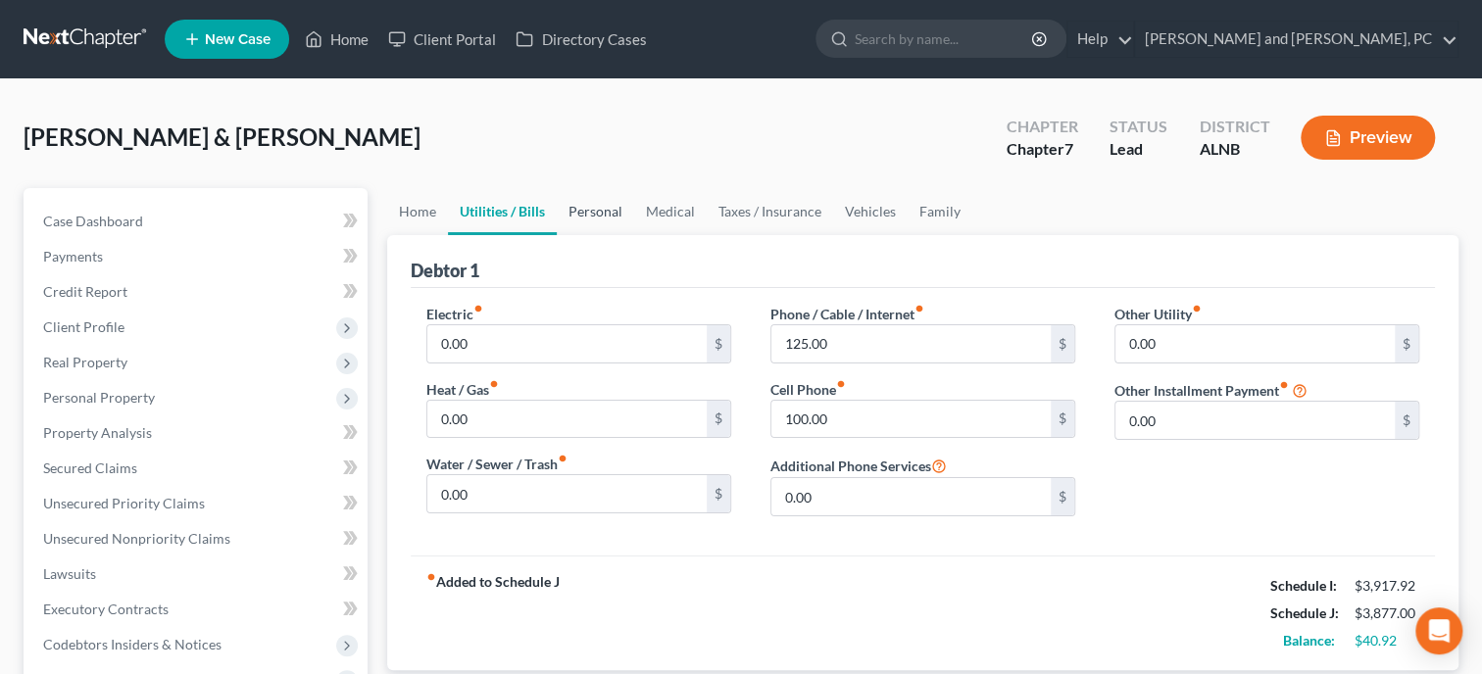
click at [603, 217] on link "Personal" at bounding box center [595, 211] width 77 height 47
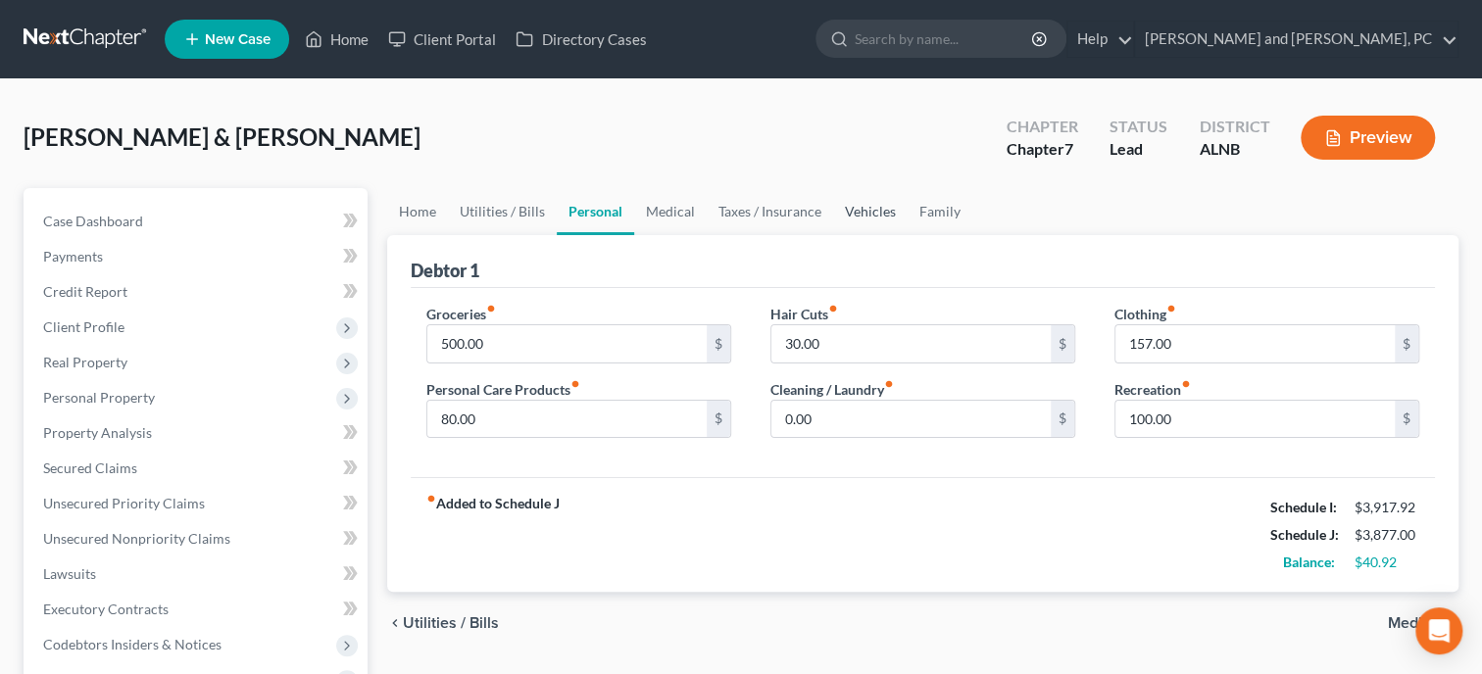
click at [871, 209] on link "Vehicles" at bounding box center [870, 211] width 74 height 47
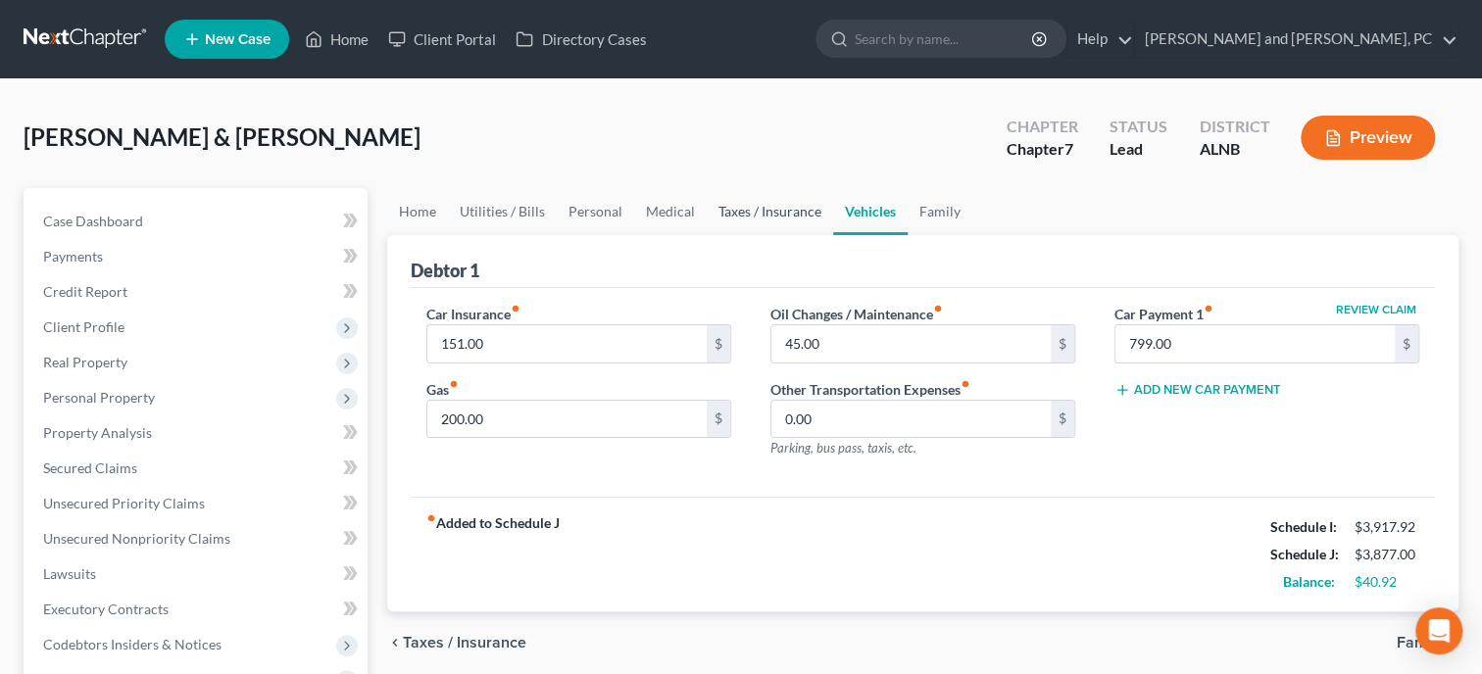
click at [748, 208] on link "Taxes / Insurance" at bounding box center [769, 211] width 126 height 47
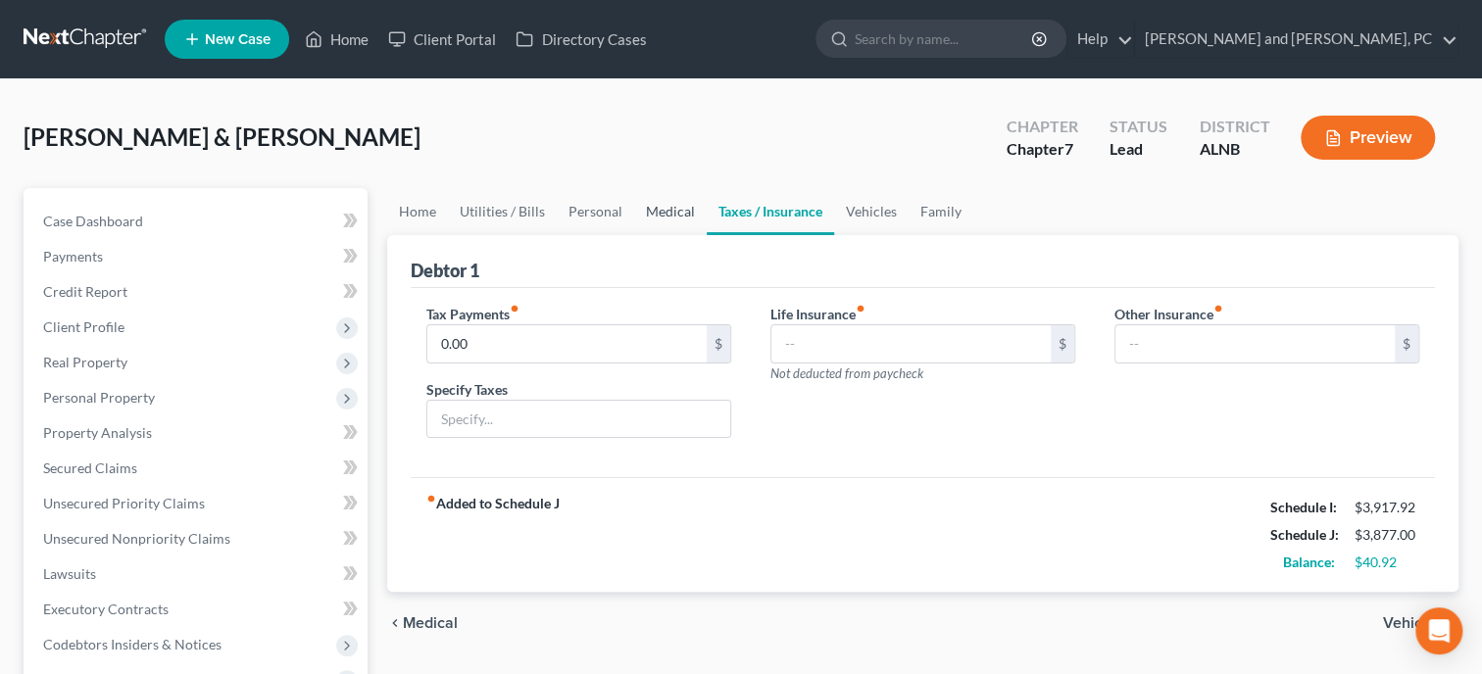
click at [657, 217] on link "Medical" at bounding box center [670, 211] width 73 height 47
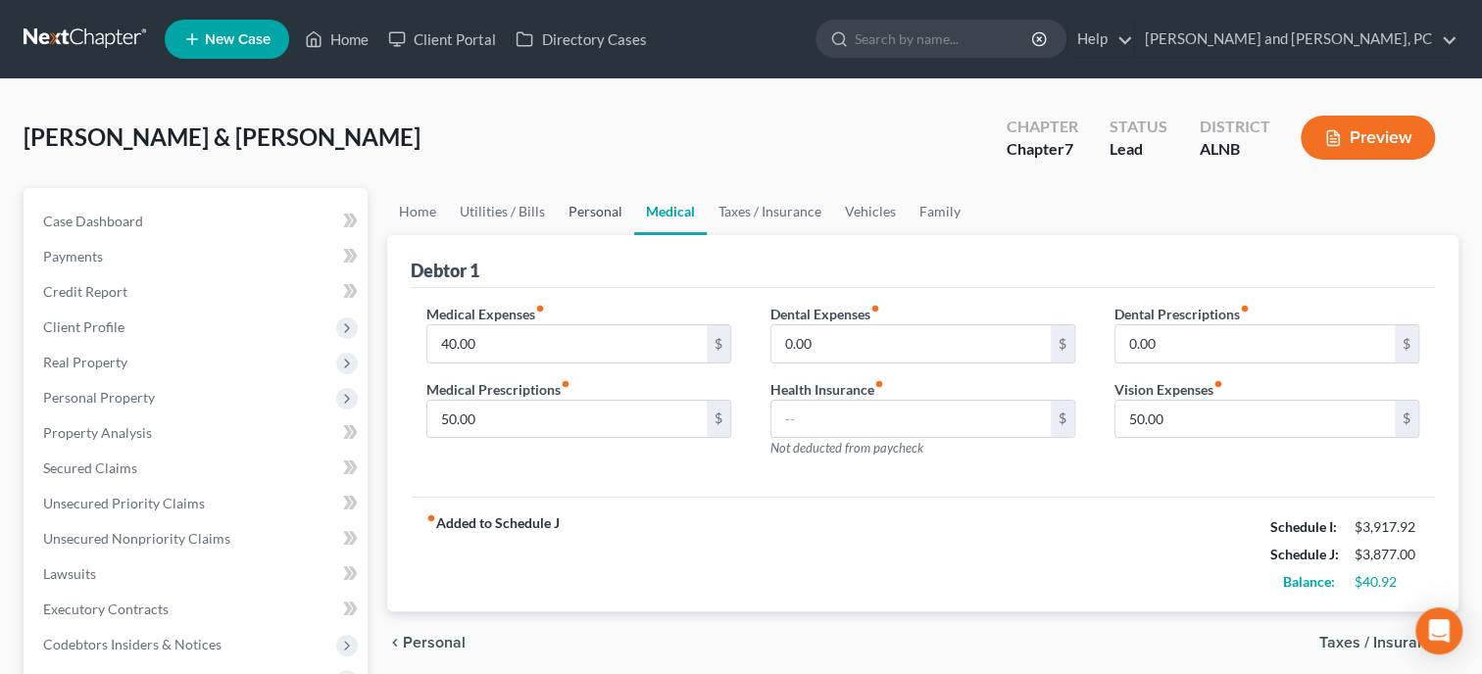
click at [567, 207] on link "Personal" at bounding box center [595, 211] width 77 height 47
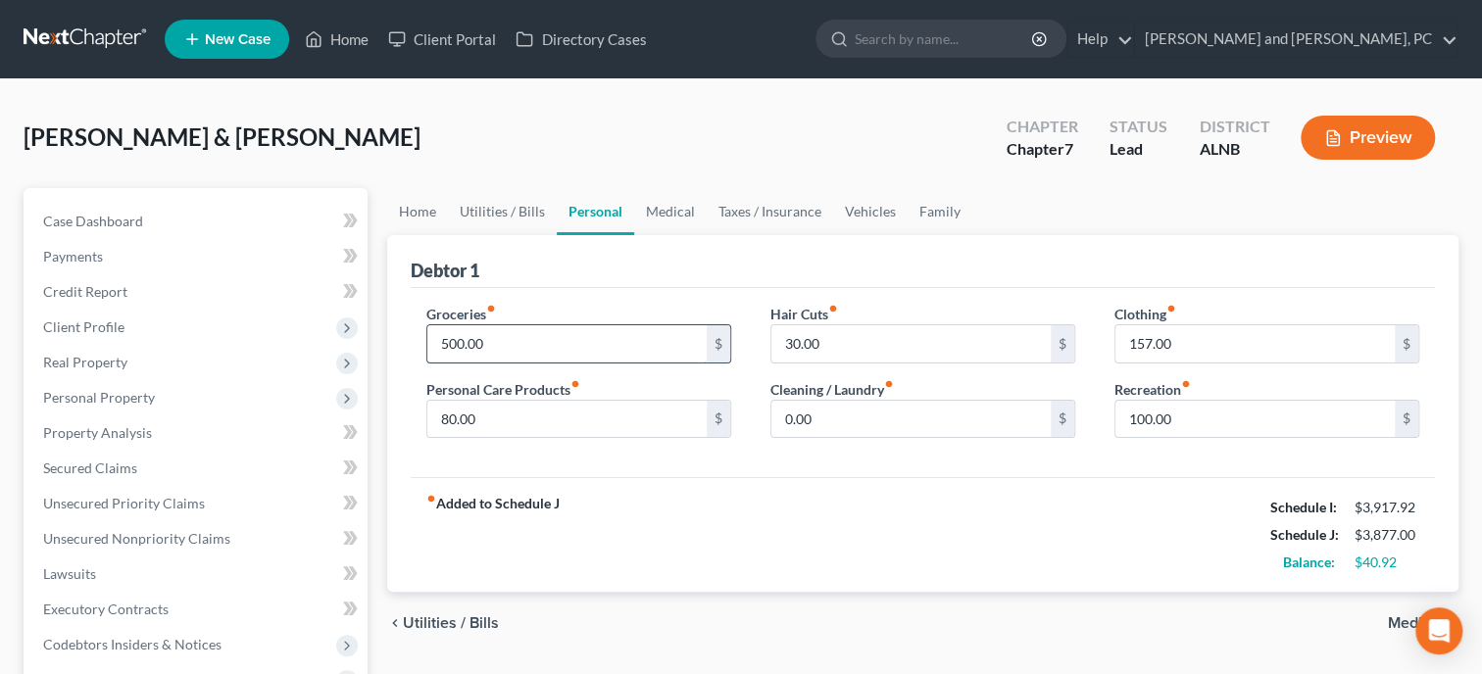
click at [558, 345] on input "500.00" at bounding box center [566, 343] width 279 height 37
type input "550.00"
click at [937, 582] on div "fiber_manual_record Added to Schedule J Schedule I: $3,917.92 Schedule J: $3,92…" at bounding box center [923, 534] width 1024 height 115
click at [524, 217] on link "Utilities / Bills" at bounding box center [502, 211] width 109 height 47
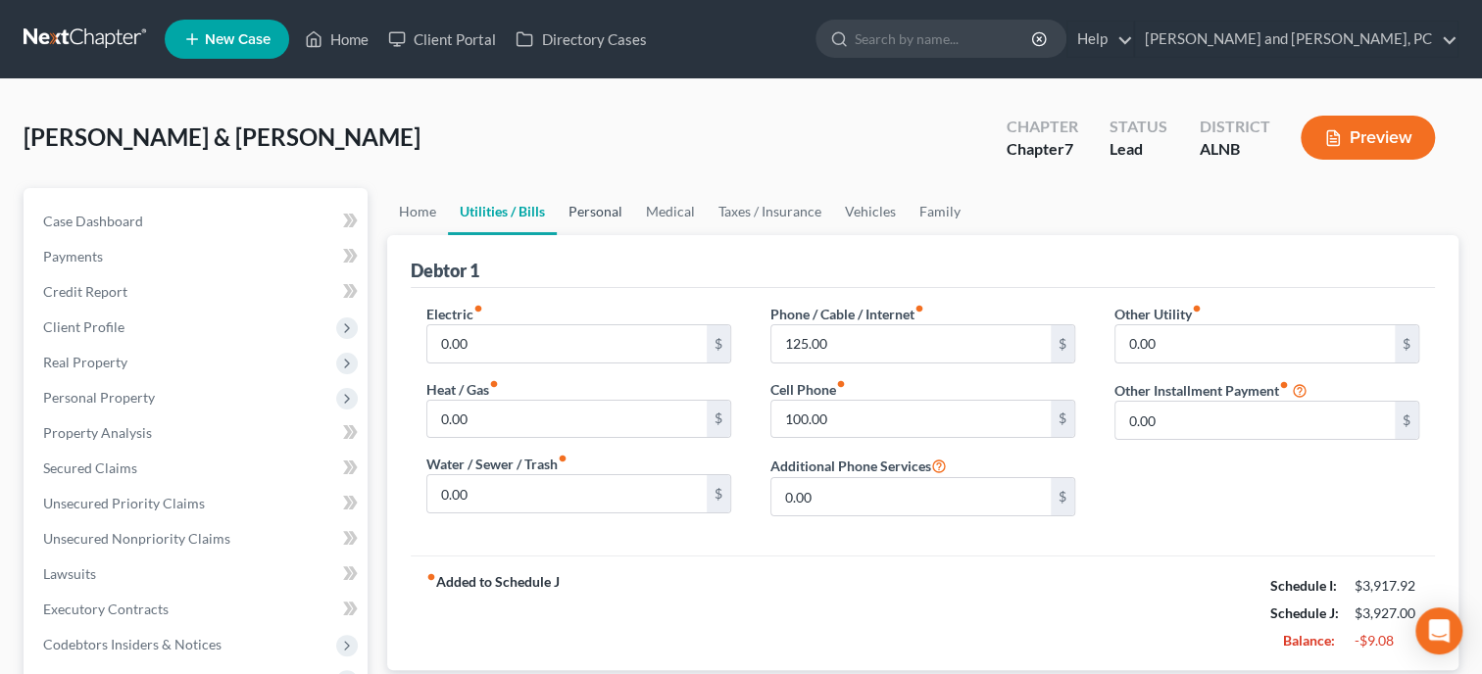
click at [596, 220] on link "Personal" at bounding box center [595, 211] width 77 height 47
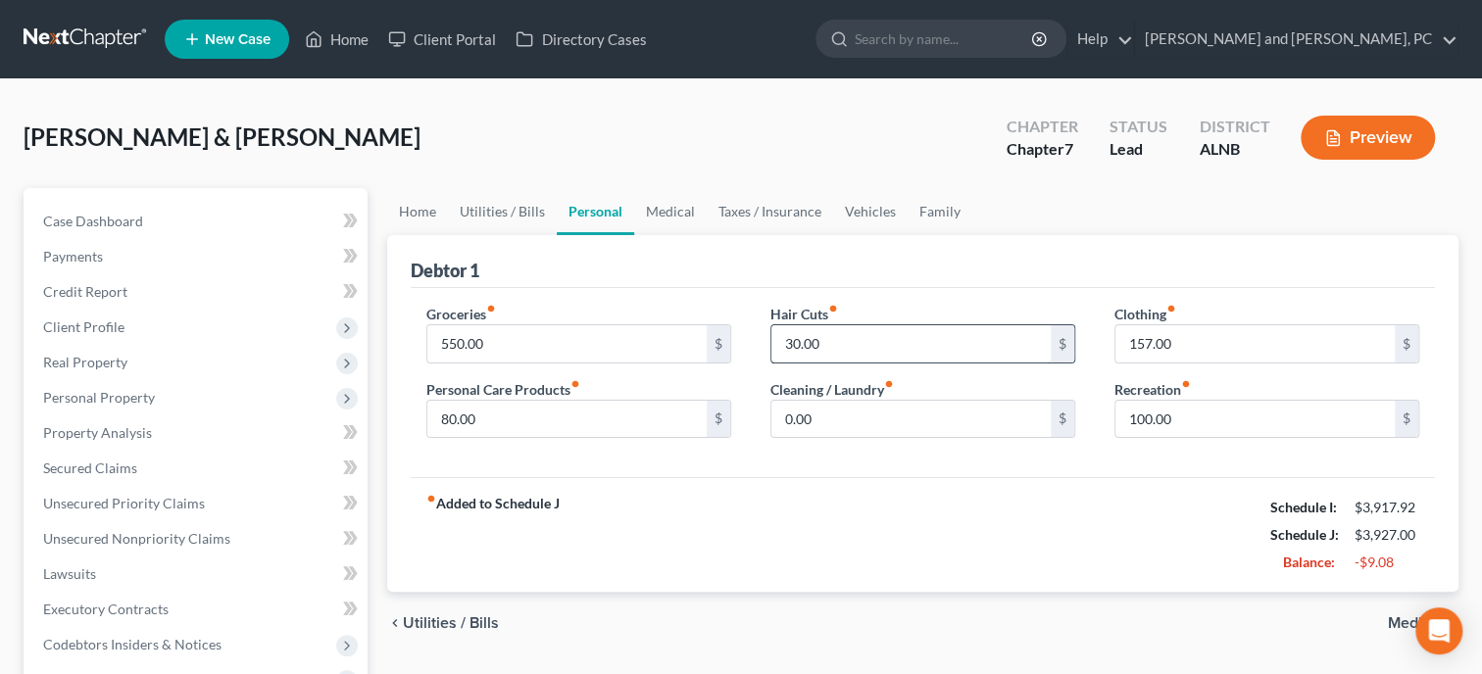
click at [864, 348] on input "30.00" at bounding box center [910, 343] width 279 height 37
type input "20.00"
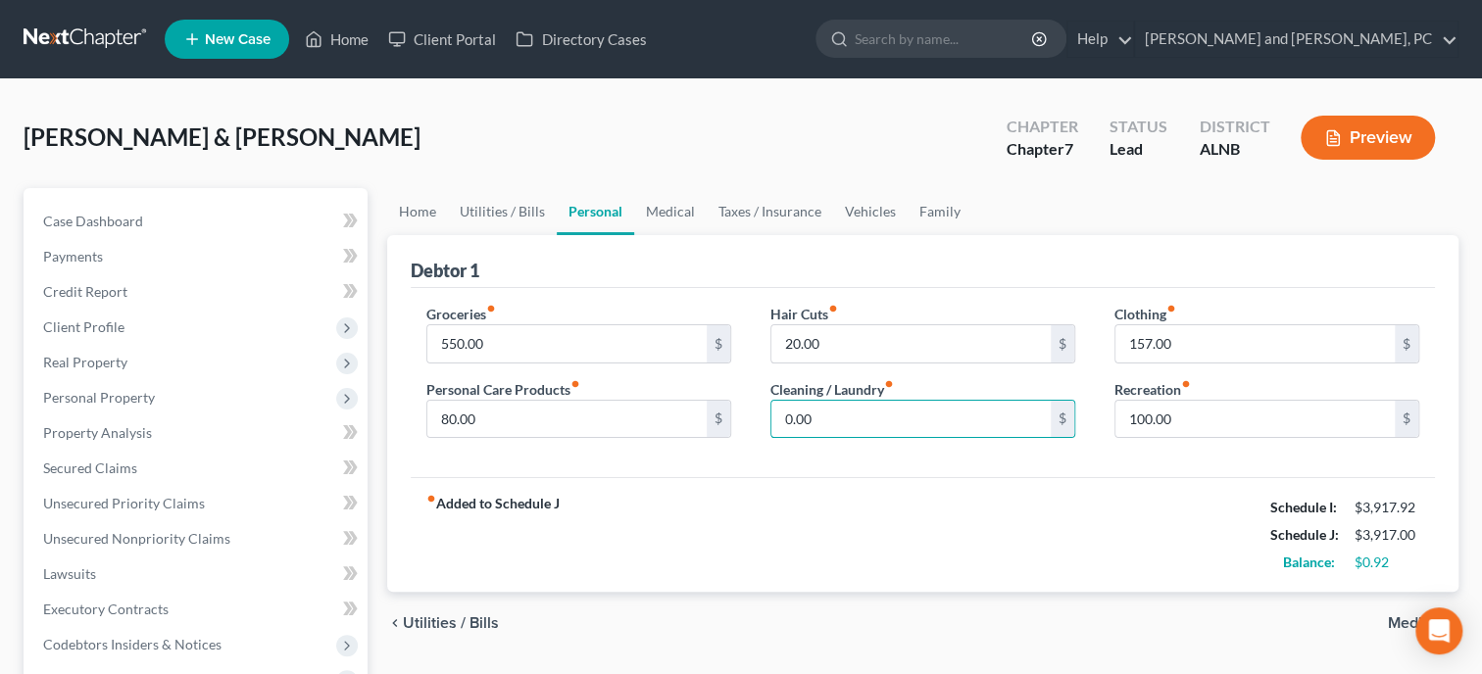
click at [850, 544] on div "fiber_manual_record Added to Schedule J Schedule I: $3,917.92 Schedule J: $3,91…" at bounding box center [923, 534] width 1024 height 115
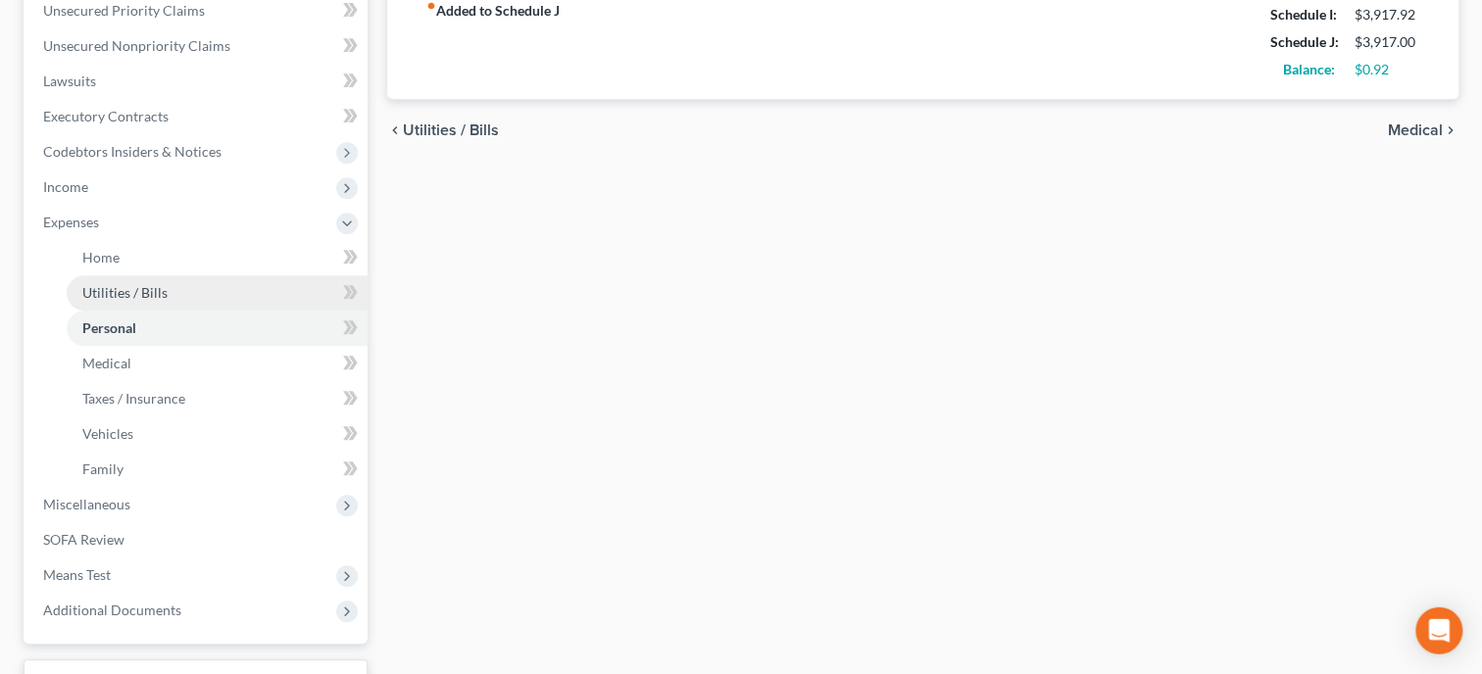
scroll to position [504, 0]
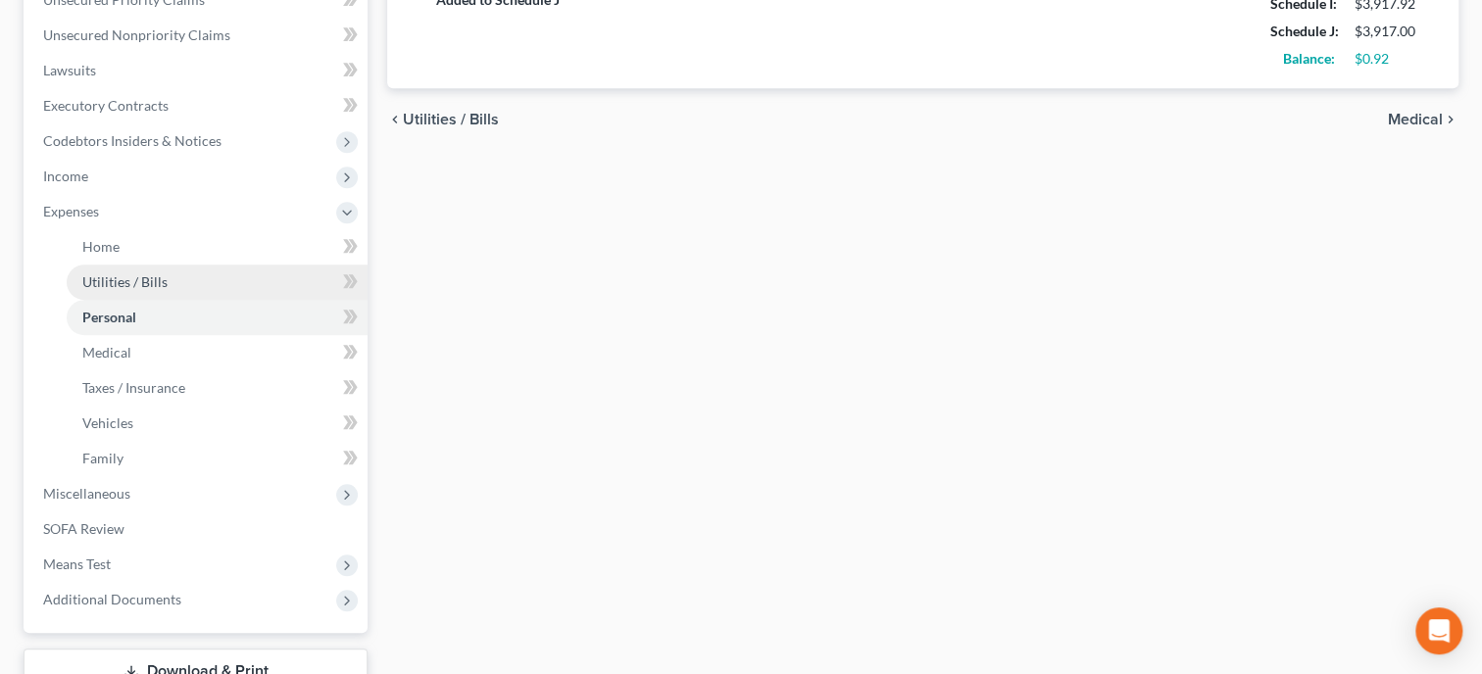
click at [119, 496] on span "Miscellaneous" at bounding box center [86, 493] width 87 height 17
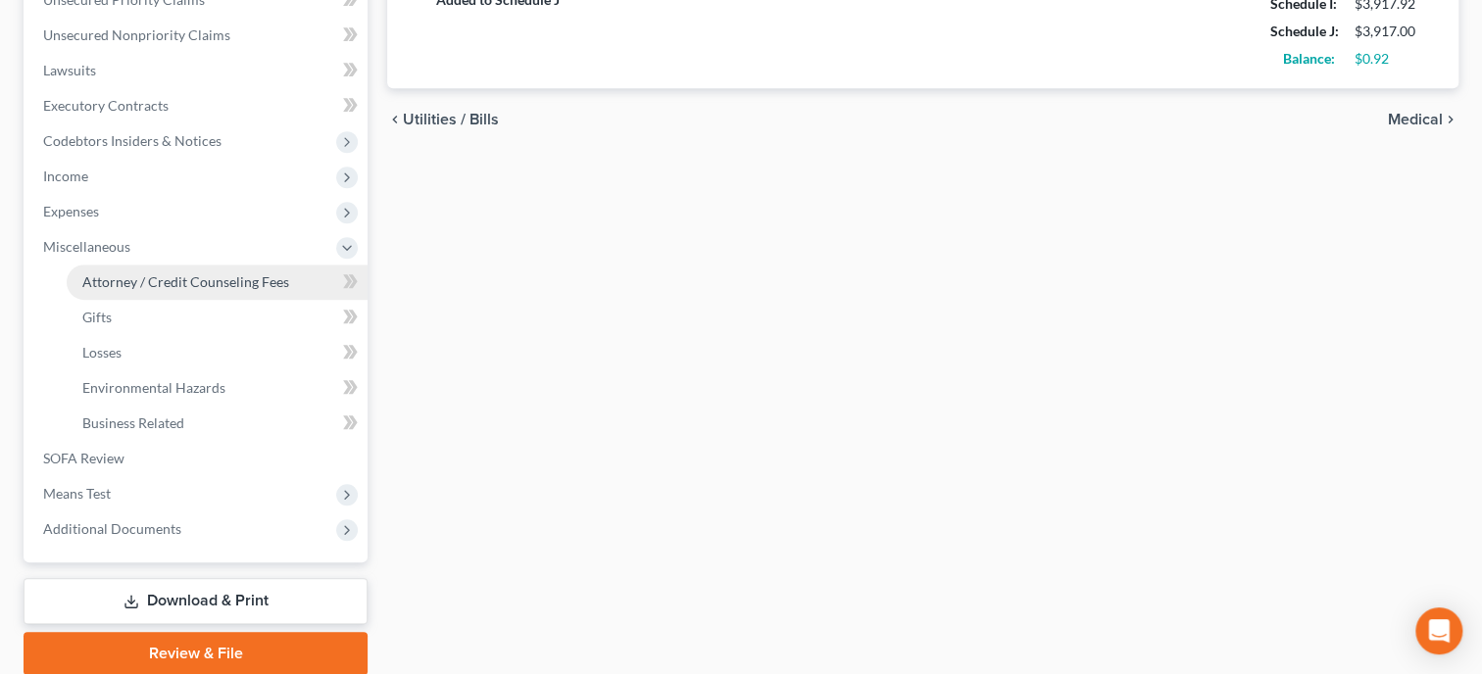
click at [91, 279] on span "Attorney / Credit Counseling Fees" at bounding box center [185, 281] width 207 height 17
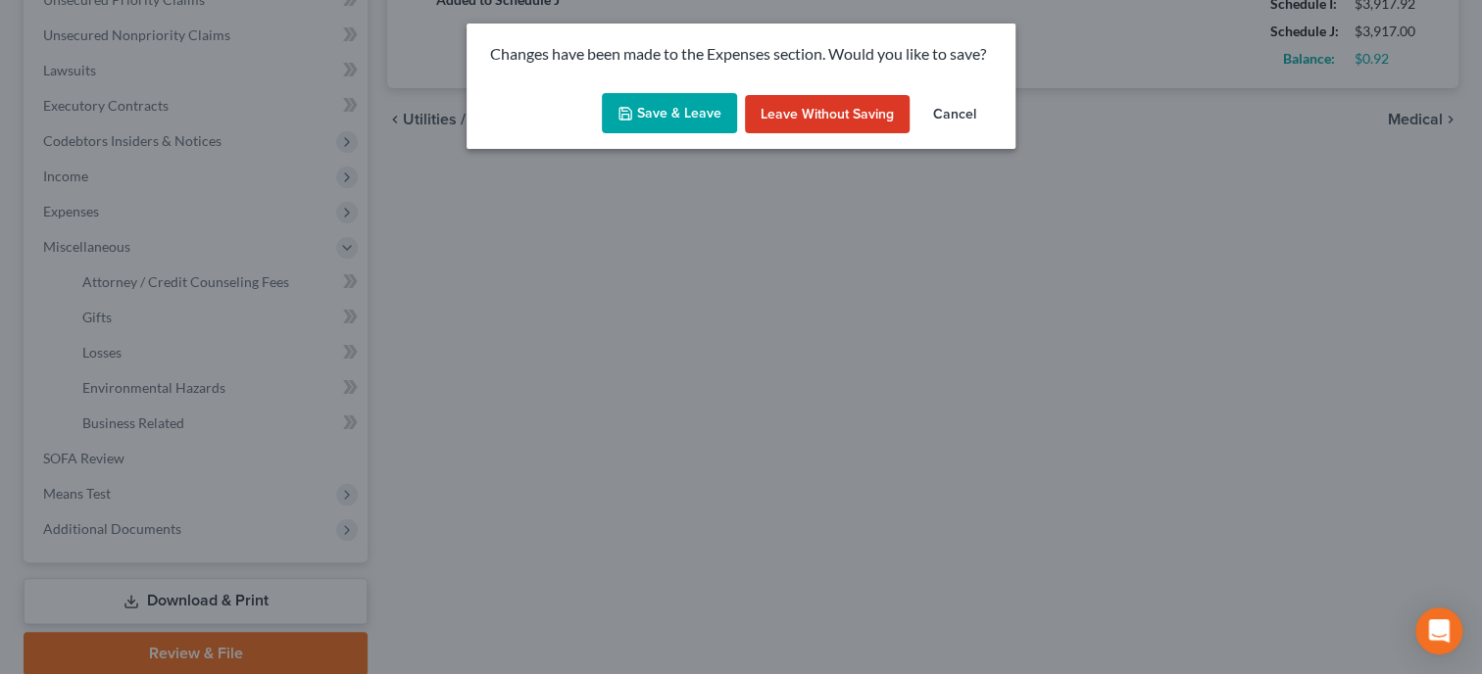
click at [661, 116] on button "Save & Leave" at bounding box center [669, 113] width 135 height 41
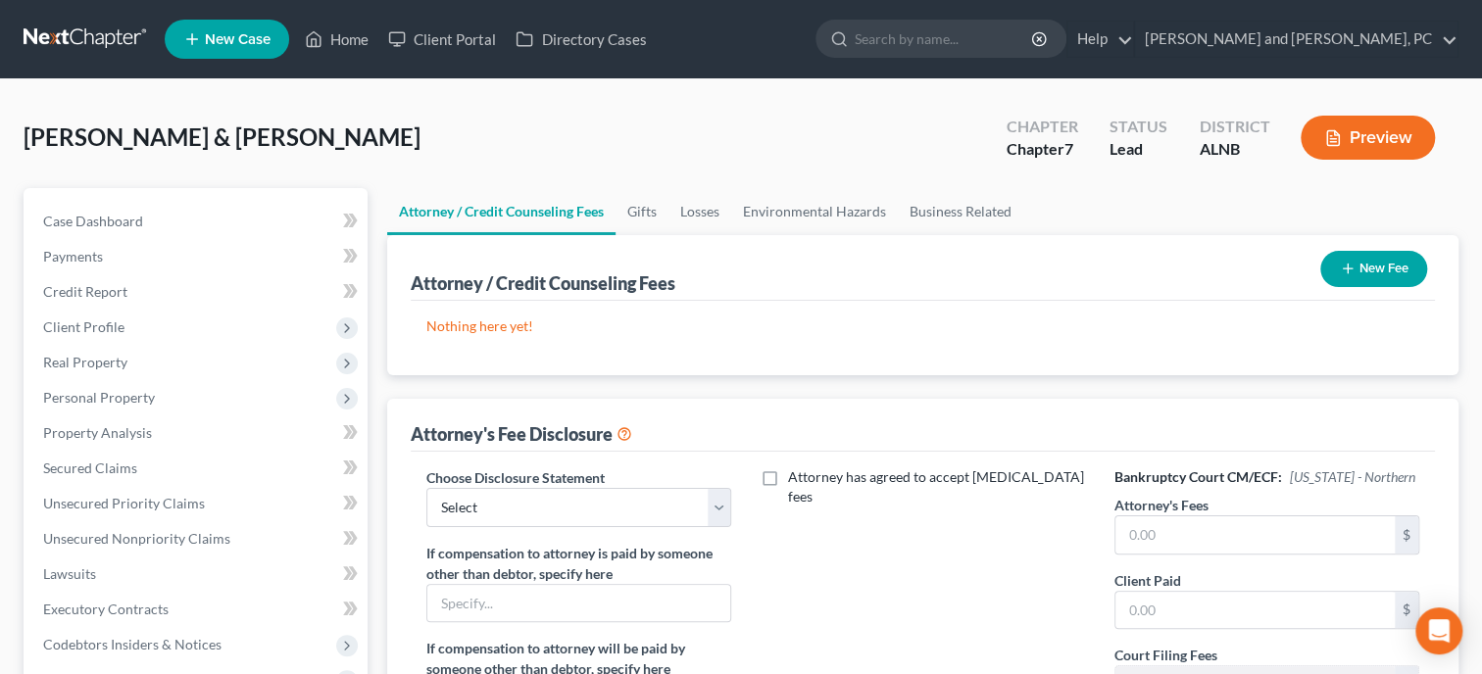
click at [1336, 267] on button "New Fee" at bounding box center [1373, 269] width 107 height 36
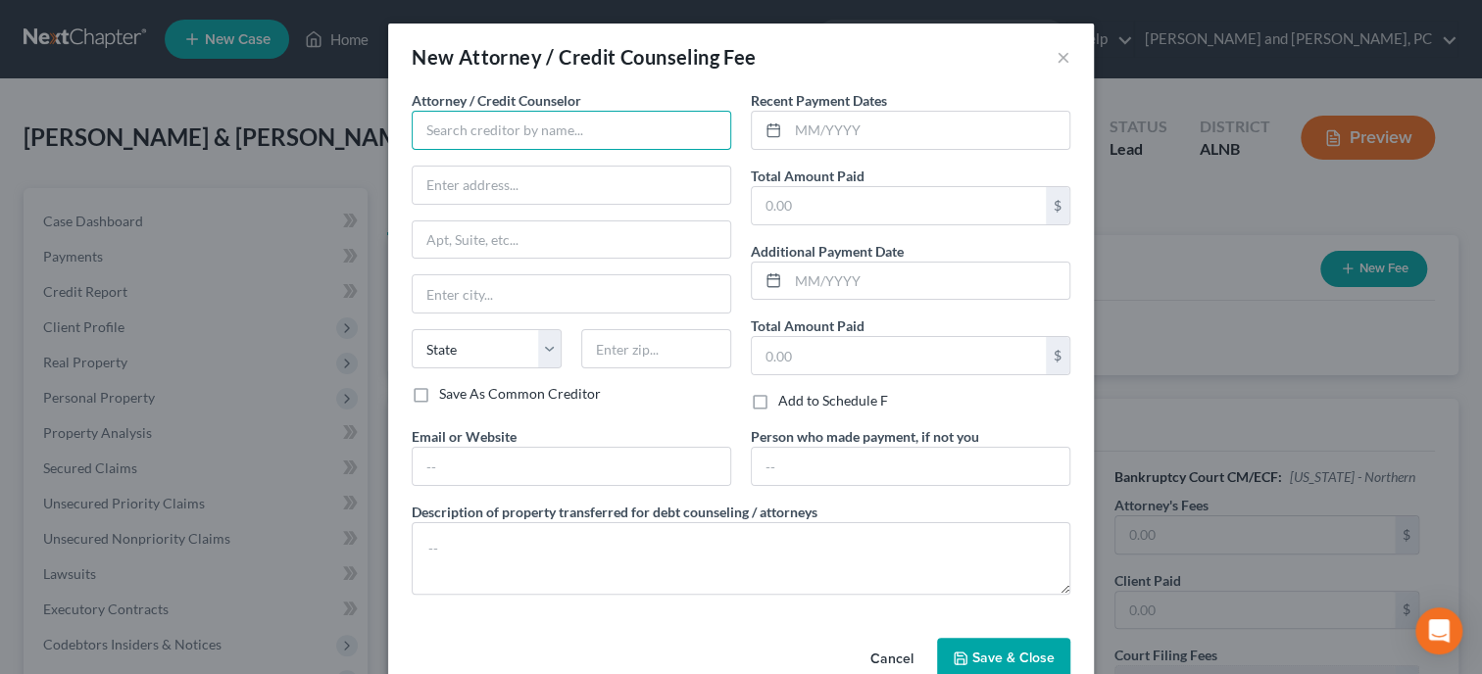
click at [611, 128] on input "text" at bounding box center [571, 130] width 319 height 39
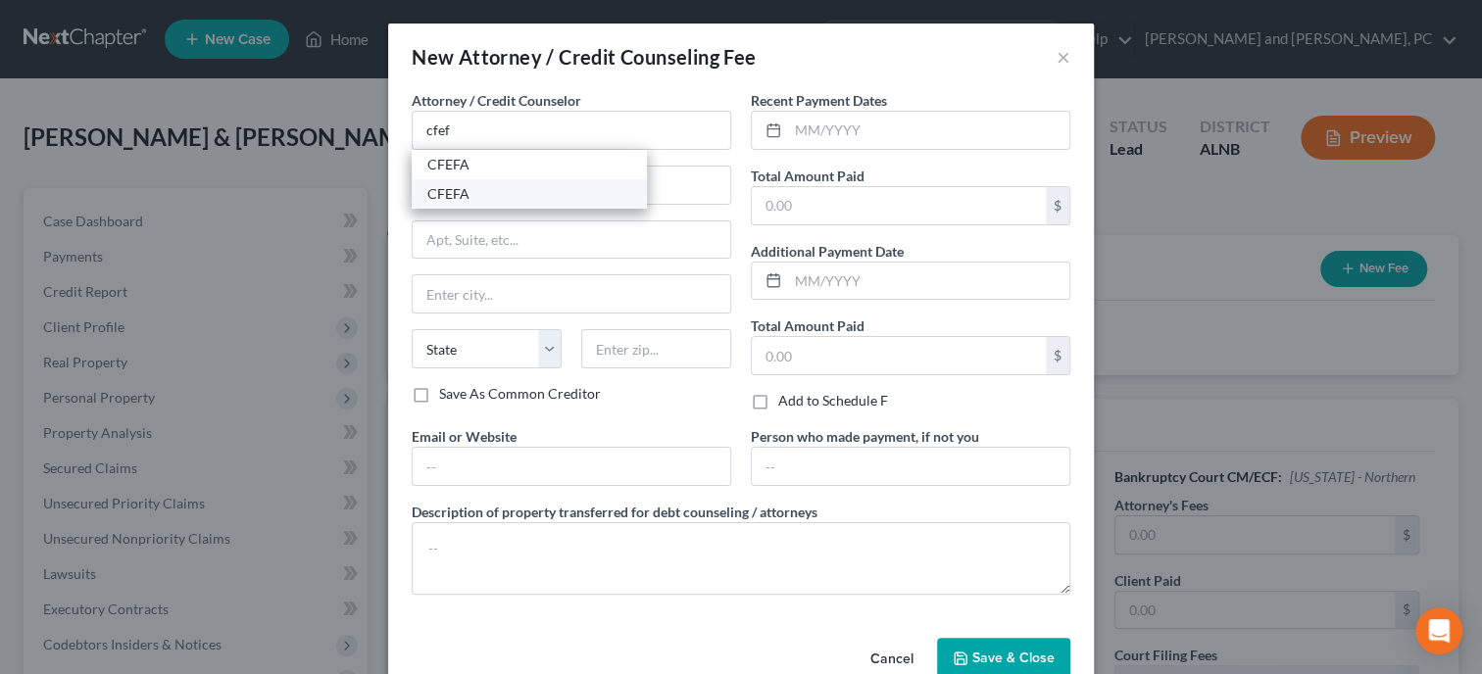
click at [577, 185] on div "CFEFA" at bounding box center [529, 194] width 204 height 20
type input "CFEFA"
type input "P.O. Box 11527"
type input "Birmingham"
select select "0"
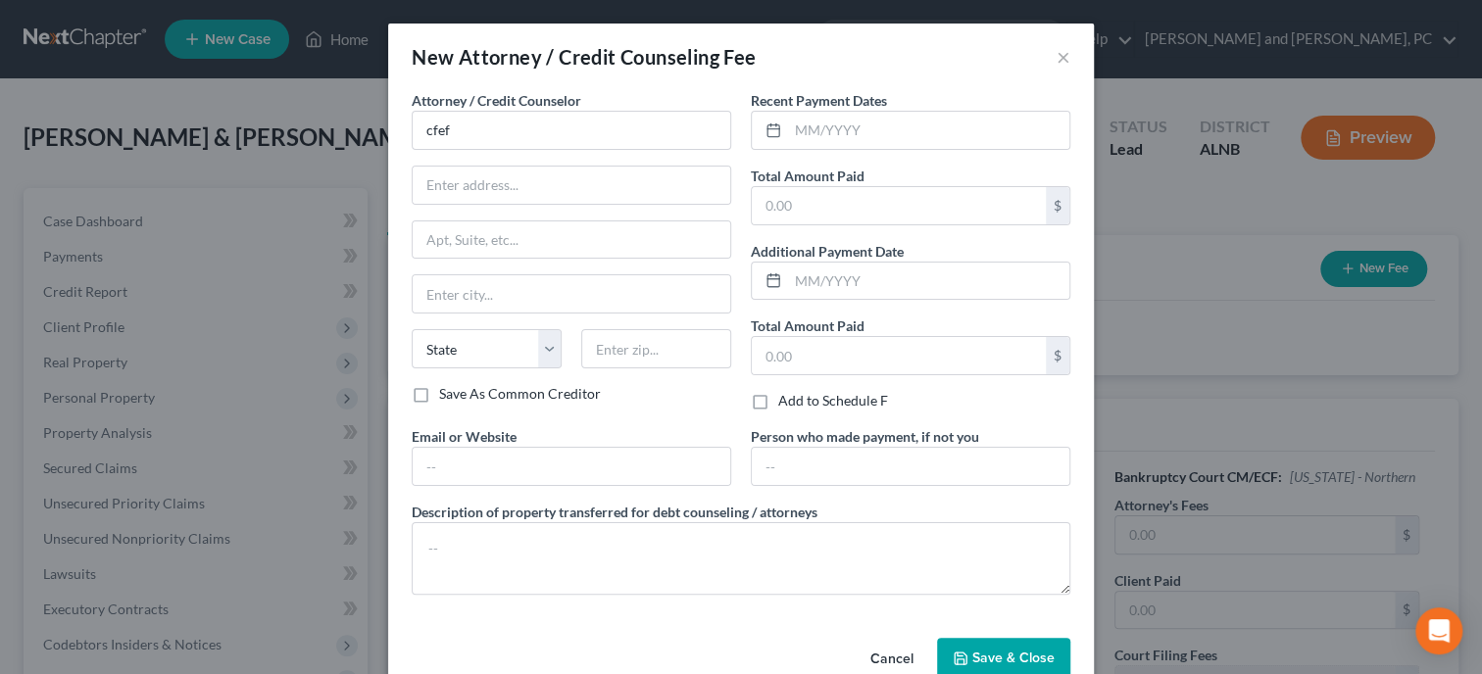
type input "35202"
click at [844, 146] on input "text" at bounding box center [928, 130] width 281 height 37
type input "9/2025"
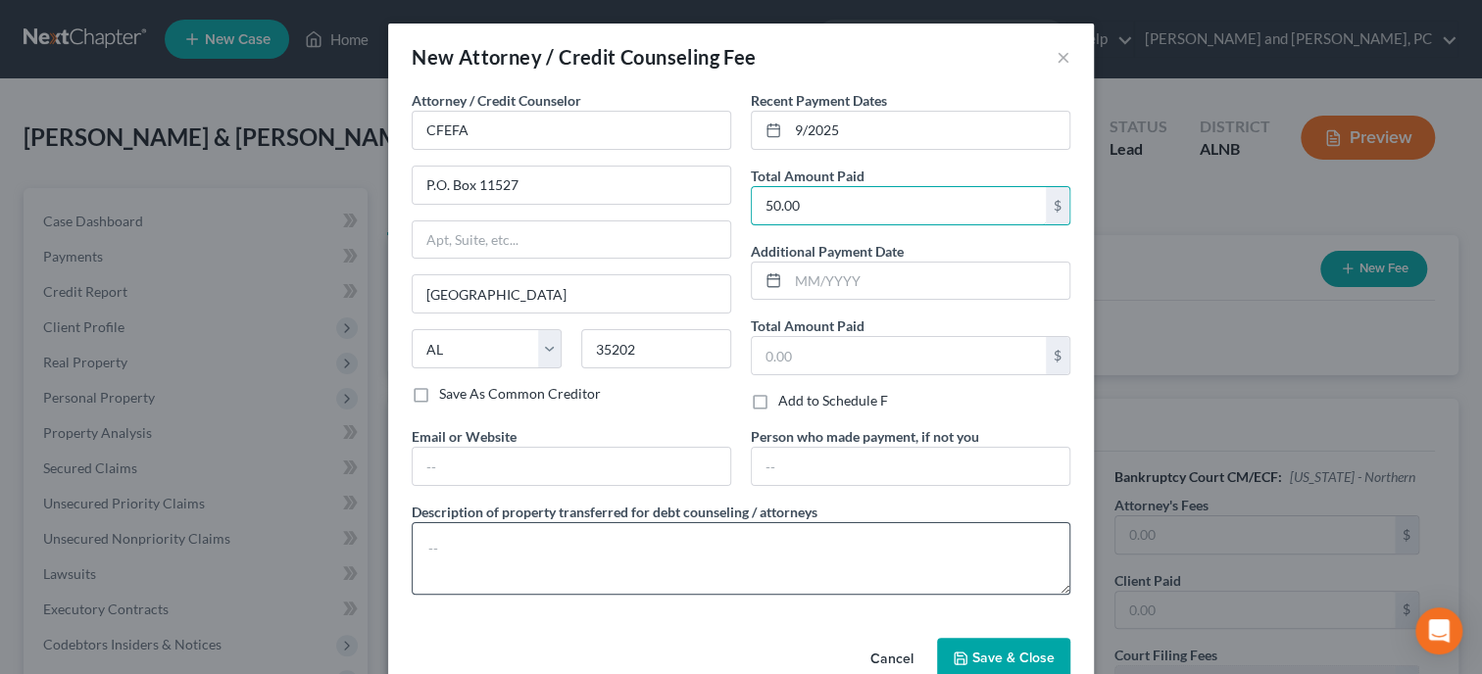
type input "50.00"
click at [831, 570] on textarea at bounding box center [741, 558] width 658 height 73
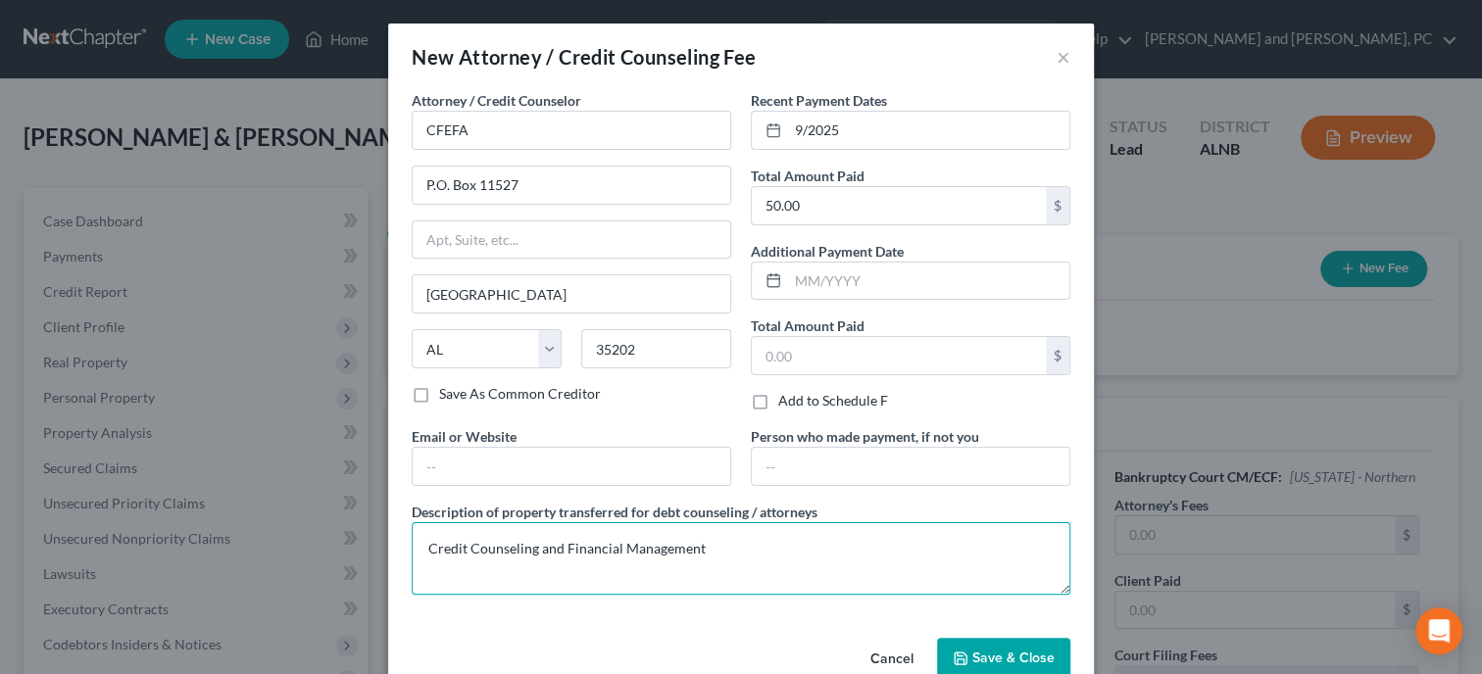
type textarea "Credit Counseling and Financial Management"
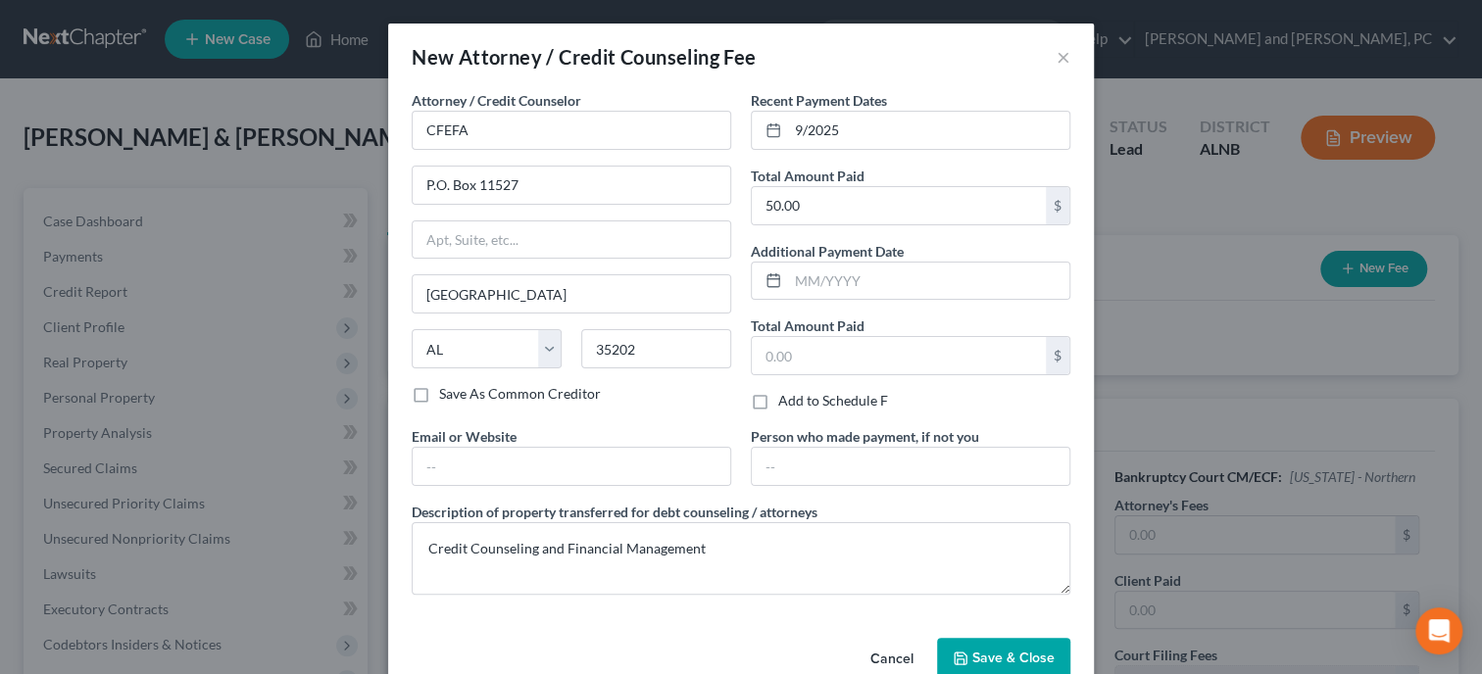
click at [1022, 661] on span "Save & Close" at bounding box center [1013, 658] width 82 height 17
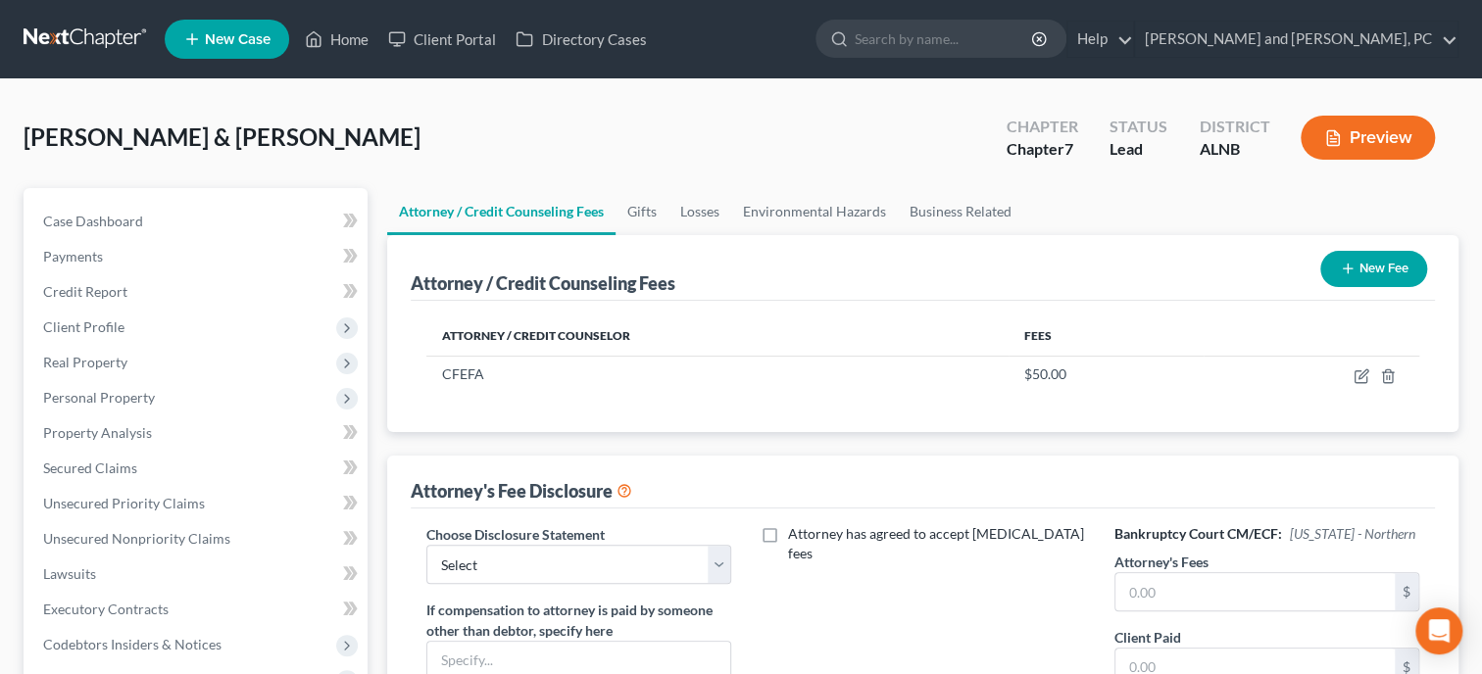
click at [1349, 274] on icon "button" at bounding box center [1347, 269] width 16 height 16
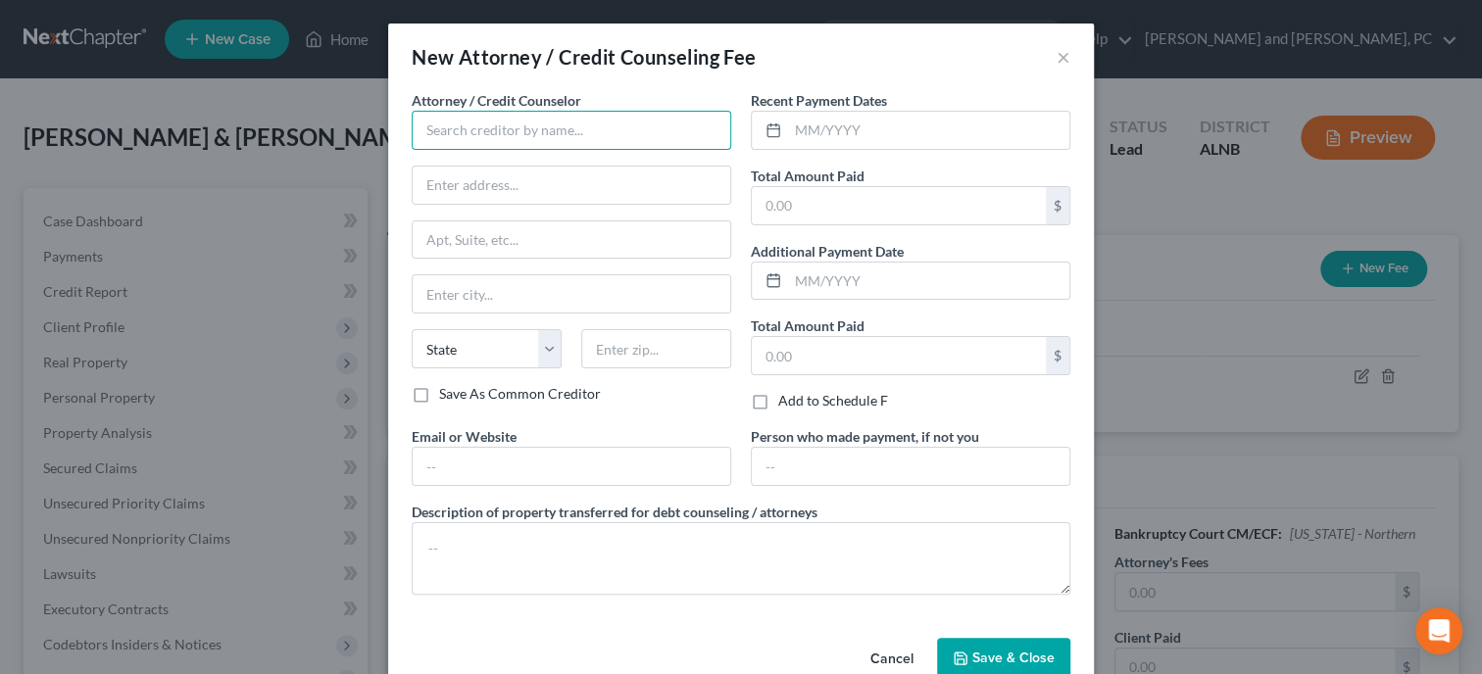
click at [469, 130] on input "text" at bounding box center [571, 130] width 319 height 39
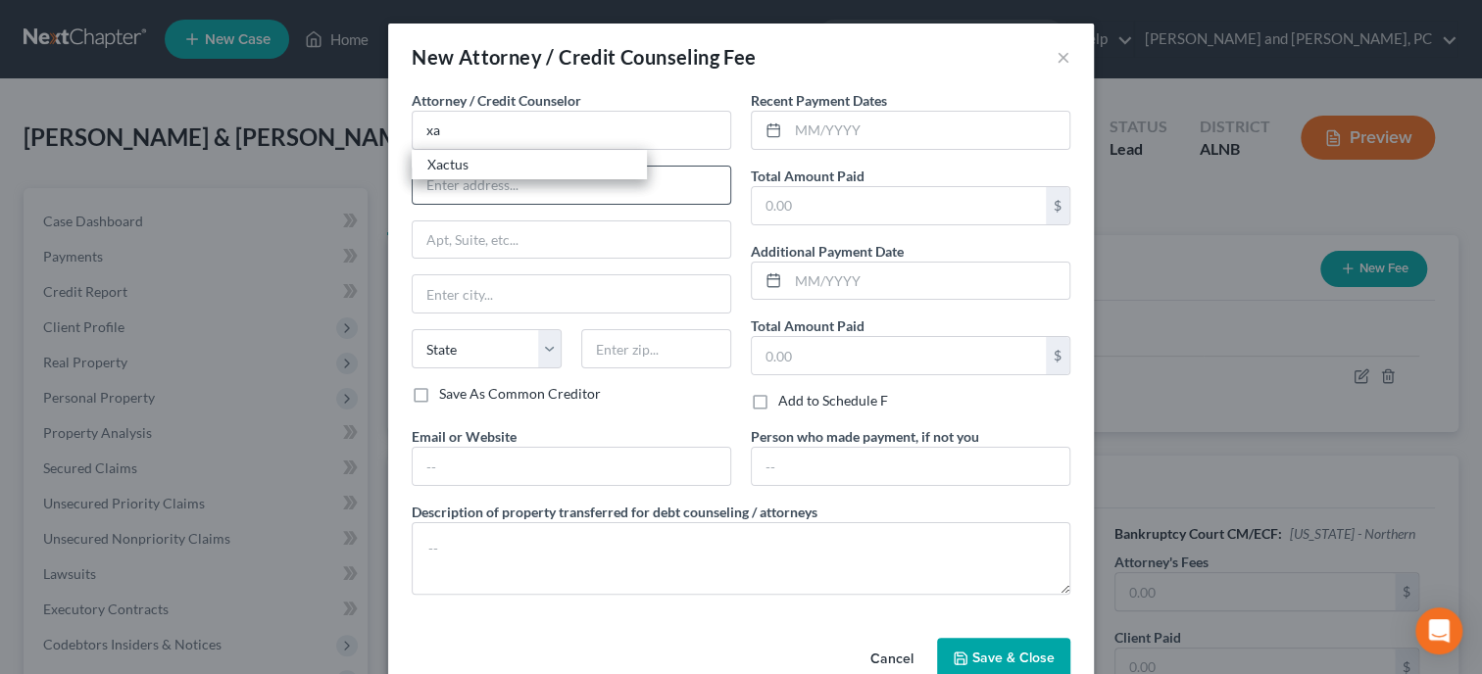
click at [469, 167] on div "Xactus" at bounding box center [529, 165] width 204 height 20
type input "Xactus"
type input "370 Reed Road"
type input "Ste 100"
type input "Broomall"
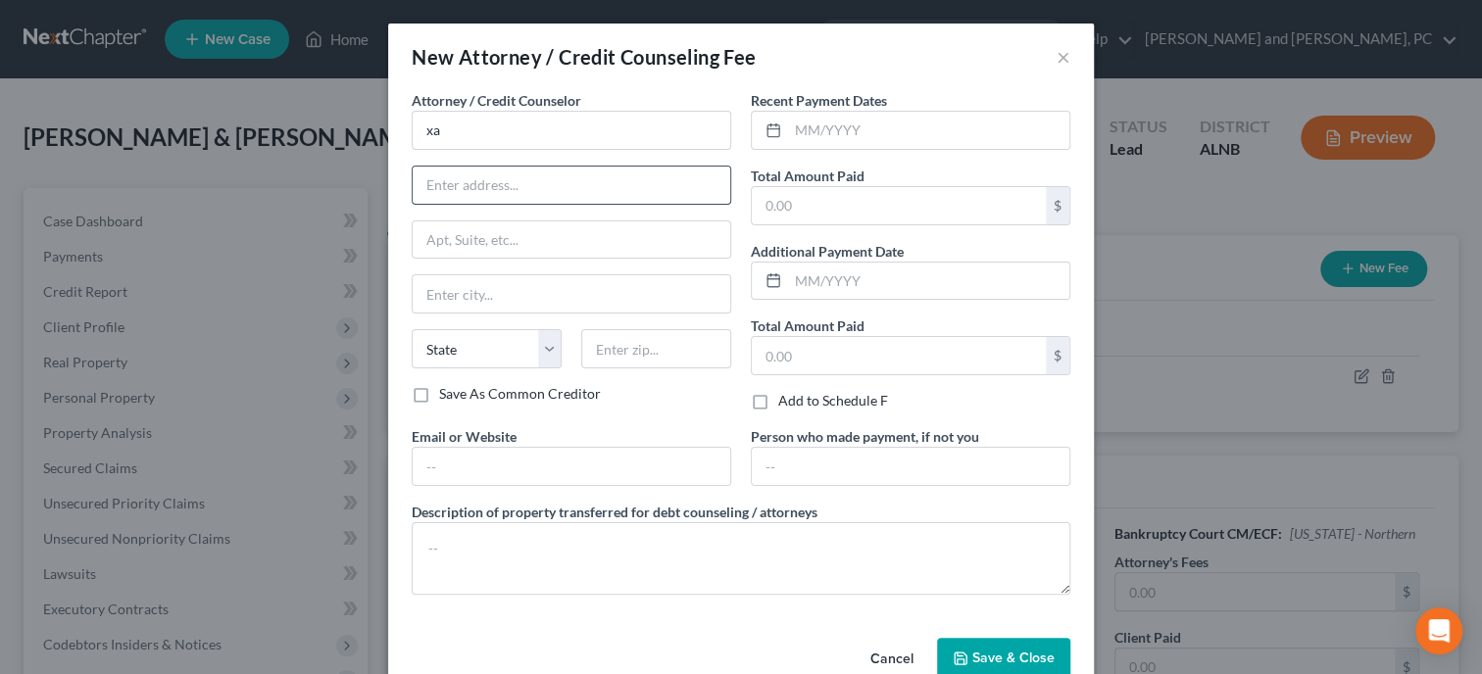
select select "39"
type input "19008"
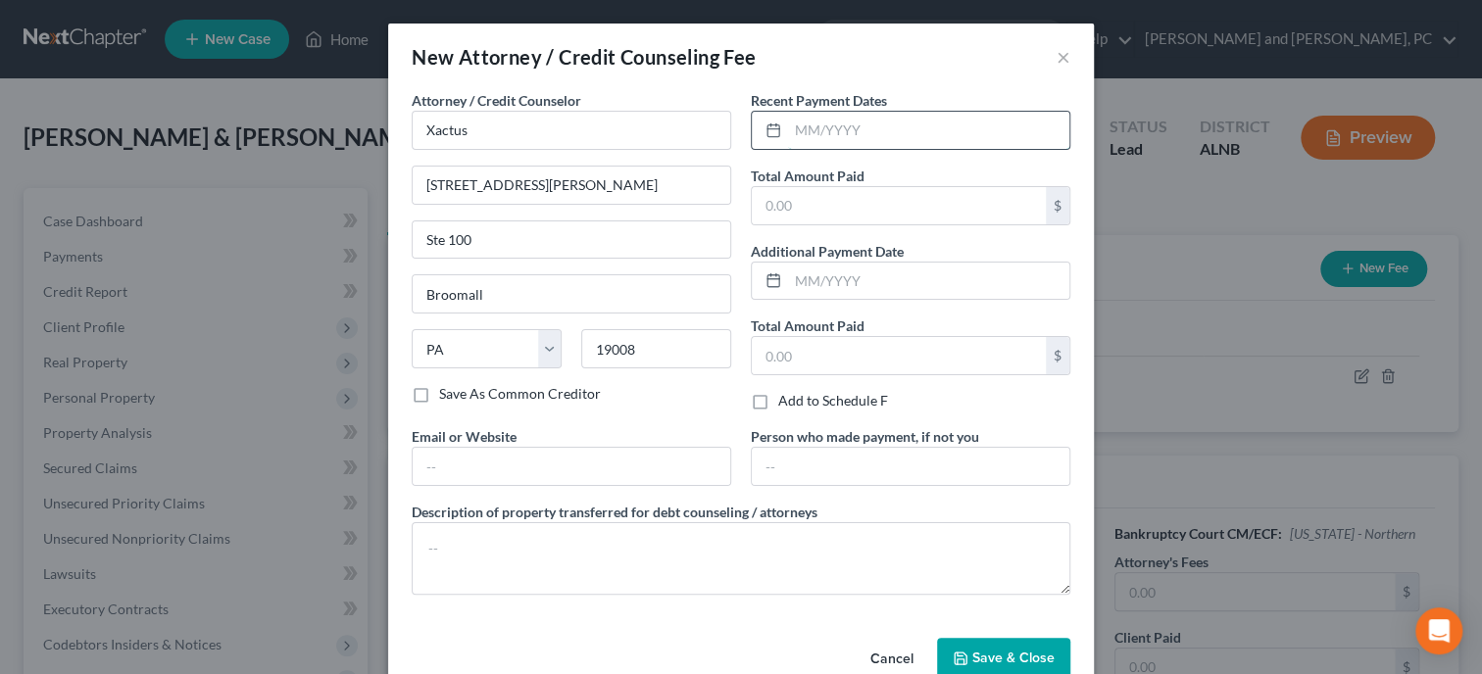
click at [844, 130] on input "text" at bounding box center [928, 130] width 281 height 37
type input "9/2025"
click at [870, 197] on input "text" at bounding box center [899, 205] width 294 height 37
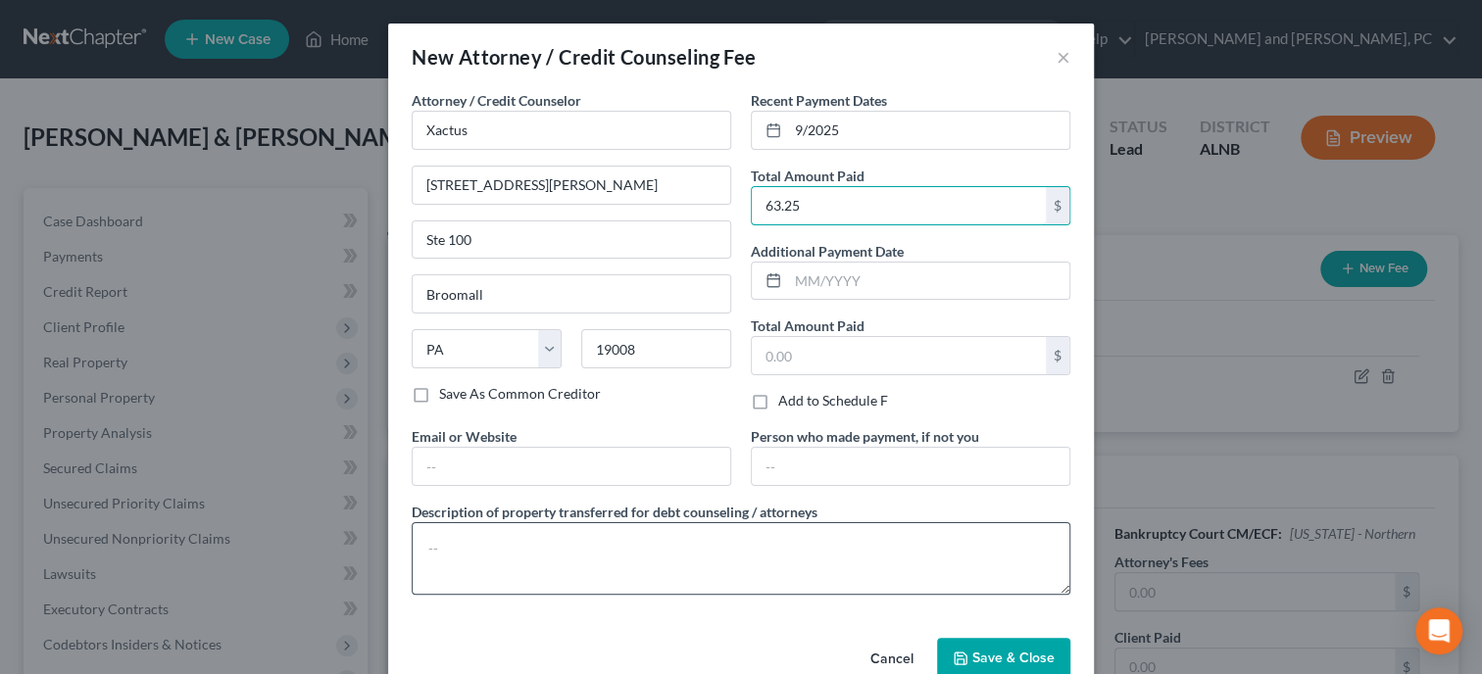
type input "63.25"
click at [785, 562] on textarea at bounding box center [741, 558] width 658 height 73
type textarea "Credit Report"
click at [1006, 665] on span "Save & Close" at bounding box center [1013, 658] width 82 height 17
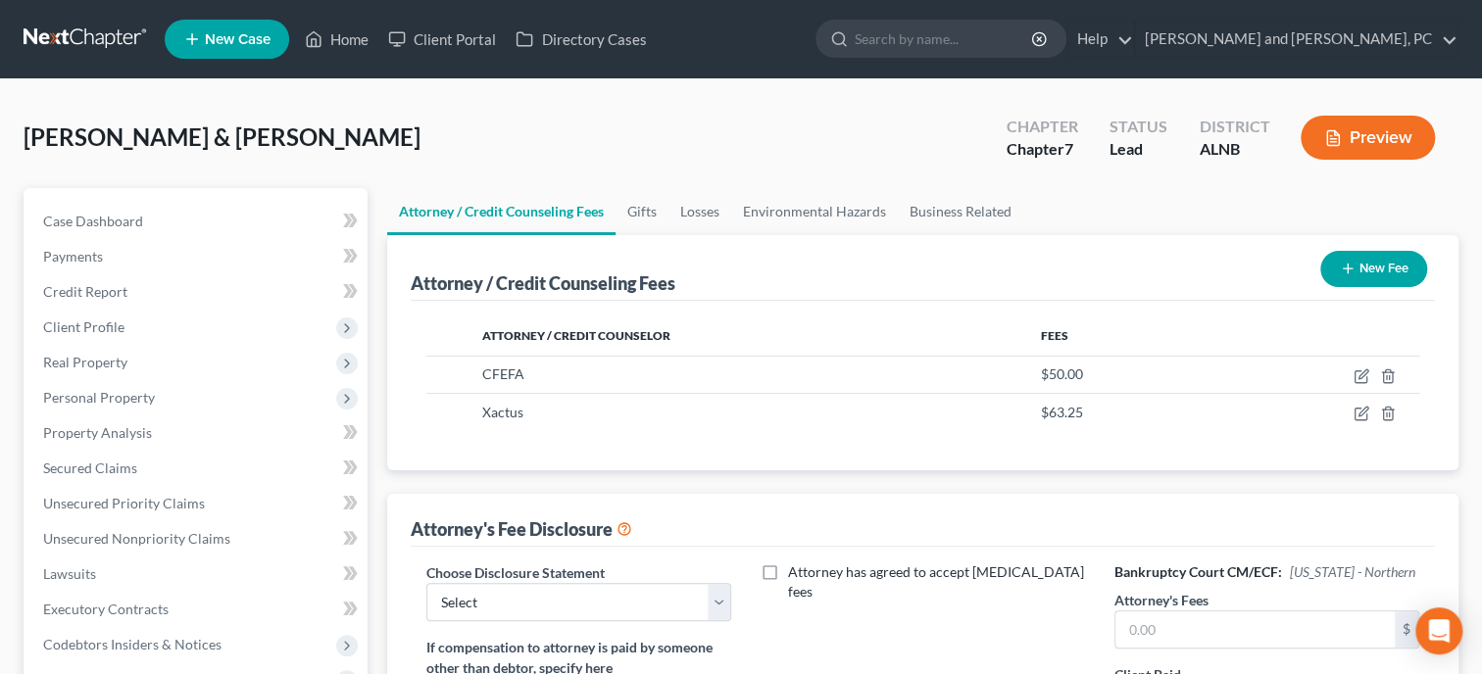
click at [1347, 265] on line "button" at bounding box center [1347, 269] width 0 height 9
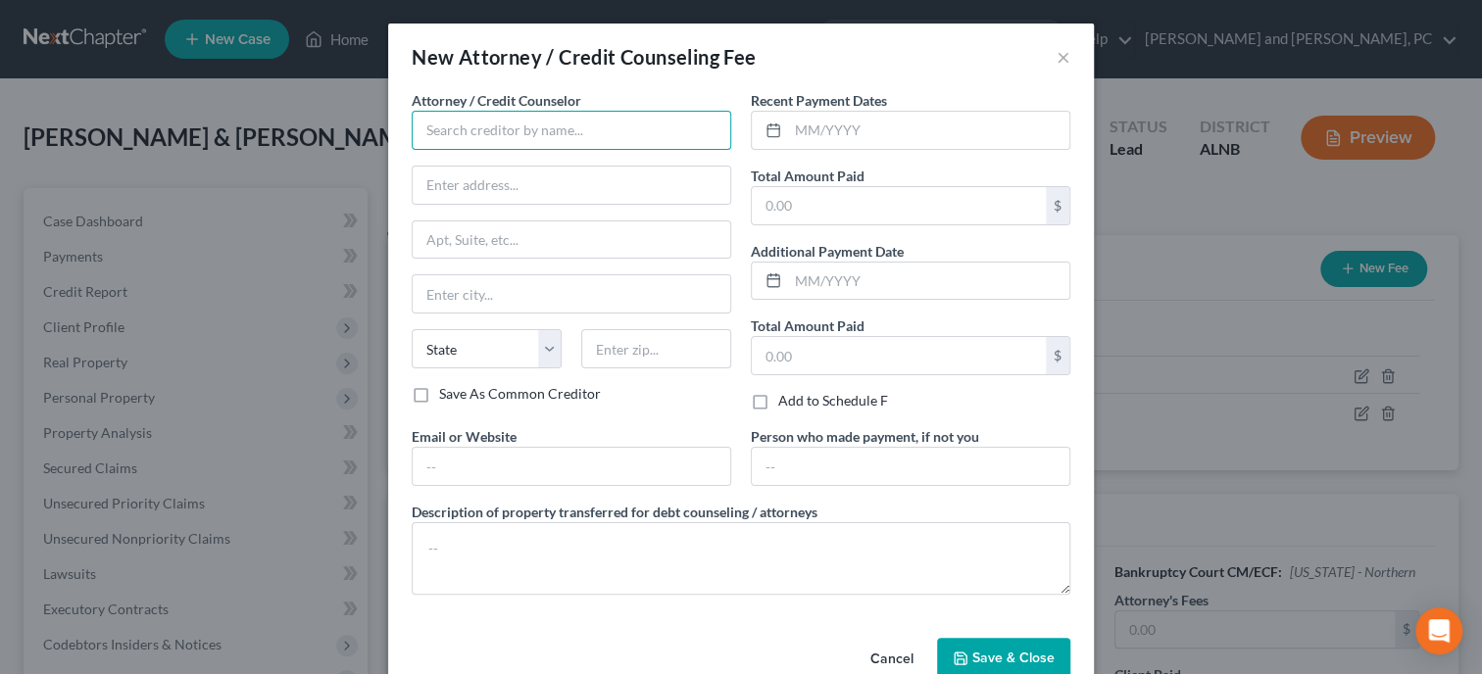
click at [602, 125] on input "text" at bounding box center [571, 130] width 319 height 39
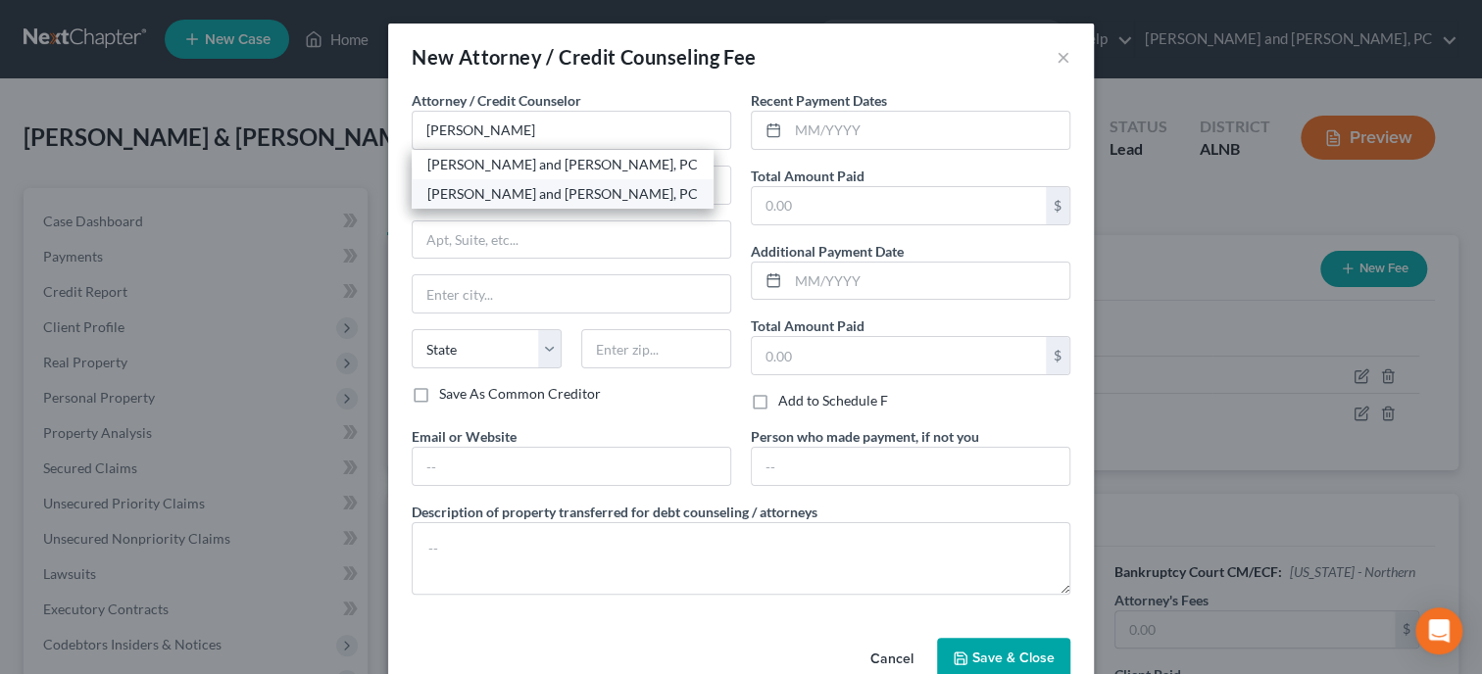
click at [573, 191] on div "[PERSON_NAME] and [PERSON_NAME], PC" at bounding box center [562, 194] width 270 height 20
type input "[PERSON_NAME] and [PERSON_NAME], PC"
type input "[PERSON_NAME]"
type input "111 South 10th Street"
type input "Gadsden"
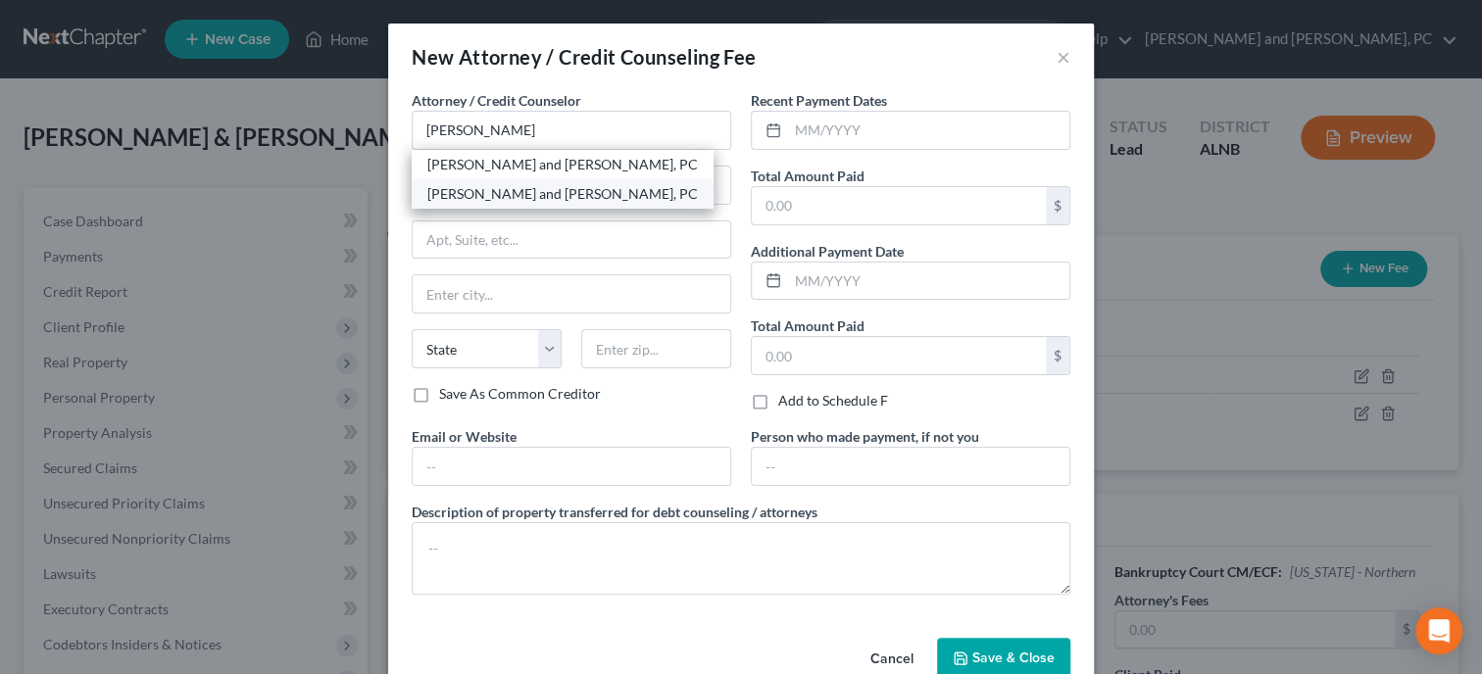
select select "0"
type input "35901"
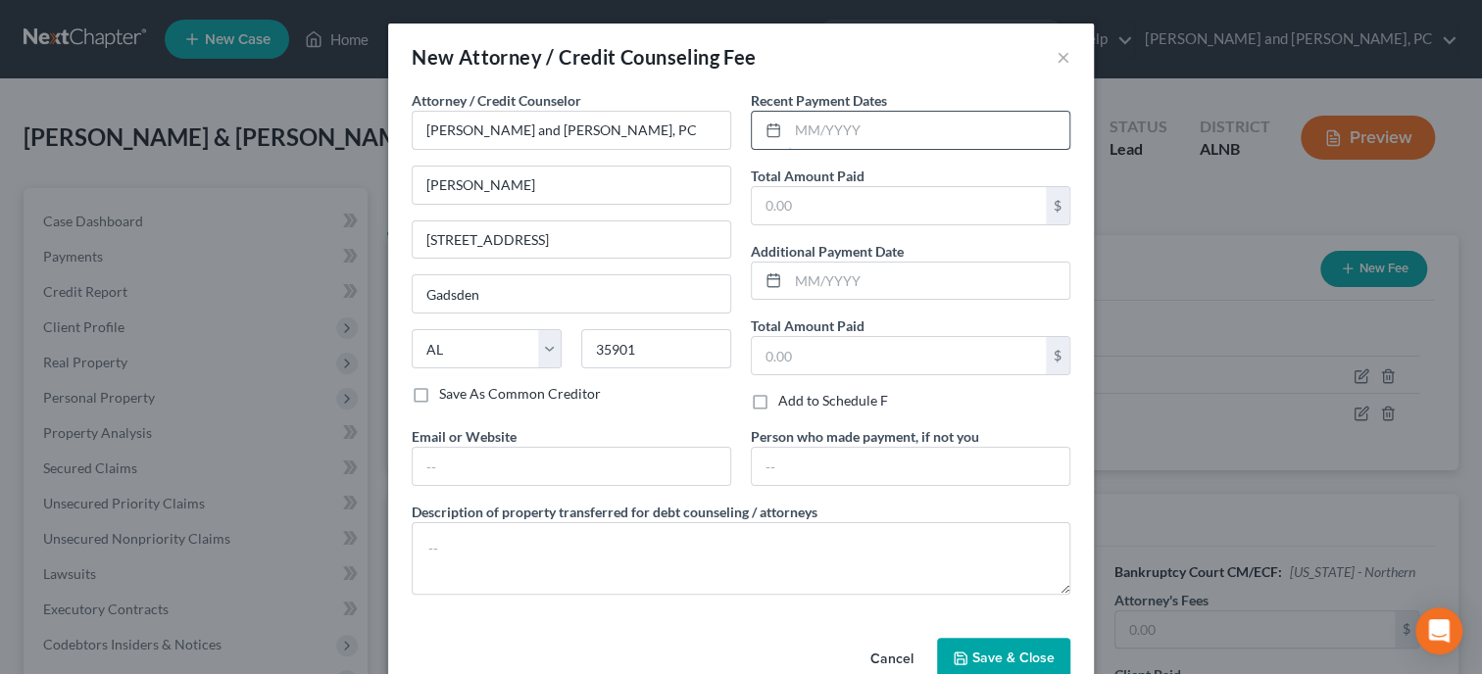
click at [917, 131] on input "text" at bounding box center [928, 130] width 281 height 37
type input "9/2025"
click at [918, 195] on input "text" at bounding box center [899, 205] width 294 height 37
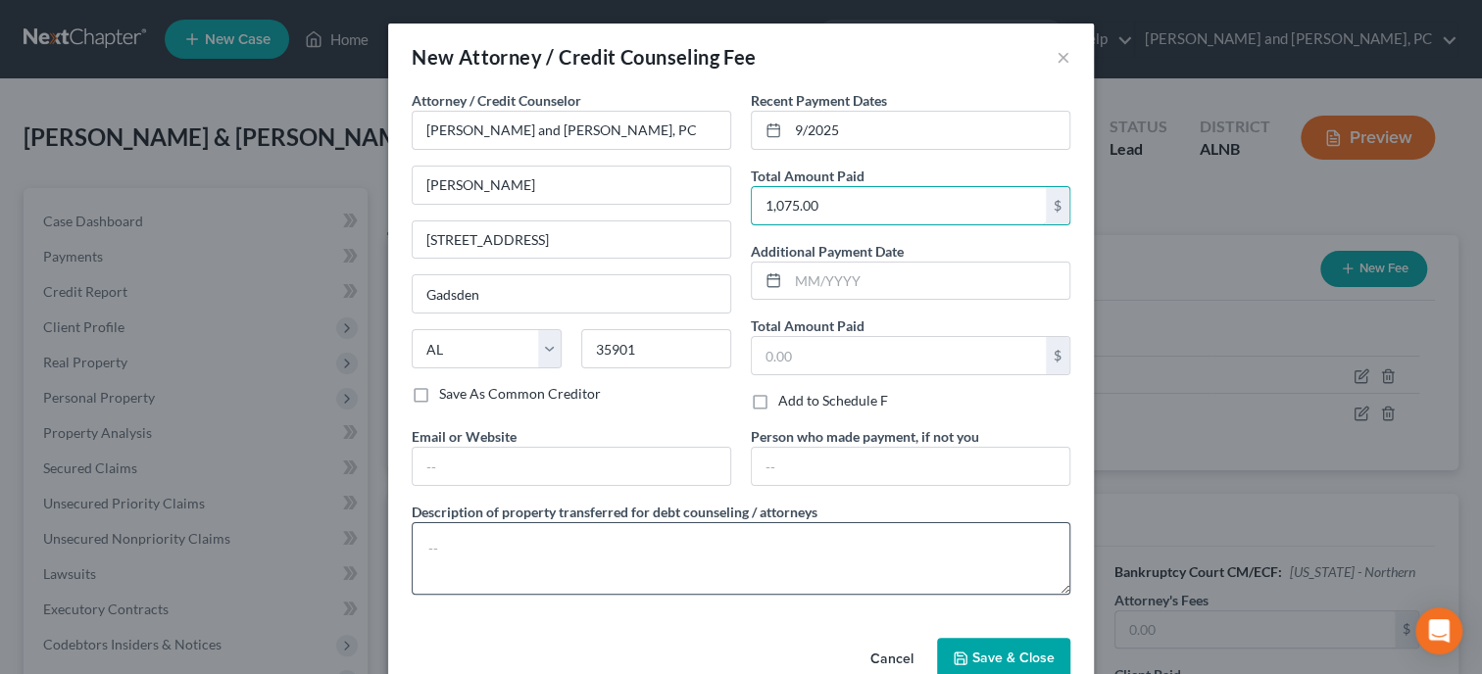
type input "1,075.00"
click at [782, 557] on textarea at bounding box center [741, 558] width 658 height 73
type textarea "Attorney Fee"
click at [990, 648] on button "Save & Close" at bounding box center [1003, 658] width 133 height 41
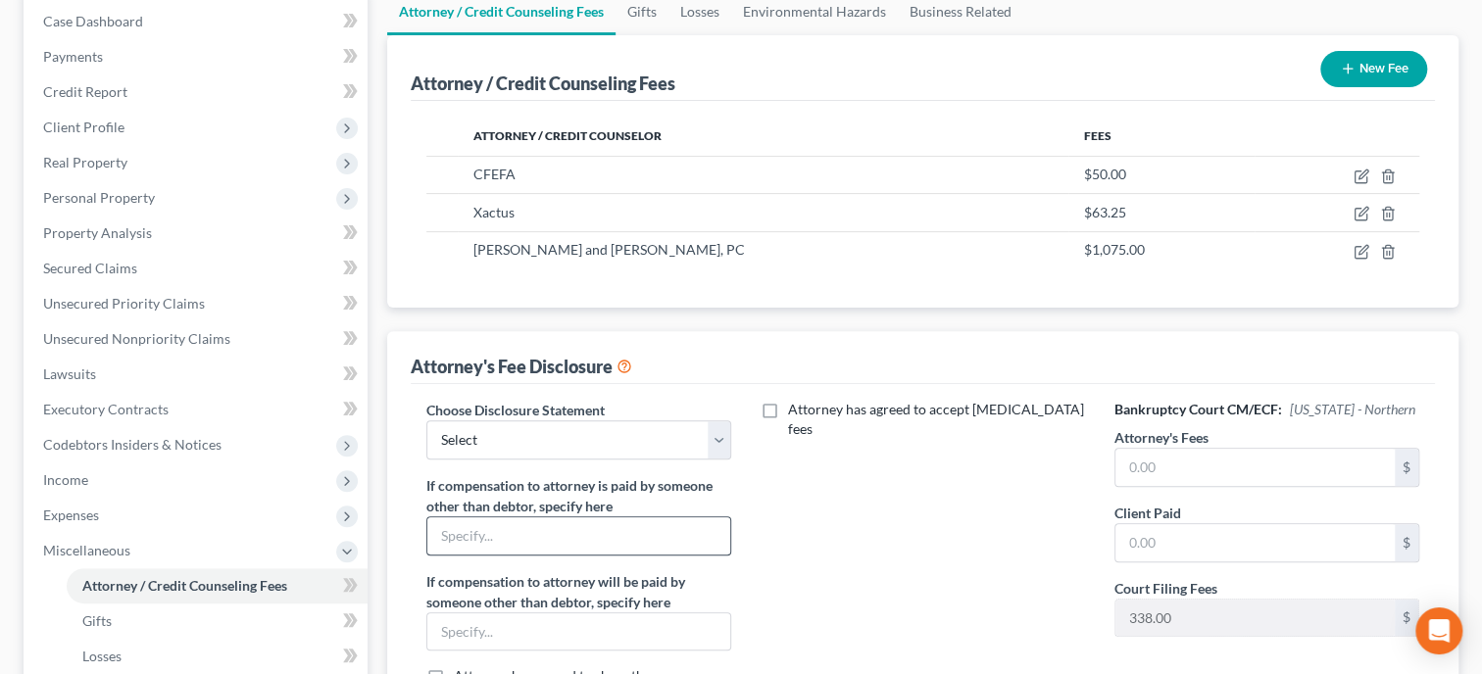
scroll to position [201, 0]
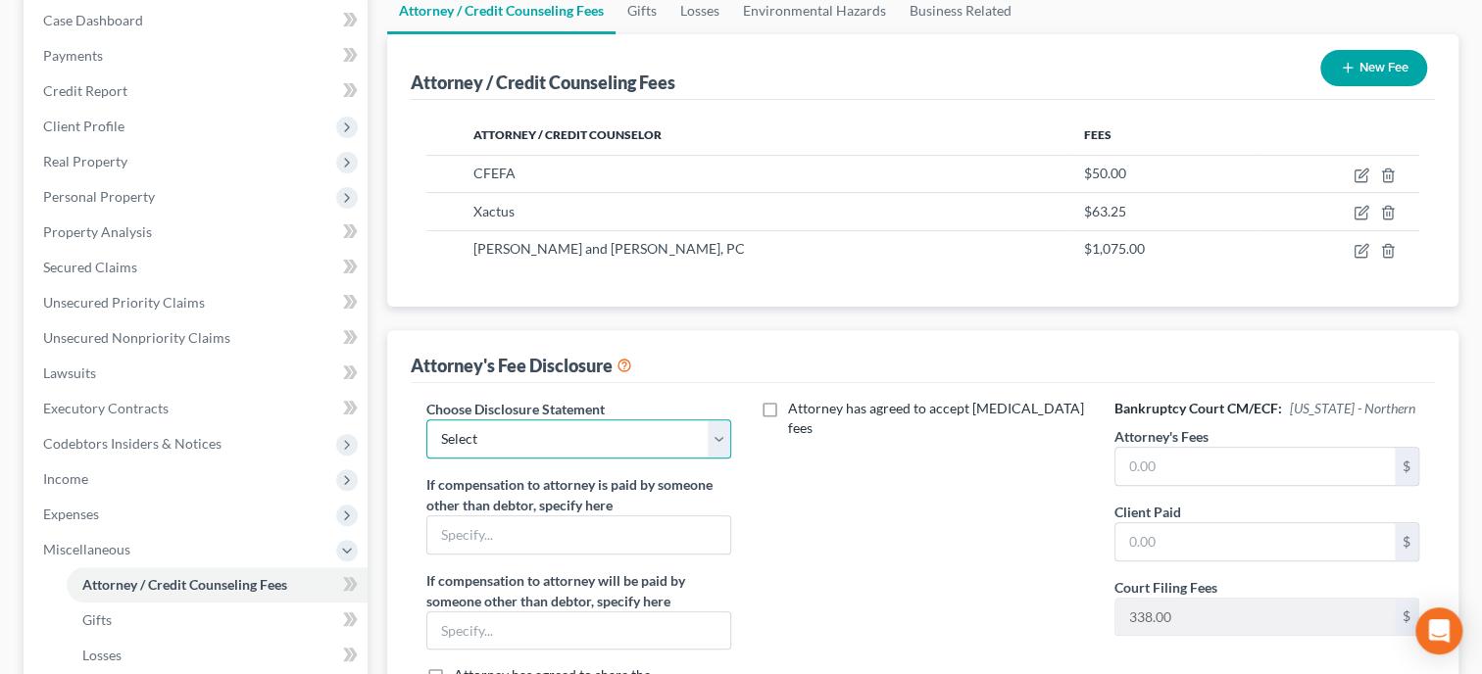
select select "0"
click option "Attorney Fee Disclosure" at bounding box center [0, 0] width 0 height 0
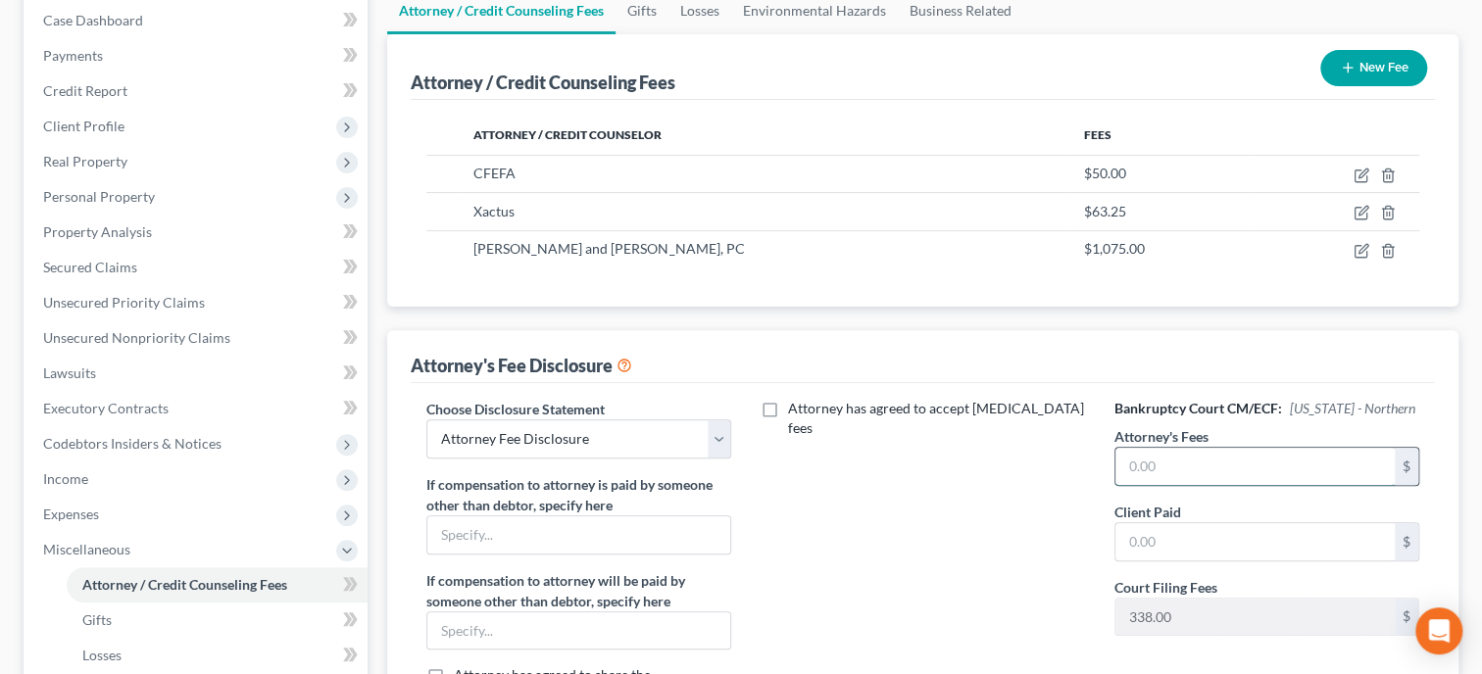
click at [1150, 467] on input "text" at bounding box center [1254, 466] width 279 height 37
type input "1,075.00"
click at [1167, 535] on input "text" at bounding box center [1254, 541] width 279 height 37
type input "1,075.00"
click at [1078, 543] on div "Attorney has agreed to accept retainer fees" at bounding box center [923, 581] width 344 height 364
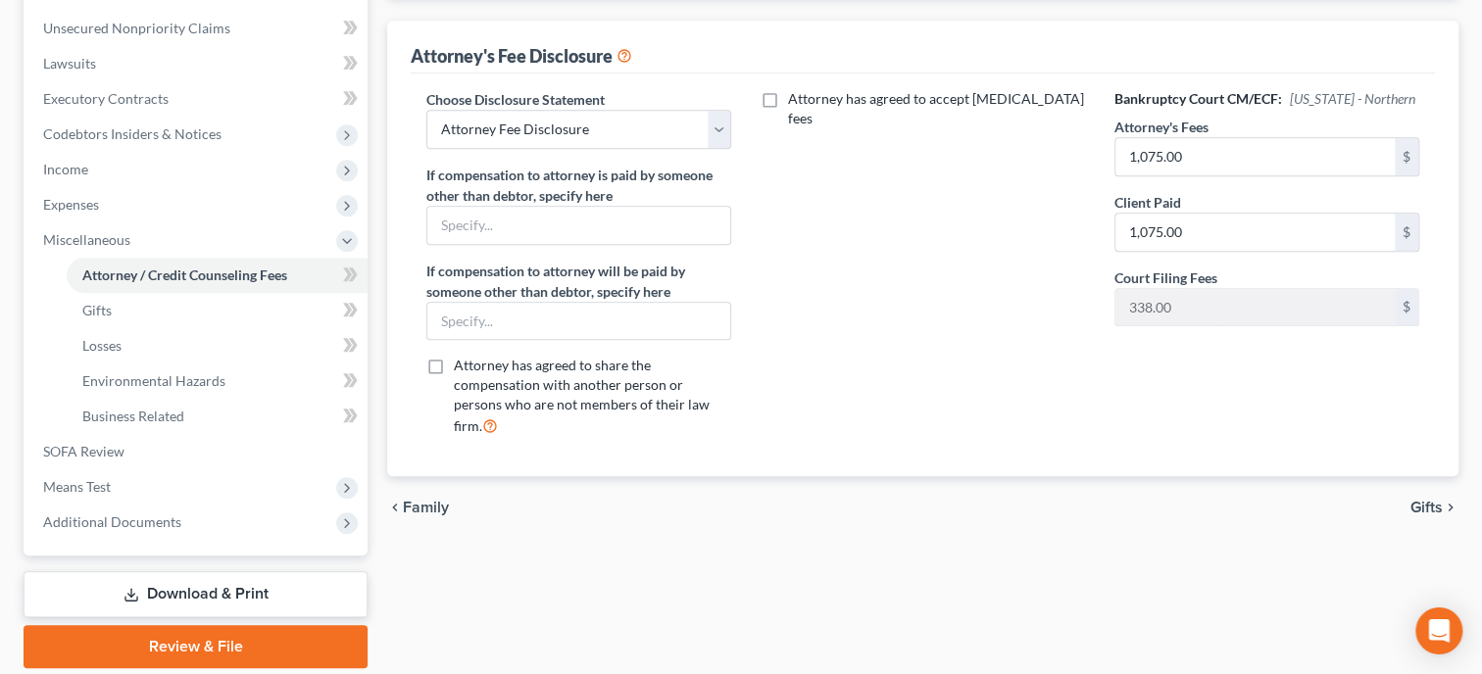
scroll to position [475, 0]
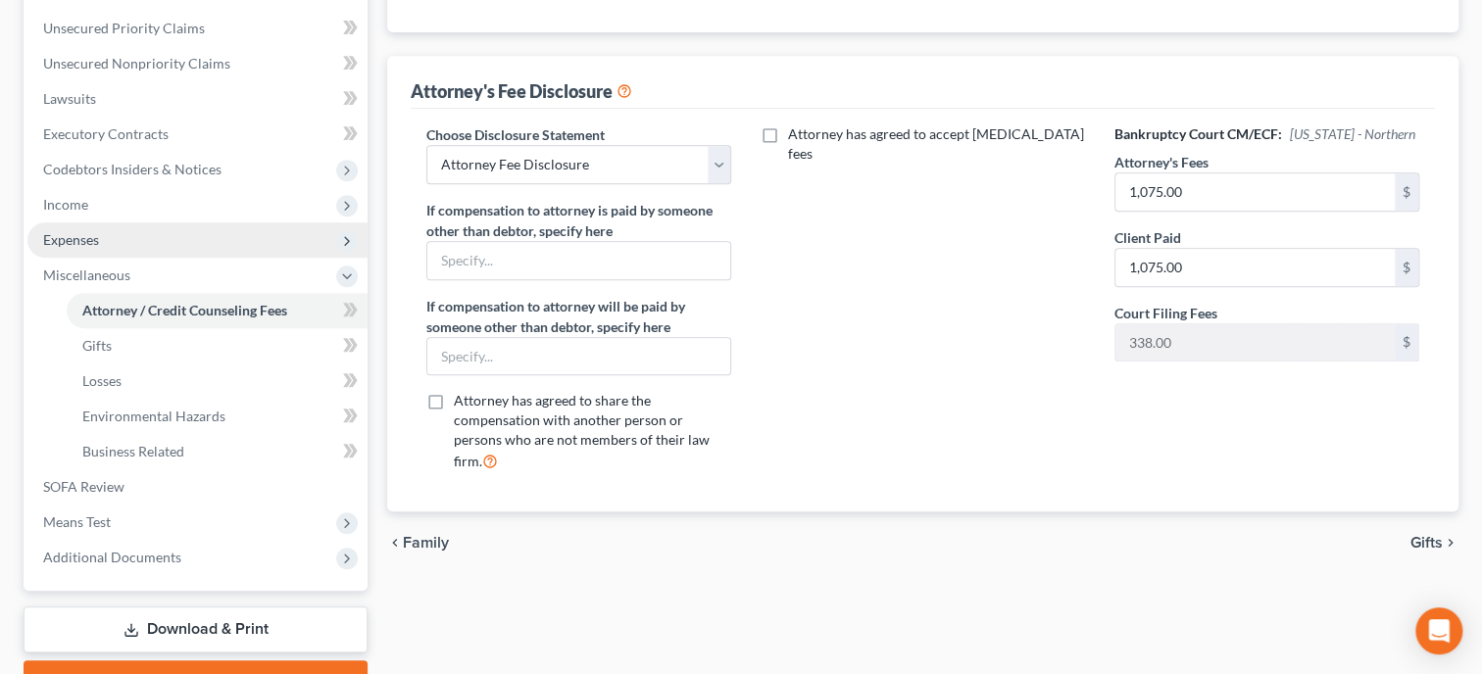
click at [101, 242] on span "Expenses" at bounding box center [197, 239] width 340 height 35
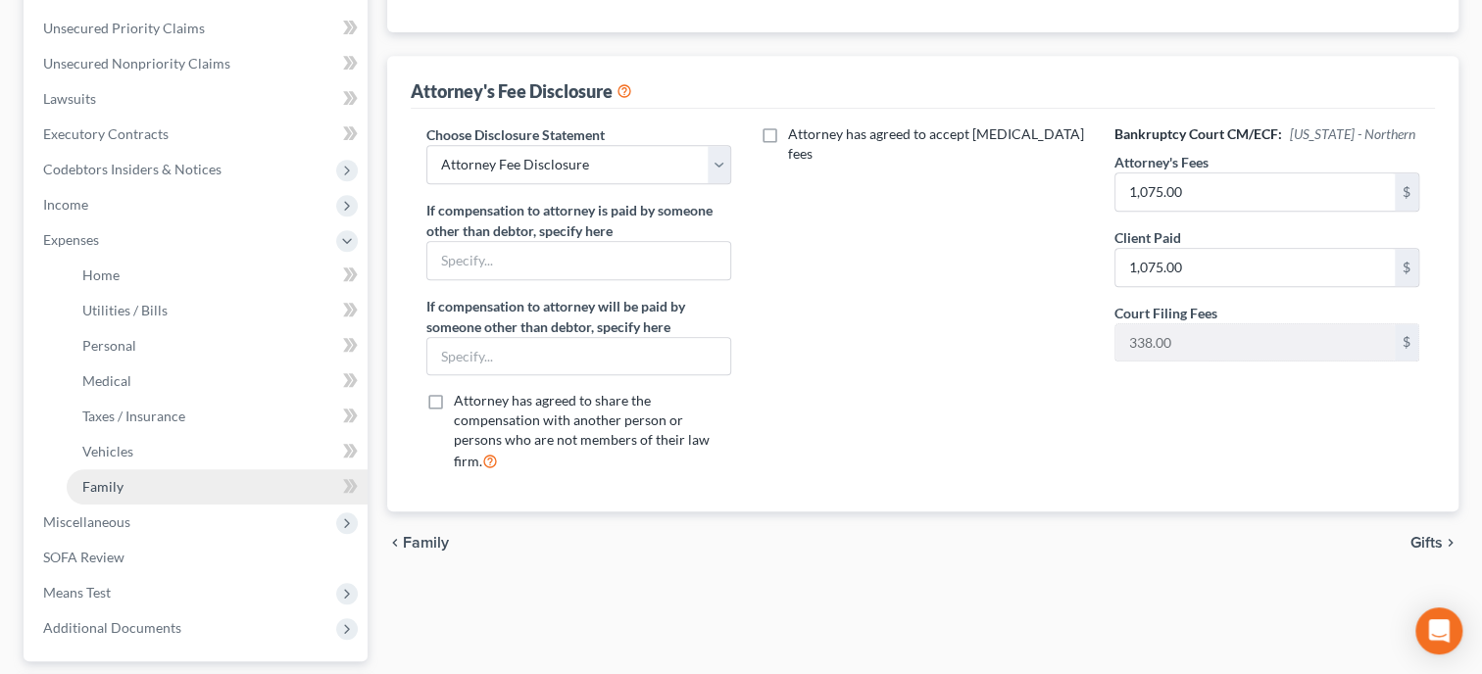
click at [119, 488] on span "Family" at bounding box center [102, 486] width 41 height 17
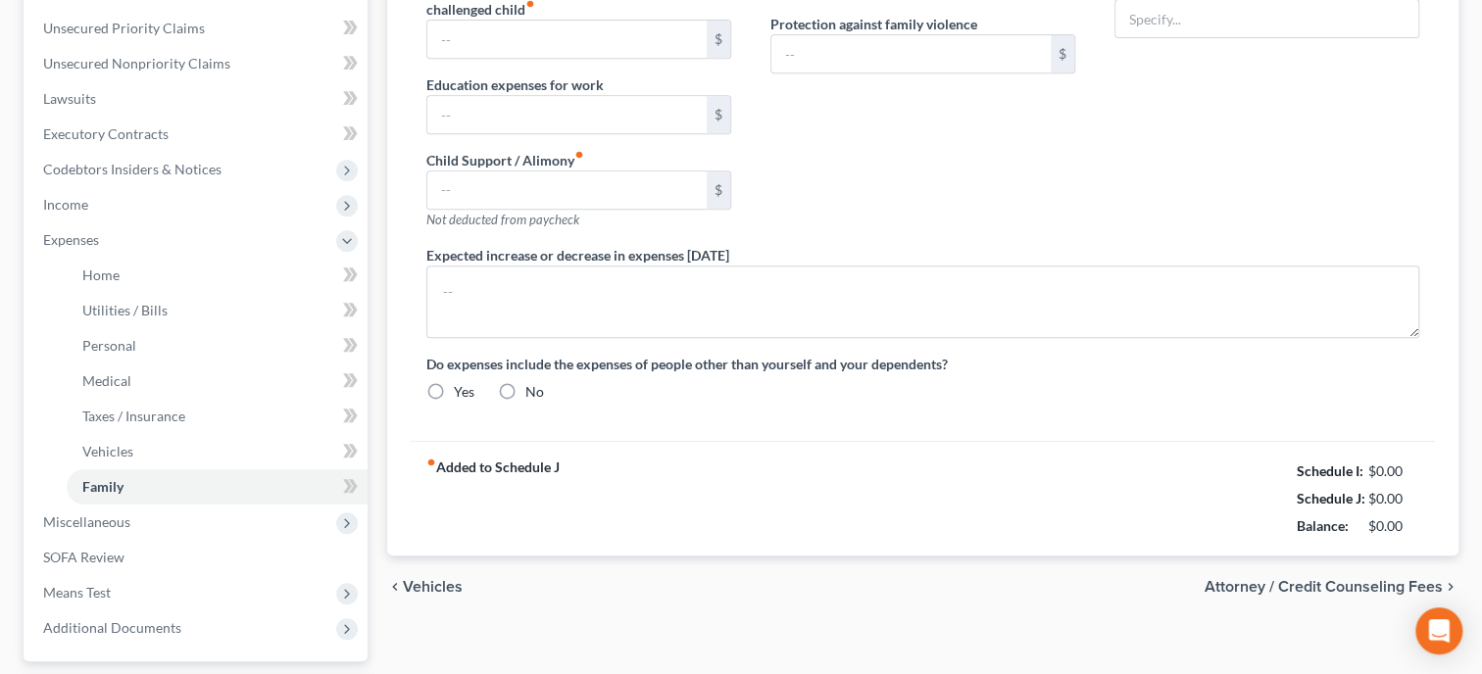
radio input "true"
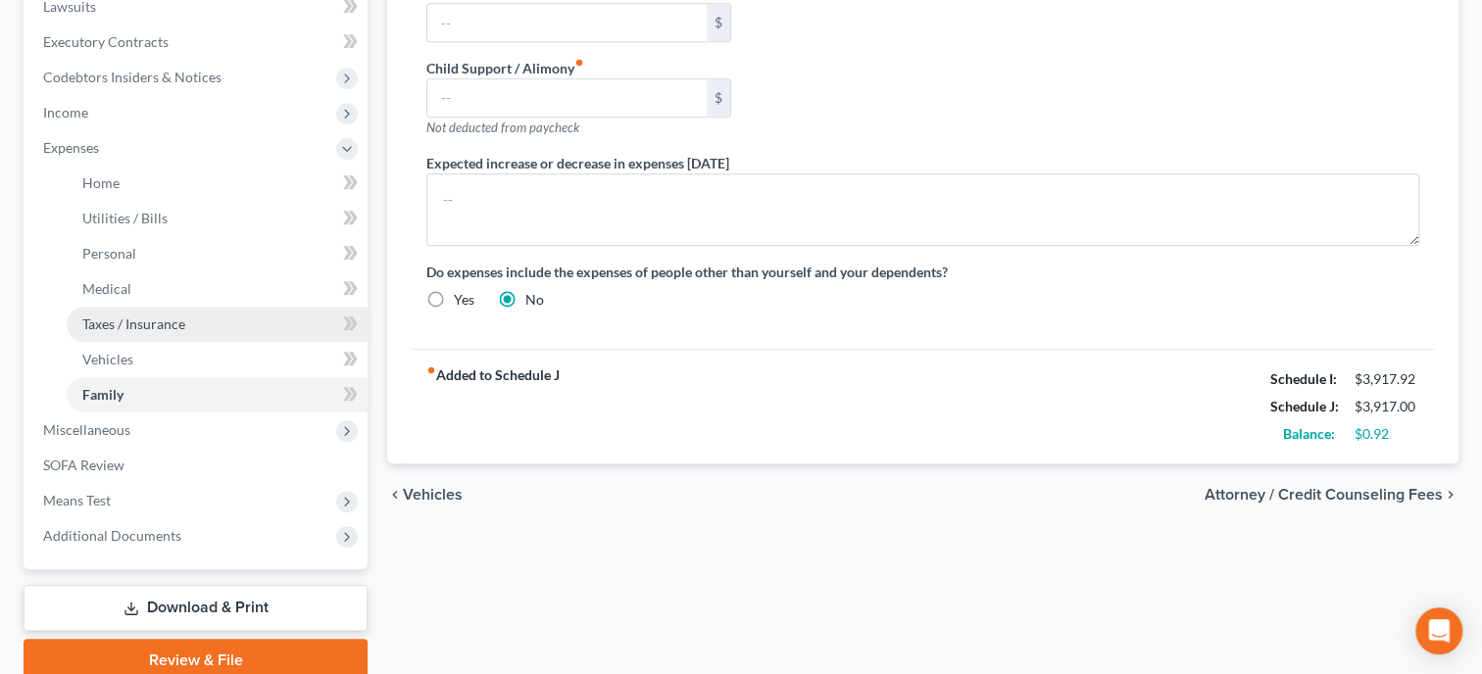
scroll to position [605, 0]
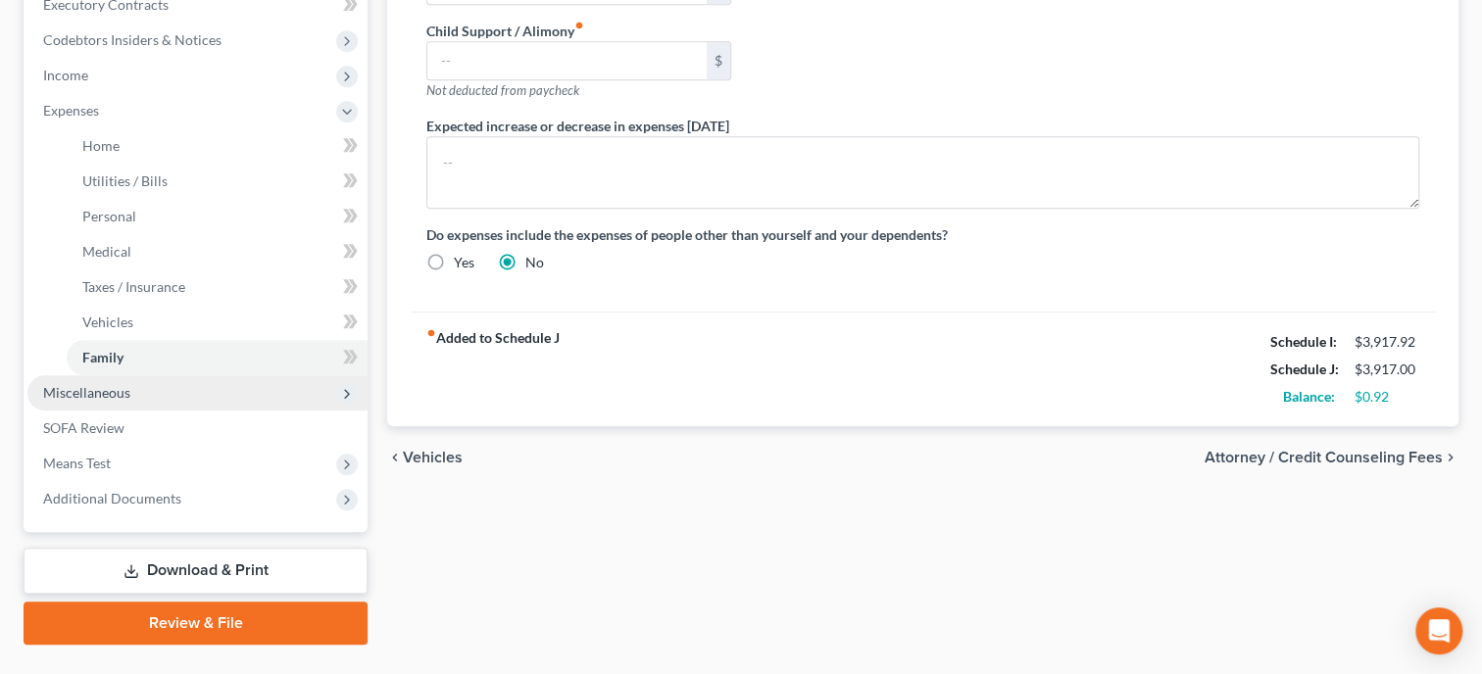
click at [185, 398] on span "Miscellaneous" at bounding box center [197, 392] width 340 height 35
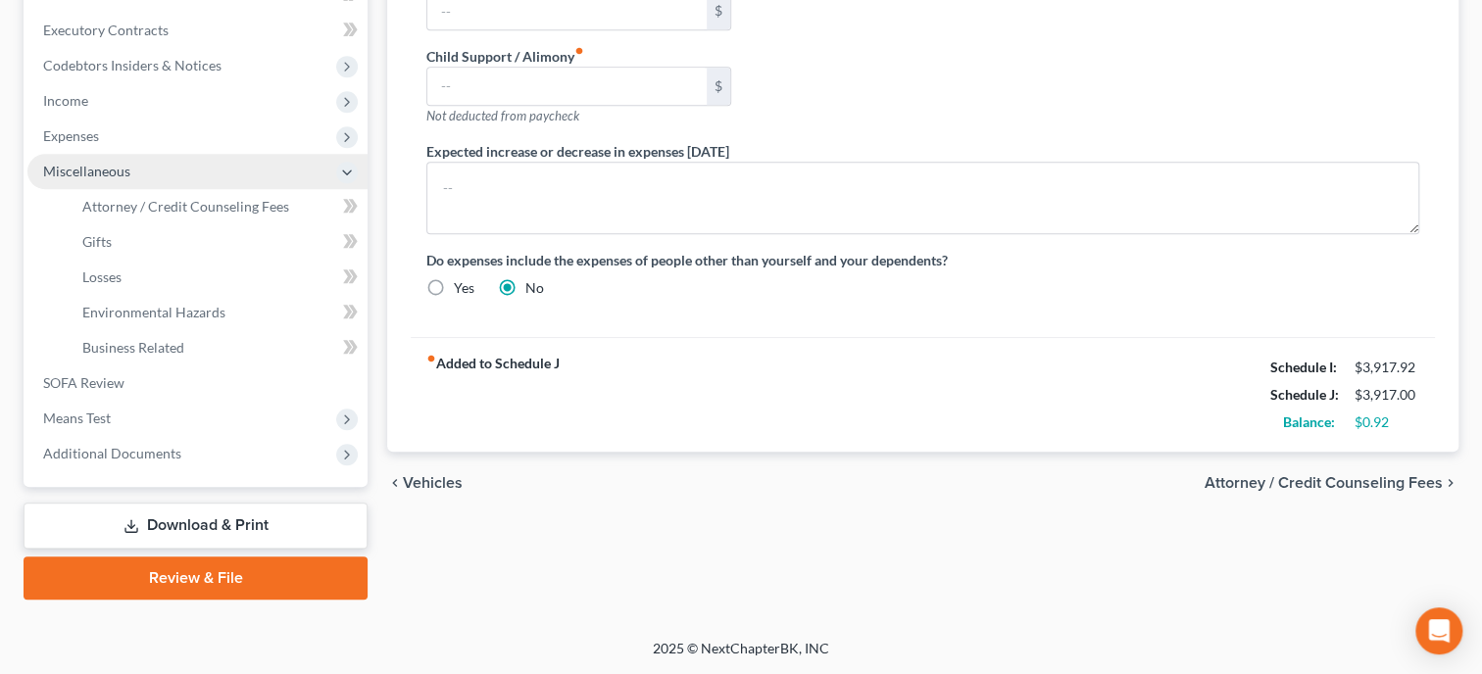
scroll to position [576, 0]
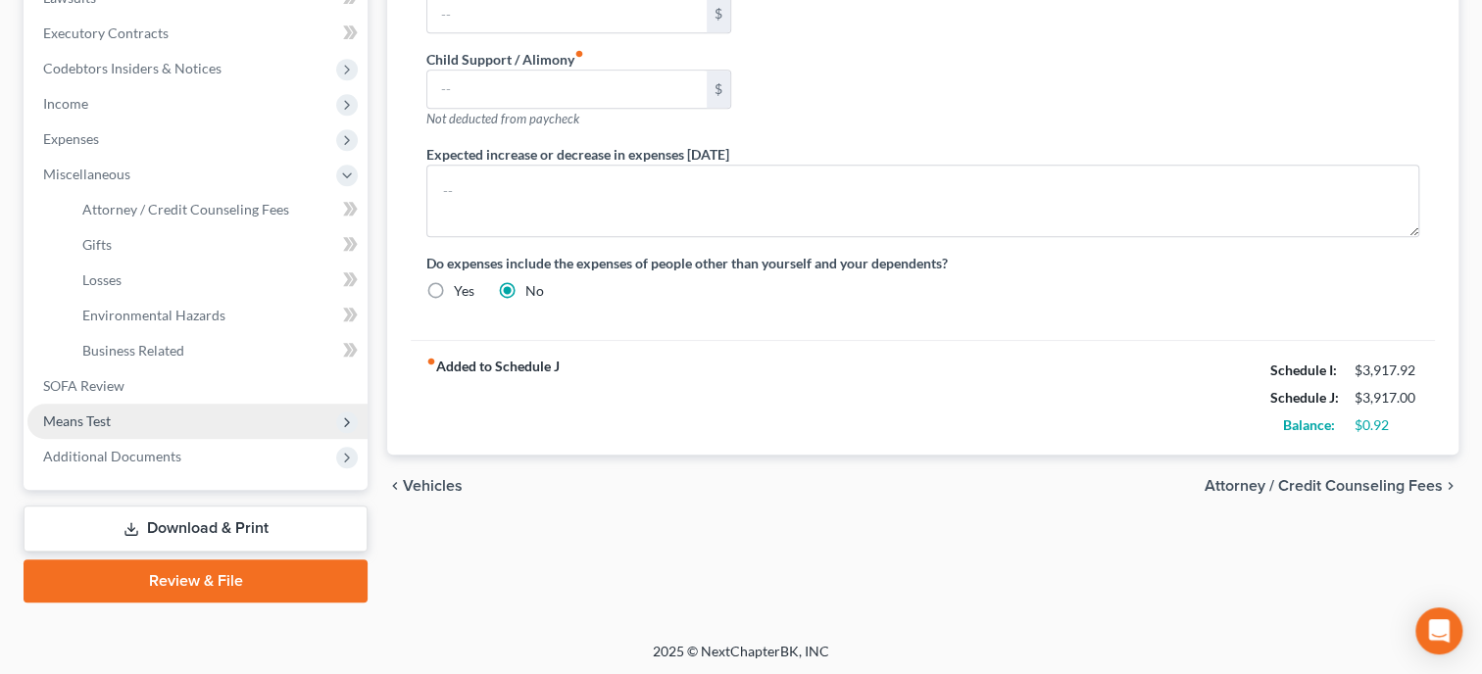
click at [182, 419] on span "Means Test" at bounding box center [197, 421] width 340 height 35
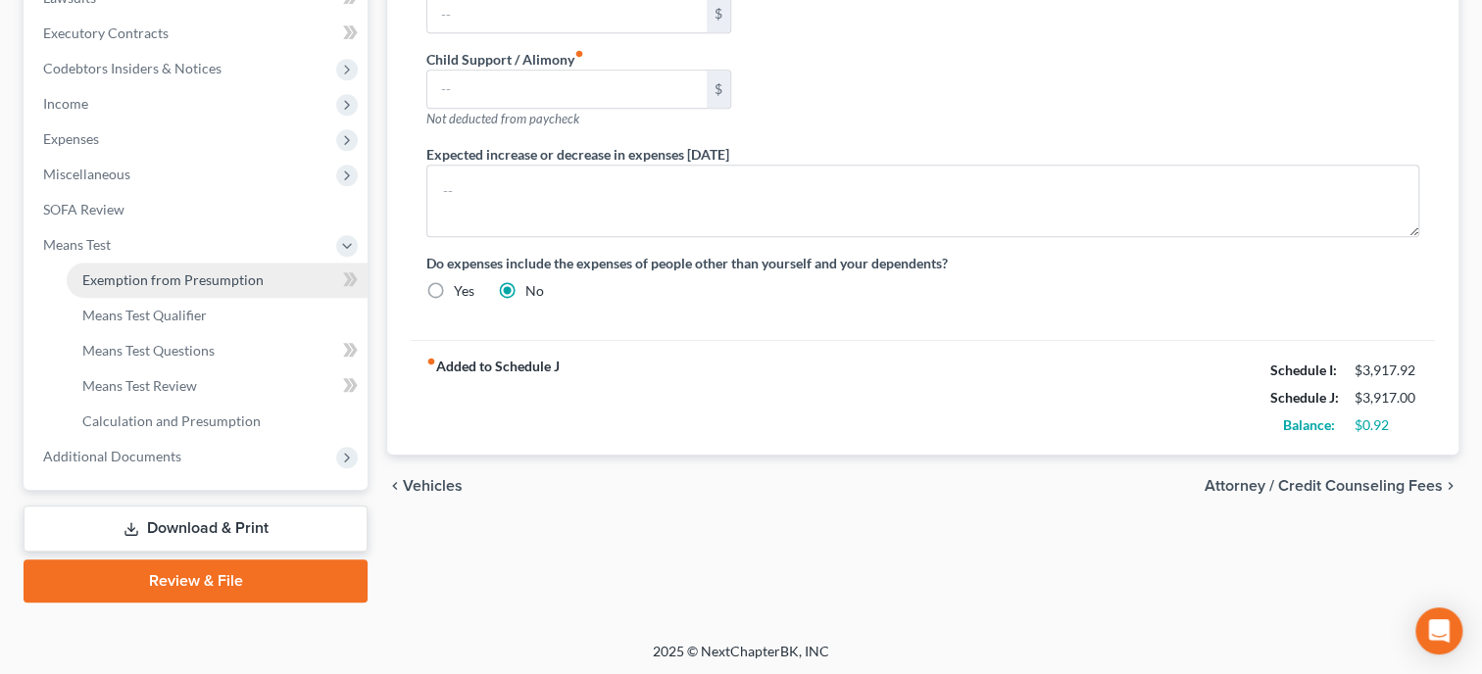
click at [219, 292] on link "Exemption from Presumption" at bounding box center [217, 280] width 301 height 35
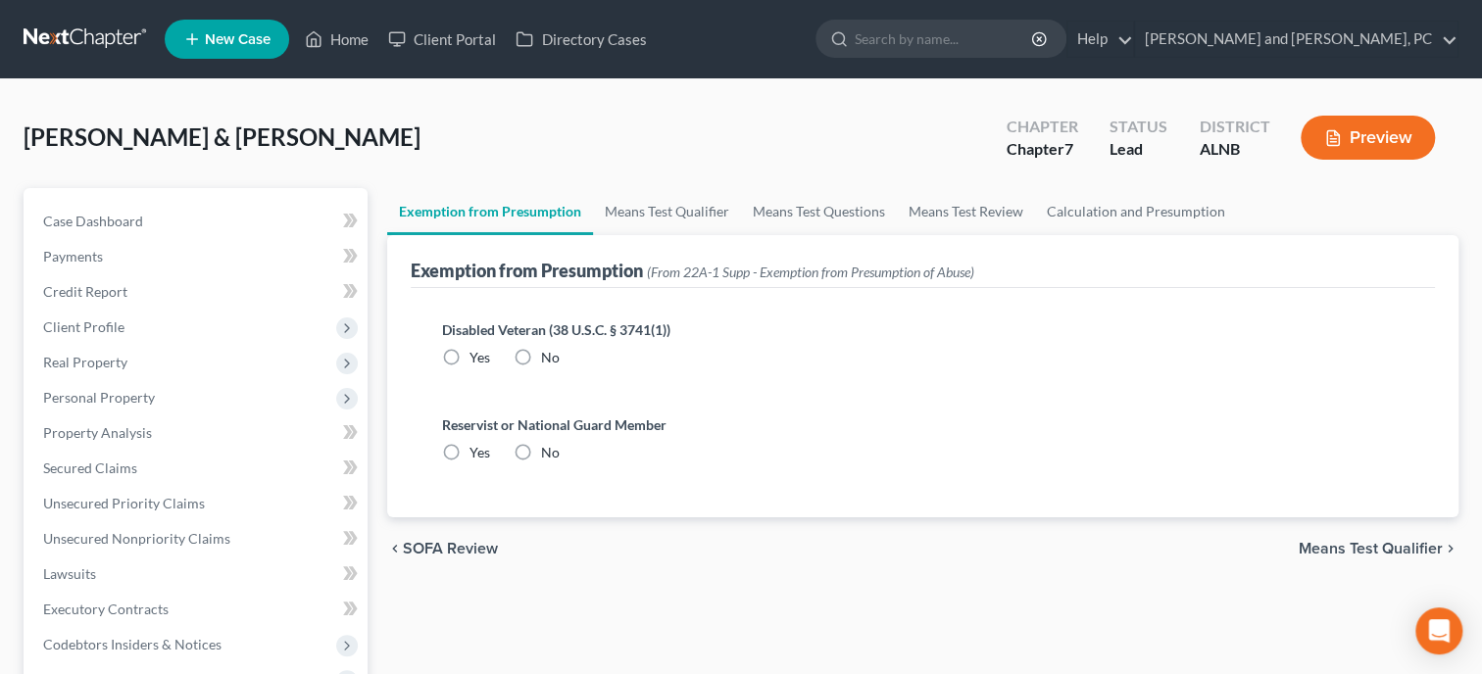
click at [541, 357] on label "No" at bounding box center [550, 358] width 19 height 20
click at [549, 357] on input "No" at bounding box center [555, 354] width 13 height 13
radio input "true"
click at [541, 448] on label "No" at bounding box center [550, 453] width 19 height 20
click at [549, 448] on input "No" at bounding box center [555, 449] width 13 height 13
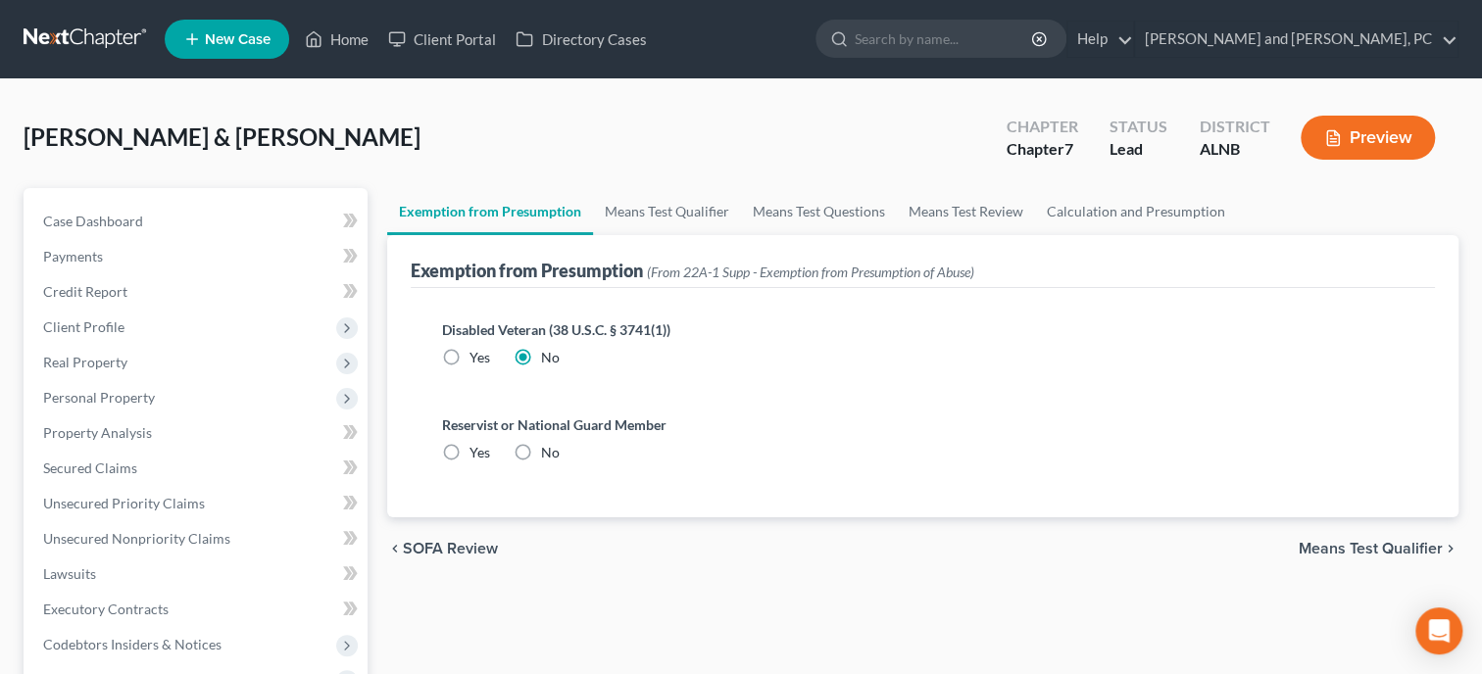
radio input "true"
click at [691, 212] on link "Means Test Qualifier" at bounding box center [667, 211] width 148 height 47
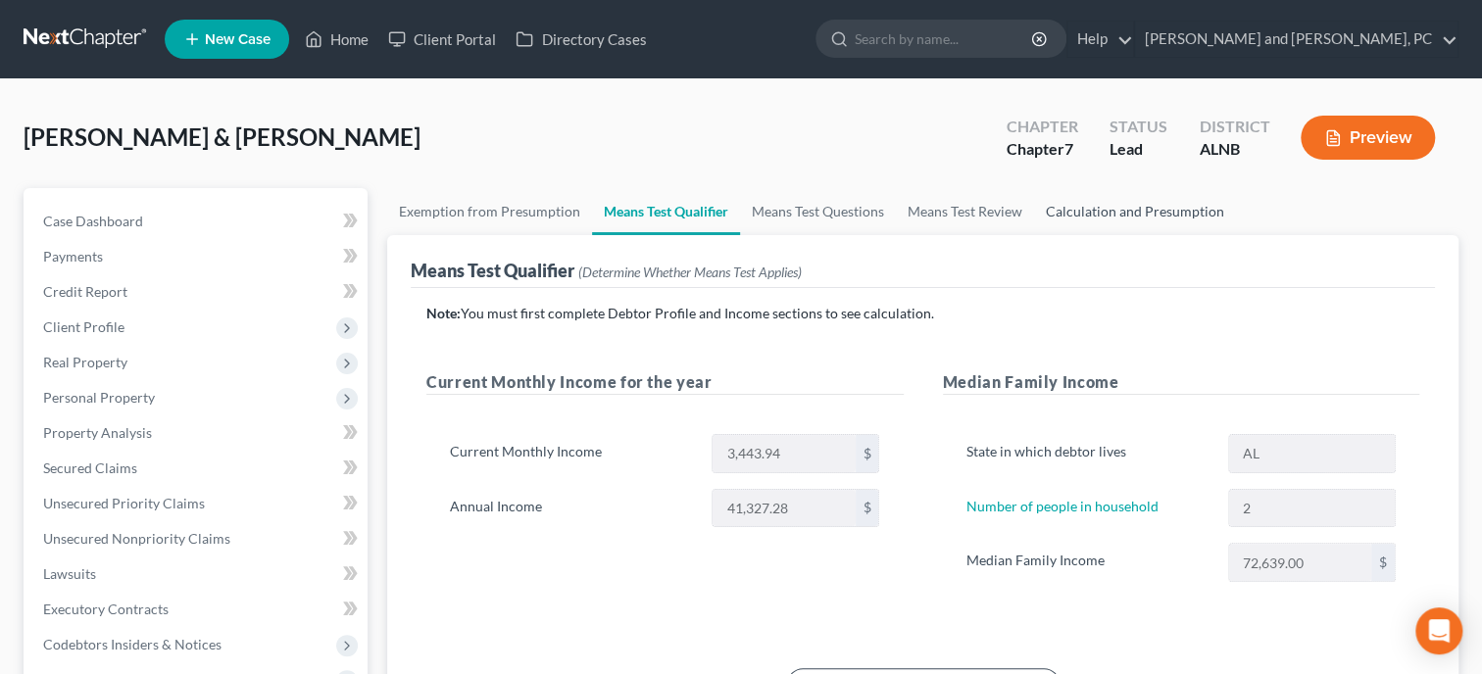
click at [1144, 209] on link "Calculation and Presumption" at bounding box center [1135, 211] width 202 height 47
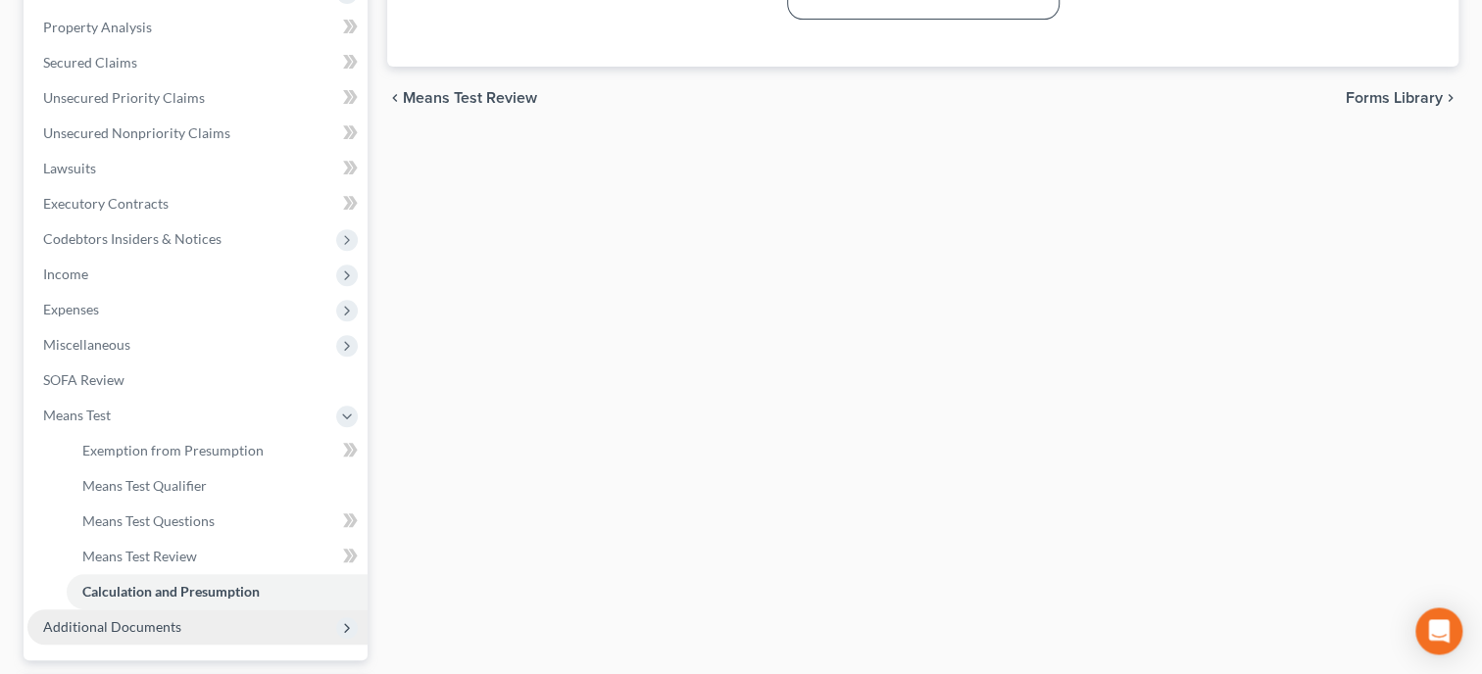
scroll to position [576, 0]
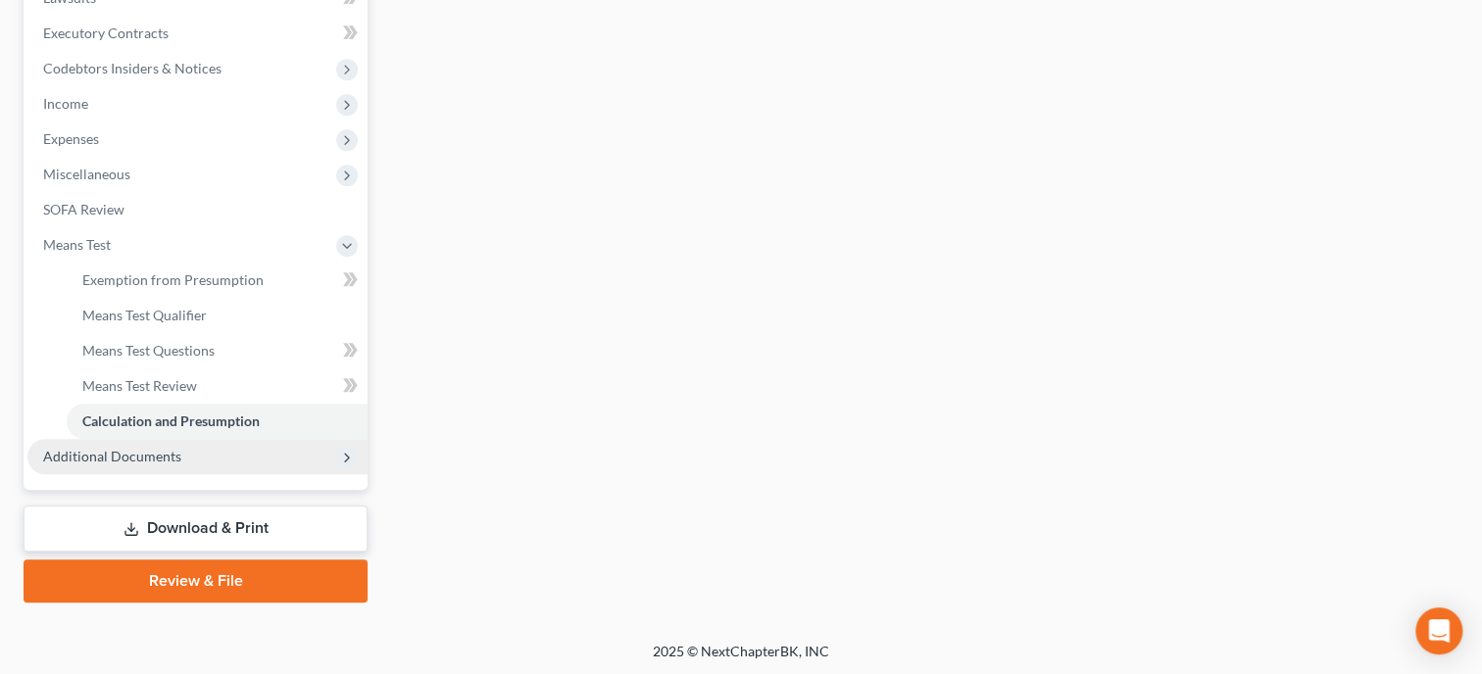
click at [190, 519] on link "Download & Print" at bounding box center [196, 529] width 344 height 46
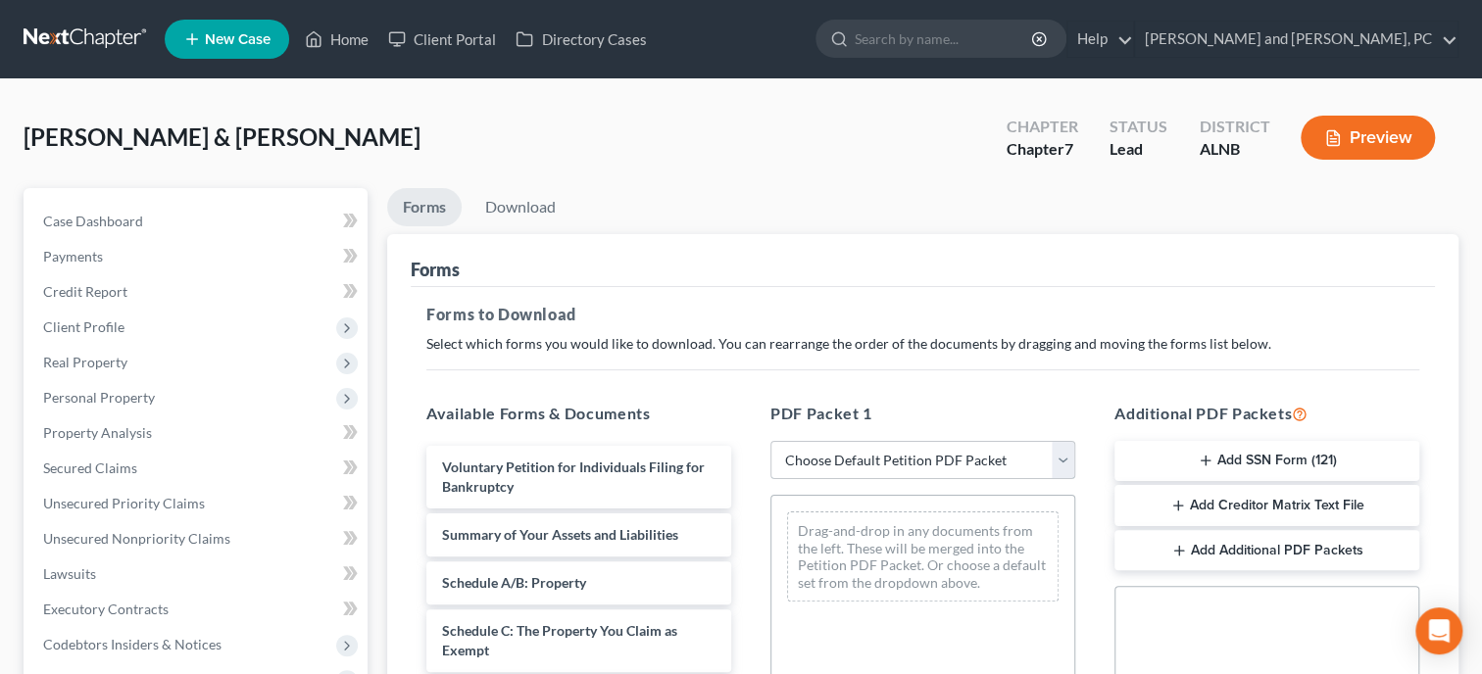
click at [770, 441] on select "Choose Default Petition PDF Packet Complete Bankruptcy Petition (all forms and …" at bounding box center [922, 460] width 305 height 39
select select "0"
click option "Complete Bankruptcy Petition (all forms and schedules)" at bounding box center [0, 0] width 0 height 0
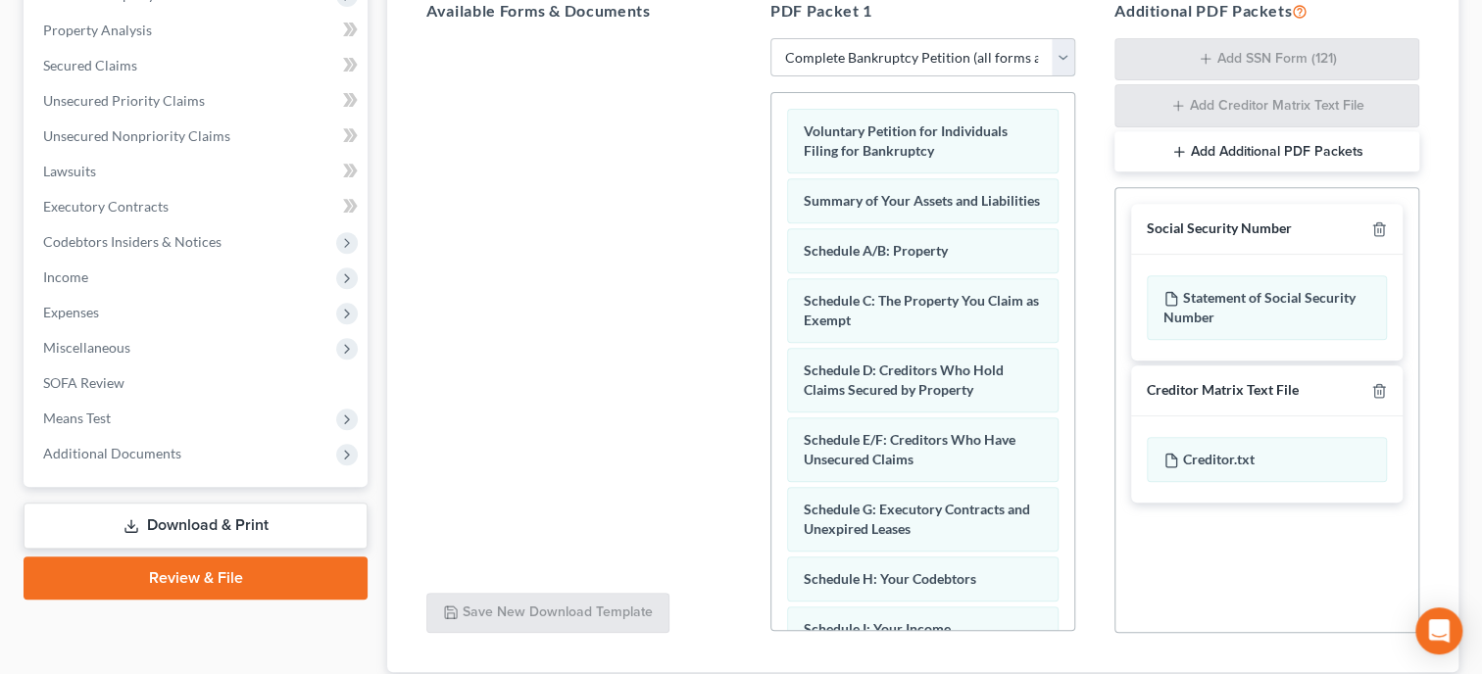
scroll to position [536, 0]
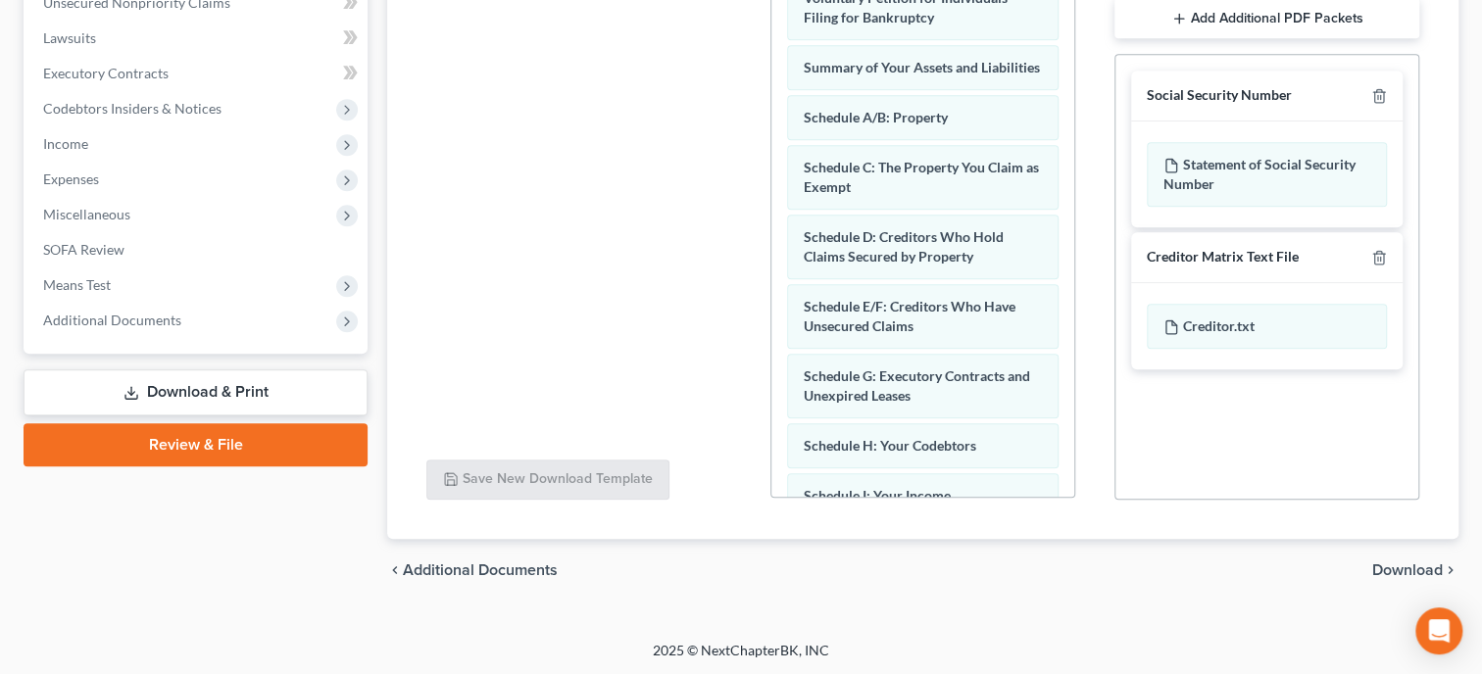
click at [1384, 571] on span "Download" at bounding box center [1407, 570] width 71 height 16
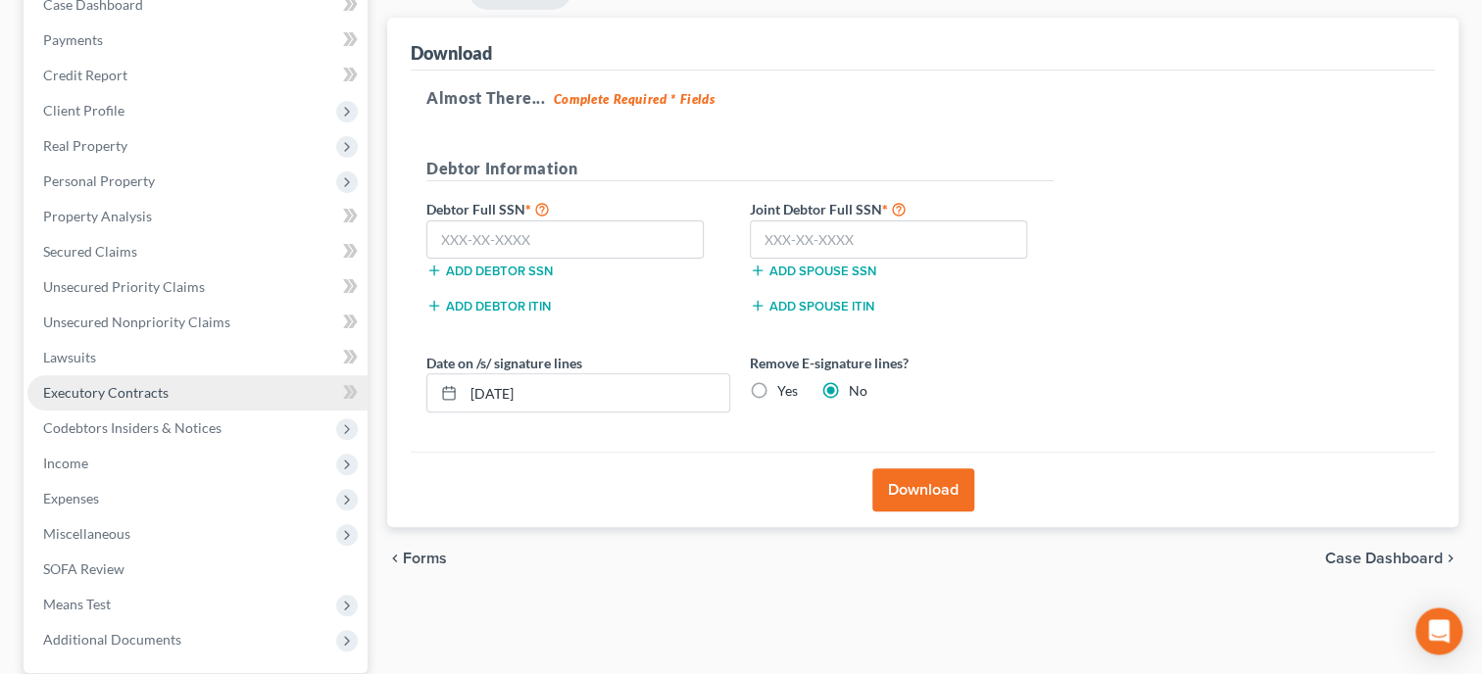
scroll to position [0, 0]
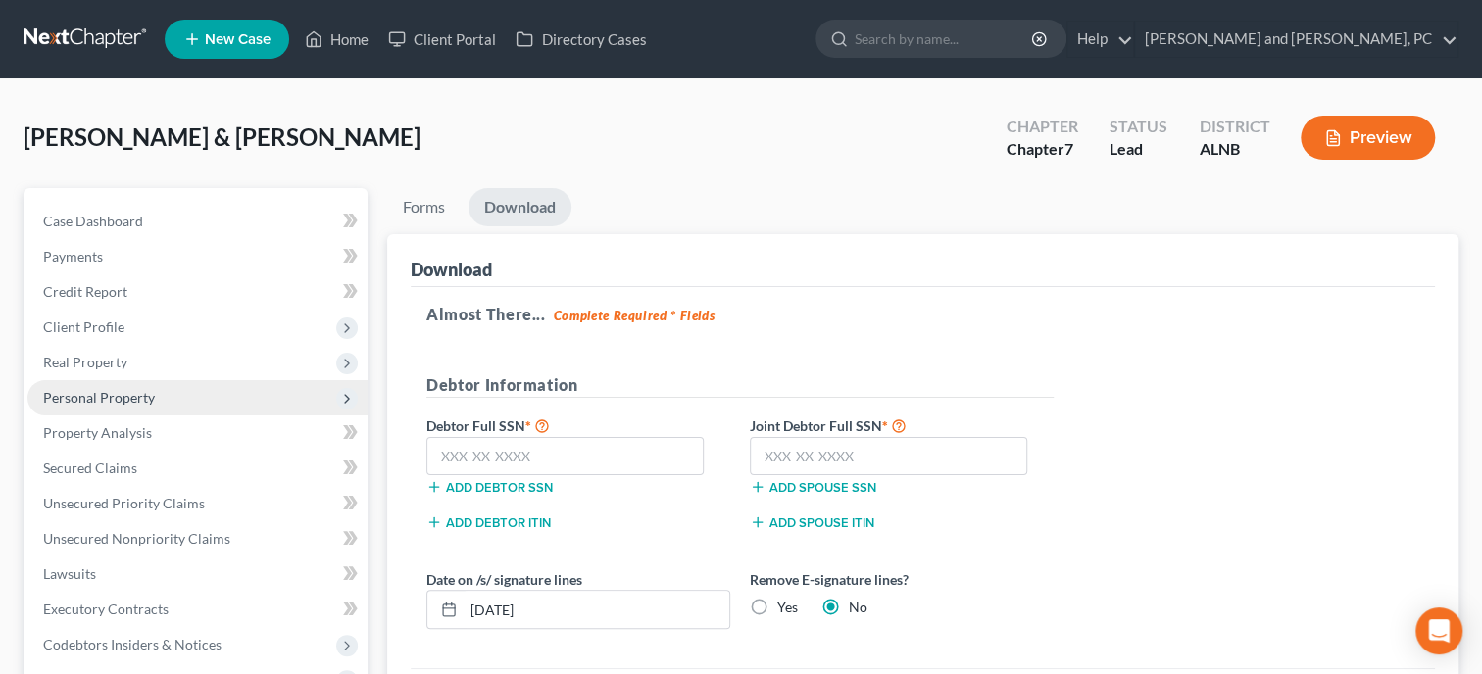
click at [141, 391] on span "Personal Property" at bounding box center [99, 397] width 112 height 17
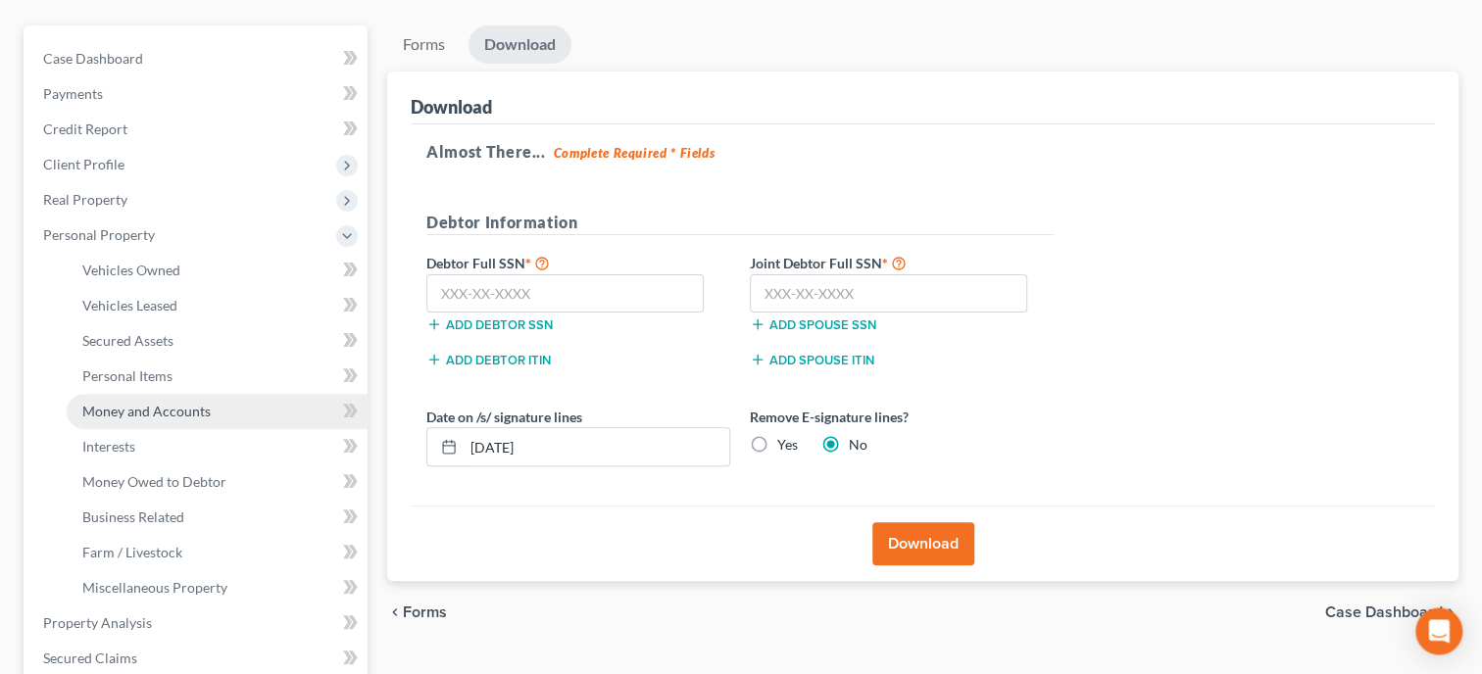
scroll to position [201, 0]
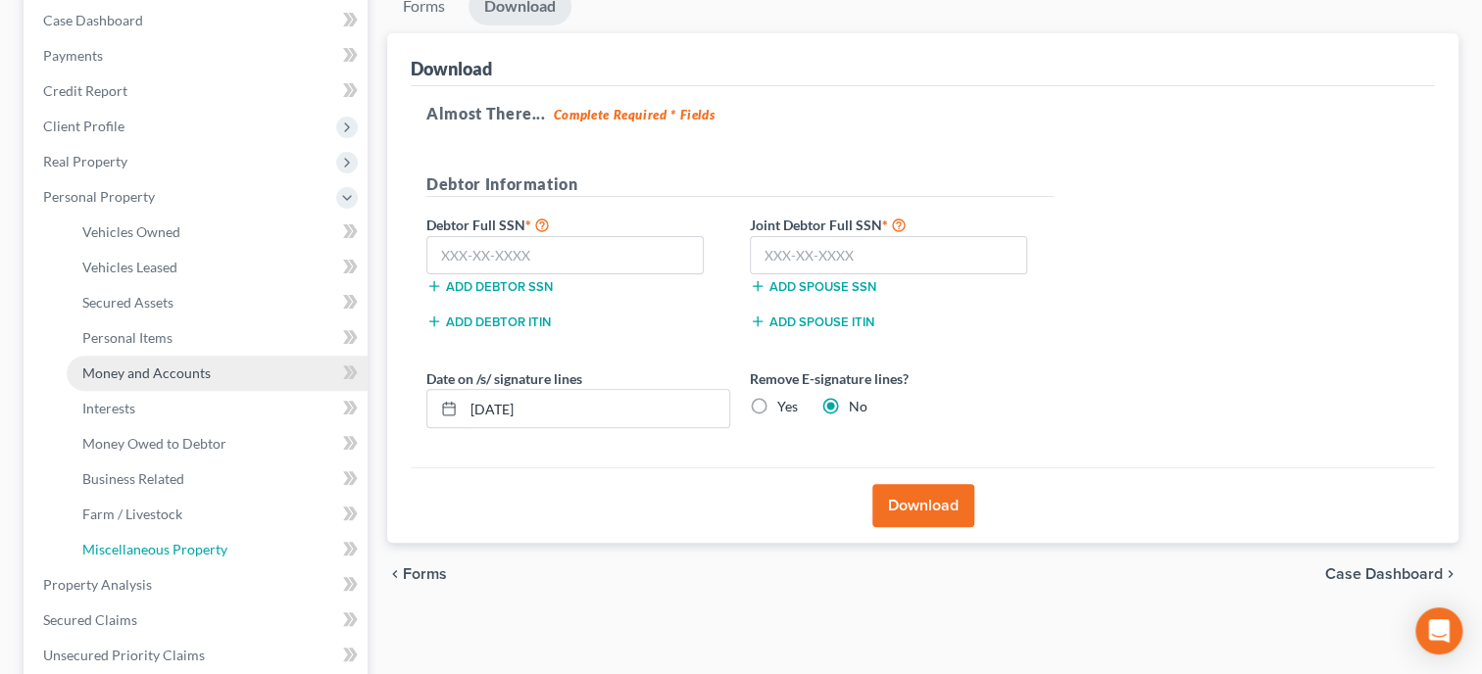
click at [186, 564] on link "Miscellaneous Property" at bounding box center [217, 549] width 301 height 35
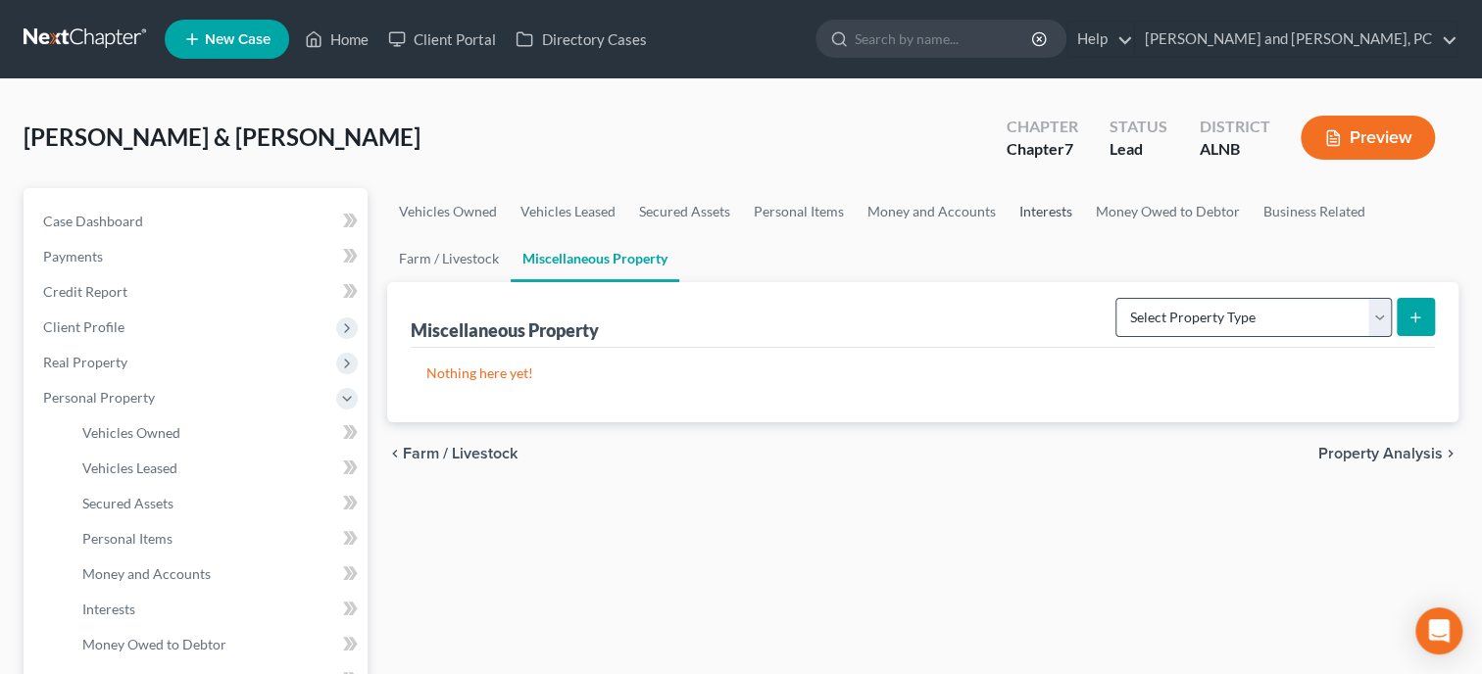
click at [1035, 203] on link "Interests" at bounding box center [1045, 211] width 76 height 47
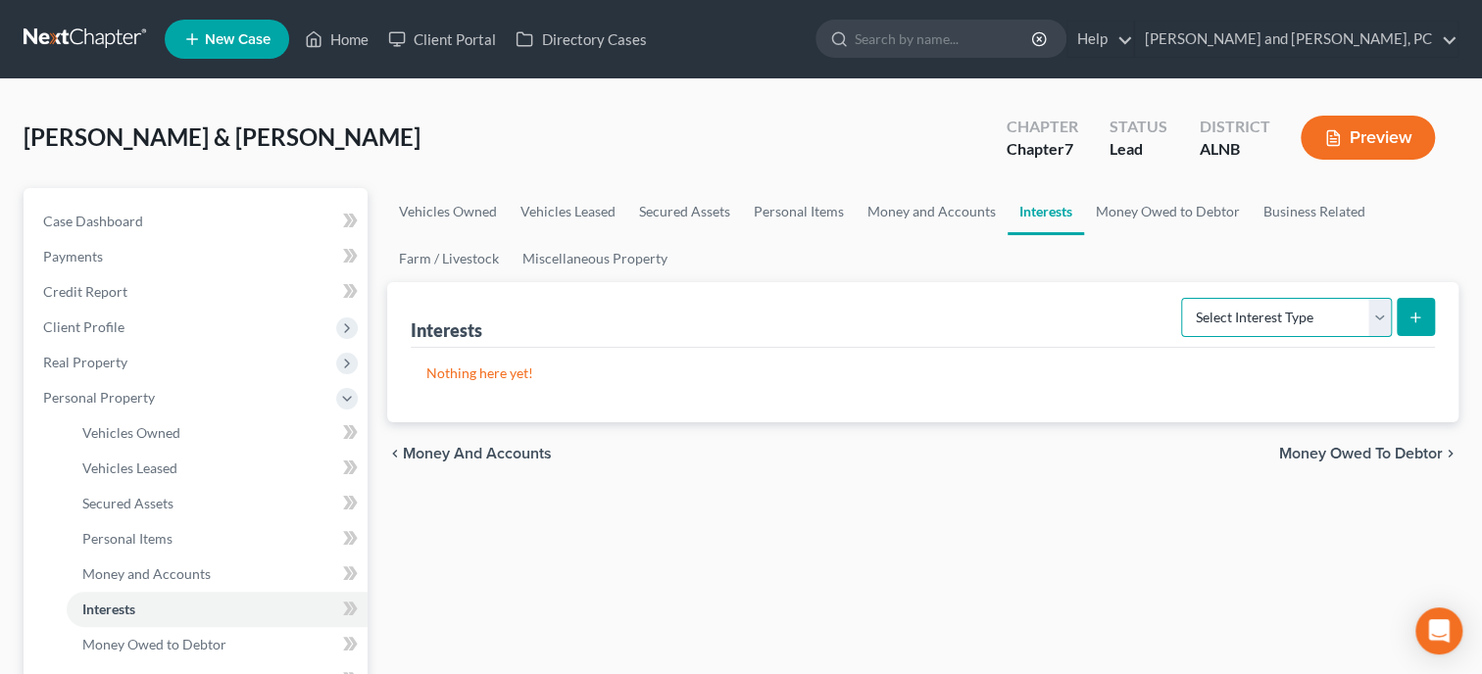
click at [1181, 298] on select "Select Interest Type 401K Annuity Bond Education IRA Government Bond Government…" at bounding box center [1286, 317] width 211 height 39
select select "401k"
click option "401K" at bounding box center [0, 0] width 0 height 0
click at [1421, 316] on icon "submit" at bounding box center [1415, 318] width 16 height 16
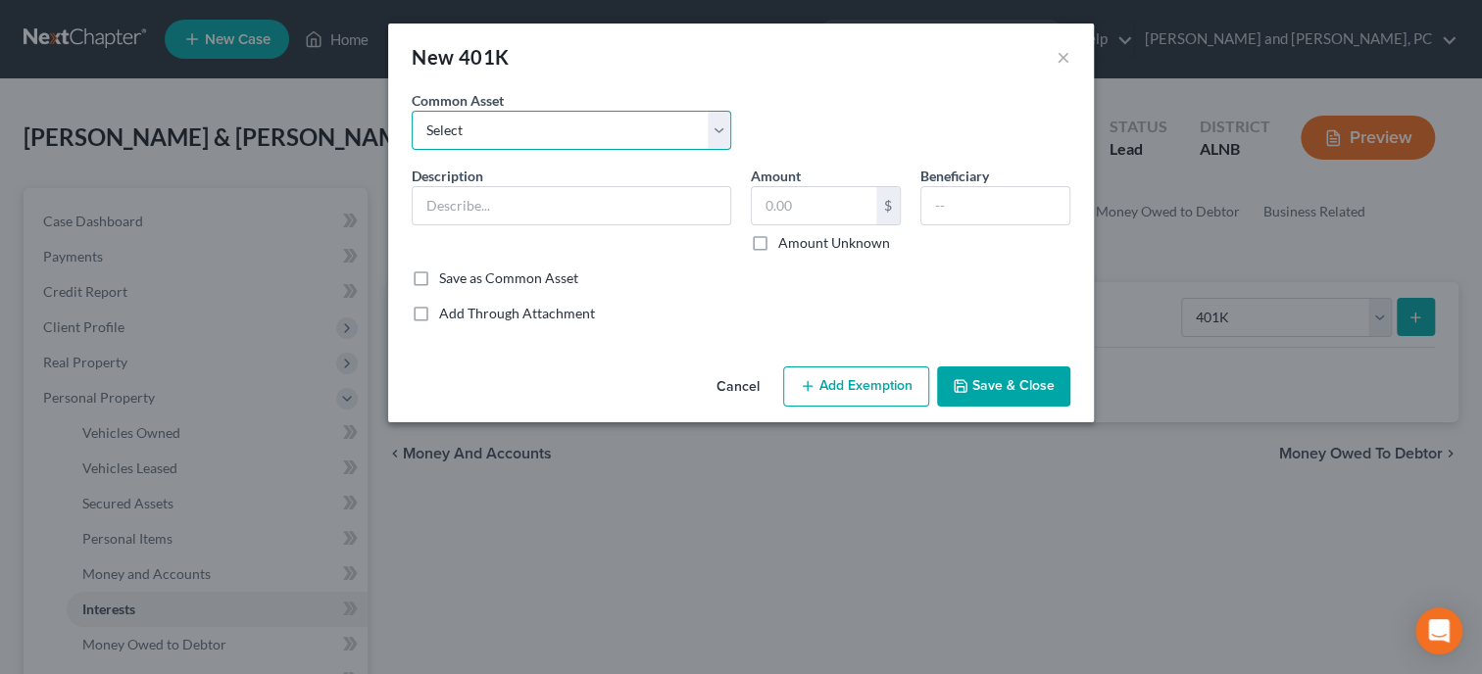
click at [412, 111] on select "Select 401K" at bounding box center [571, 130] width 319 height 39
select select "0"
click option "401K" at bounding box center [0, 0] width 0 height 0
type input "401K"
click at [805, 212] on input "text" at bounding box center [814, 205] width 124 height 37
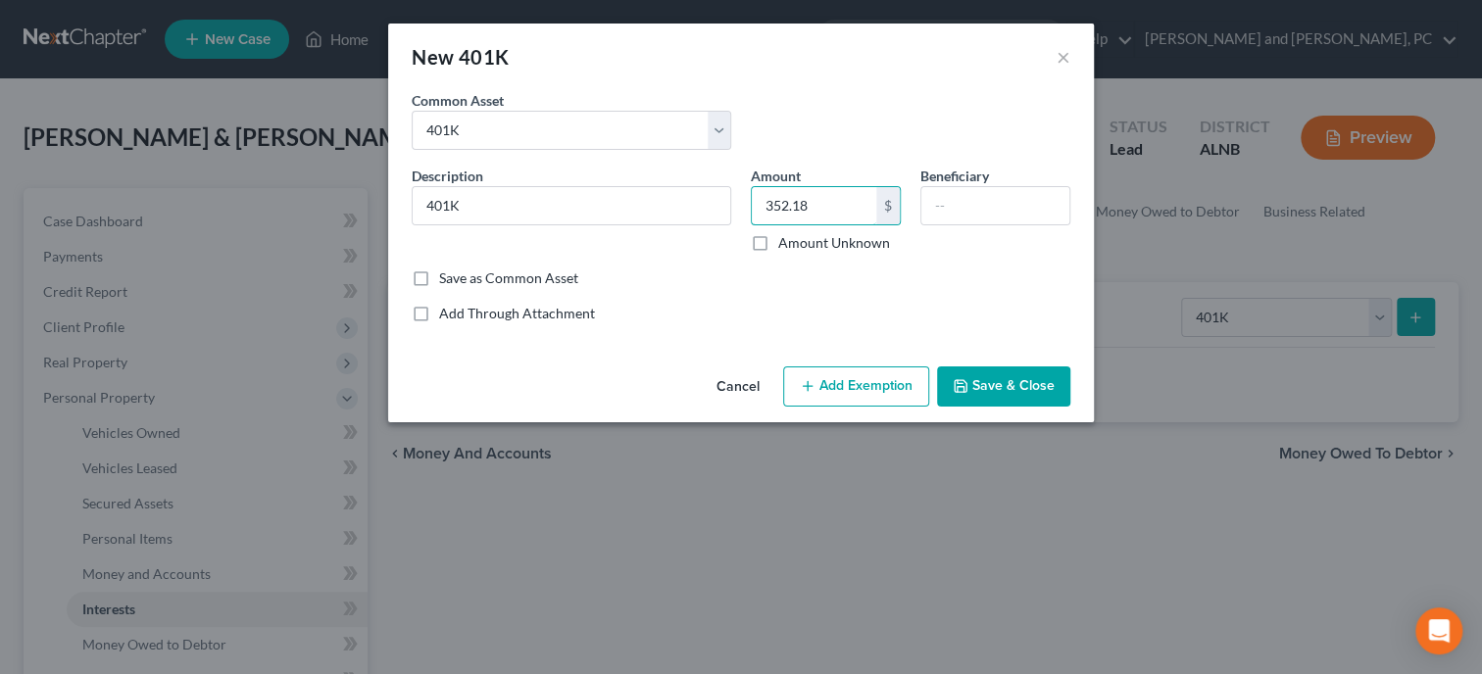
type input "352.18"
click at [872, 376] on button "Add Exemption" at bounding box center [856, 386] width 146 height 41
select select "2"
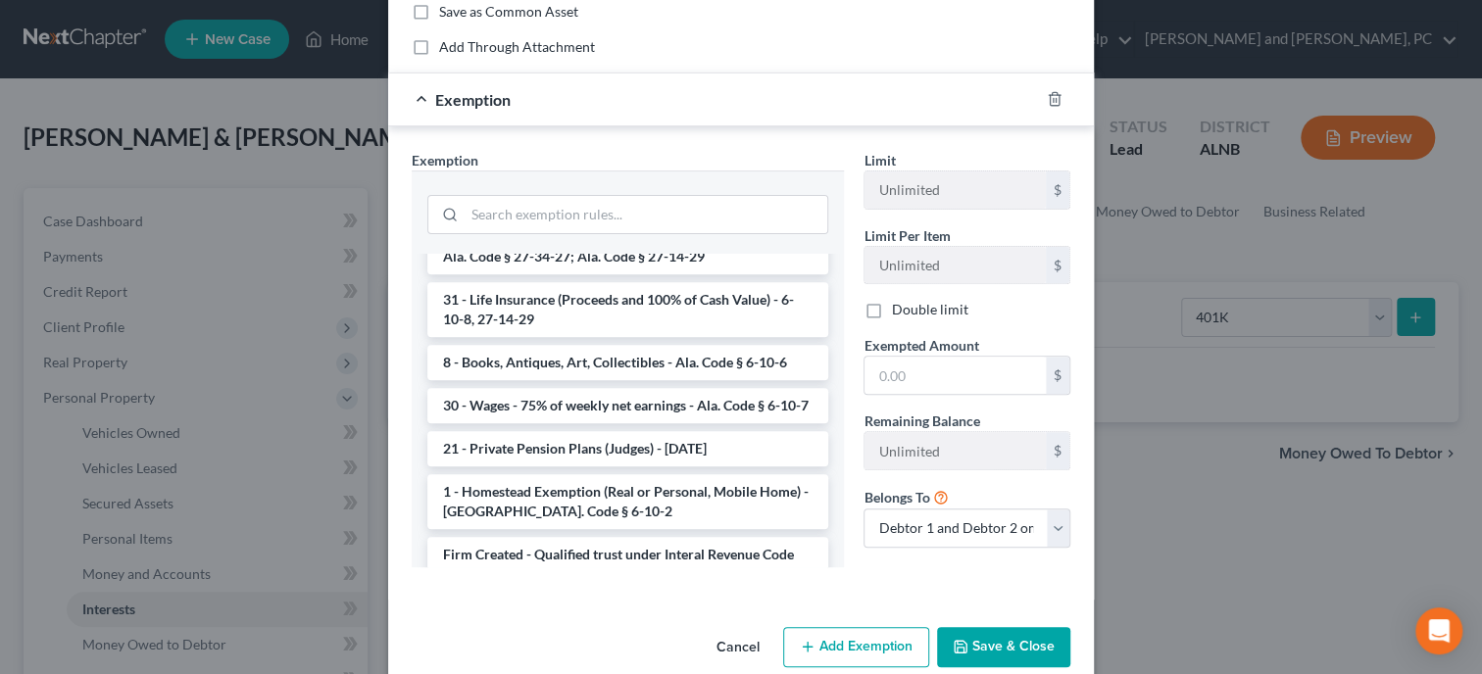
scroll to position [297, 0]
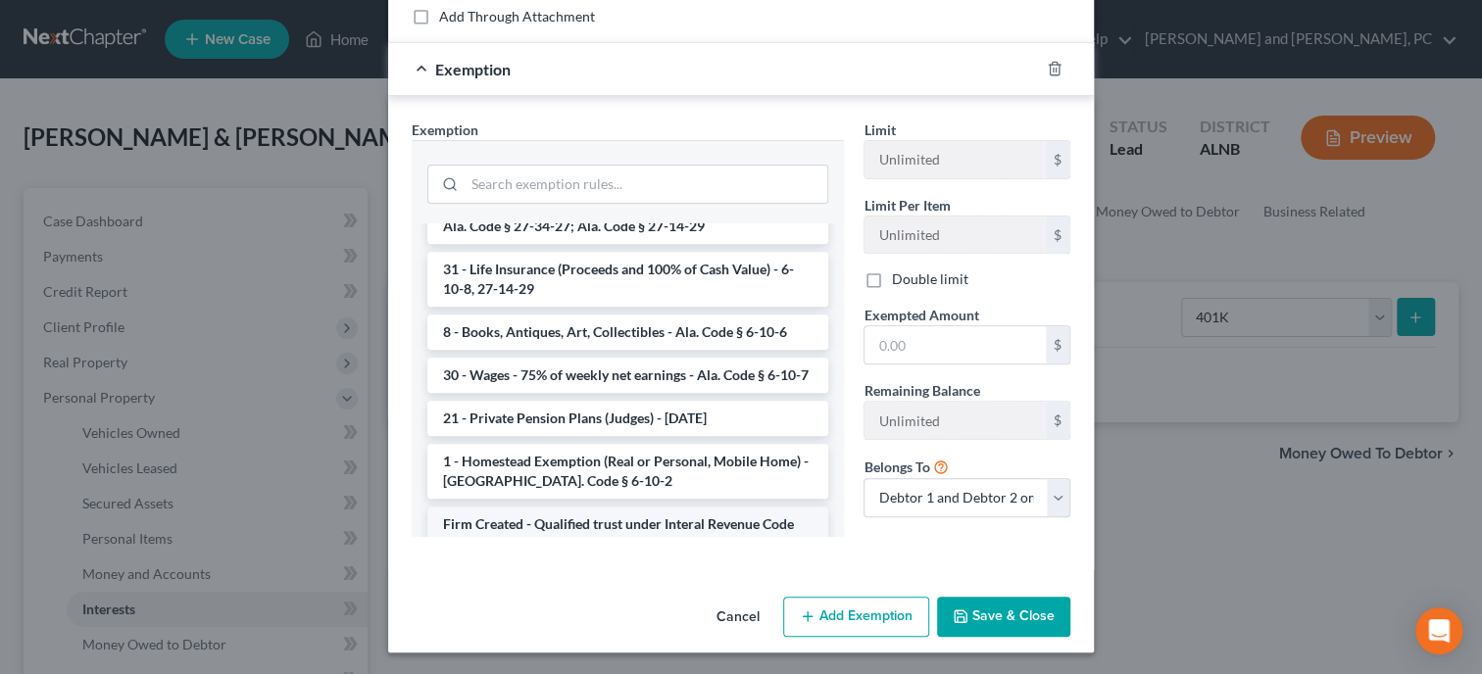
click at [625, 507] on li "Firm Created - Qualified trust under Interal Revenue Code (spendthrift trust) -…" at bounding box center [627, 534] width 401 height 55
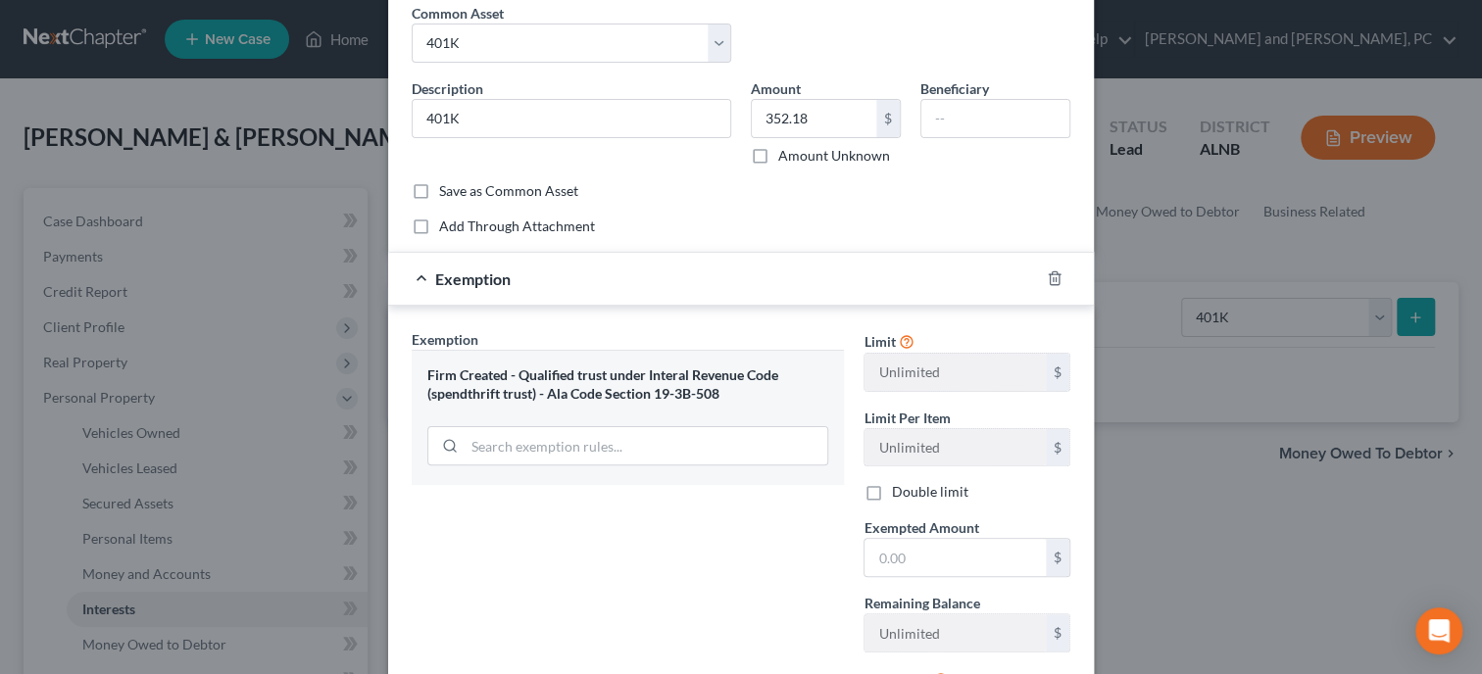
scroll to position [74, 0]
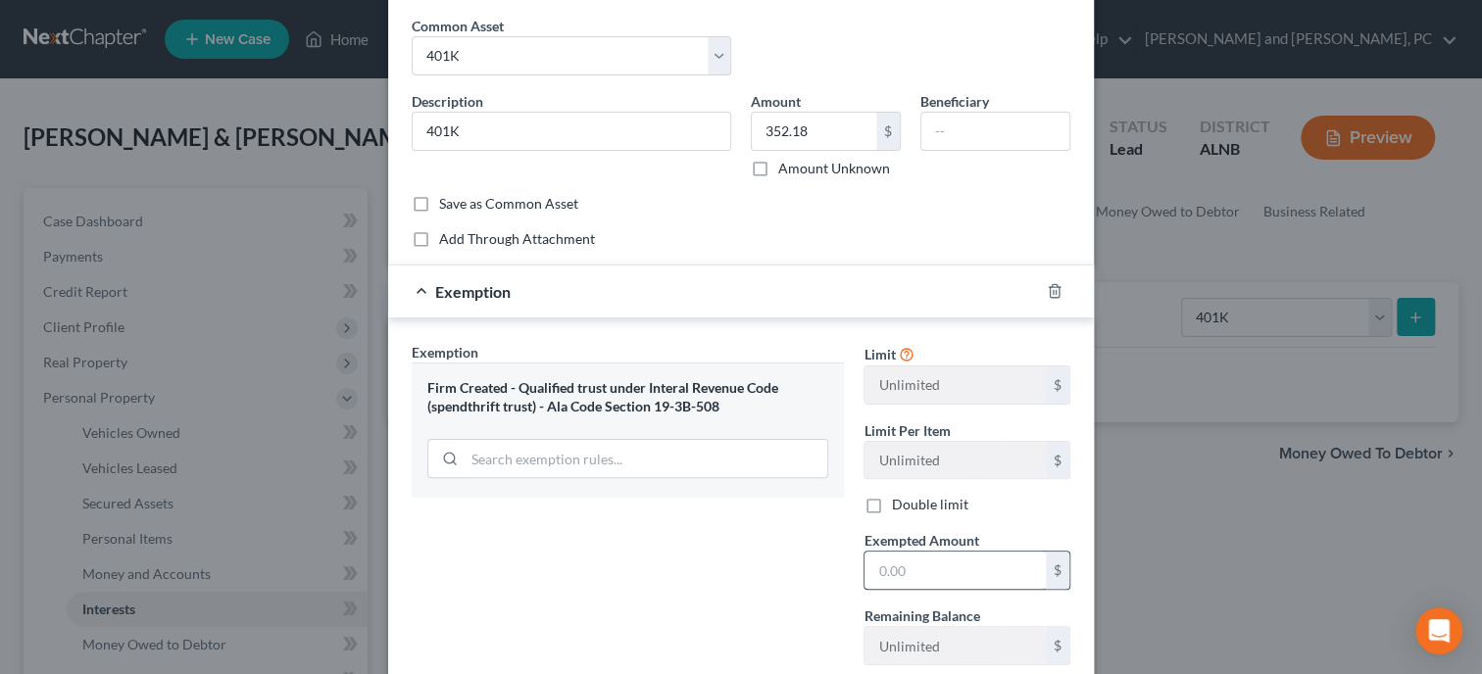
click at [892, 557] on input "text" at bounding box center [954, 570] width 181 height 37
type input "352.18"
click at [819, 612] on div "Exemption Set must be selected for CA. Exemption * Firm Created - Qualified tru…" at bounding box center [628, 550] width 452 height 416
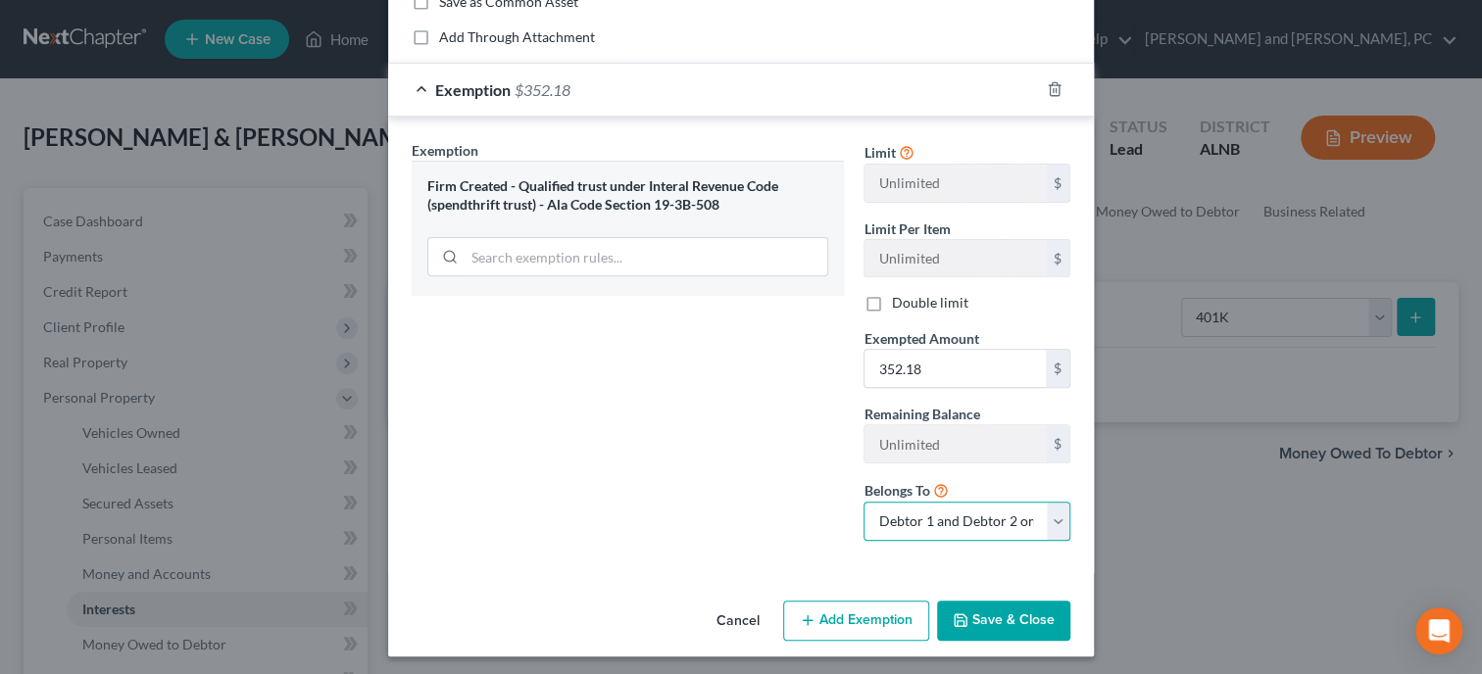
click at [863, 502] on select "Debtor 1 only Debtor 2 only Debtor 1 and Debtor 2 only" at bounding box center [966, 521] width 207 height 39
select select "1"
click option "Debtor 2 only" at bounding box center [0, 0] width 0 height 0
click at [997, 632] on button "Save & Close" at bounding box center [1003, 621] width 133 height 41
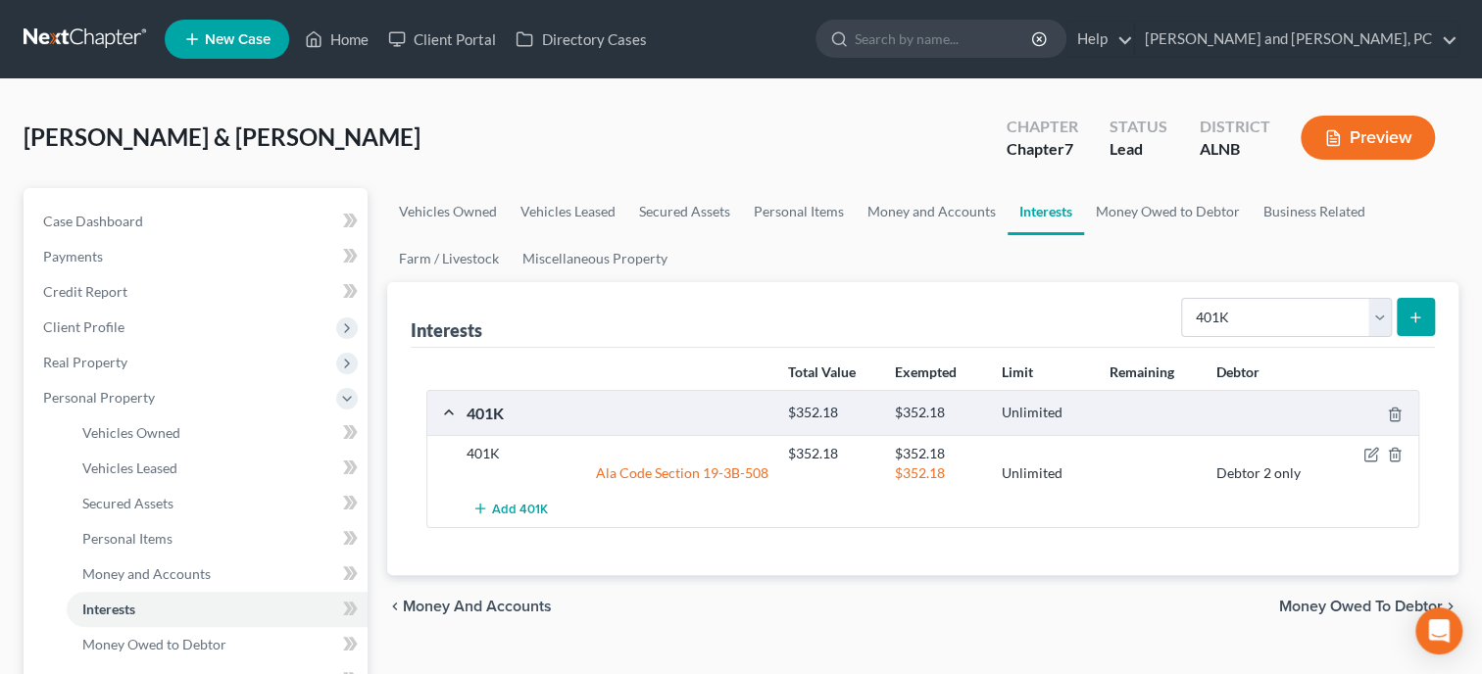
click at [997, 632] on div "chevron_left Money and Accounts Money Owed to Debtor chevron_right" at bounding box center [922, 606] width 1071 height 63
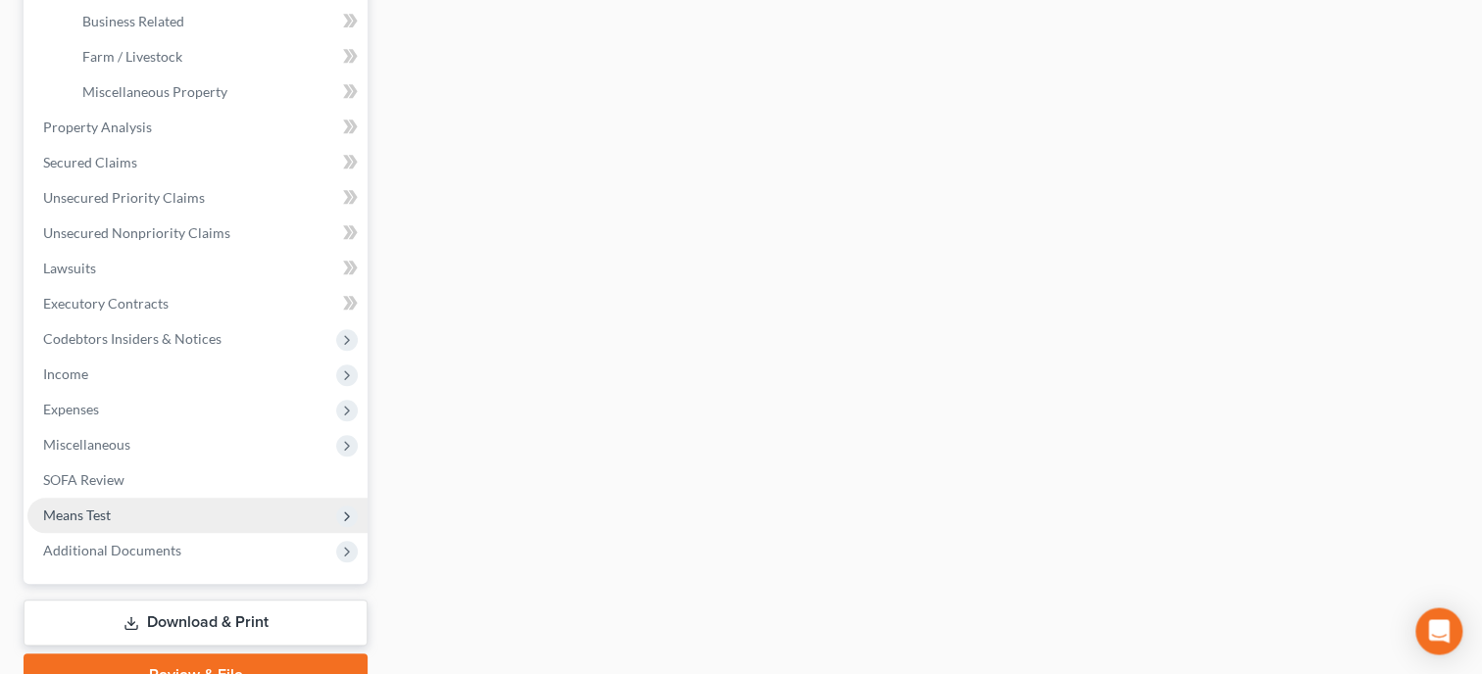
scroll to position [753, 0]
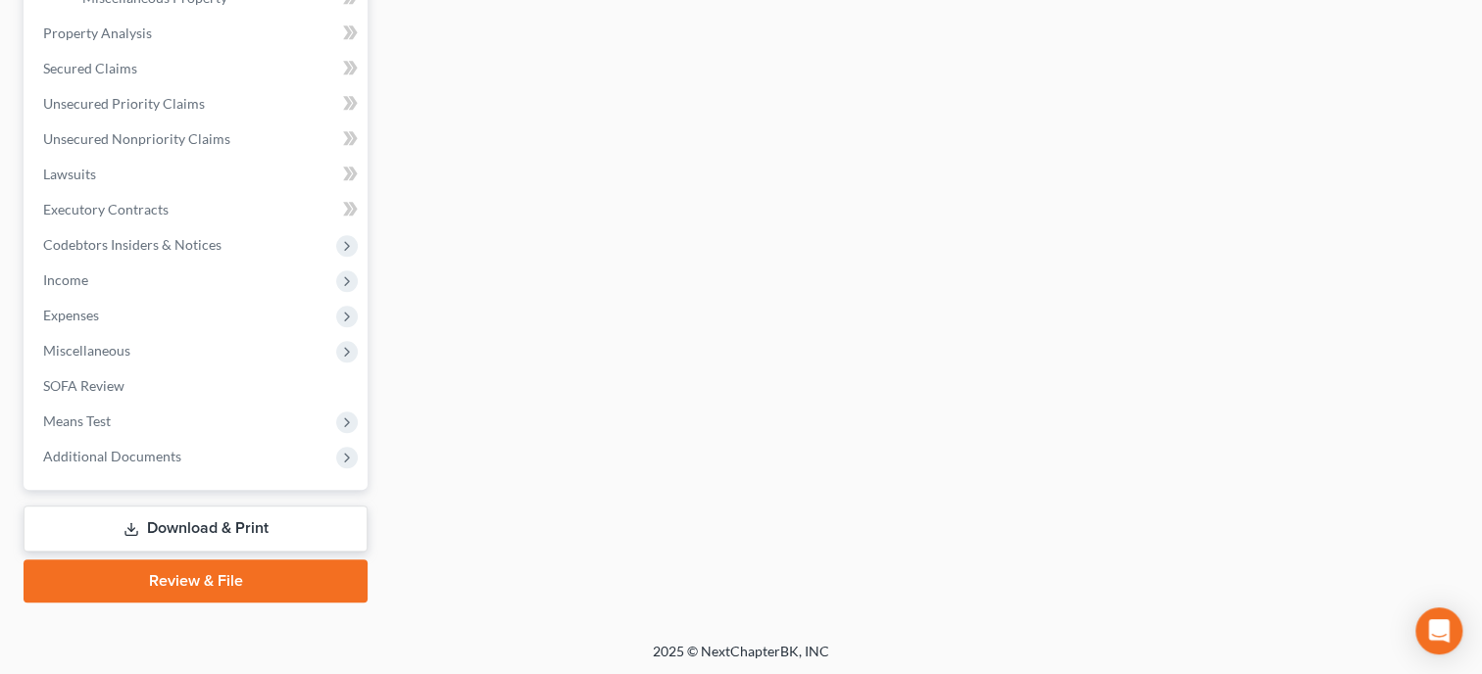
click at [164, 525] on link "Download & Print" at bounding box center [196, 529] width 344 height 46
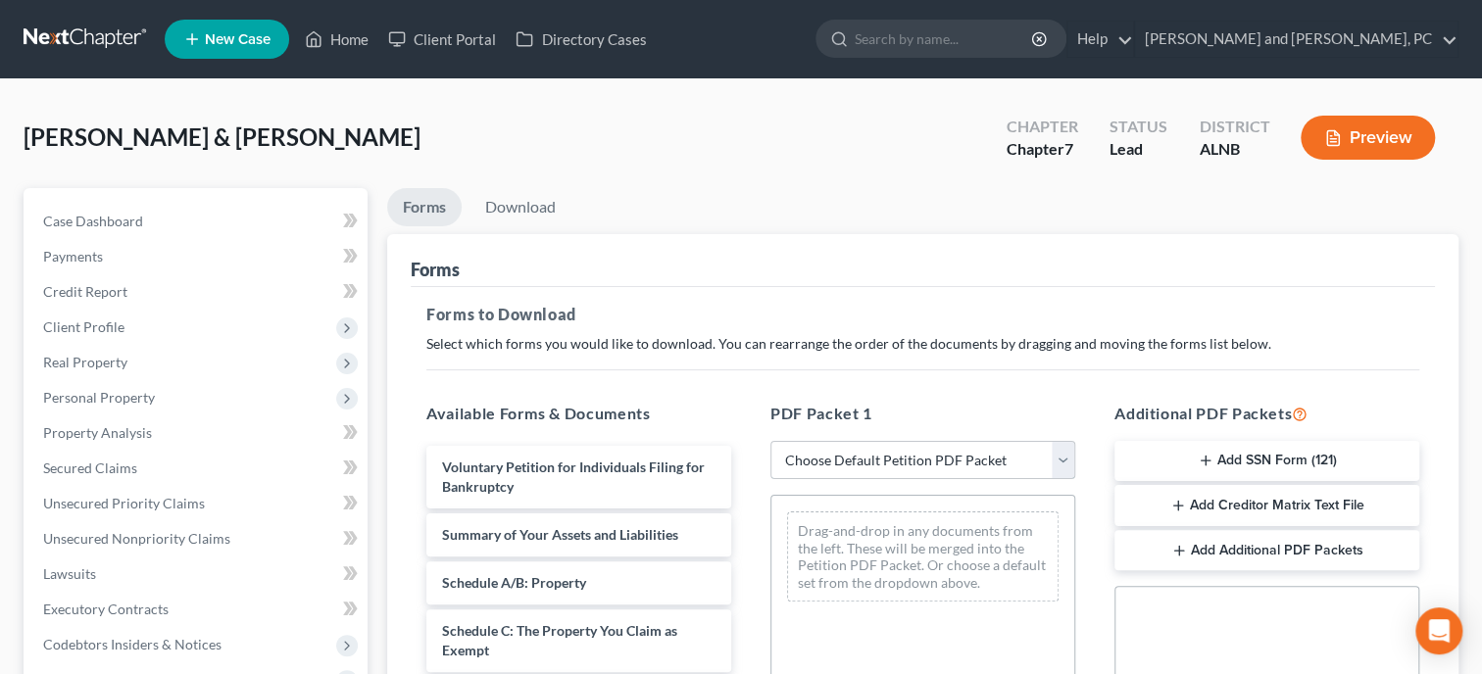
click at [770, 441] on select "Choose Default Petition PDF Packet Complete Bankruptcy Petition (all forms and …" at bounding box center [922, 460] width 305 height 39
select select "0"
click option "Complete Bankruptcy Petition (all forms and schedules)" at bounding box center [0, 0] width 0 height 0
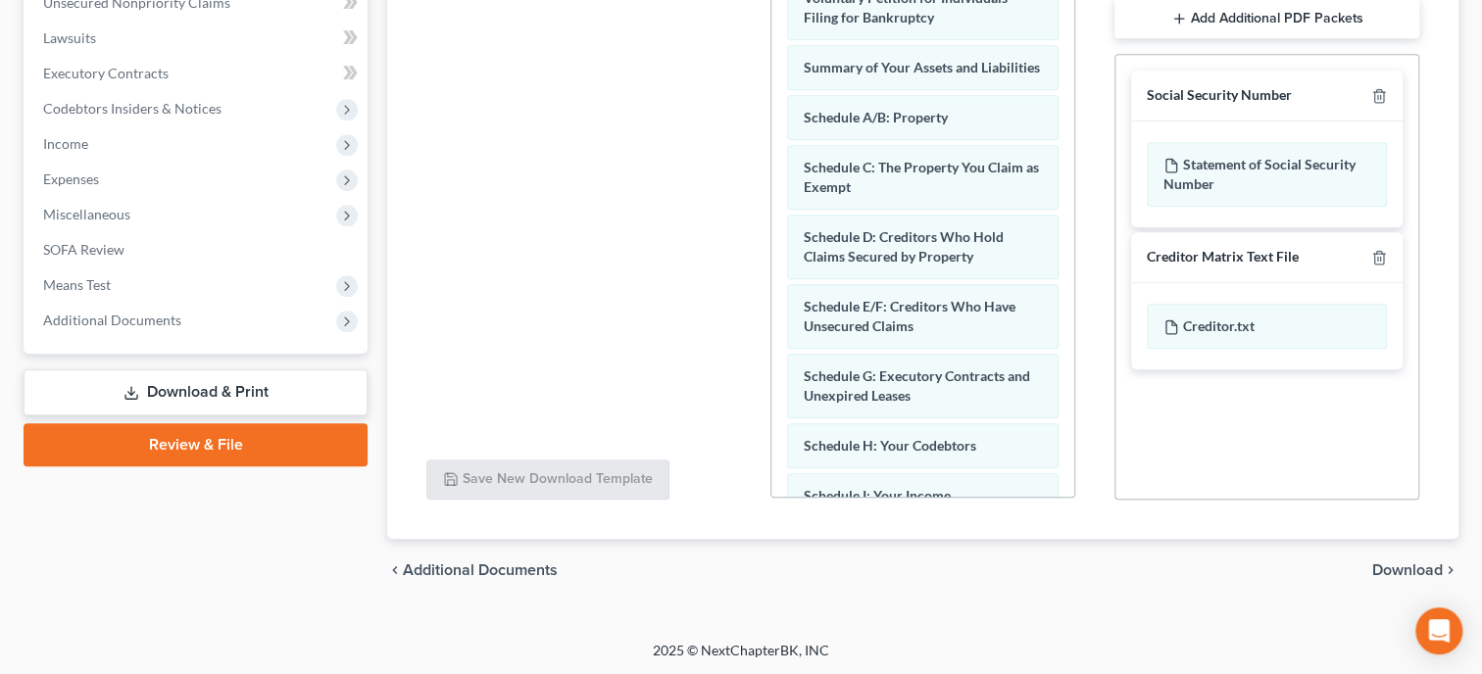
click at [1389, 569] on span "Download" at bounding box center [1407, 570] width 71 height 16
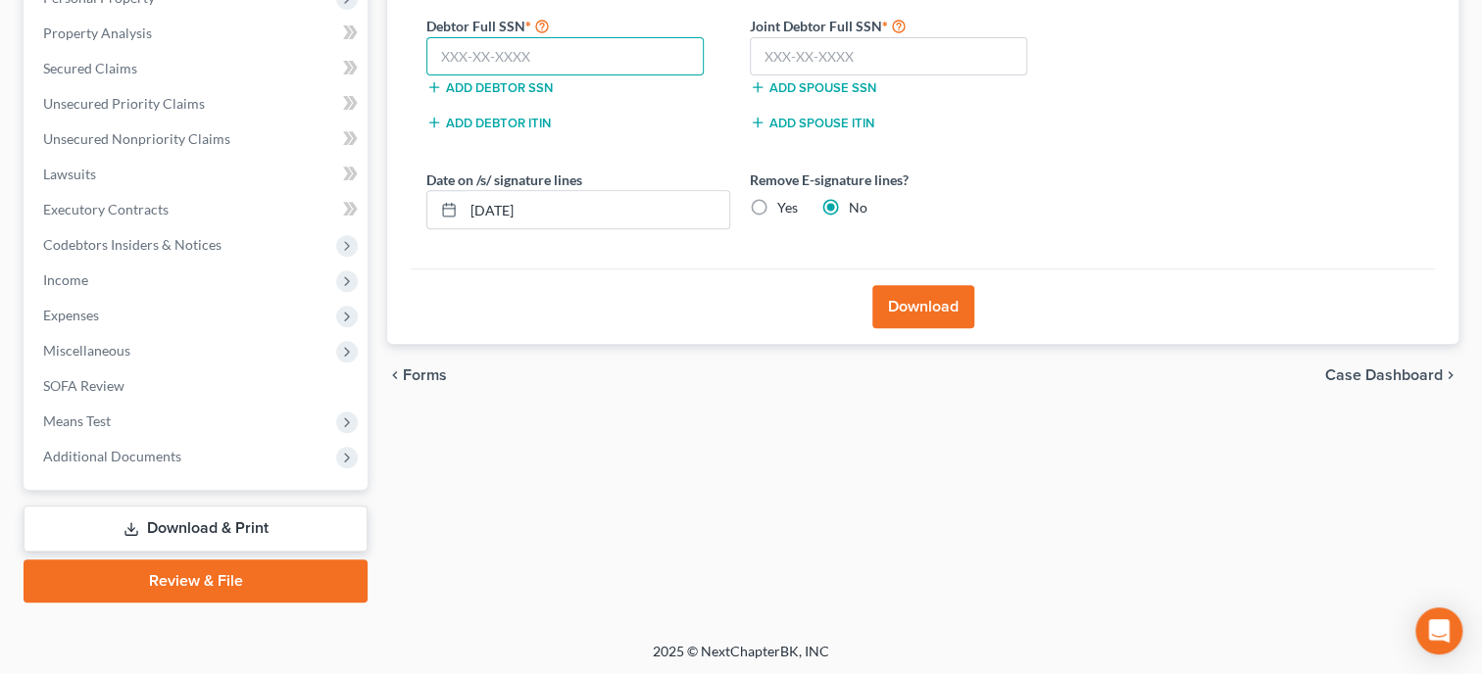
click at [624, 58] on input "text" at bounding box center [564, 56] width 277 height 39
type input "422-86-6285"
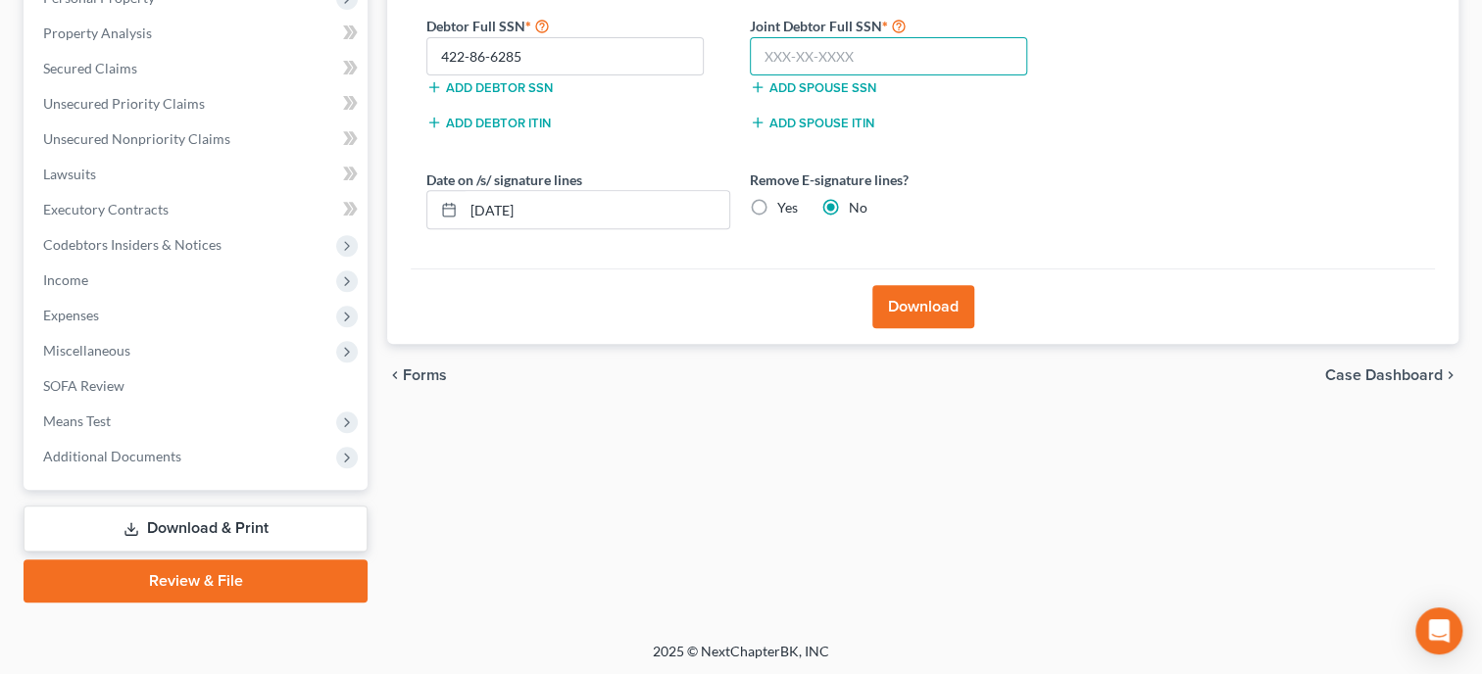
click at [781, 52] on input "text" at bounding box center [888, 56] width 277 height 39
type input "418-94-6844"
click at [910, 313] on button "Download" at bounding box center [923, 306] width 102 height 43
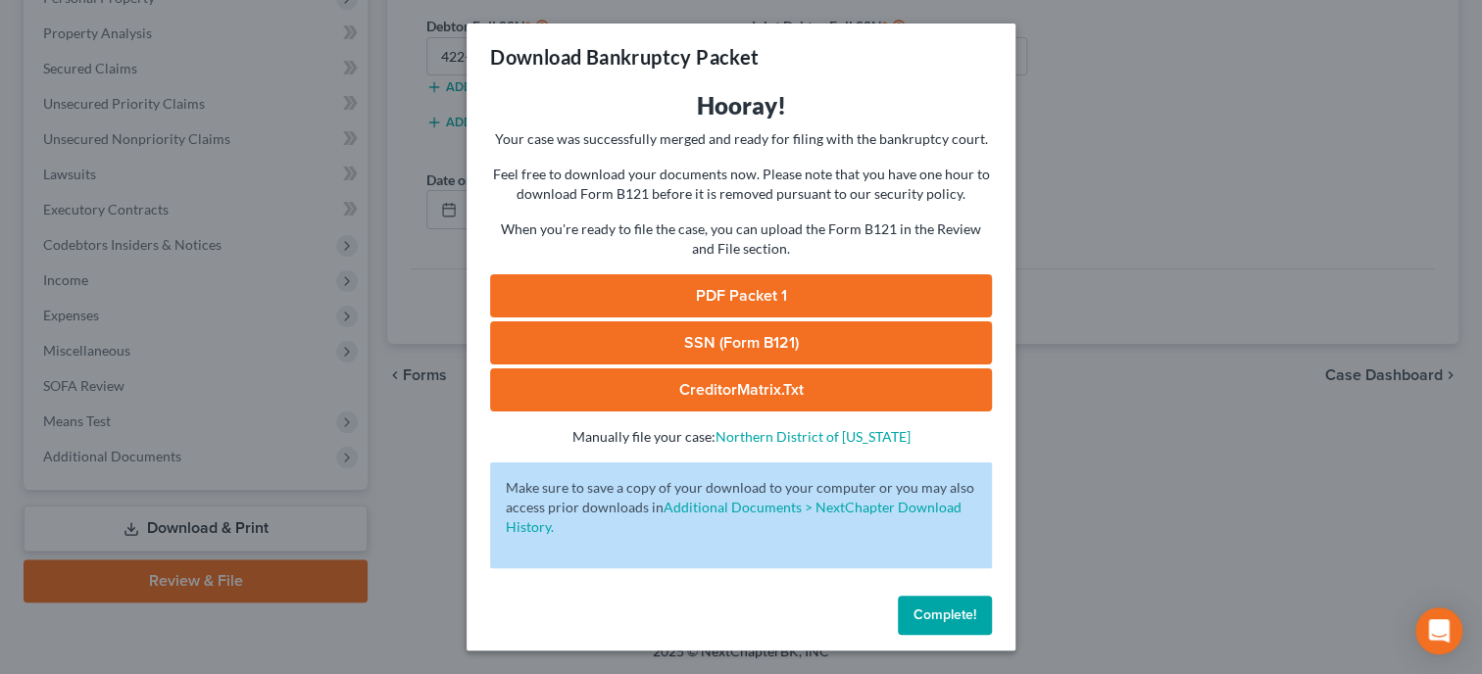
drag, startPoint x: 861, startPoint y: 338, endPoint x: 849, endPoint y: 346, distance: 15.0
click at [857, 341] on link "SSN (Form B121)" at bounding box center [741, 342] width 502 height 43
click at [690, 282] on link "PDF Packet 1" at bounding box center [741, 295] width 502 height 43
click at [945, 608] on span "Complete!" at bounding box center [944, 615] width 63 height 17
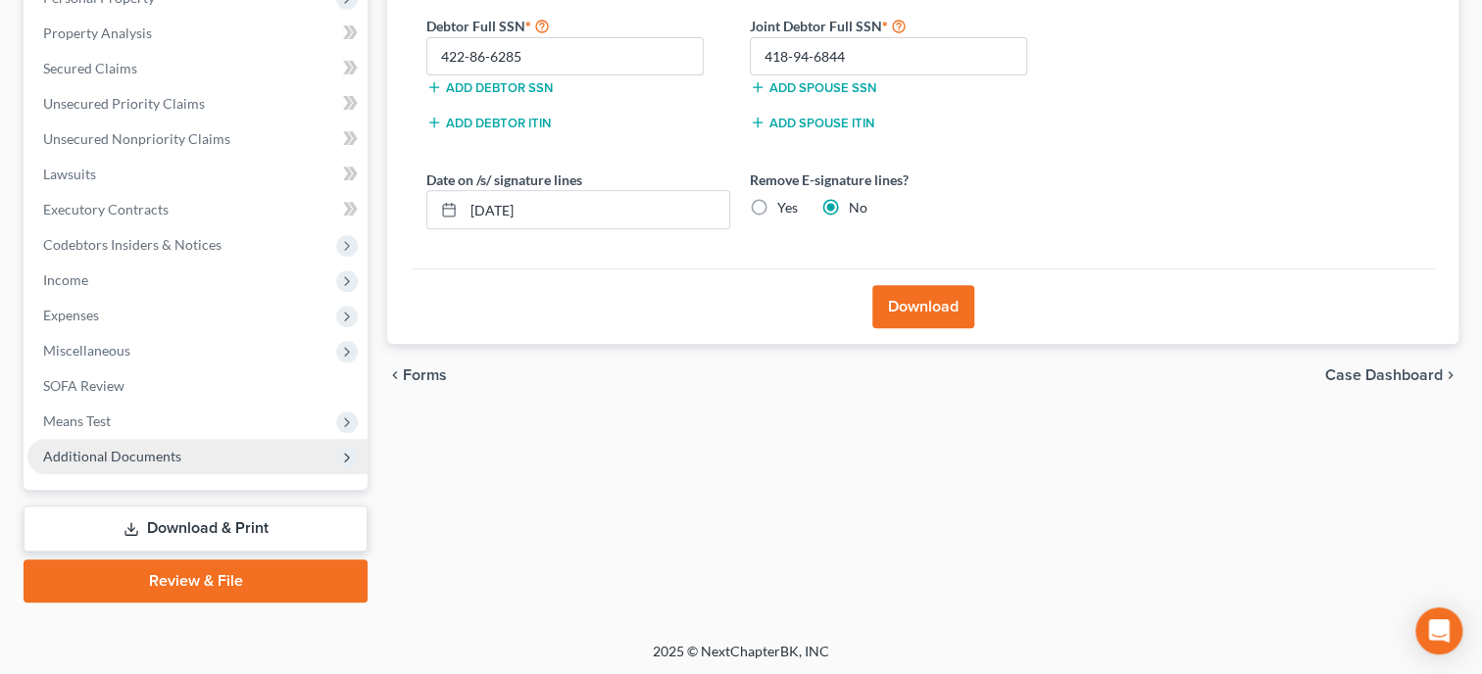
click at [89, 448] on span "Additional Documents" at bounding box center [112, 456] width 138 height 17
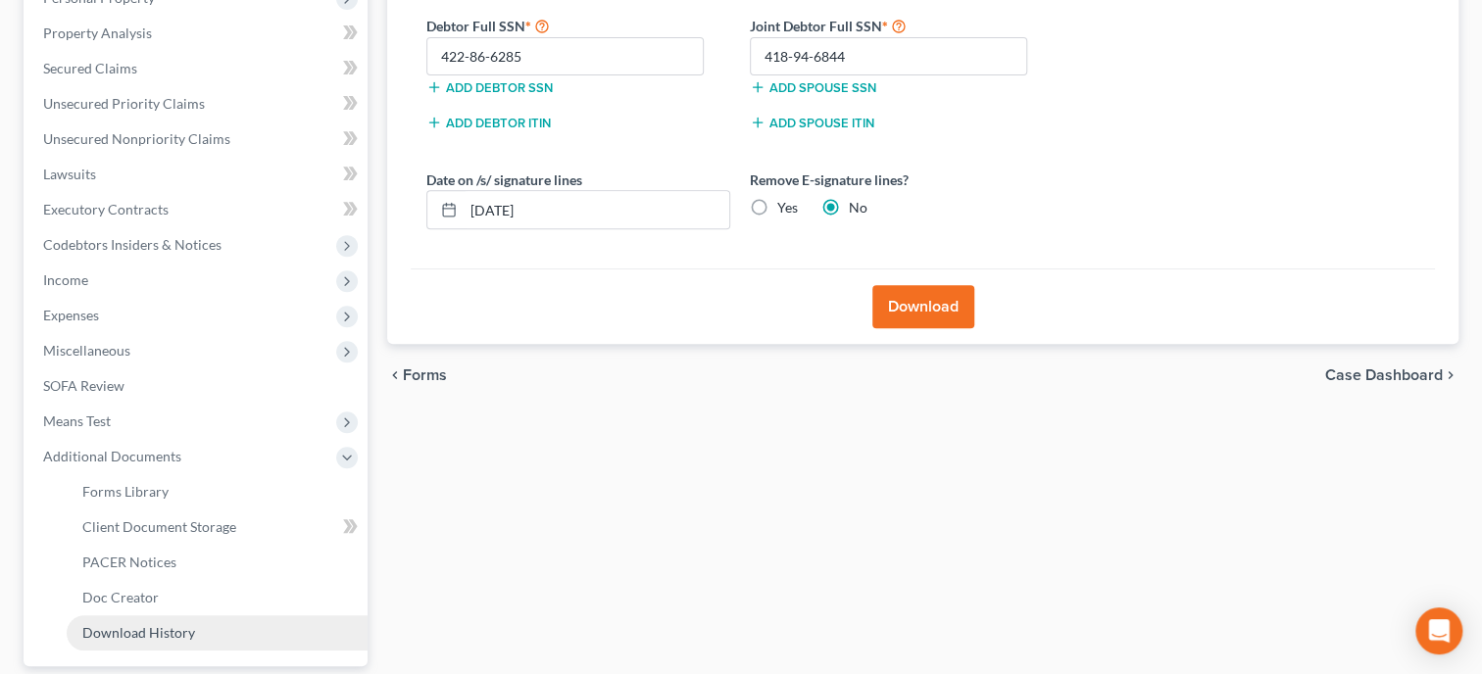
click at [181, 628] on span "Download History" at bounding box center [138, 632] width 113 height 17
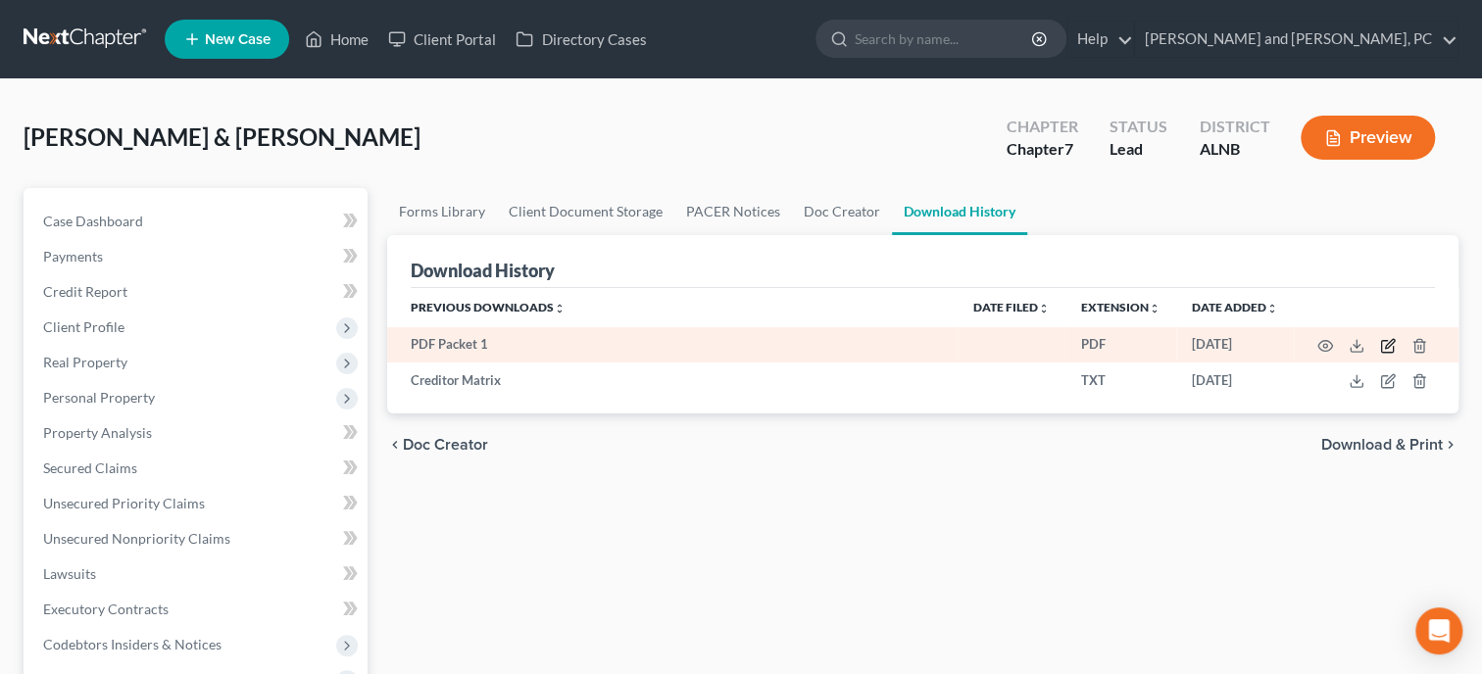
click at [1388, 349] on icon "button" at bounding box center [1388, 346] width 16 height 16
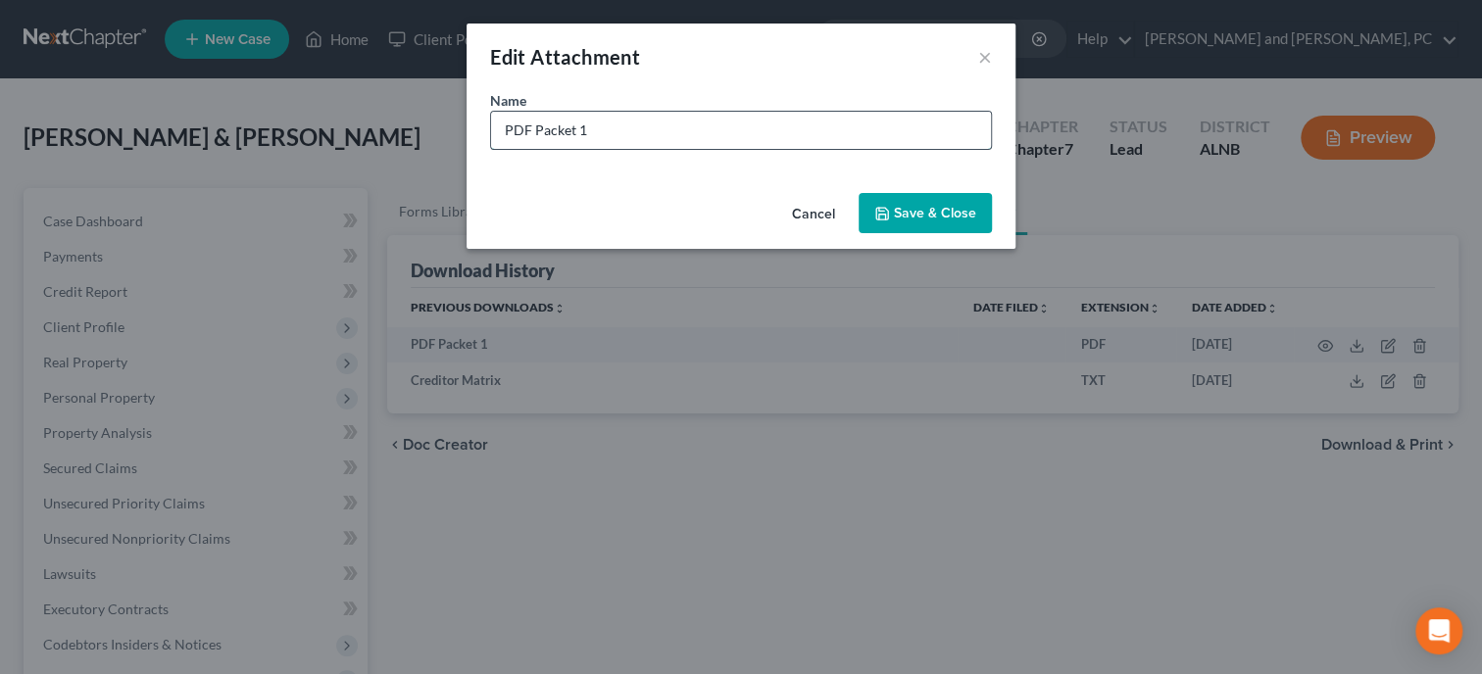
drag, startPoint x: 596, startPoint y: 124, endPoint x: 457, endPoint y: 132, distance: 139.4
click at [491, 132] on input "PDF Packet 1" at bounding box center [741, 130] width 500 height 37
type input "Petition"
click at [914, 209] on span "Save & Close" at bounding box center [935, 213] width 82 height 17
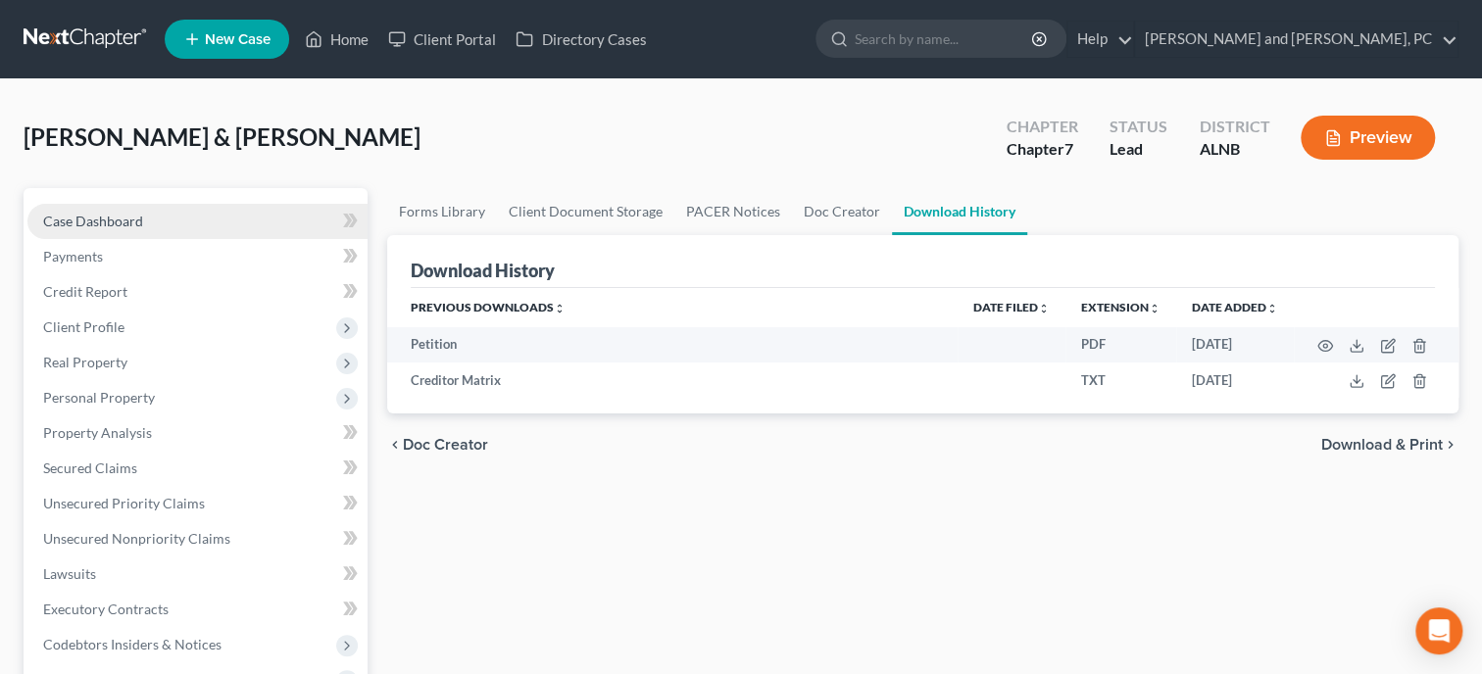
click at [115, 219] on span "Case Dashboard" at bounding box center [93, 221] width 100 height 17
select select "10"
select select "6"
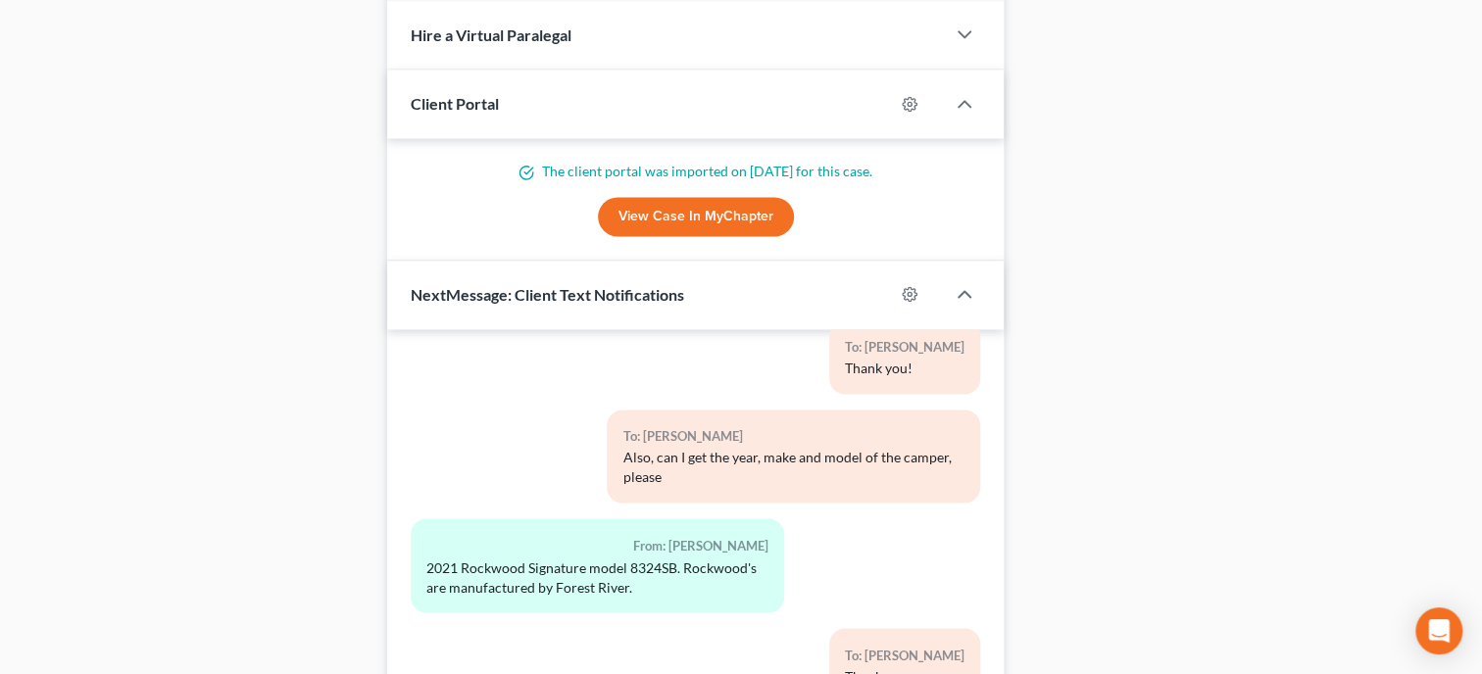
scroll to position [1797, 0]
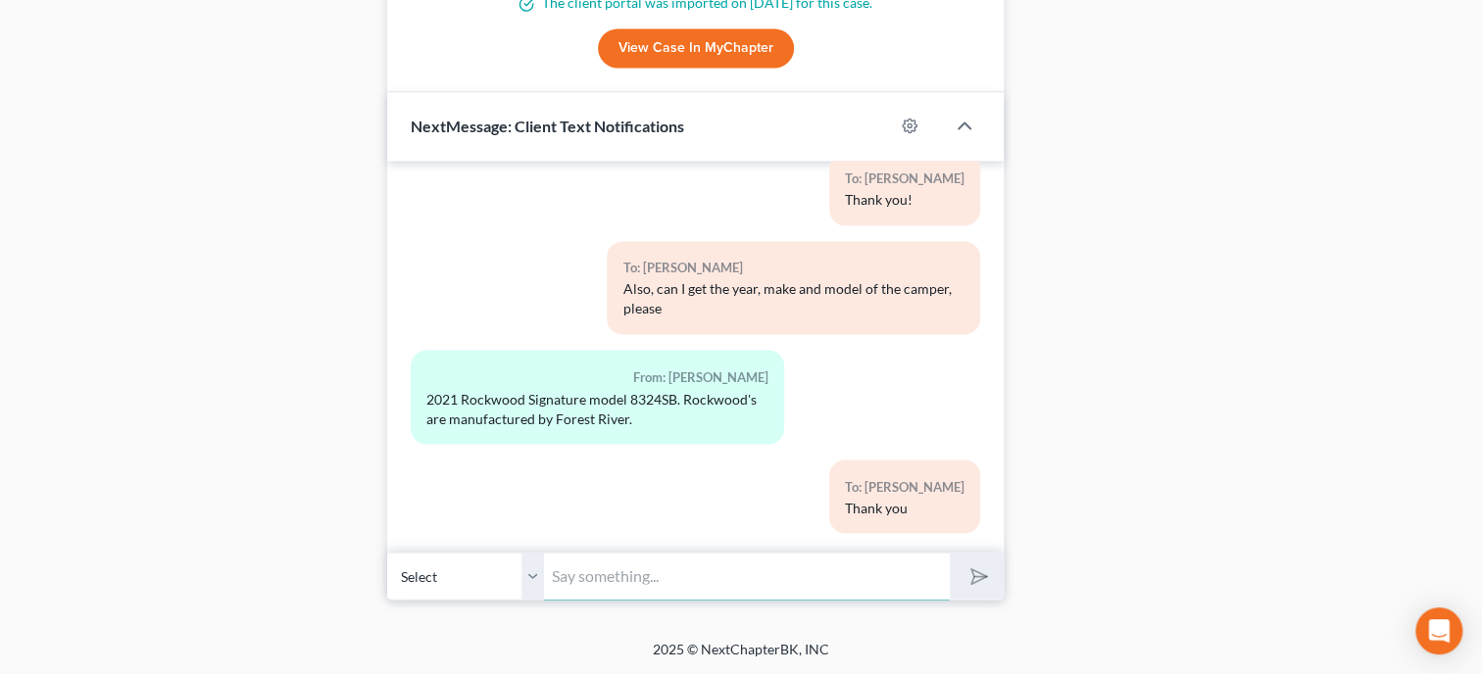
click at [663, 564] on input "text" at bounding box center [747, 576] width 406 height 48
type input "I have your paperwork ready to be signed. What is a good day and time for you b…"
click at [949, 553] on button "submit" at bounding box center [976, 576] width 54 height 46
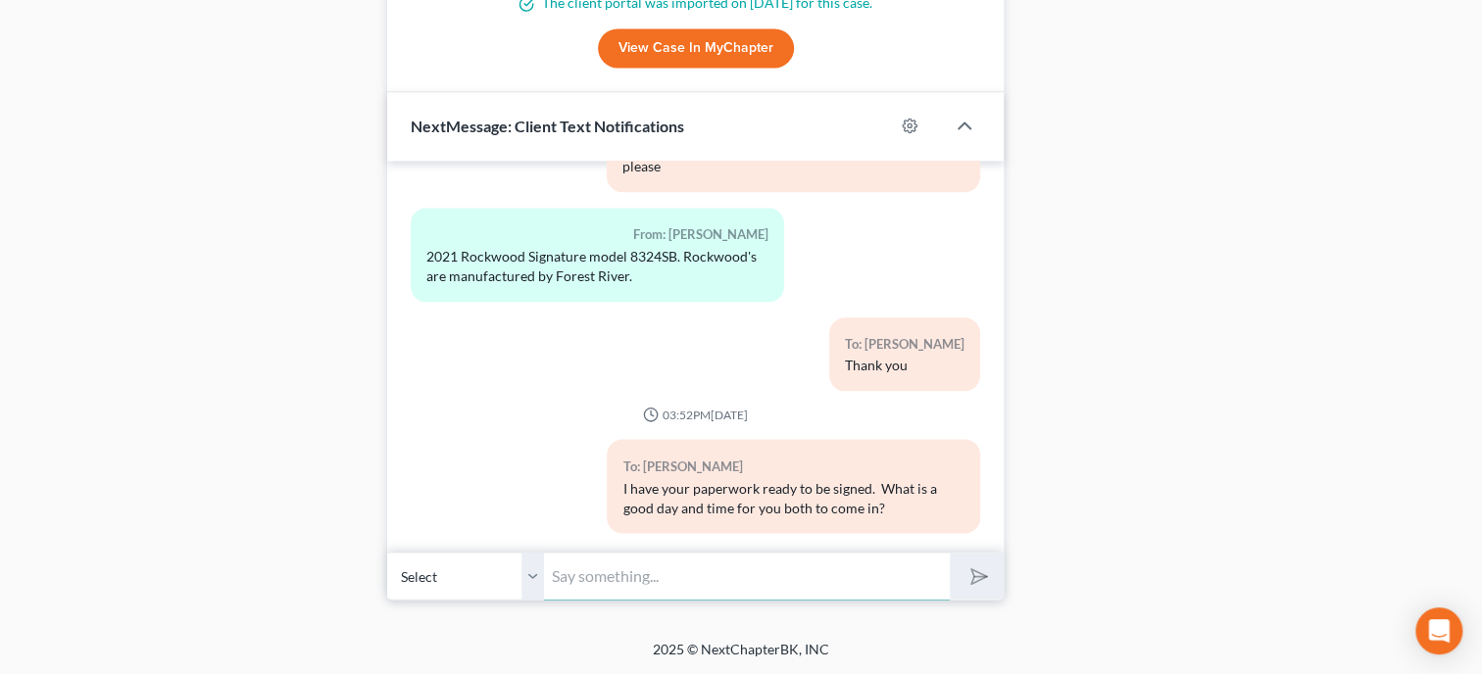
click at [613, 569] on input "text" at bounding box center [747, 576] width 406 height 48
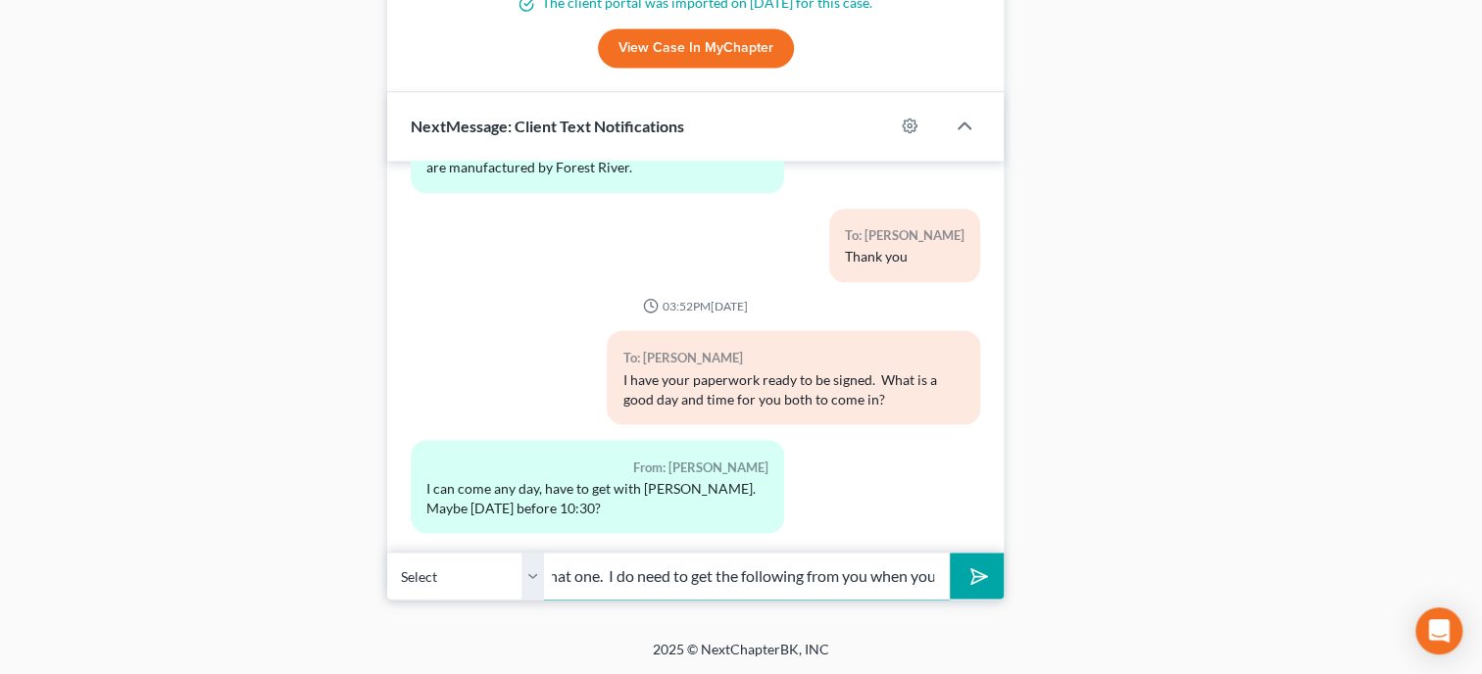
scroll to position [0, 581]
type input "John has court in the morning. I could do Thursday before 1030 if you want that…"
click at [949, 553] on button "submit" at bounding box center [976, 576] width 54 height 46
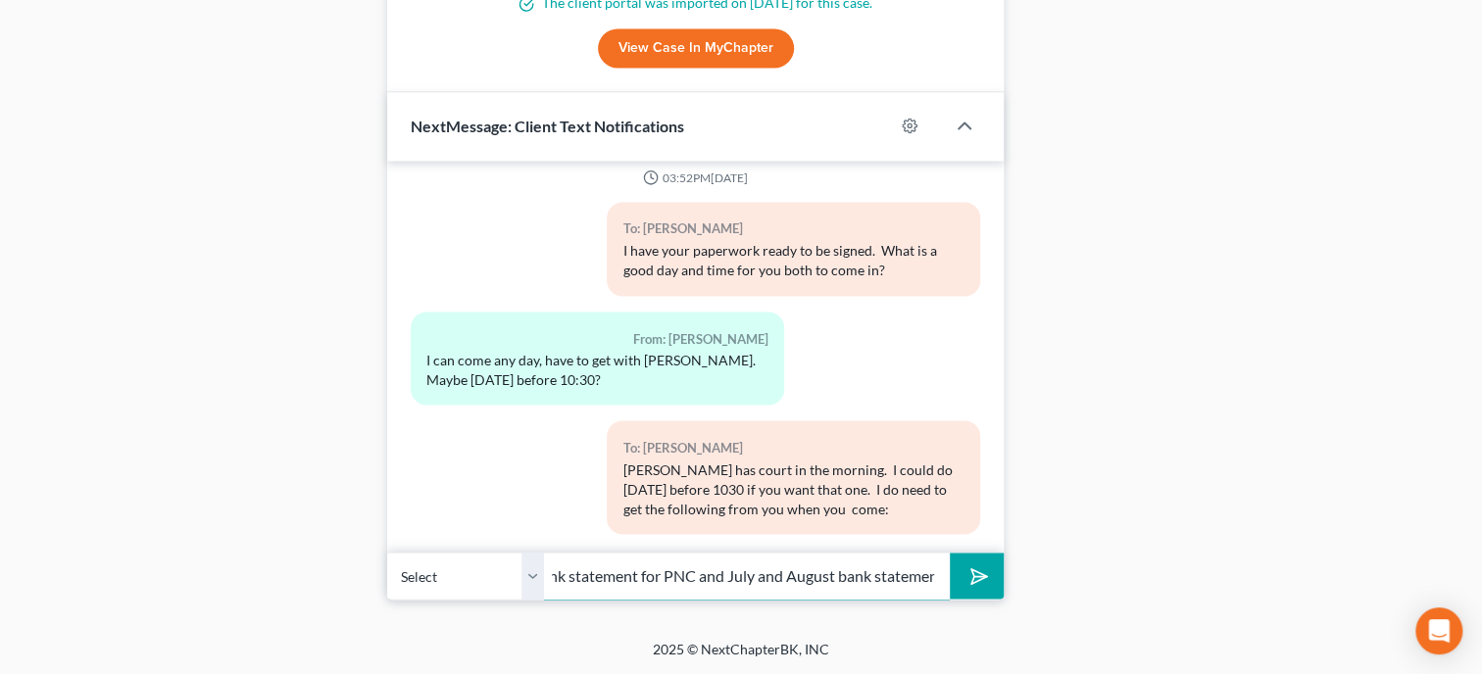
scroll to position [0, 518]
type input "3 current paystubs for Sharon, her license and ss card, August bank statement f…"
click at [949, 553] on button "submit" at bounding box center [976, 576] width 54 height 46
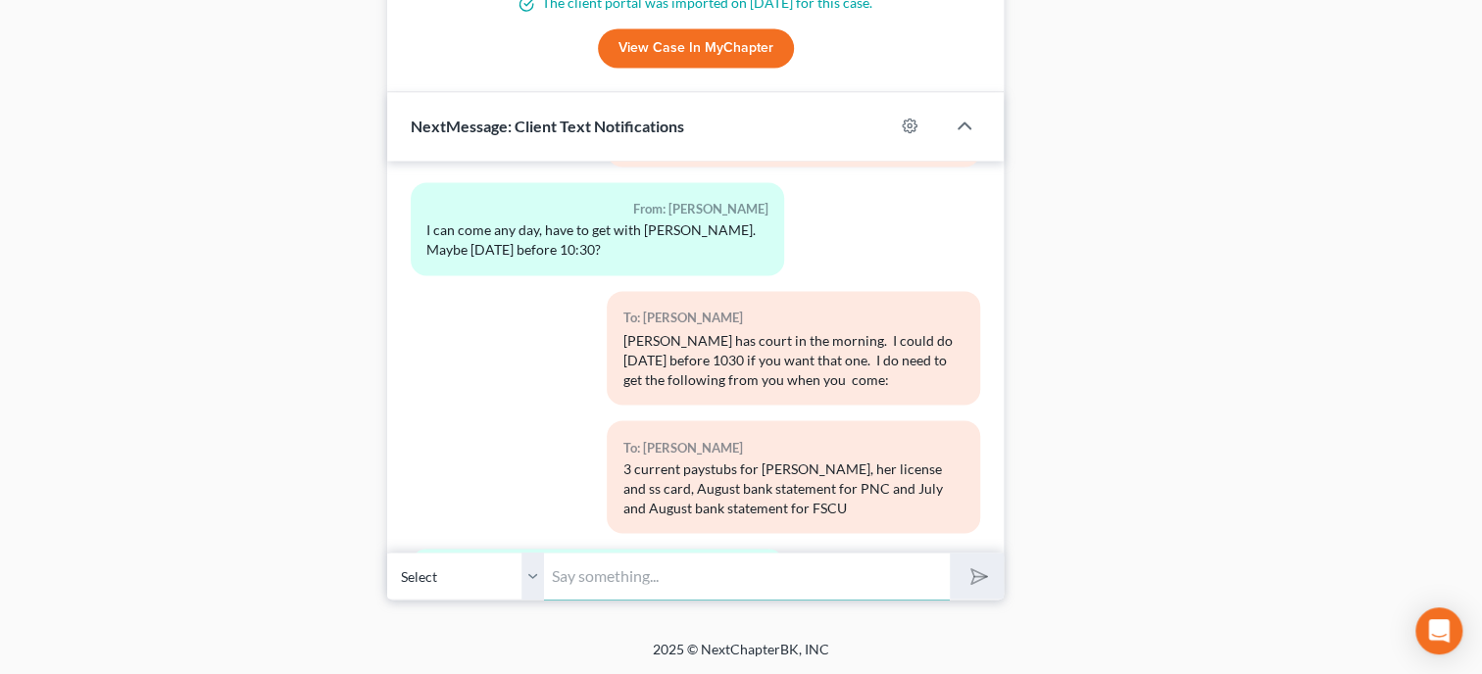
scroll to position [1679, 0]
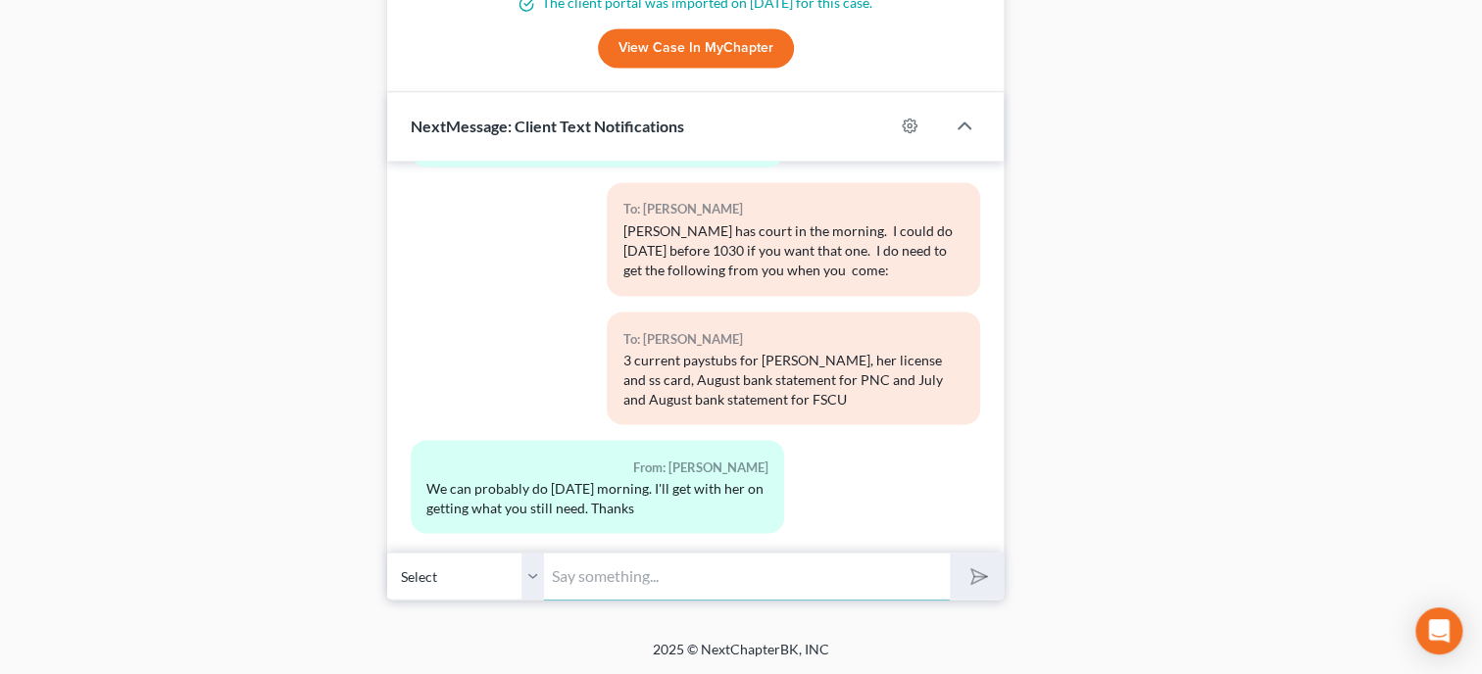
click at [690, 590] on input "text" at bounding box center [747, 576] width 406 height 48
type input "Ok. I will put you down for 9:30 Thursday morning. If that is not a good time, …"
click at [949, 553] on button "submit" at bounding box center [976, 576] width 54 height 46
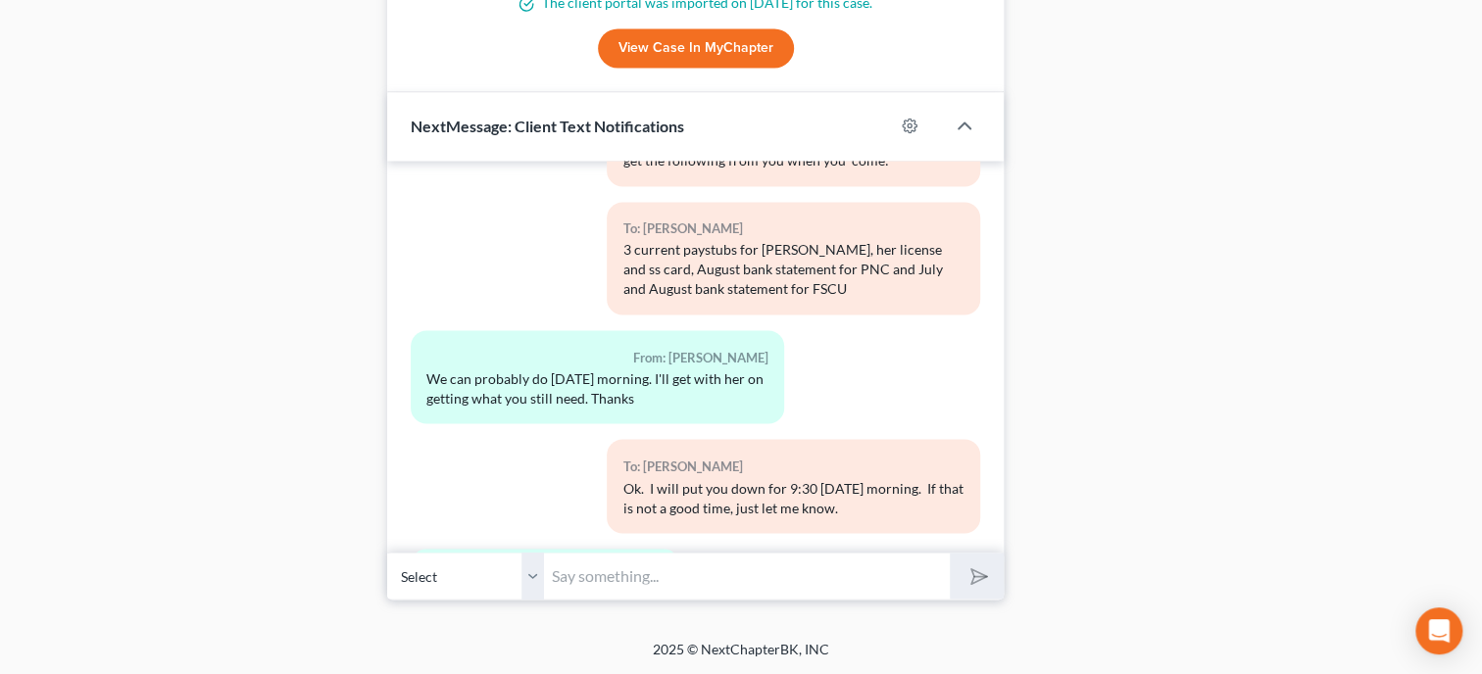
scroll to position [1877, 0]
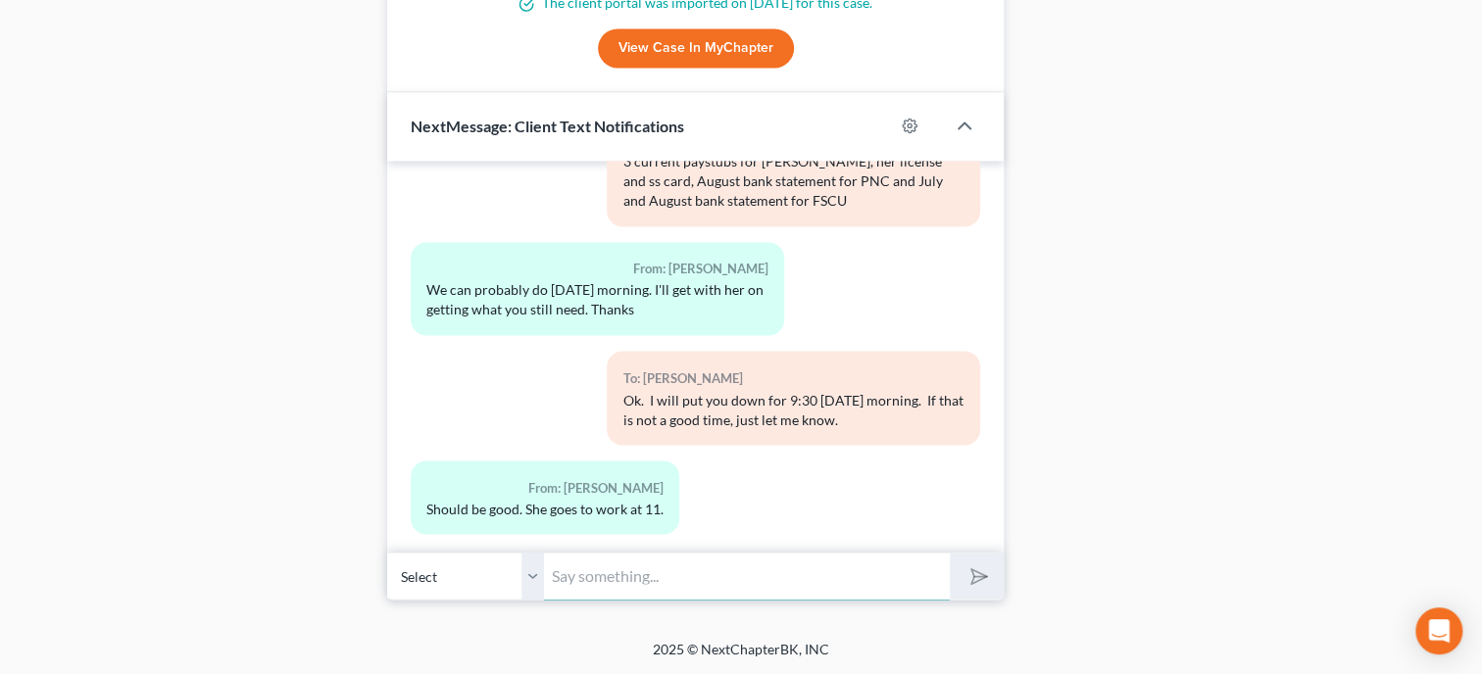
click at [616, 560] on input "text" at bounding box center [747, 576] width 406 height 48
type input "Hey John just told me he would be in the Anniston Office Thursday morning. Can …"
click at [949, 553] on button "submit" at bounding box center [976, 576] width 54 height 46
